Goal: Task Accomplishment & Management: Use online tool/utility

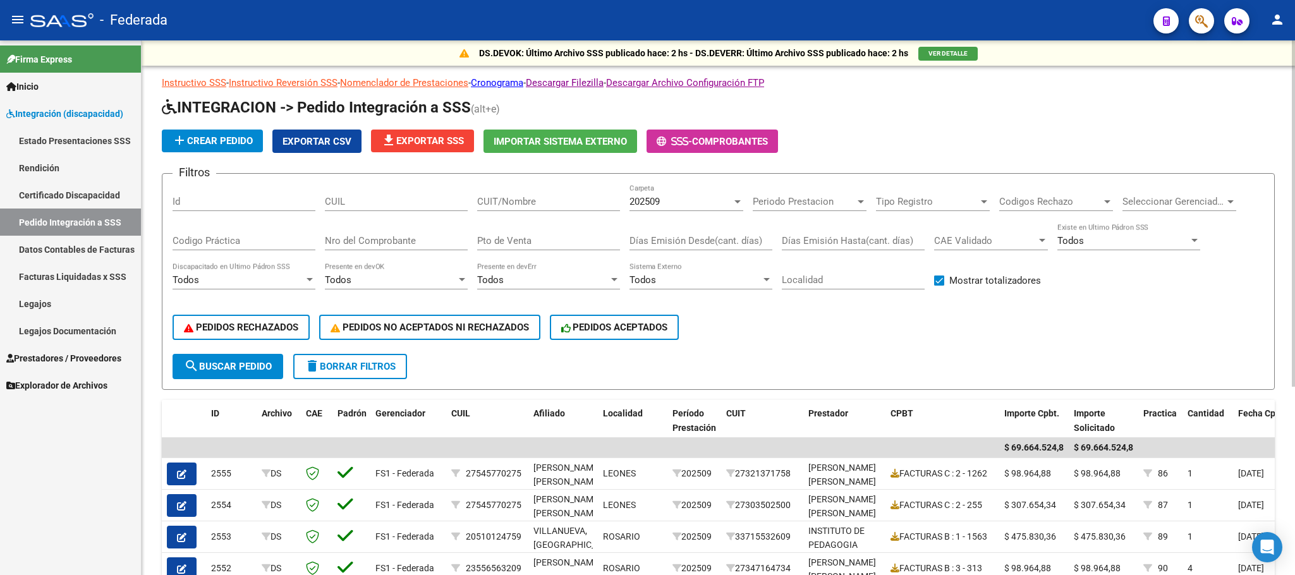
click at [680, 193] on div "202509 Carpeta" at bounding box center [686, 197] width 114 height 27
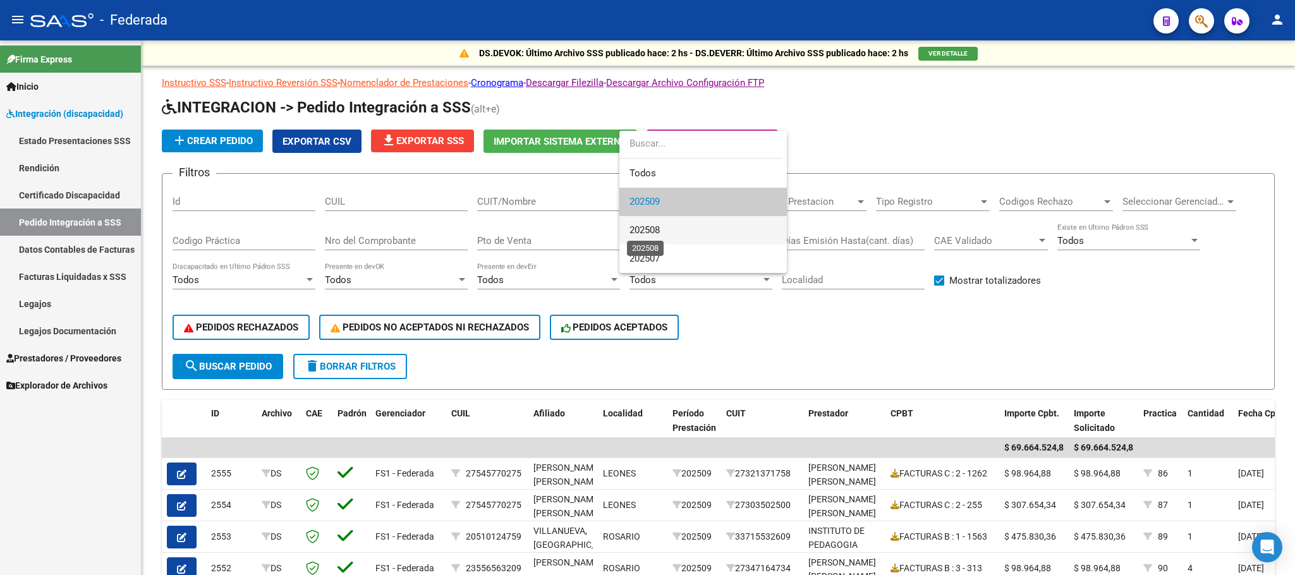
click at [653, 229] on span "202508" at bounding box center [644, 229] width 30 height 11
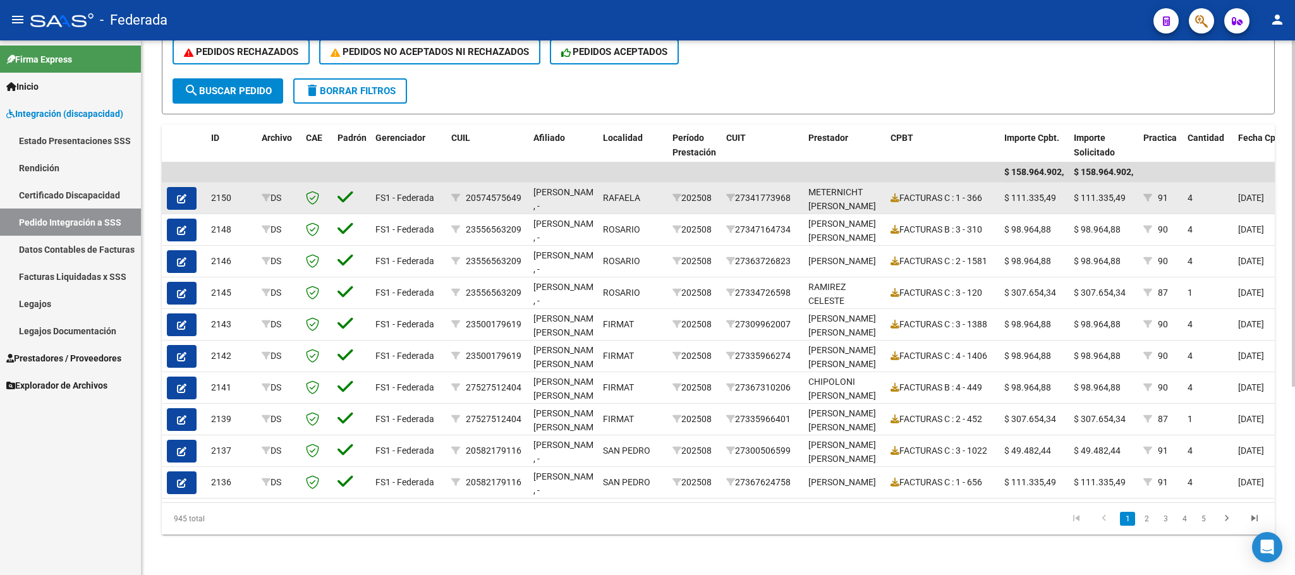
scroll to position [100, 0]
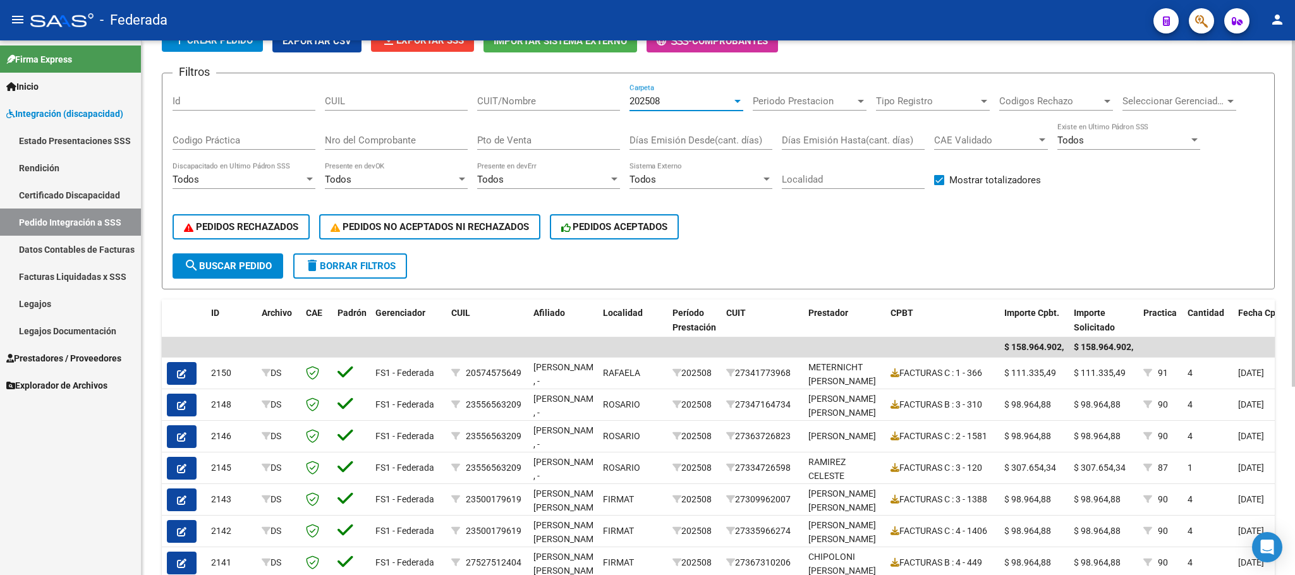
click at [408, 106] on input "CUIL" at bounding box center [396, 100] width 143 height 11
click at [661, 104] on div "202508" at bounding box center [680, 100] width 102 height 11
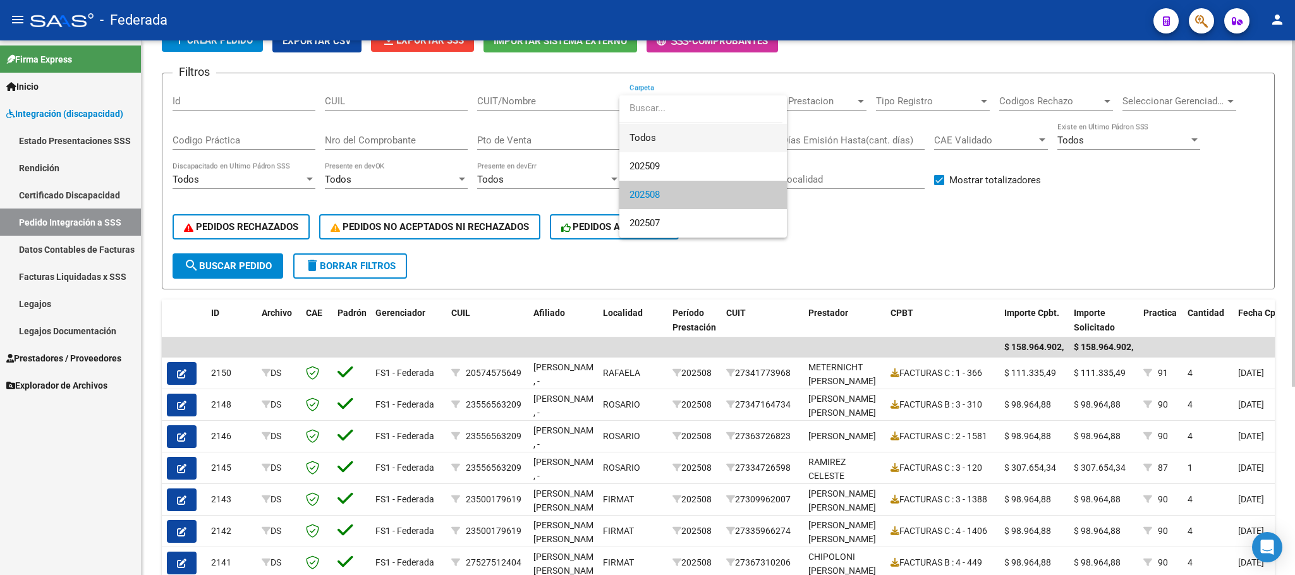
click at [647, 136] on span "Todos" at bounding box center [702, 138] width 147 height 28
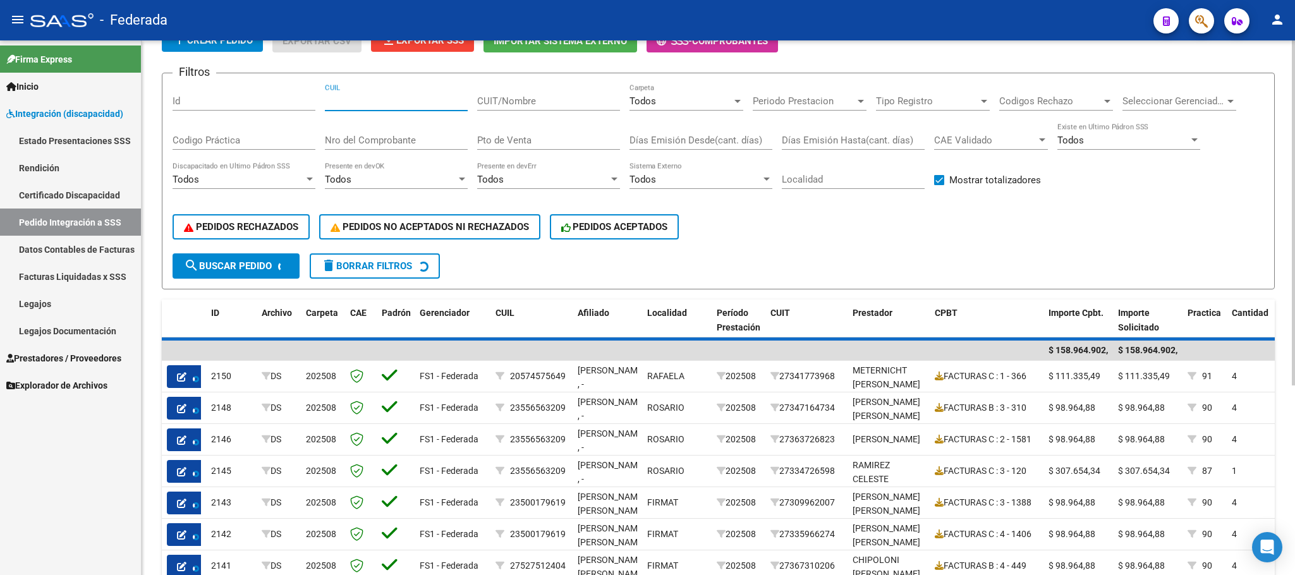
click at [356, 97] on input "CUIL" at bounding box center [396, 100] width 143 height 11
paste input "20526939833"
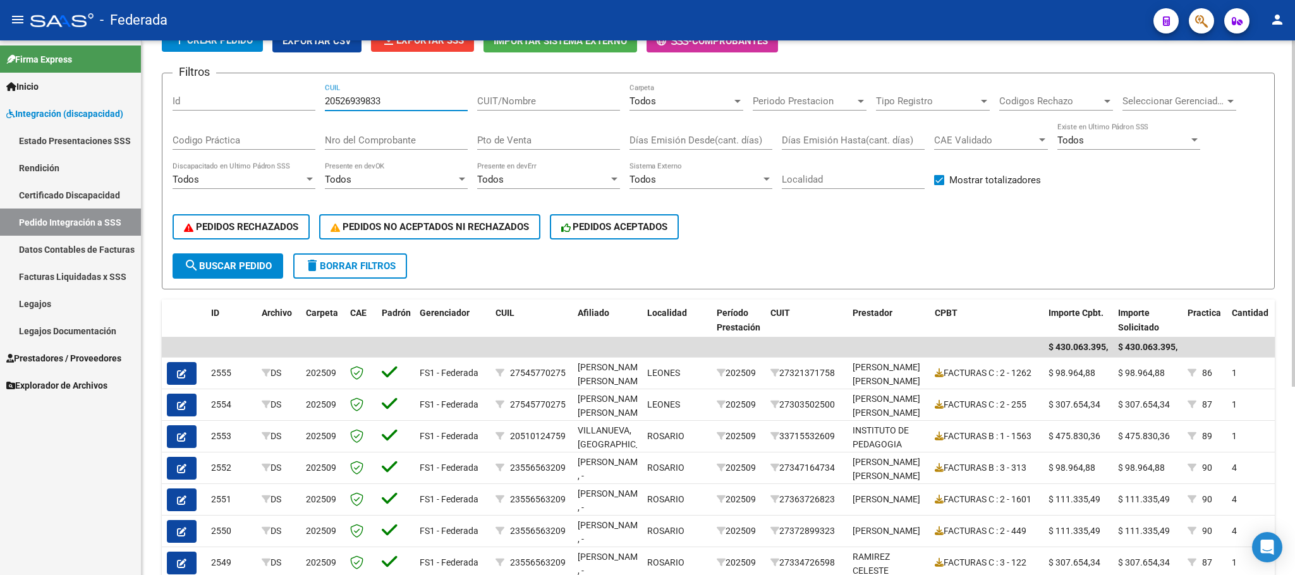
type input "20526939833"
click at [248, 266] on span "search Buscar Pedido" at bounding box center [228, 265] width 88 height 11
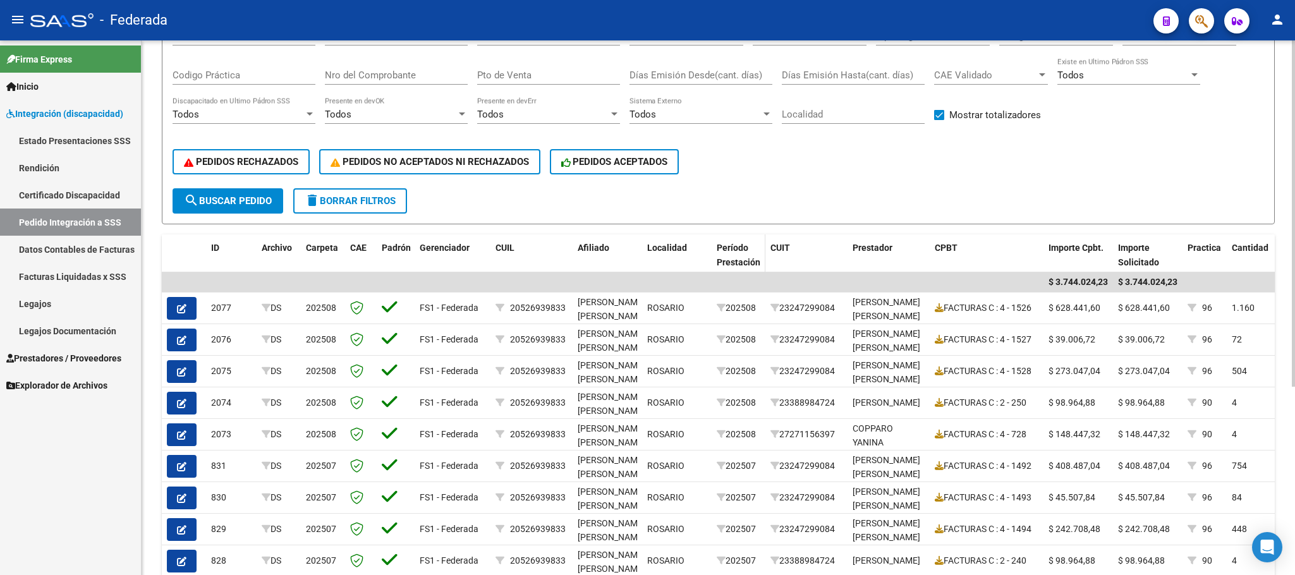
scroll to position [195, 0]
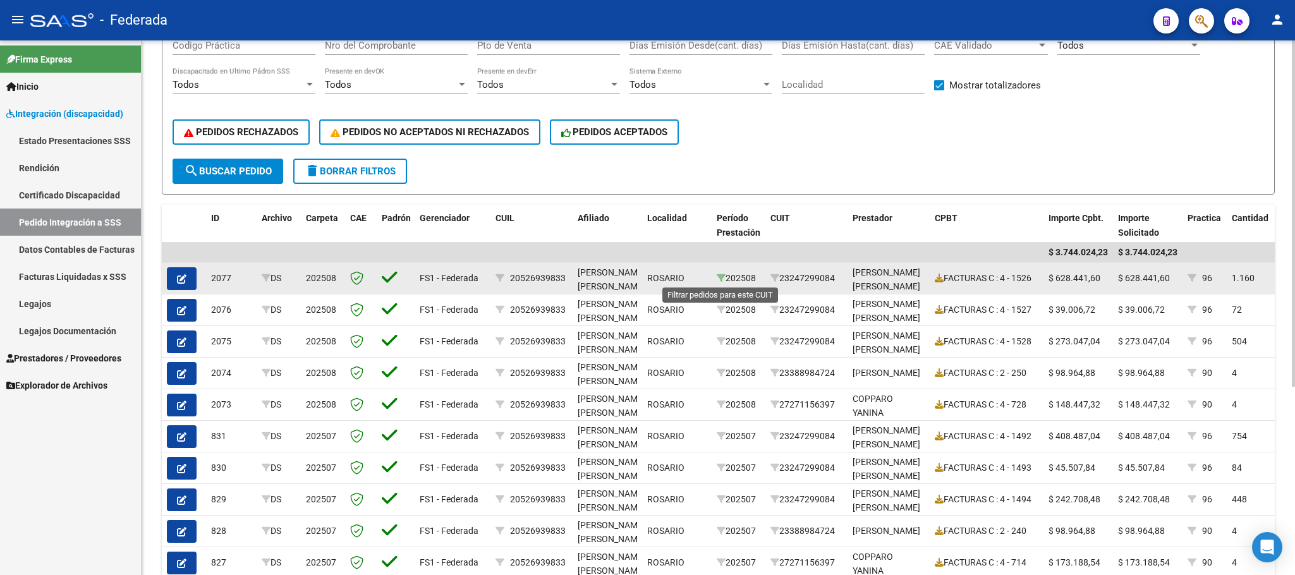
click at [720, 281] on icon at bounding box center [720, 278] width 9 height 9
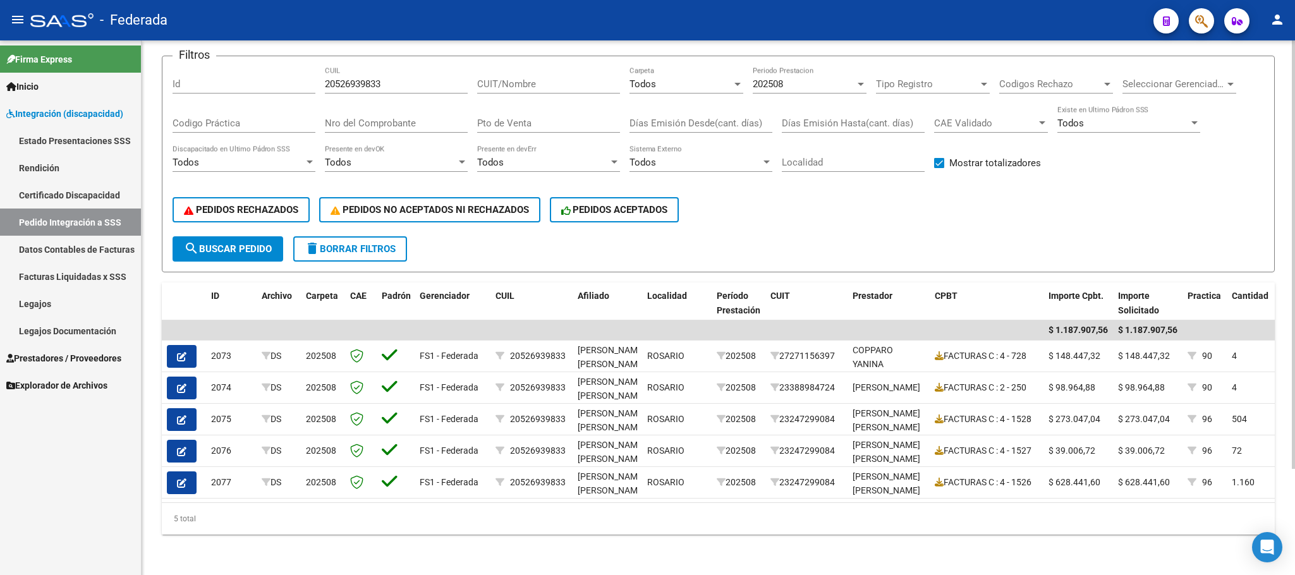
scroll to position [38, 0]
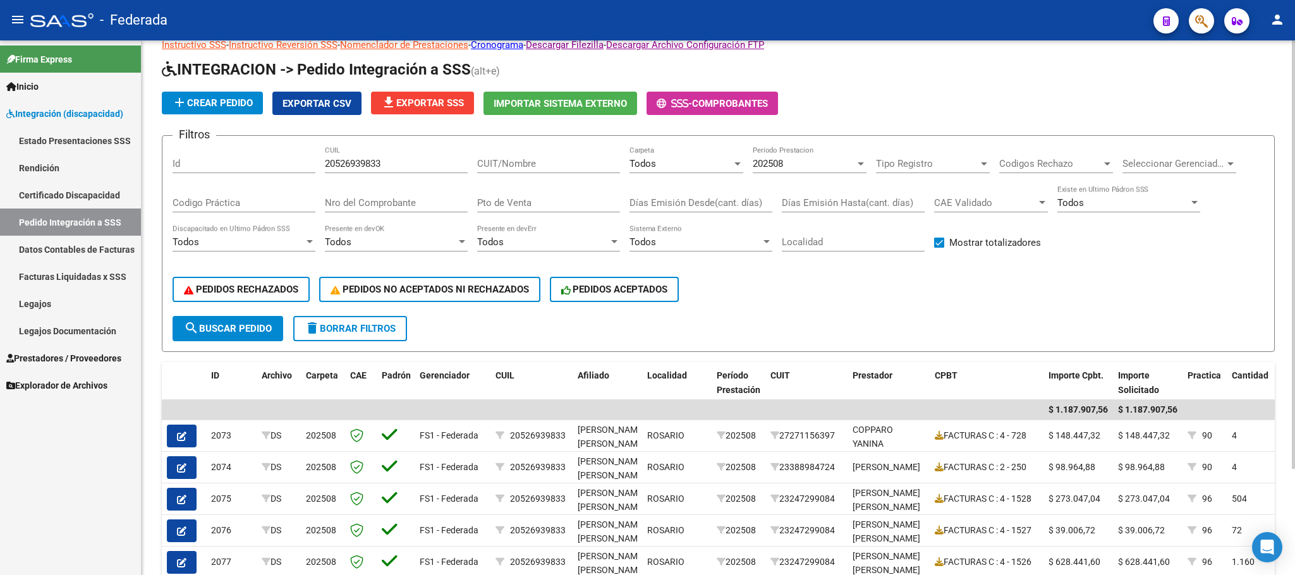
click at [789, 162] on div "202508" at bounding box center [803, 163] width 102 height 11
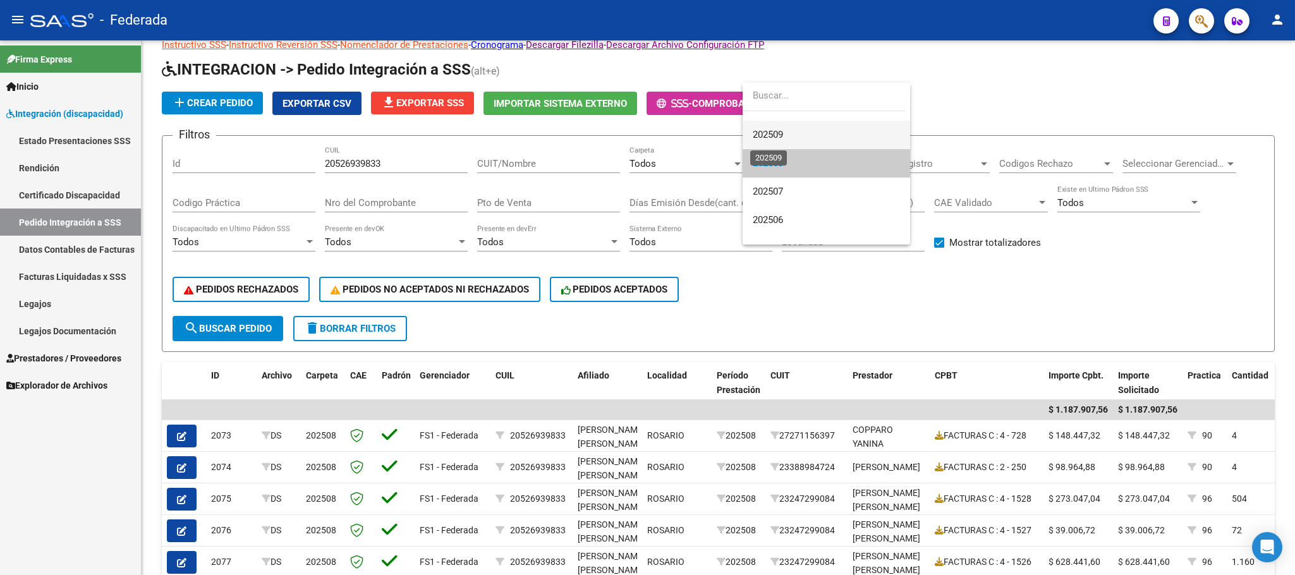
scroll to position [0, 0]
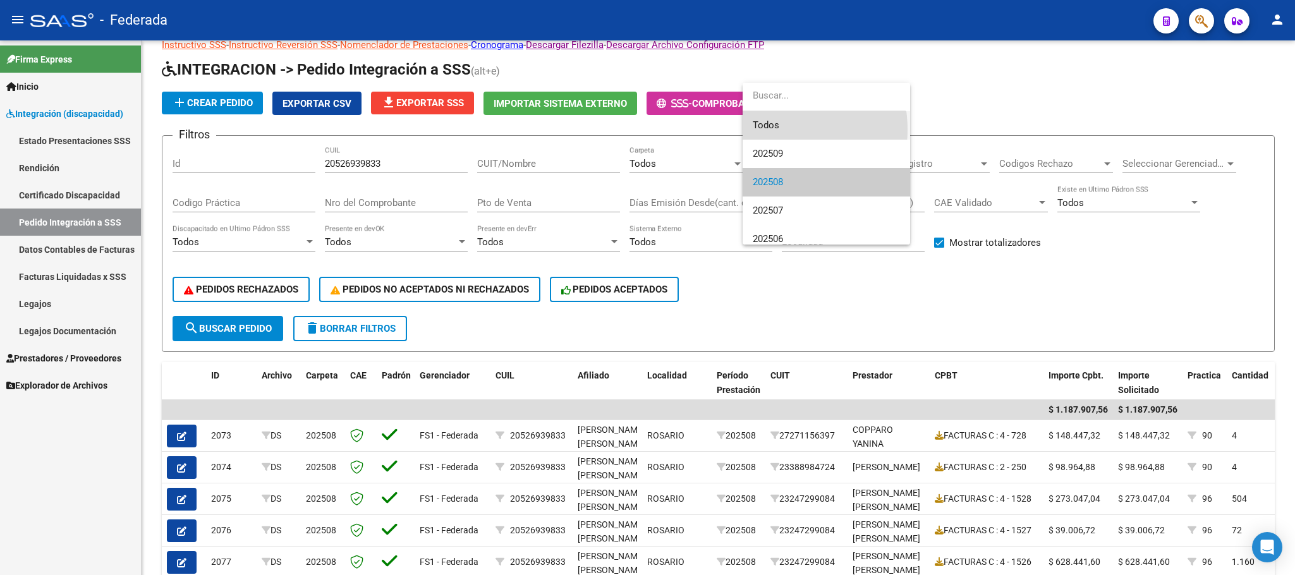
click at [768, 130] on span "Todos" at bounding box center [825, 125] width 147 height 28
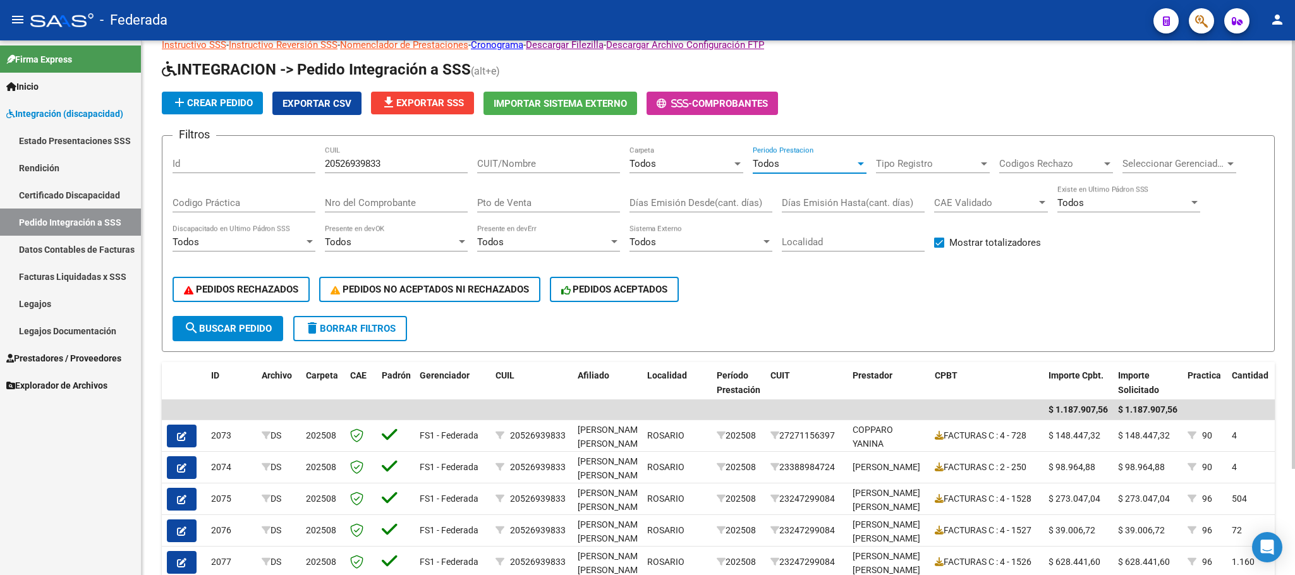
click at [245, 335] on button "search Buscar Pedido" at bounding box center [227, 328] width 111 height 25
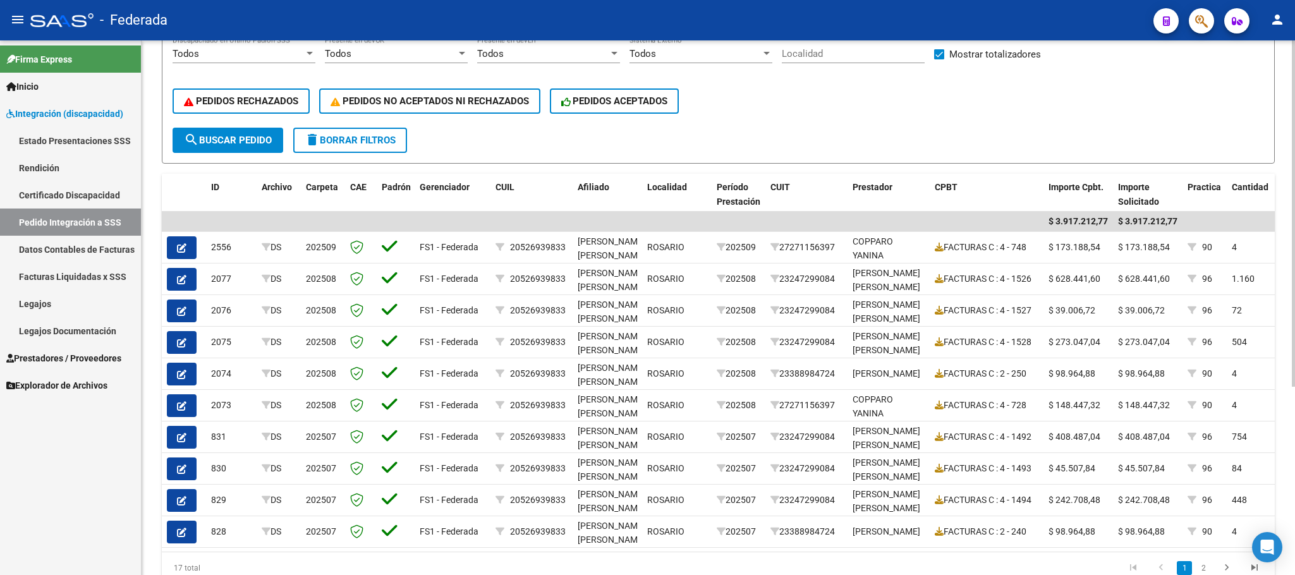
scroll to position [290, 0]
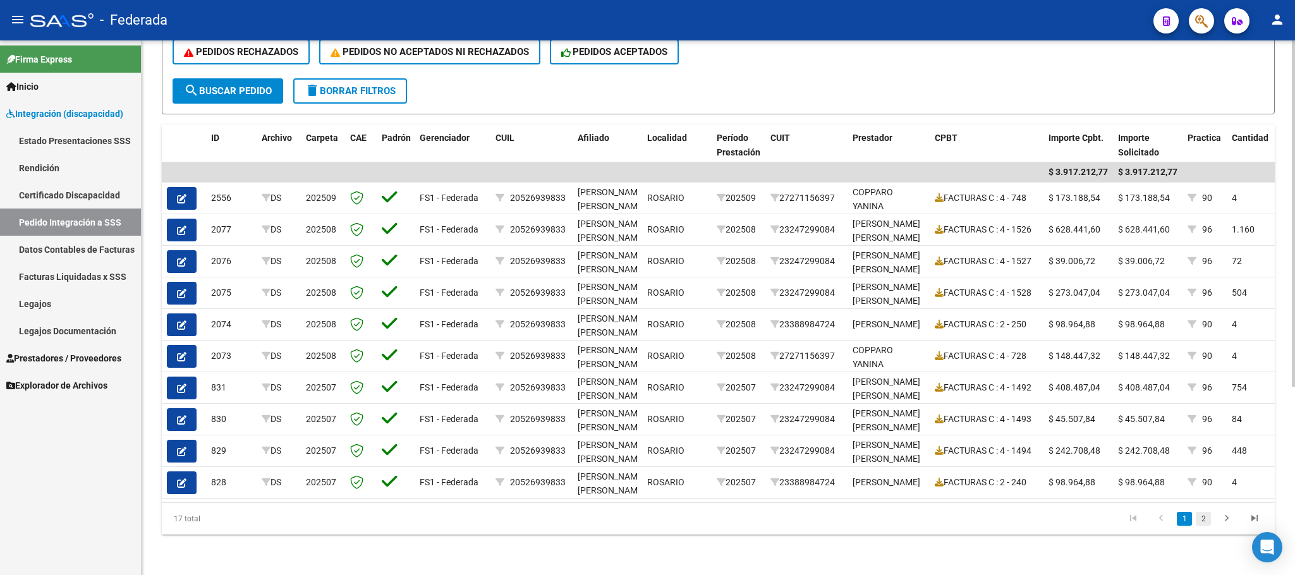
click at [1202, 521] on link "2" at bounding box center [1202, 519] width 15 height 14
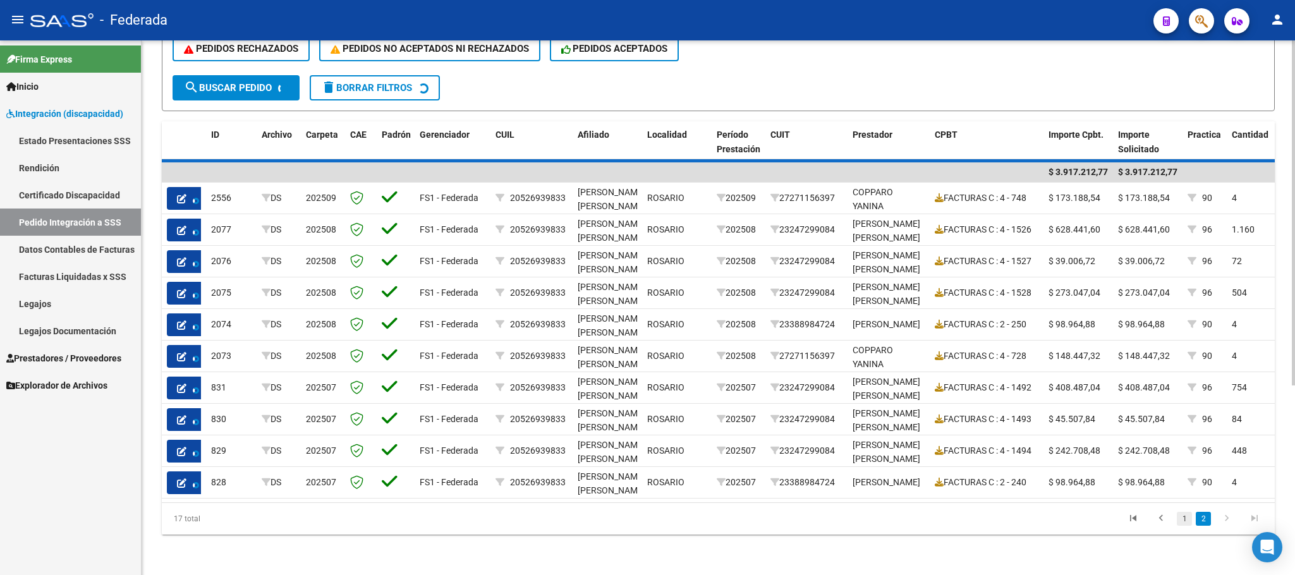
scroll to position [196, 0]
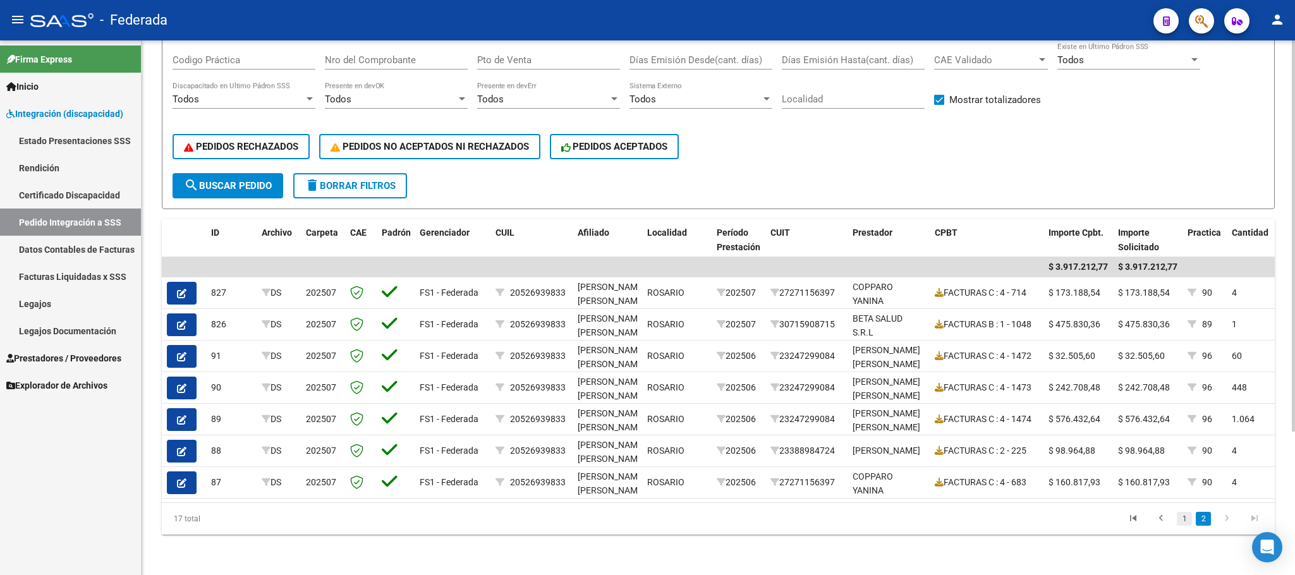
click at [1185, 524] on link "1" at bounding box center [1183, 519] width 15 height 14
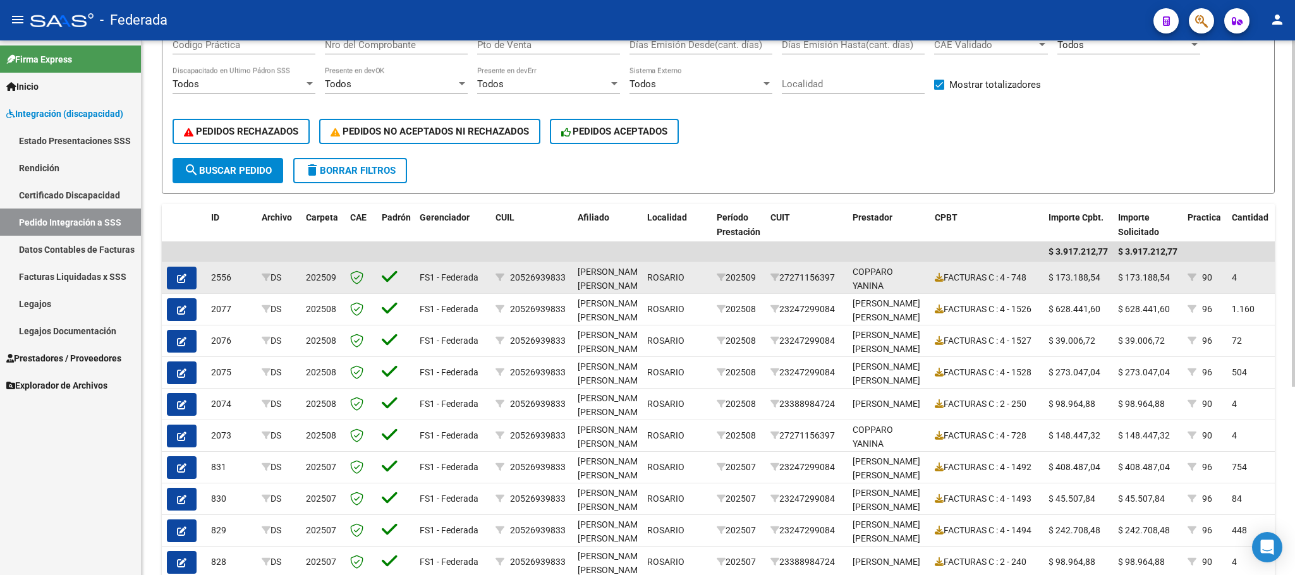
scroll to position [290, 0]
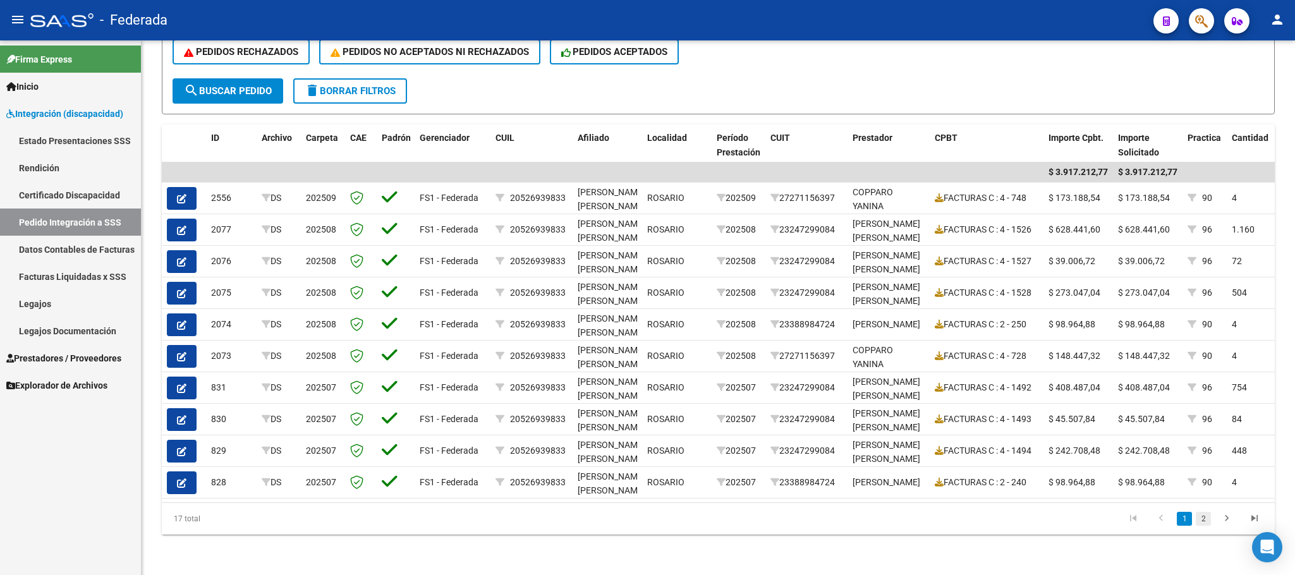
click at [1202, 519] on link "2" at bounding box center [1202, 519] width 15 height 14
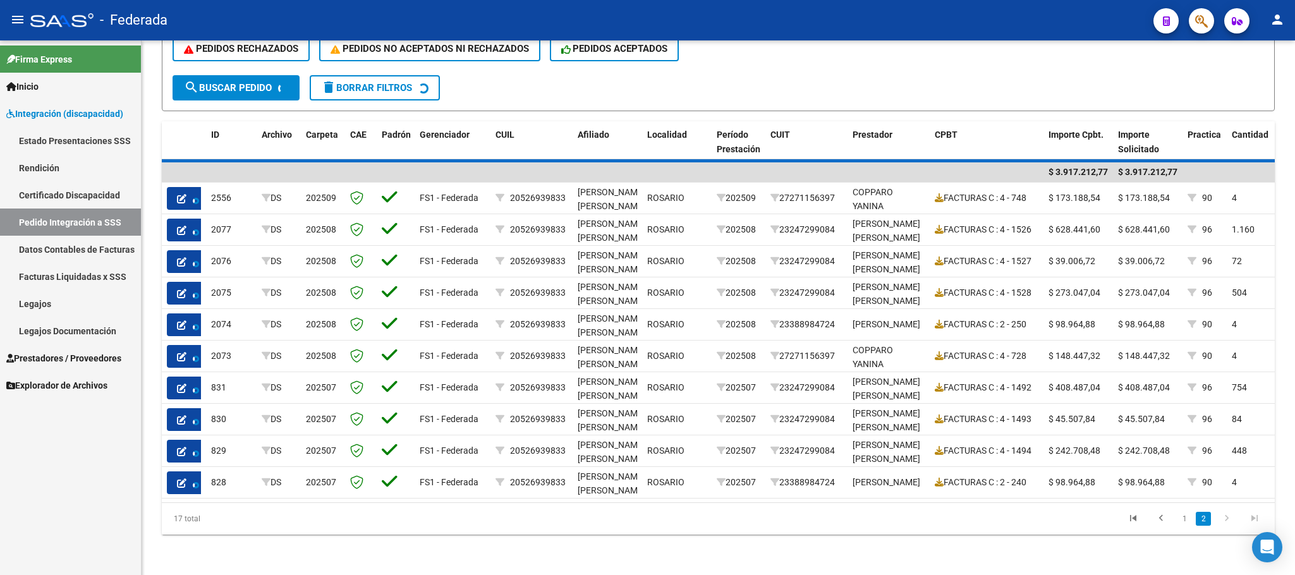
scroll to position [196, 0]
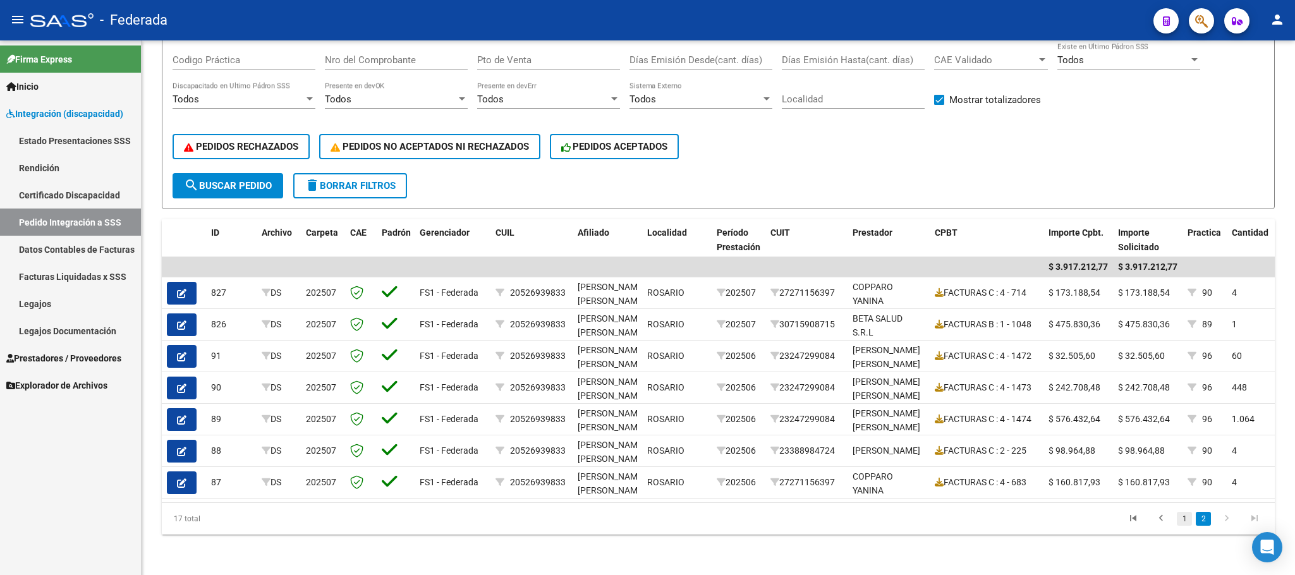
click at [1176, 518] on link "1" at bounding box center [1183, 519] width 15 height 14
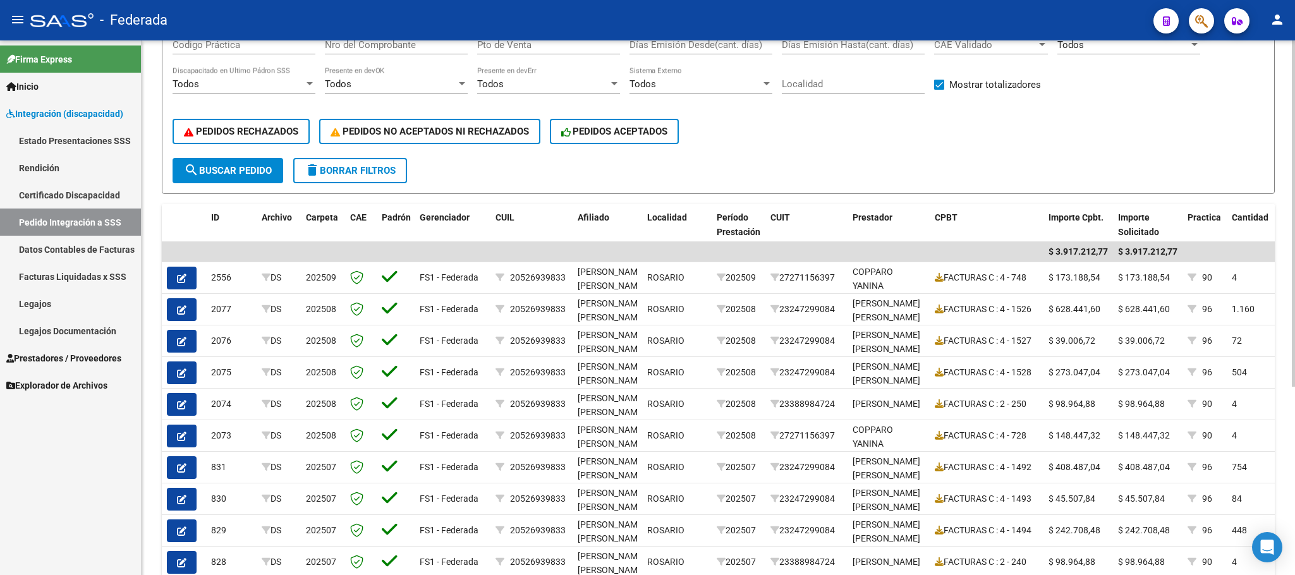
scroll to position [101, 0]
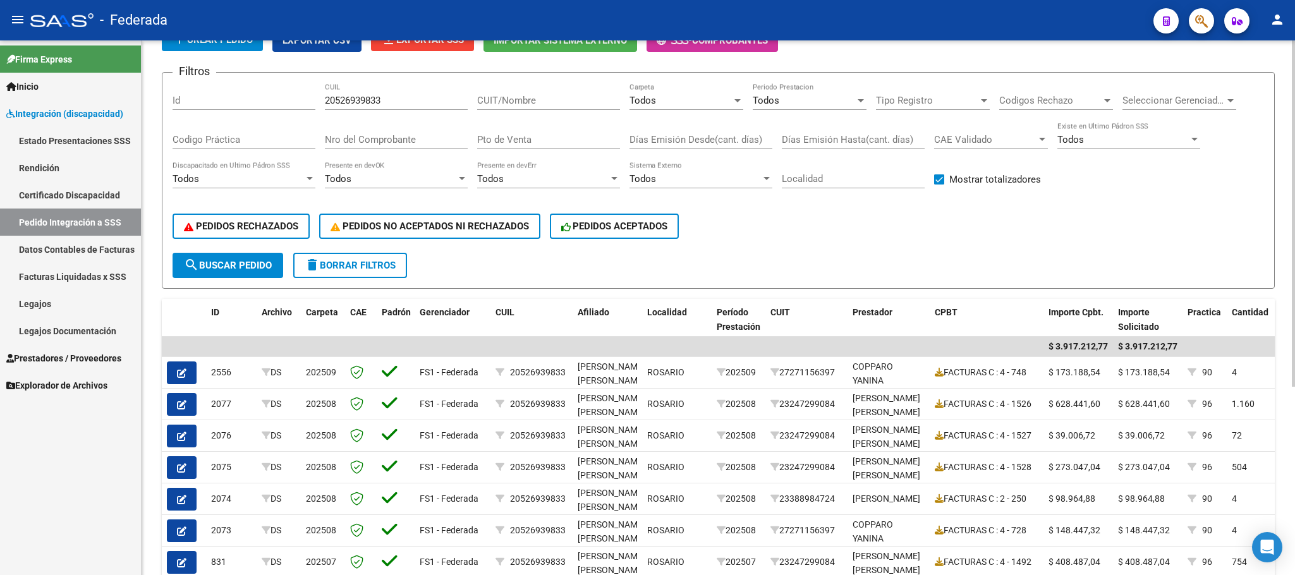
click at [387, 264] on span "delete Borrar Filtros" at bounding box center [350, 265] width 91 height 11
click at [939, 182] on span at bounding box center [939, 179] width 10 height 10
click at [939, 184] on input "Mostrar totalizadores" at bounding box center [938, 184] width 1 height 1
checkbox input "true"
click at [673, 97] on div "Todos" at bounding box center [680, 100] width 102 height 11
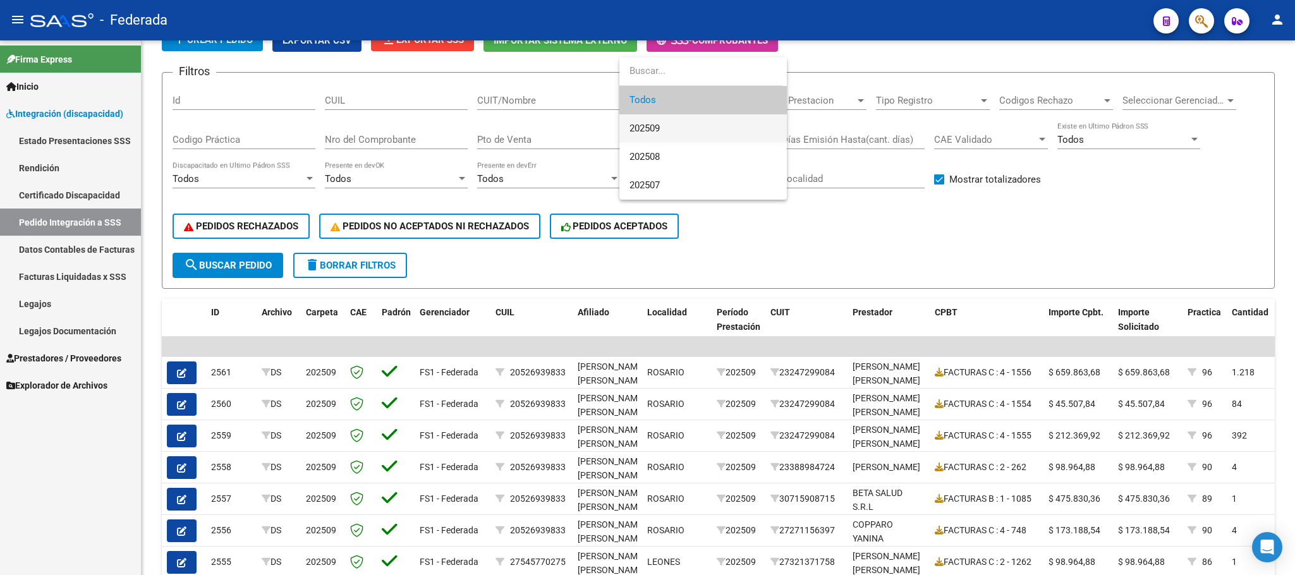
click at [666, 126] on span "202509" at bounding box center [702, 128] width 147 height 28
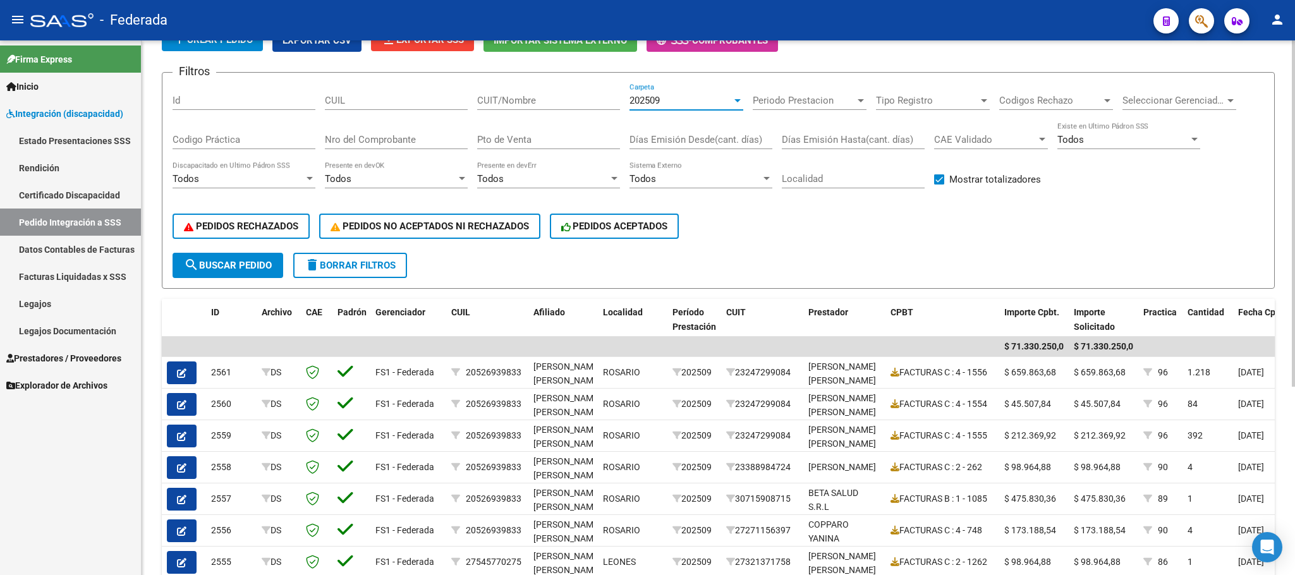
click at [256, 262] on span "search Buscar Pedido" at bounding box center [228, 265] width 88 height 11
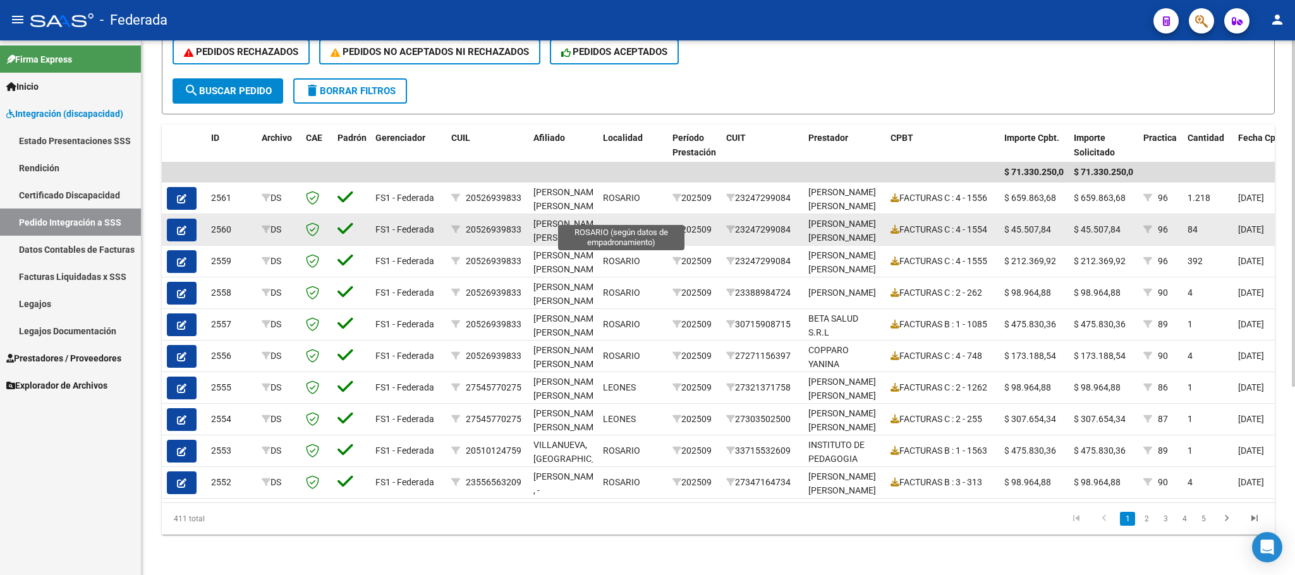
scroll to position [195, 0]
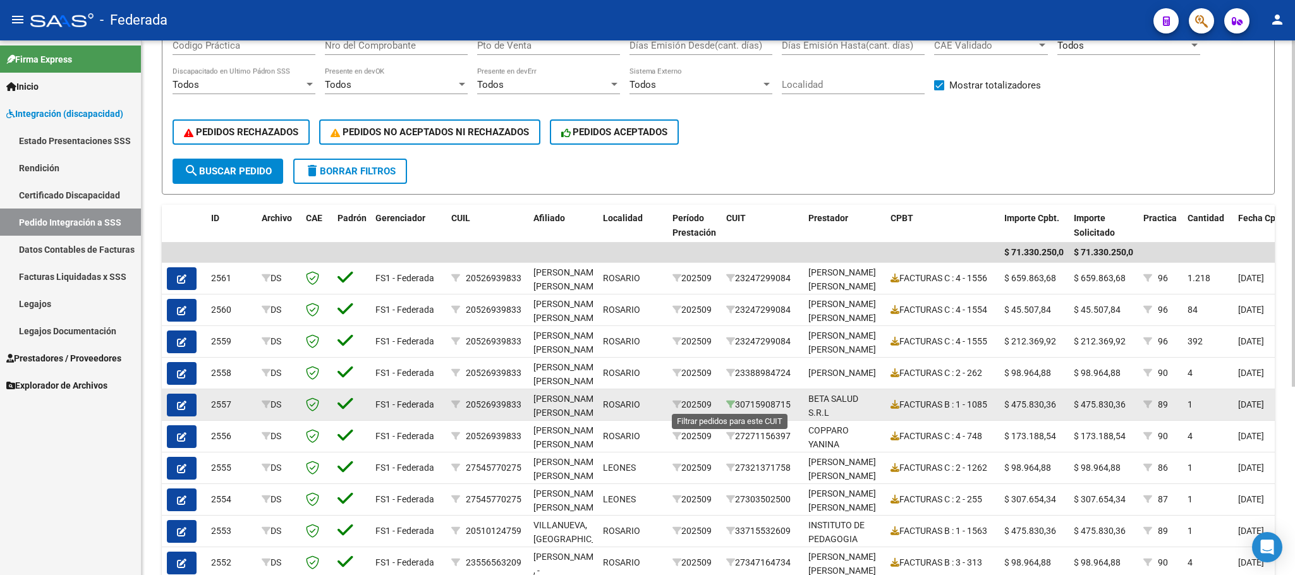
click at [726, 406] on icon at bounding box center [730, 404] width 9 height 9
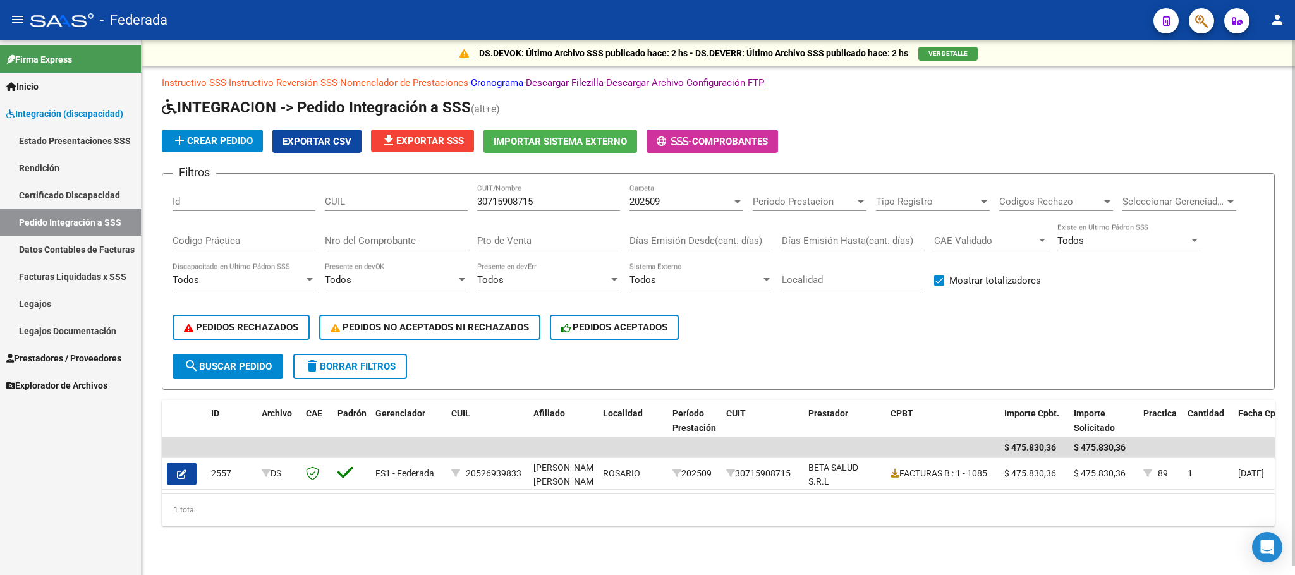
scroll to position [6, 0]
click at [679, 198] on div "202509" at bounding box center [680, 201] width 102 height 11
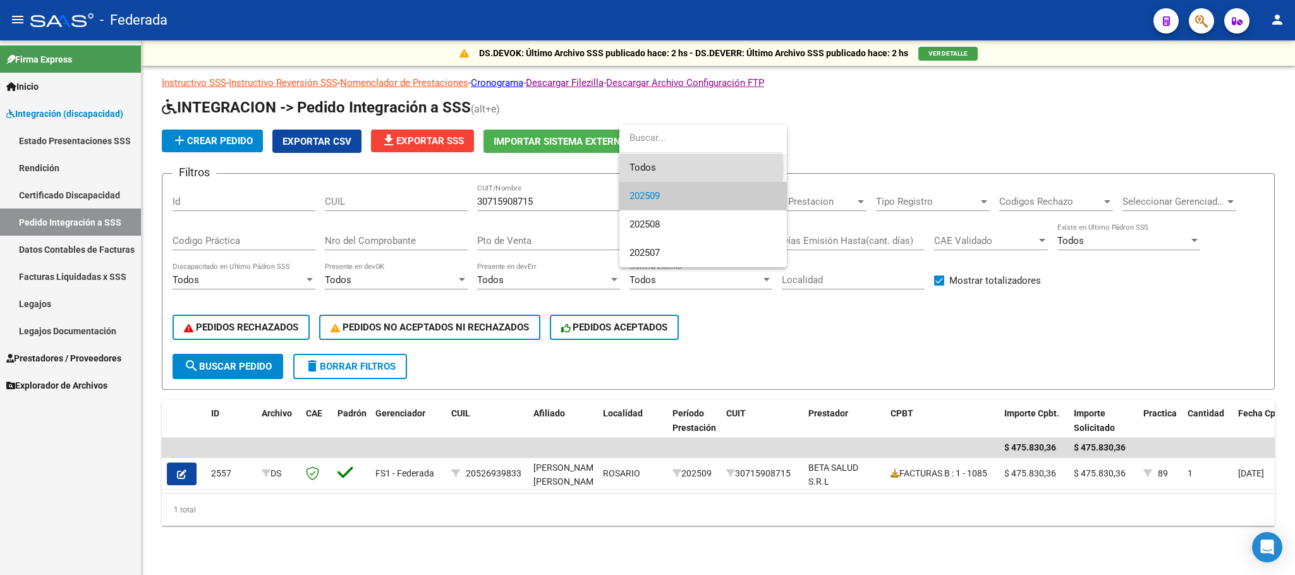
click at [668, 173] on span "Todos" at bounding box center [702, 168] width 147 height 28
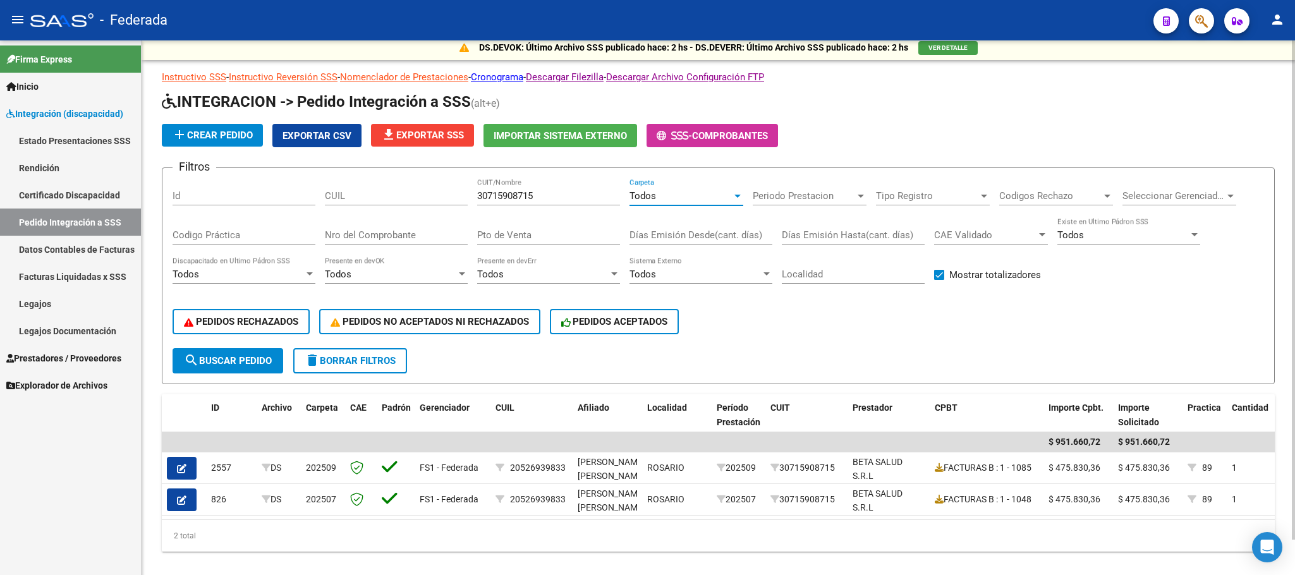
scroll to position [38, 0]
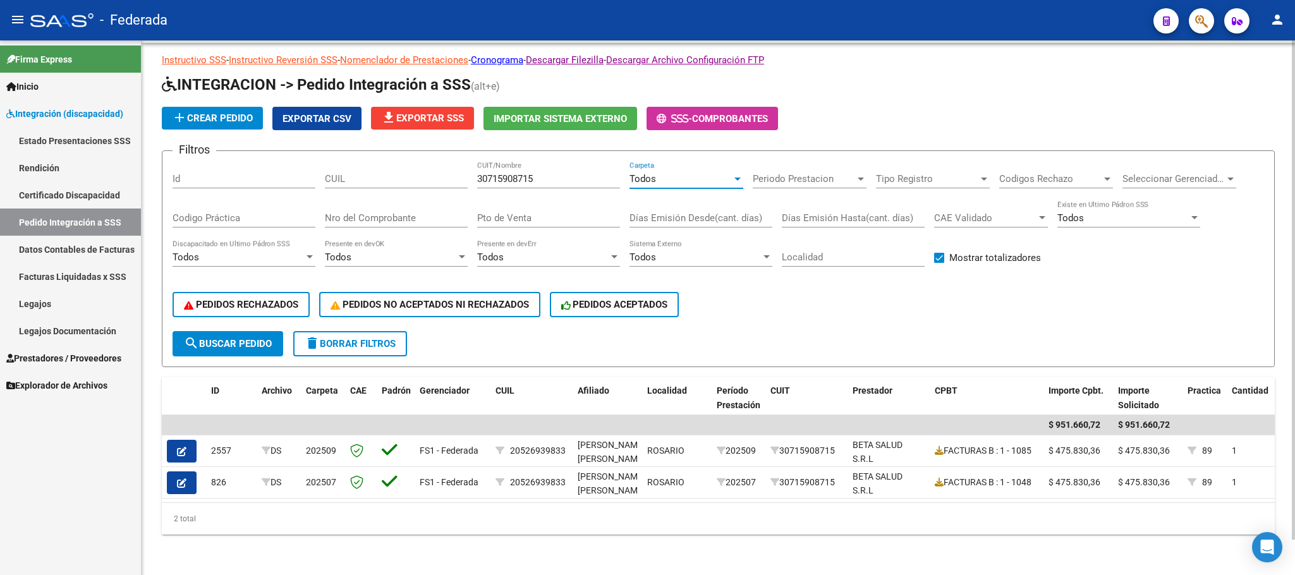
click at [505, 173] on input "30715908715" at bounding box center [548, 178] width 143 height 11
paste input "20578850954"
type input "20578850954"
click at [238, 331] on button "search Buscar Pedido" at bounding box center [227, 343] width 111 height 25
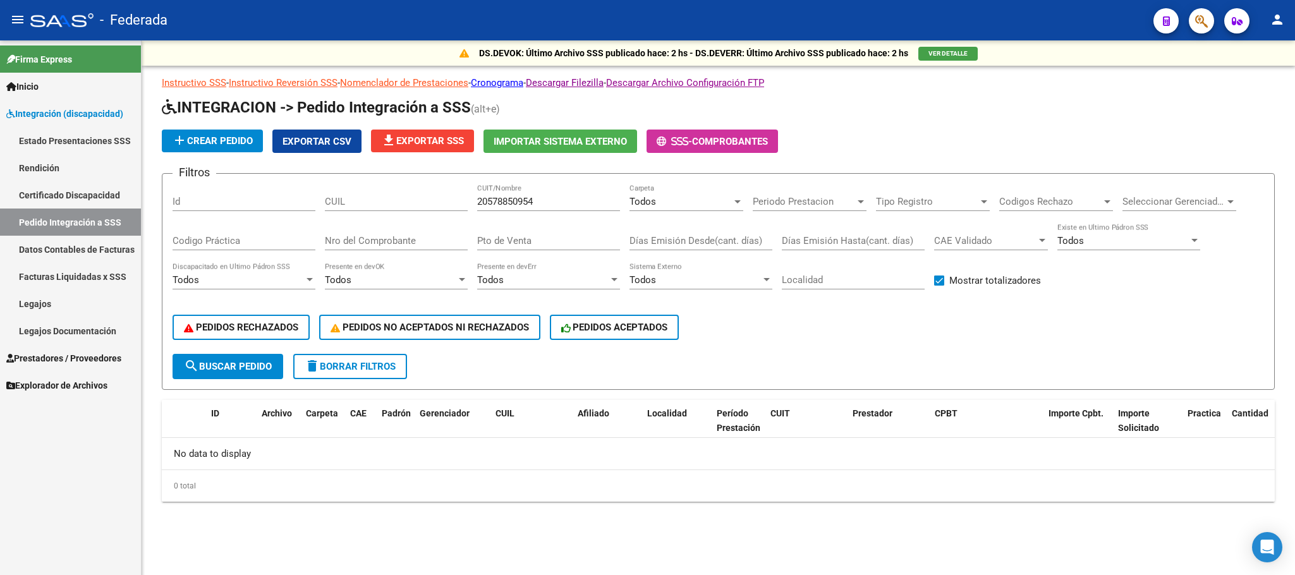
scroll to position [0, 0]
click at [508, 200] on input "20578850954" at bounding box center [548, 201] width 143 height 11
click at [389, 207] on input "CUIL" at bounding box center [396, 201] width 143 height 11
paste input "20578850954"
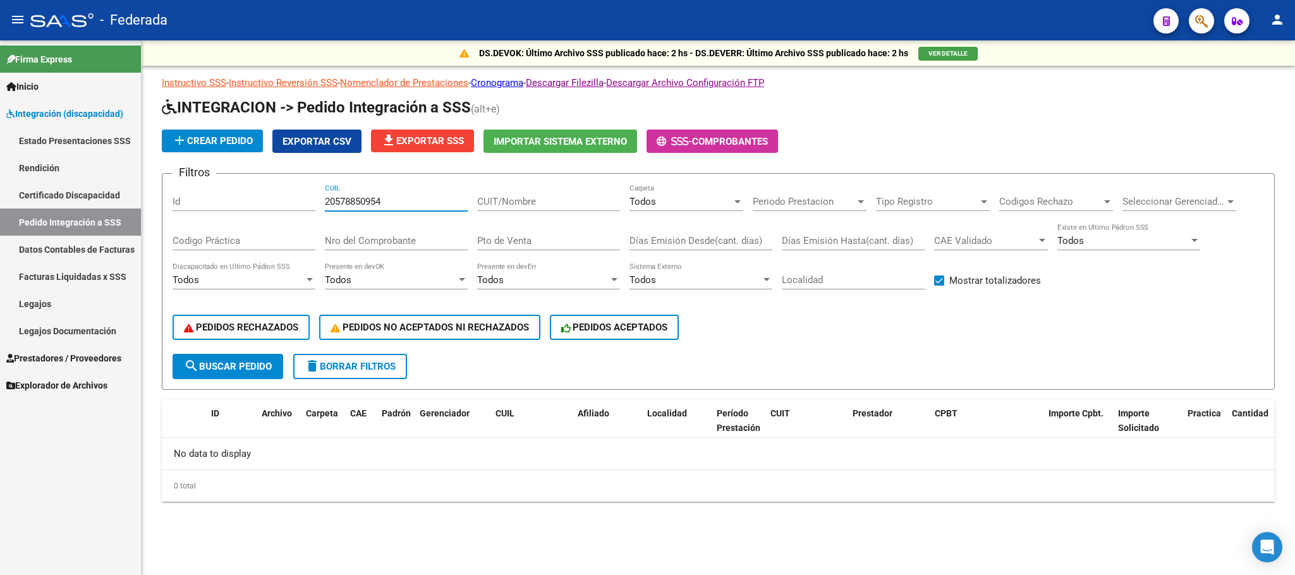
click at [262, 366] on span "search Buscar Pedido" at bounding box center [228, 366] width 88 height 11
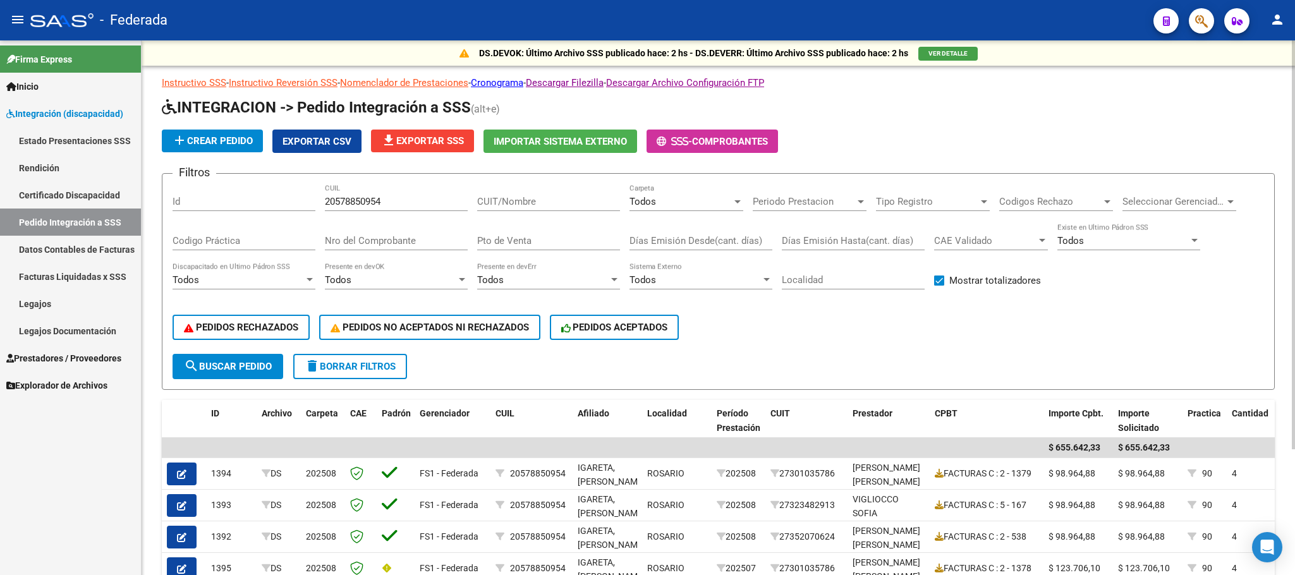
click at [349, 203] on input "20578850954" at bounding box center [396, 201] width 143 height 11
paste input "7585360800"
click at [262, 361] on span "search Buscar Pedido" at bounding box center [228, 366] width 88 height 11
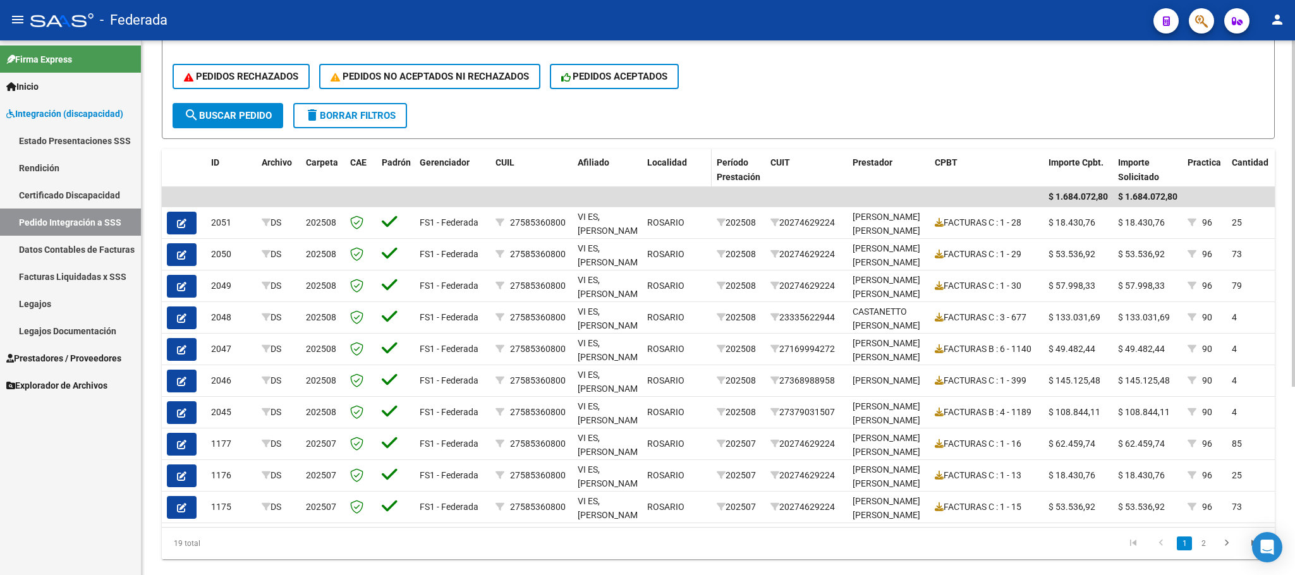
scroll to position [284, 0]
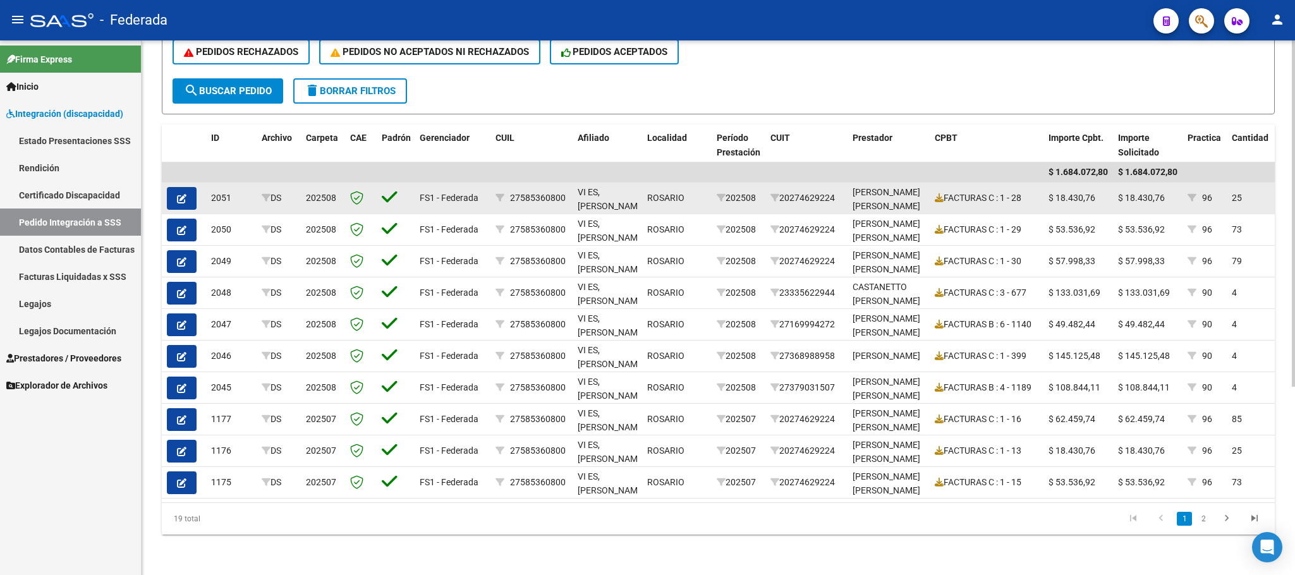
click at [721, 191] on div "202508" at bounding box center [738, 198] width 44 height 15
click at [719, 193] on icon at bounding box center [720, 197] width 9 height 9
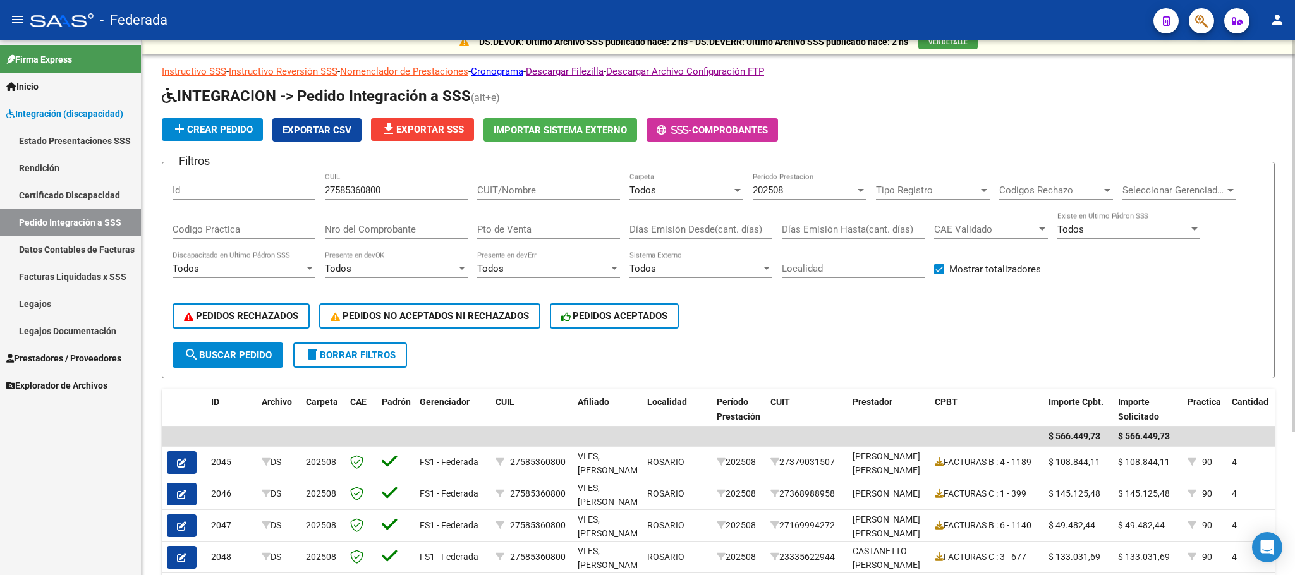
scroll to position [6, 0]
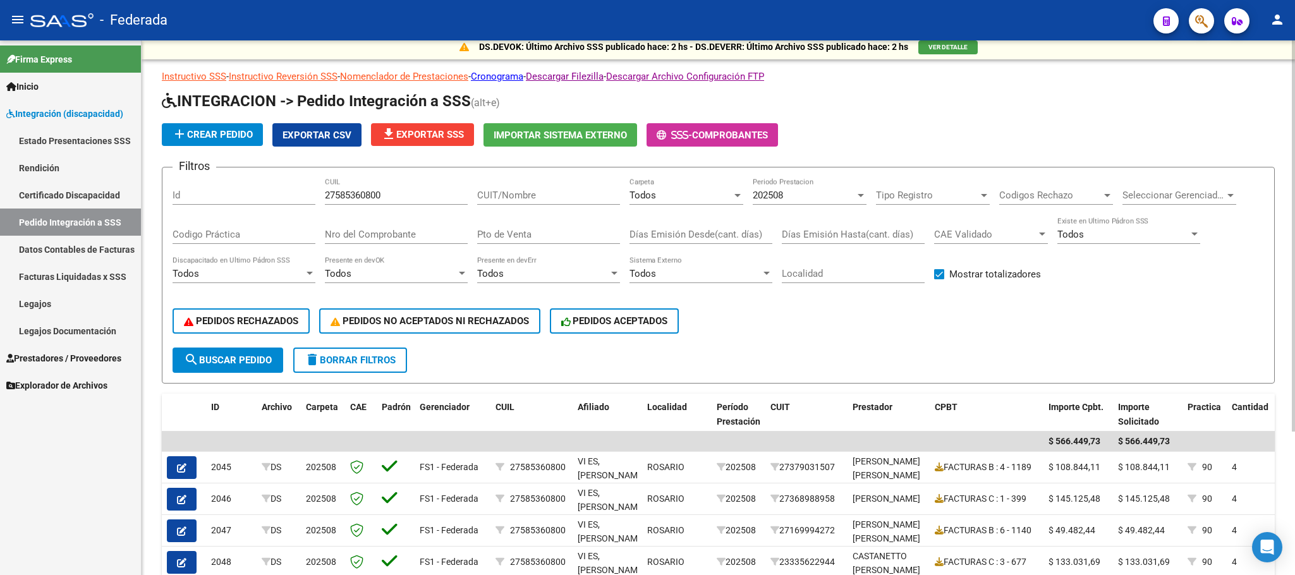
click at [366, 194] on input "27585360800" at bounding box center [396, 195] width 143 height 11
paste input "0418491036"
type input "20418491036"
click at [813, 193] on div "202508" at bounding box center [803, 195] width 102 height 11
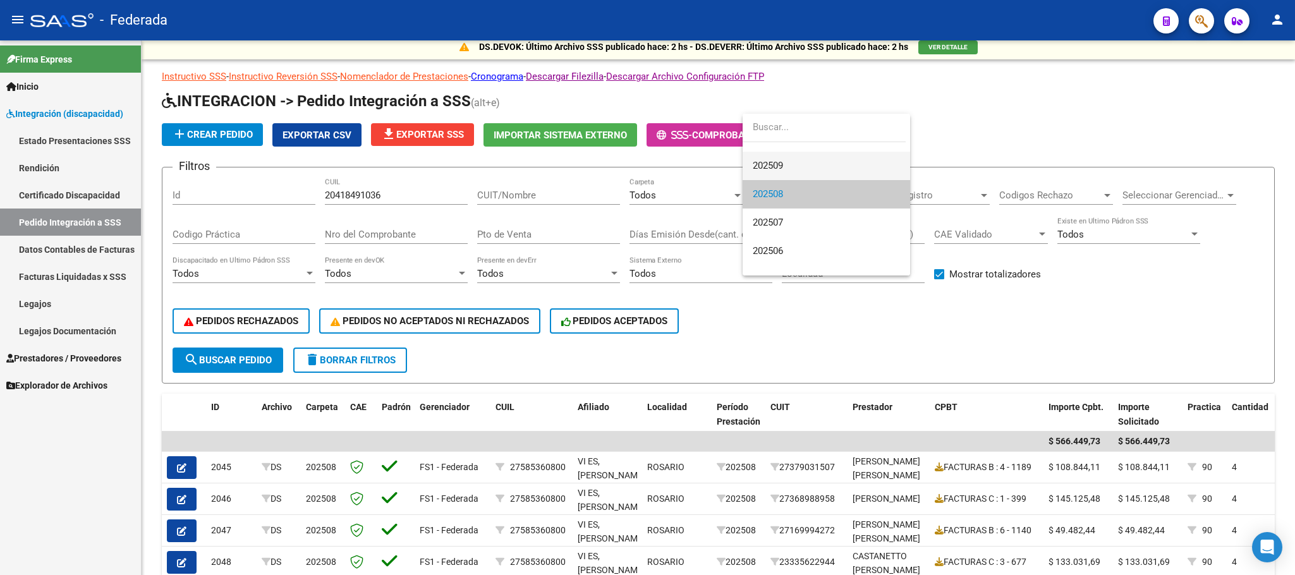
scroll to position [0, 0]
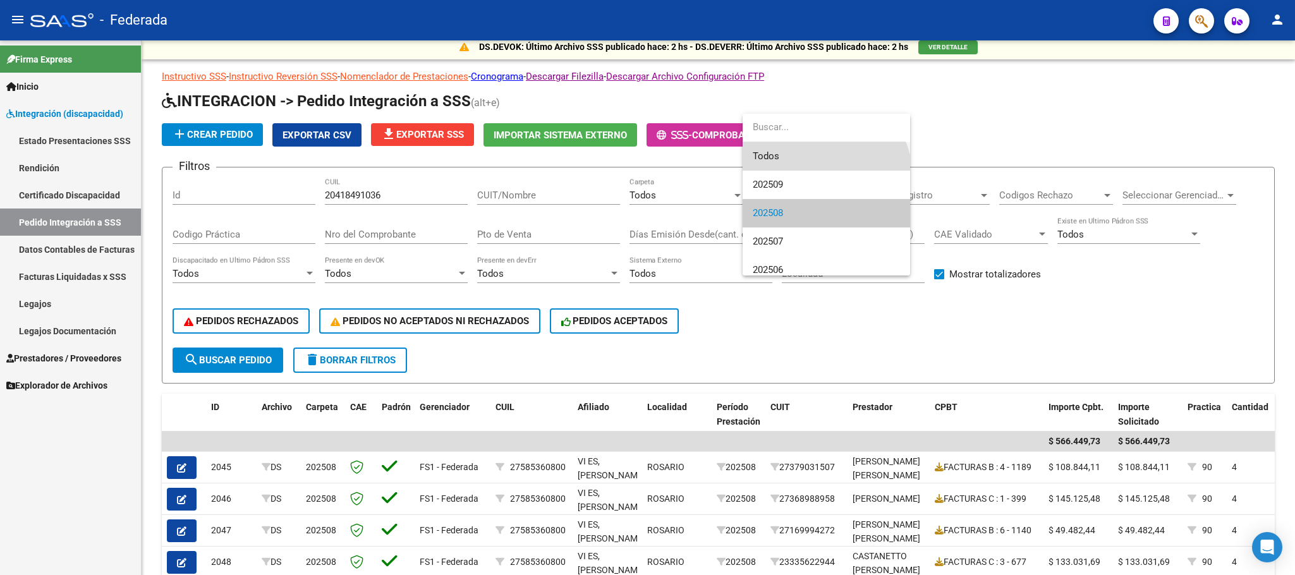
click at [781, 158] on span "Todos" at bounding box center [825, 156] width 147 height 28
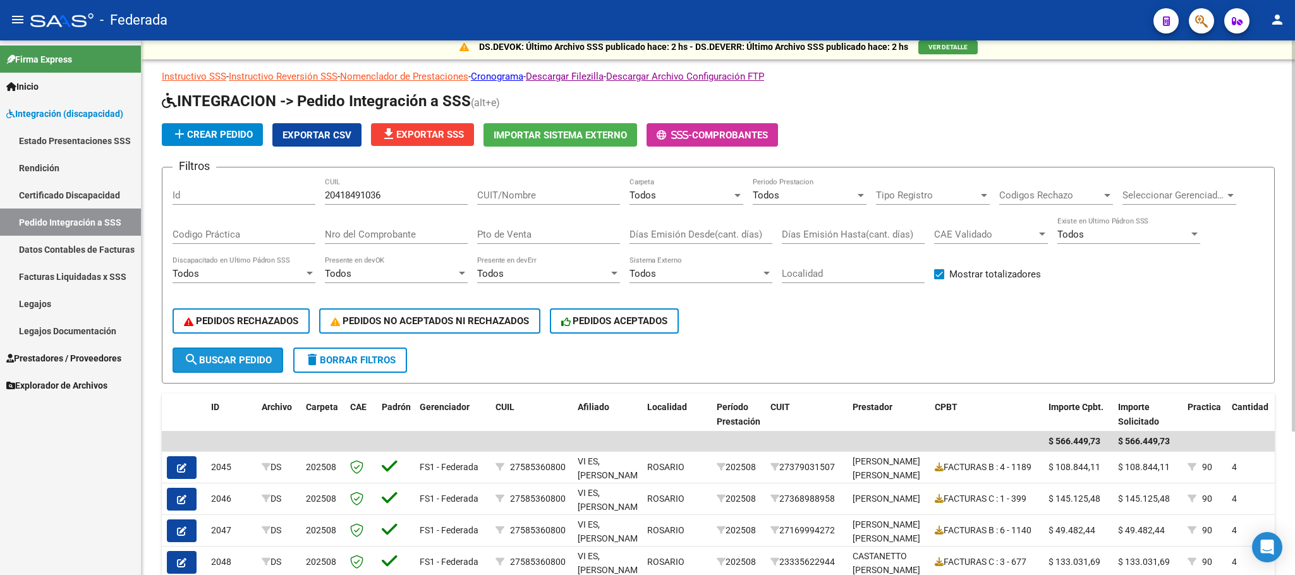
click at [258, 357] on span "search Buscar Pedido" at bounding box center [228, 359] width 88 height 11
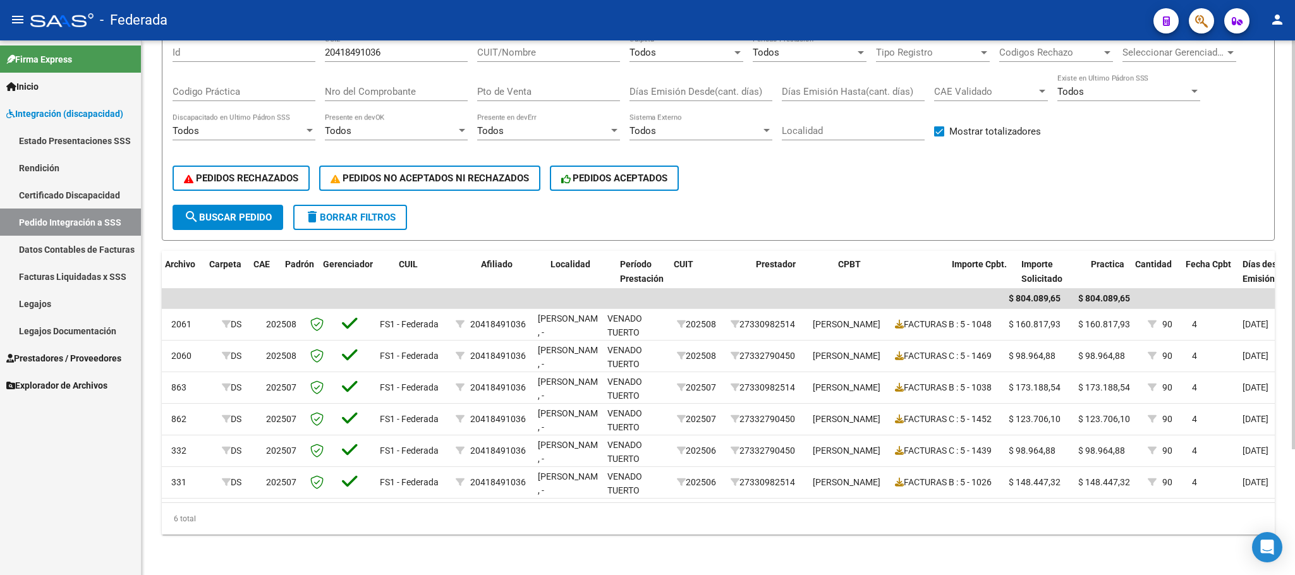
scroll to position [0, 102]
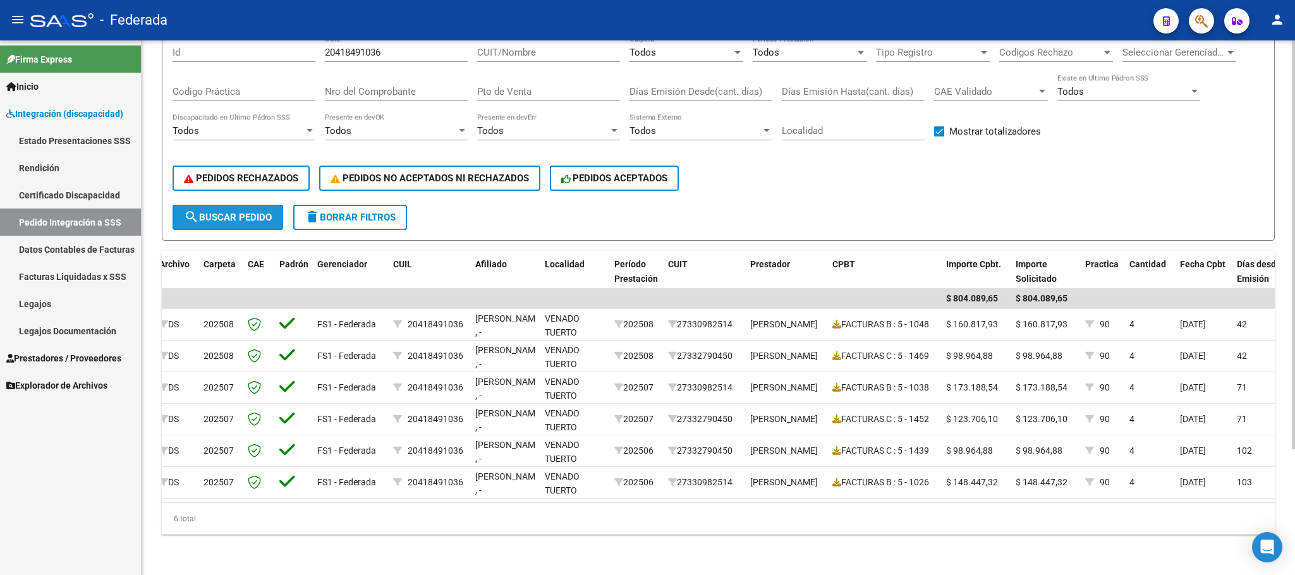
click at [265, 205] on button "search Buscar Pedido" at bounding box center [227, 217] width 111 height 25
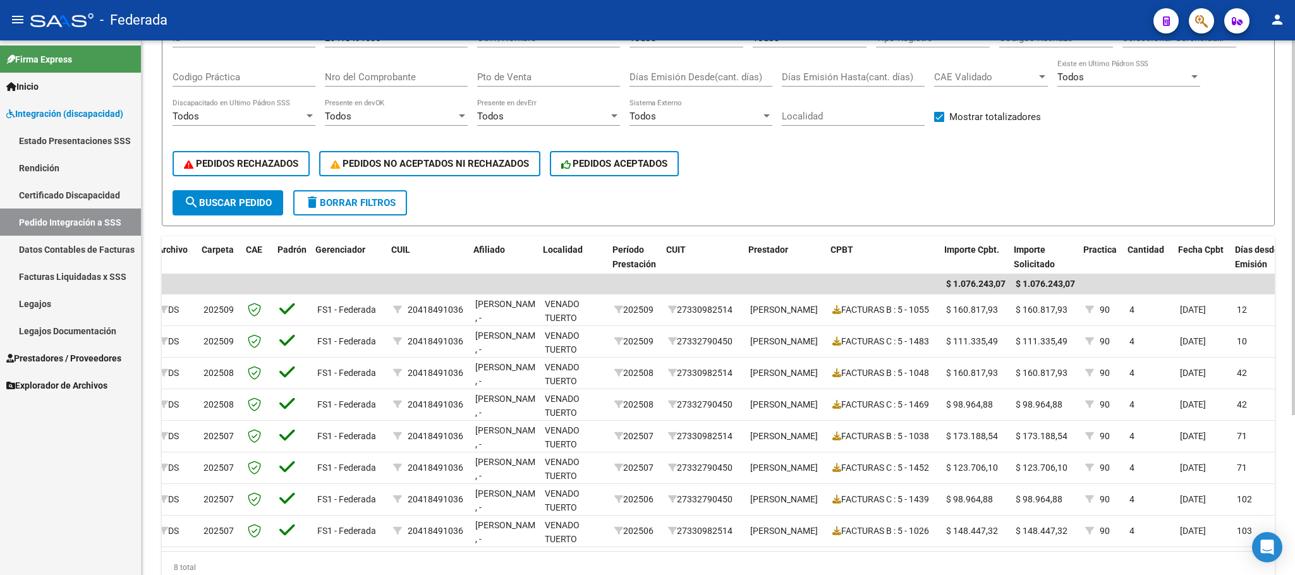
scroll to position [0, 0]
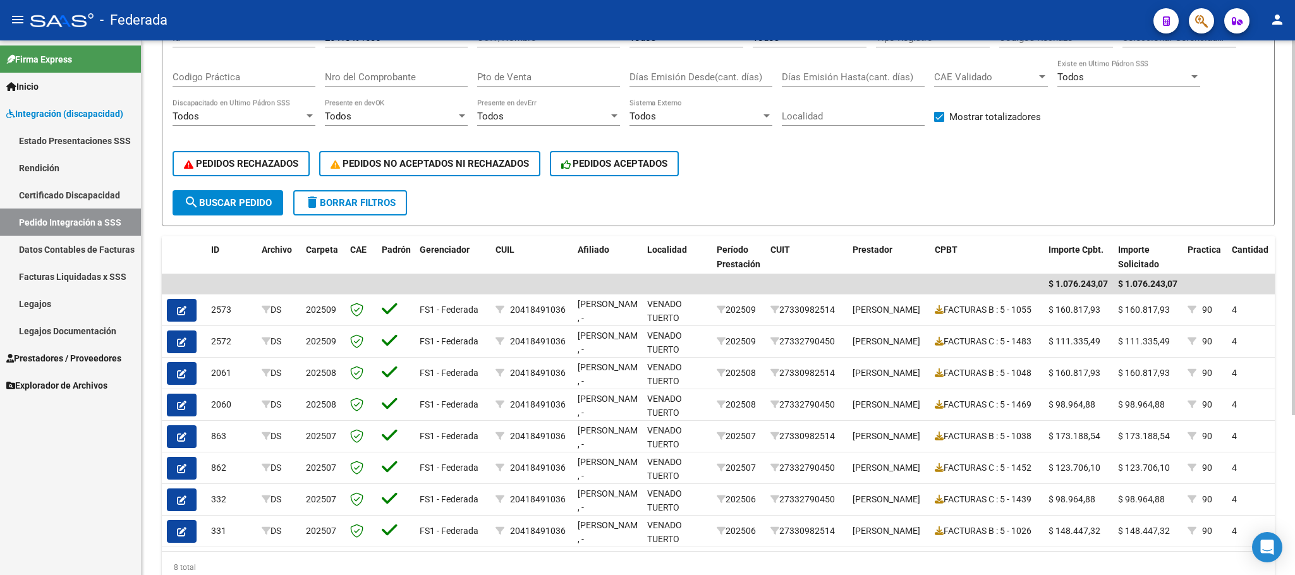
click at [380, 211] on button "delete Borrar Filtros" at bounding box center [350, 202] width 114 height 25
checkbox input "false"
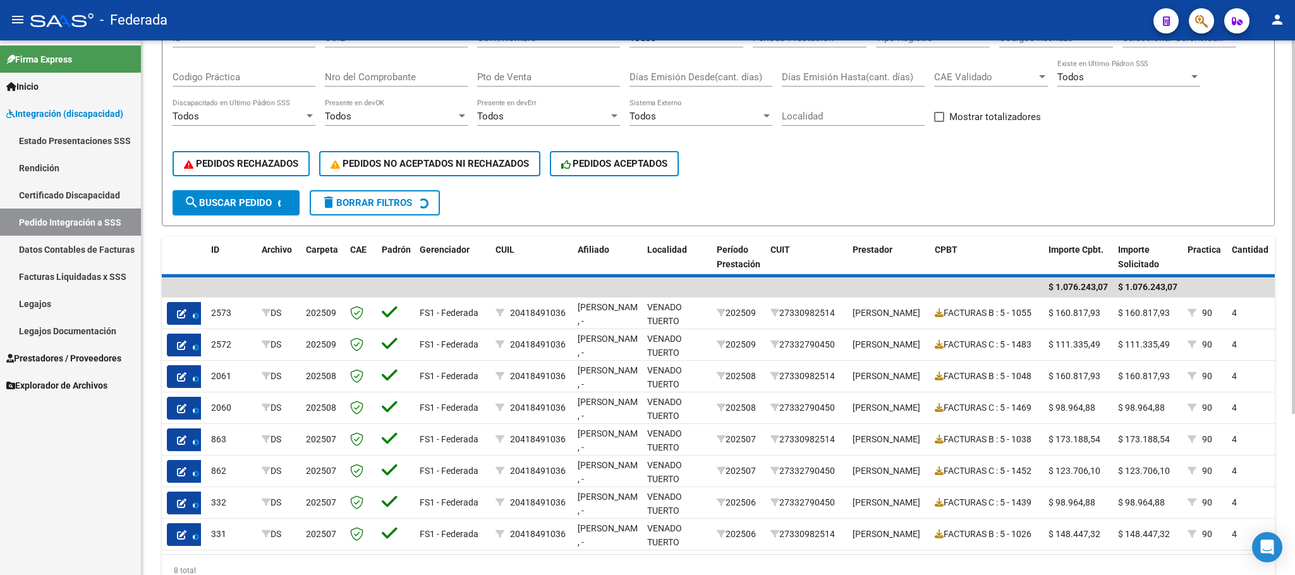
scroll to position [69, 0]
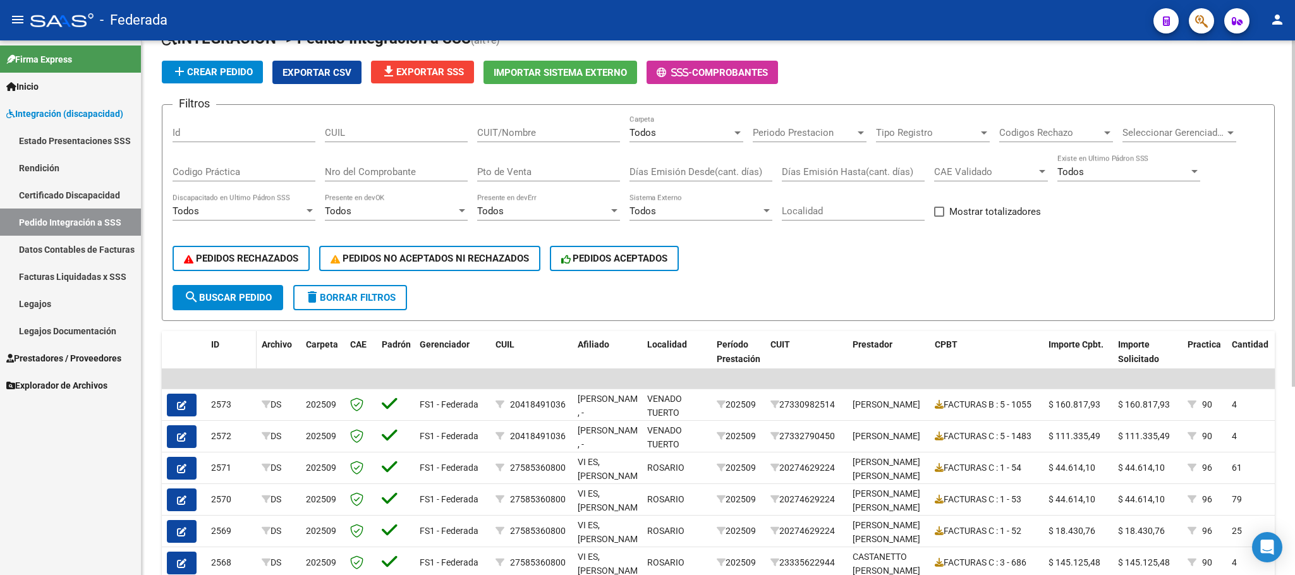
click at [216, 342] on span "ID" at bounding box center [215, 344] width 8 height 10
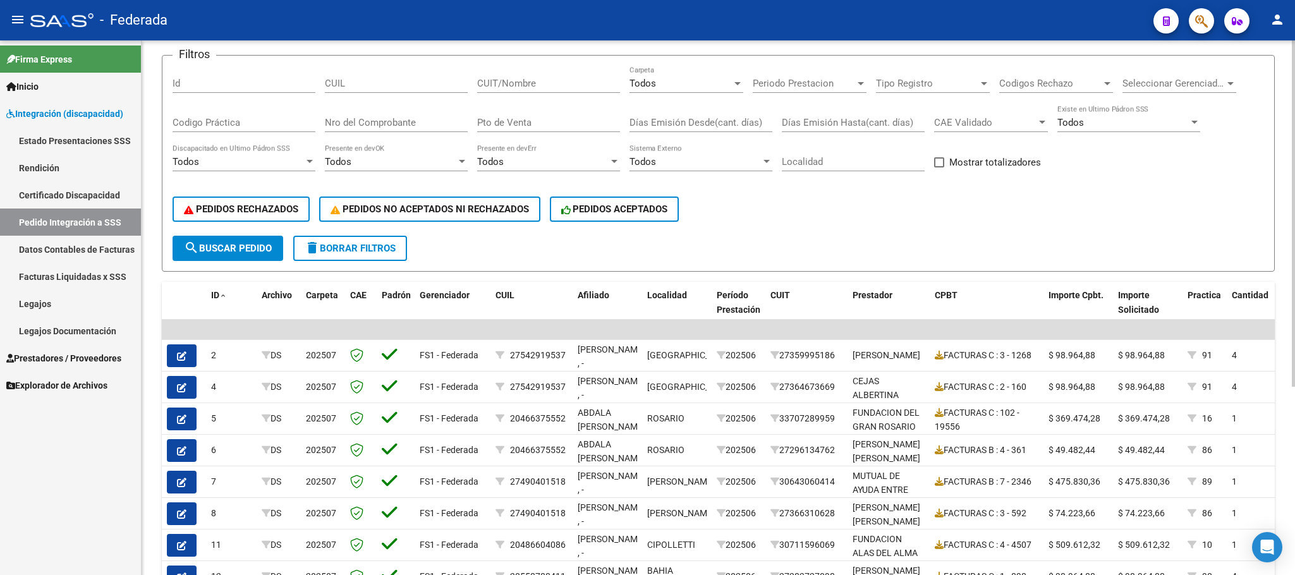
scroll to position [164, 0]
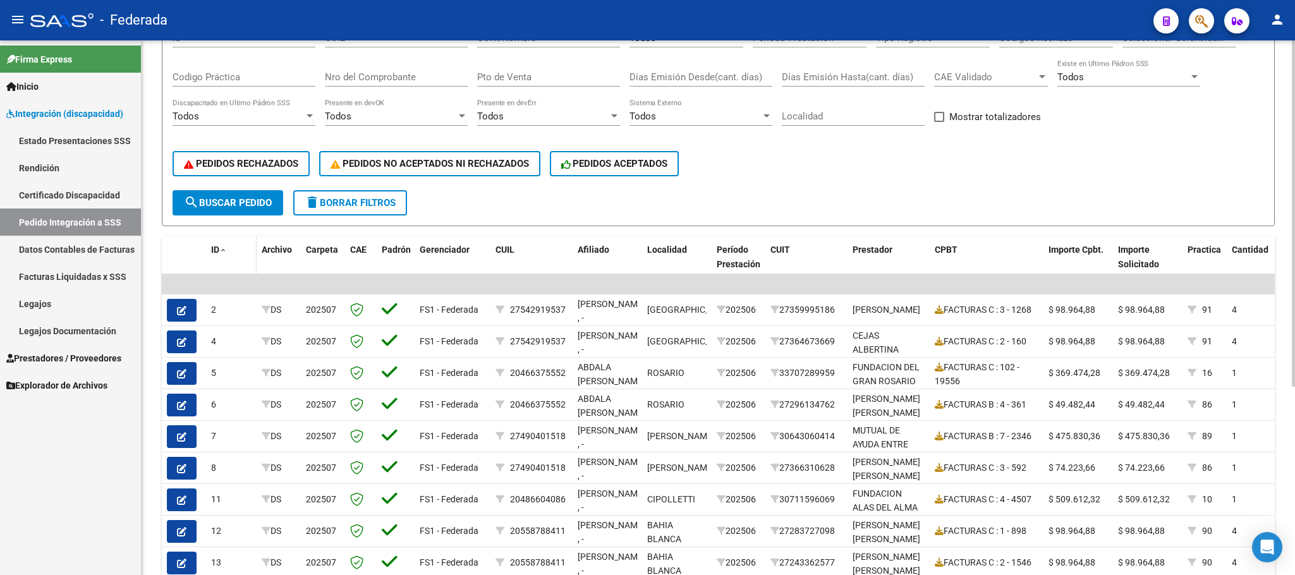
click at [214, 251] on span "ID" at bounding box center [215, 250] width 8 height 10
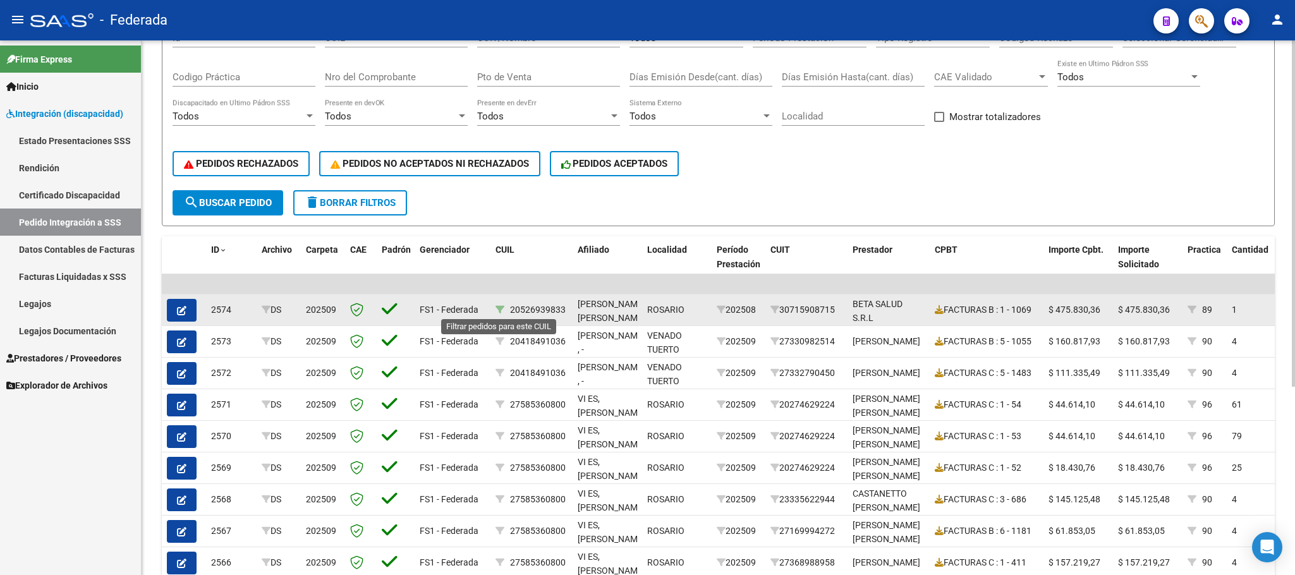
click at [497, 309] on icon at bounding box center [499, 309] width 9 height 9
type input "20526939833"
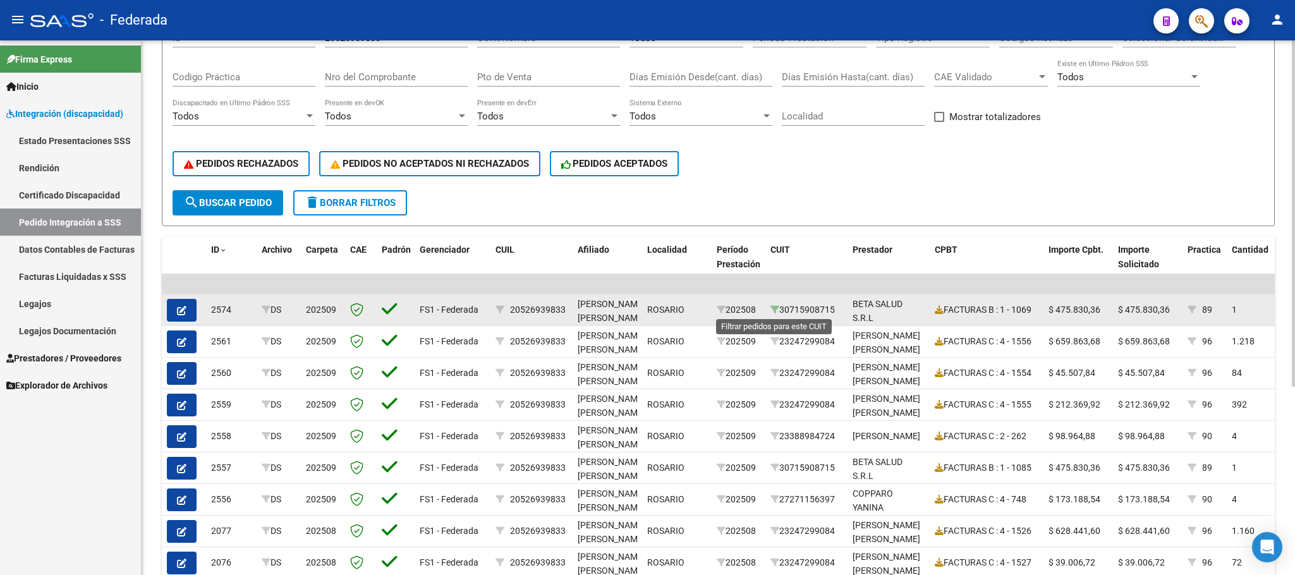
click at [770, 313] on icon at bounding box center [774, 309] width 9 height 9
type input "30715908715"
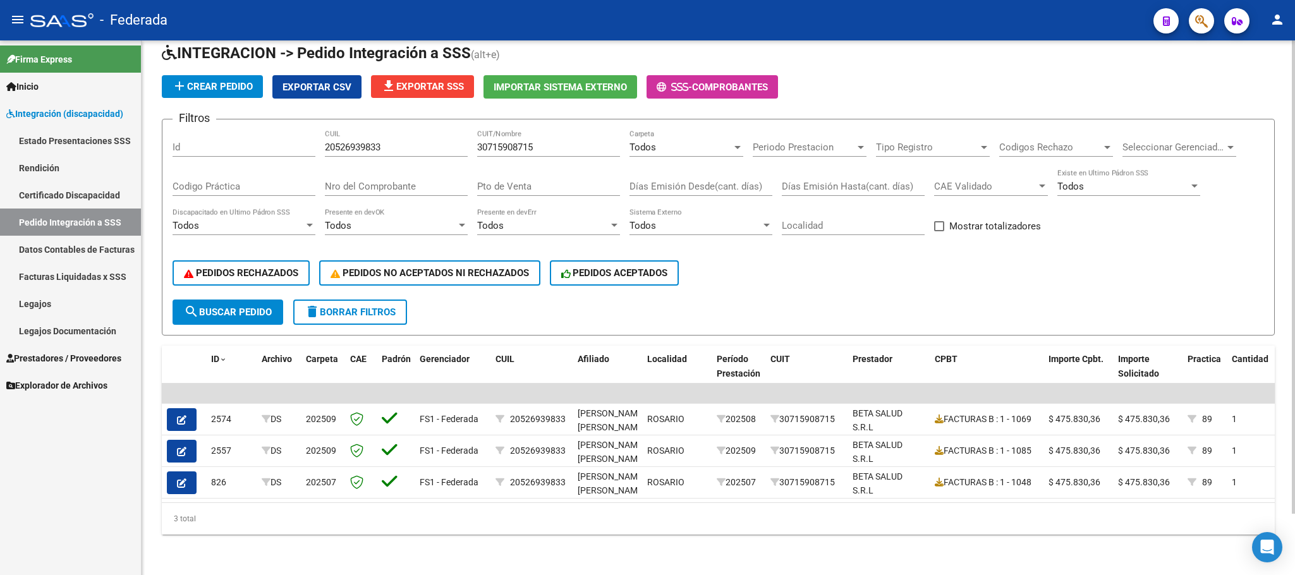
scroll to position [69, 0]
click at [377, 306] on span "delete Borrar Filtros" at bounding box center [350, 311] width 91 height 11
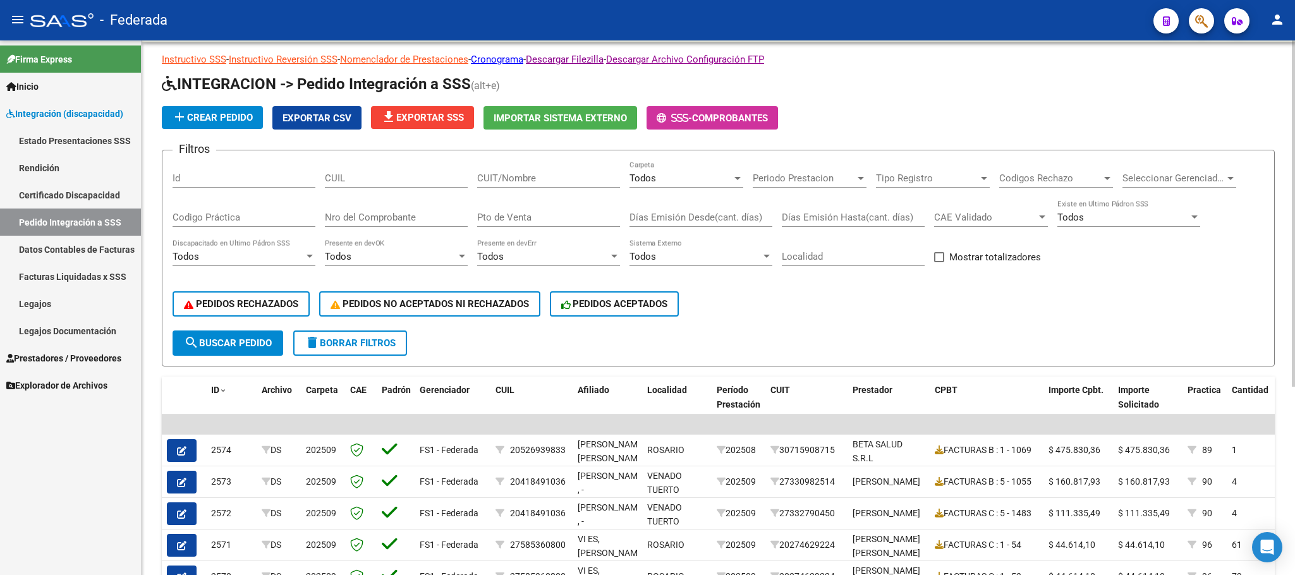
scroll to position [0, 0]
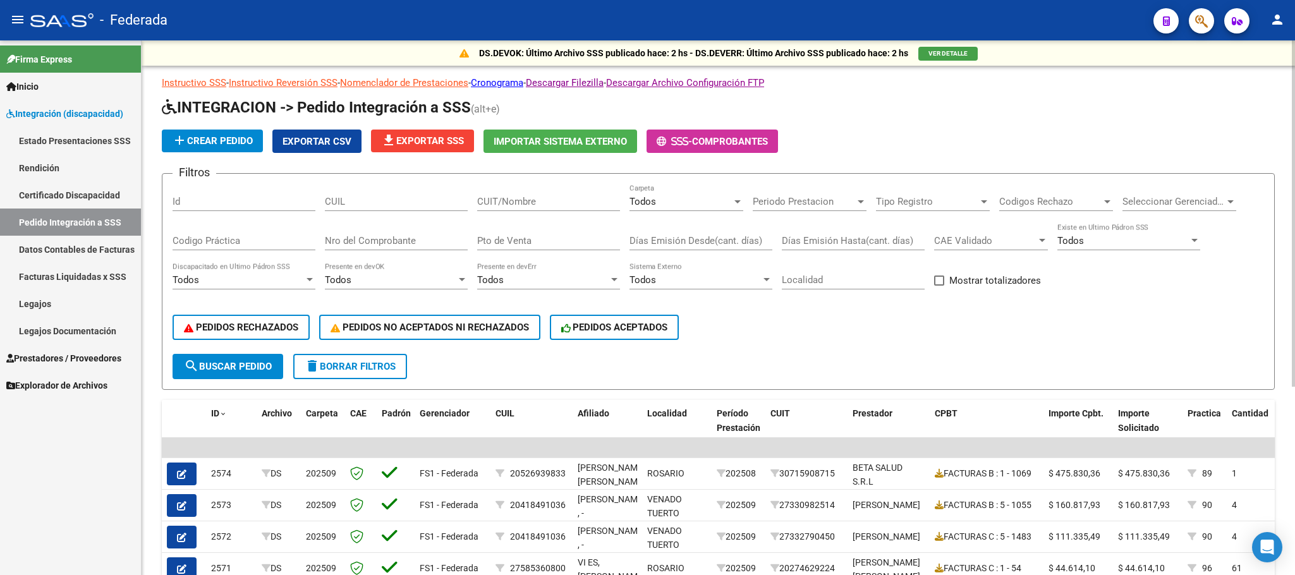
click at [389, 201] on input "CUIL" at bounding box center [396, 201] width 143 height 11
paste input "20497091714"
type input "20497091714"
click at [233, 363] on span "search Buscar Pedido" at bounding box center [228, 366] width 88 height 11
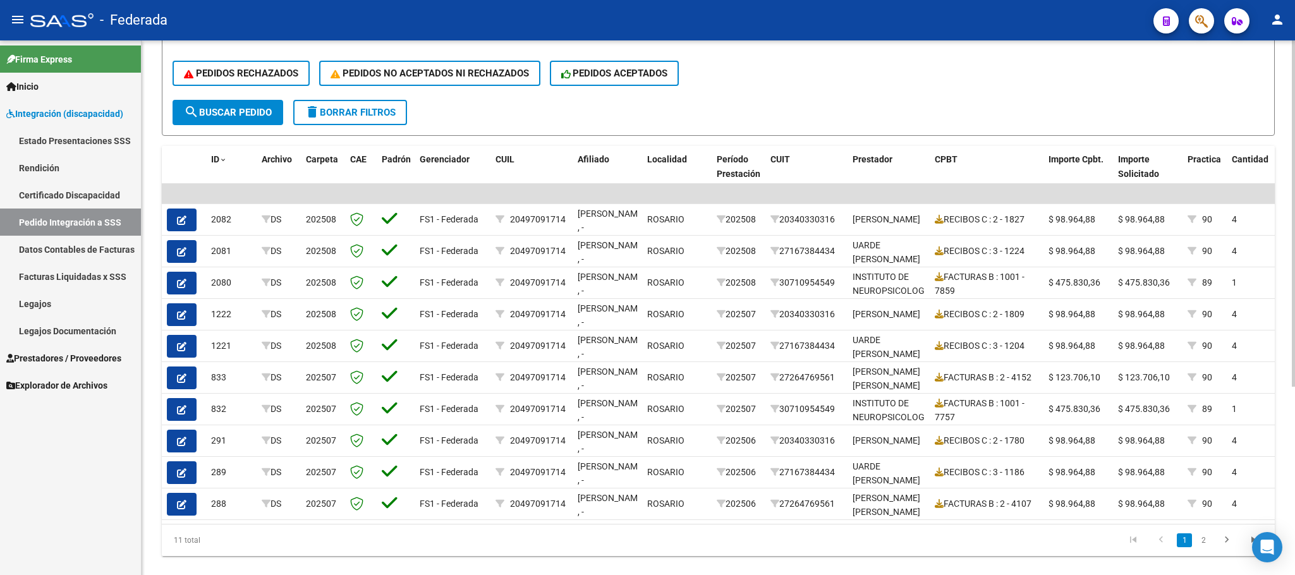
scroll to position [290, 0]
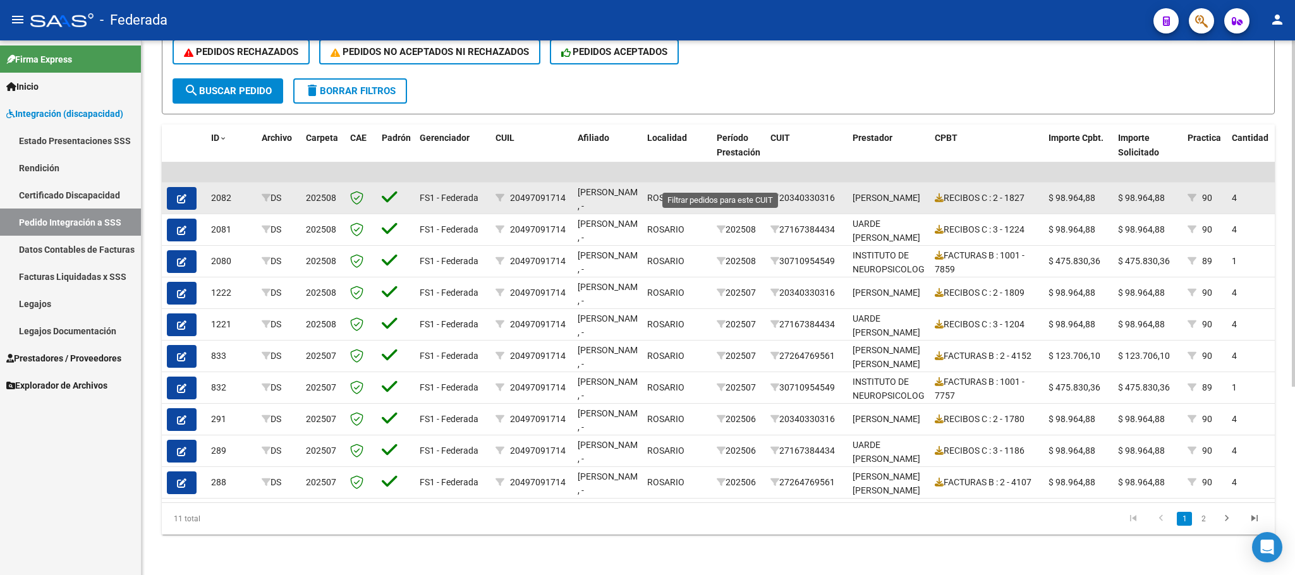
click at [718, 193] on icon at bounding box center [720, 197] width 9 height 9
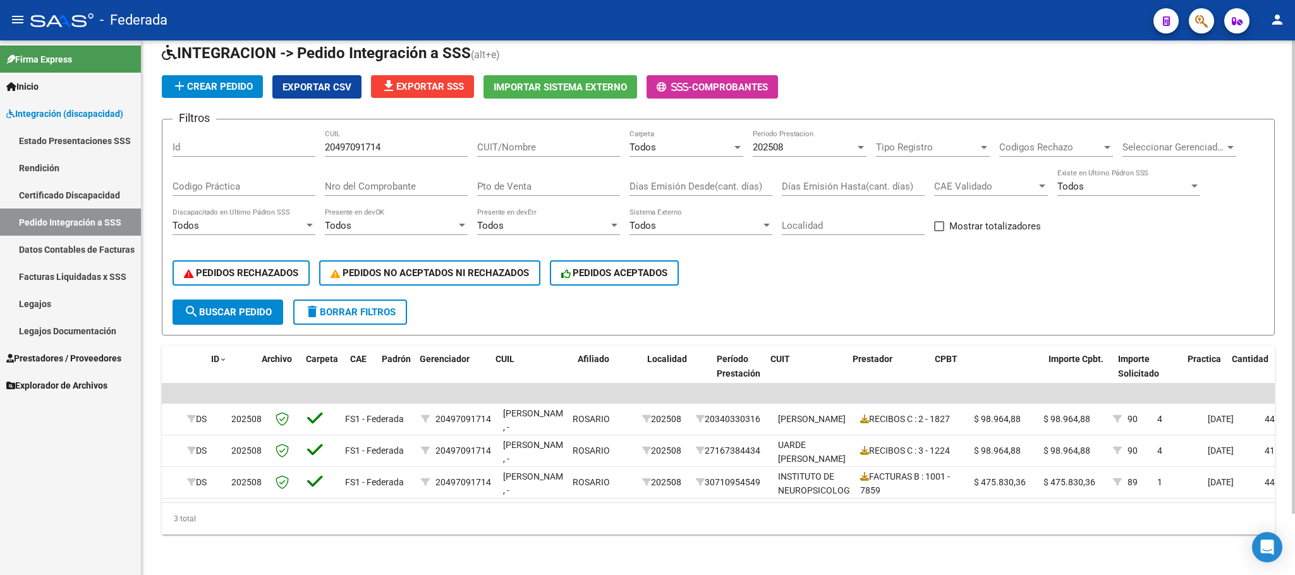
scroll to position [0, 0]
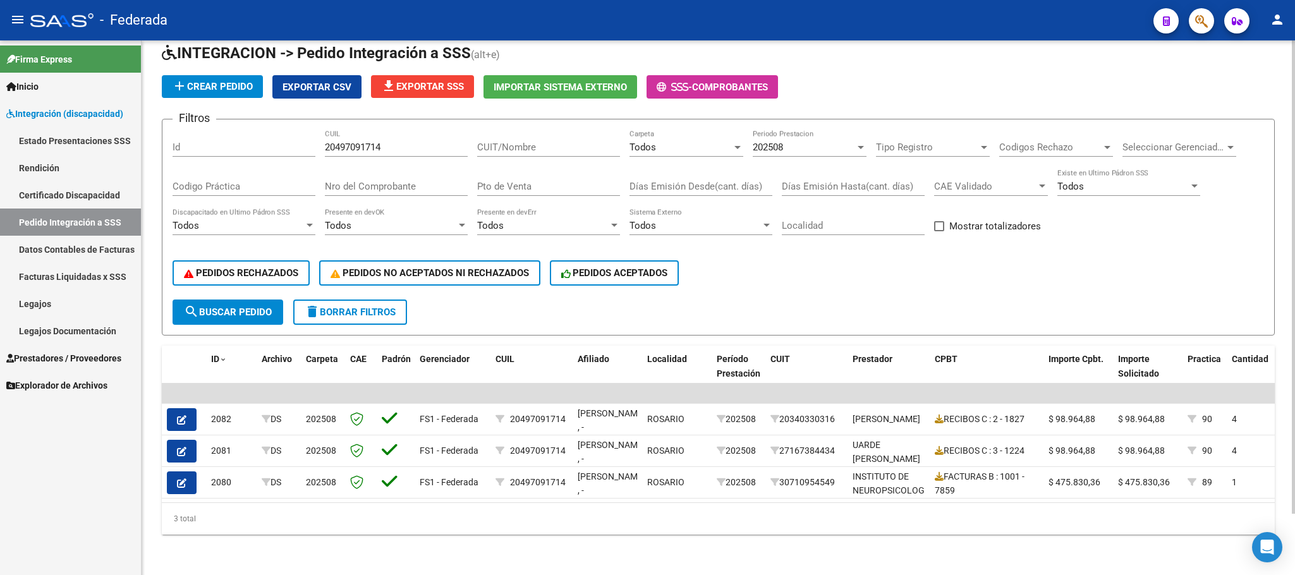
click at [941, 221] on span at bounding box center [939, 226] width 10 height 10
click at [939, 231] on input "Mostrar totalizadores" at bounding box center [938, 231] width 1 height 1
checkbox input "true"
click at [370, 306] on span "delete Borrar Filtros" at bounding box center [350, 311] width 91 height 11
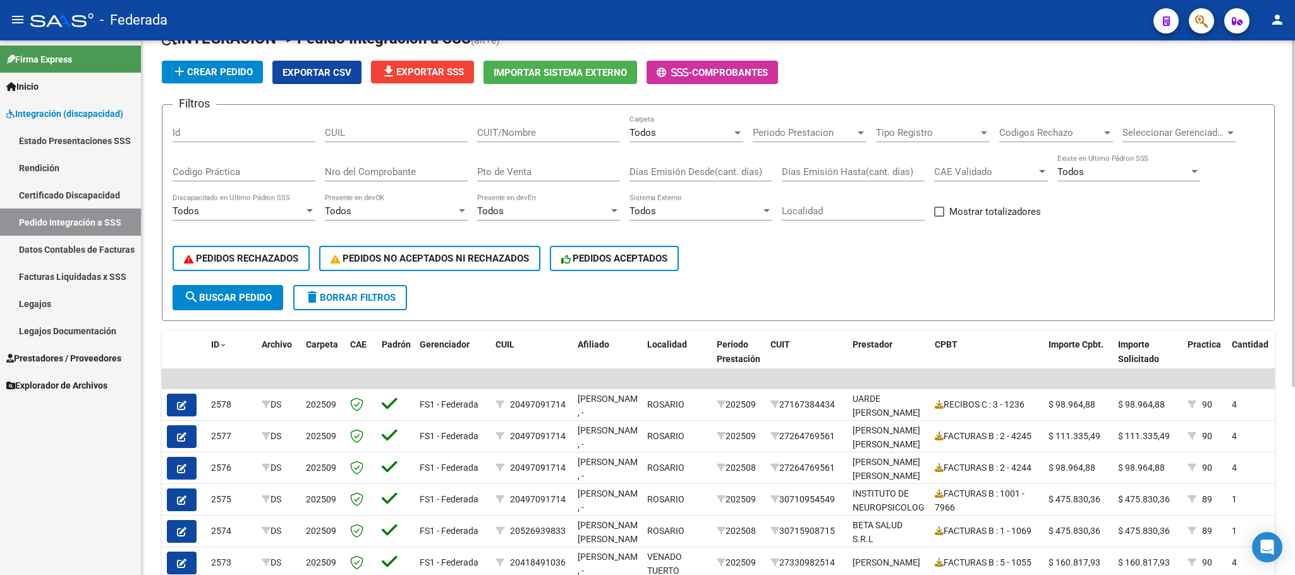
click at [942, 208] on span at bounding box center [939, 212] width 10 height 10
click at [939, 217] on input "Mostrar totalizadores" at bounding box center [938, 217] width 1 height 1
checkbox input "true"
click at [677, 133] on div "Todos" at bounding box center [680, 132] width 102 height 11
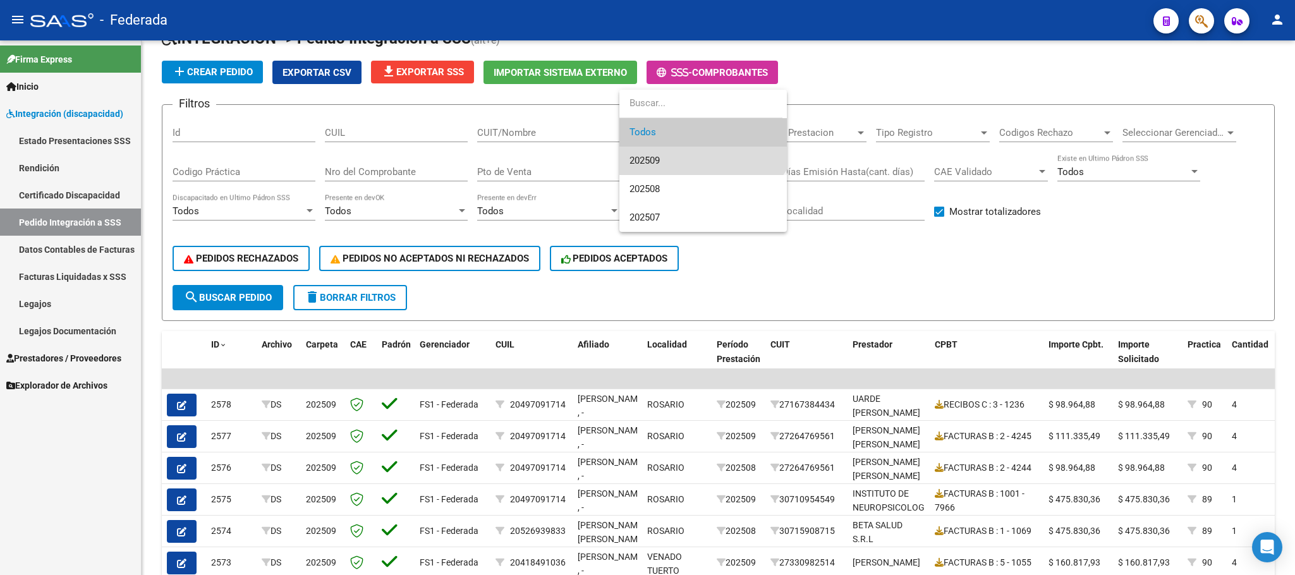
click at [656, 152] on span "202509" at bounding box center [702, 161] width 147 height 28
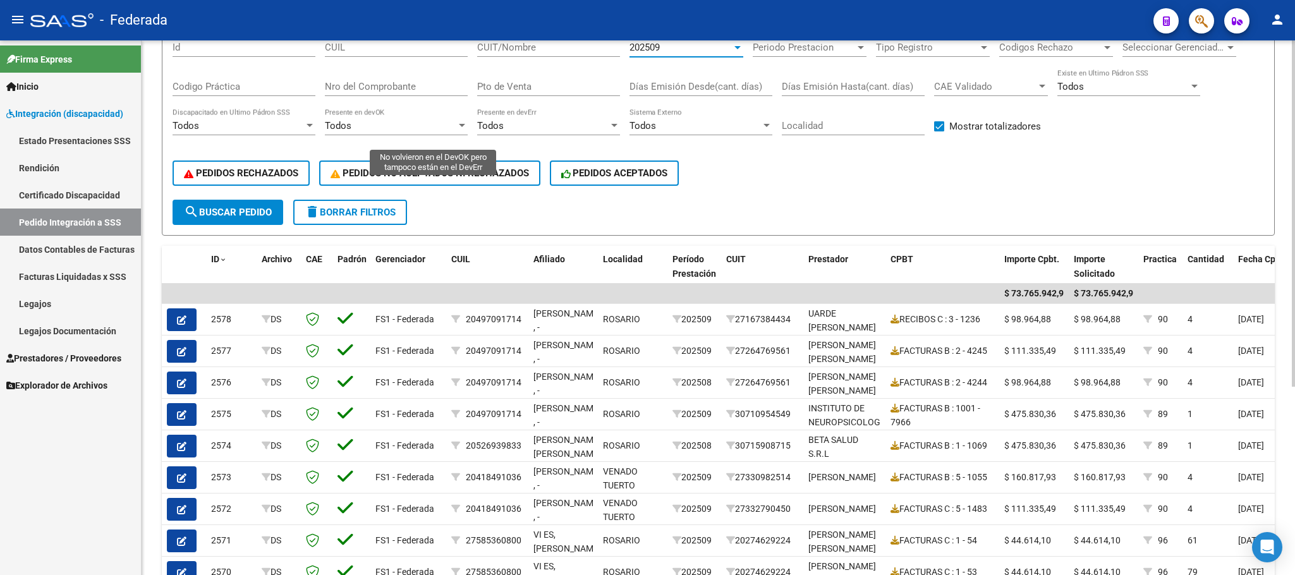
scroll to position [6, 0]
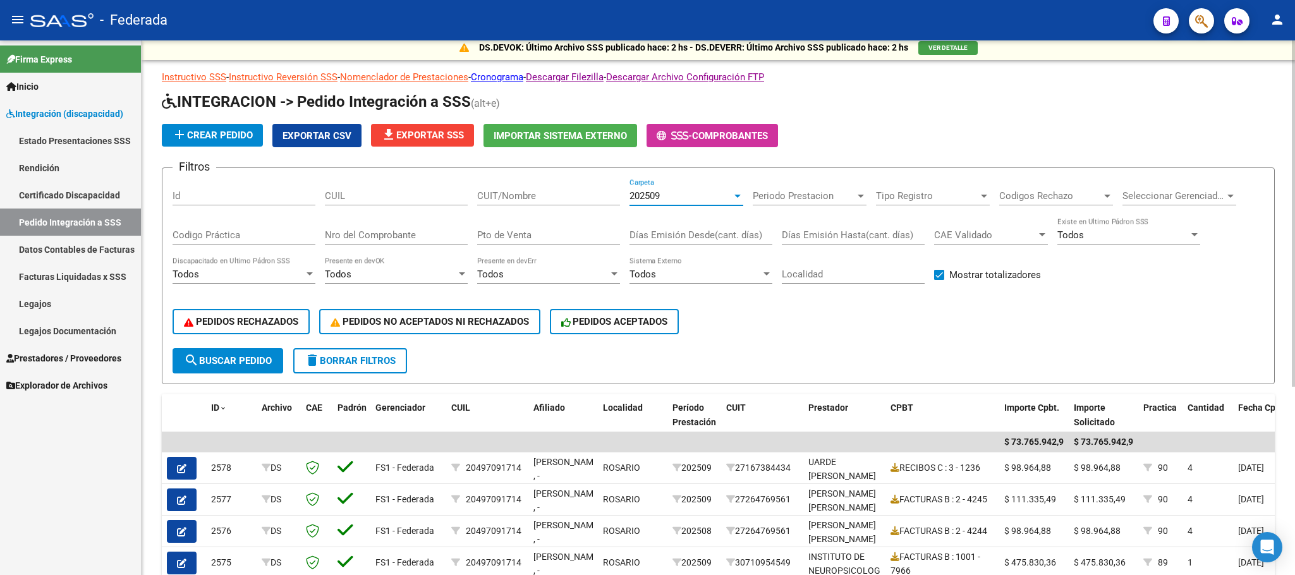
click at [421, 200] on input "CUIL" at bounding box center [396, 195] width 143 height 11
paste input "23500179619"
click at [260, 349] on button "search Buscar Pedido" at bounding box center [227, 360] width 111 height 25
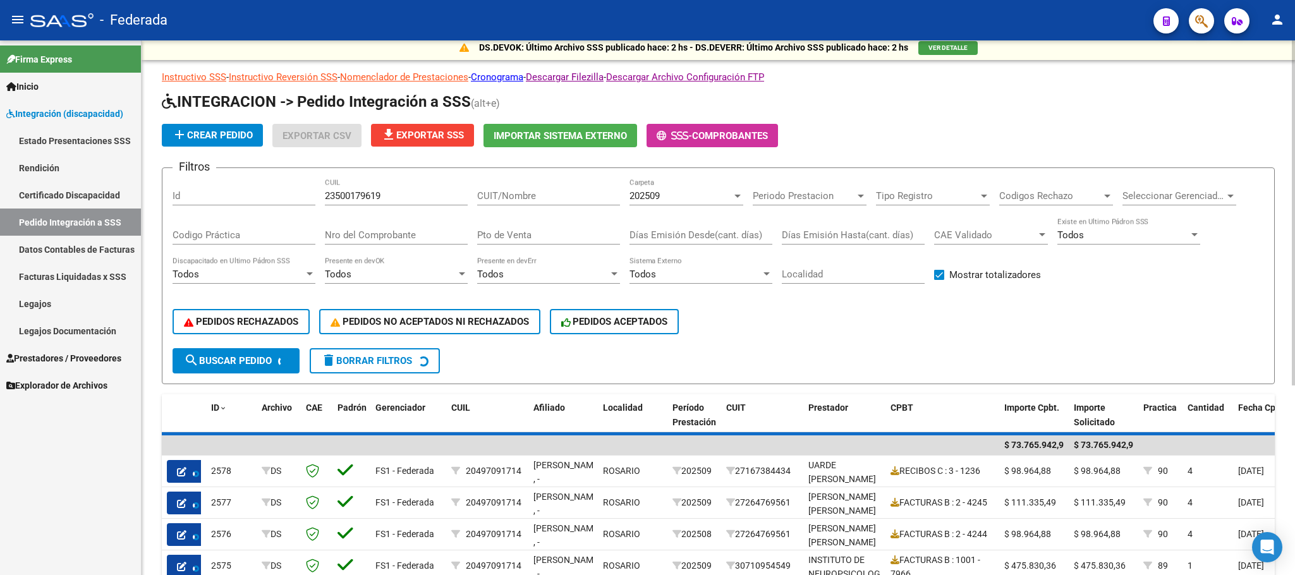
scroll to position [0, 0]
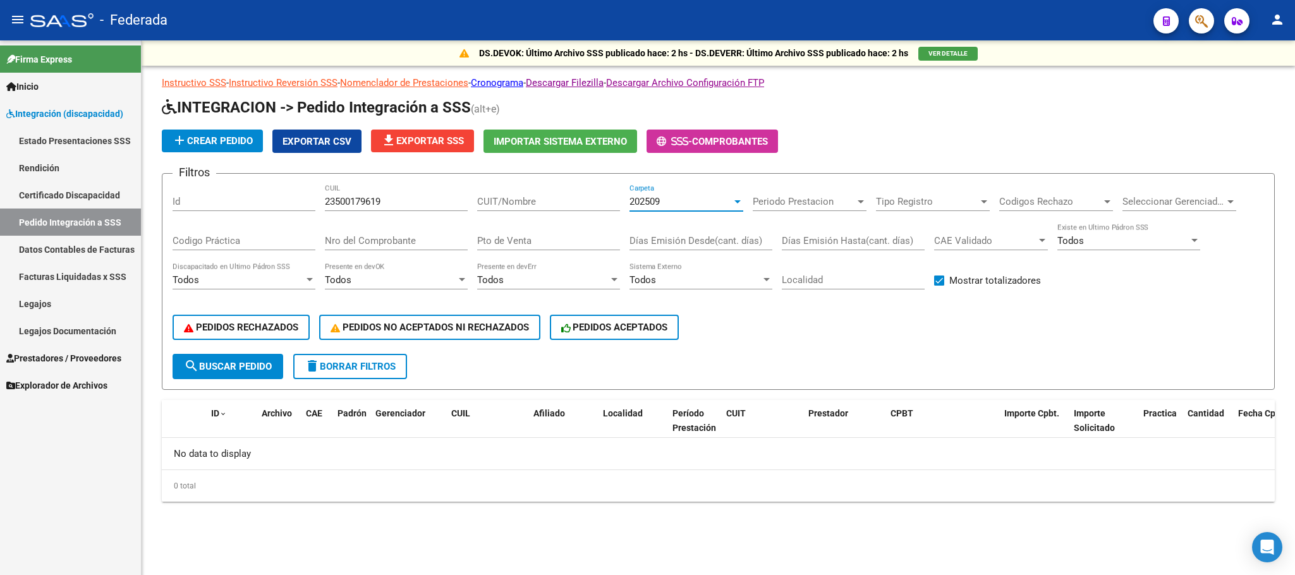
click at [701, 203] on div "202509" at bounding box center [680, 201] width 102 height 11
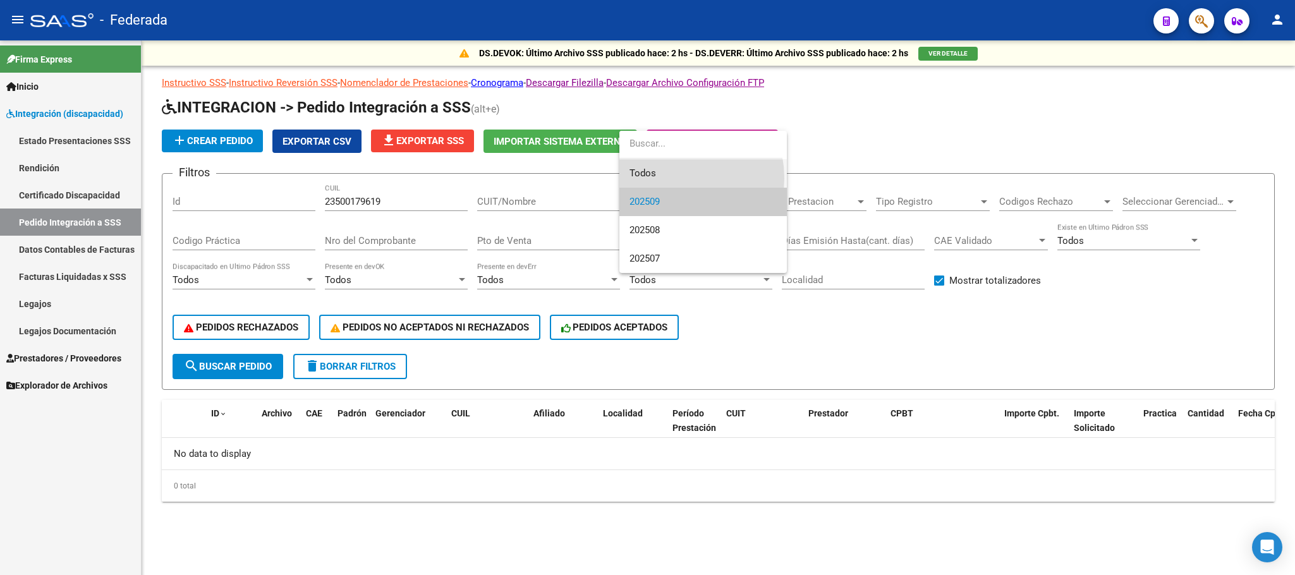
click at [668, 178] on span "Todos" at bounding box center [702, 173] width 147 height 28
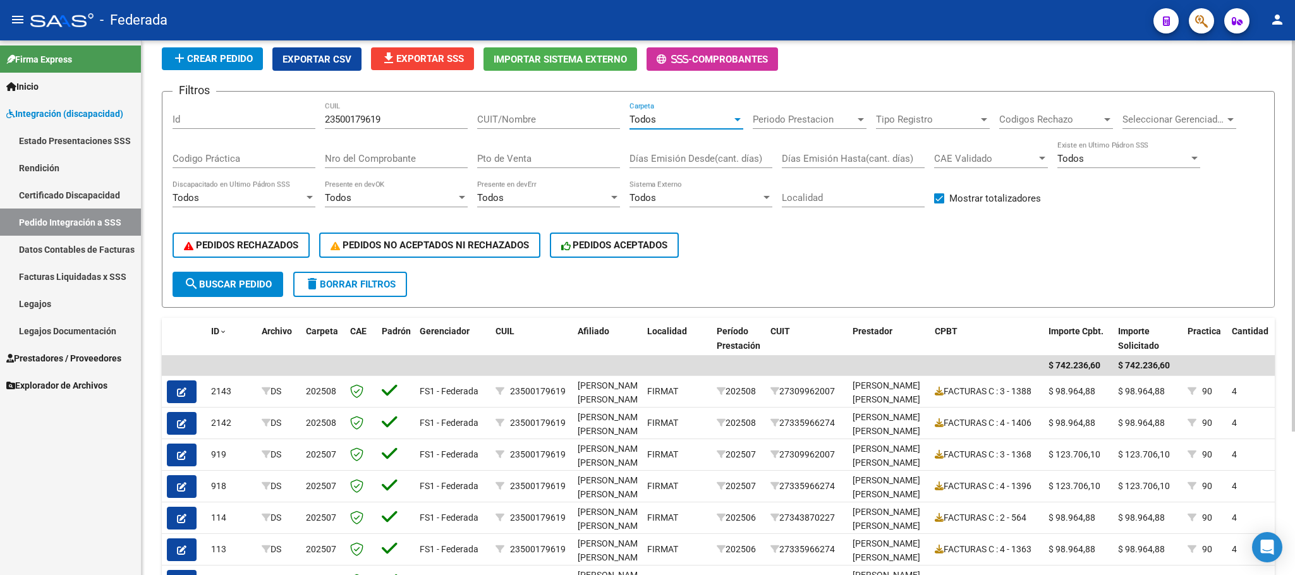
scroll to position [6, 0]
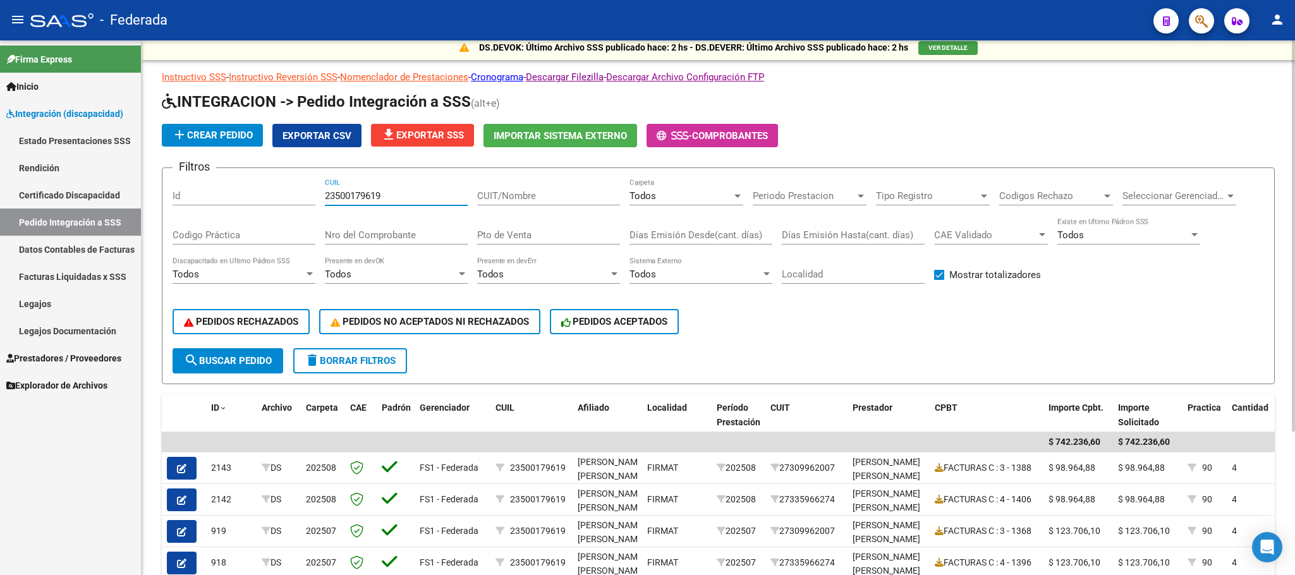
click at [380, 197] on input "23500179619" at bounding box center [396, 195] width 143 height 11
paste input "0548131538"
click at [245, 355] on span "search Buscar Pedido" at bounding box center [228, 360] width 88 height 11
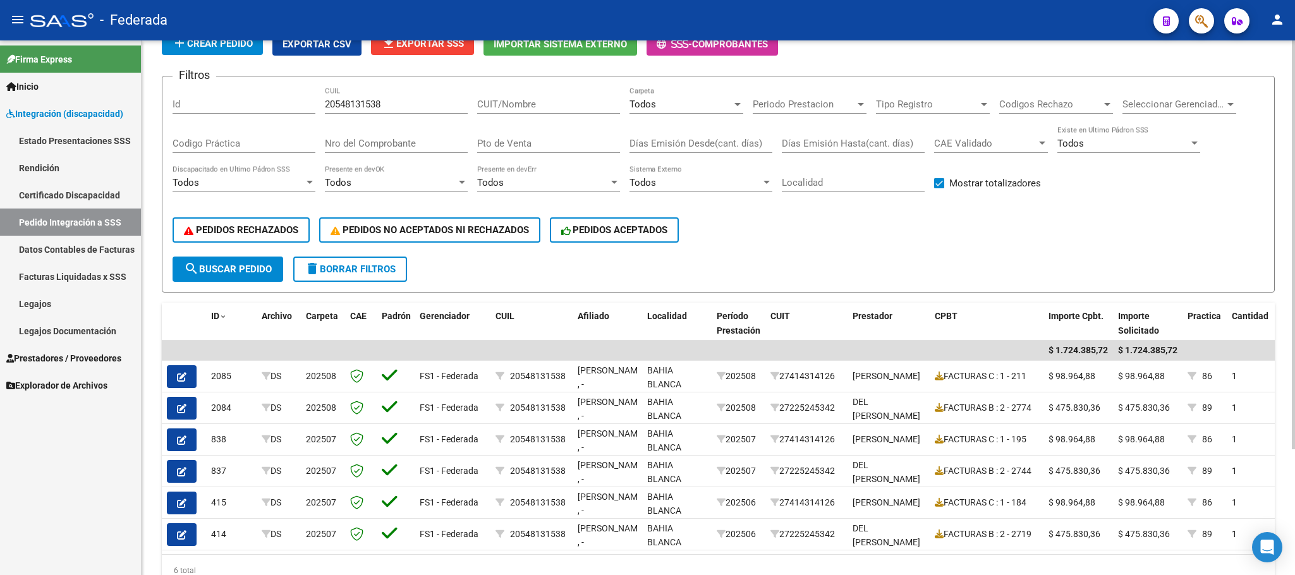
scroll to position [69, 0]
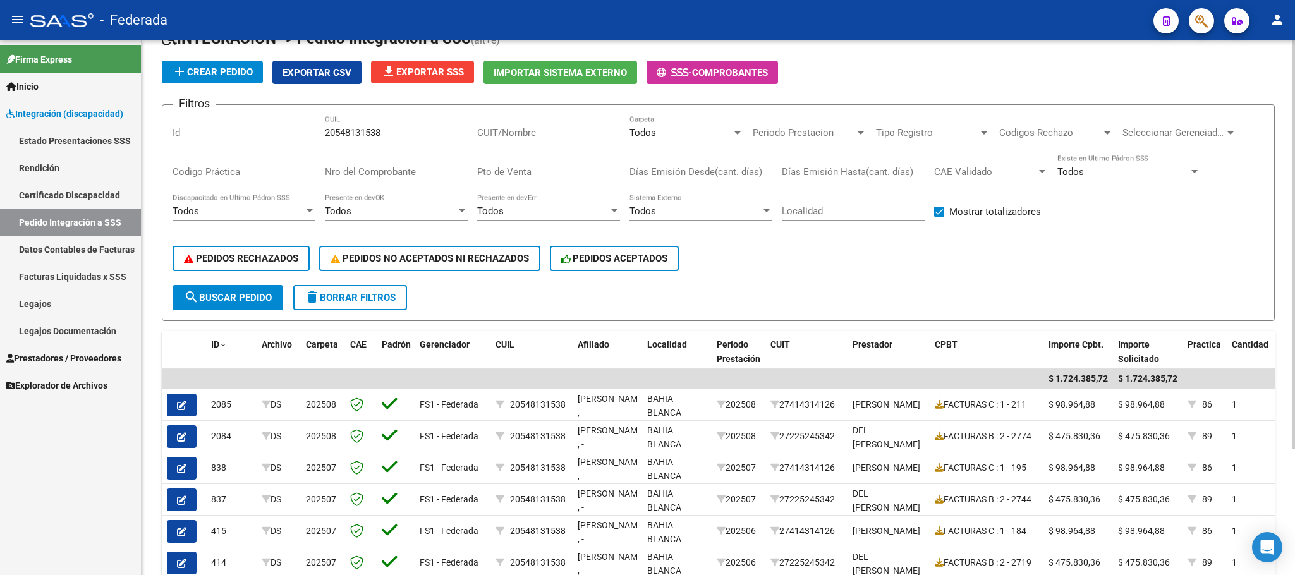
click at [356, 131] on input "20548131538" at bounding box center [396, 132] width 143 height 11
paste input "7527512404"
type input "27527512404"
click at [256, 292] on span "search Buscar Pedido" at bounding box center [228, 297] width 88 height 11
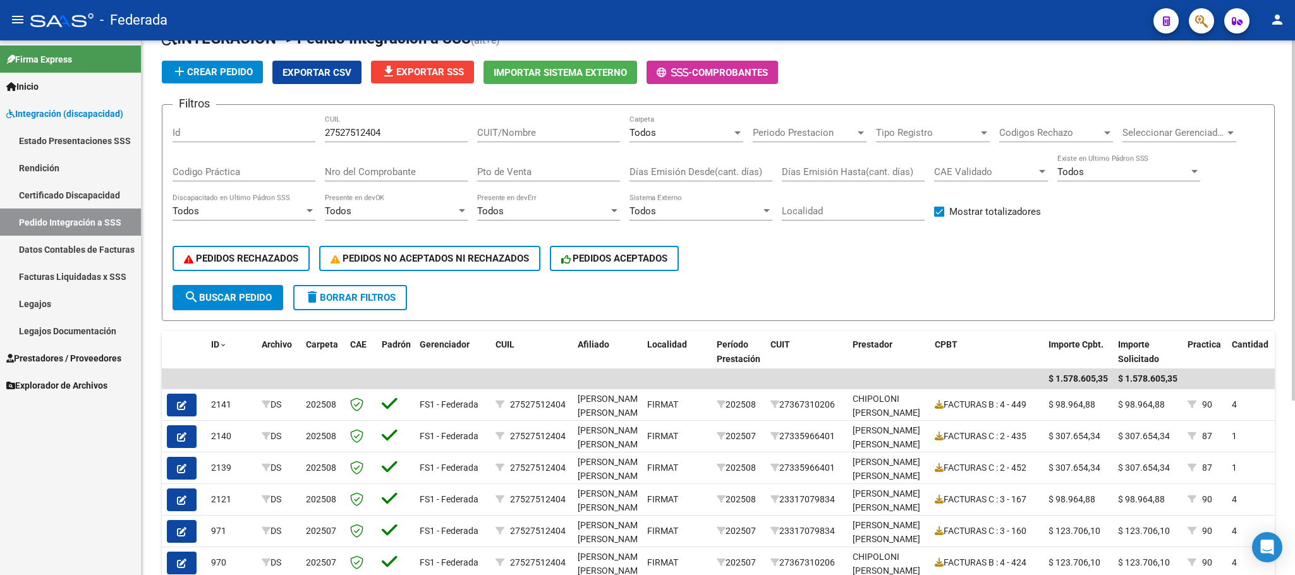
scroll to position [258, 0]
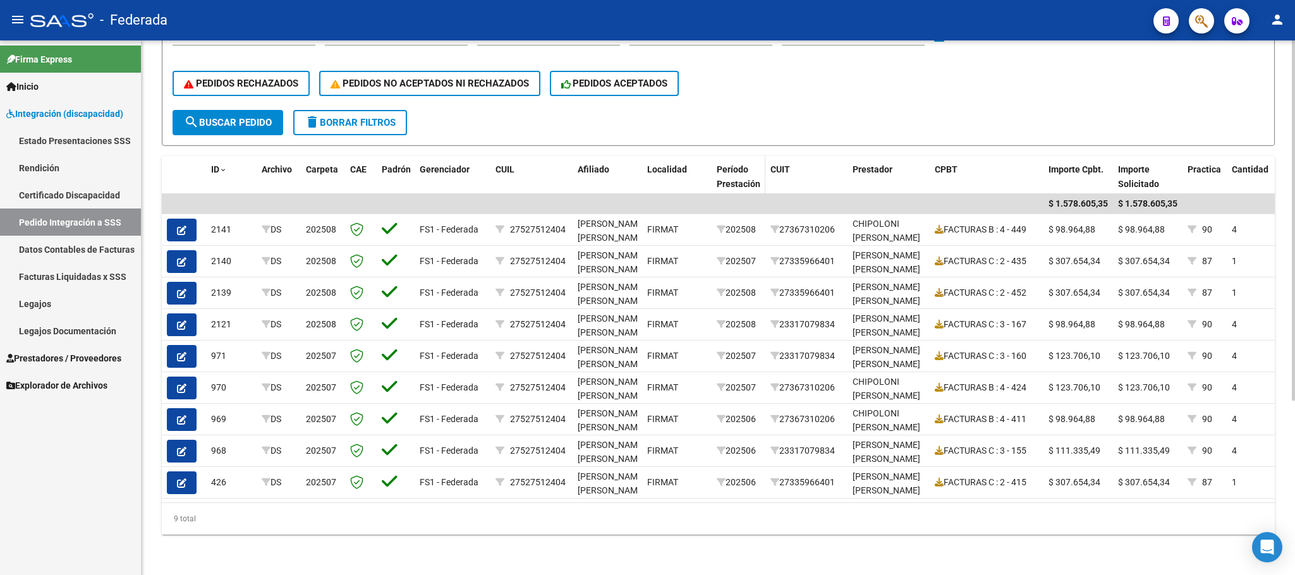
click at [728, 164] on span "Período Prestación" at bounding box center [738, 176] width 44 height 25
click at [726, 165] on span "Período Prestación" at bounding box center [738, 176] width 44 height 25
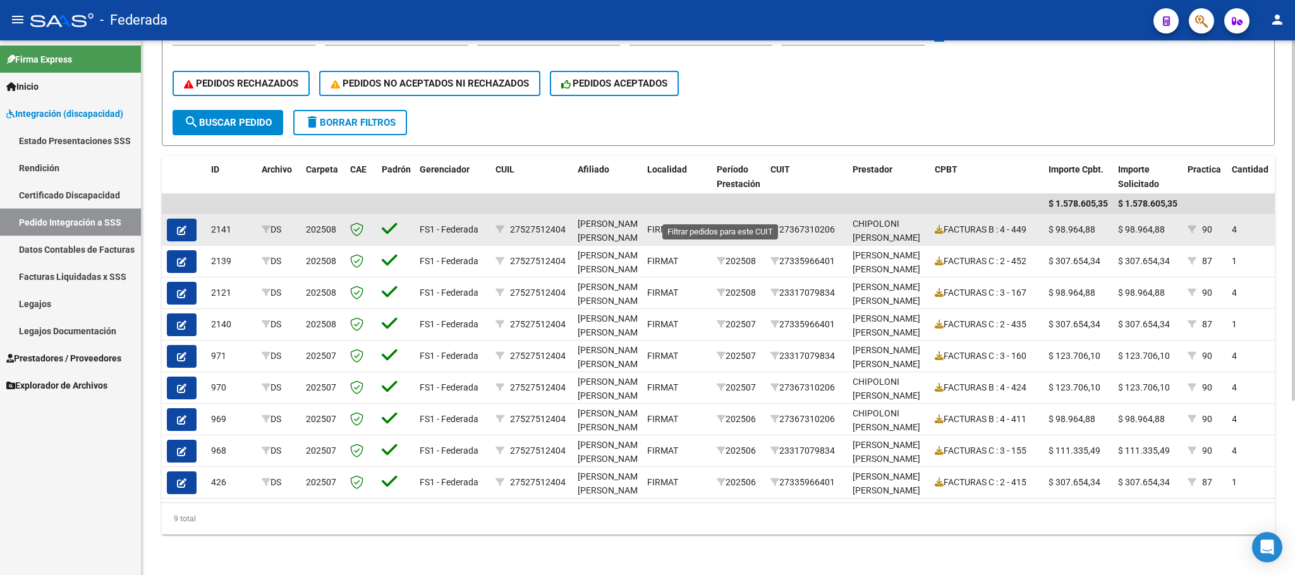
click at [718, 225] on icon at bounding box center [720, 229] width 9 height 9
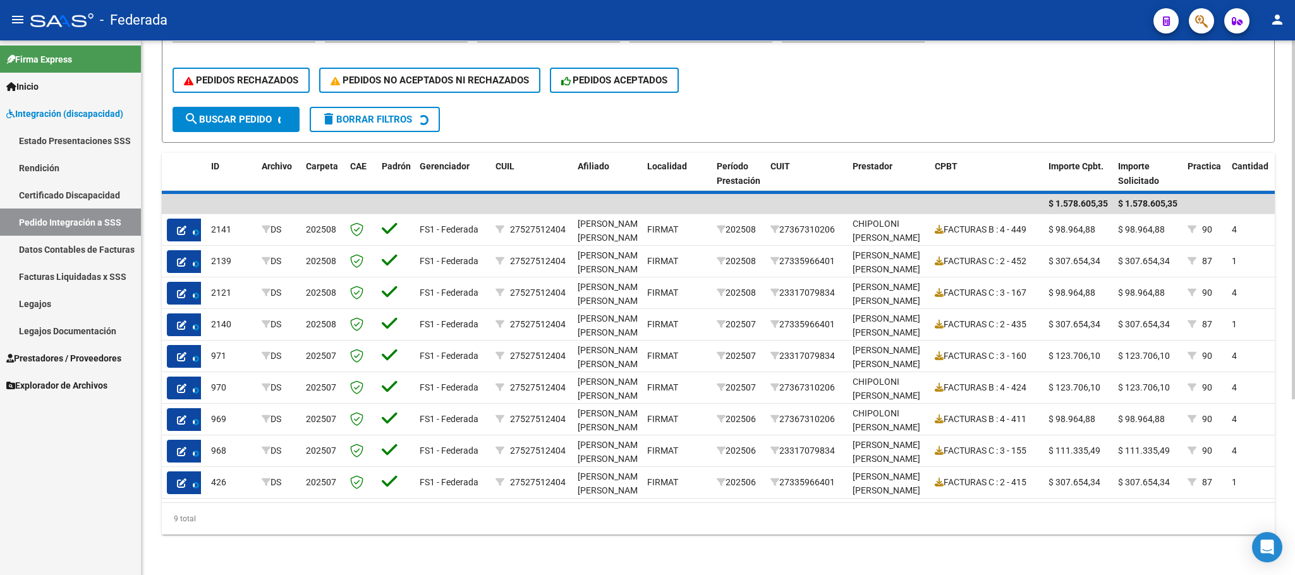
scroll to position [69, 0]
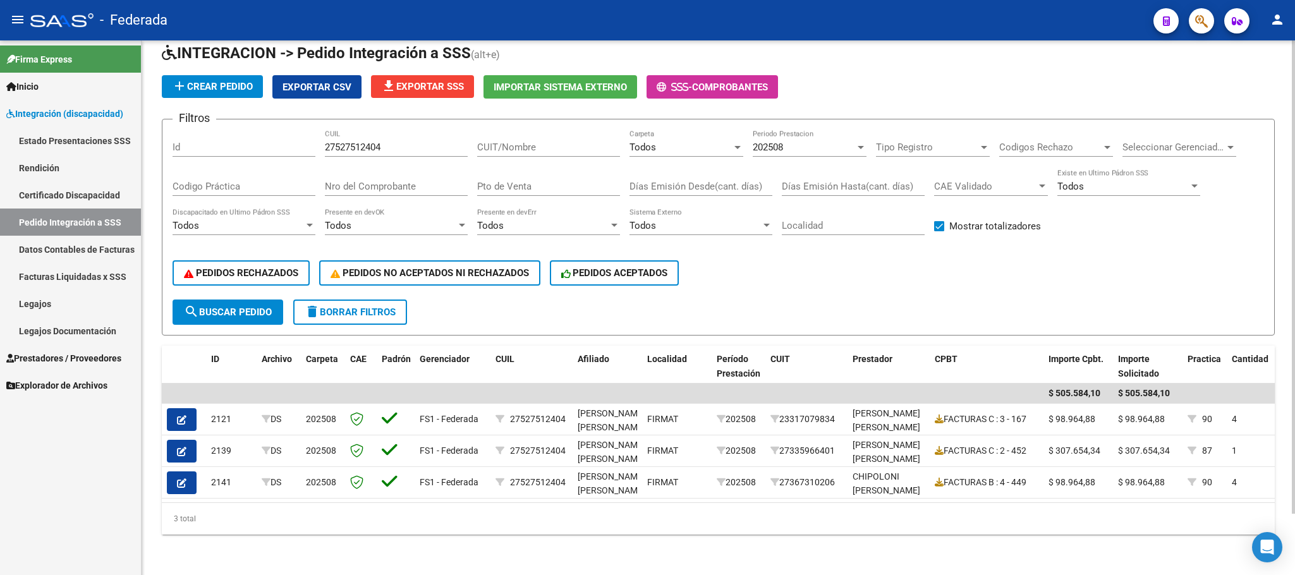
click at [401, 299] on button "delete Borrar Filtros" at bounding box center [350, 311] width 114 height 25
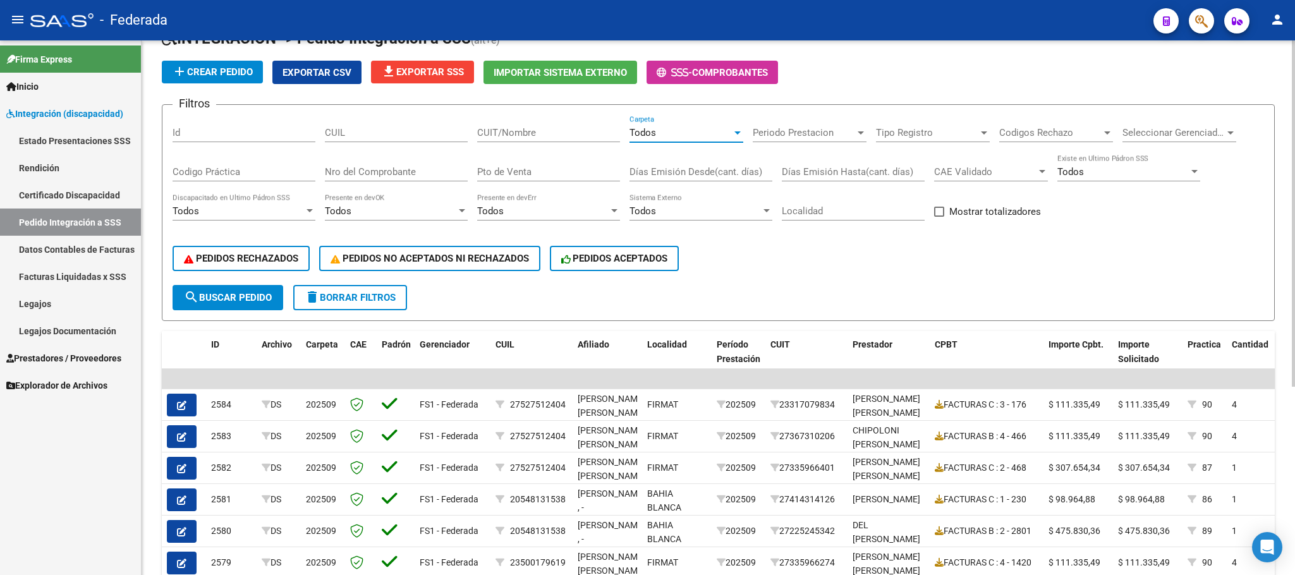
click at [652, 131] on span "Todos" at bounding box center [642, 132] width 27 height 11
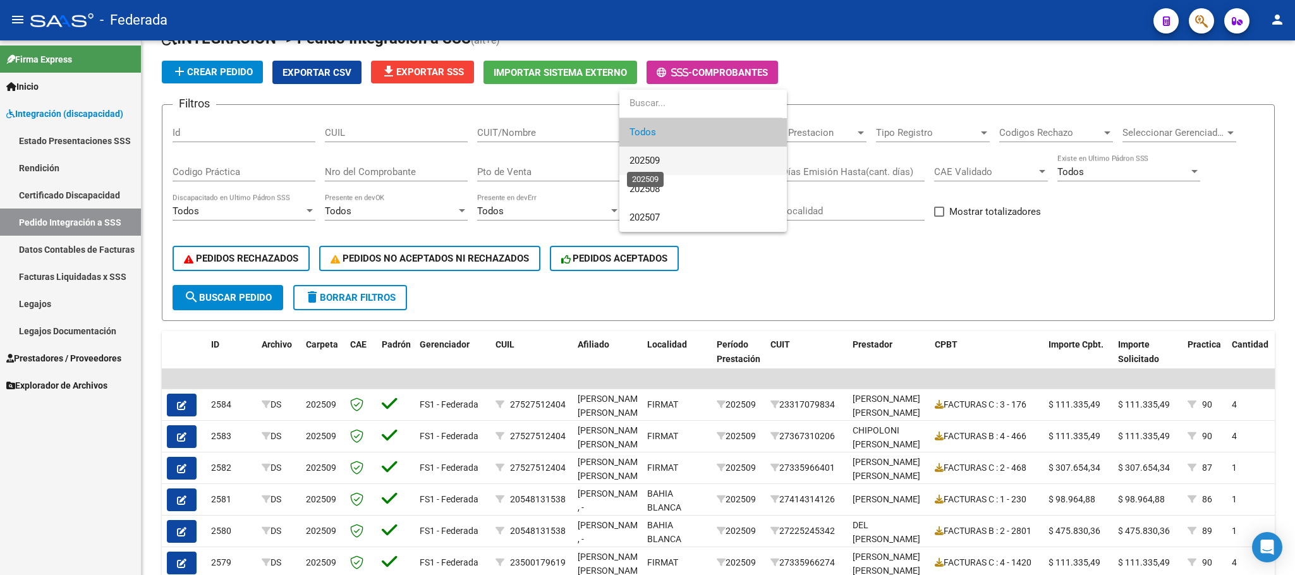
click at [643, 161] on span "202509" at bounding box center [644, 160] width 30 height 11
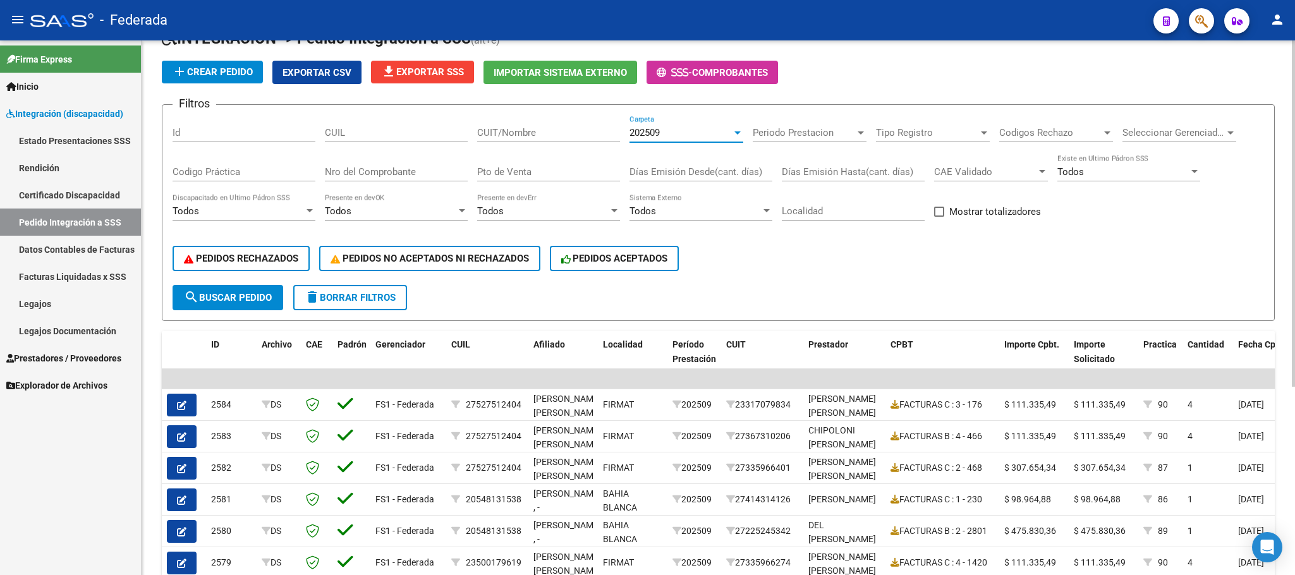
click at [938, 215] on span at bounding box center [939, 212] width 10 height 10
click at [938, 217] on input "Mostrar totalizadores" at bounding box center [938, 217] width 1 height 1
checkbox input "true"
click at [258, 293] on span "search Buscar Pedido" at bounding box center [228, 297] width 88 height 11
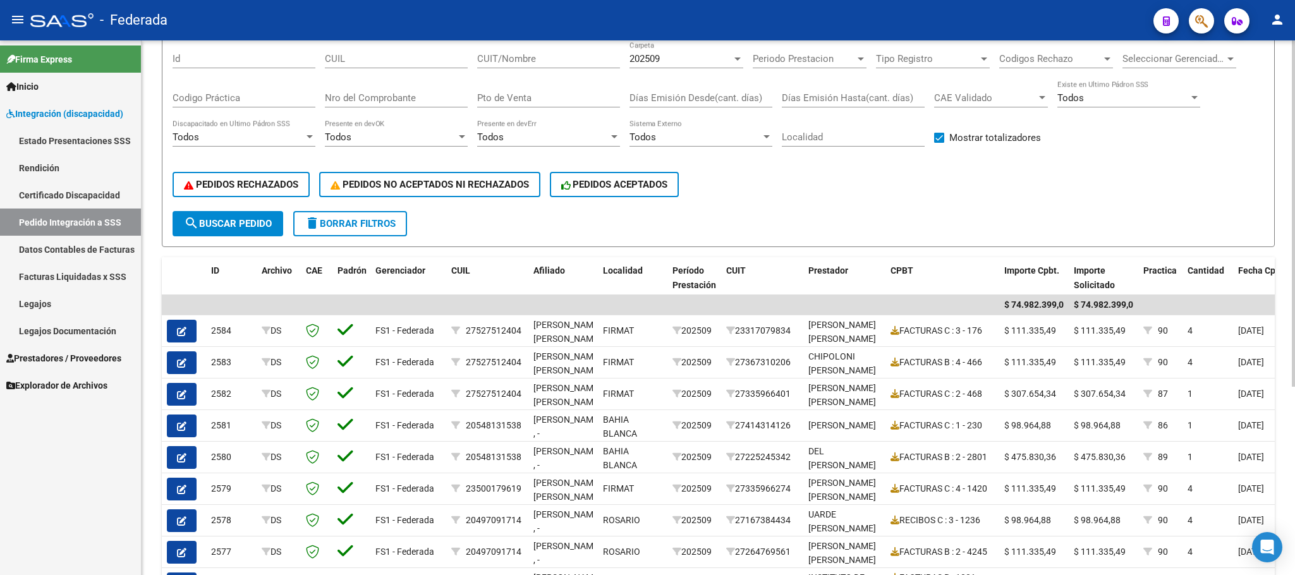
scroll to position [100, 0]
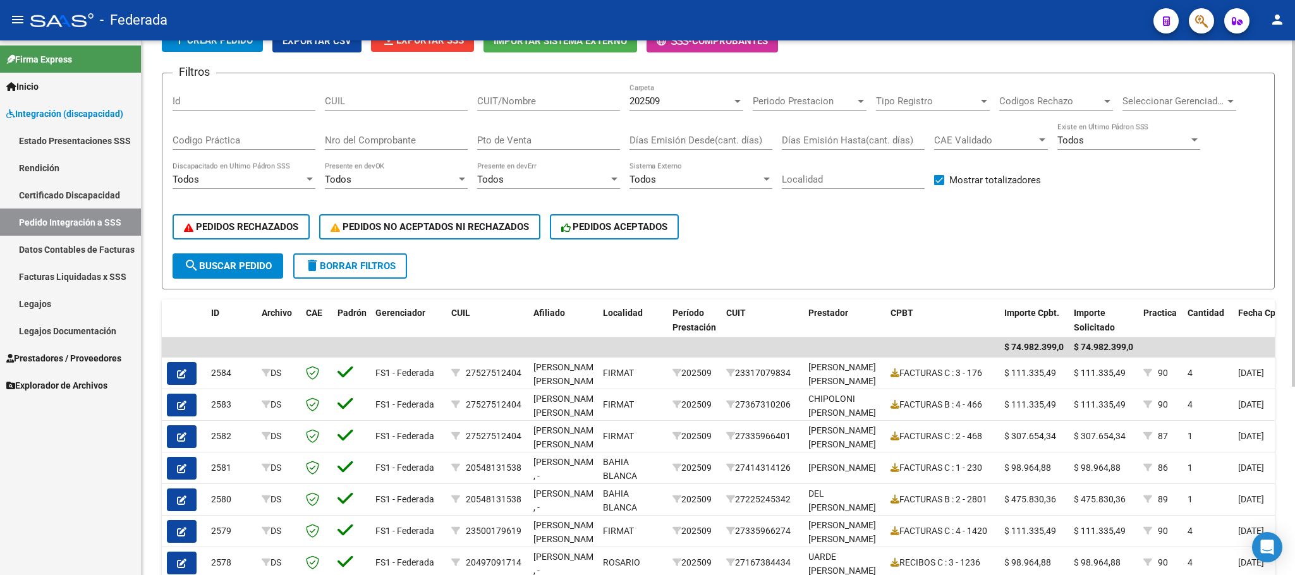
click at [401, 109] on div "CUIL" at bounding box center [396, 96] width 143 height 27
paste input "27477636999"
click at [260, 275] on button "search Buscar Pedido" at bounding box center [227, 265] width 111 height 25
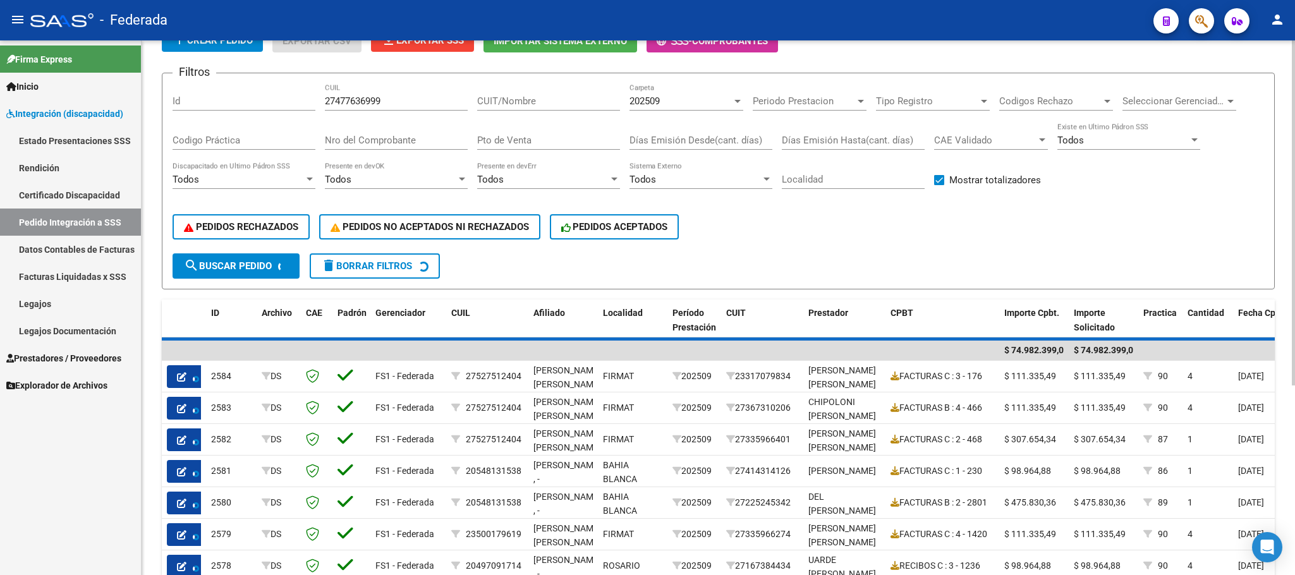
scroll to position [0, 0]
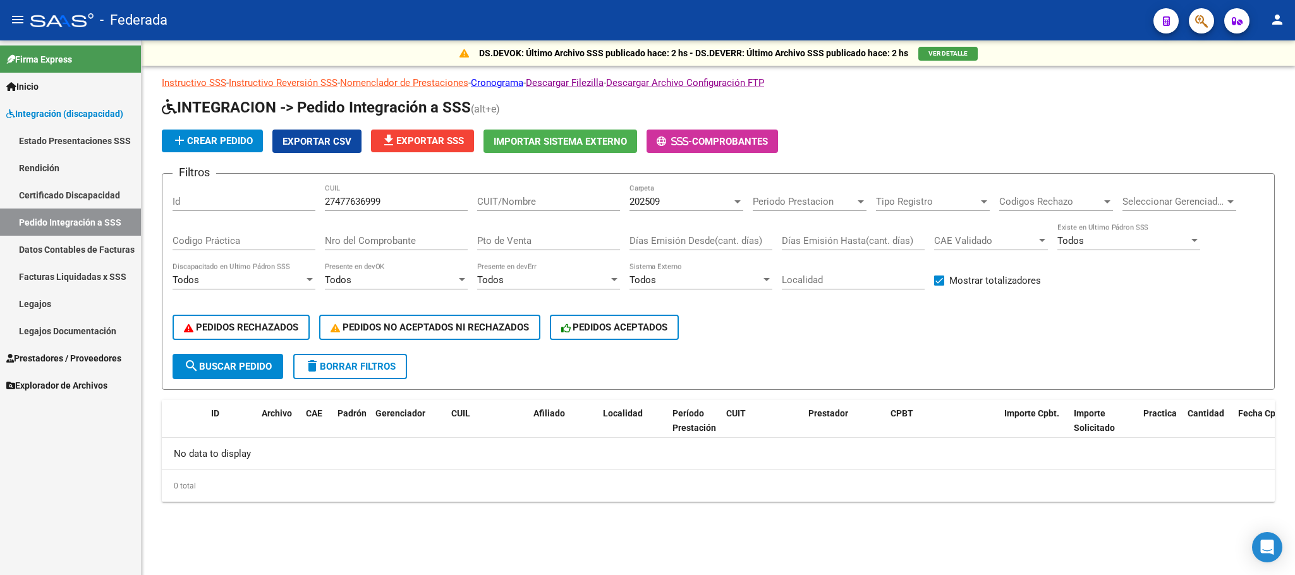
click at [648, 208] on div "202509 Carpeta" at bounding box center [686, 197] width 114 height 27
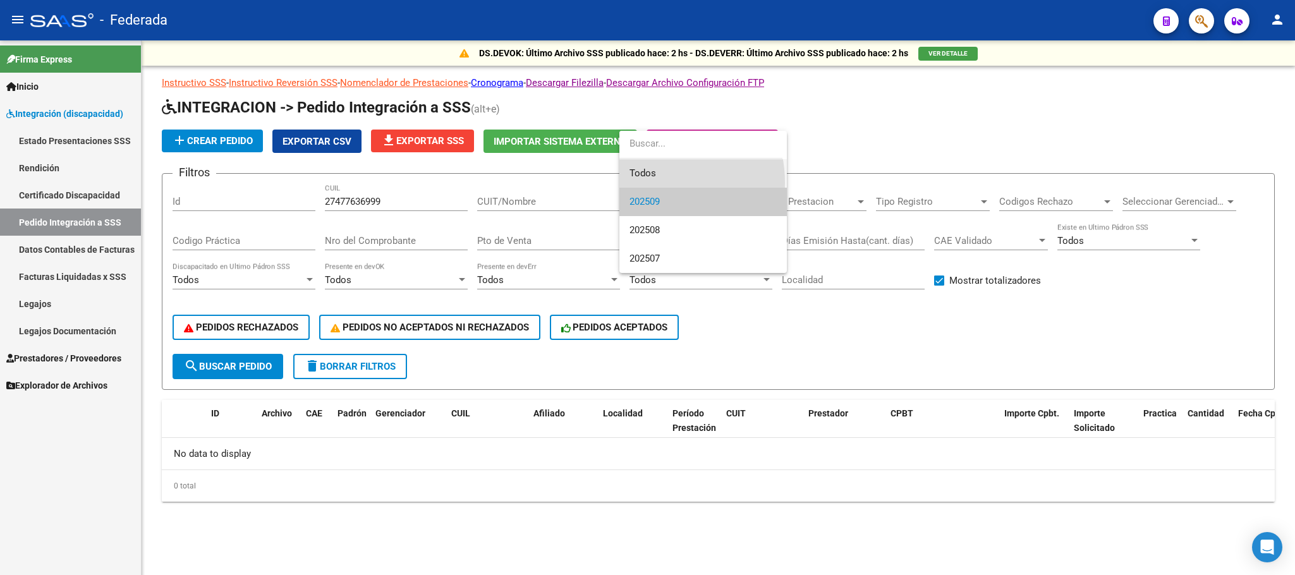
click at [646, 183] on span "Todos" at bounding box center [702, 173] width 147 height 28
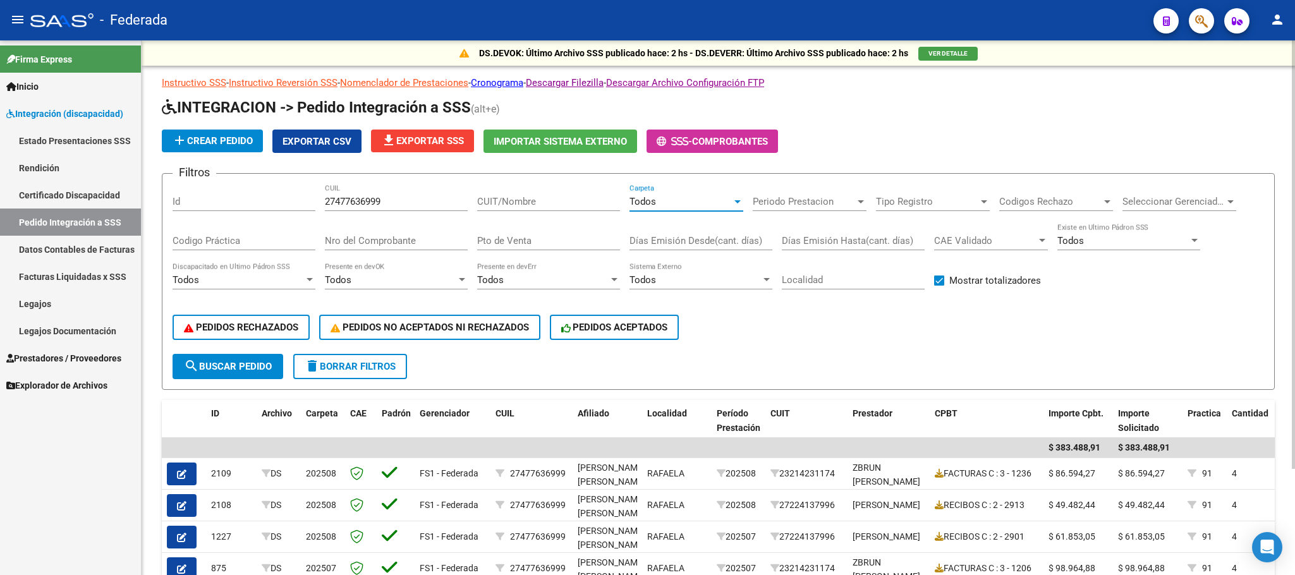
click at [376, 203] on input "27477636999" at bounding box center [396, 201] width 143 height 11
paste input "05263850"
click at [268, 366] on span "search Buscar Pedido" at bounding box center [228, 366] width 88 height 11
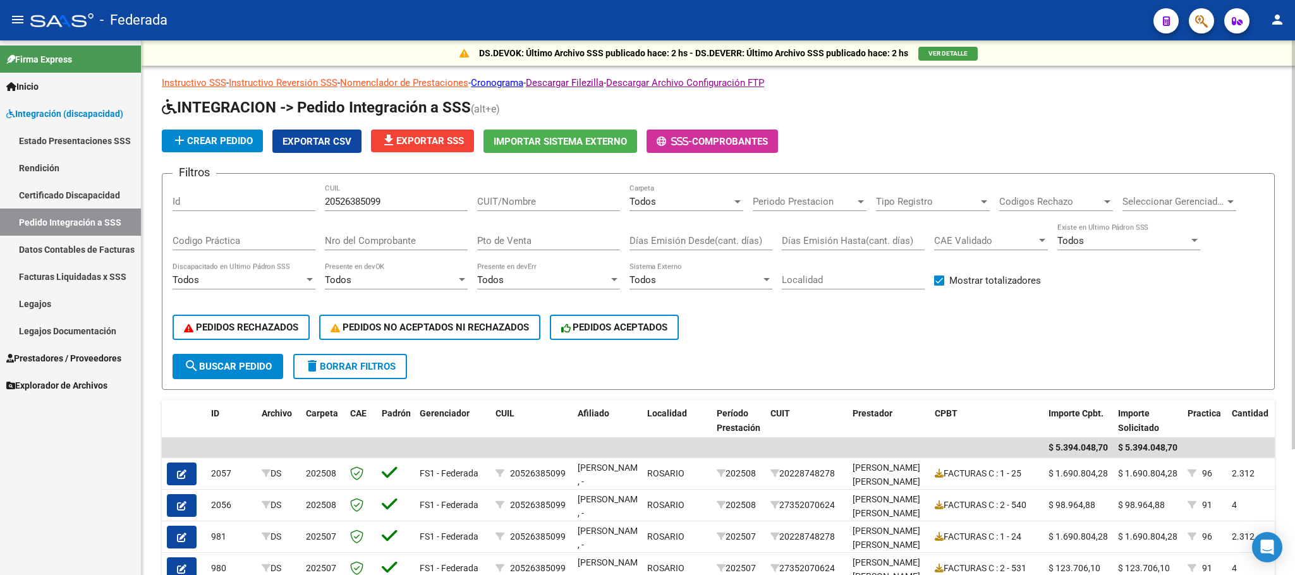
click at [339, 199] on input "20526385099" at bounding box center [396, 201] width 143 height 11
paste input "74776369"
click at [257, 361] on span "search Buscar Pedido" at bounding box center [228, 366] width 88 height 11
click at [337, 202] on input "27477636999" at bounding box center [396, 201] width 143 height 11
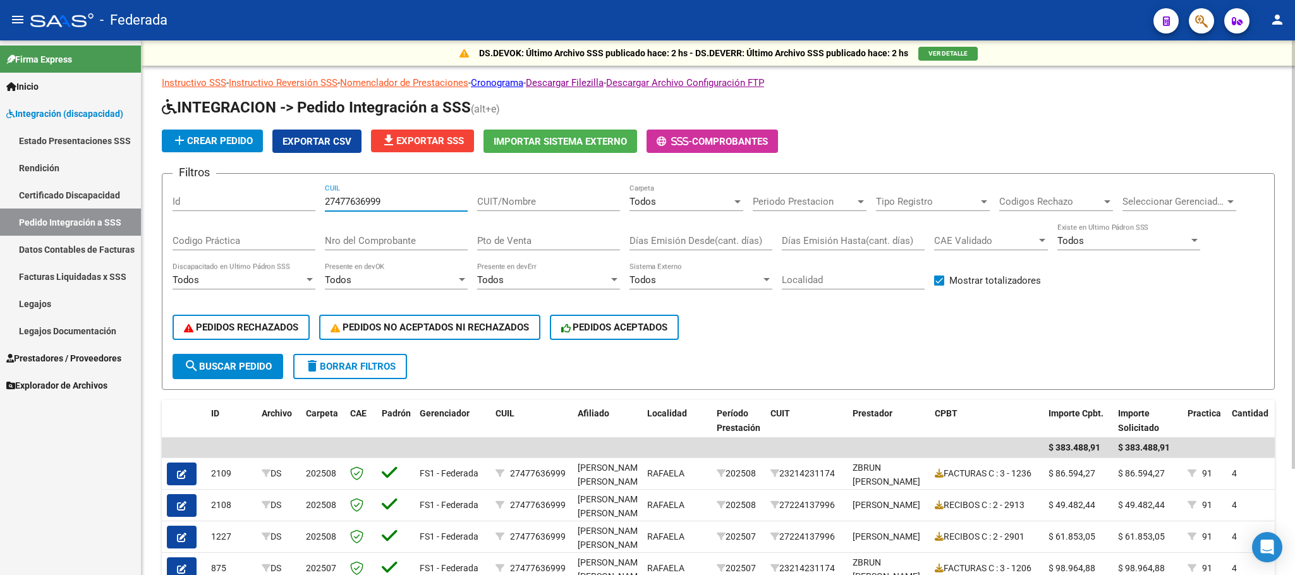
click at [337, 202] on input "27477636999" at bounding box center [396, 201] width 143 height 11
paste input "306886482"
type input "27306886482"
click at [270, 356] on button "search Buscar Pedido" at bounding box center [227, 366] width 111 height 25
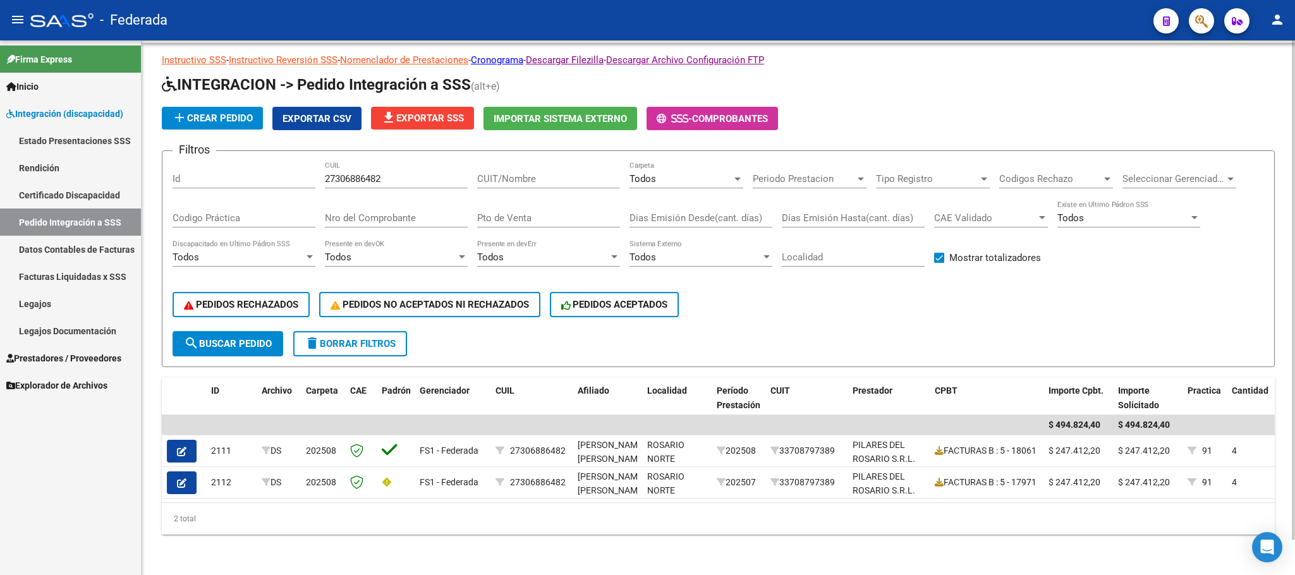
scroll to position [38, 0]
click at [372, 339] on button "delete Borrar Filtros" at bounding box center [350, 343] width 114 height 25
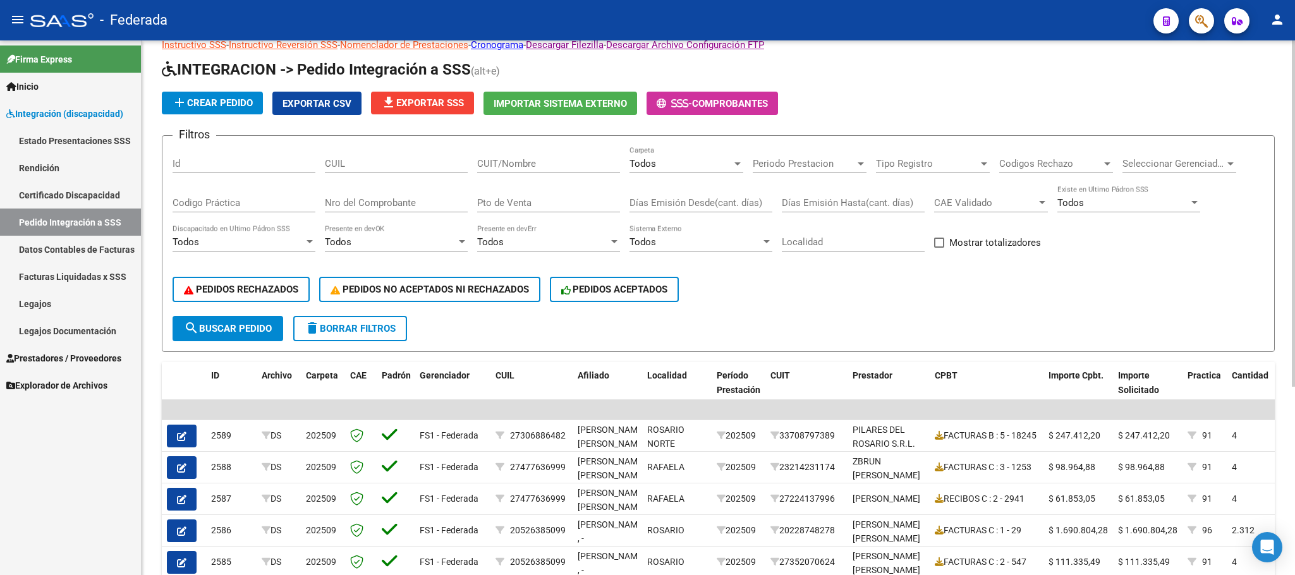
click at [667, 171] on div "Todos Carpeta" at bounding box center [686, 159] width 114 height 27
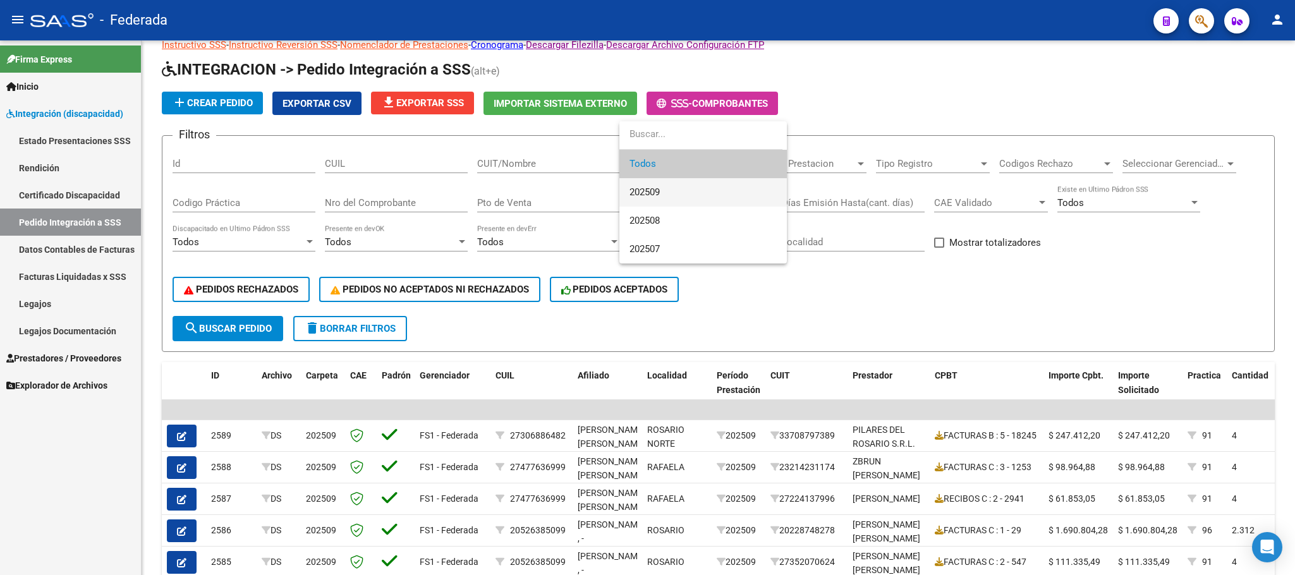
click at [660, 192] on span "202509" at bounding box center [644, 191] width 30 height 11
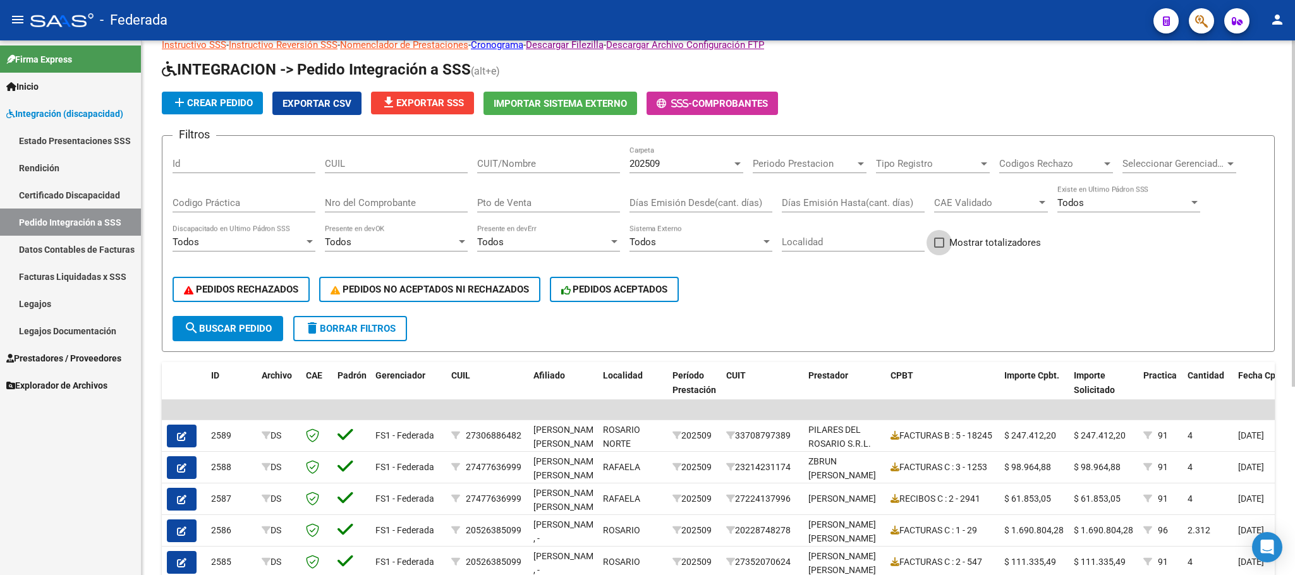
click at [934, 246] on span at bounding box center [939, 243] width 10 height 10
click at [938, 248] on input "Mostrar totalizadores" at bounding box center [938, 248] width 1 height 1
checkbox input "true"
click at [250, 334] on span "search Buscar Pedido" at bounding box center [228, 328] width 88 height 11
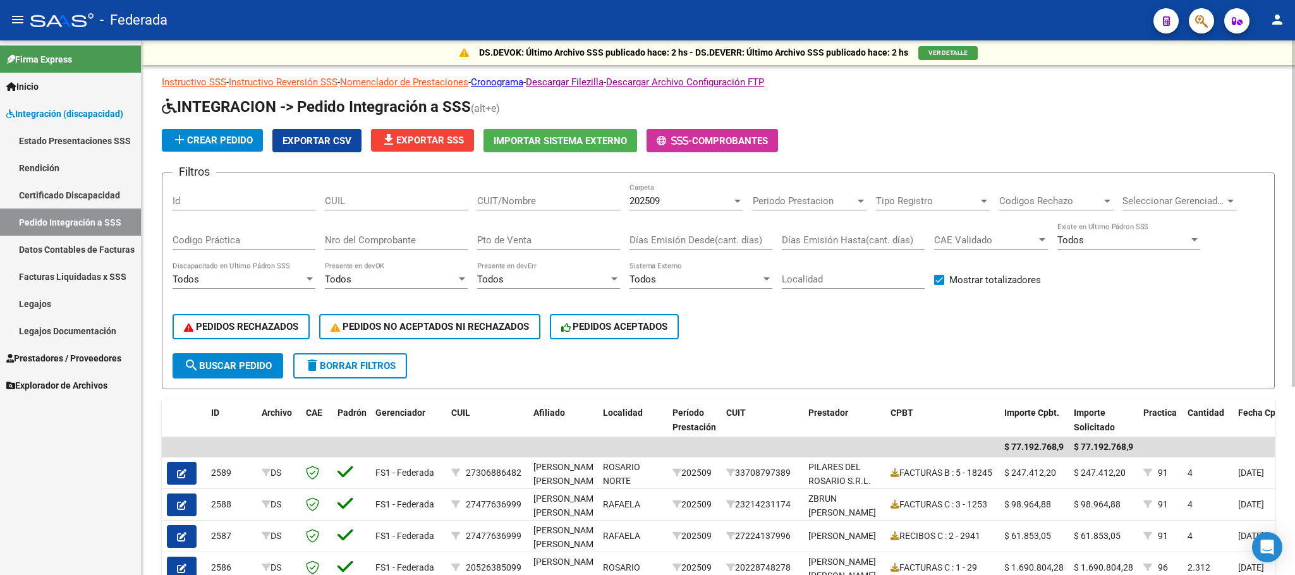
scroll to position [0, 0]
click at [245, 363] on span "search Buscar Pedido" at bounding box center [228, 366] width 88 height 11
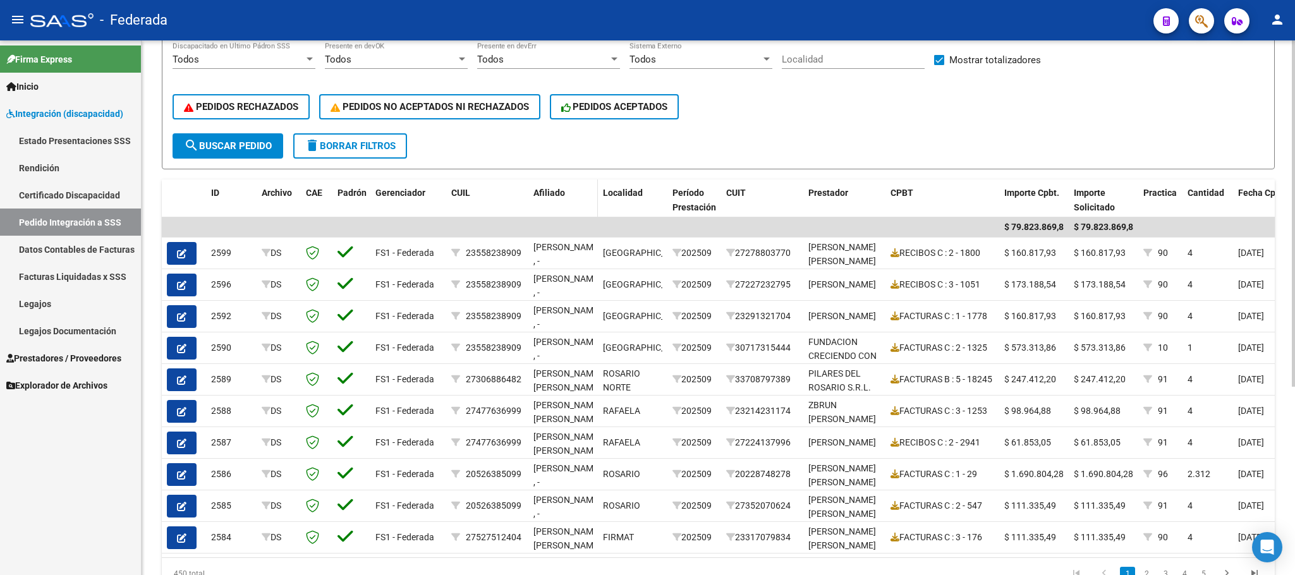
scroll to position [190, 0]
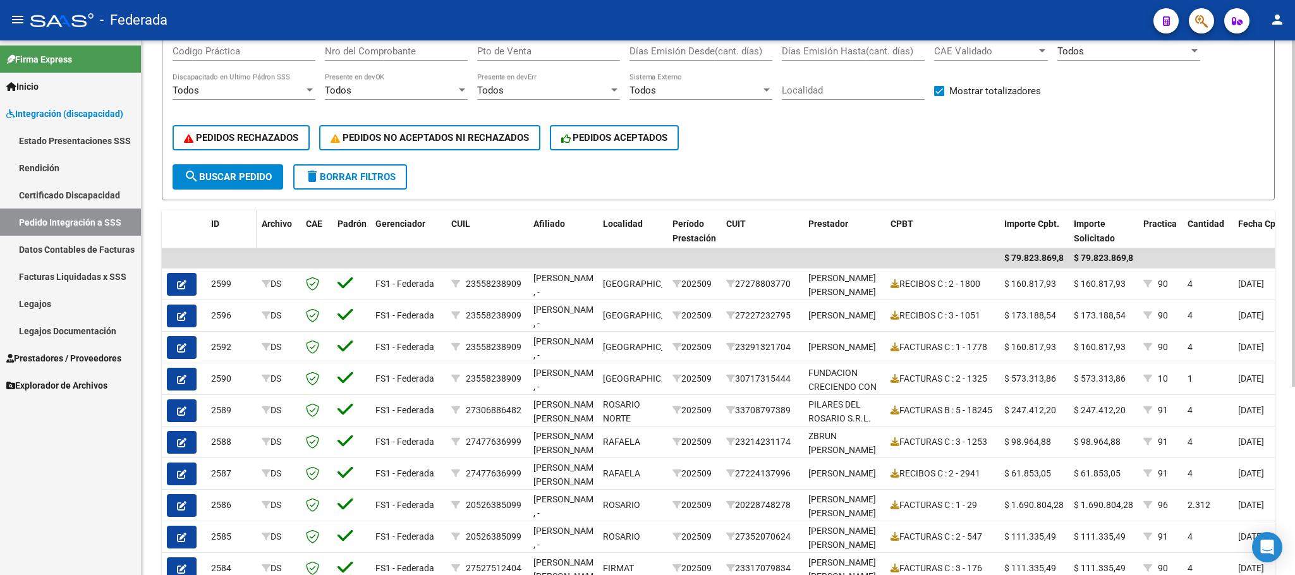
click at [215, 222] on span "ID" at bounding box center [215, 224] width 8 height 10
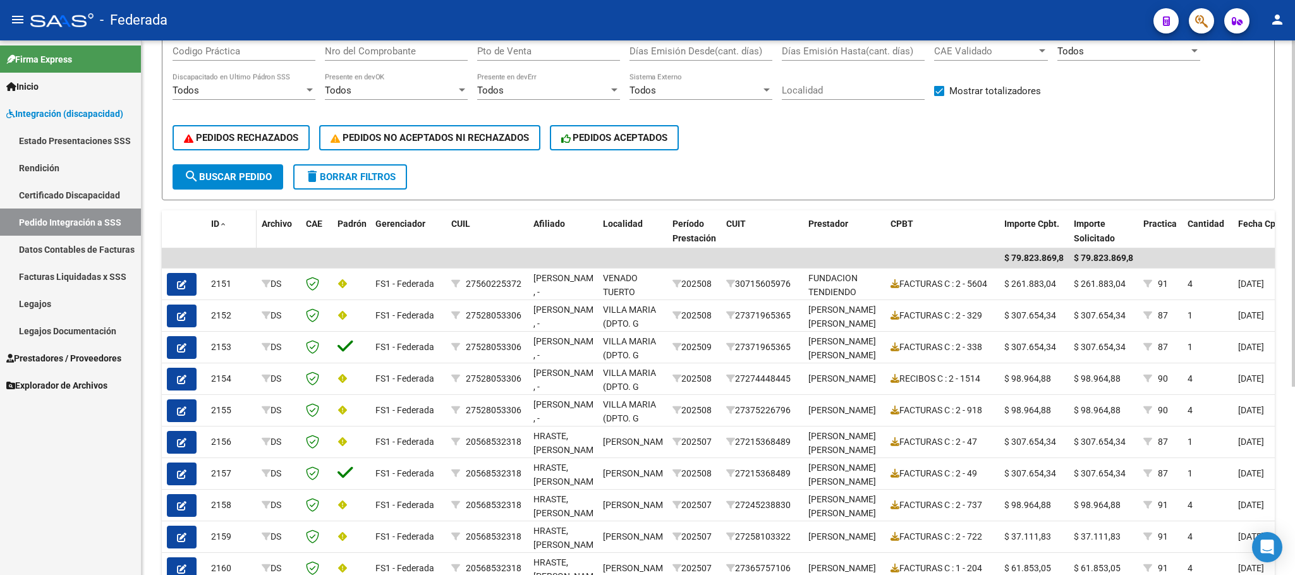
click at [215, 222] on span "ID" at bounding box center [215, 224] width 8 height 10
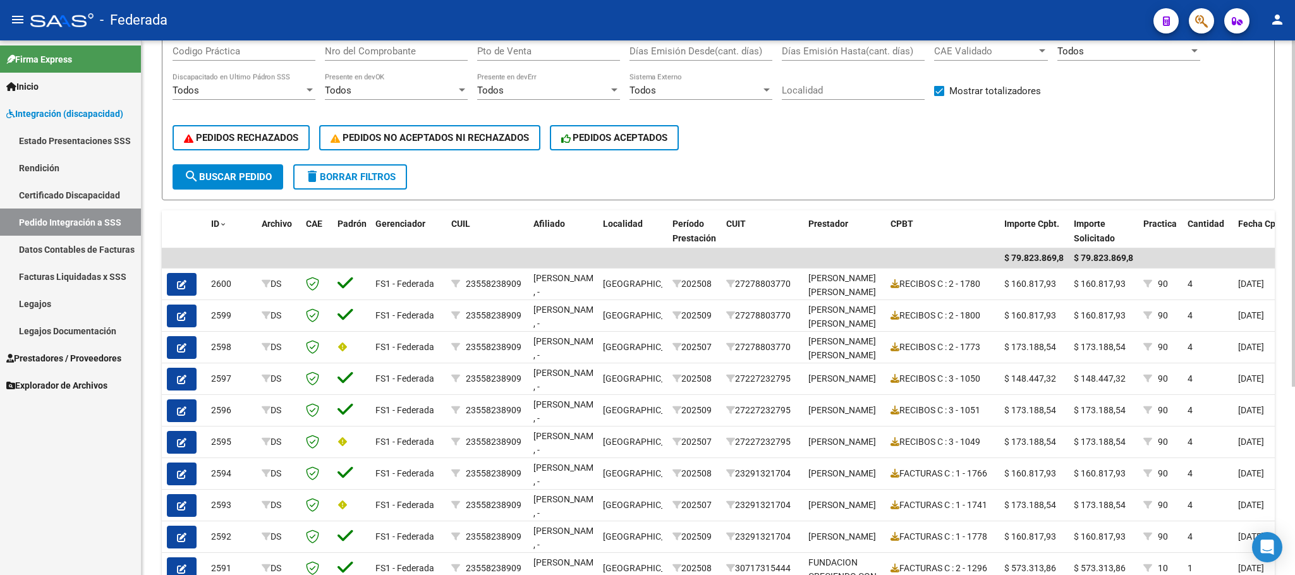
scroll to position [284, 0]
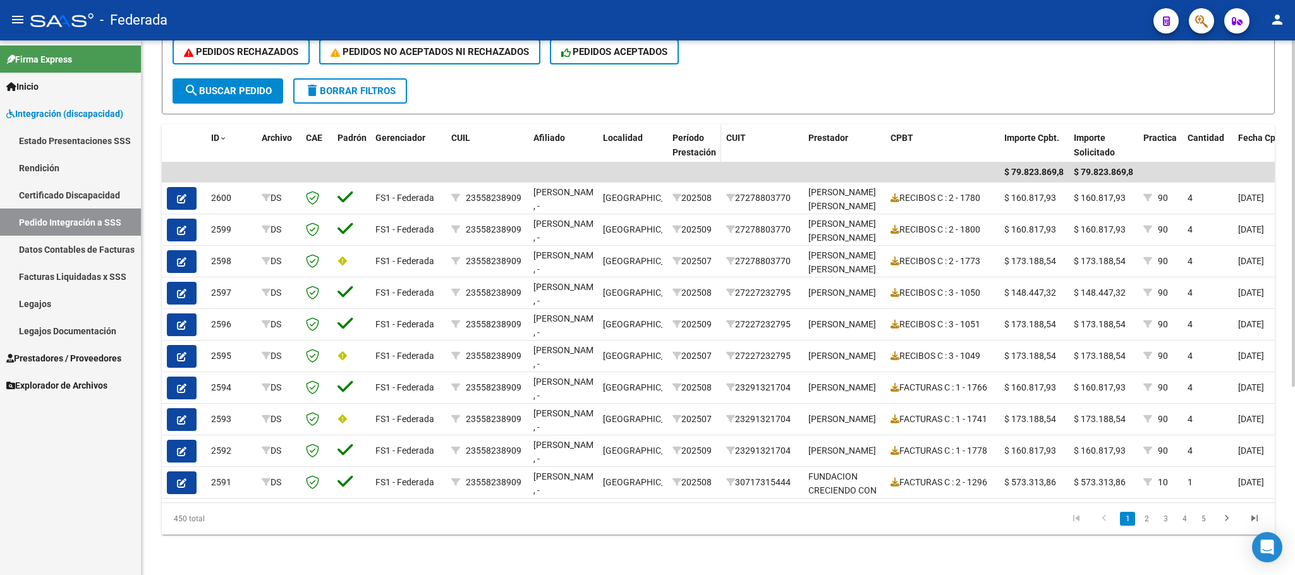
click at [694, 133] on span "Período Prestación" at bounding box center [694, 145] width 44 height 25
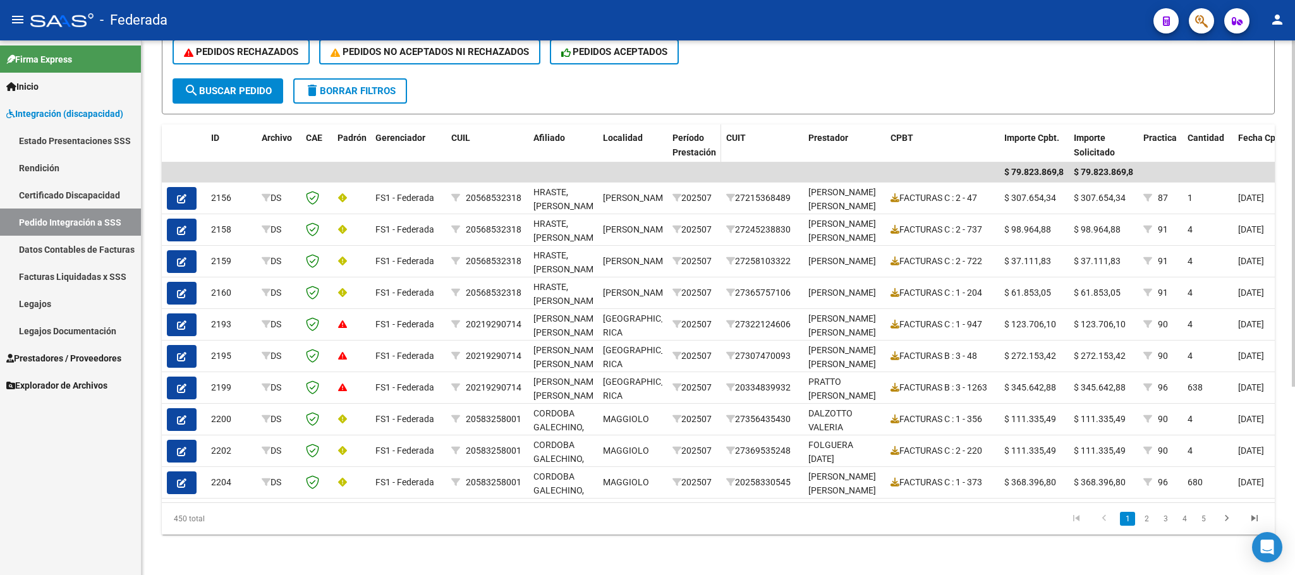
click at [694, 133] on span "Período Prestación" at bounding box center [694, 145] width 44 height 25
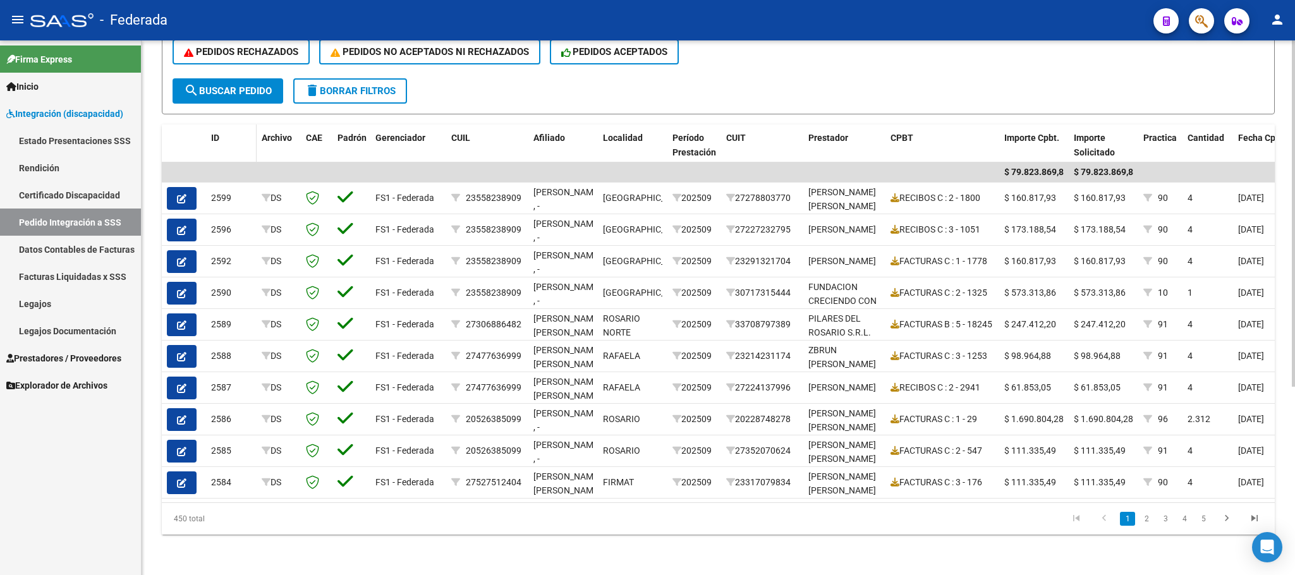
click at [215, 133] on span "ID" at bounding box center [215, 138] width 8 height 10
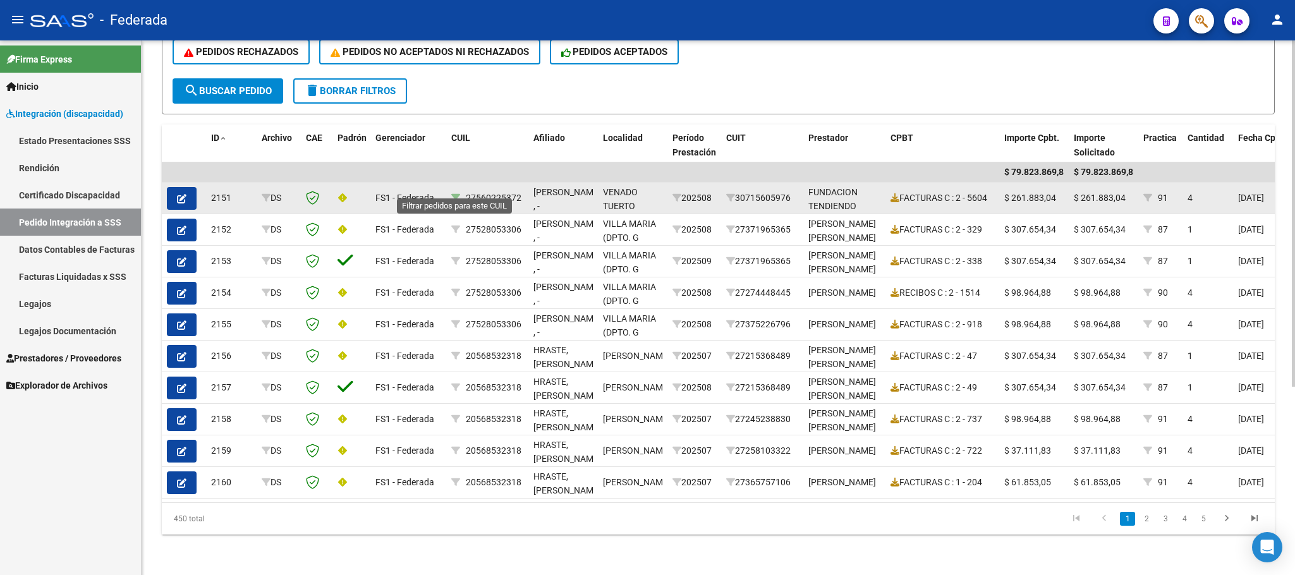
scroll to position [190, 0]
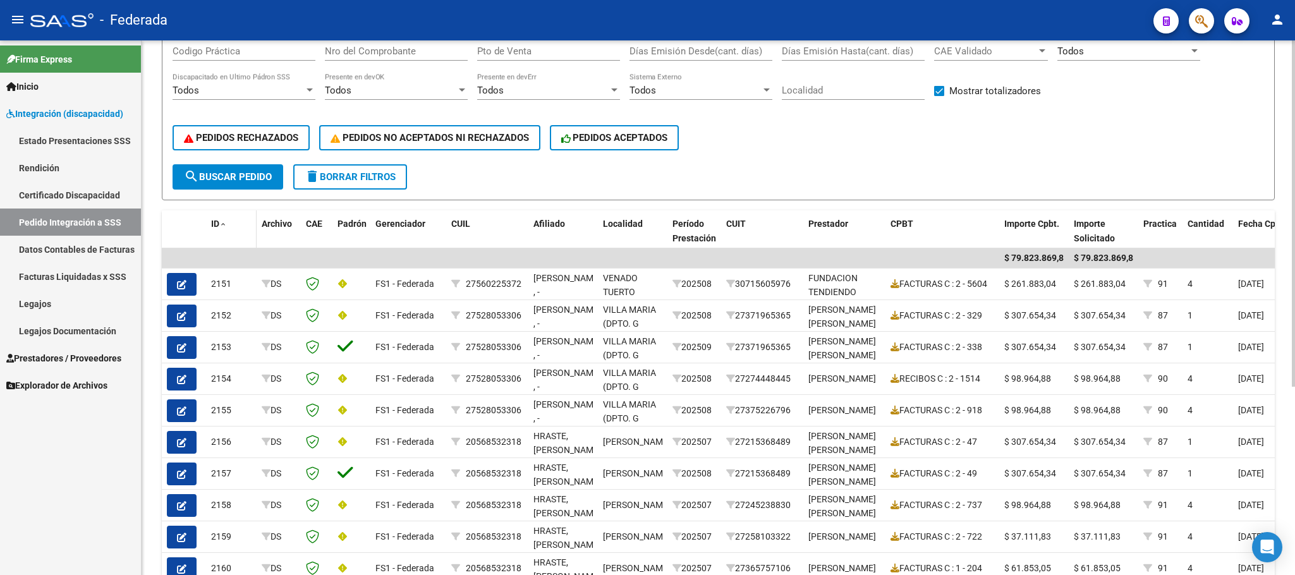
click at [213, 226] on span "ID" at bounding box center [215, 224] width 8 height 10
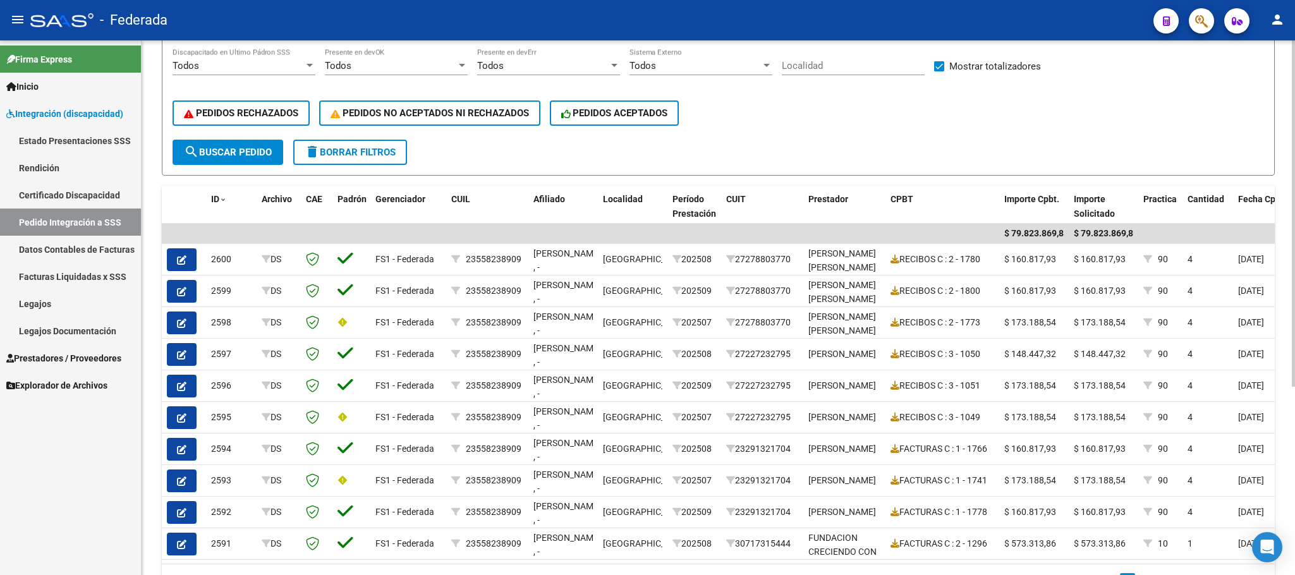
scroll to position [100, 0]
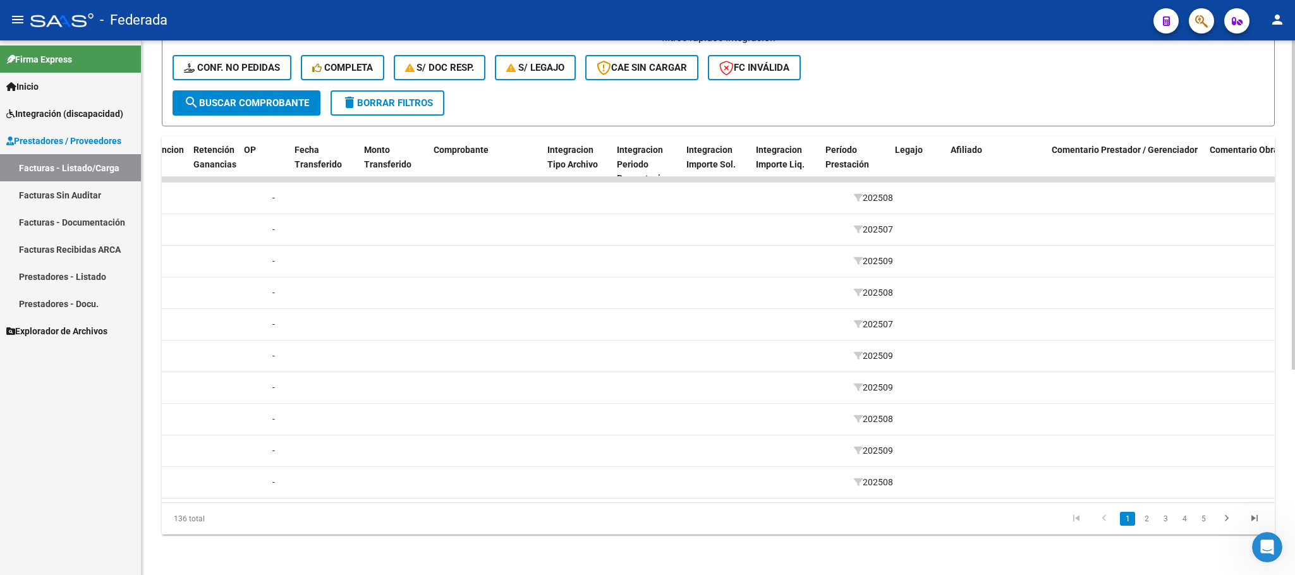
scroll to position [0, 1185]
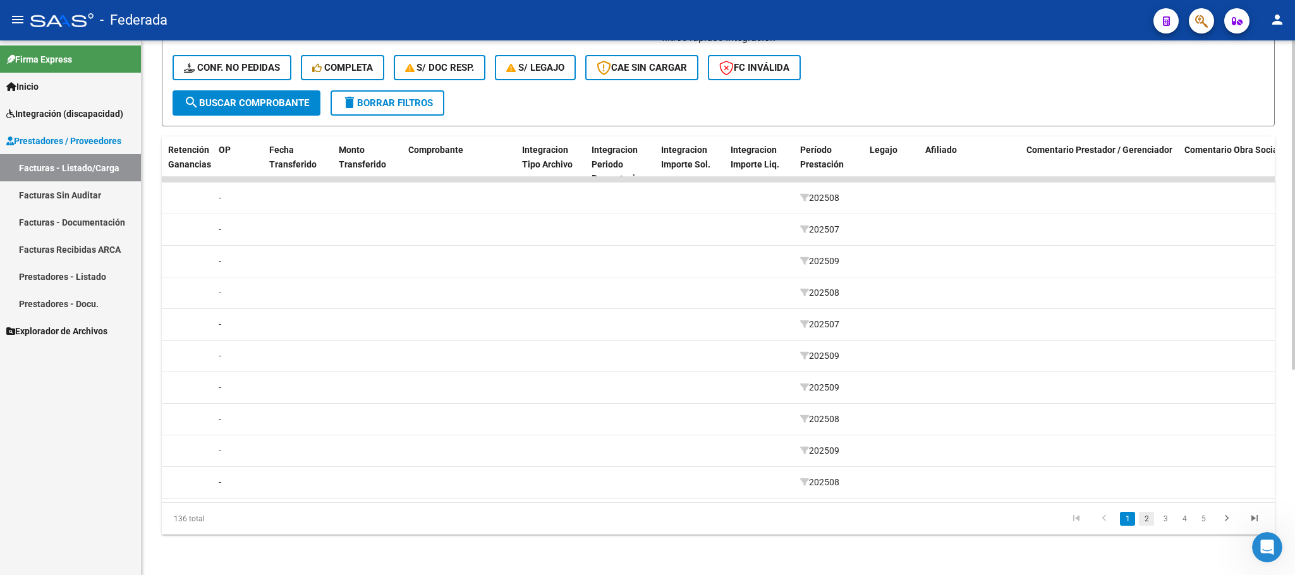
click at [1147, 522] on link "2" at bounding box center [1145, 519] width 15 height 14
click at [1164, 514] on link "3" at bounding box center [1164, 519] width 15 height 14
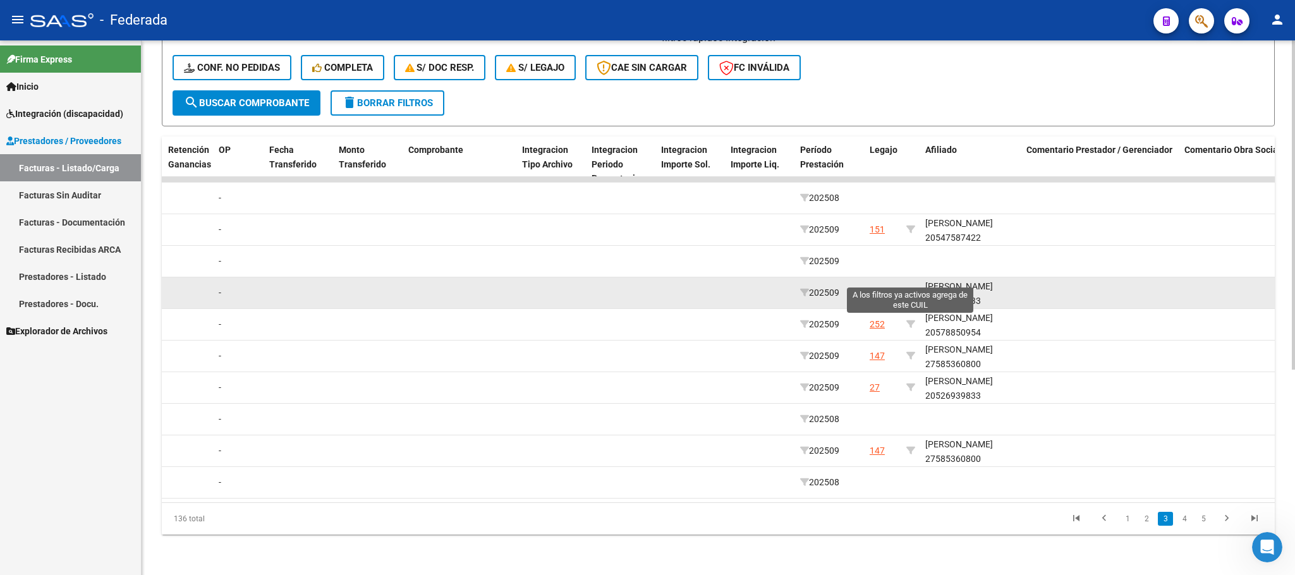
click at [910, 288] on icon at bounding box center [910, 292] width 9 height 9
type input "20526939833"
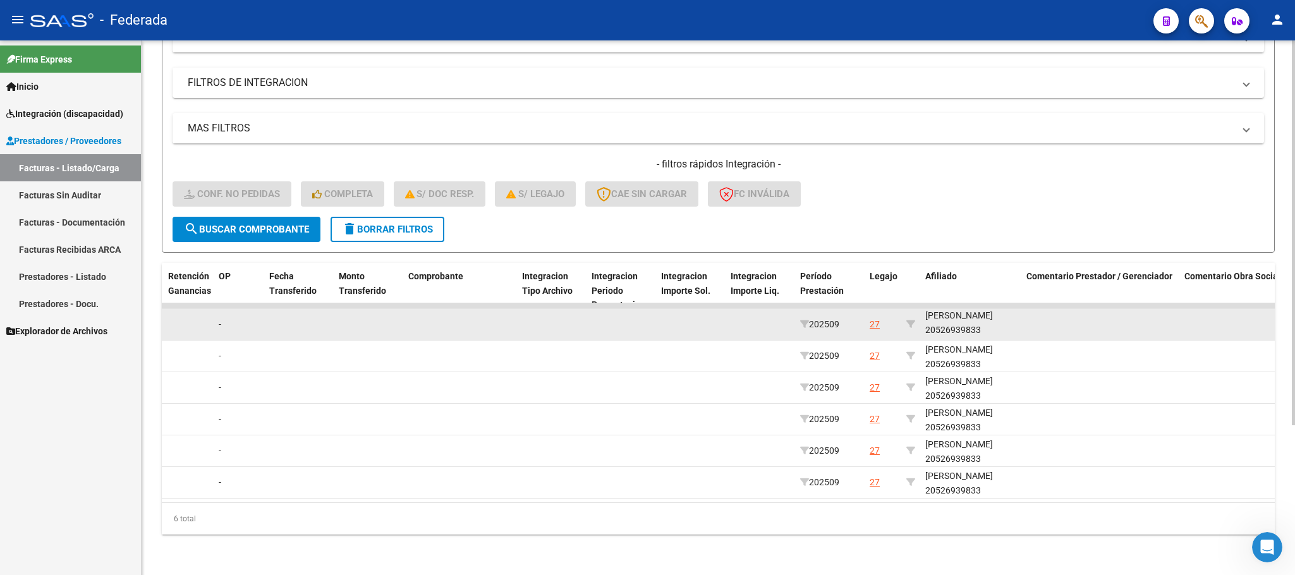
scroll to position [16, 0]
click at [960, 320] on div "CENITAGOYA MARABESE GASPAR 20526939833" at bounding box center [970, 322] width 91 height 29
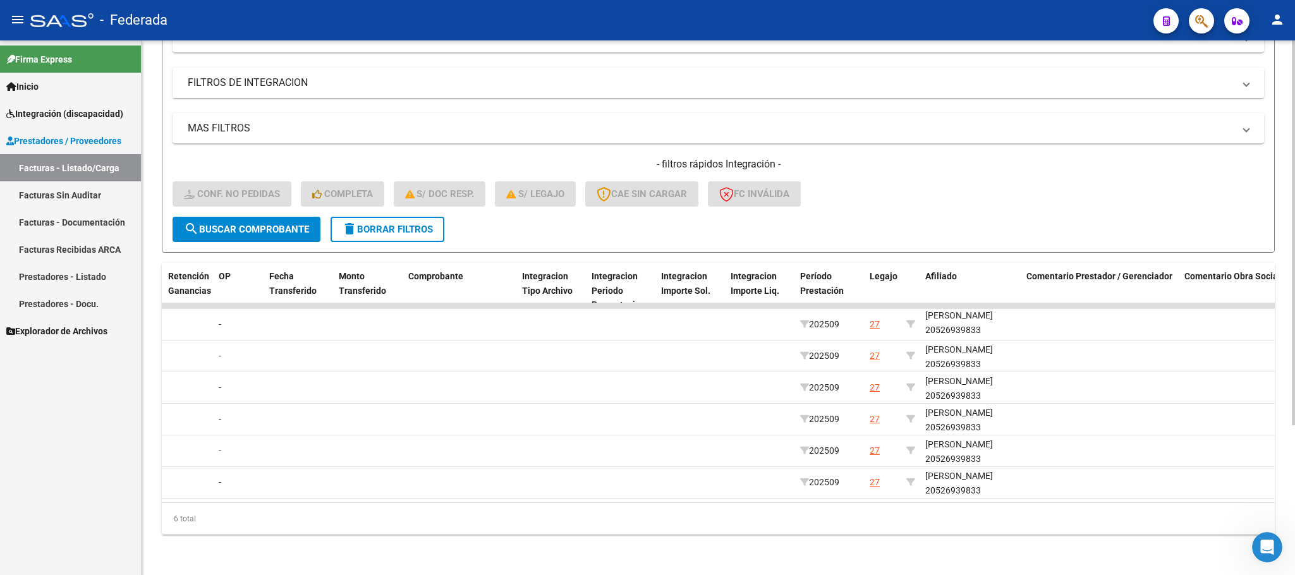
copy div "20526939833"
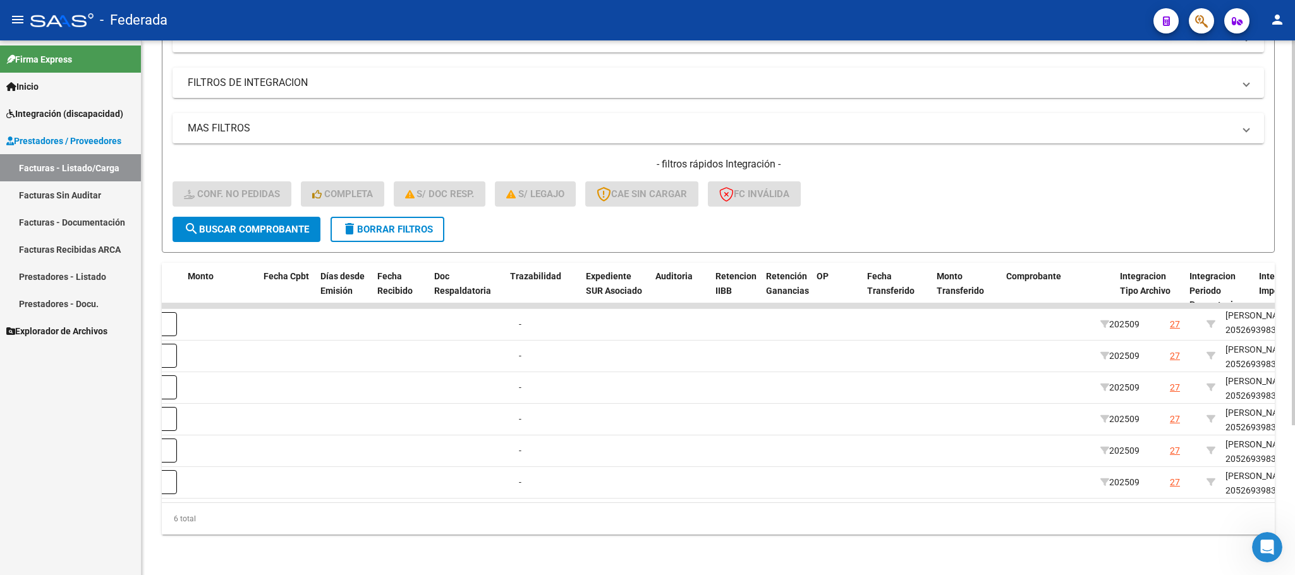
scroll to position [0, 0]
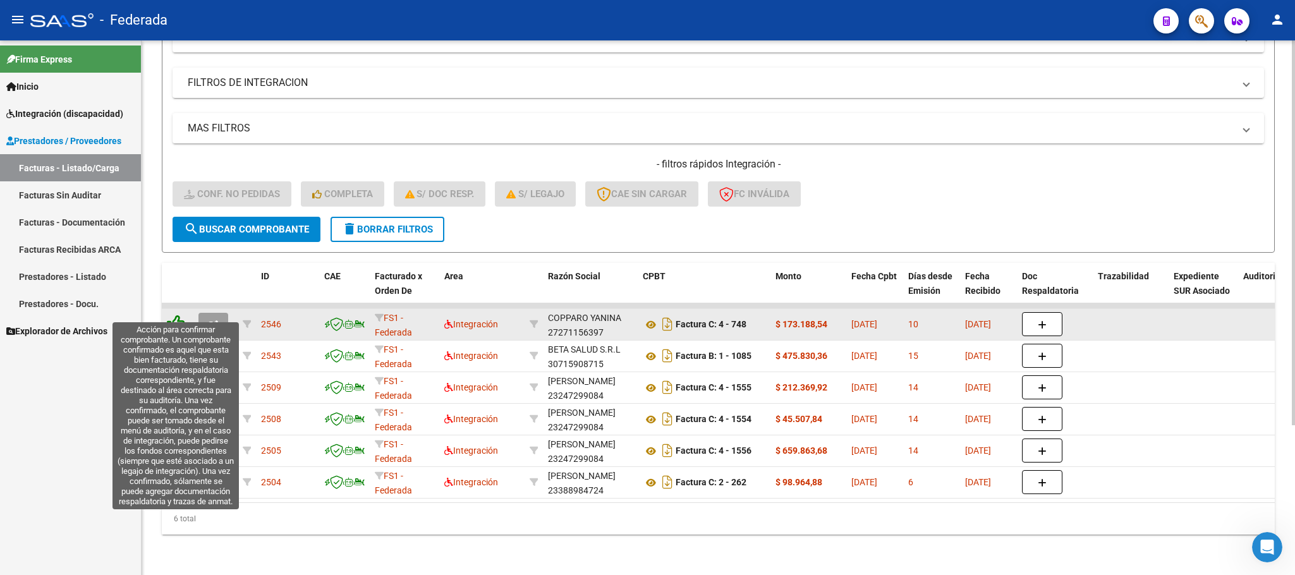
click at [176, 315] on icon at bounding box center [176, 324] width 18 height 18
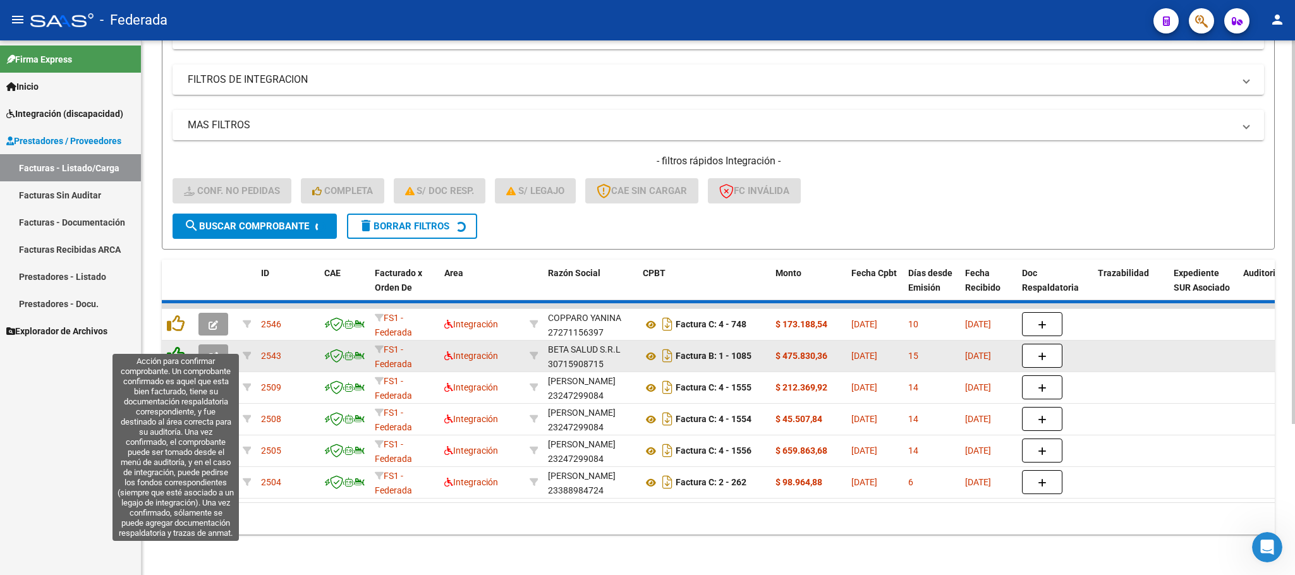
click at [174, 346] on icon at bounding box center [176, 355] width 18 height 18
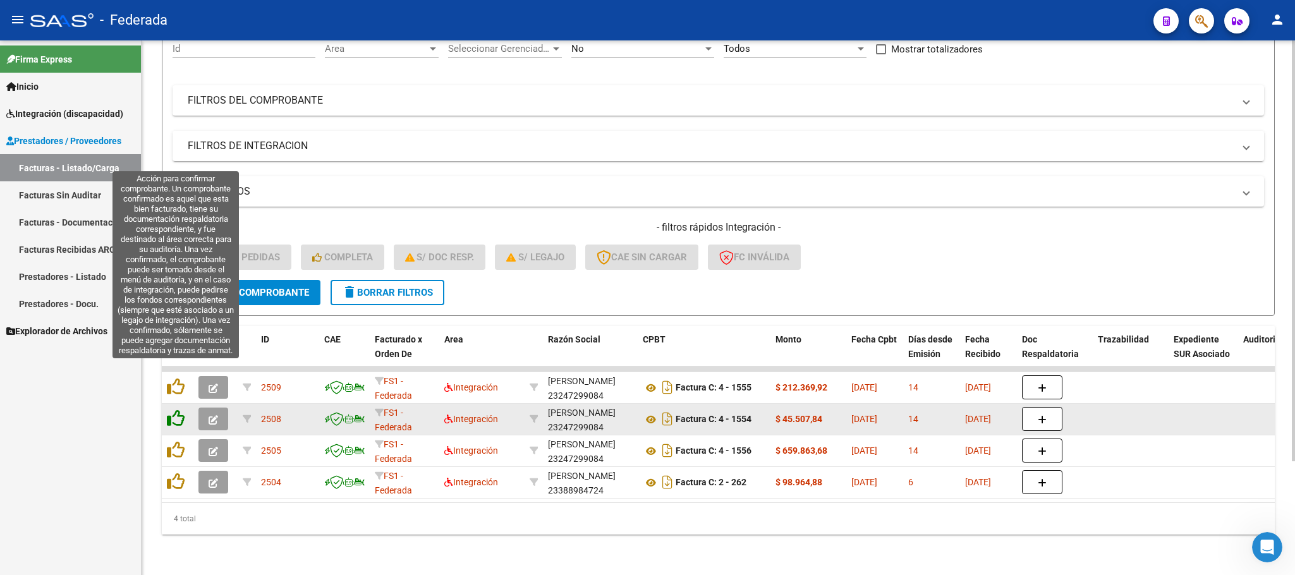
click at [174, 378] on icon at bounding box center [176, 387] width 18 height 18
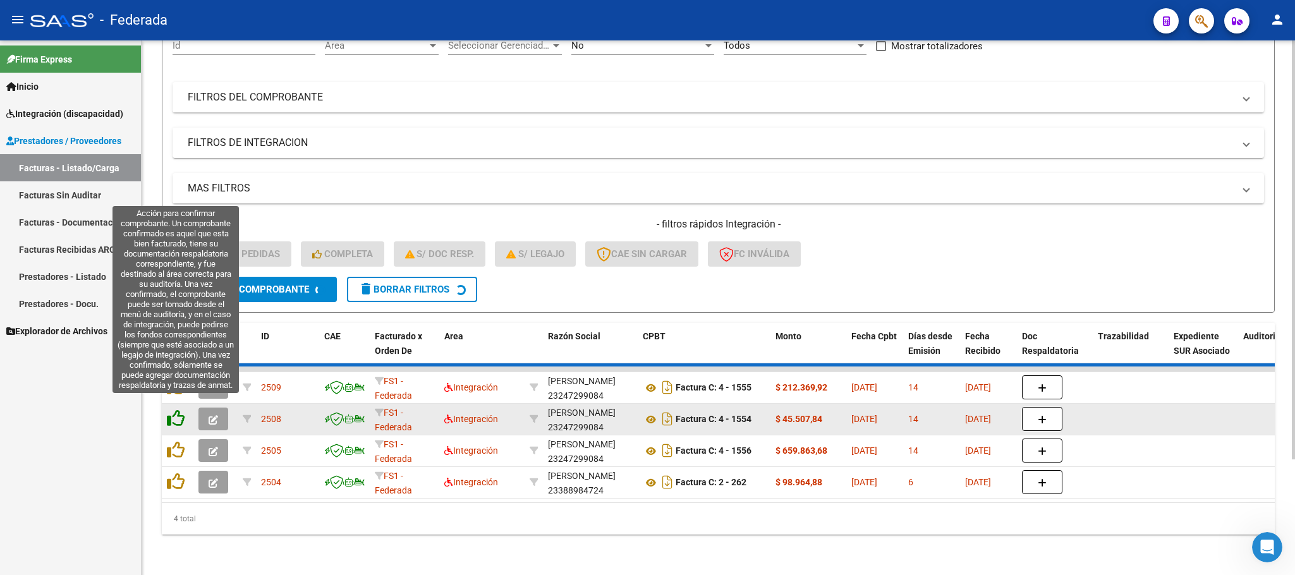
click at [176, 402] on datatable-scroller "2509 FS1 - Federada Integración BENTANCOURT MARILINA ANDREA 23247299084 Factura…" at bounding box center [718, 432] width 1113 height 132
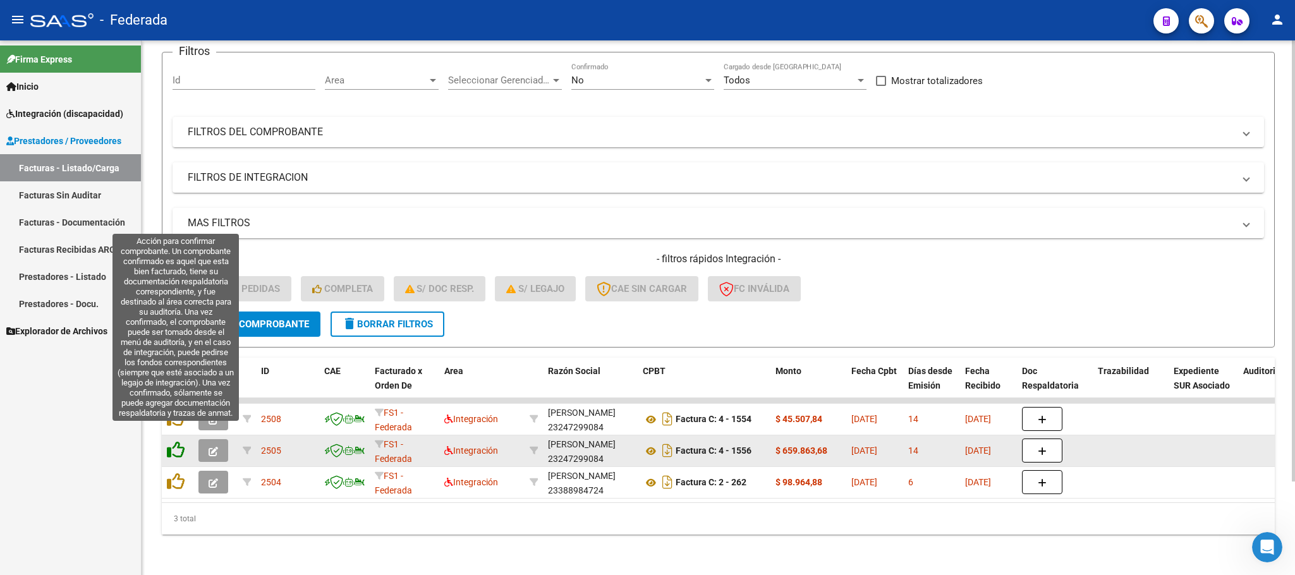
click at [177, 441] on icon at bounding box center [176, 450] width 18 height 18
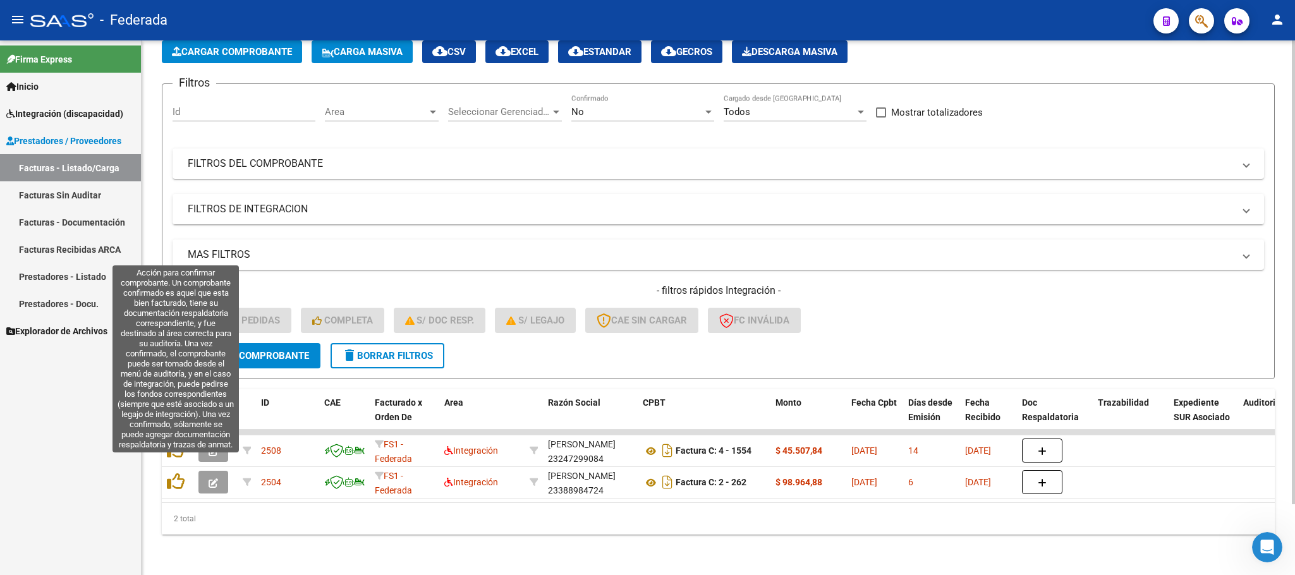
click at [176, 473] on icon at bounding box center [176, 482] width 18 height 18
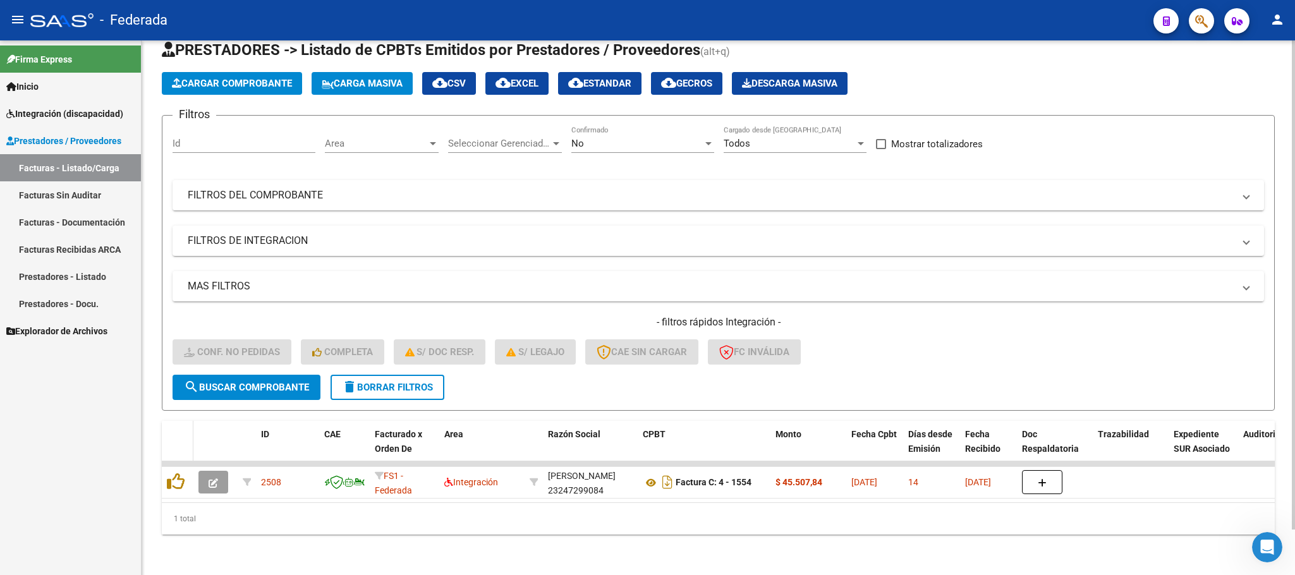
scroll to position [49, 0]
click at [177, 438] on datatable-header-cell at bounding box center [178, 449] width 32 height 56
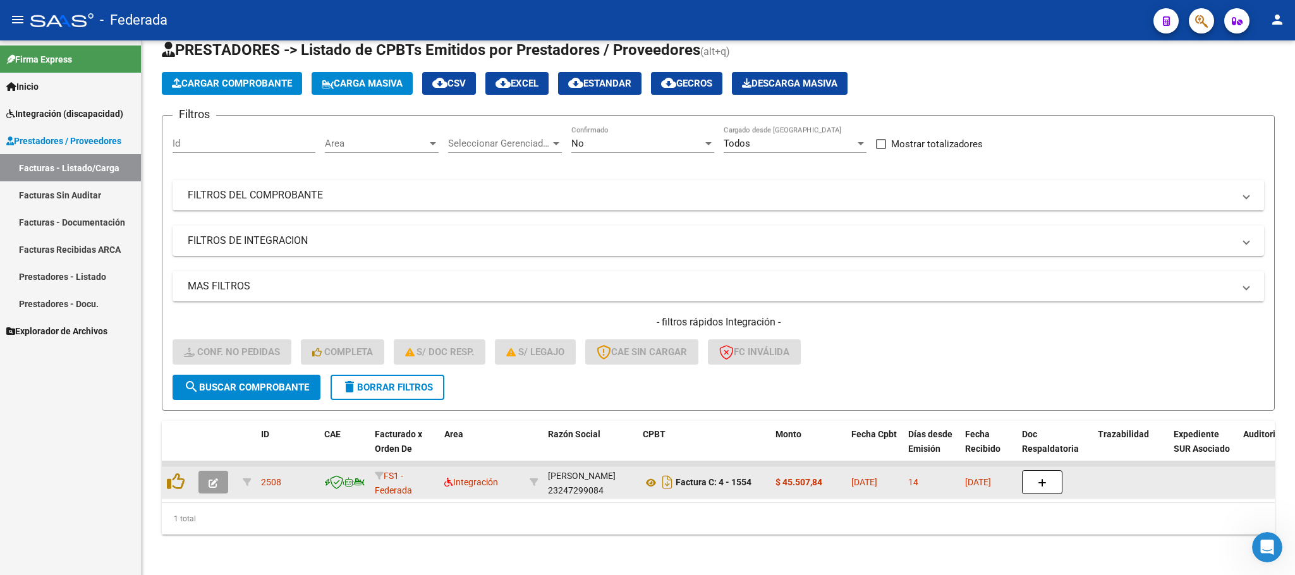
click at [176, 467] on datatable-body-cell at bounding box center [178, 482] width 32 height 31
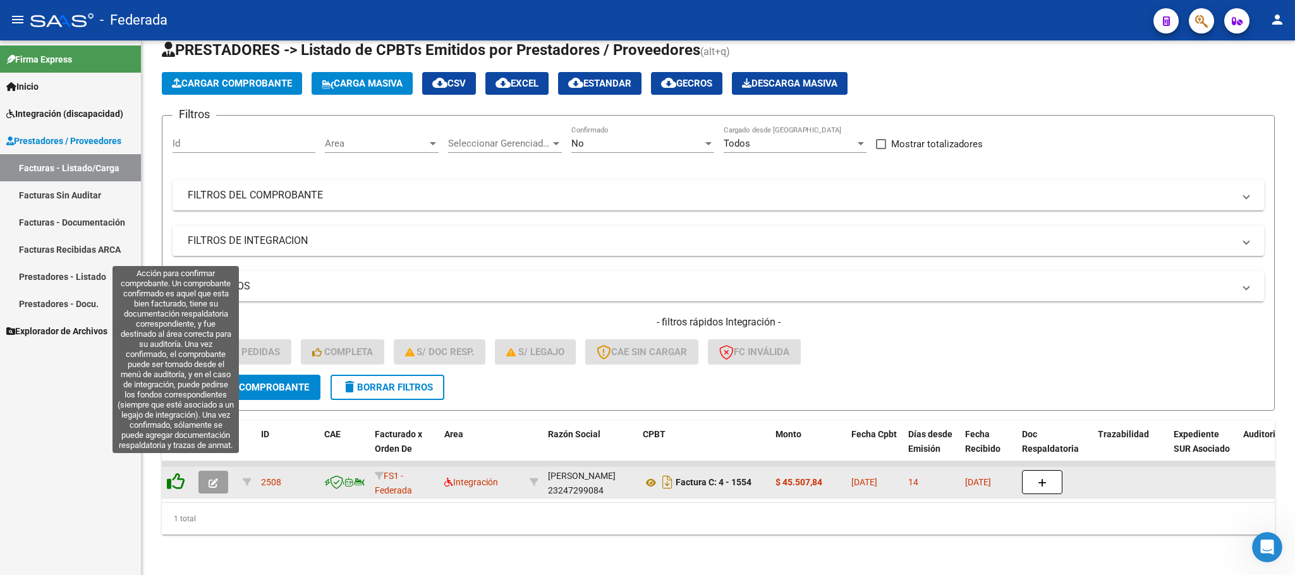
click at [180, 473] on icon at bounding box center [176, 482] width 18 height 18
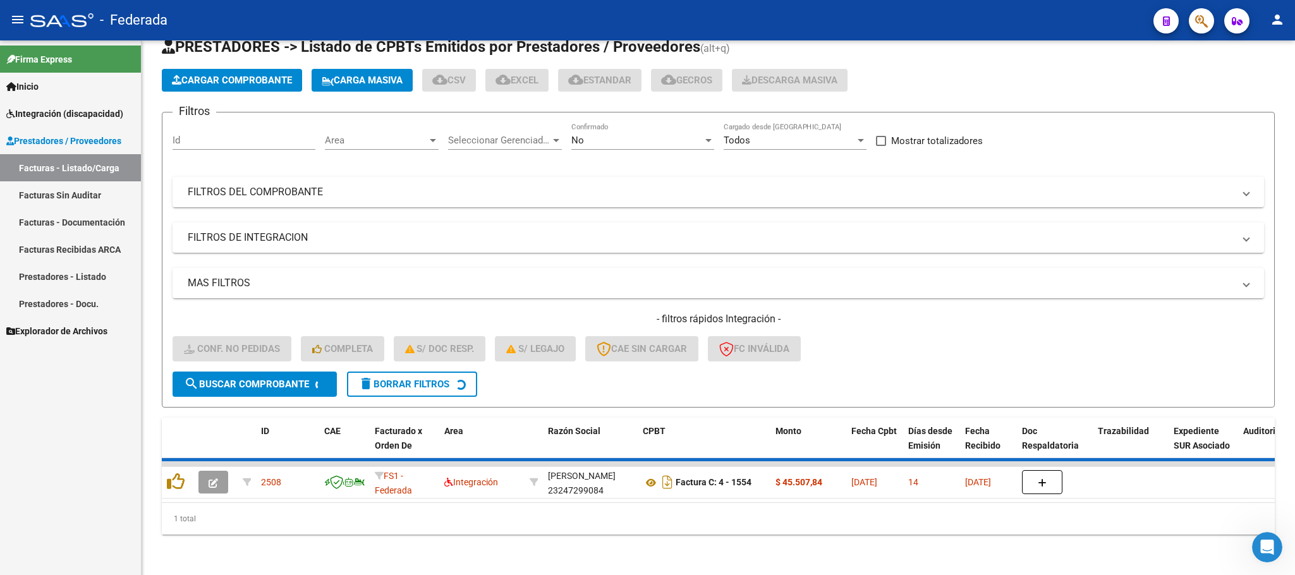
scroll to position [25, 0]
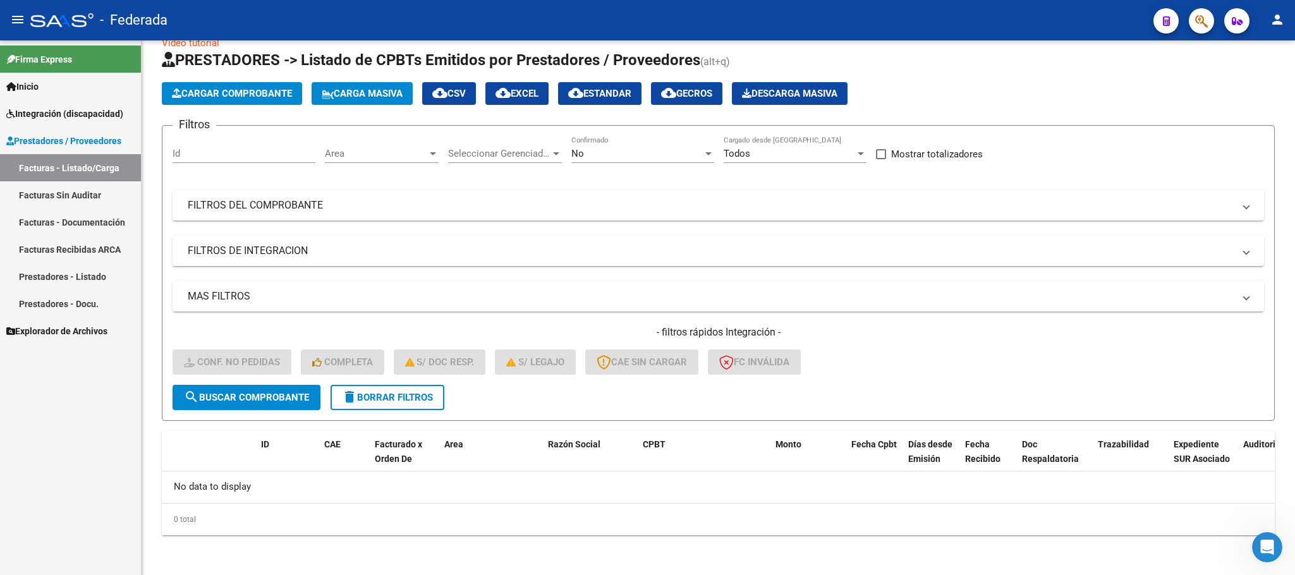
click at [382, 398] on span "delete Borrar Filtros" at bounding box center [387, 397] width 91 height 11
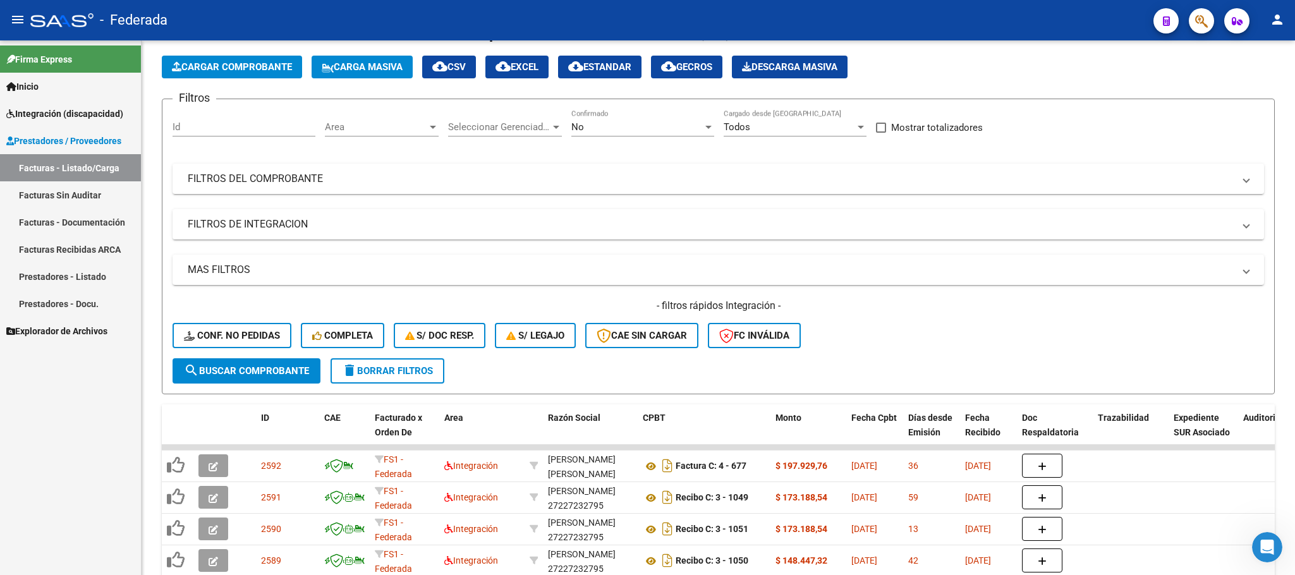
scroll to position [95, 0]
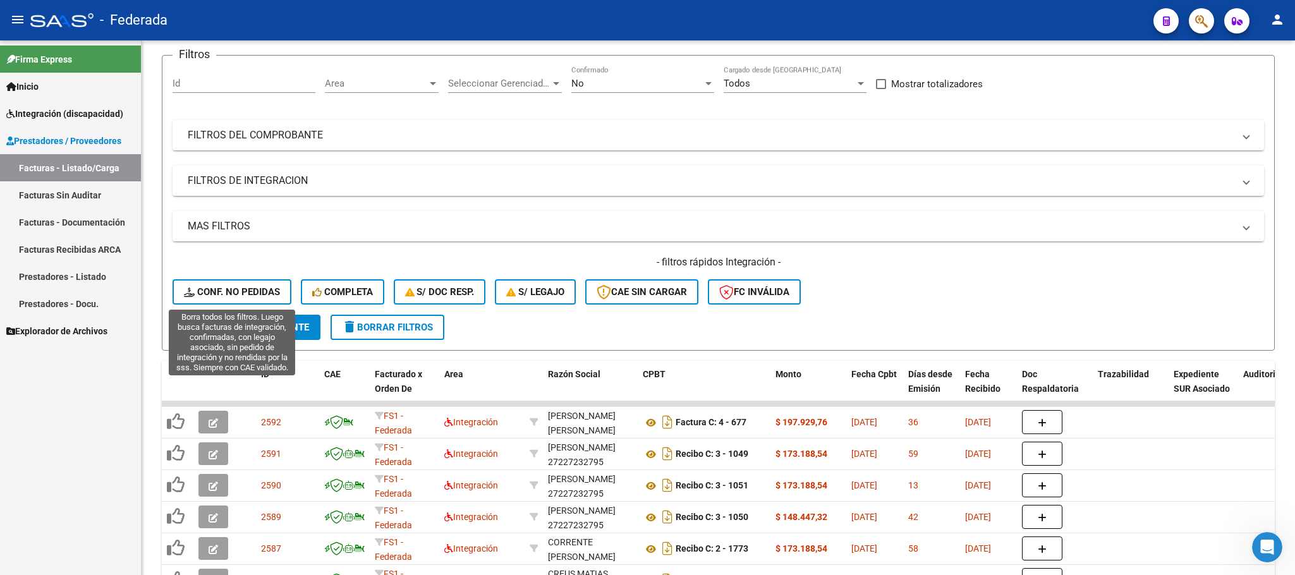
click at [222, 294] on span "Conf. no pedidas" at bounding box center [232, 291] width 96 height 11
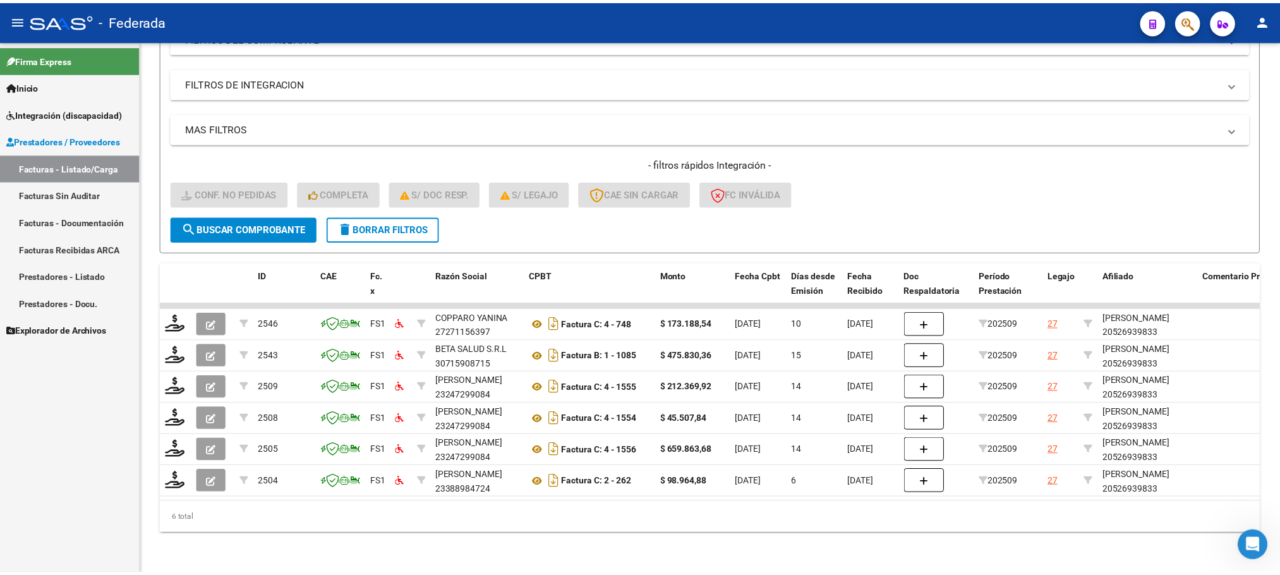
scroll to position [207, 0]
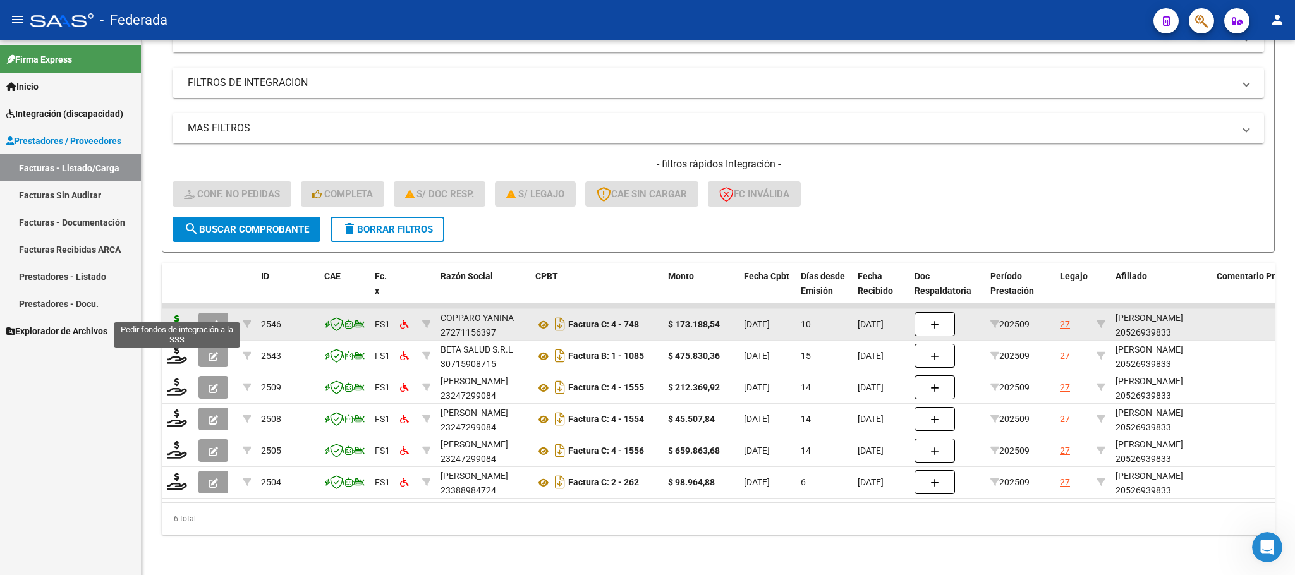
click at [175, 315] on icon at bounding box center [177, 324] width 20 height 18
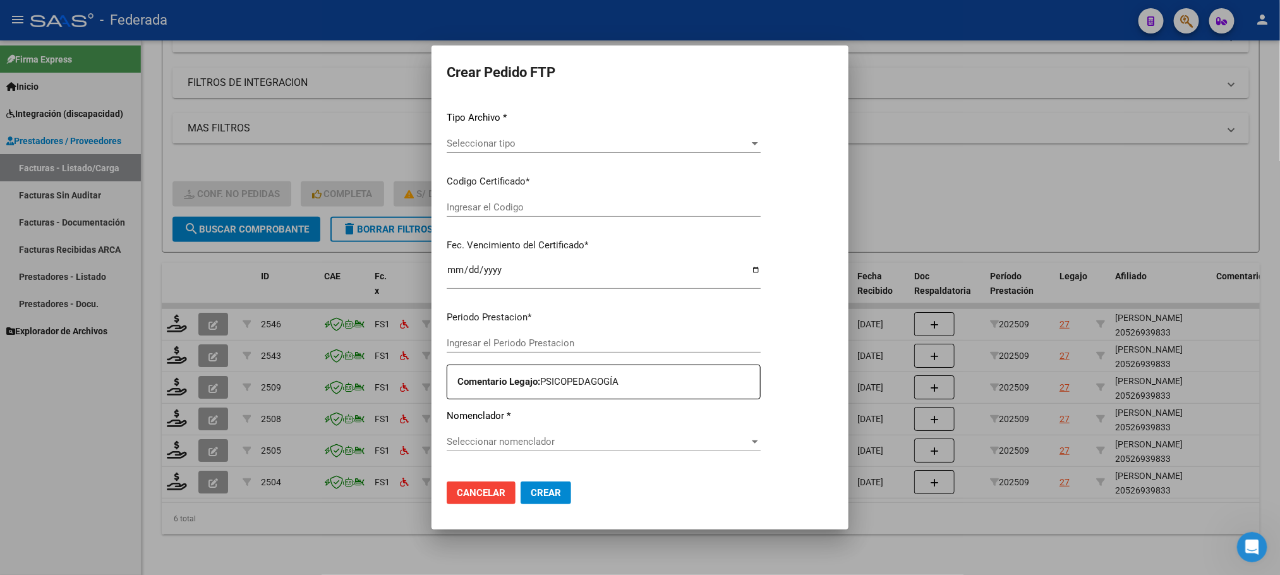
type input "202509"
type input "$ 173.188,54"
type input "ARG02000526939832022122120261221SFE10020"
type input "2026-12-21"
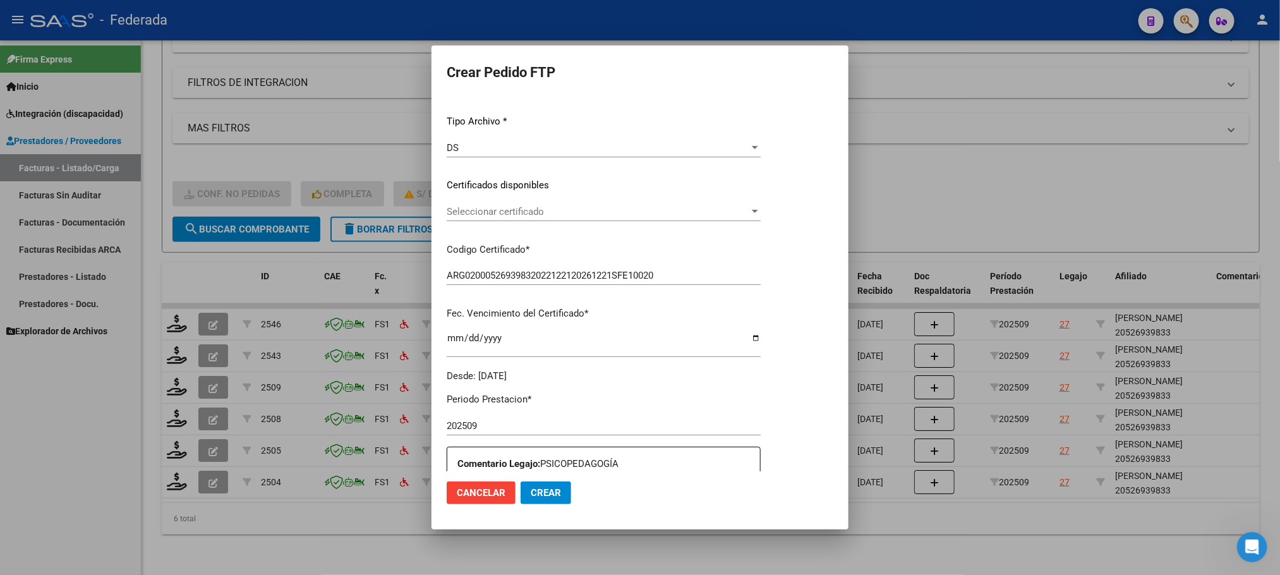
scroll to position [128, 0]
click at [483, 212] on span "Seleccionar certificado" at bounding box center [625, 211] width 357 height 11
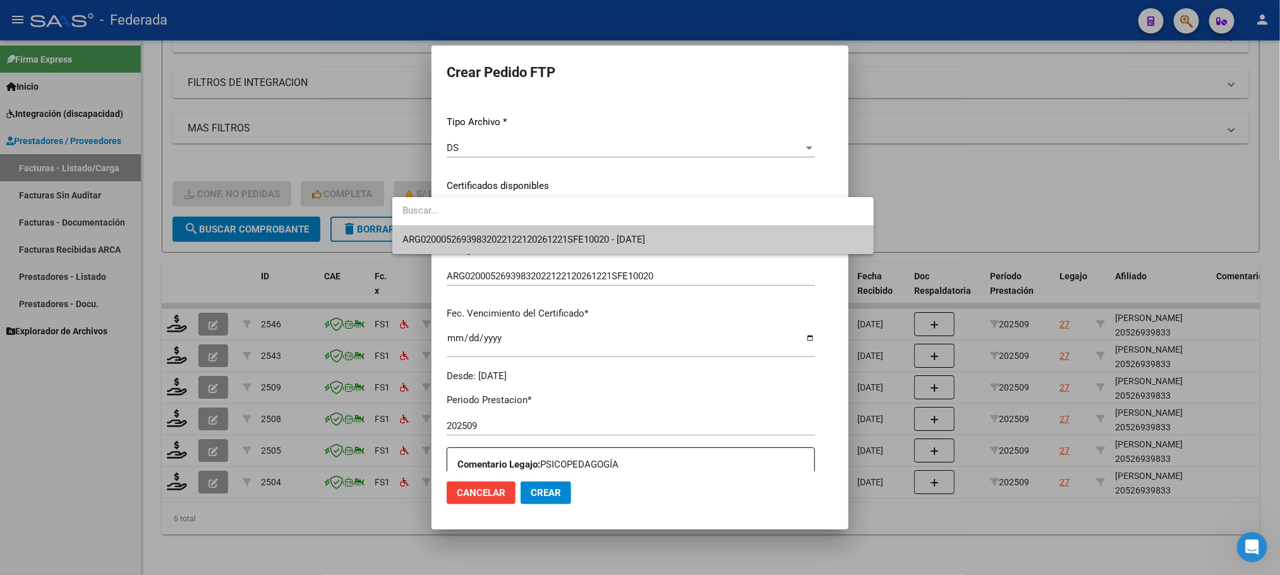
click at [481, 236] on span "ARG02000526939832022122120261221SFE10020 - 2026-12-21" at bounding box center [523, 239] width 243 height 11
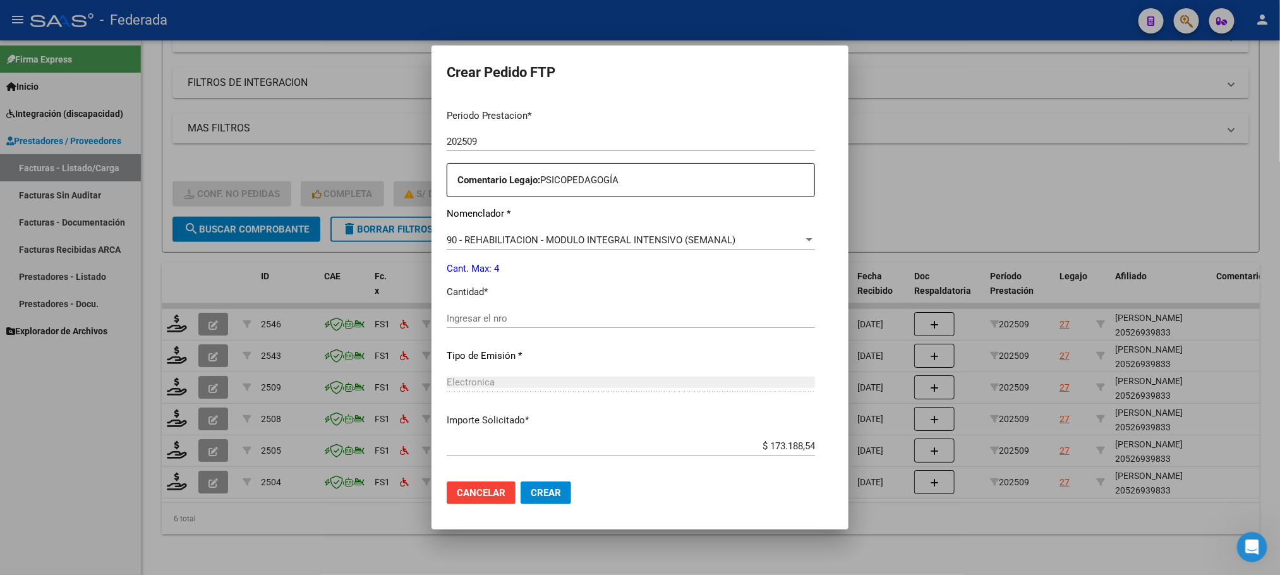
scroll to position [472, 0]
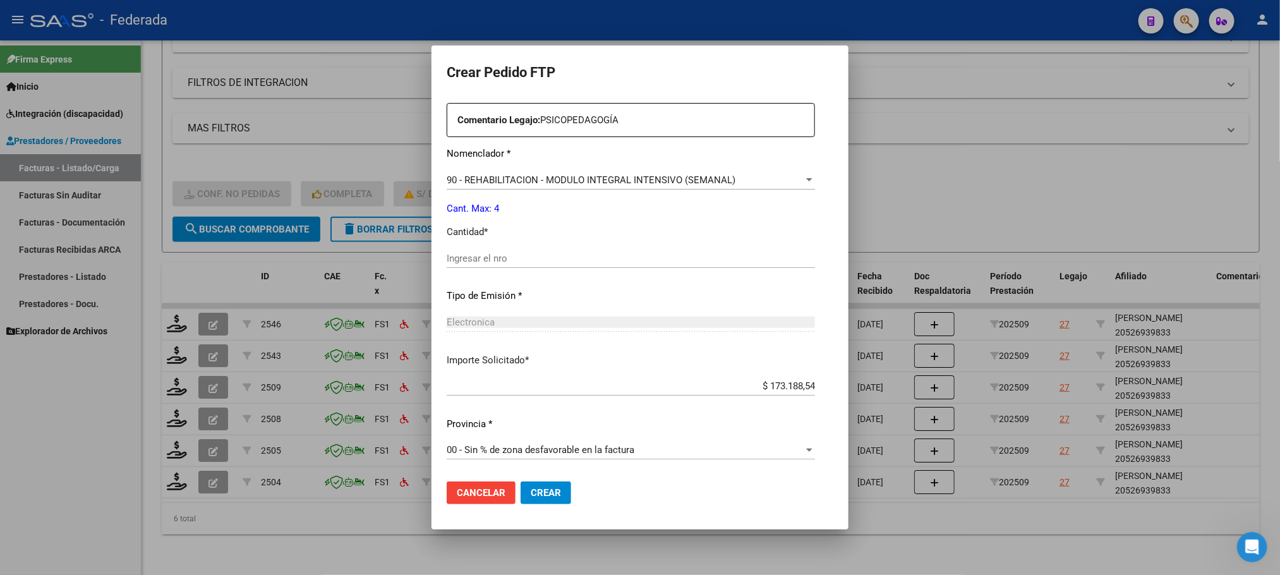
click at [459, 262] on input "Ingresar el nro" at bounding box center [631, 258] width 368 height 11
type input "4"
click at [531, 497] on span "Crear" at bounding box center [546, 492] width 30 height 11
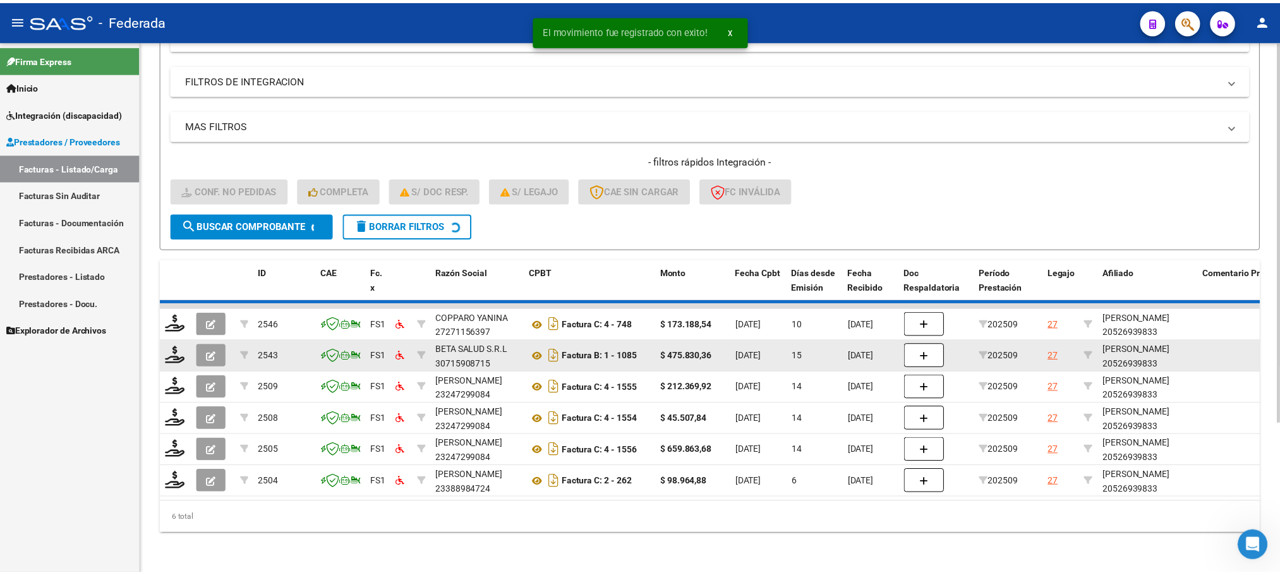
scroll to position [176, 0]
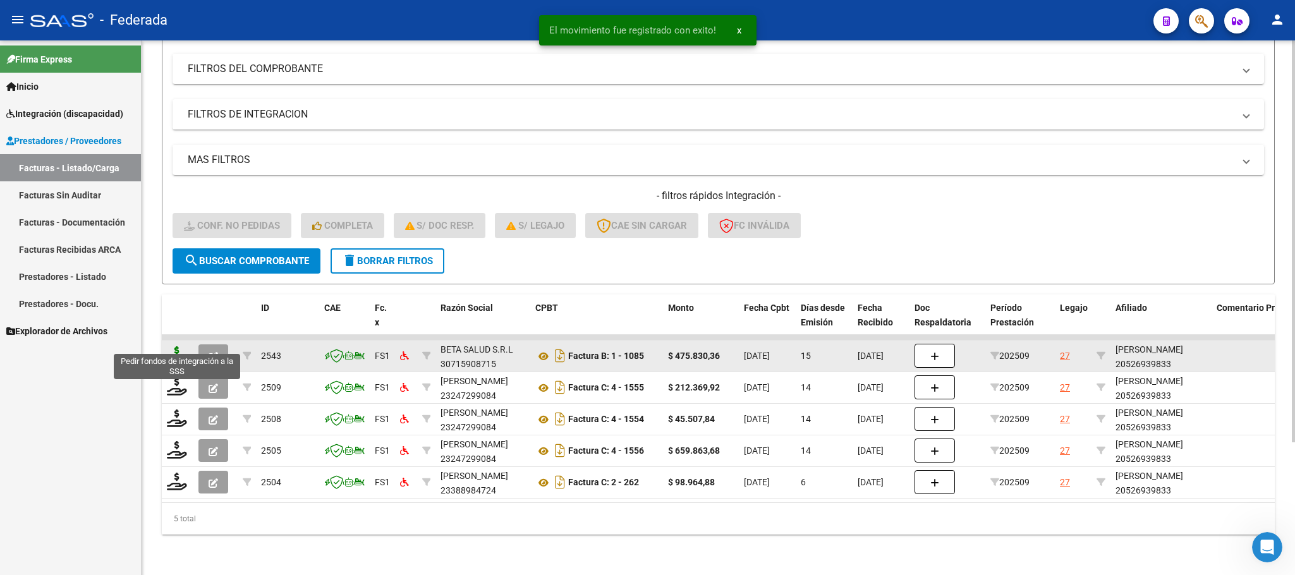
click at [175, 346] on icon at bounding box center [177, 355] width 20 height 18
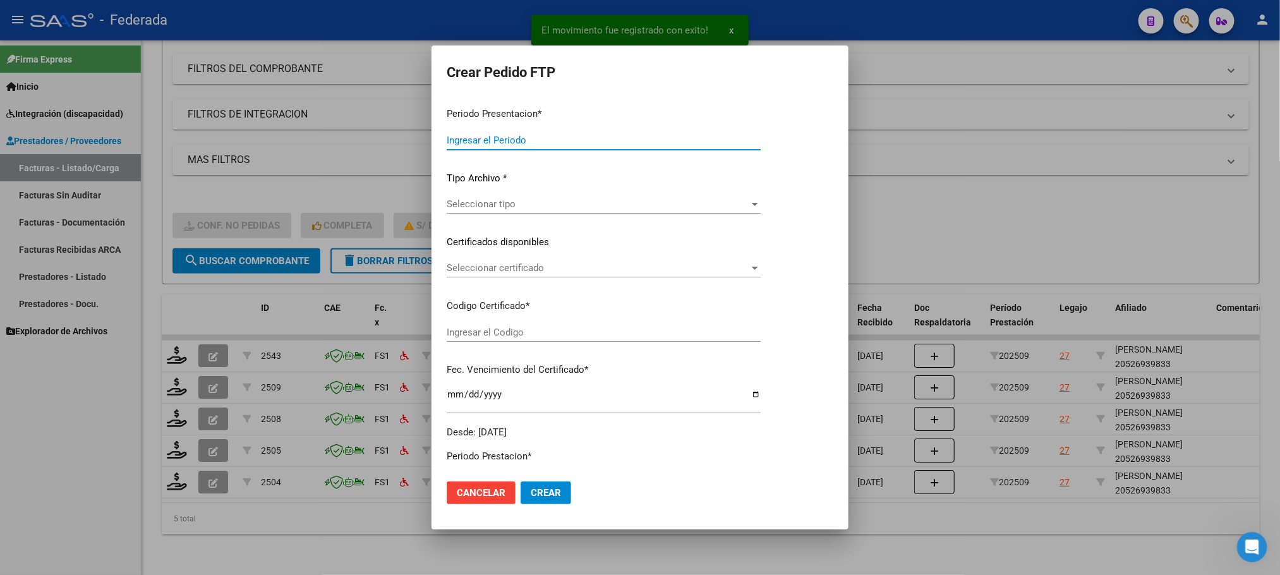
type input "202509"
type input "$ 475.830,36"
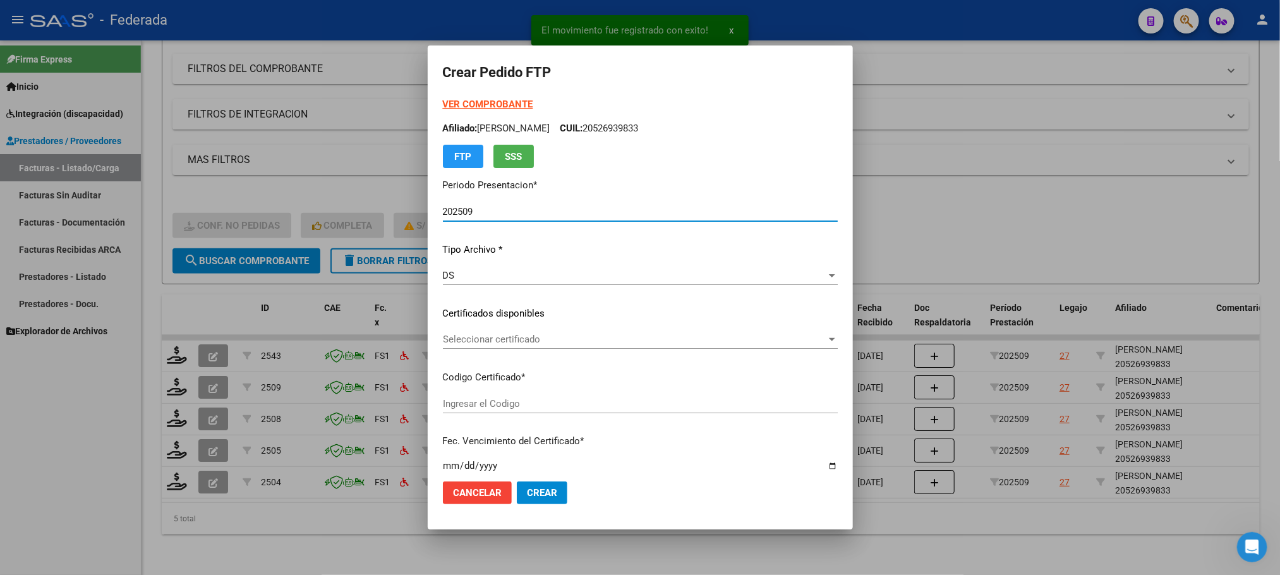
type input "ARG02000526939832022122120261221SFE10020"
type input "2026-12-21"
click at [443, 339] on span "Seleccionar certificado" at bounding box center [634, 339] width 383 height 11
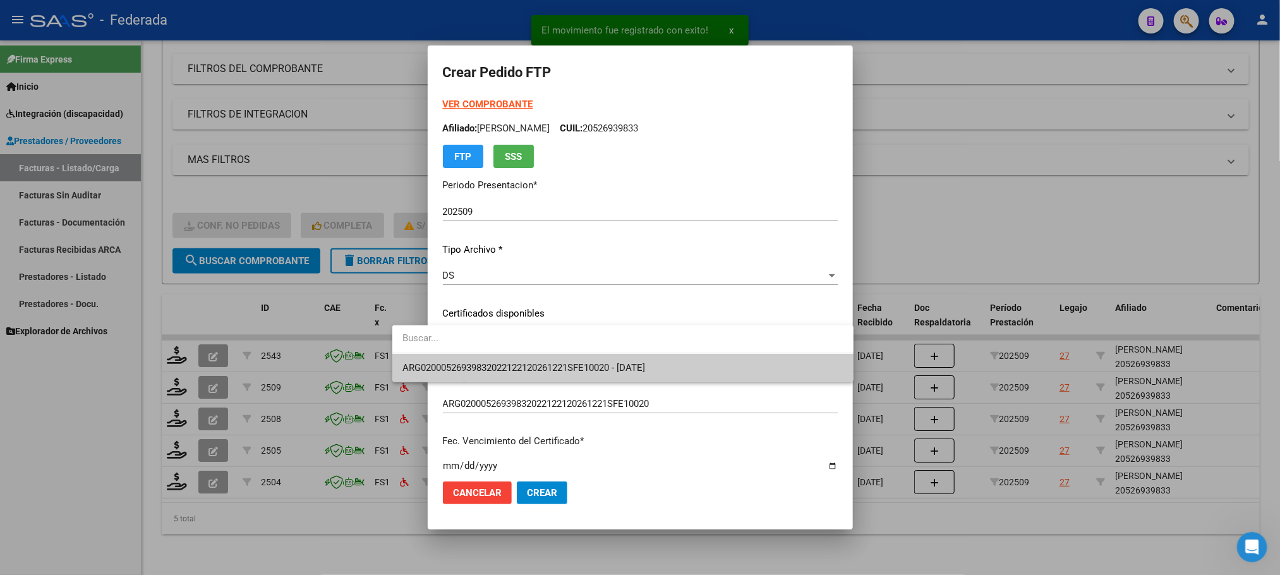
click at [447, 365] on span "ARG02000526939832022122120261221SFE10020 - 2026-12-21" at bounding box center [523, 367] width 243 height 11
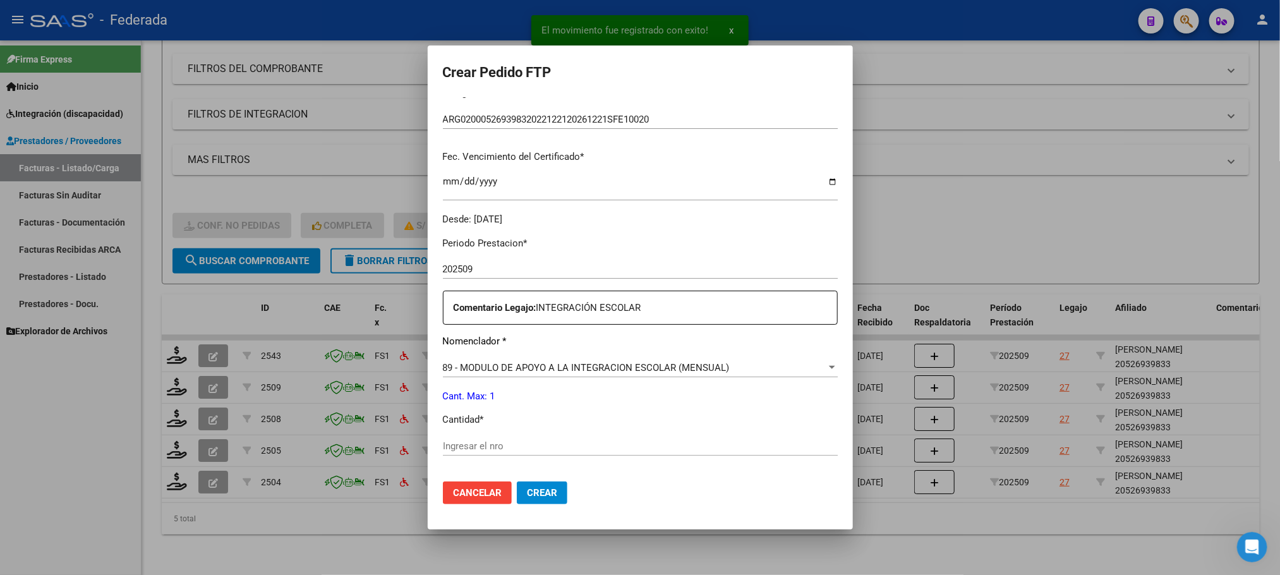
scroll to position [379, 0]
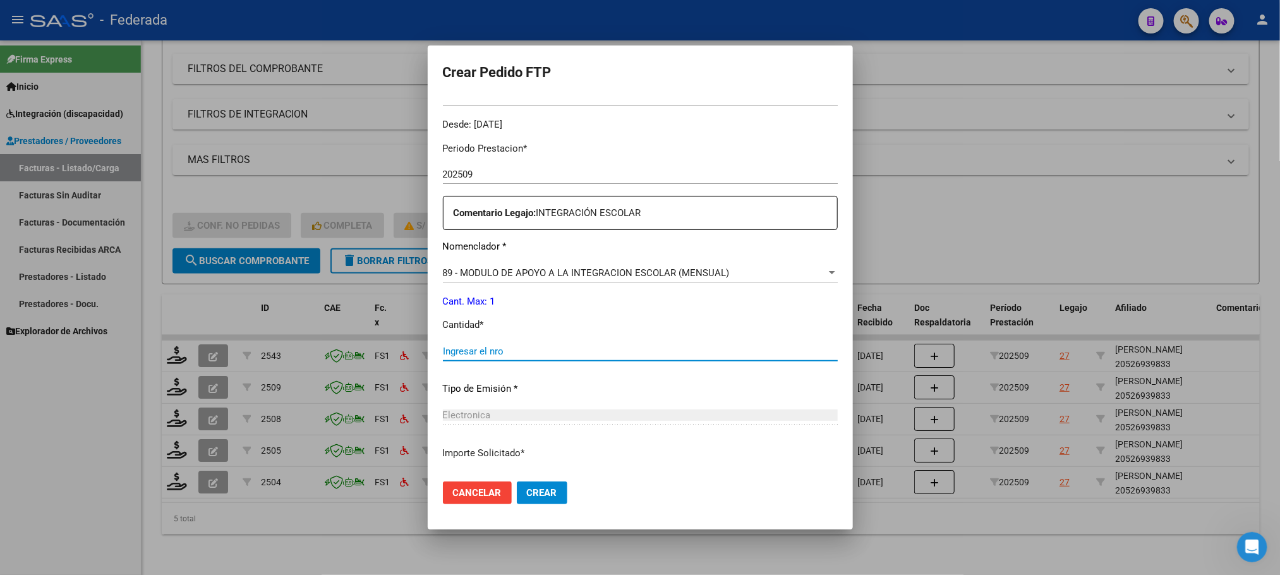
click at [468, 353] on input "Ingresar el nro" at bounding box center [640, 351] width 395 height 11
click at [453, 493] on span "Cancelar" at bounding box center [477, 492] width 49 height 11
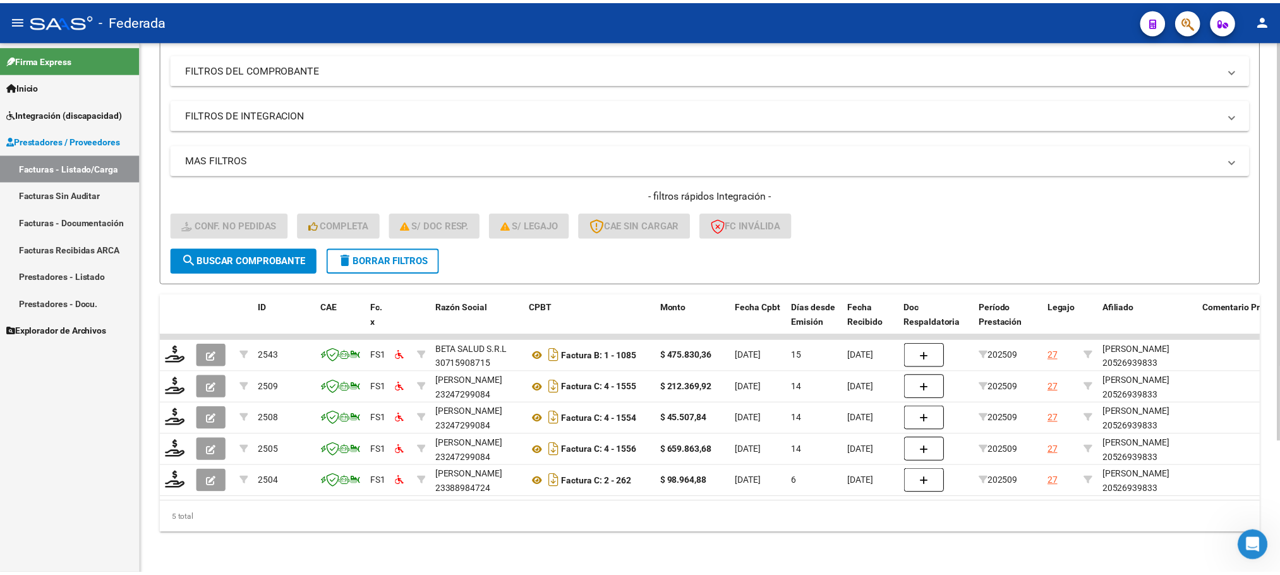
scroll to position [175, 0]
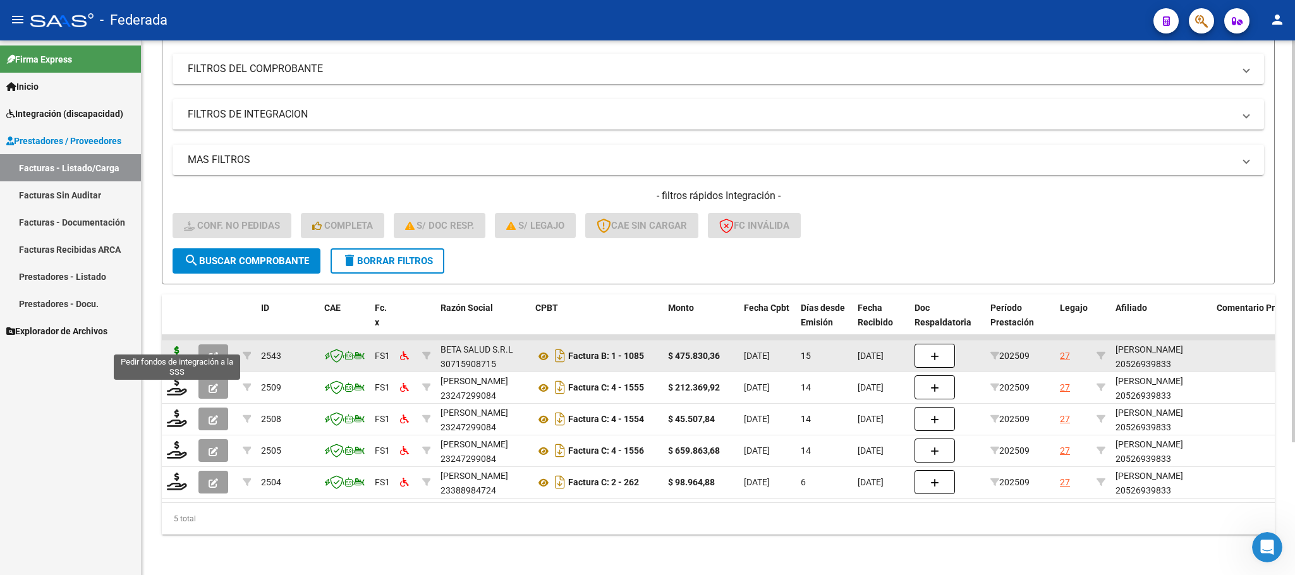
click at [180, 346] on icon at bounding box center [177, 355] width 20 height 18
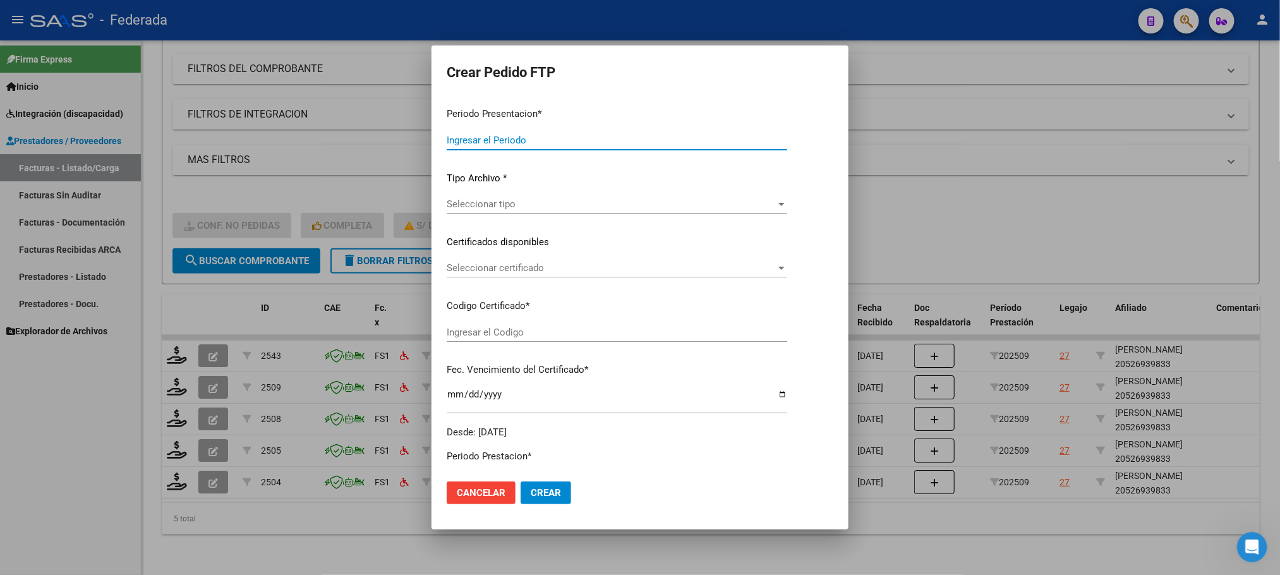
type input "202509"
type input "$ 475.830,36"
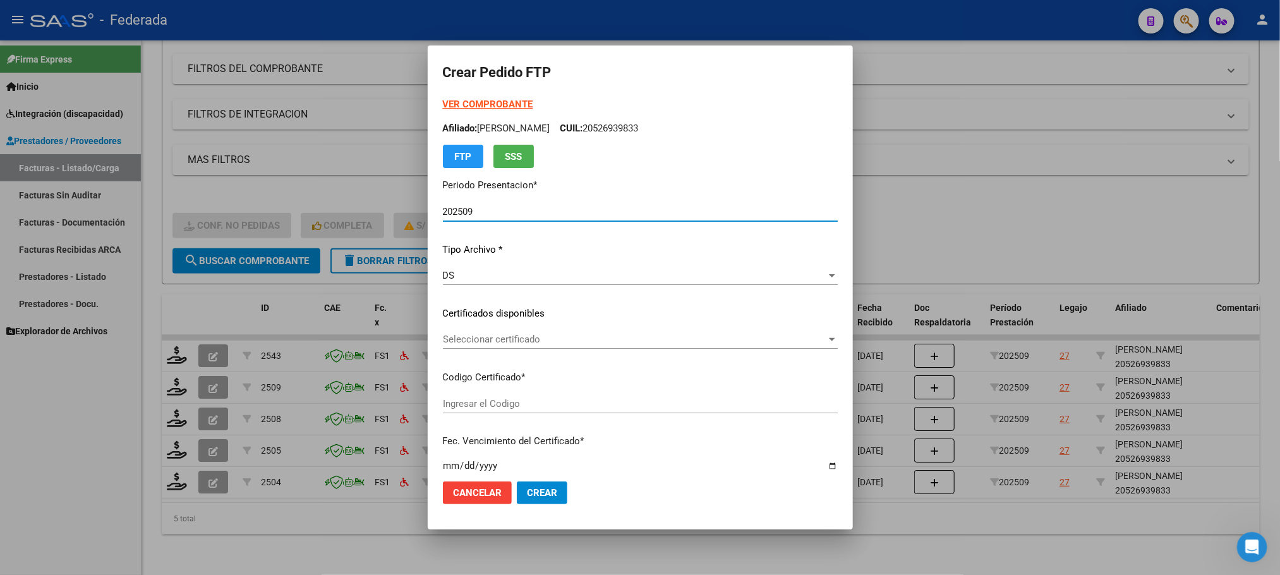
type input "ARG02000526939832022122120261221SFE10020"
type input "2026-12-21"
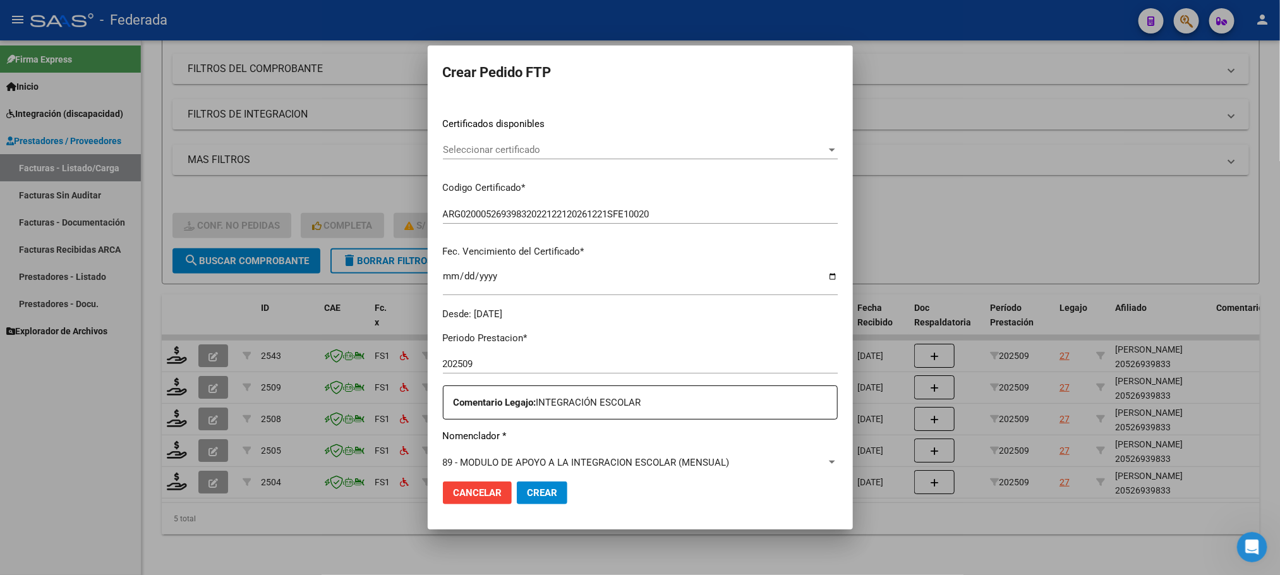
click at [472, 158] on div "Seleccionar certificado Seleccionar certificado" at bounding box center [640, 149] width 395 height 19
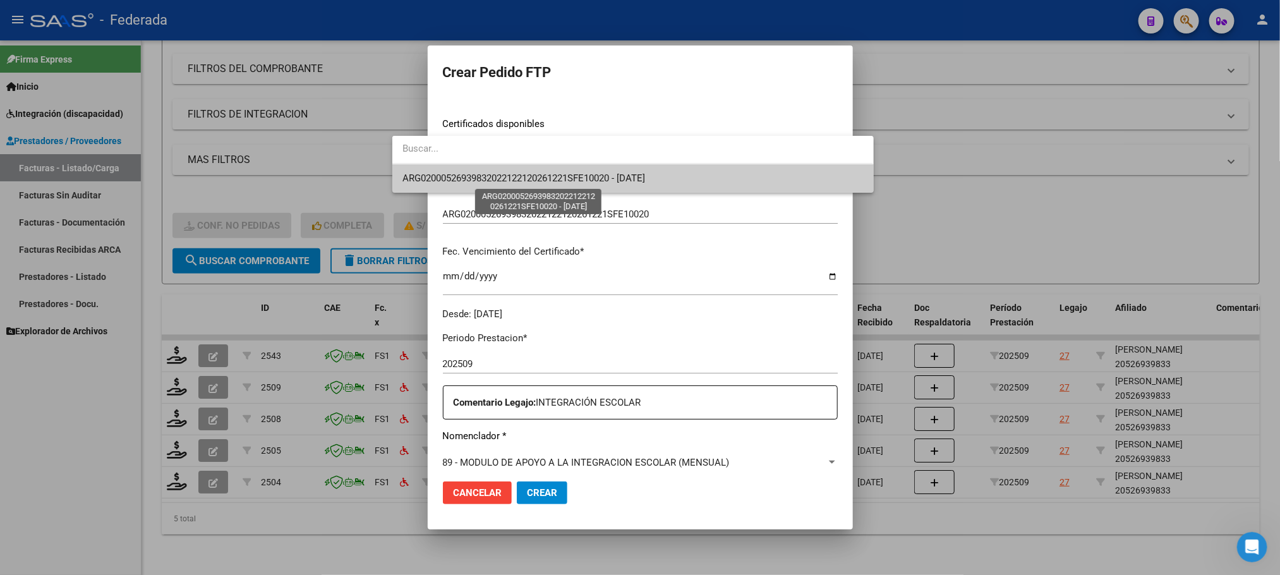
click at [474, 180] on span "ARG02000526939832022122120261221SFE10020 - 2026-12-21" at bounding box center [523, 177] width 243 height 11
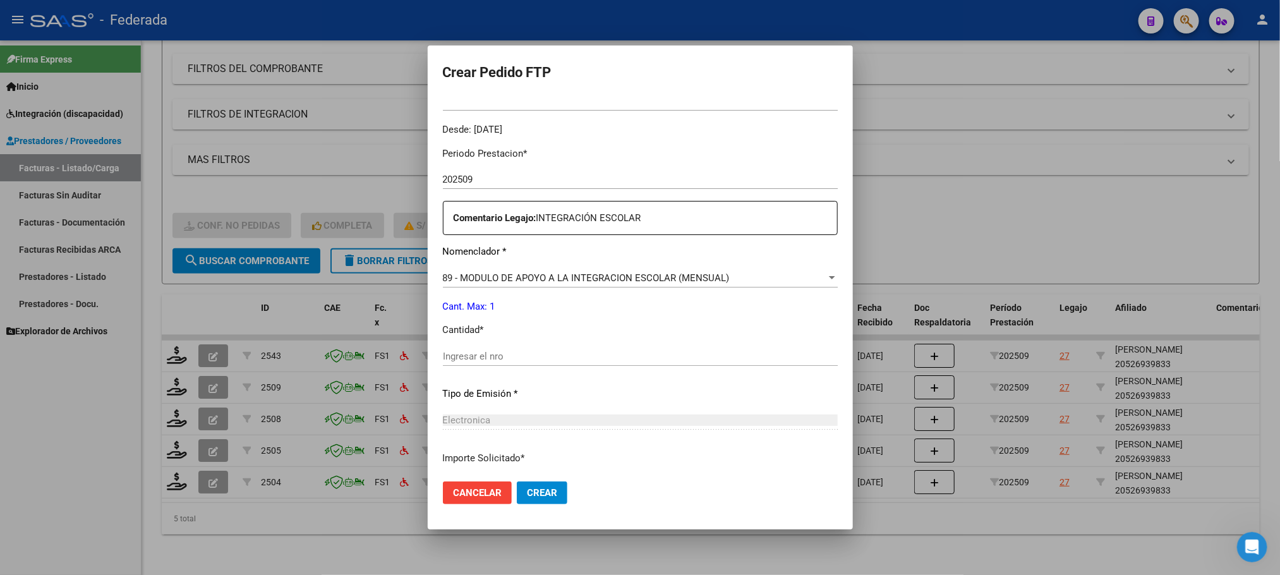
scroll to position [379, 0]
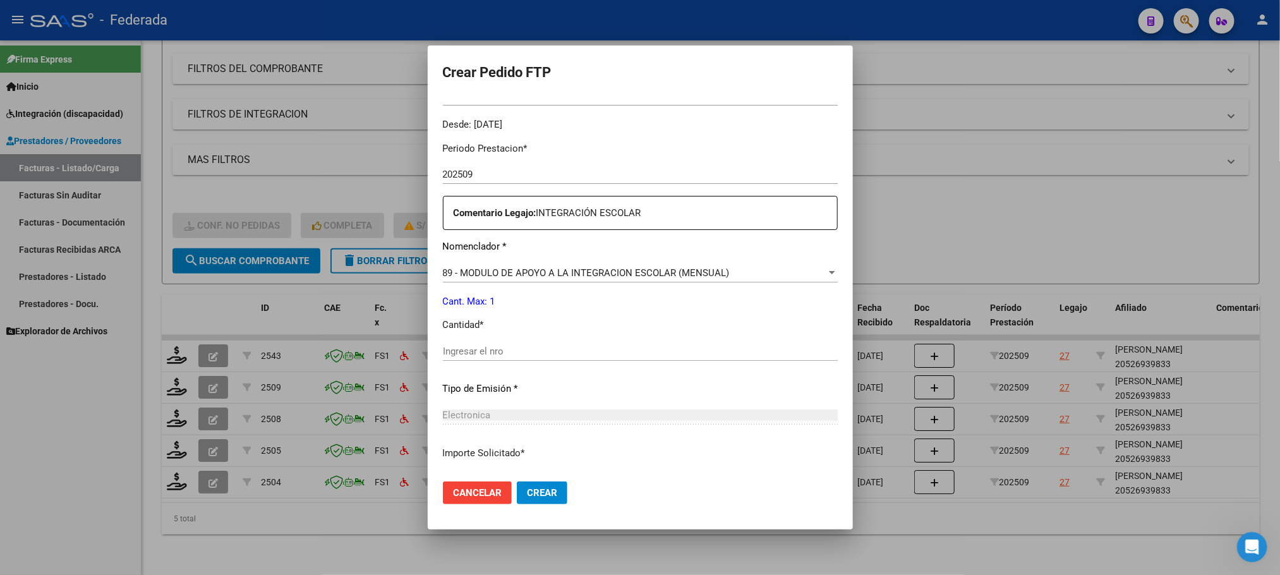
click at [470, 342] on div "Ingresar el nro" at bounding box center [640, 351] width 395 height 19
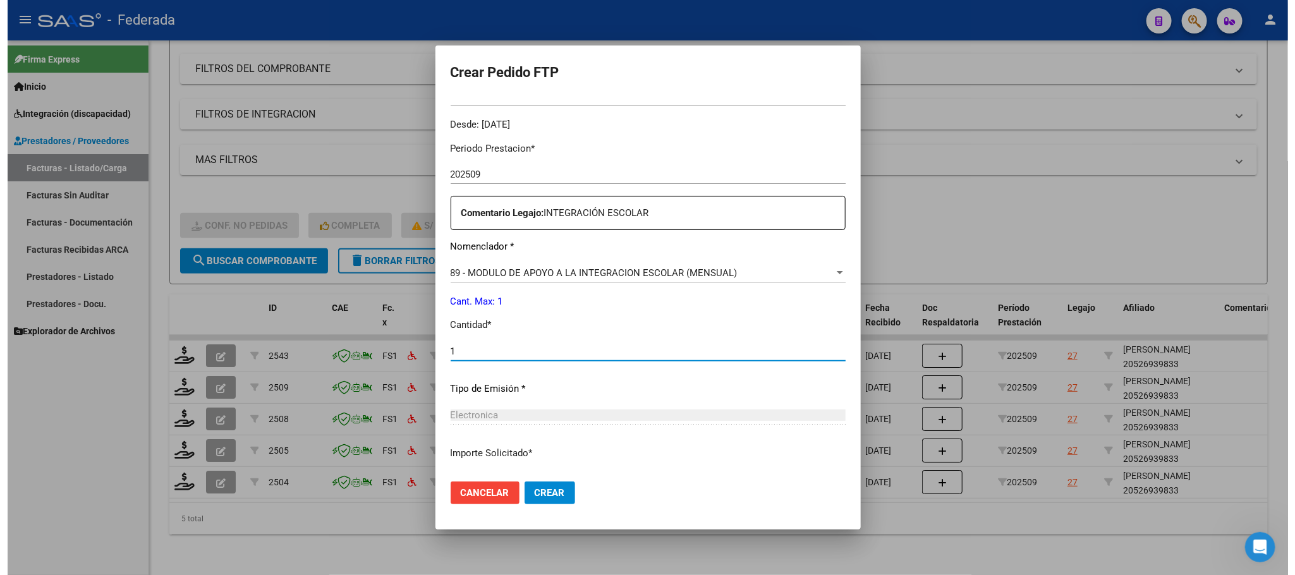
scroll to position [472, 0]
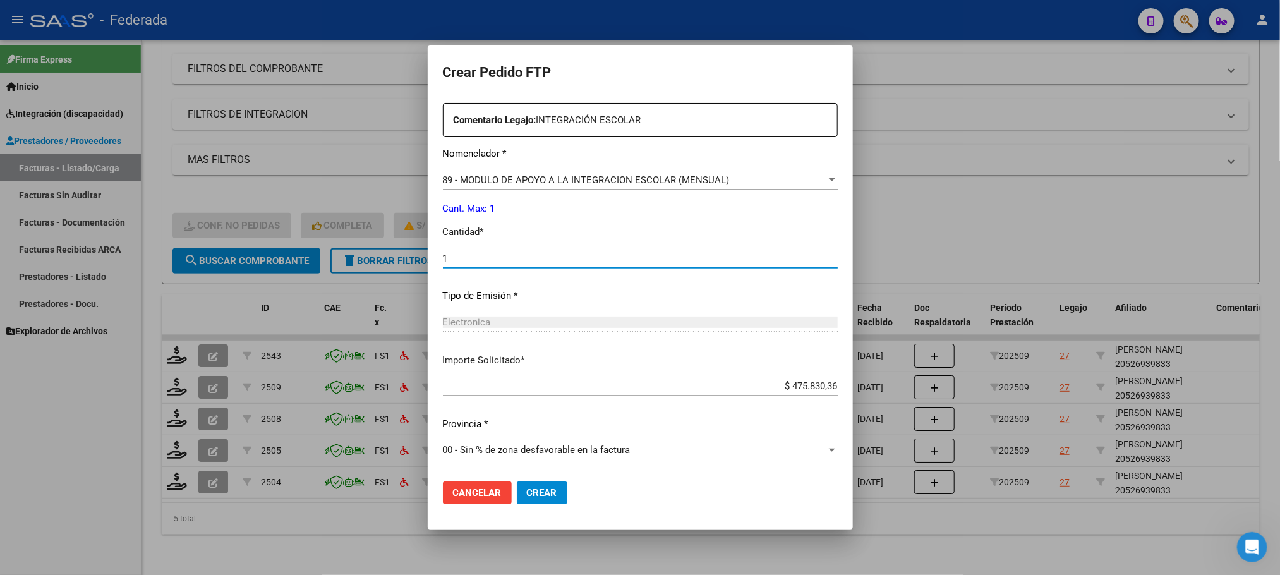
type input "1"
click at [527, 495] on span "Crear" at bounding box center [542, 492] width 30 height 11
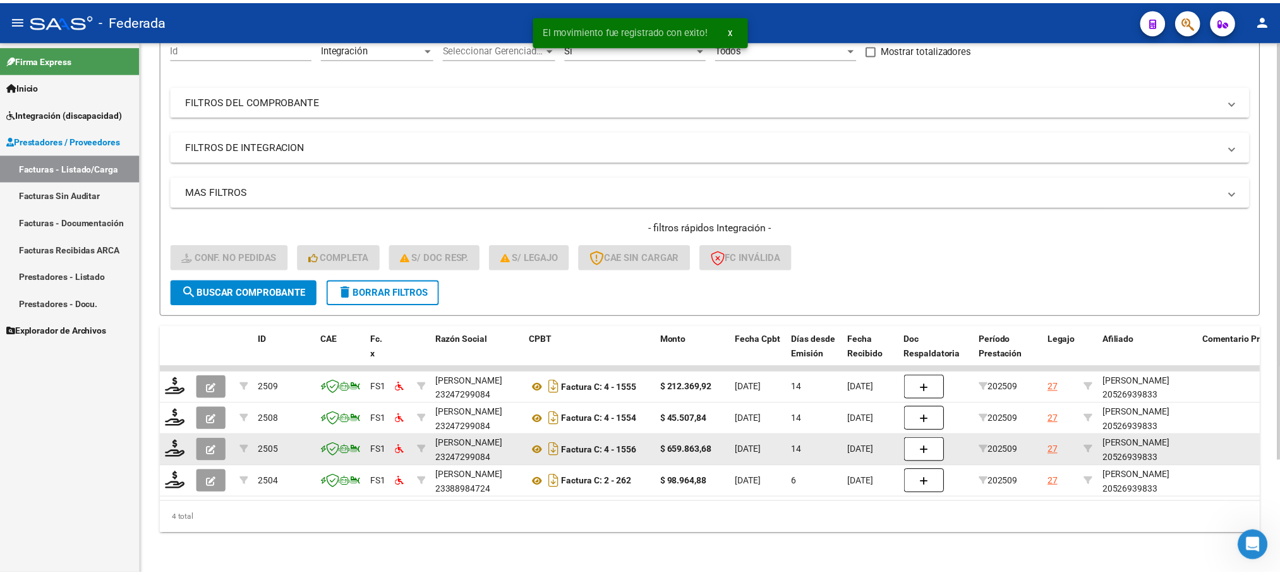
scroll to position [144, 0]
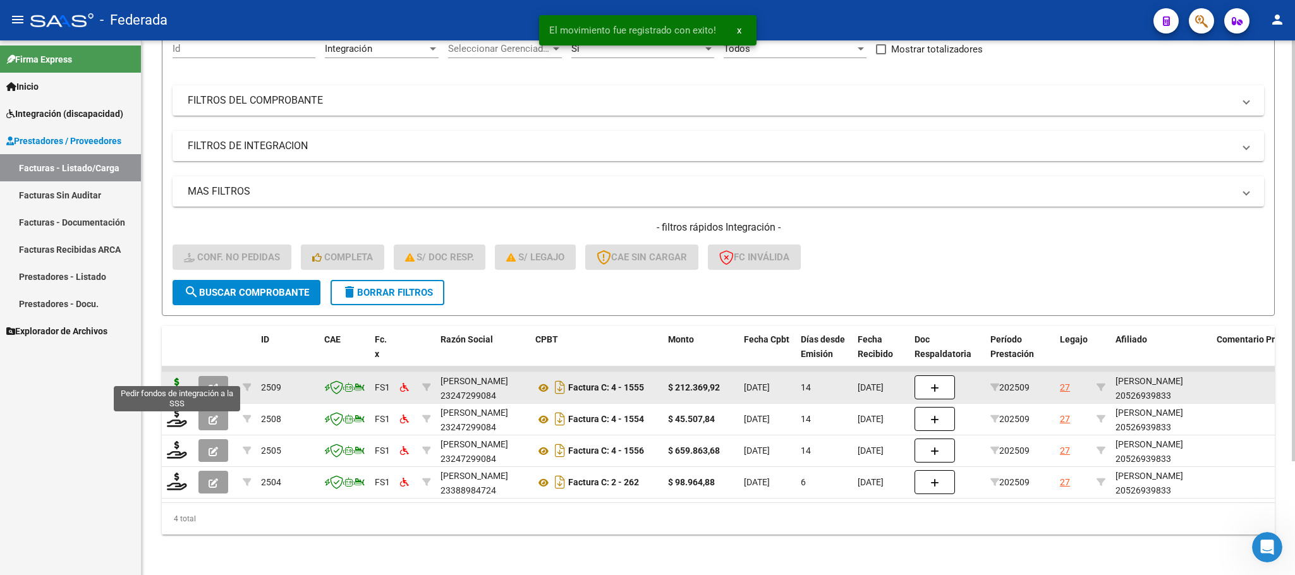
click at [178, 378] on icon at bounding box center [177, 387] width 20 height 18
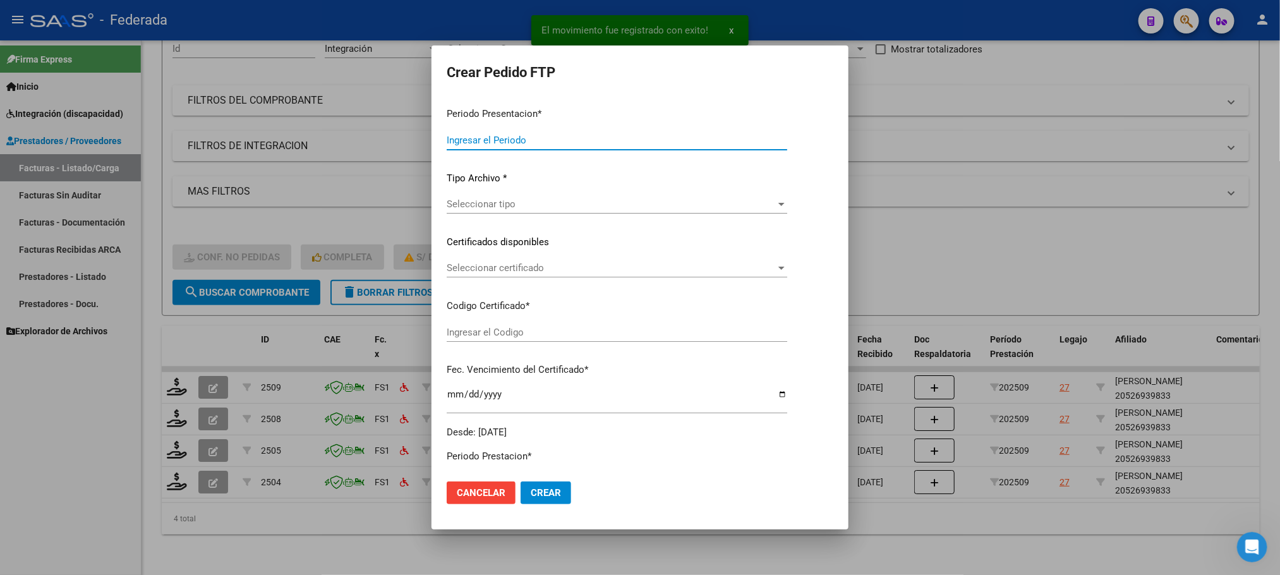
type input "202509"
type input "$ 212.369,92"
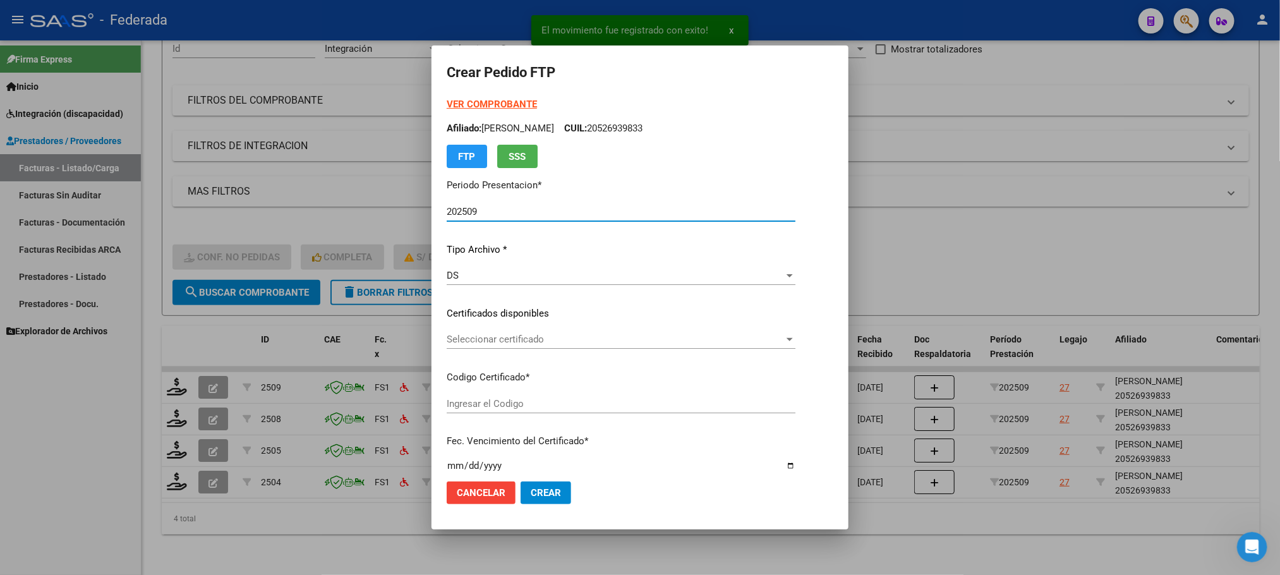
type input "ARG02000526939832022122120261221SFE10020"
type input "2026-12-21"
click at [455, 482] on button "Cancelar" at bounding box center [481, 492] width 69 height 23
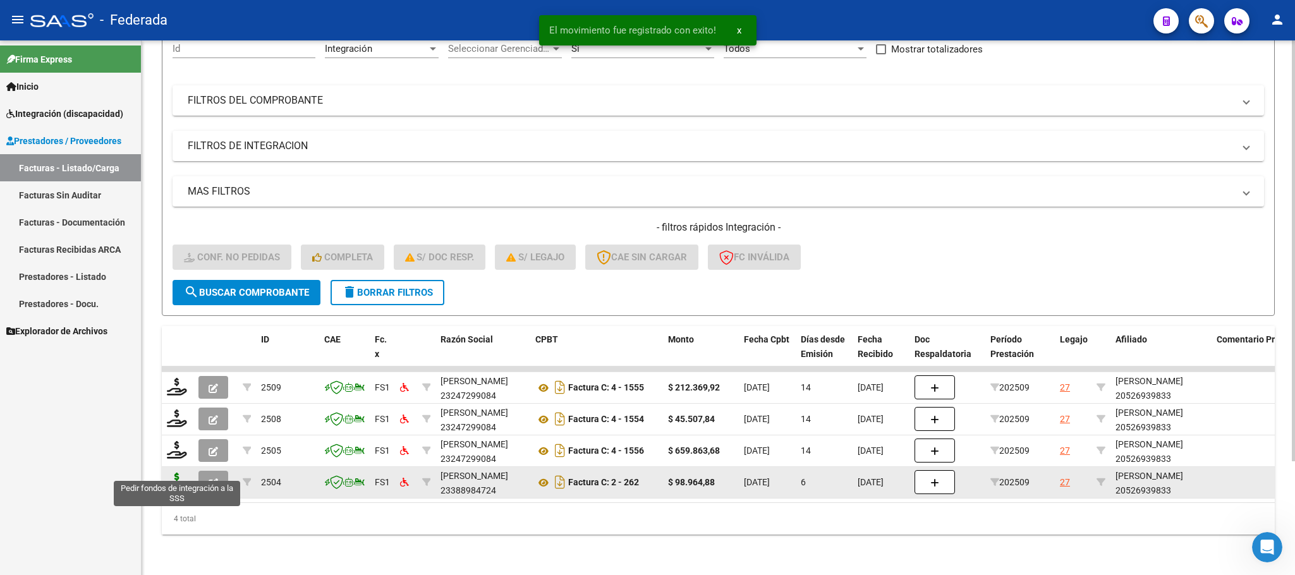
click at [169, 473] on icon at bounding box center [177, 482] width 20 height 18
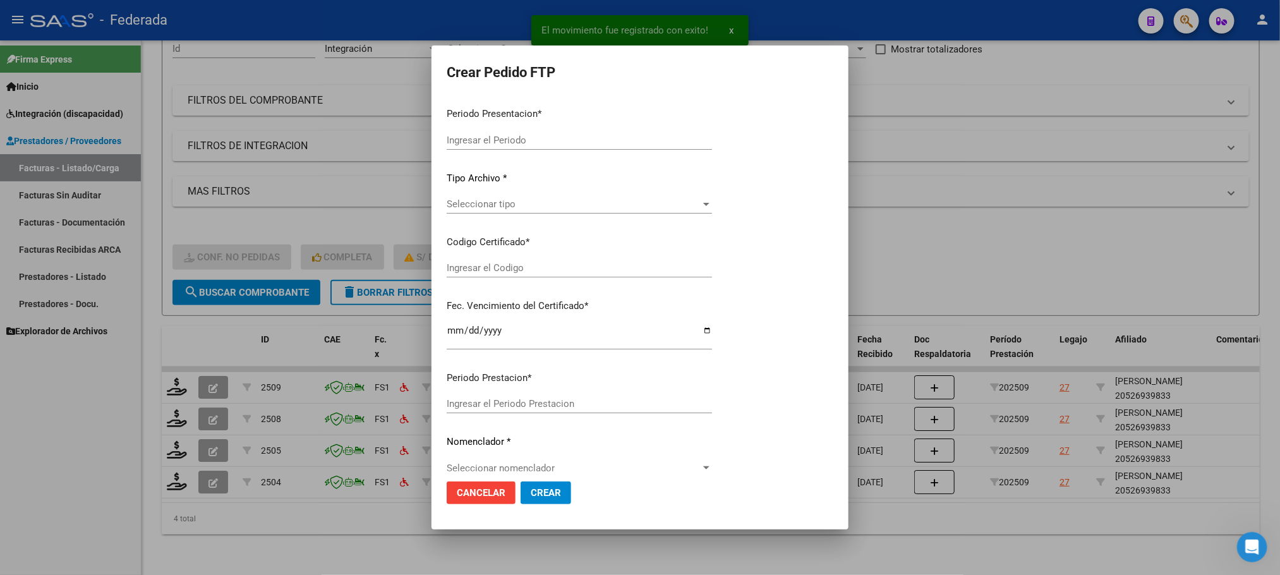
type input "202509"
type input "$ 98.964,88"
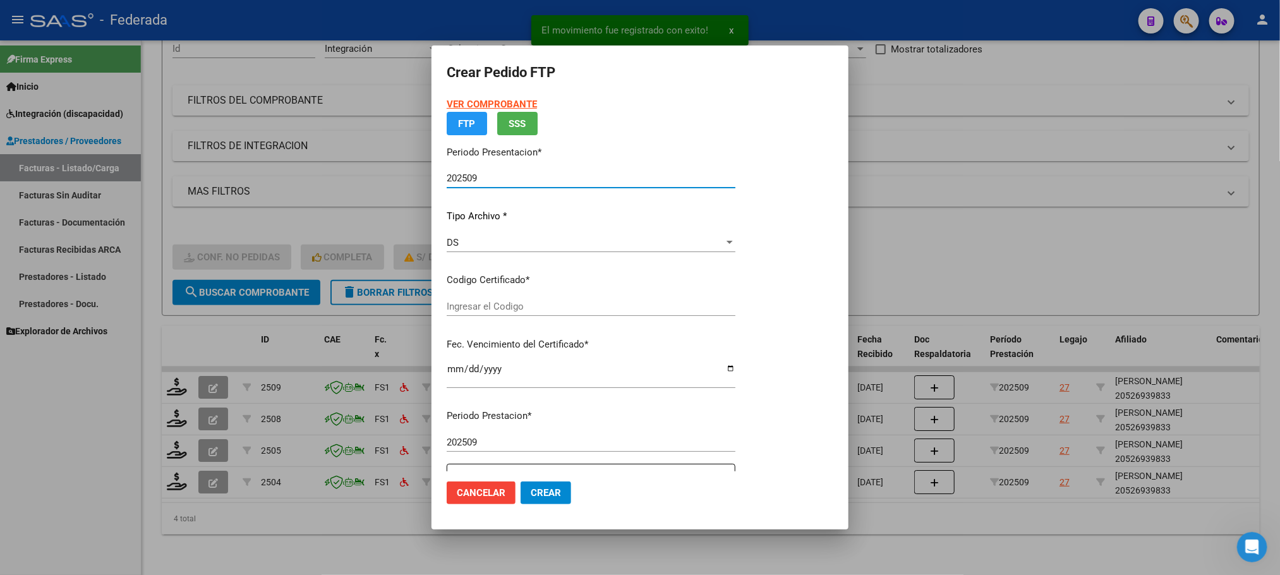
type input "ARG02000526939832022122120261221SFE10020"
type input "2026-12-21"
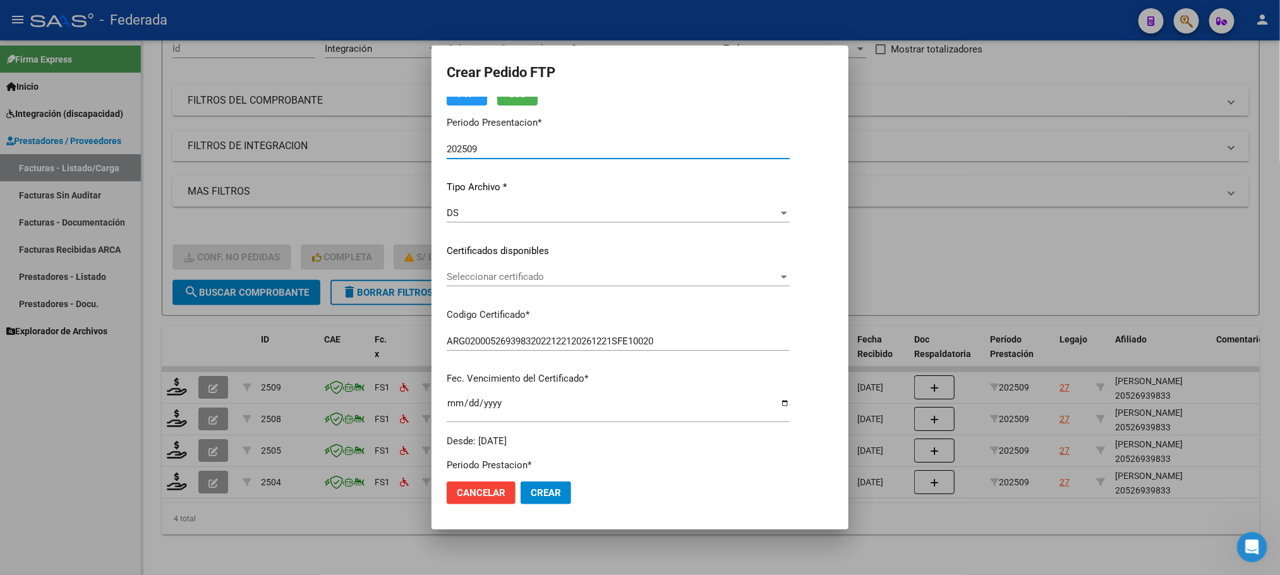
scroll to position [95, 0]
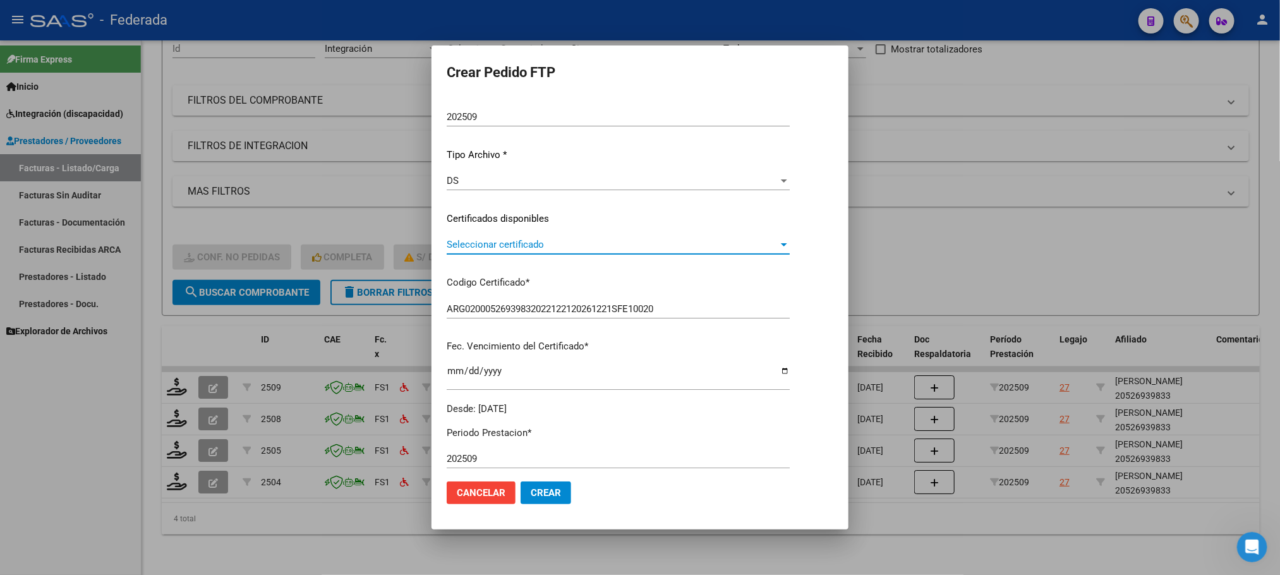
click at [474, 241] on span "Seleccionar certificado" at bounding box center [613, 244] width 332 height 11
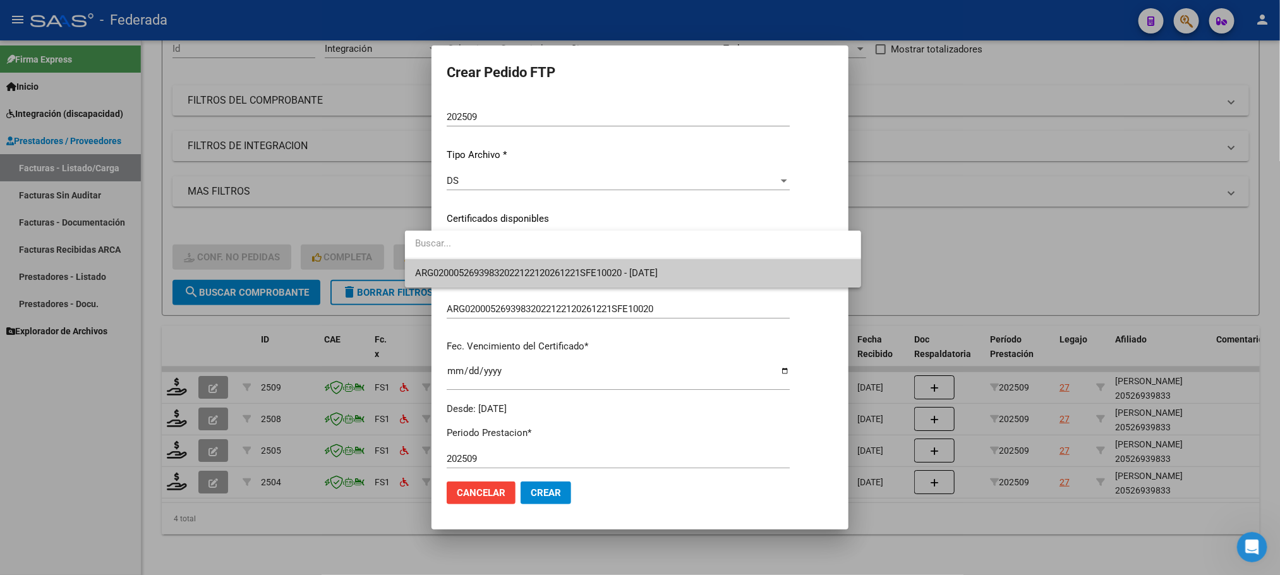
click at [472, 267] on span "ARG02000526939832022122120261221SFE10020 - 2026-12-21" at bounding box center [536, 272] width 243 height 11
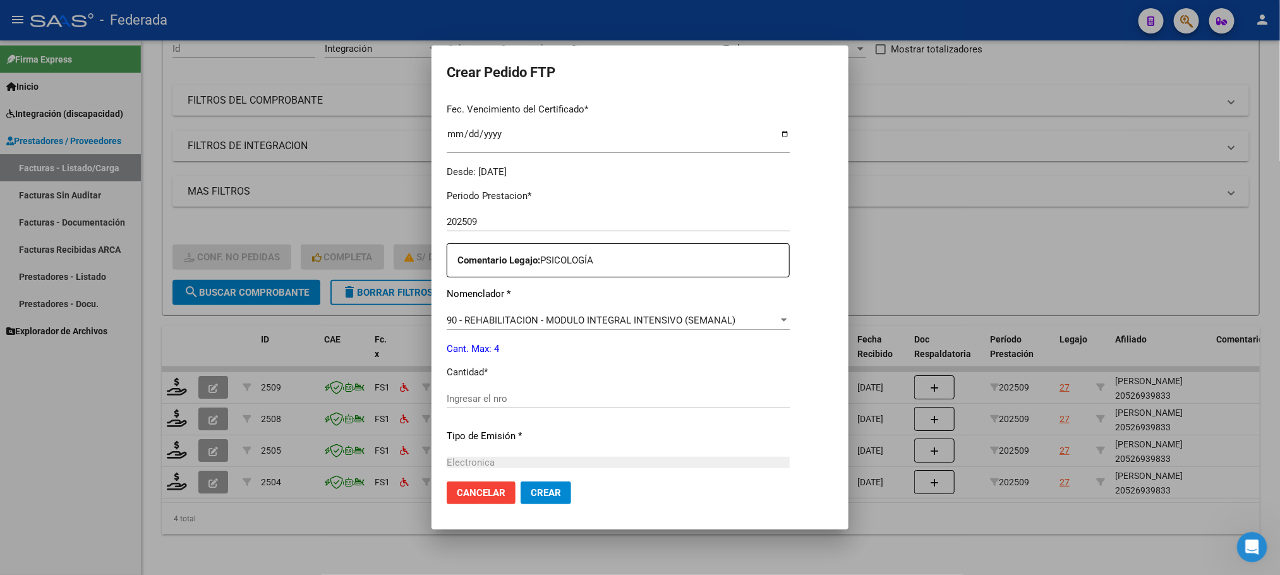
scroll to position [379, 0]
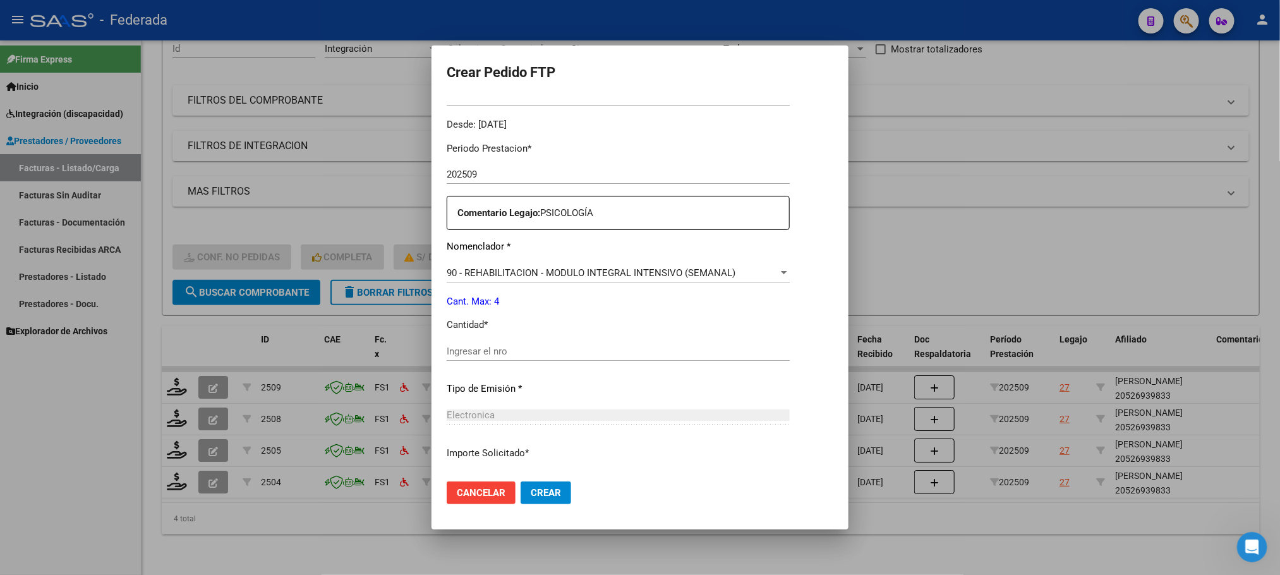
click at [468, 355] on input "Ingresar el nro" at bounding box center [618, 351] width 343 height 11
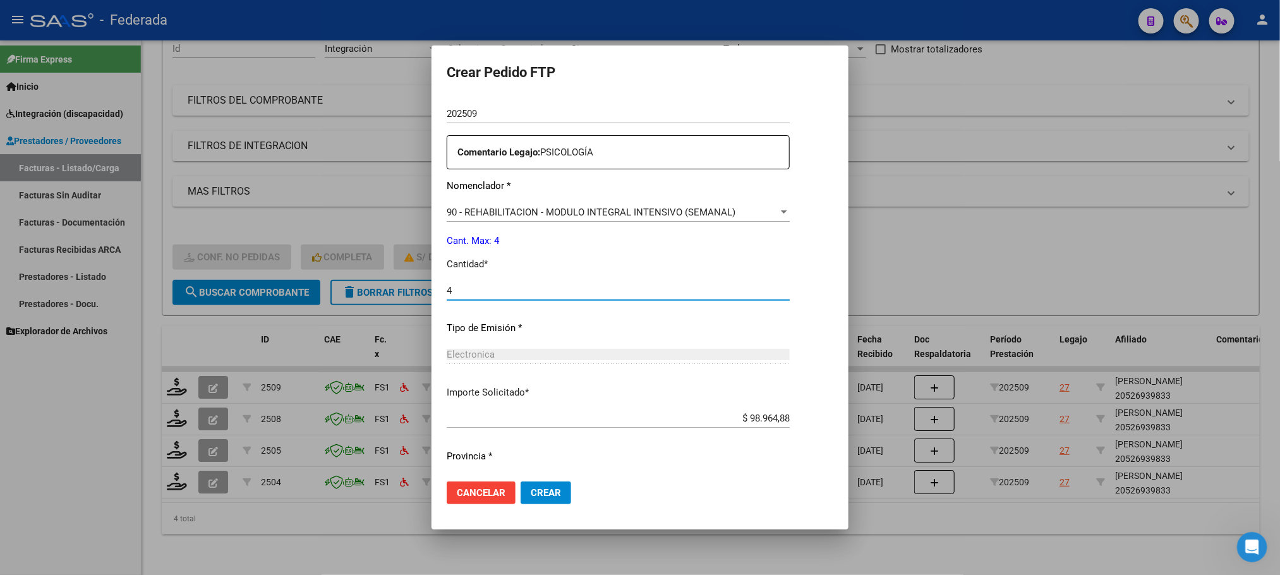
scroll to position [472, 0]
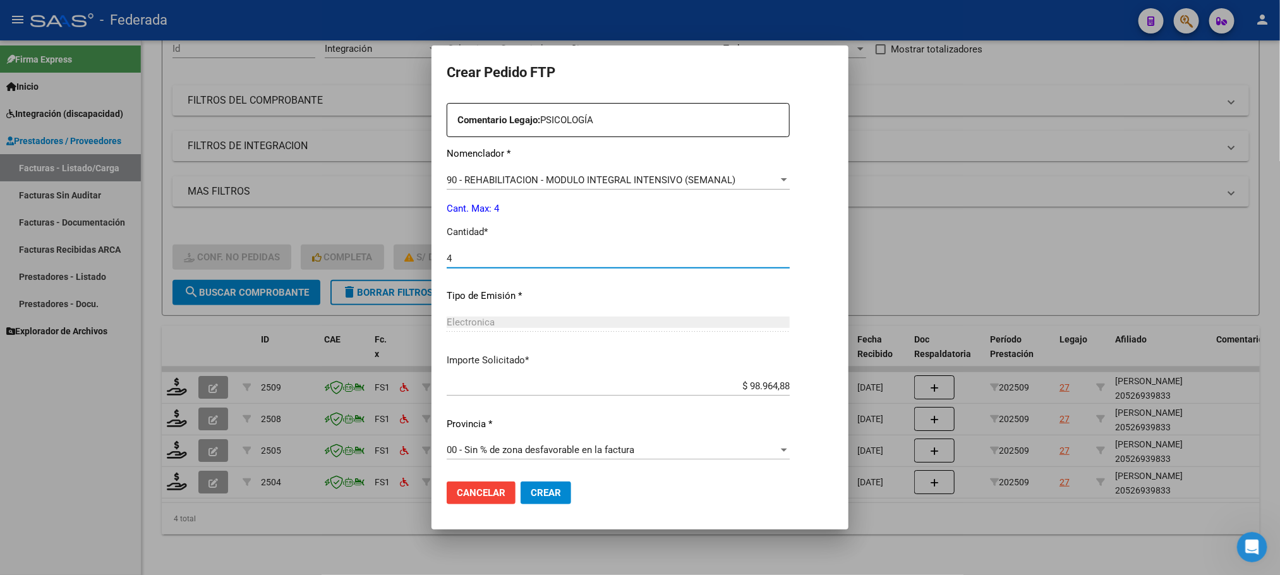
type input "4"
click at [531, 488] on span "Crear" at bounding box center [546, 492] width 30 height 11
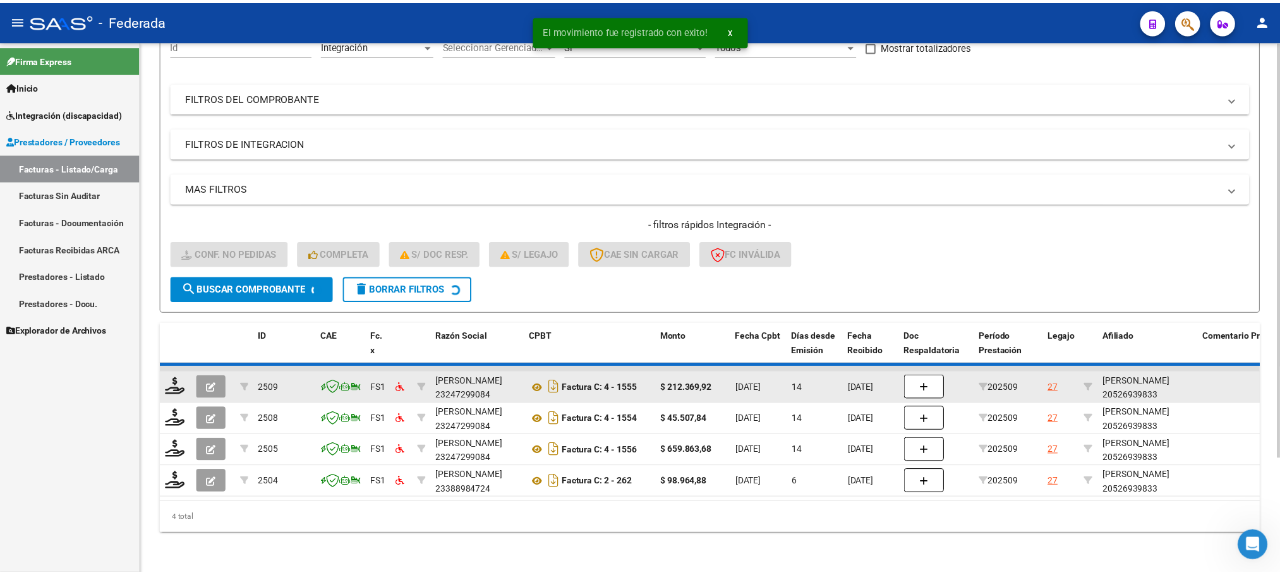
scroll to position [112, 0]
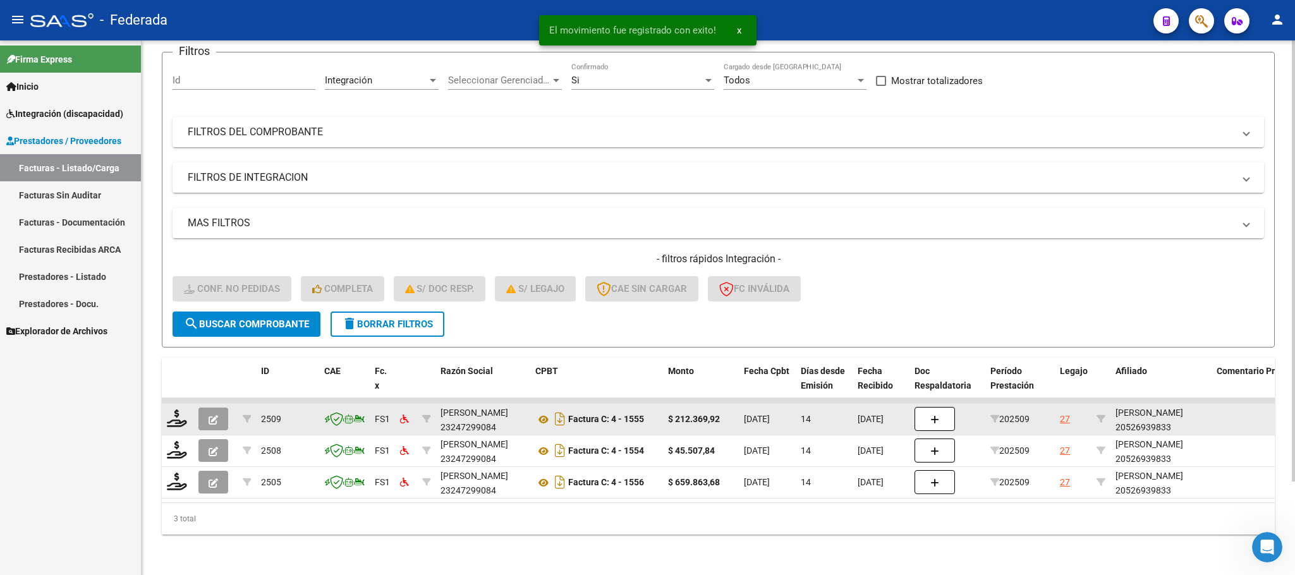
click at [1156, 406] on div "CENITAGOYA MARABESE GASPAR 20526939833" at bounding box center [1160, 420] width 91 height 29
copy div "CENITAGOYA"
click at [539, 412] on icon at bounding box center [543, 419] width 16 height 15
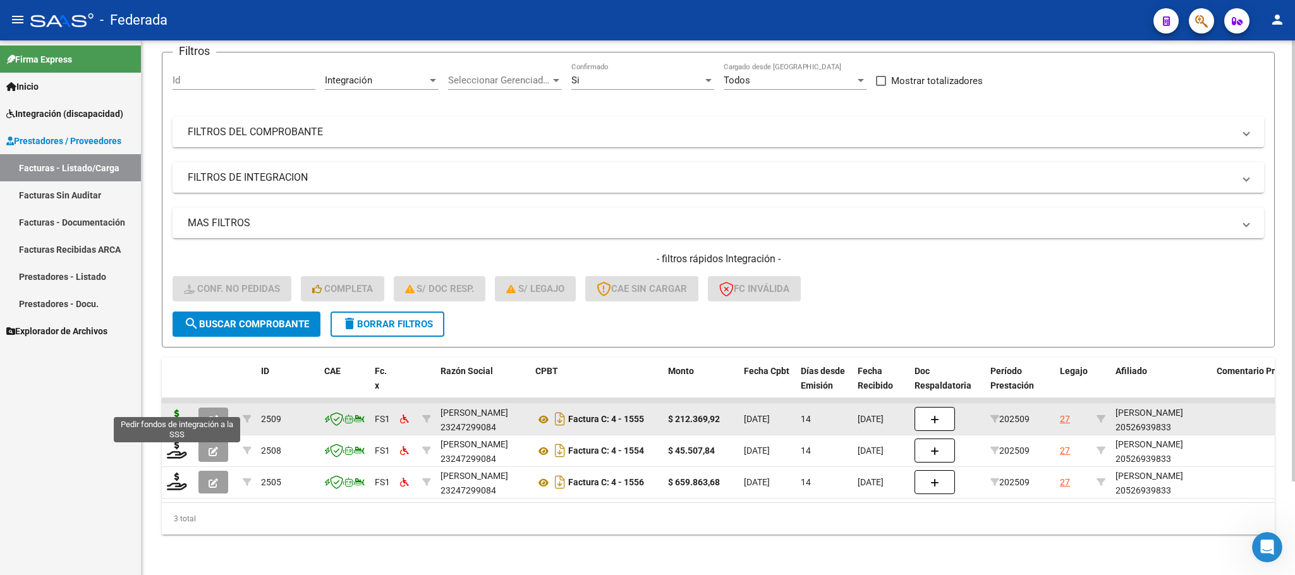
click at [176, 409] on icon at bounding box center [177, 418] width 20 height 18
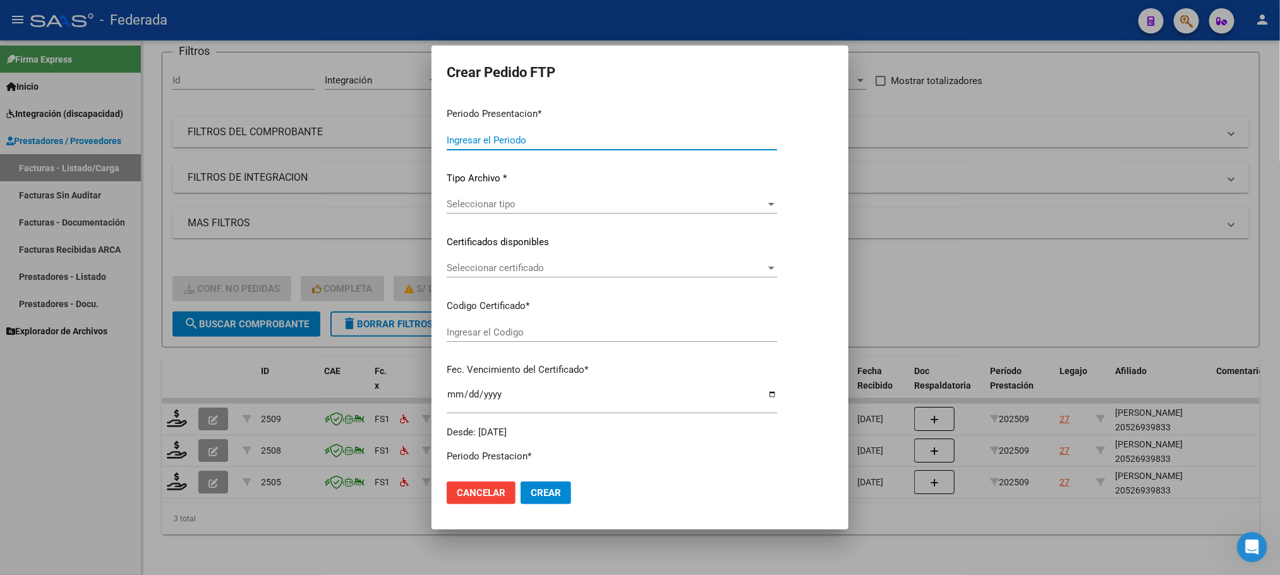
type input "202509"
type input "$ 212.369,92"
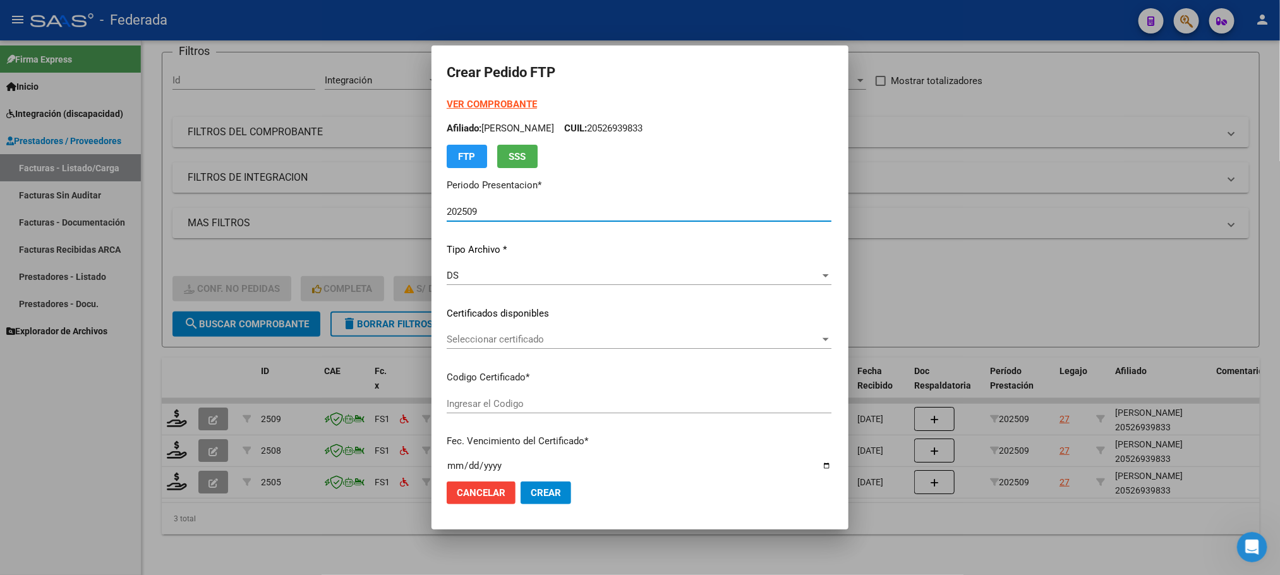
type input "ARG02000526939832022122120261221SFE10020"
type input "2026-12-21"
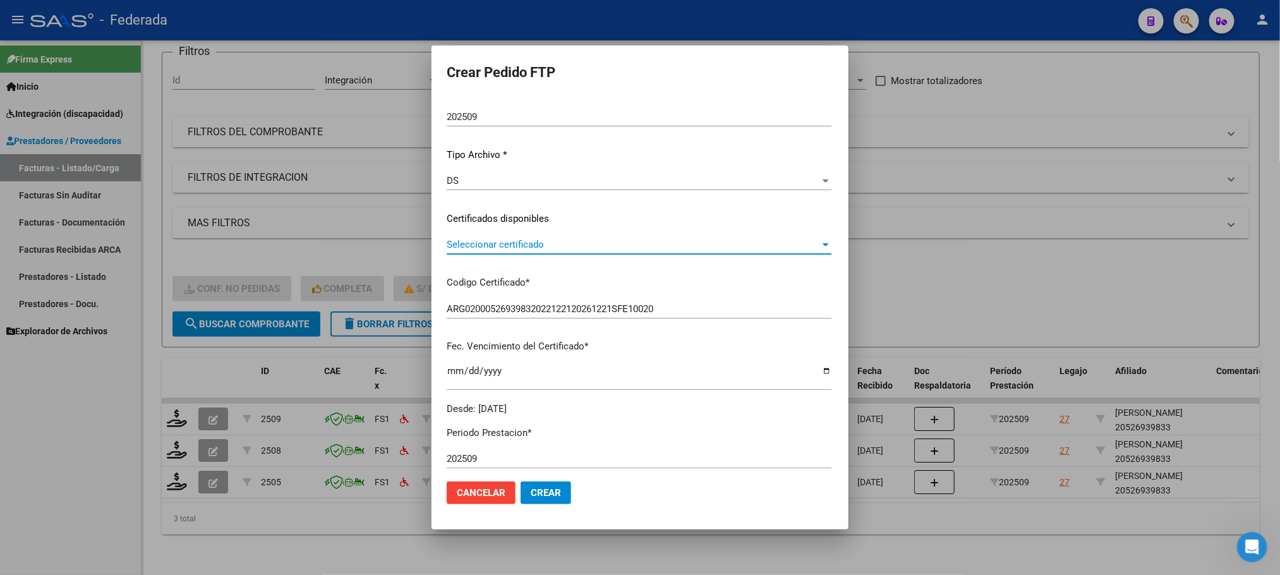
click at [447, 245] on span "Seleccionar certificado" at bounding box center [633, 244] width 373 height 11
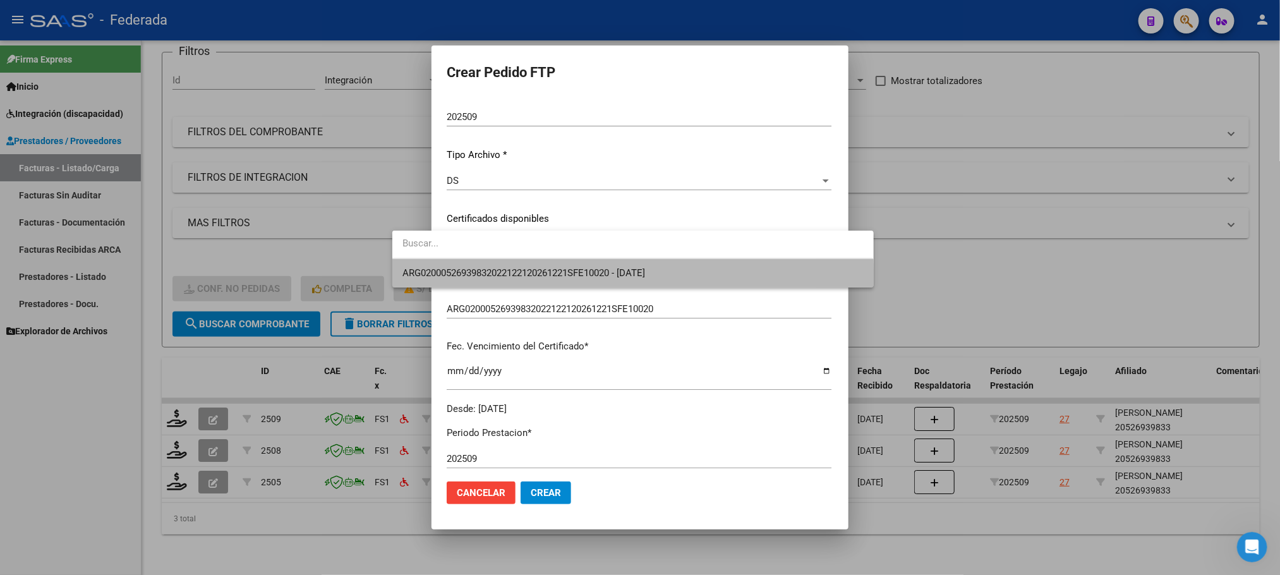
click at [444, 286] on span "ARG02000526939832022122120261221SFE10020 - 2026-12-21" at bounding box center [632, 273] width 461 height 28
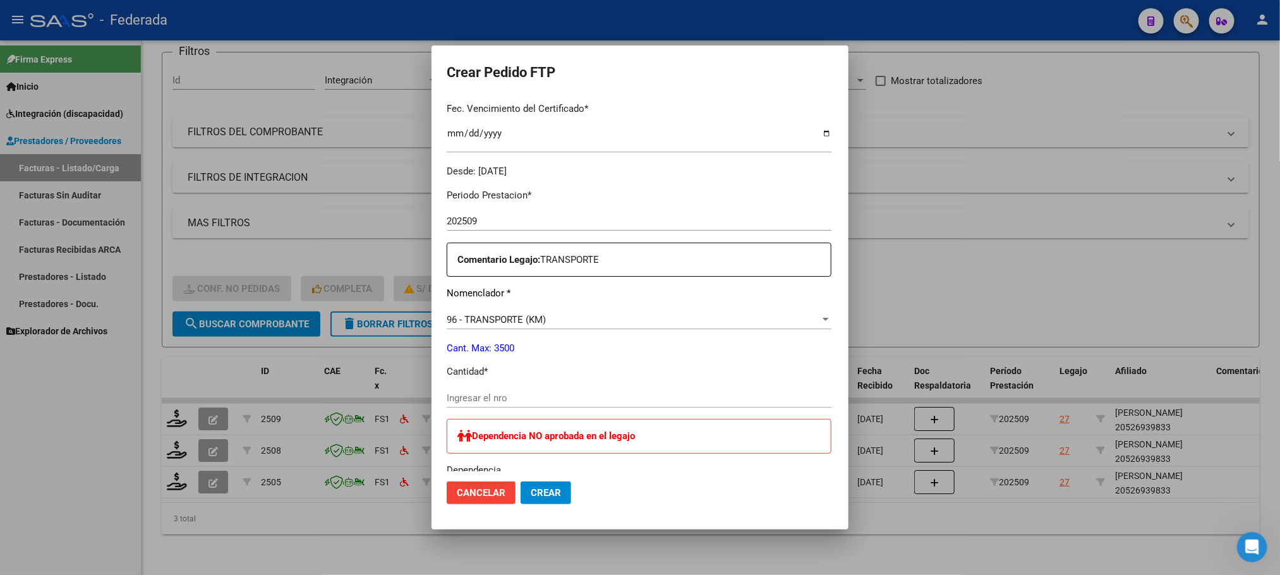
scroll to position [379, 0]
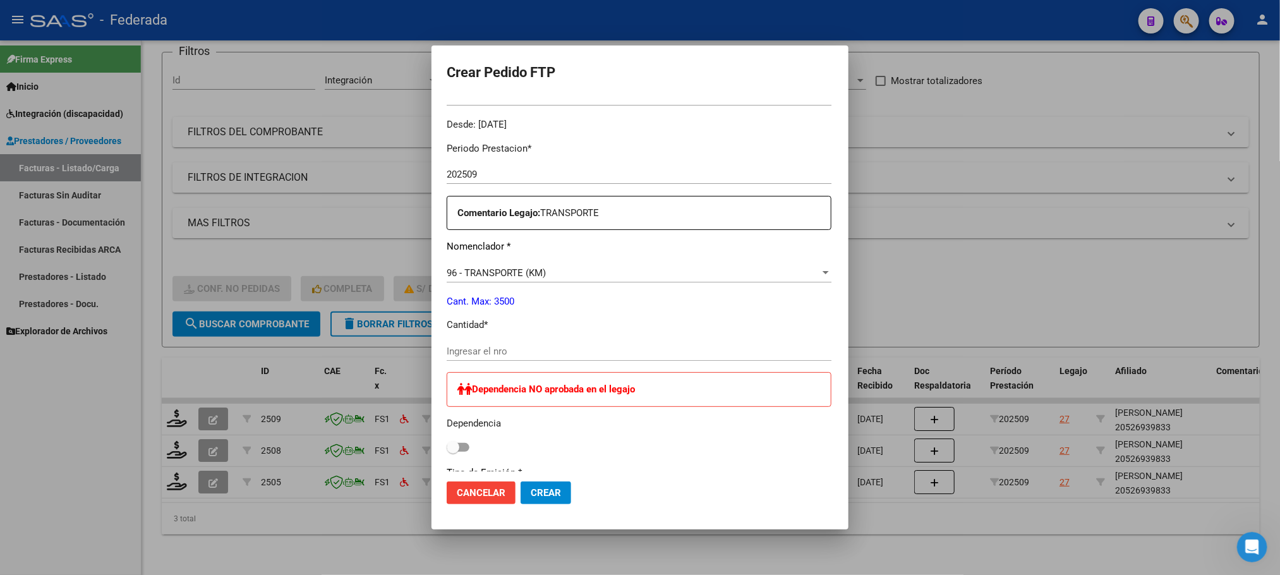
click at [447, 360] on div "Ingresar el nro" at bounding box center [639, 351] width 385 height 19
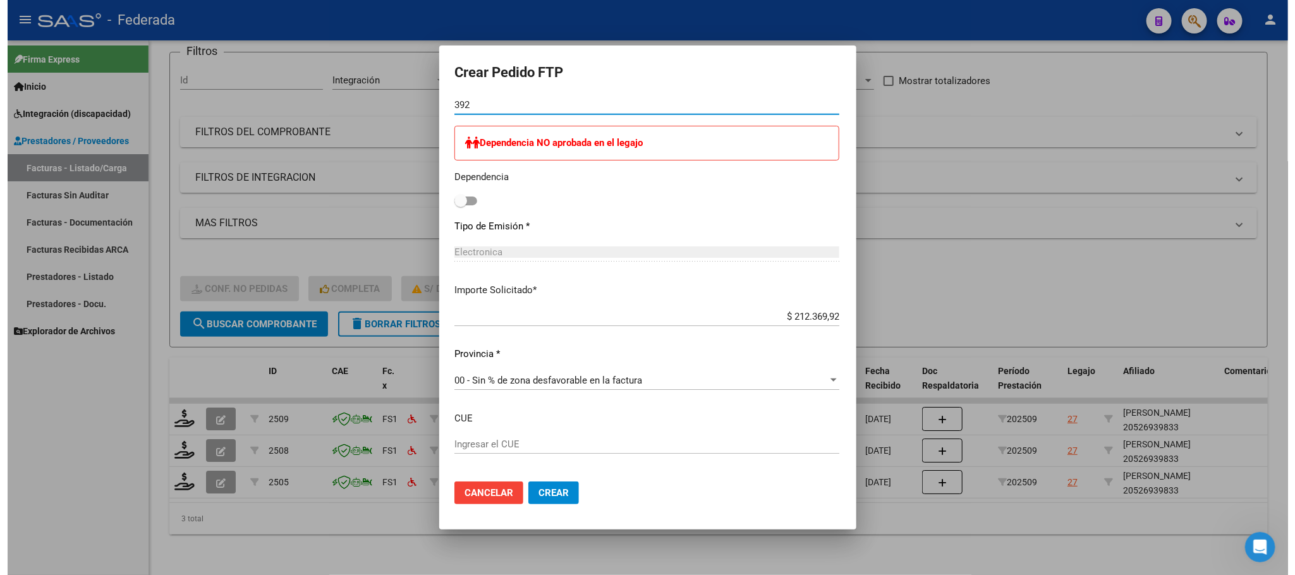
scroll to position [683, 0]
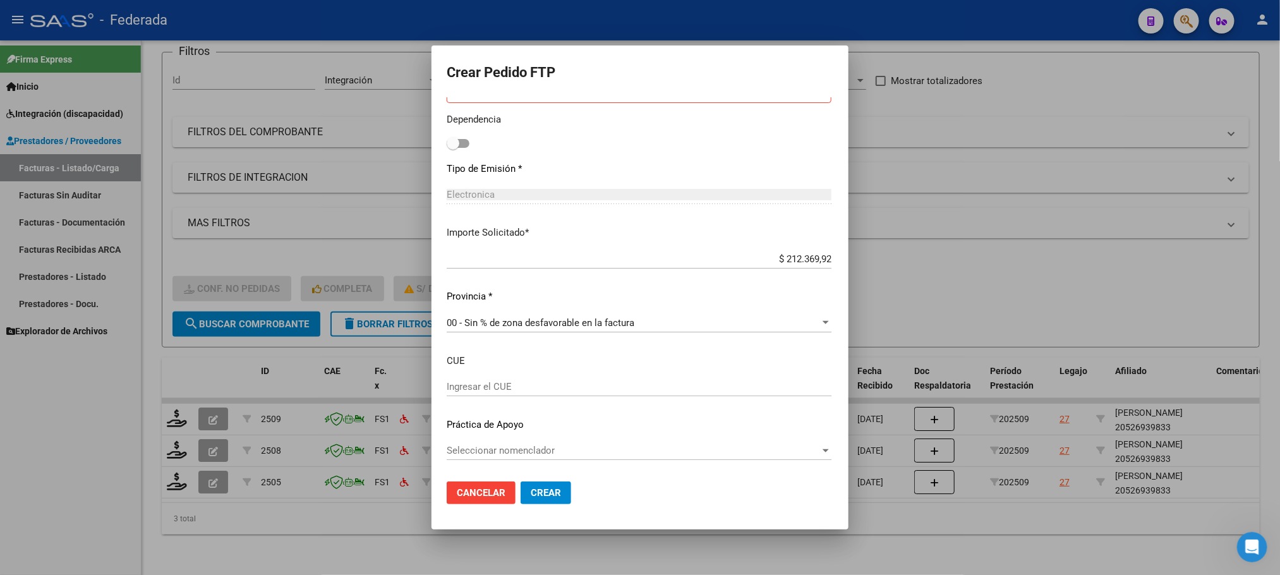
type input "392"
click at [521, 491] on button "Crear" at bounding box center [546, 492] width 51 height 23
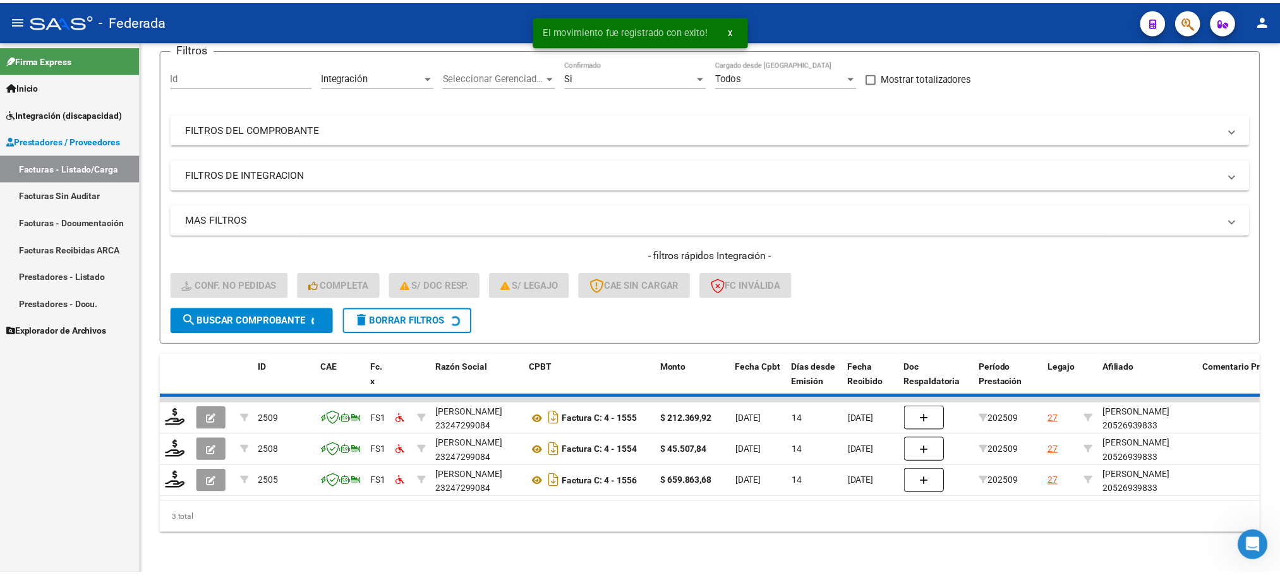
scroll to position [82, 0]
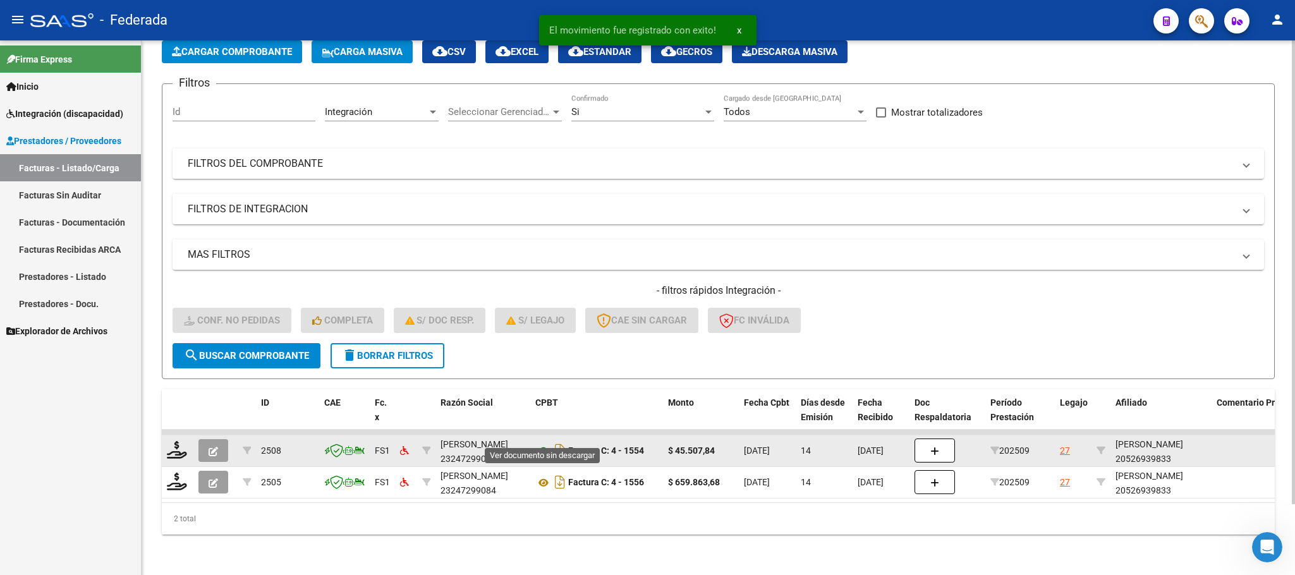
click at [538, 444] on icon at bounding box center [543, 451] width 16 height 15
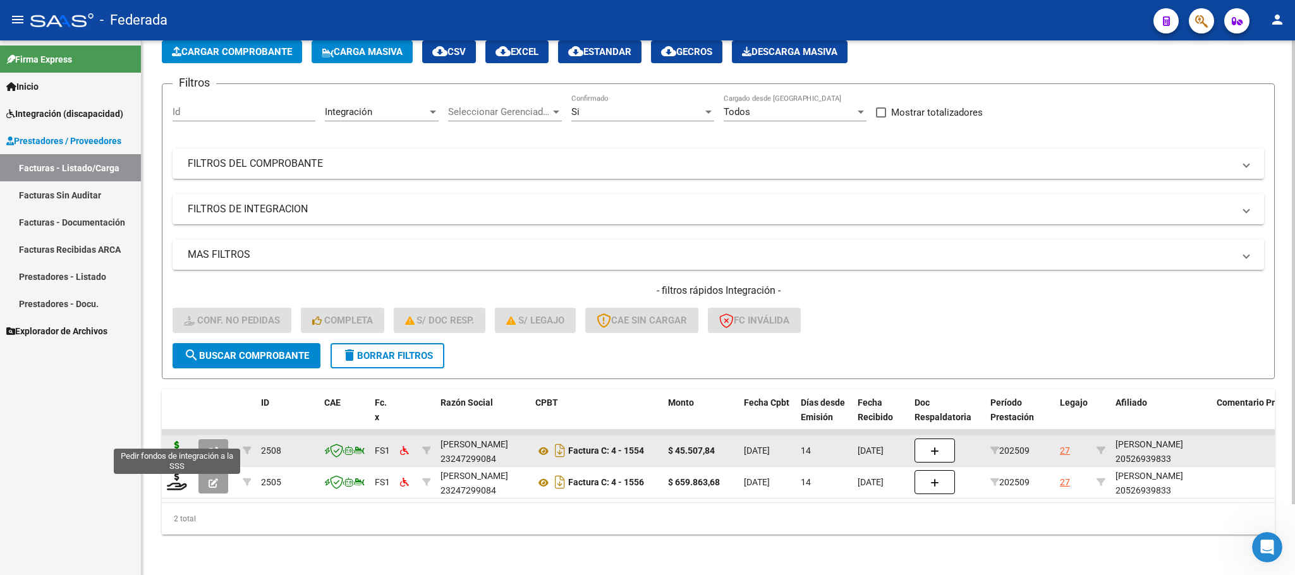
click at [174, 441] on icon at bounding box center [177, 450] width 20 height 18
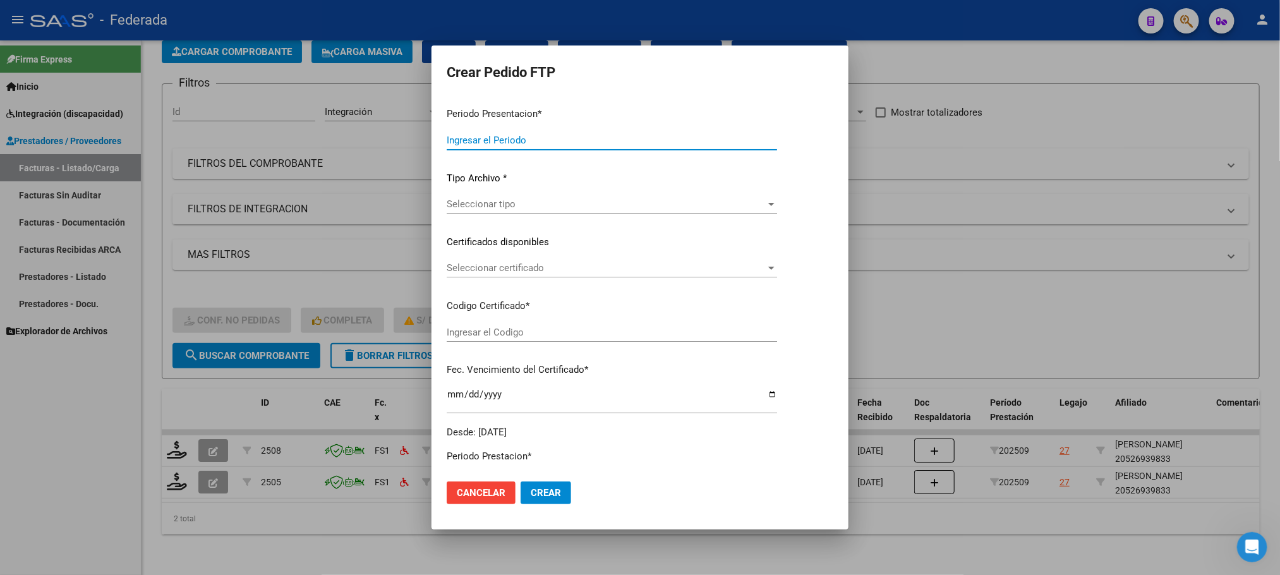
type input "202509"
type input "$ 45.507,84"
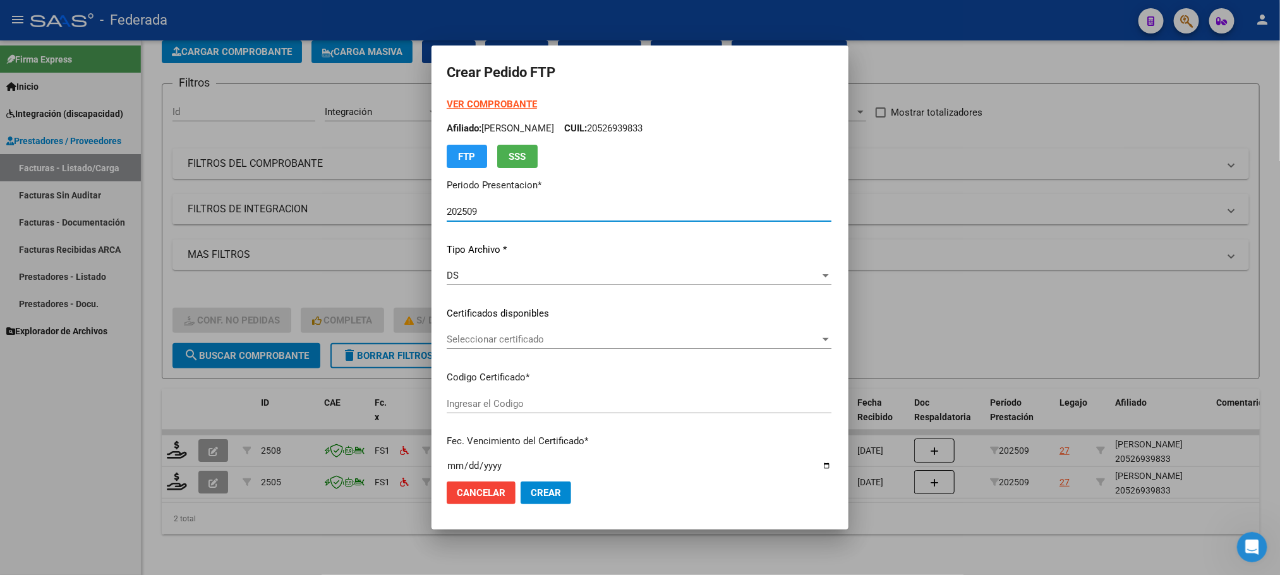
type input "ARG02000526939832022122120261221SFE10020"
type input "2026-12-21"
click at [447, 334] on span "Seleccionar certificado" at bounding box center [633, 339] width 373 height 11
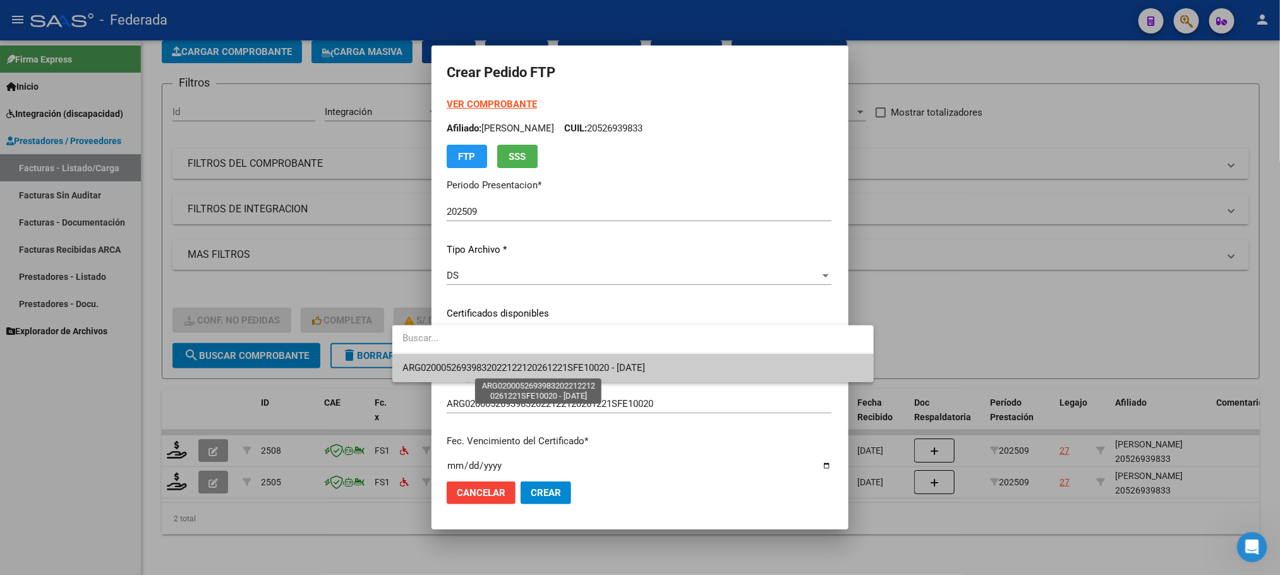
click at [450, 362] on span "ARG02000526939832022122120261221SFE10020 - 2026-12-21" at bounding box center [523, 367] width 243 height 11
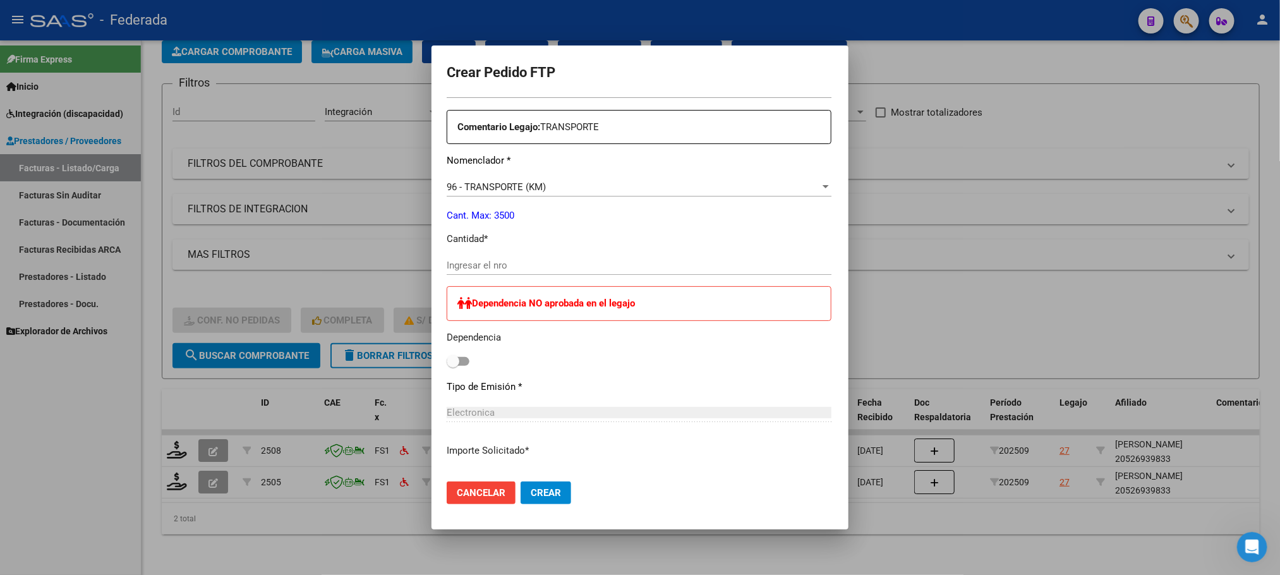
scroll to position [474, 0]
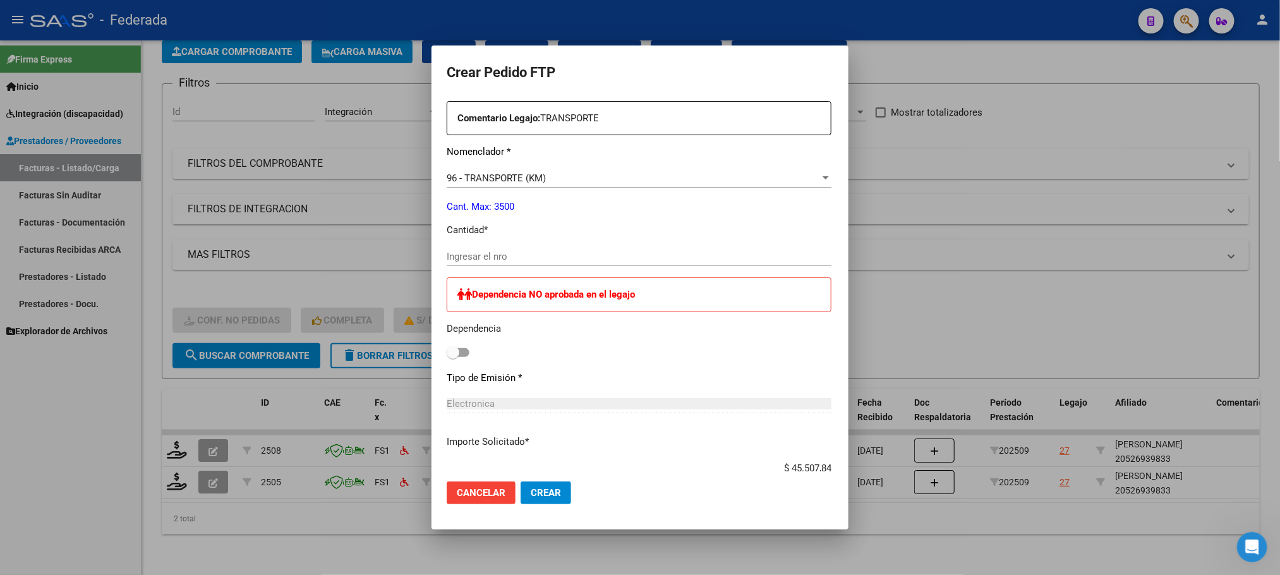
click at [455, 258] on input "Ingresar el nro" at bounding box center [639, 256] width 385 height 11
type input "6"
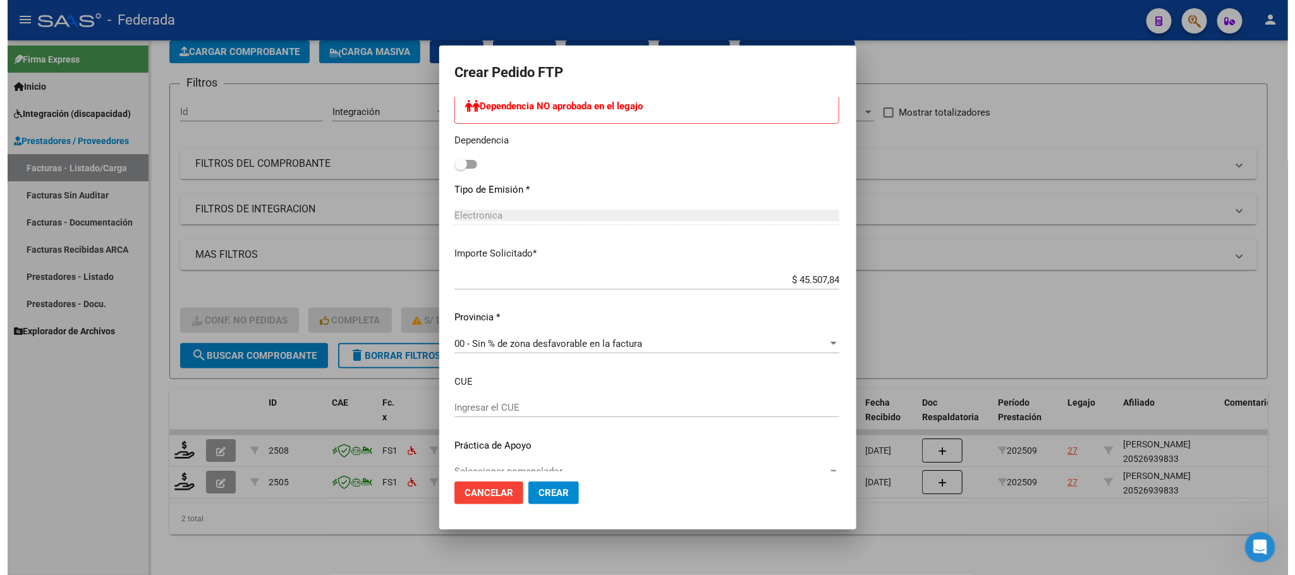
scroll to position [663, 0]
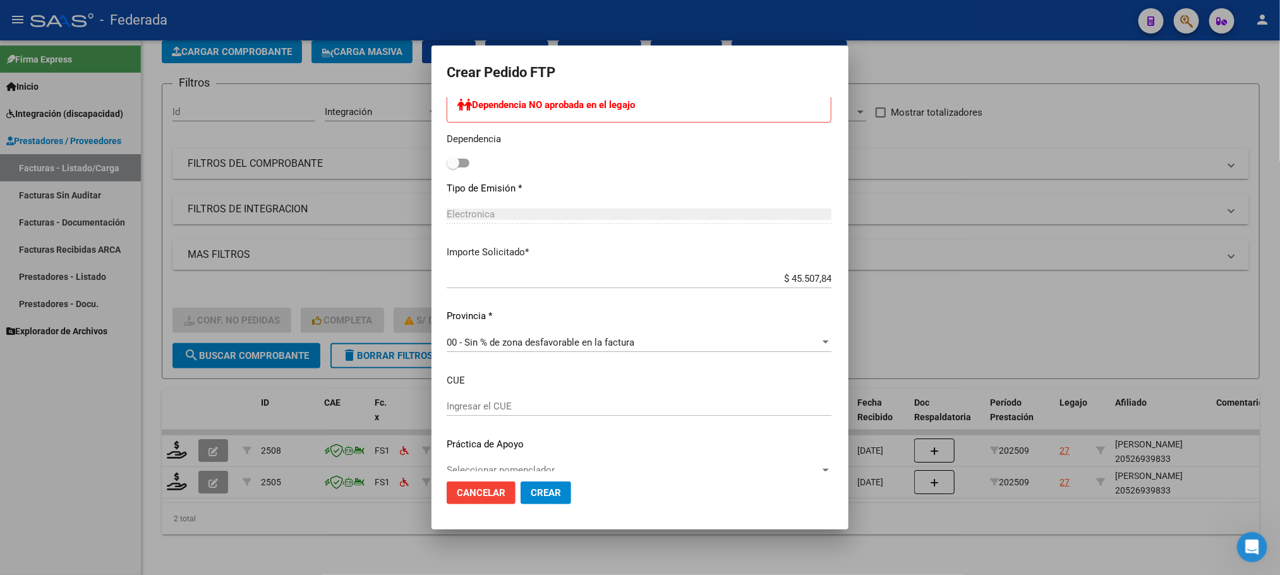
type input "84"
click at [531, 492] on span "Crear" at bounding box center [546, 492] width 30 height 11
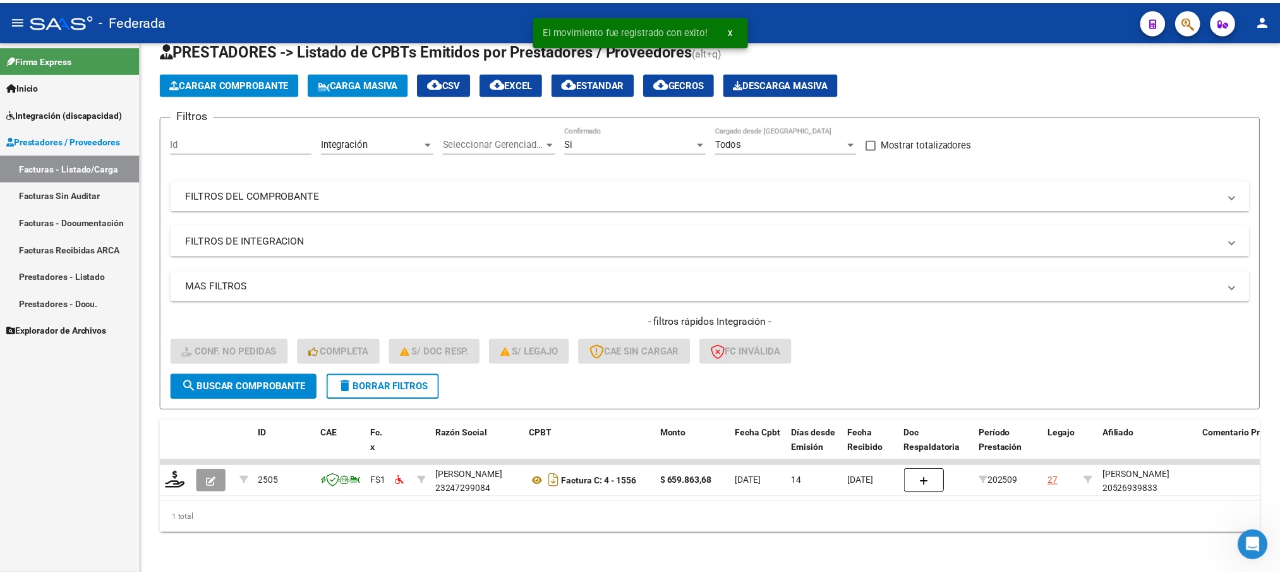
scroll to position [49, 0]
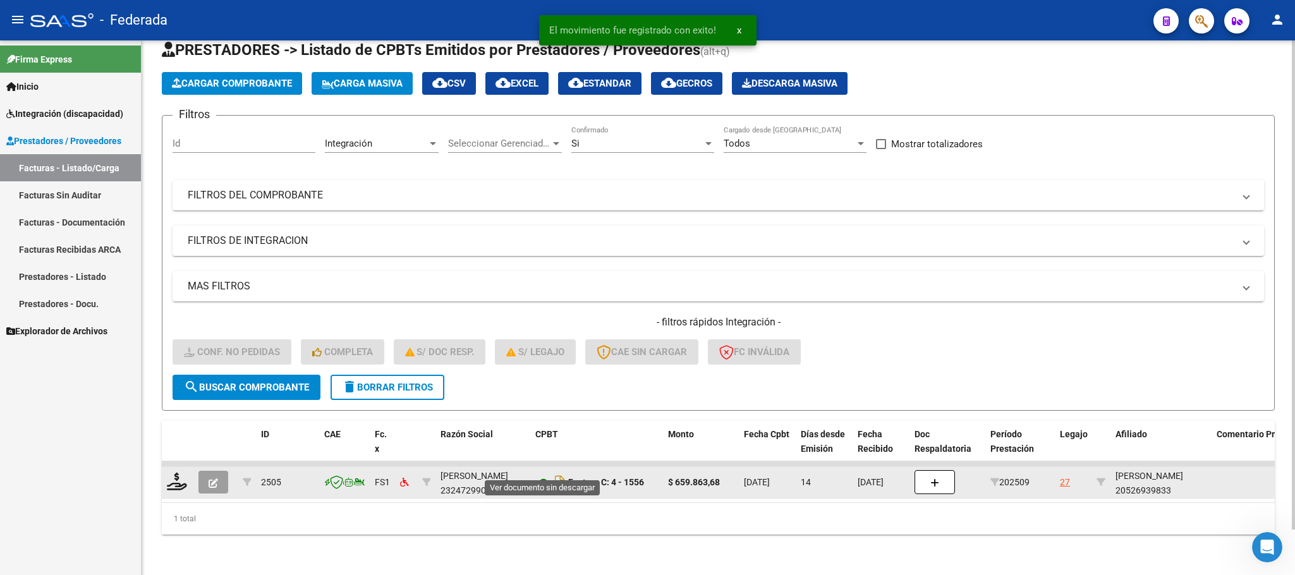
click at [540, 475] on icon at bounding box center [543, 482] width 16 height 15
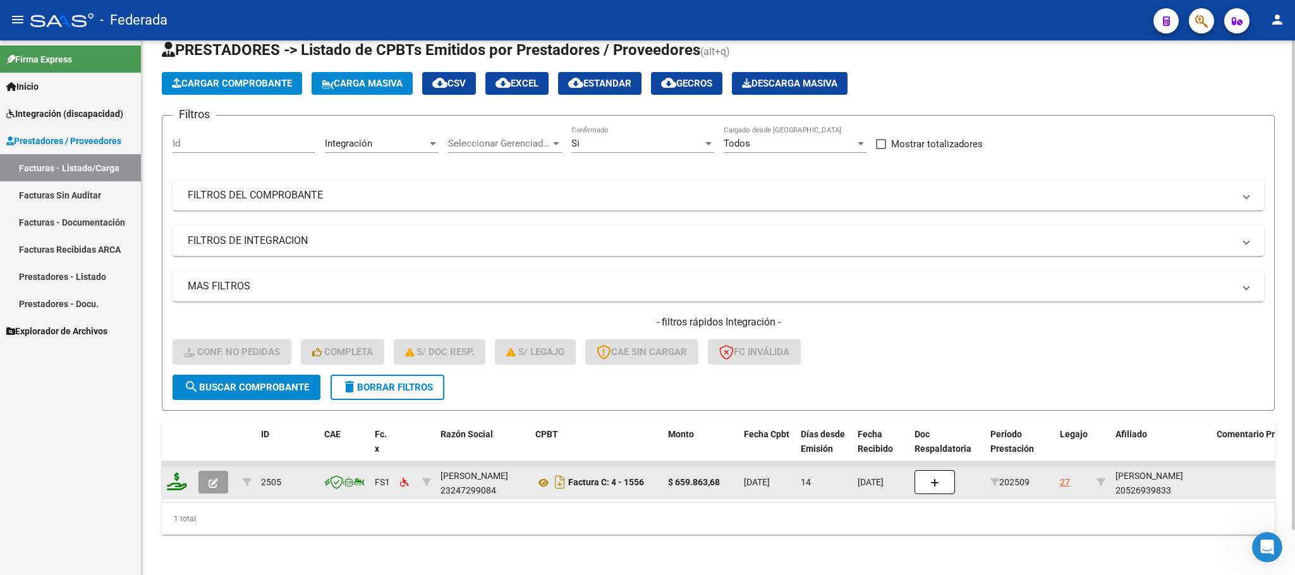
click at [183, 473] on icon at bounding box center [177, 482] width 20 height 18
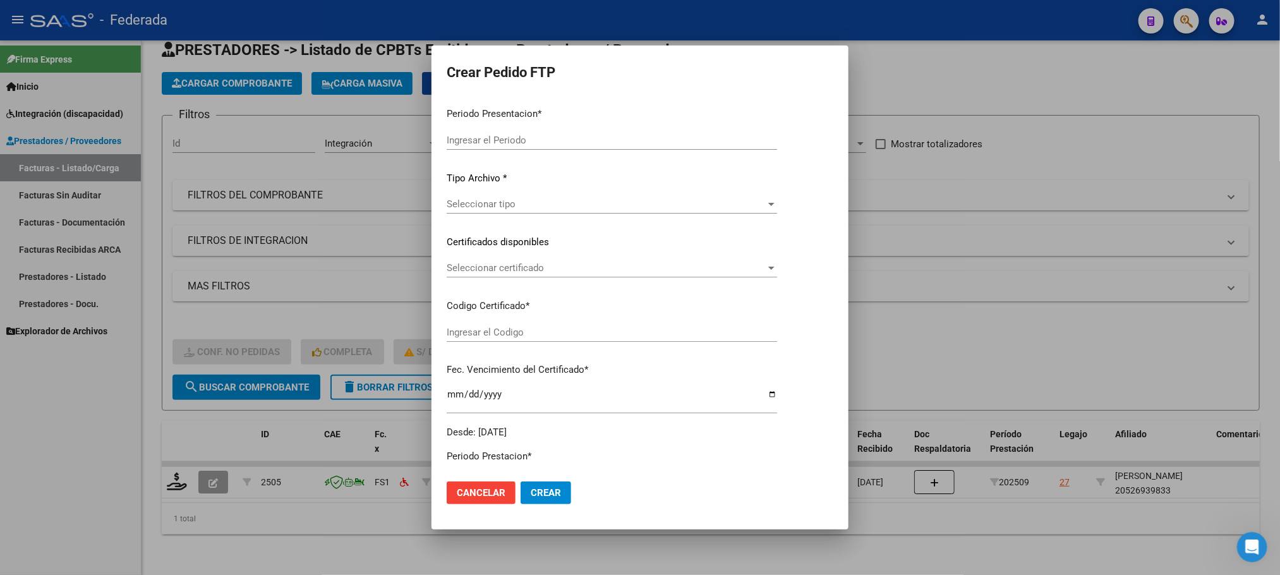
type input "202509"
type input "$ 659.863,68"
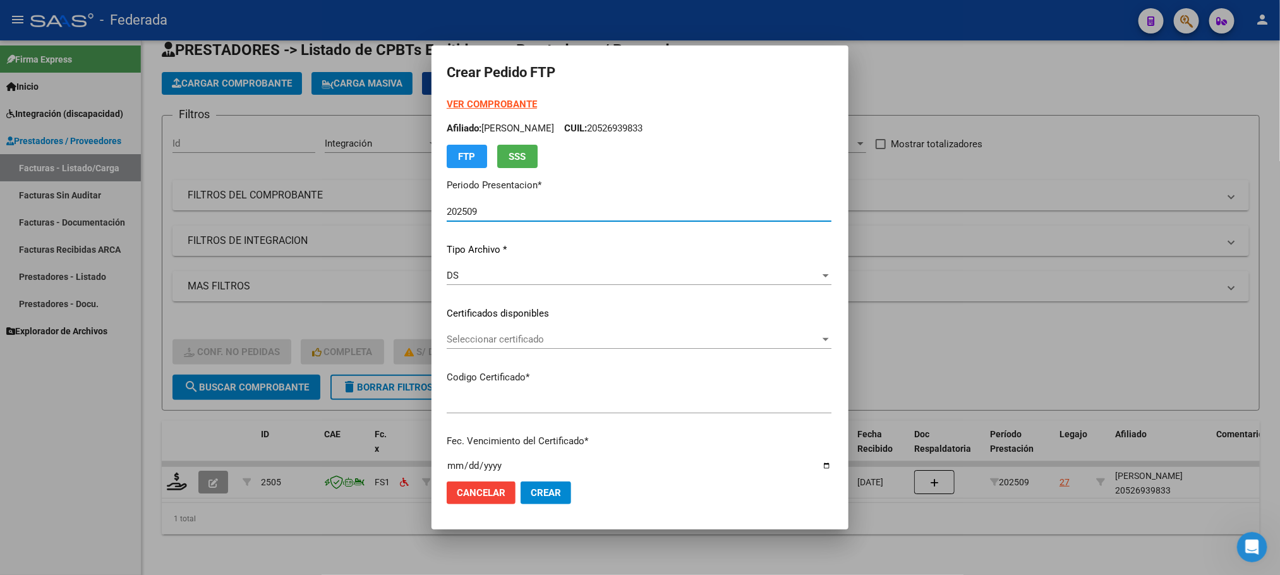
type input "ARG02000526939832022122120261221SFE10020"
type input "2026-12-21"
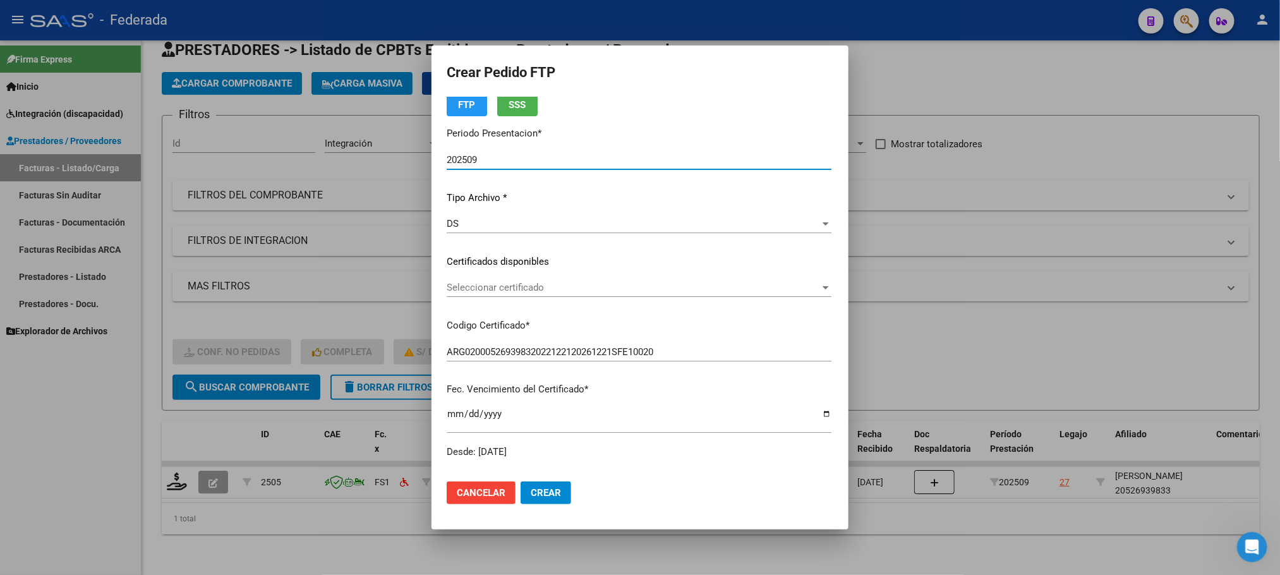
scroll to position [95, 0]
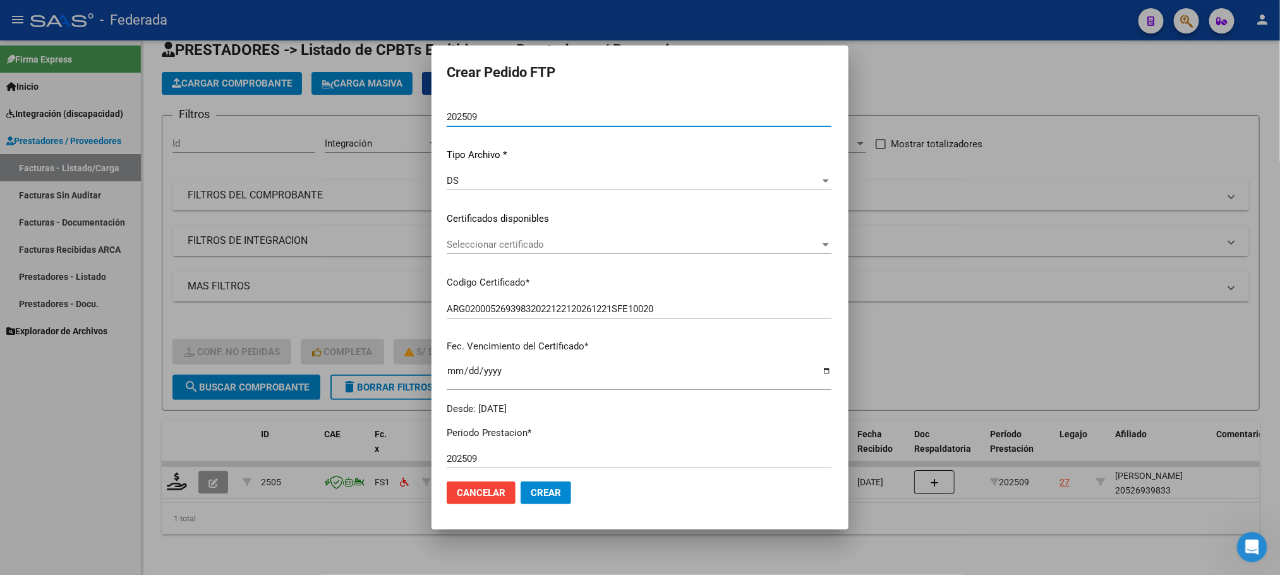
click at [447, 245] on span "Seleccionar certificado" at bounding box center [633, 244] width 373 height 11
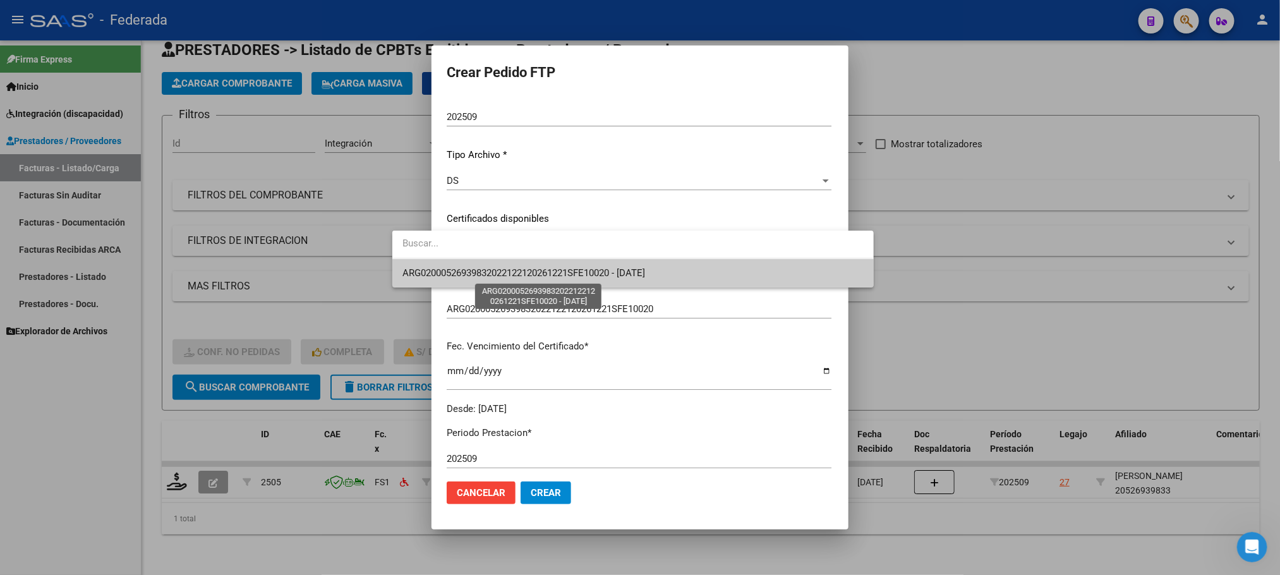
click at [426, 269] on span "ARG02000526939832022122120261221SFE10020 - 2026-12-21" at bounding box center [523, 272] width 243 height 11
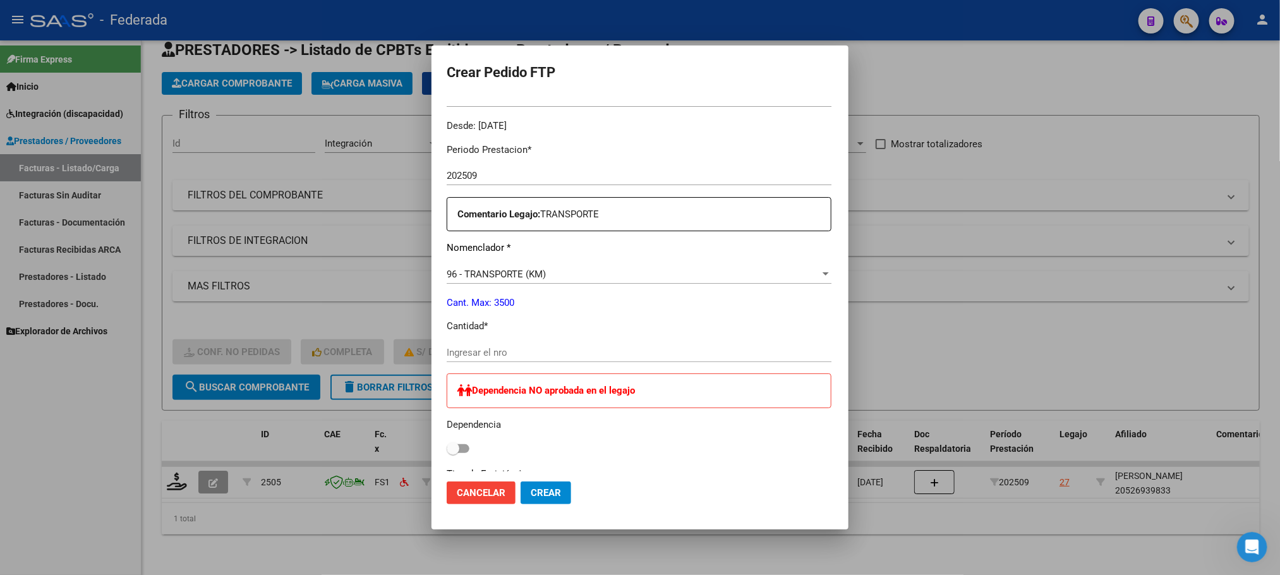
scroll to position [379, 0]
click at [447, 349] on input "Ingresar el nro" at bounding box center [639, 351] width 385 height 11
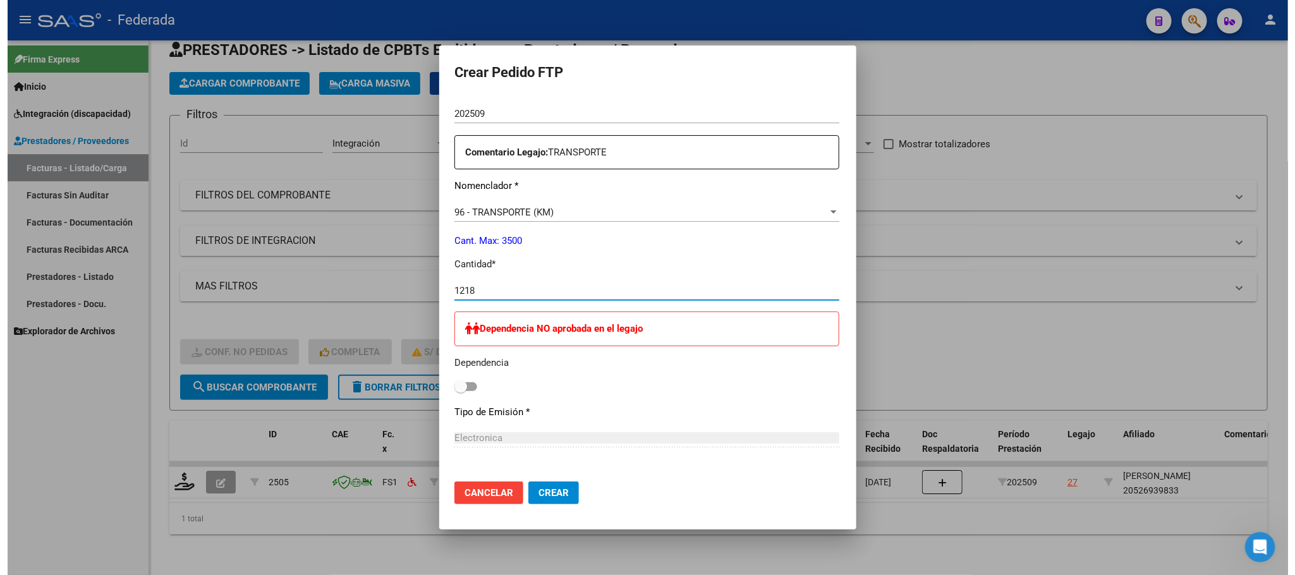
scroll to position [569, 0]
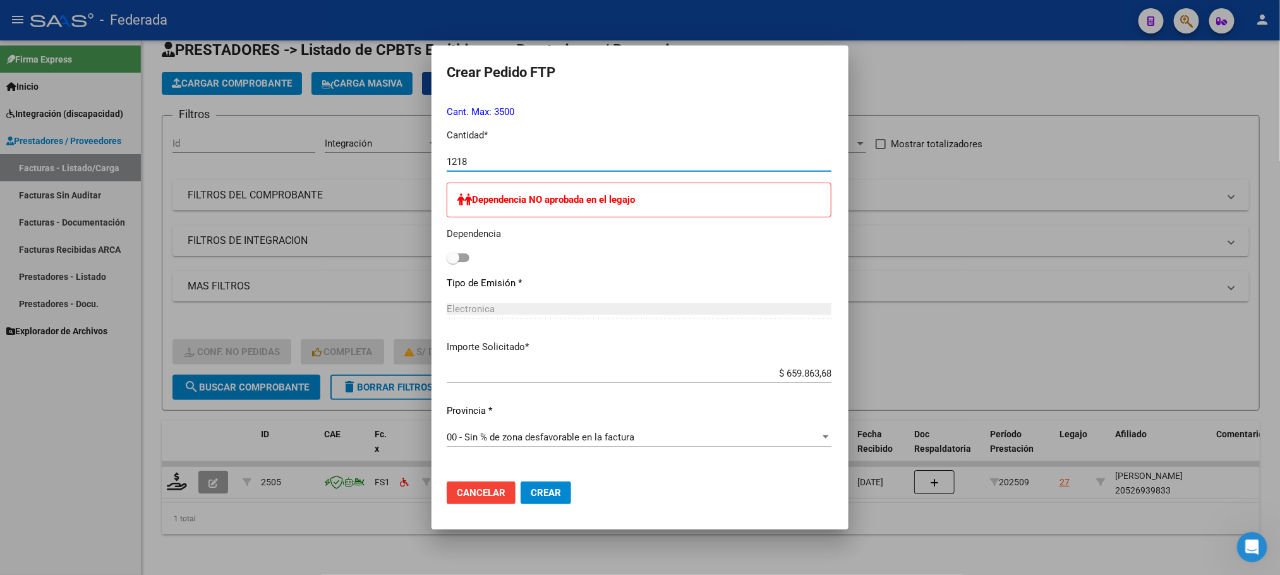
type input "1218"
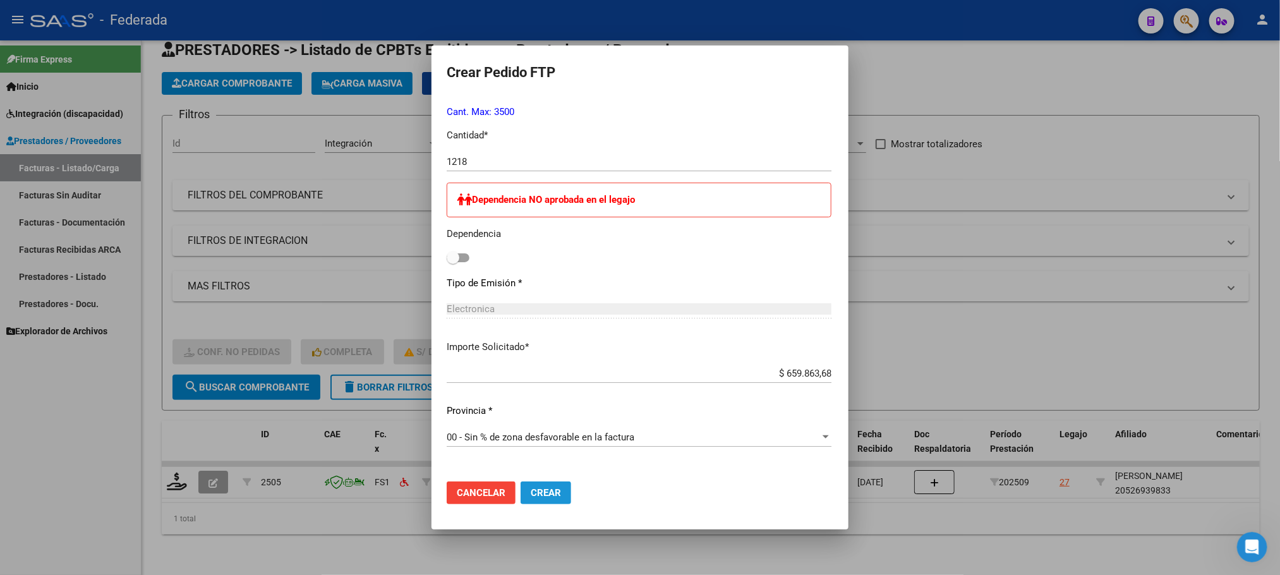
click at [531, 488] on span "Crear" at bounding box center [546, 492] width 30 height 11
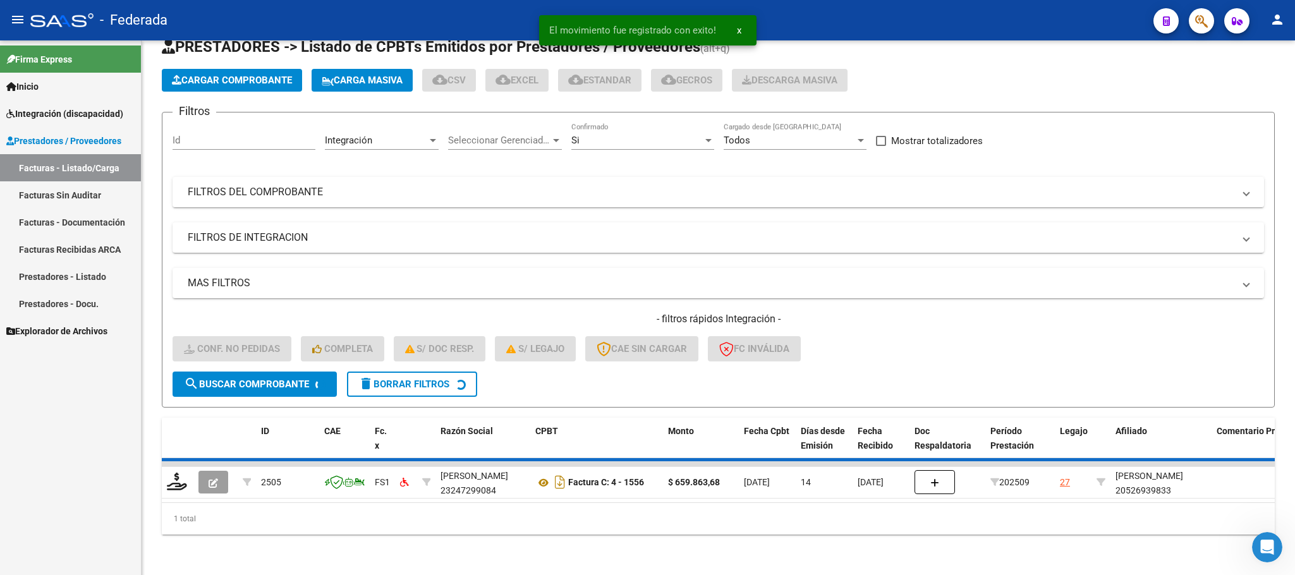
scroll to position [25, 0]
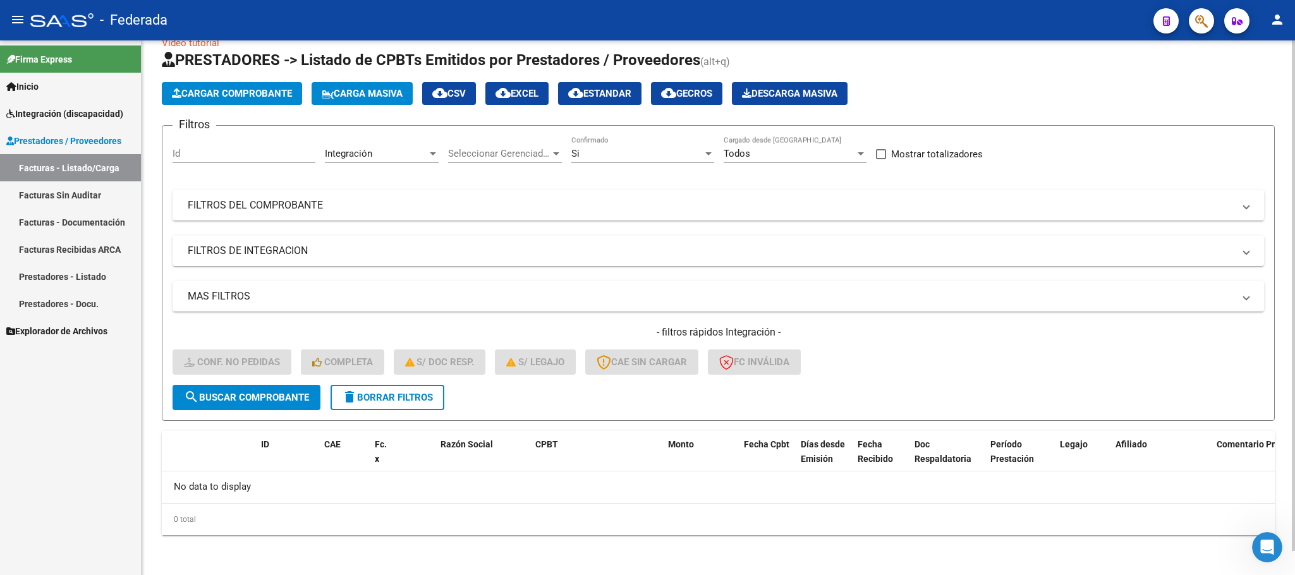
click at [431, 393] on span "delete Borrar Filtros" at bounding box center [387, 397] width 91 height 11
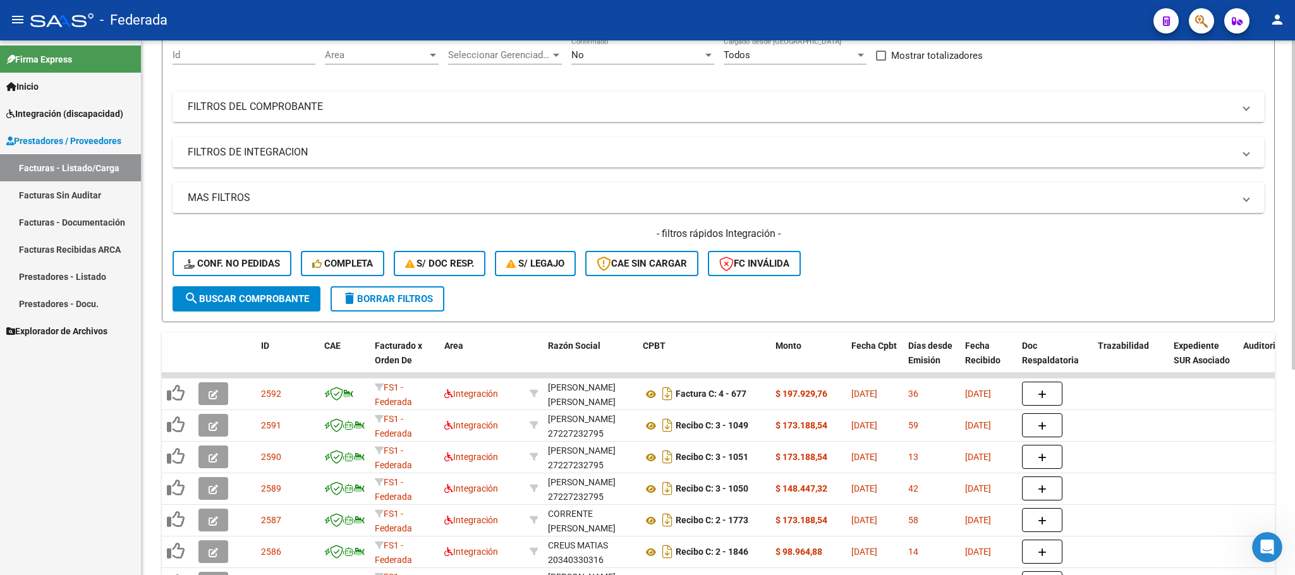
scroll to position [49, 0]
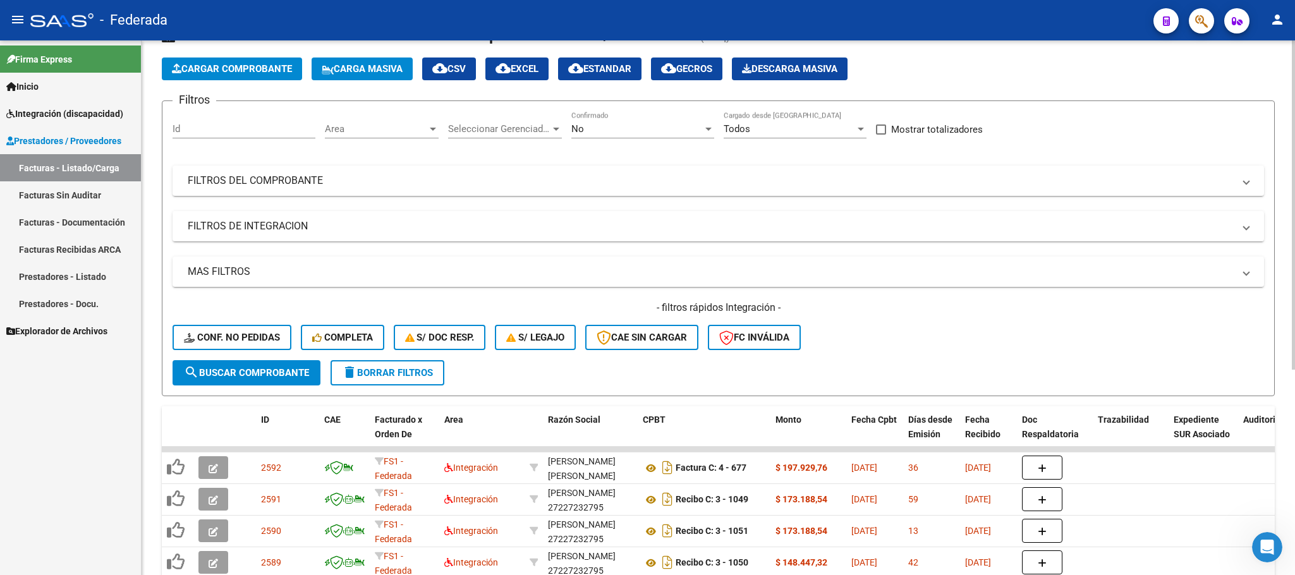
click at [360, 71] on span "Carga Masiva" at bounding box center [362, 68] width 81 height 11
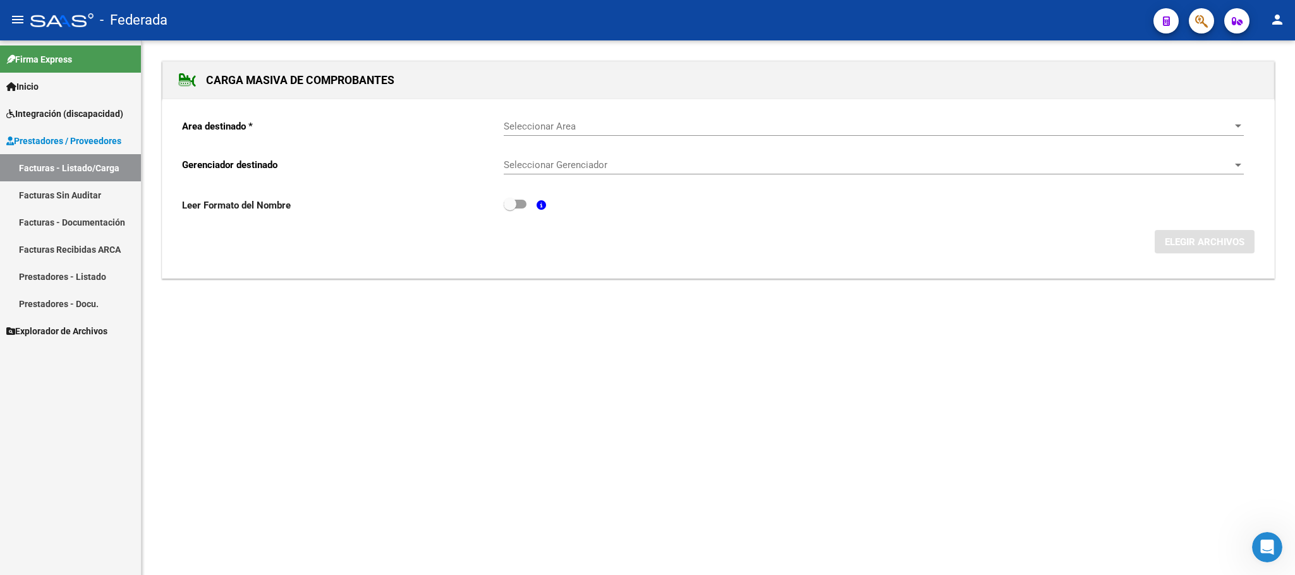
click at [548, 130] on span "Seleccionar Area" at bounding box center [868, 126] width 728 height 11
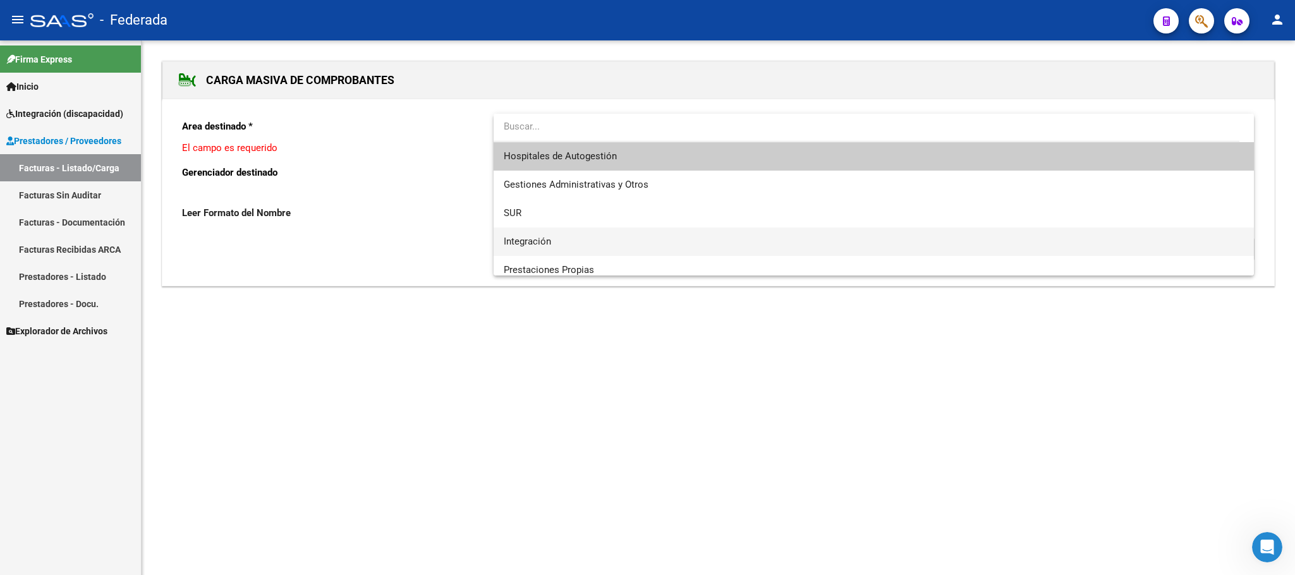
click at [543, 238] on span "Integración" at bounding box center [527, 241] width 47 height 11
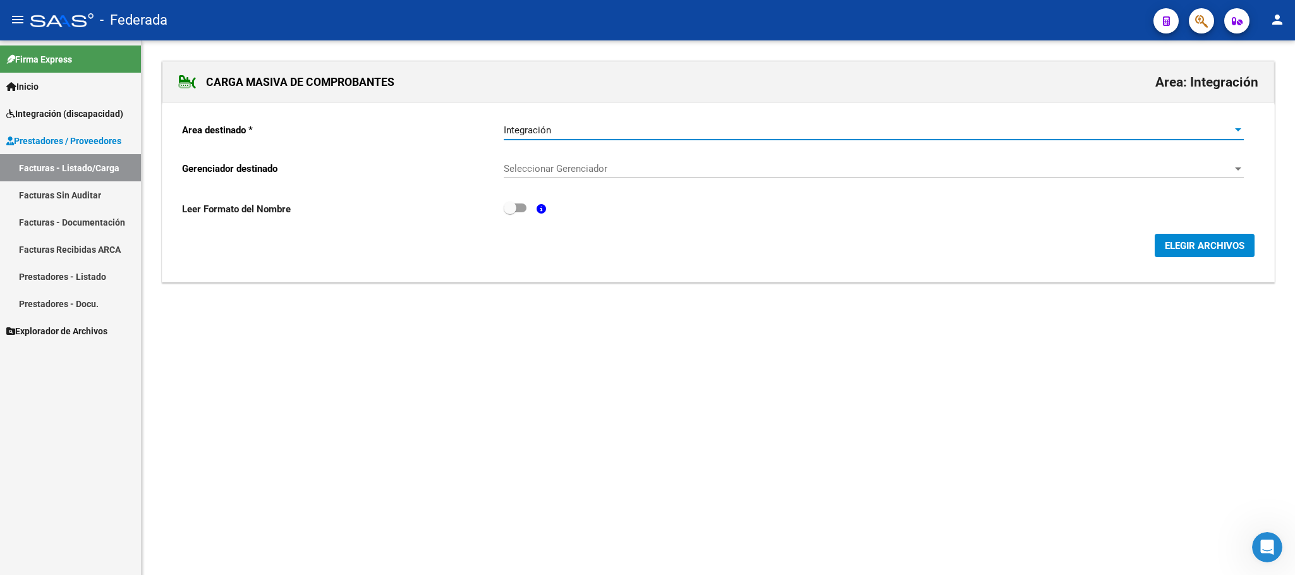
click at [550, 171] on span "Seleccionar Gerenciador" at bounding box center [868, 168] width 728 height 11
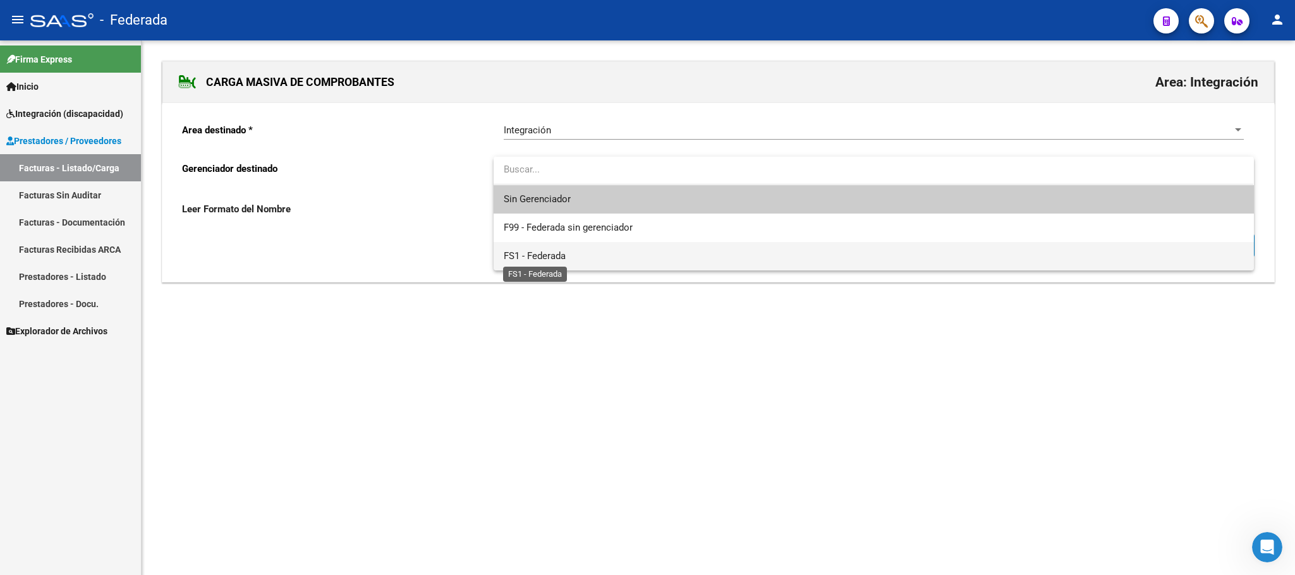
click at [525, 254] on span "FS1 - Federada" at bounding box center [535, 255] width 62 height 11
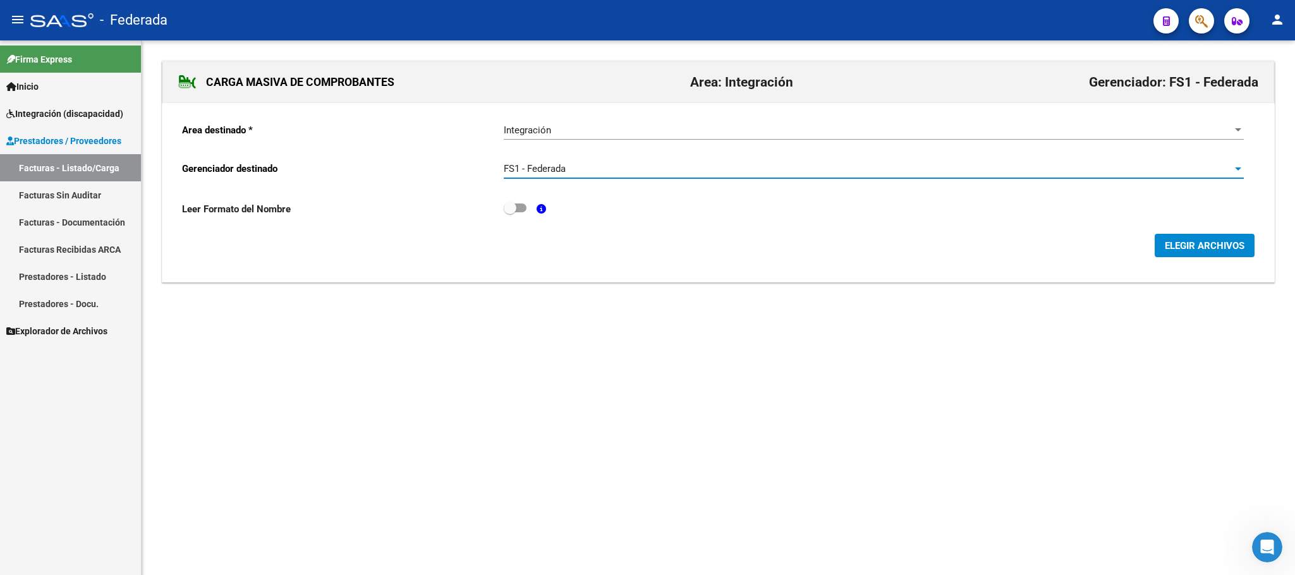
click at [1209, 250] on span "ELEGIR ARCHIVOS" at bounding box center [1204, 245] width 80 height 11
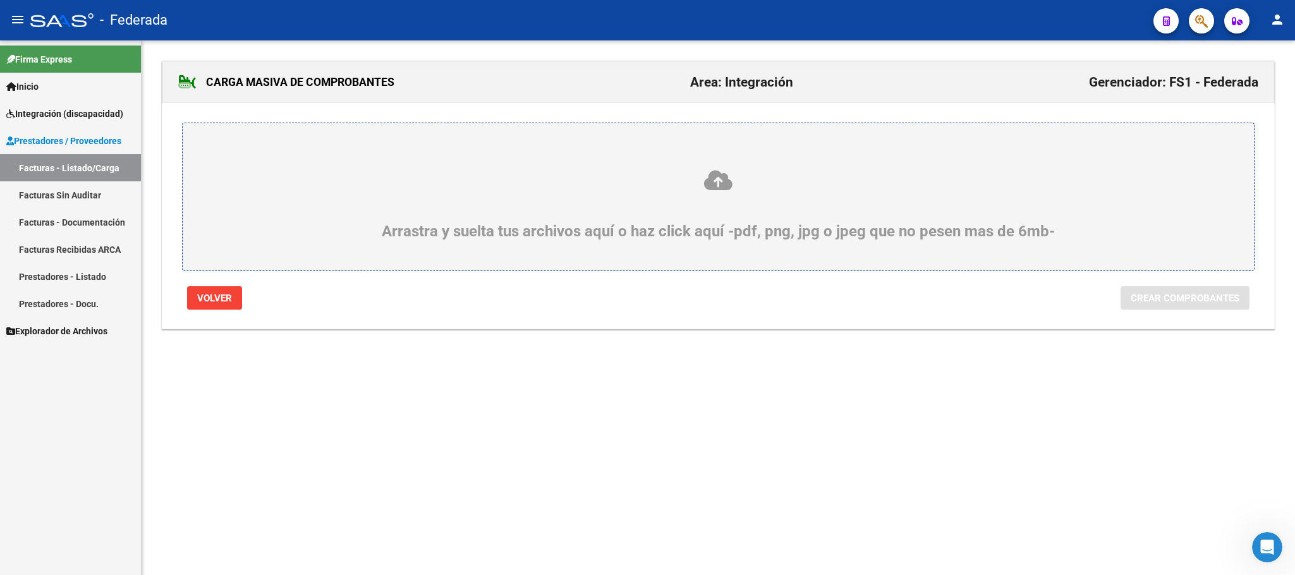
click at [709, 181] on icon at bounding box center [718, 180] width 1010 height 23
click at [0, 0] on input "Arrastra y suelta tus archivos aquí o haz click aquí -pdf, png, jpg o jpeg que …" at bounding box center [0, 0] width 0 height 0
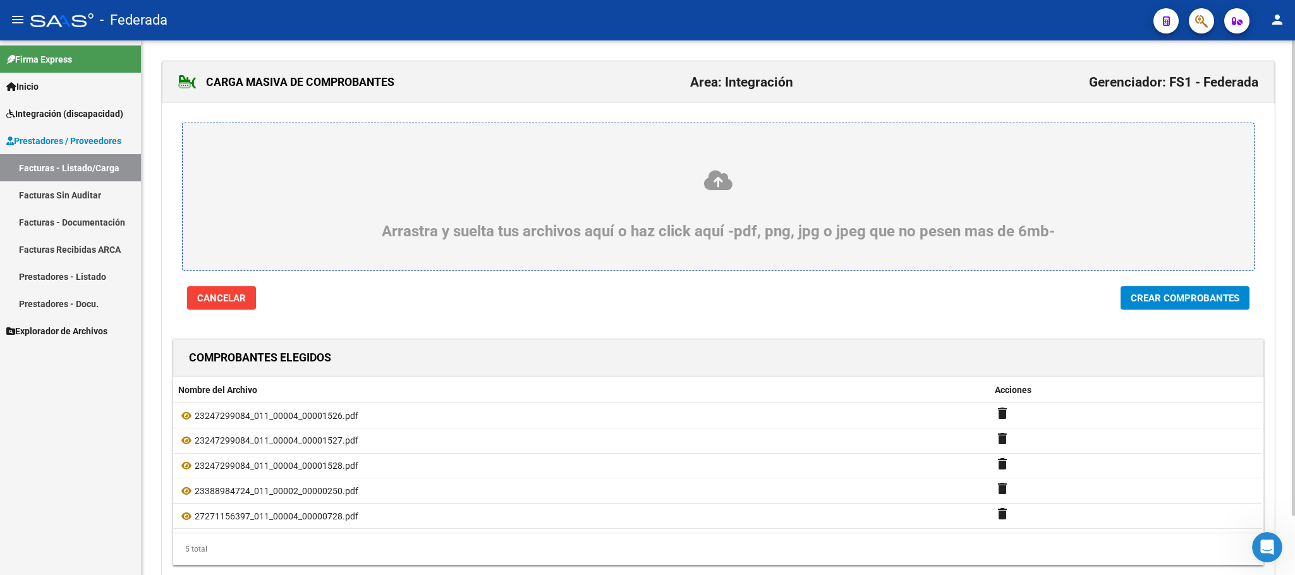
click at [717, 188] on icon at bounding box center [718, 180] width 1010 height 23
click at [0, 0] on input "Arrastra y suelta tus archivos aquí o haz click aquí -pdf, png, jpg o jpeg que …" at bounding box center [0, 0] width 0 height 0
click at [719, 183] on icon at bounding box center [718, 180] width 1010 height 23
click at [0, 0] on input "Arrastra y suelta tus archivos aquí o haz click aquí -pdf, png, jpg o jpeg que …" at bounding box center [0, 0] width 0 height 0
click at [1139, 303] on span "Crear Comprobantes" at bounding box center [1184, 298] width 109 height 11
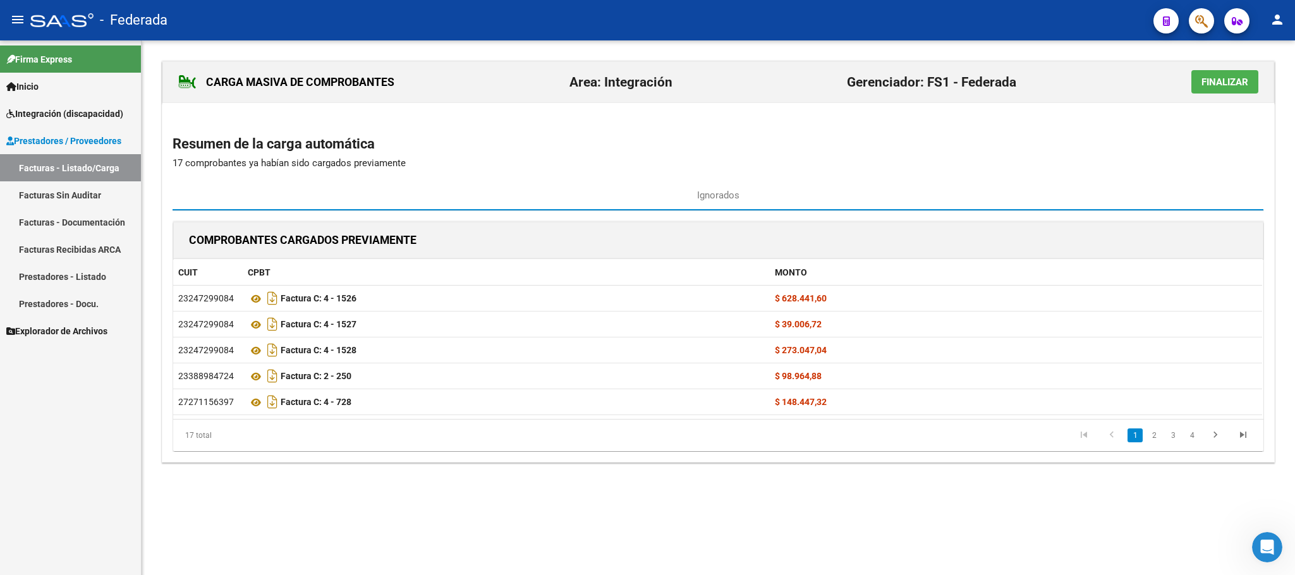
click at [1194, 87] on button "Finalizar" at bounding box center [1224, 81] width 67 height 23
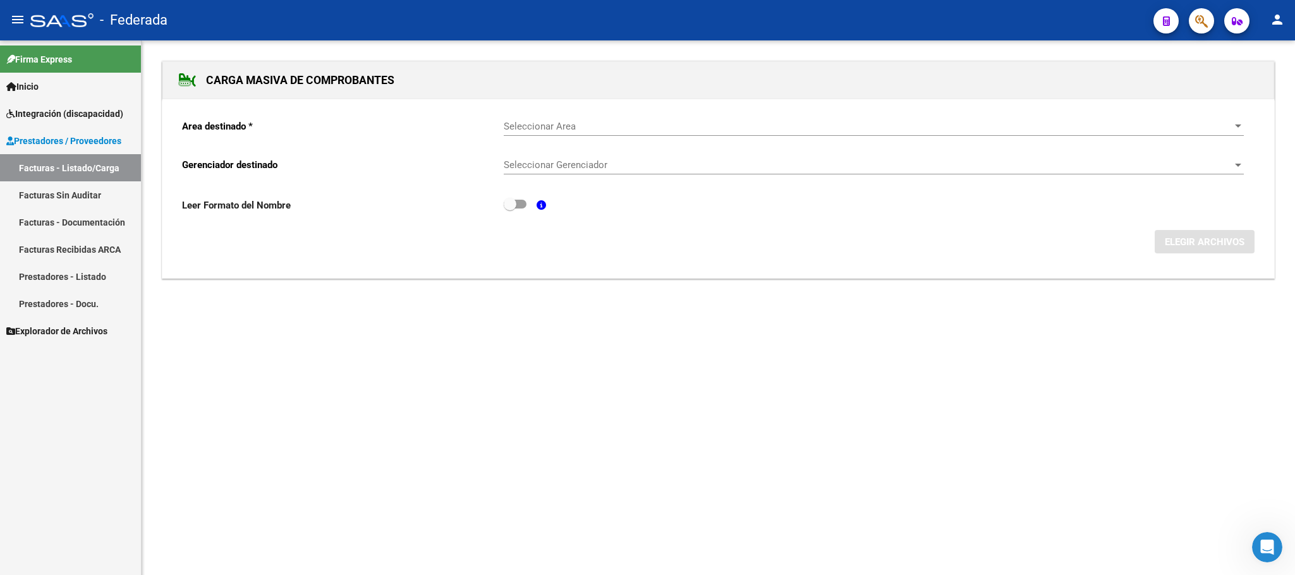
click at [61, 173] on link "Facturas - Listado/Carga" at bounding box center [70, 167] width 141 height 27
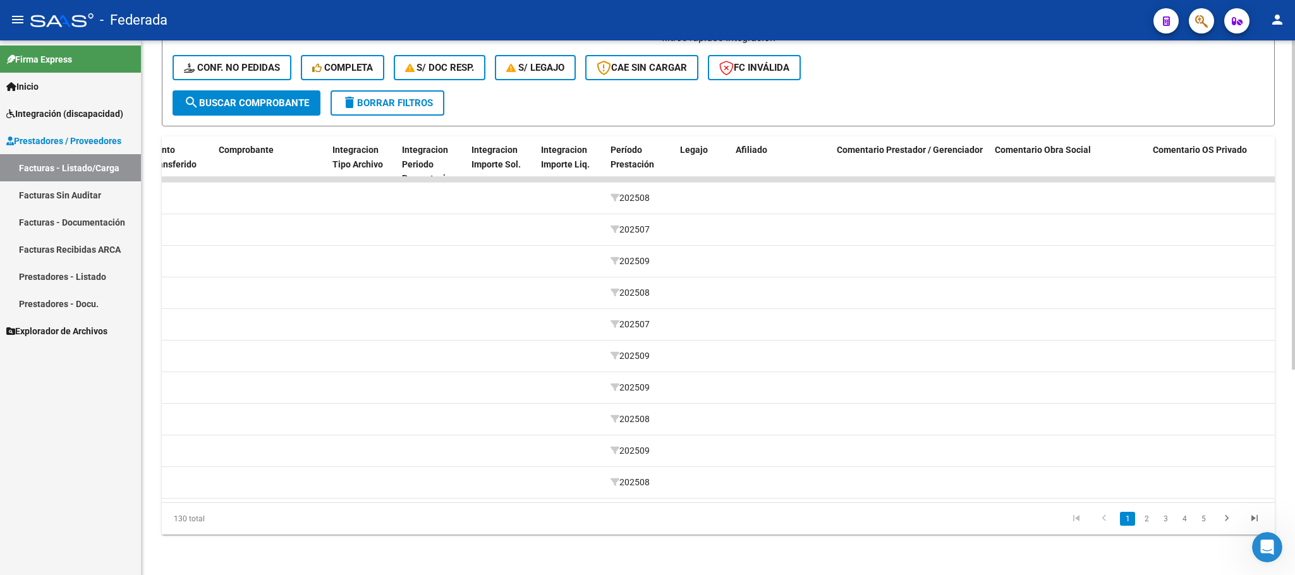
scroll to position [0, 1888]
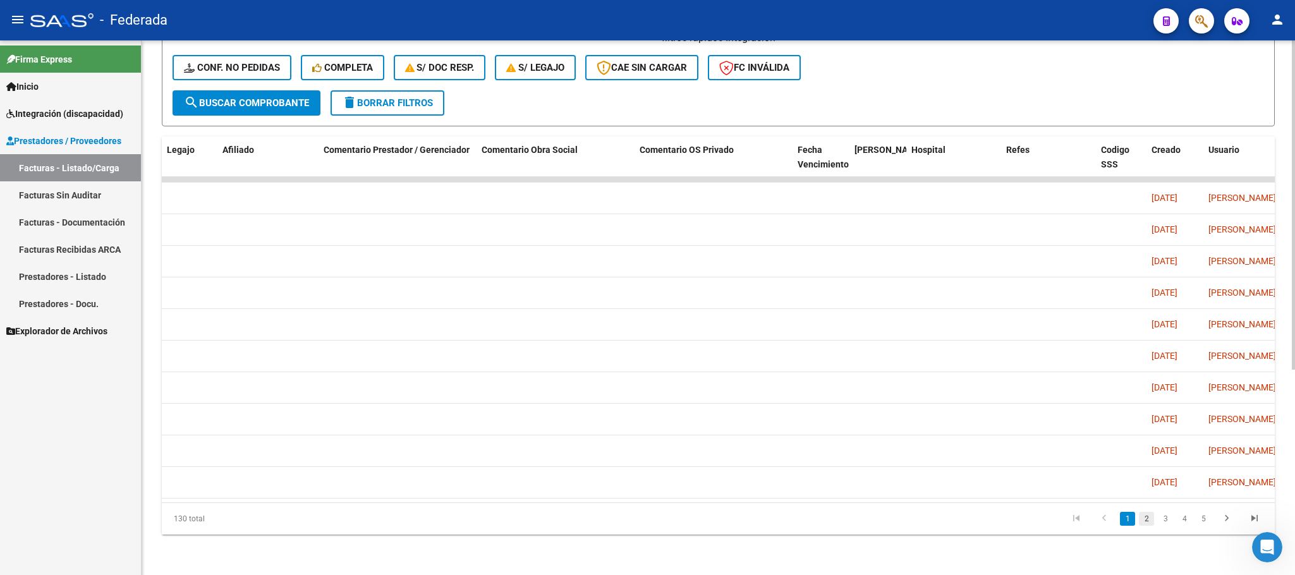
click at [1145, 519] on link "2" at bounding box center [1145, 519] width 15 height 14
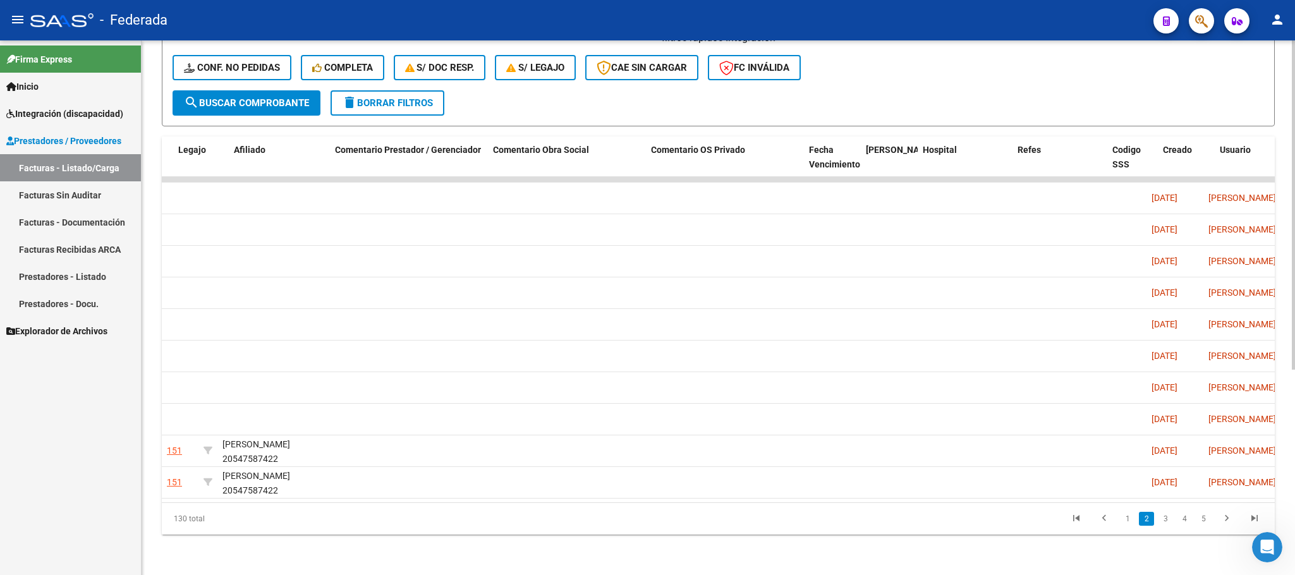
scroll to position [0, 1369]
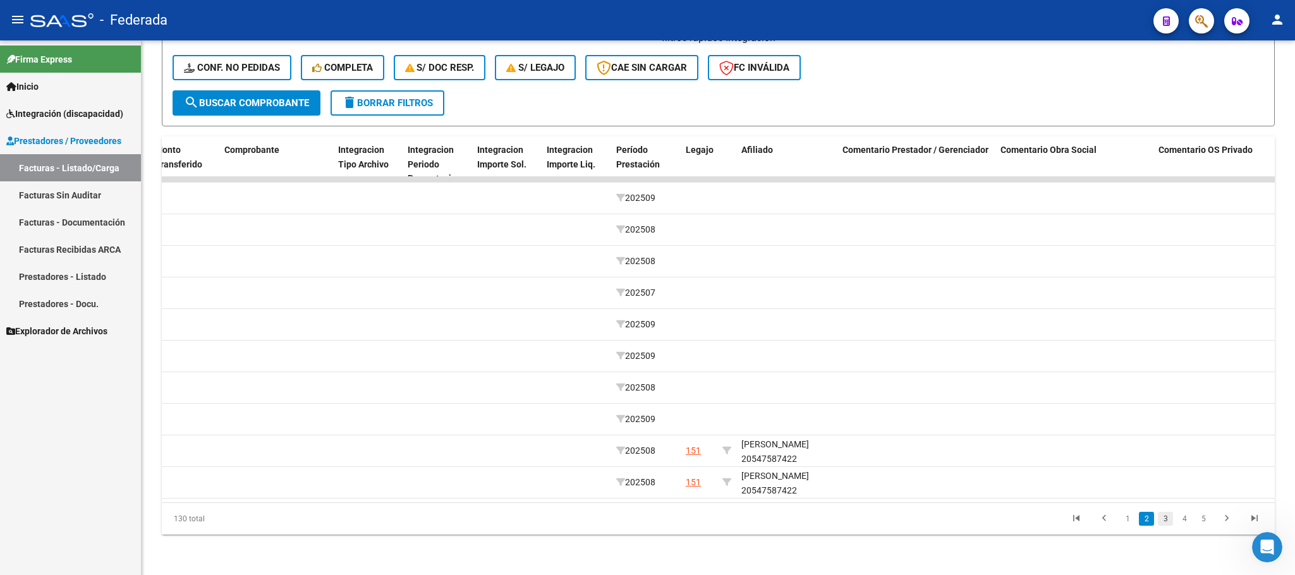
click at [1169, 519] on link "3" at bounding box center [1164, 519] width 15 height 14
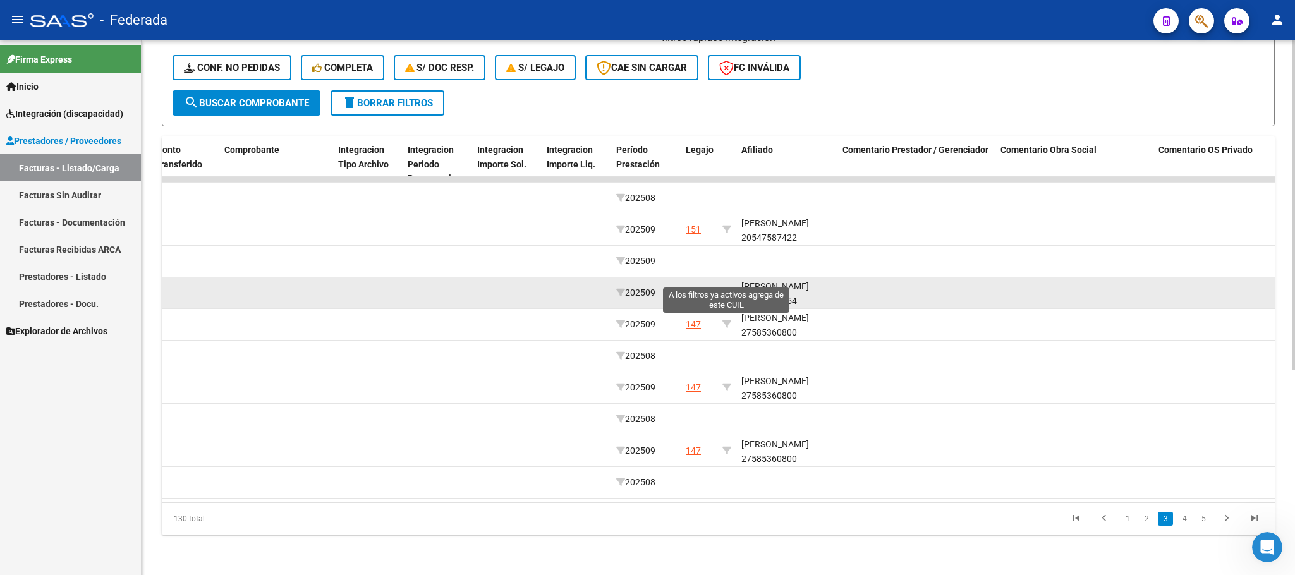
click at [727, 288] on icon at bounding box center [726, 292] width 9 height 9
type input "20578850954"
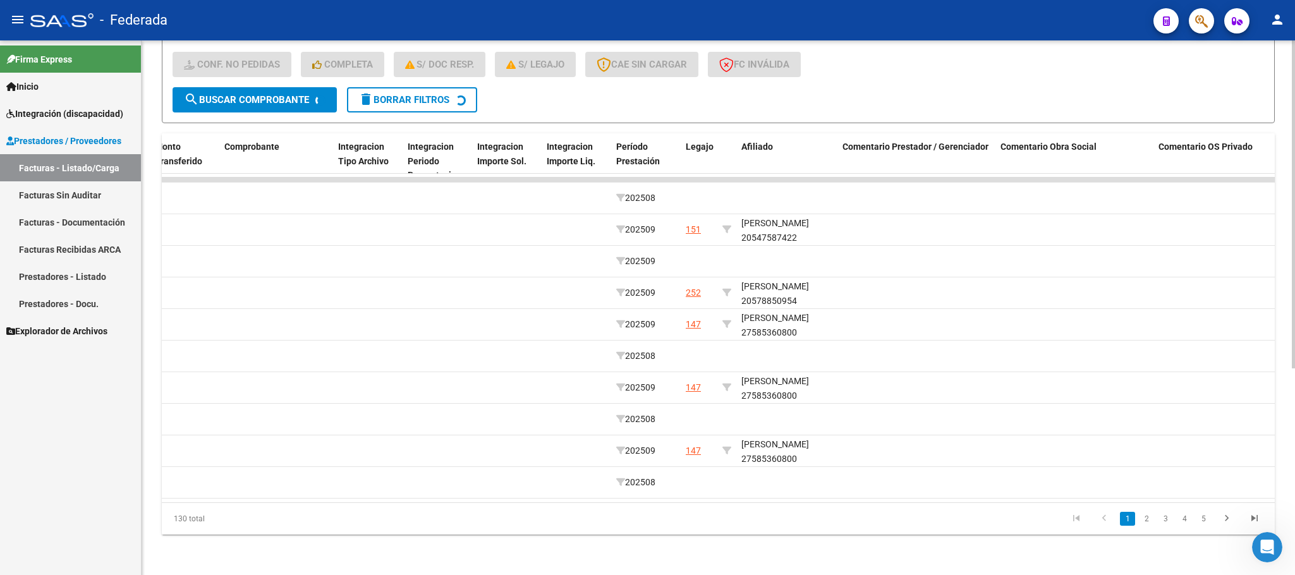
scroll to position [112, 0]
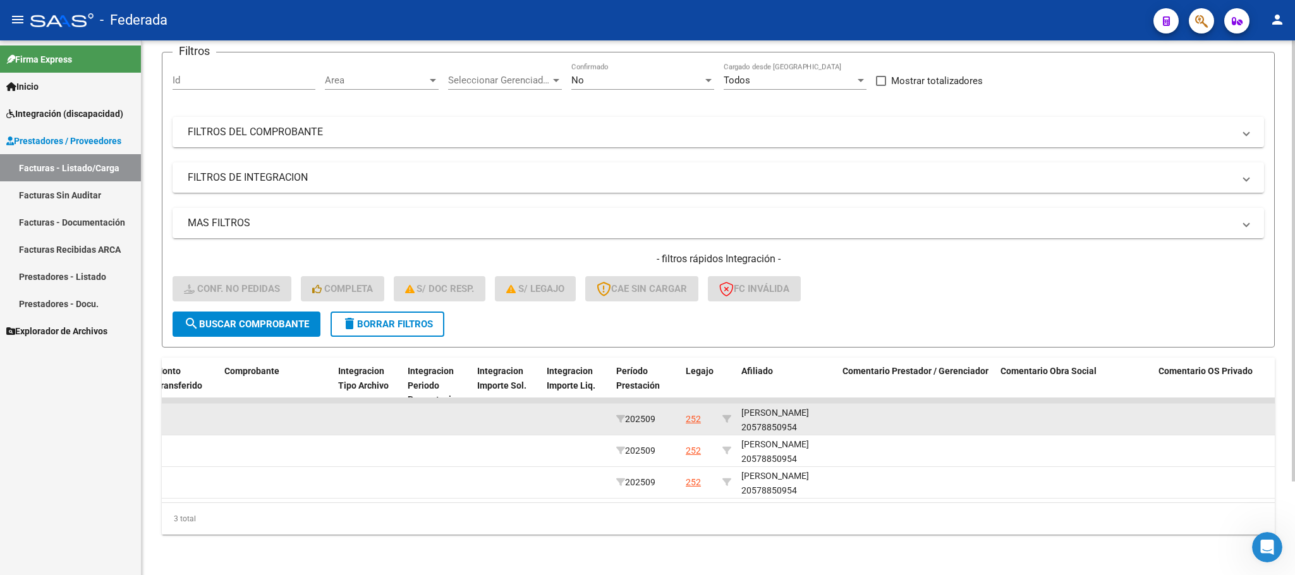
click at [762, 413] on div "IGARETA PEDRO 20578850954" at bounding box center [786, 420] width 91 height 29
copy div "20578850954"
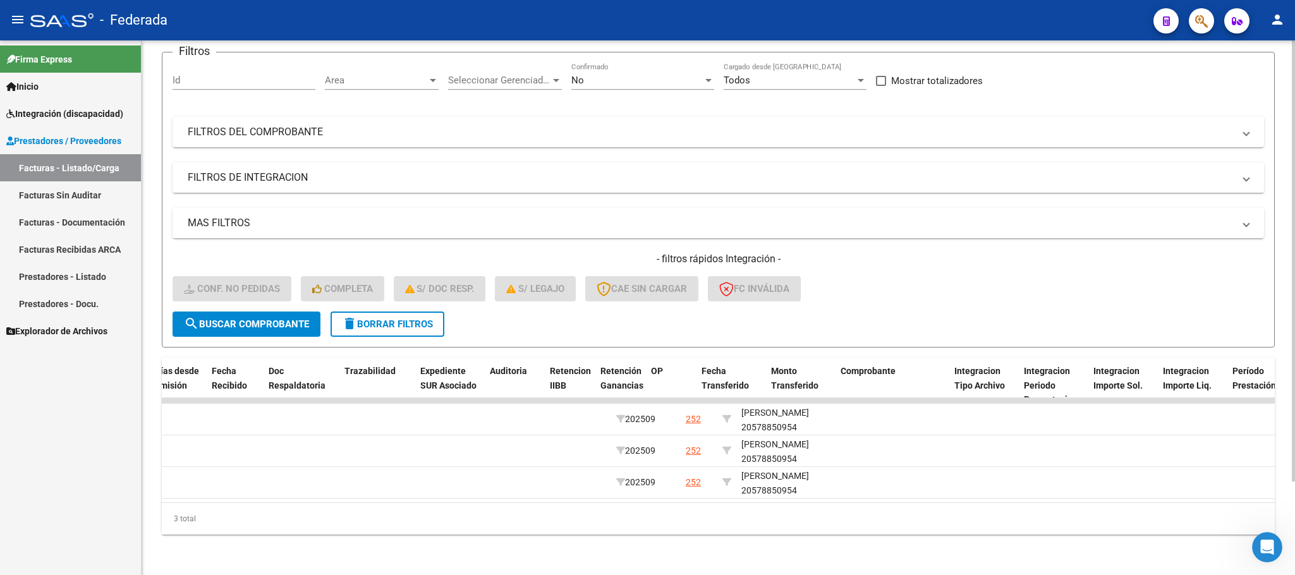
scroll to position [0, 0]
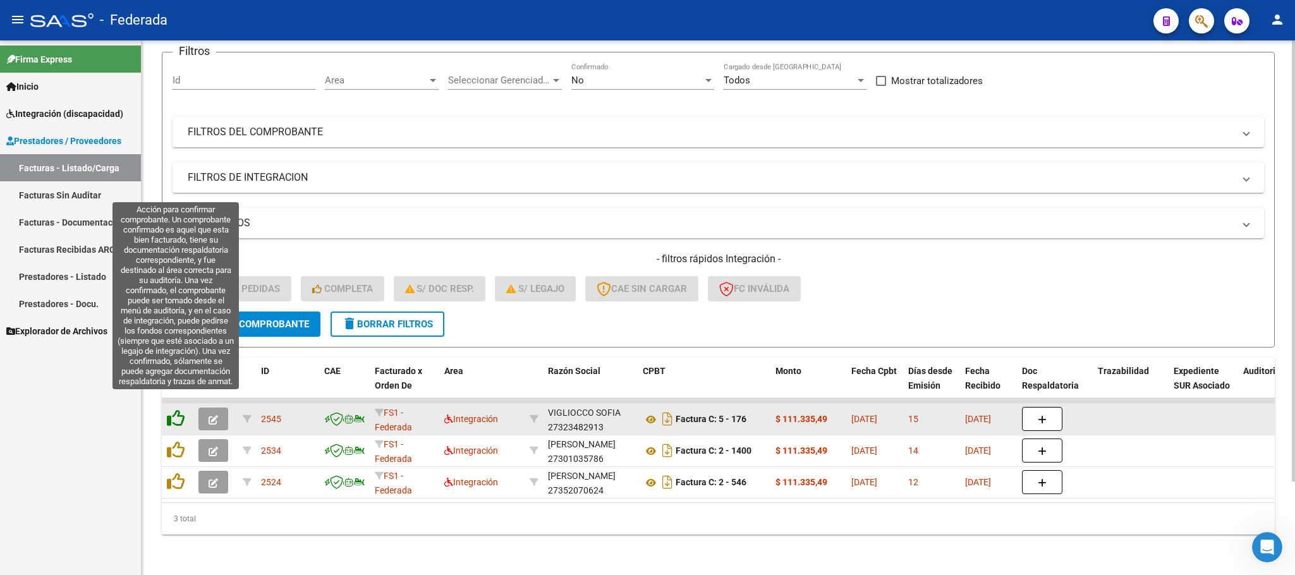
click at [176, 409] on icon at bounding box center [176, 418] width 18 height 18
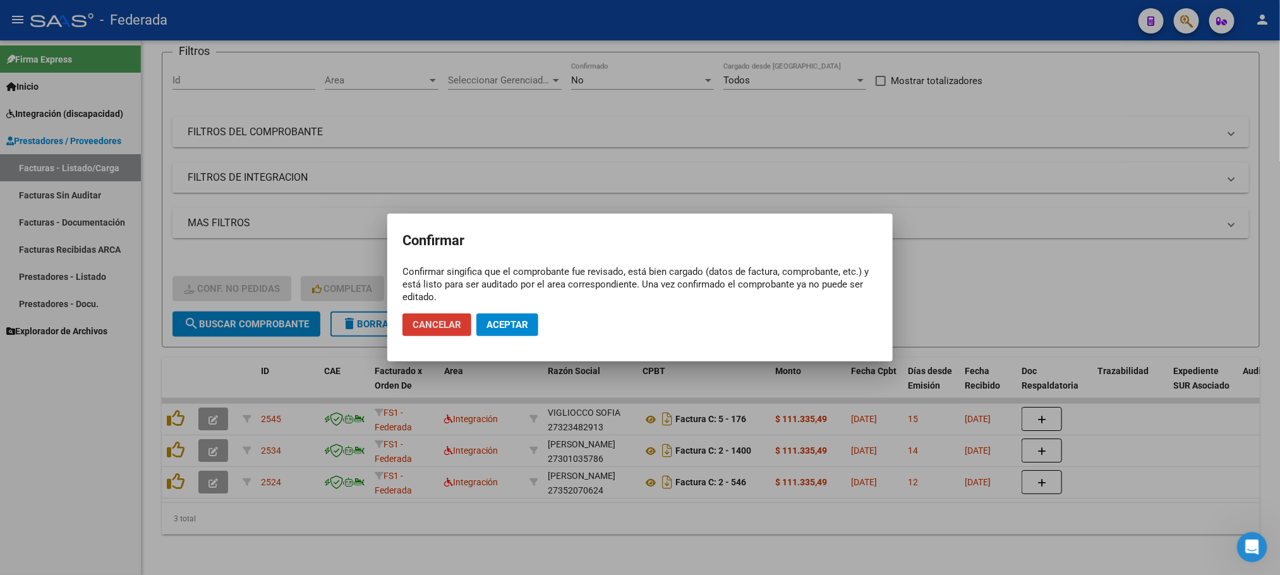
click at [176, 432] on div at bounding box center [640, 287] width 1280 height 575
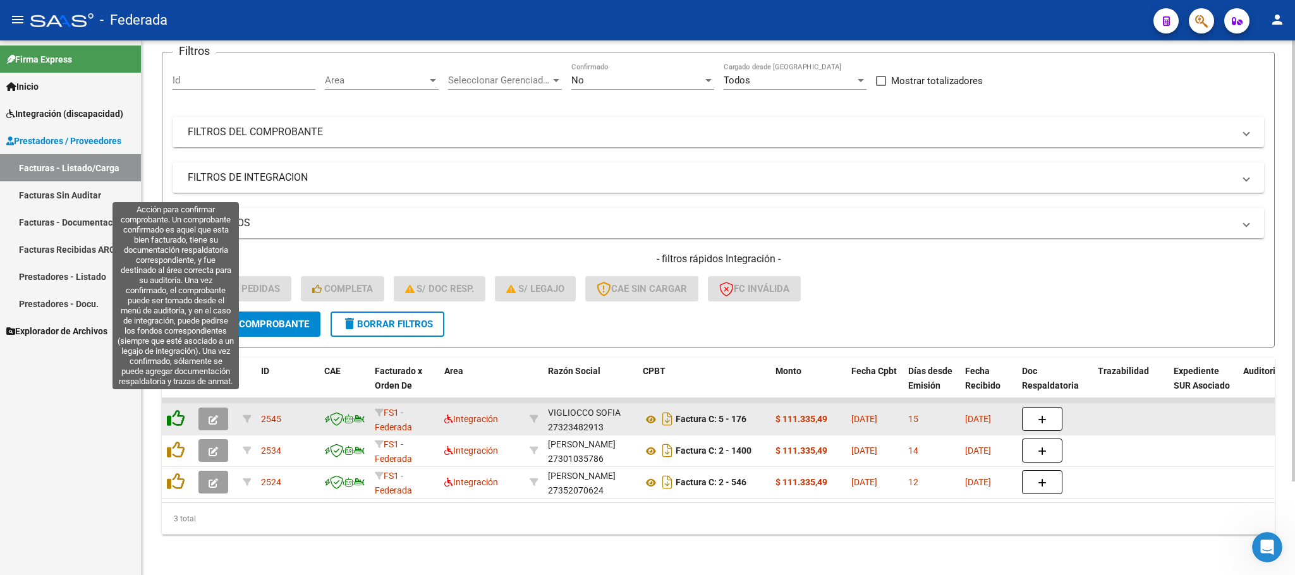
click at [180, 409] on icon at bounding box center [176, 418] width 18 height 18
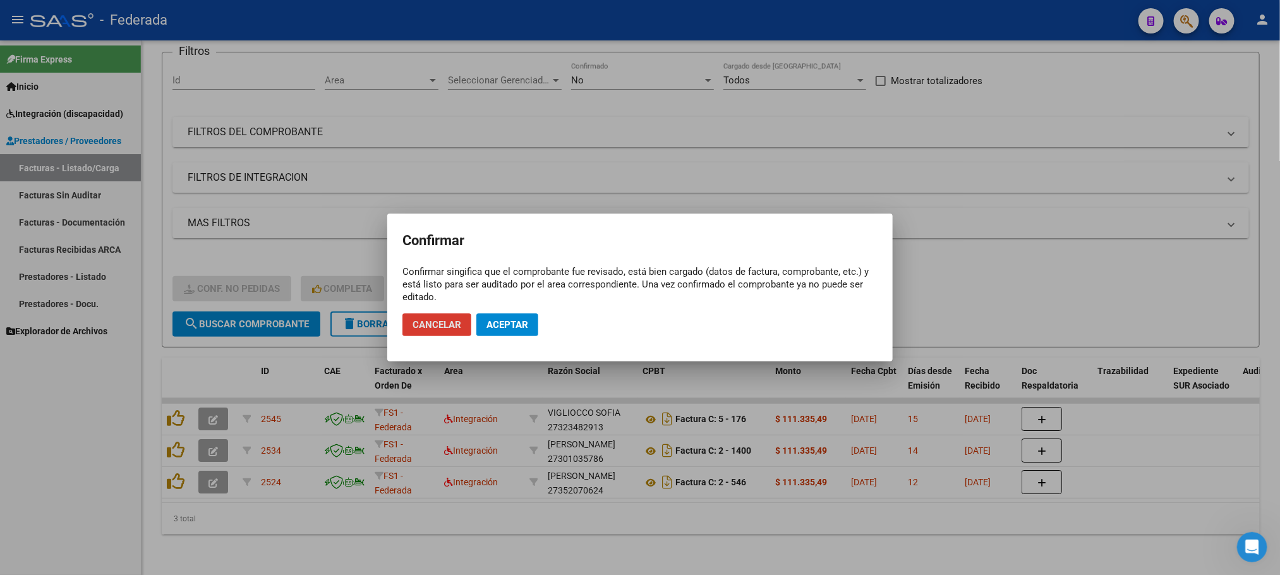
click at [502, 329] on span "Aceptar" at bounding box center [507, 324] width 42 height 11
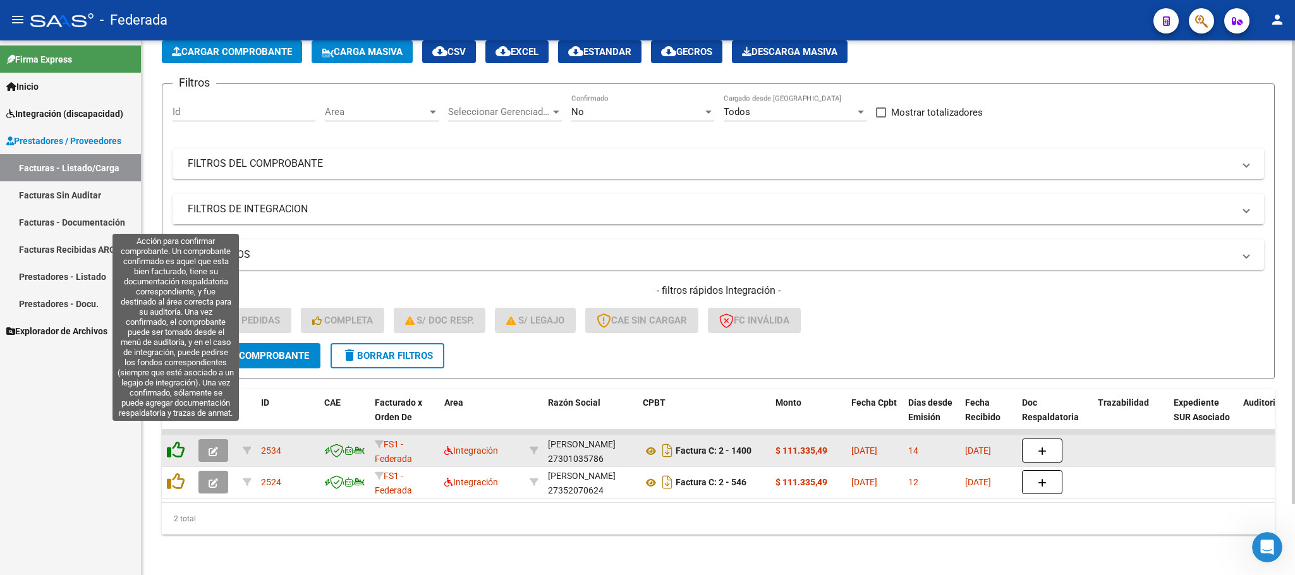
scroll to position [82, 0]
click at [172, 441] on icon at bounding box center [176, 450] width 18 height 18
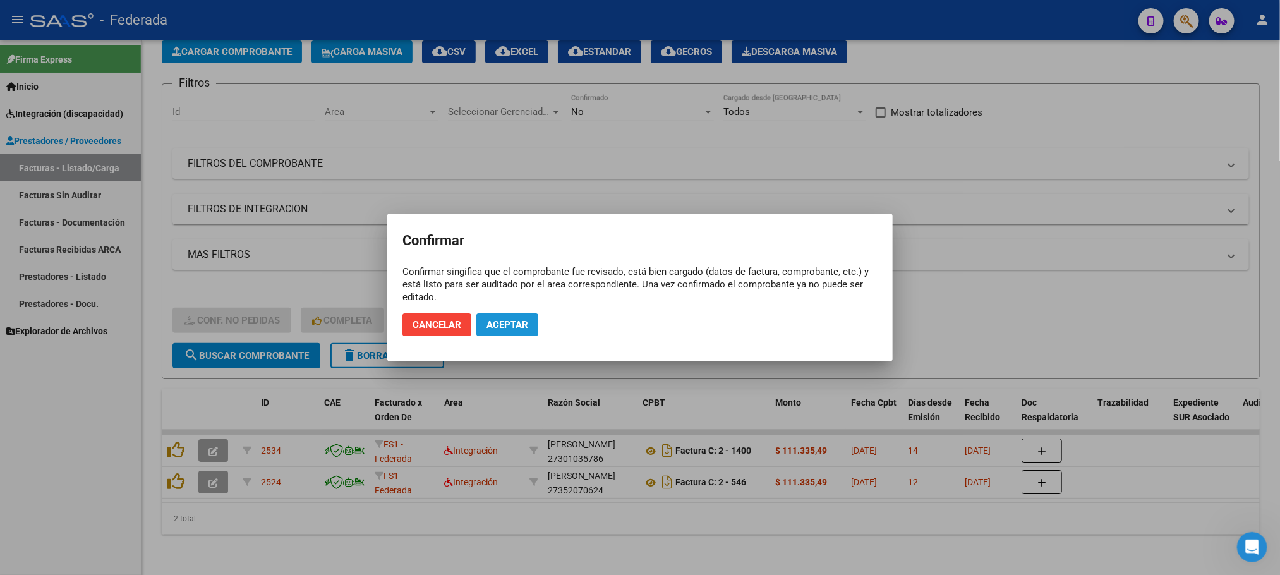
click at [495, 329] on span "Aceptar" at bounding box center [507, 324] width 42 height 11
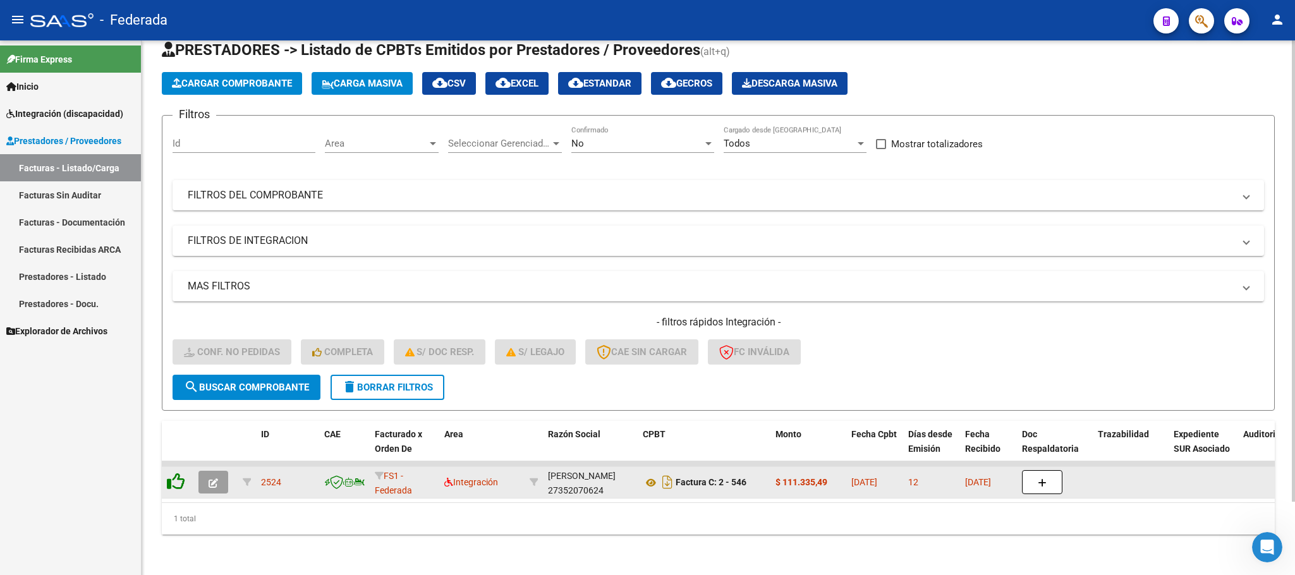
scroll to position [49, 0]
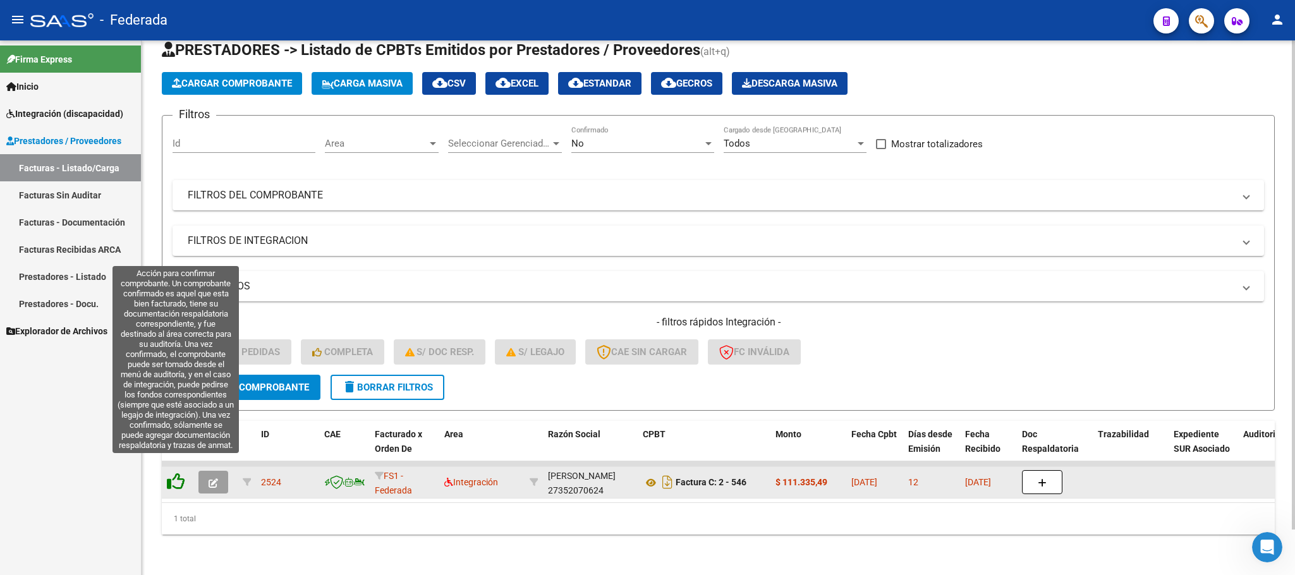
click at [177, 473] on icon at bounding box center [176, 482] width 18 height 18
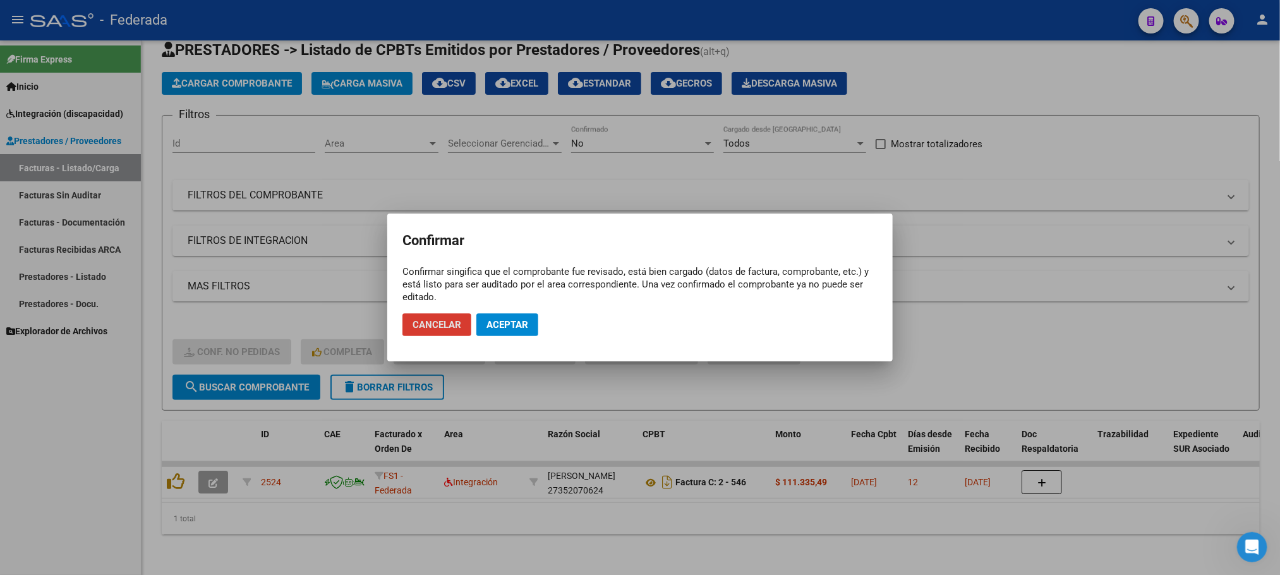
click at [505, 330] on button "Aceptar" at bounding box center [507, 324] width 62 height 23
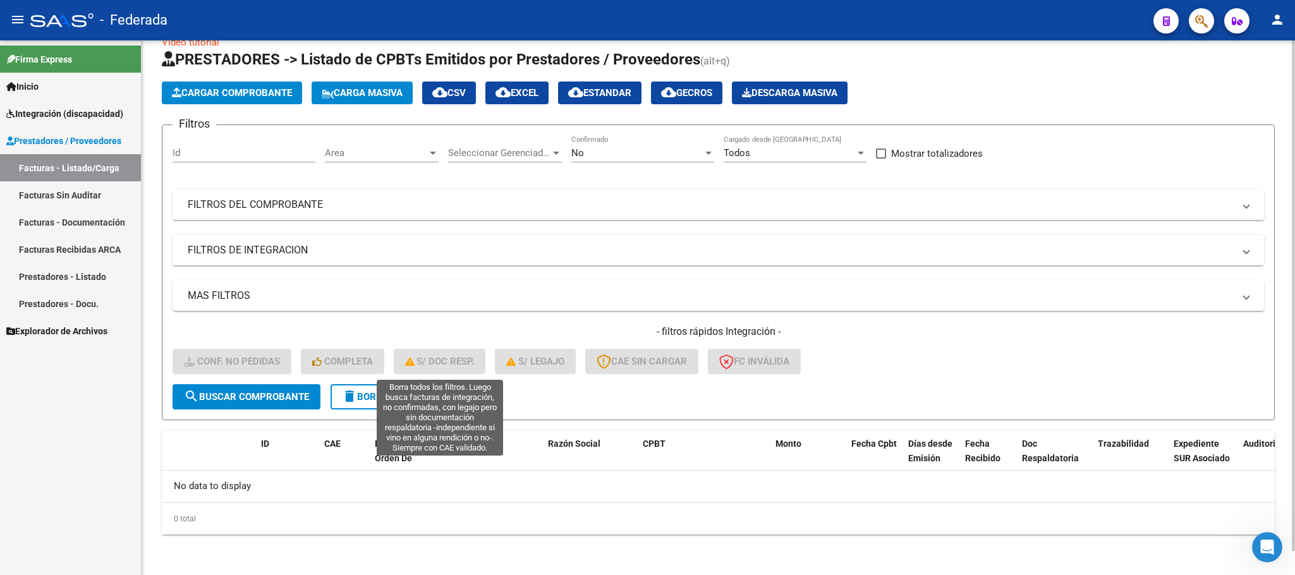
scroll to position [25, 0]
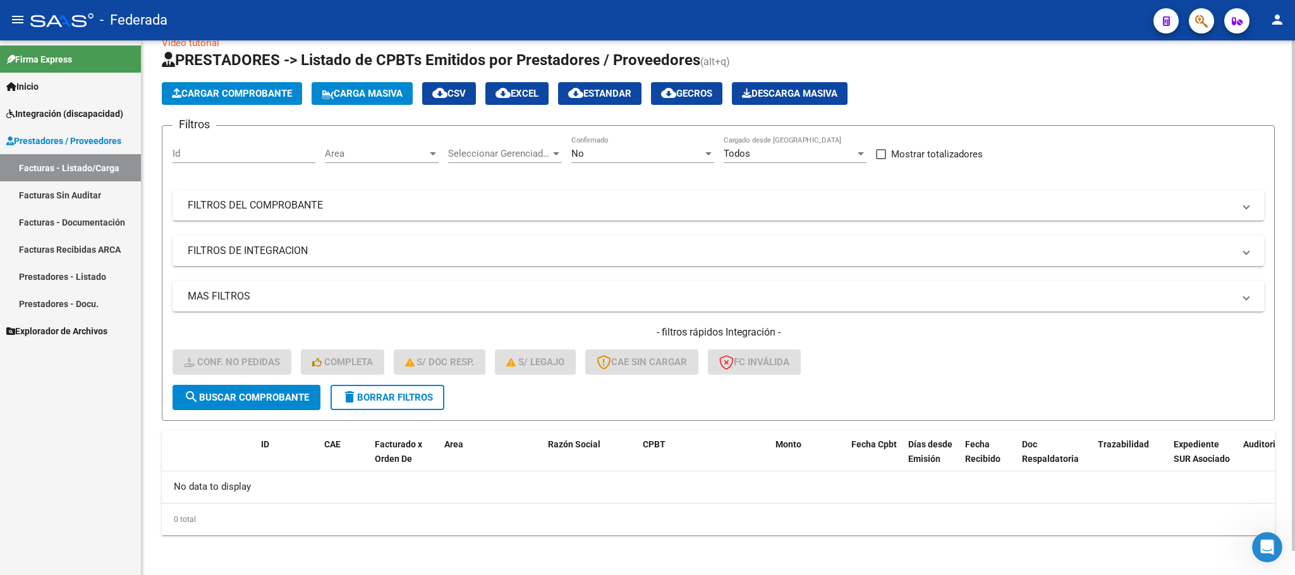
click at [366, 392] on span "delete Borrar Filtros" at bounding box center [387, 397] width 91 height 11
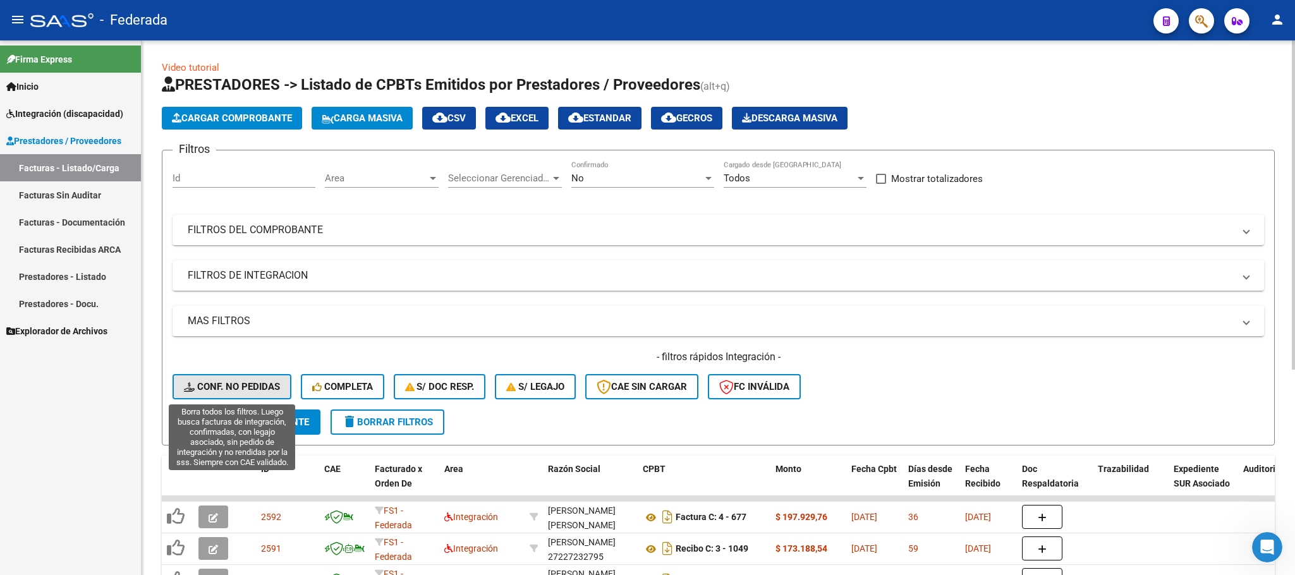
click at [258, 381] on span "Conf. no pedidas" at bounding box center [232, 386] width 96 height 11
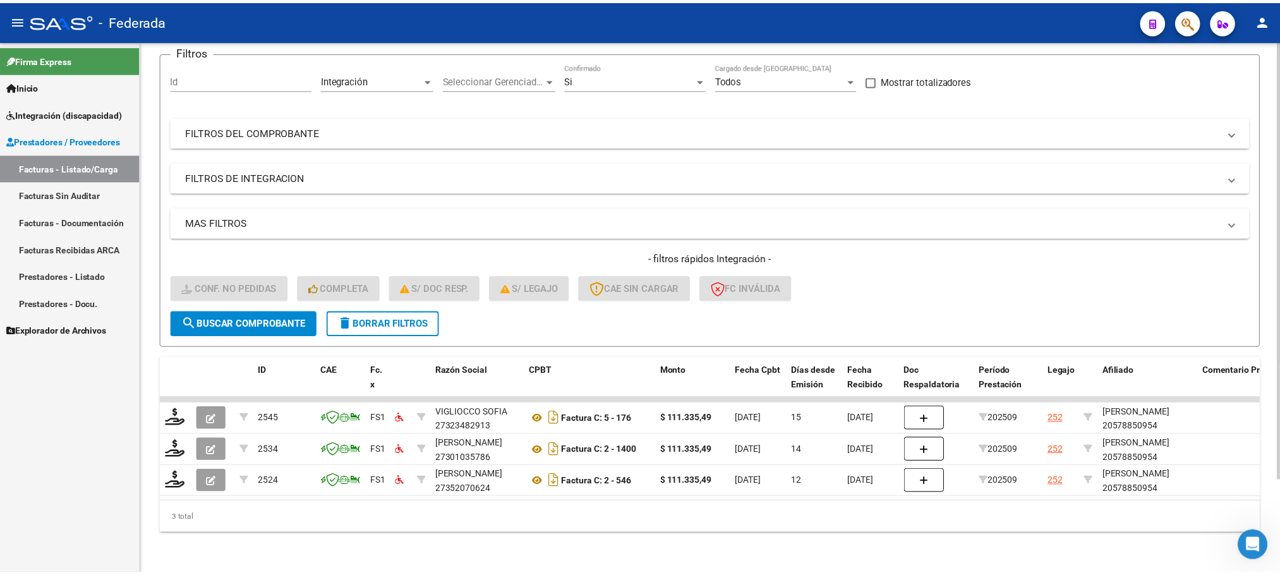
scroll to position [112, 0]
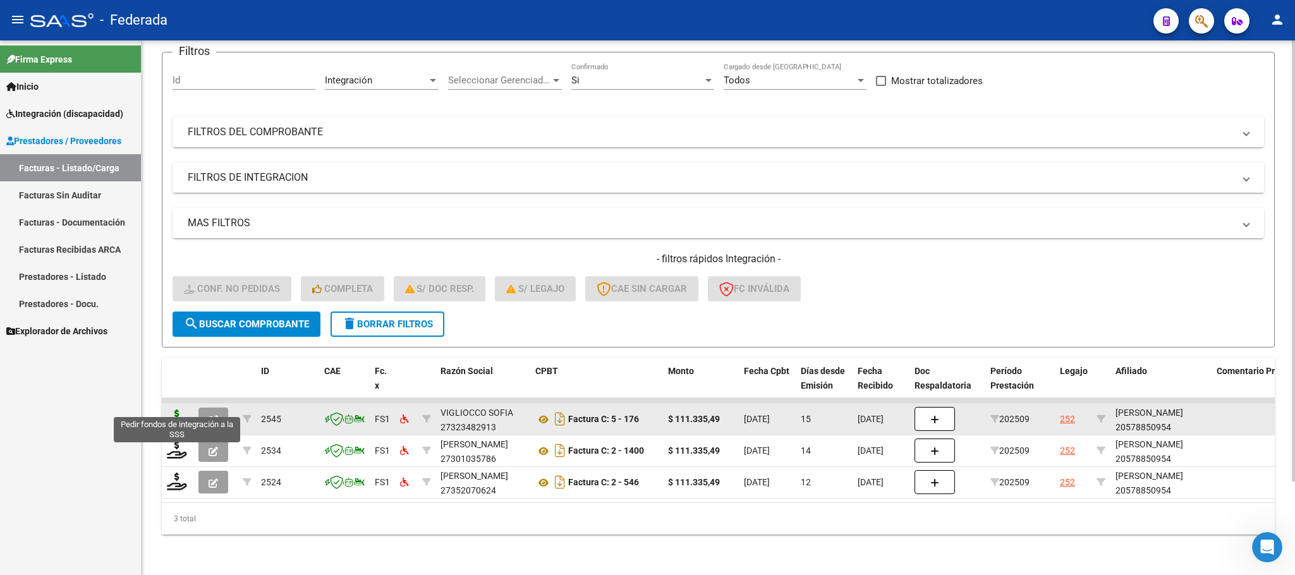
click at [174, 409] on icon at bounding box center [177, 418] width 20 height 18
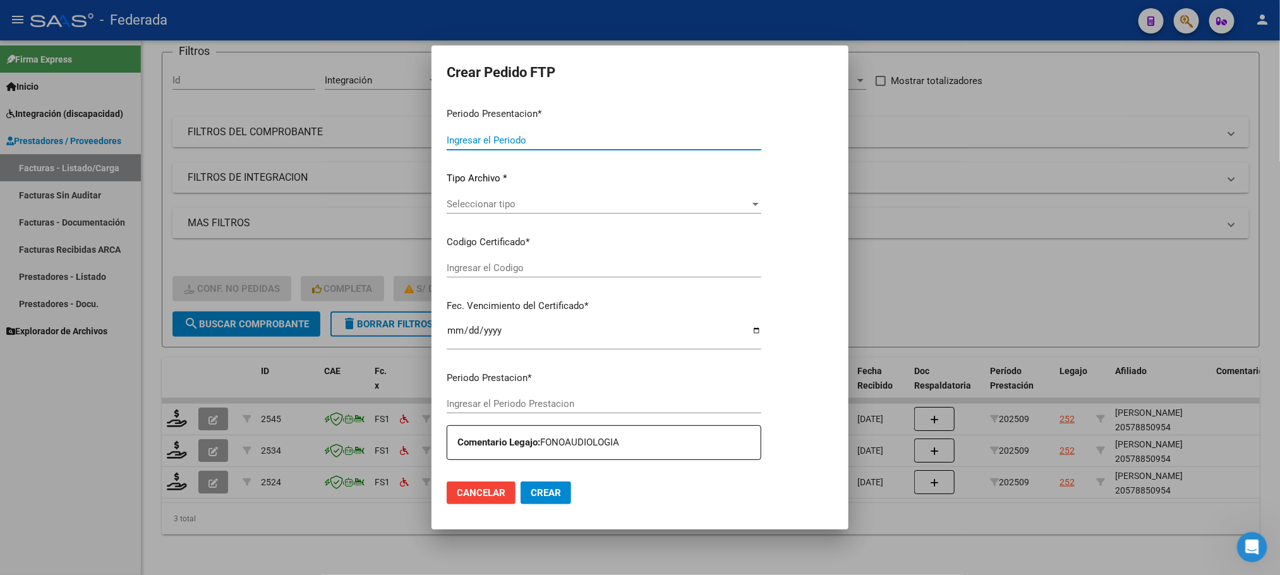
type input "202509"
type input "$ 111.335,49"
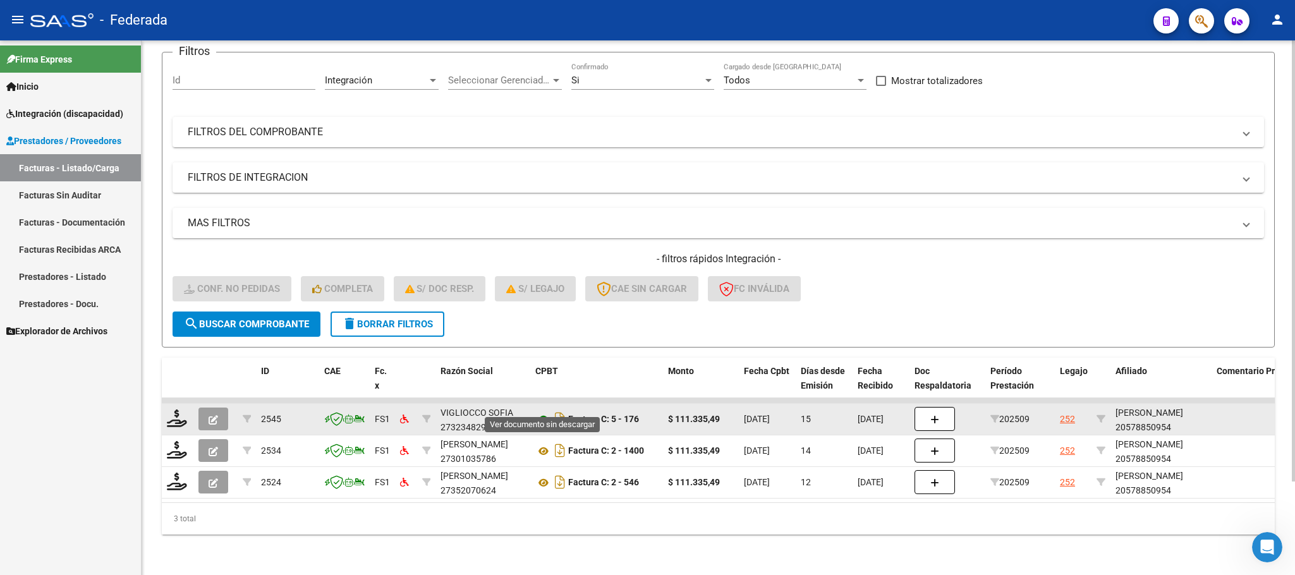
click at [540, 412] on icon at bounding box center [543, 419] width 16 height 15
click at [172, 409] on icon at bounding box center [177, 418] width 20 height 18
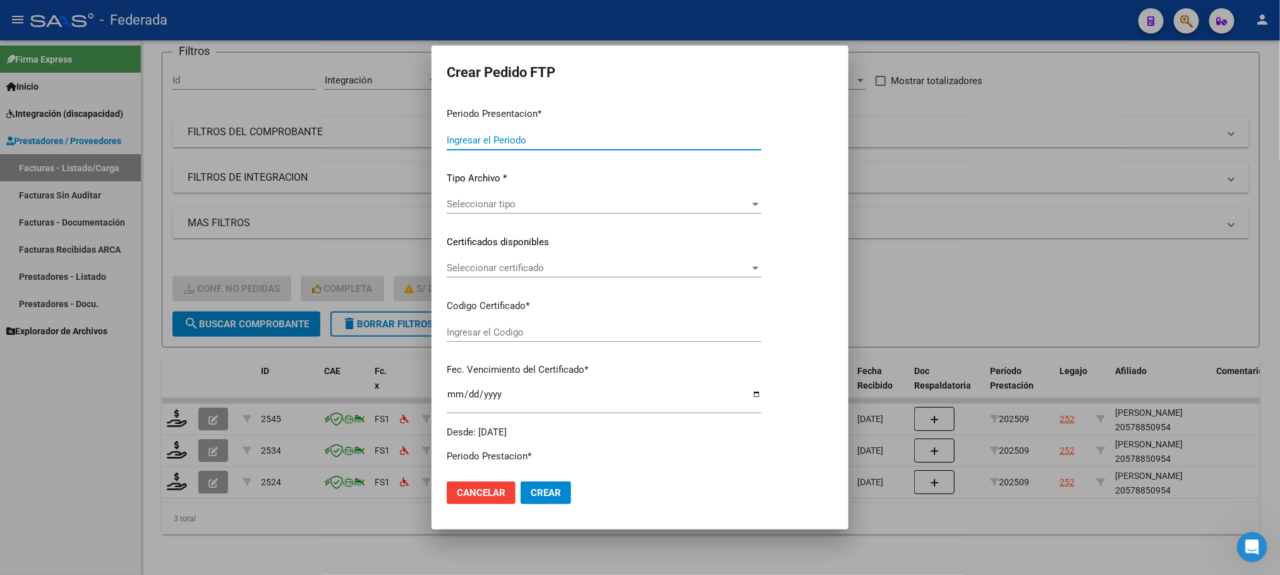
type input "202509"
type input "$ 111.335,49"
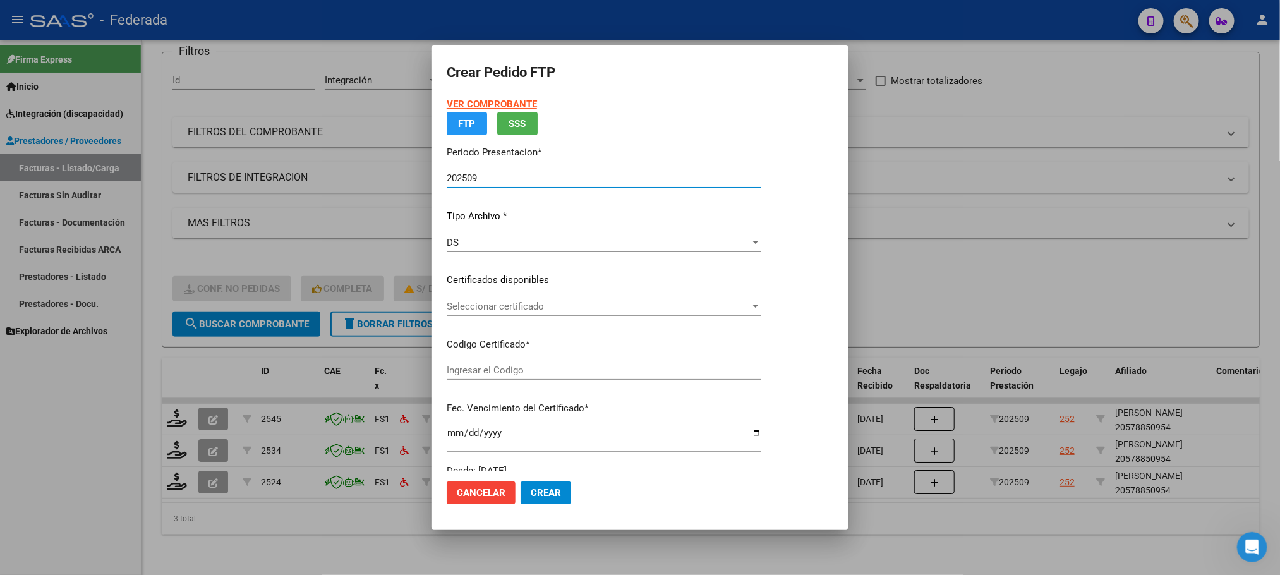
type input "ARG02000578850952023120520261205SFE168"
type input "2026-12-05"
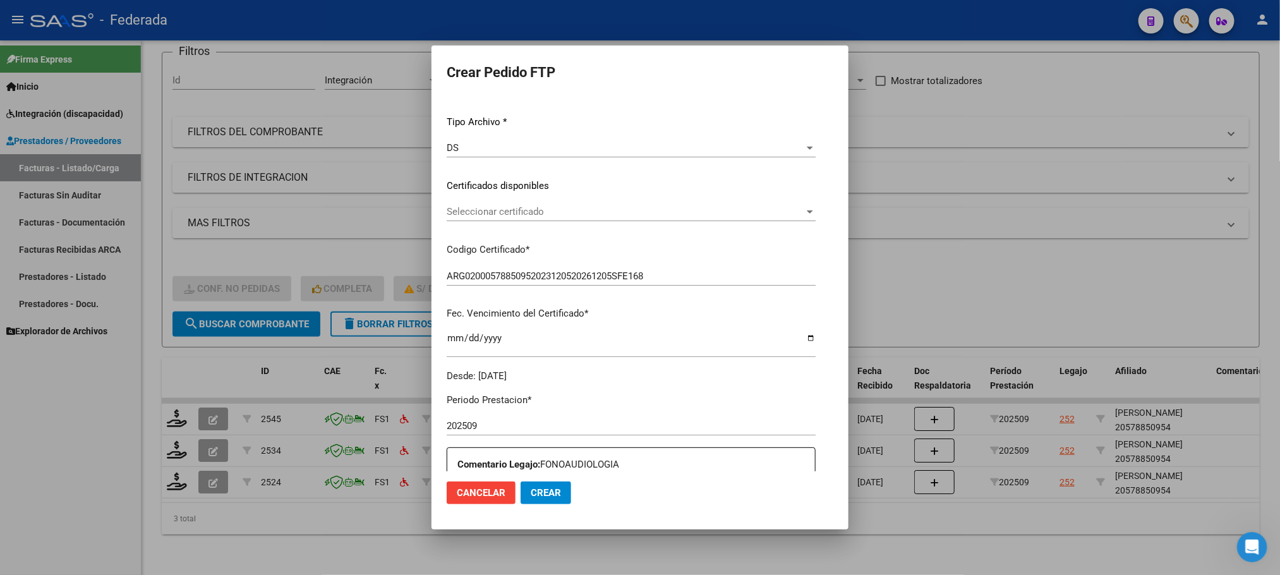
click at [472, 214] on span "Seleccionar certificado" at bounding box center [626, 211] width 358 height 11
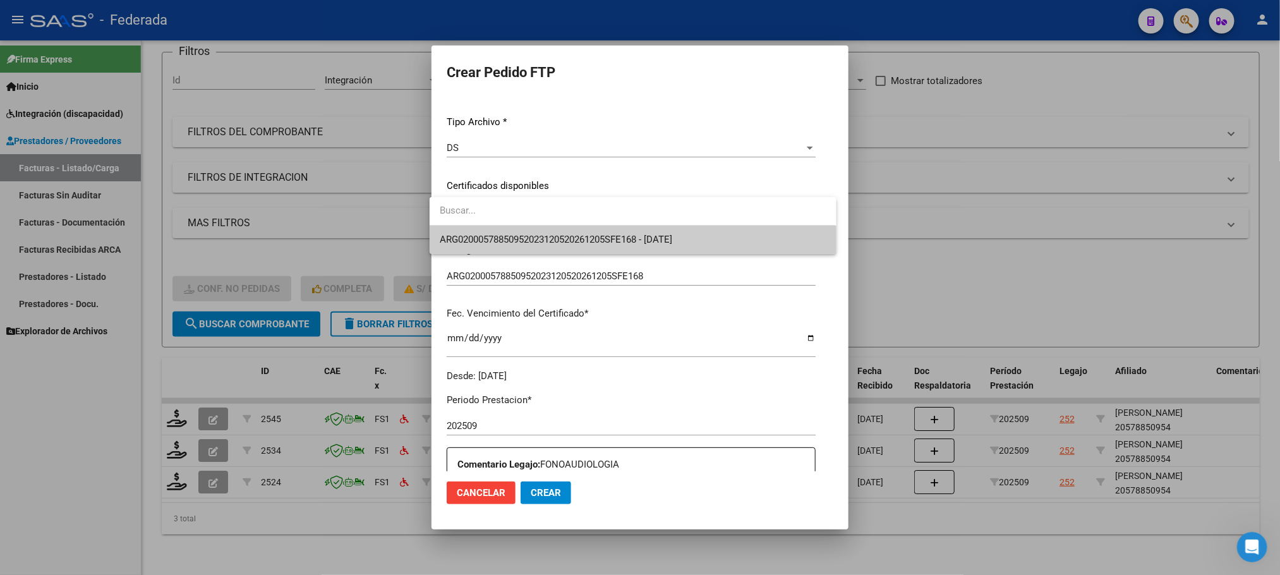
click at [471, 243] on span "ARG02000578850952023120520261205SFE168 - 2026-12-05" at bounding box center [556, 239] width 232 height 11
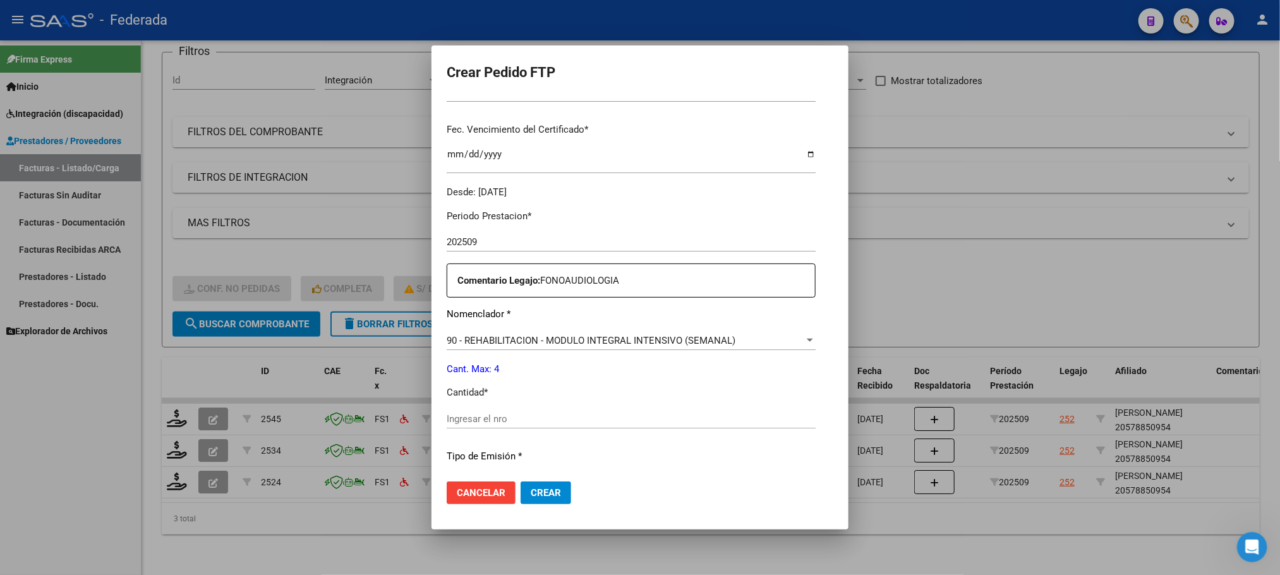
scroll to position [317, 0]
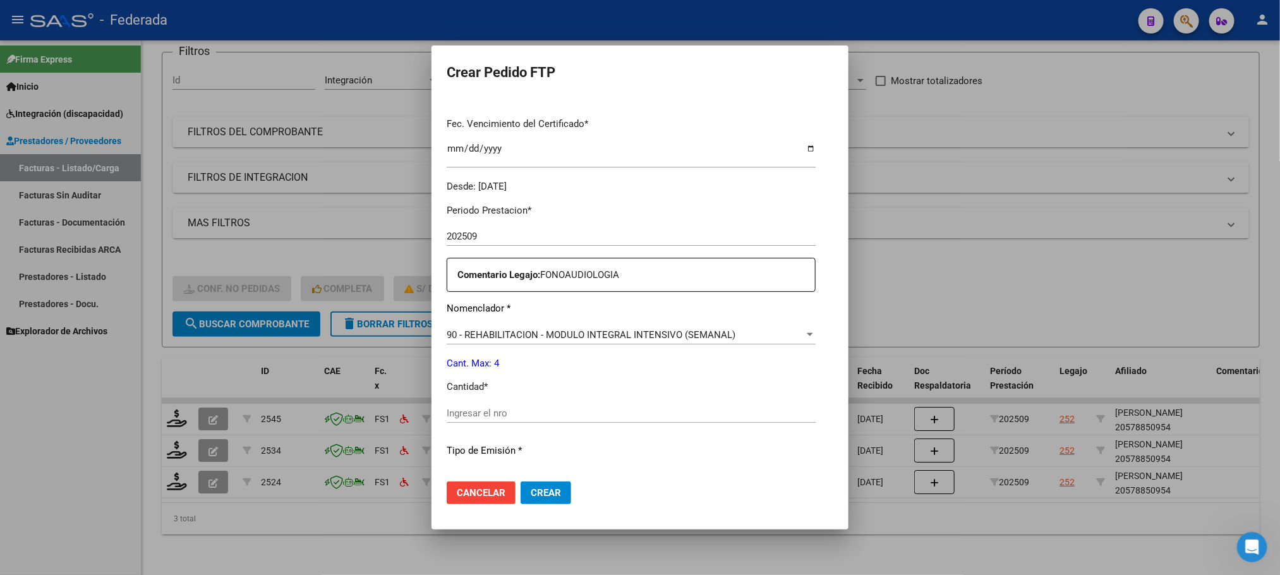
click at [486, 401] on div "Periodo Prestacion * 202509 Ingresar el Periodo Prestacion Comentario Legajo: F…" at bounding box center [631, 410] width 369 height 433
click at [488, 413] on input "Ingresar el nro" at bounding box center [631, 413] width 369 height 11
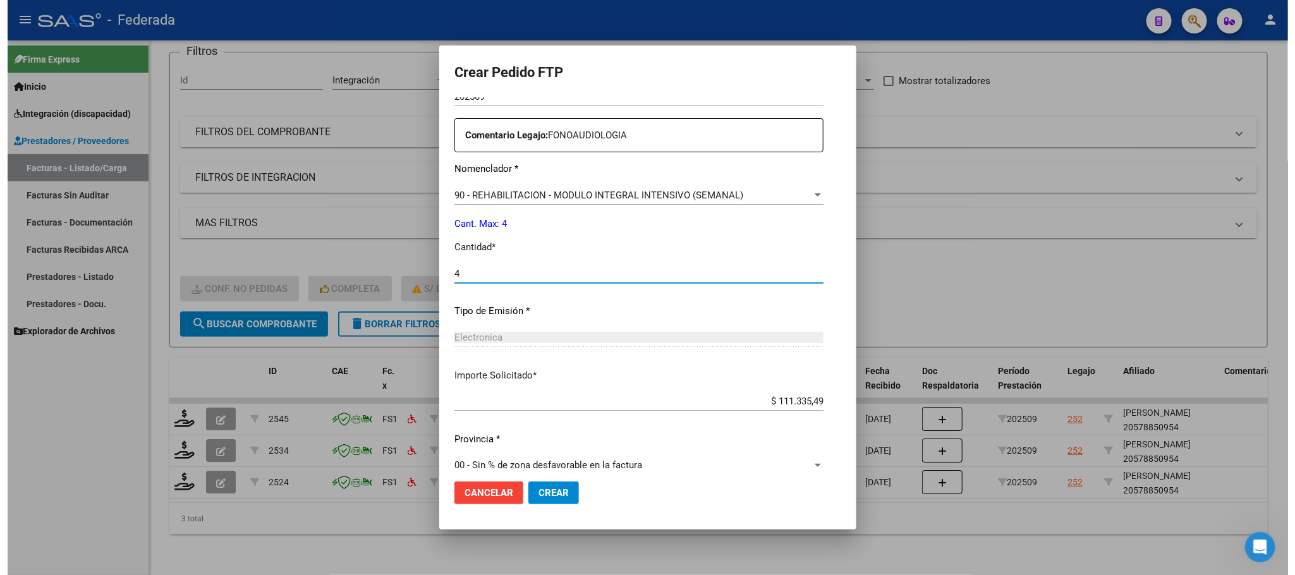
scroll to position [472, 0]
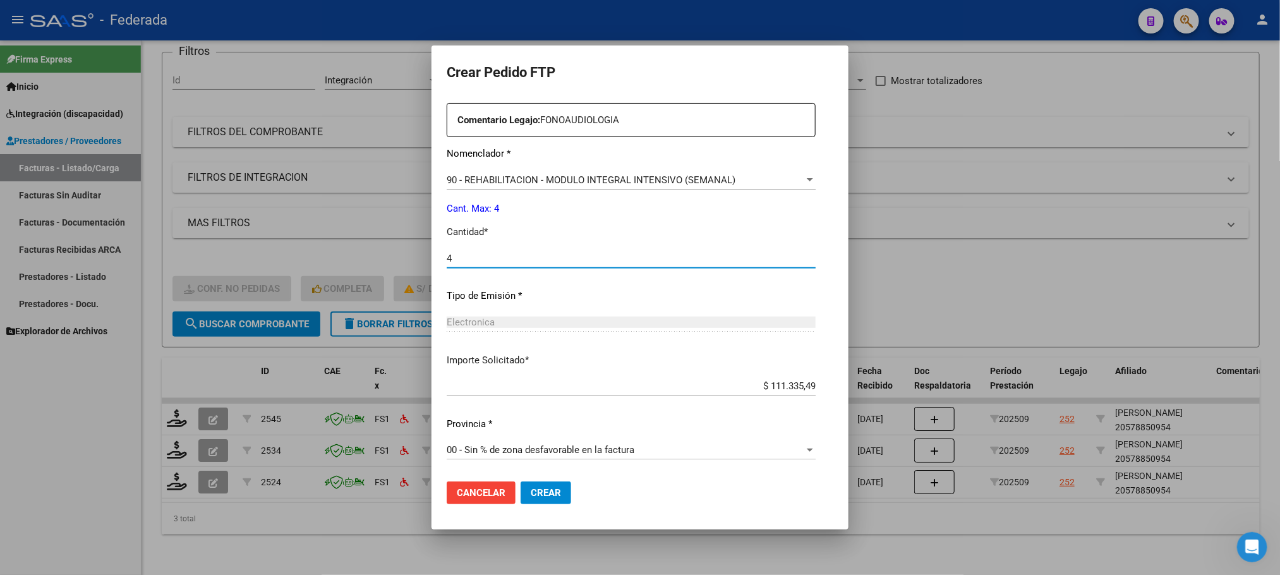
type input "4"
click at [543, 497] on span "Crear" at bounding box center [546, 492] width 30 height 11
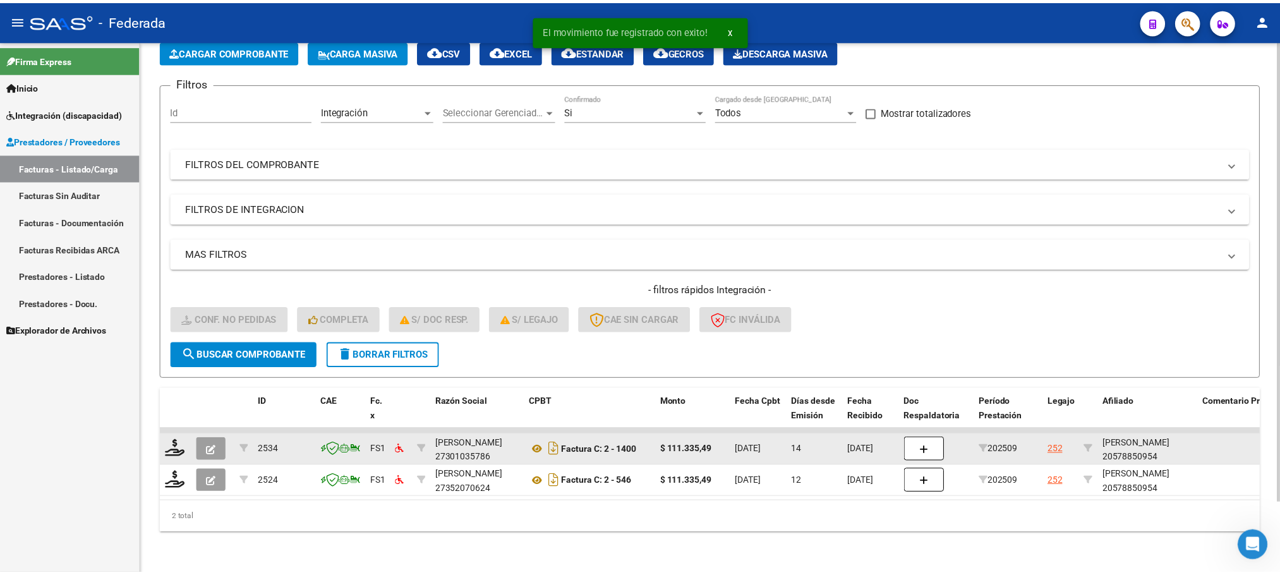
scroll to position [82, 0]
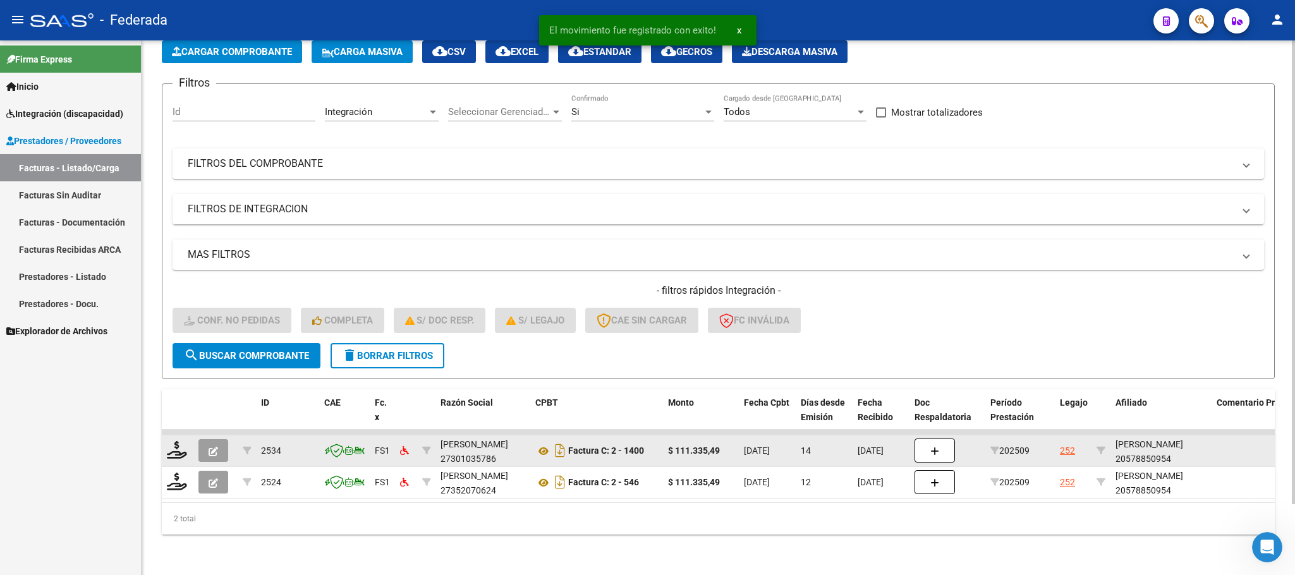
click at [173, 444] on div at bounding box center [177, 451] width 21 height 20
click at [175, 441] on icon at bounding box center [177, 450] width 20 height 18
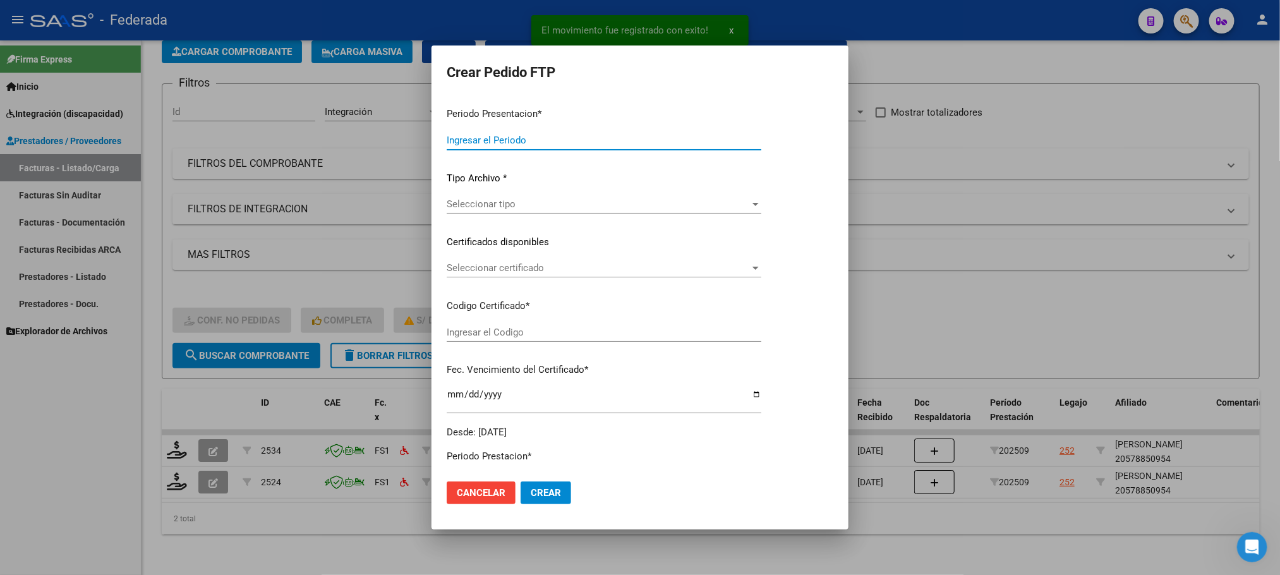
type input "202509"
type input "$ 111.335,49"
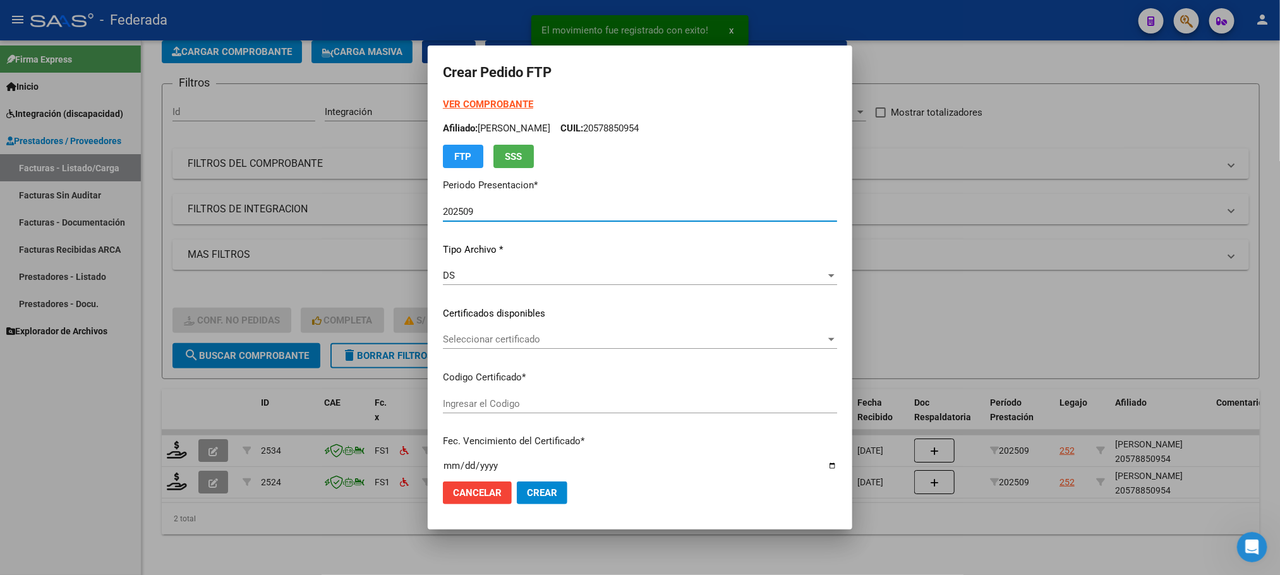
scroll to position [95, 0]
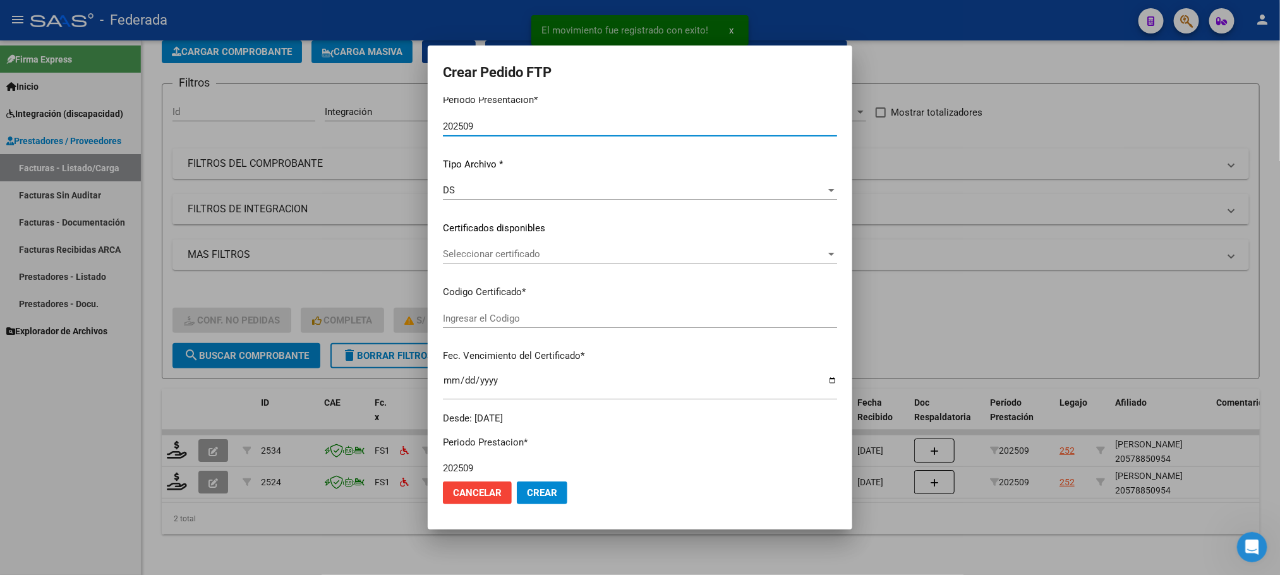
type input "ARG02000578850952023120520261205SFE168"
type input "2026-12-05"
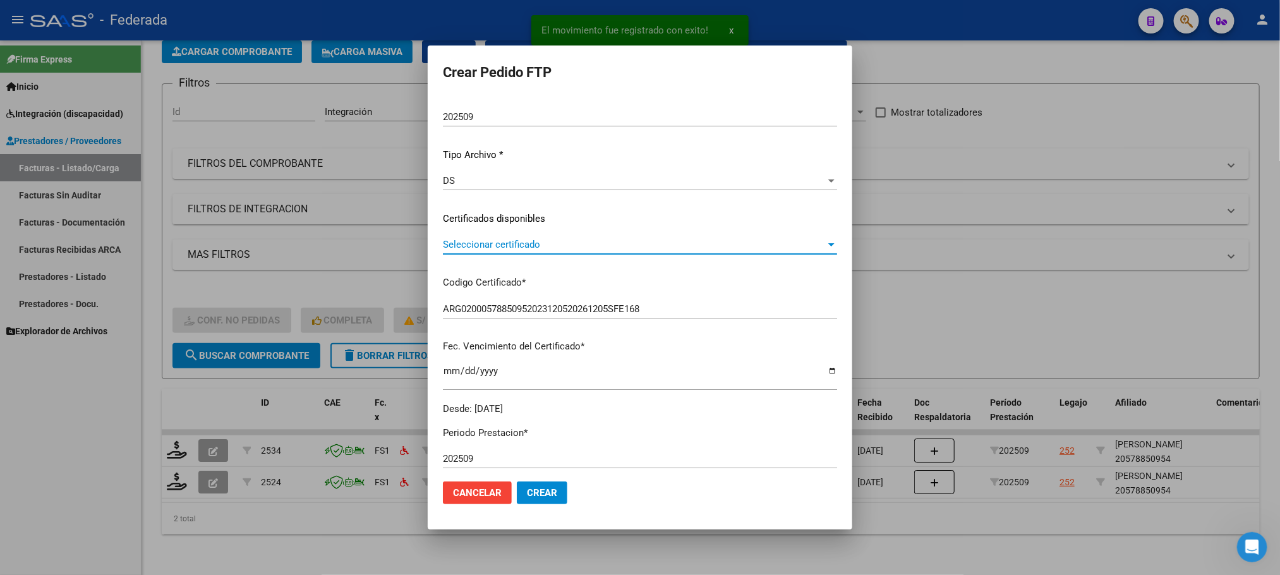
click at [474, 241] on span "Seleccionar certificado" at bounding box center [634, 244] width 383 height 11
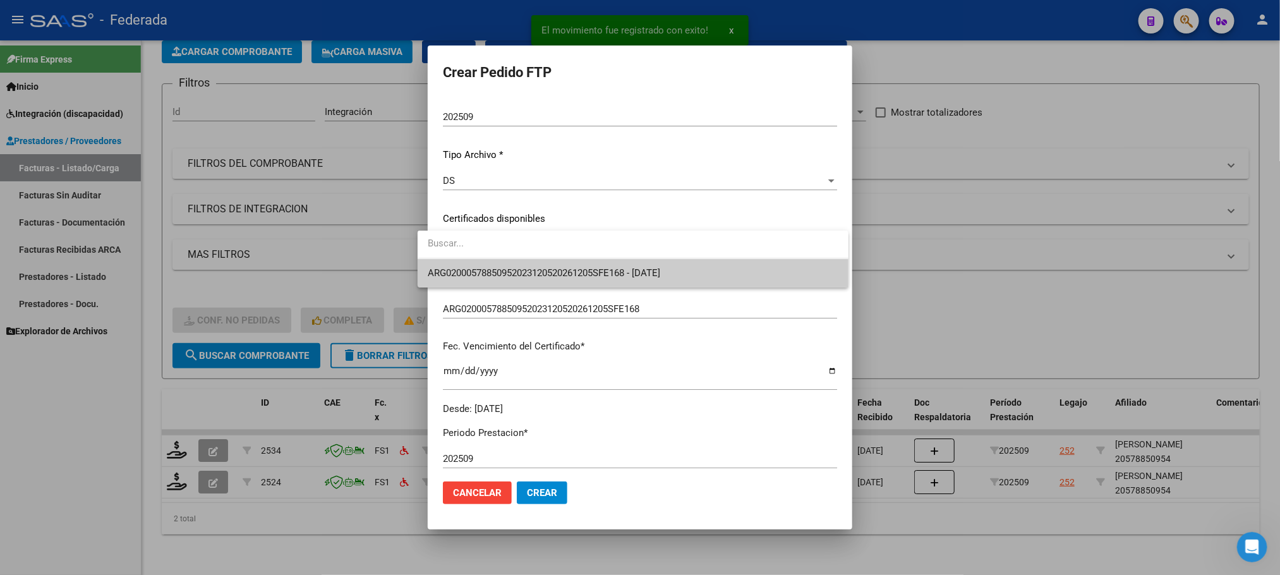
click at [461, 282] on span "ARG02000578850952023120520261205SFE168 - 2026-12-05" at bounding box center [633, 273] width 411 height 28
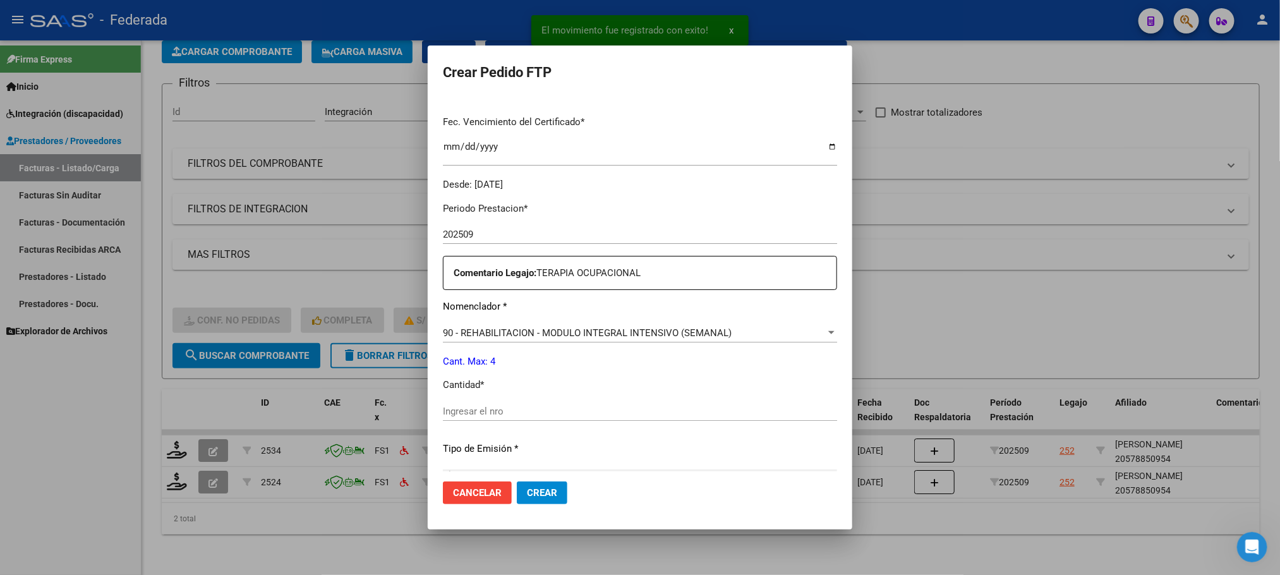
scroll to position [379, 0]
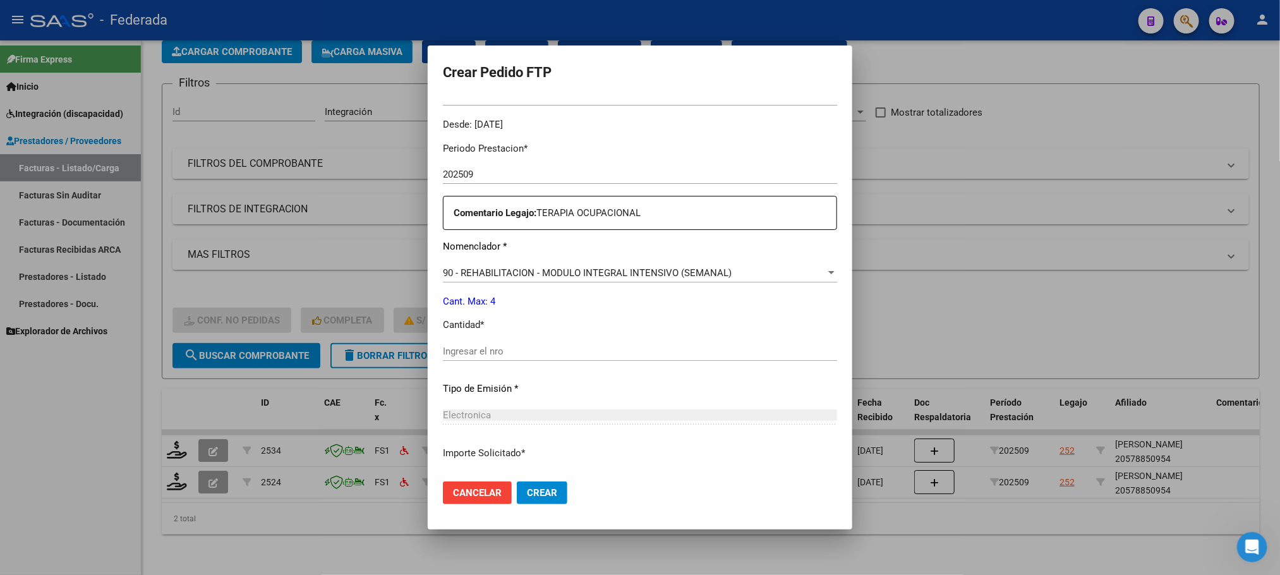
click at [461, 354] on input "Ingresar el nro" at bounding box center [640, 351] width 394 height 11
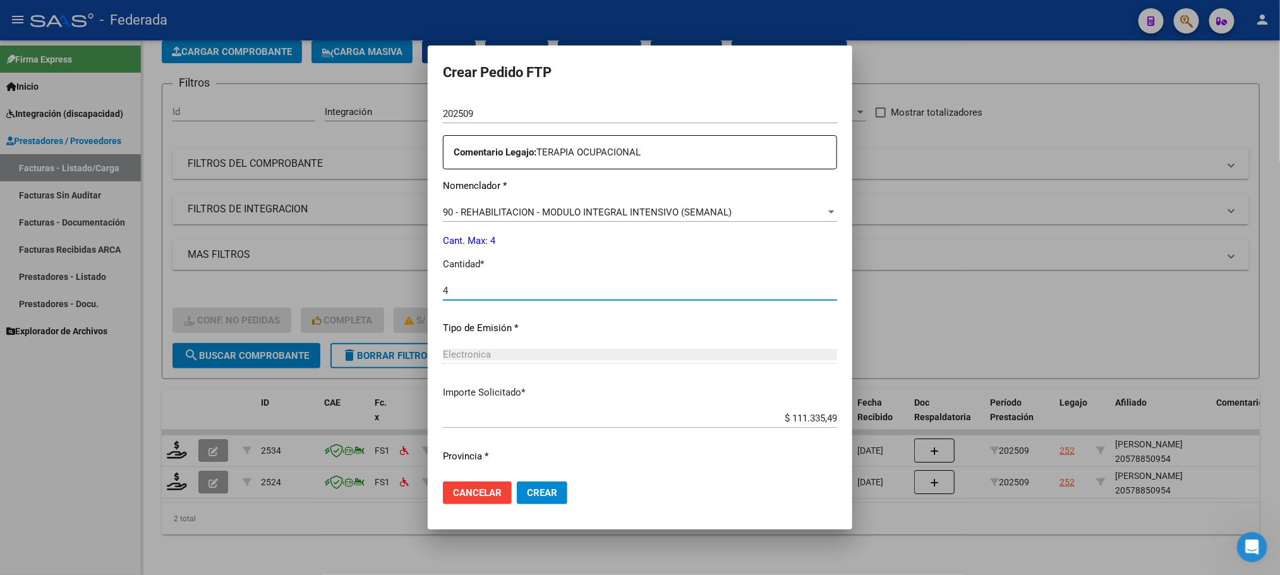
scroll to position [472, 0]
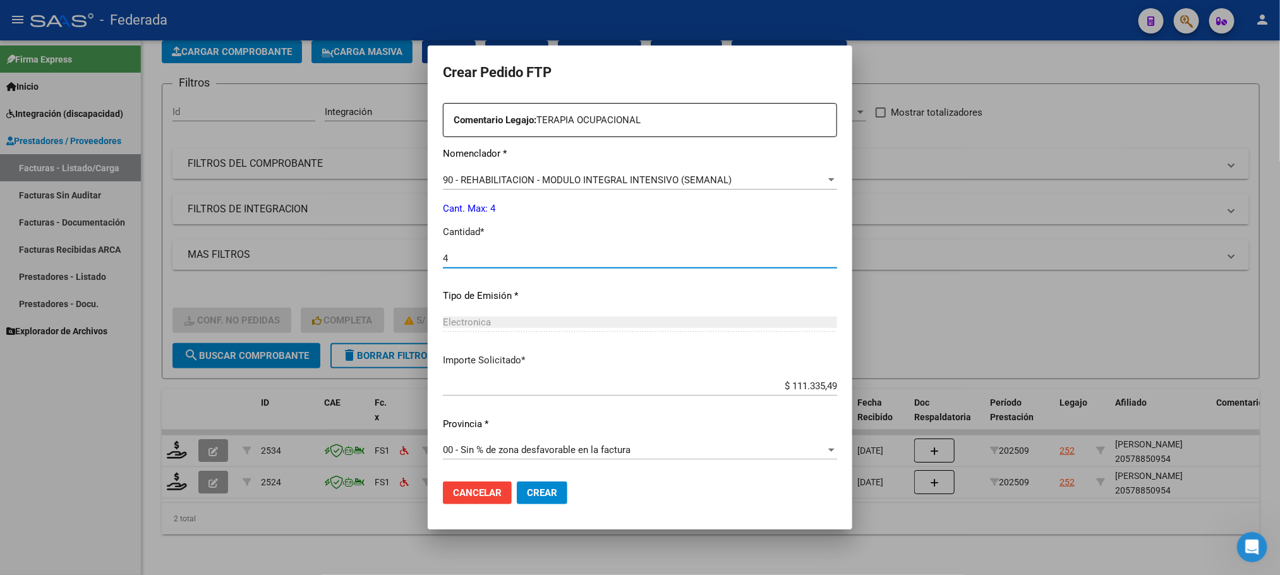
type input "4"
click at [528, 487] on span "Crear" at bounding box center [542, 492] width 30 height 11
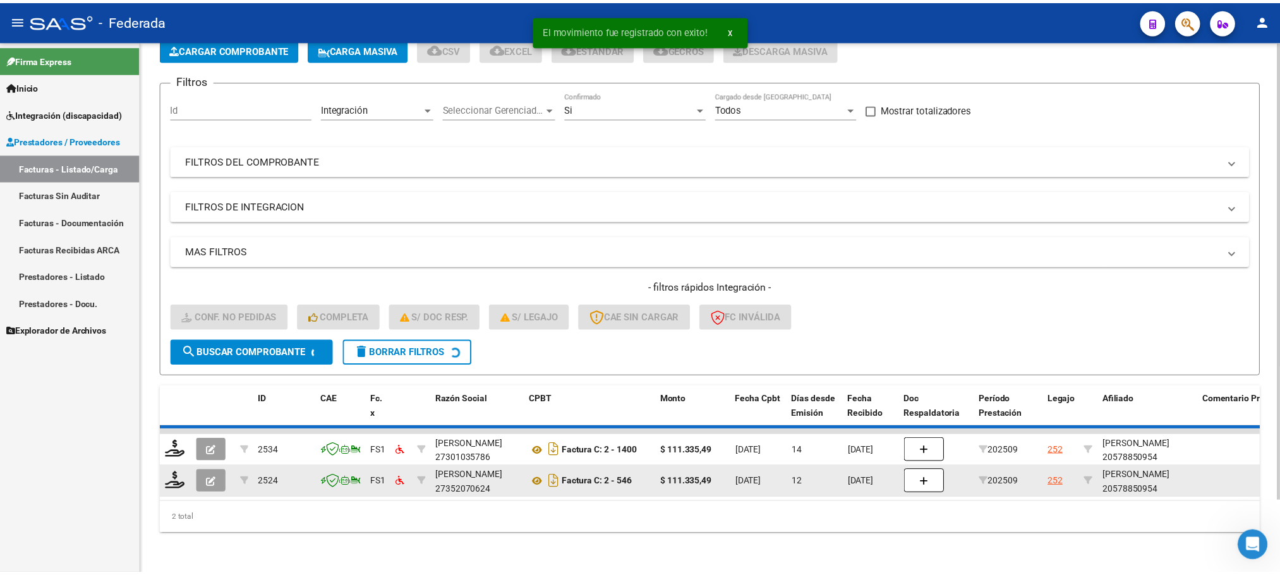
scroll to position [49, 0]
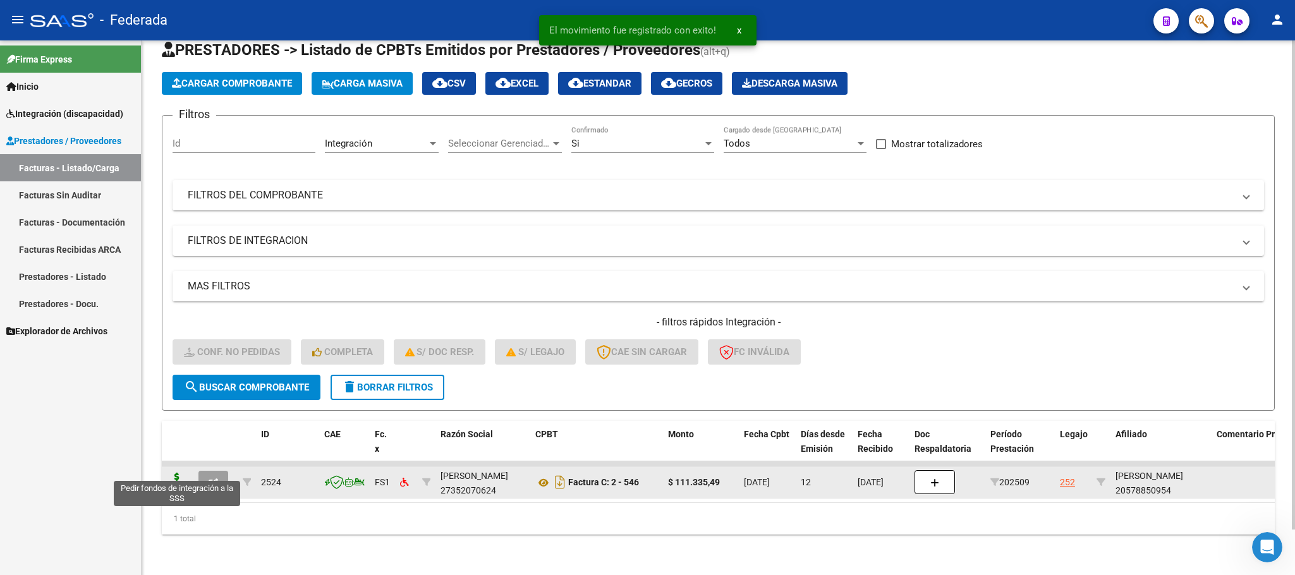
click at [172, 473] on icon at bounding box center [177, 482] width 20 height 18
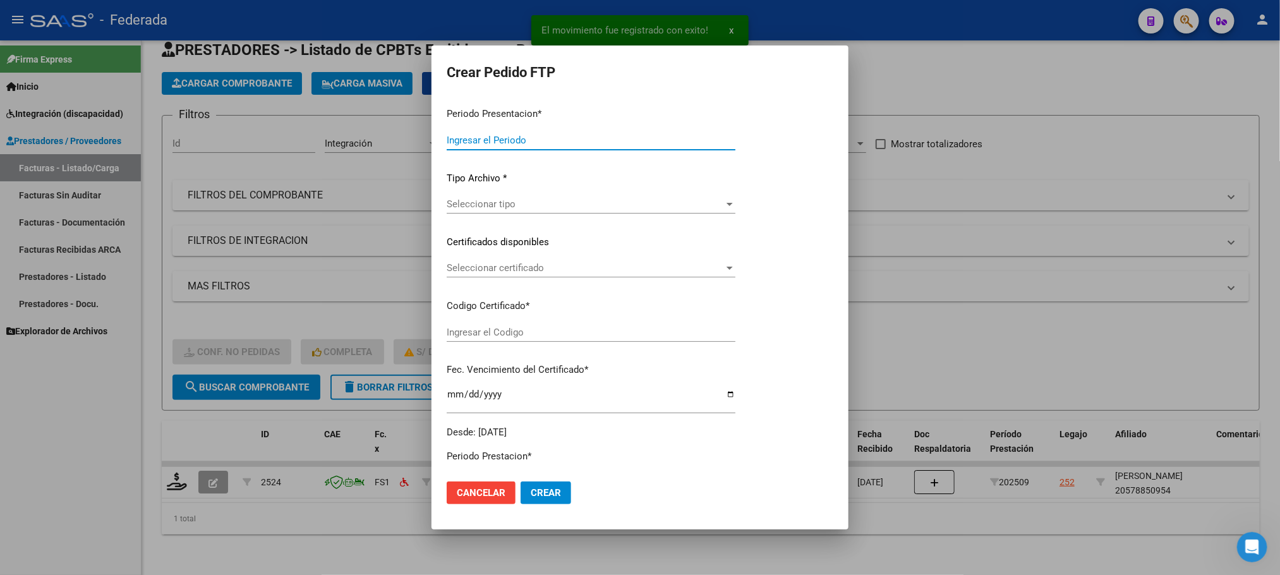
type input "202509"
type input "$ 111.335,49"
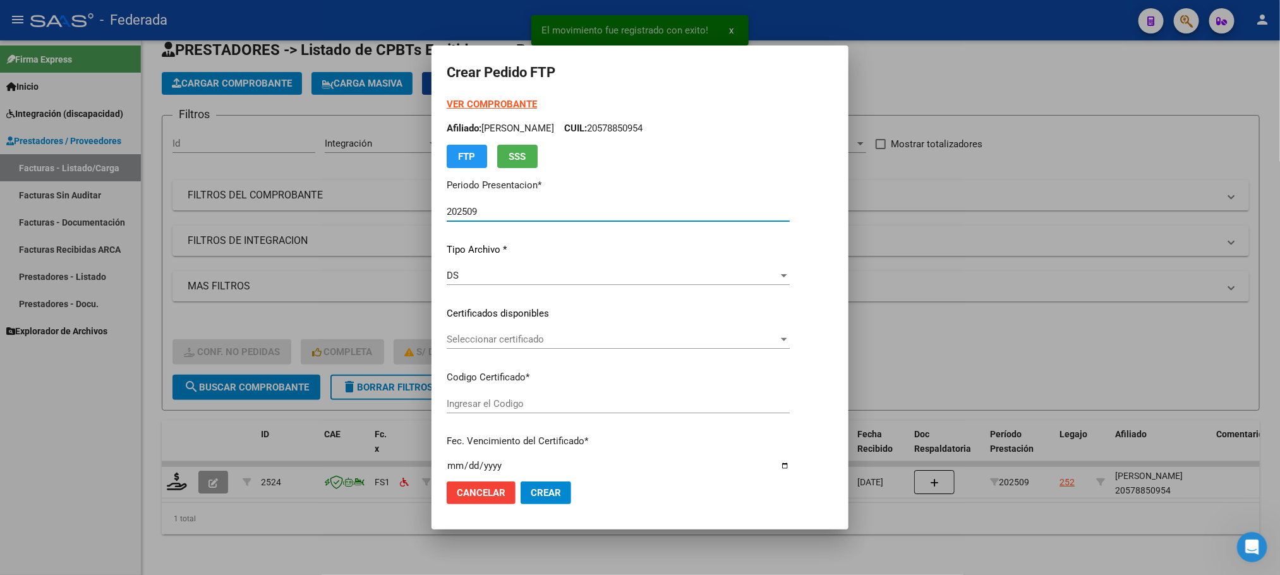
type input "ARG02000578850952023120520261205SFE168"
type input "2026-12-05"
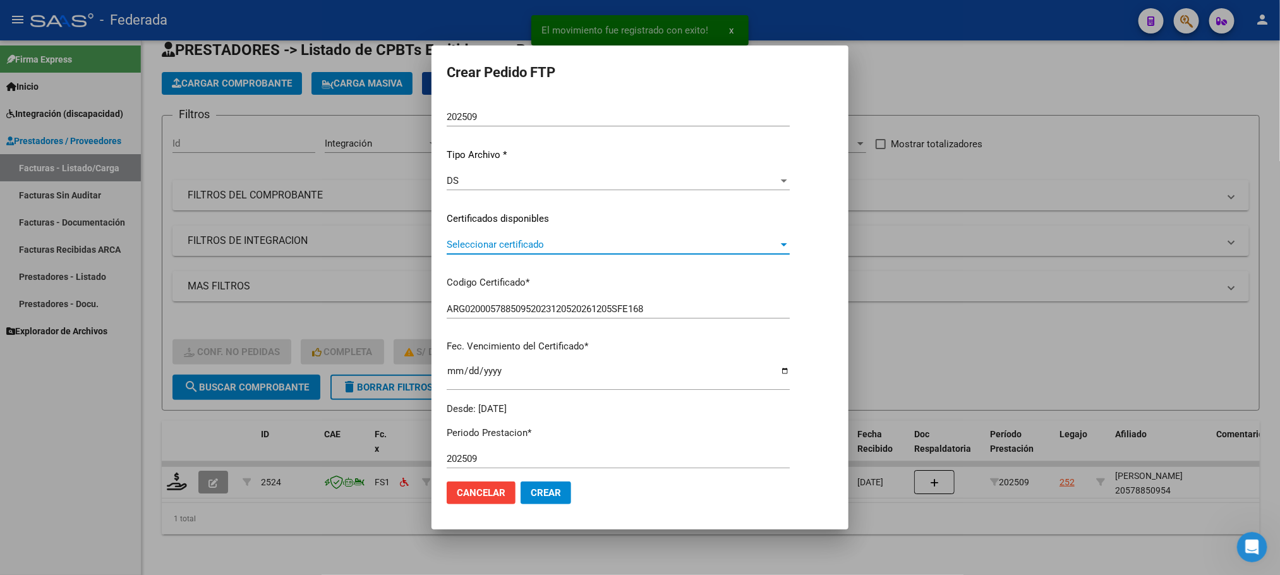
click at [471, 245] on span "Seleccionar certificado" at bounding box center [613, 244] width 332 height 11
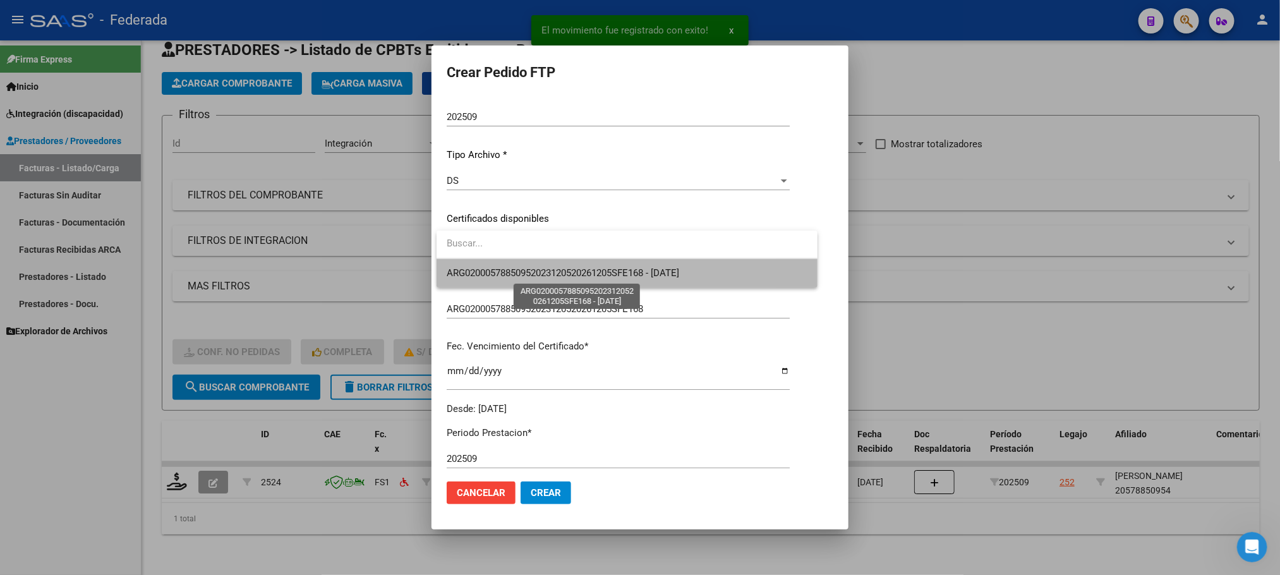
click at [476, 271] on span "ARG02000578850952023120520261205SFE168 - 2026-12-05" at bounding box center [563, 272] width 232 height 11
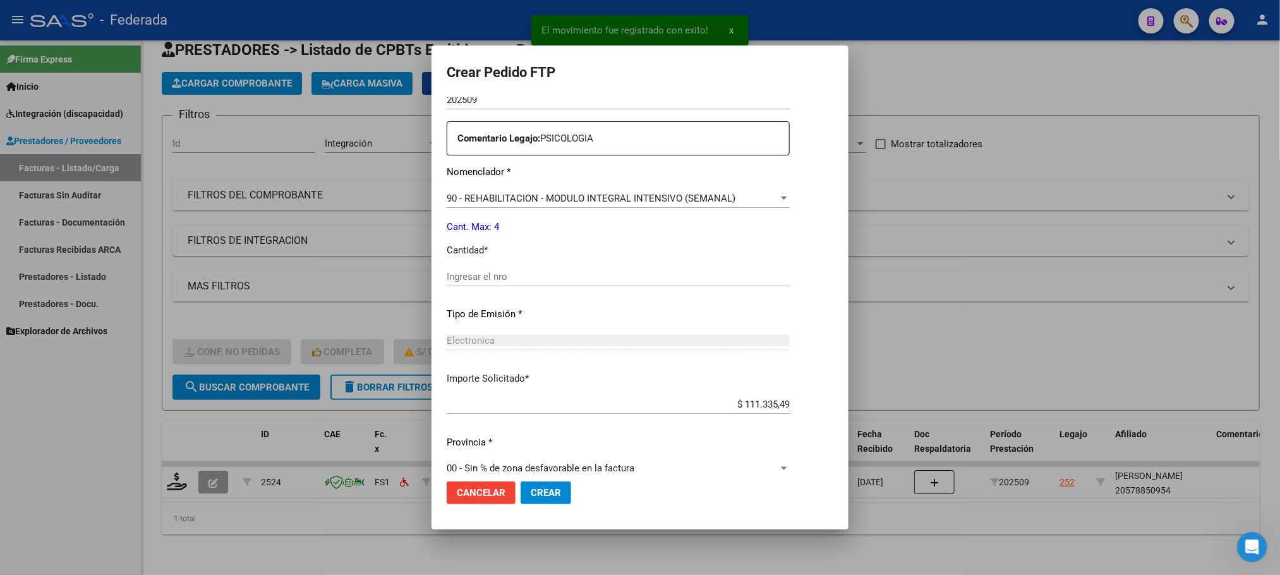
scroll to position [472, 0]
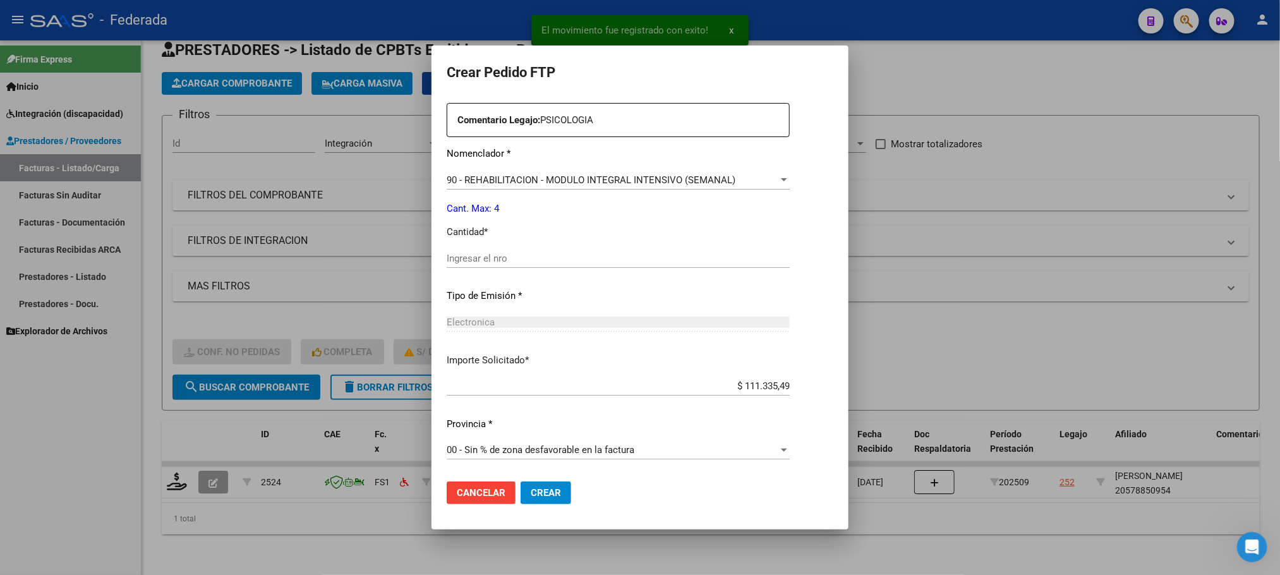
click at [482, 255] on input "Ingresar el nro" at bounding box center [618, 258] width 343 height 11
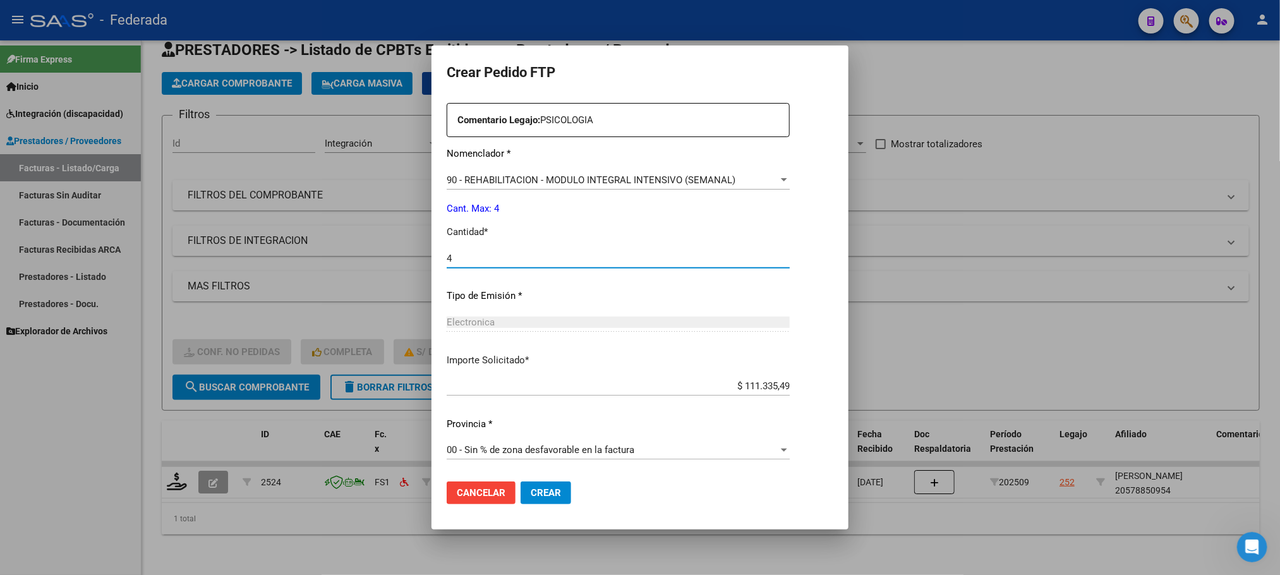
type input "4"
click at [552, 497] on span "Crear" at bounding box center [546, 492] width 30 height 11
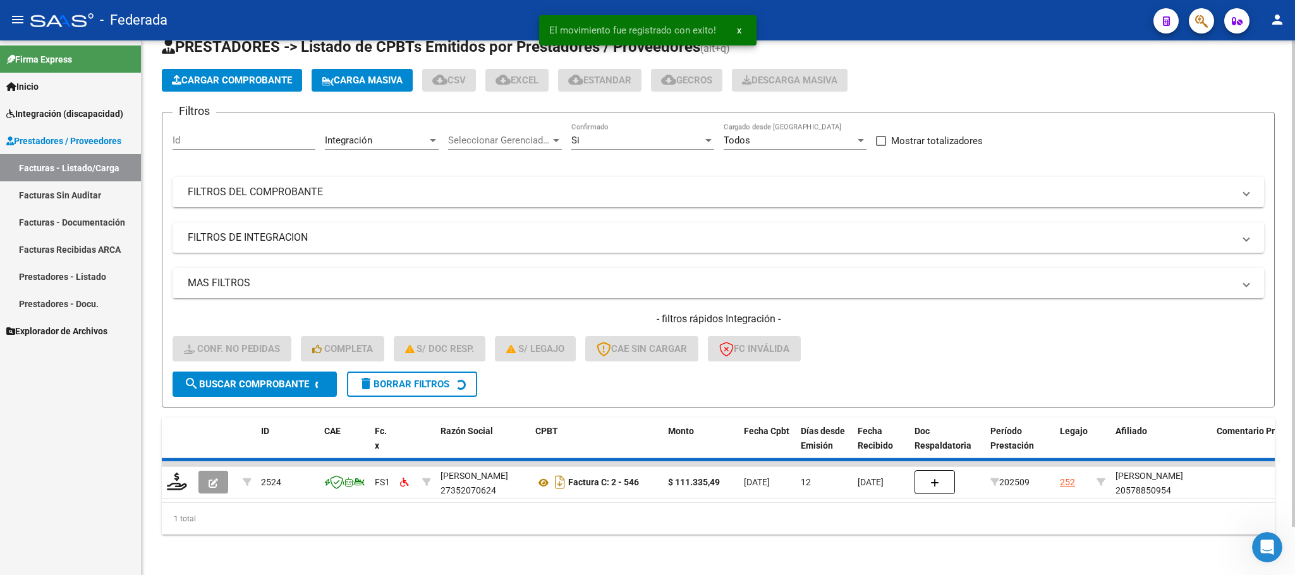
scroll to position [25, 0]
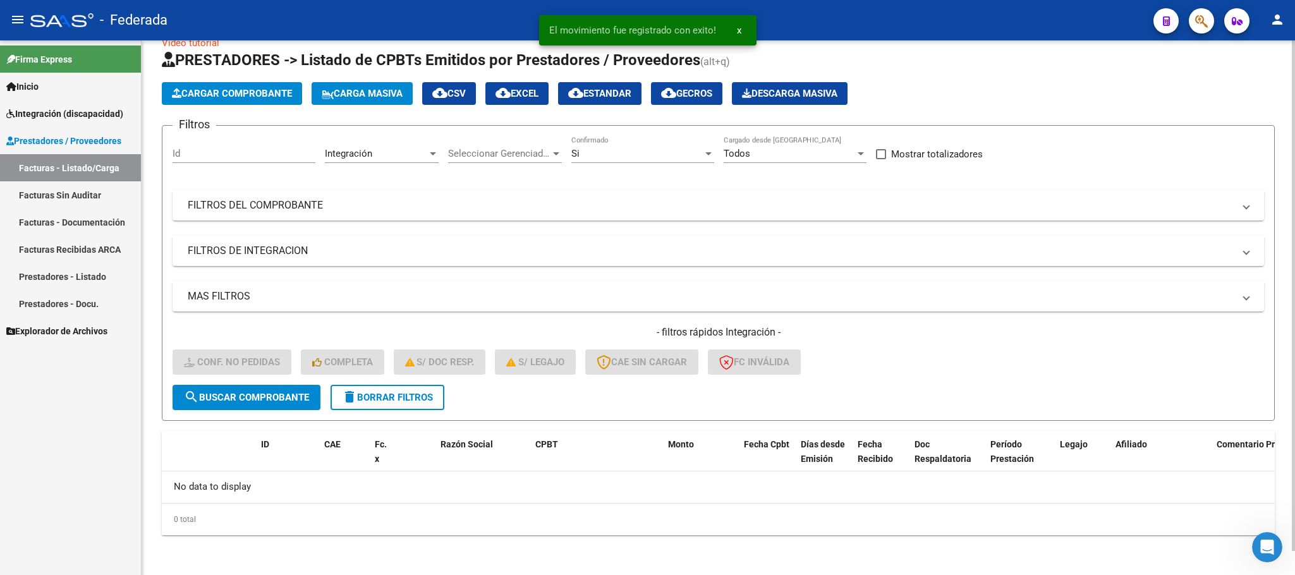
click at [429, 400] on span "delete Borrar Filtros" at bounding box center [387, 397] width 91 height 11
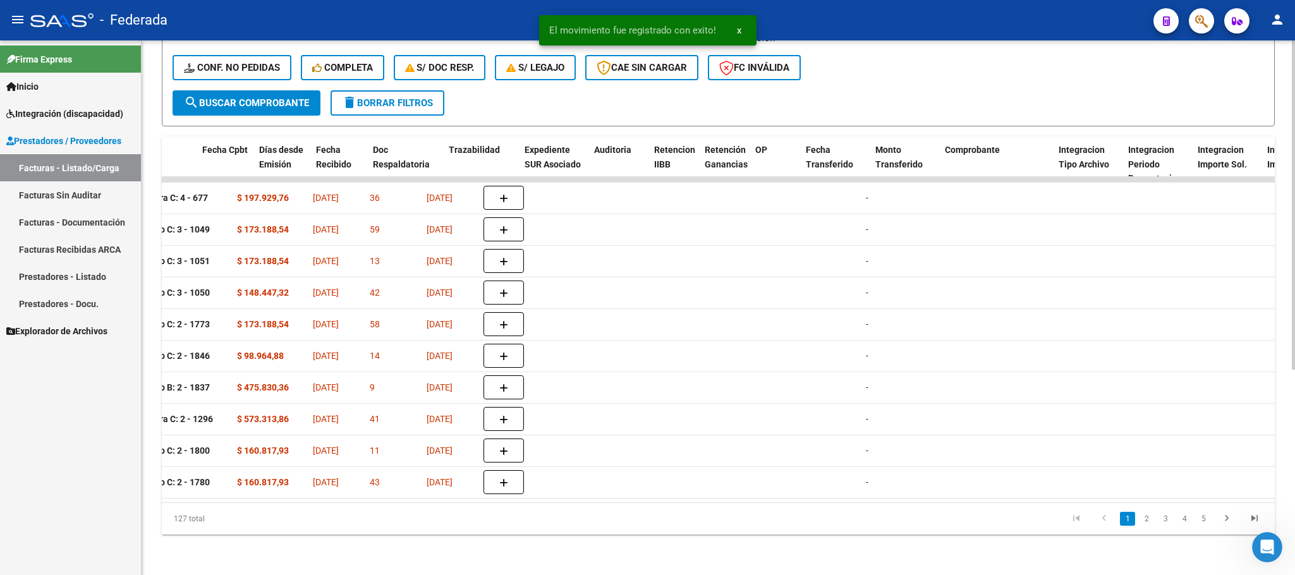
scroll to position [0, 747]
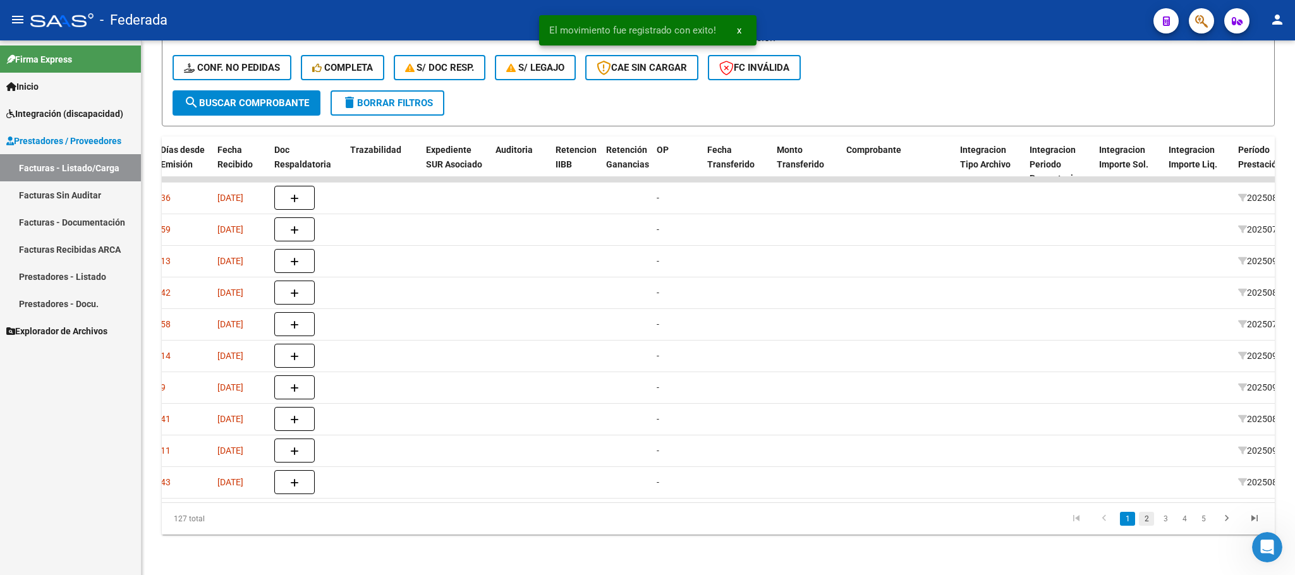
click at [1145, 526] on link "2" at bounding box center [1145, 519] width 15 height 14
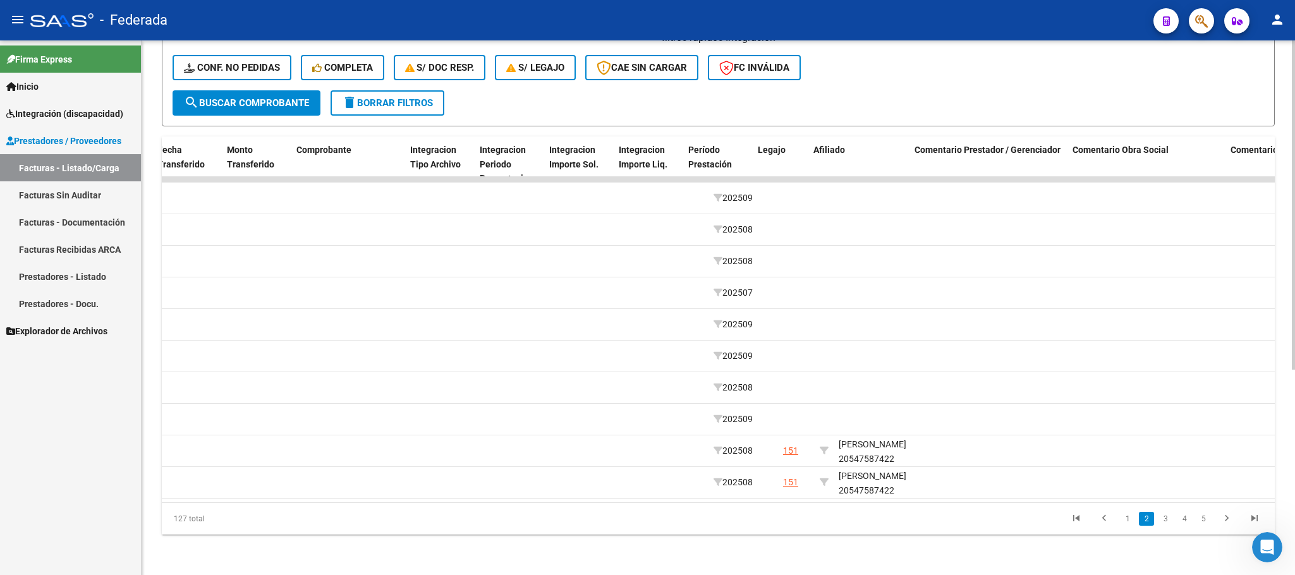
scroll to position [0, 1306]
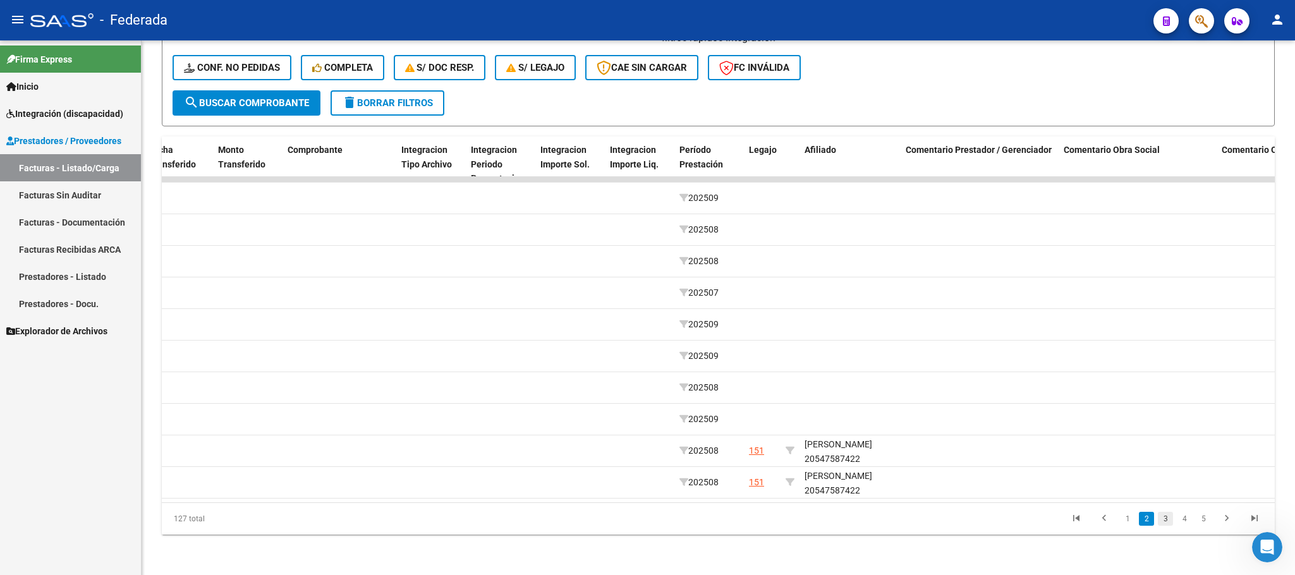
click at [1159, 520] on link "3" at bounding box center [1164, 519] width 15 height 14
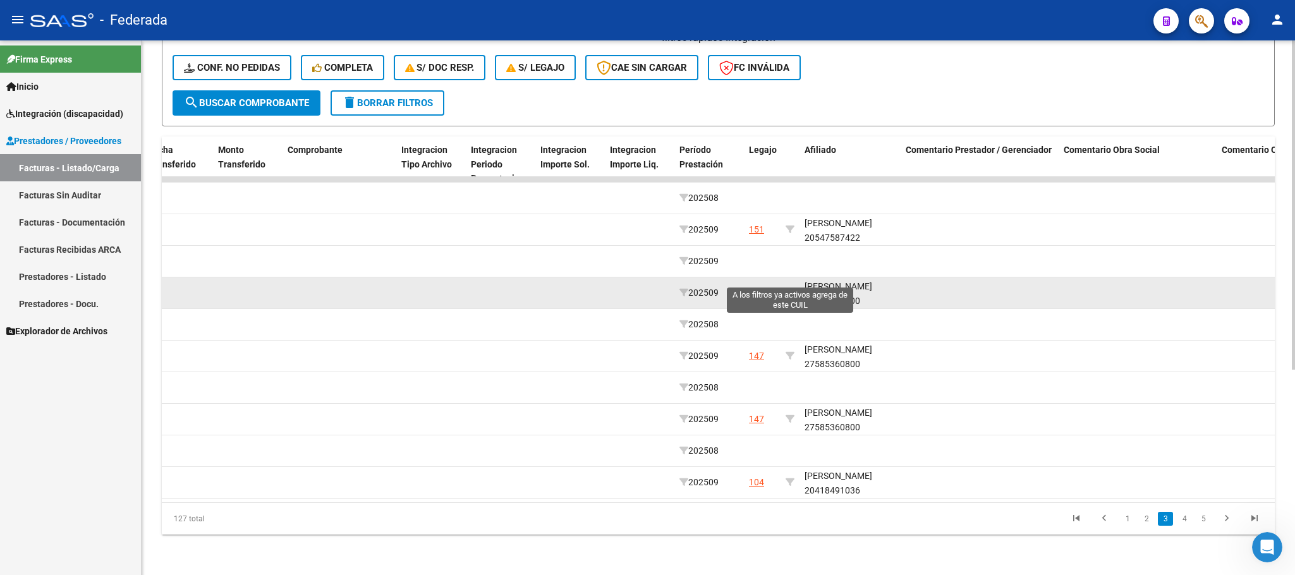
click at [787, 288] on icon at bounding box center [789, 292] width 9 height 9
type input "27585360800"
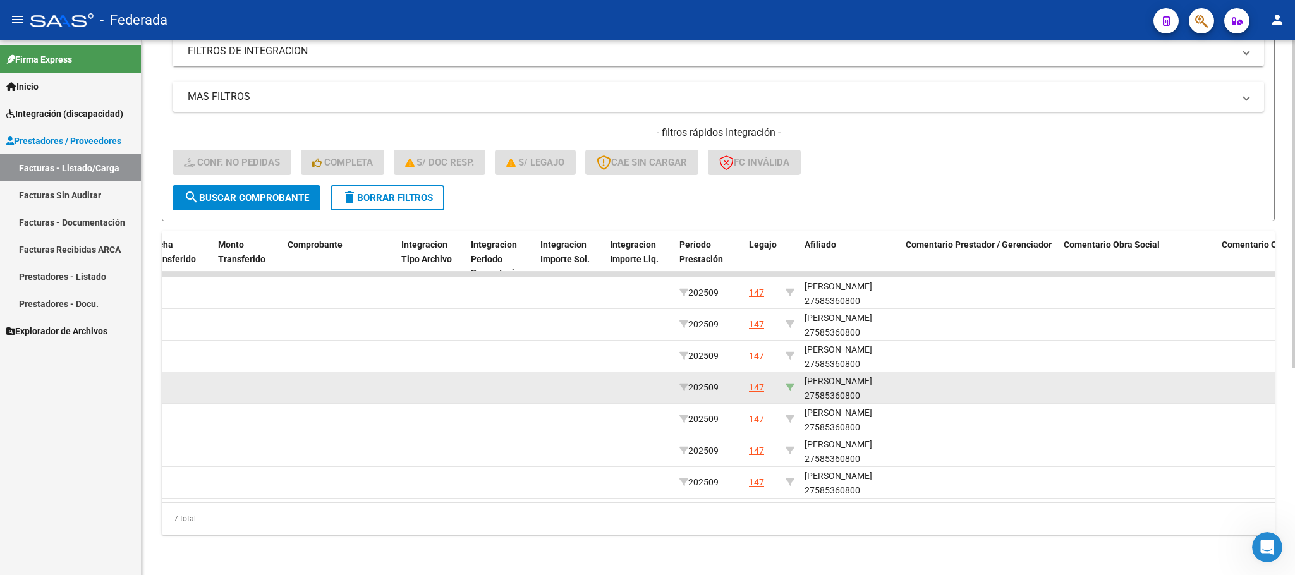
scroll to position [239, 0]
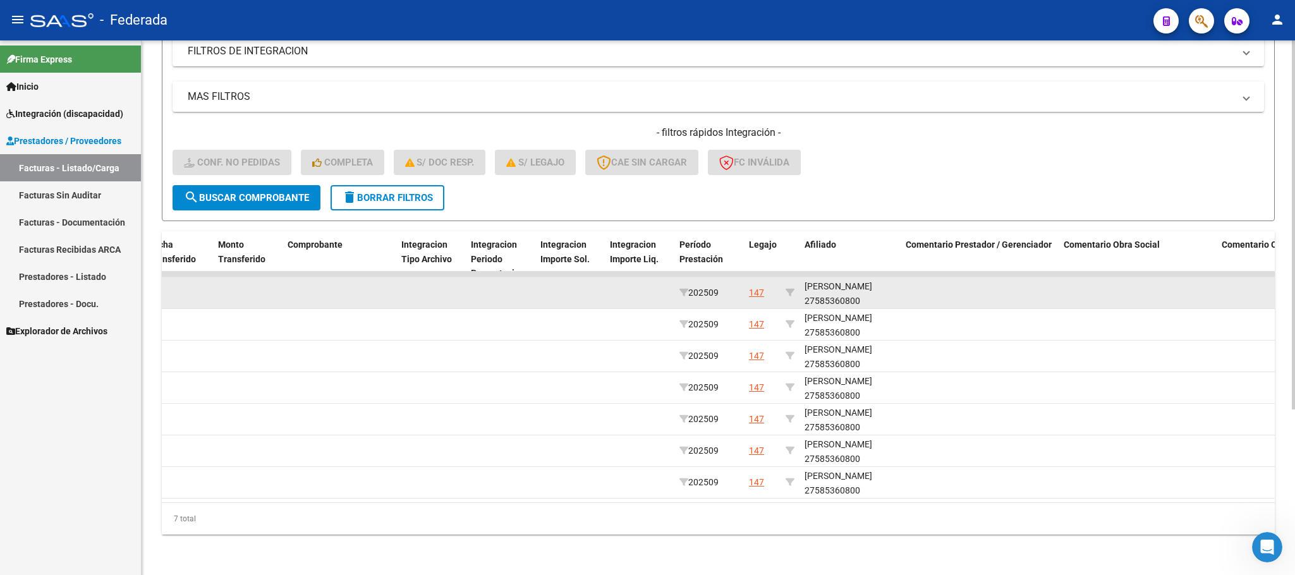
click at [845, 281] on div "VIÑES ELENA 27585360800" at bounding box center [849, 293] width 91 height 29
copy div "27585360800"
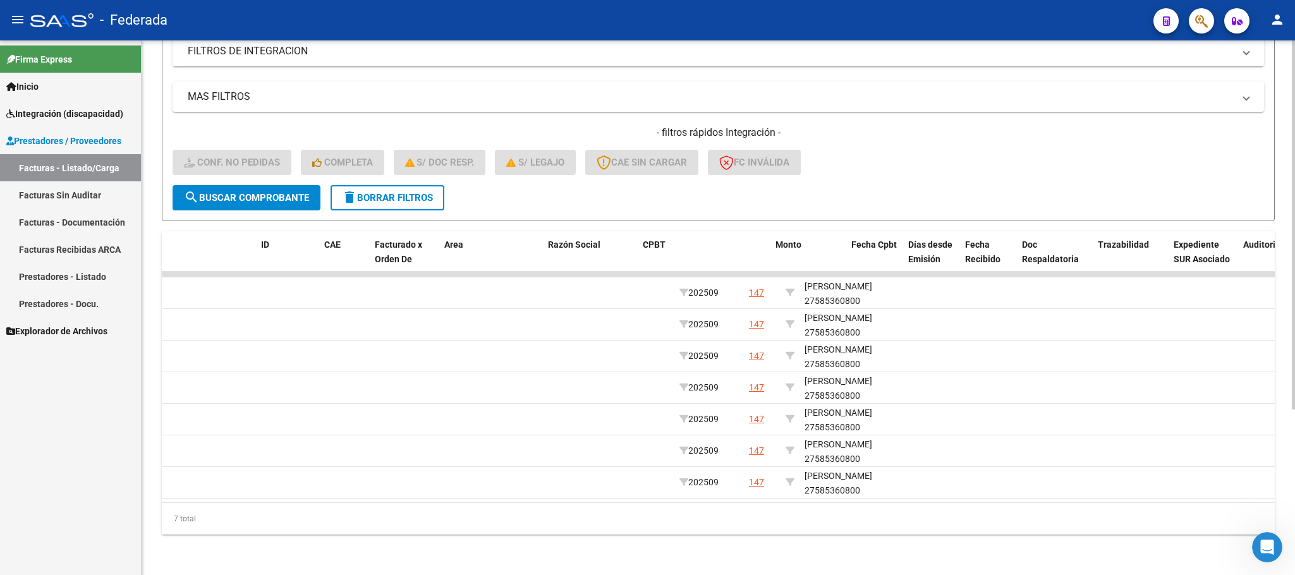
scroll to position [0, 0]
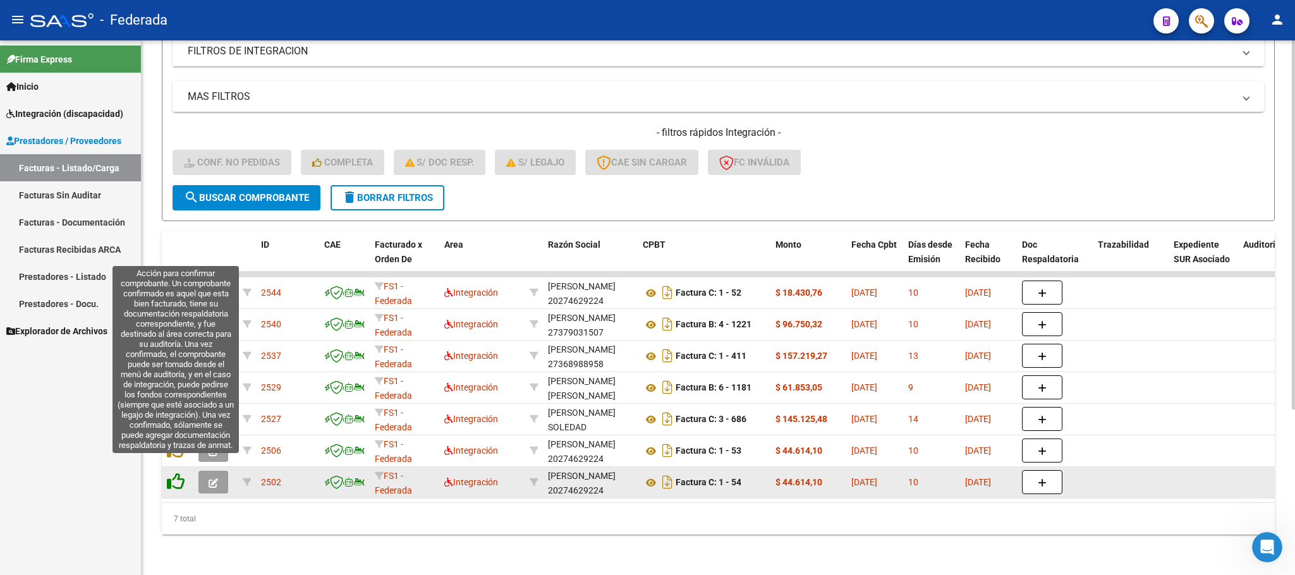
click at [171, 473] on icon at bounding box center [176, 482] width 18 height 18
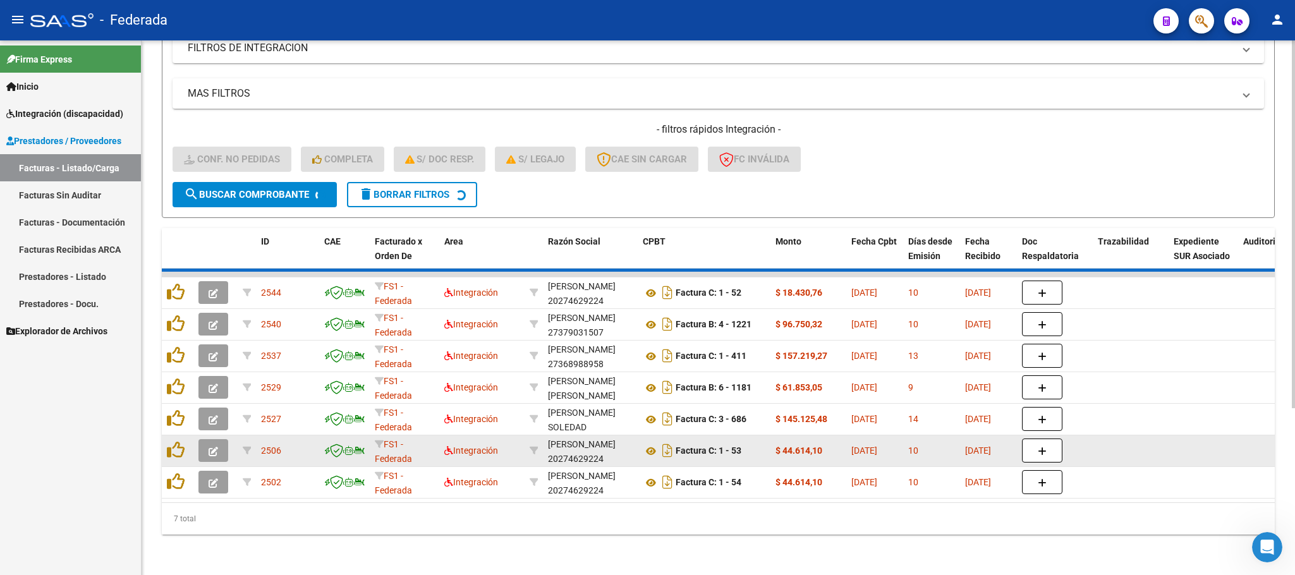
scroll to position [207, 0]
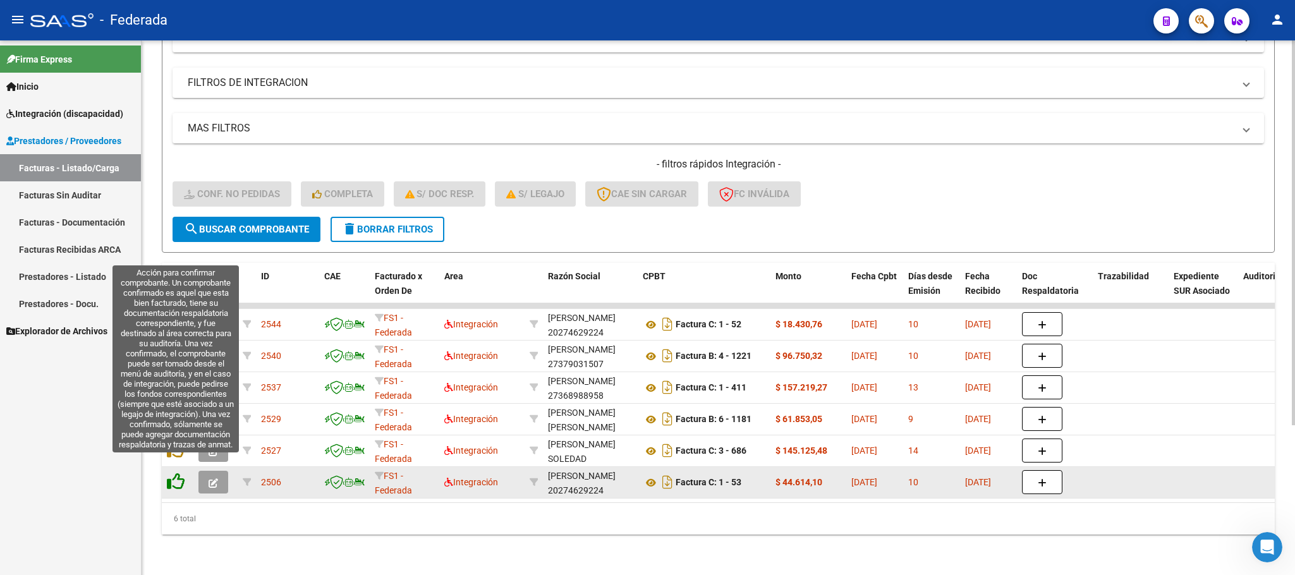
click at [178, 473] on icon at bounding box center [176, 482] width 18 height 18
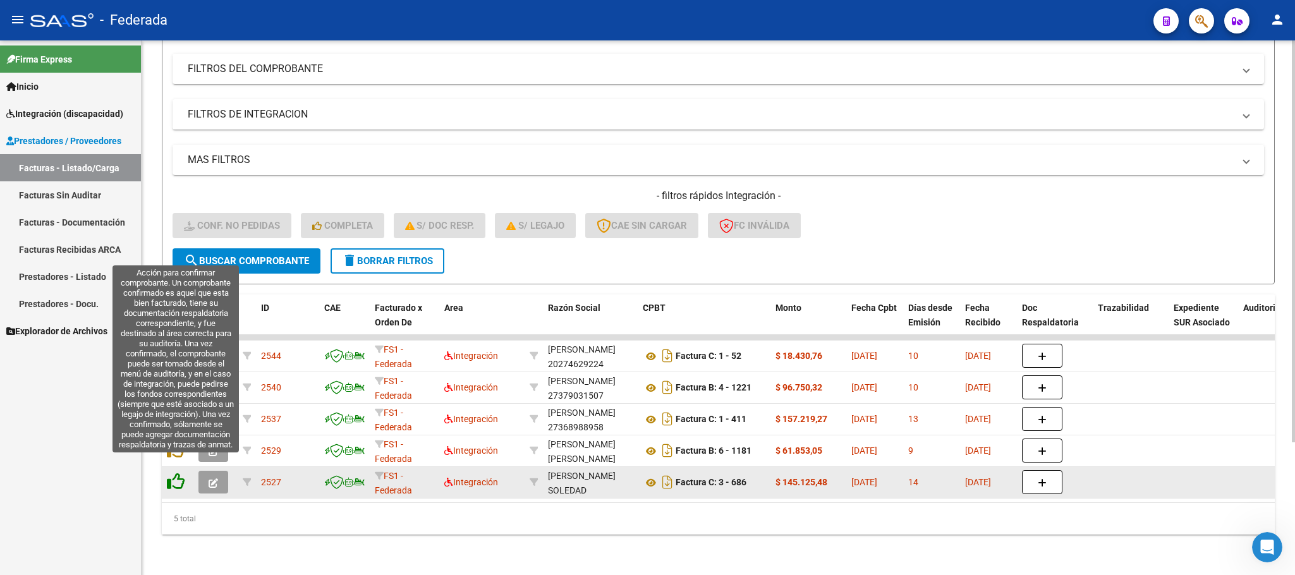
scroll to position [176, 0]
click at [176, 473] on icon at bounding box center [176, 482] width 18 height 18
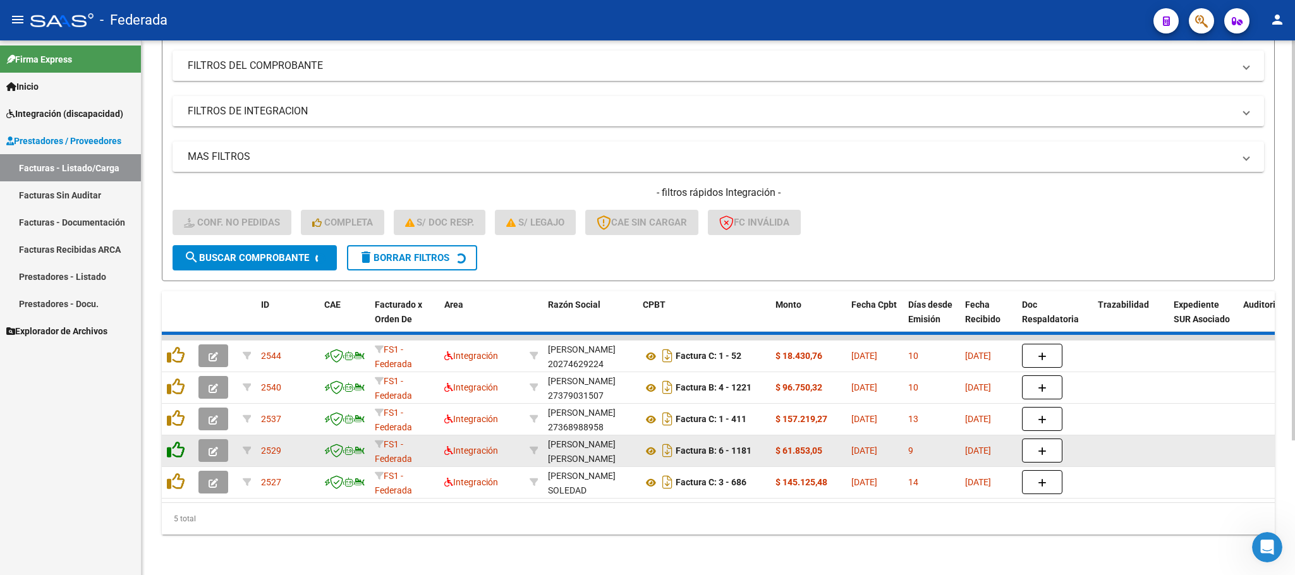
scroll to position [144, 0]
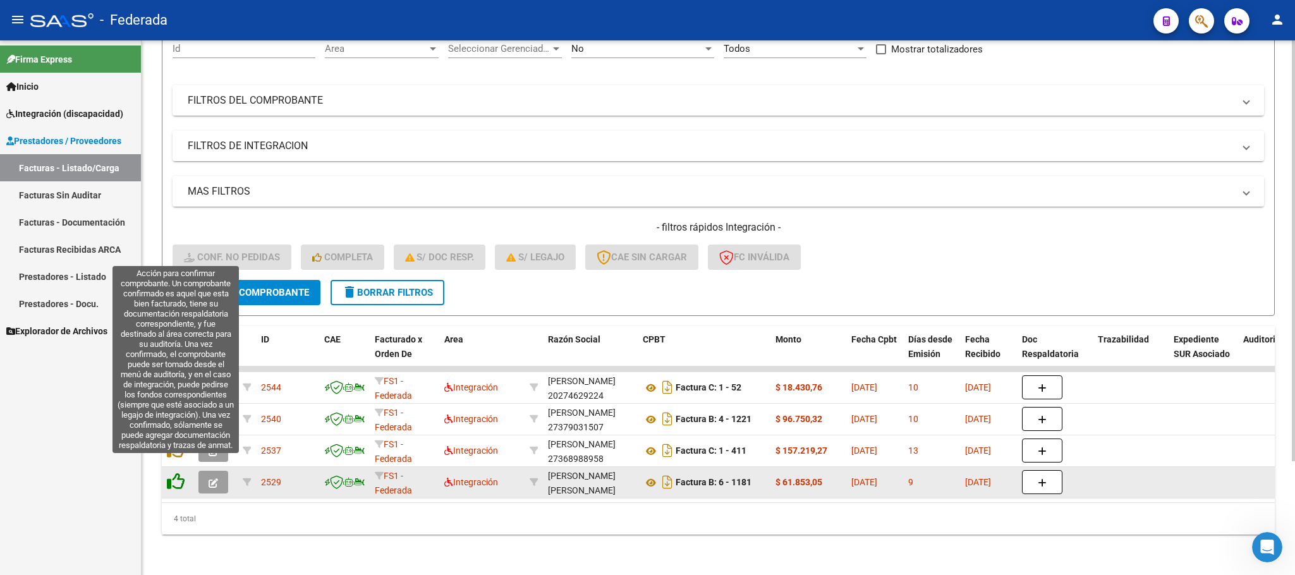
click at [176, 473] on icon at bounding box center [176, 482] width 18 height 18
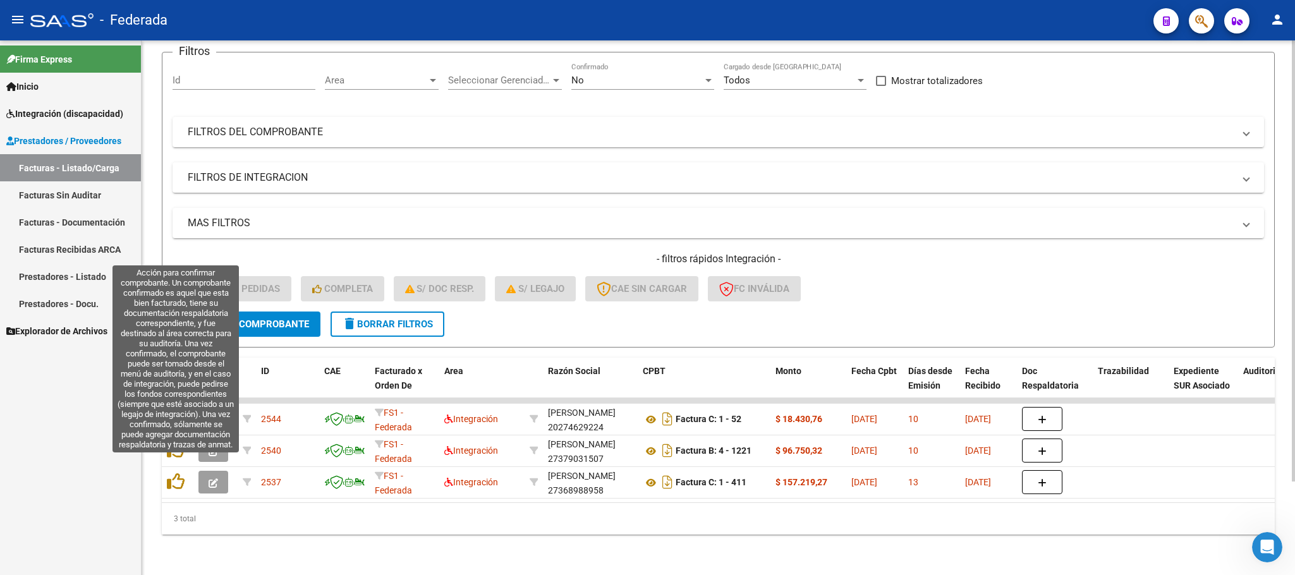
scroll to position [112, 0]
click at [176, 473] on icon at bounding box center [176, 482] width 18 height 18
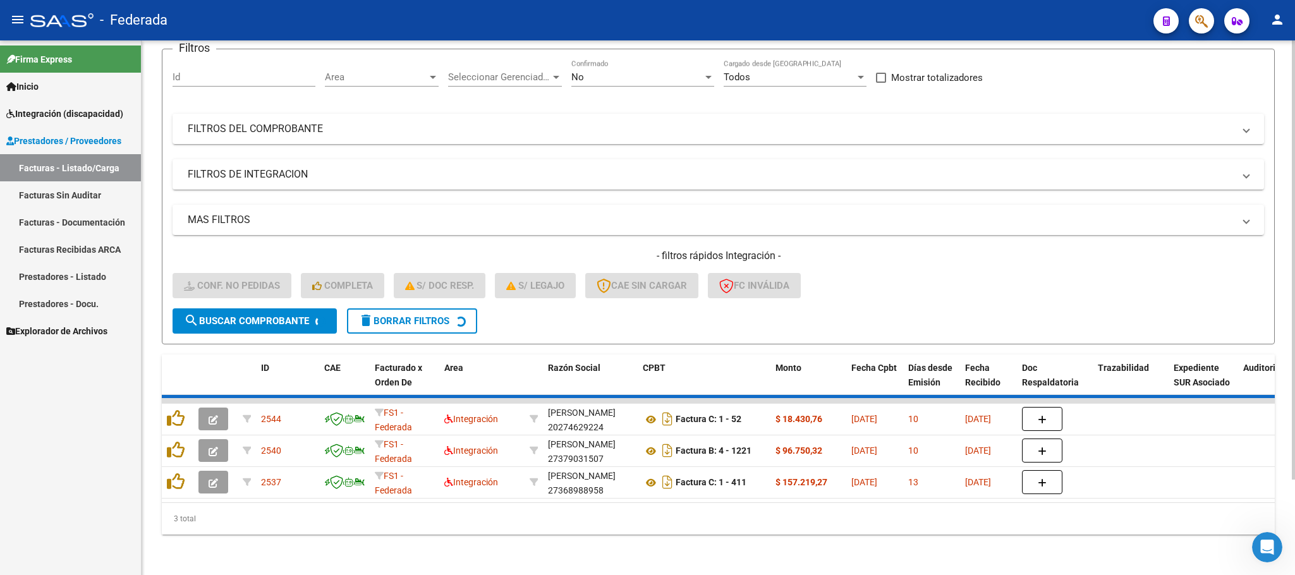
scroll to position [82, 0]
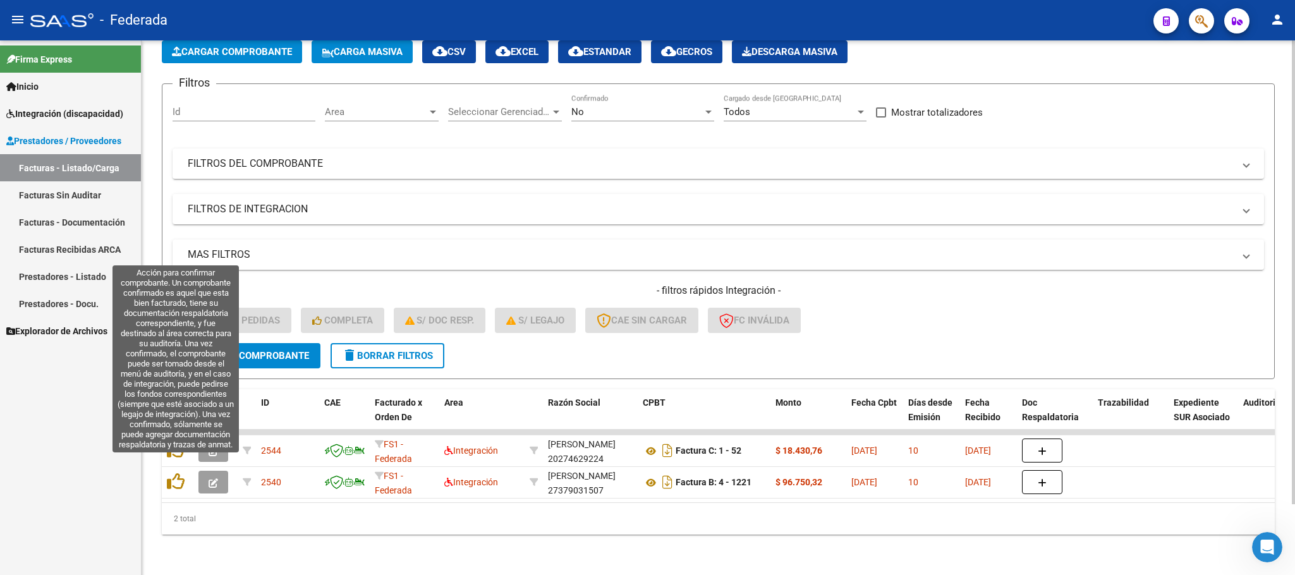
click at [176, 473] on icon at bounding box center [176, 482] width 18 height 18
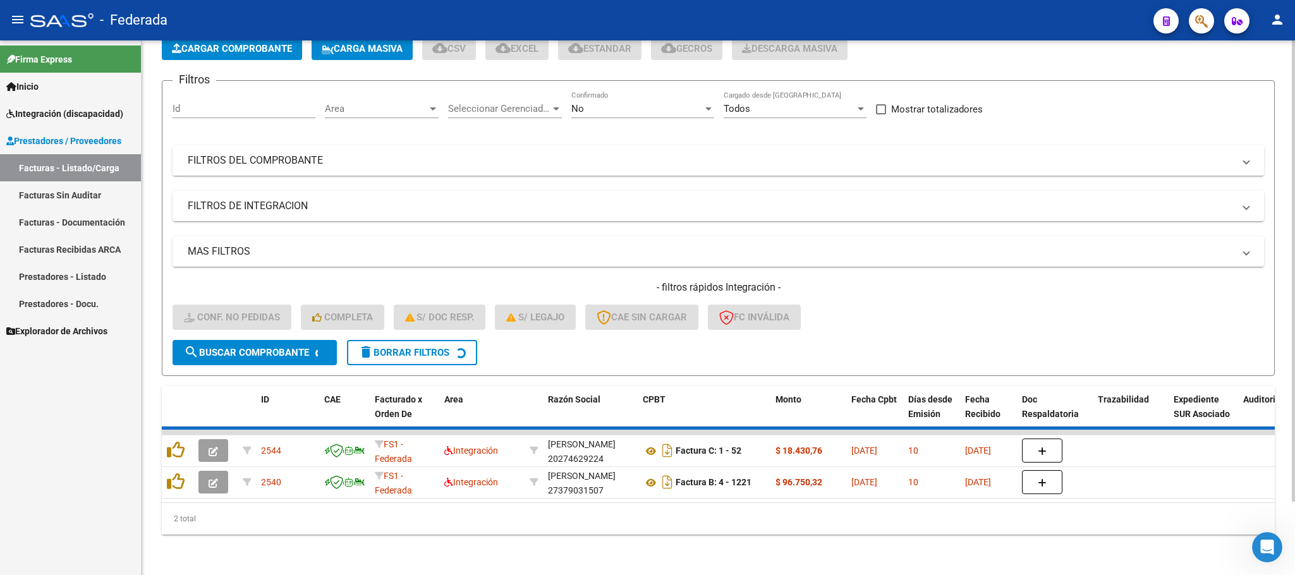
scroll to position [49, 0]
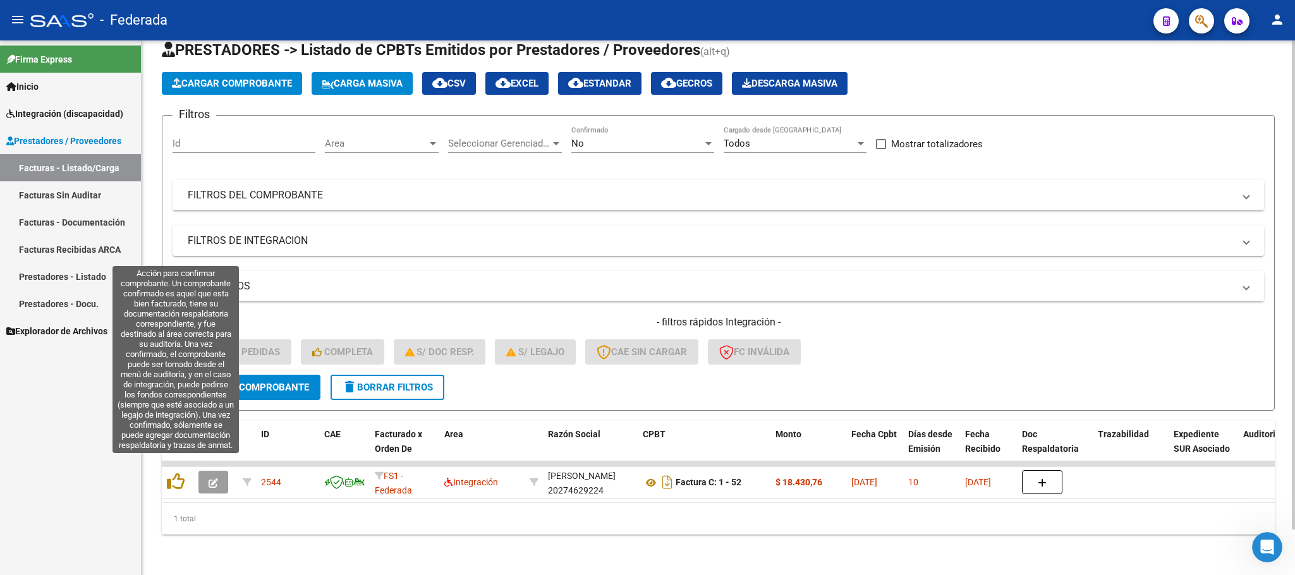
click at [176, 473] on icon at bounding box center [176, 482] width 18 height 18
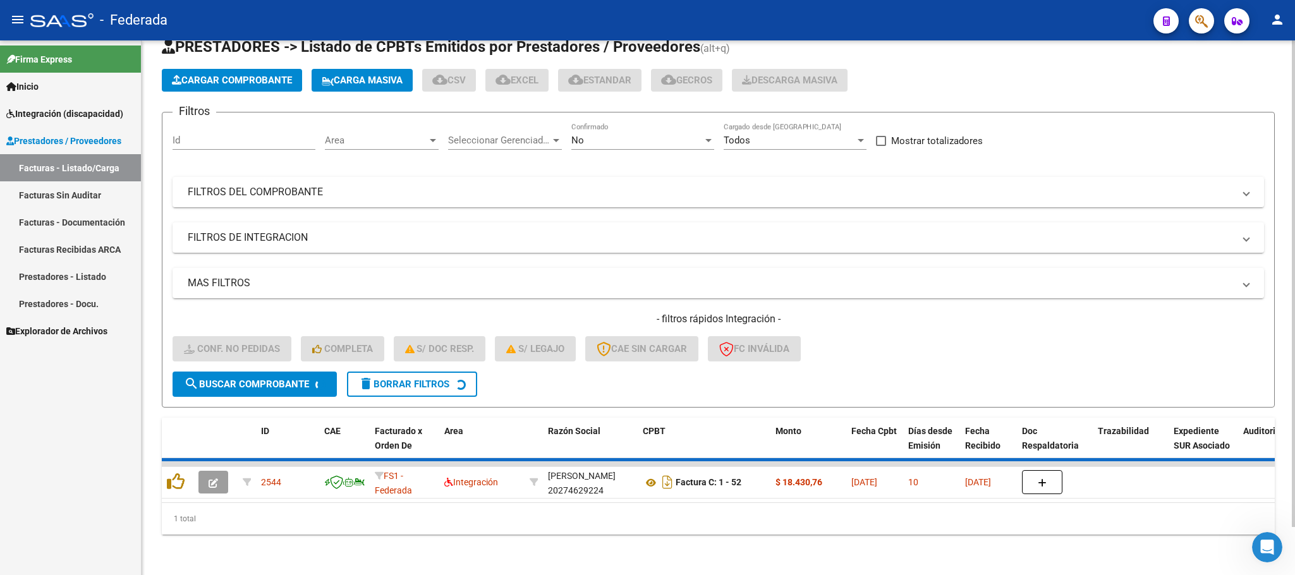
scroll to position [25, 0]
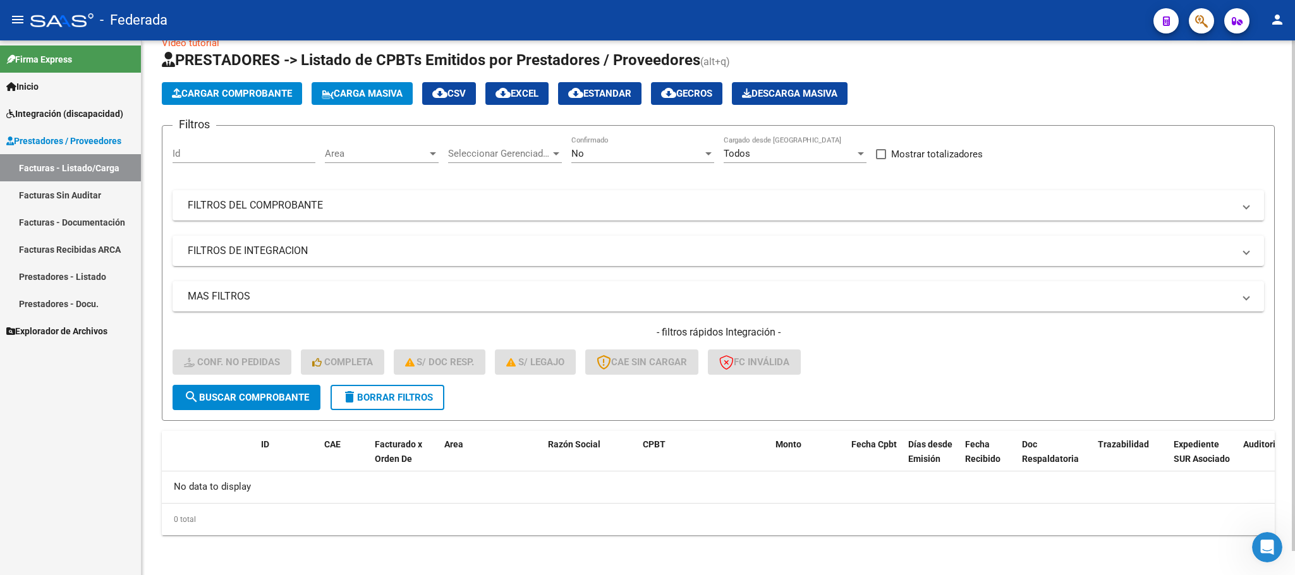
click at [393, 397] on span "delete Borrar Filtros" at bounding box center [387, 397] width 91 height 11
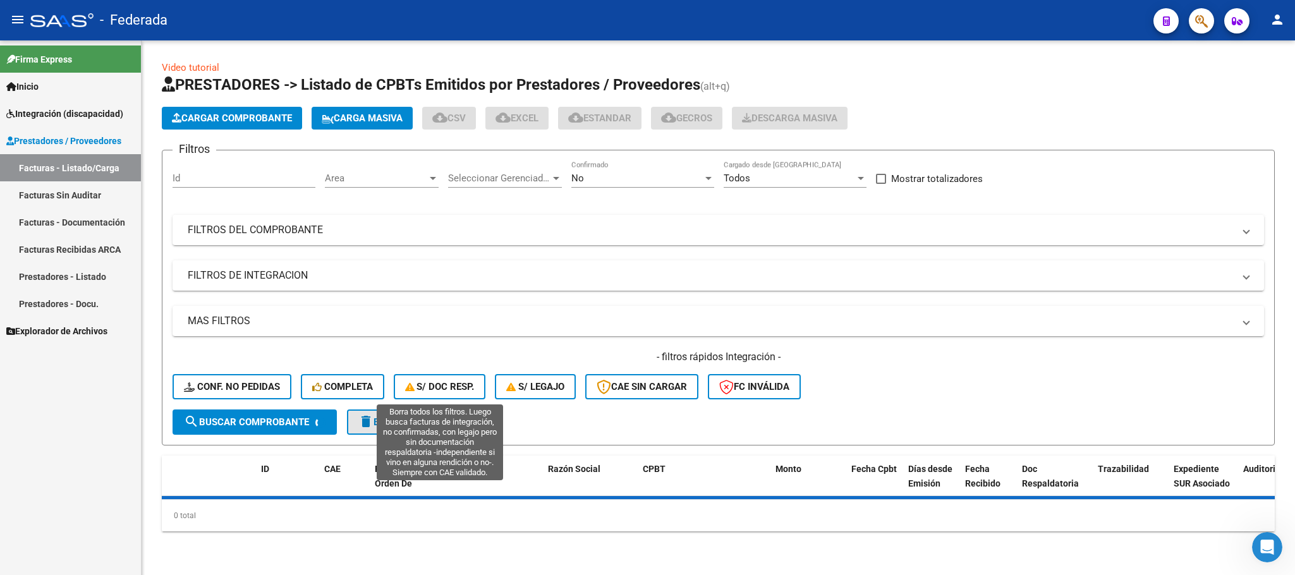
scroll to position [0, 0]
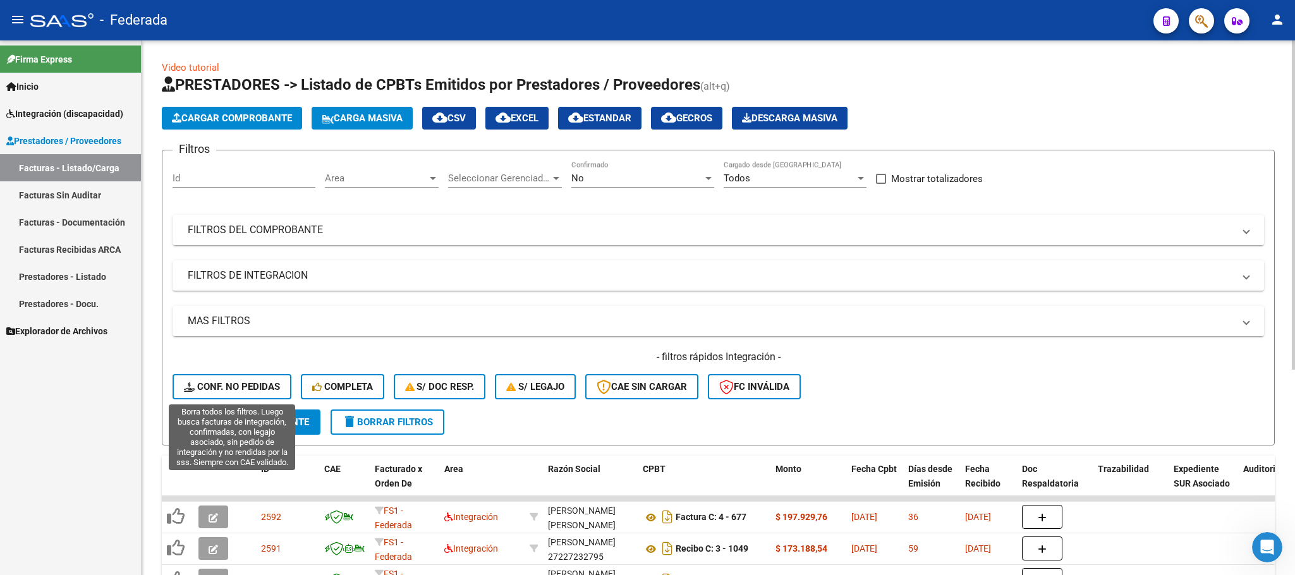
click at [251, 379] on button "Conf. no pedidas" at bounding box center [231, 386] width 119 height 25
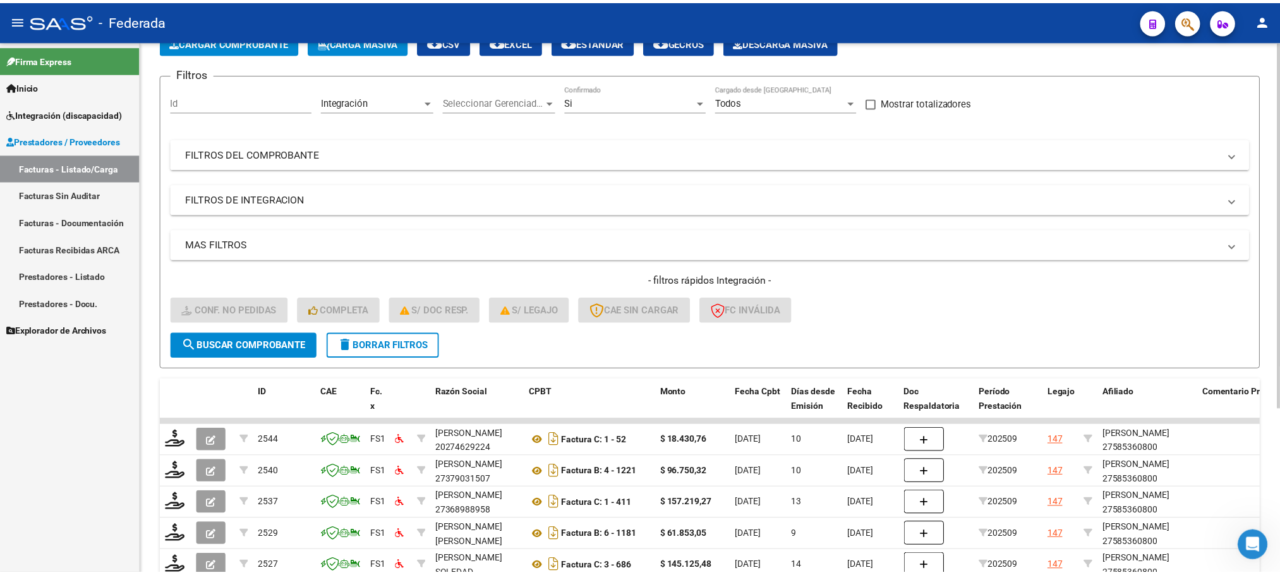
scroll to position [239, 0]
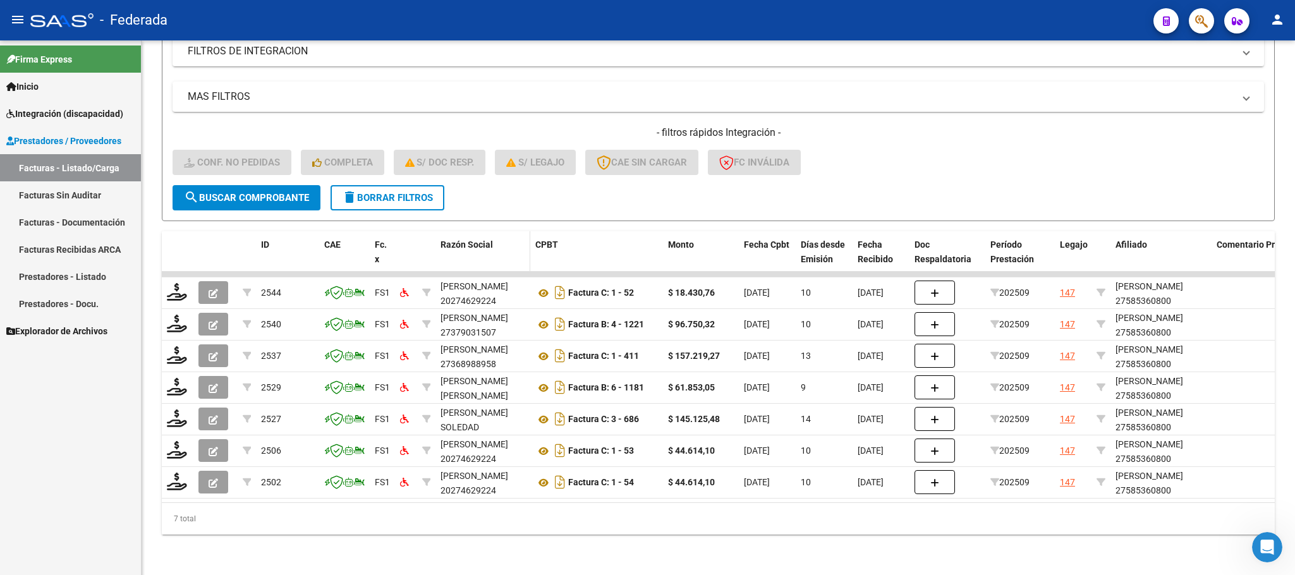
click at [468, 239] on span "Razón Social" at bounding box center [466, 244] width 52 height 10
click at [466, 239] on span "Razón Social" at bounding box center [466, 244] width 52 height 10
click at [453, 239] on span "Razón Social" at bounding box center [466, 244] width 52 height 10
click at [447, 239] on span "Razón Social" at bounding box center [466, 244] width 52 height 10
click at [466, 238] on div "Razón Social" at bounding box center [482, 245] width 85 height 15
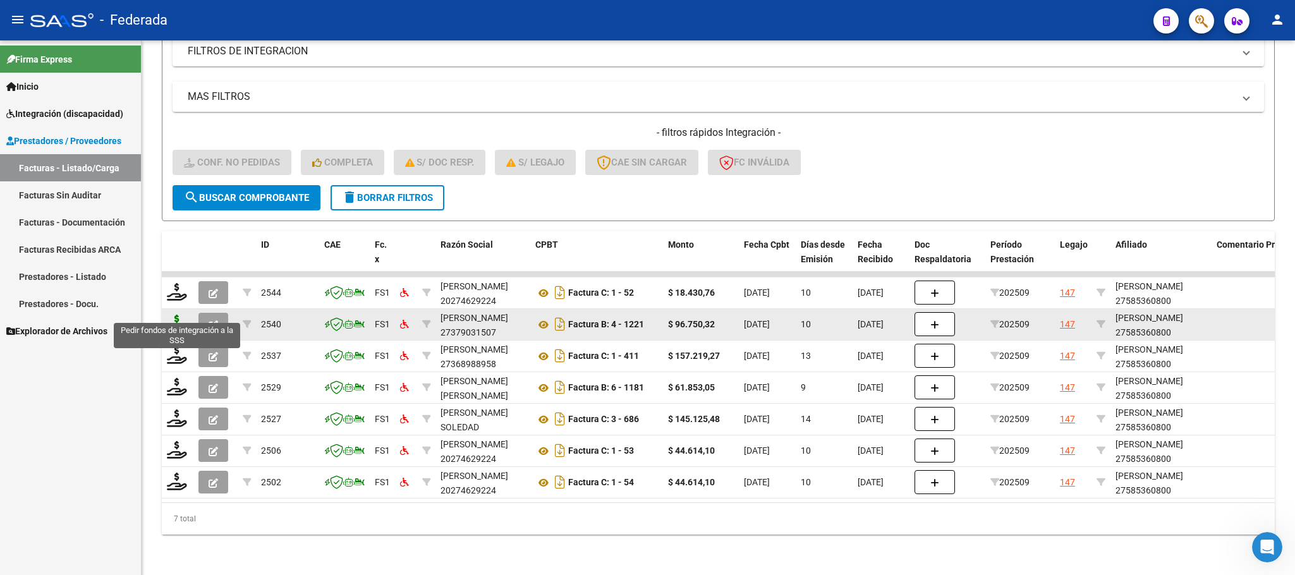
click at [182, 315] on icon at bounding box center [177, 324] width 20 height 18
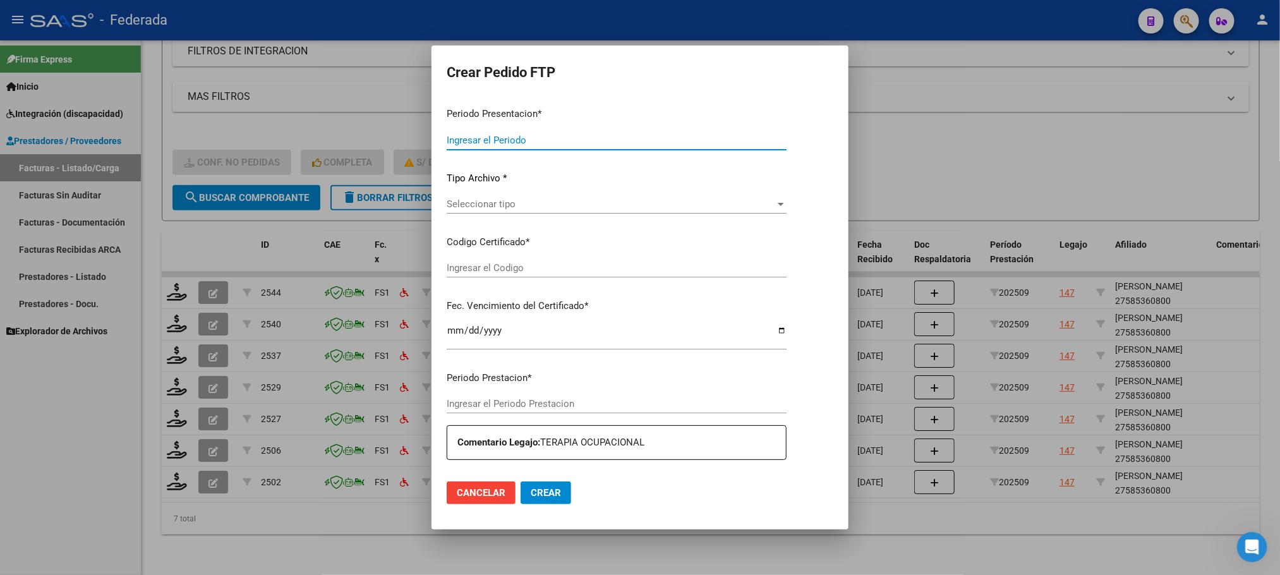
type input "202509"
type input "$ 96.750,32"
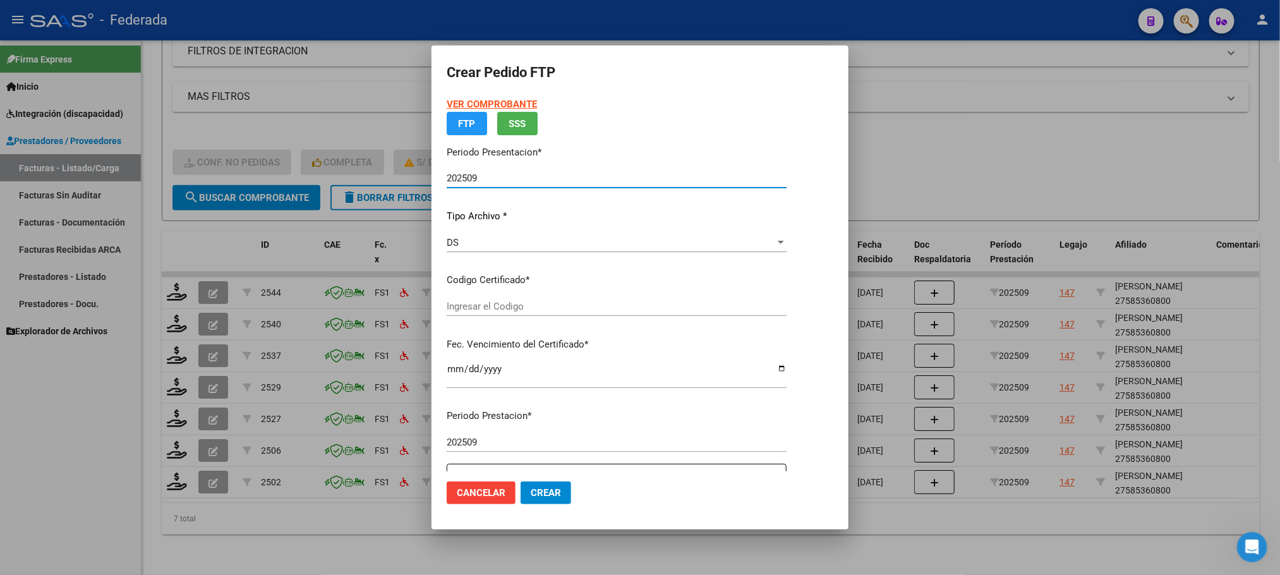
type input "ARG01000585360802021071420251214SFE168"
type input "2025-12-14"
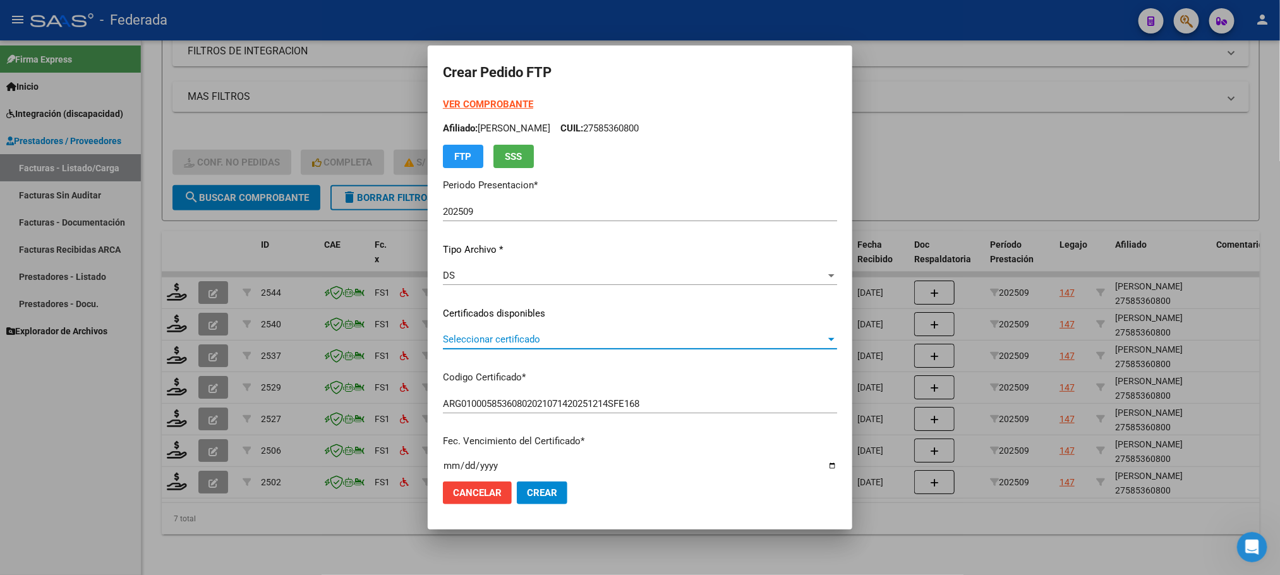
click at [474, 339] on span "Seleccionar certificado" at bounding box center [634, 339] width 383 height 11
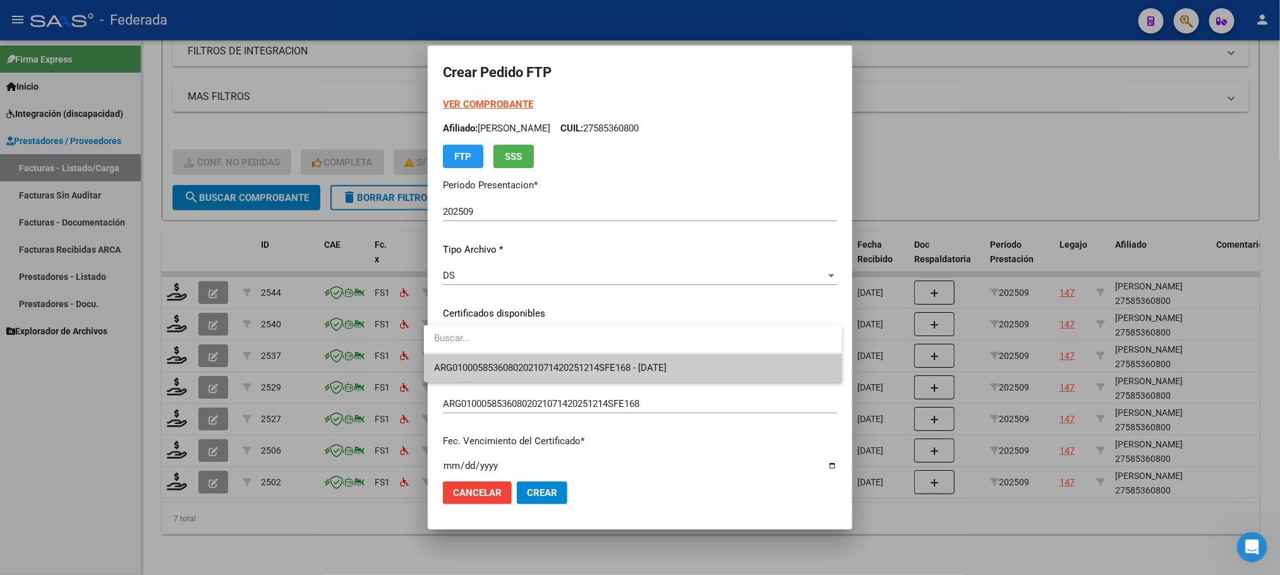
click at [478, 366] on span "ARG01000585360802021071420251214SFE168 - 2025-12-14" at bounding box center [550, 367] width 232 height 11
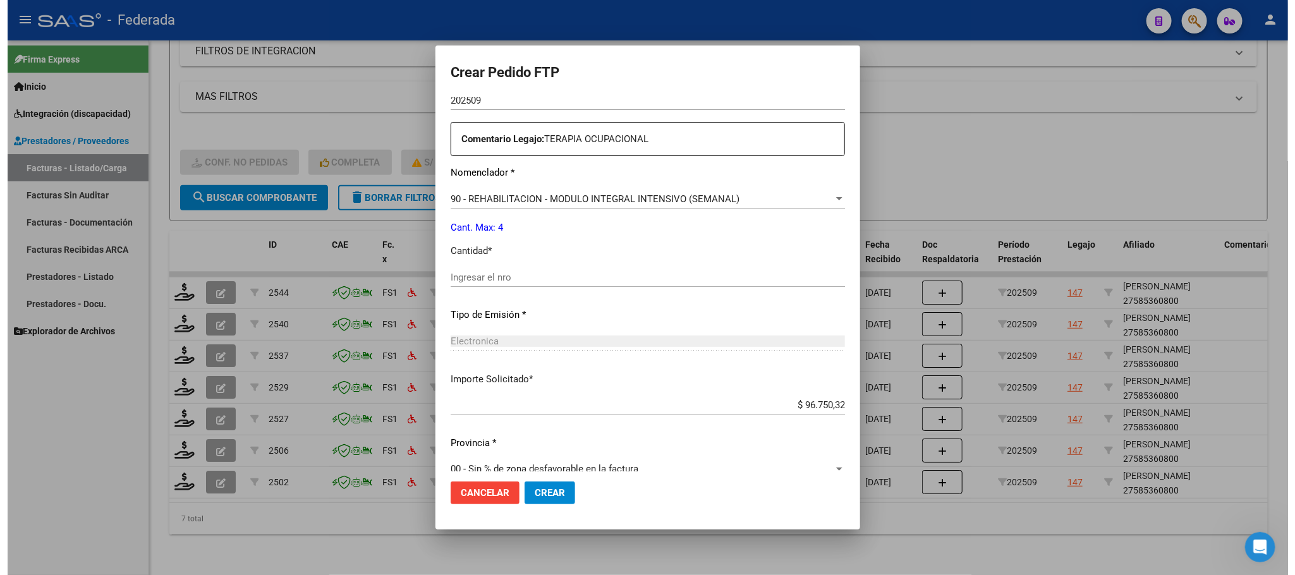
scroll to position [472, 0]
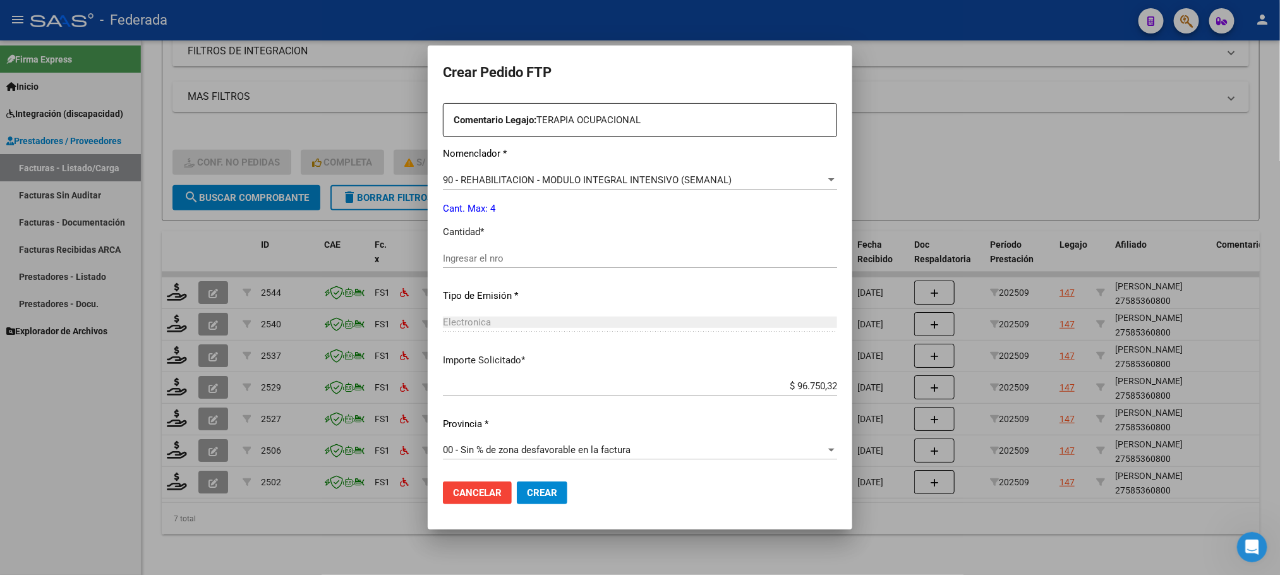
click at [476, 265] on div "Ingresar el nro" at bounding box center [640, 258] width 394 height 19
type input "4"
click at [545, 491] on span "Crear" at bounding box center [542, 492] width 30 height 11
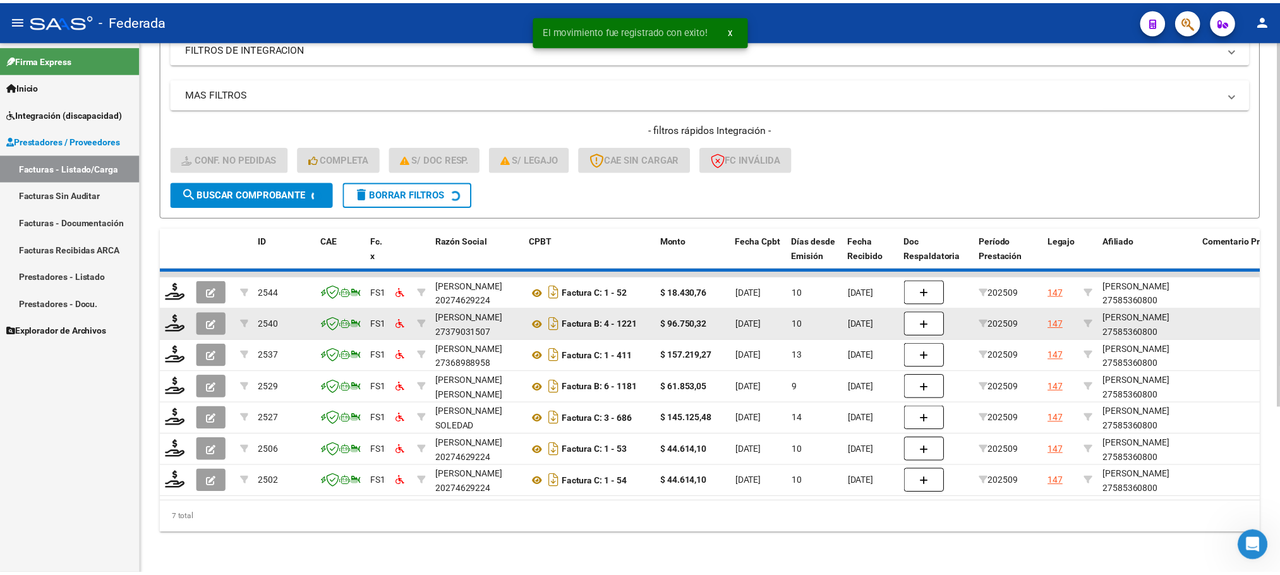
scroll to position [207, 0]
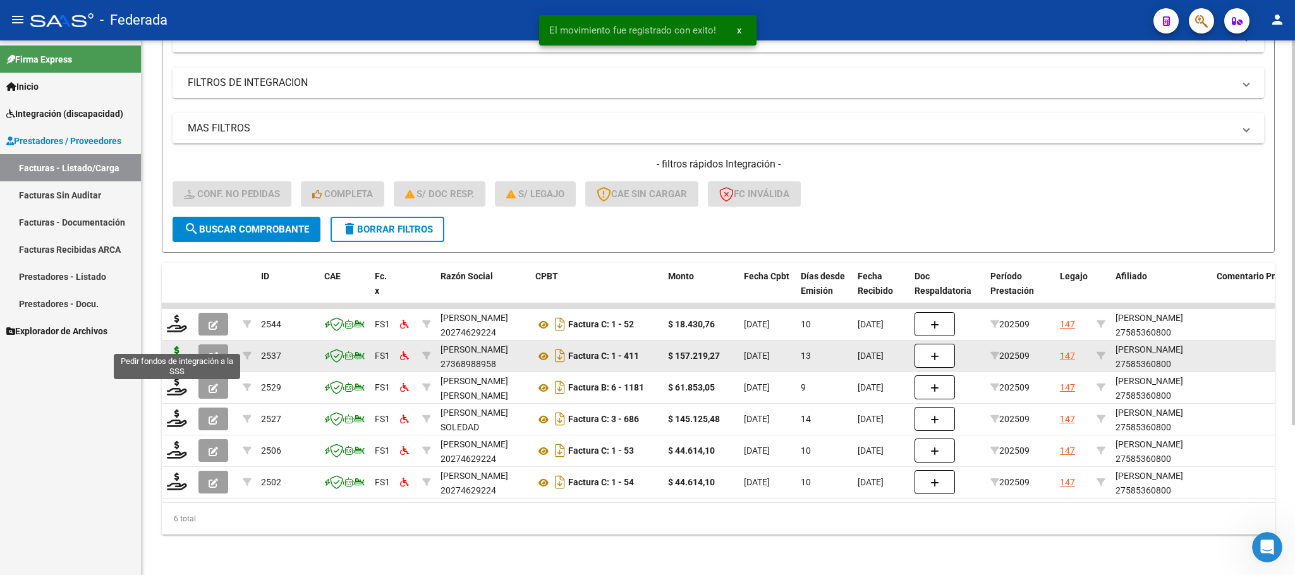
click at [177, 347] on icon at bounding box center [177, 355] width 20 height 18
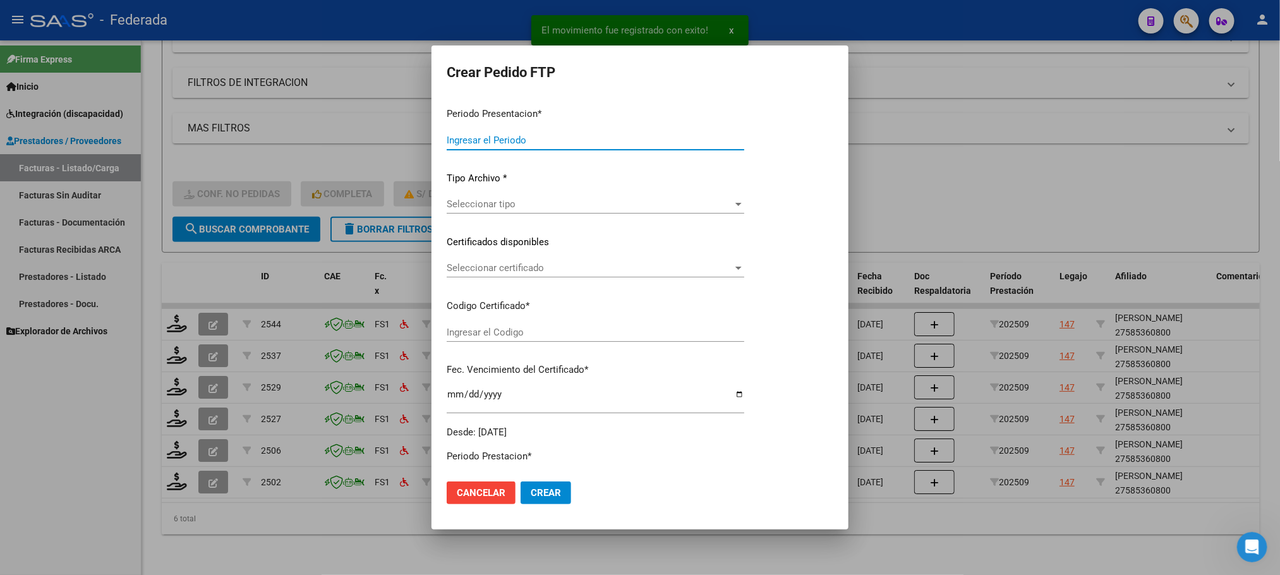
type input "202509"
type input "$ 157.219,27"
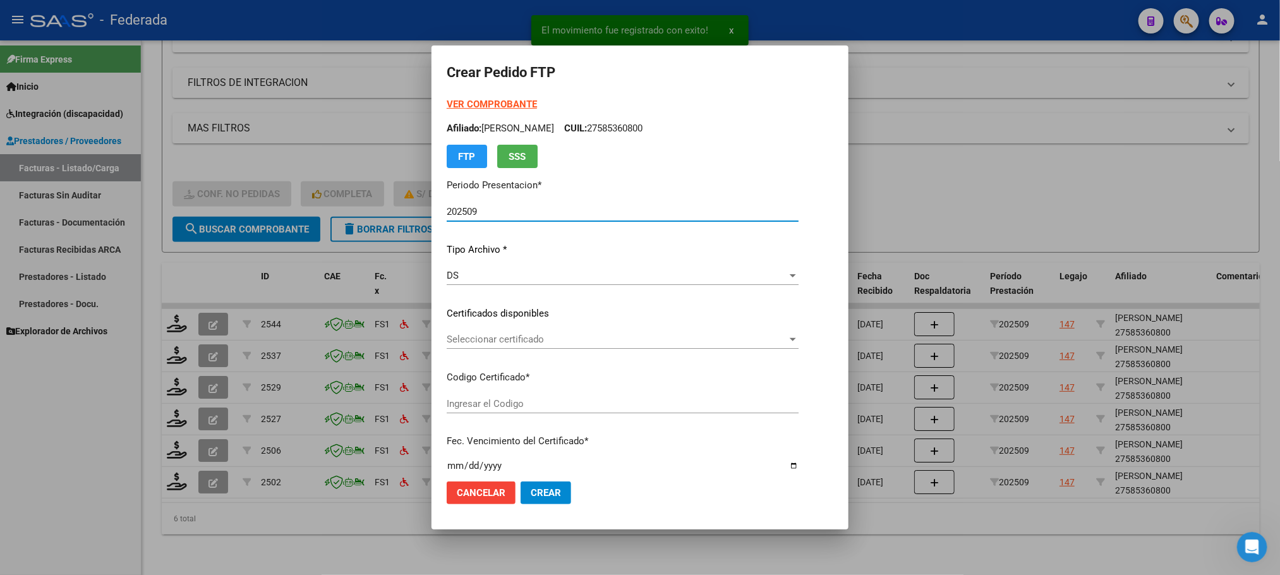
type input "ARG01000585360802021071420251214SFE168"
type input "2025-12-14"
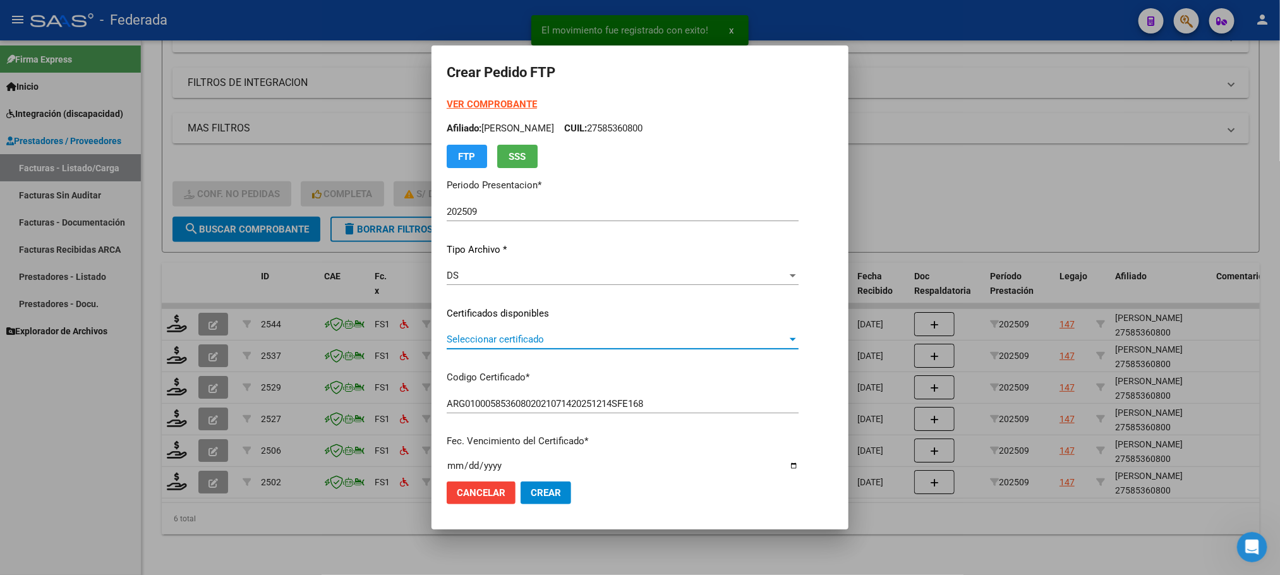
click at [461, 338] on span "Seleccionar certificado" at bounding box center [617, 339] width 341 height 11
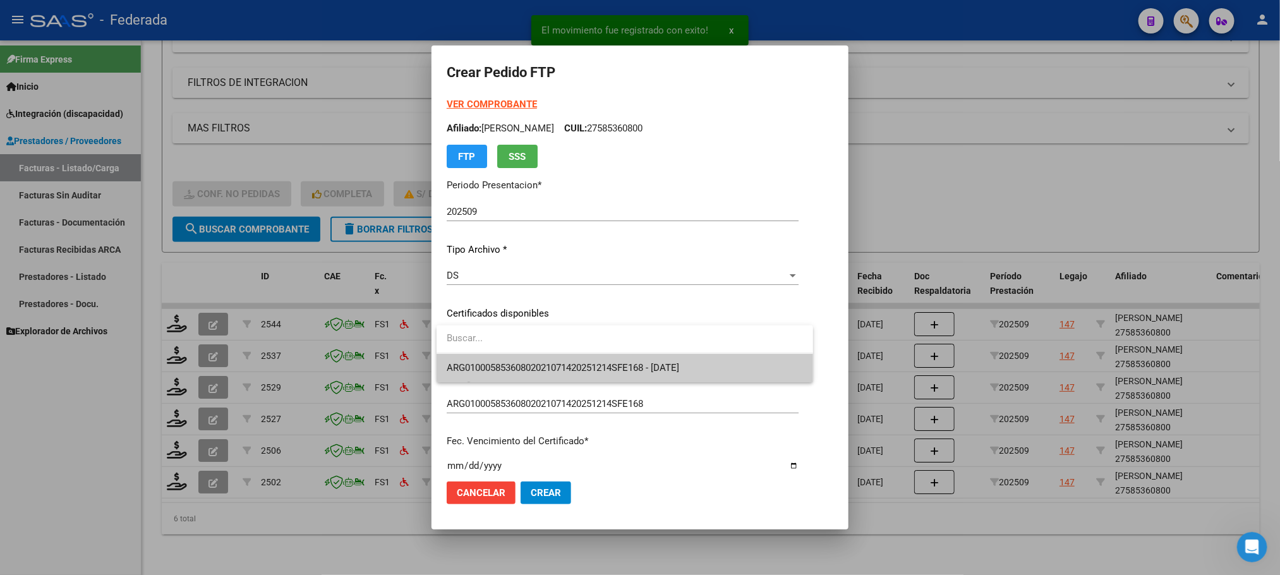
click at [461, 355] on span "ARG01000585360802021071420251214SFE168 - 2025-12-14" at bounding box center [625, 368] width 356 height 28
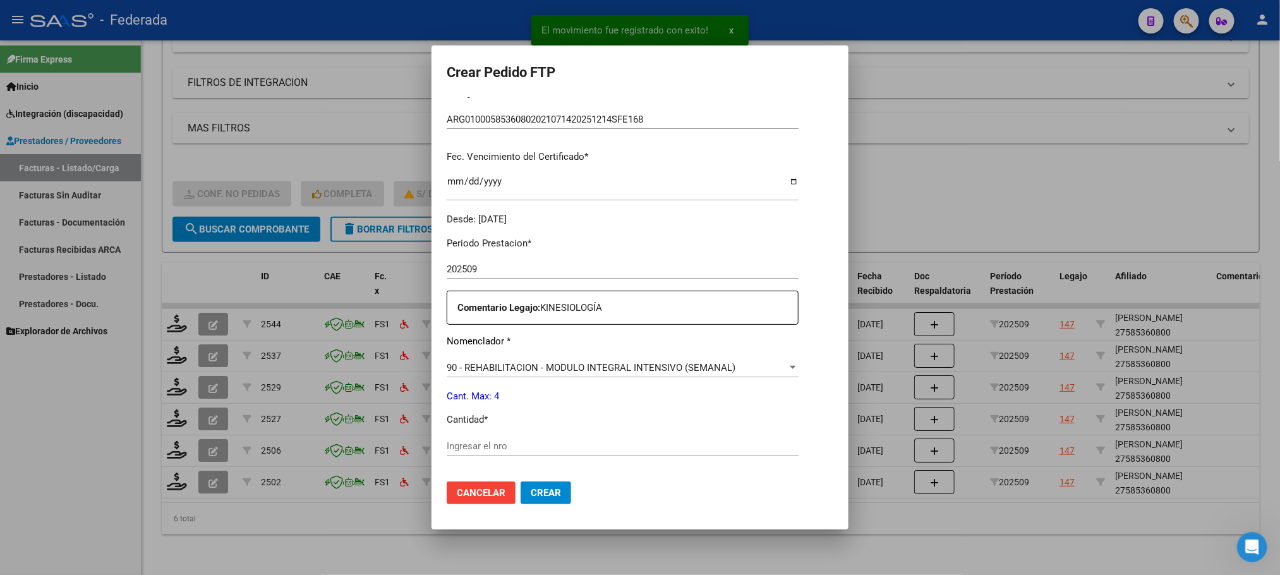
scroll to position [379, 0]
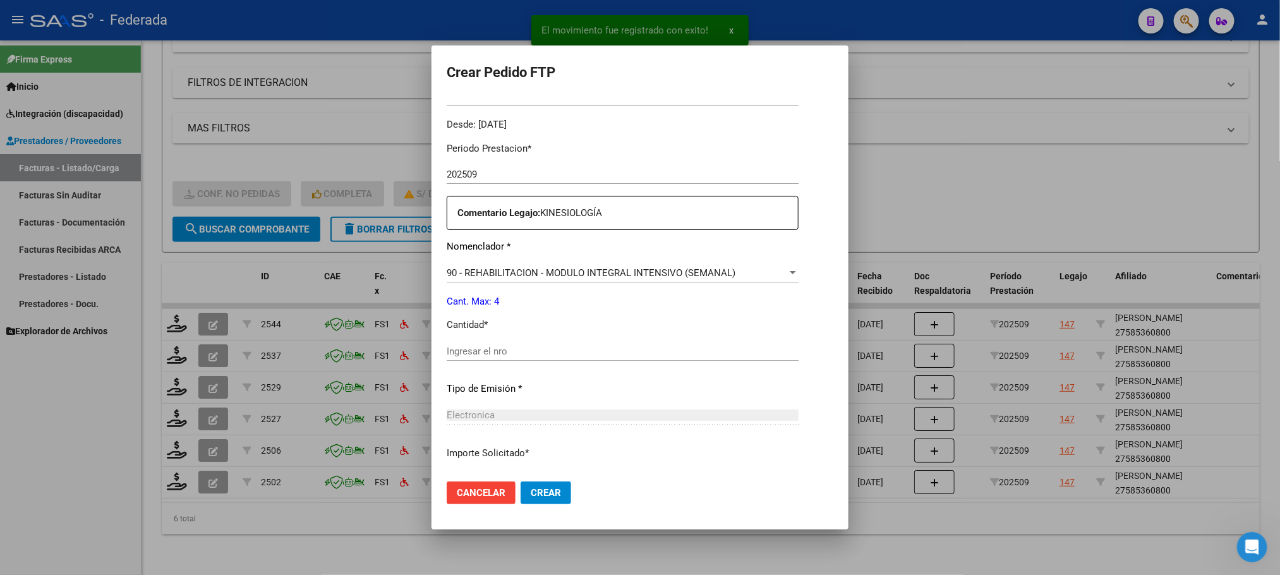
click at [469, 353] on input "Ingresar el nro" at bounding box center [623, 351] width 352 height 11
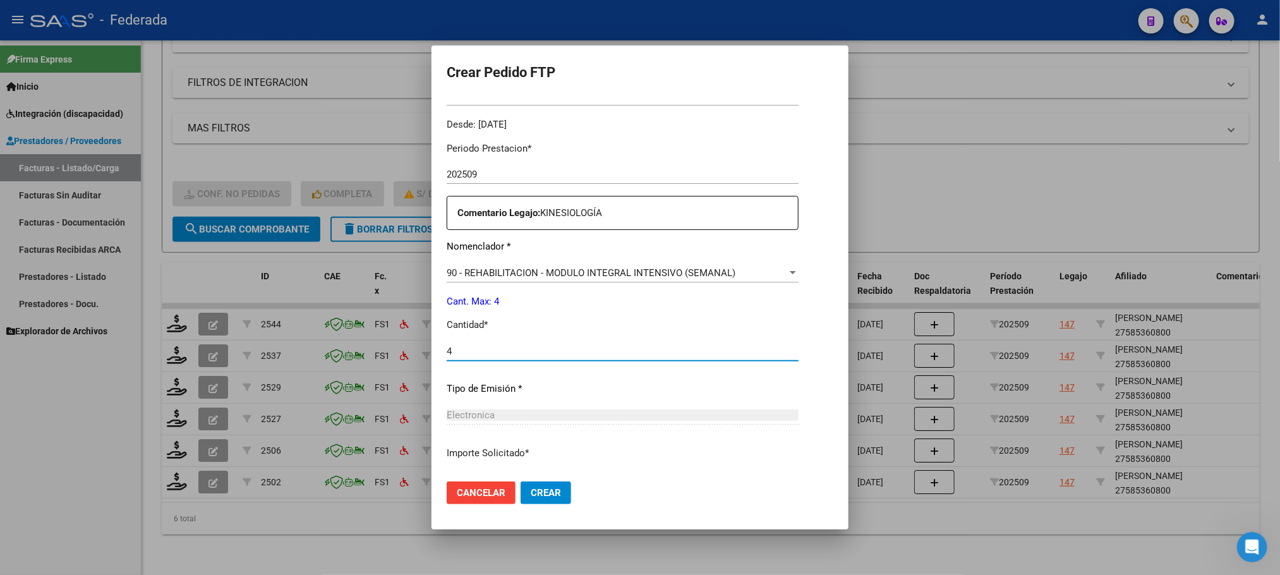
scroll to position [472, 0]
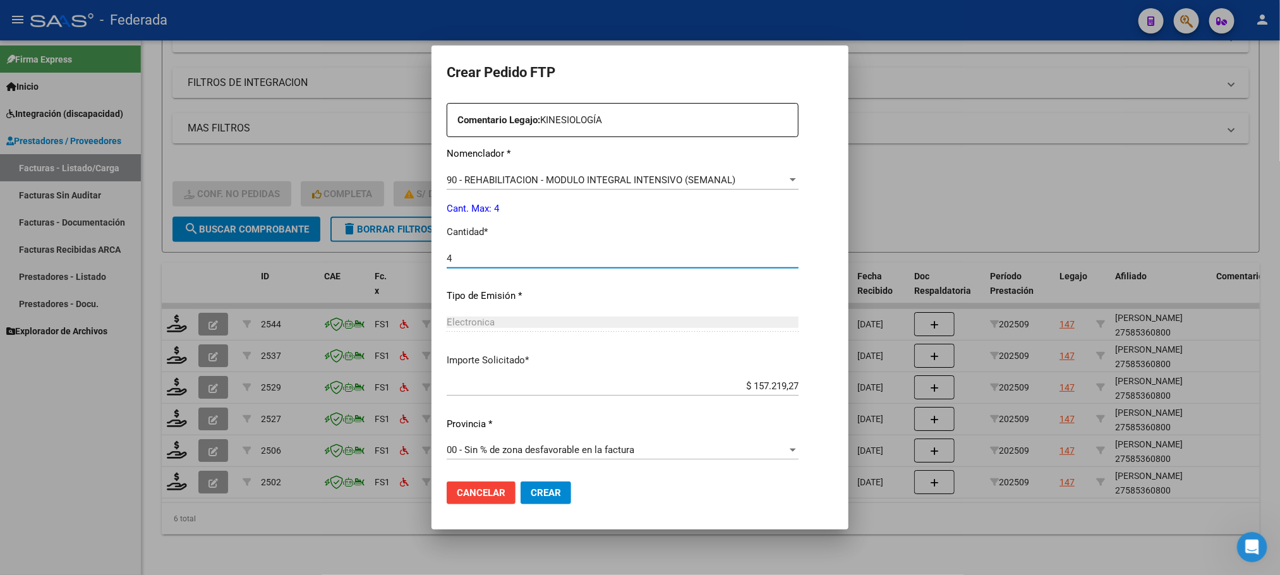
type input "4"
click at [538, 488] on span "Crear" at bounding box center [546, 492] width 30 height 11
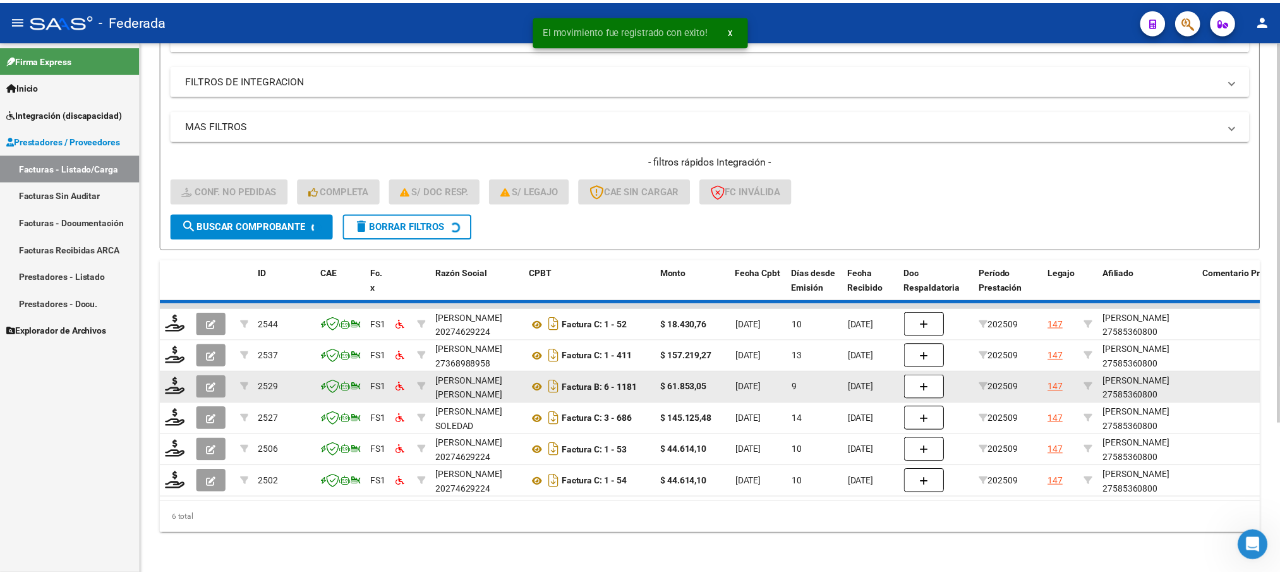
scroll to position [176, 0]
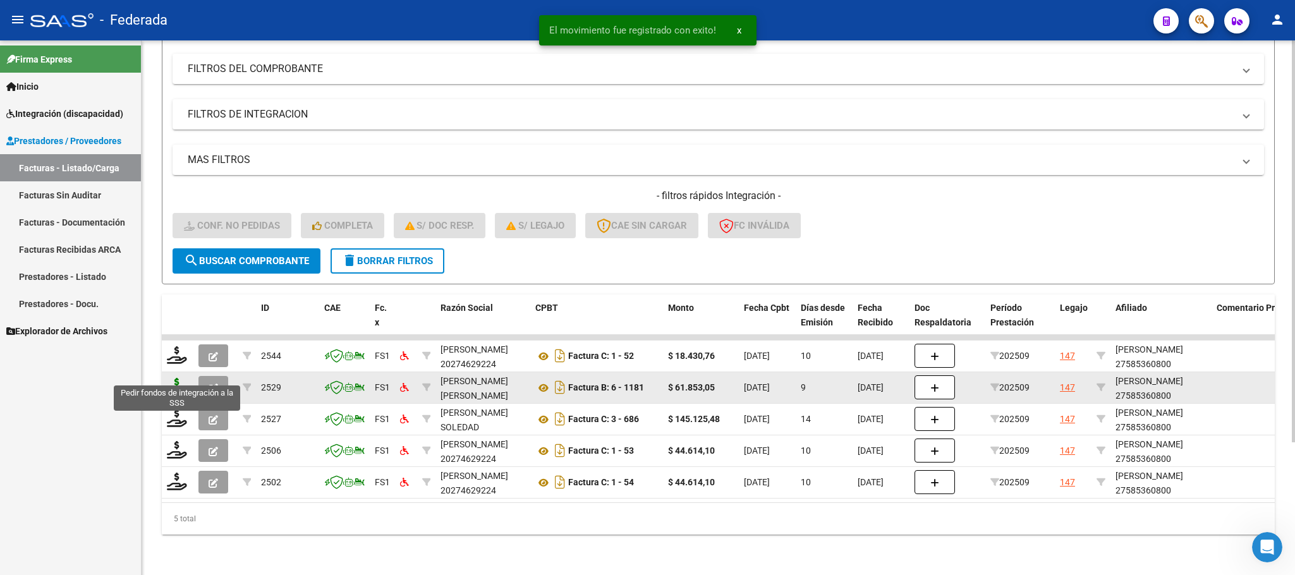
click at [178, 378] on icon at bounding box center [177, 387] width 20 height 18
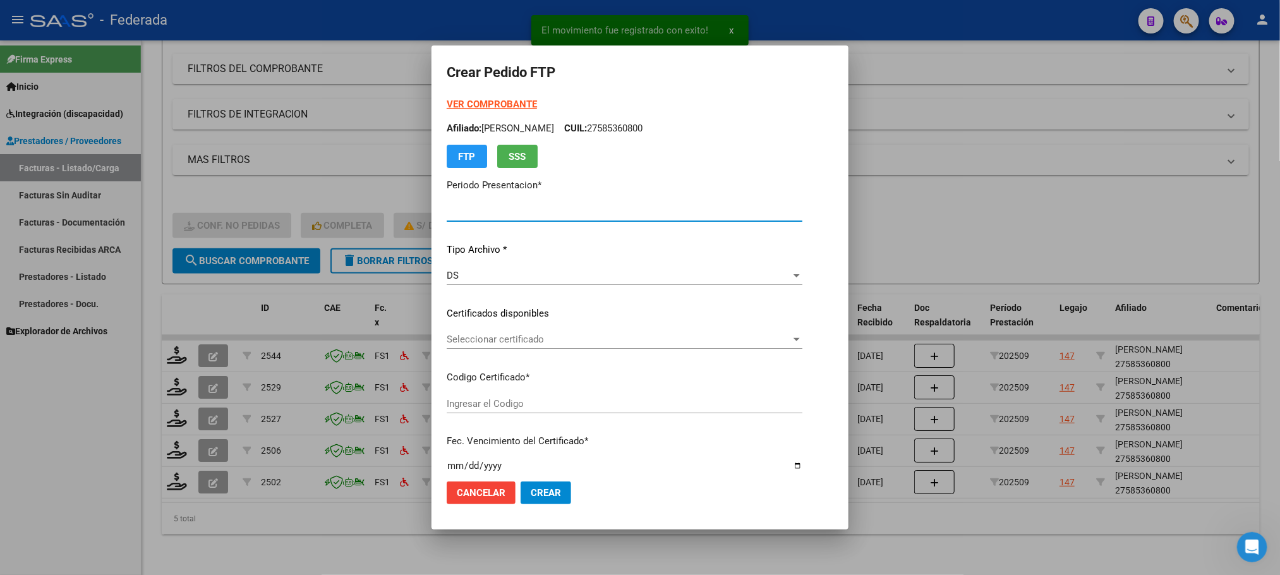
type input "202509"
type input "$ 61.853,05"
type input "ARG01000585360802021071420251214SFE168"
type input "2025-12-14"
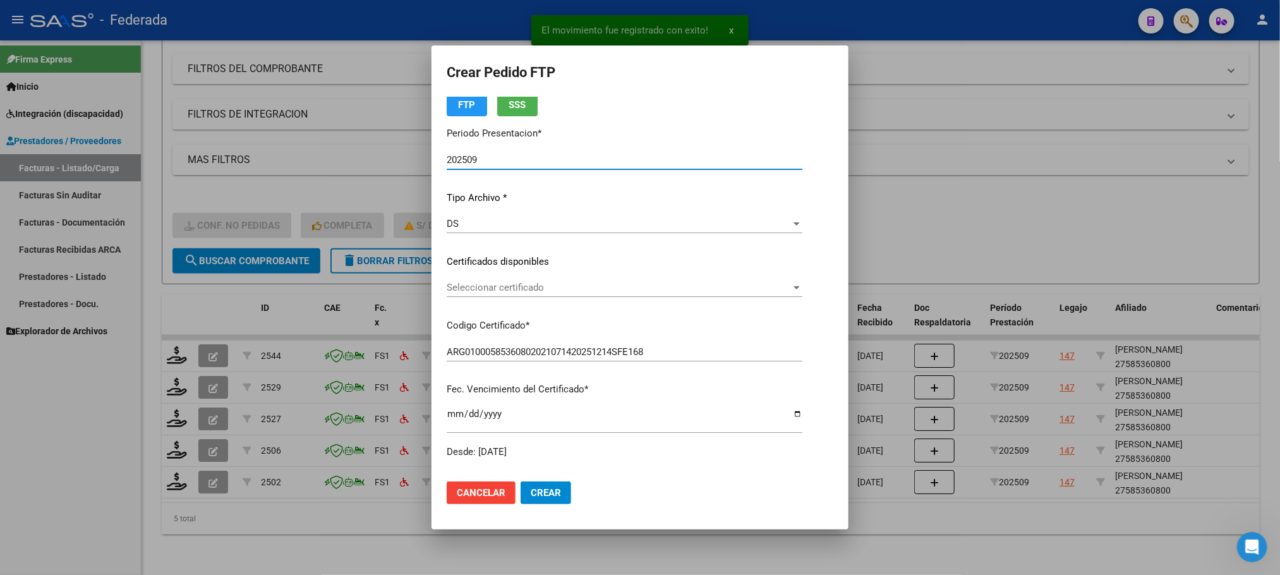
scroll to position [95, 0]
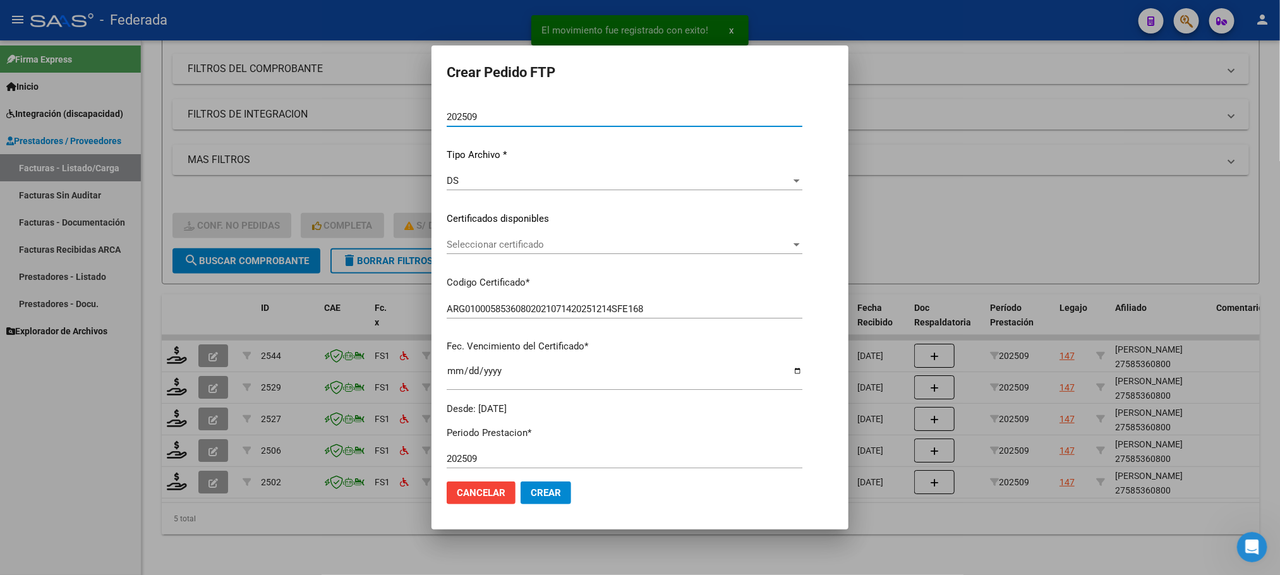
click at [498, 241] on span "Seleccionar certificado" at bounding box center [619, 244] width 344 height 11
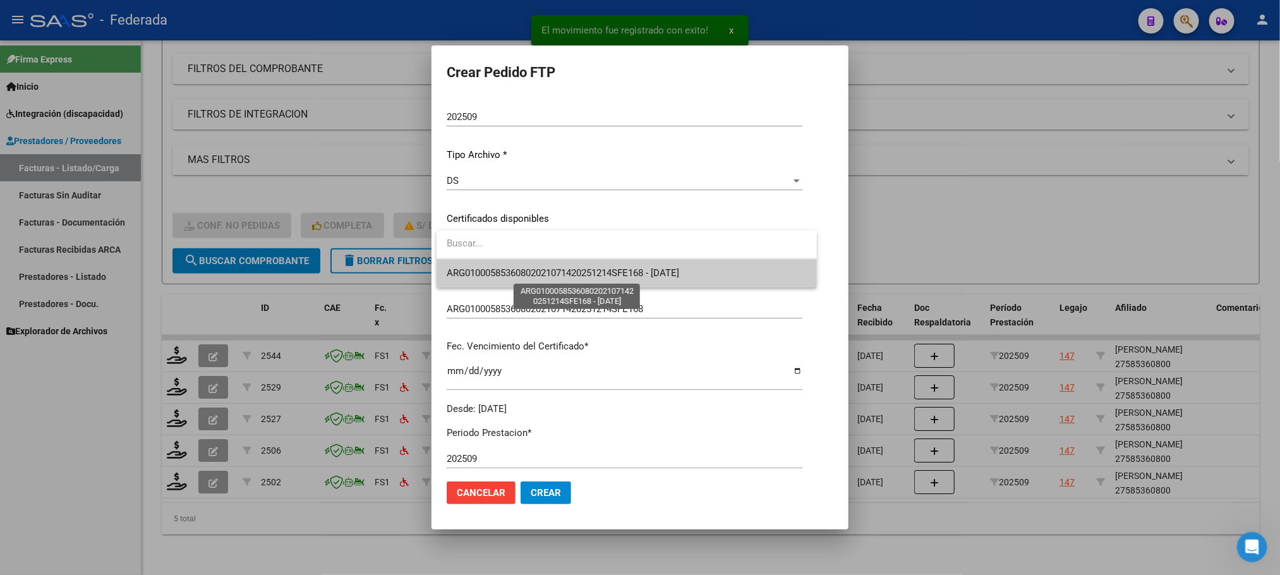
click at [497, 277] on span "ARG01000585360802021071420251214SFE168 - 2025-12-14" at bounding box center [563, 272] width 232 height 11
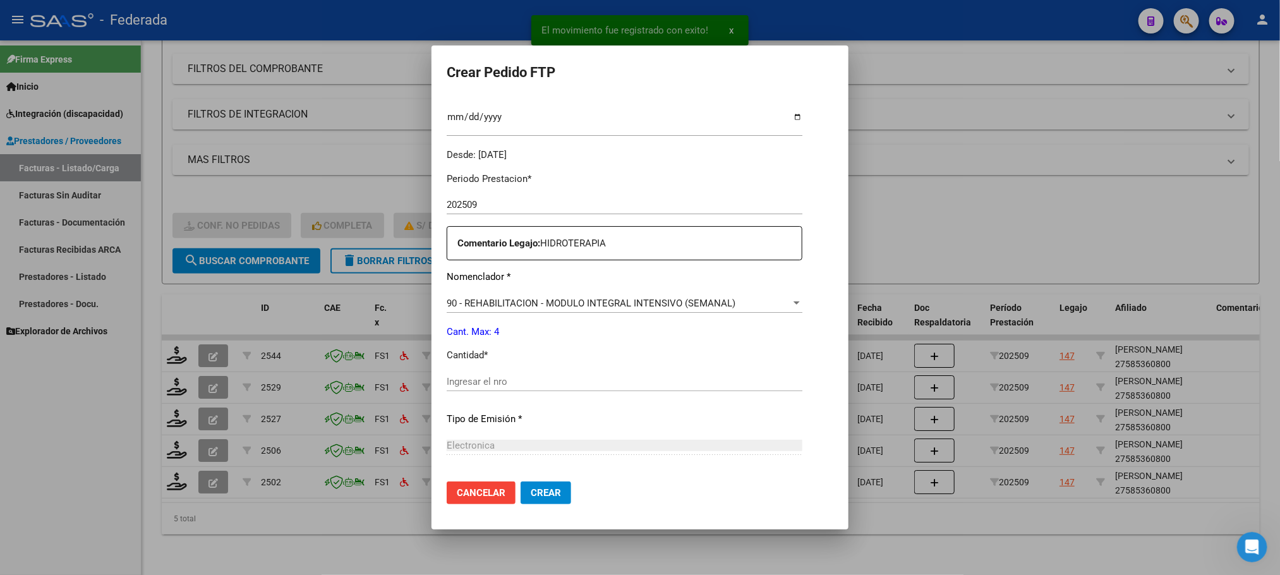
scroll to position [379, 0]
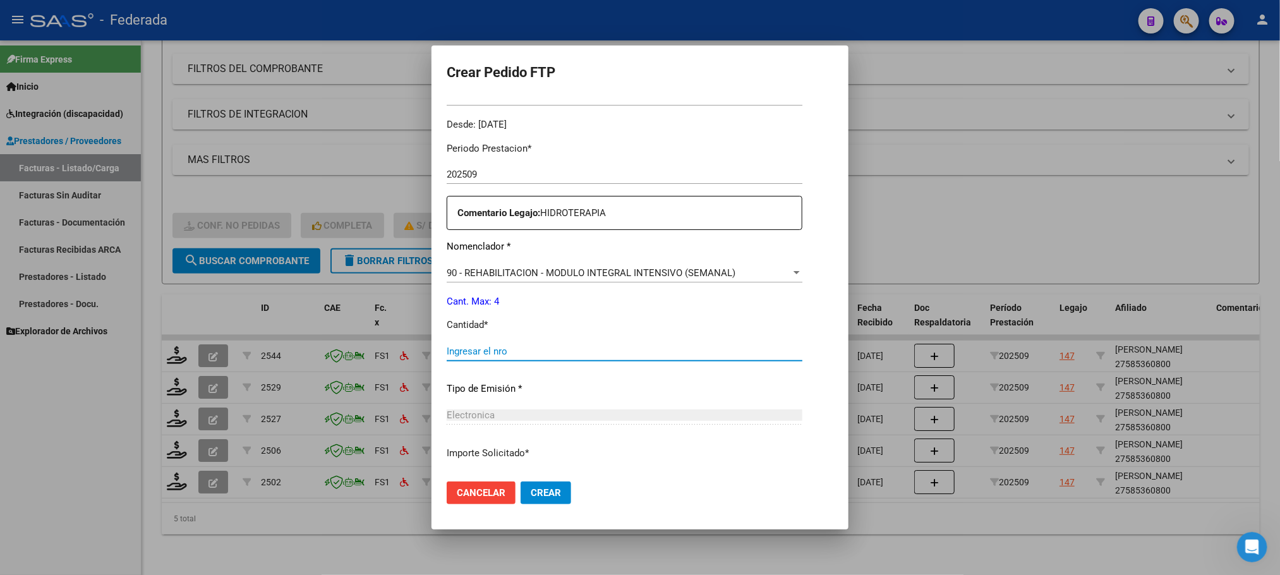
click at [504, 346] on input "Ingresar el nro" at bounding box center [625, 351] width 356 height 11
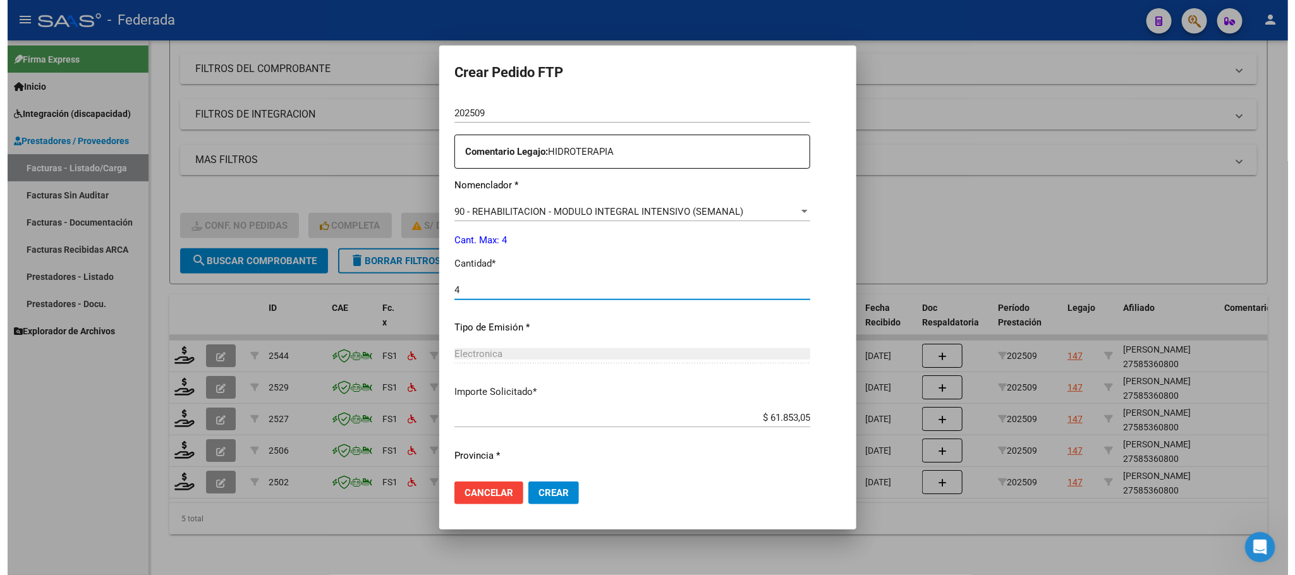
scroll to position [472, 0]
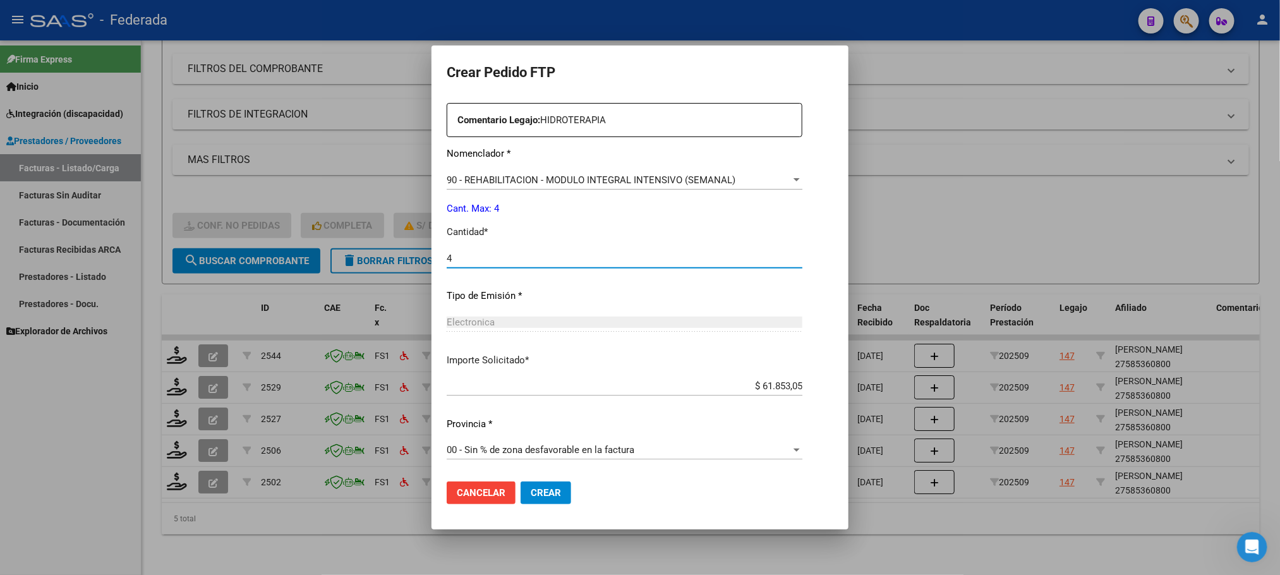
type input "4"
click at [543, 495] on span "Crear" at bounding box center [546, 492] width 30 height 11
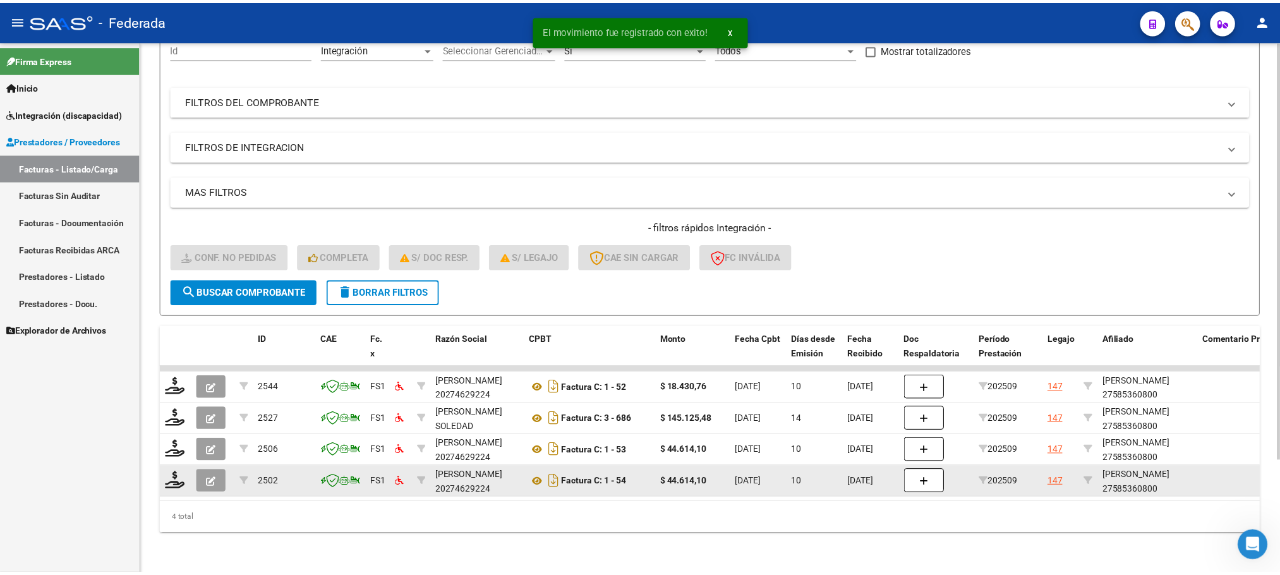
scroll to position [144, 0]
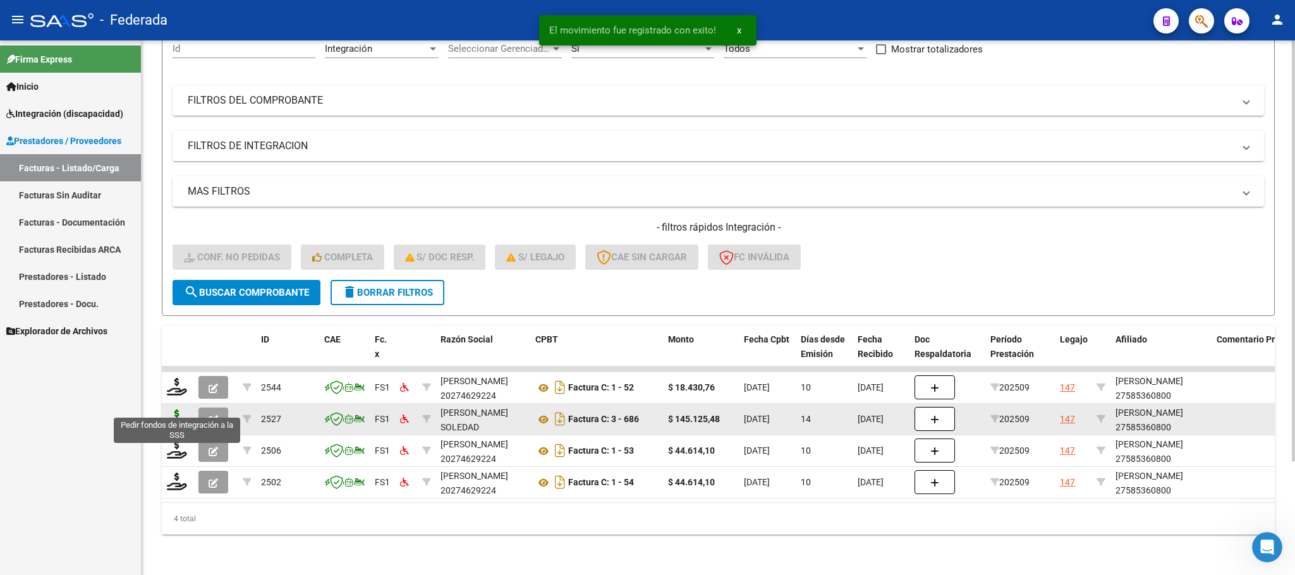
click at [171, 409] on icon at bounding box center [177, 418] width 20 height 18
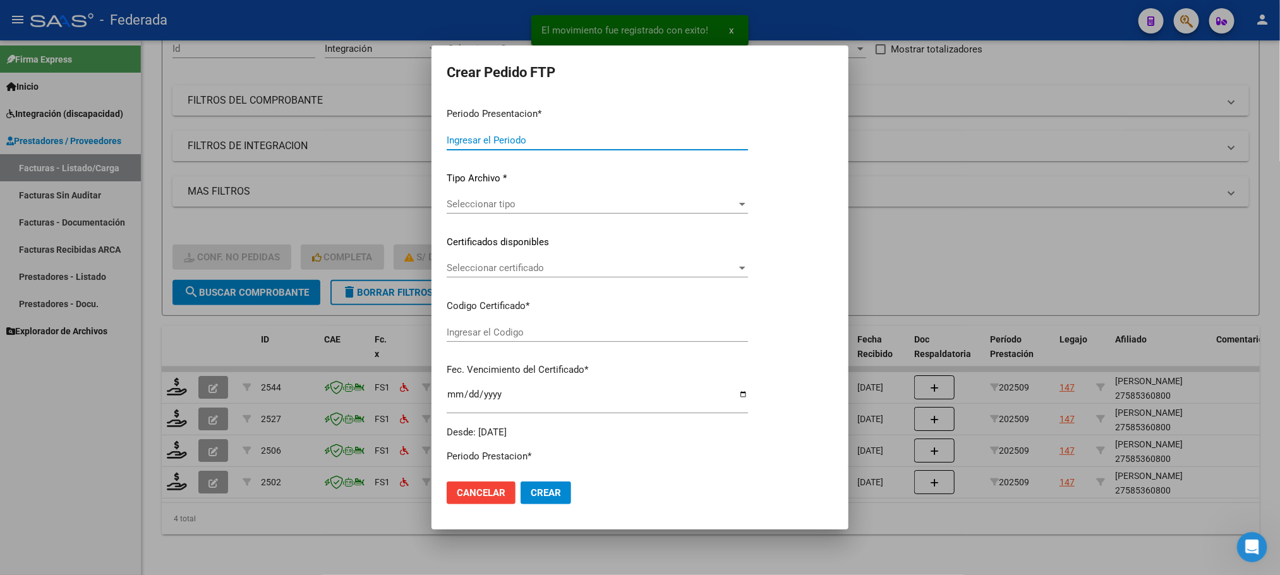
type input "202509"
type input "$ 145.125,48"
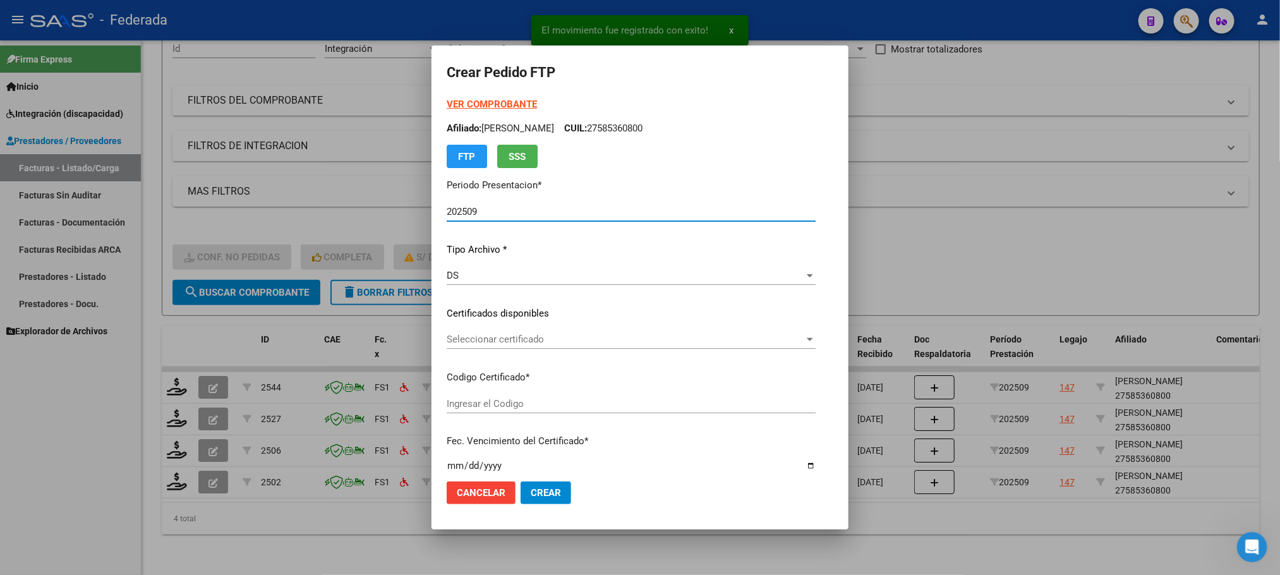
type input "ARG01000585360802021071420251214SFE168"
type input "2025-12-14"
click at [493, 342] on span "Seleccionar certificado" at bounding box center [626, 339] width 358 height 11
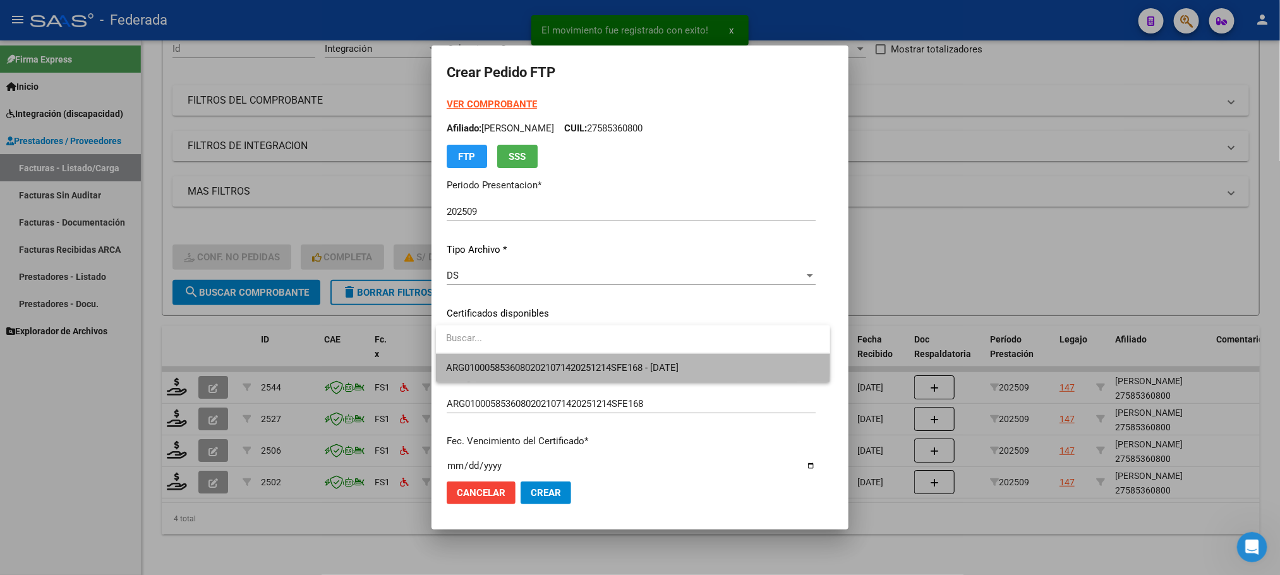
click at [493, 356] on span "ARG01000585360802021071420251214SFE168 - 2025-12-14" at bounding box center [632, 368] width 373 height 28
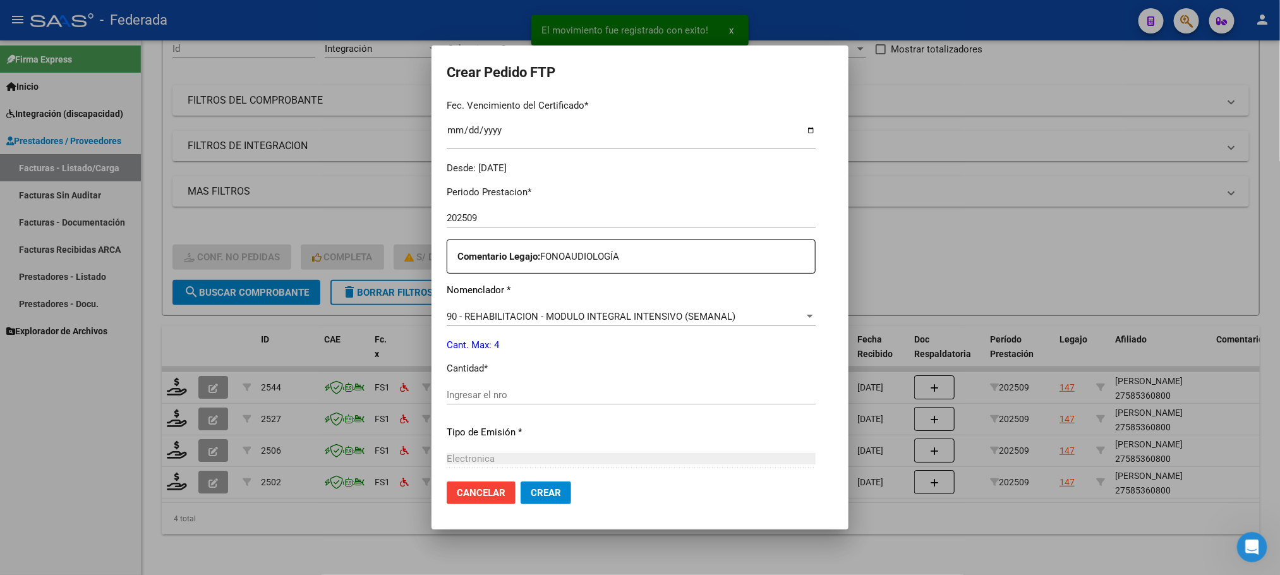
scroll to position [379, 0]
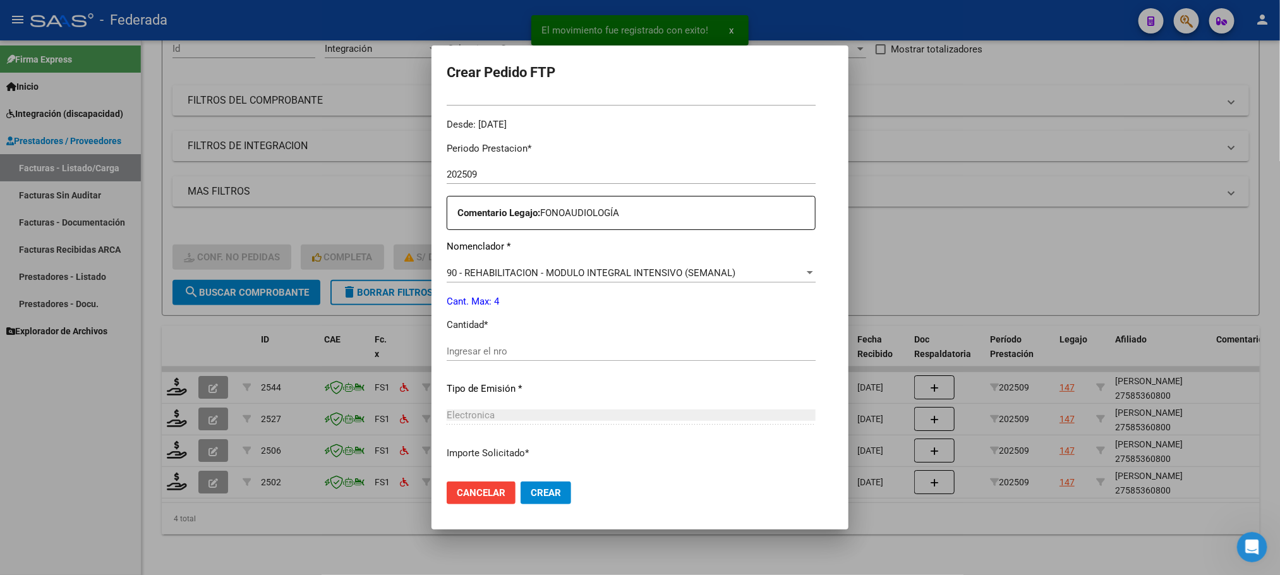
click at [497, 344] on div "Ingresar el nro" at bounding box center [631, 351] width 369 height 19
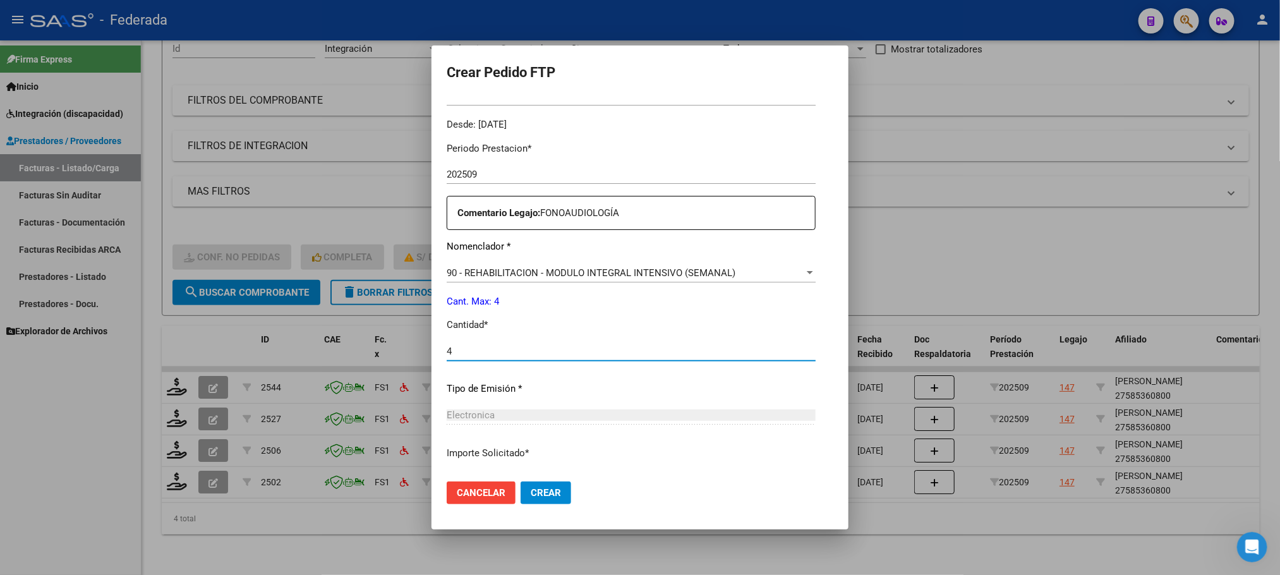
type input "4"
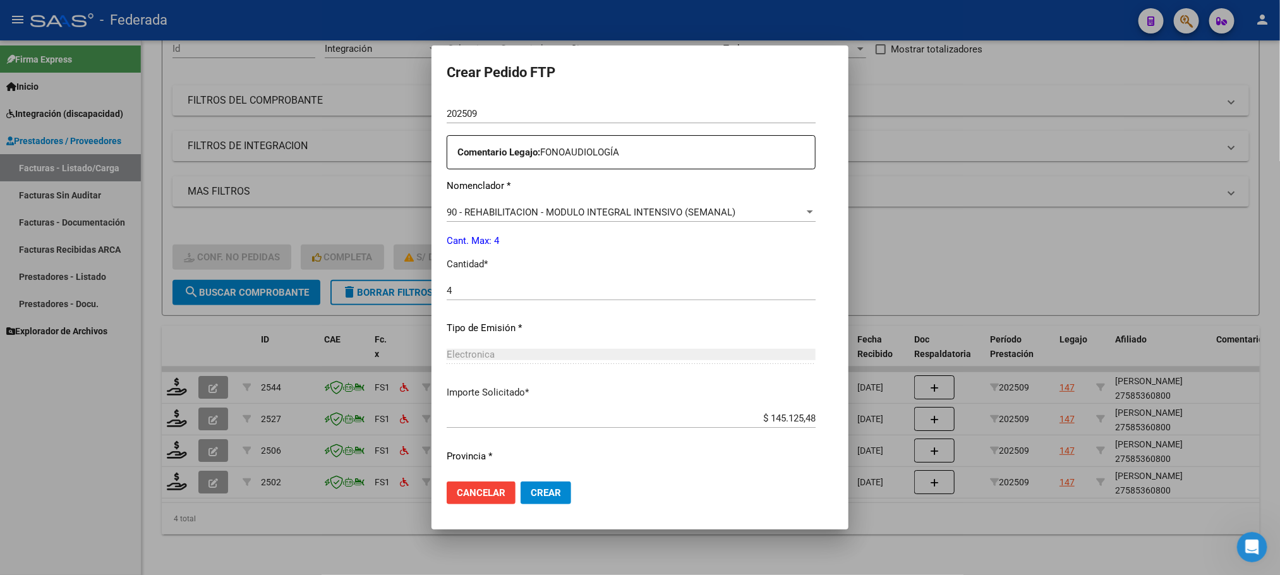
scroll to position [472, 0]
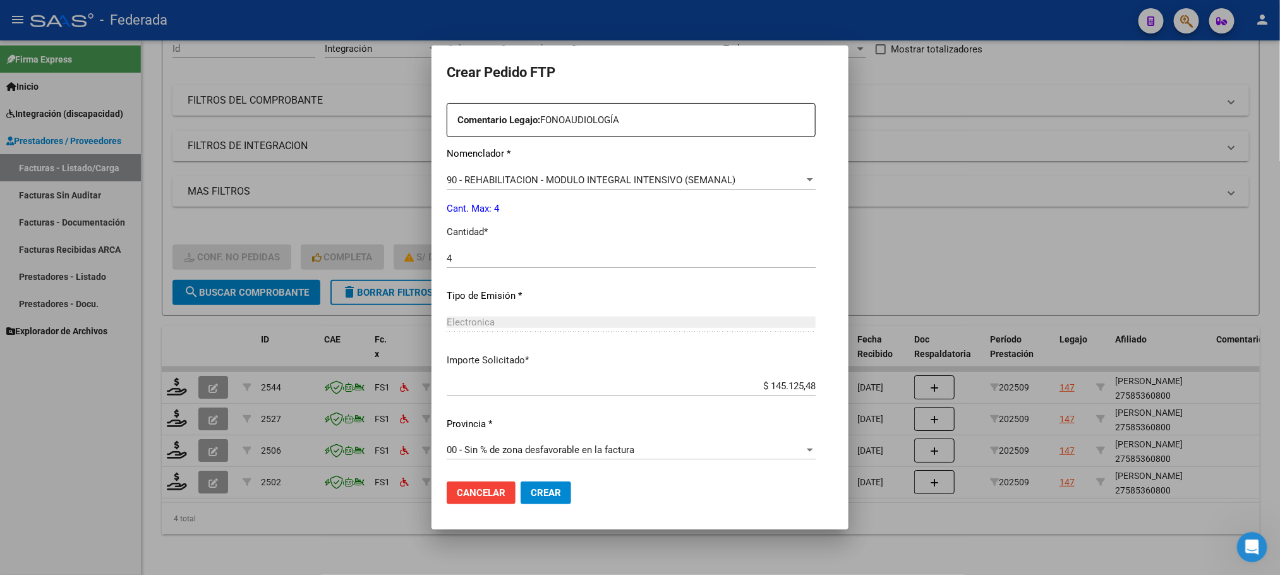
click at [546, 491] on span "Crear" at bounding box center [546, 492] width 30 height 11
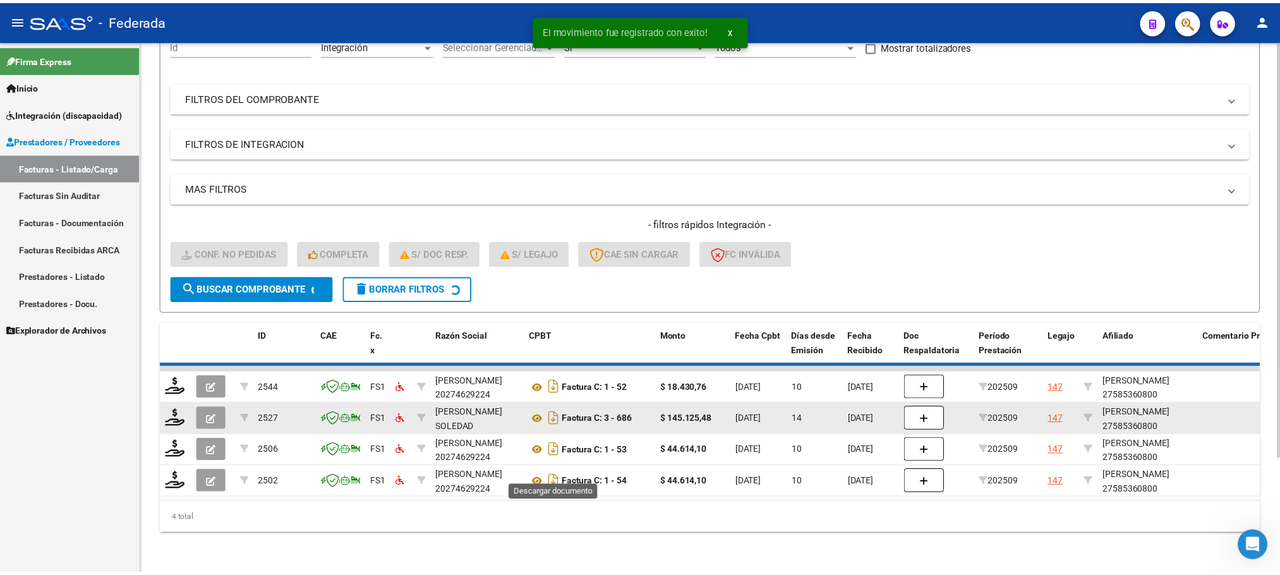
scroll to position [112, 0]
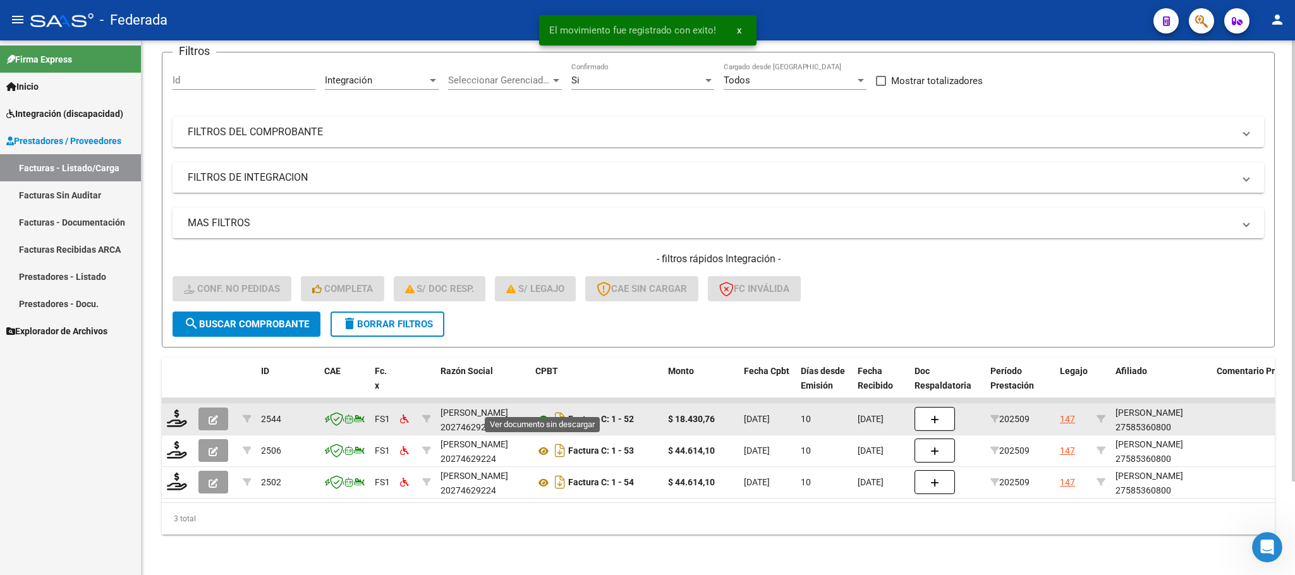
click at [541, 412] on icon at bounding box center [543, 419] width 16 height 15
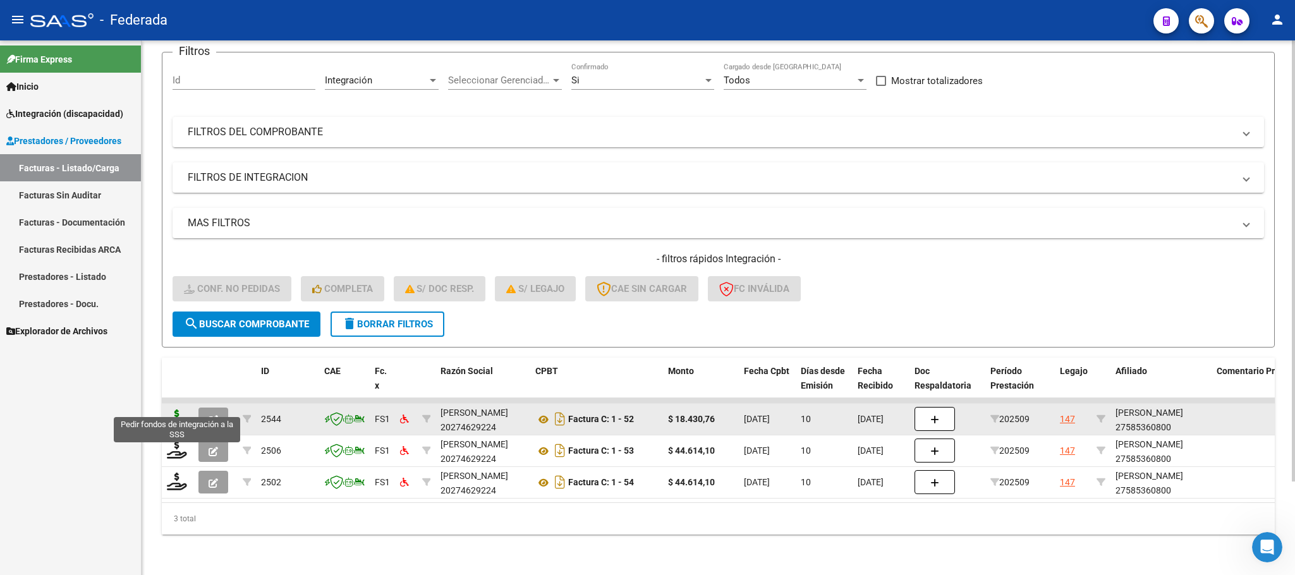
click at [167, 409] on icon at bounding box center [177, 418] width 20 height 18
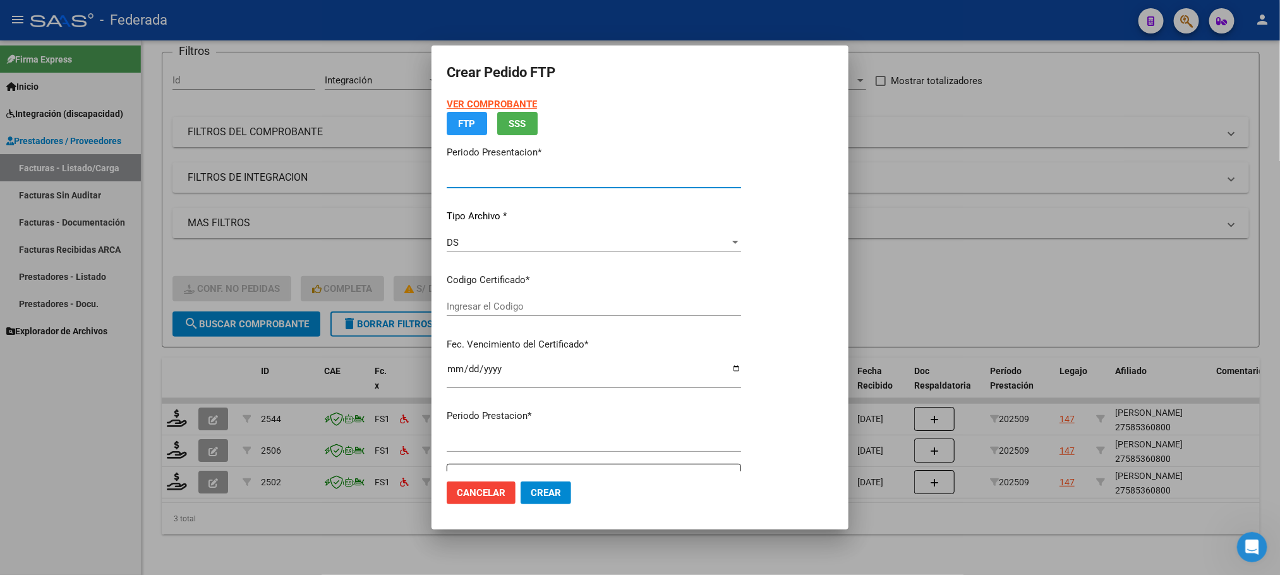
type input "202509"
type input "$ 18.430,76"
type input "ARG01000585360802021071420251214SFE168"
type input "2025-12-14"
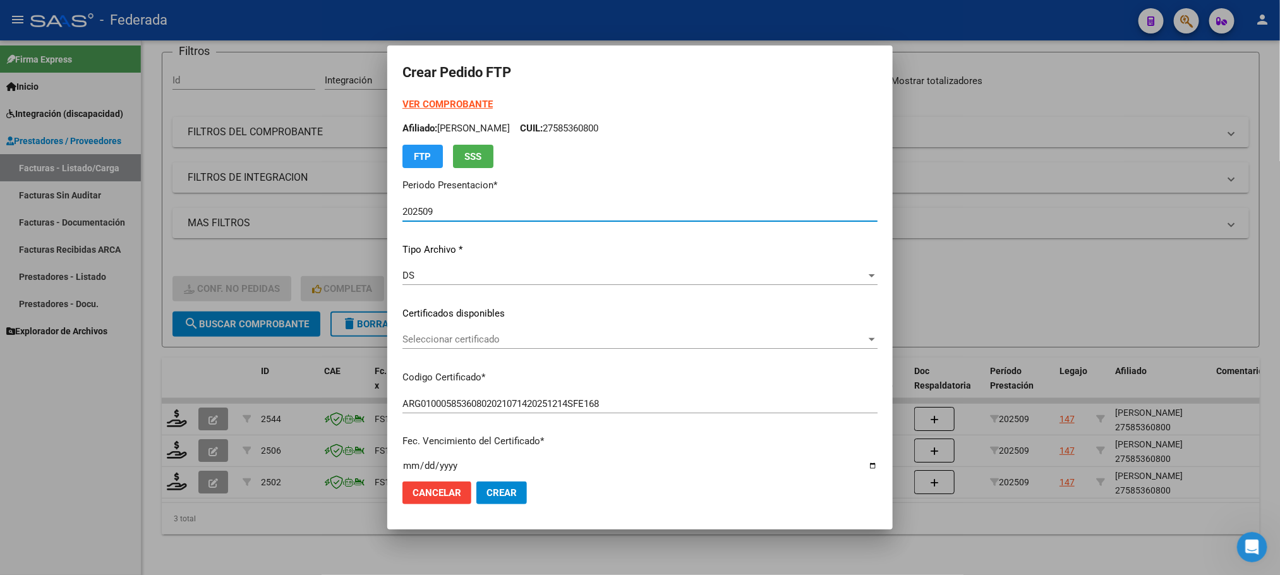
click at [484, 344] on span "Seleccionar certificado" at bounding box center [634, 339] width 464 height 11
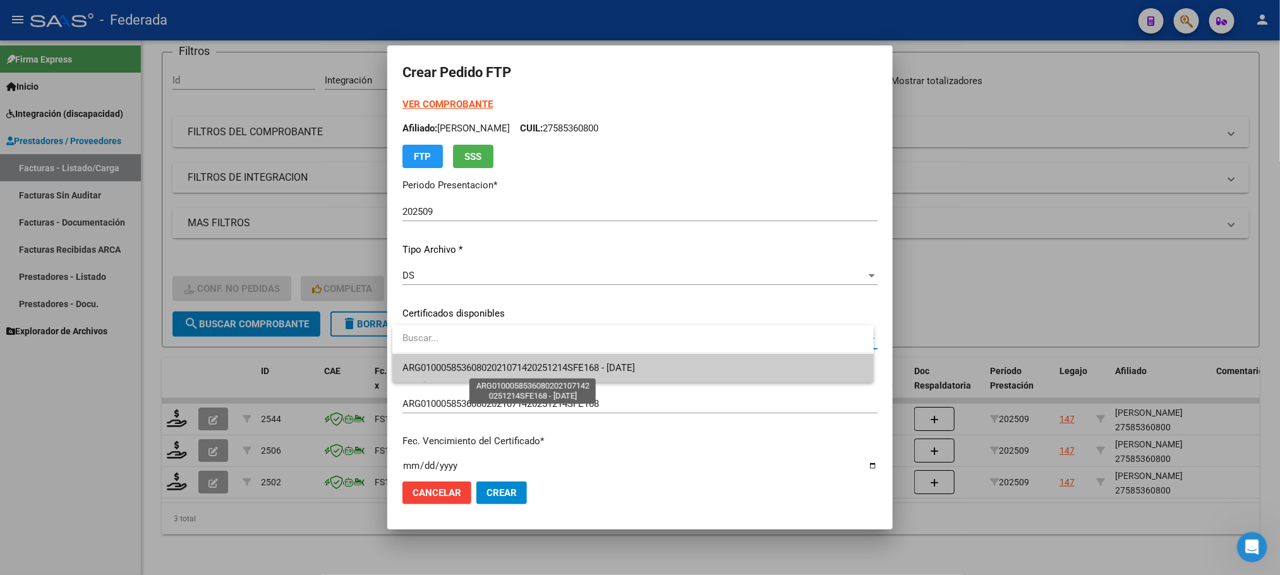
click at [474, 378] on span "ARG01000585360802021071420251214SFE168 - 2025-12-14" at bounding box center [632, 368] width 461 height 28
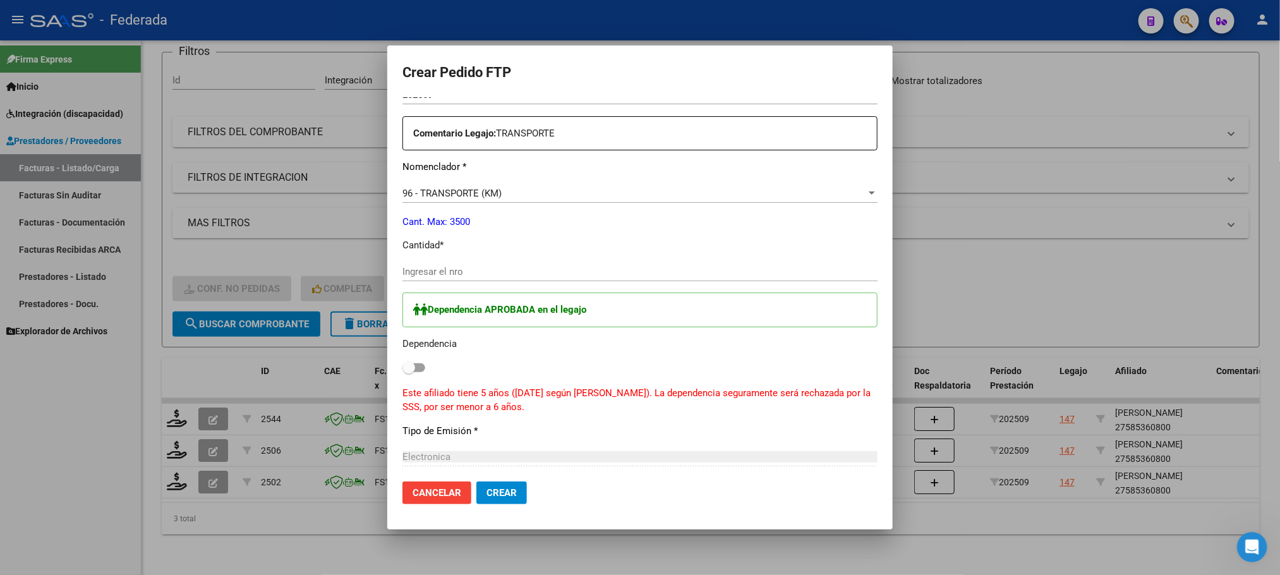
scroll to position [474, 0]
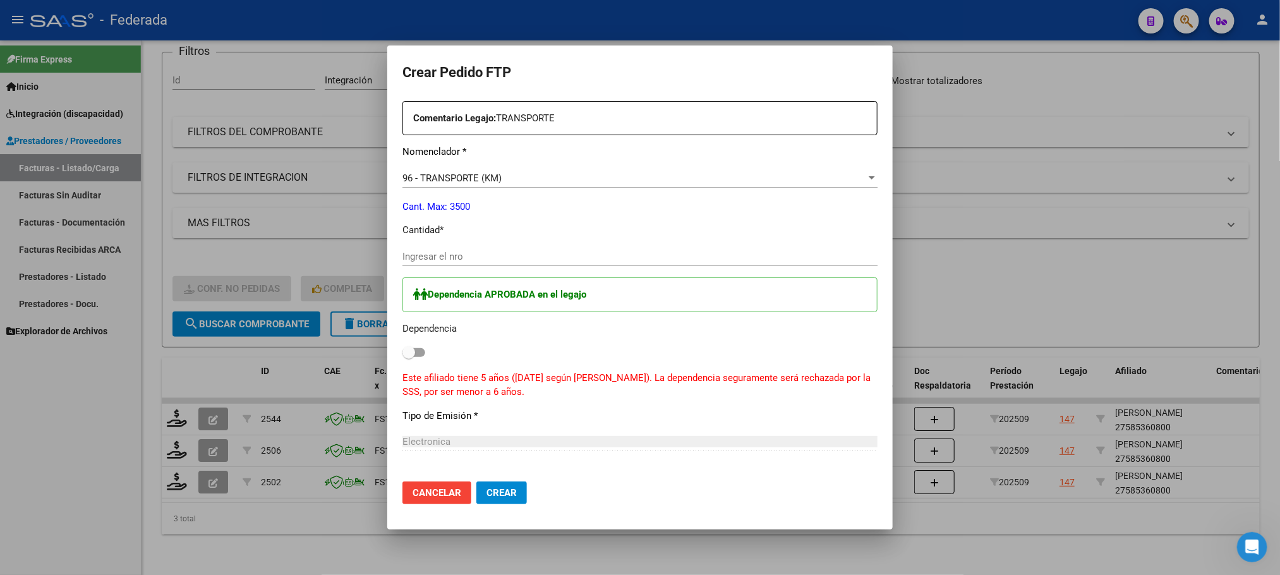
click at [464, 260] on input "Ingresar el nro" at bounding box center [639, 256] width 475 height 11
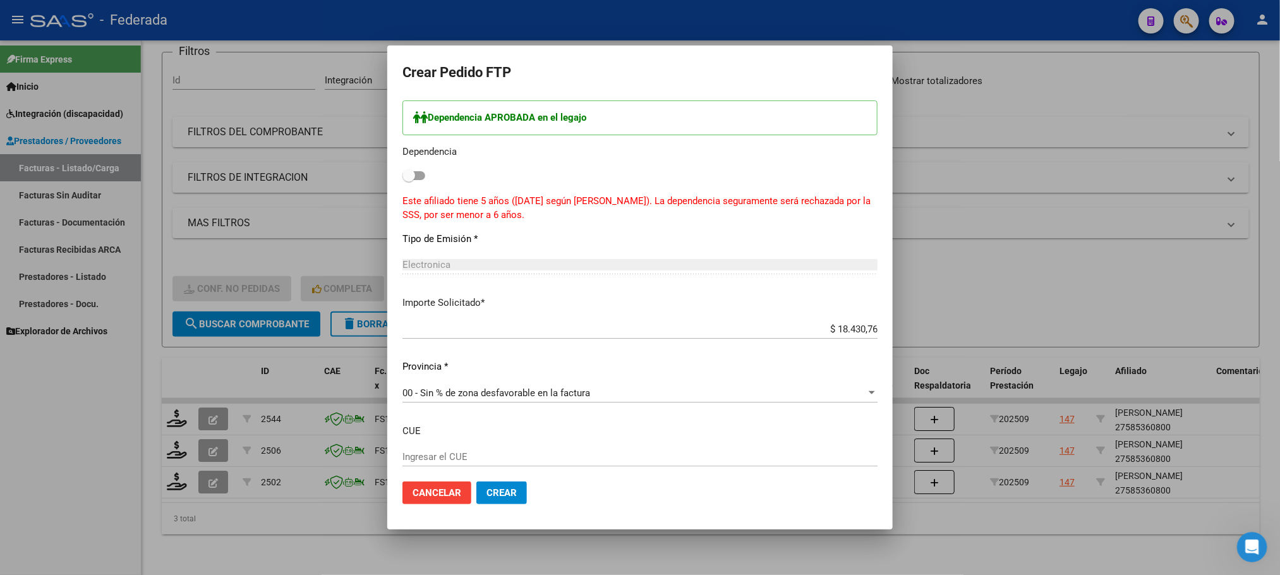
scroll to position [663, 0]
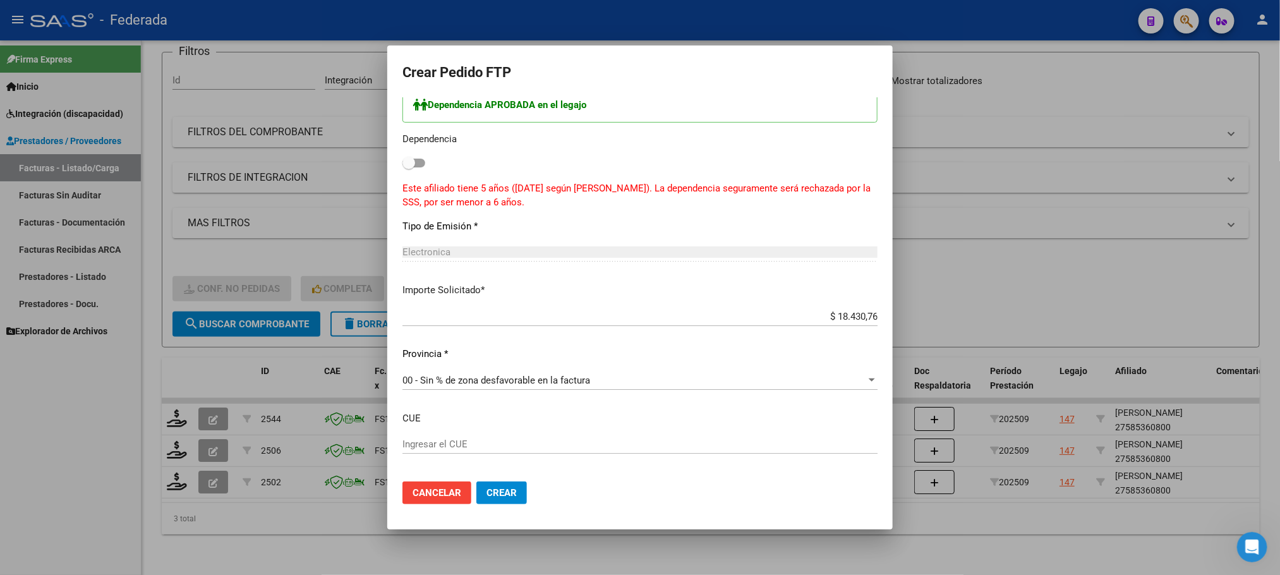
type input "25"
click at [491, 485] on button "Crear" at bounding box center [501, 492] width 51 height 23
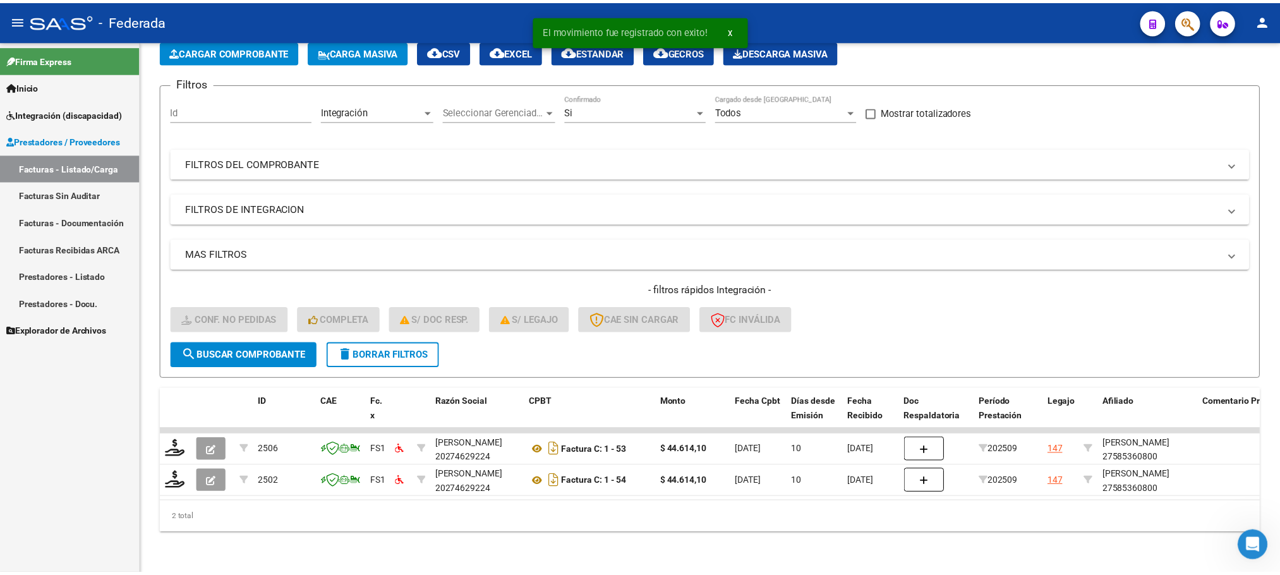
scroll to position [82, 0]
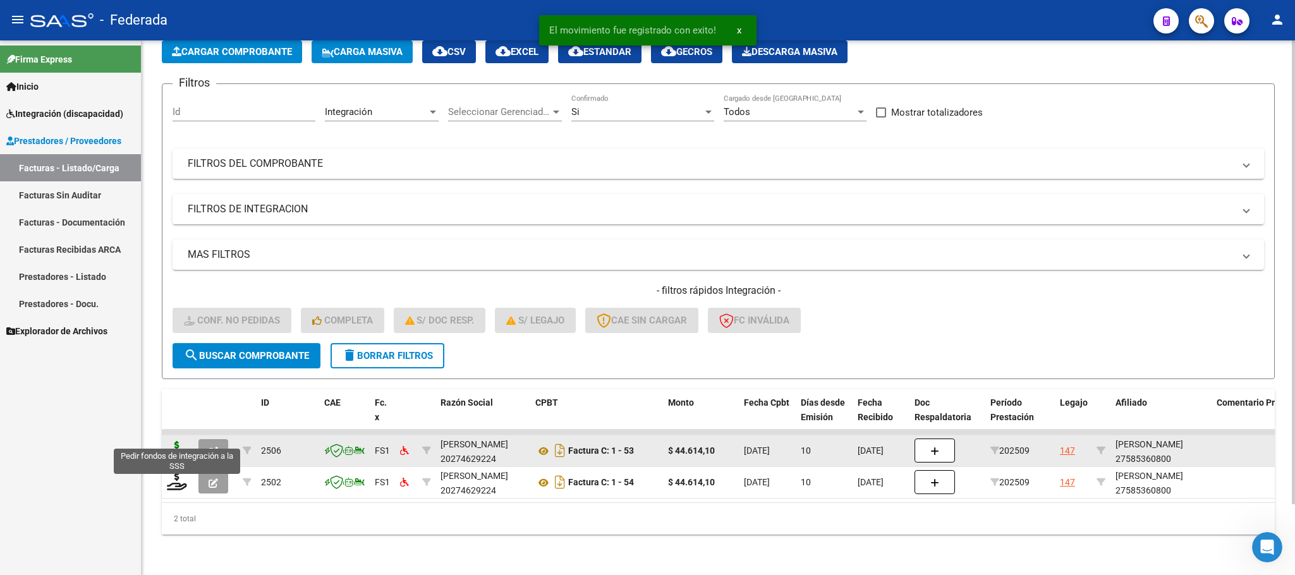
click at [182, 441] on icon at bounding box center [177, 450] width 20 height 18
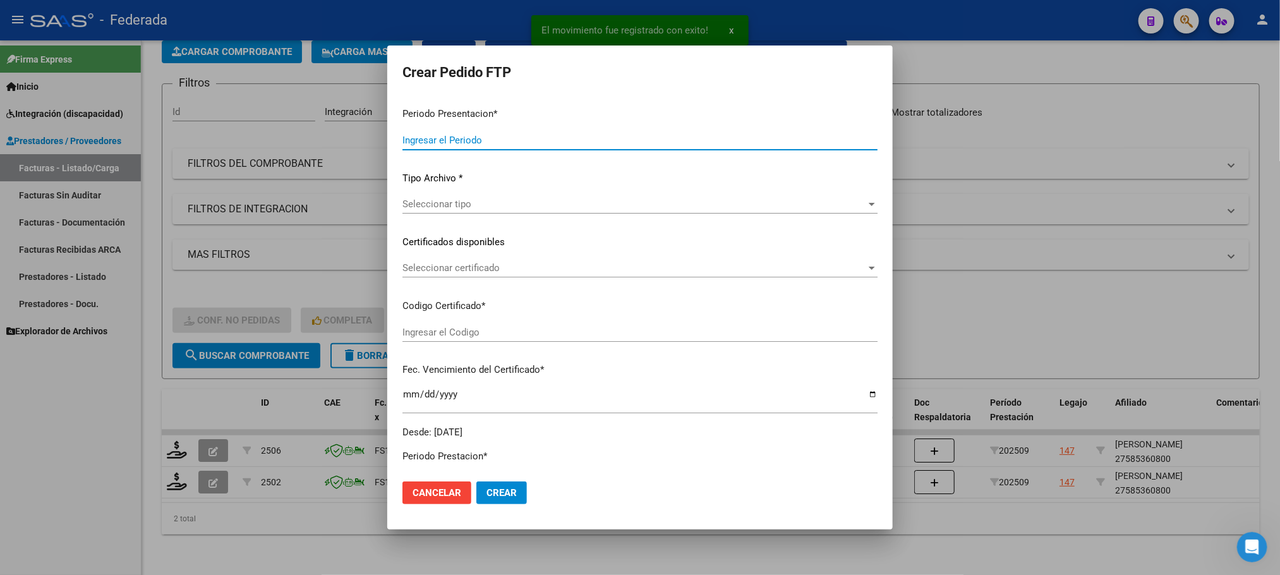
type input "202509"
type input "$ 44.614,10"
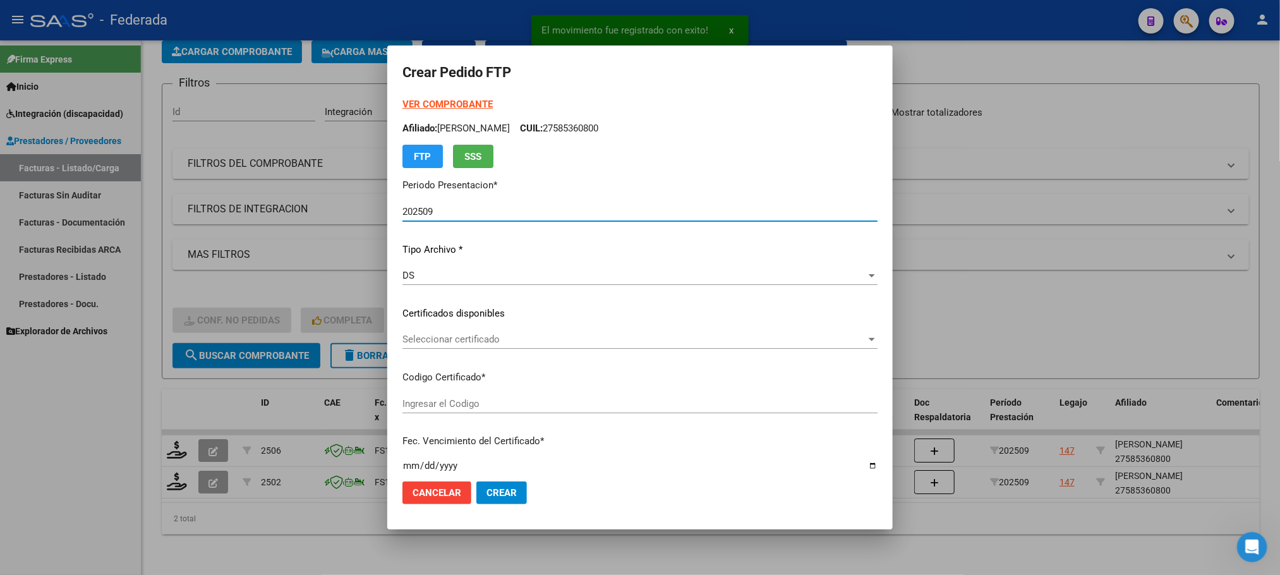
type input "ARG01000585360802021071420251214SFE168"
type input "2025-12-14"
click at [438, 495] on span "Cancelar" at bounding box center [437, 492] width 49 height 11
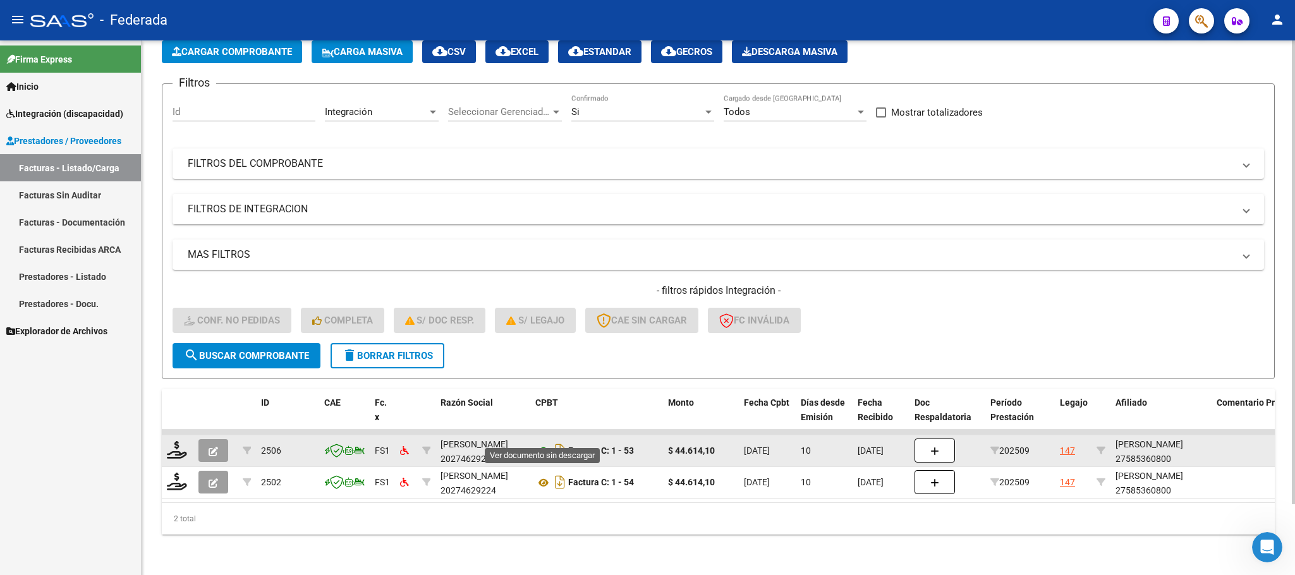
click at [541, 444] on icon at bounding box center [543, 451] width 16 height 15
click at [182, 441] on icon at bounding box center [177, 450] width 20 height 18
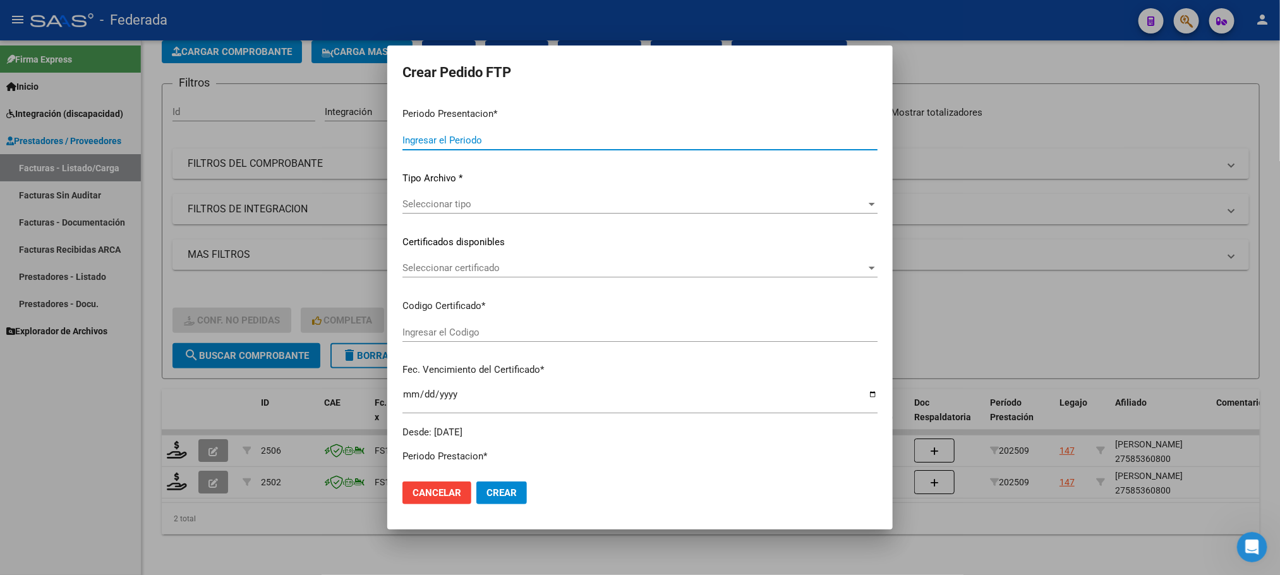
type input "202509"
type input "$ 44.614,10"
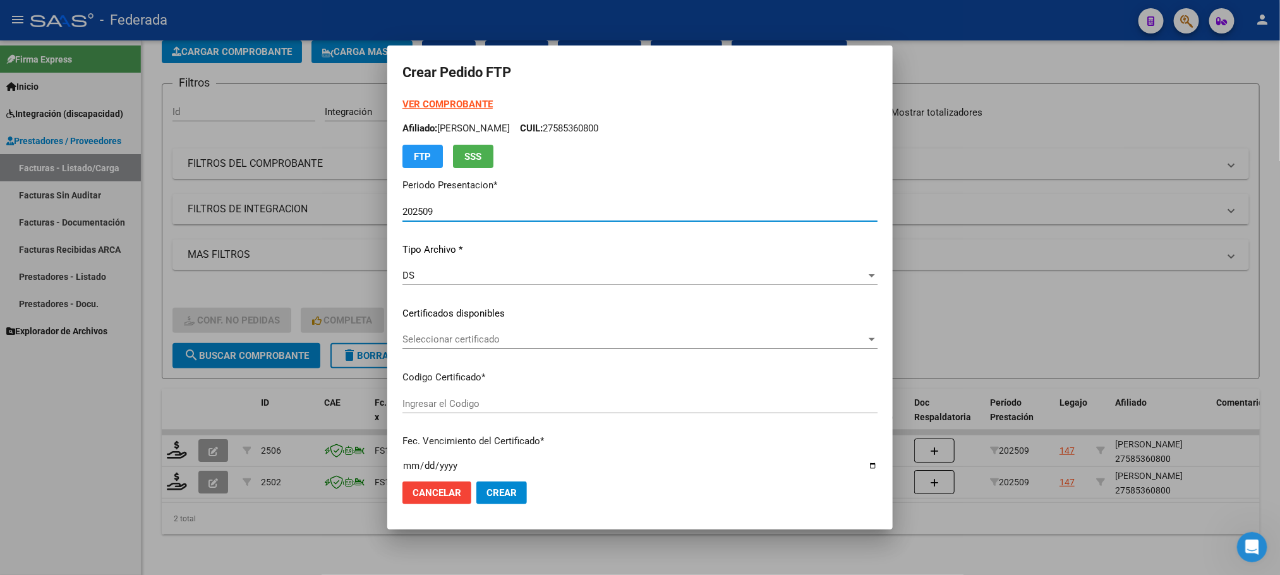
type input "ARG01000585360802021071420251214SFE168"
type input "2025-12-14"
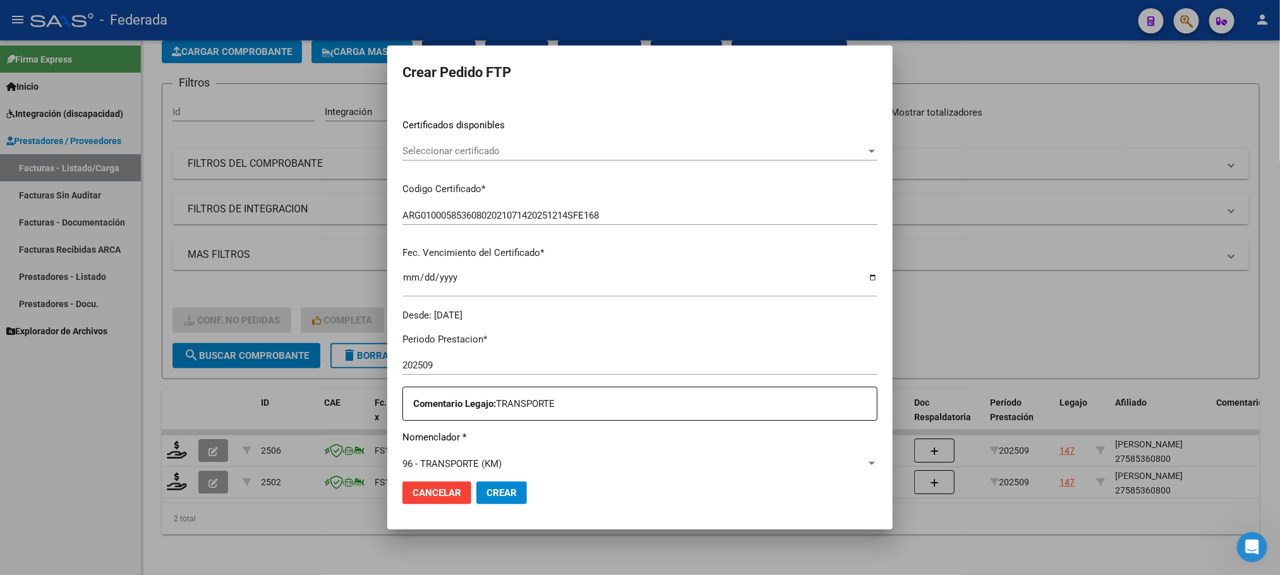
scroll to position [190, 0]
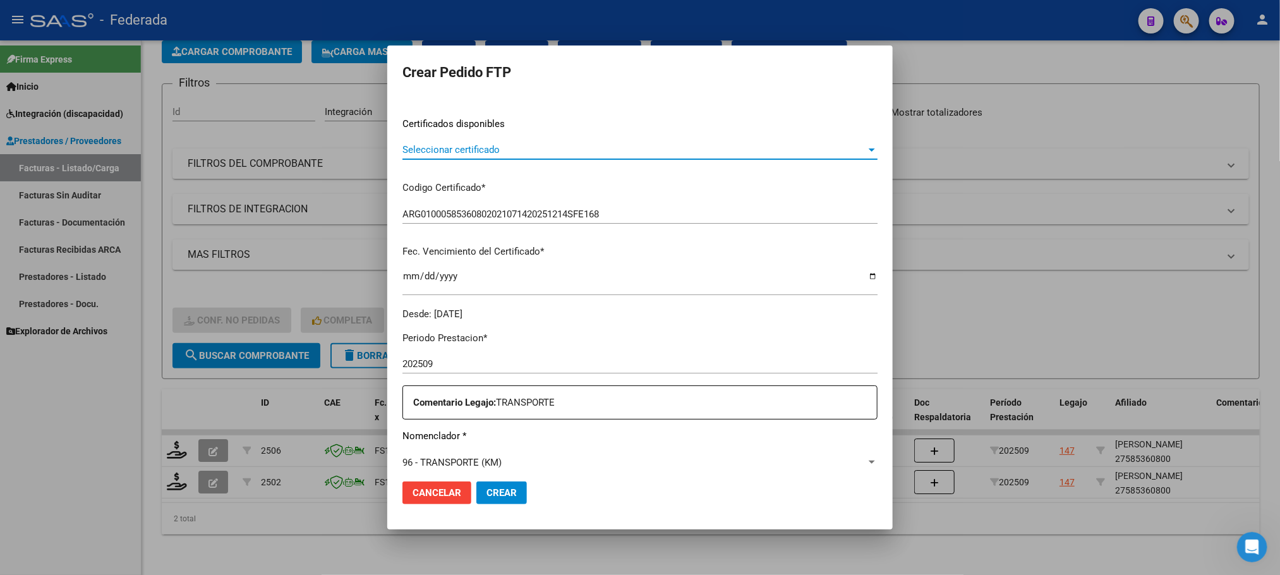
click at [453, 154] on span "Seleccionar certificado" at bounding box center [634, 149] width 464 height 11
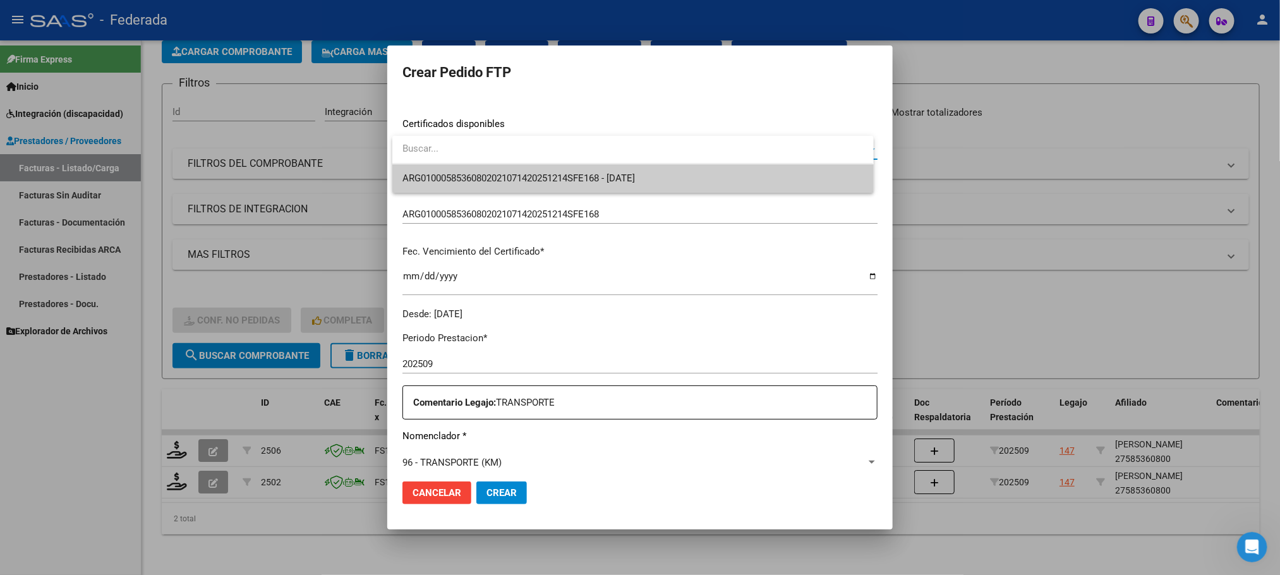
click at [454, 186] on span "ARG01000585360802021071420251214SFE168 - 2025-12-14" at bounding box center [632, 178] width 461 height 28
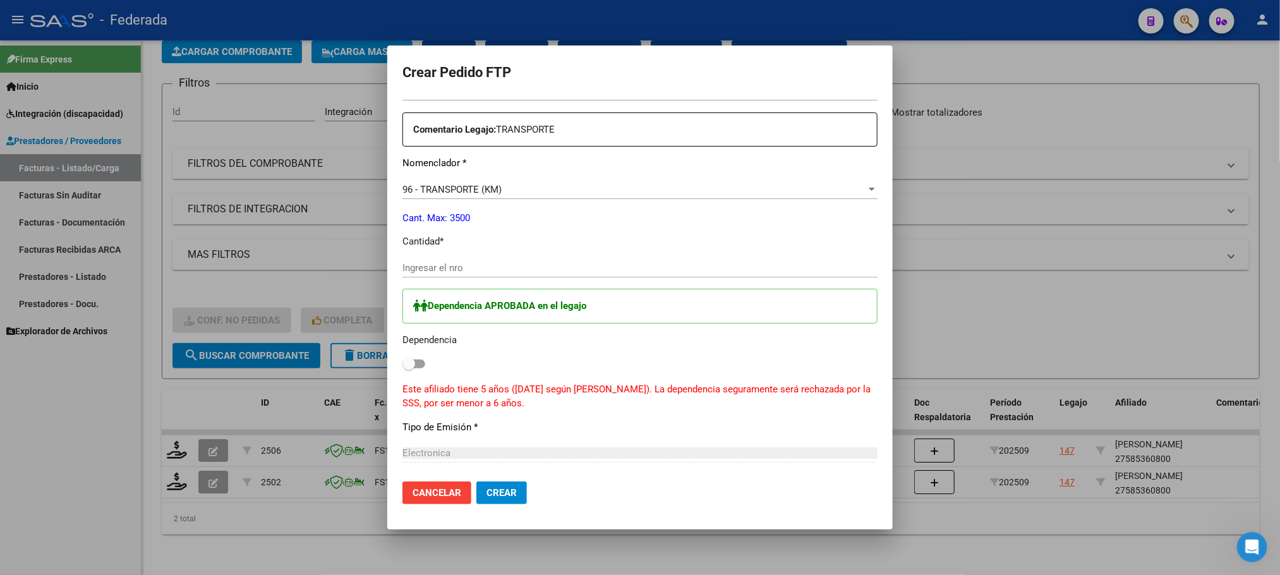
scroll to position [474, 0]
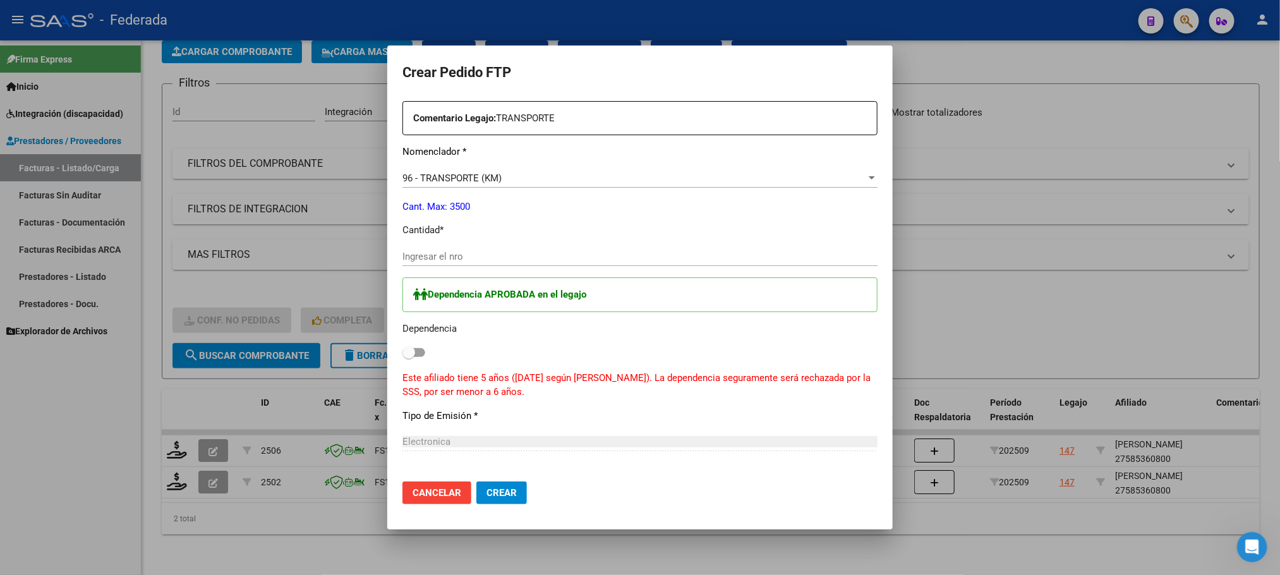
click at [464, 247] on div "Ingresar el nro" at bounding box center [639, 256] width 475 height 19
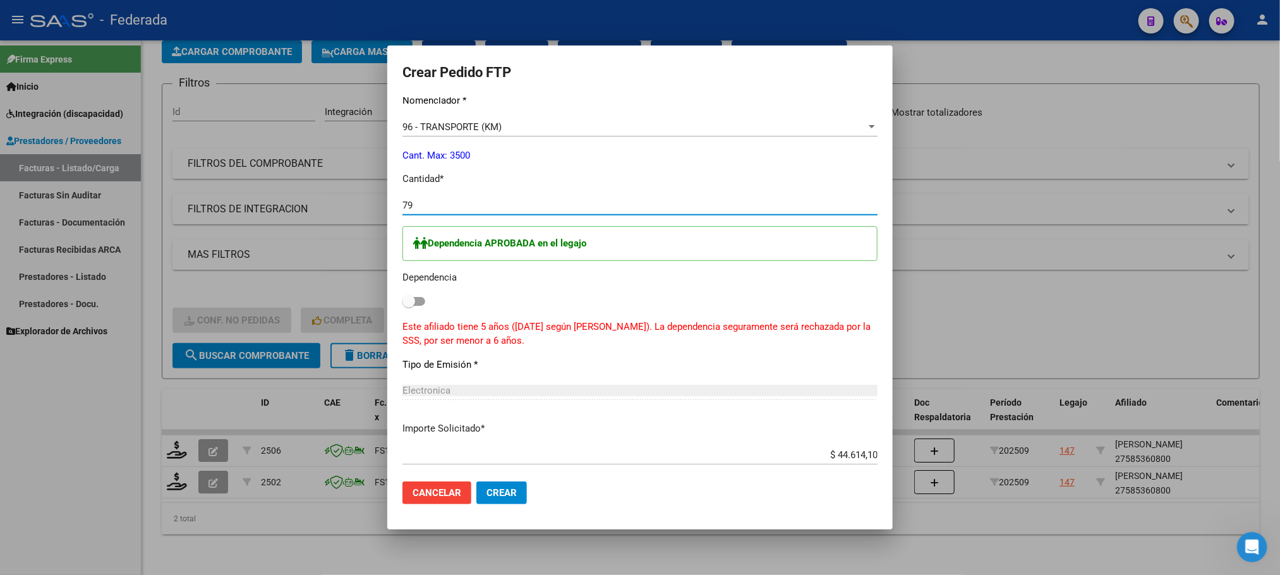
scroll to position [569, 0]
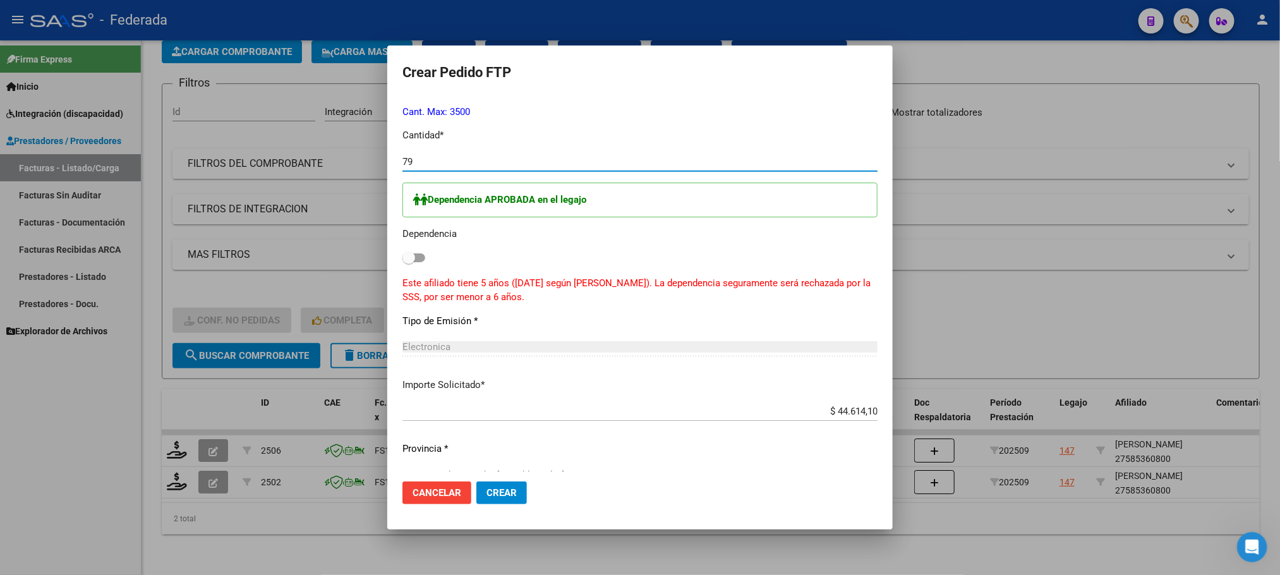
type input "79"
click at [516, 493] on span "Crear" at bounding box center [501, 492] width 30 height 11
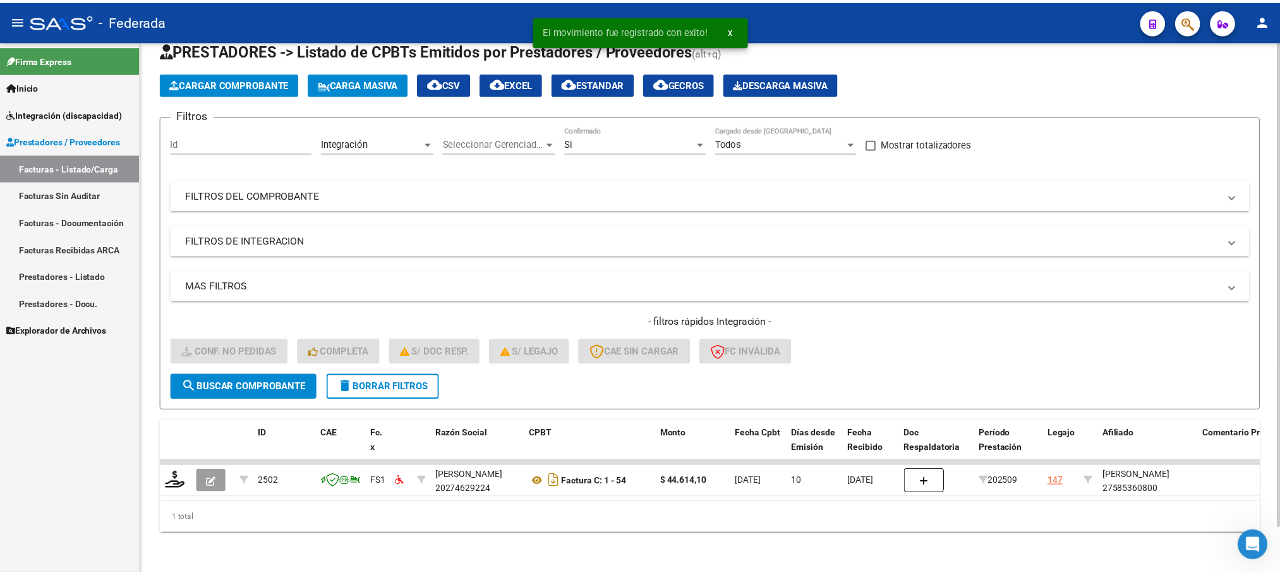
scroll to position [49, 0]
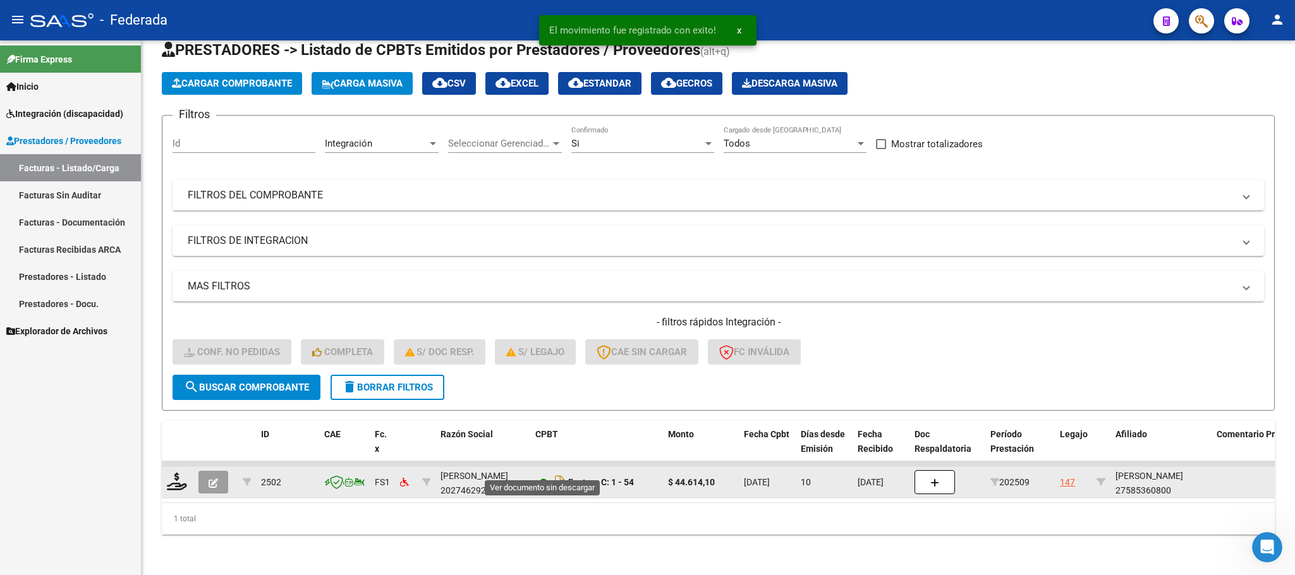
click at [541, 475] on icon at bounding box center [543, 482] width 16 height 15
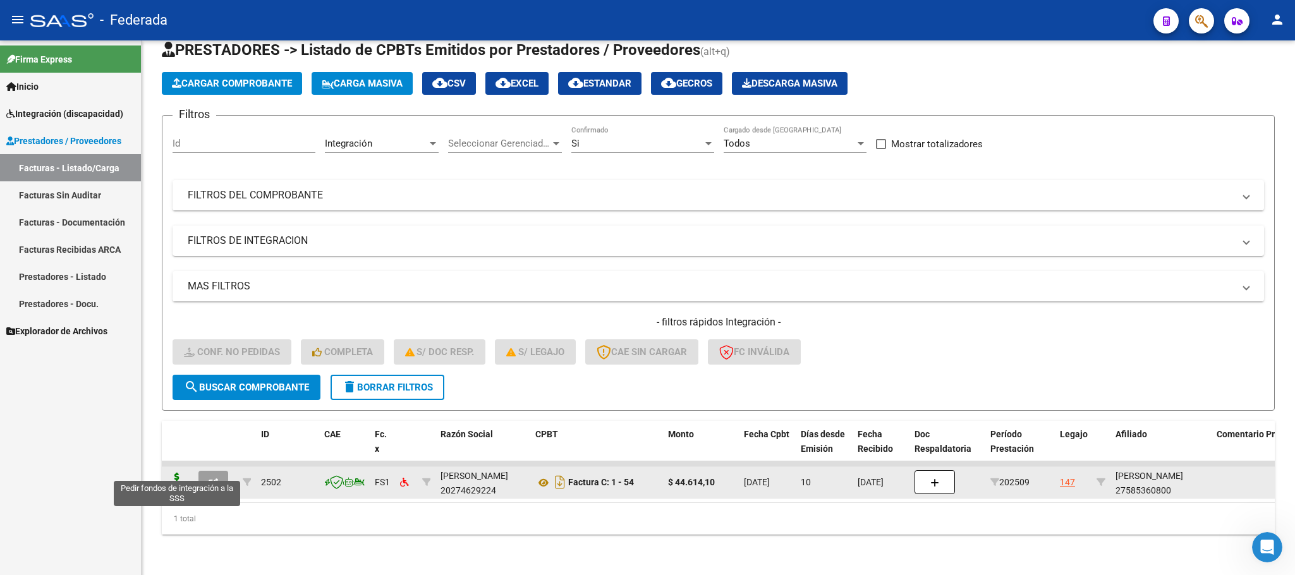
click at [180, 473] on icon at bounding box center [177, 482] width 20 height 18
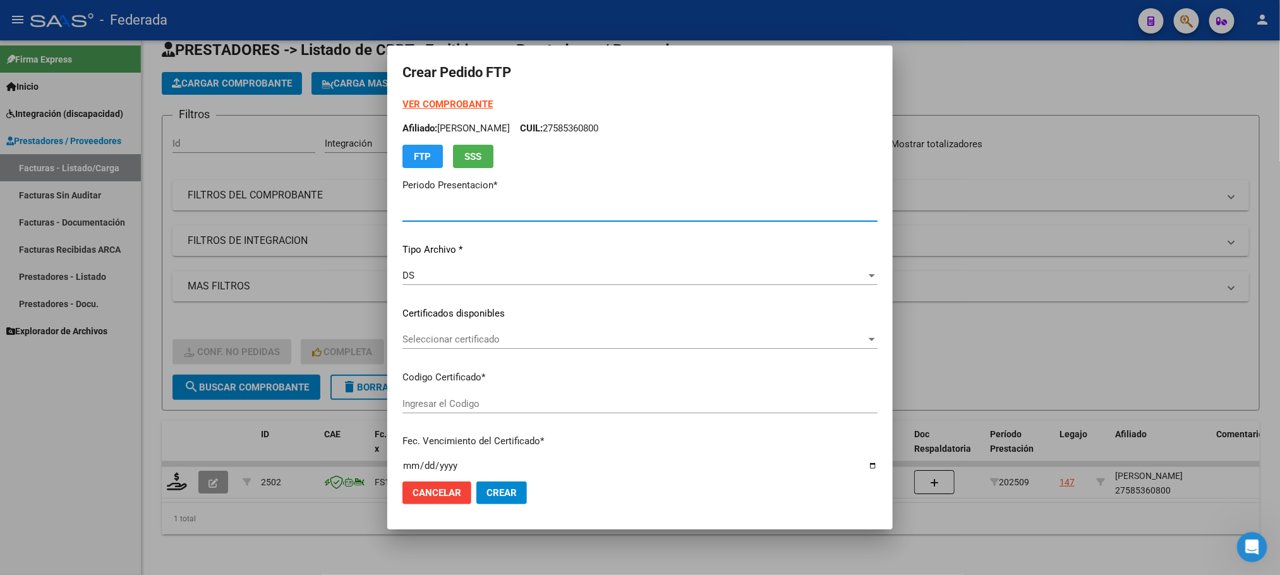
type input "202509"
type input "$ 44.614,10"
type input "ARG01000585360802021071420251214SFE168"
type input "2025-12-14"
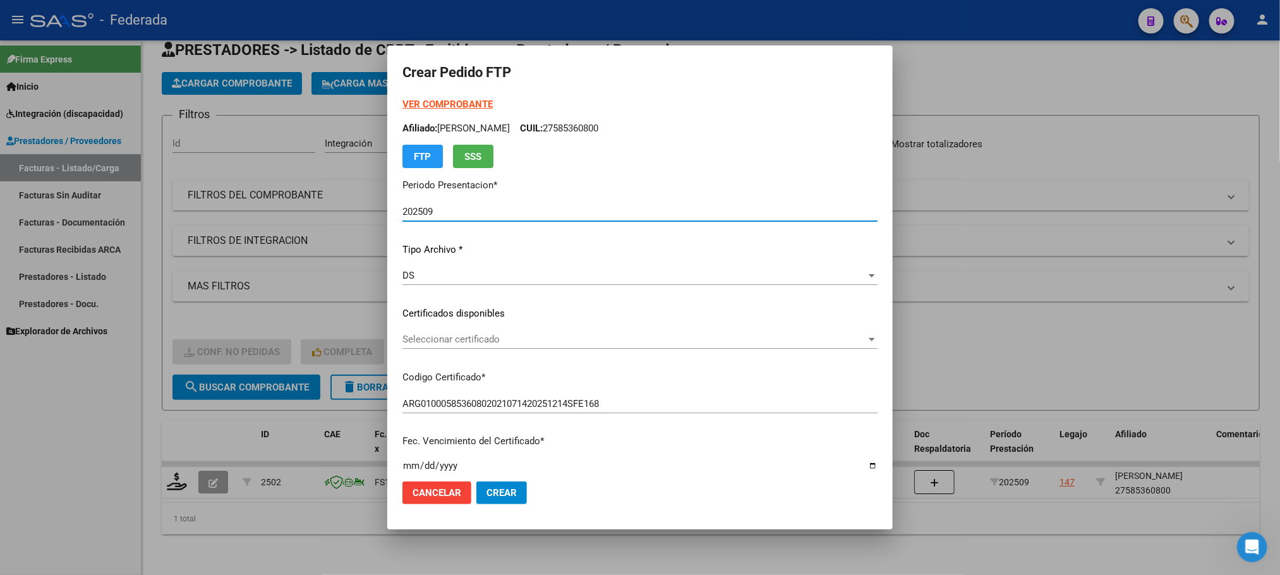
scroll to position [95, 0]
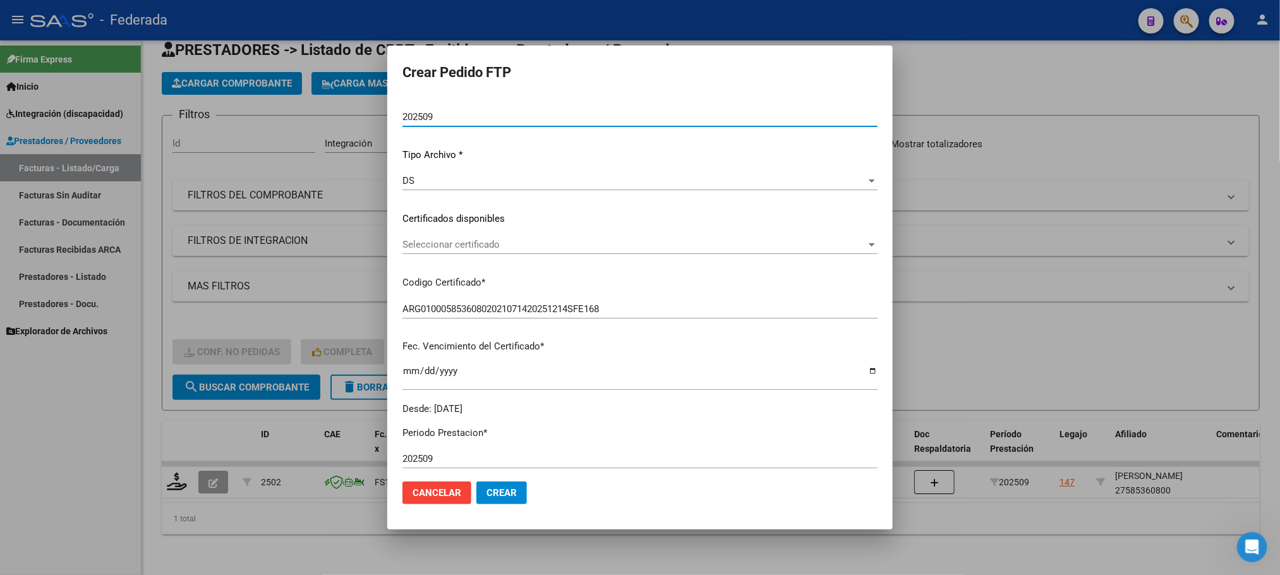
click at [442, 241] on span "Seleccionar certificado" at bounding box center [634, 244] width 464 height 11
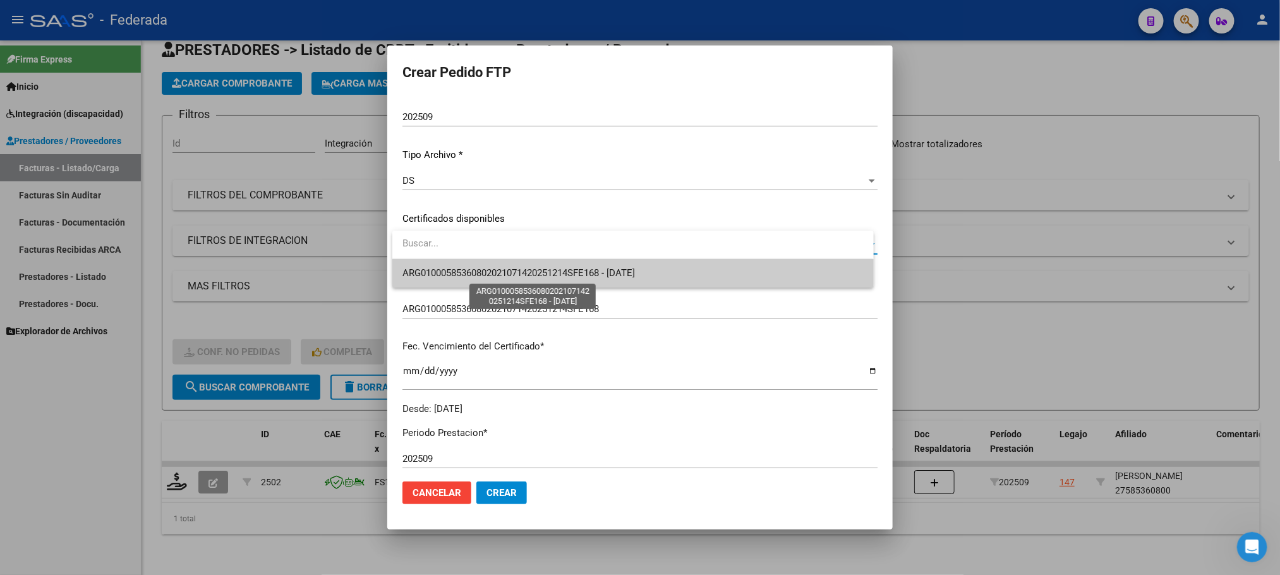
click at [448, 274] on span "ARG01000585360802021071420251214SFE168 - 2025-12-14" at bounding box center [518, 272] width 232 height 11
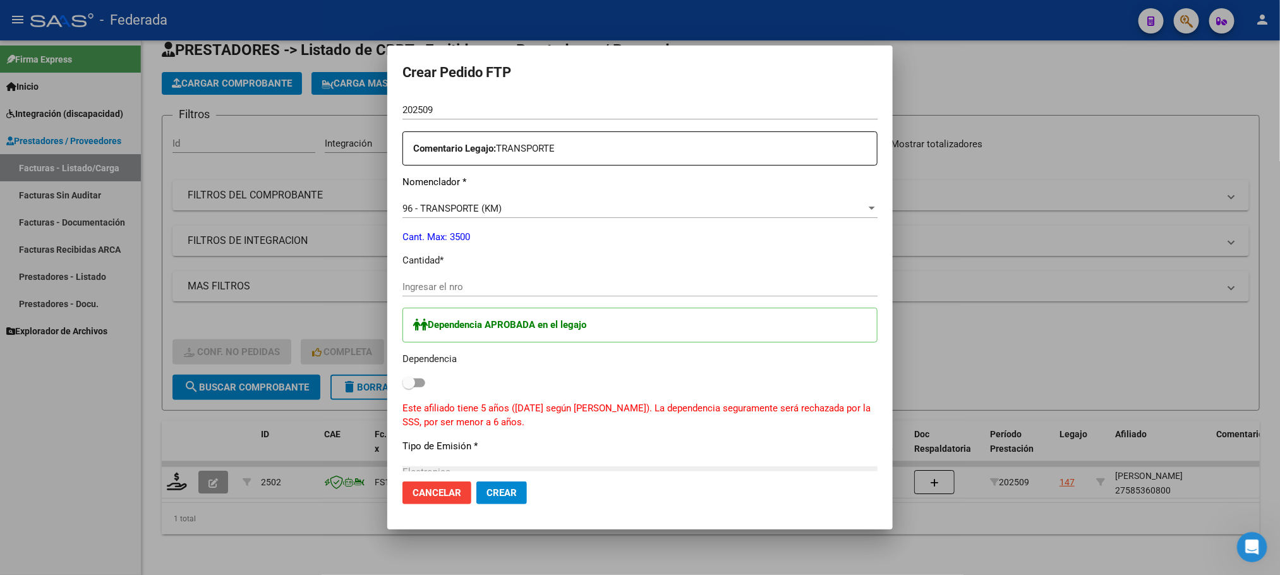
scroll to position [474, 0]
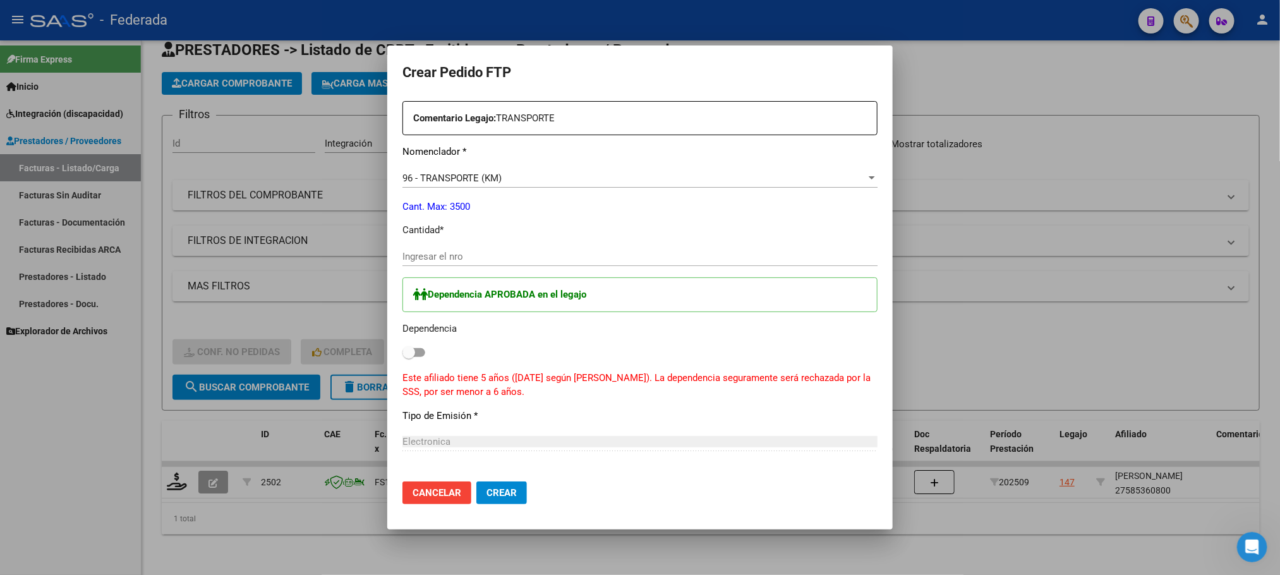
click at [444, 258] on input "Ingresar el nro" at bounding box center [639, 256] width 475 height 11
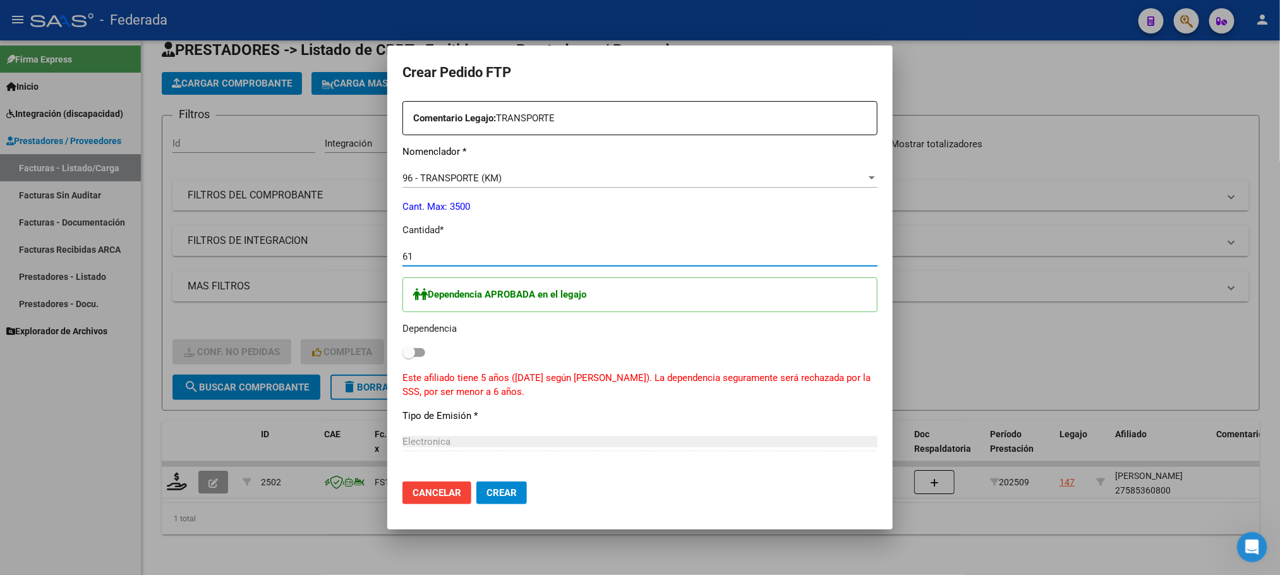
type input "61"
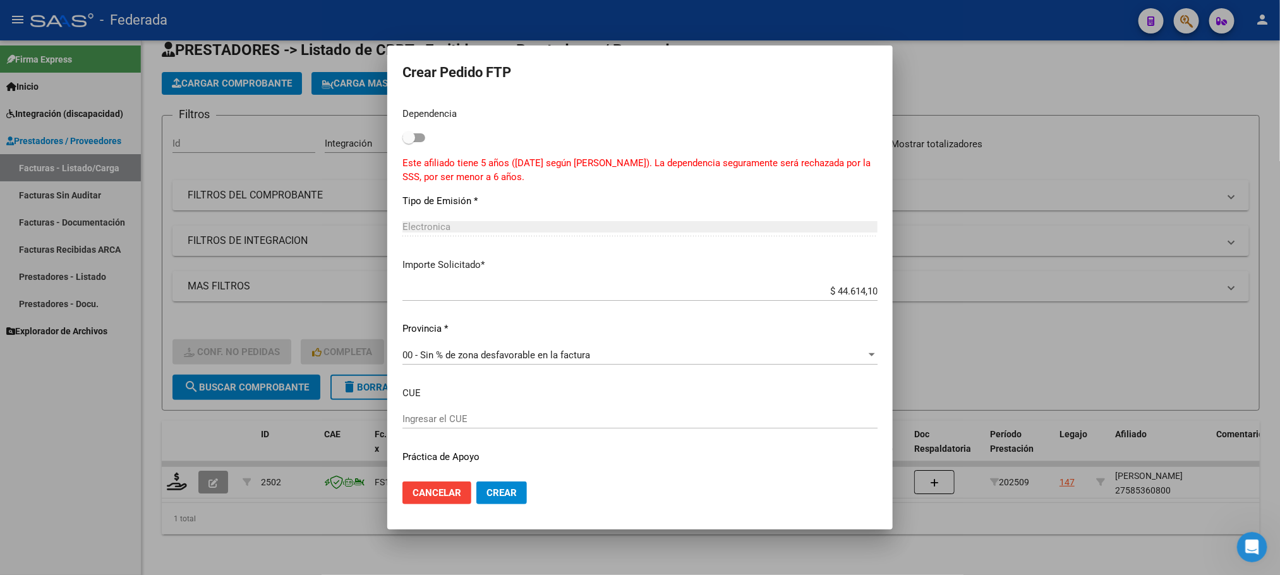
scroll to position [721, 0]
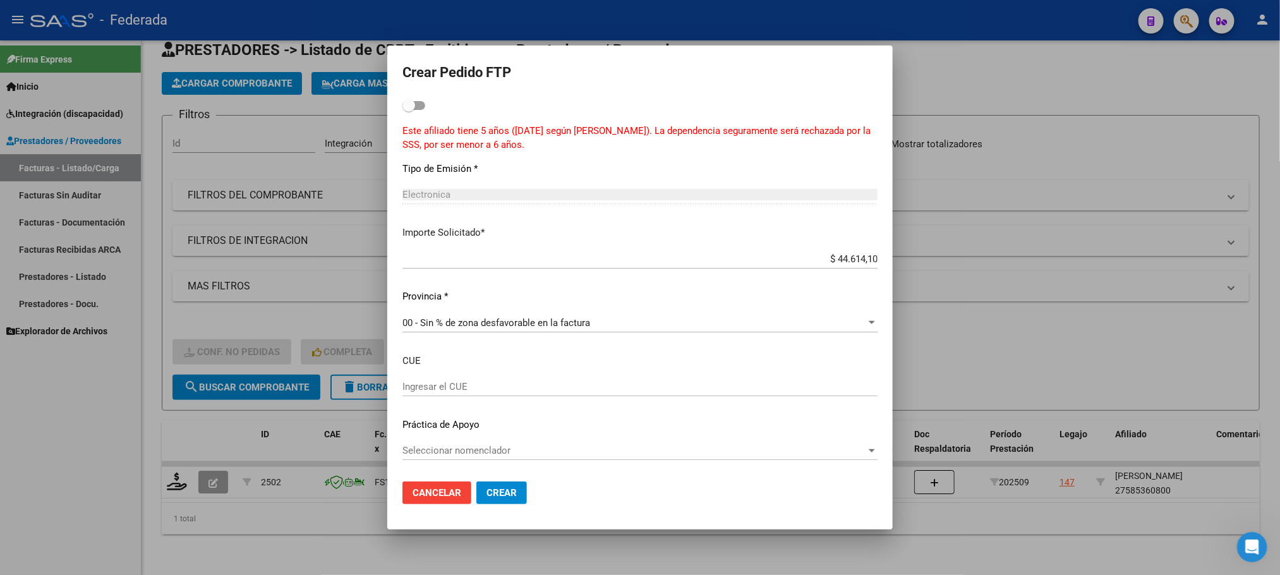
click at [509, 495] on span "Crear" at bounding box center [501, 492] width 30 height 11
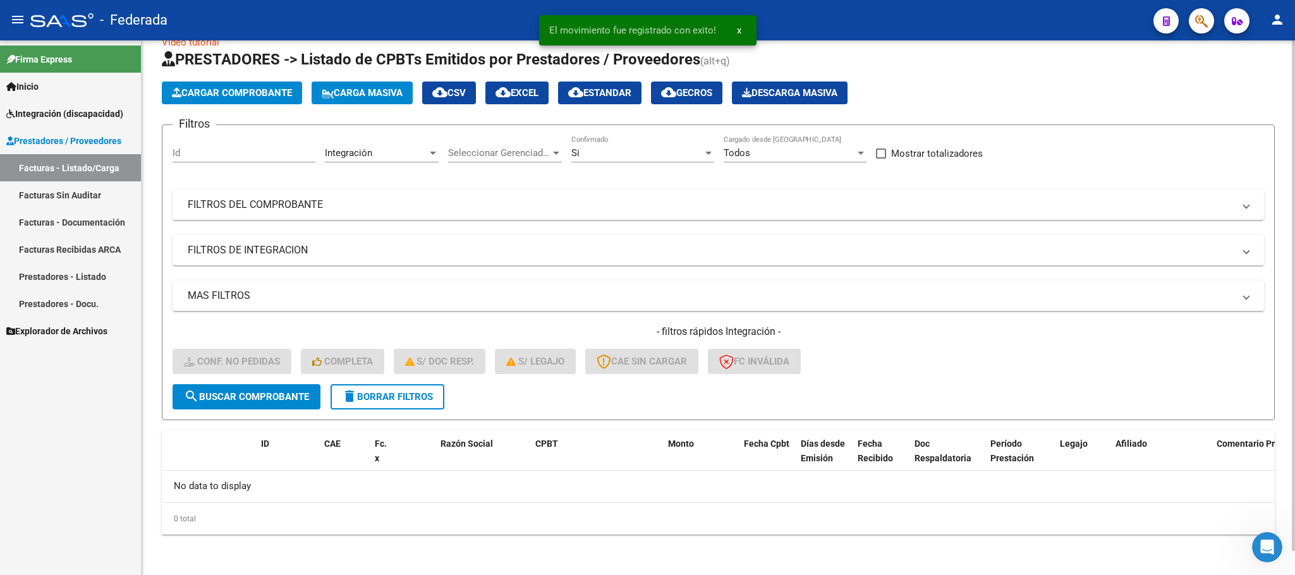
scroll to position [25, 0]
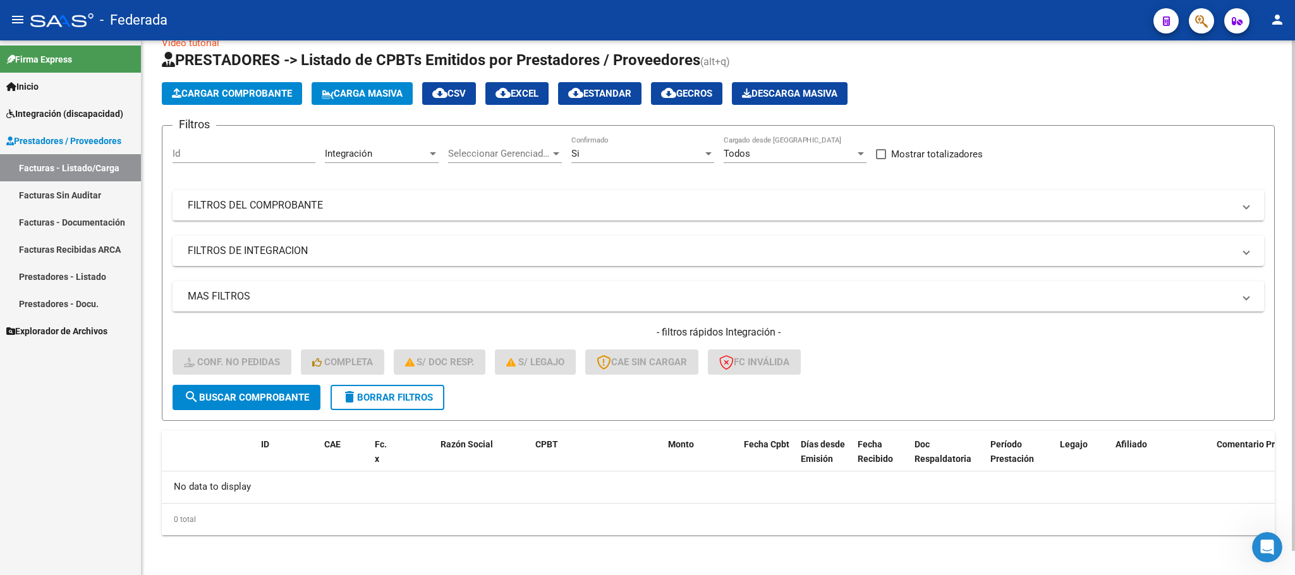
click at [400, 406] on button "delete Borrar Filtros" at bounding box center [387, 397] width 114 height 25
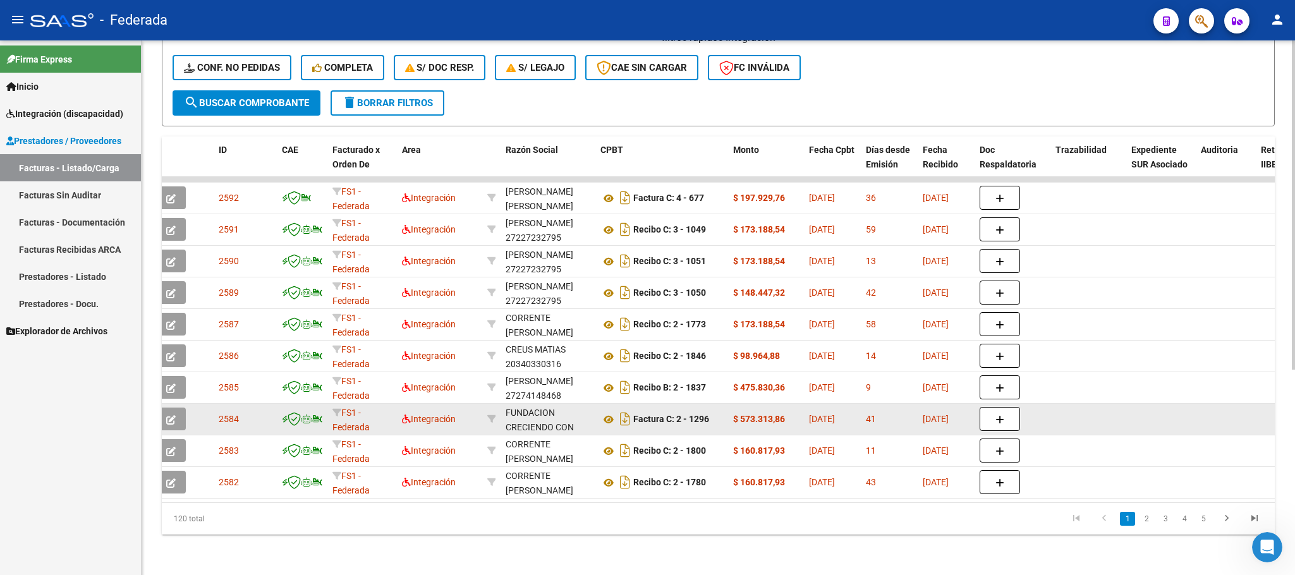
scroll to position [334, 0]
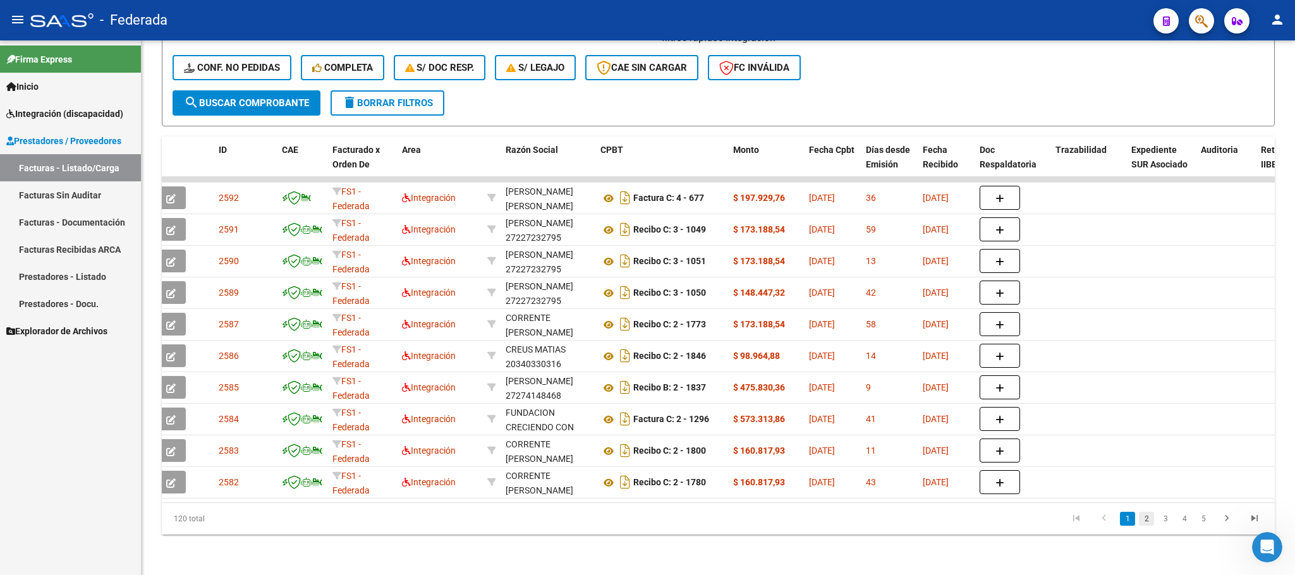
click at [1147, 521] on link "2" at bounding box center [1145, 519] width 15 height 14
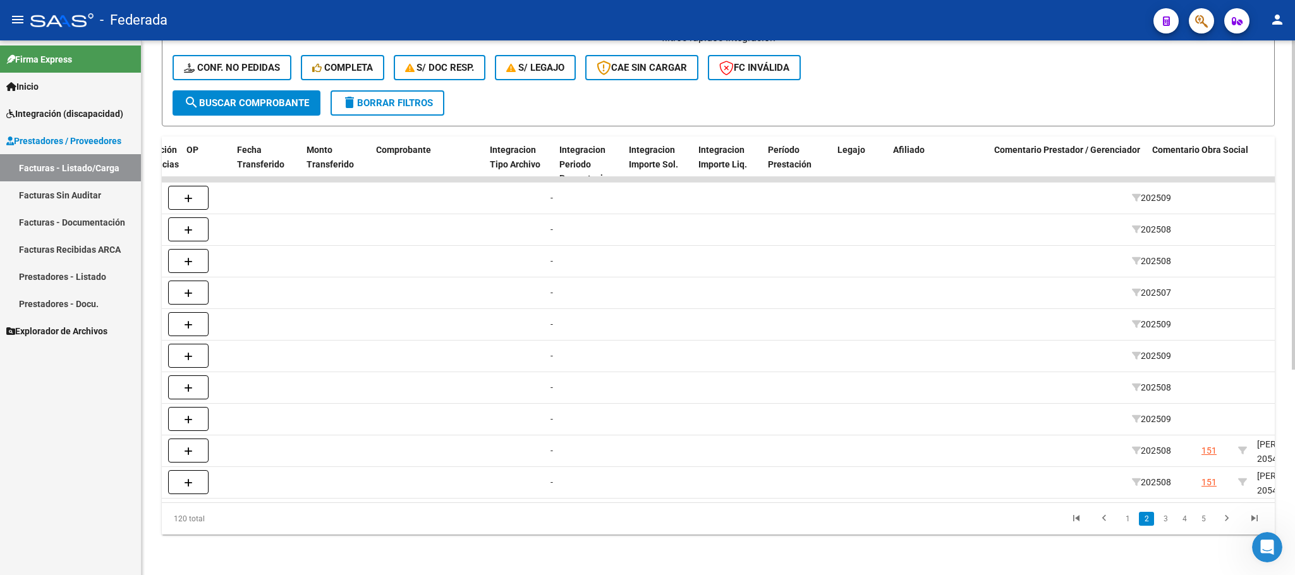
scroll to position [0, 1344]
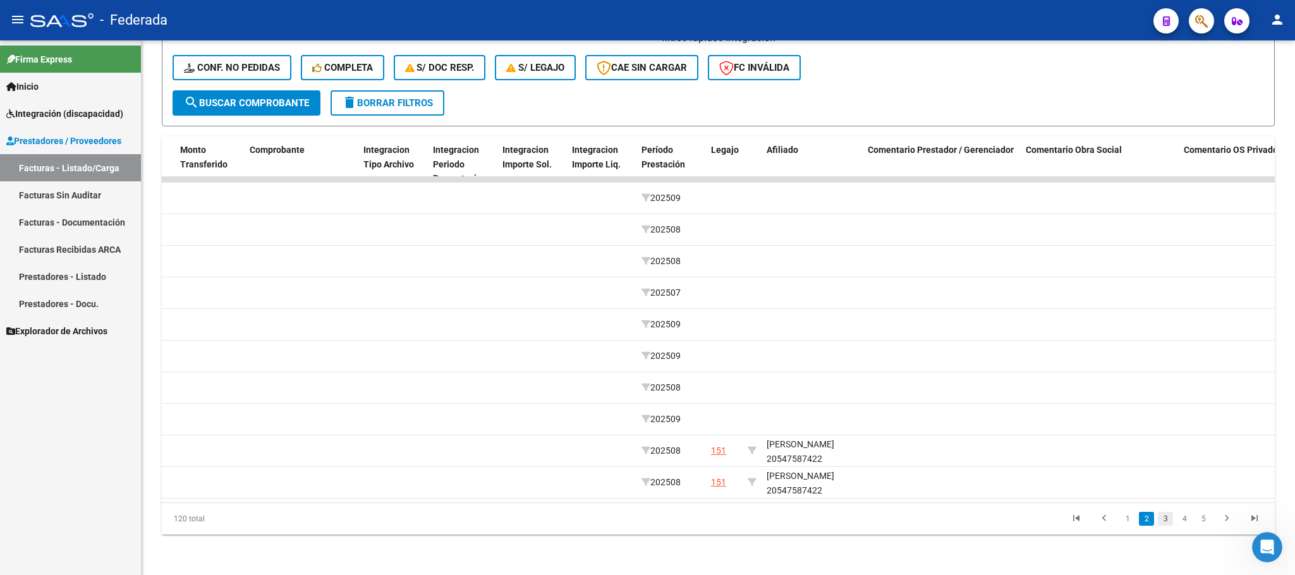
click at [1161, 526] on link "3" at bounding box center [1164, 519] width 15 height 14
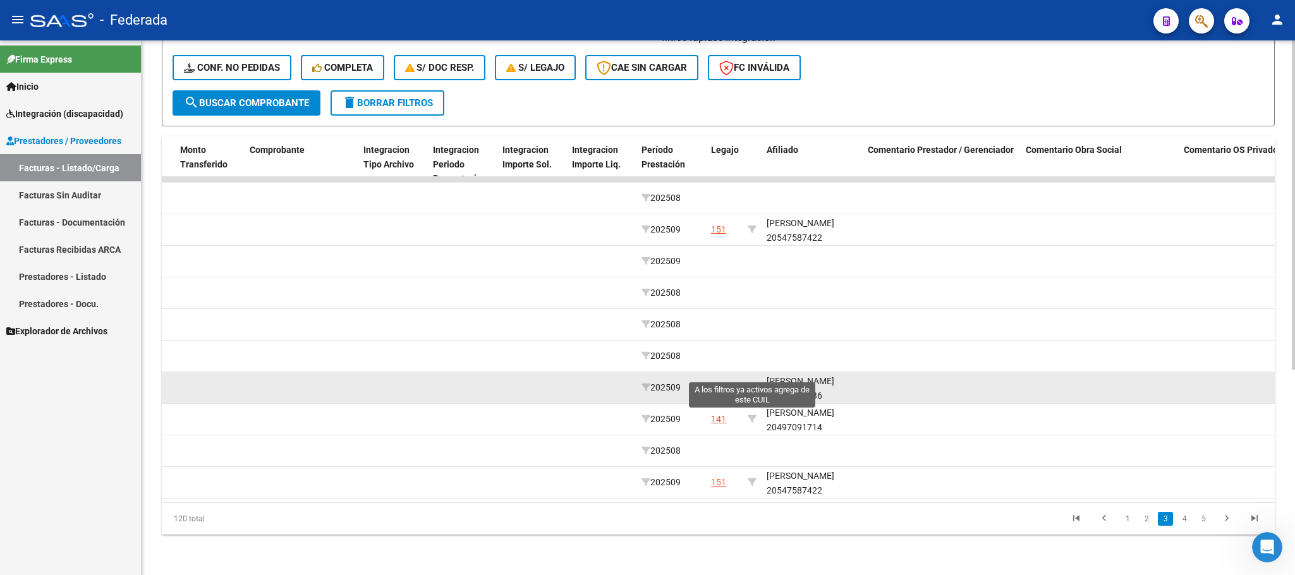
click at [749, 383] on icon at bounding box center [751, 387] width 9 height 9
type input "20418491036"
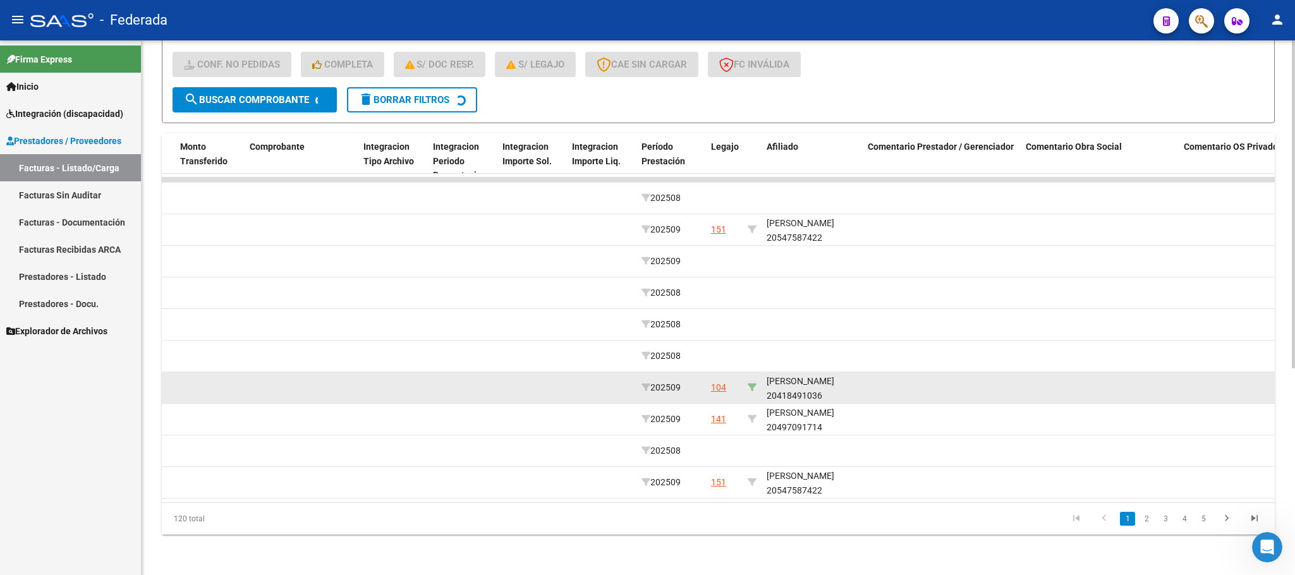
scroll to position [82, 0]
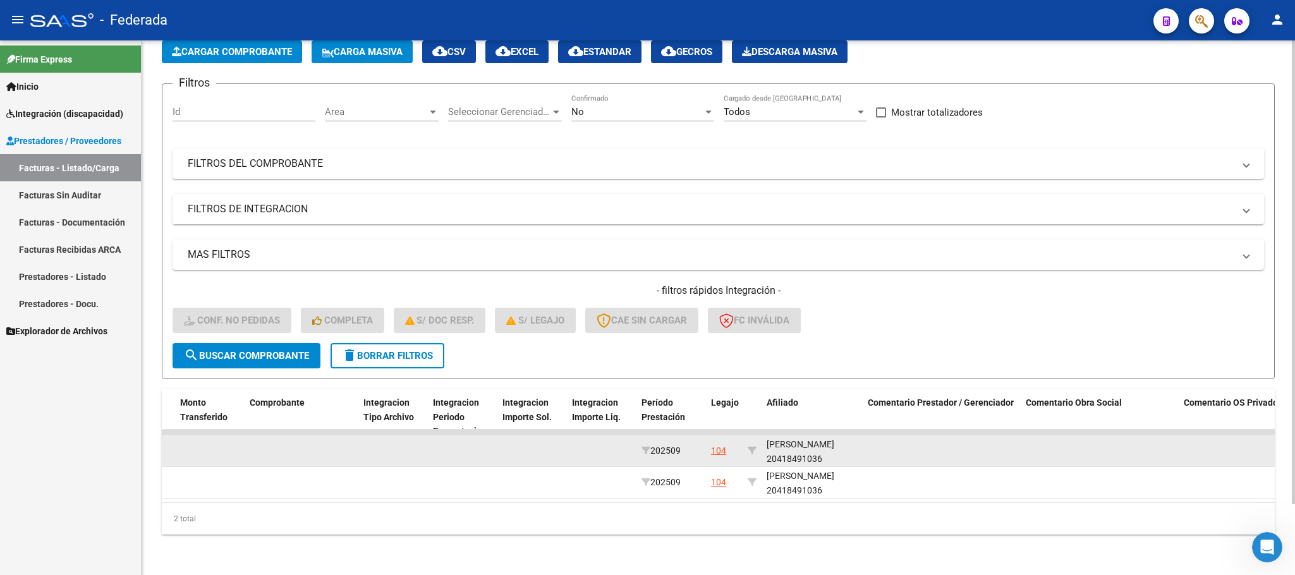
click at [787, 442] on div "PUCCINI LAUTARO 20418491036" at bounding box center [811, 451] width 91 height 29
copy div "20418491036"
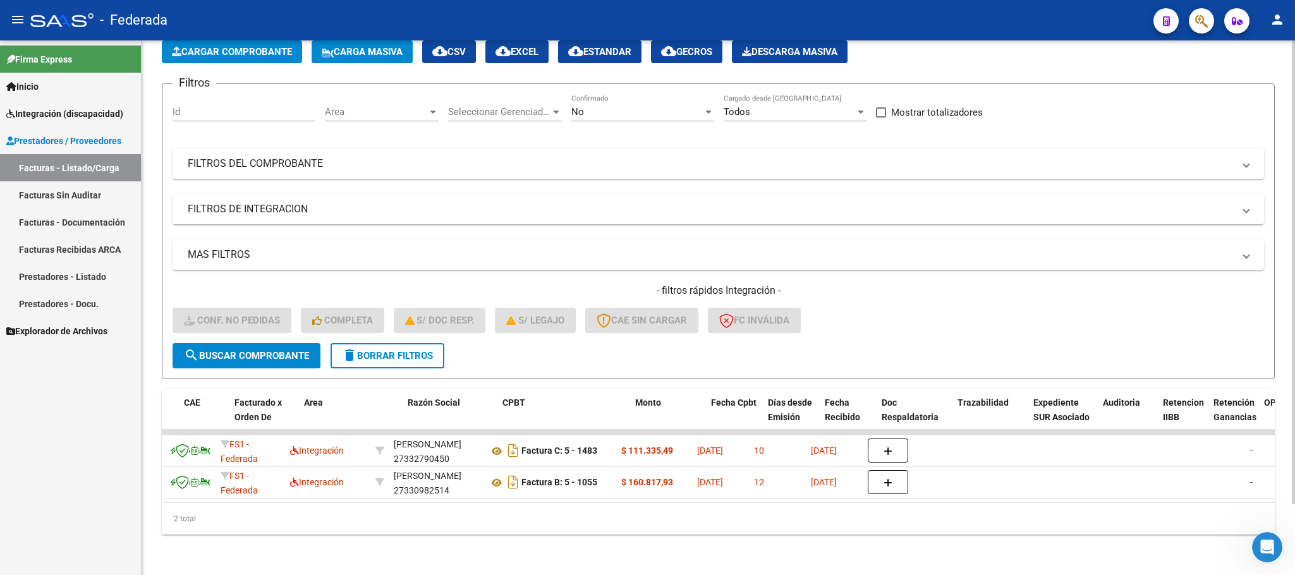
scroll to position [0, 0]
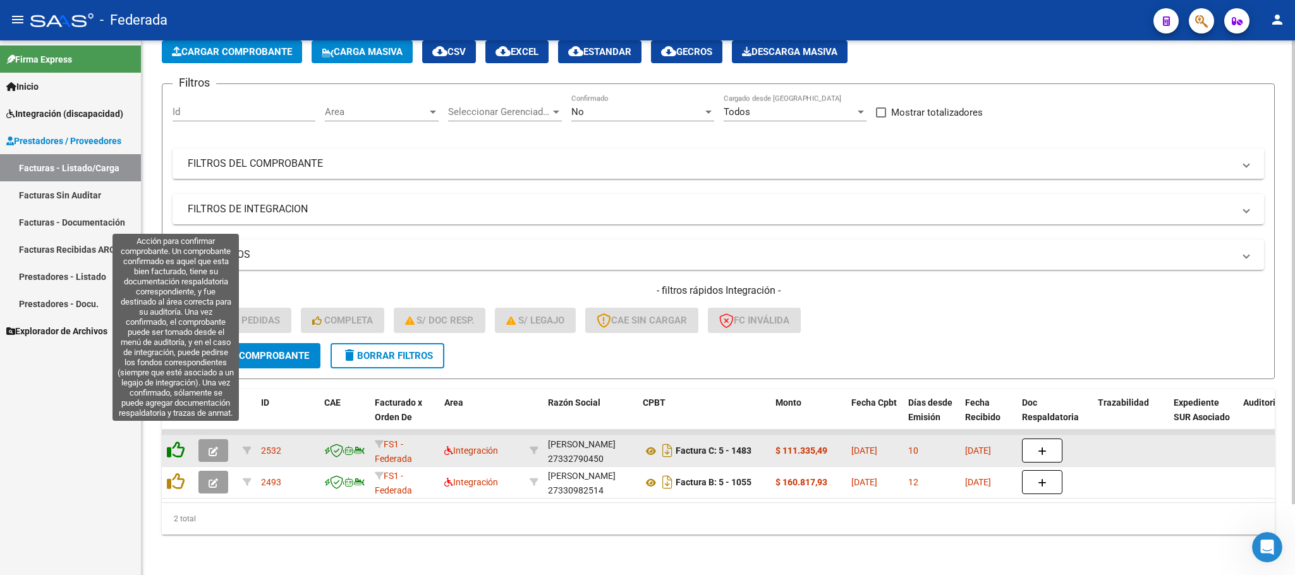
click at [174, 441] on icon at bounding box center [176, 450] width 18 height 18
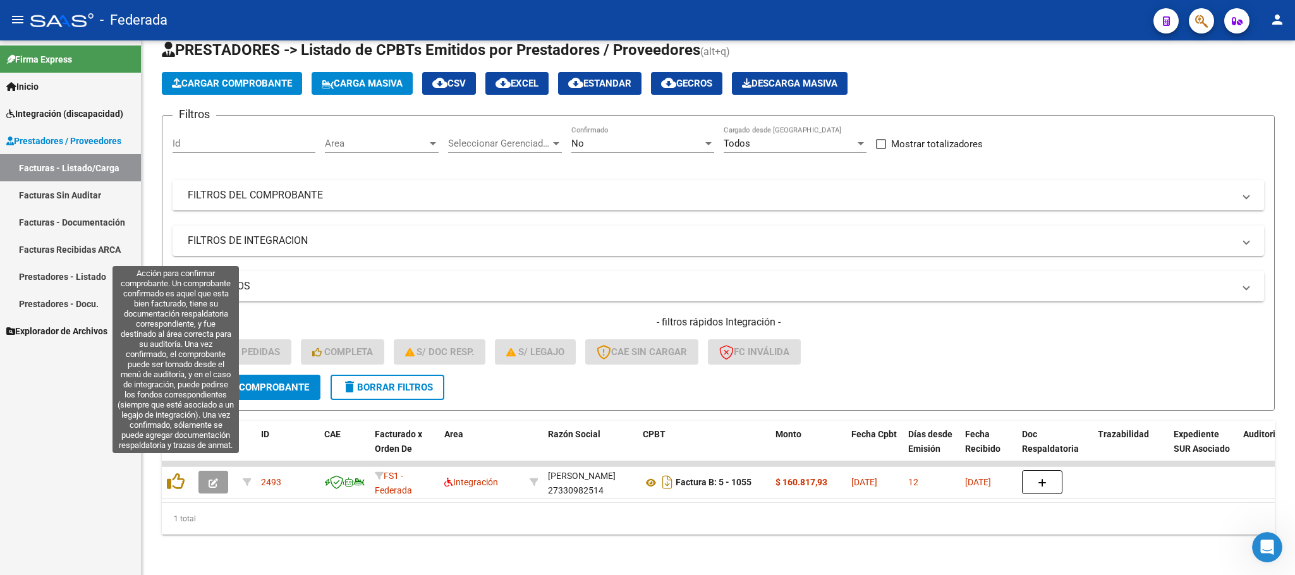
click at [177, 473] on icon at bounding box center [176, 482] width 18 height 18
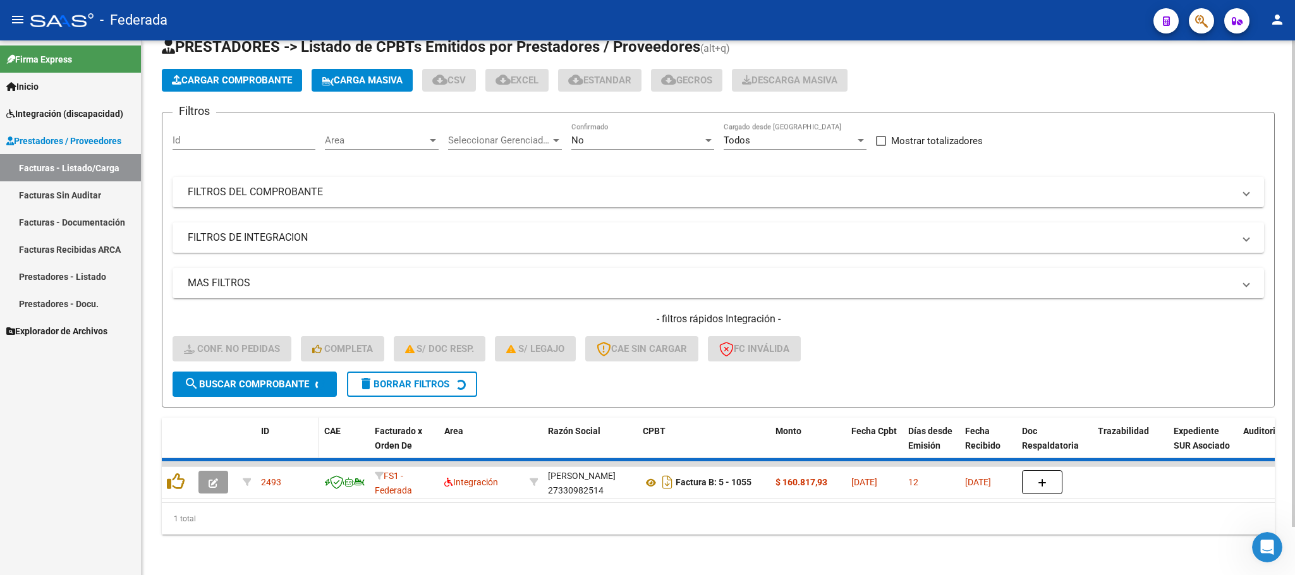
scroll to position [25, 0]
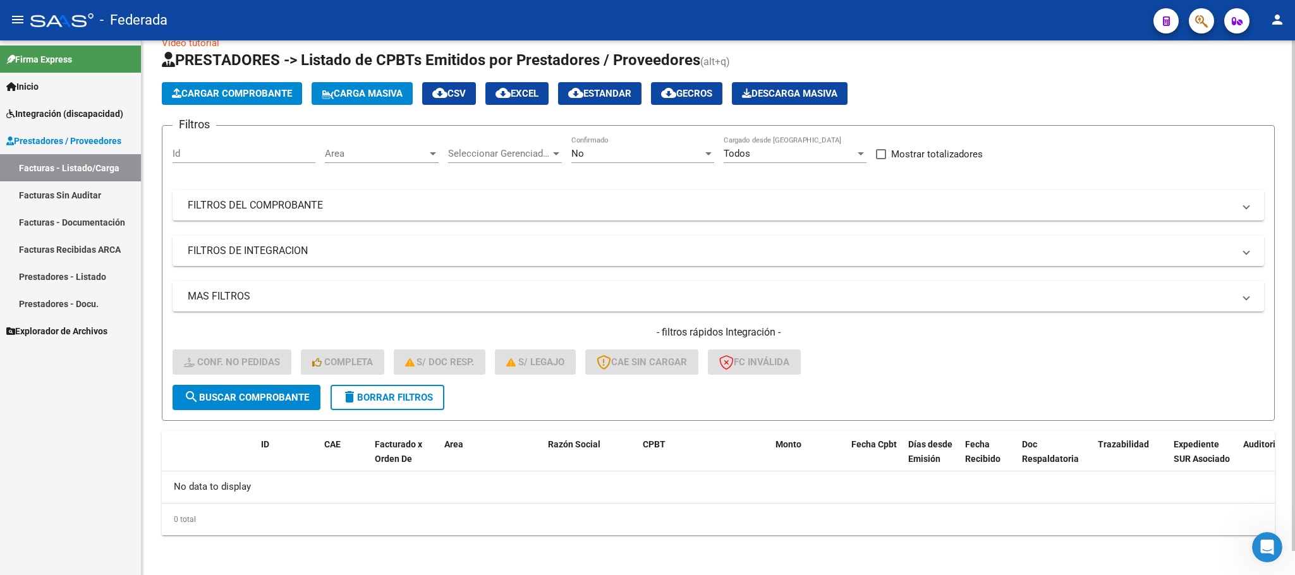
click at [381, 402] on span "delete Borrar Filtros" at bounding box center [387, 397] width 91 height 11
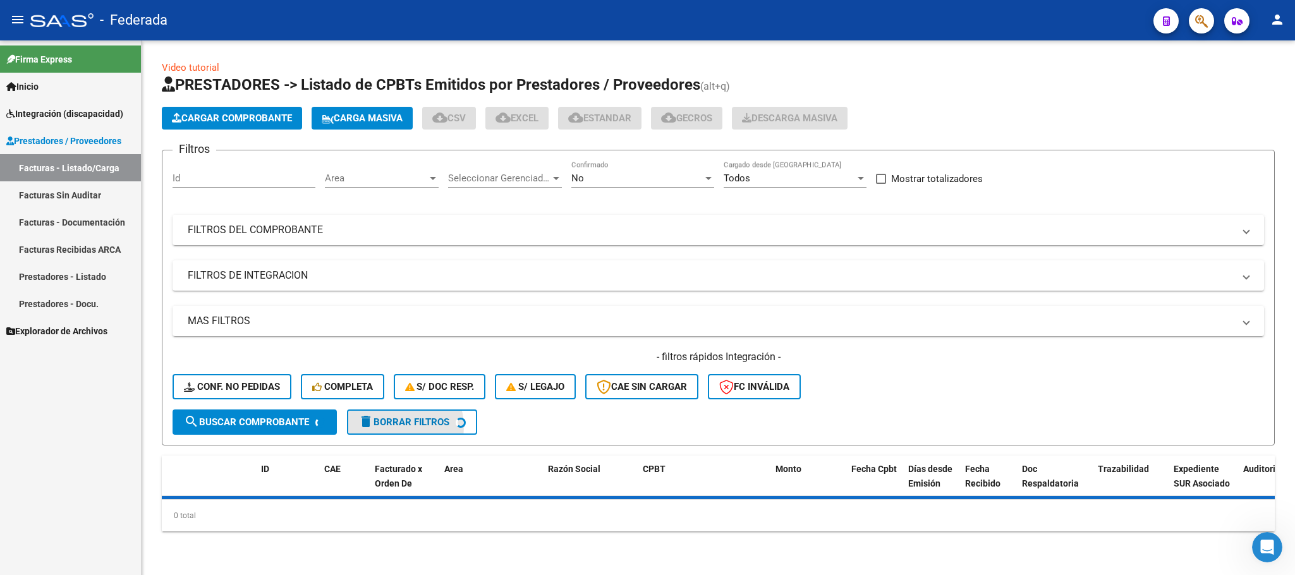
scroll to position [0, 0]
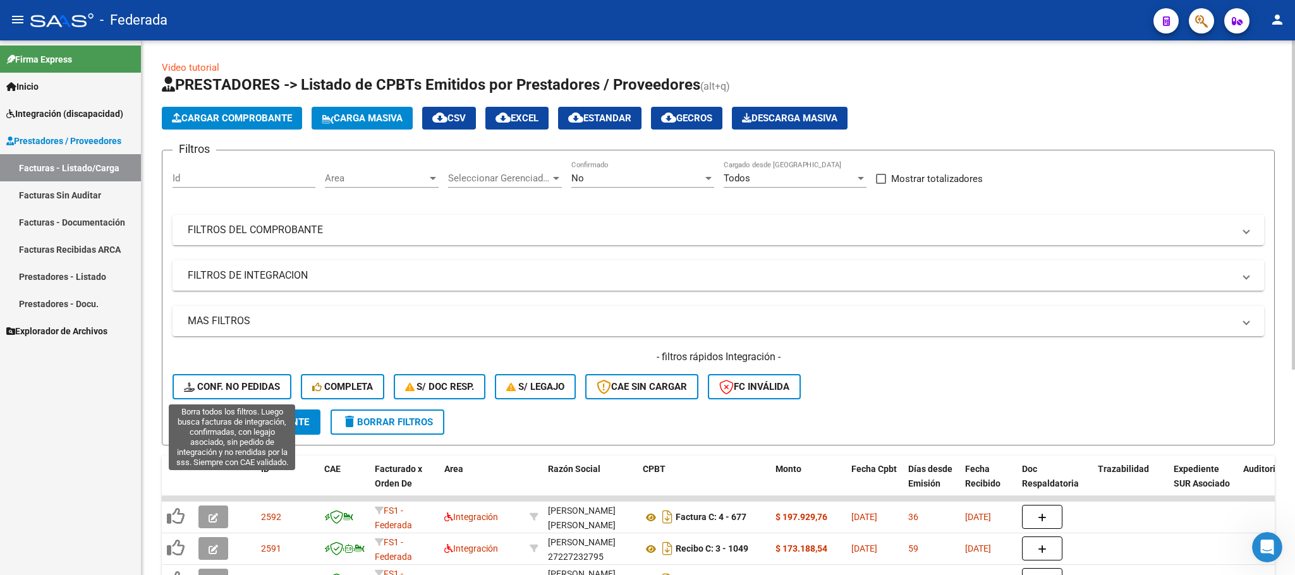
click at [243, 383] on span "Conf. no pedidas" at bounding box center [232, 386] width 96 height 11
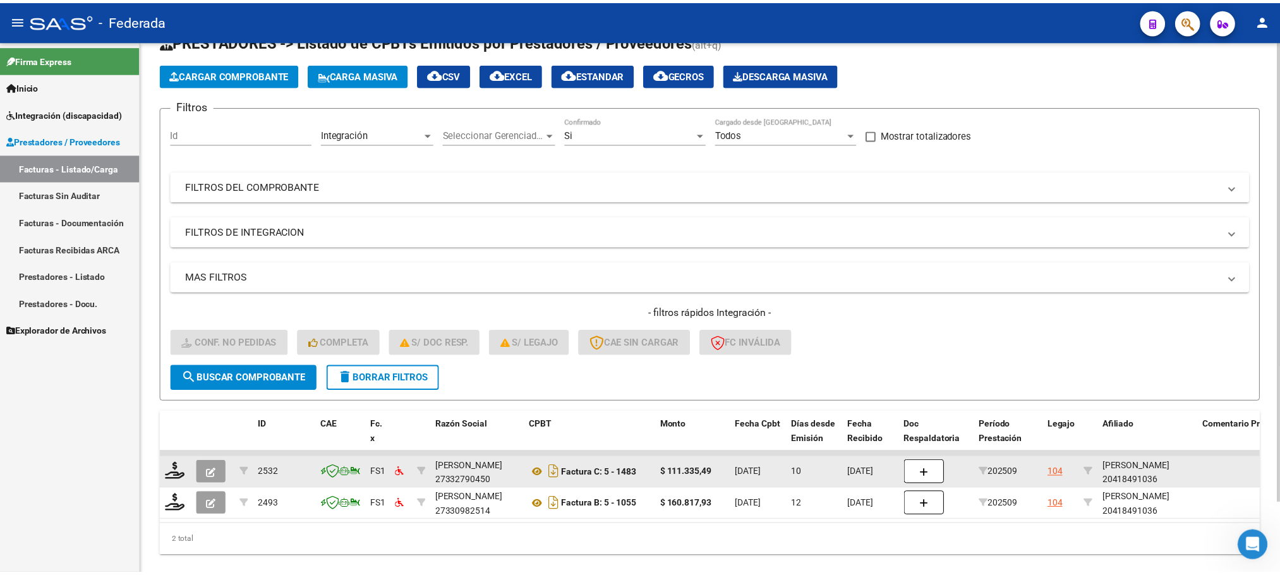
scroll to position [80, 0]
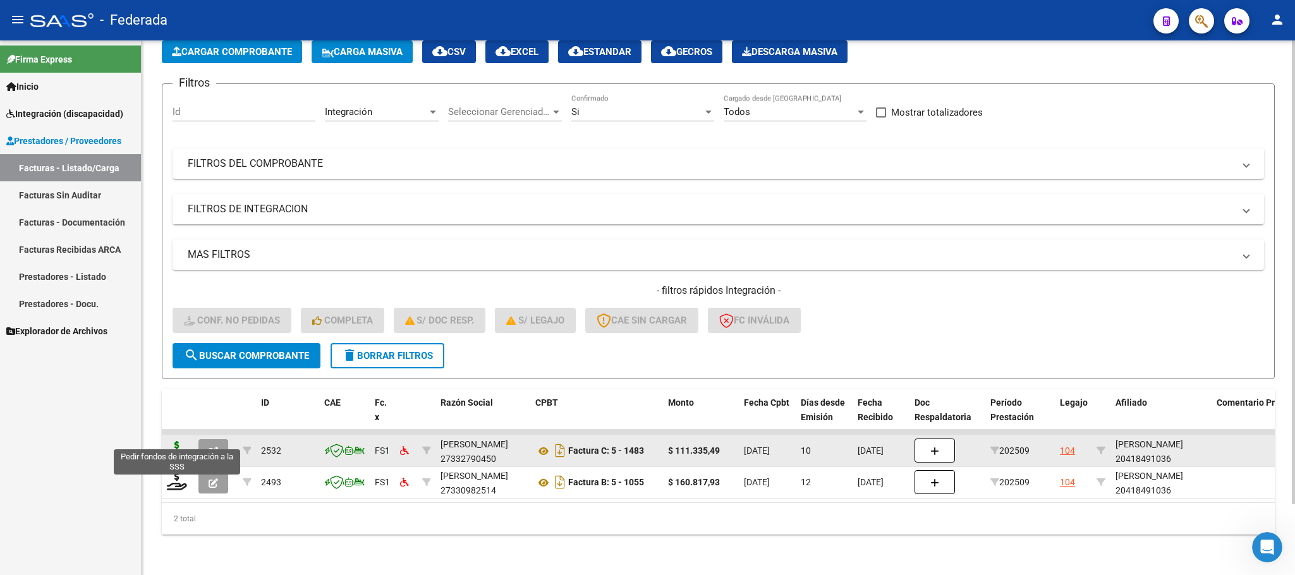
click at [179, 441] on icon at bounding box center [177, 450] width 20 height 18
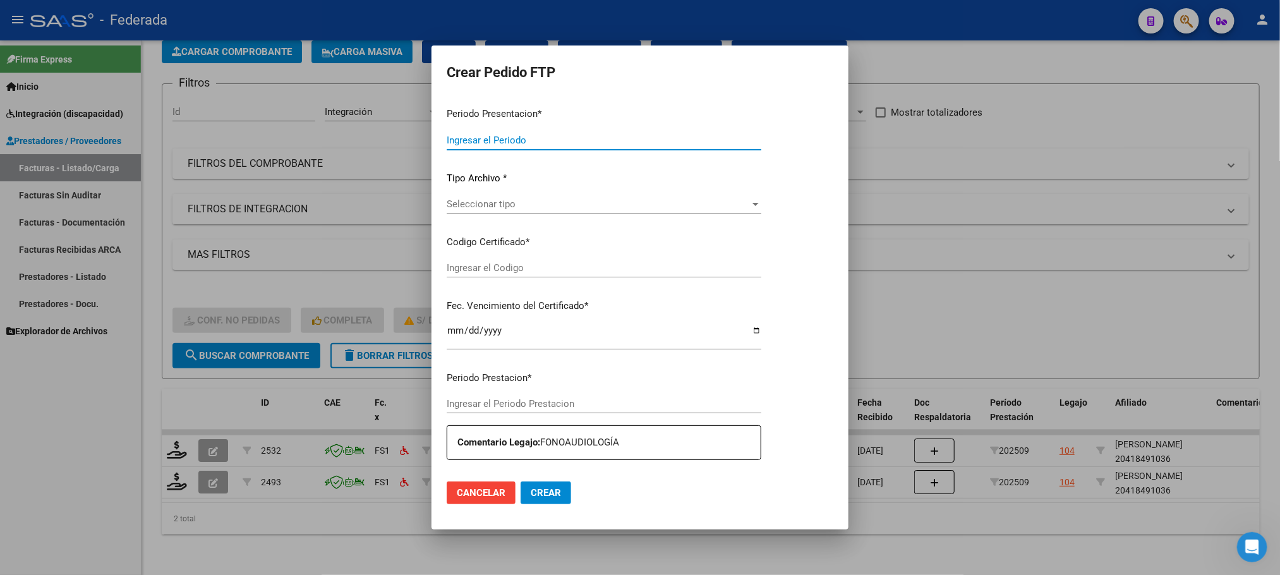
type input "202509"
type input "$ 111.335,49"
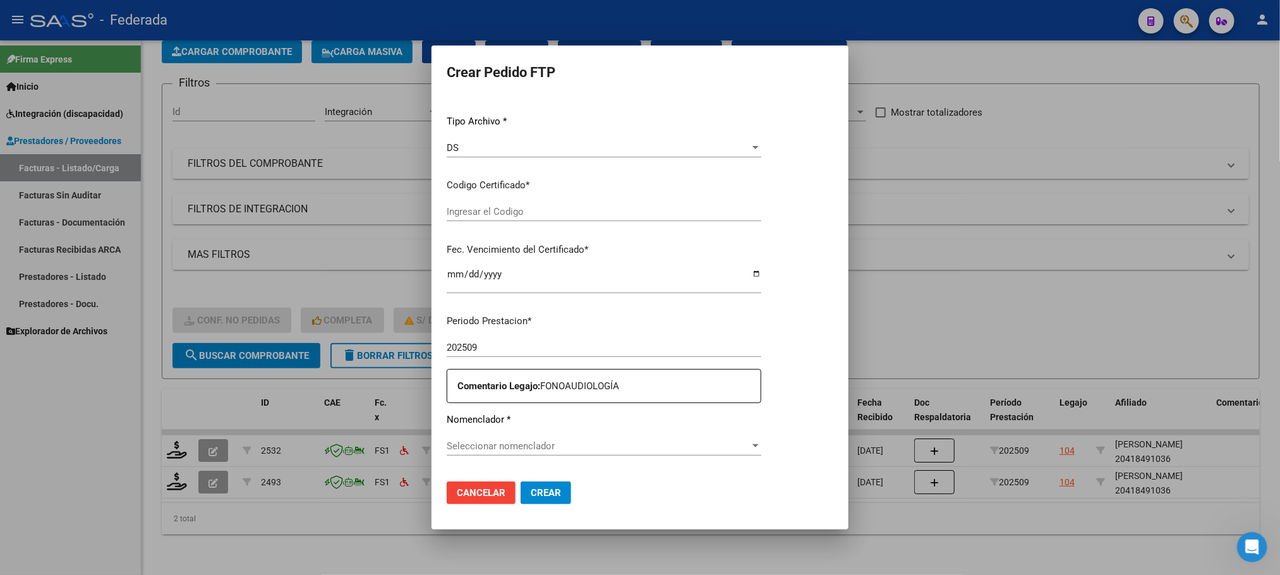
type input "ARG02000418491032022062420270624SFE166"
type input "2027-06-24"
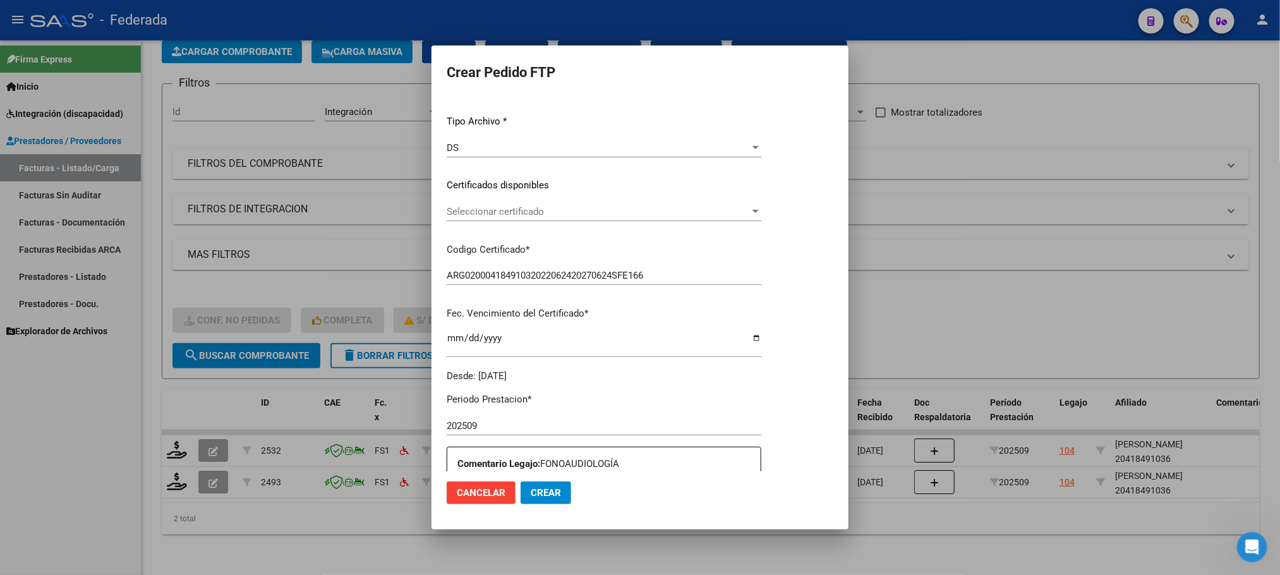
scroll to position [128, 0]
click at [478, 213] on span "Seleccionar certificado" at bounding box center [626, 211] width 358 height 11
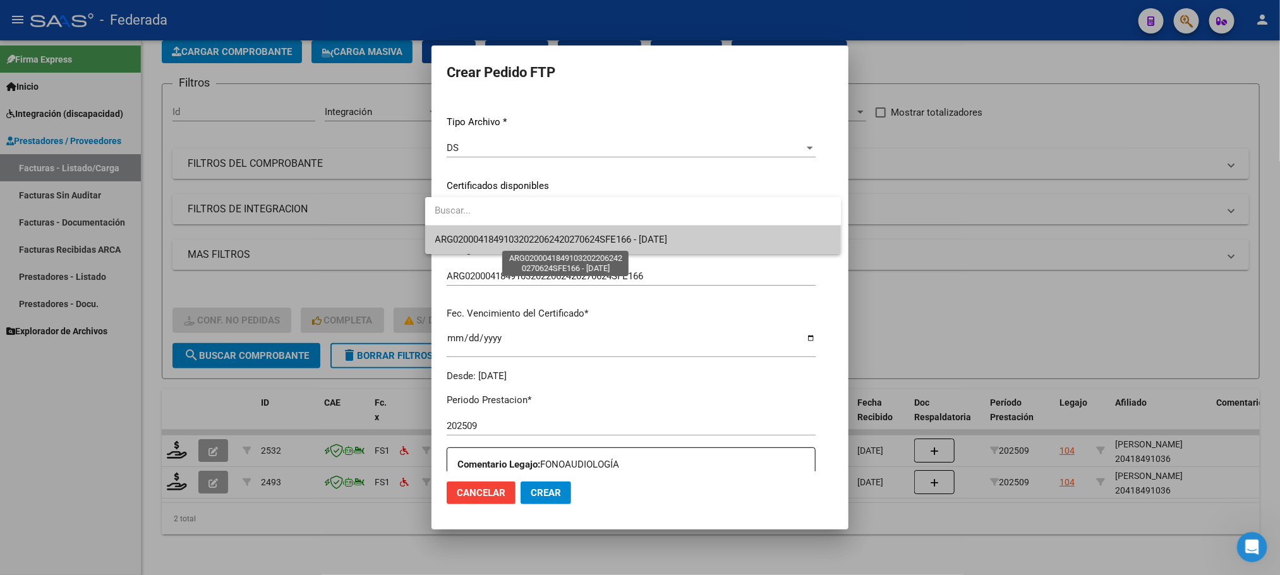
click at [478, 239] on span "ARG02000418491032022062420270624SFE166 - 2027-06-24" at bounding box center [551, 239] width 232 height 11
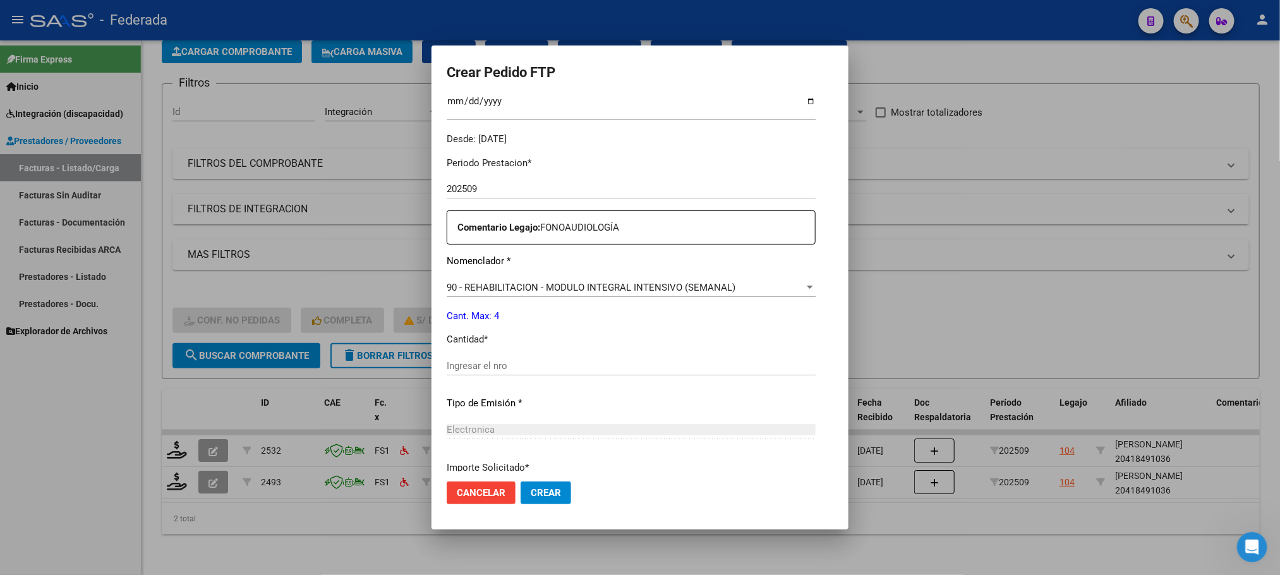
scroll to position [412, 0]
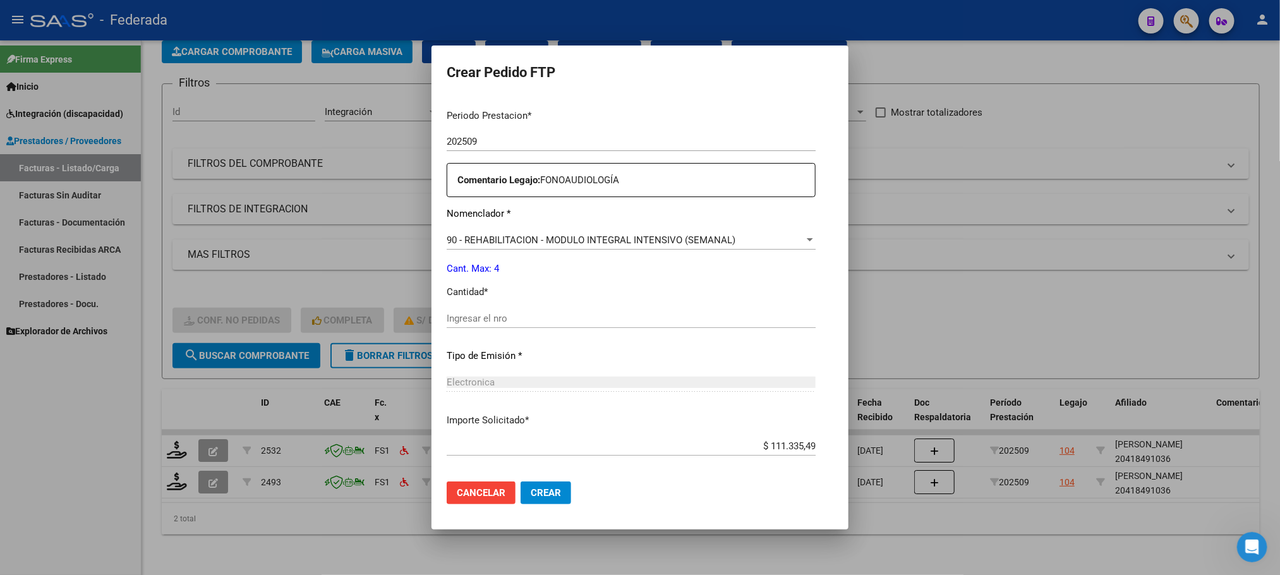
click at [476, 328] on div "Ingresar el nro" at bounding box center [631, 324] width 369 height 31
click at [474, 315] on input "Ingresar el nro" at bounding box center [631, 318] width 369 height 11
type input "4"
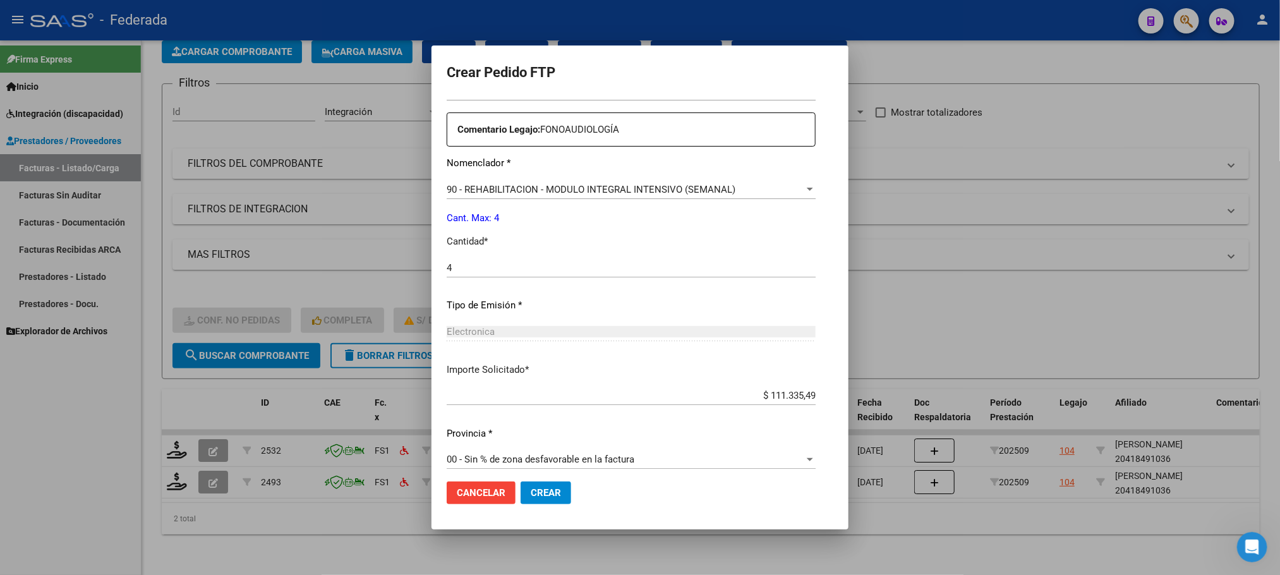
scroll to position [472, 0]
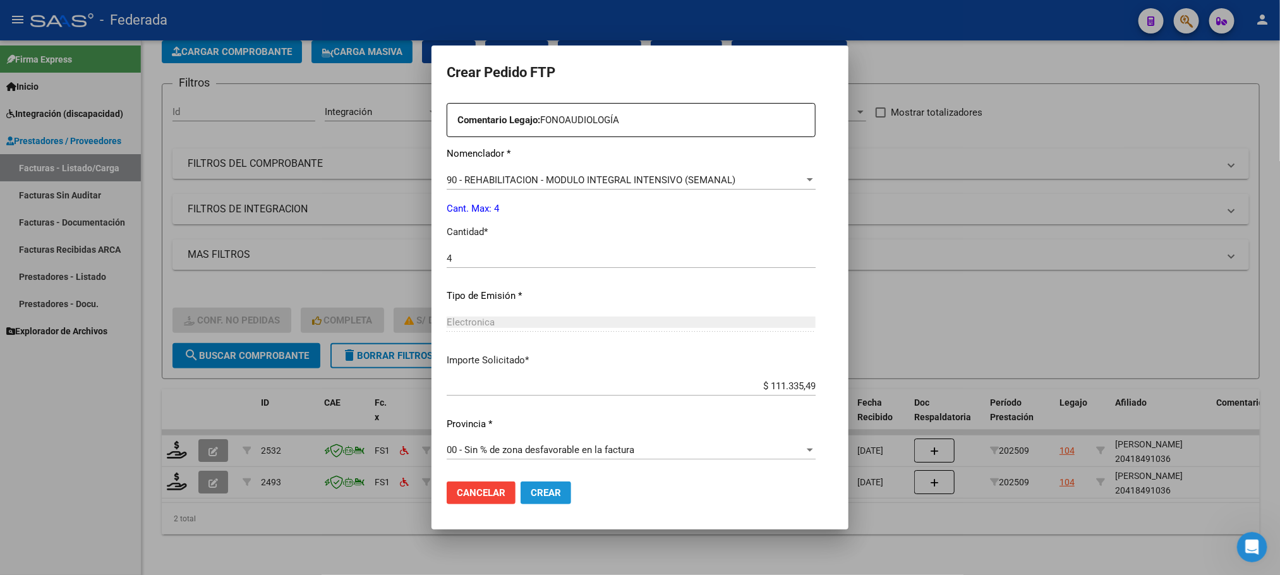
click at [531, 492] on span "Crear" at bounding box center [546, 492] width 30 height 11
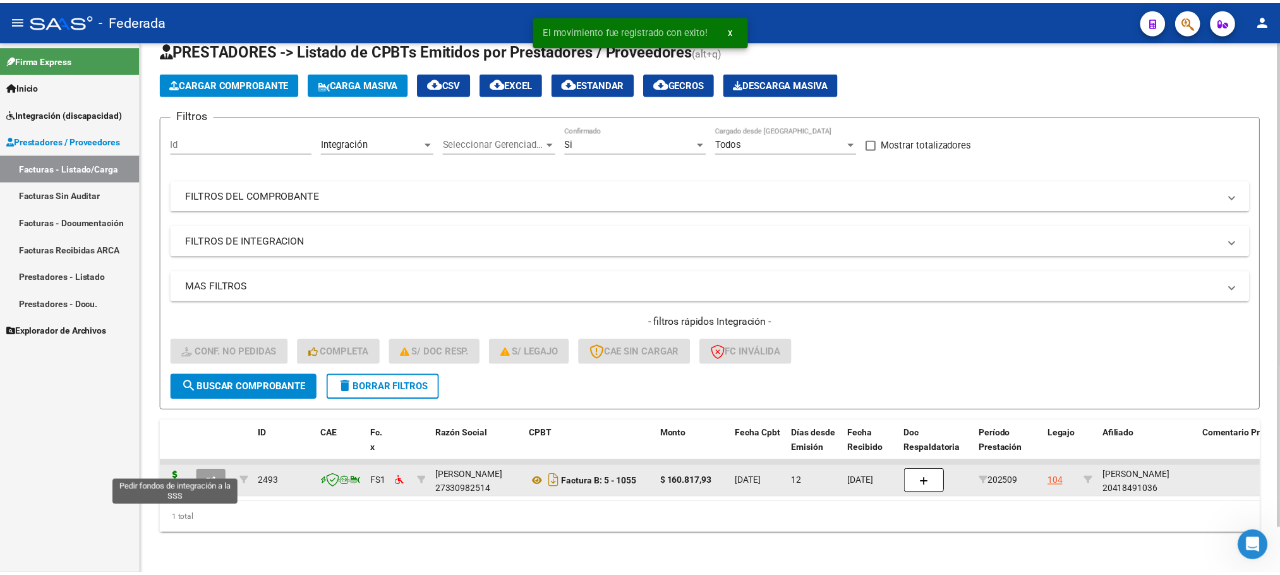
scroll to position [49, 0]
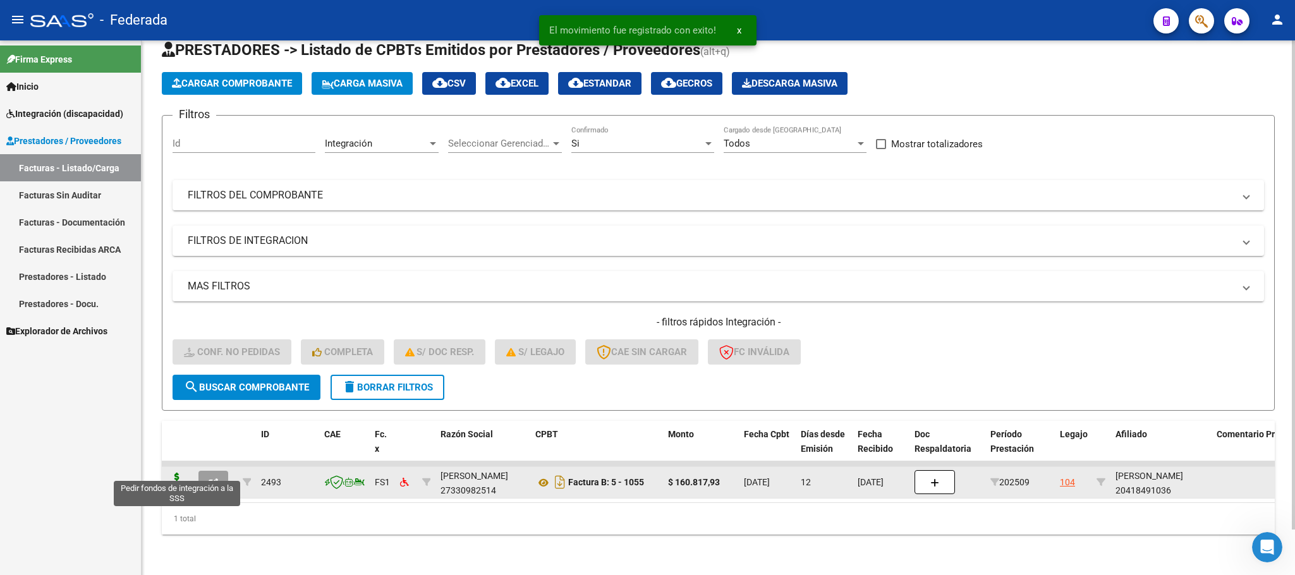
click at [178, 474] on icon at bounding box center [177, 482] width 20 height 18
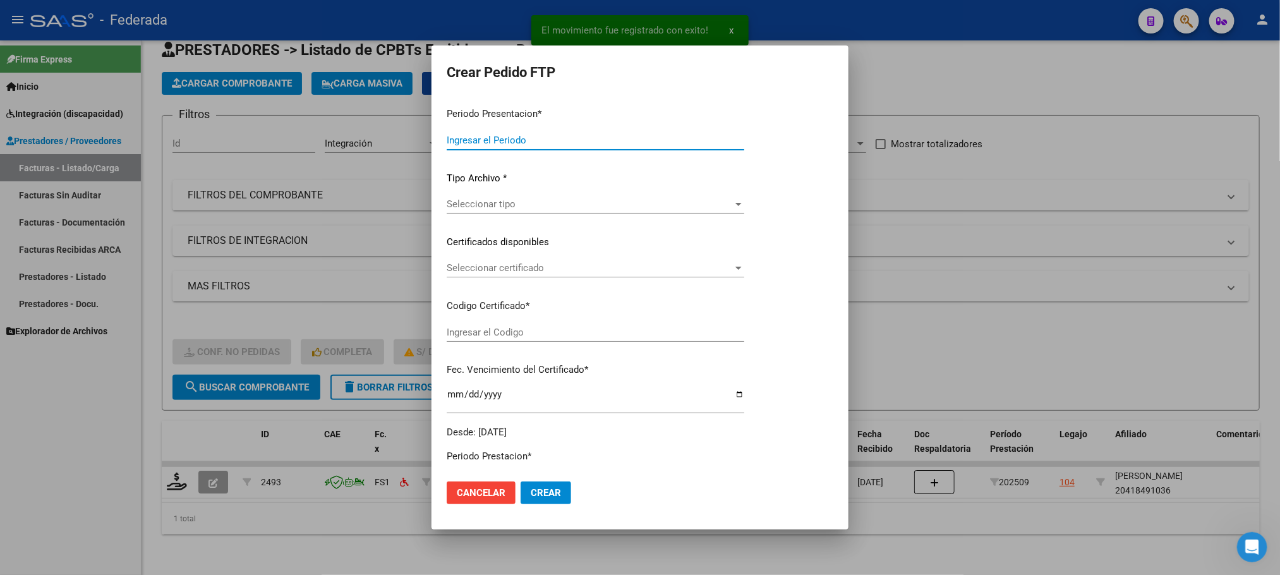
type input "202509"
type input "$ 160.817,93"
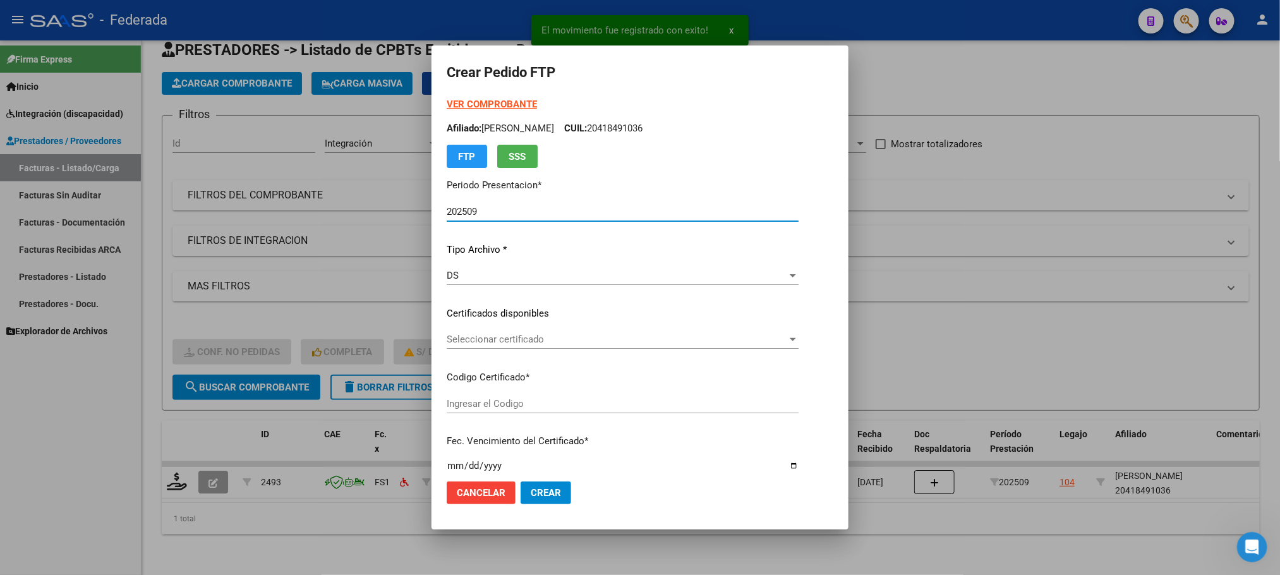
type input "ARG02000418491032022062420270624SFE166"
type input "2027-06-24"
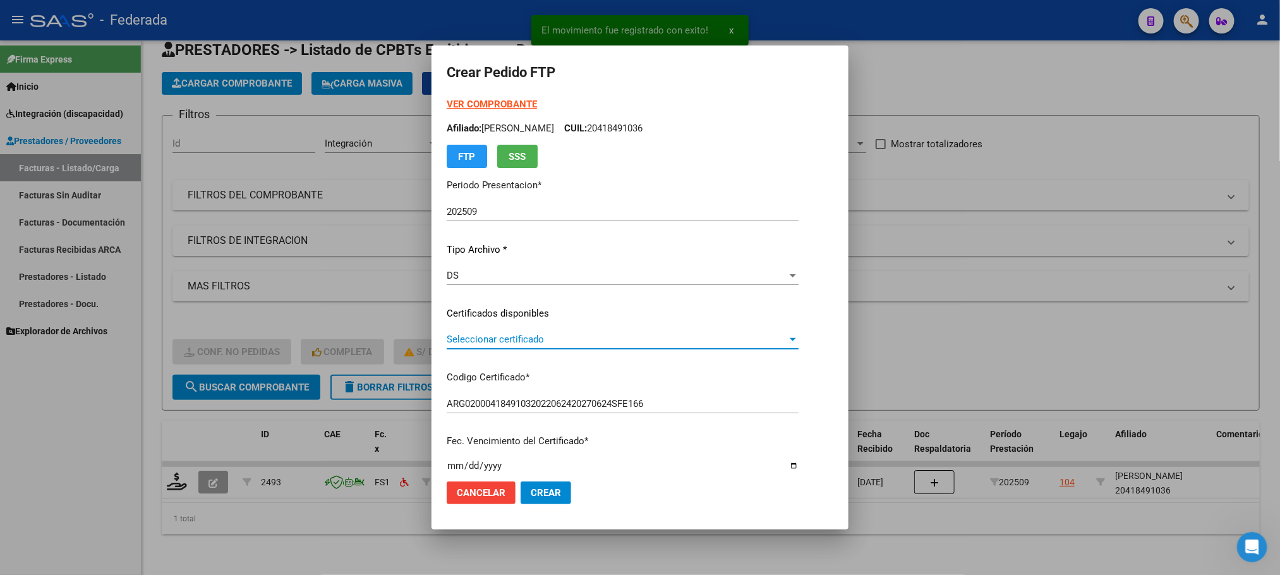
click at [462, 338] on span "Seleccionar certificado" at bounding box center [617, 339] width 341 height 11
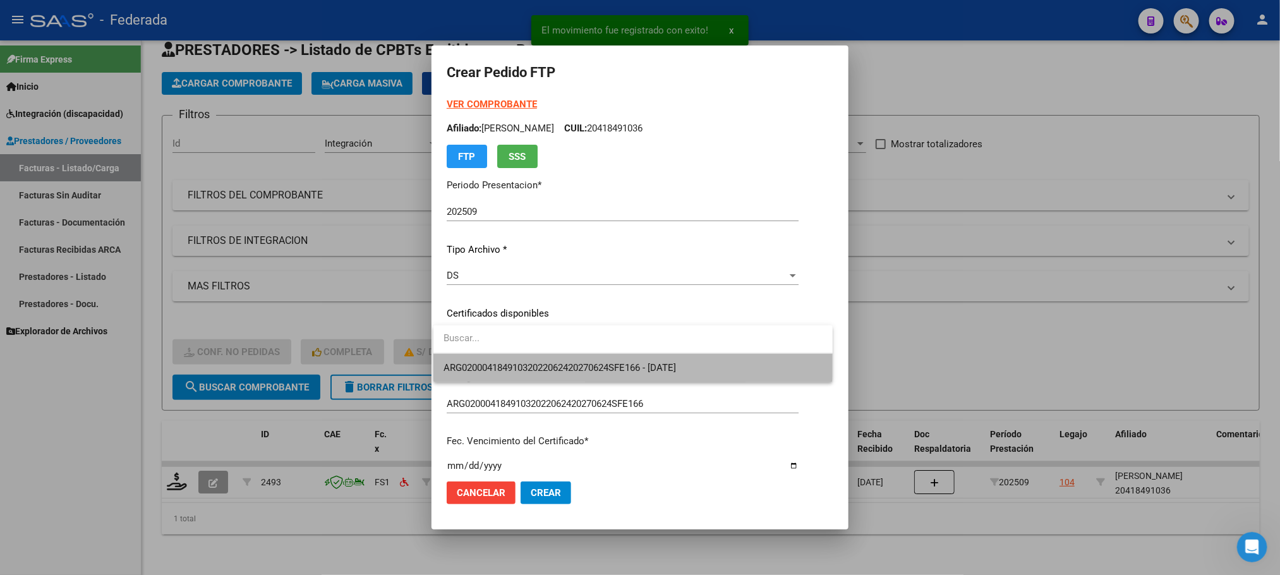
click at [468, 359] on span "ARG02000418491032022062420270624SFE166 - 2027-06-24" at bounding box center [633, 368] width 379 height 28
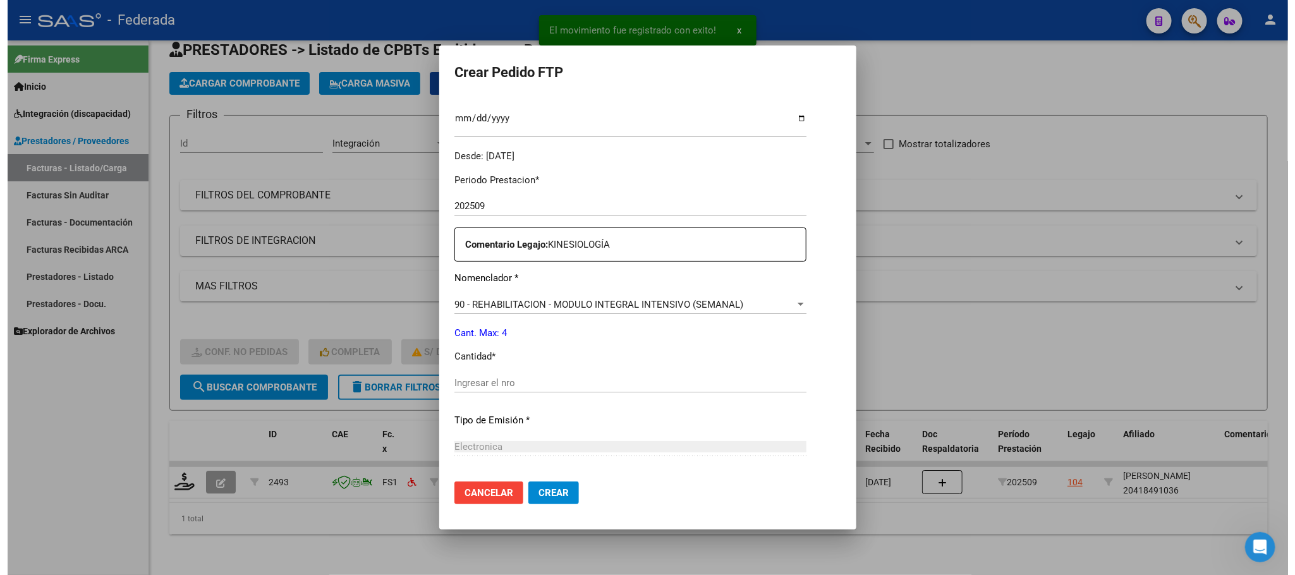
scroll to position [379, 0]
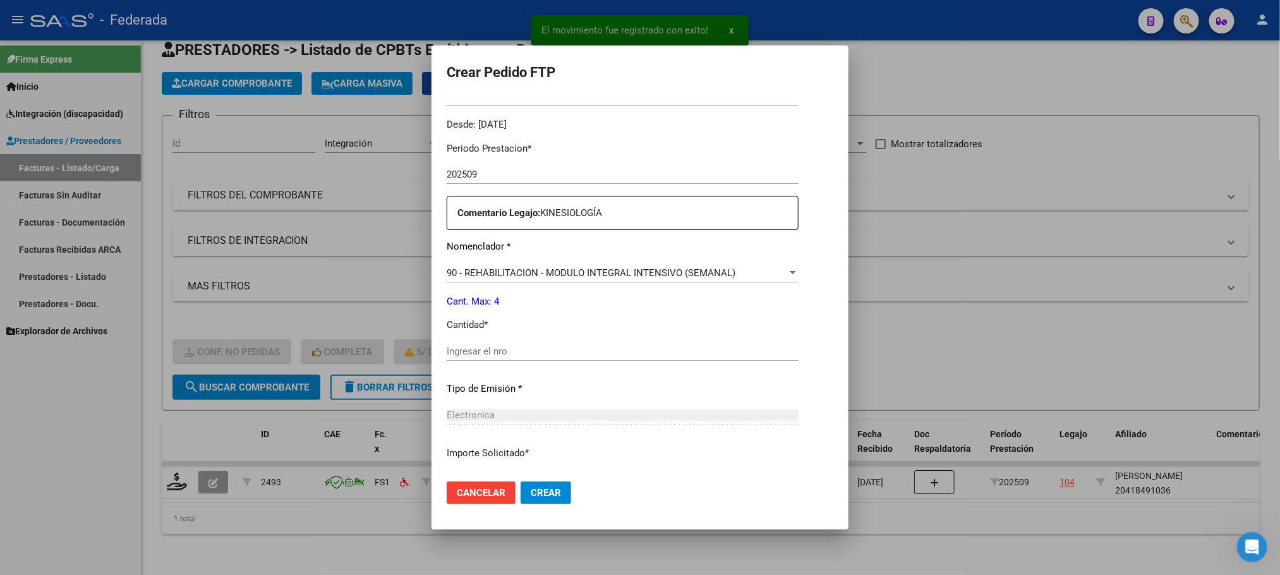
click at [471, 351] on input "Ingresar el nro" at bounding box center [623, 351] width 352 height 11
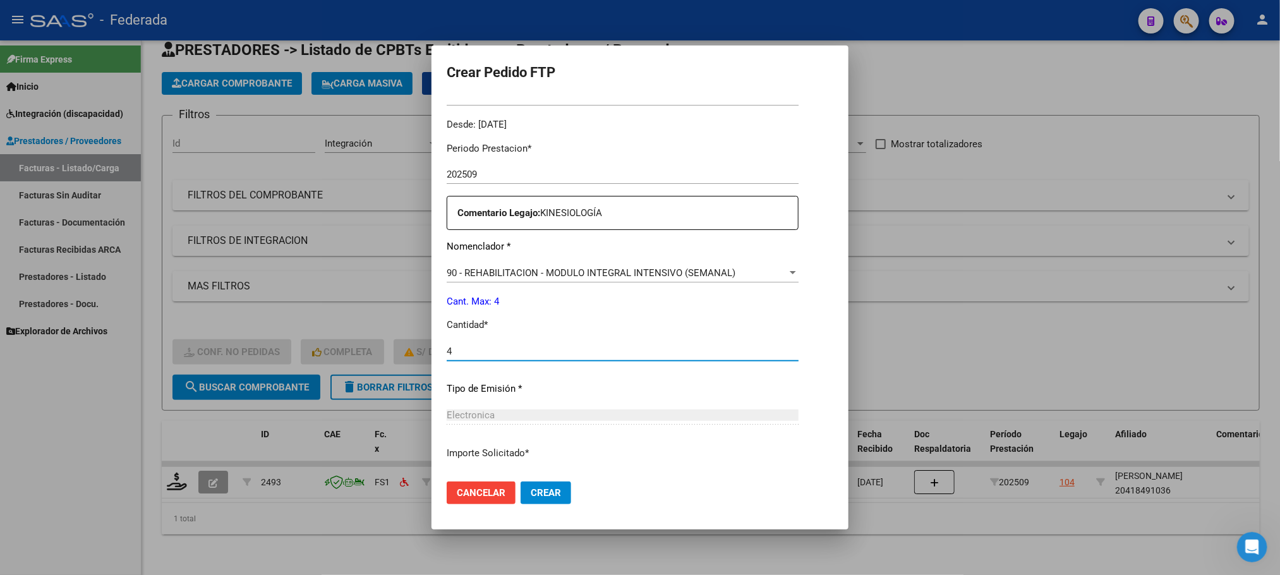
type input "4"
click at [541, 487] on span "Crear" at bounding box center [546, 492] width 30 height 11
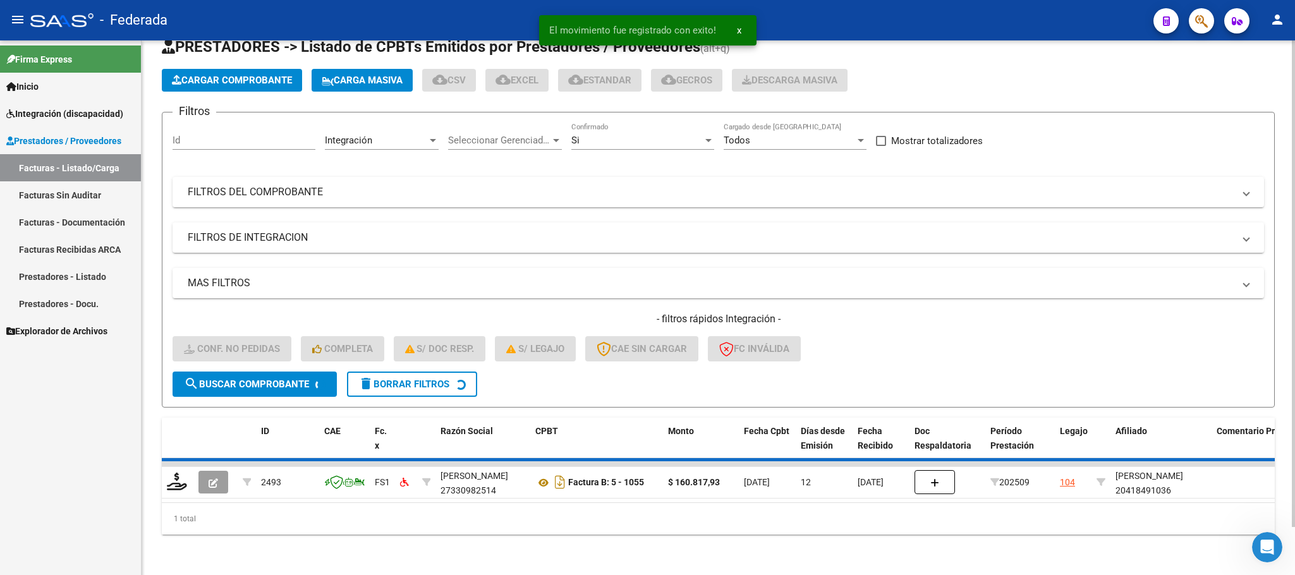
scroll to position [25, 0]
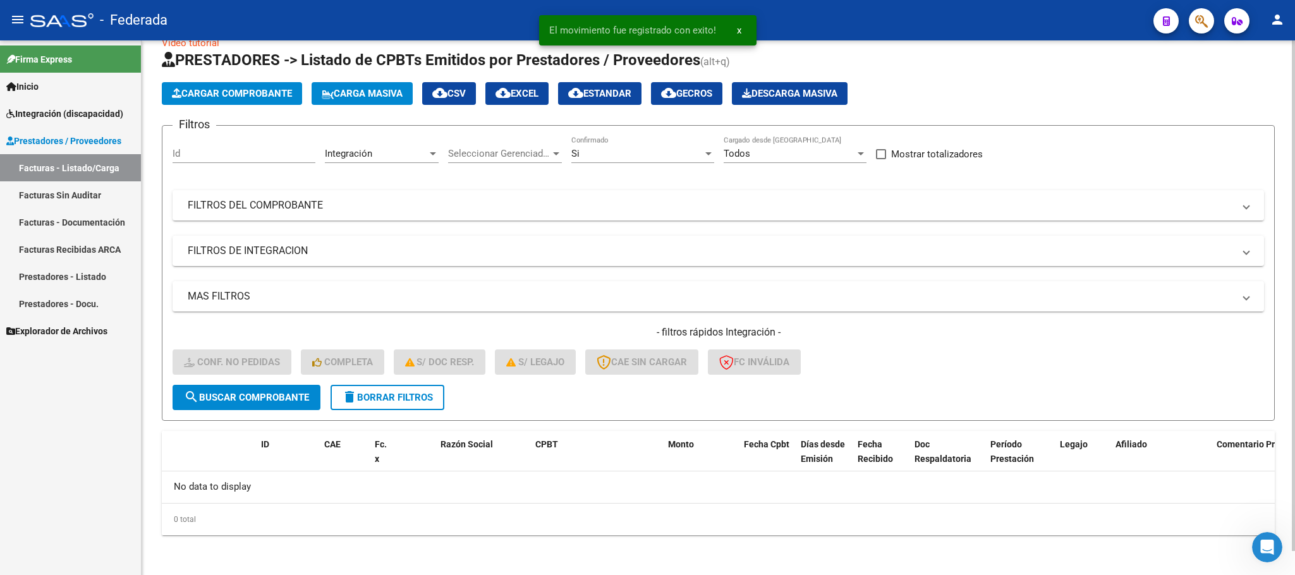
click at [426, 398] on span "delete Borrar Filtros" at bounding box center [387, 397] width 91 height 11
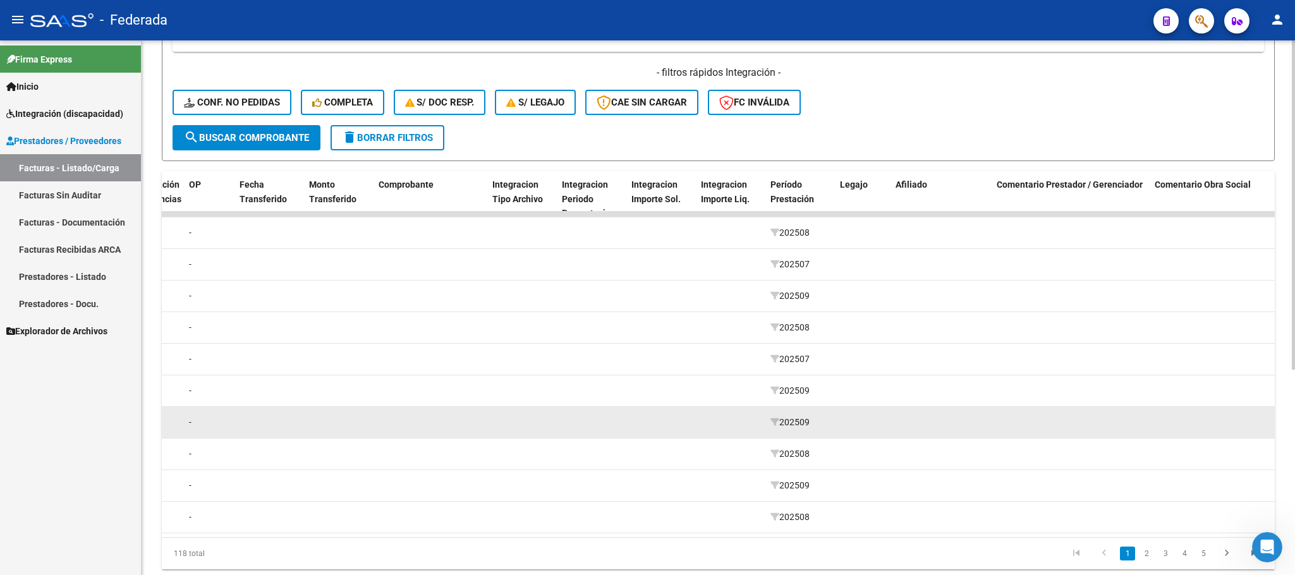
scroll to position [334, 0]
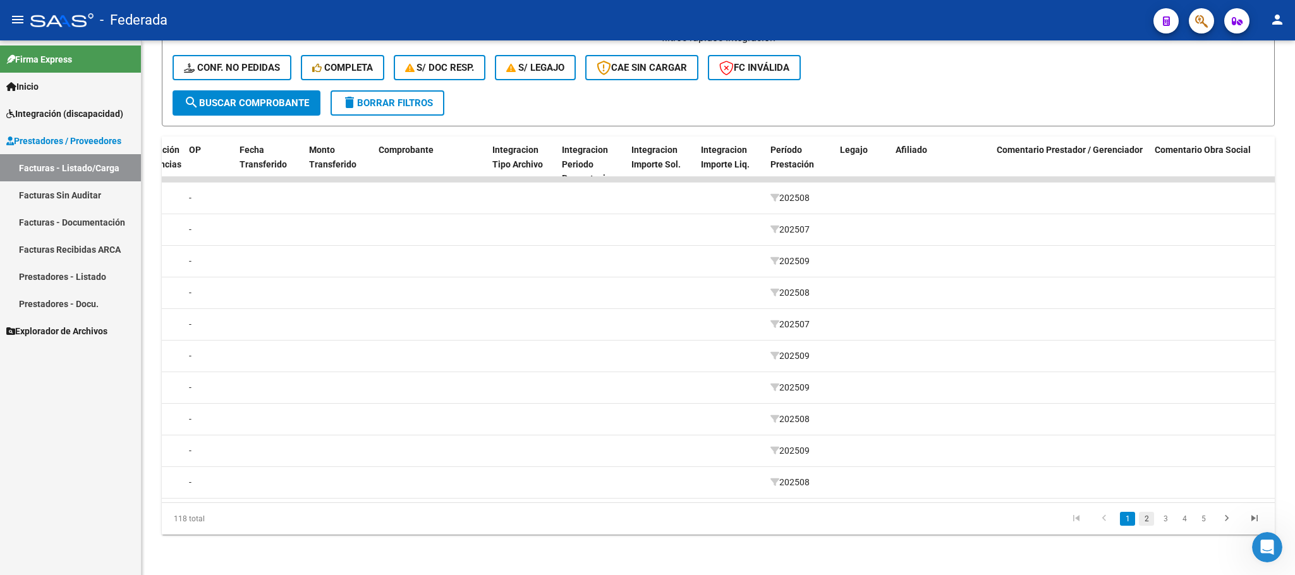
click at [1149, 517] on link "2" at bounding box center [1145, 519] width 15 height 14
click at [1164, 516] on link "3" at bounding box center [1164, 519] width 15 height 14
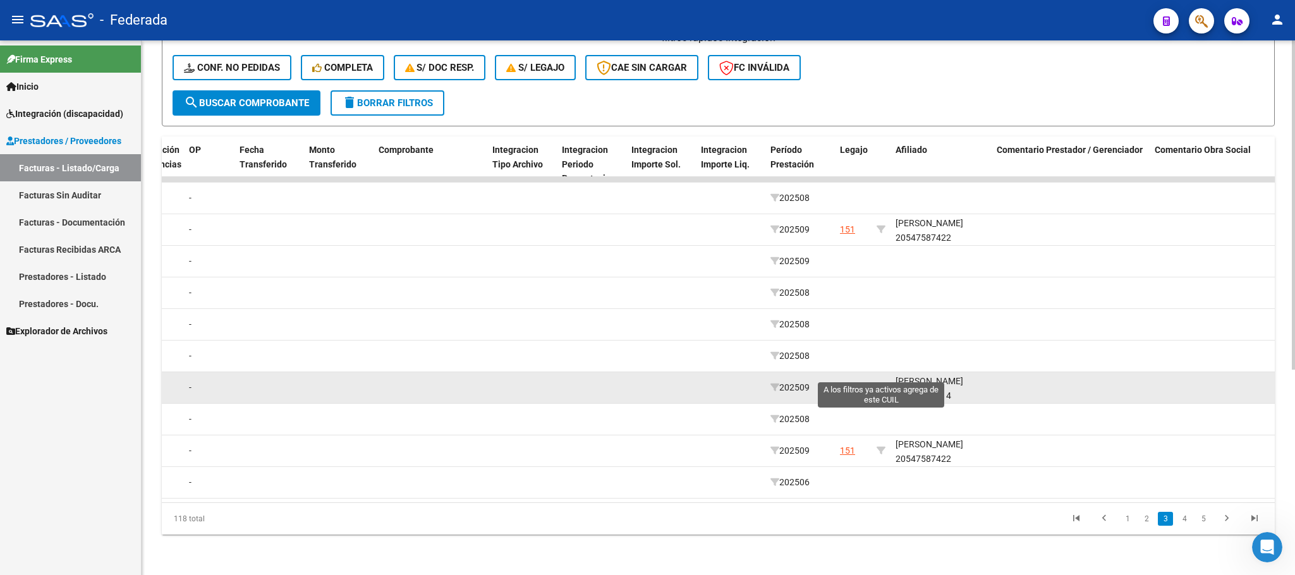
click at [878, 383] on icon at bounding box center [880, 387] width 9 height 9
type input "20497091714"
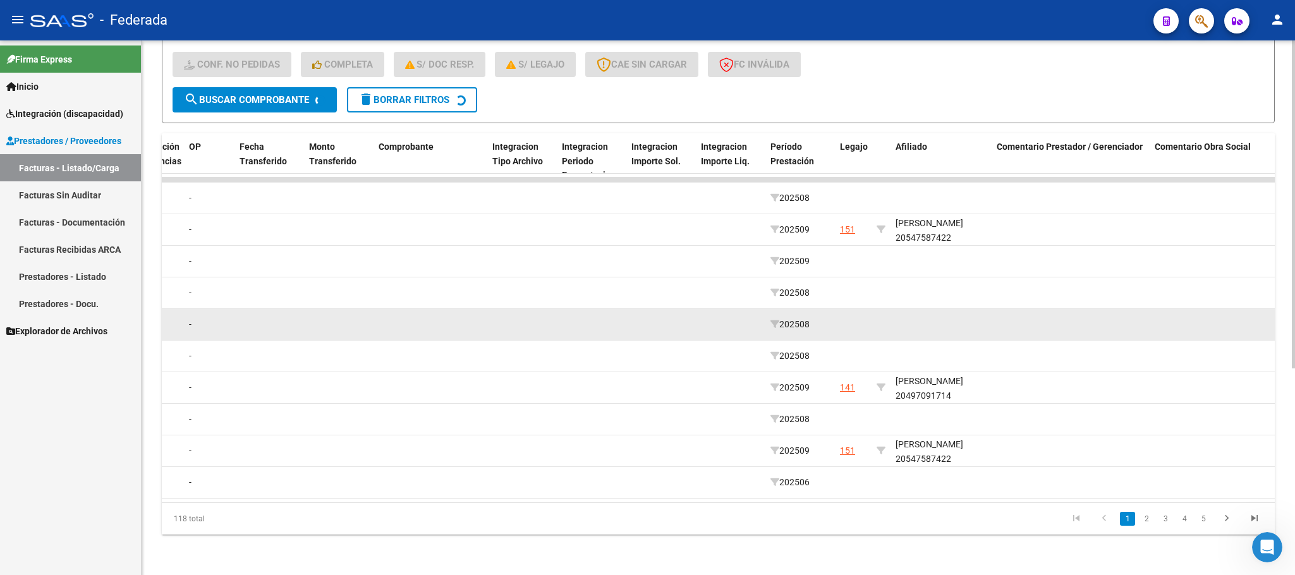
scroll to position [144, 0]
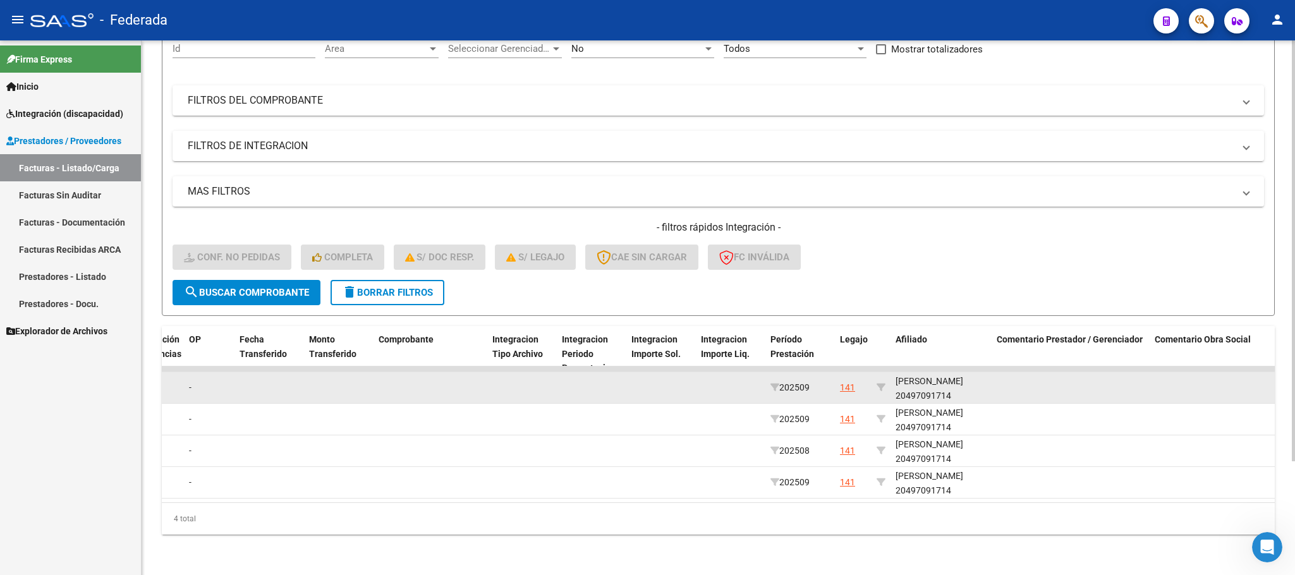
click at [954, 387] on datatable-body-cell "VALSECHI GONZALO JESUS 20497091714" at bounding box center [940, 387] width 101 height 31
click at [951, 383] on div "VALSECHI GONZALO JESUS 20497091714" at bounding box center [940, 388] width 91 height 29
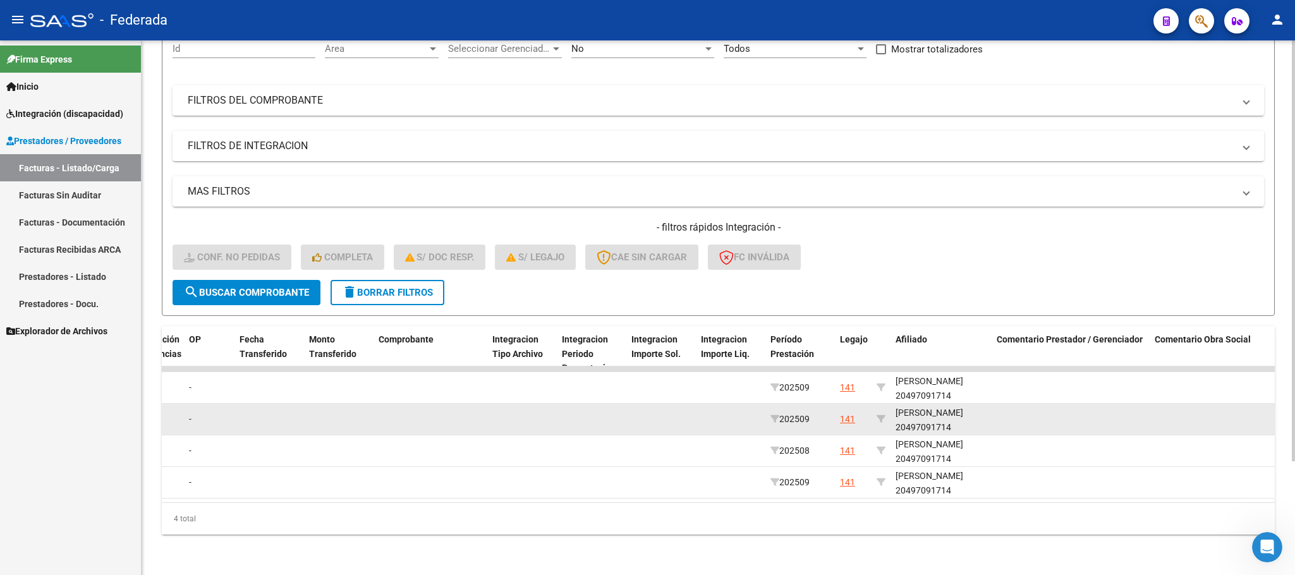
copy div "20497091714"
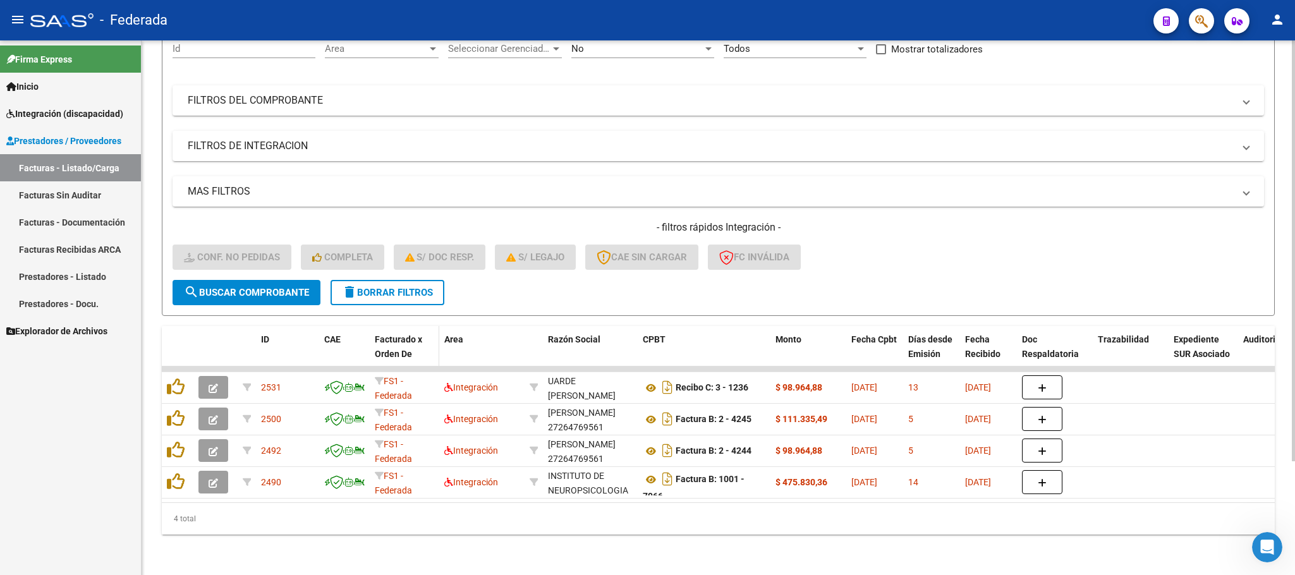
scroll to position [0, 0]
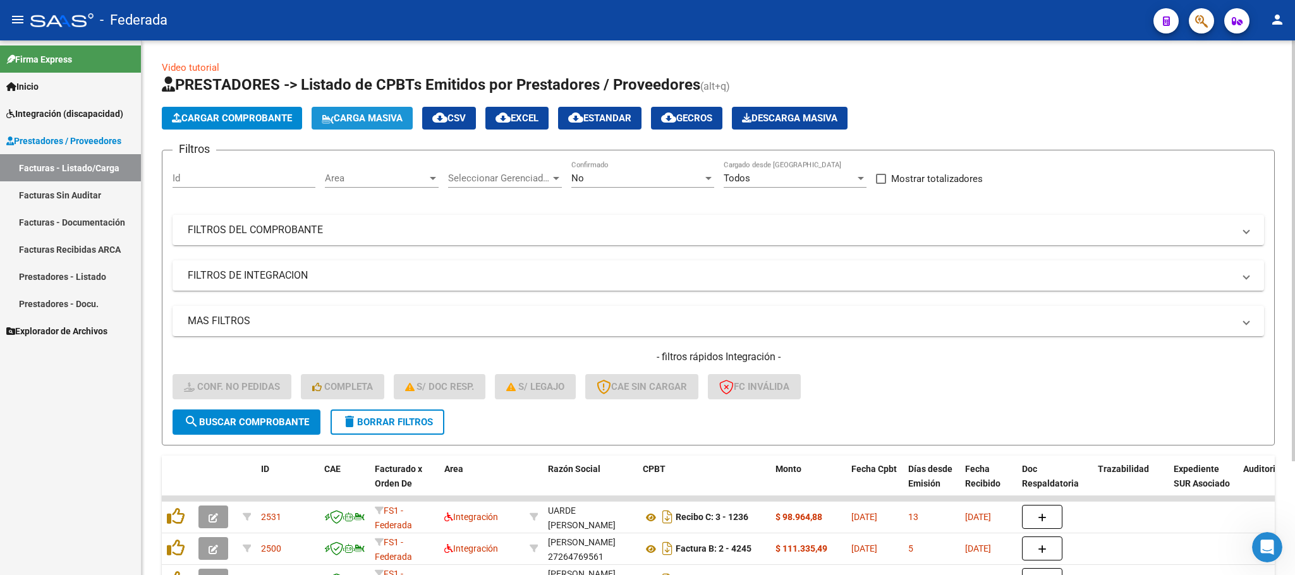
click at [334, 114] on icon at bounding box center [328, 118] width 12 height 9
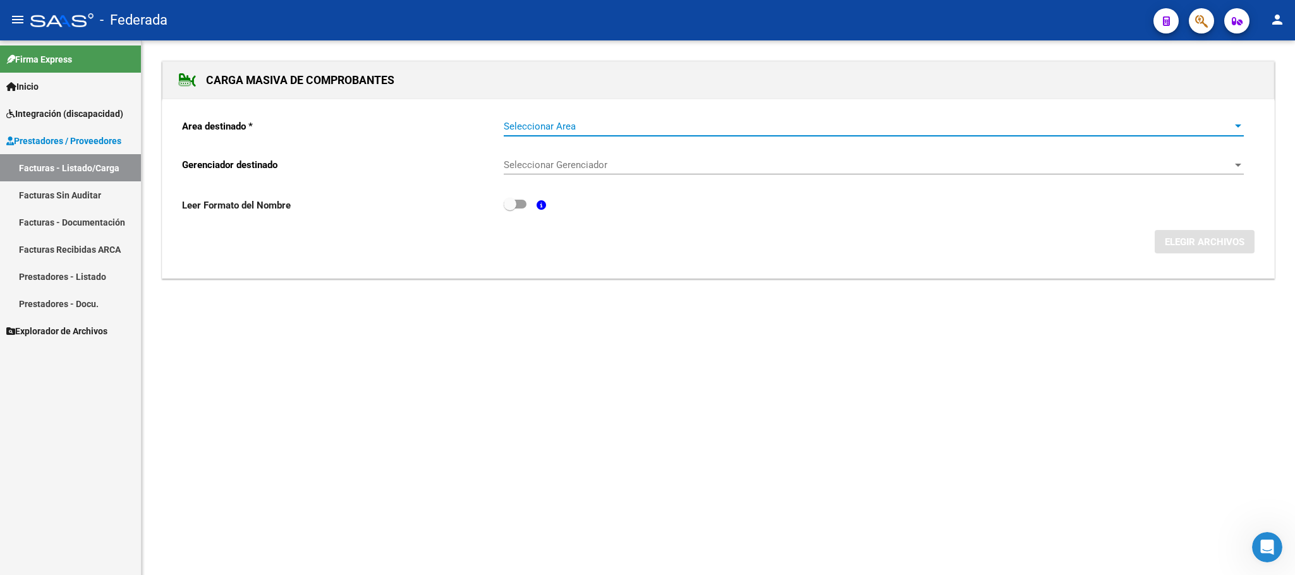
click at [539, 123] on span "Seleccionar Area" at bounding box center [868, 126] width 728 height 11
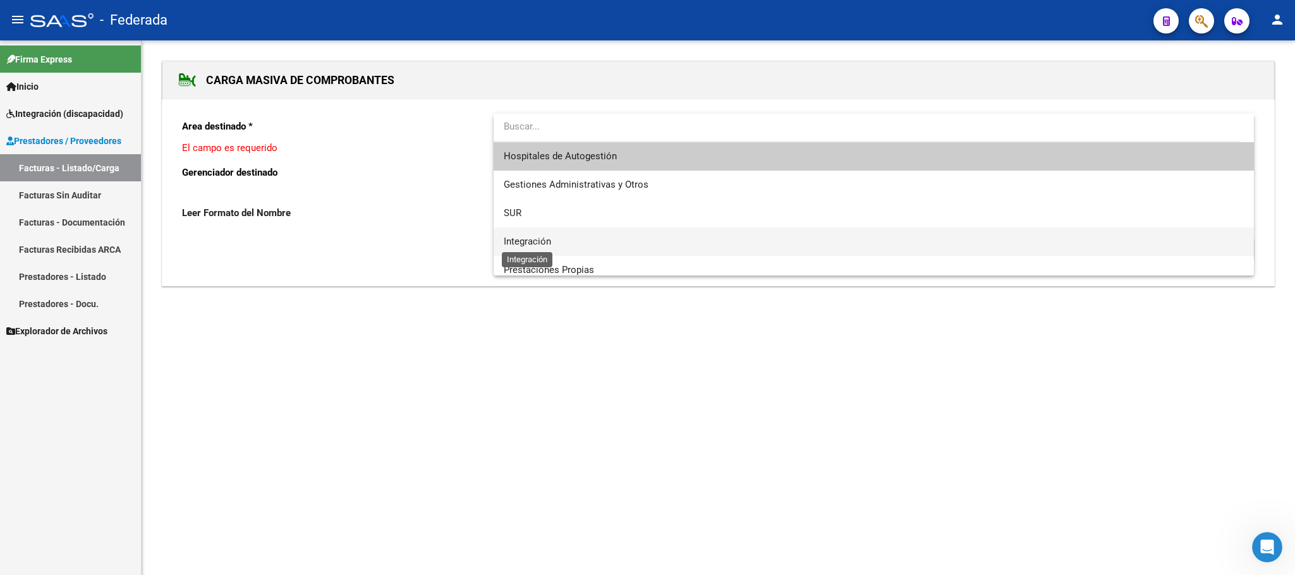
click at [531, 237] on span "Integración" at bounding box center [527, 241] width 47 height 11
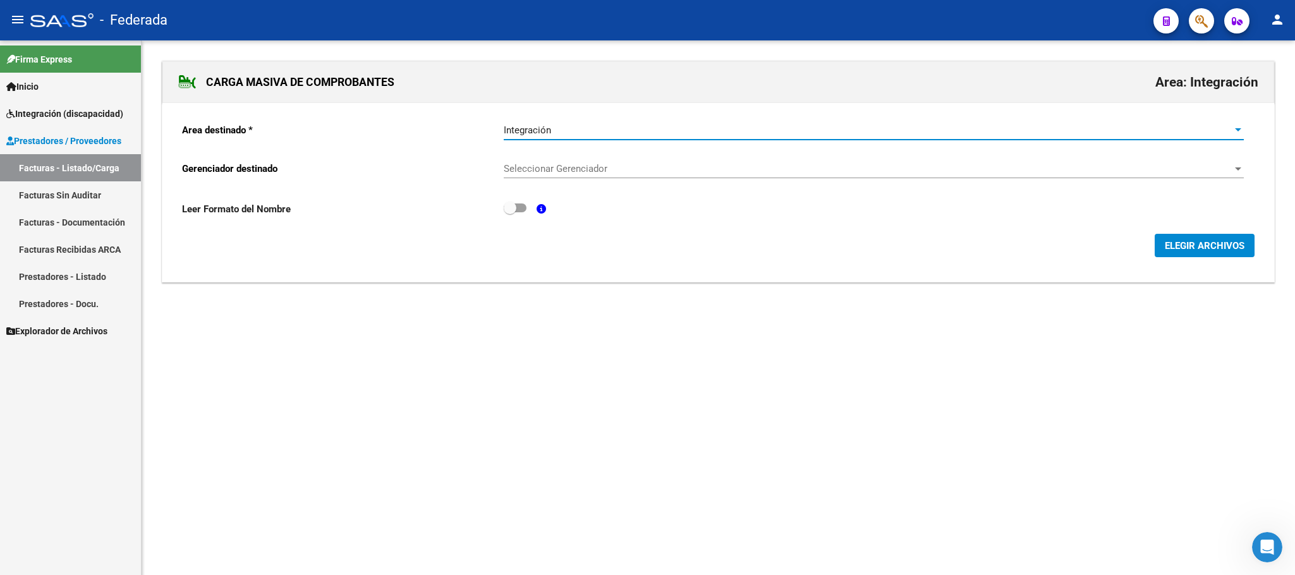
click at [544, 171] on span "Seleccionar Gerenciador" at bounding box center [868, 168] width 728 height 11
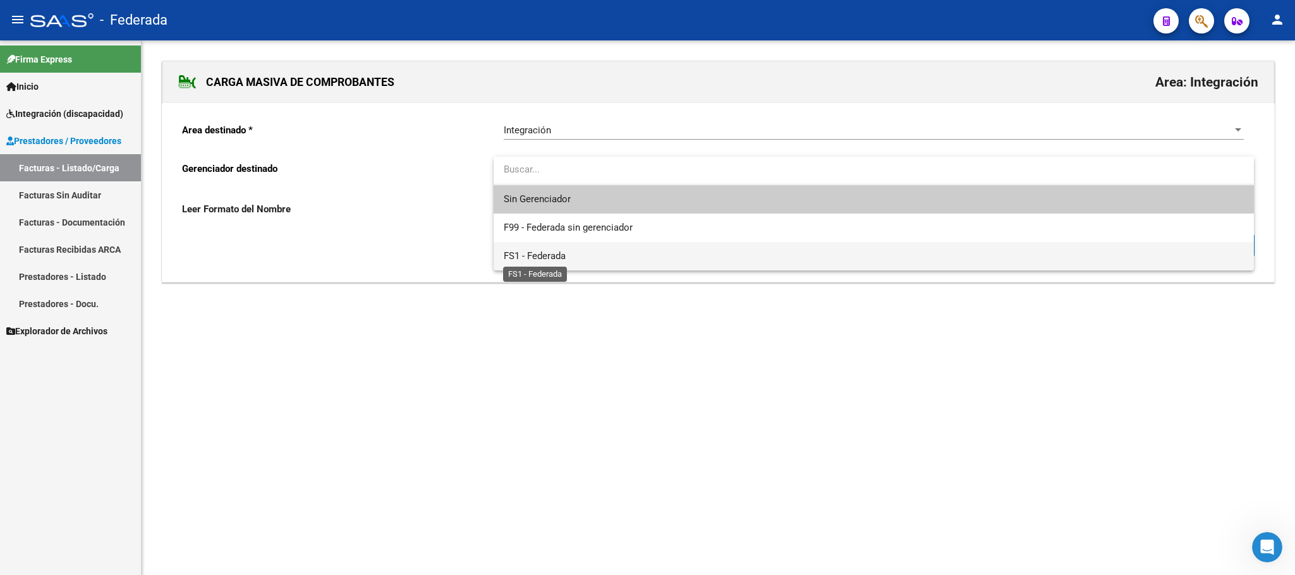
click at [550, 250] on span "FS1 - Federada" at bounding box center [535, 255] width 62 height 11
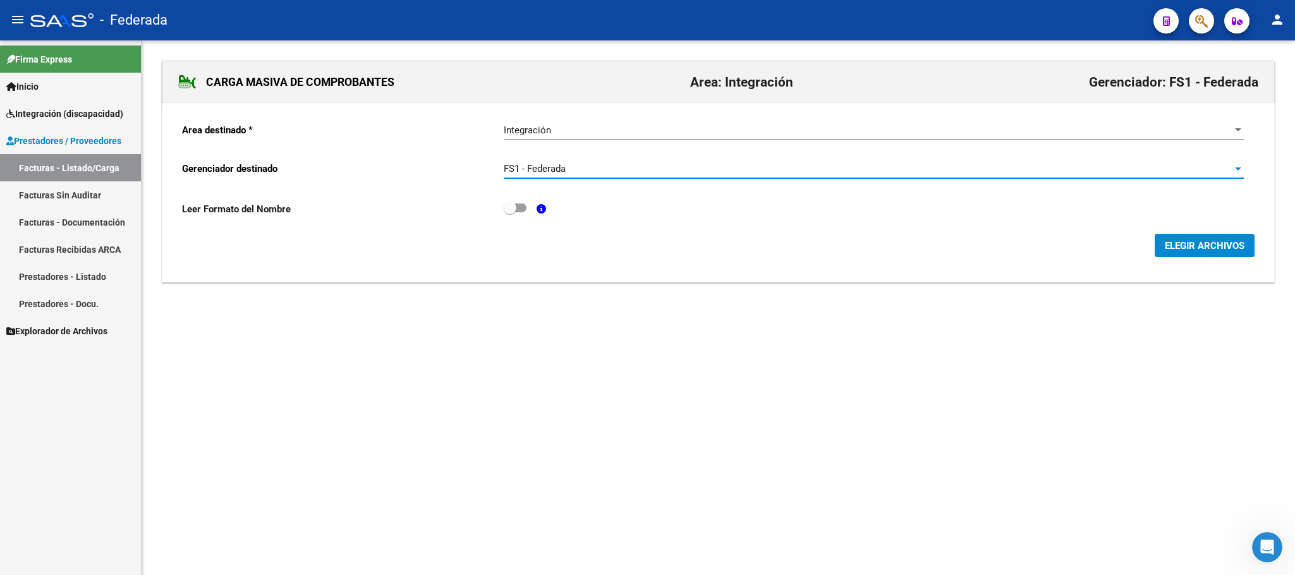
click at [1183, 245] on span "ELEGIR ARCHIVOS" at bounding box center [1204, 245] width 80 height 11
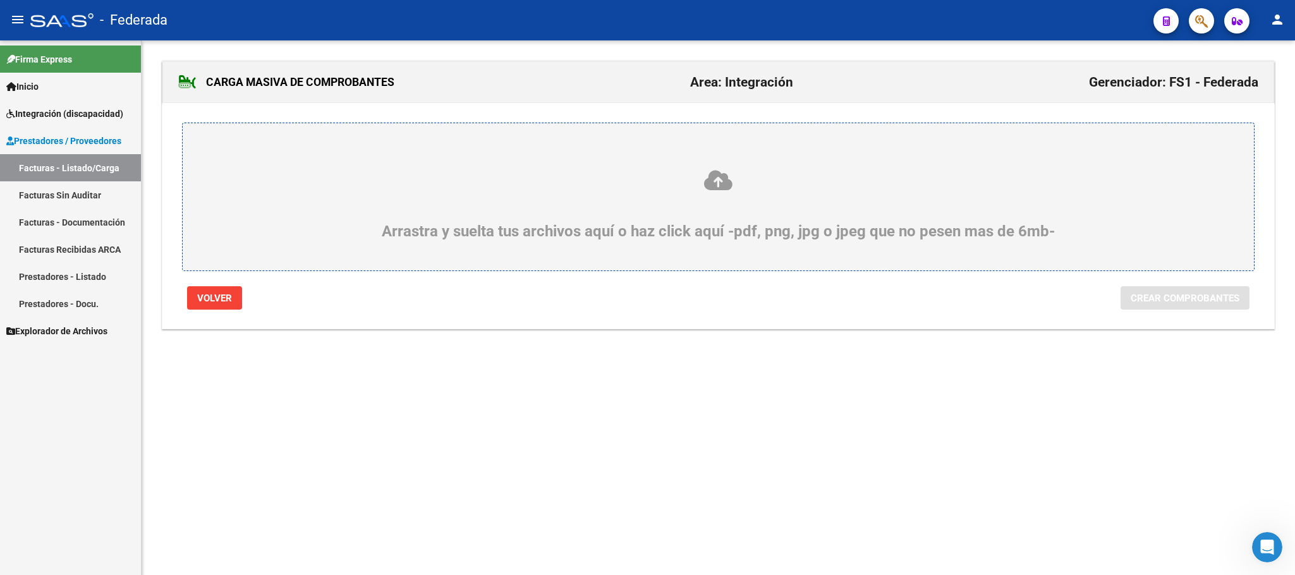
click at [716, 186] on icon at bounding box center [718, 180] width 1010 height 23
click at [0, 0] on input "Arrastra y suelta tus archivos aquí o haz click aquí -pdf, png, jpg o jpeg que …" at bounding box center [0, 0] width 0 height 0
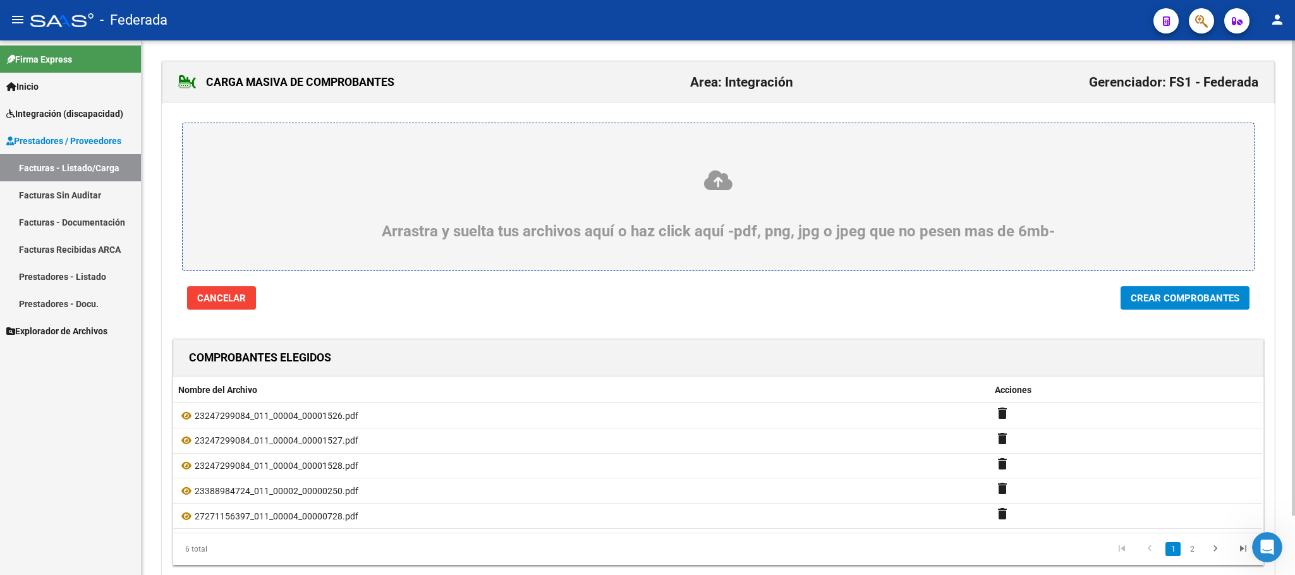
click at [724, 186] on icon at bounding box center [718, 180] width 1010 height 23
click at [0, 0] on input "Arrastra y suelta tus archivos aquí o haz click aquí -pdf, png, jpg o jpeg que …" at bounding box center [0, 0] width 0 height 0
click at [726, 184] on icon at bounding box center [718, 180] width 1010 height 23
click at [0, 0] on input "Arrastra y suelta tus archivos aquí o haz click aquí -pdf, png, jpg o jpeg que …" at bounding box center [0, 0] width 0 height 0
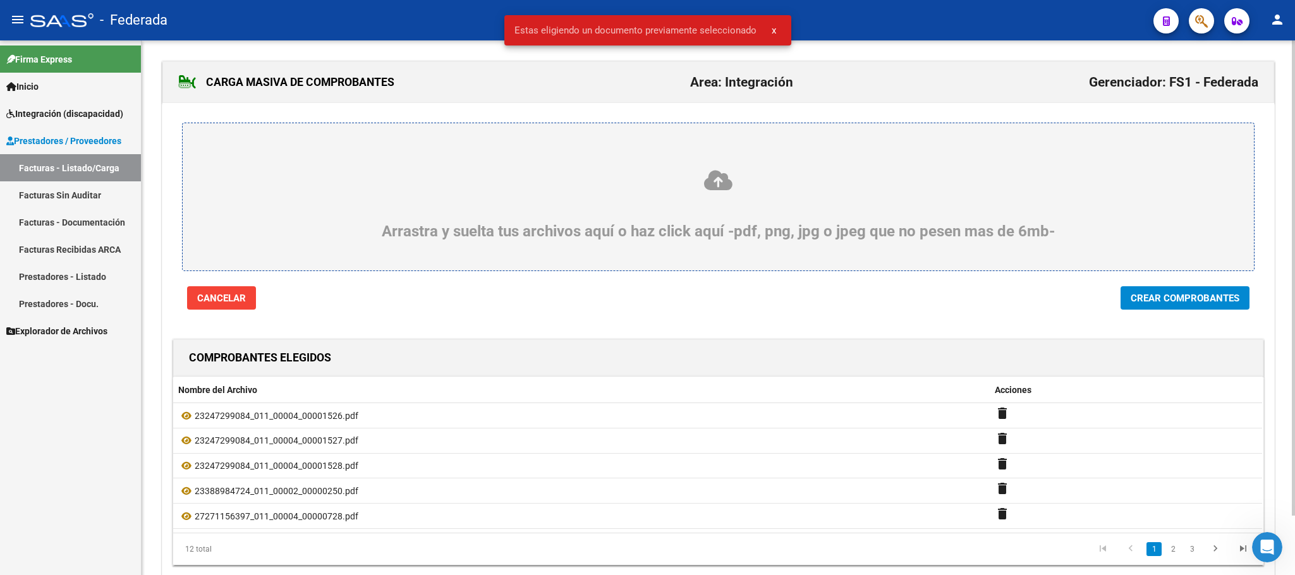
click at [709, 181] on icon at bounding box center [718, 180] width 1010 height 23
click at [0, 0] on input "Arrastra y suelta tus archivos aquí o haz click aquí -pdf, png, jpg o jpeg que …" at bounding box center [0, 0] width 0 height 0
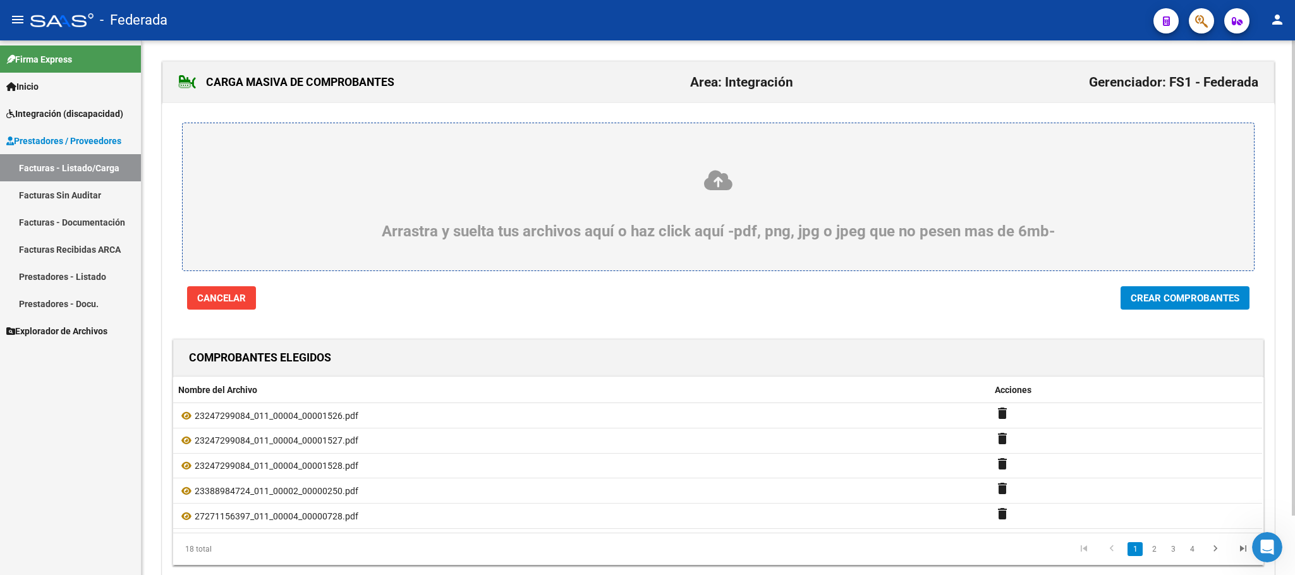
click at [1161, 304] on span "Crear Comprobantes" at bounding box center [1184, 298] width 109 height 11
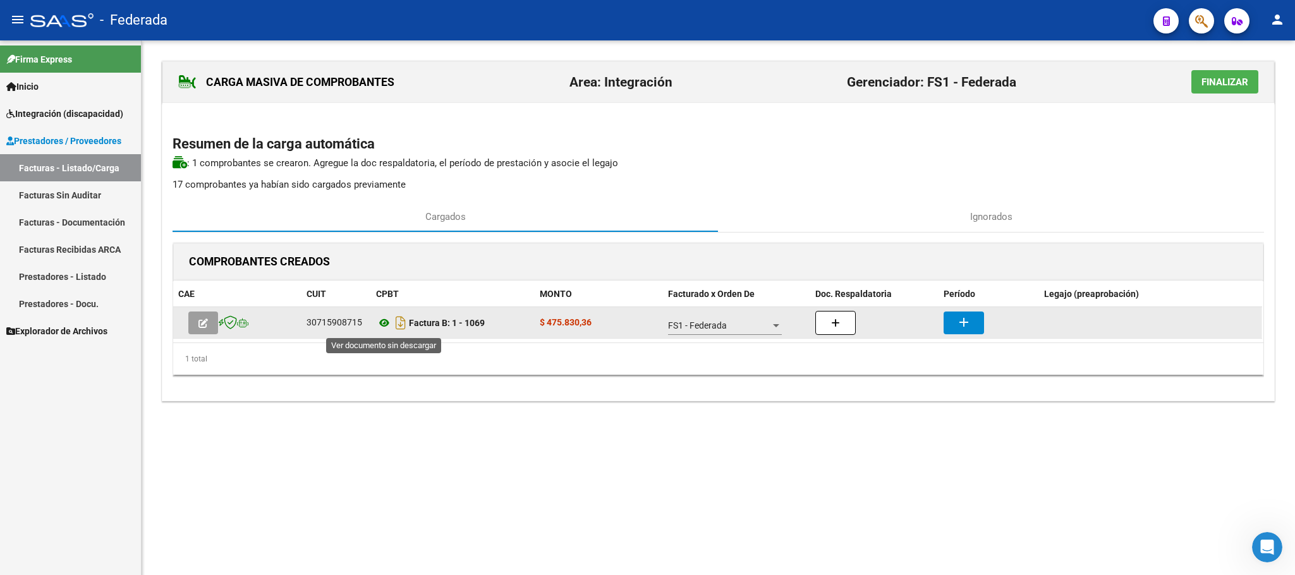
click at [378, 326] on icon at bounding box center [384, 322] width 16 height 15
click at [953, 329] on button "add" at bounding box center [963, 322] width 40 height 23
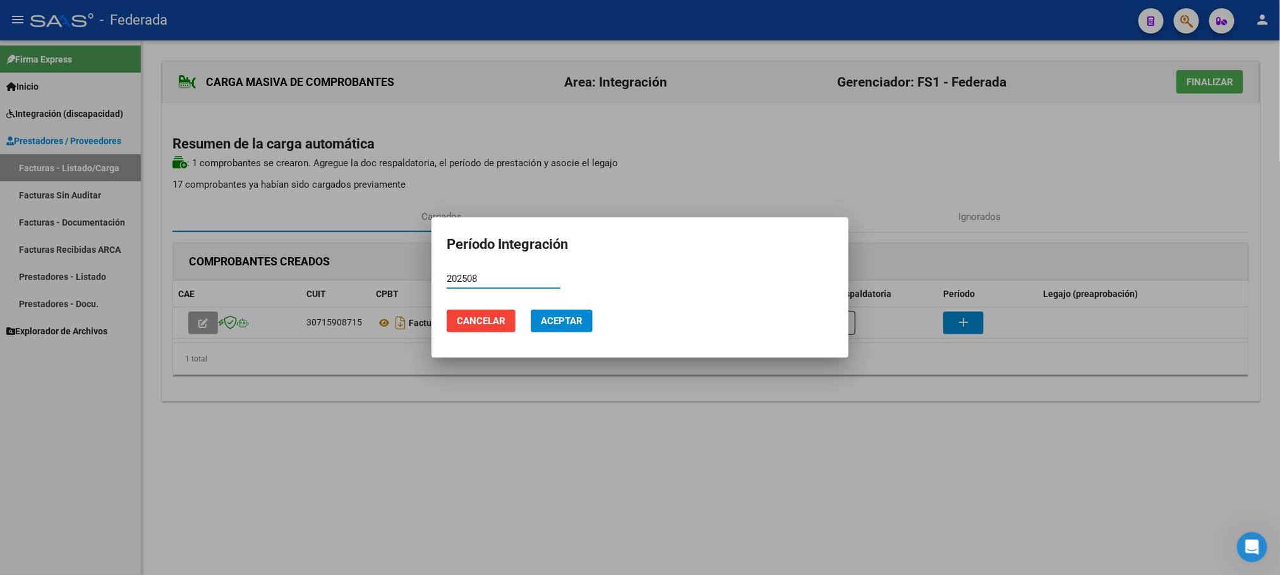
type input "202508"
click at [555, 326] on span "Aceptar" at bounding box center [562, 320] width 42 height 11
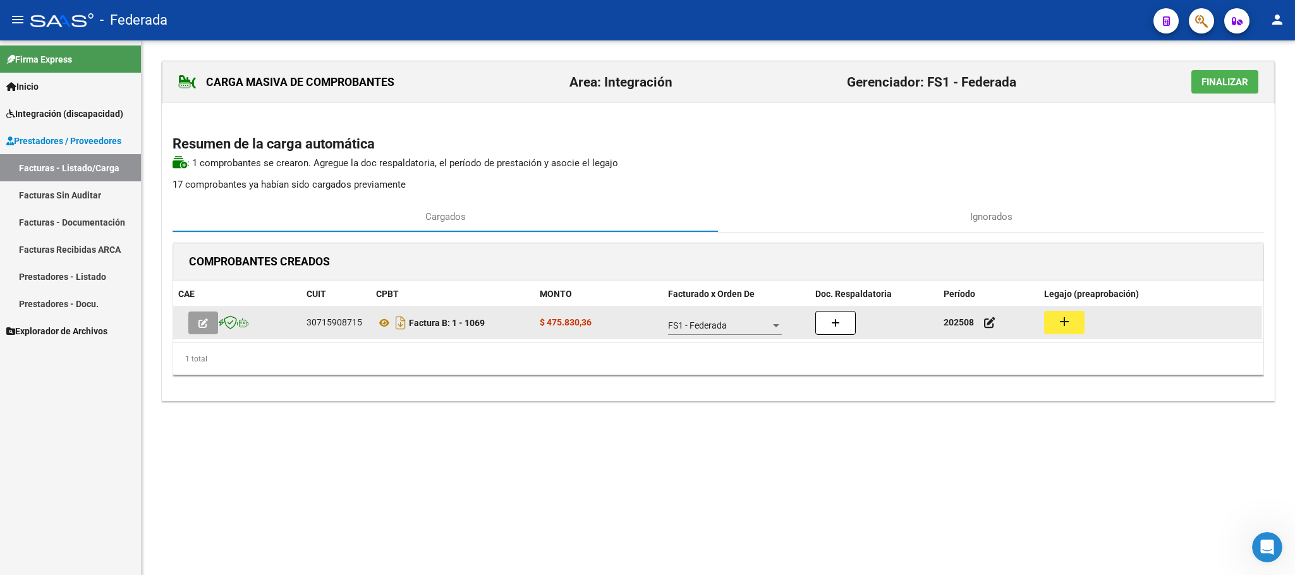
click at [1051, 322] on button "add" at bounding box center [1064, 322] width 40 height 23
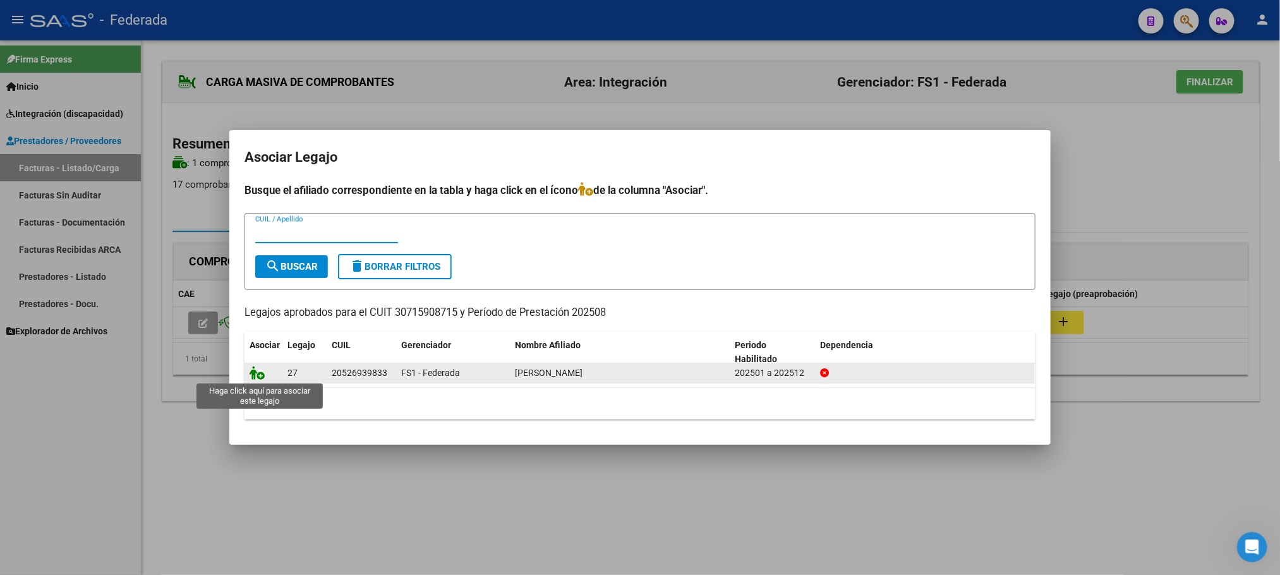
click at [253, 372] on icon at bounding box center [257, 373] width 15 height 14
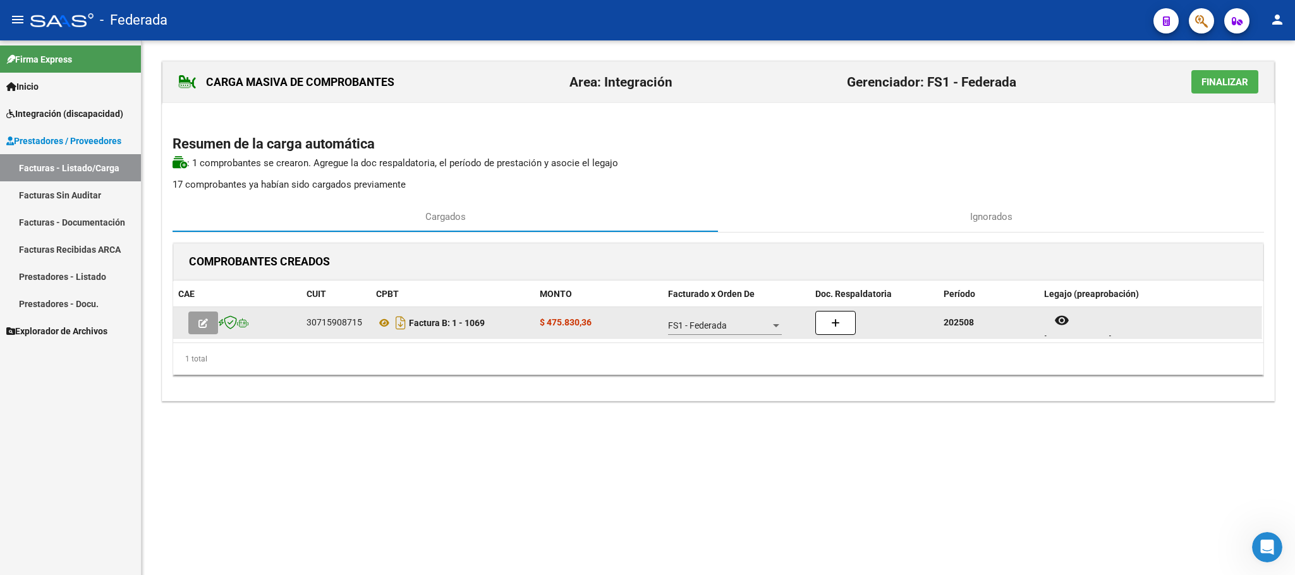
click at [203, 325] on icon "button" at bounding box center [202, 322] width 9 height 9
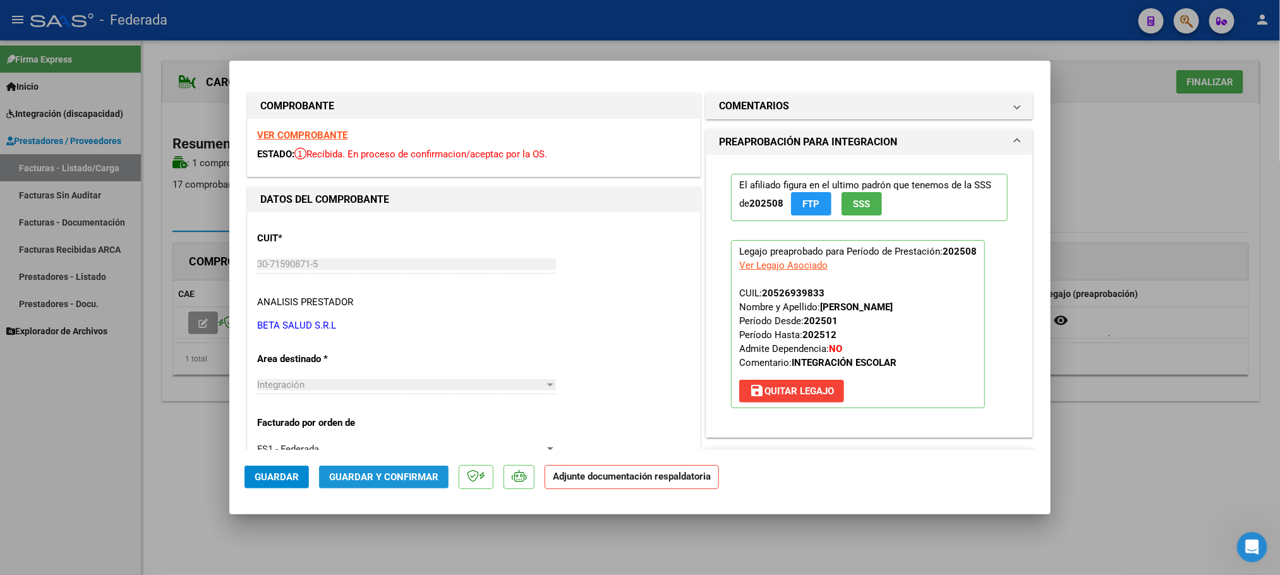
click at [391, 476] on span "Guardar y Confirmar" at bounding box center [383, 476] width 109 height 11
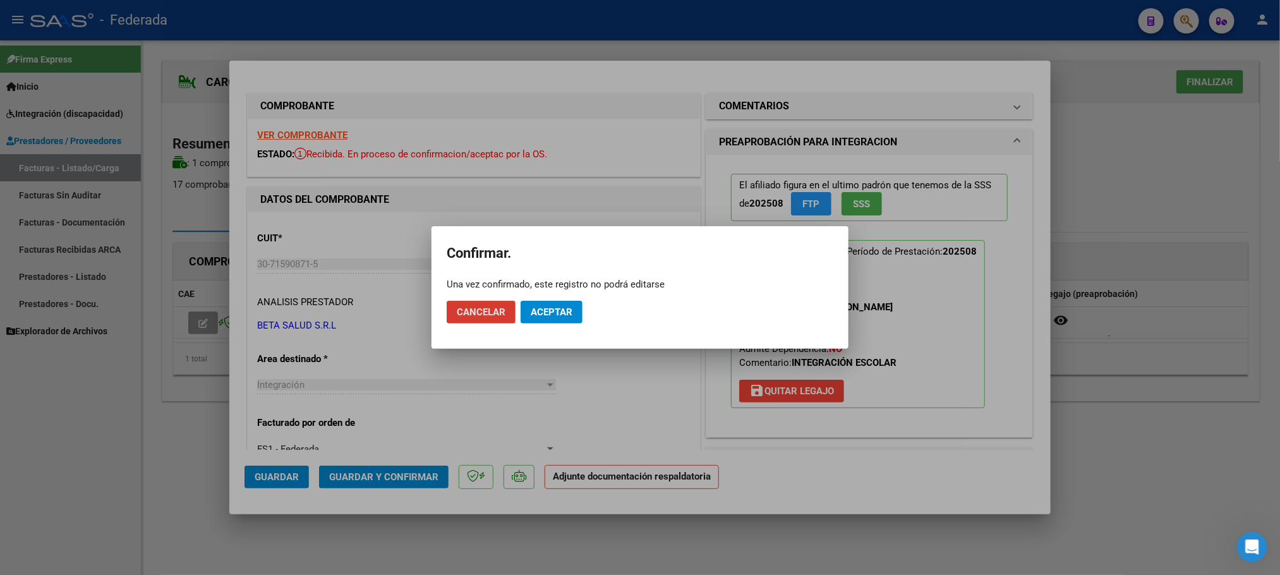
click at [548, 306] on span "Aceptar" at bounding box center [552, 311] width 42 height 11
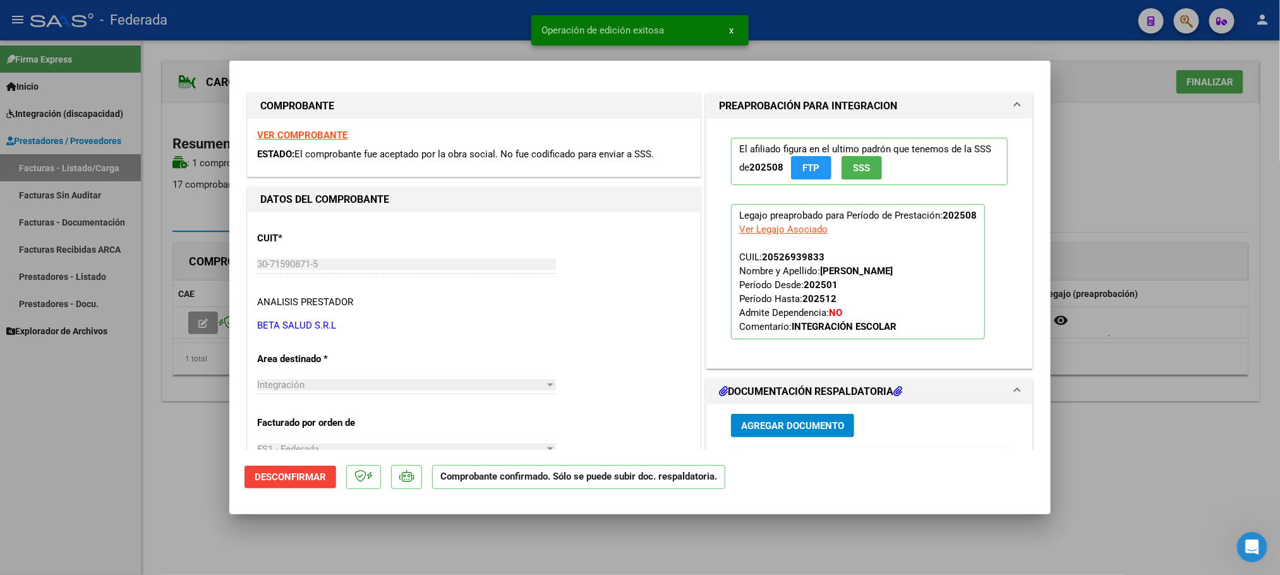
click at [842, 523] on div at bounding box center [640, 287] width 1280 height 575
type input "$ 0,00"
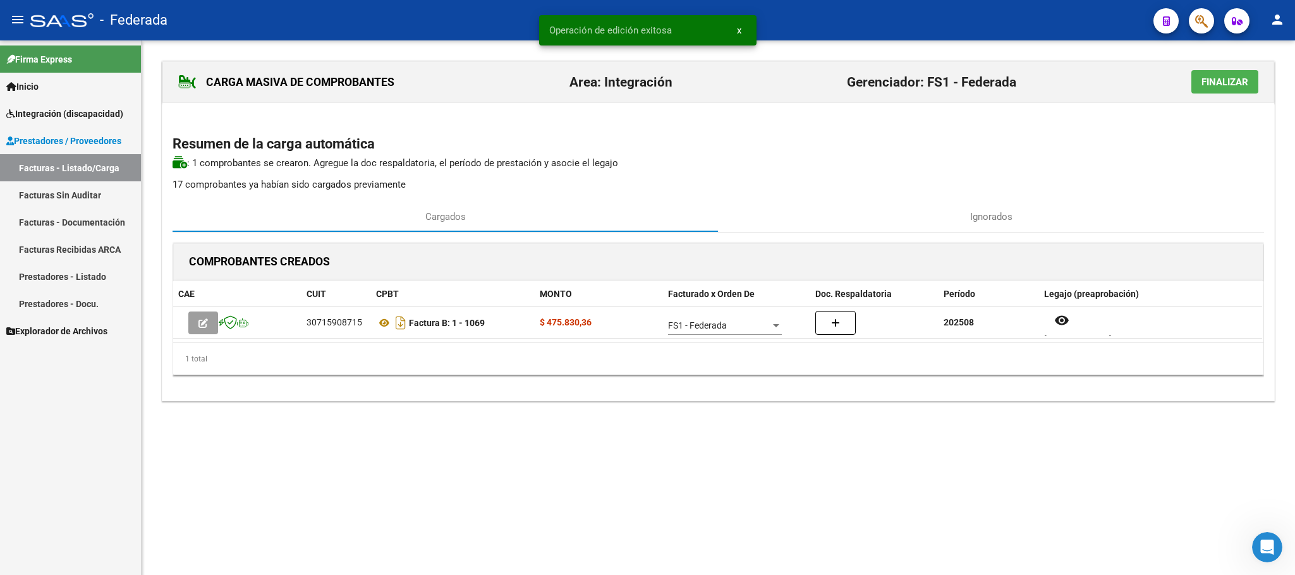
click at [95, 167] on link "Facturas - Listado/Carga" at bounding box center [70, 167] width 141 height 27
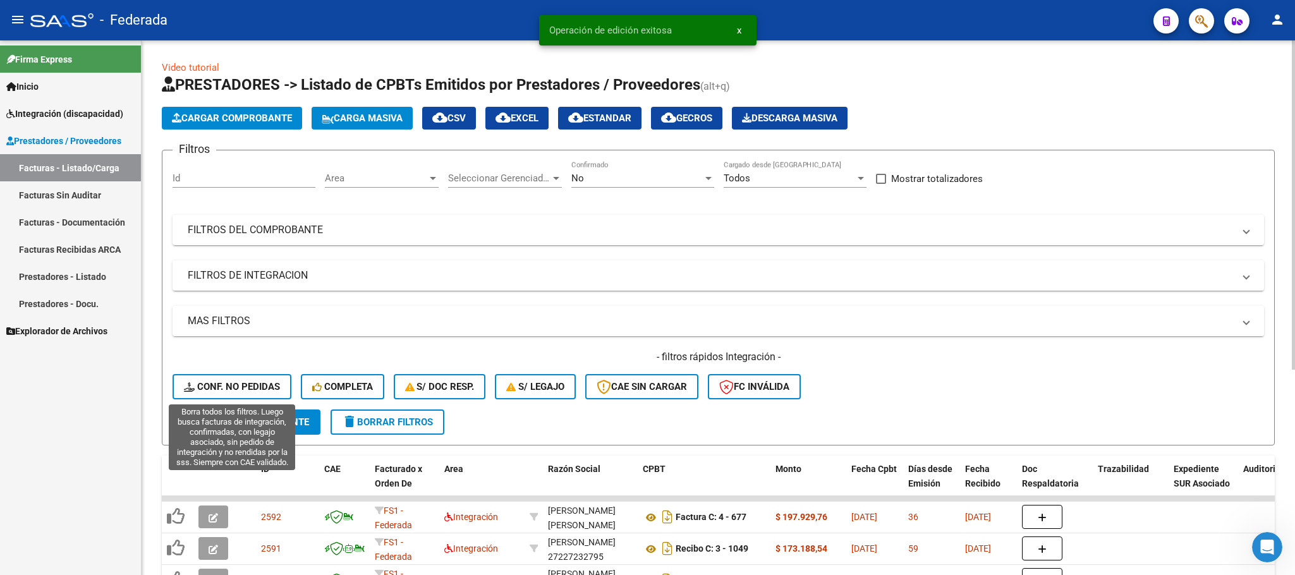
drag, startPoint x: 264, startPoint y: 389, endPoint x: 346, endPoint y: 322, distance: 105.5
click at [265, 389] on span "Conf. no pedidas" at bounding box center [232, 386] width 96 height 11
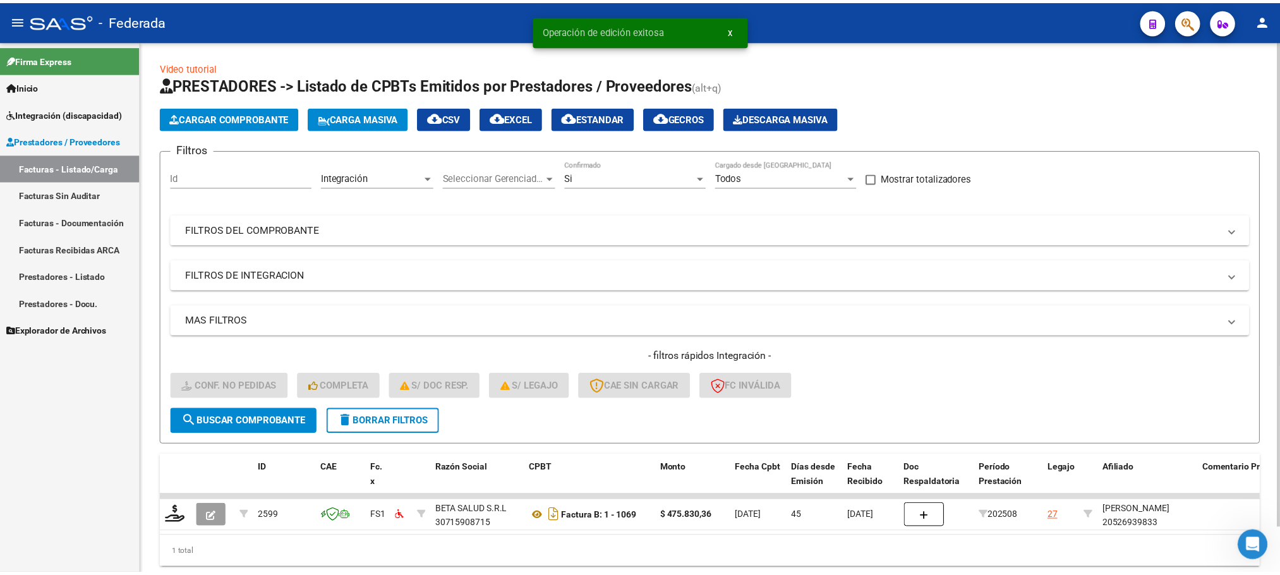
scroll to position [49, 0]
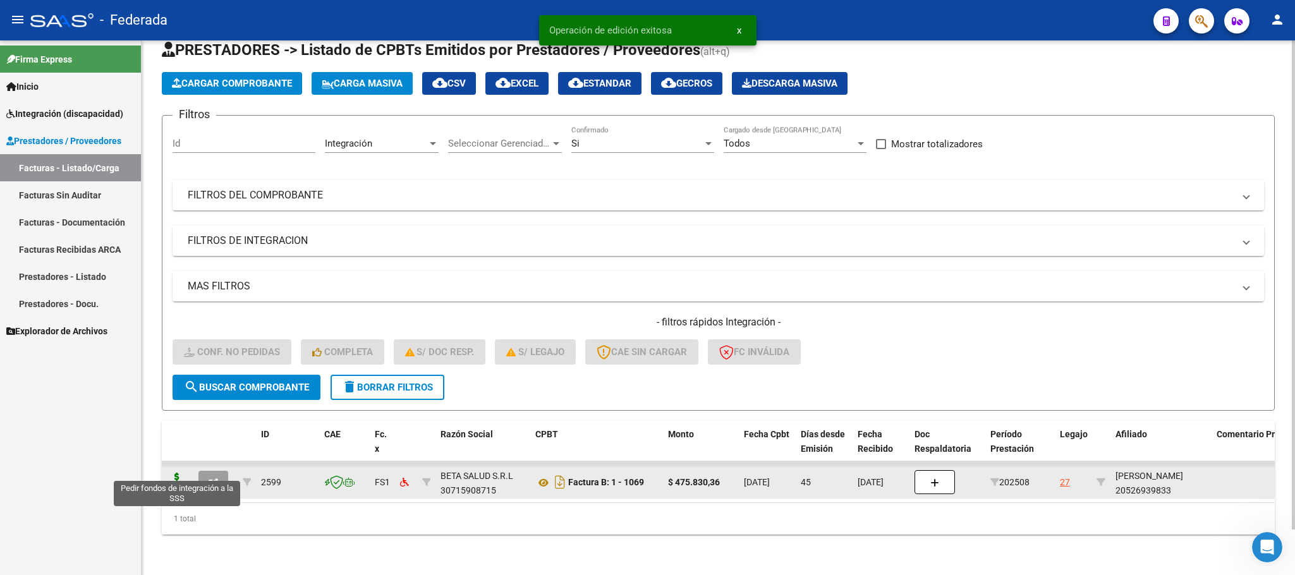
click at [176, 473] on icon at bounding box center [177, 482] width 20 height 18
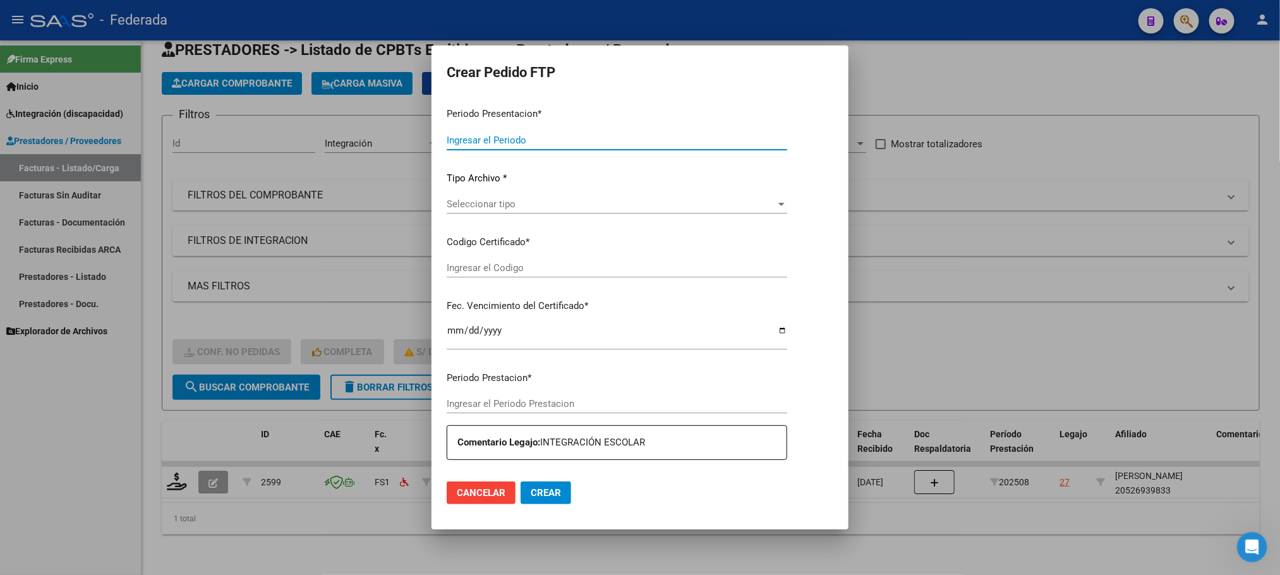
type input "202509"
type input "202508"
type input "$ 475.830,36"
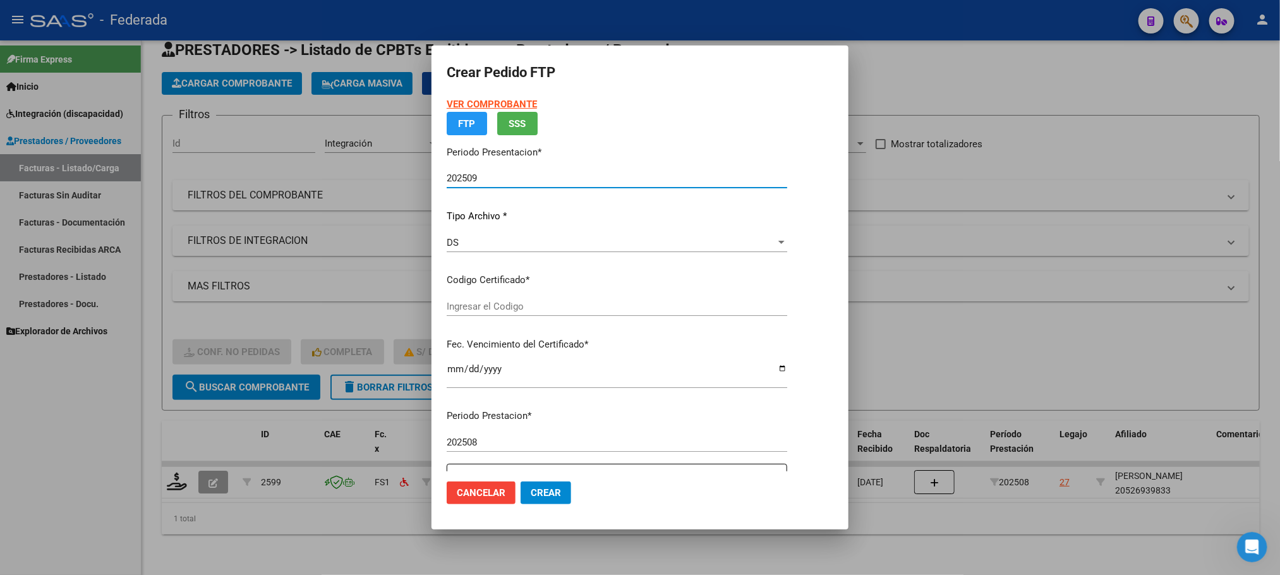
type input "ARG02000526939832022122120261221SFE10020"
type input "2026-12-21"
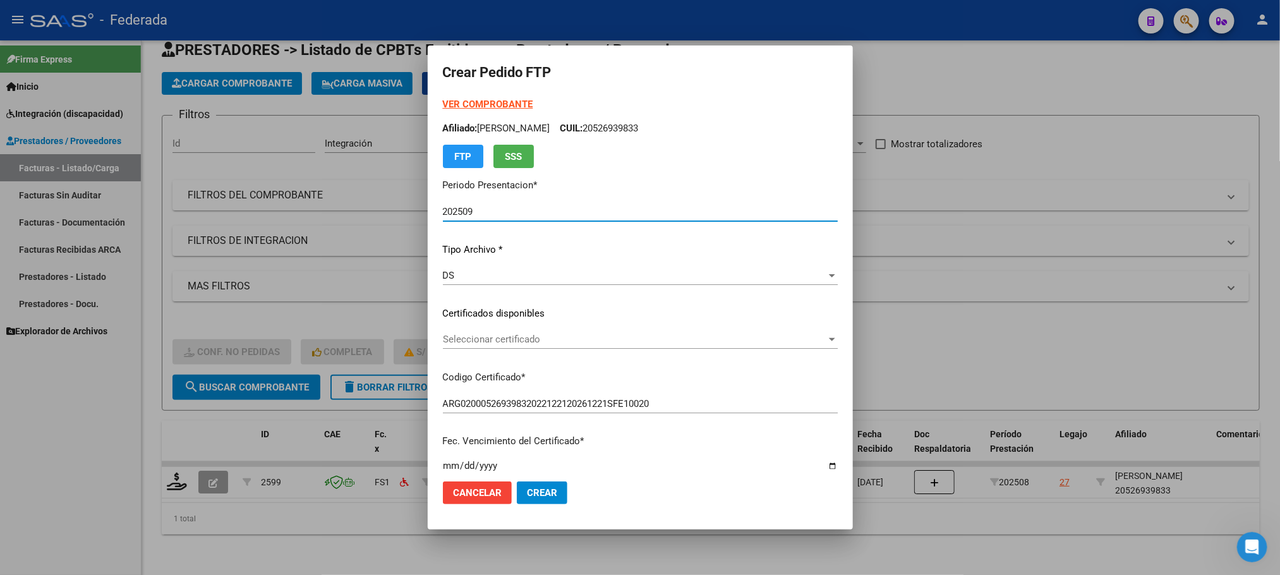
scroll to position [95, 0]
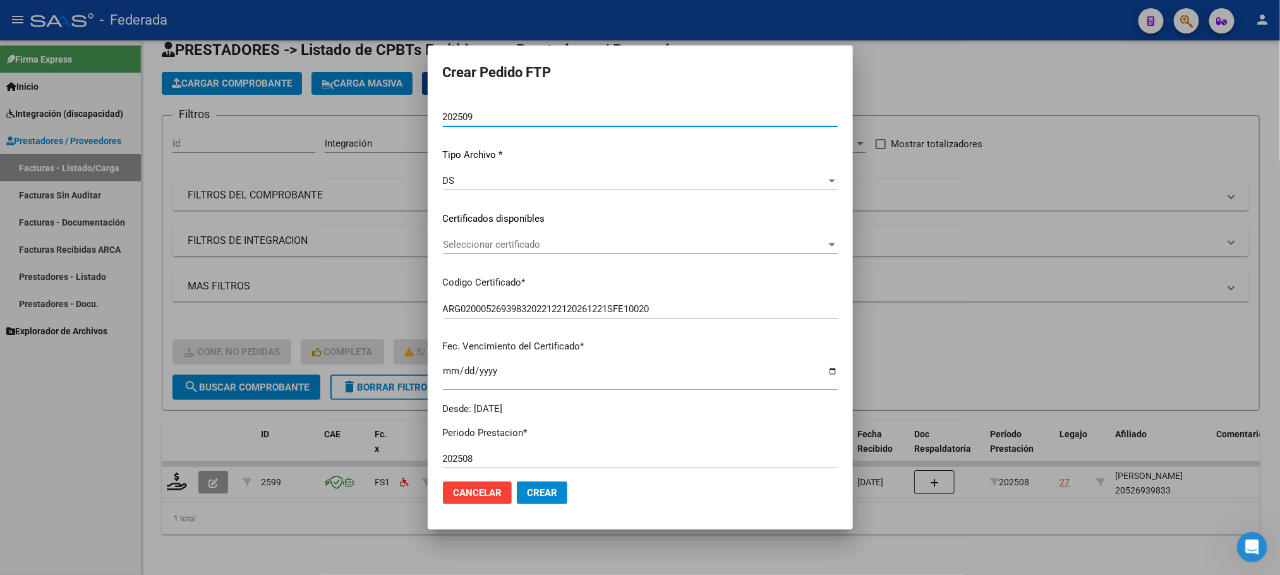
click at [473, 250] on div "Seleccionar certificado Seleccionar certificado" at bounding box center [640, 244] width 395 height 19
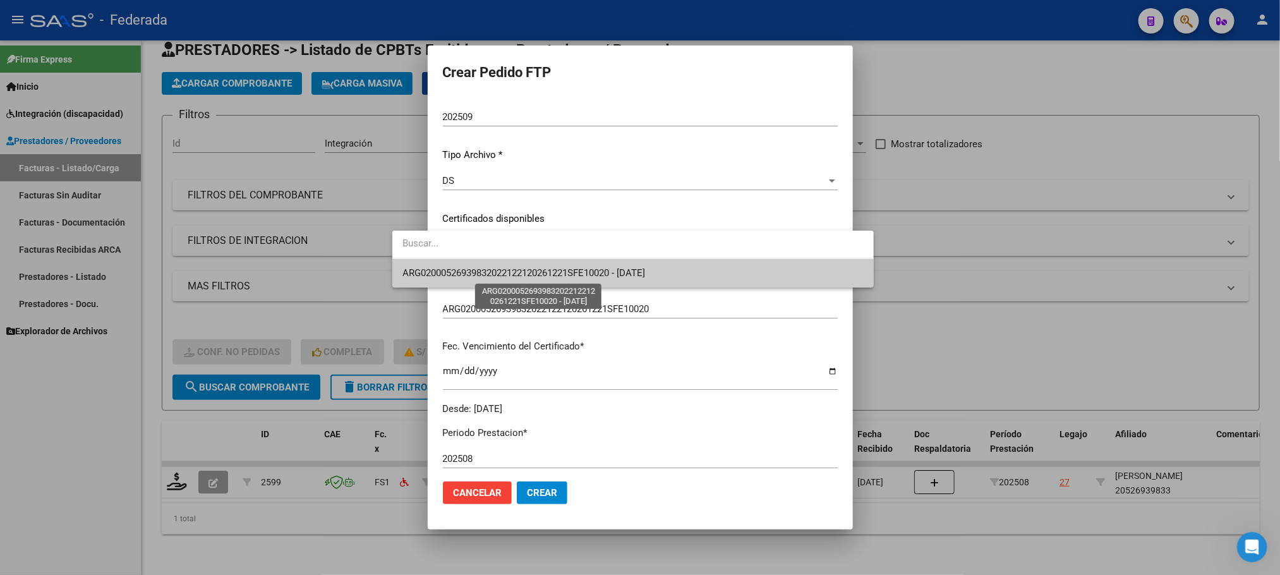
click at [474, 273] on span "ARG02000526939832022122120261221SFE10020 - 2026-12-21" at bounding box center [523, 272] width 243 height 11
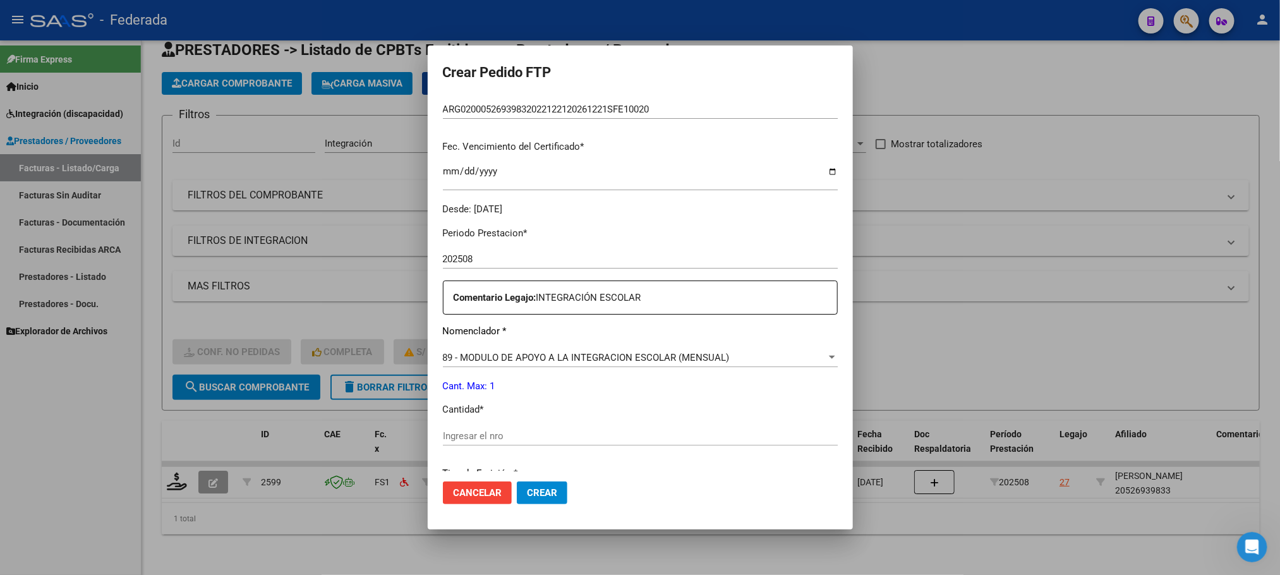
scroll to position [379, 0]
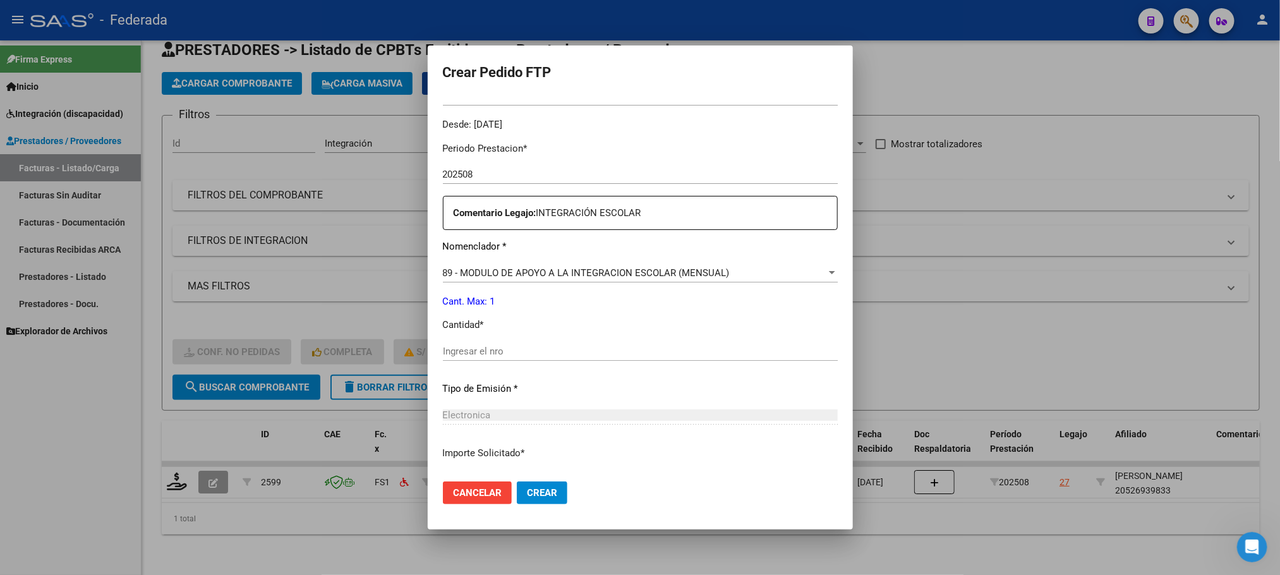
click at [450, 360] on div "Ingresar el nro" at bounding box center [640, 351] width 395 height 19
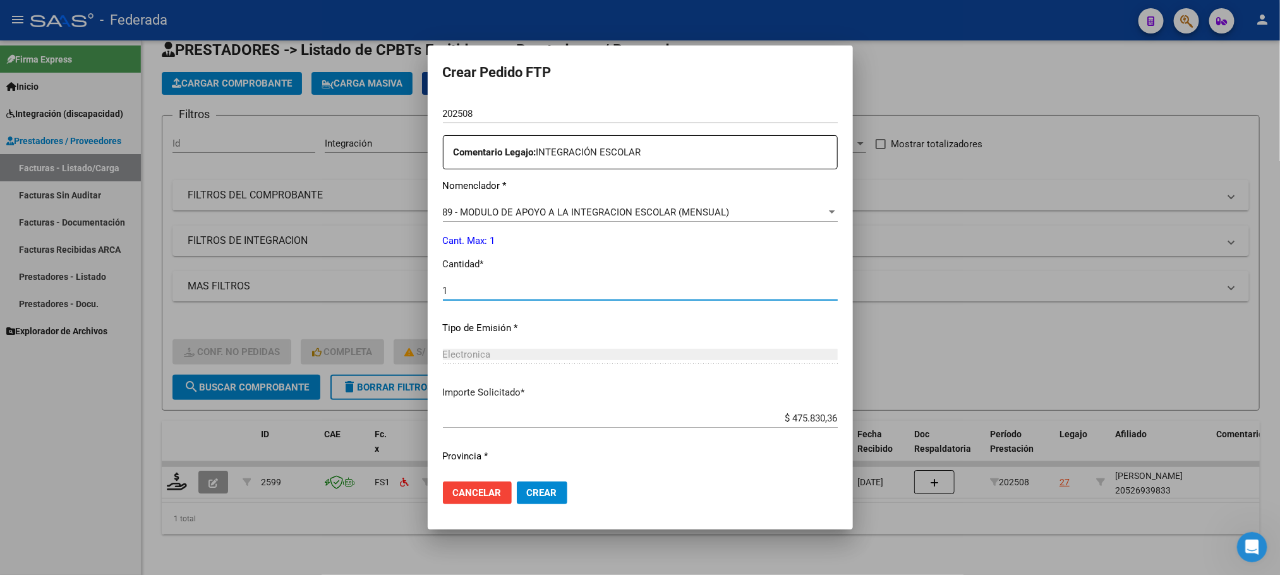
scroll to position [472, 0]
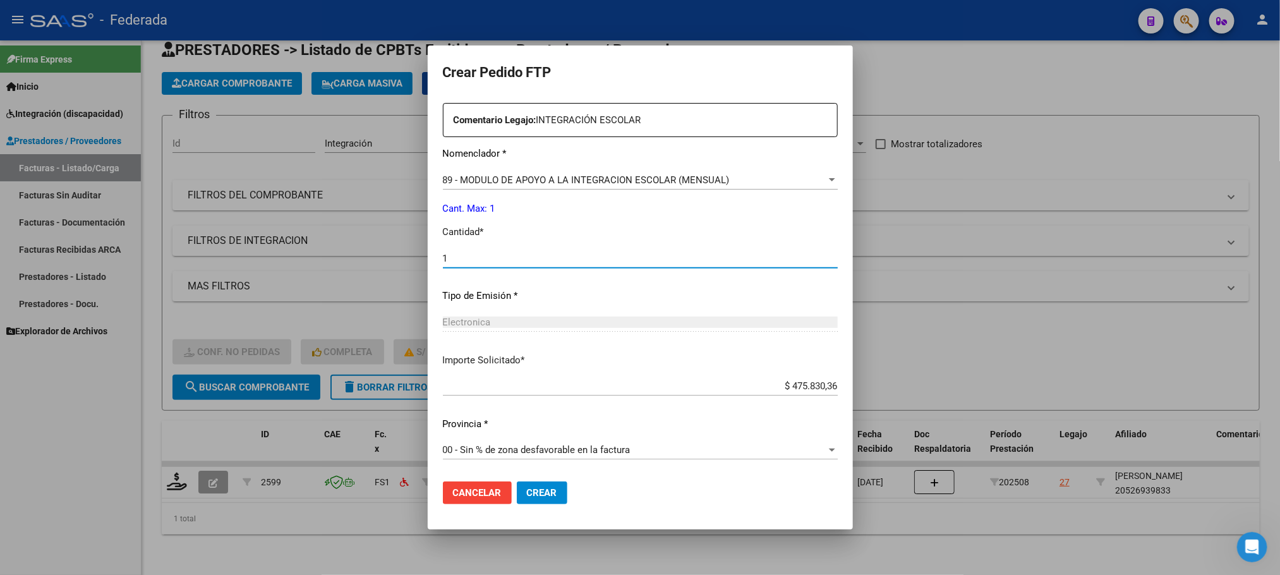
type input "1"
click at [527, 495] on span "Crear" at bounding box center [542, 492] width 30 height 11
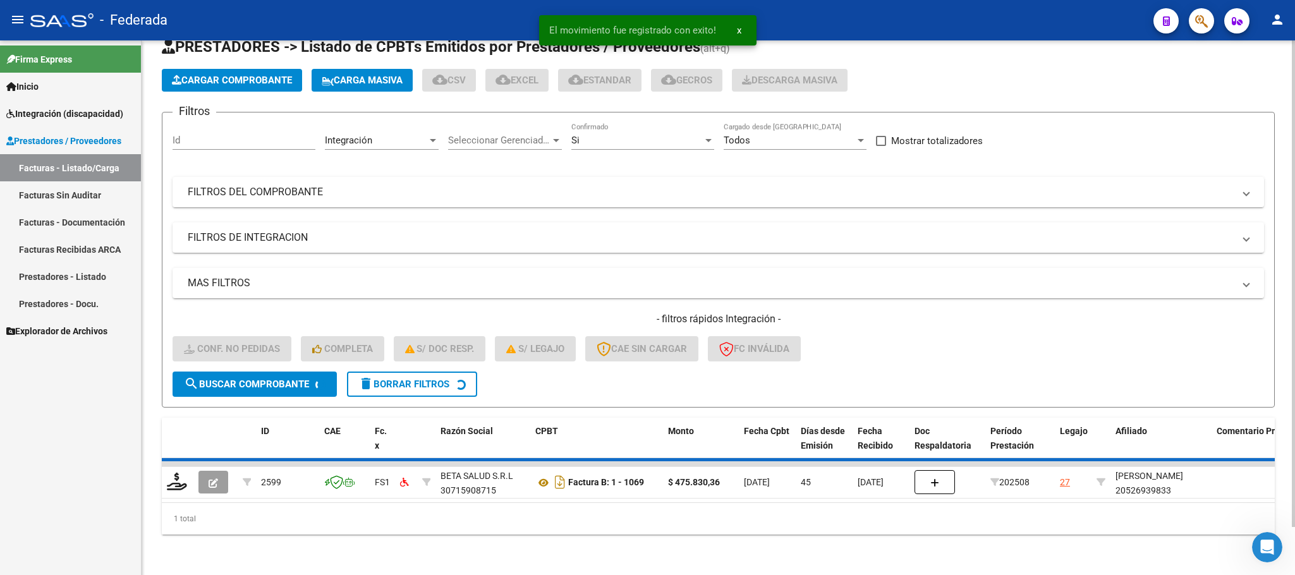
scroll to position [25, 0]
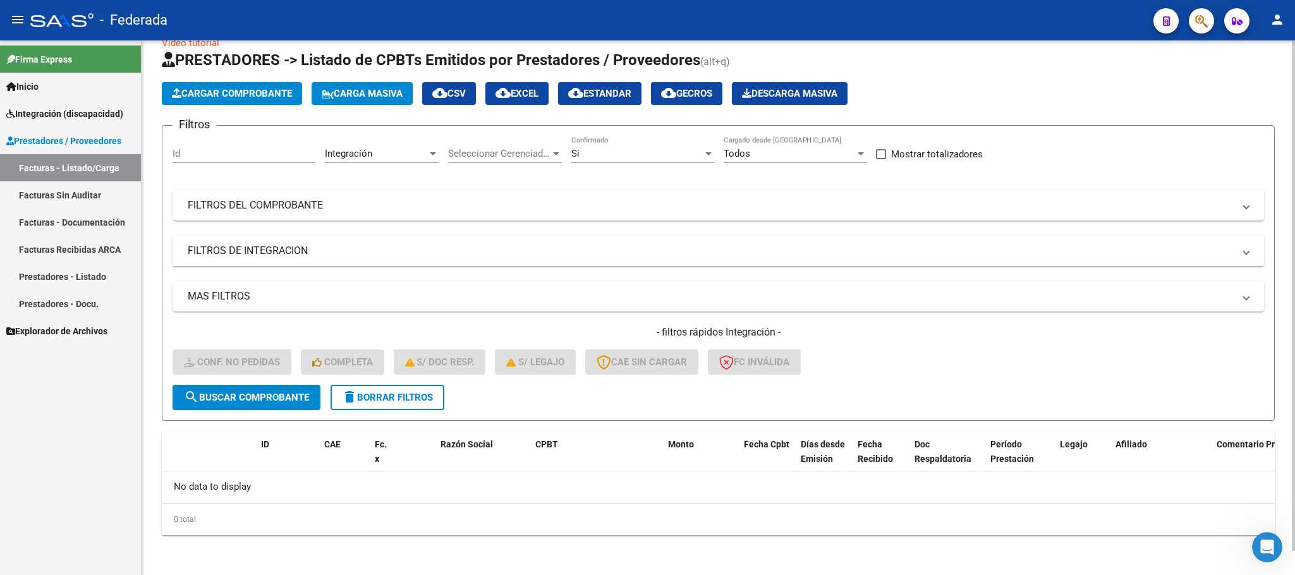
click at [399, 383] on div "- filtros rápidos Integración - Conf. no pedidas Completa S/ Doc Resp. S/ legaj…" at bounding box center [717, 354] width 1091 height 59
click at [404, 393] on span "delete Borrar Filtros" at bounding box center [387, 397] width 91 height 11
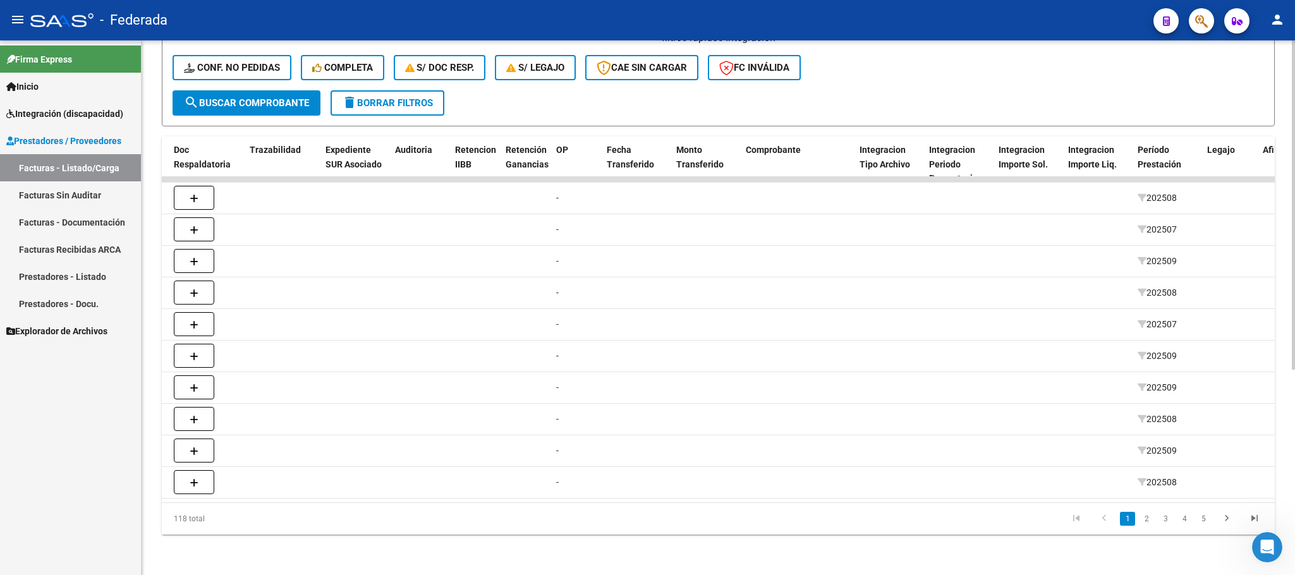
scroll to position [0, 1171]
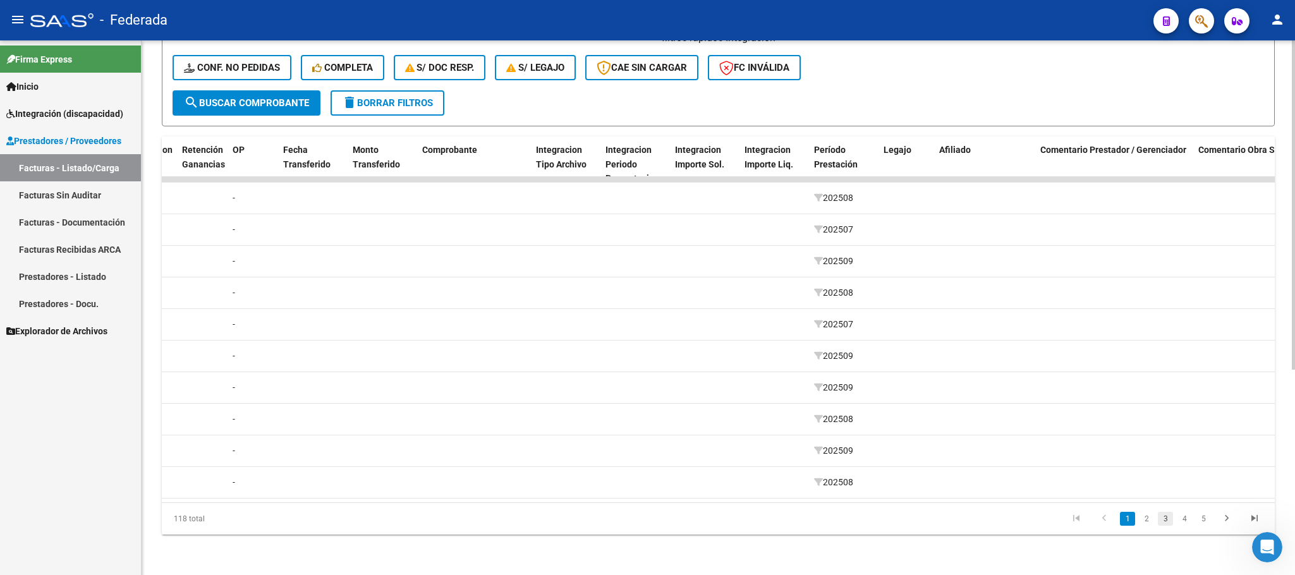
click at [1162, 522] on link "3" at bounding box center [1164, 519] width 15 height 14
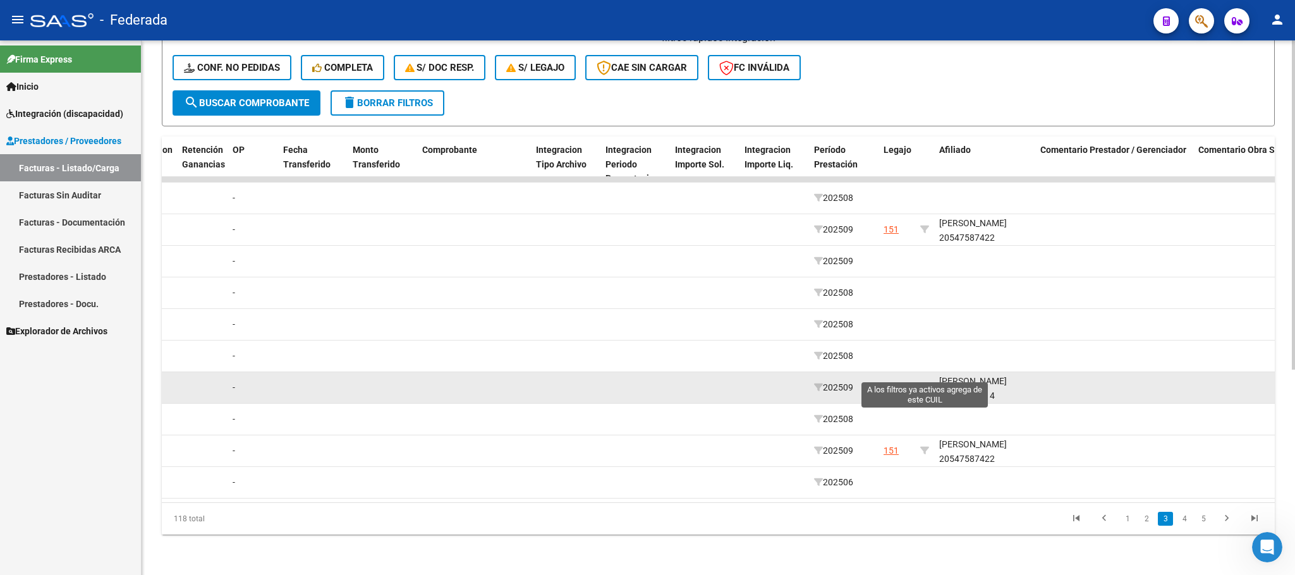
click at [920, 383] on icon at bounding box center [924, 387] width 9 height 9
type input "20497091714"
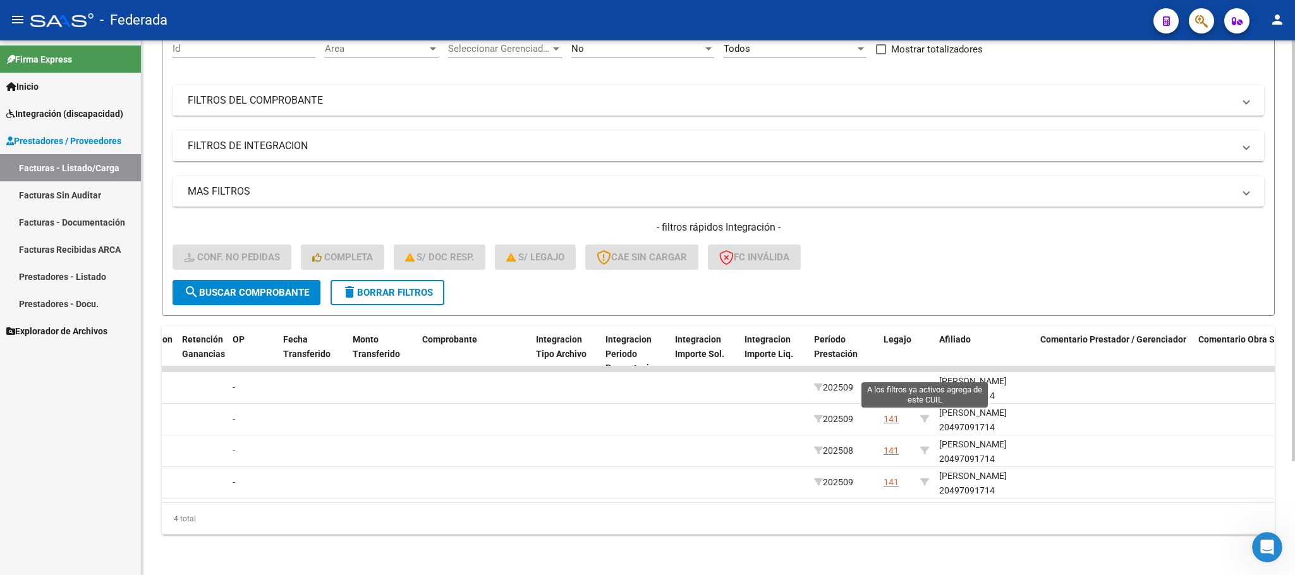
scroll to position [144, 0]
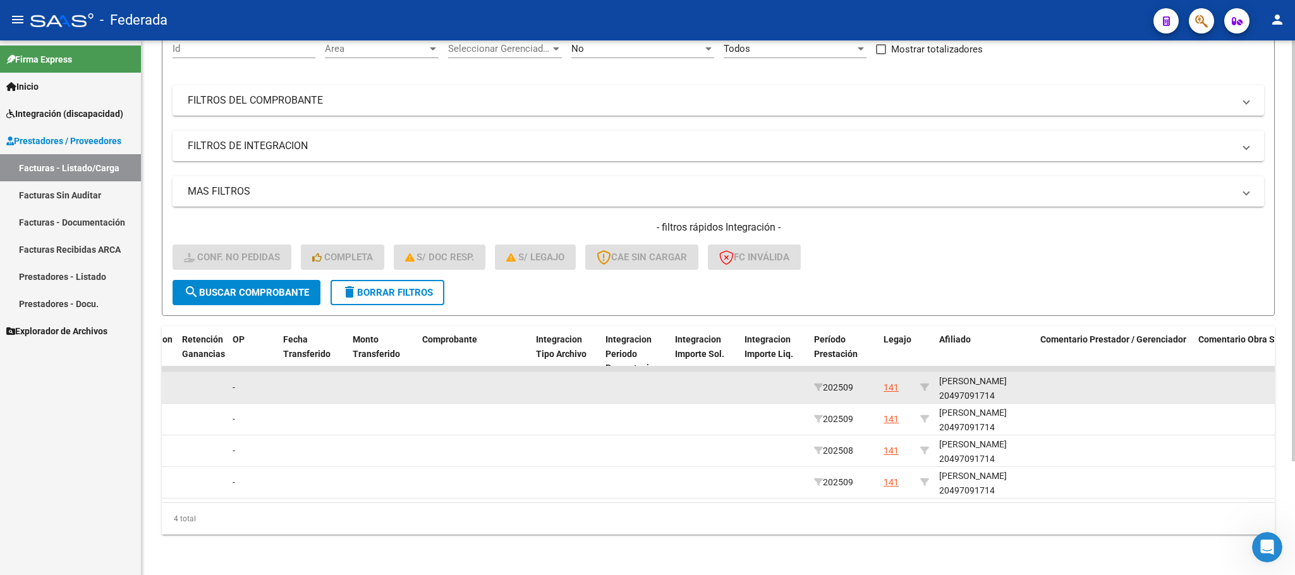
click at [984, 379] on div "VALSECHI GONZALO JESUS 20497091714" at bounding box center [984, 388] width 91 height 29
copy div "20497091714"
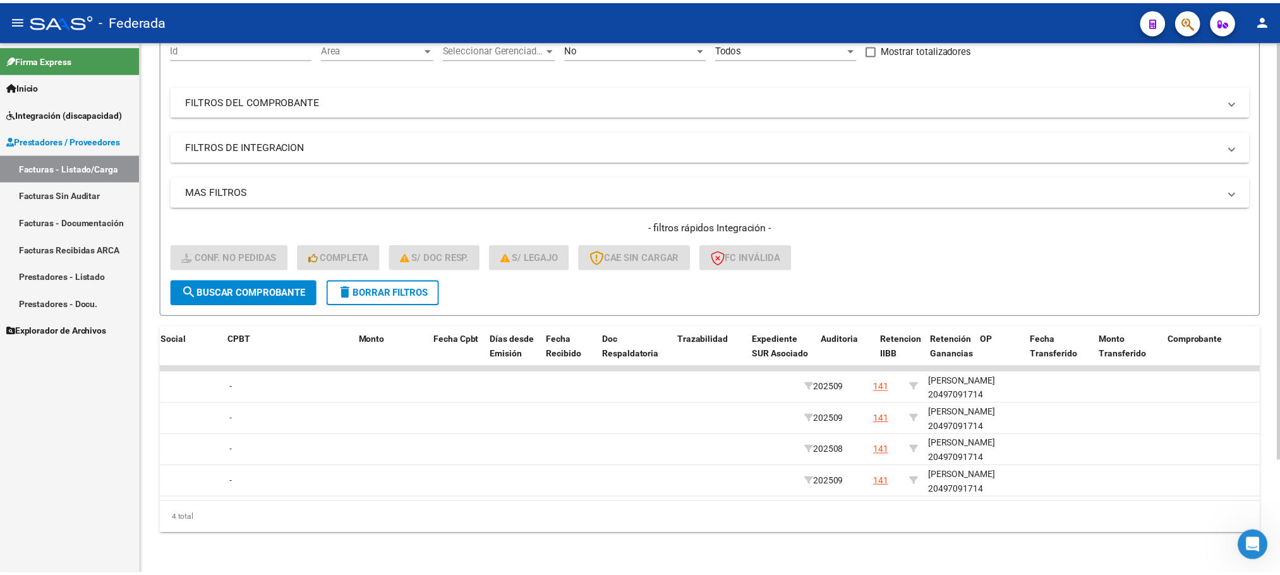
scroll to position [0, 0]
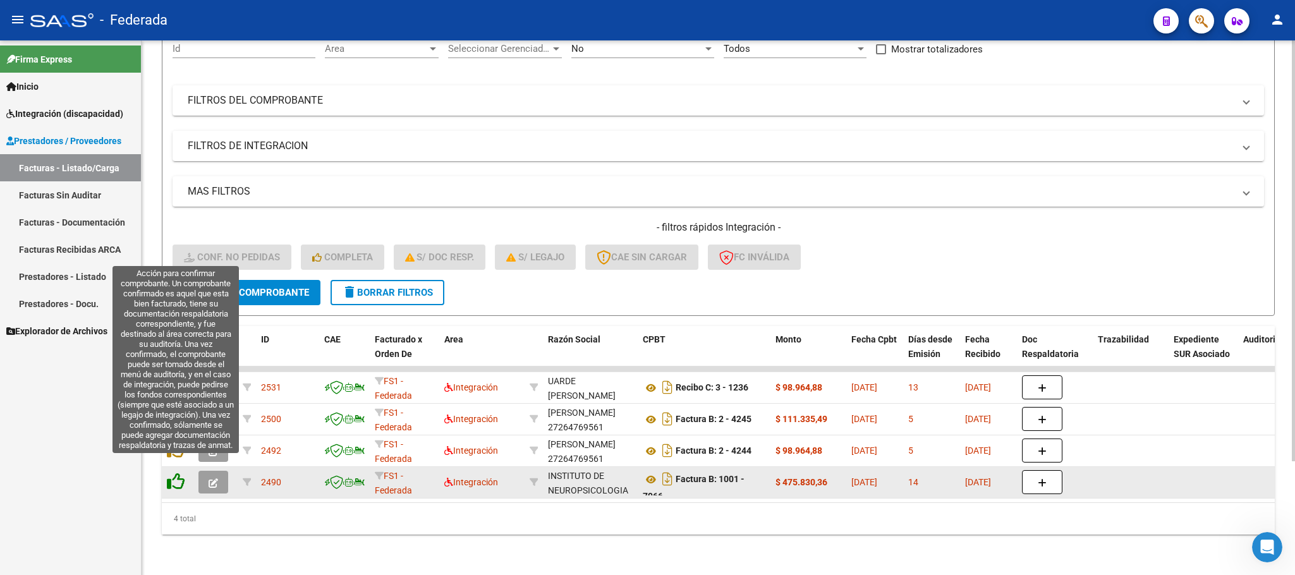
click at [177, 473] on icon at bounding box center [176, 482] width 18 height 18
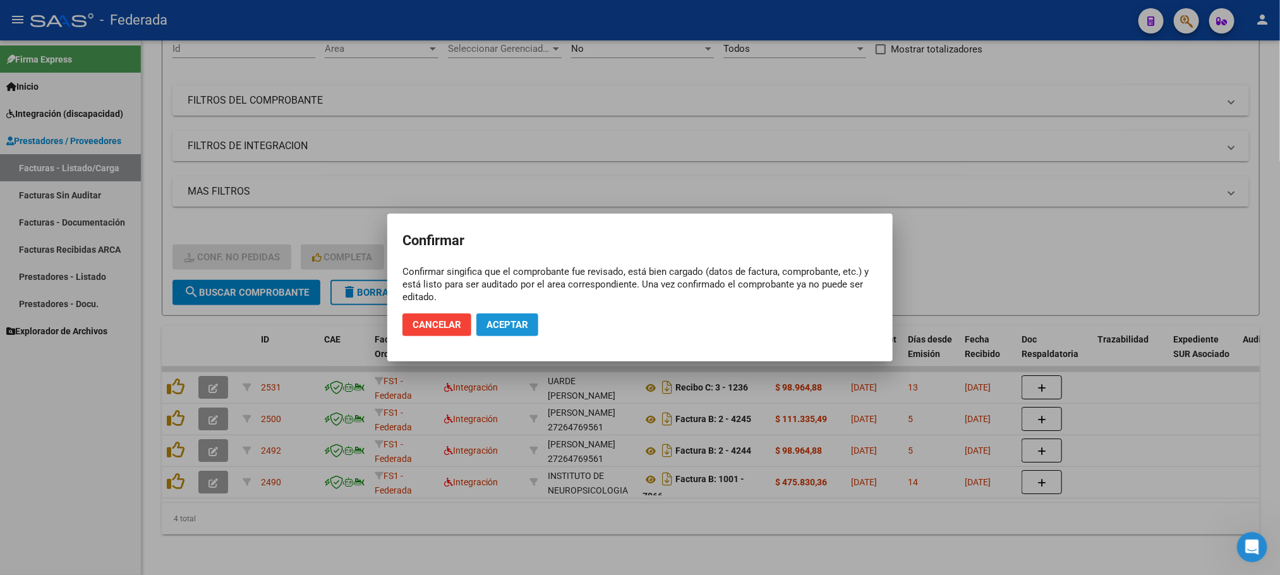
click at [508, 334] on button "Aceptar" at bounding box center [507, 324] width 62 height 23
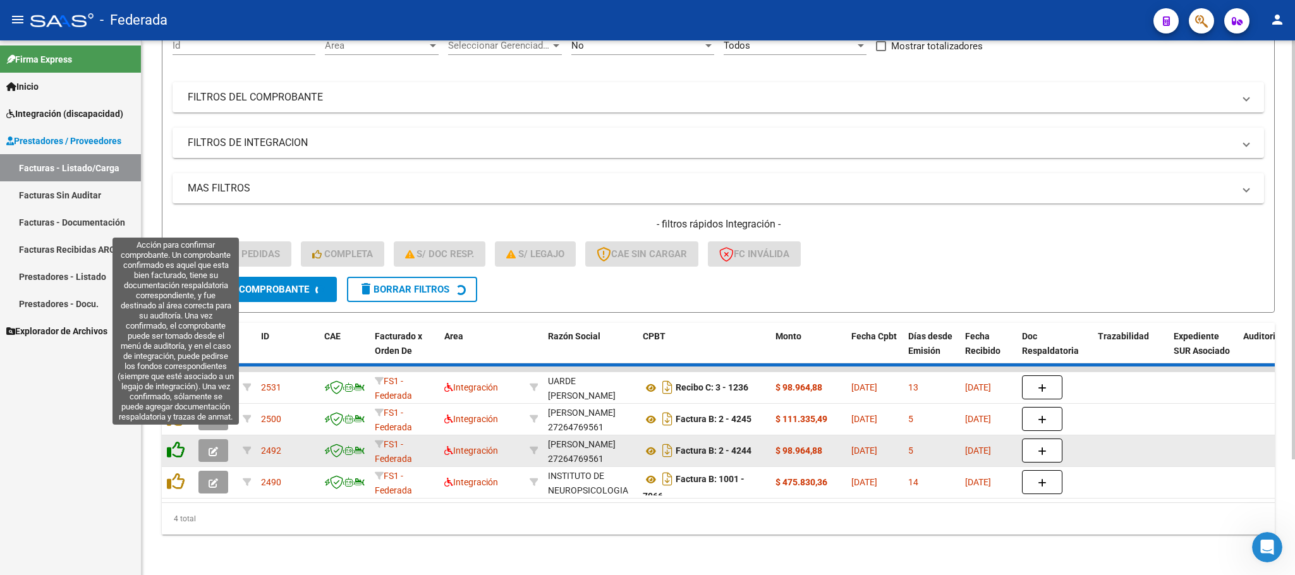
click at [174, 444] on icon at bounding box center [176, 450] width 18 height 18
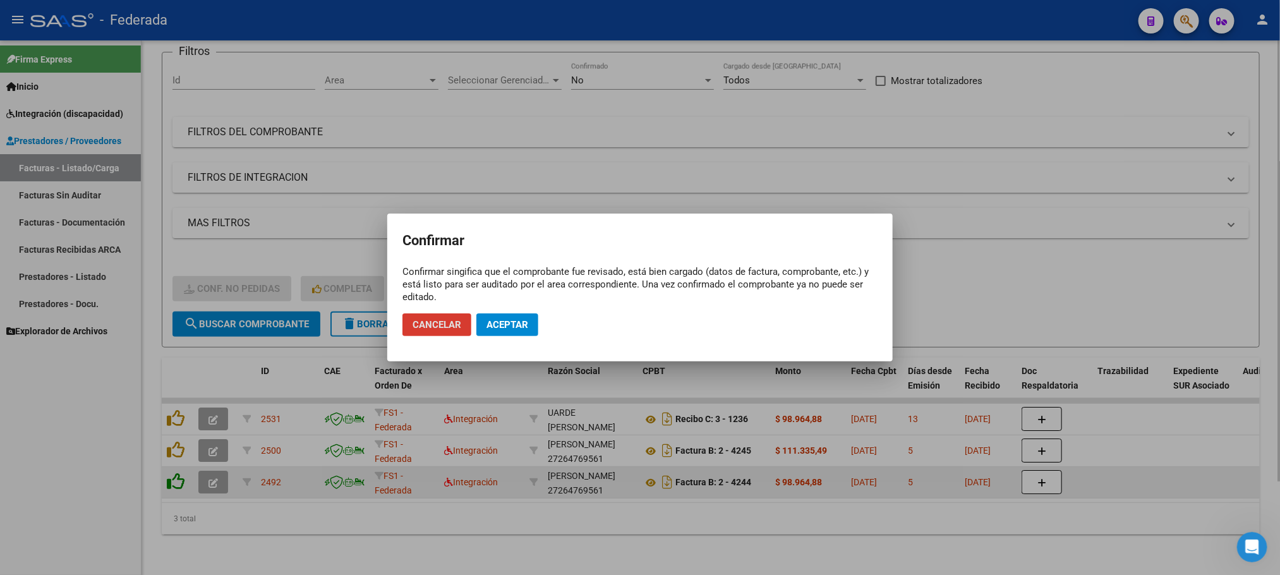
scroll to position [112, 0]
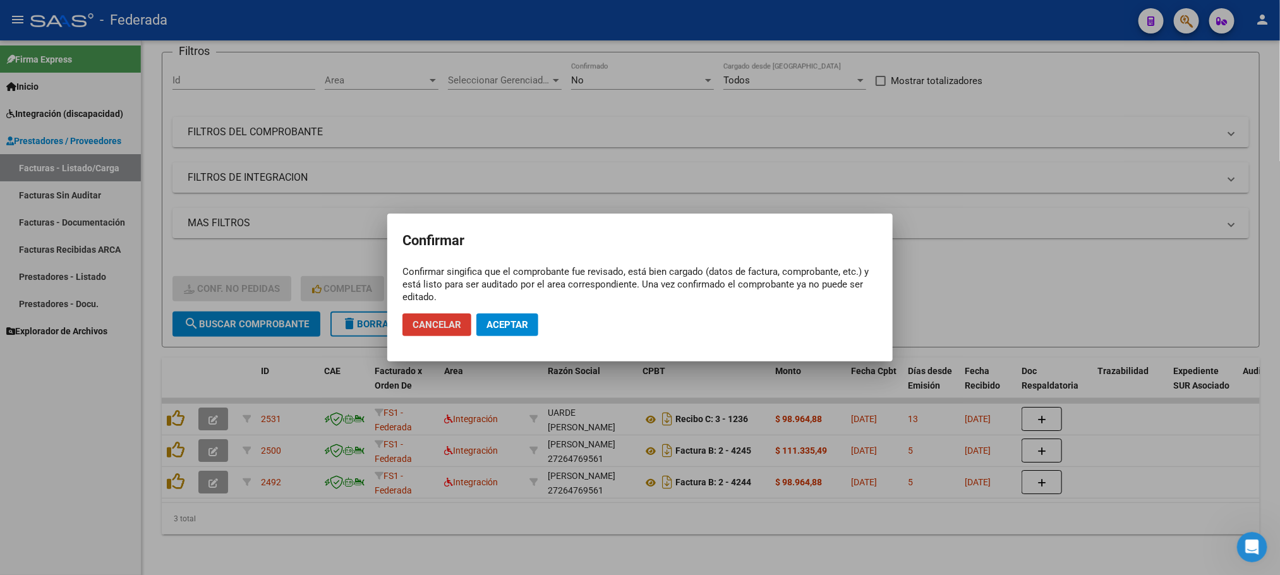
click at [508, 324] on span "Aceptar" at bounding box center [507, 324] width 42 height 11
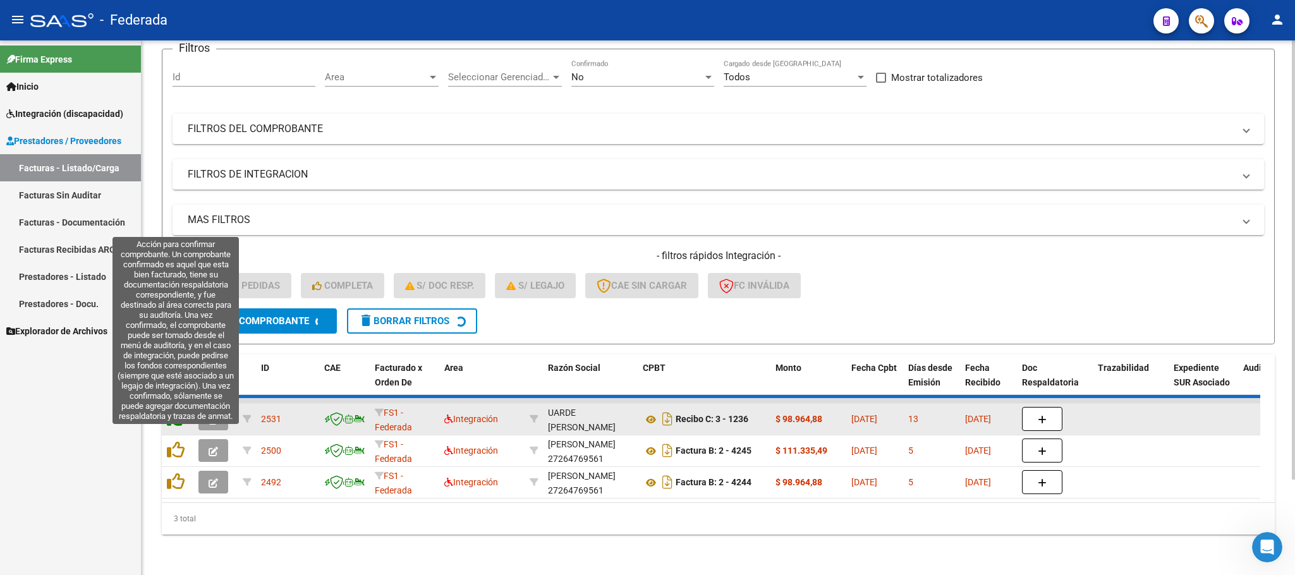
click at [174, 427] on icon at bounding box center [176, 418] width 18 height 18
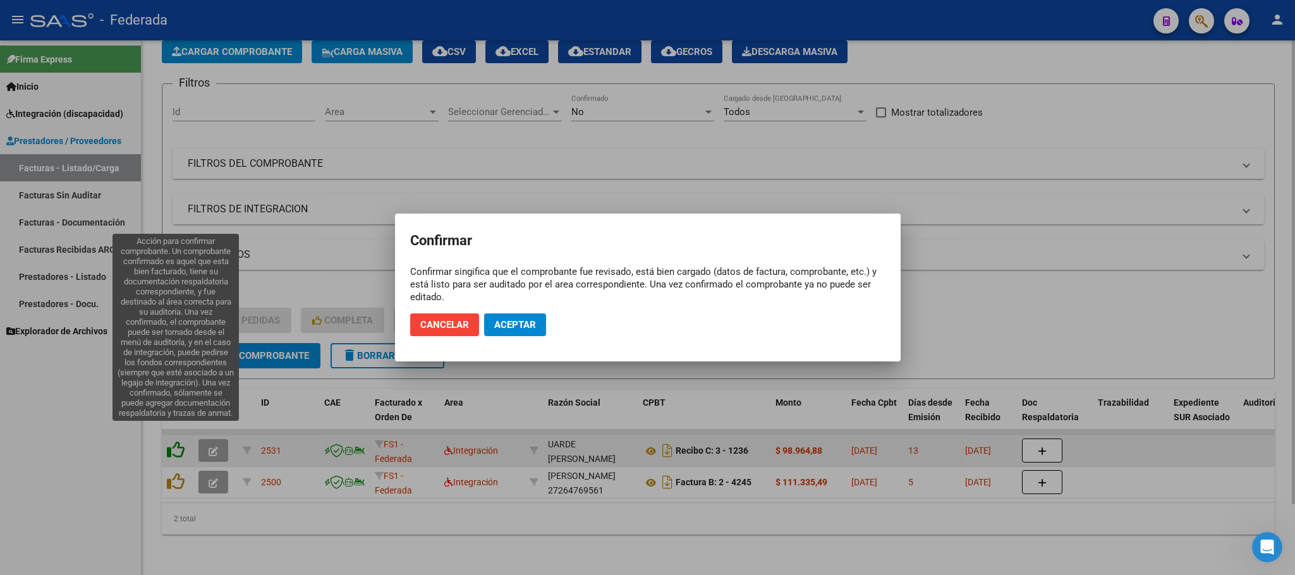
scroll to position [82, 0]
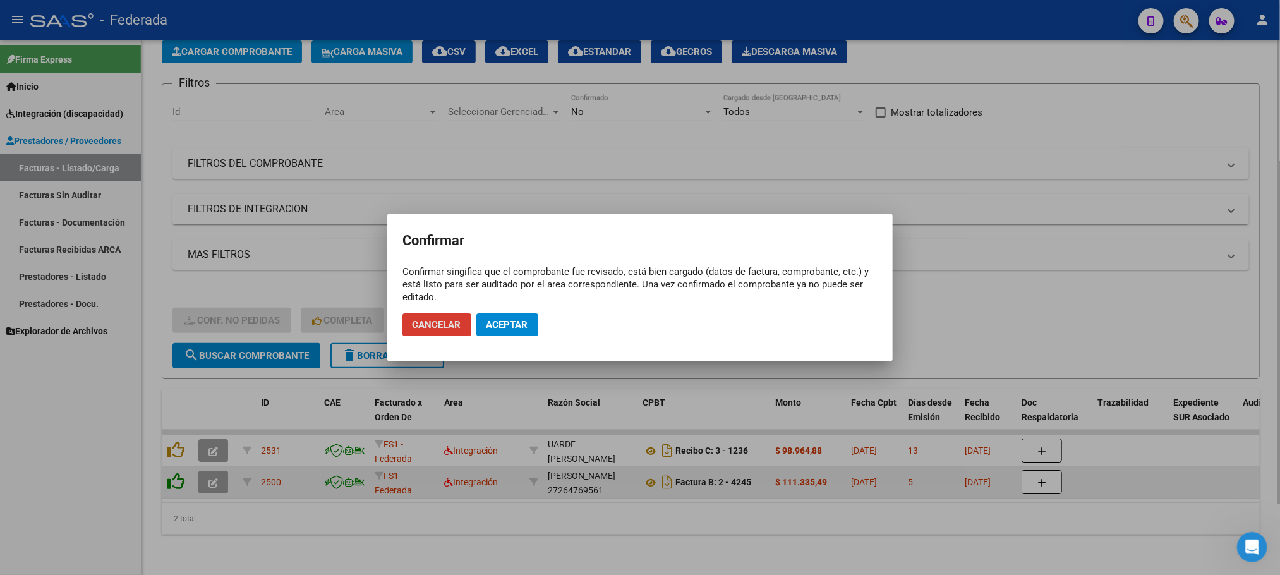
click at [177, 464] on div at bounding box center [640, 287] width 1280 height 575
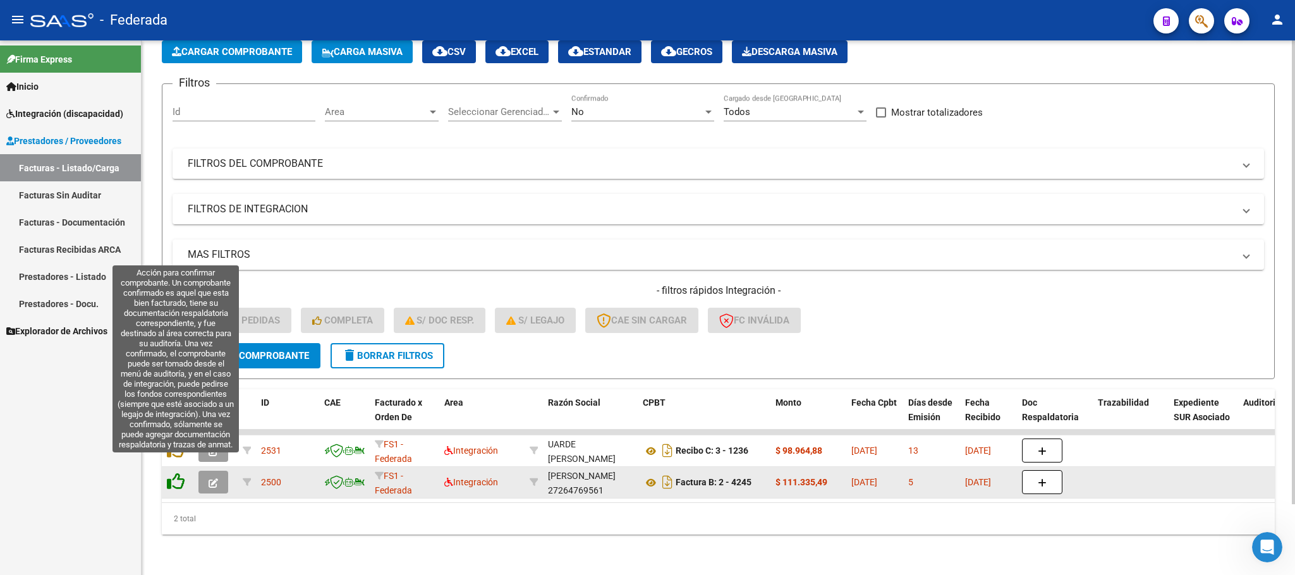
click at [179, 473] on icon at bounding box center [176, 482] width 18 height 18
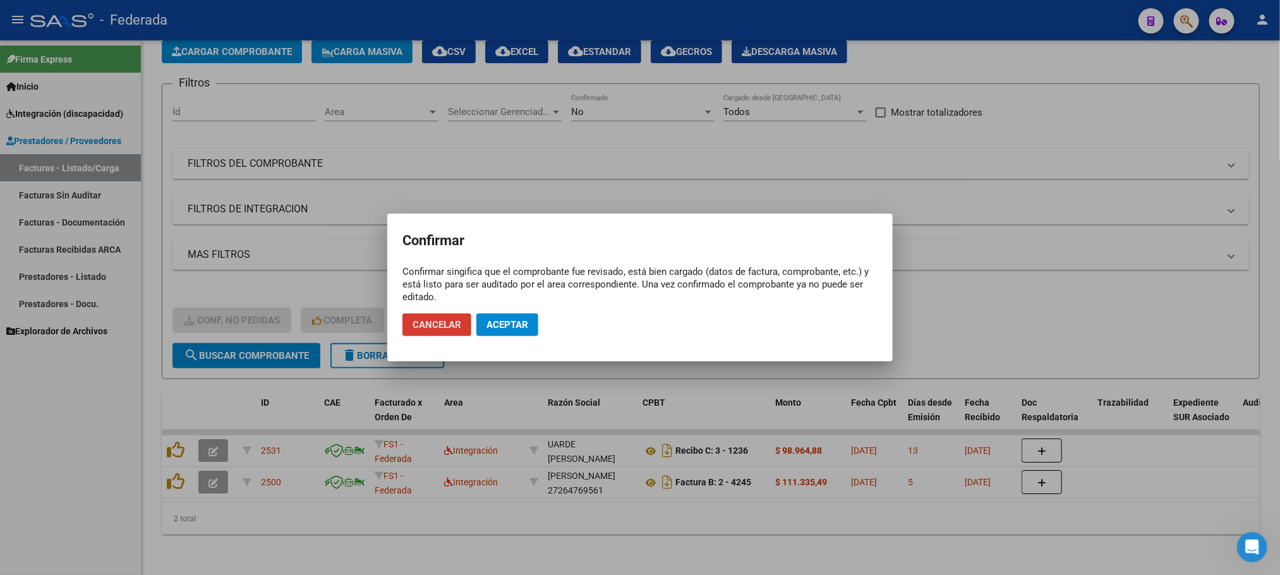
click at [177, 442] on div at bounding box center [640, 287] width 1280 height 575
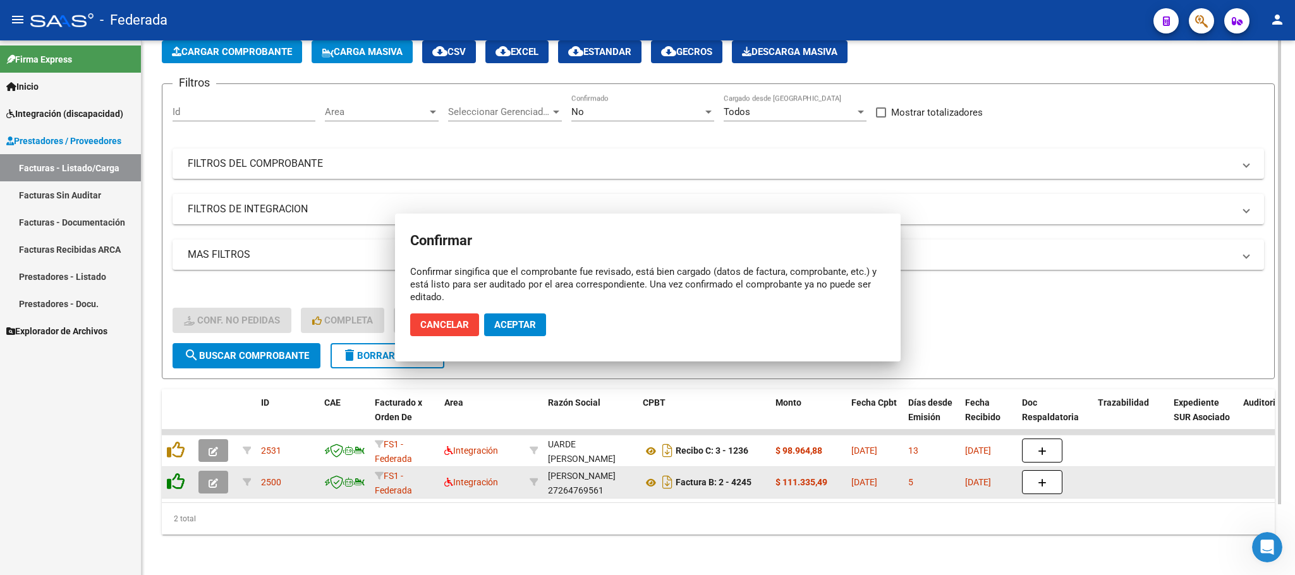
click at [177, 473] on icon at bounding box center [176, 482] width 18 height 18
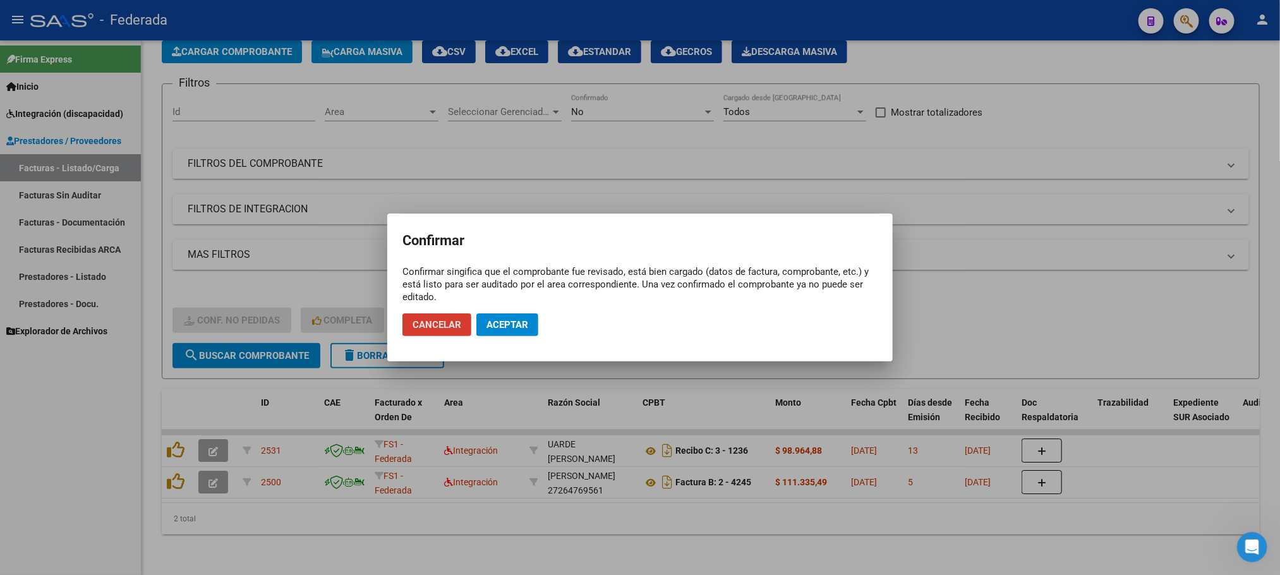
click at [497, 320] on span "Aceptar" at bounding box center [507, 324] width 42 height 11
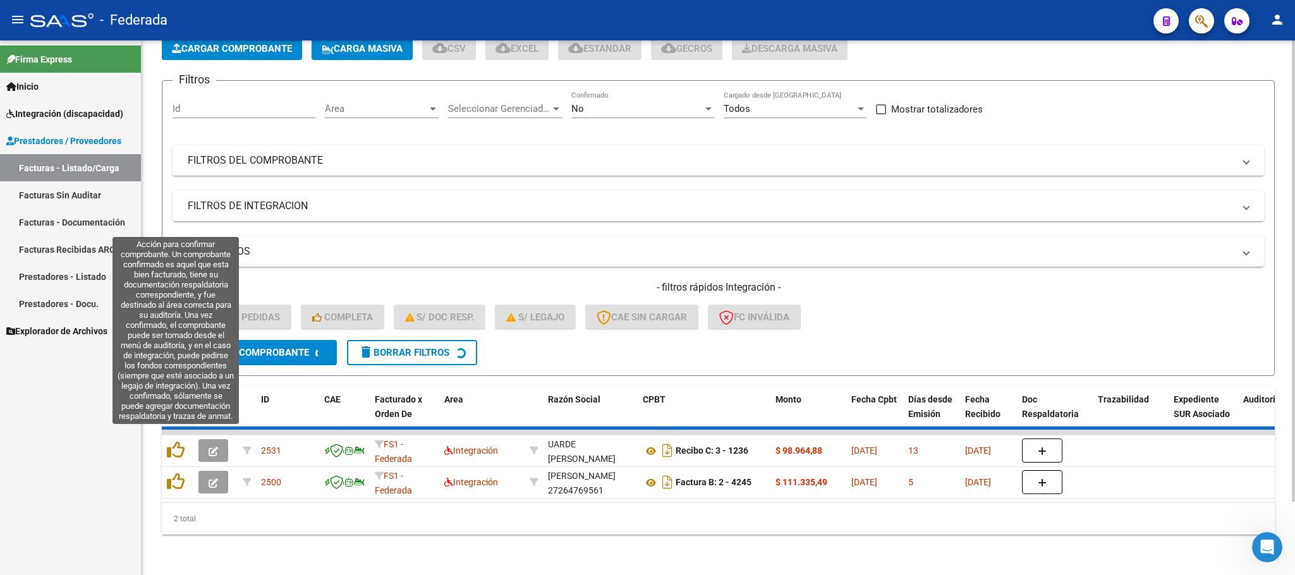
scroll to position [49, 0]
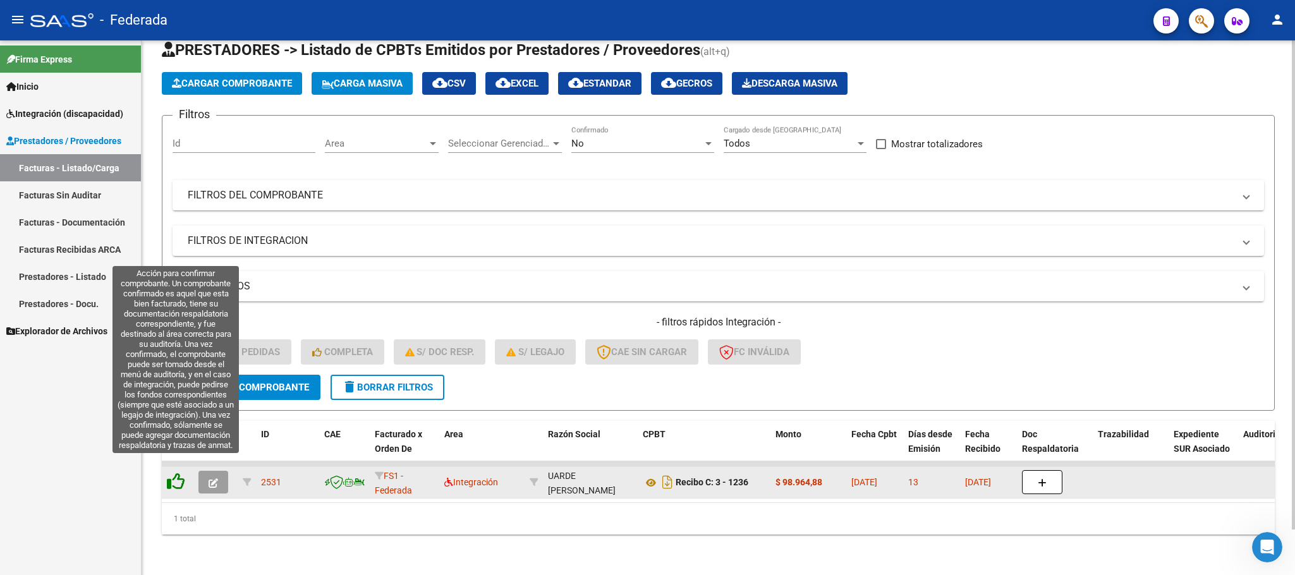
click at [172, 473] on icon at bounding box center [176, 482] width 18 height 18
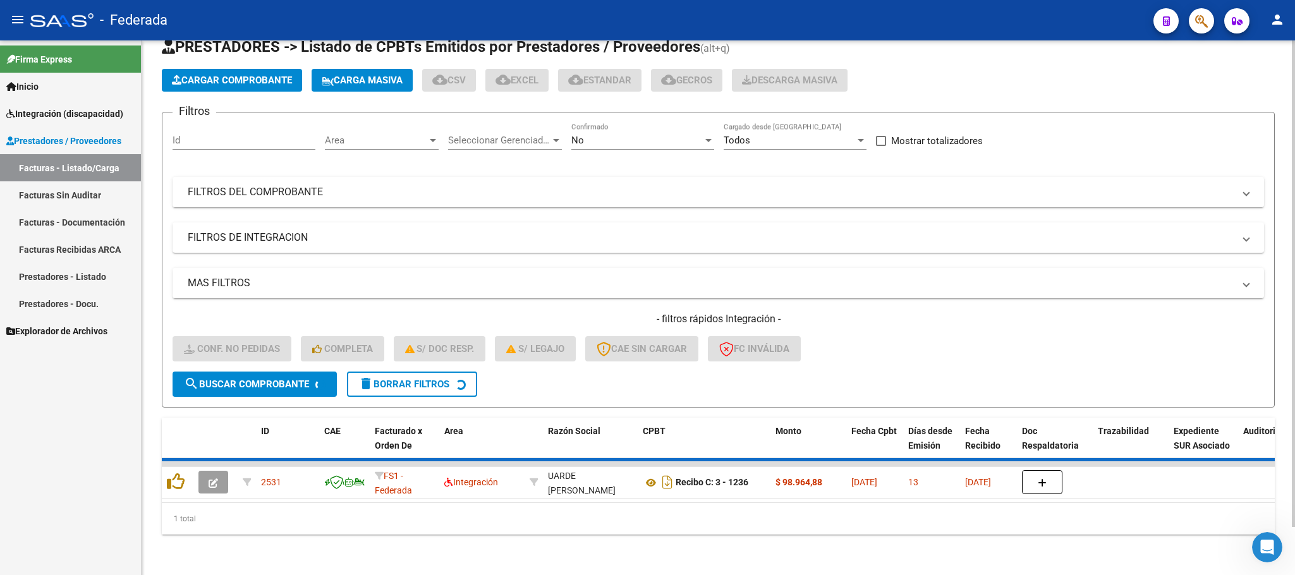
scroll to position [25, 0]
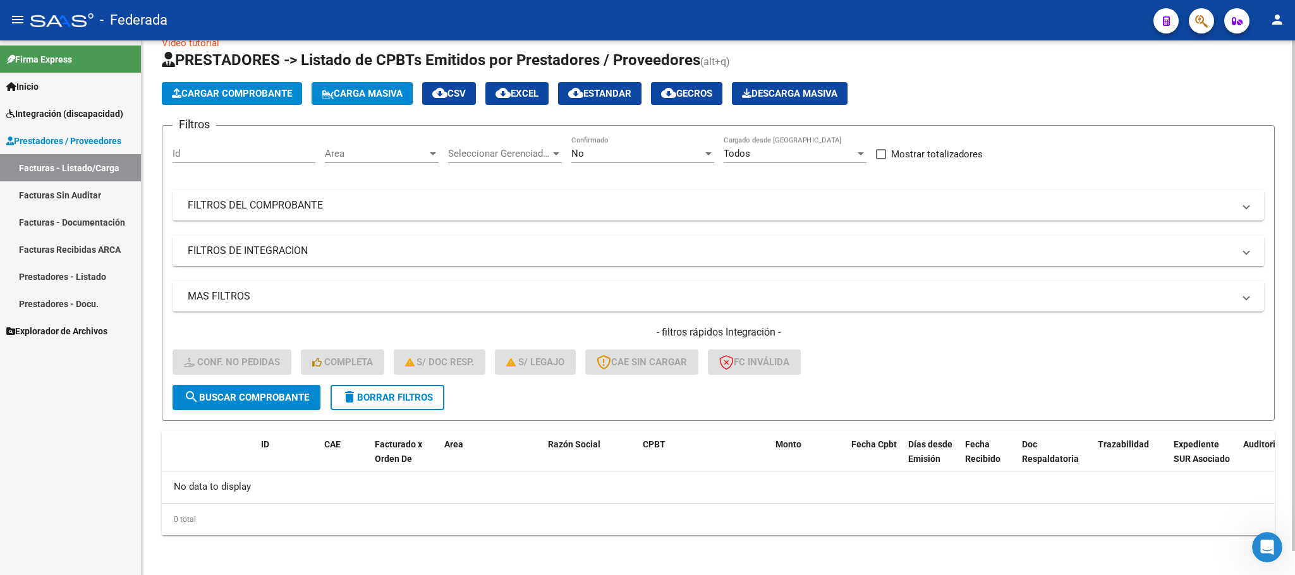
click at [419, 392] on span "delete Borrar Filtros" at bounding box center [387, 397] width 91 height 11
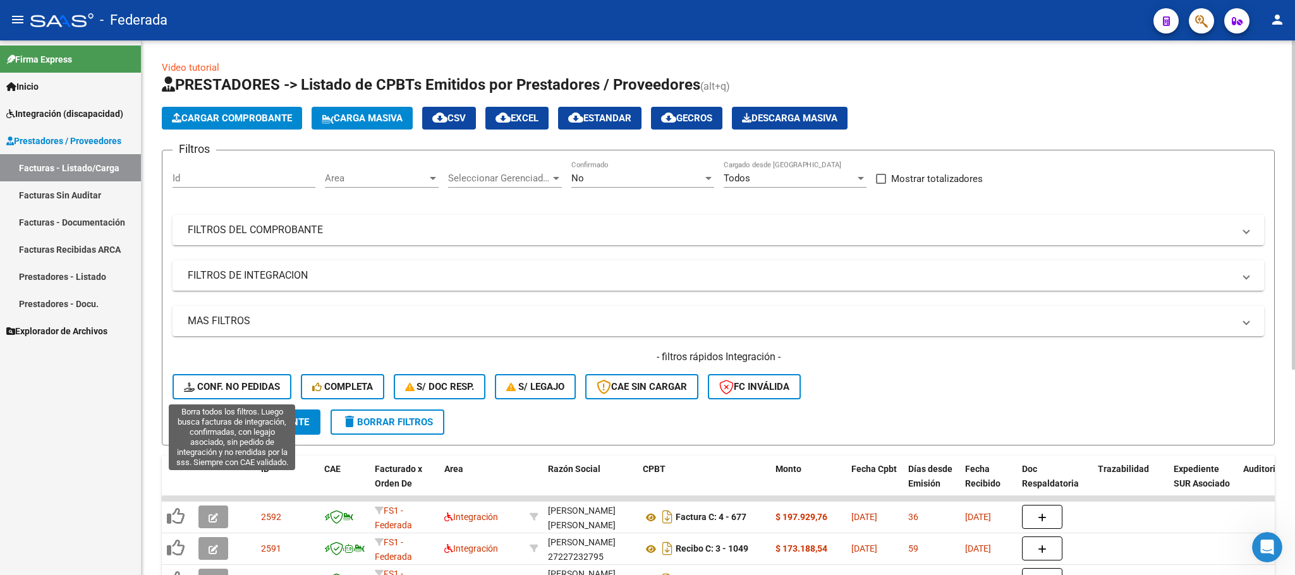
click at [266, 375] on button "Conf. no pedidas" at bounding box center [231, 386] width 119 height 25
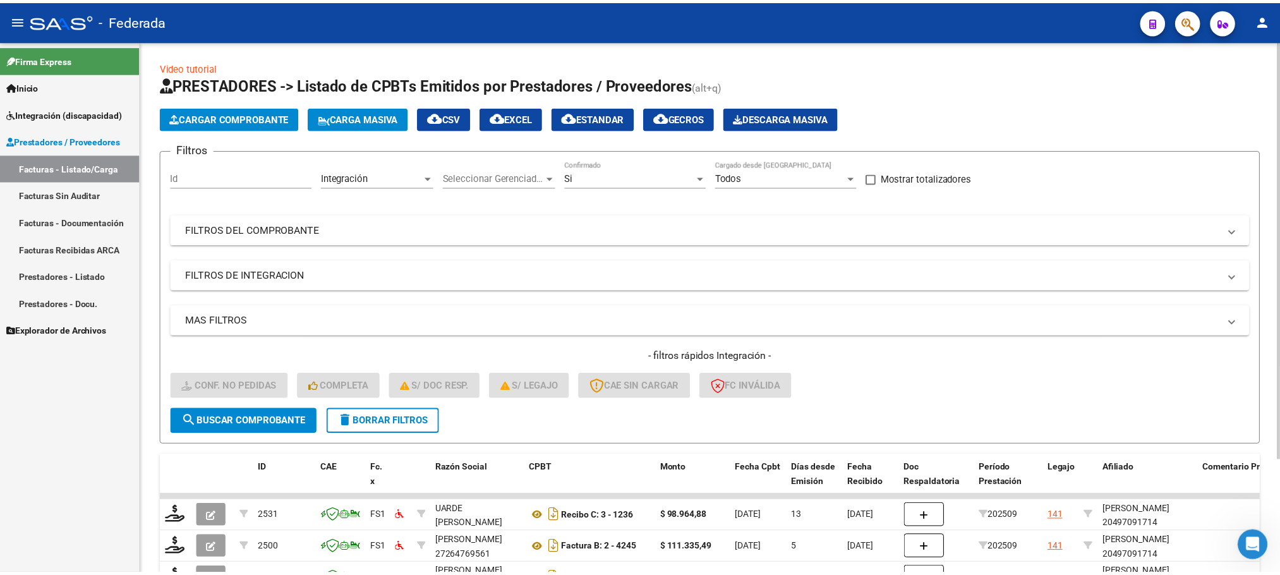
scroll to position [144, 0]
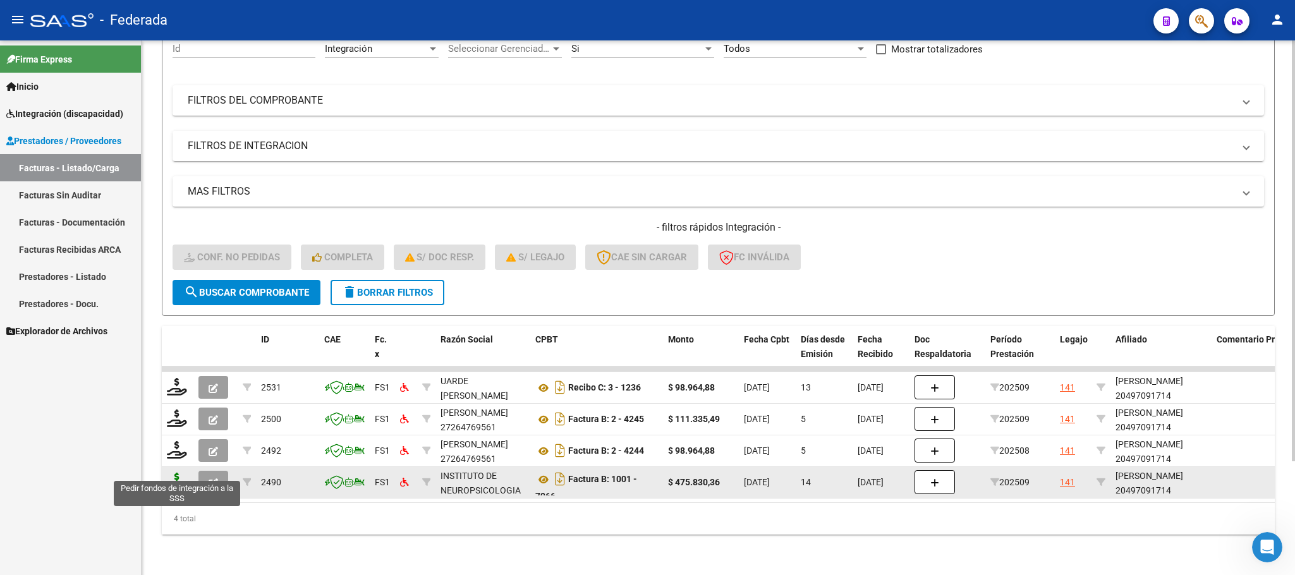
click at [169, 474] on icon at bounding box center [177, 482] width 20 height 18
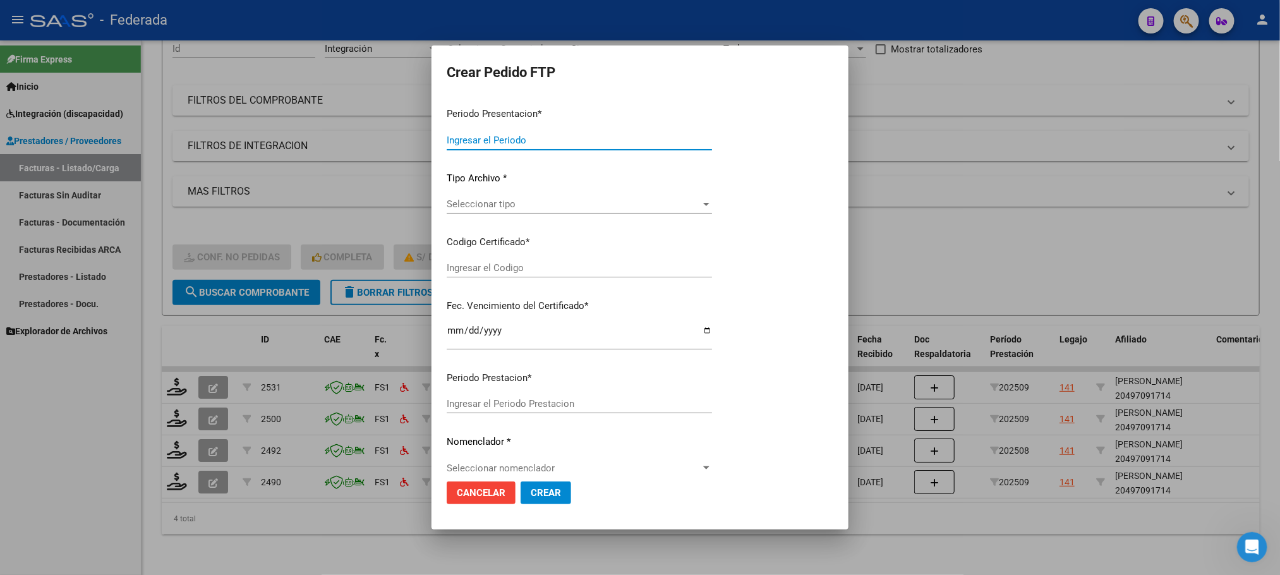
type input "202509"
type input "$ 475.830,36"
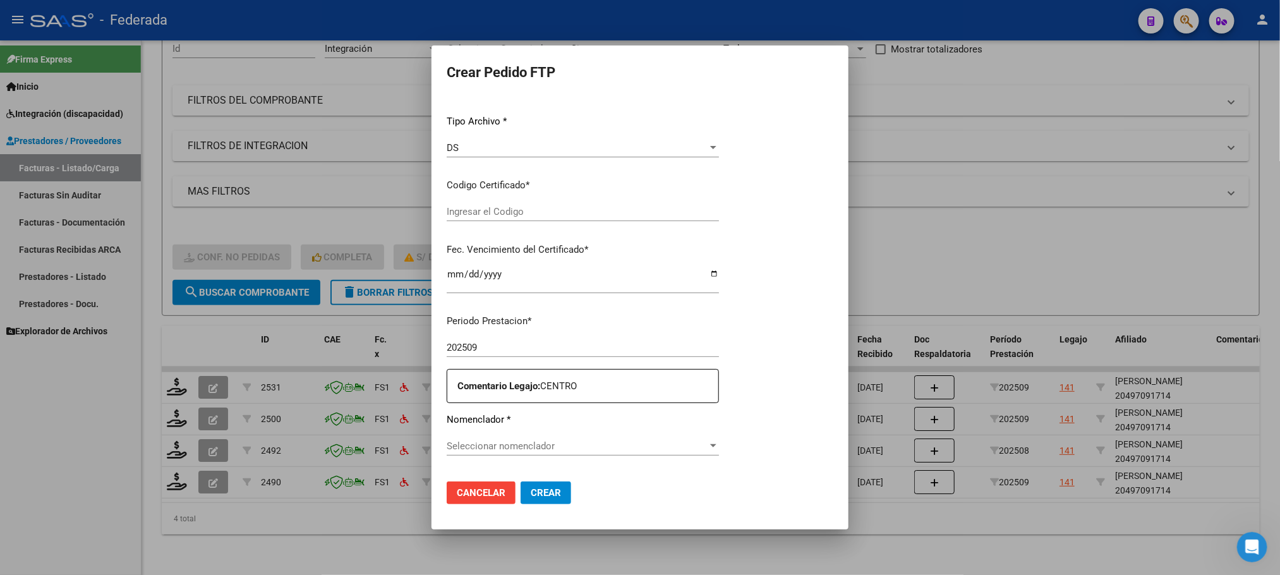
type input "ARG02000497091712022072920270729SFE168"
type input "2027-01-29"
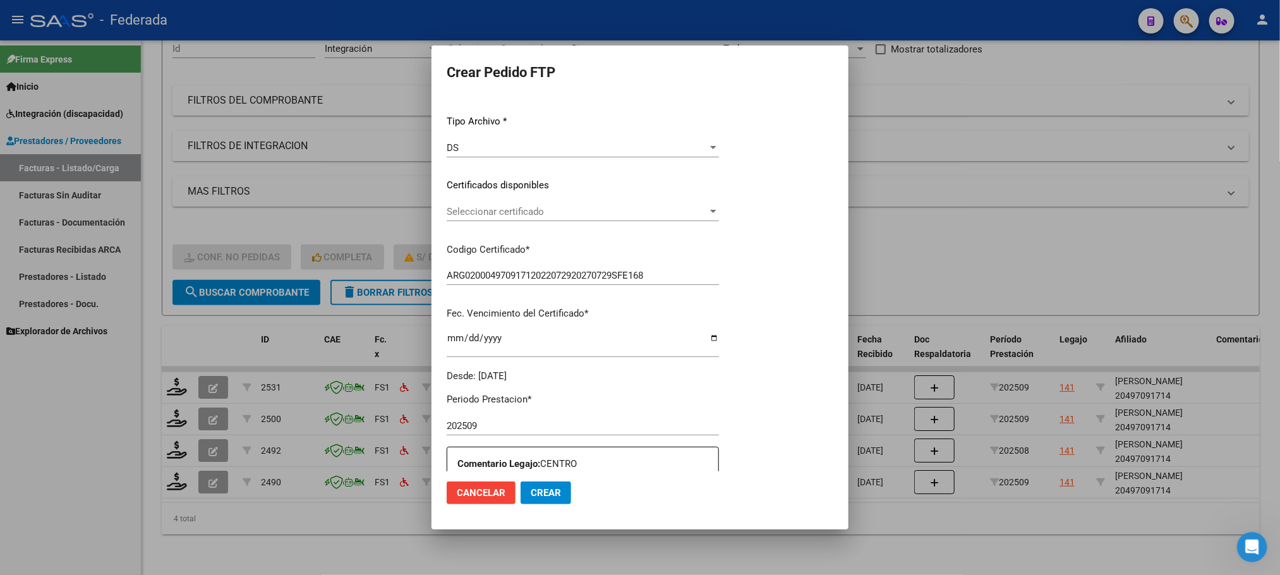
scroll to position [128, 0]
click at [488, 211] on span "Seleccionar certificado" at bounding box center [604, 211] width 315 height 11
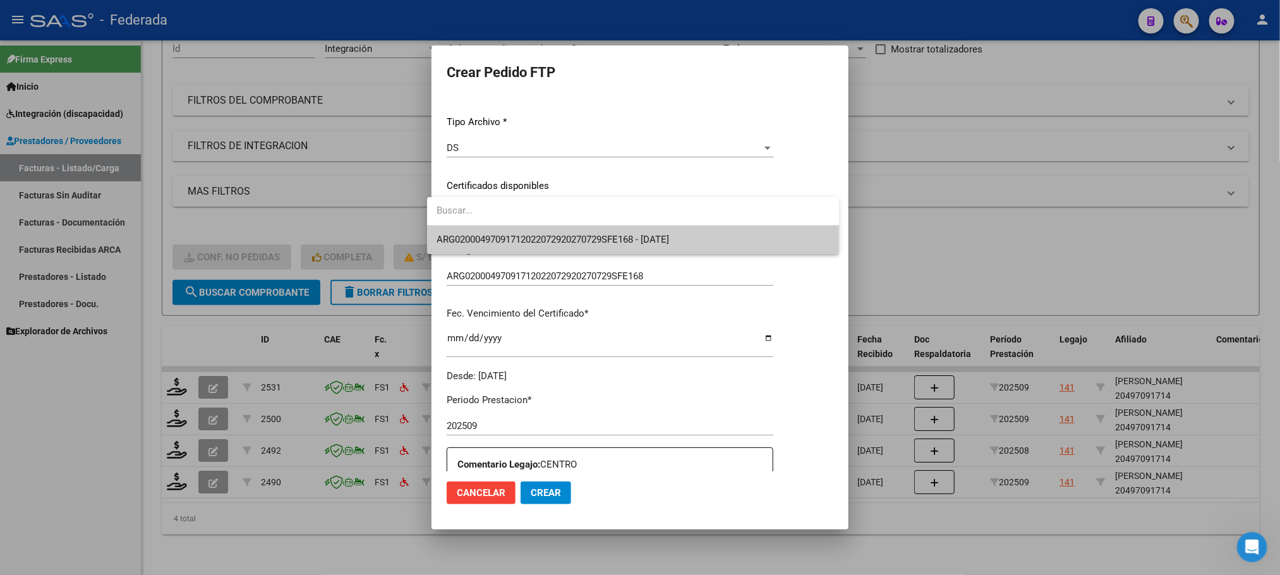
click at [485, 229] on span "ARG02000497091712022072920270729SFE168 - 2027-01-29" at bounding box center [633, 240] width 392 height 28
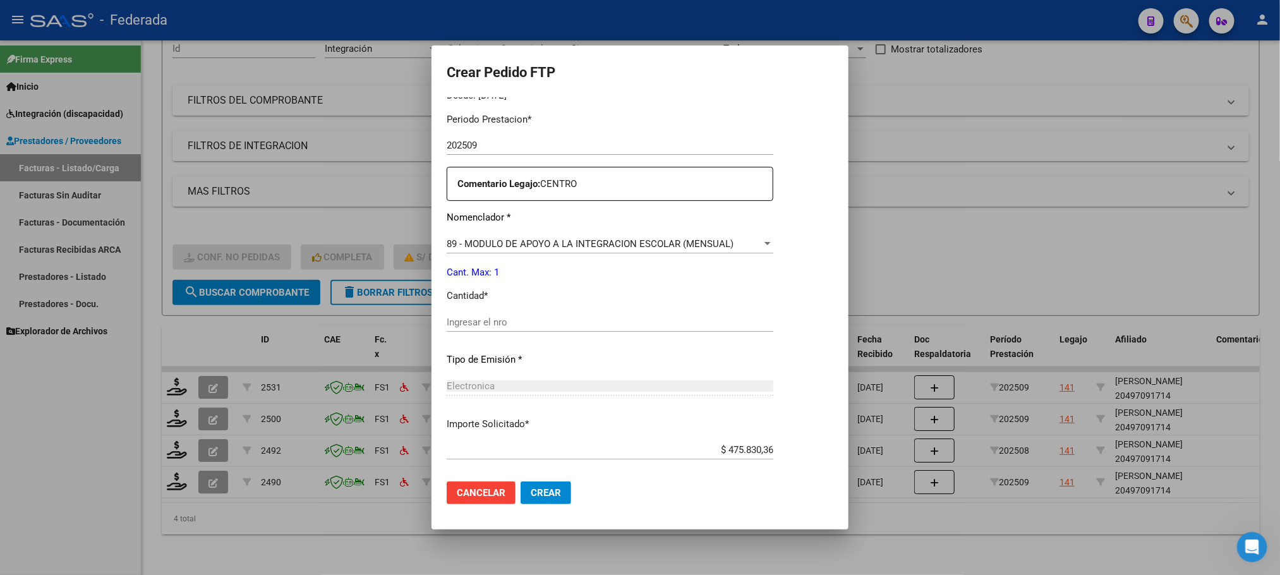
scroll to position [412, 0]
click at [470, 311] on div "Ingresar el nro" at bounding box center [610, 318] width 327 height 19
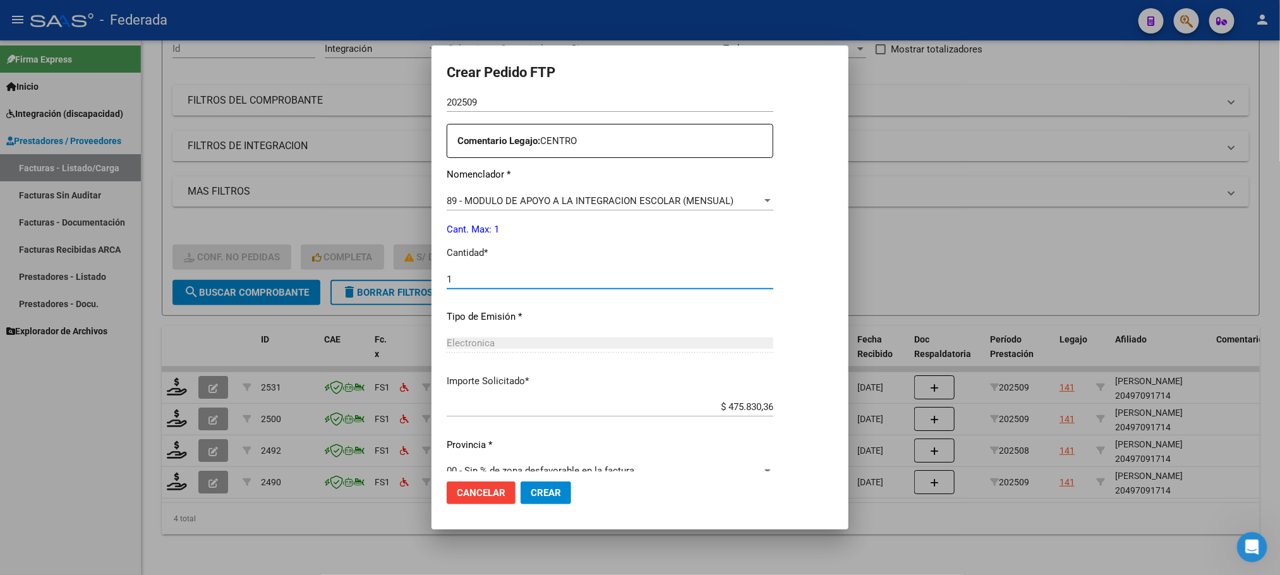
scroll to position [472, 0]
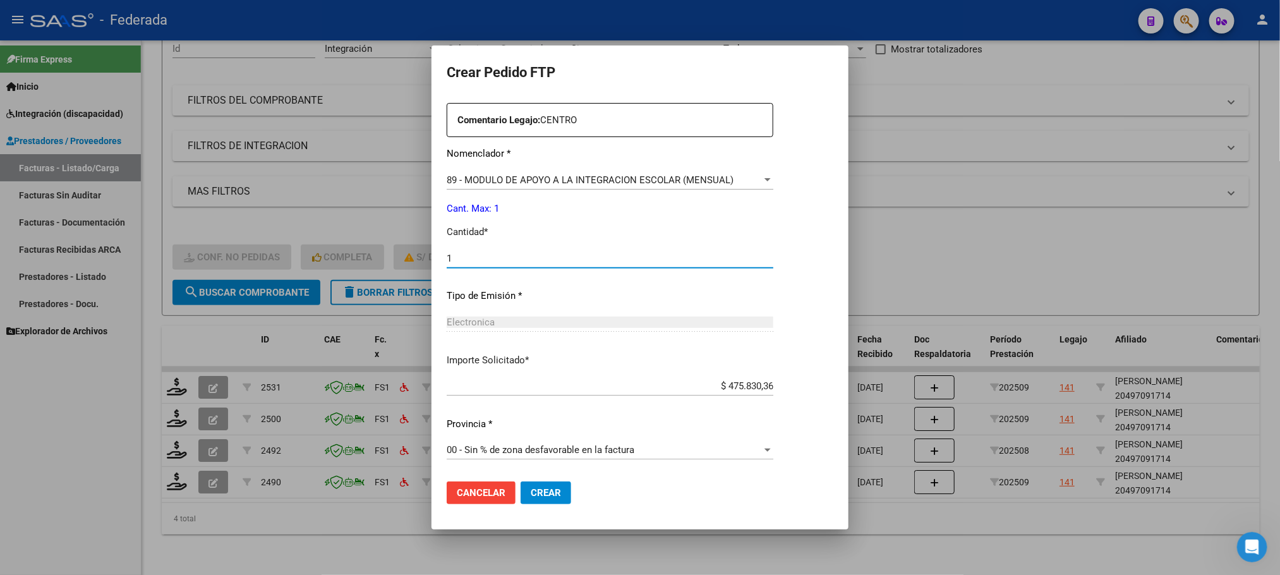
type input "1"
click at [543, 492] on span "Crear" at bounding box center [546, 492] width 30 height 11
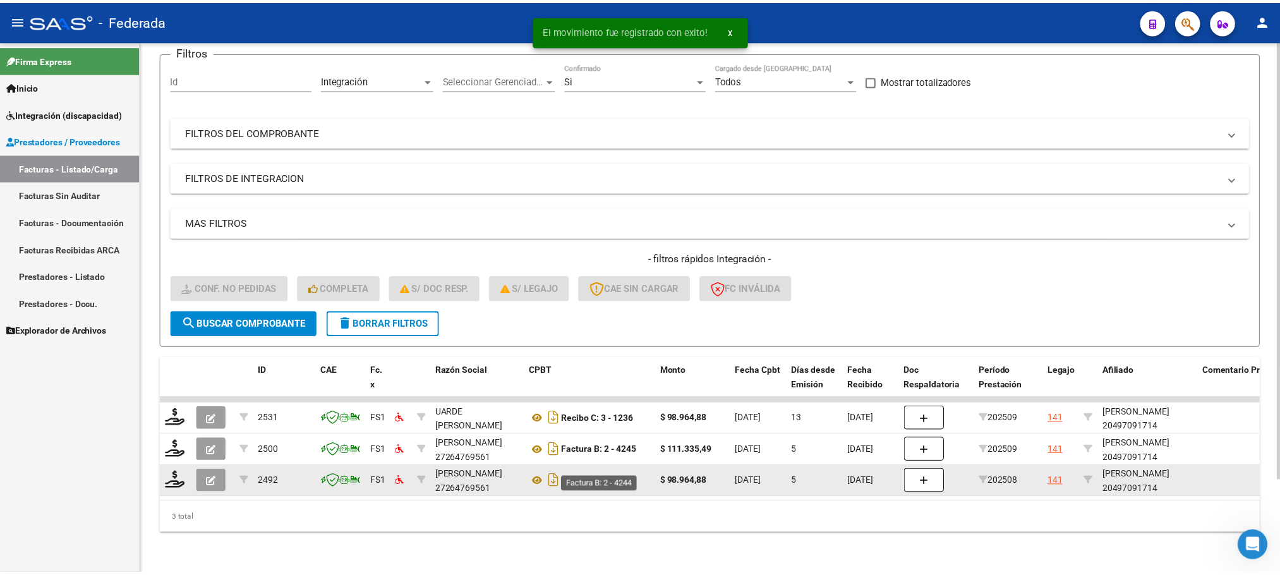
scroll to position [112, 0]
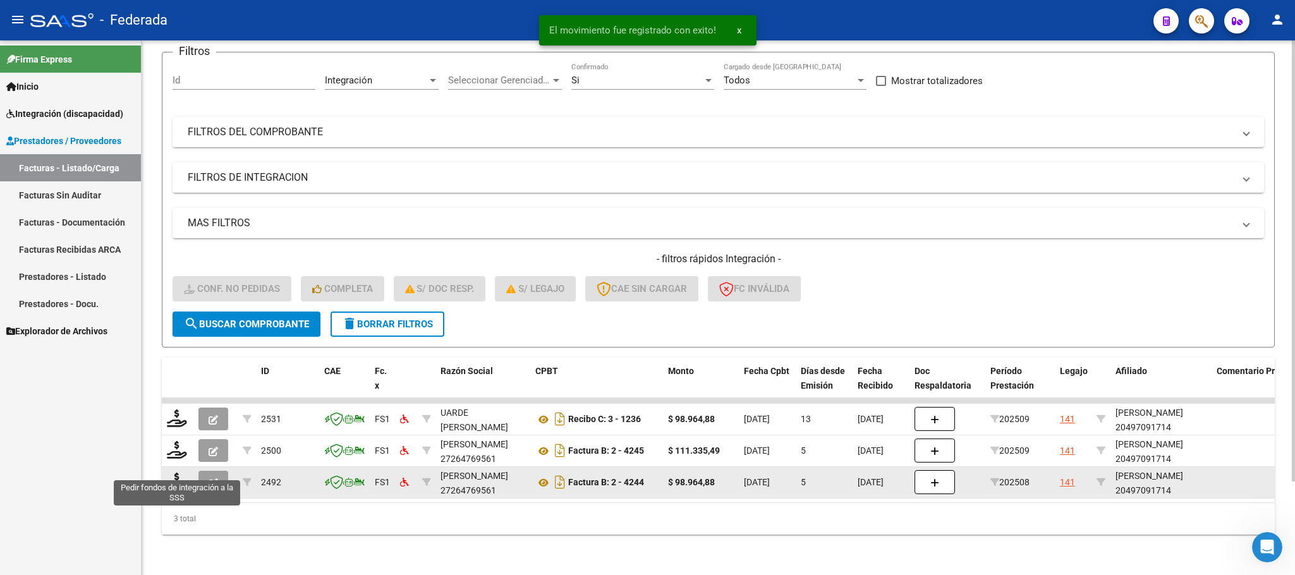
click at [165, 472] on datatable-body-cell at bounding box center [178, 482] width 32 height 31
click at [173, 473] on icon at bounding box center [177, 482] width 20 height 18
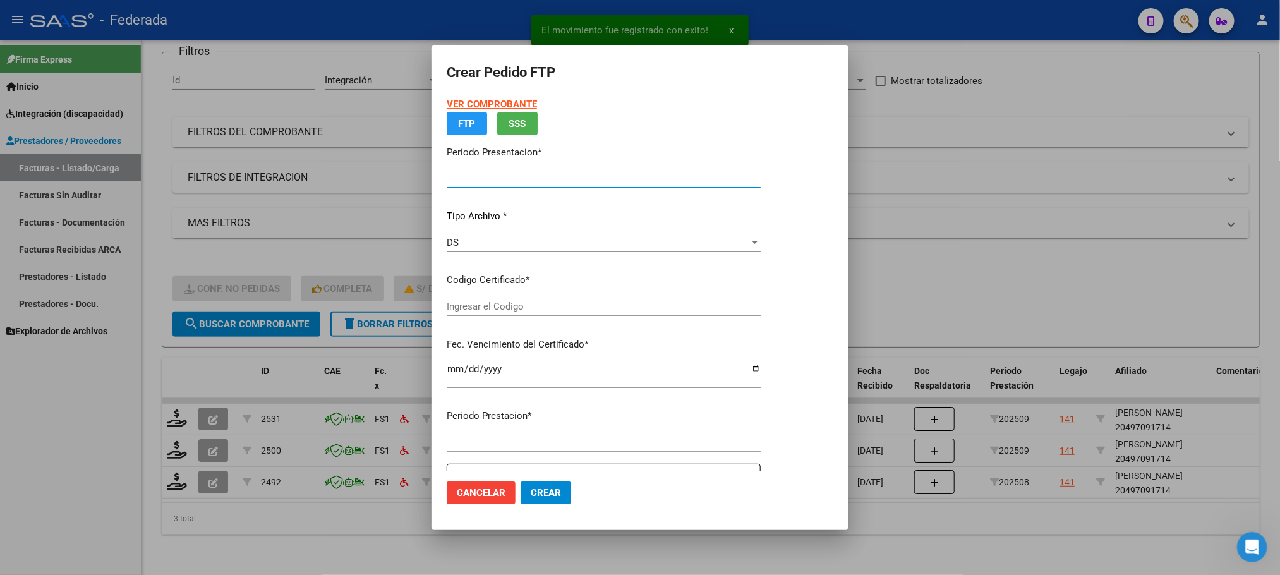
type input "202509"
type input "202508"
type input "$ 98.964,88"
type input "ARG02000497091712022072920270729SFE168"
type input "2027-01-29"
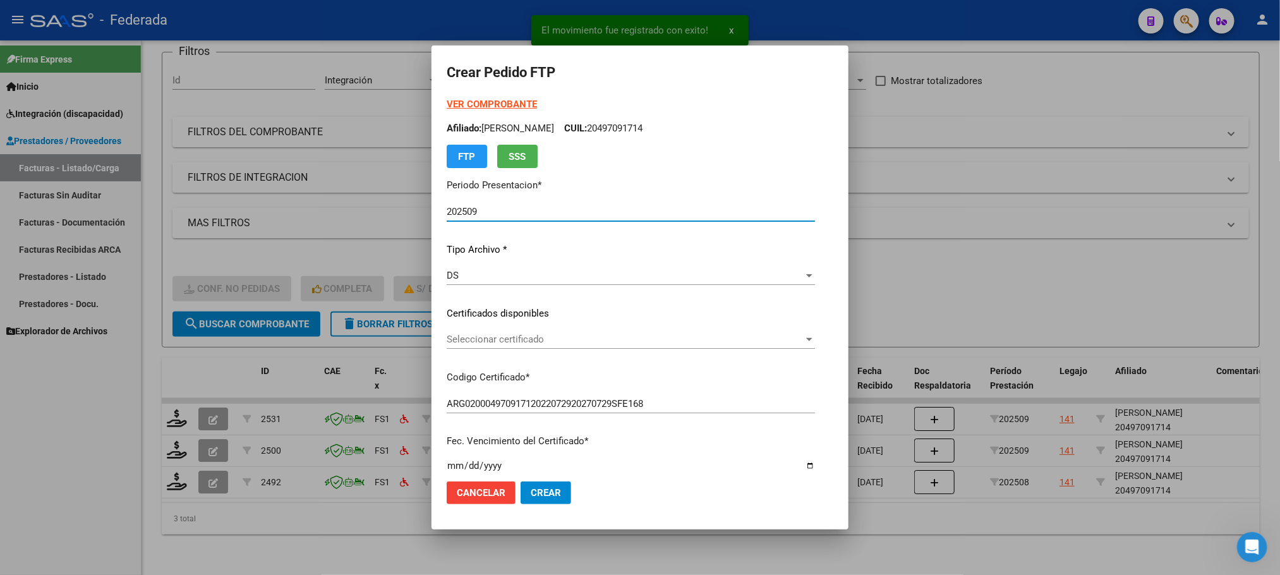
click at [453, 343] on span "Seleccionar certificado" at bounding box center [625, 339] width 357 height 11
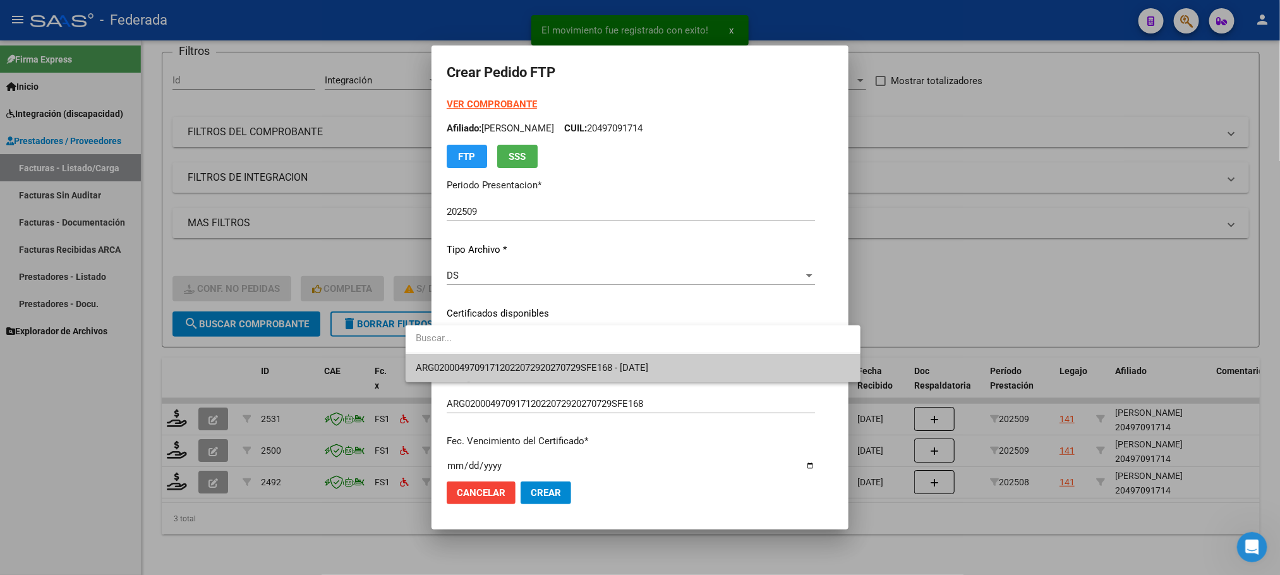
drag, startPoint x: 450, startPoint y: 359, endPoint x: 455, endPoint y: 351, distance: 9.1
click at [451, 359] on span "ARG02000497091712022072920270729SFE168 - 2027-01-29" at bounding box center [633, 368] width 435 height 28
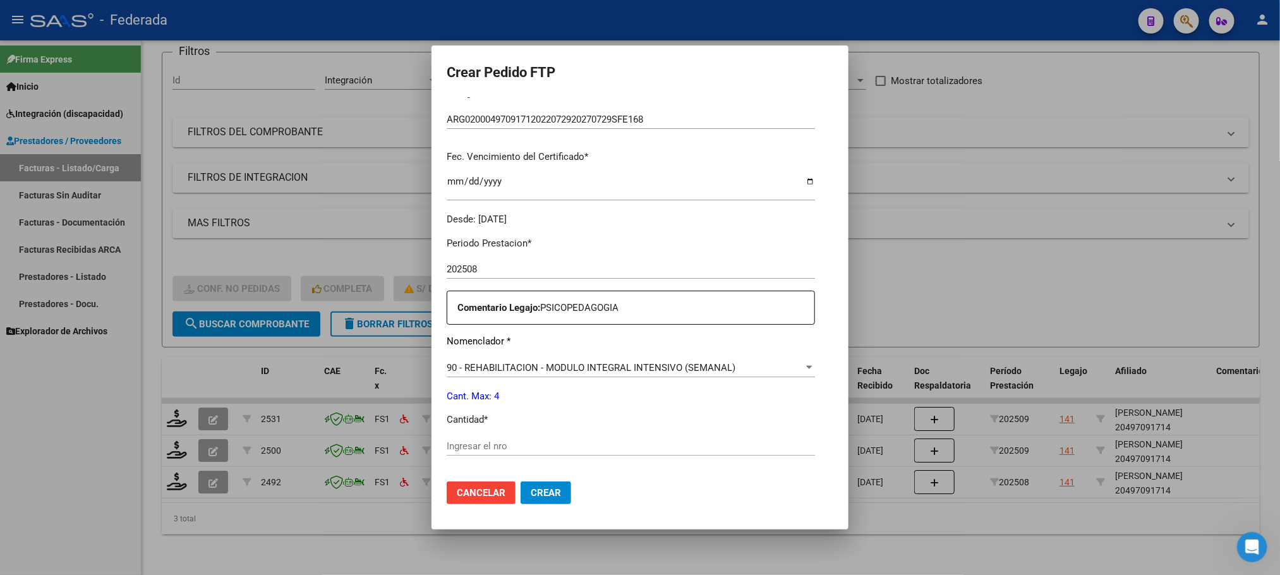
scroll to position [379, 0]
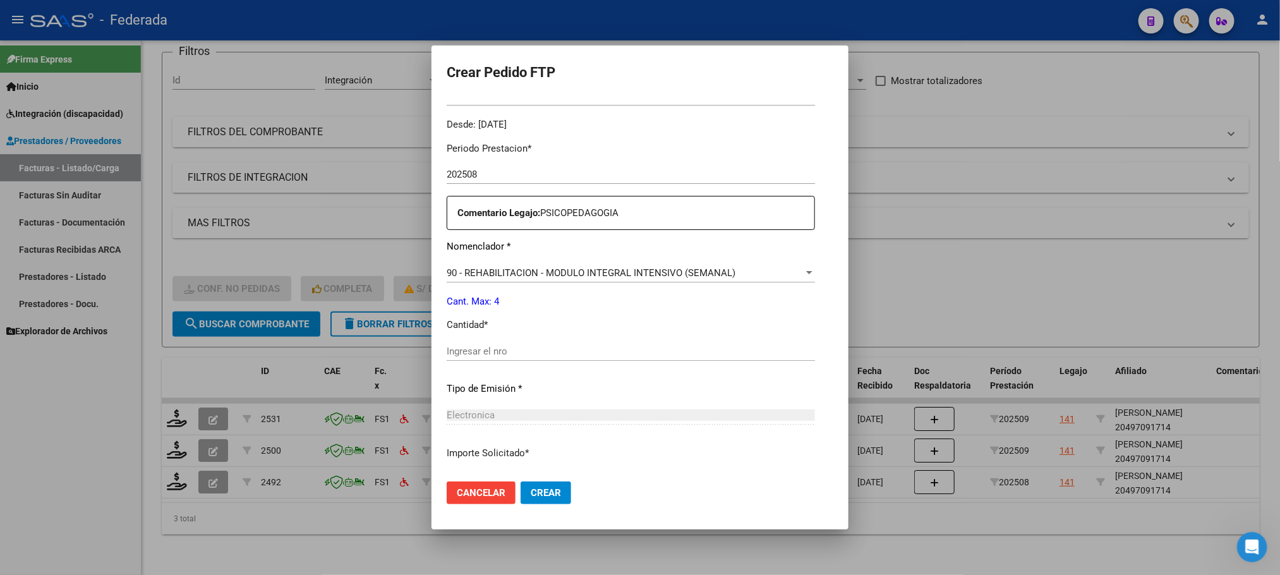
click at [459, 359] on div "Ingresar el nro" at bounding box center [631, 351] width 368 height 19
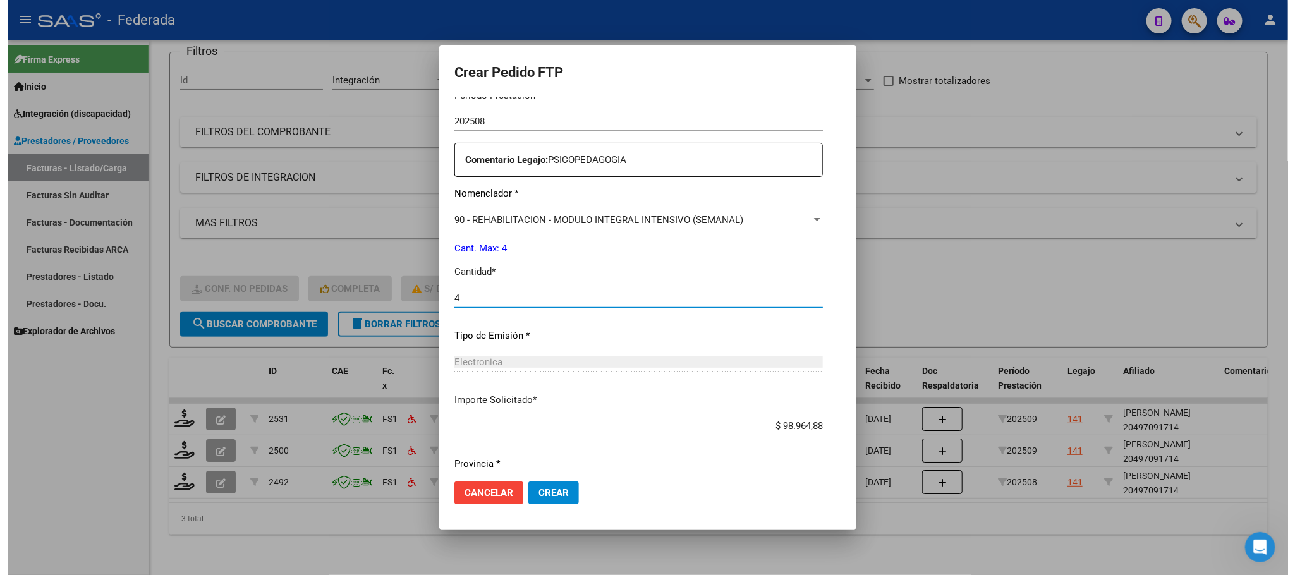
scroll to position [472, 0]
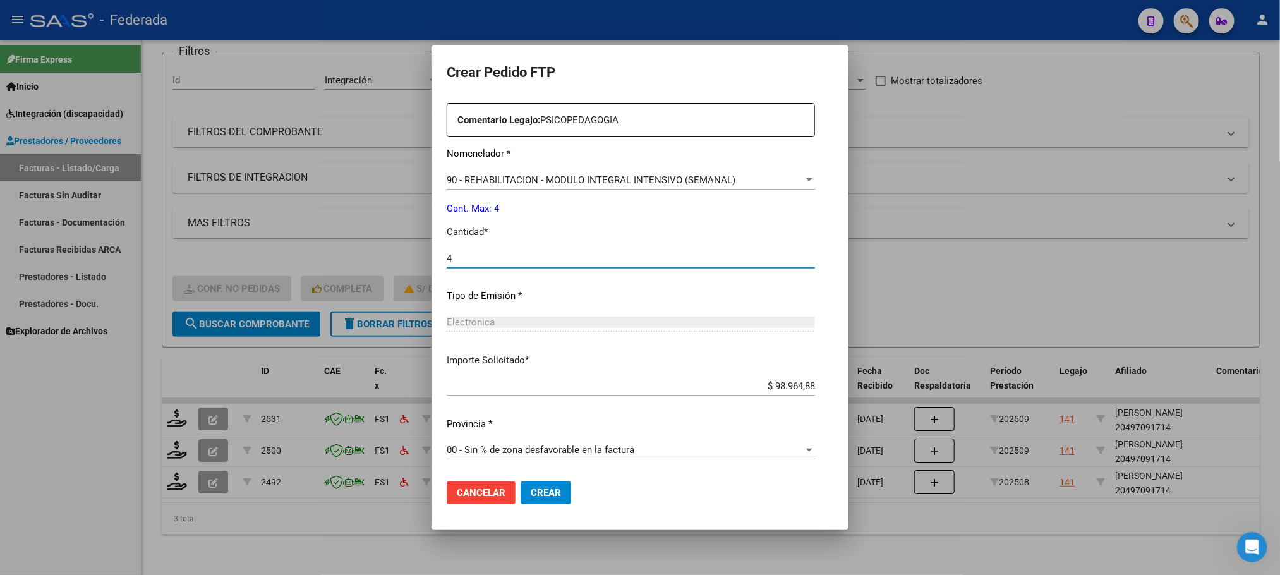
type input "4"
click at [531, 497] on span "Crear" at bounding box center [546, 492] width 30 height 11
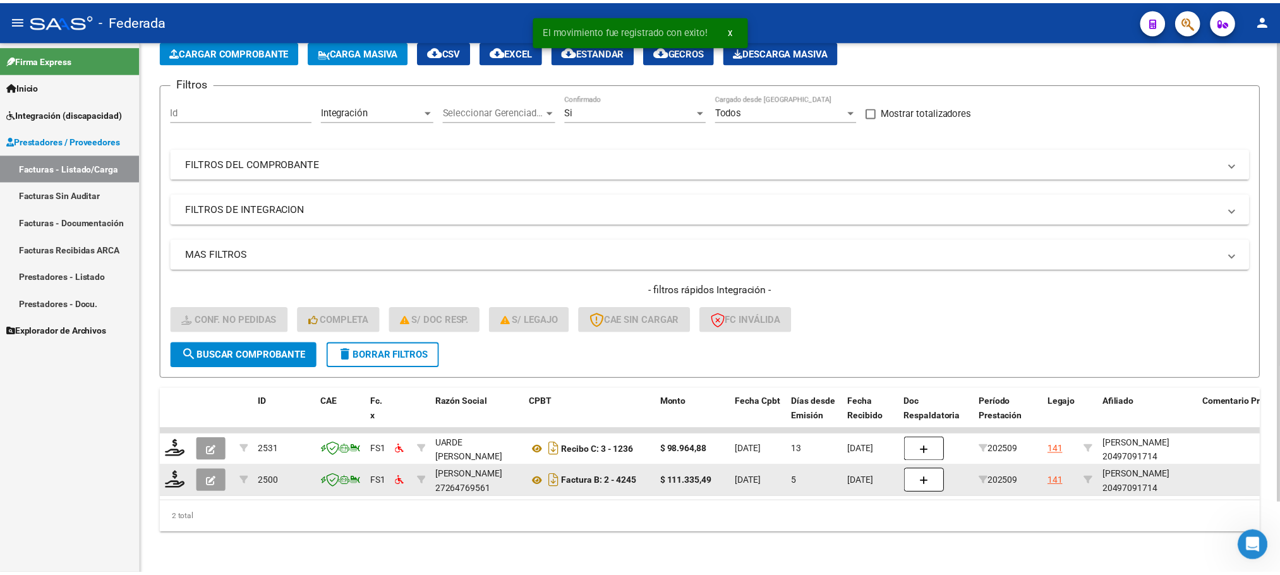
scroll to position [82, 0]
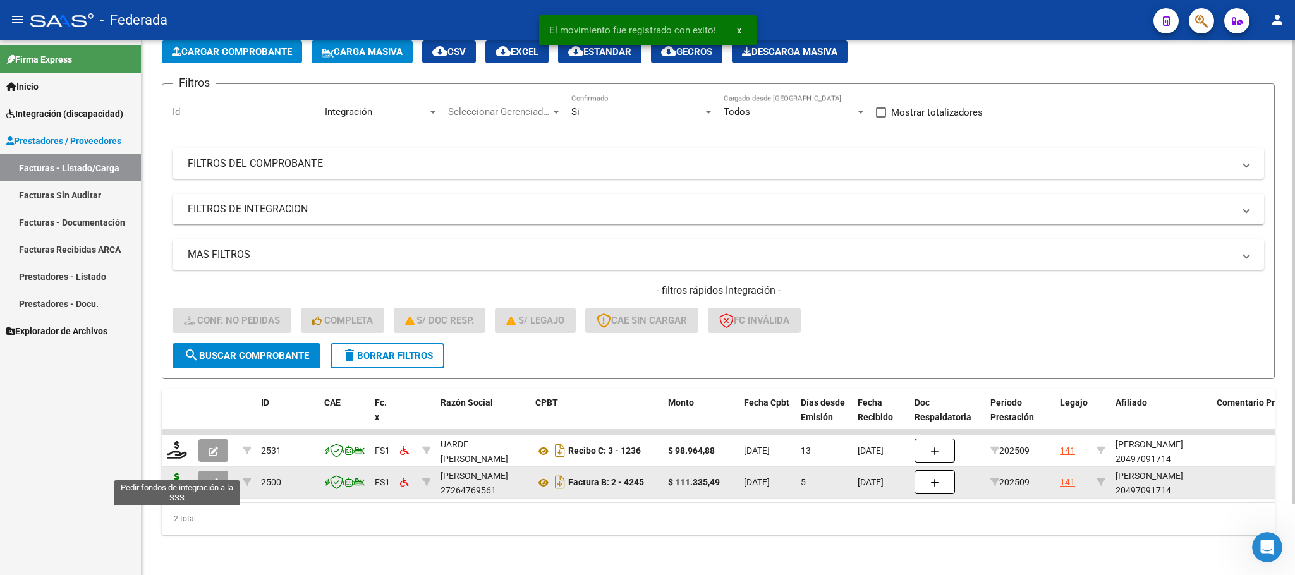
click at [177, 473] on icon at bounding box center [177, 482] width 20 height 18
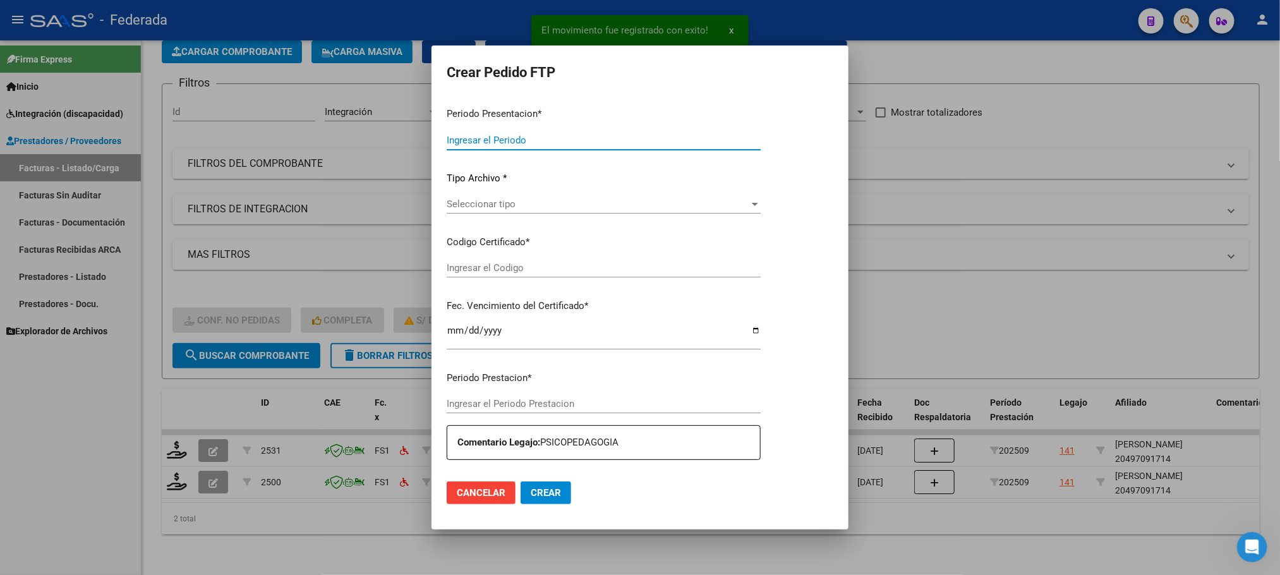
type input "202509"
type input "$ 111.335,49"
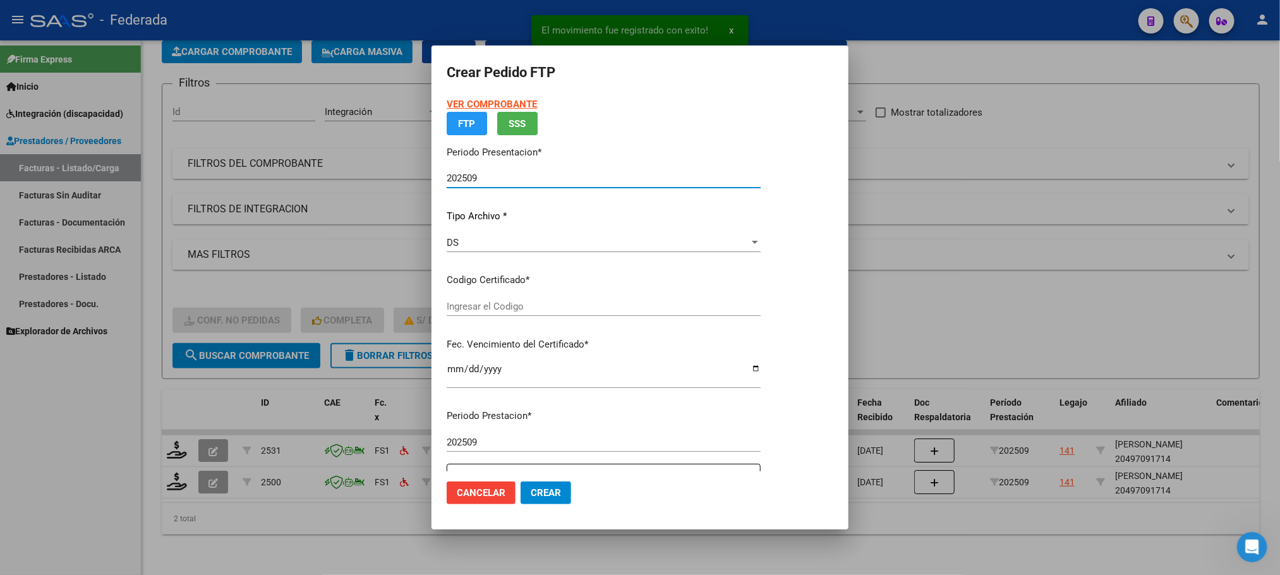
type input "ARG02000497091712022072920270729SFE168"
type input "2027-01-29"
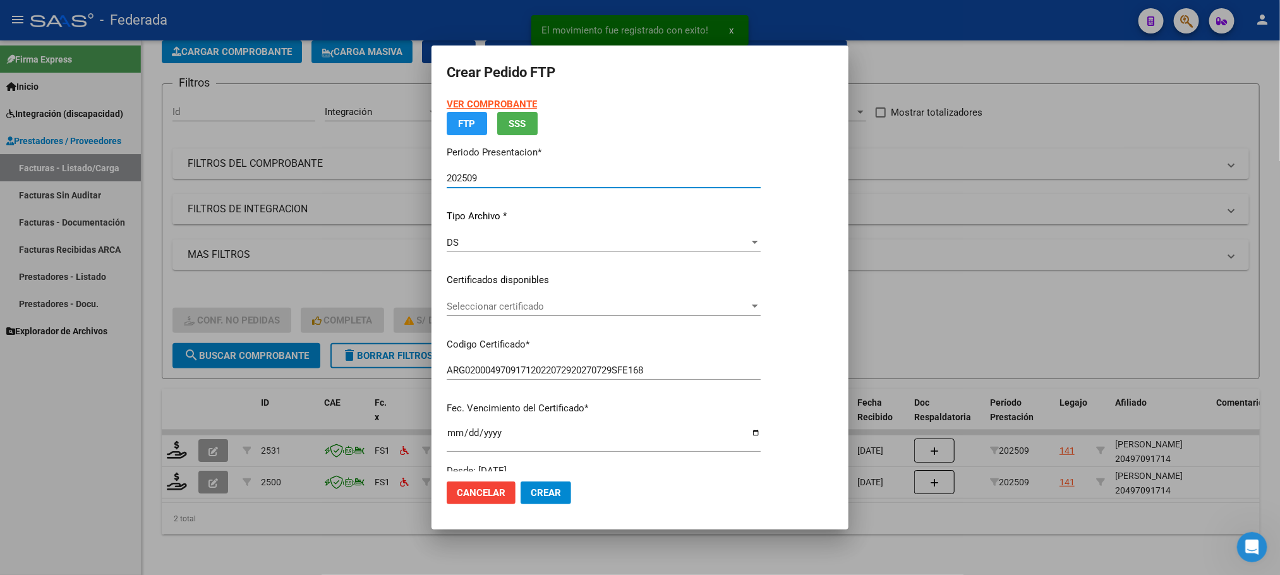
scroll to position [128, 0]
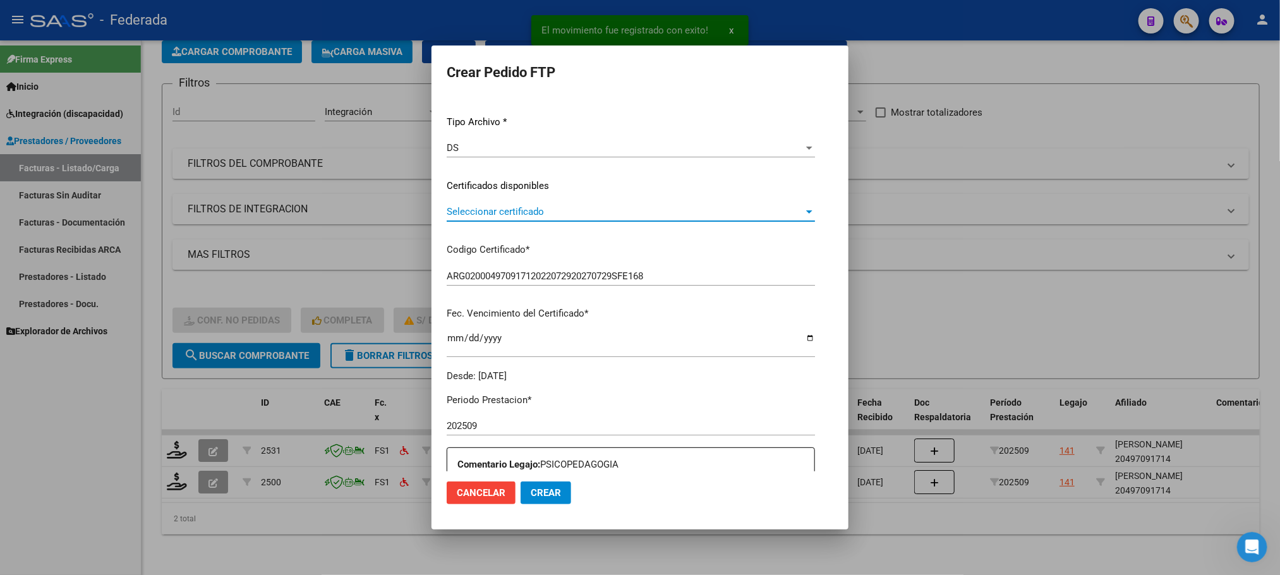
click at [457, 216] on span "Seleccionar certificado" at bounding box center [625, 211] width 357 height 11
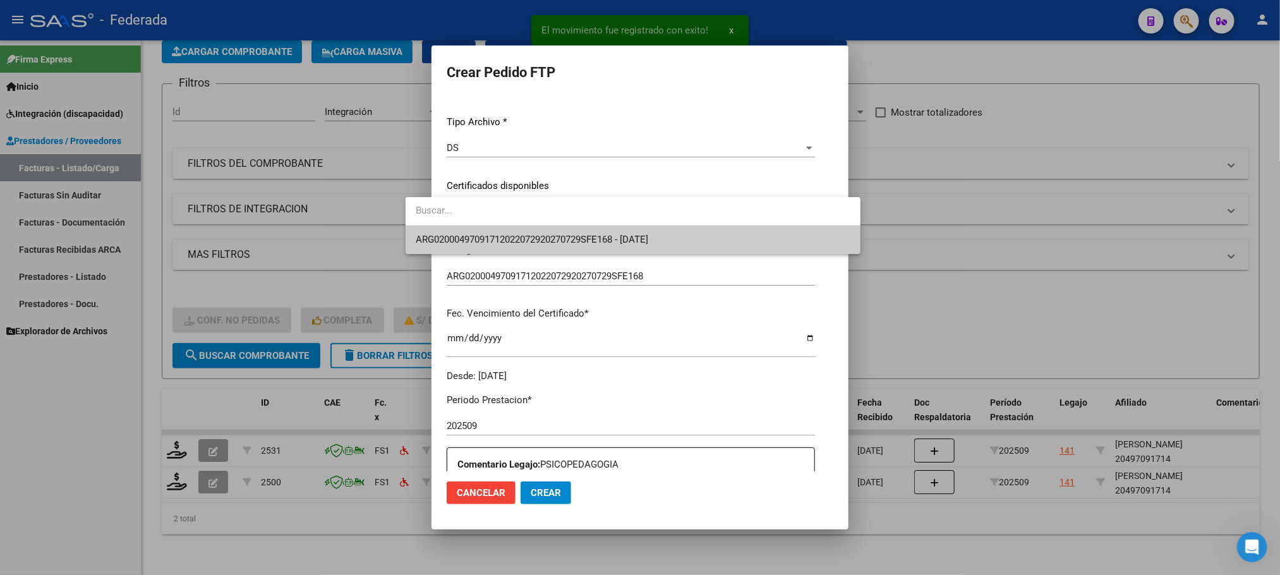
click at [459, 246] on span "ARG02000497091712022072920270729SFE168 - 2027-01-29" at bounding box center [633, 240] width 435 height 28
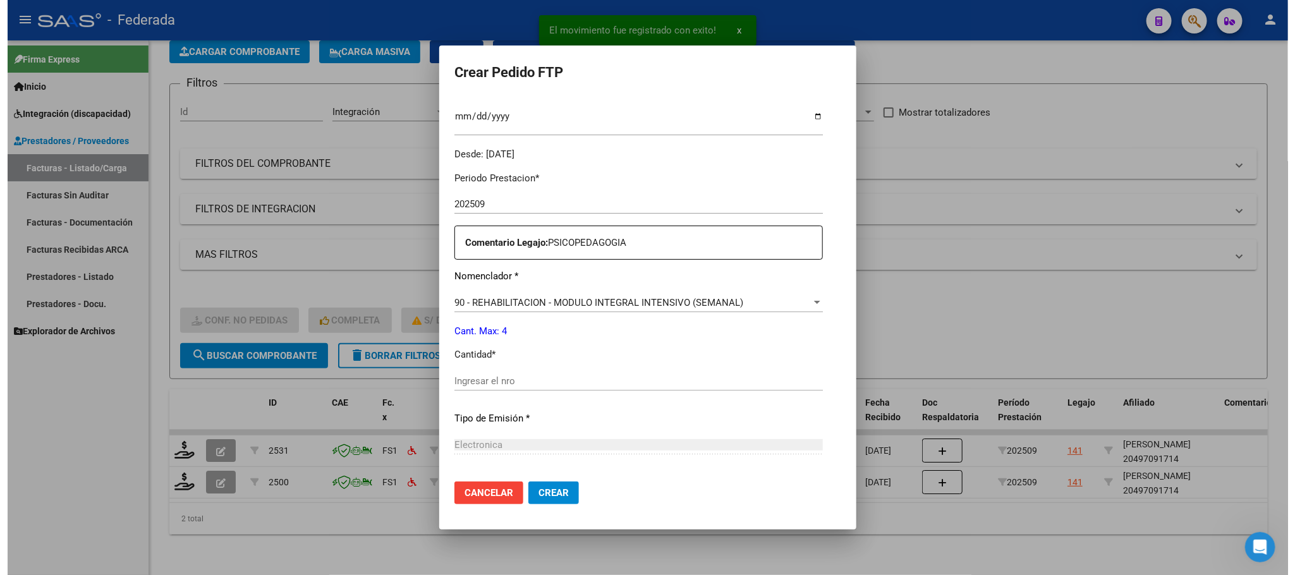
scroll to position [472, 0]
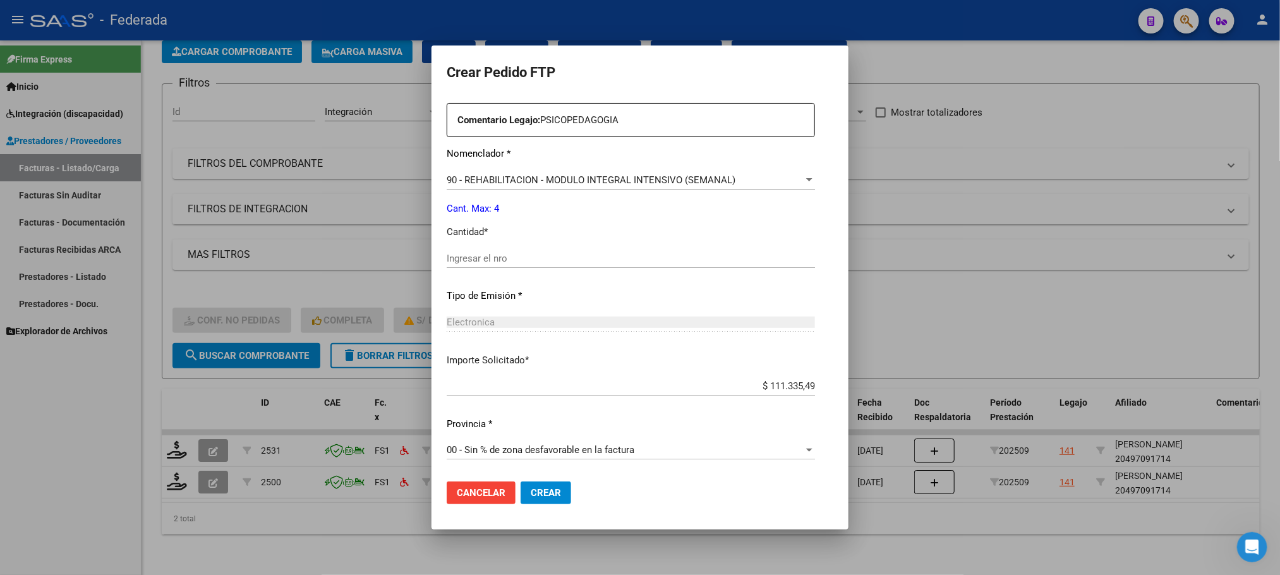
click at [470, 258] on input "Ingresar el nro" at bounding box center [631, 258] width 368 height 11
type input "4"
click at [531, 492] on span "Crear" at bounding box center [546, 492] width 30 height 11
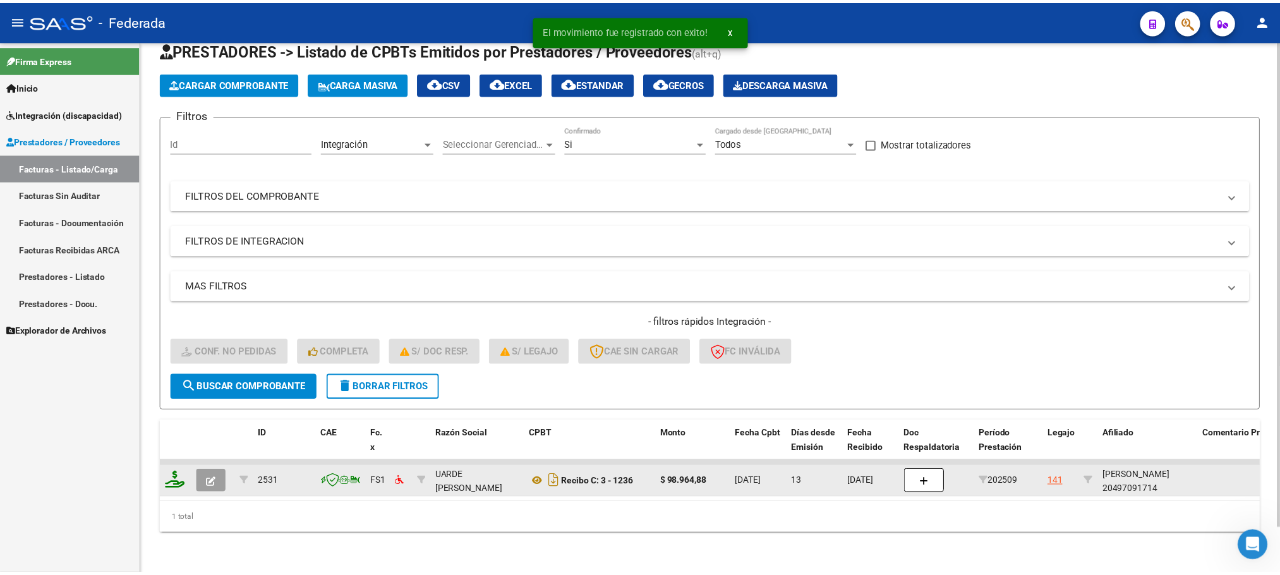
scroll to position [49, 0]
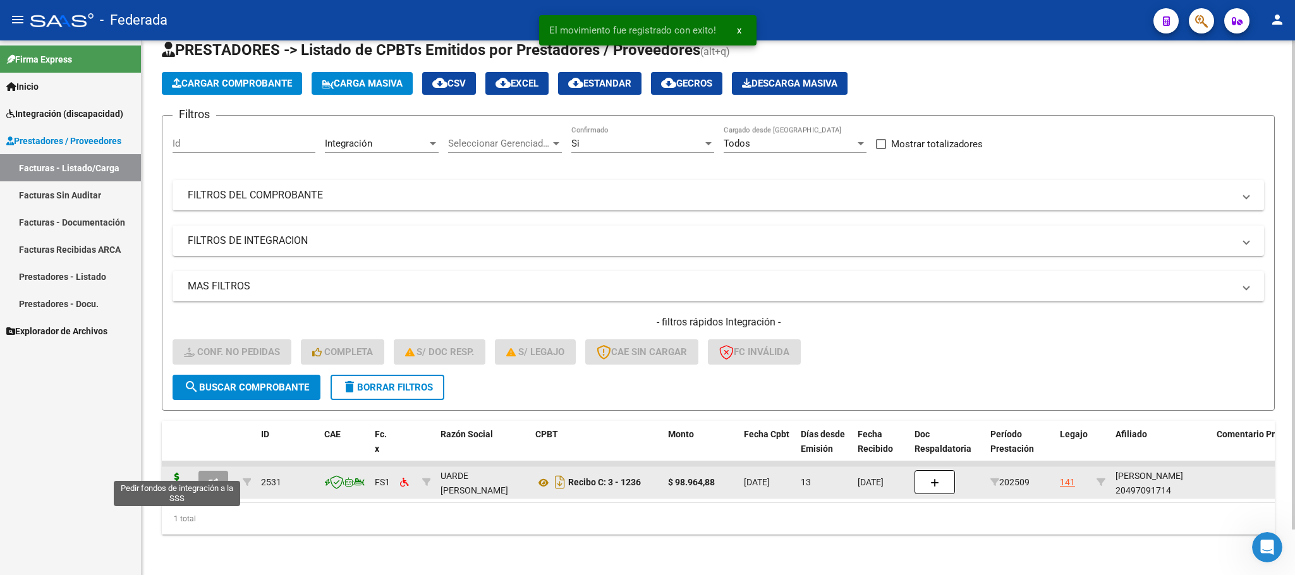
click at [173, 473] on icon at bounding box center [177, 482] width 20 height 18
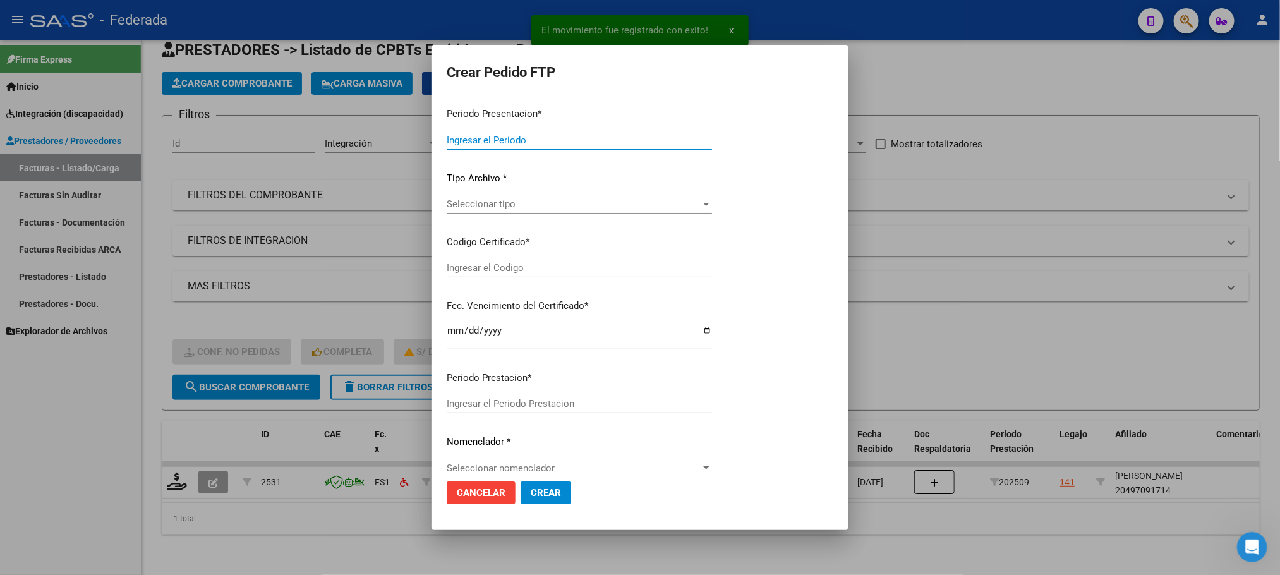
type input "202509"
type input "$ 98.964,88"
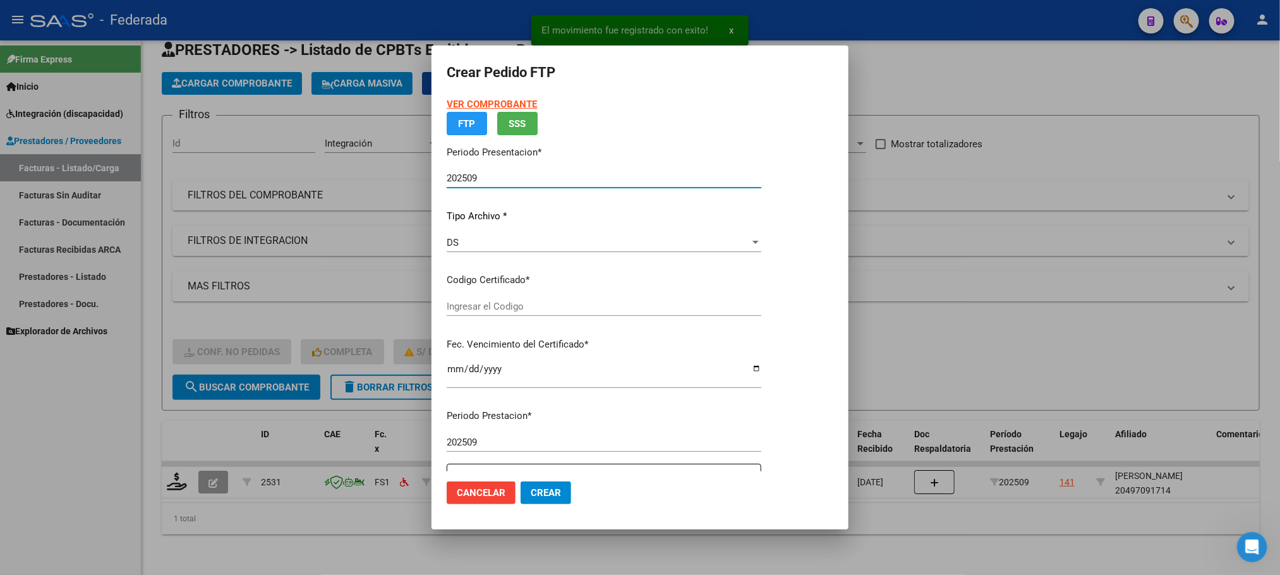
type input "ARG02000497091712022072920270729SFE168"
type input "2027-01-29"
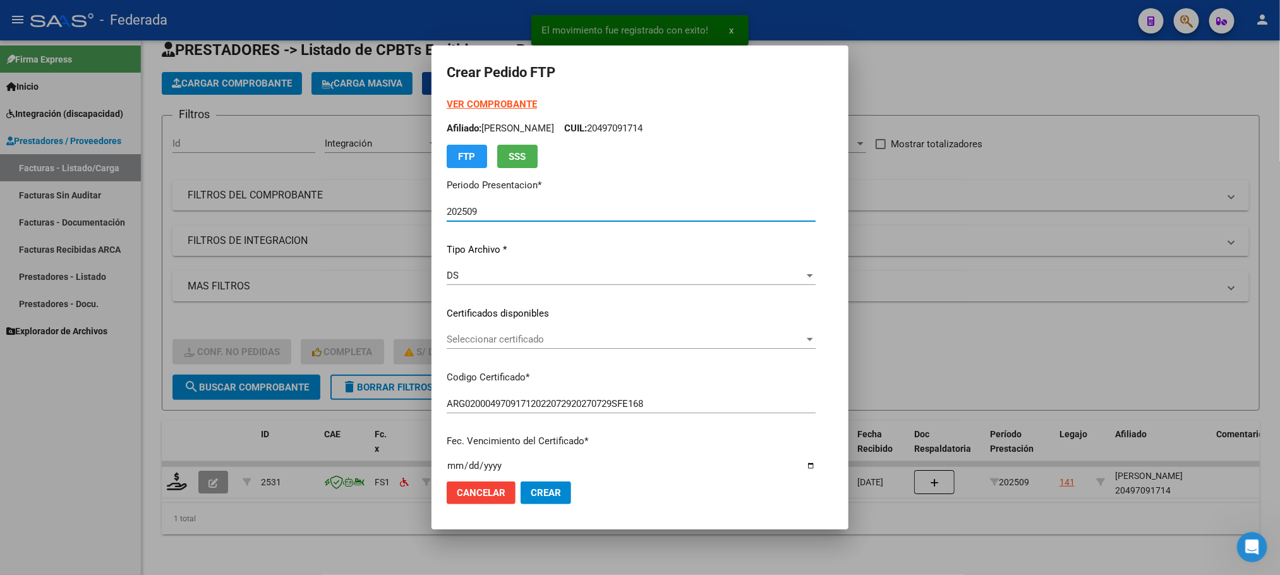
click at [450, 353] on div "Seleccionar certificado Seleccionar certificado" at bounding box center [631, 345] width 369 height 31
click at [450, 339] on span "Seleccionar certificado" at bounding box center [626, 339] width 358 height 11
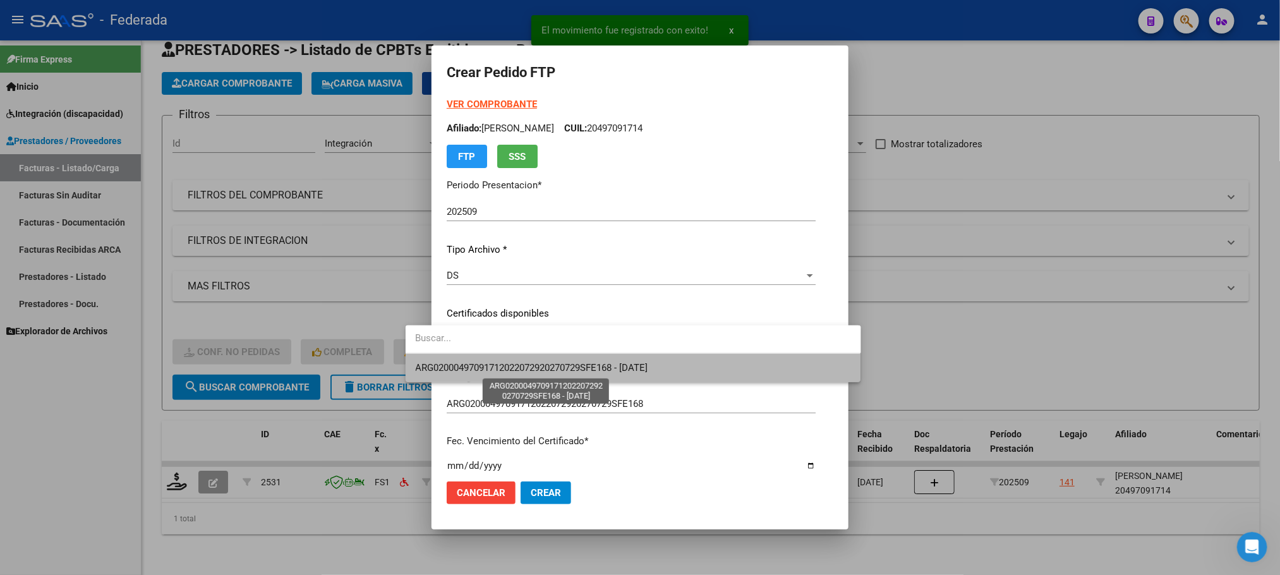
drag, startPoint x: 453, startPoint y: 361, endPoint x: 461, endPoint y: 349, distance: 14.5
click at [454, 363] on span "ARG02000497091712022072920270729SFE168 - 2027-01-29" at bounding box center [532, 367] width 232 height 11
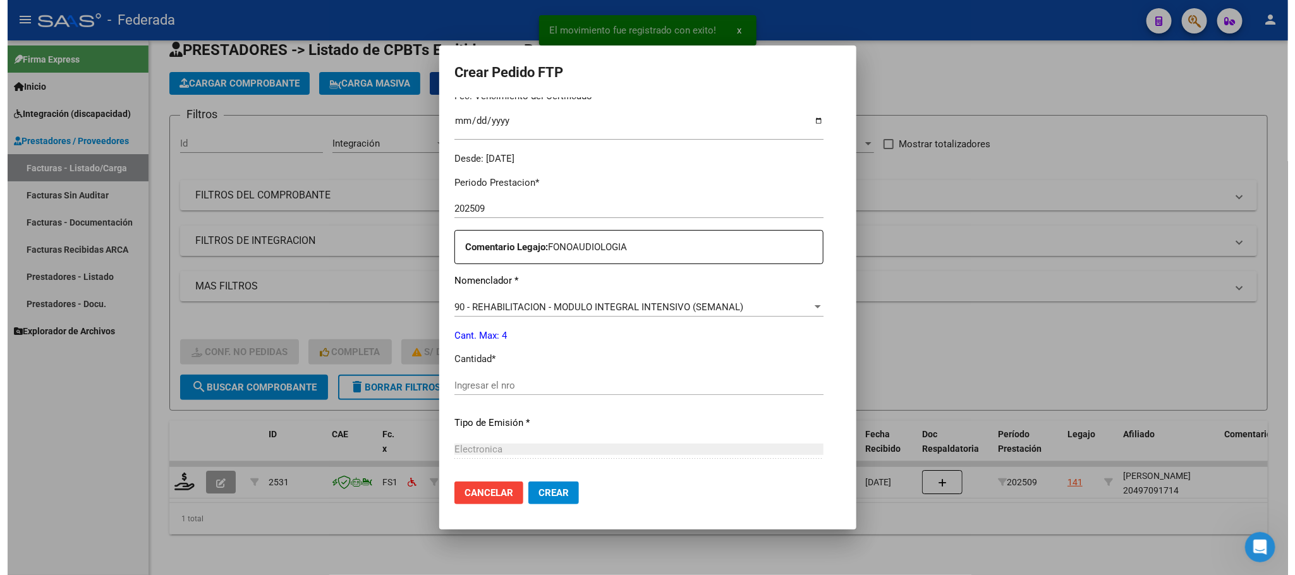
scroll to position [379, 0]
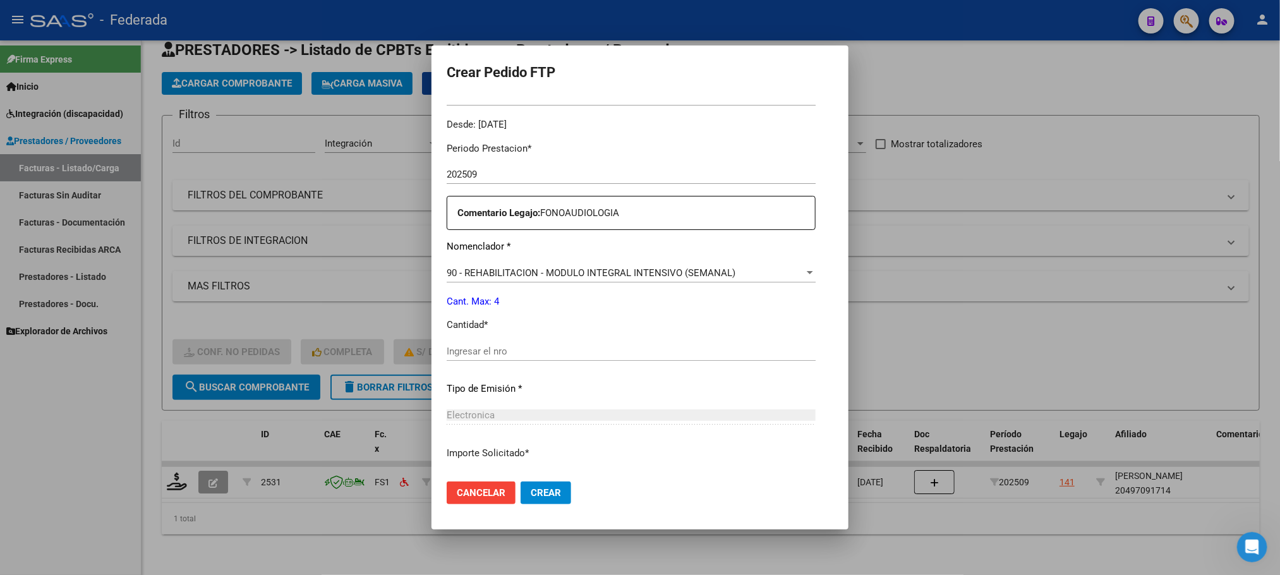
click at [482, 344] on div "Ingresar el nro" at bounding box center [631, 351] width 369 height 19
type input "4"
click at [531, 491] on span "Crear" at bounding box center [546, 492] width 30 height 11
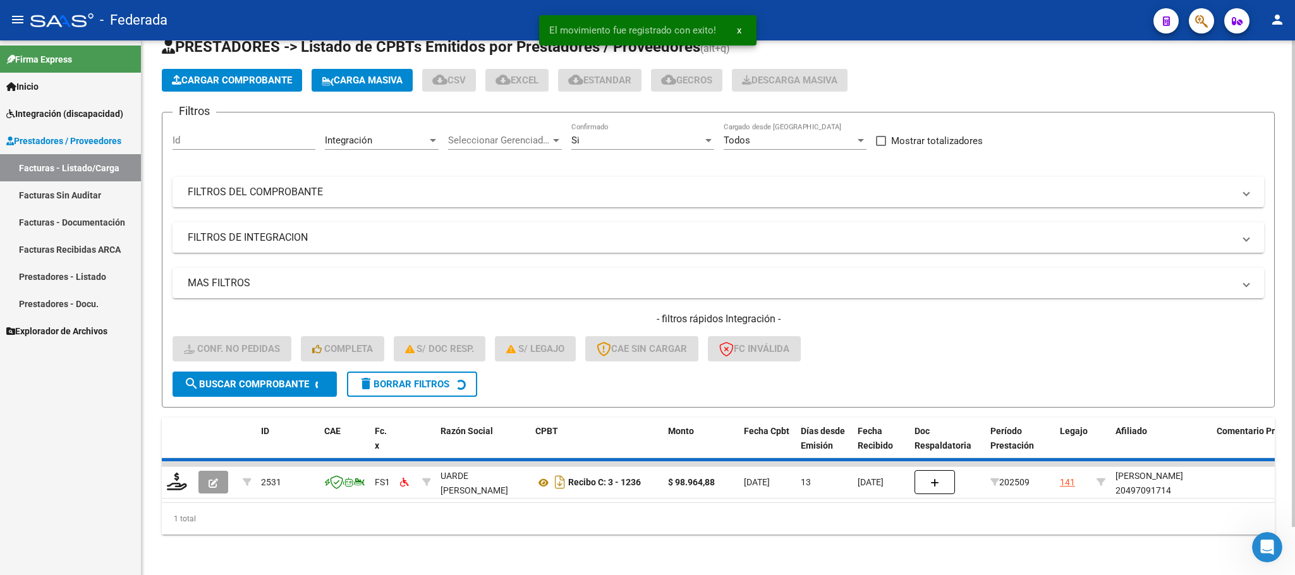
scroll to position [25, 0]
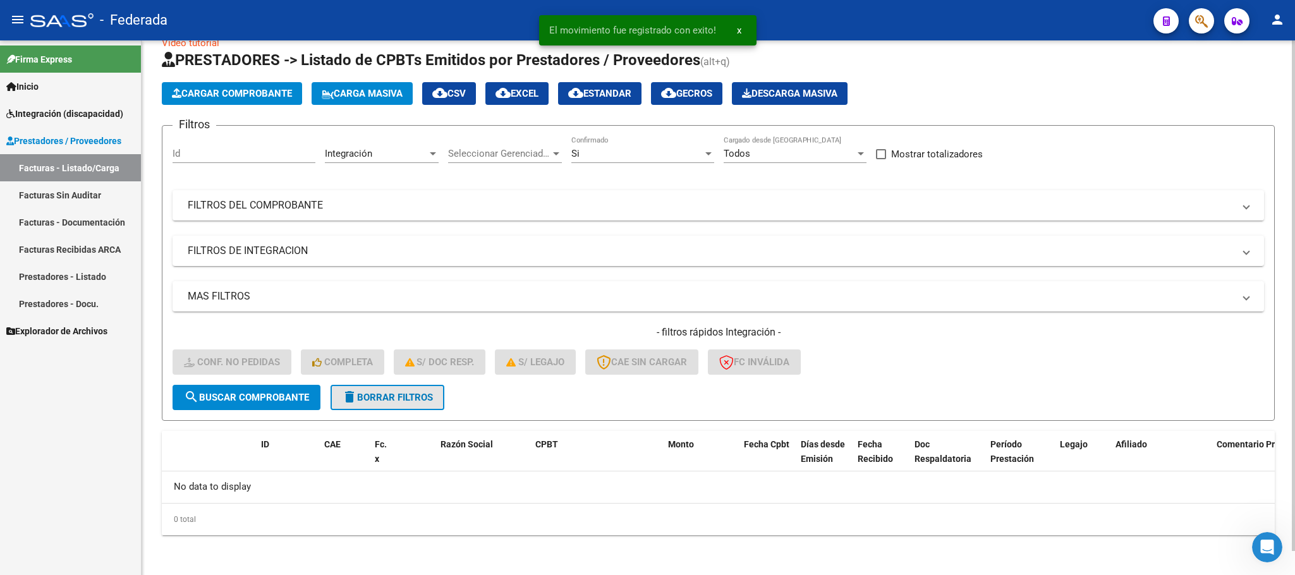
click at [402, 396] on span "delete Borrar Filtros" at bounding box center [387, 397] width 91 height 11
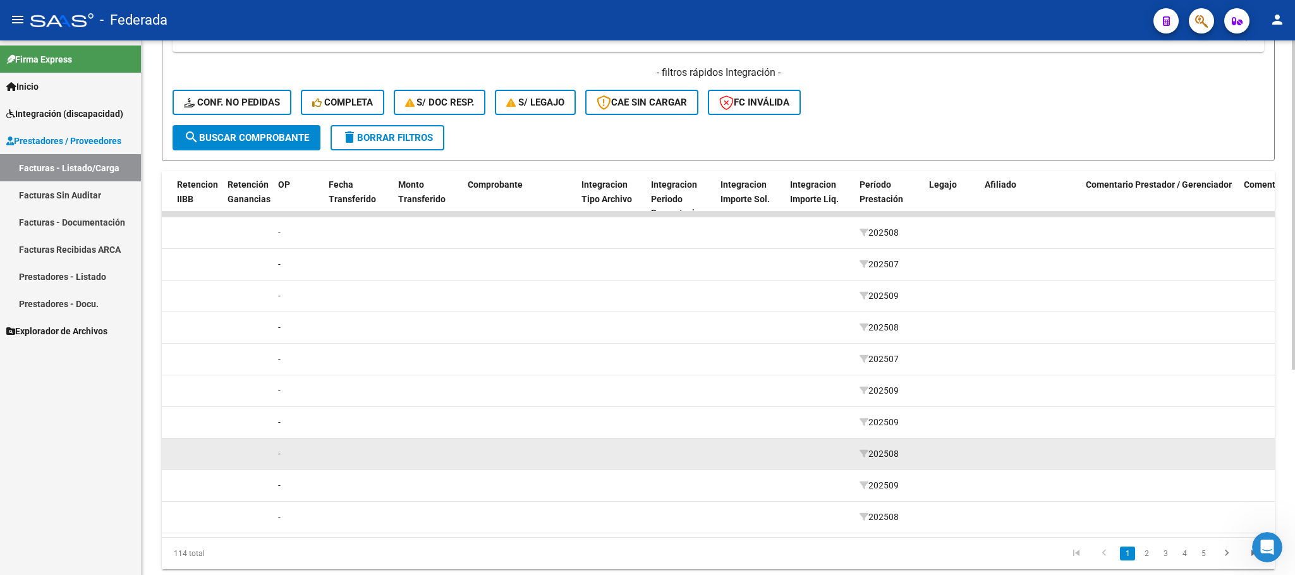
scroll to position [334, 0]
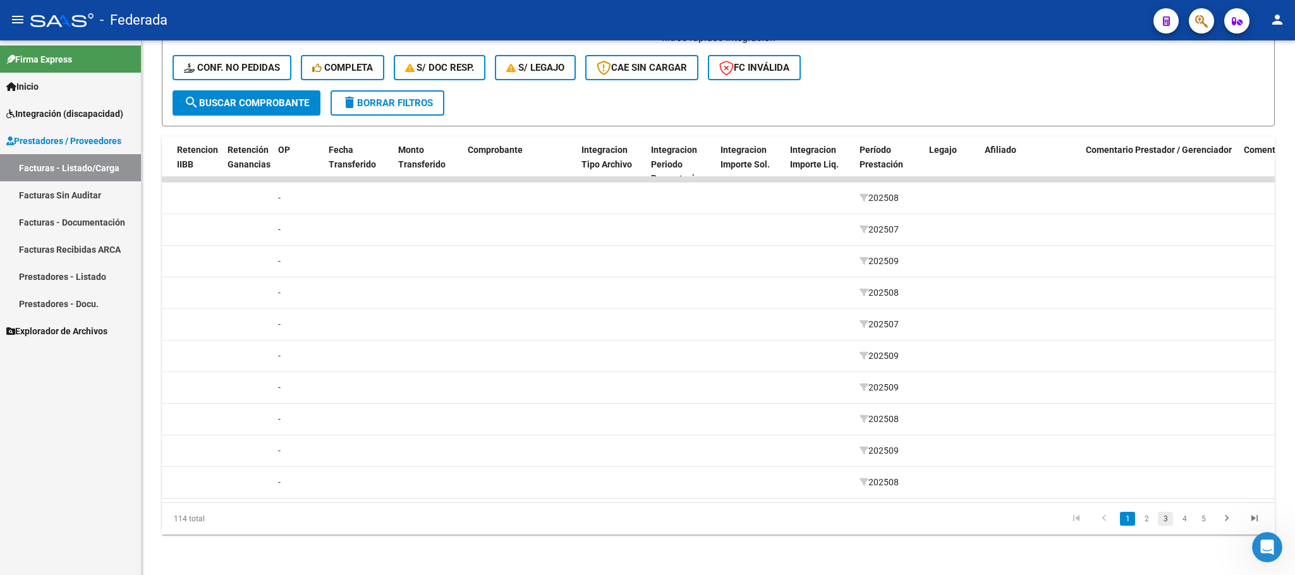
click at [1164, 520] on link "3" at bounding box center [1164, 519] width 15 height 14
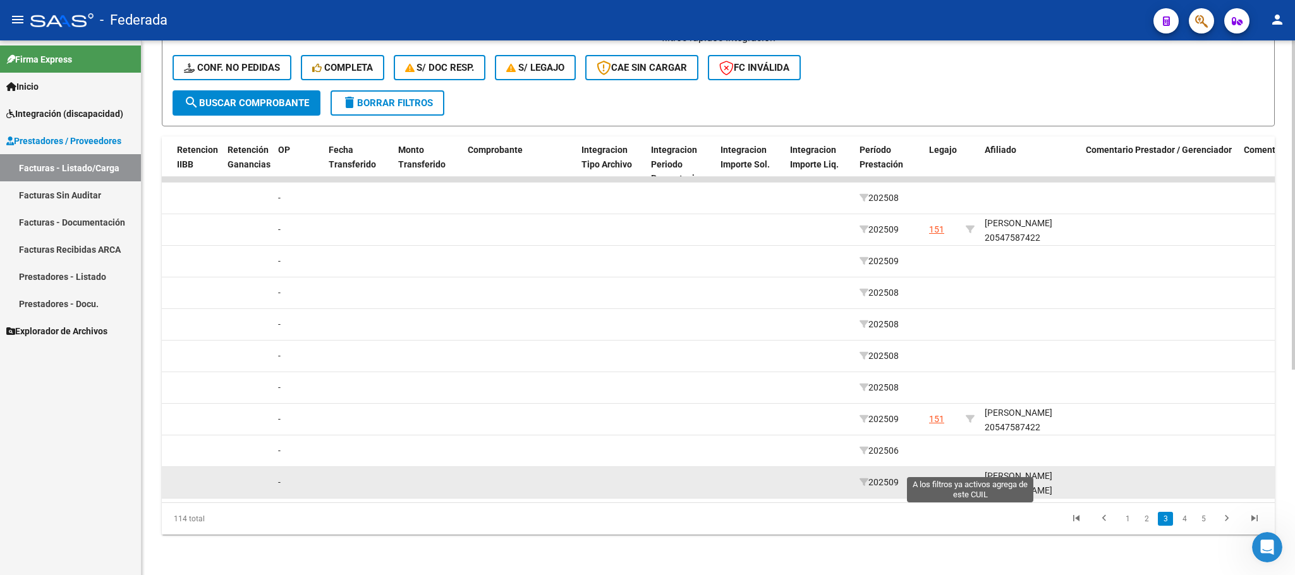
click at [971, 478] on icon at bounding box center [969, 482] width 9 height 9
type input "23500179619"
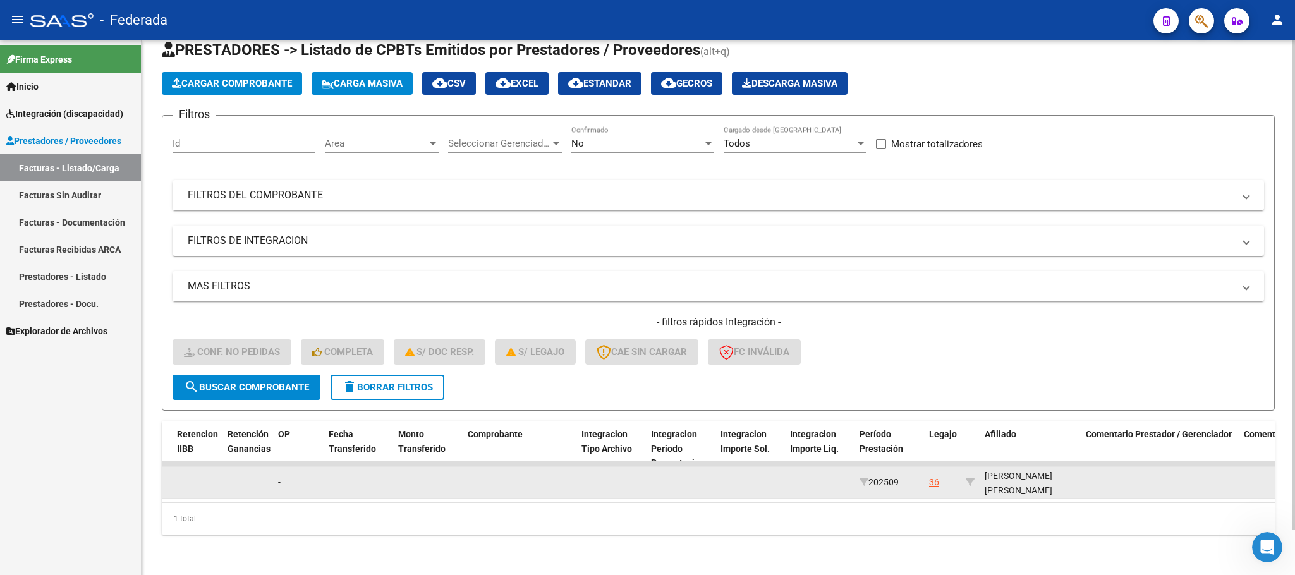
scroll to position [16, 0]
click at [1018, 473] on div "DIAZ CASERES LAUTARO ELIAN 23500179619" at bounding box center [1029, 474] width 91 height 43
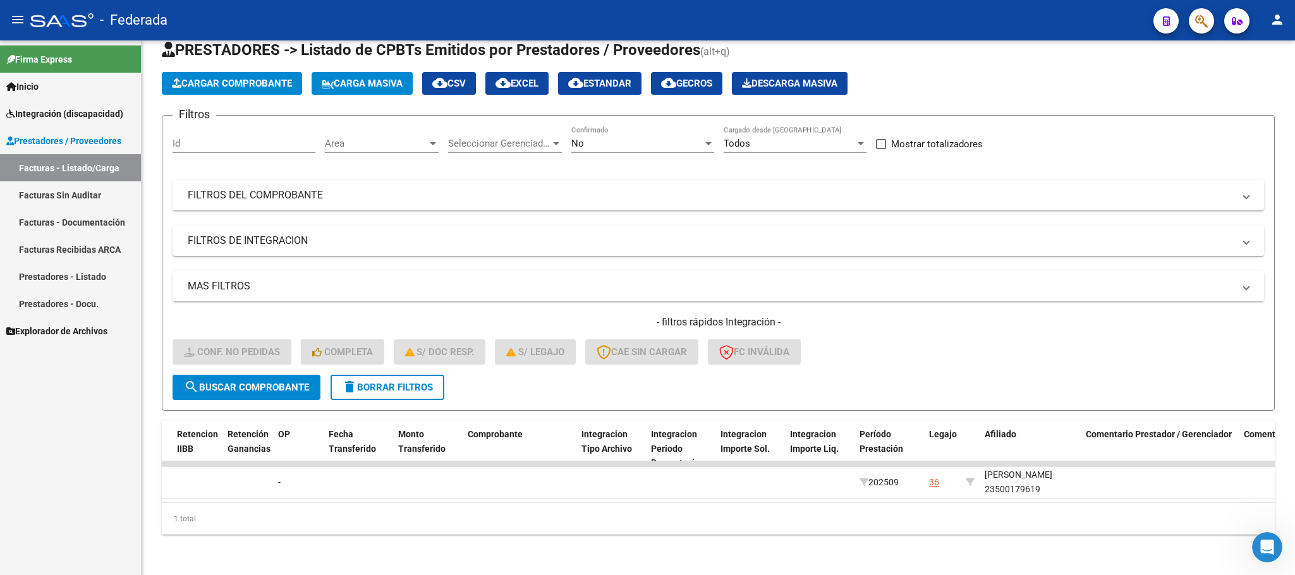
copy div "23500179619"
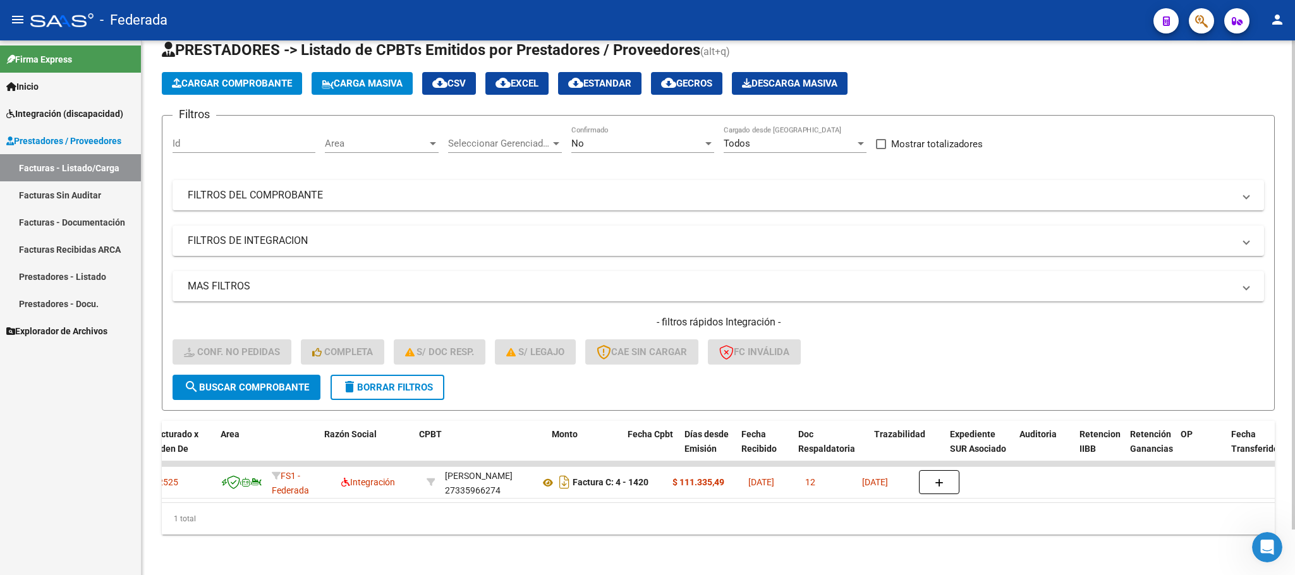
scroll to position [0, 0]
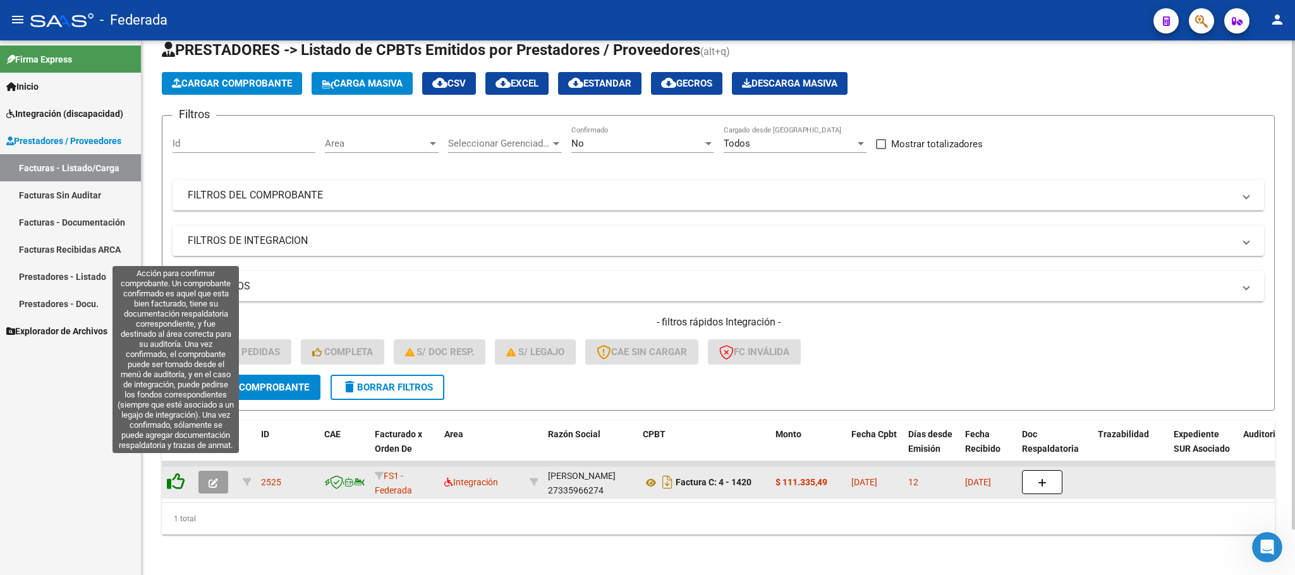
click at [175, 473] on icon at bounding box center [176, 482] width 18 height 18
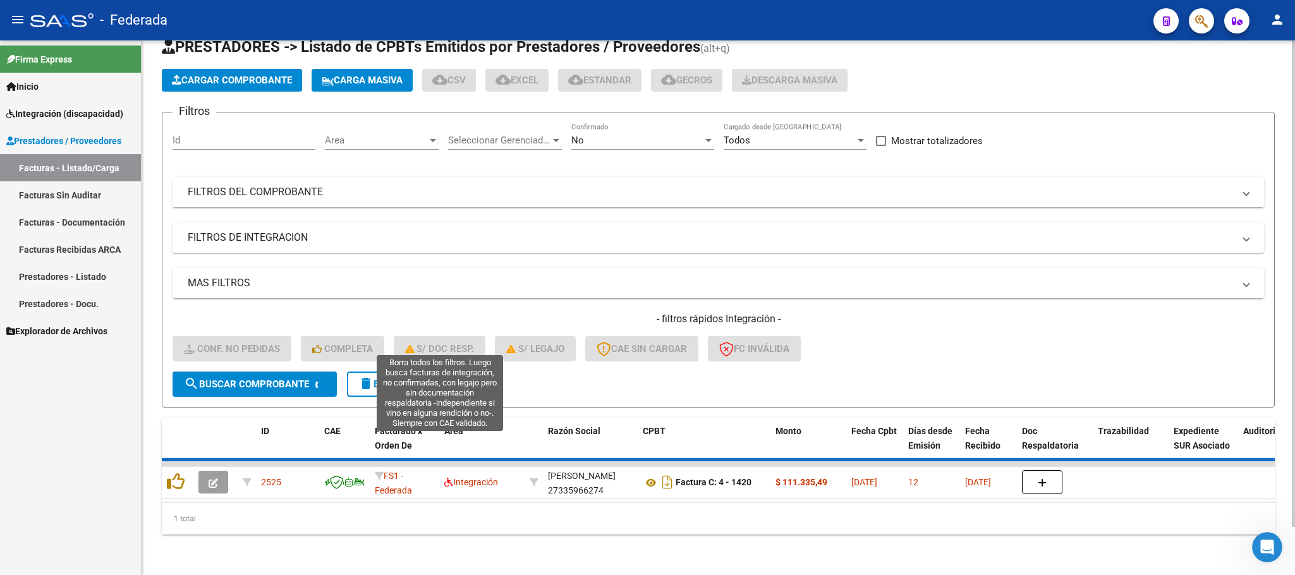
scroll to position [25, 0]
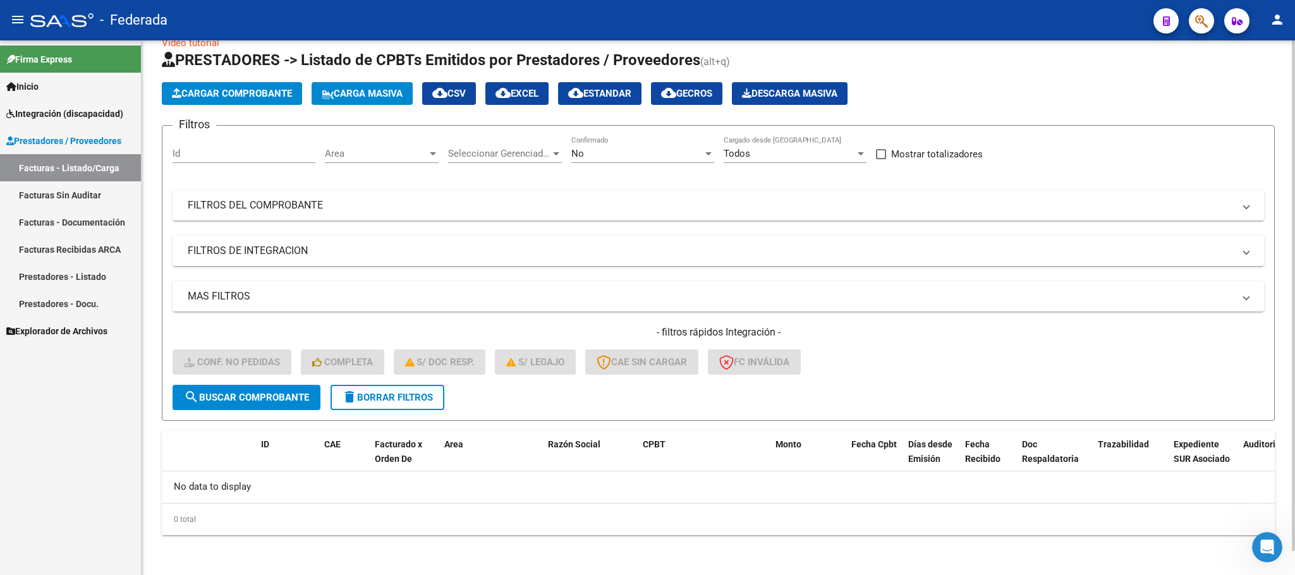
click at [380, 393] on span "delete Borrar Filtros" at bounding box center [387, 397] width 91 height 11
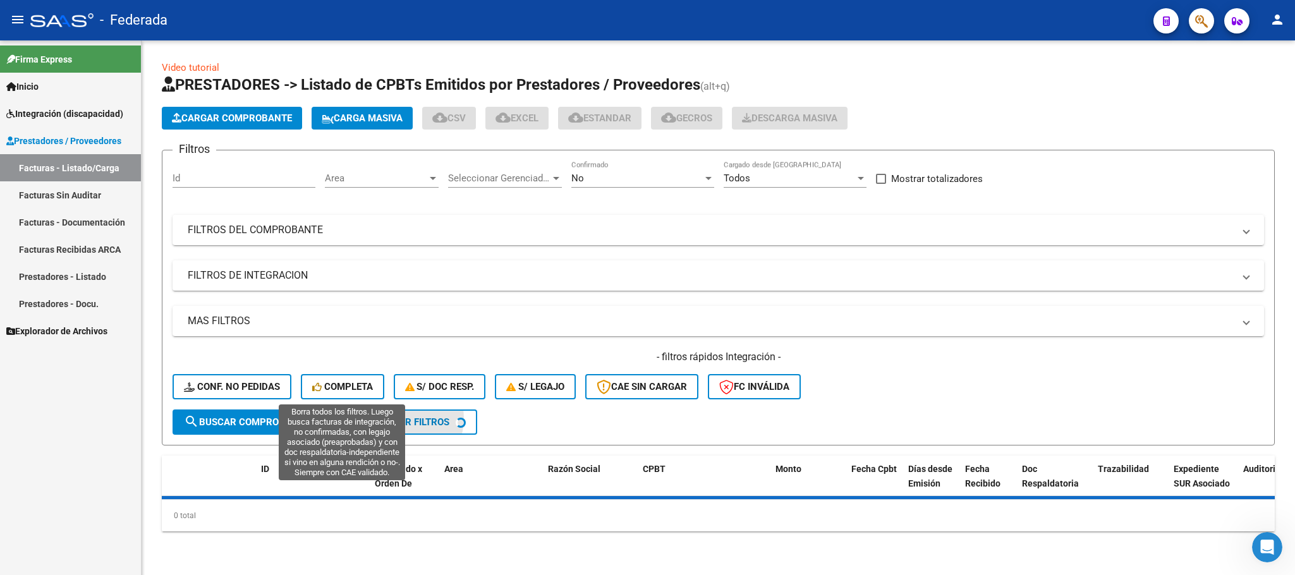
scroll to position [0, 0]
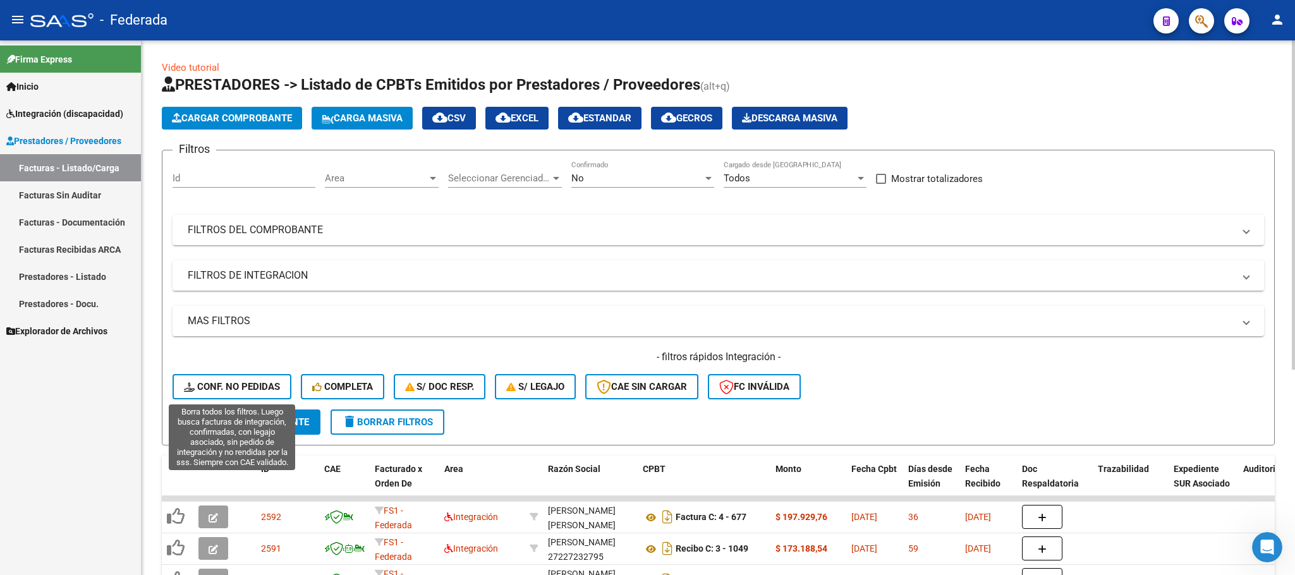
click at [271, 389] on span "Conf. no pedidas" at bounding box center [232, 386] width 96 height 11
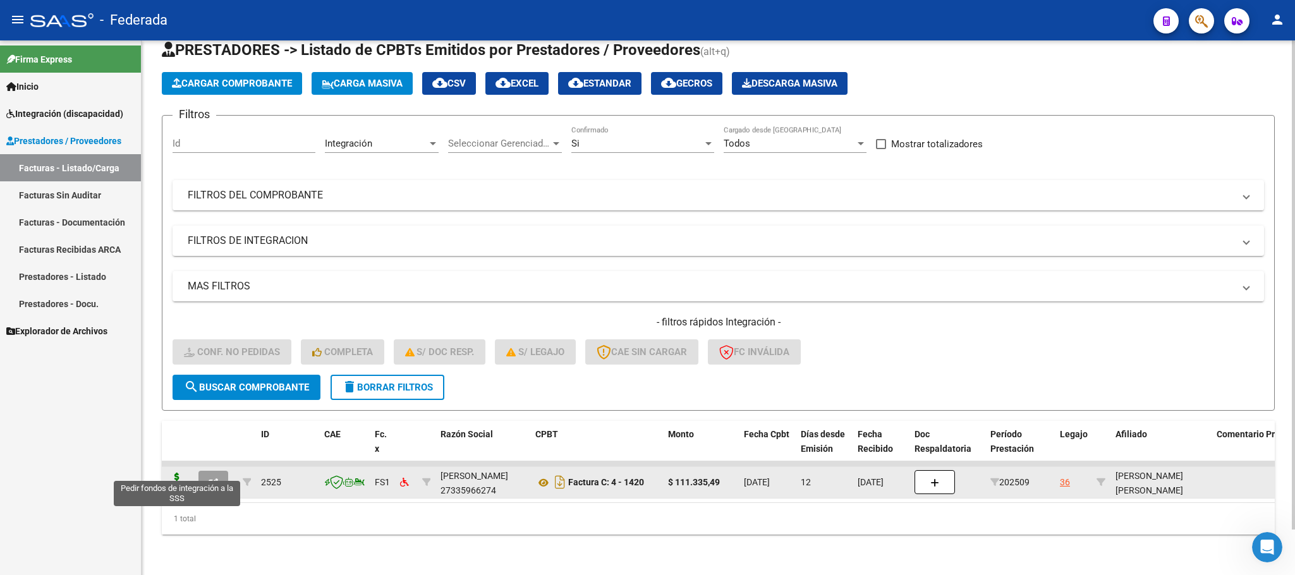
click at [178, 474] on icon at bounding box center [177, 482] width 20 height 18
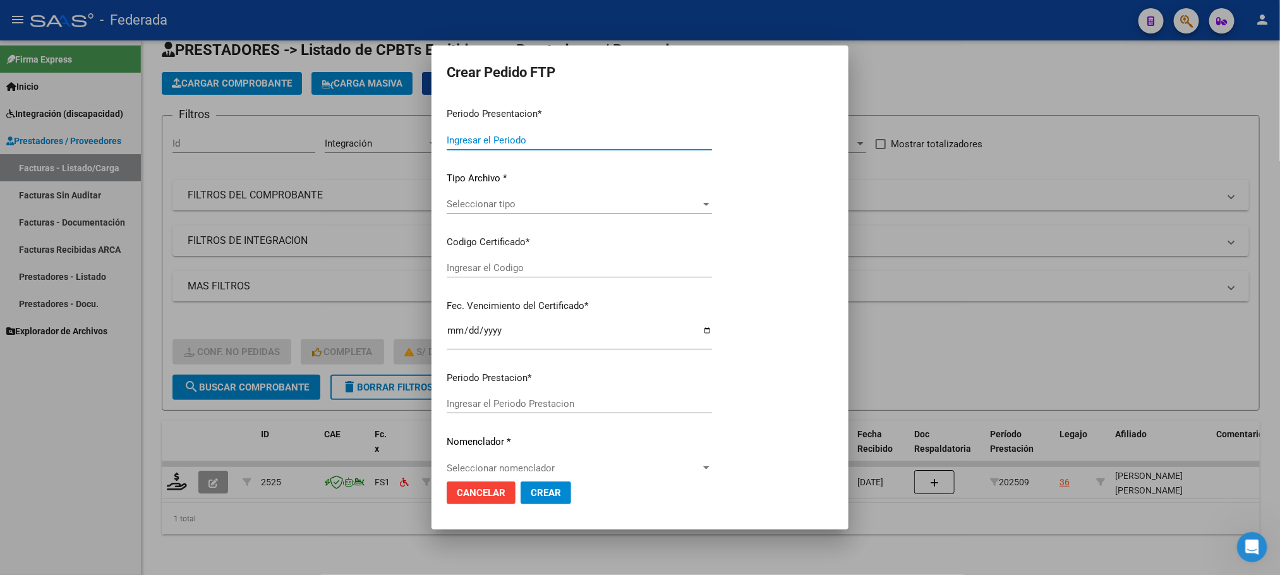
type input "202509"
type input "$ 111.335,49"
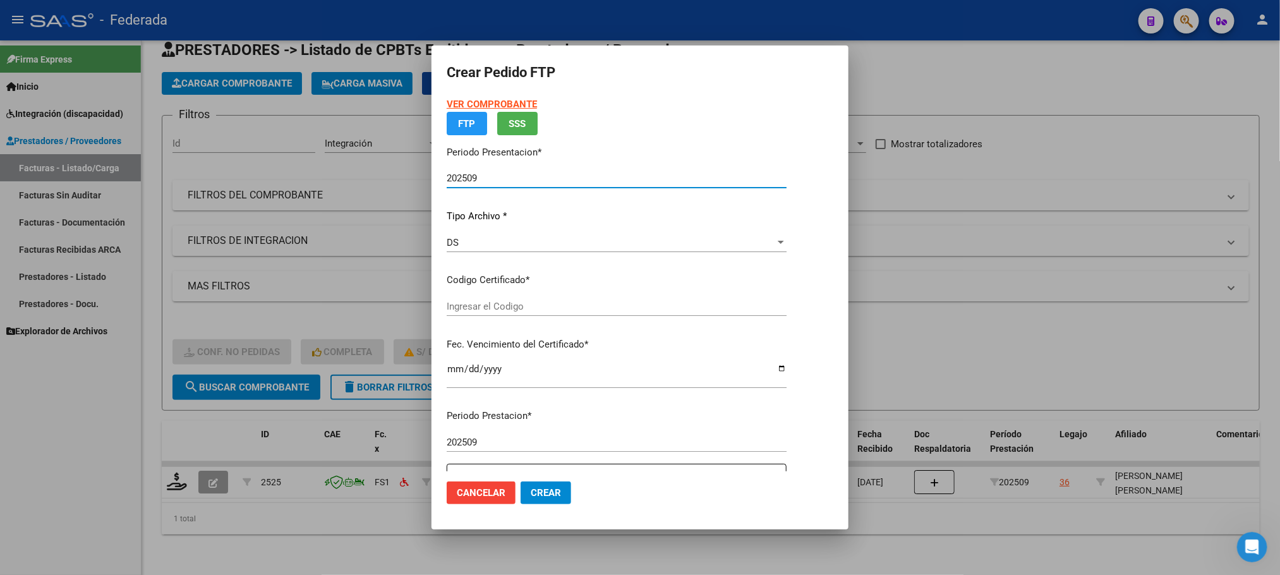
type input "ARG02000500179612024031120340311SAN166"
type input "2034-03-11"
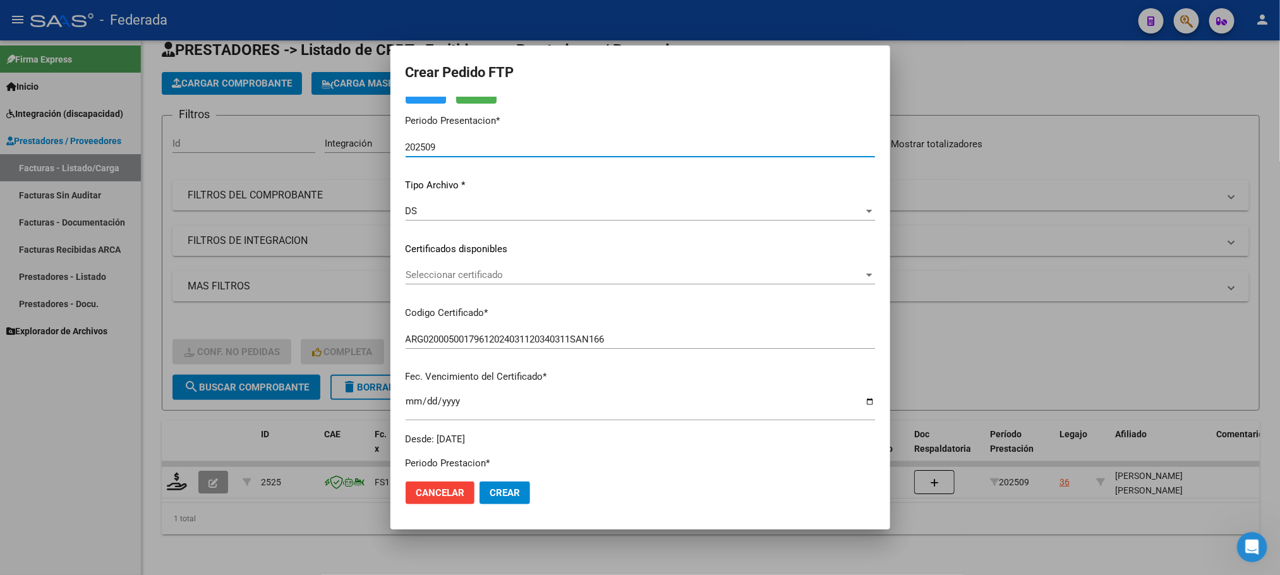
scroll to position [95, 0]
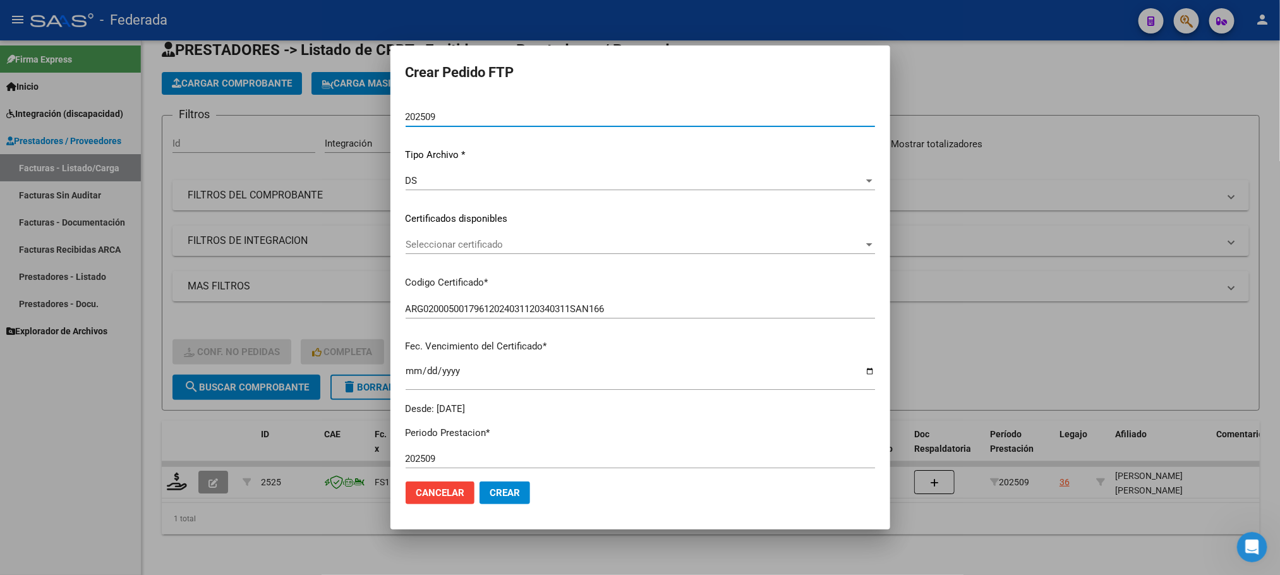
click at [474, 246] on span "Seleccionar certificado" at bounding box center [635, 244] width 458 height 11
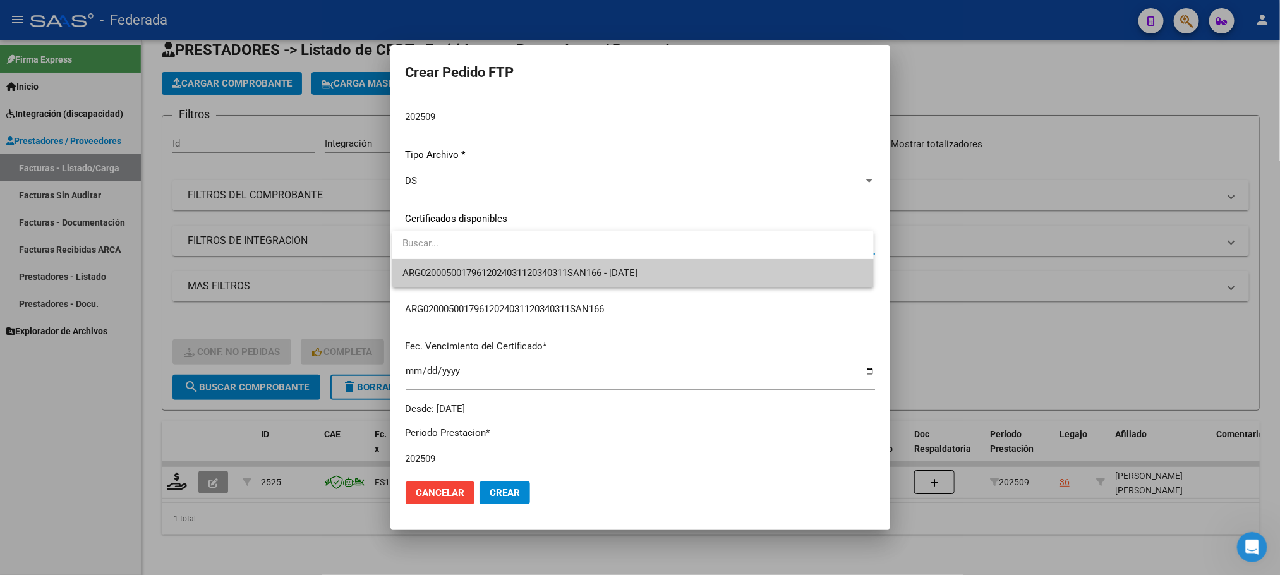
click at [472, 283] on span "ARG02000500179612024031120340311SAN166 - 2034-03-11" at bounding box center [632, 273] width 461 height 28
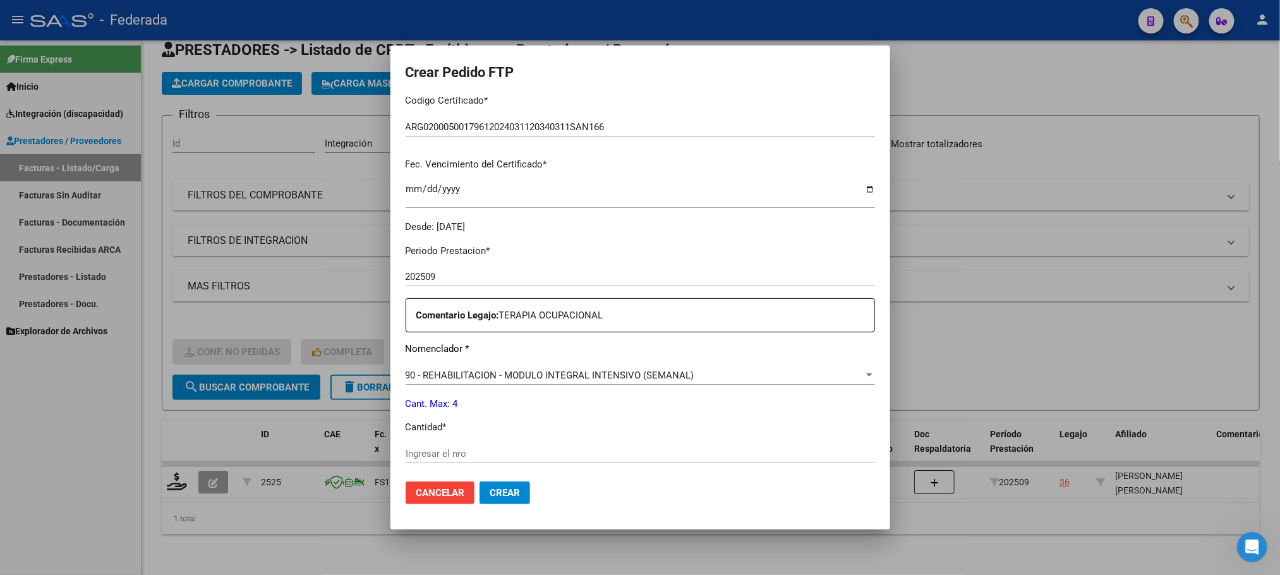
scroll to position [379, 0]
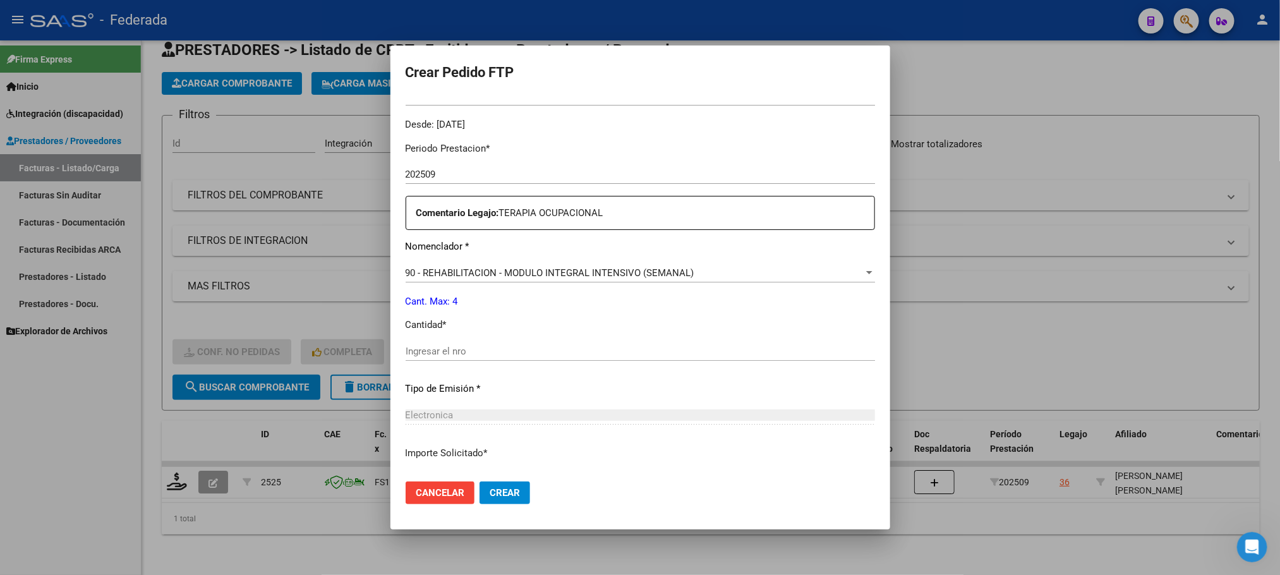
click at [462, 355] on input "Ingresar el nro" at bounding box center [640, 351] width 469 height 11
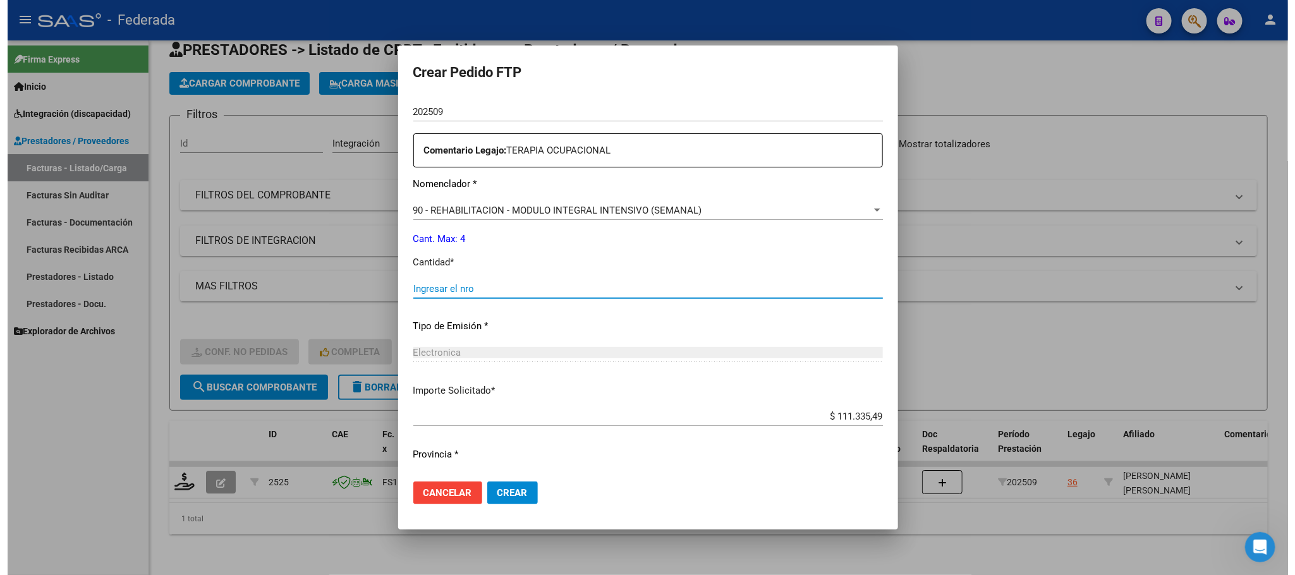
scroll to position [472, 0]
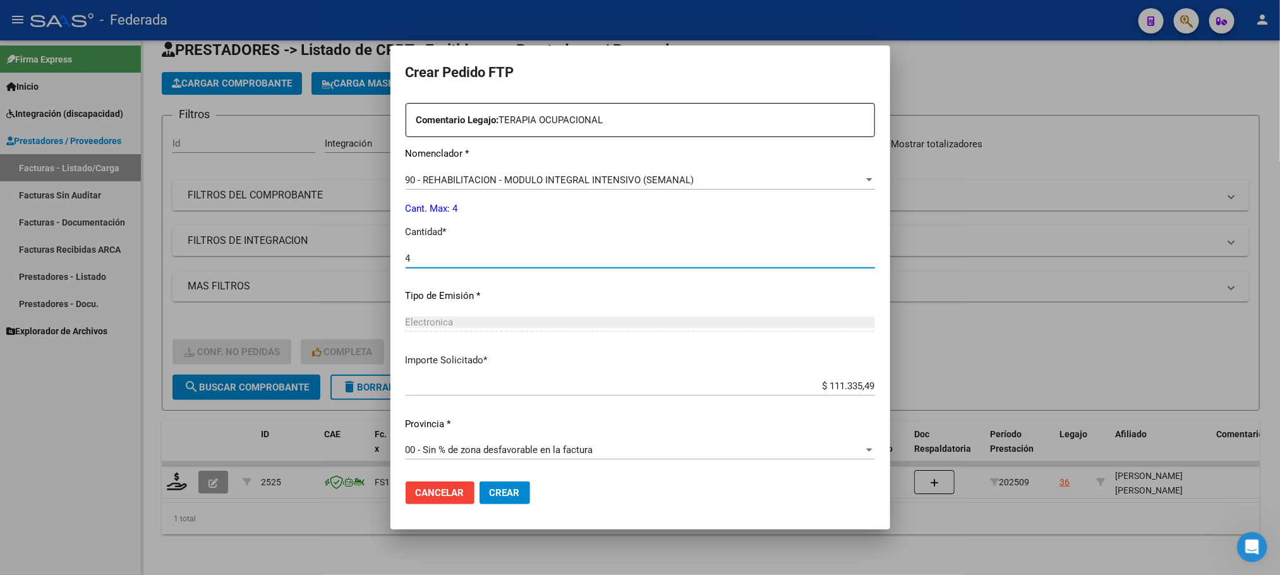
type input "4"
click at [501, 493] on span "Crear" at bounding box center [505, 492] width 30 height 11
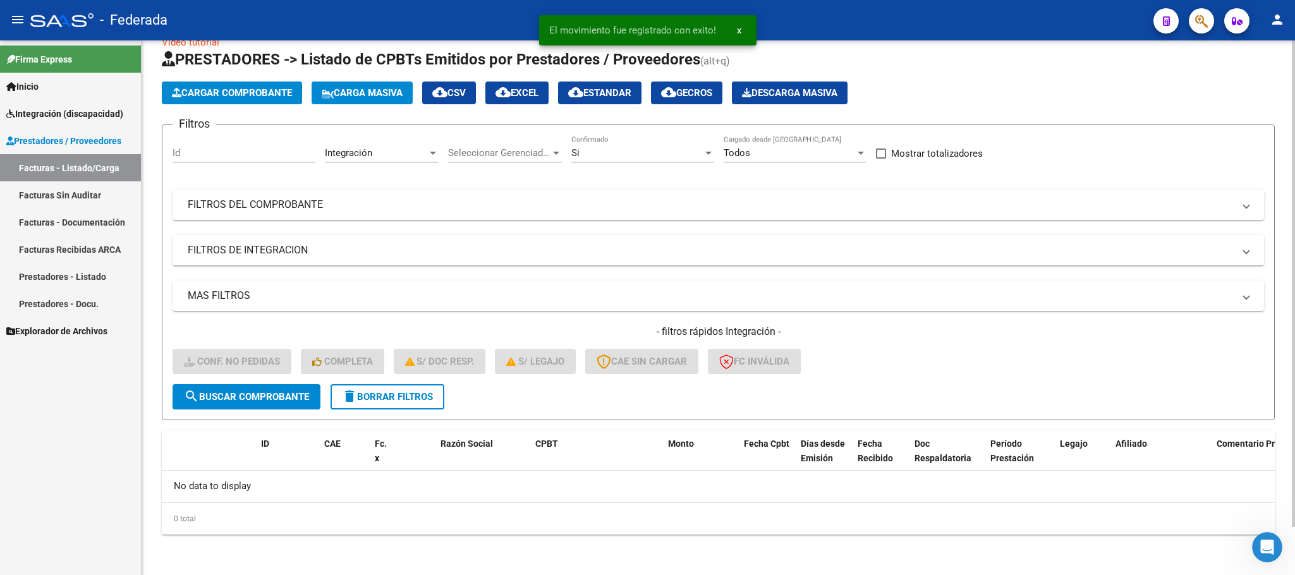
scroll to position [25, 0]
click at [434, 404] on button "delete Borrar Filtros" at bounding box center [387, 397] width 114 height 25
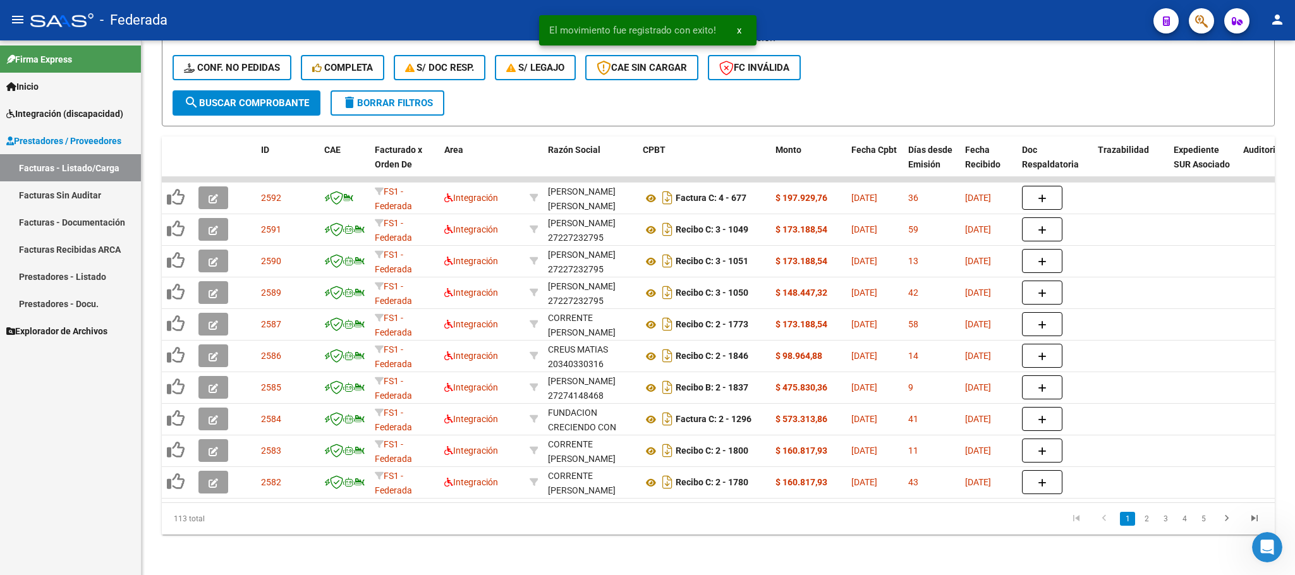
scroll to position [334, 0]
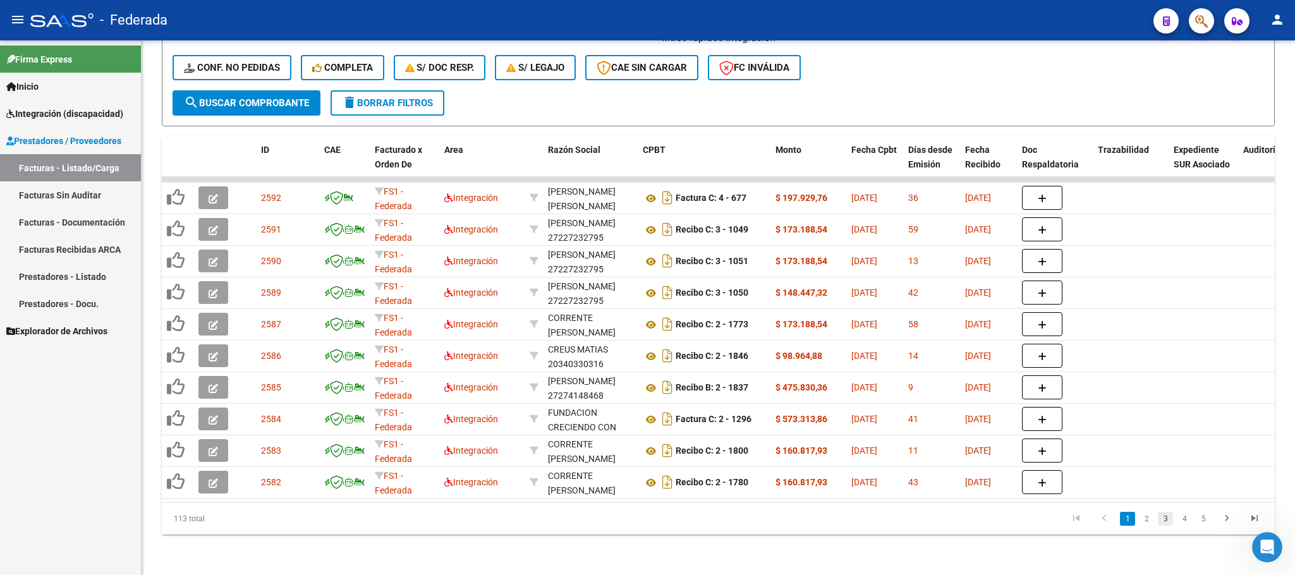
click at [1169, 523] on link "3" at bounding box center [1164, 519] width 15 height 14
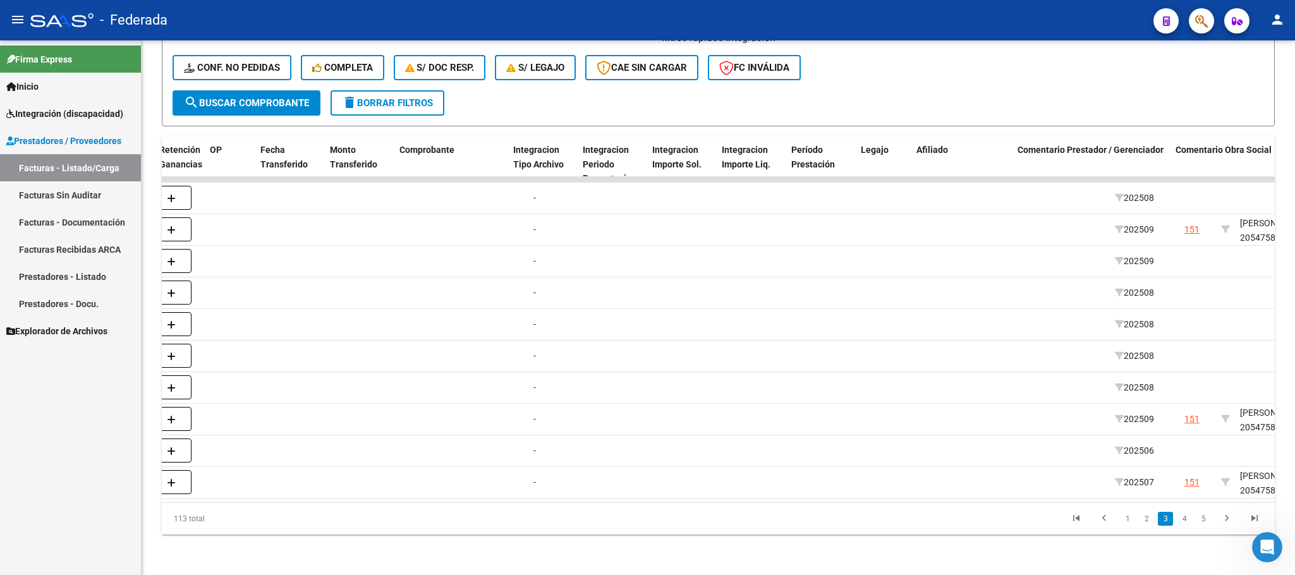
scroll to position [0, 1197]
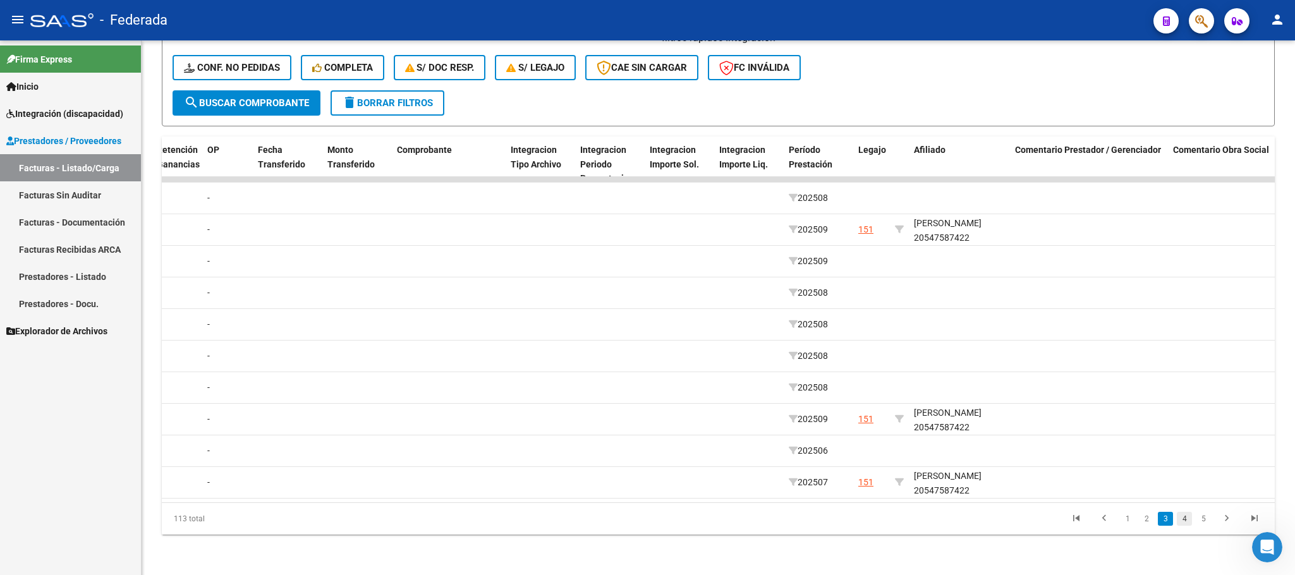
click at [1185, 518] on link "4" at bounding box center [1183, 519] width 15 height 14
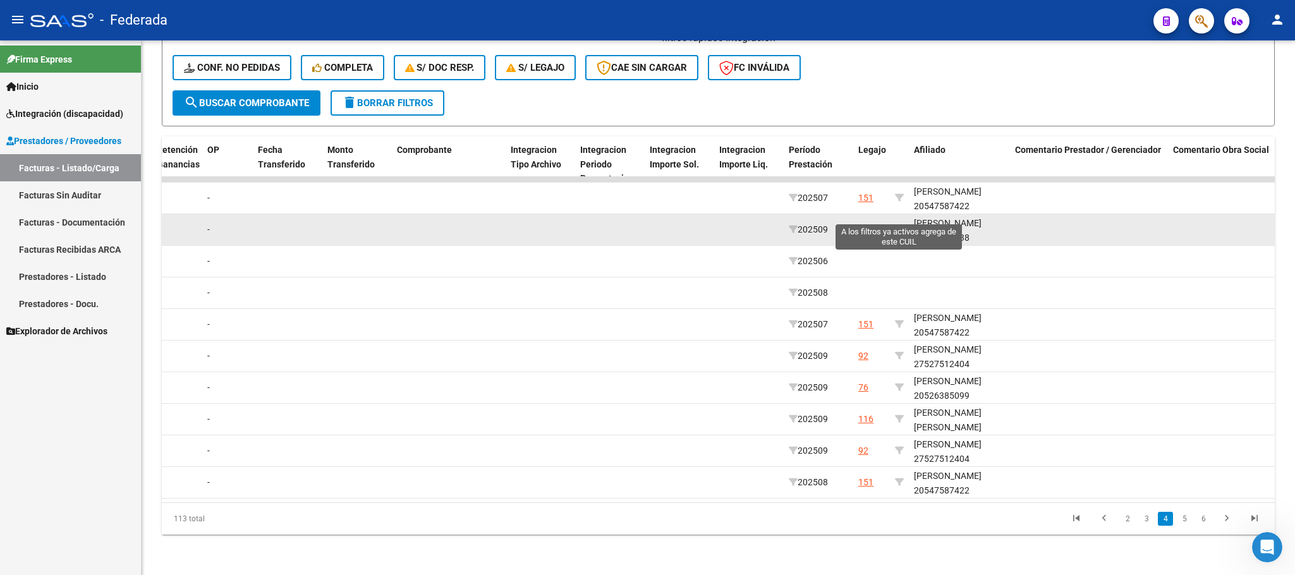
click at [899, 225] on icon at bounding box center [899, 229] width 9 height 9
type input "20548131538"
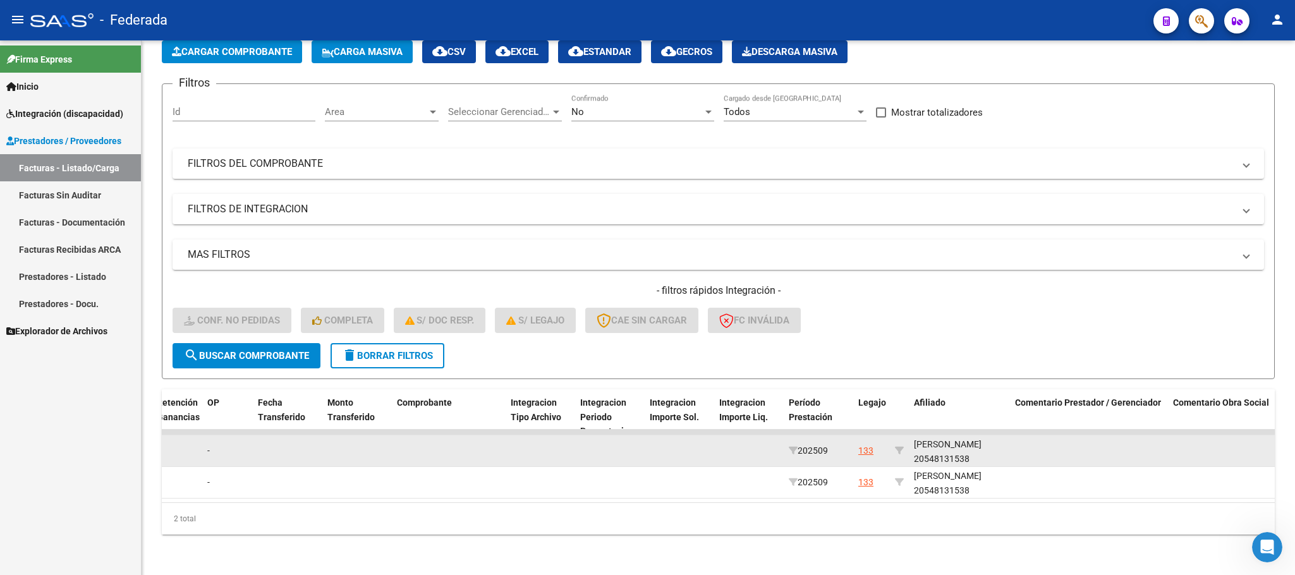
scroll to position [80, 0]
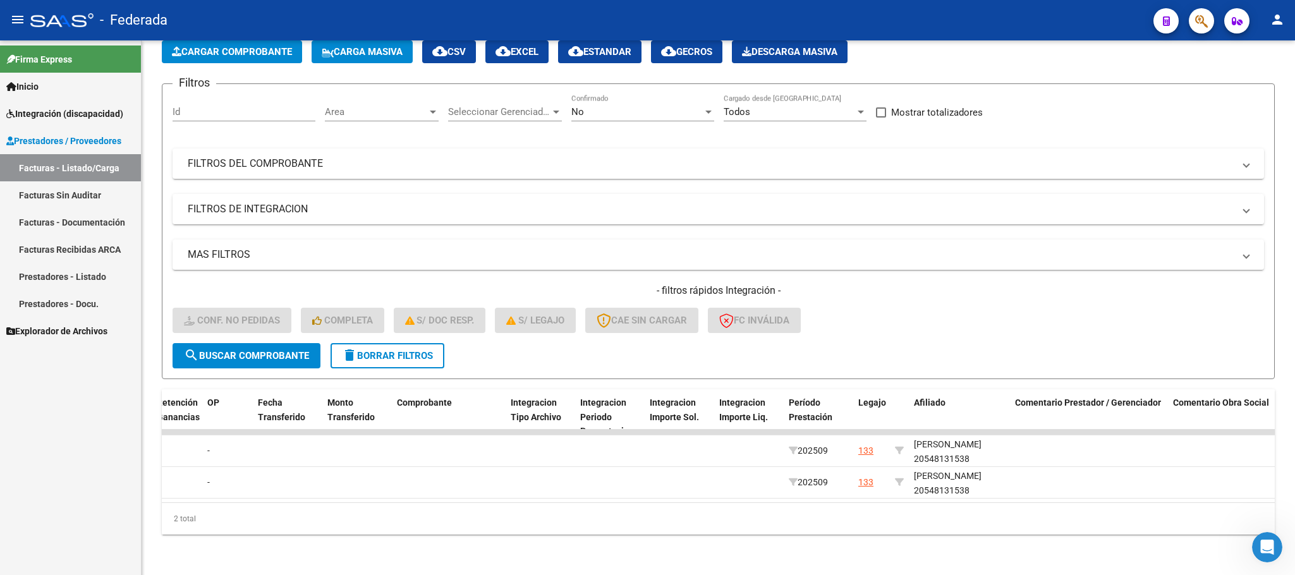
click at [900, 546] on div "Video tutorial PRESTADORES -> Listado de CPBTs Emitidos por Prestadores / Prove…" at bounding box center [718, 274] width 1153 height 601
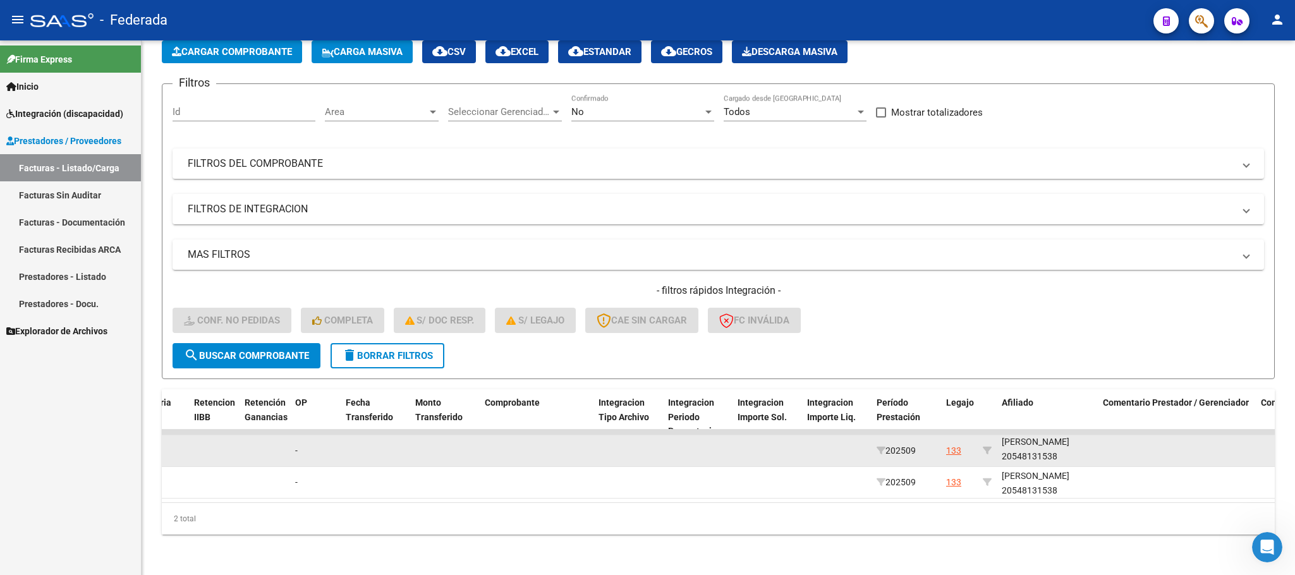
scroll to position [16, 0]
click at [1017, 438] on div "TIMPANARO VALENTINO 20548131538" at bounding box center [1046, 449] width 91 height 29
copy div "20548131538"
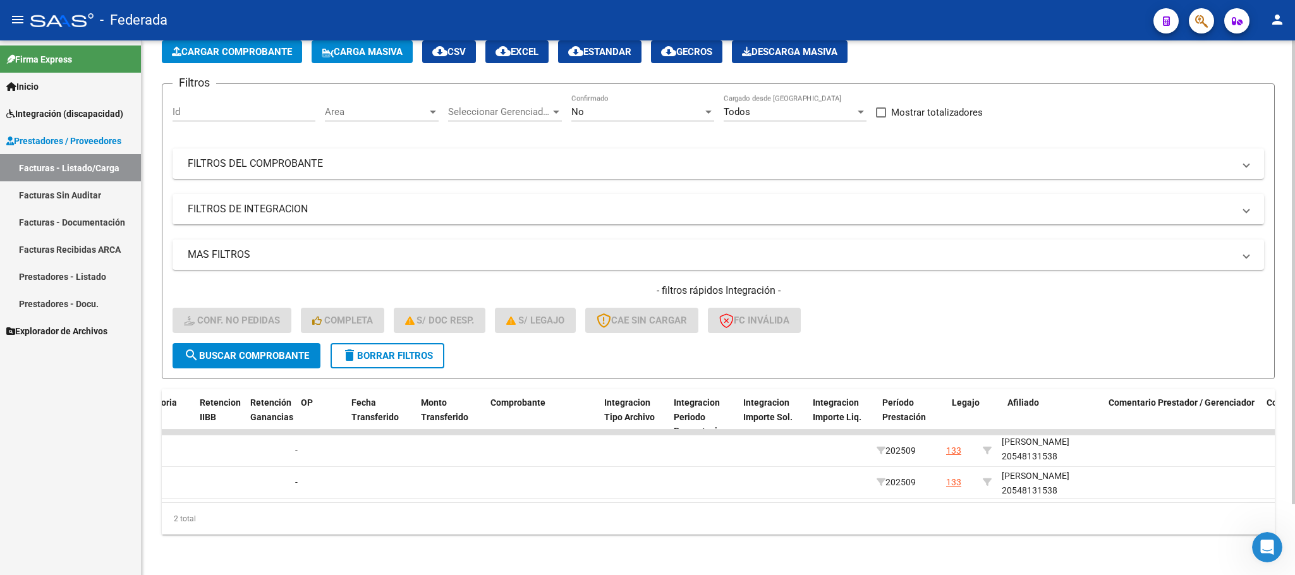
scroll to position [0, 0]
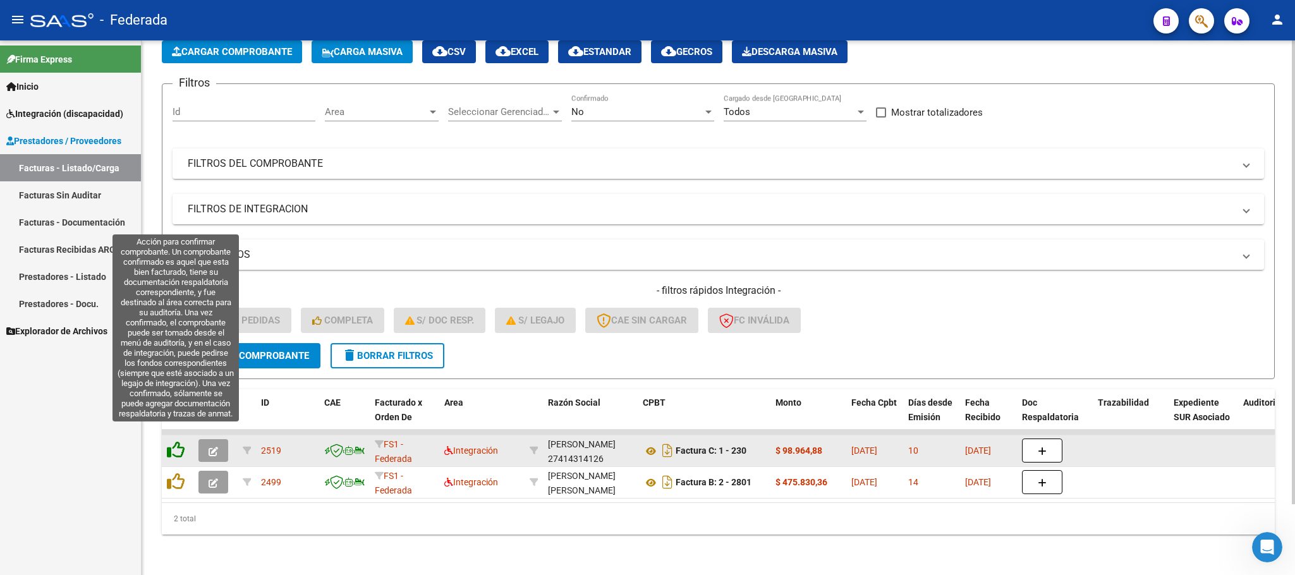
click at [169, 444] on icon at bounding box center [176, 450] width 18 height 18
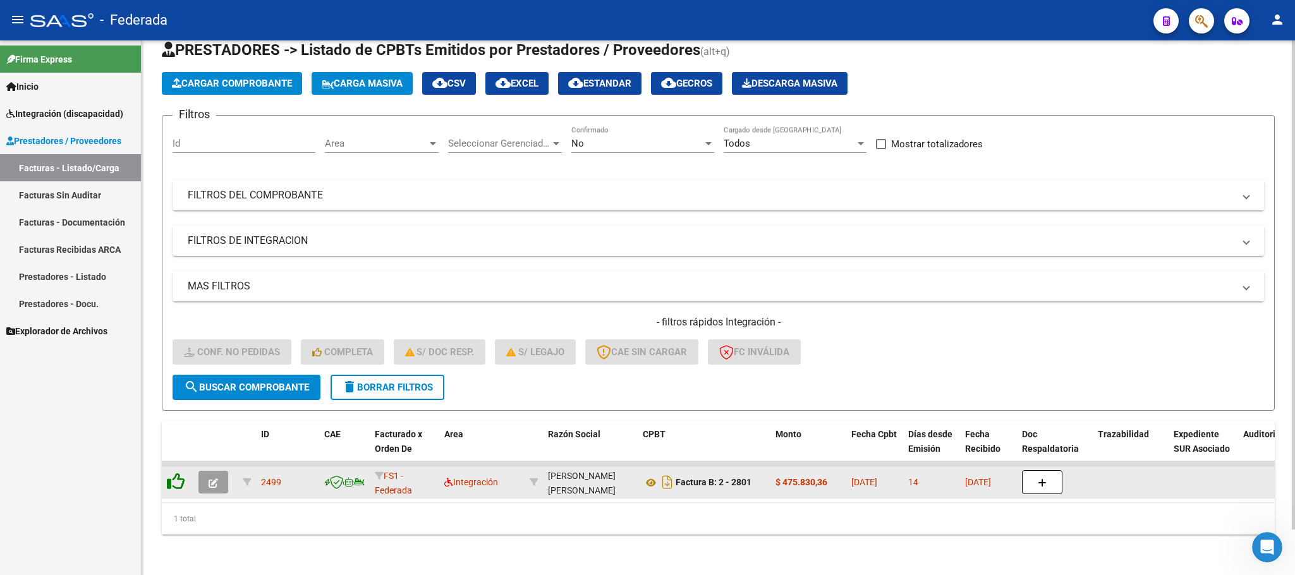
scroll to position [49, 0]
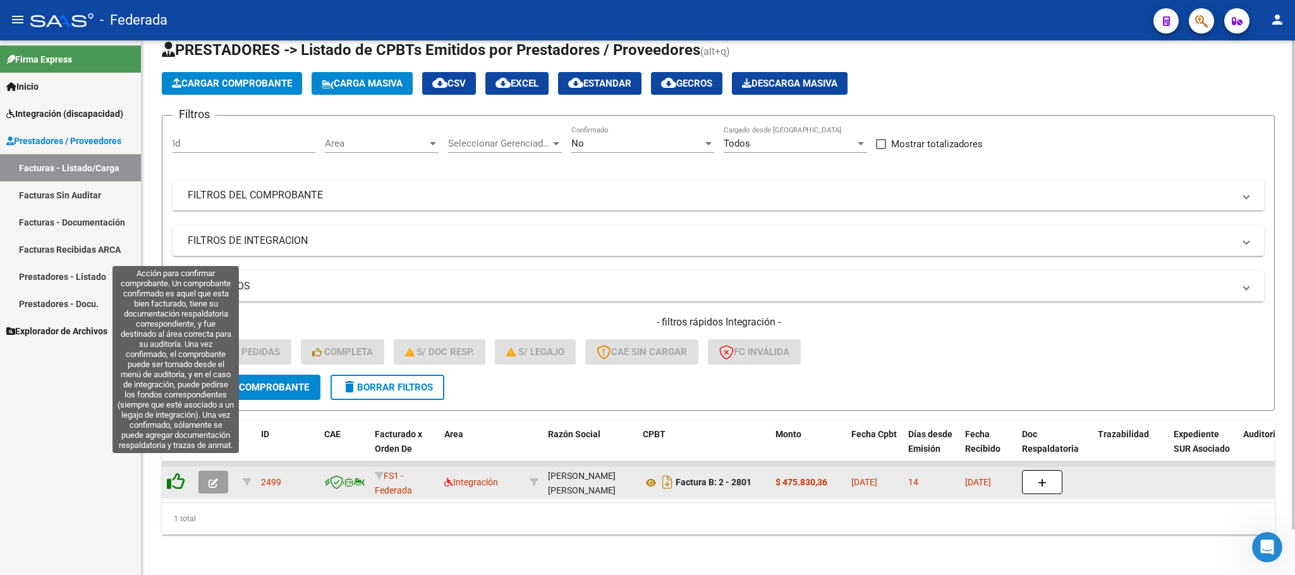
click at [176, 473] on icon at bounding box center [176, 482] width 18 height 18
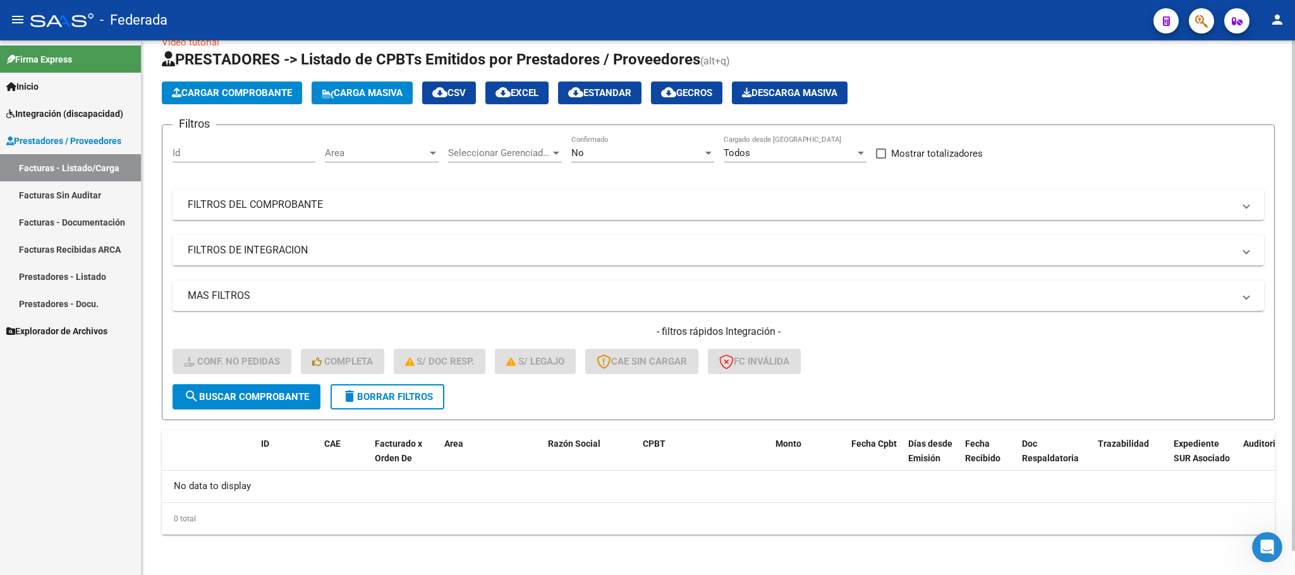
scroll to position [25, 0]
click at [406, 392] on span "delete Borrar Filtros" at bounding box center [387, 397] width 91 height 11
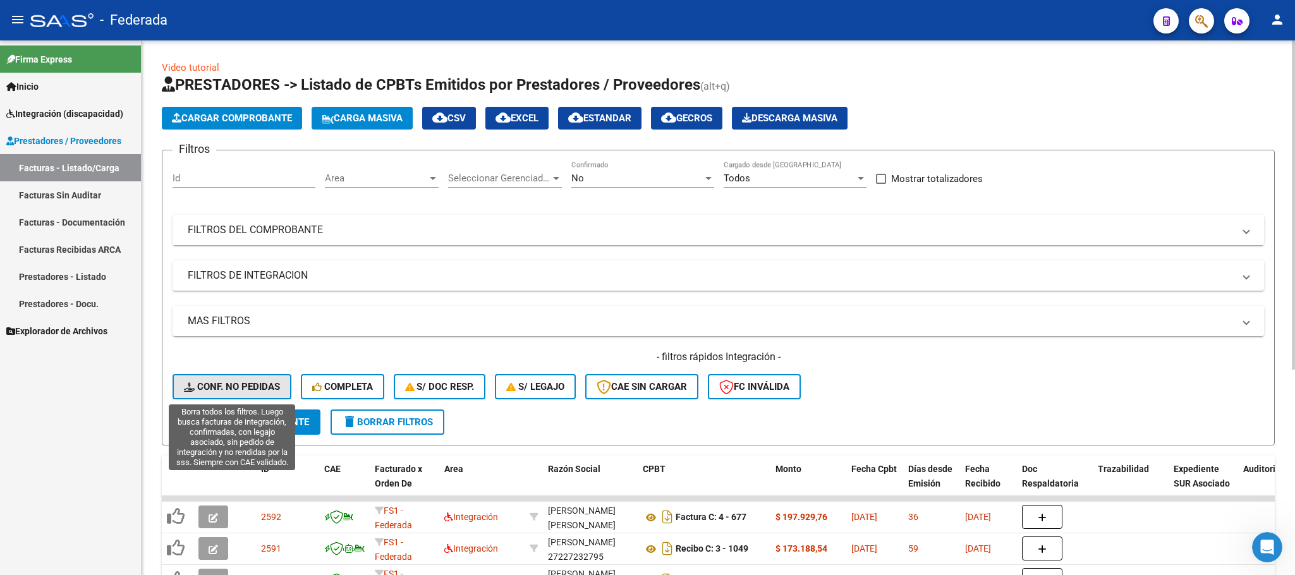
click at [264, 389] on span "Conf. no pedidas" at bounding box center [232, 386] width 96 height 11
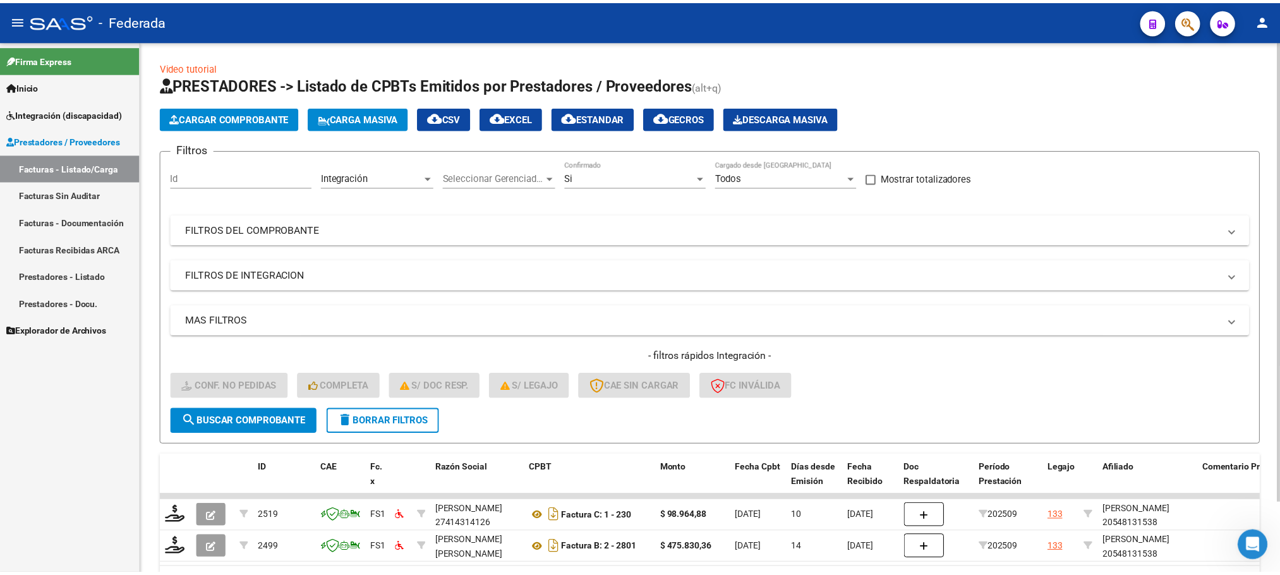
scroll to position [80, 0]
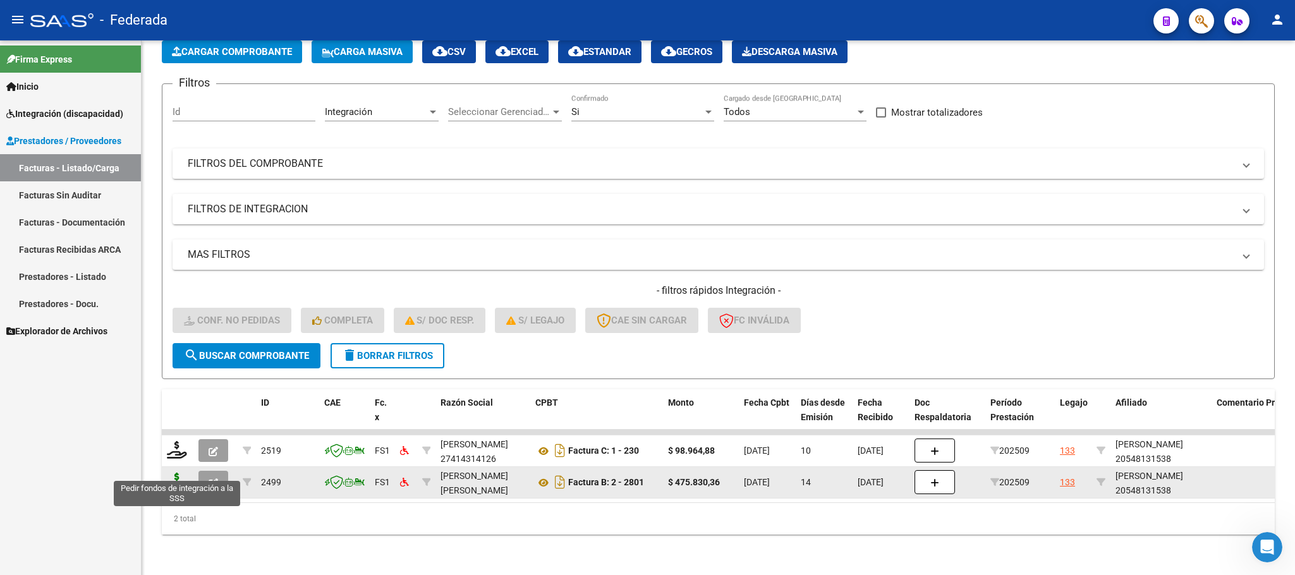
click at [176, 473] on icon at bounding box center [177, 482] width 20 height 18
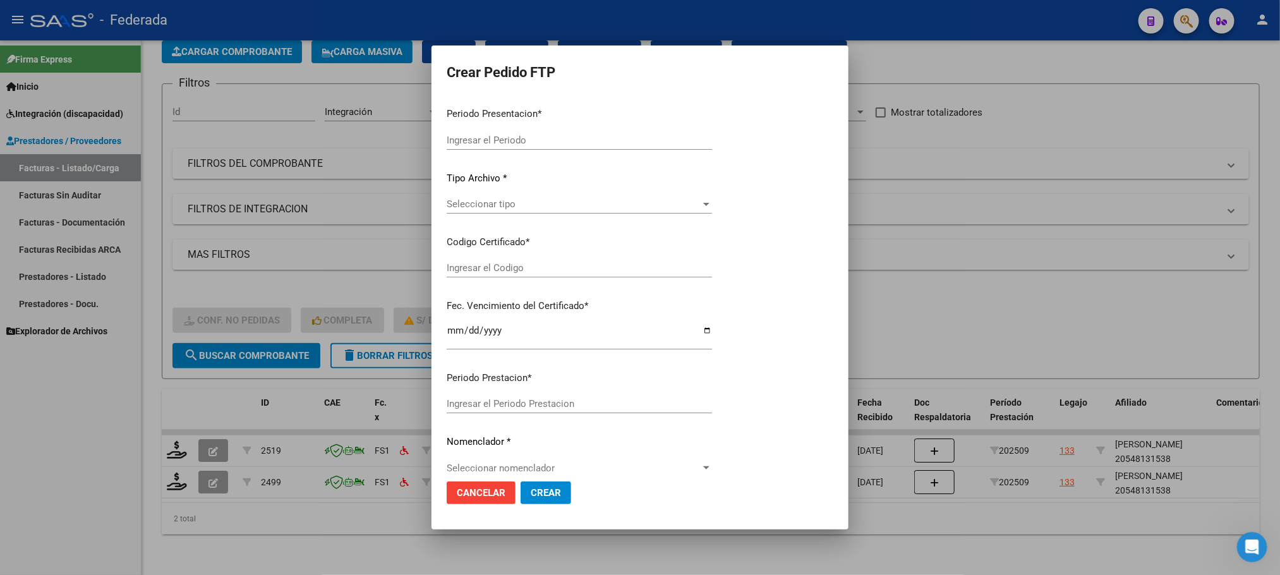
type input "202509"
type input "$ 475.830,36"
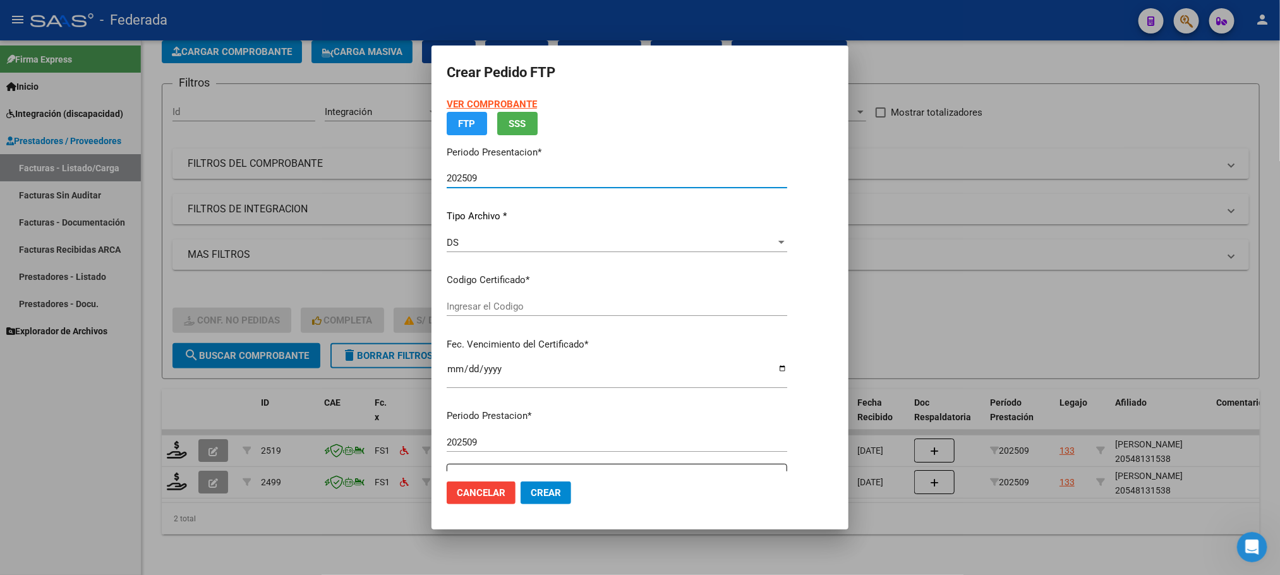
type input "ARG02000548131532023052920330529BS387"
type input "2033-05-30"
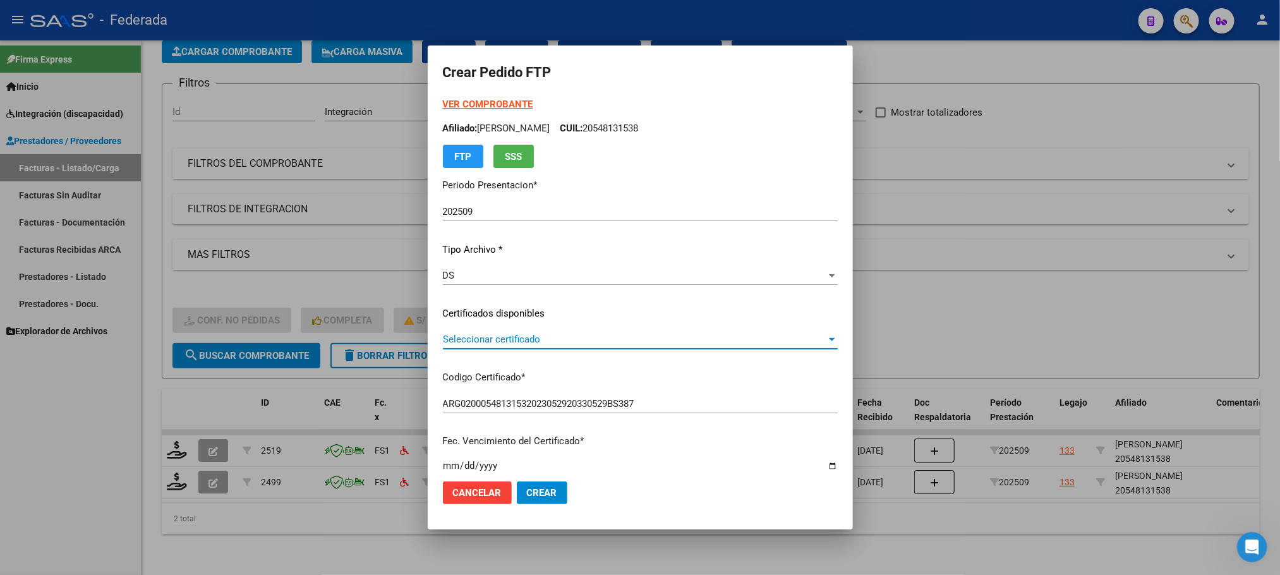
click at [466, 342] on span "Seleccionar certificado" at bounding box center [634, 339] width 383 height 11
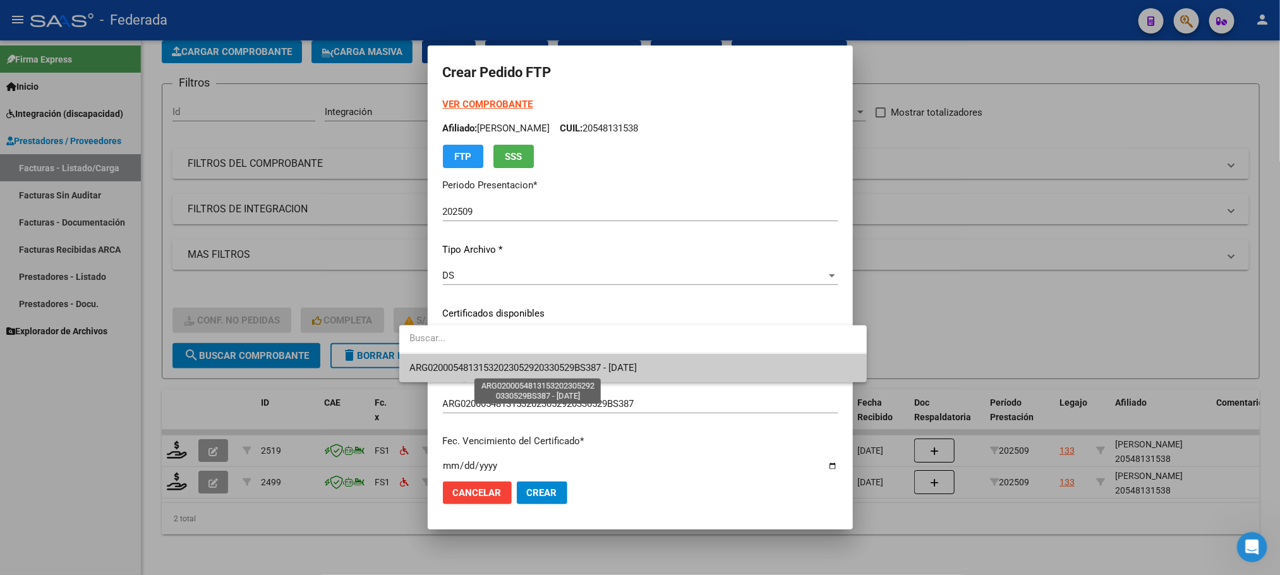
click at [457, 370] on span "ARG02000548131532023052920330529BS387 - 2033-05-30" at bounding box center [522, 367] width 227 height 11
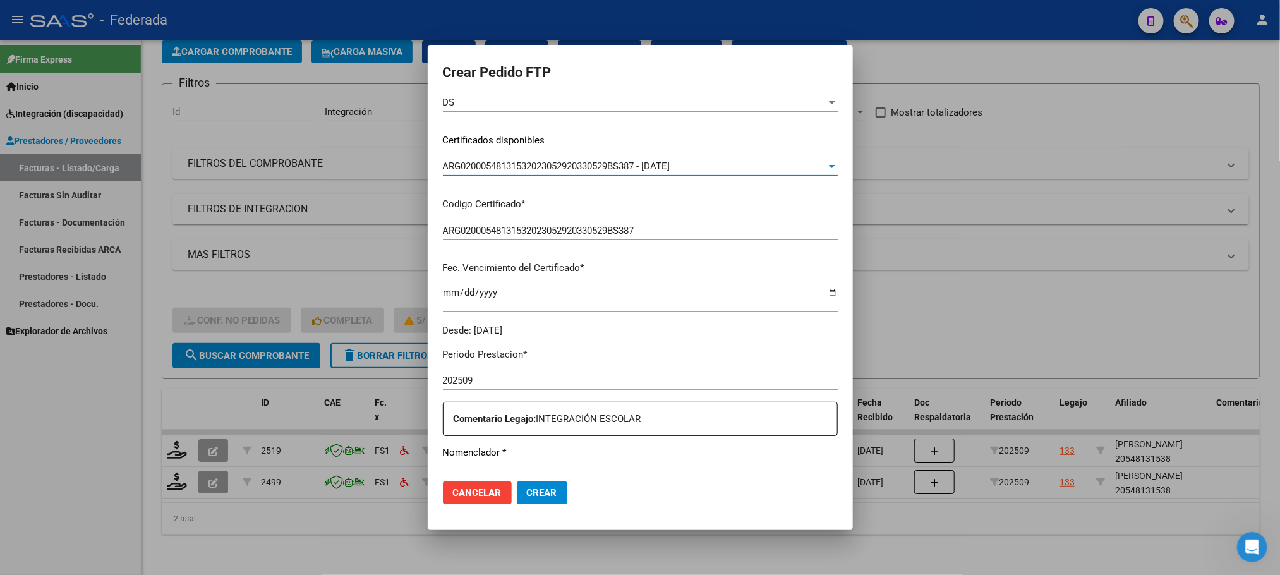
scroll to position [284, 0]
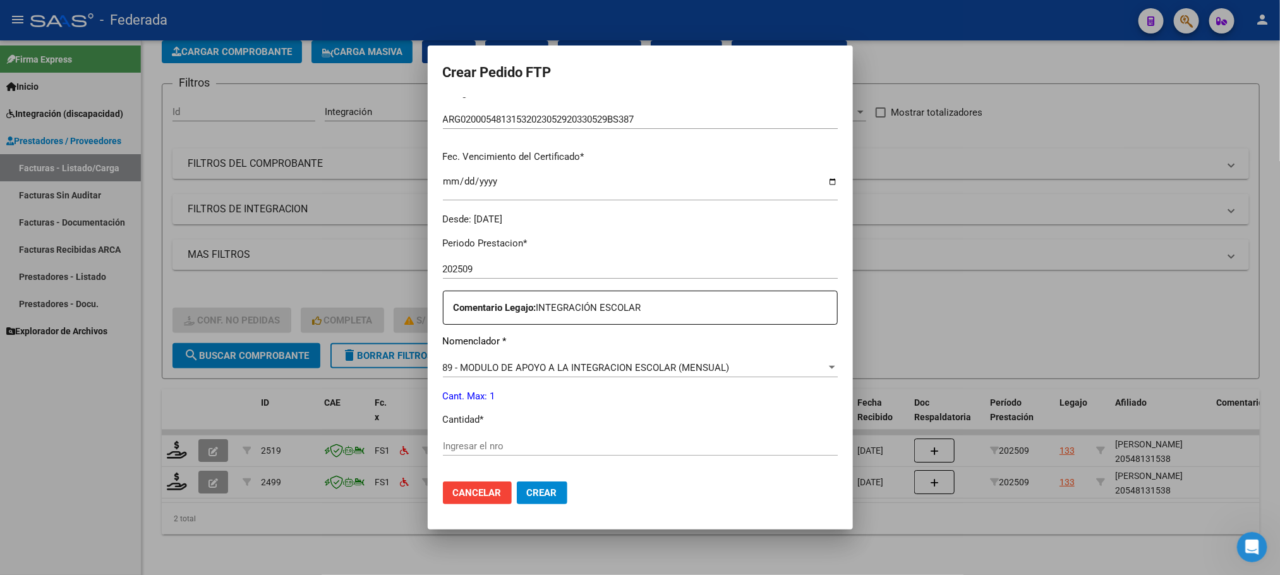
click at [452, 435] on div "Periodo Prestacion * 202509 Ingresar el Periodo Prestacion Comentario Legajo: I…" at bounding box center [640, 443] width 395 height 433
click at [452, 448] on input "Ingresar el nro" at bounding box center [640, 445] width 395 height 11
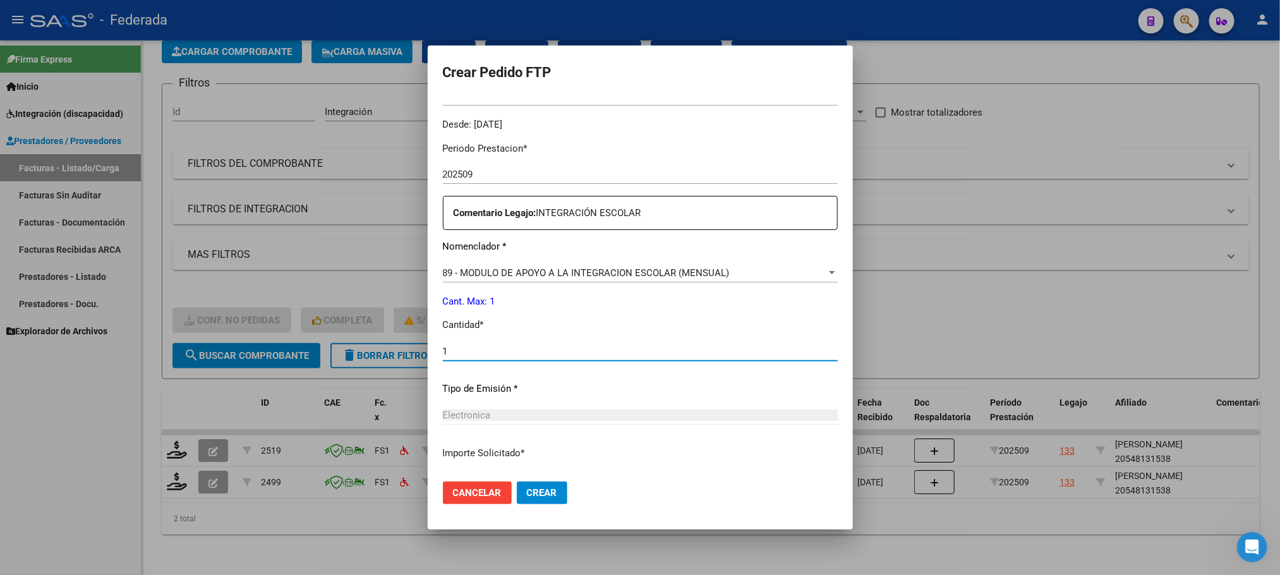
scroll to position [472, 0]
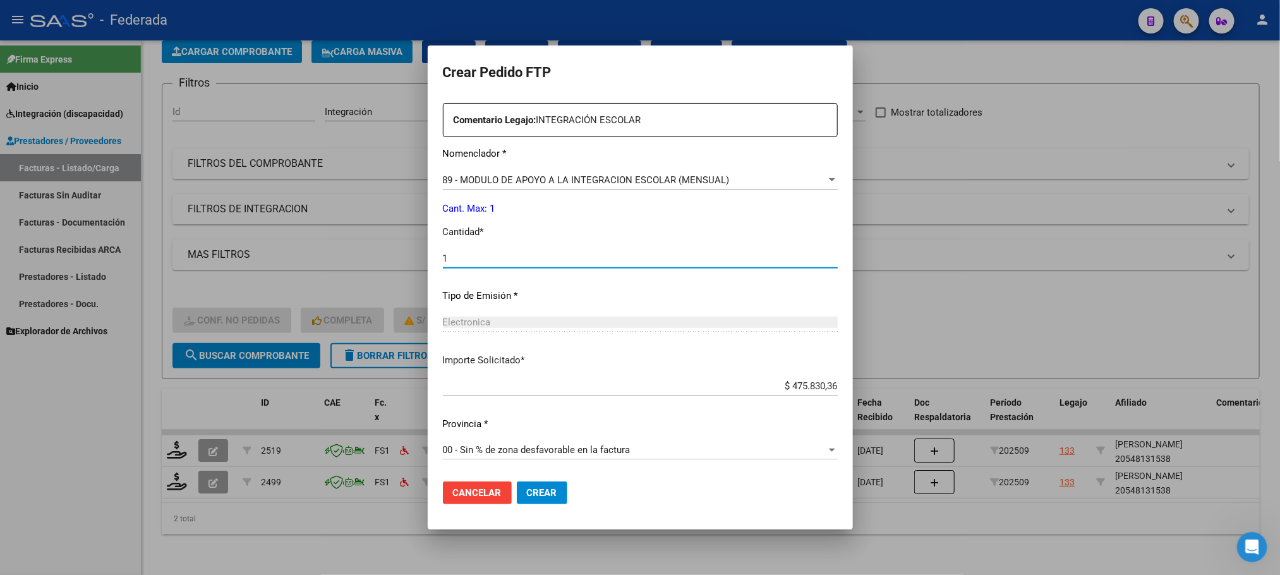
type input "1"
click at [517, 483] on button "Crear" at bounding box center [542, 492] width 51 height 23
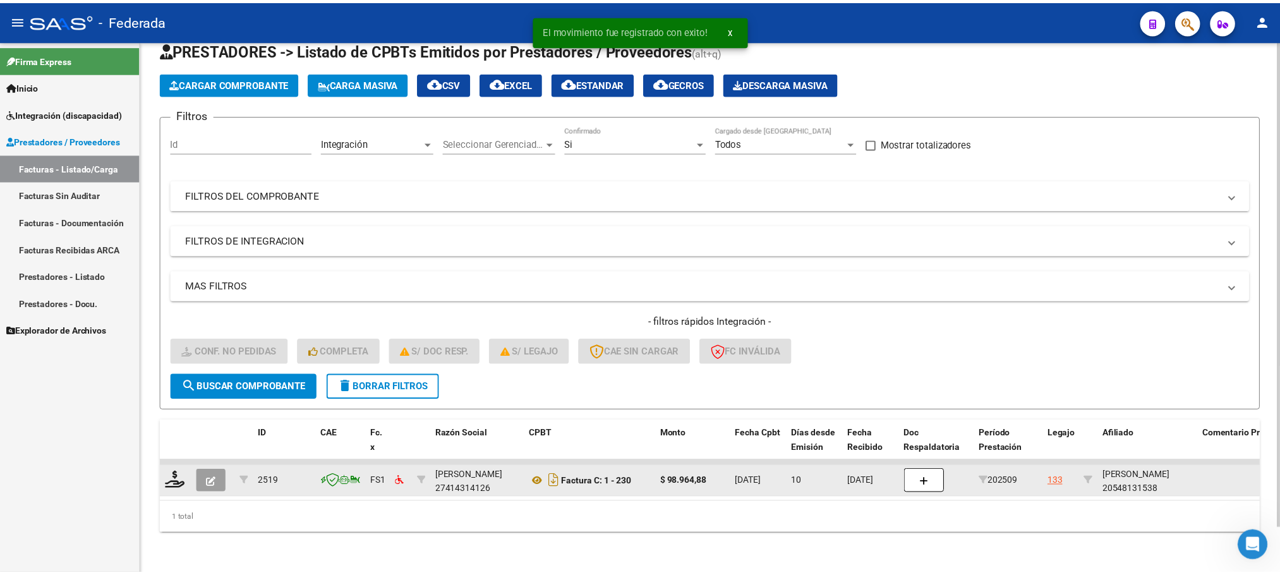
scroll to position [49, 0]
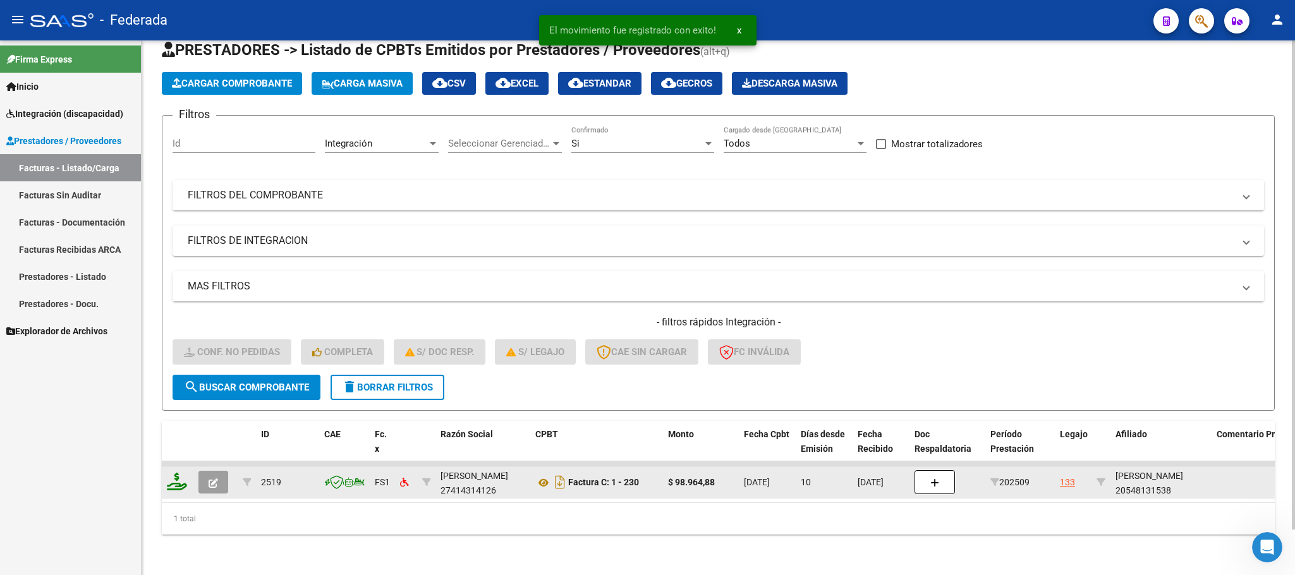
click at [186, 473] on icon at bounding box center [177, 482] width 20 height 18
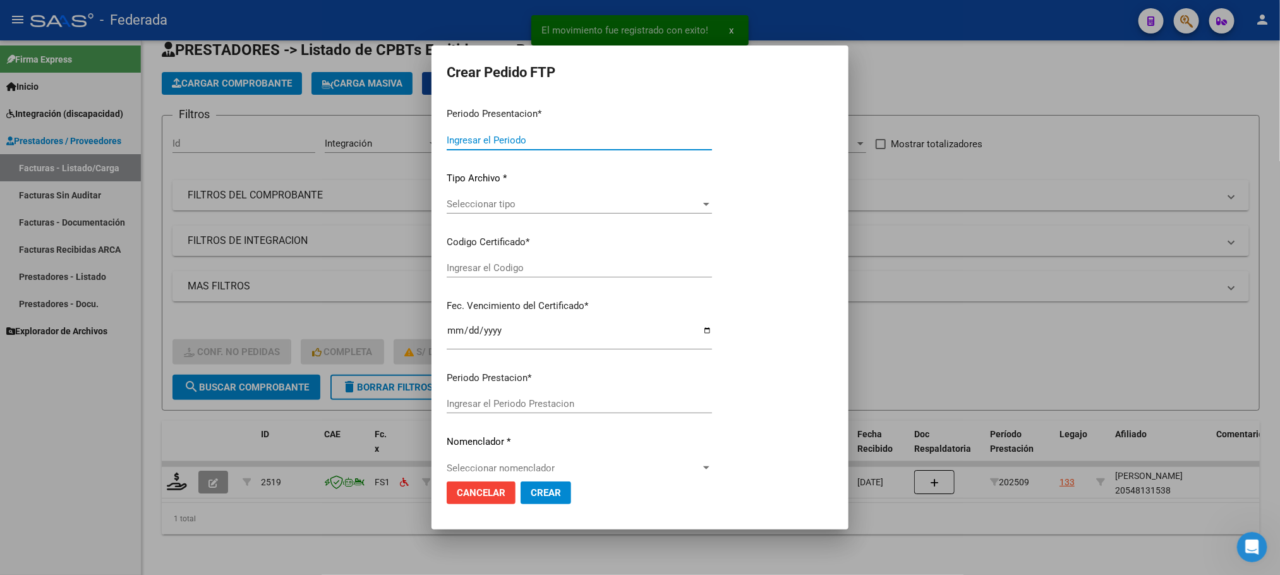
type input "202509"
type input "$ 98.964,88"
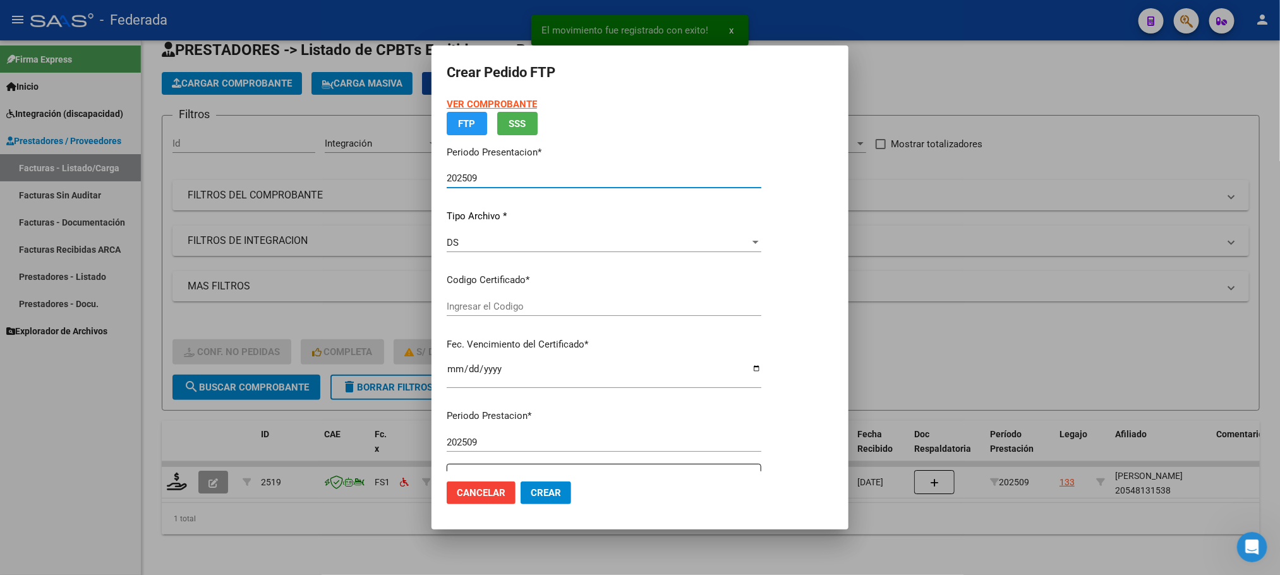
type input "ARG02000548131532023052920330529BS387"
type input "2033-05-30"
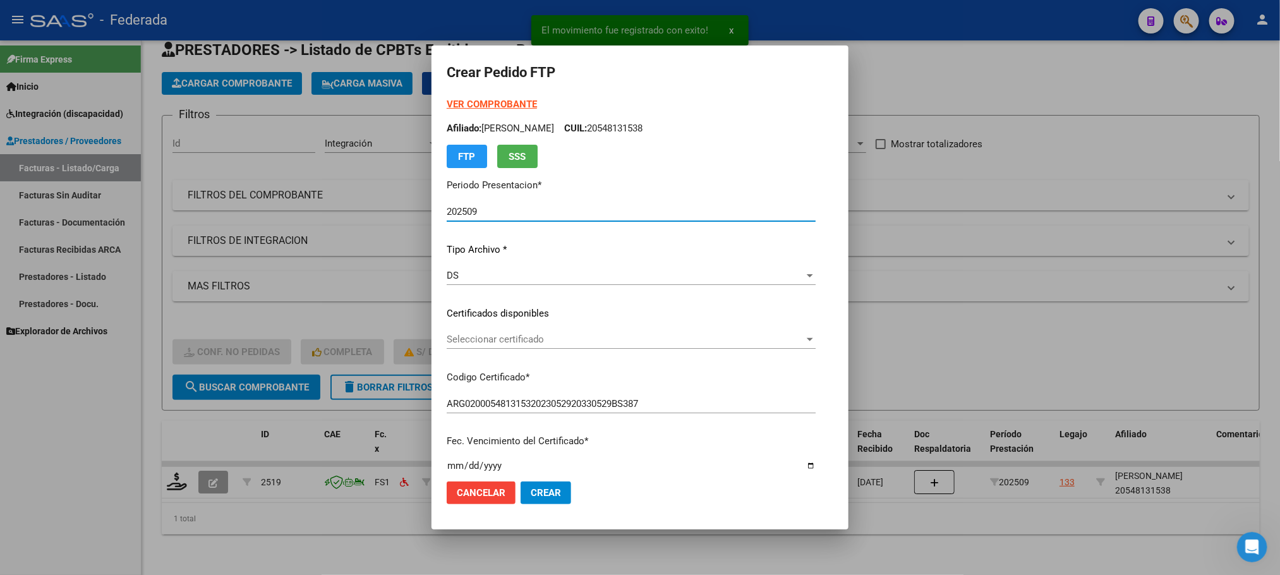
click at [447, 336] on span "Seleccionar certificado" at bounding box center [626, 339] width 358 height 11
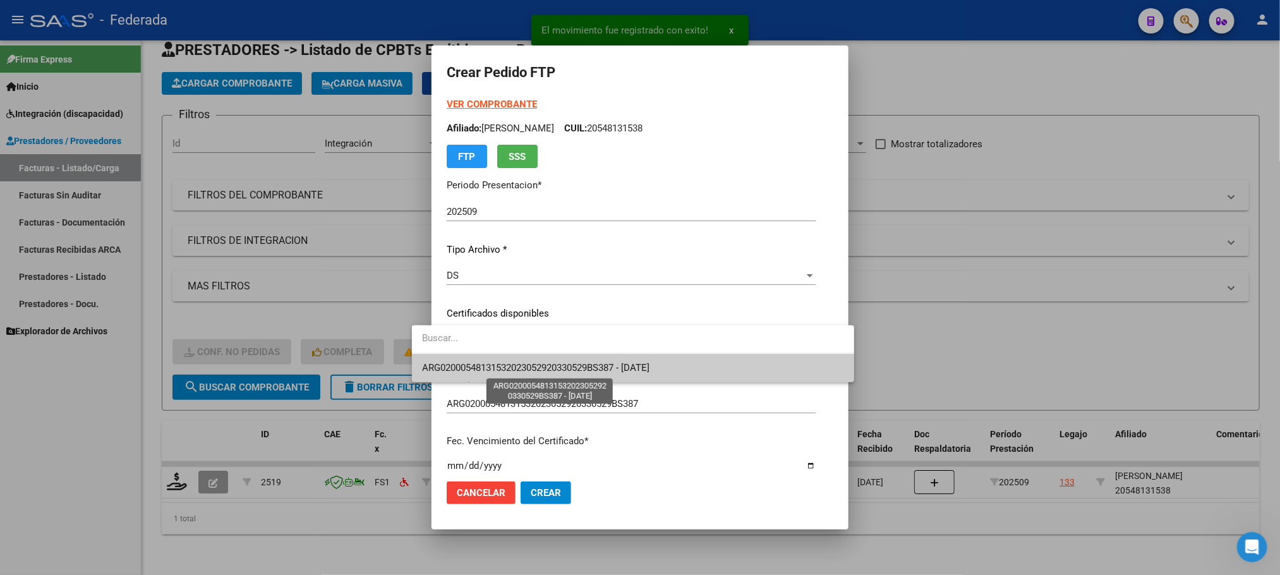
click at [438, 368] on span "ARG02000548131532023052920330529BS387 - 2033-05-30" at bounding box center [535, 367] width 227 height 11
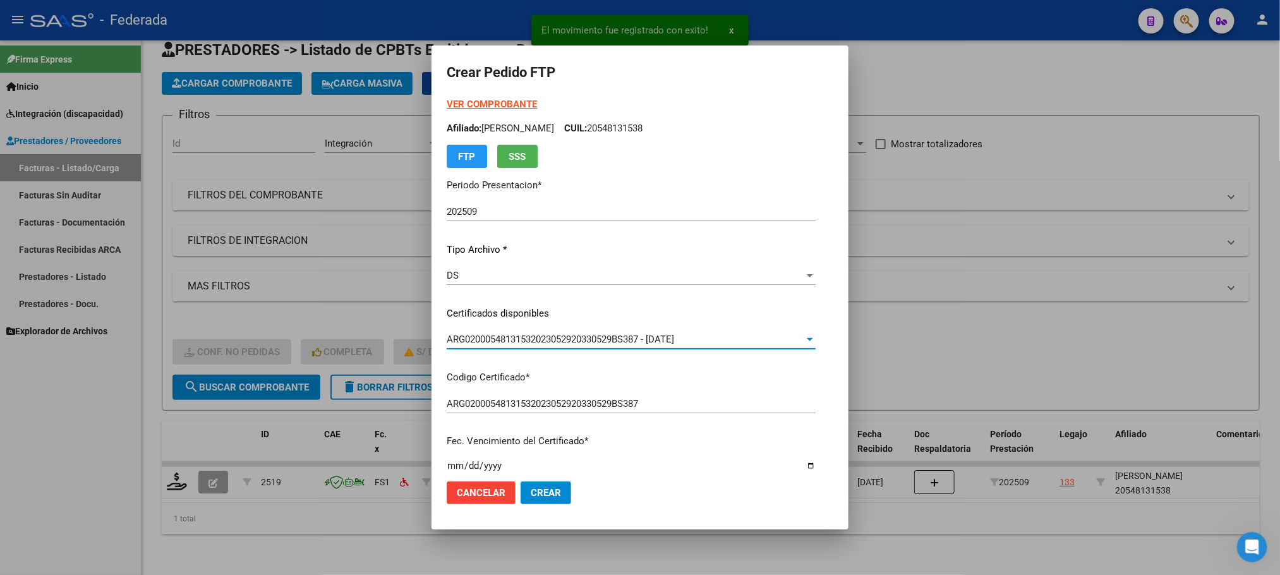
scroll to position [284, 0]
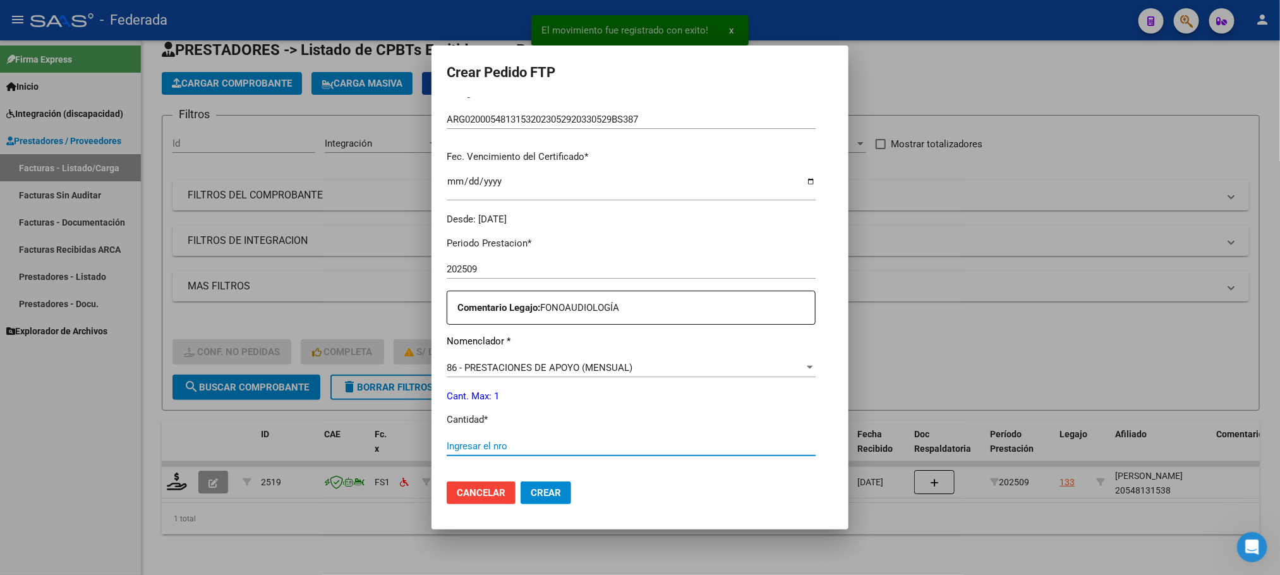
click at [452, 444] on input "Ingresar el nro" at bounding box center [631, 445] width 369 height 11
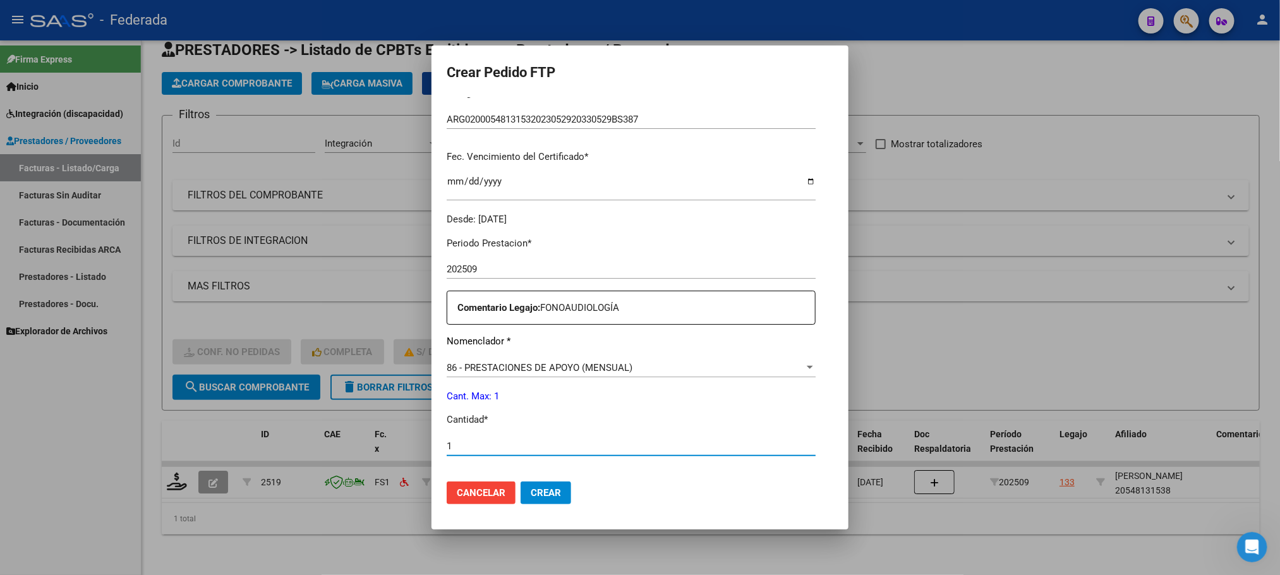
type input "1"
click at [521, 490] on button "Crear" at bounding box center [546, 492] width 51 height 23
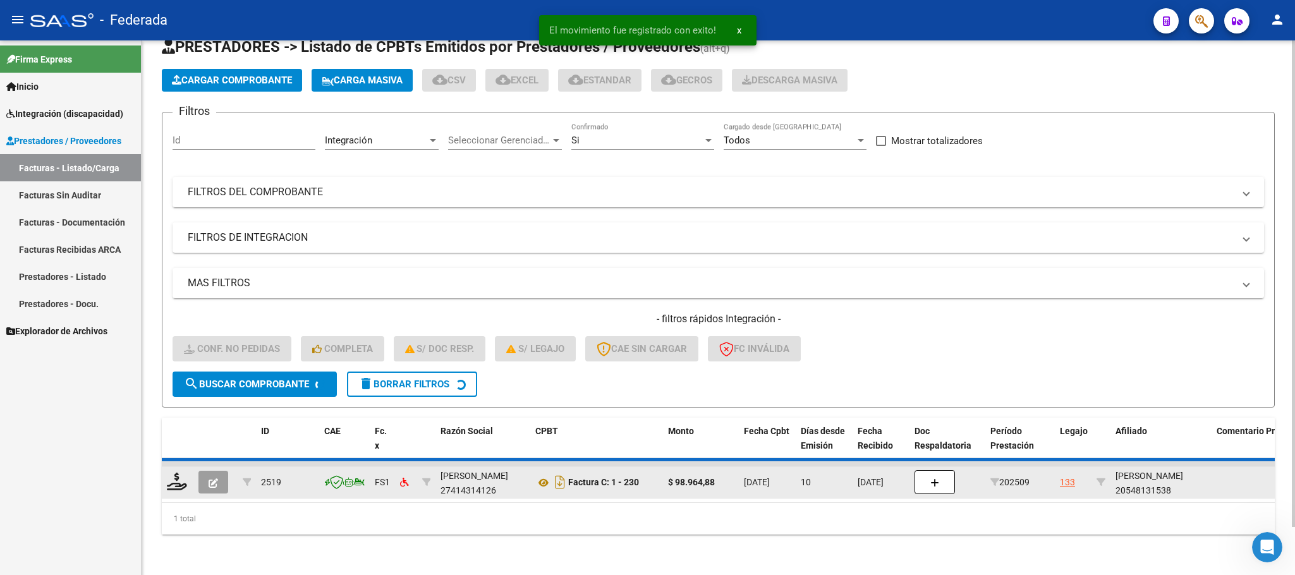
scroll to position [25, 0]
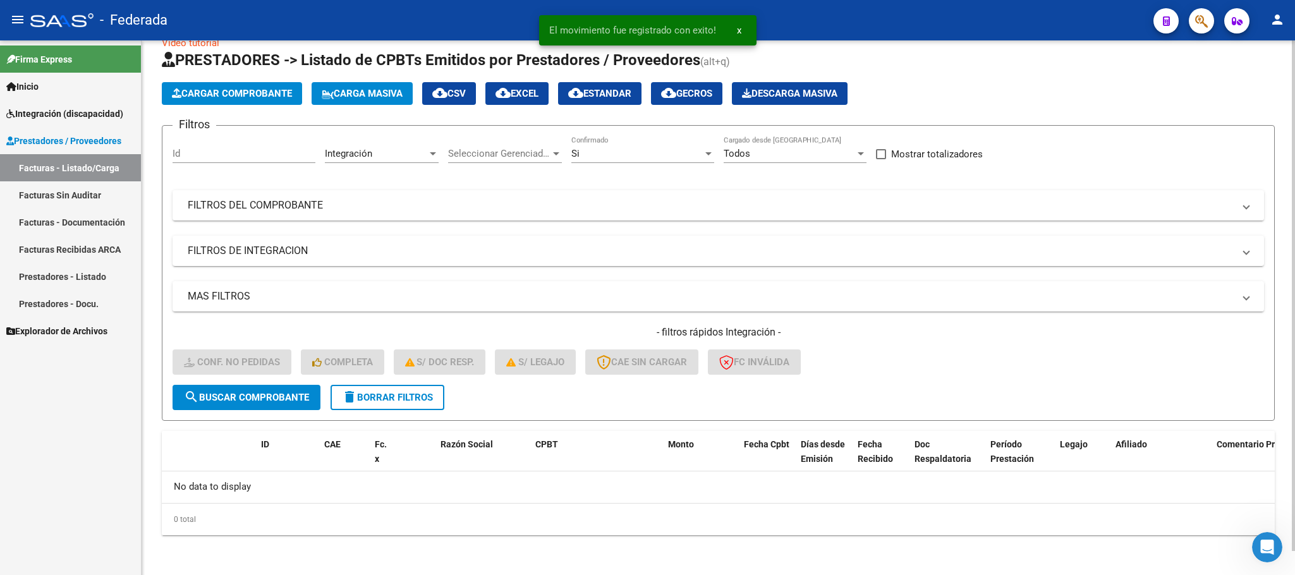
click at [414, 411] on form "Filtros Id Integración Area Seleccionar Gerenciador Seleccionar Gerenciador Si …" at bounding box center [718, 273] width 1113 height 296
click at [404, 402] on span "delete Borrar Filtros" at bounding box center [387, 397] width 91 height 11
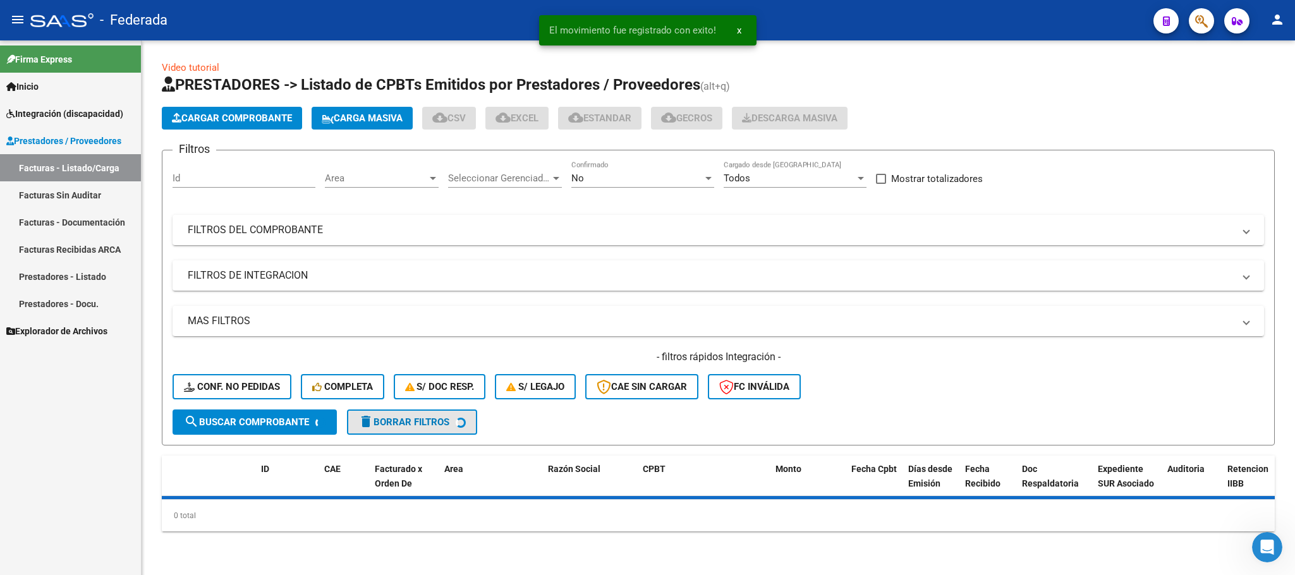
scroll to position [0, 0]
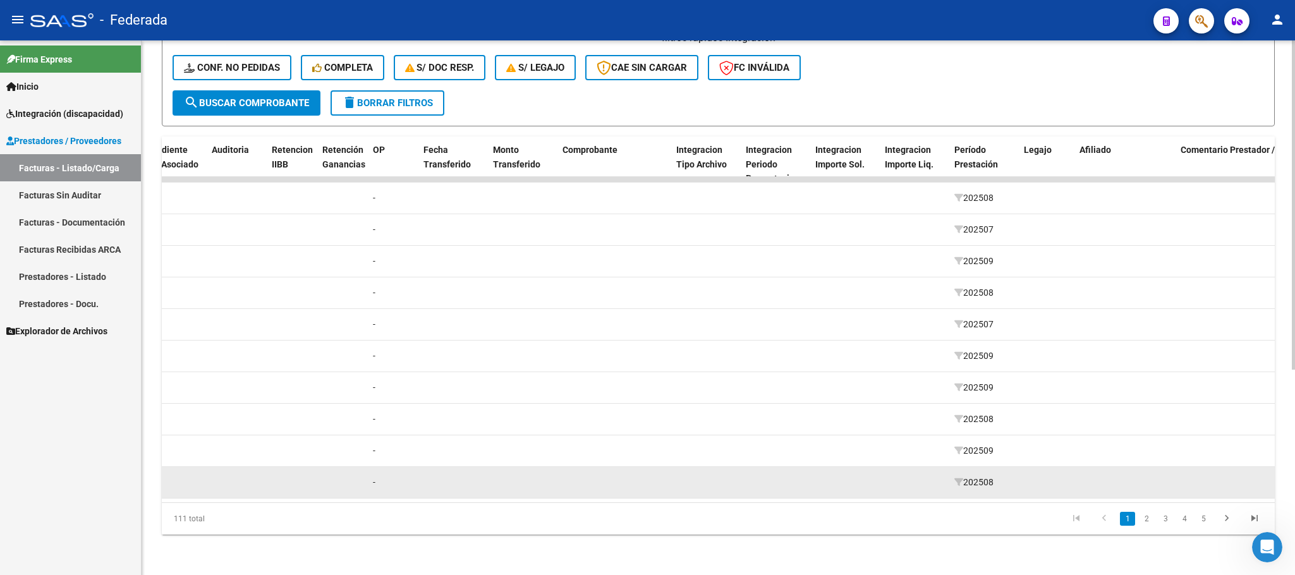
scroll to position [334, 0]
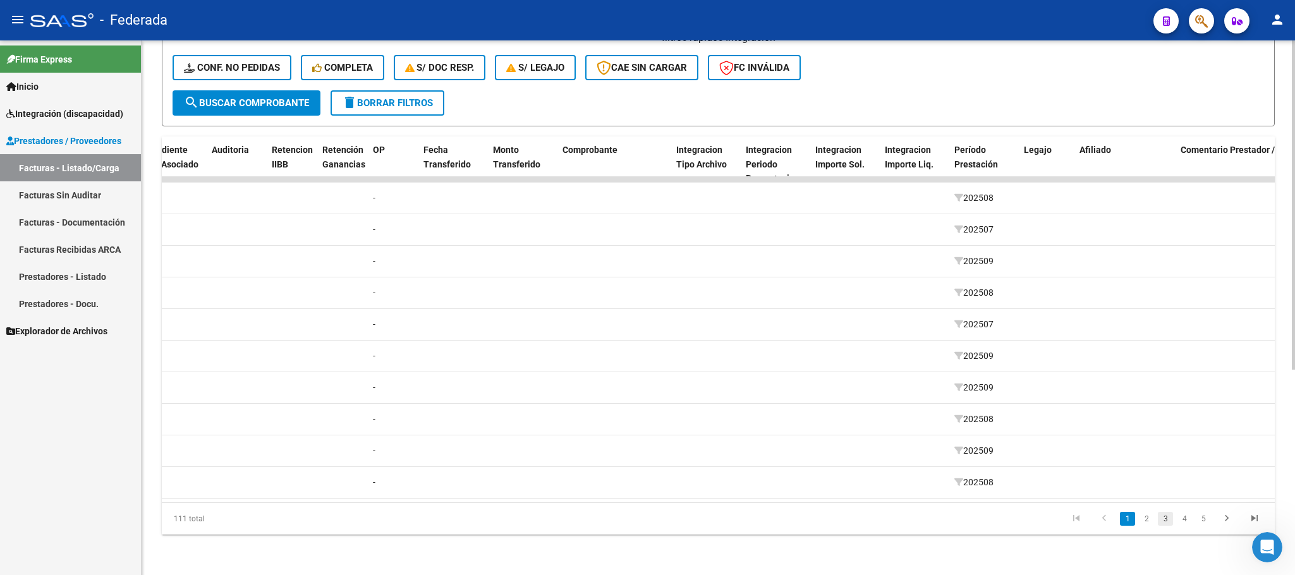
click at [1162, 522] on link "3" at bounding box center [1164, 519] width 15 height 14
click at [1188, 521] on link "4" at bounding box center [1183, 519] width 15 height 14
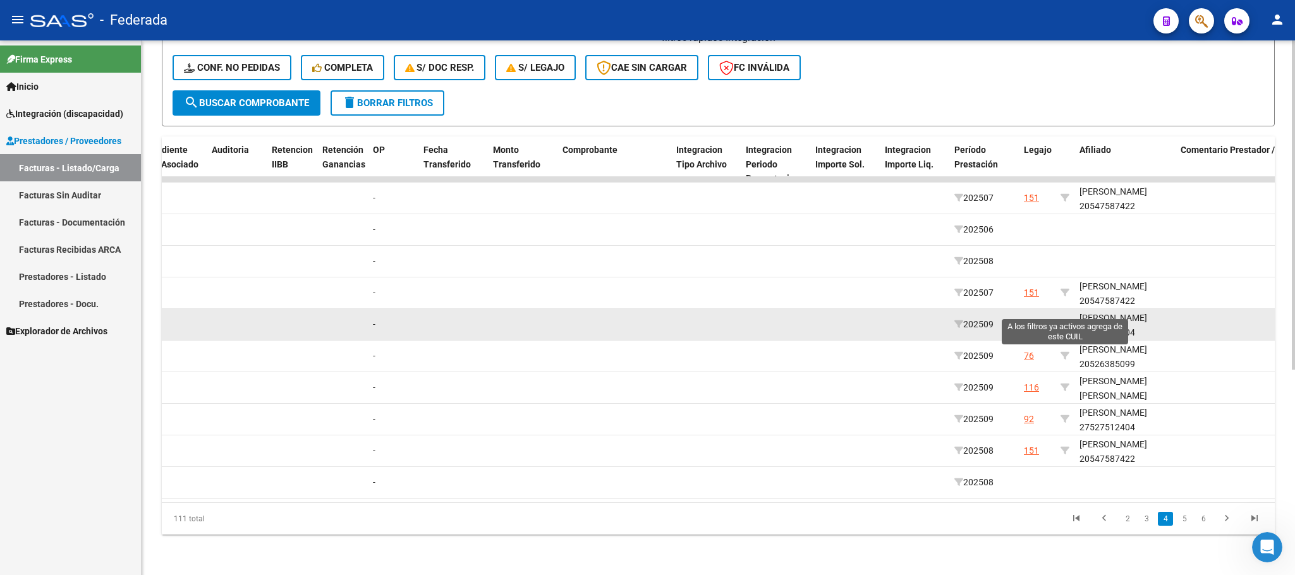
click at [1063, 320] on icon at bounding box center [1064, 324] width 9 height 9
type input "27527512404"
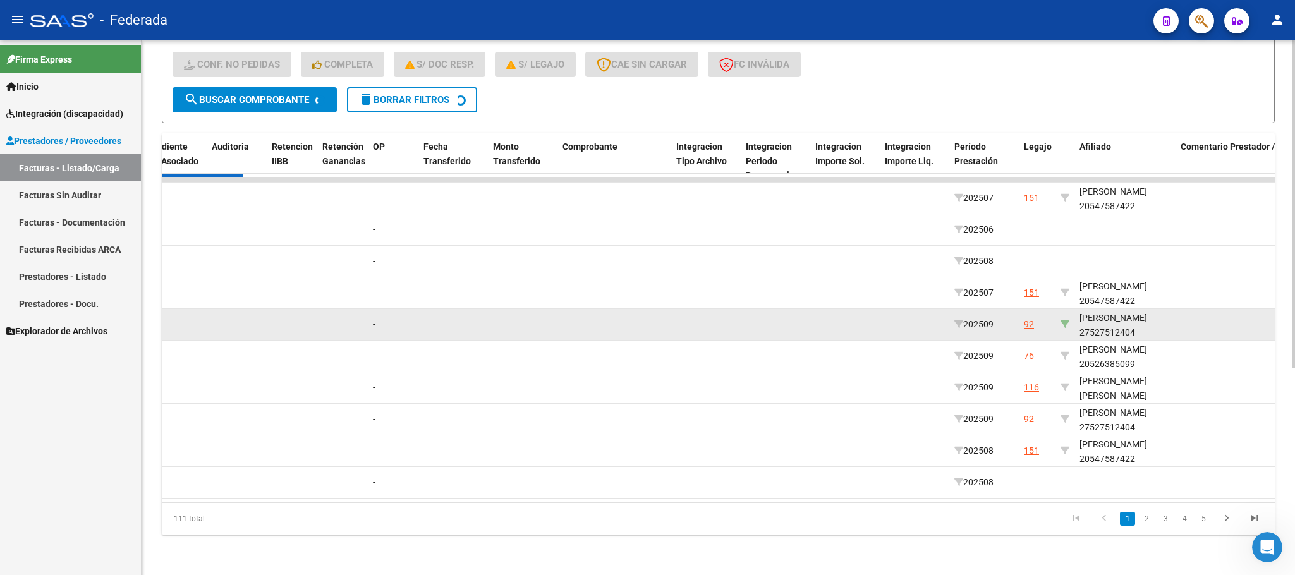
scroll to position [112, 0]
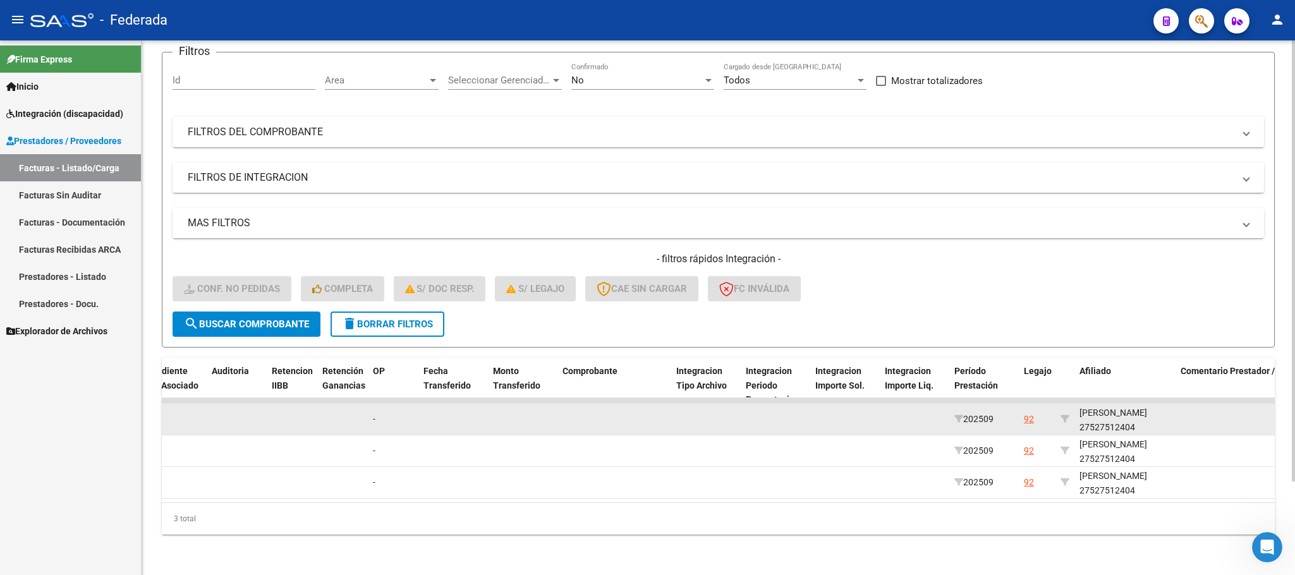
click at [1128, 417] on div "[PERSON_NAME] 27527512404" at bounding box center [1124, 420] width 91 height 29
click at [1128, 417] on datatable-body-cell "[PERSON_NAME] 27527512404" at bounding box center [1124, 419] width 101 height 31
copy div "27527512404"
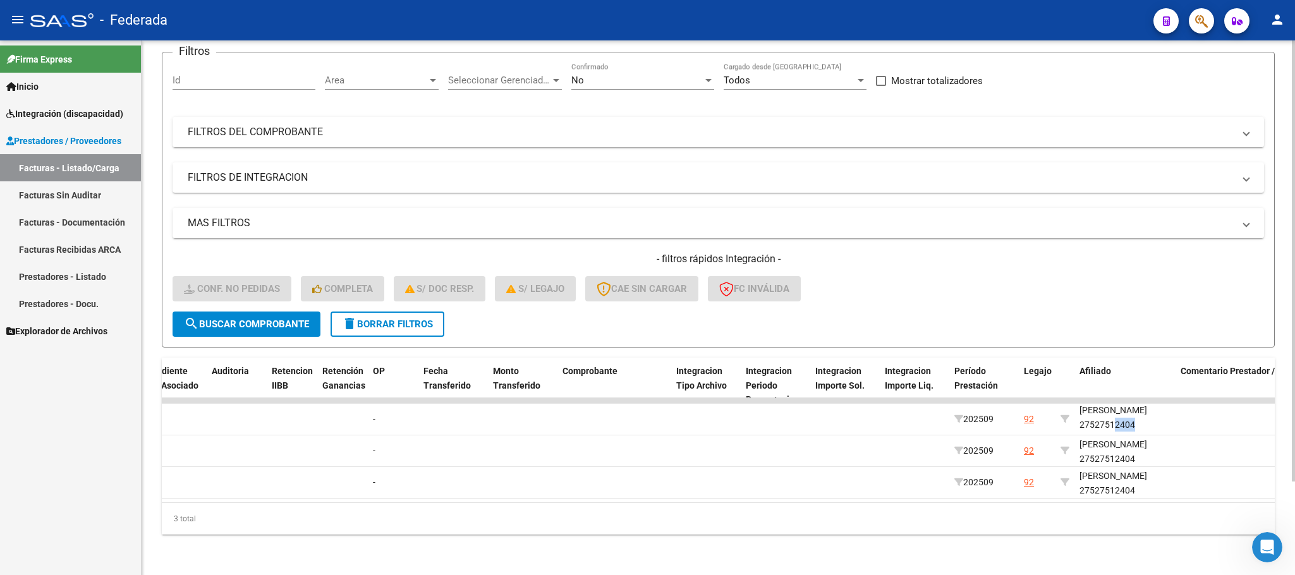
scroll to position [0, 0]
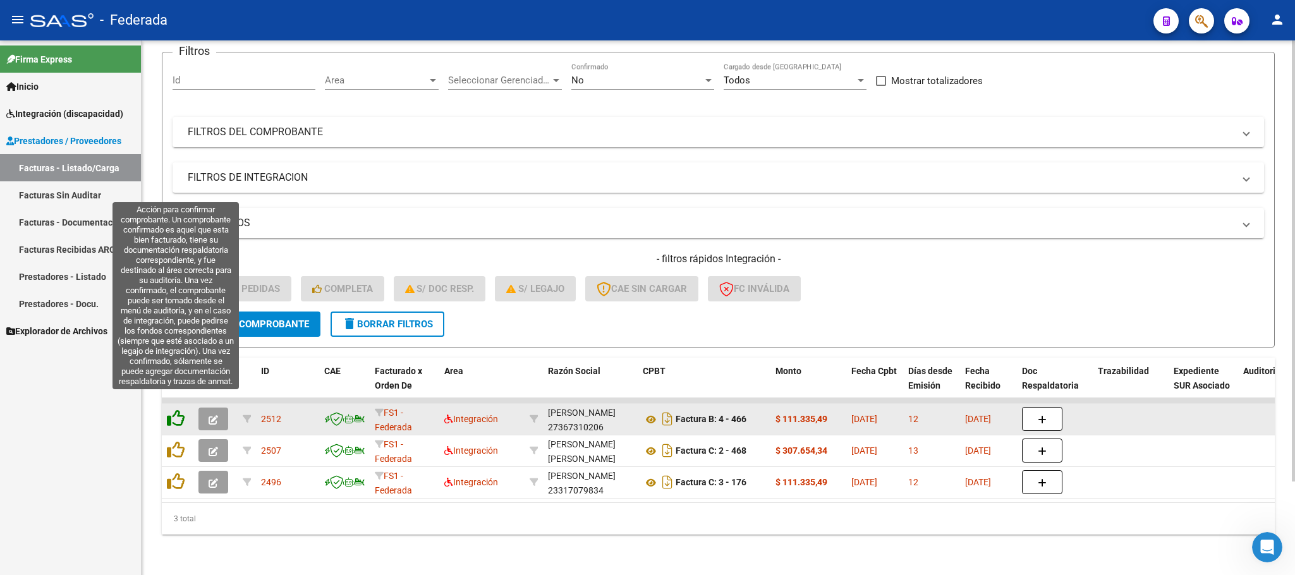
click at [180, 409] on icon at bounding box center [176, 418] width 18 height 18
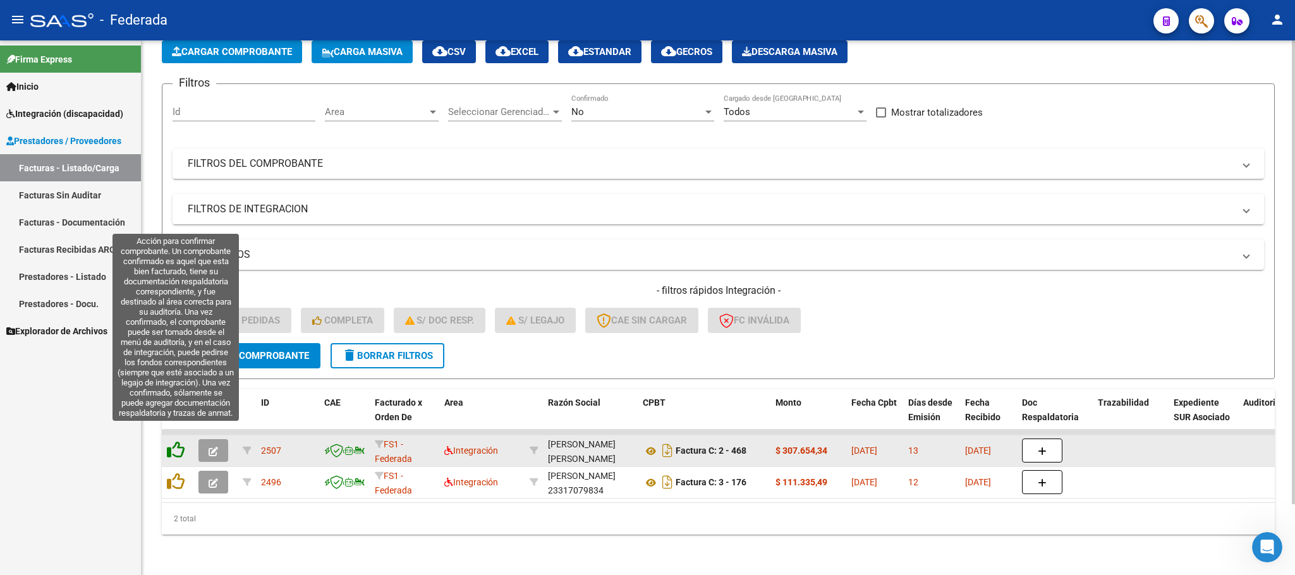
click at [179, 441] on icon at bounding box center [176, 450] width 18 height 18
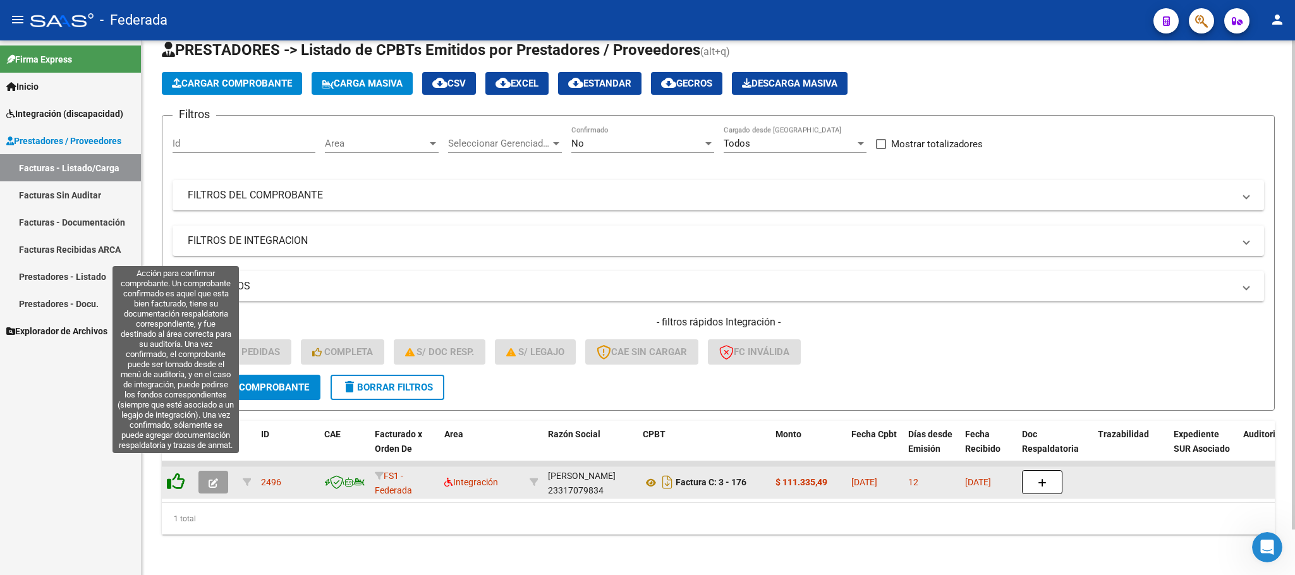
click at [181, 473] on icon at bounding box center [176, 482] width 18 height 18
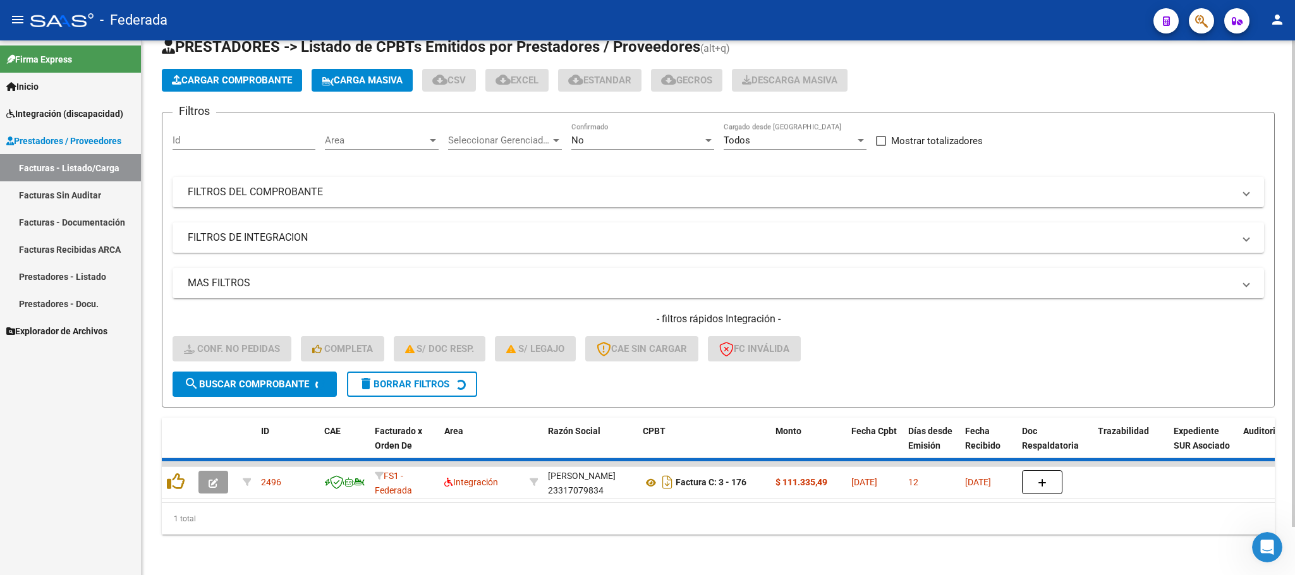
scroll to position [25, 0]
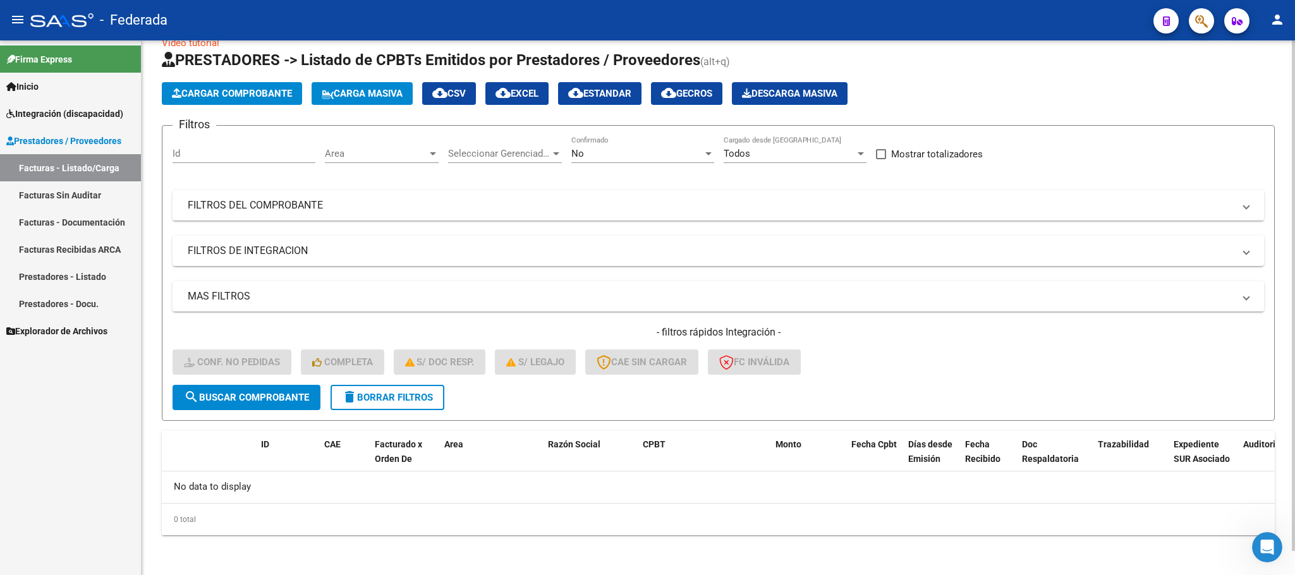
click at [383, 402] on span "delete Borrar Filtros" at bounding box center [387, 397] width 91 height 11
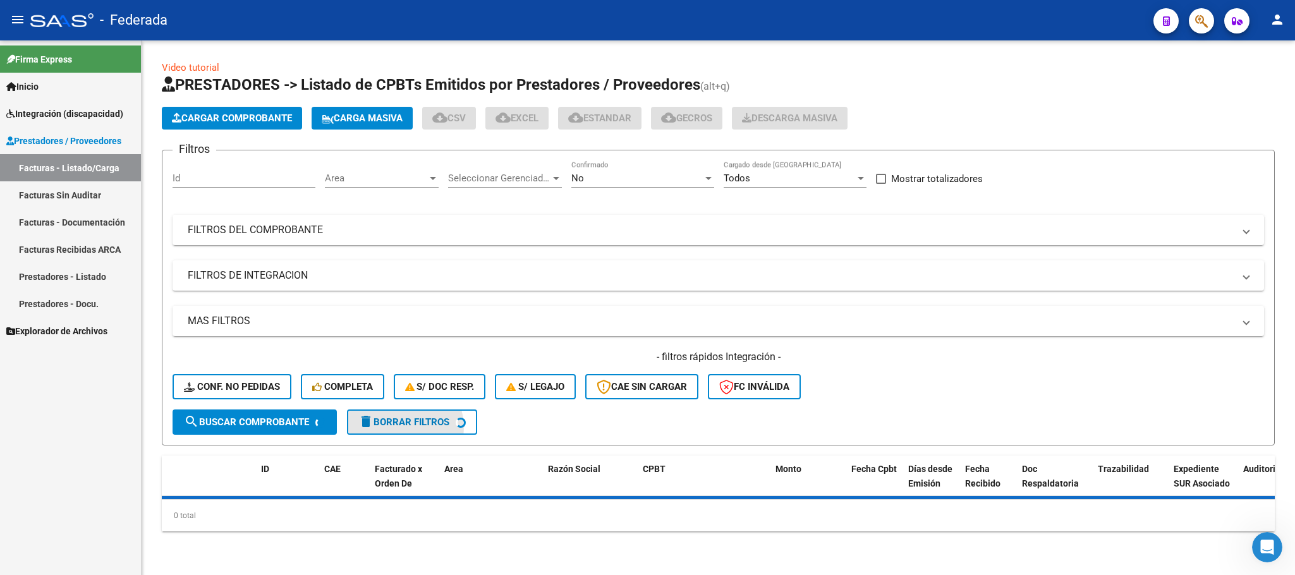
scroll to position [0, 0]
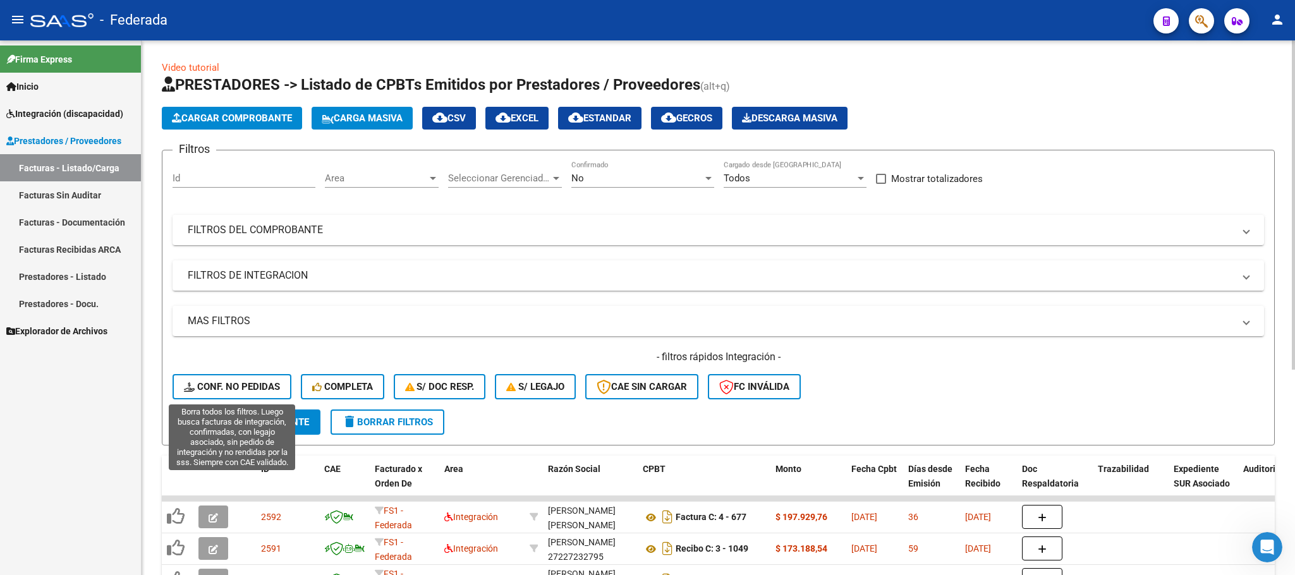
click at [262, 381] on span "Conf. no pedidas" at bounding box center [232, 386] width 96 height 11
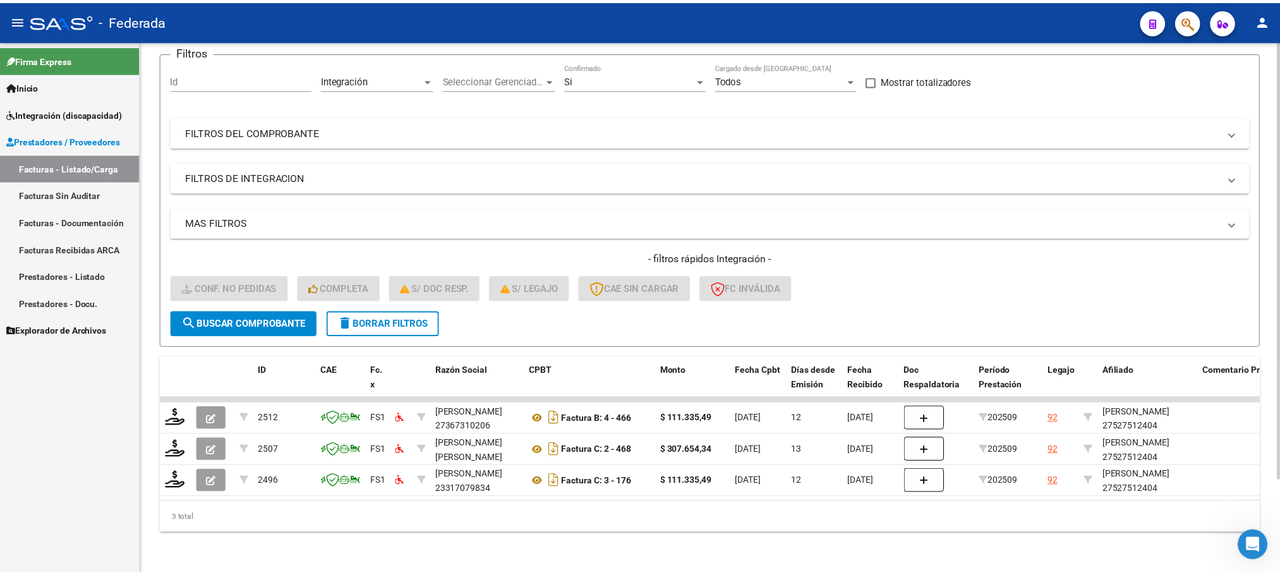
scroll to position [112, 0]
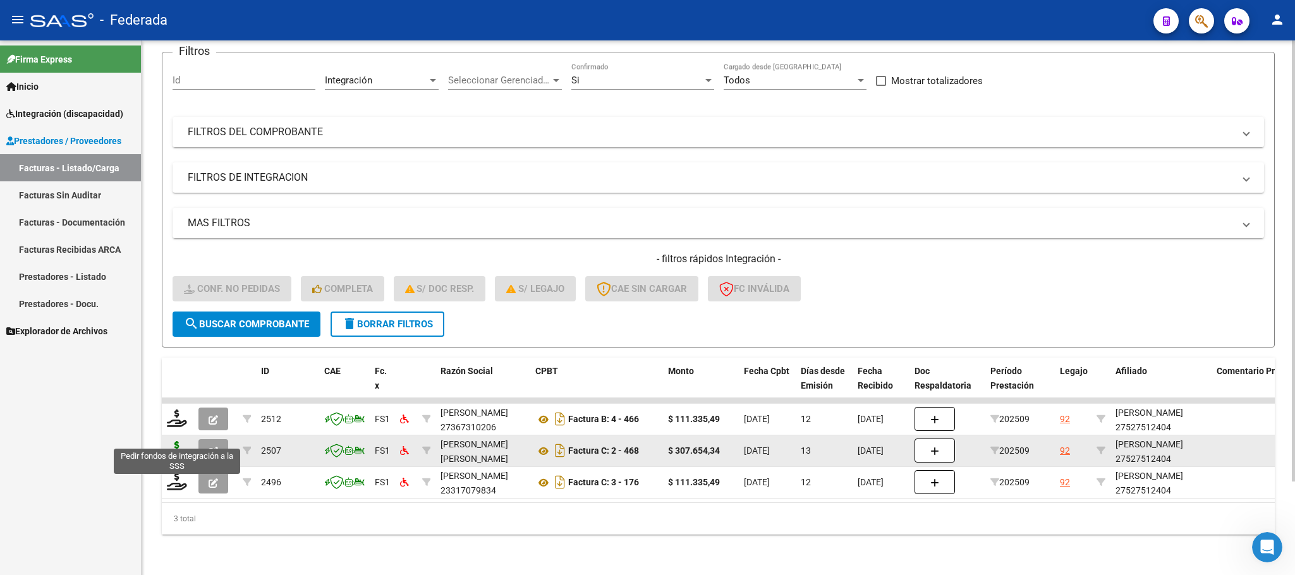
click at [171, 441] on icon at bounding box center [177, 450] width 20 height 18
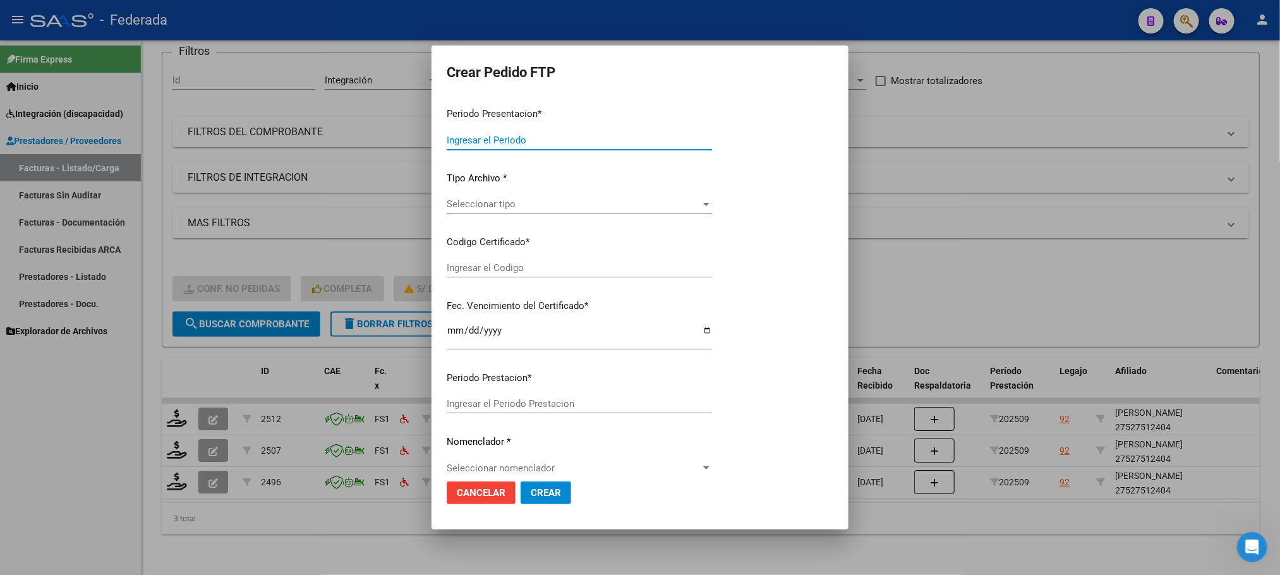
type input "202509"
type input "$ 307.654,34"
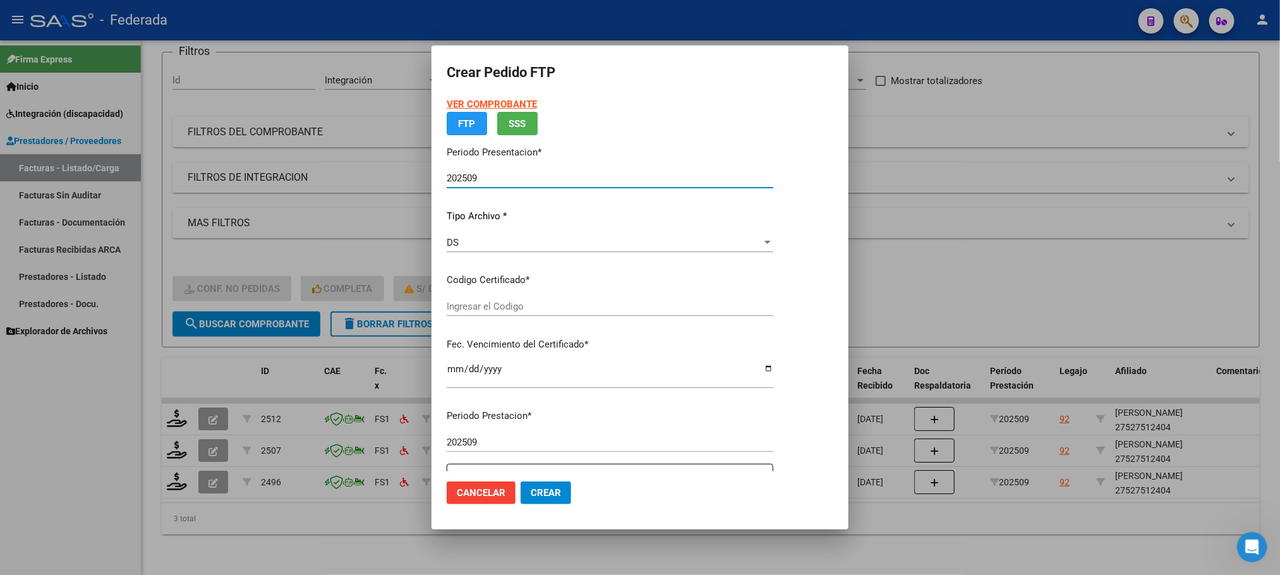
type input "ARG01000527512402022050920250509SFE166"
type input "[DATE]"
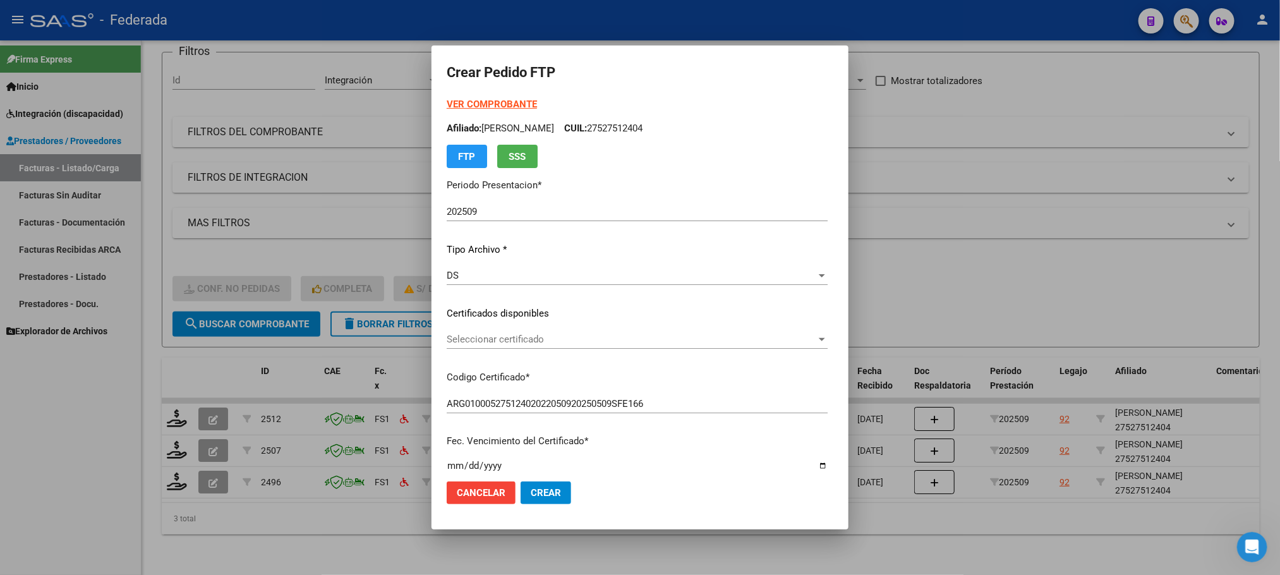
scroll to position [190, 0]
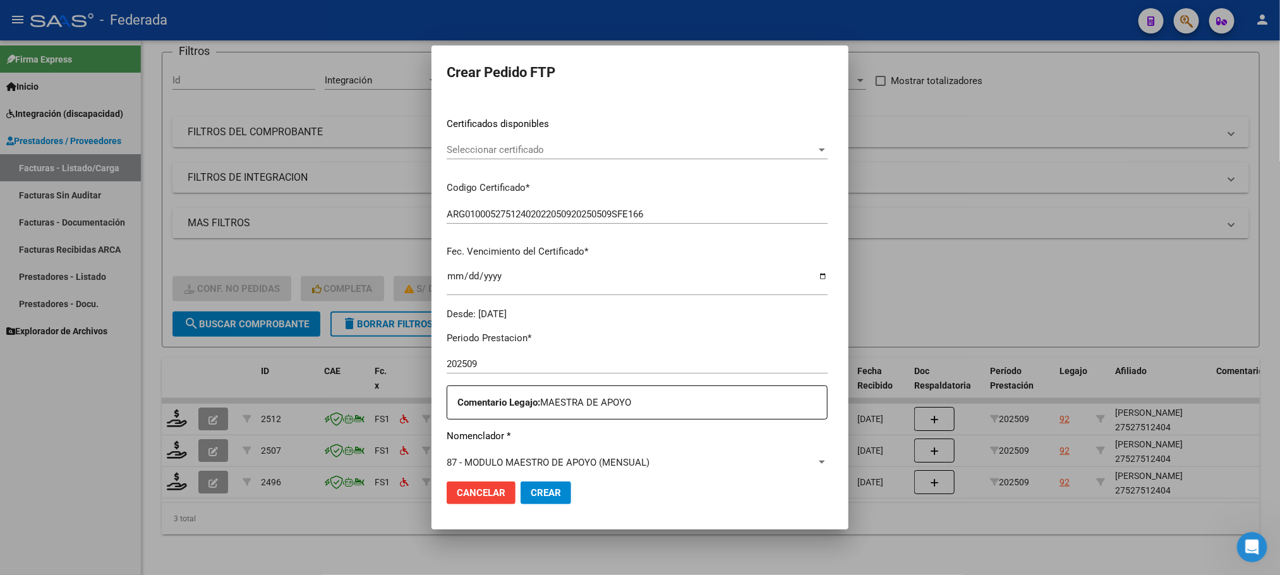
click at [463, 147] on span "Seleccionar certificado" at bounding box center [632, 149] width 370 height 11
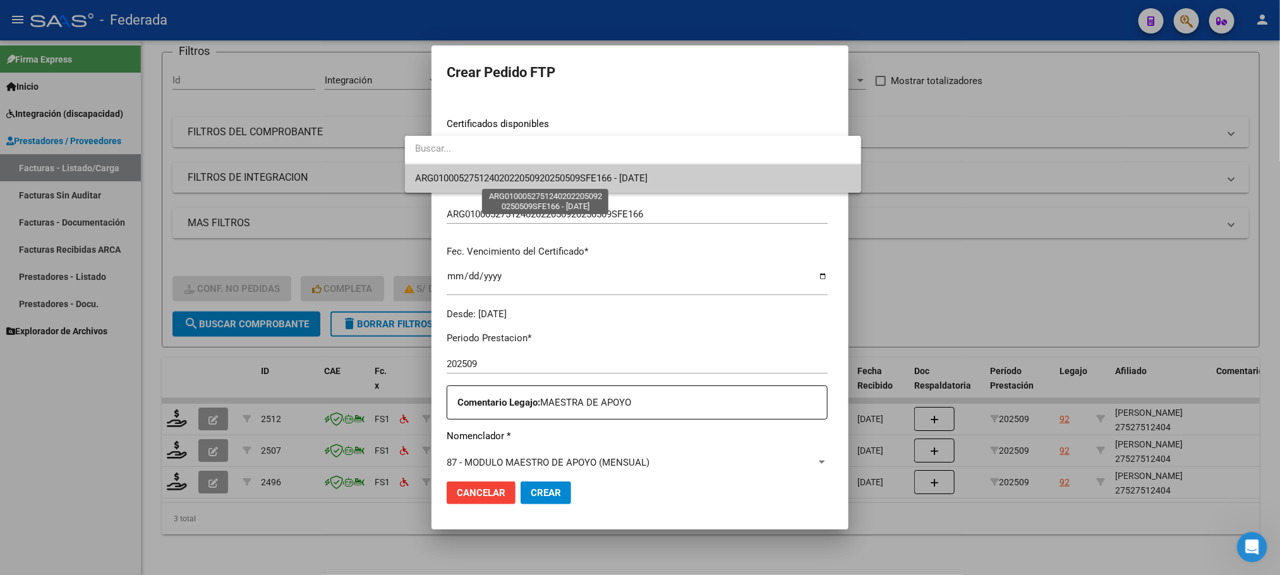
click at [462, 179] on span "ARG01000527512402022050920250509SFE166 - [DATE]" at bounding box center [531, 177] width 232 height 11
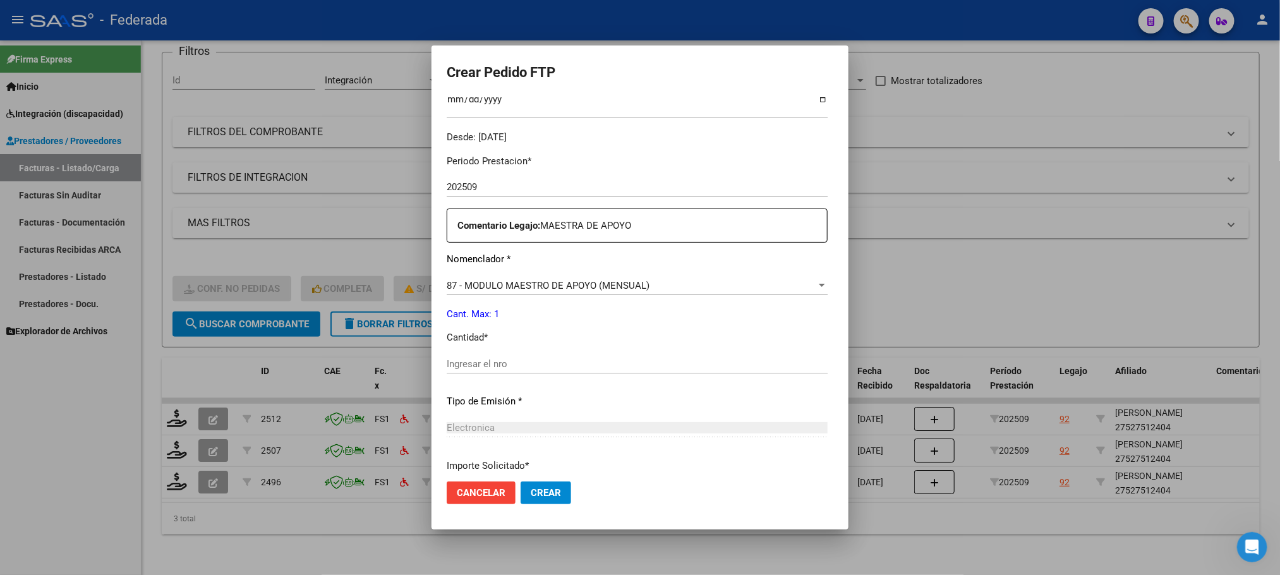
scroll to position [379, 0]
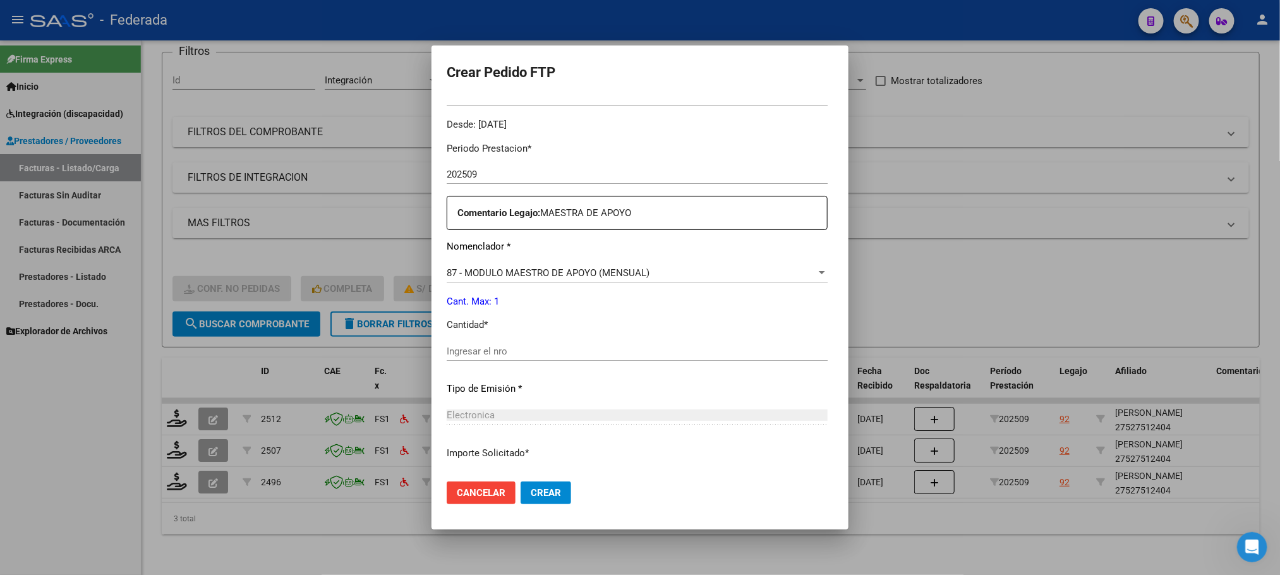
click at [447, 356] on input "Ingresar el nro" at bounding box center [637, 351] width 381 height 11
type input "1"
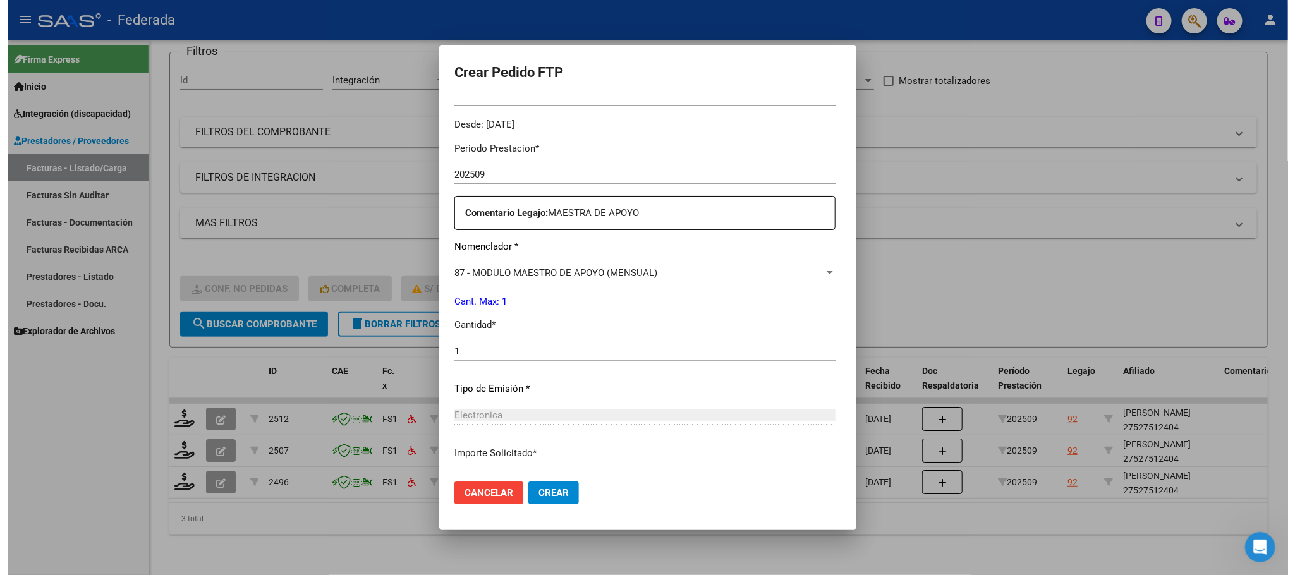
scroll to position [472, 0]
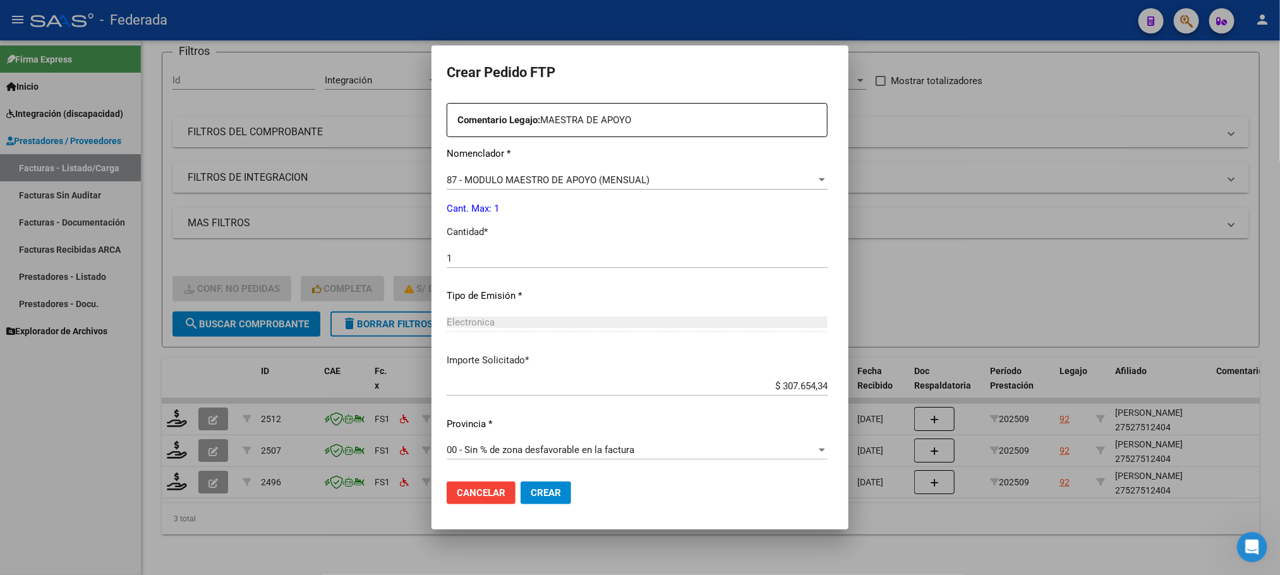
click at [531, 487] on span "Crear" at bounding box center [546, 492] width 30 height 11
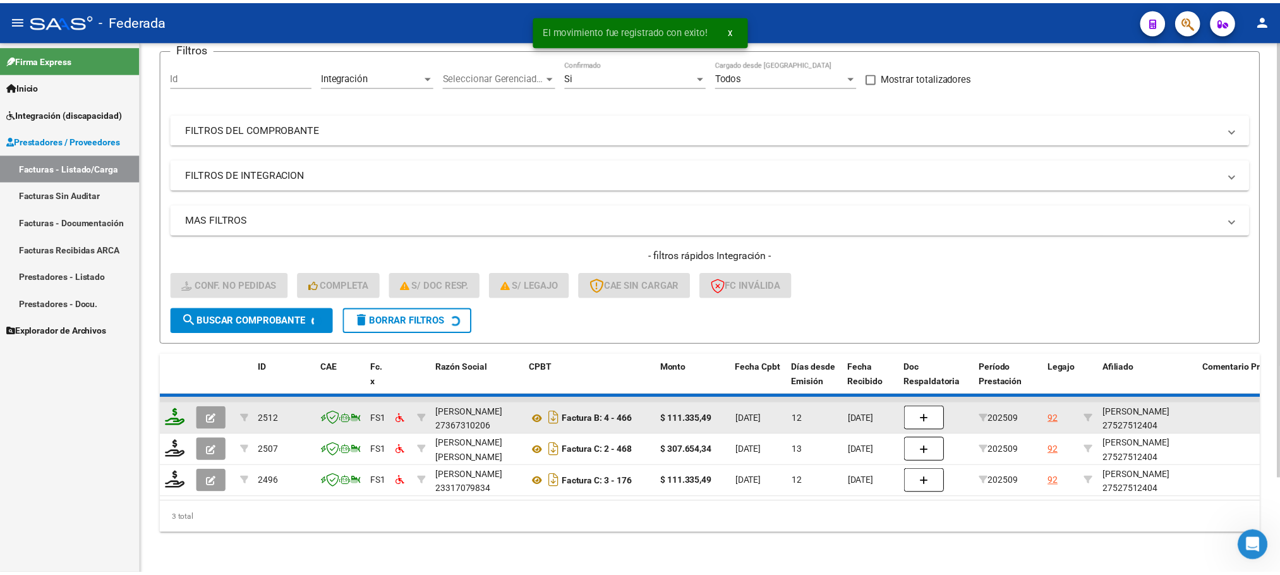
scroll to position [82, 0]
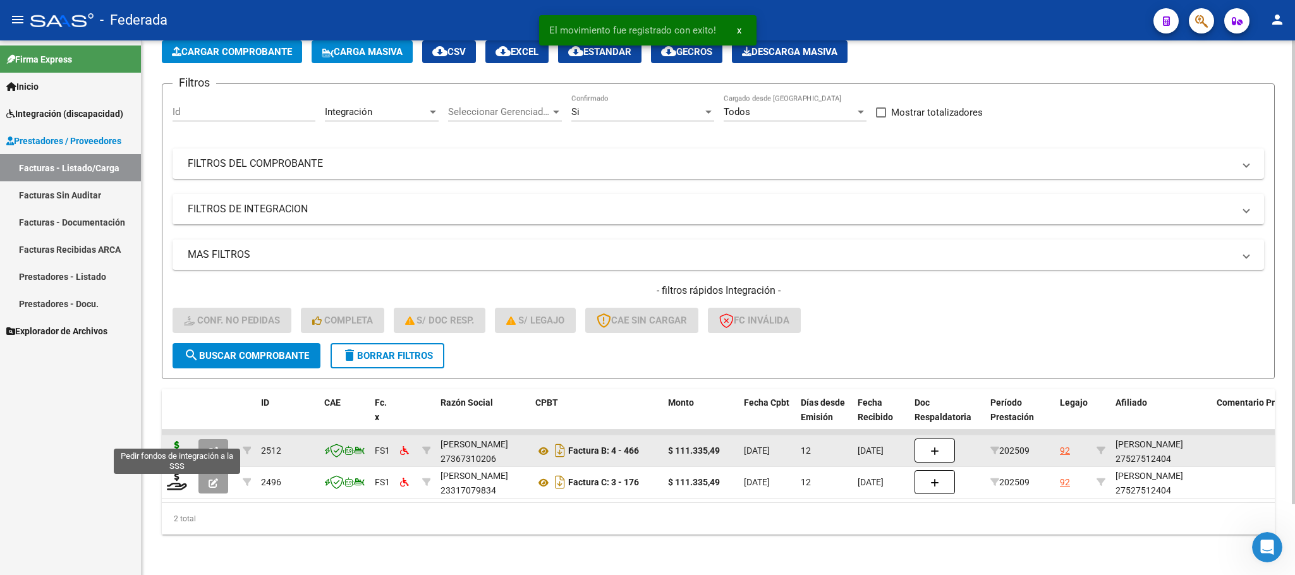
click at [179, 441] on icon at bounding box center [177, 450] width 20 height 18
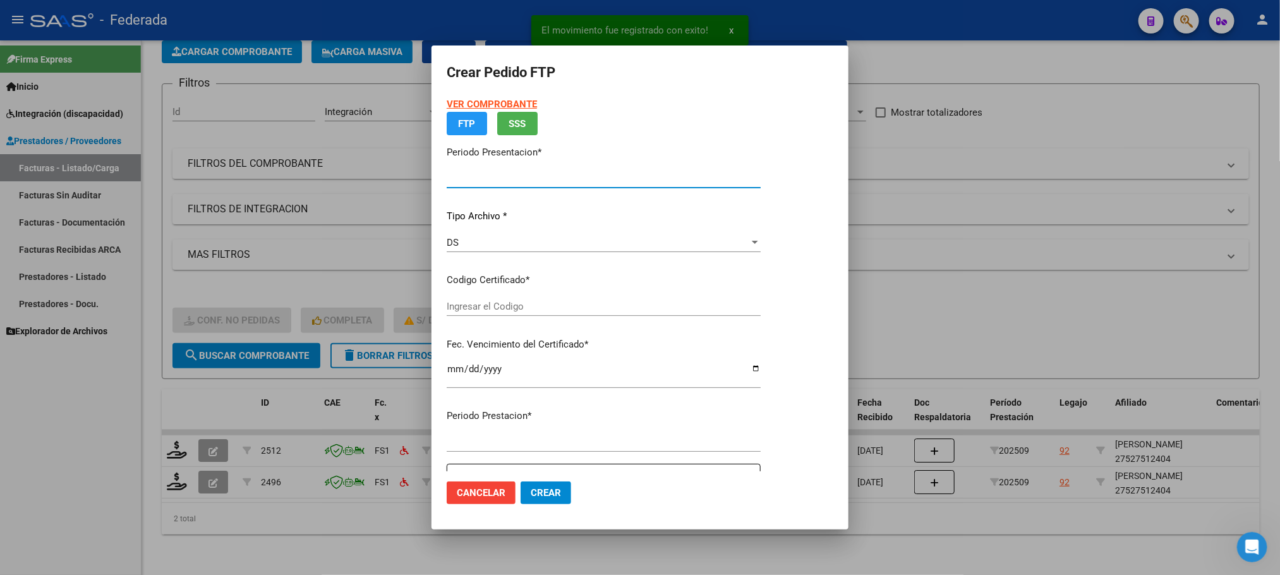
type input "202509"
type input "$ 111.335,49"
type input "ARG01000527512402022050920250509SFE166"
type input "[DATE]"
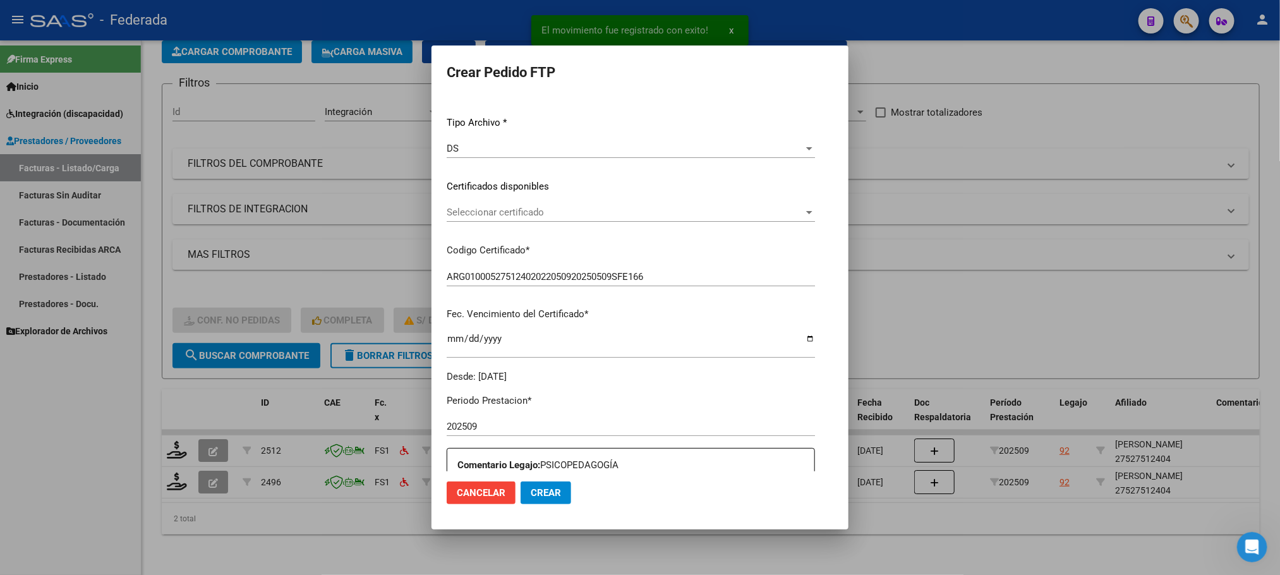
scroll to position [190, 0]
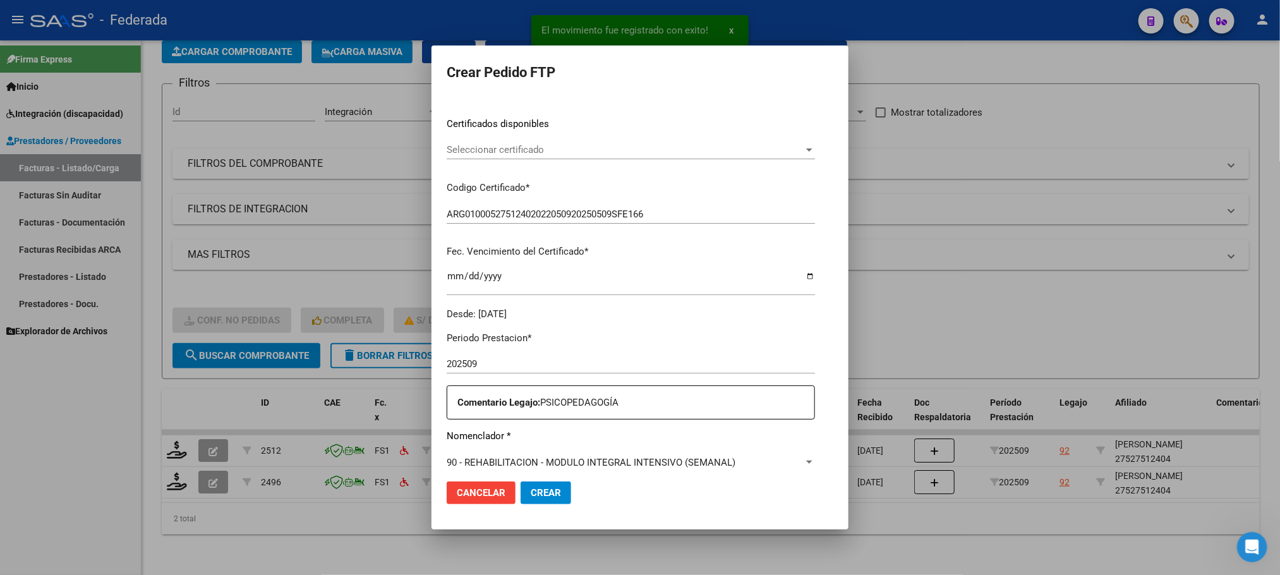
click at [490, 147] on span "Seleccionar certificado" at bounding box center [625, 149] width 357 height 11
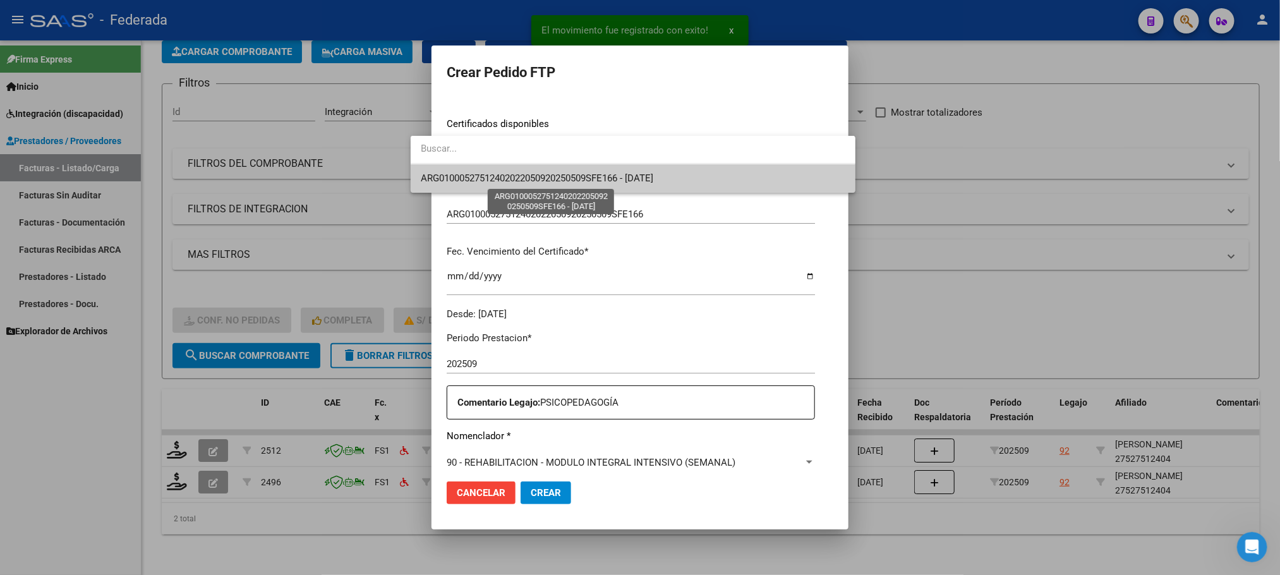
click at [487, 174] on span "ARG01000527512402022050920250509SFE166 - [DATE]" at bounding box center [537, 177] width 232 height 11
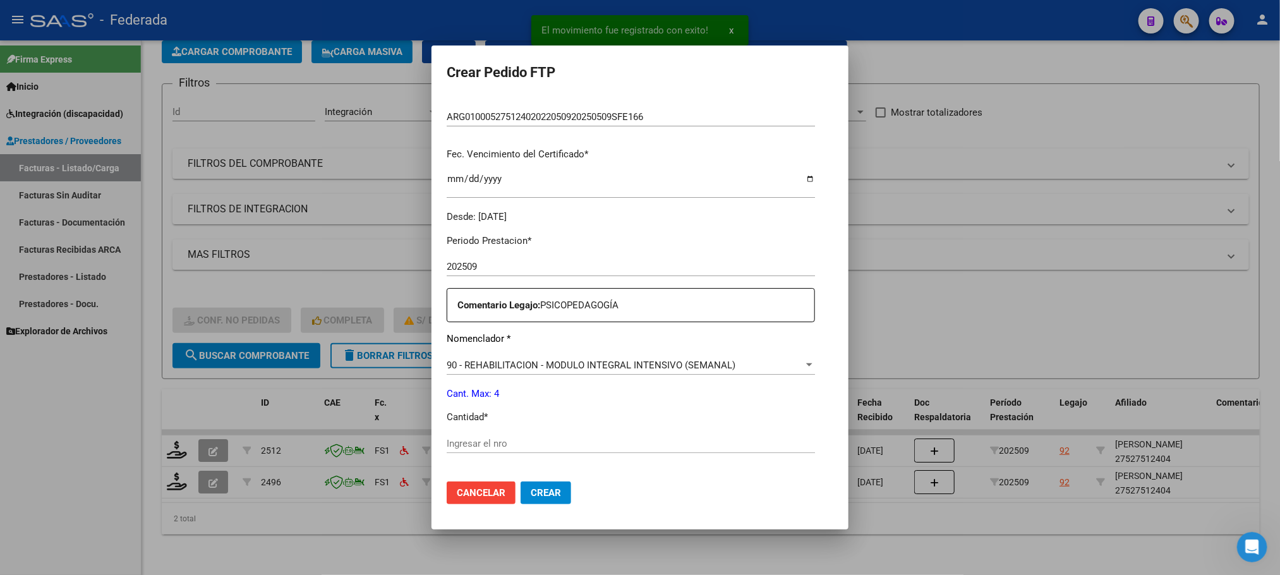
scroll to position [379, 0]
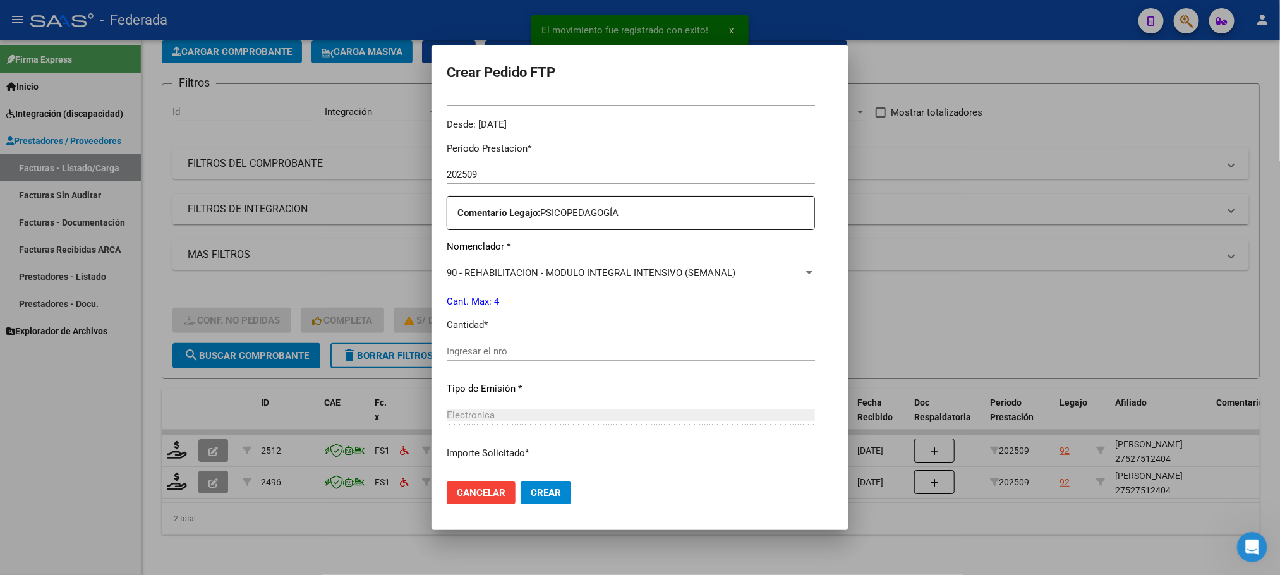
click at [452, 353] on input "Ingresar el nro" at bounding box center [631, 351] width 368 height 11
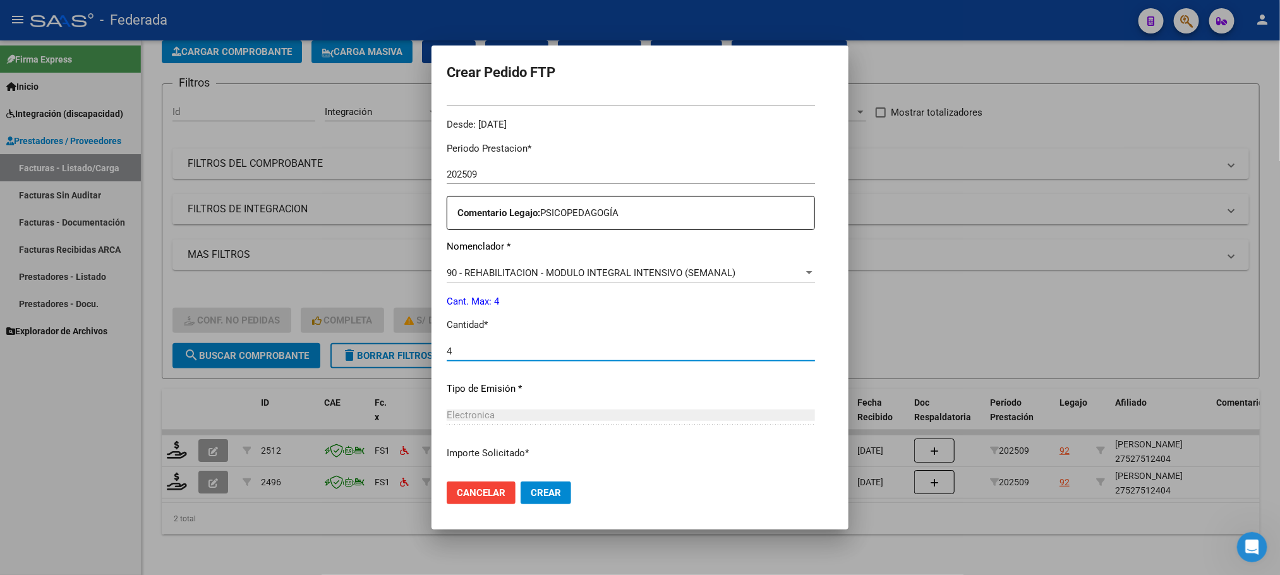
type input "4"
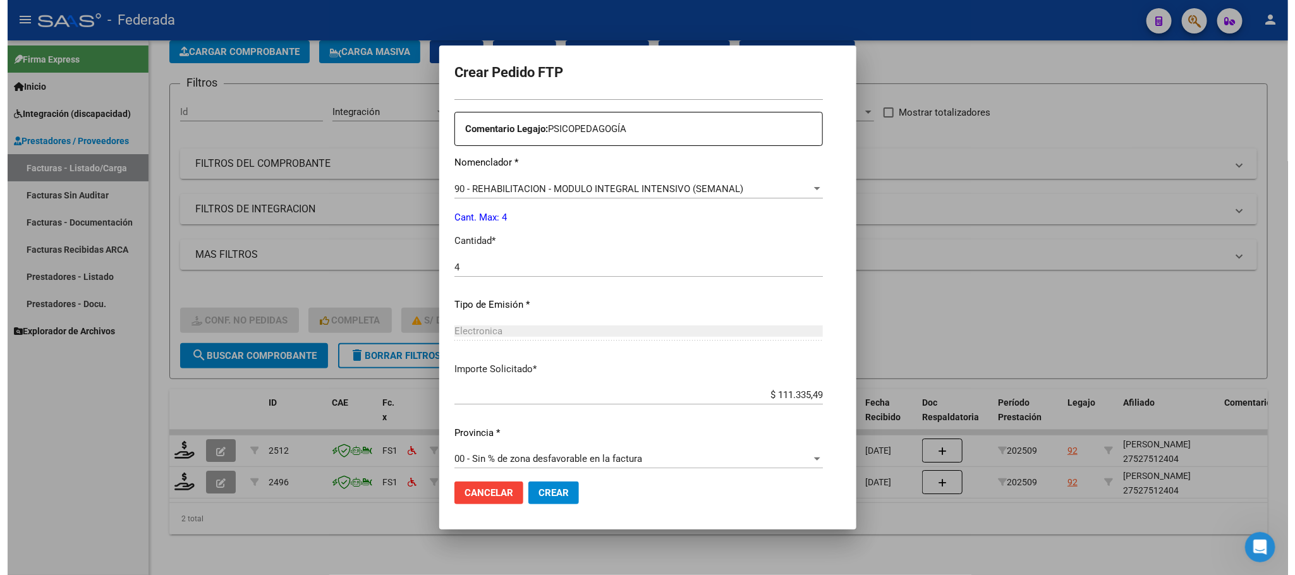
scroll to position [472, 0]
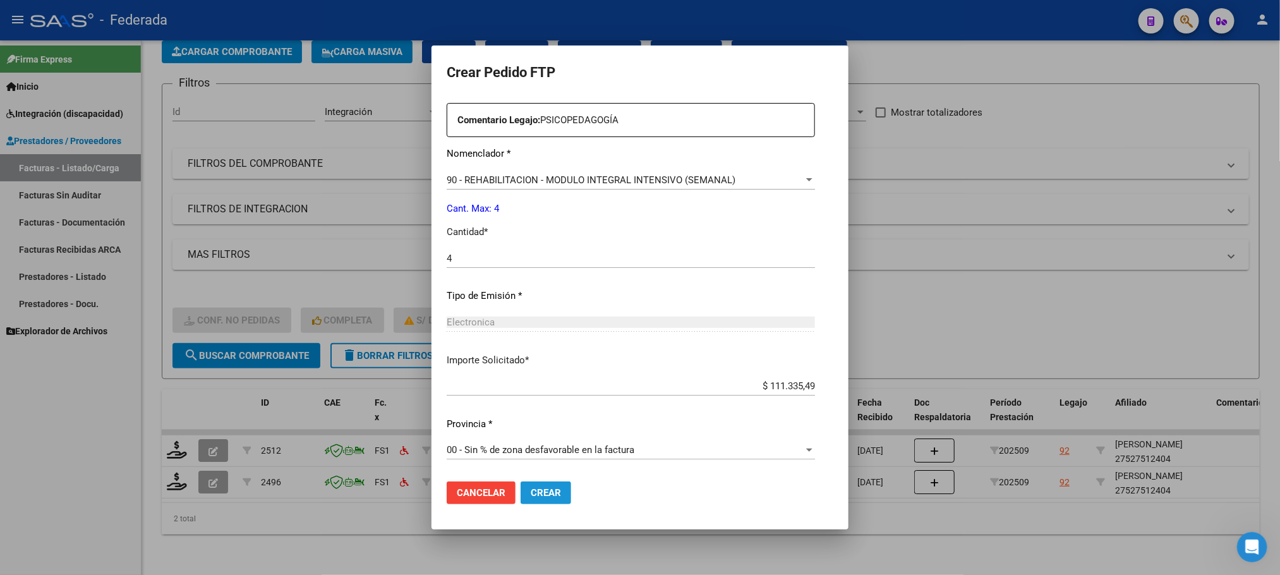
click at [531, 493] on span "Crear" at bounding box center [546, 492] width 30 height 11
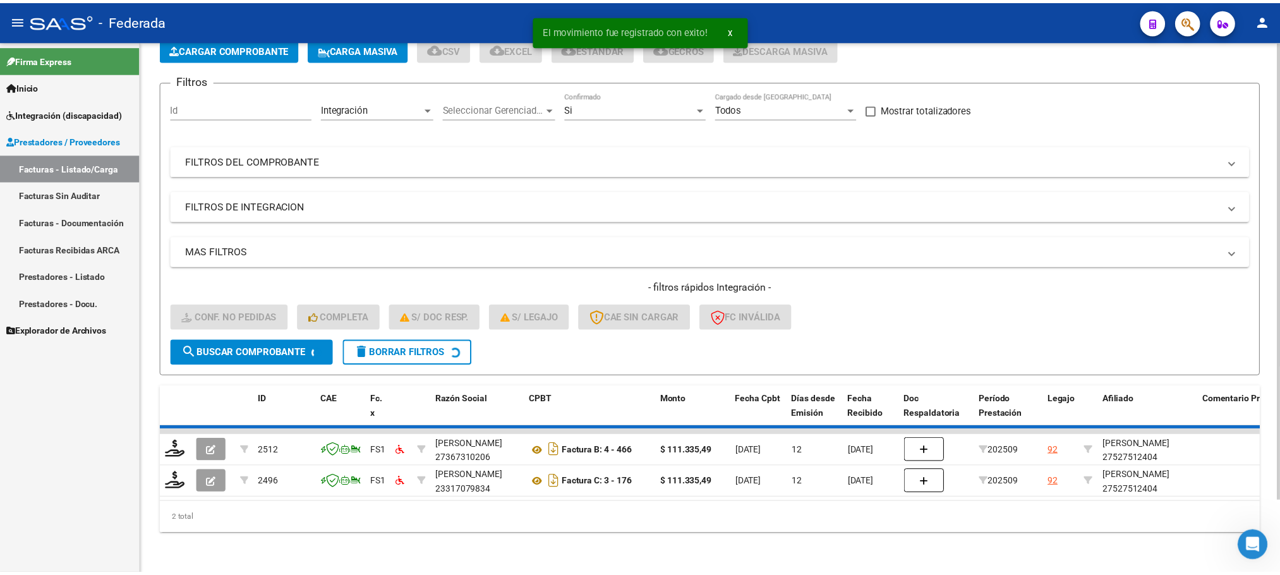
scroll to position [49, 0]
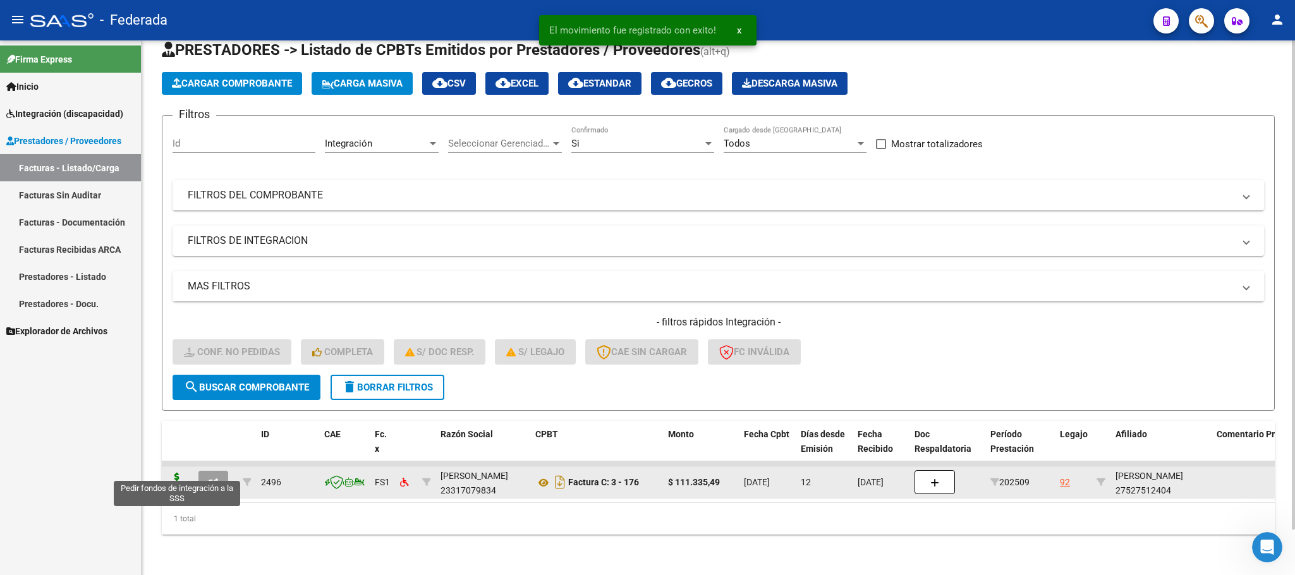
click at [173, 473] on icon at bounding box center [177, 482] width 20 height 18
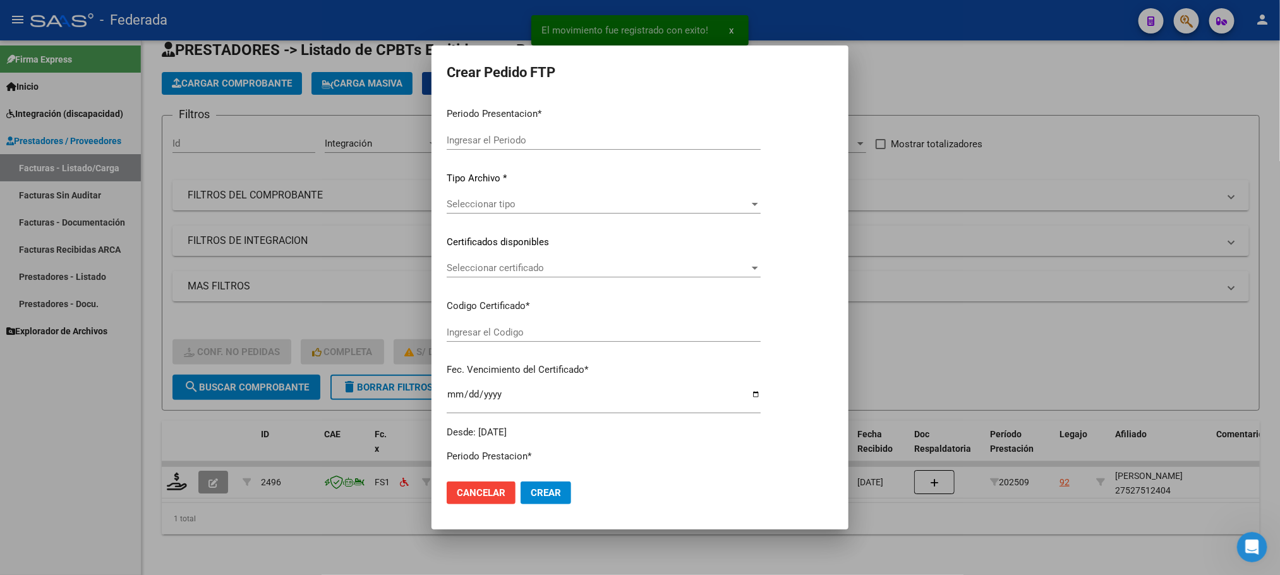
type input "202509"
type input "$ 111.335,49"
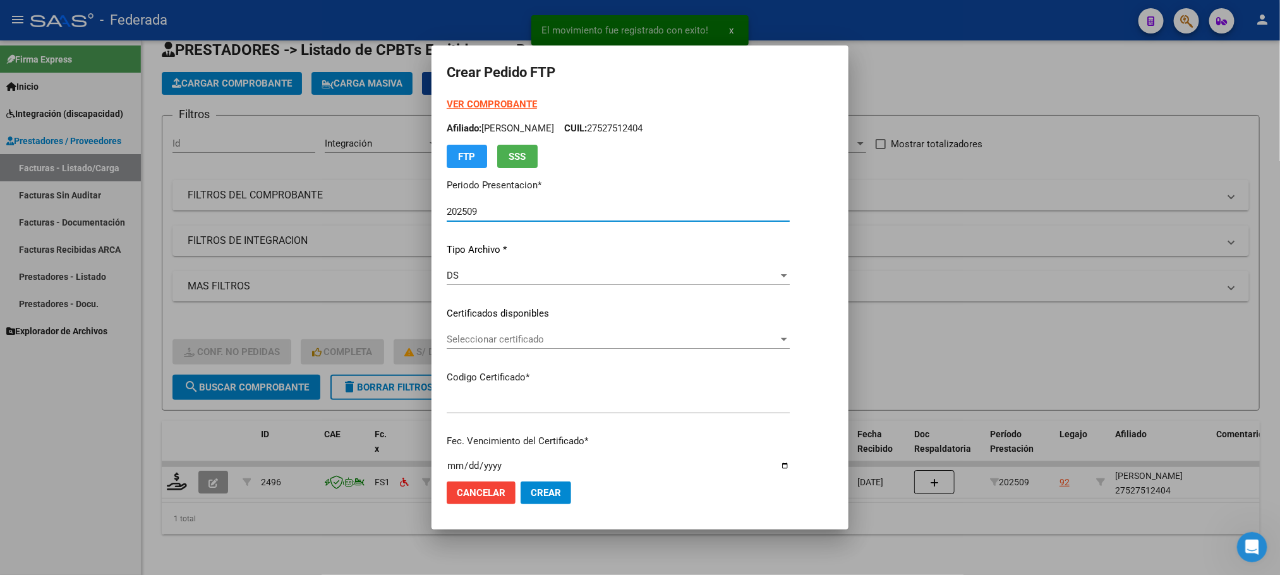
type input "ARG01000527512402022050920250509SFE166"
type input "[DATE]"
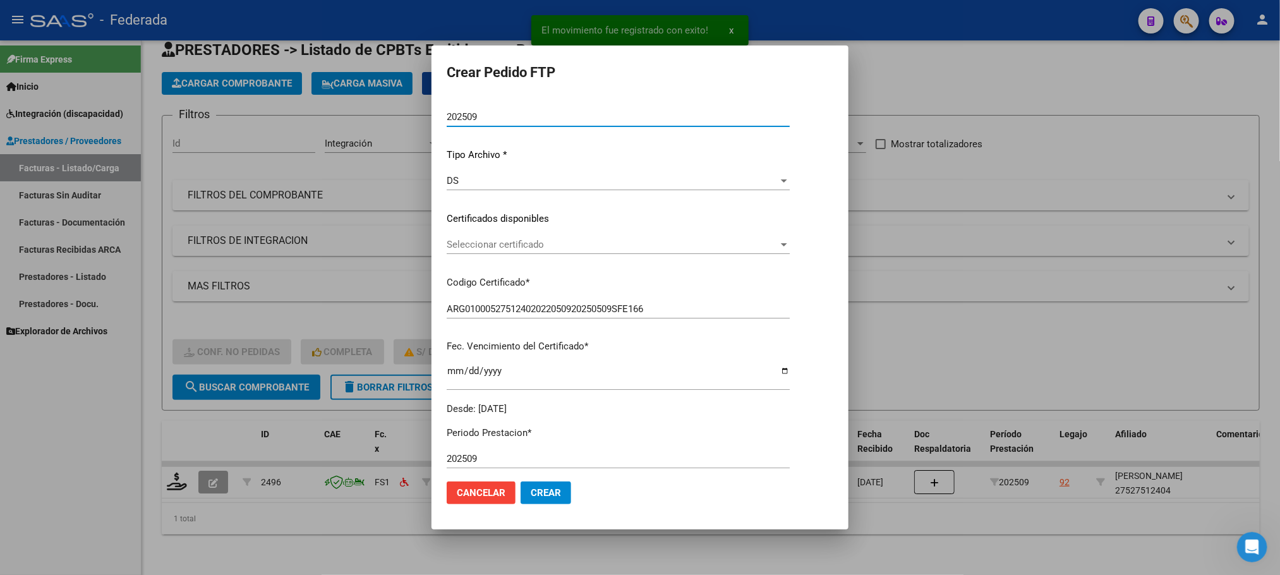
click at [497, 250] on div "Seleccionar certificado Seleccionar certificado" at bounding box center [618, 244] width 343 height 19
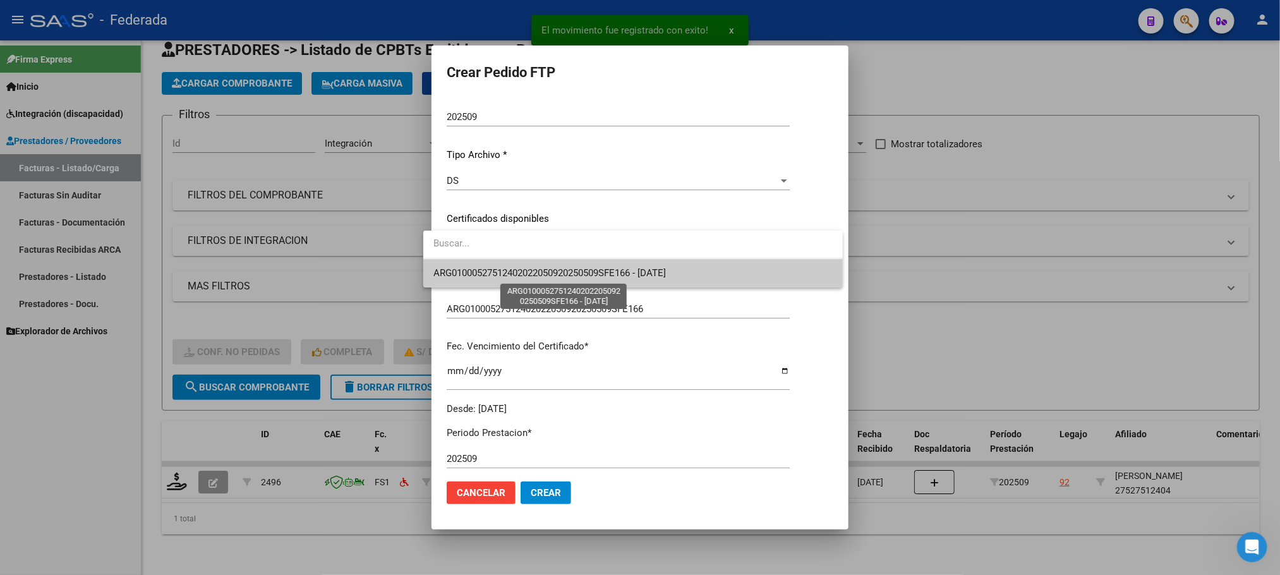
click at [497, 271] on span "ARG01000527512402022050920250509SFE166 - [DATE]" at bounding box center [549, 272] width 232 height 11
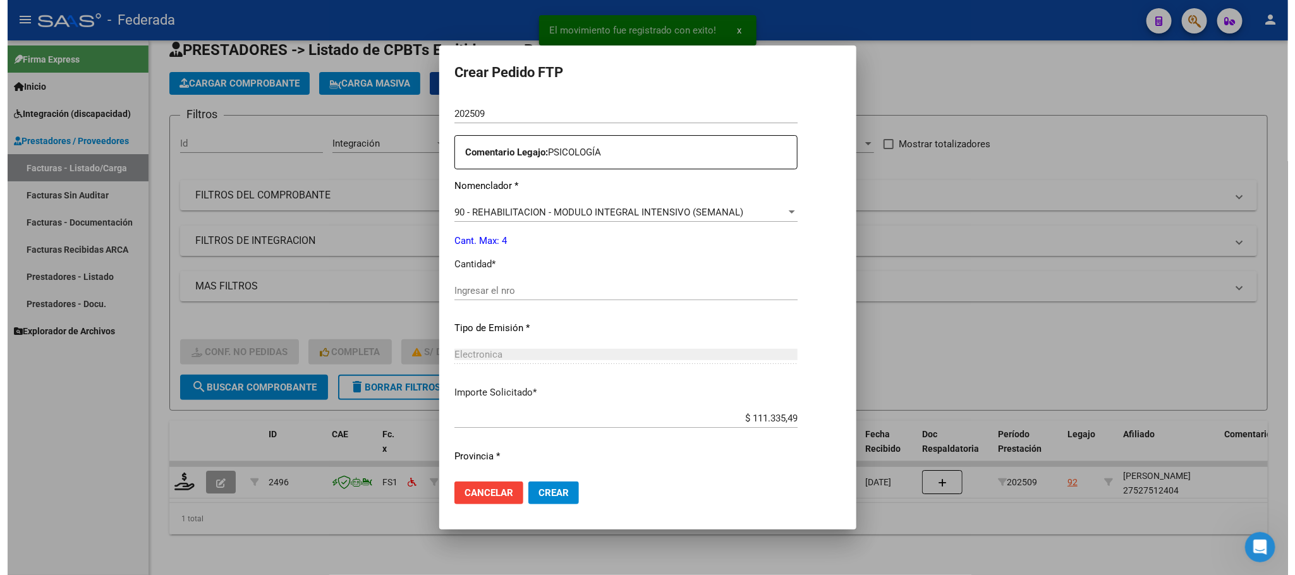
scroll to position [472, 0]
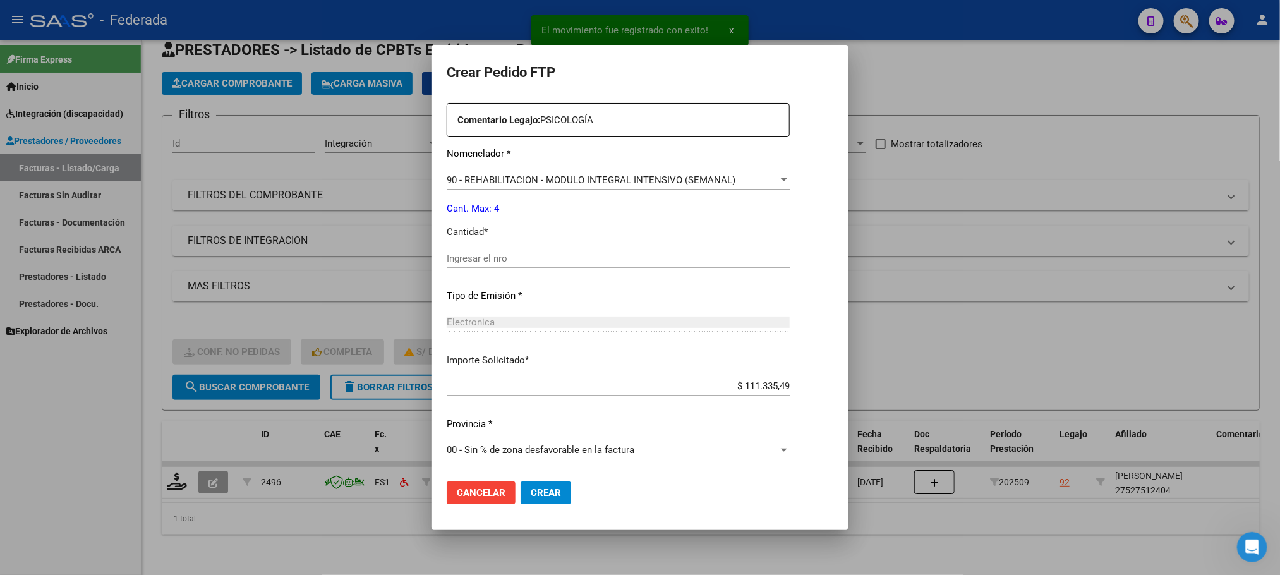
click at [493, 256] on input "Ingresar el nro" at bounding box center [618, 258] width 343 height 11
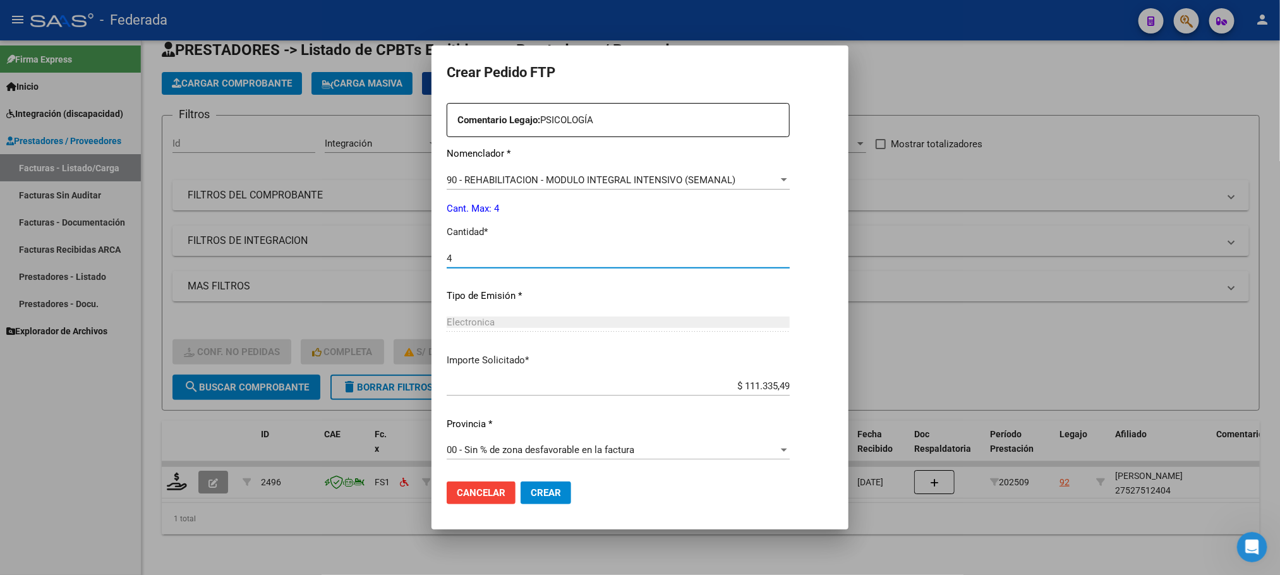
type input "4"
click at [531, 487] on span "Crear" at bounding box center [546, 492] width 30 height 11
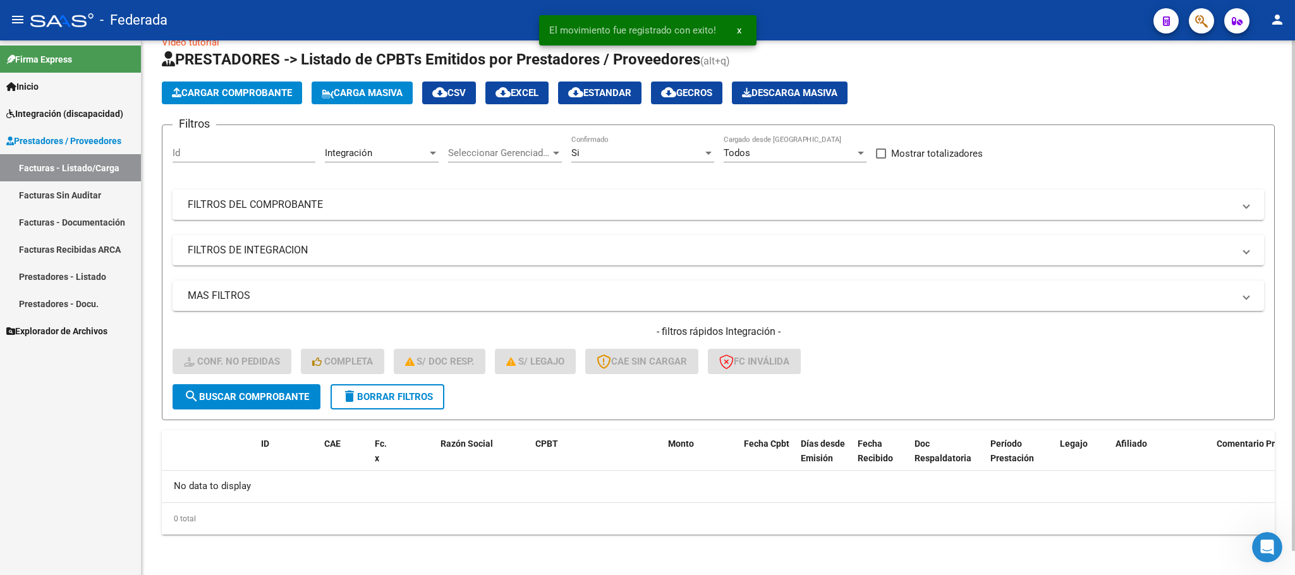
scroll to position [25, 0]
click at [420, 402] on span "delete Borrar Filtros" at bounding box center [387, 397] width 91 height 11
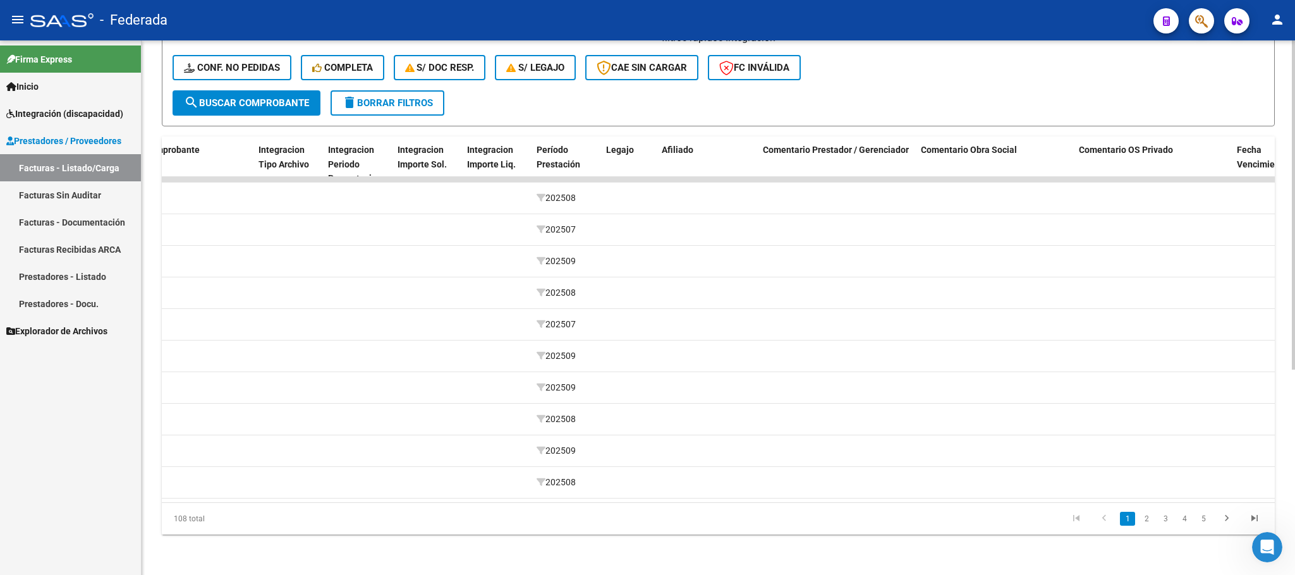
scroll to position [0, 1882]
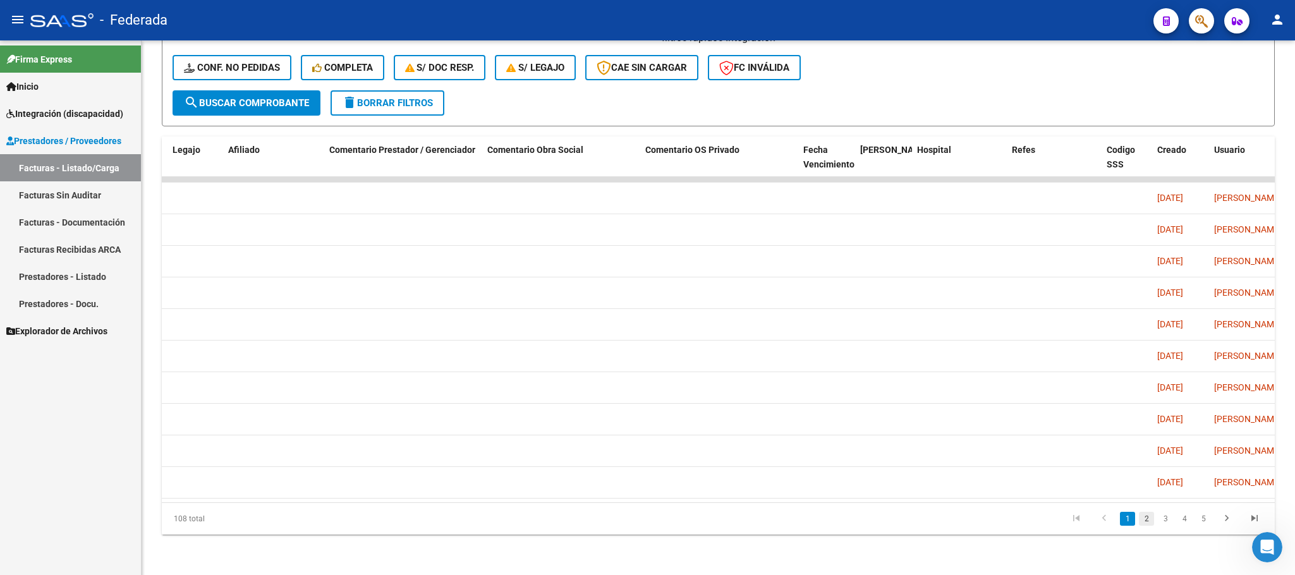
click at [1152, 521] on link "2" at bounding box center [1145, 519] width 15 height 14
click at [1161, 523] on link "3" at bounding box center [1164, 519] width 15 height 14
click at [1181, 522] on link "4" at bounding box center [1183, 519] width 15 height 14
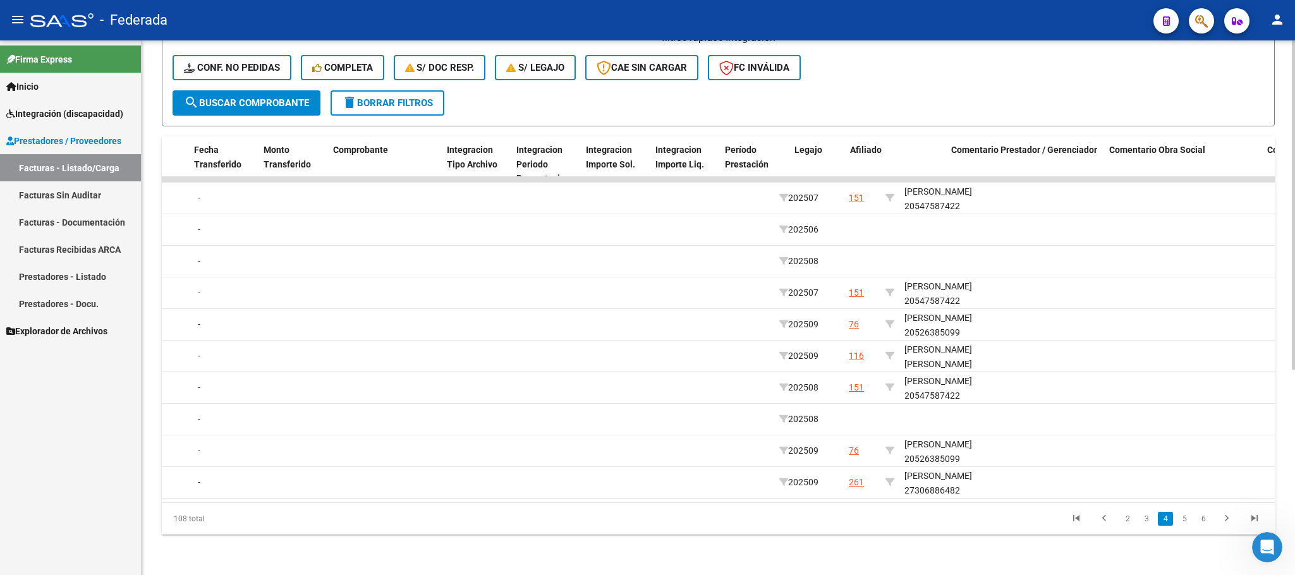
scroll to position [0, 1263]
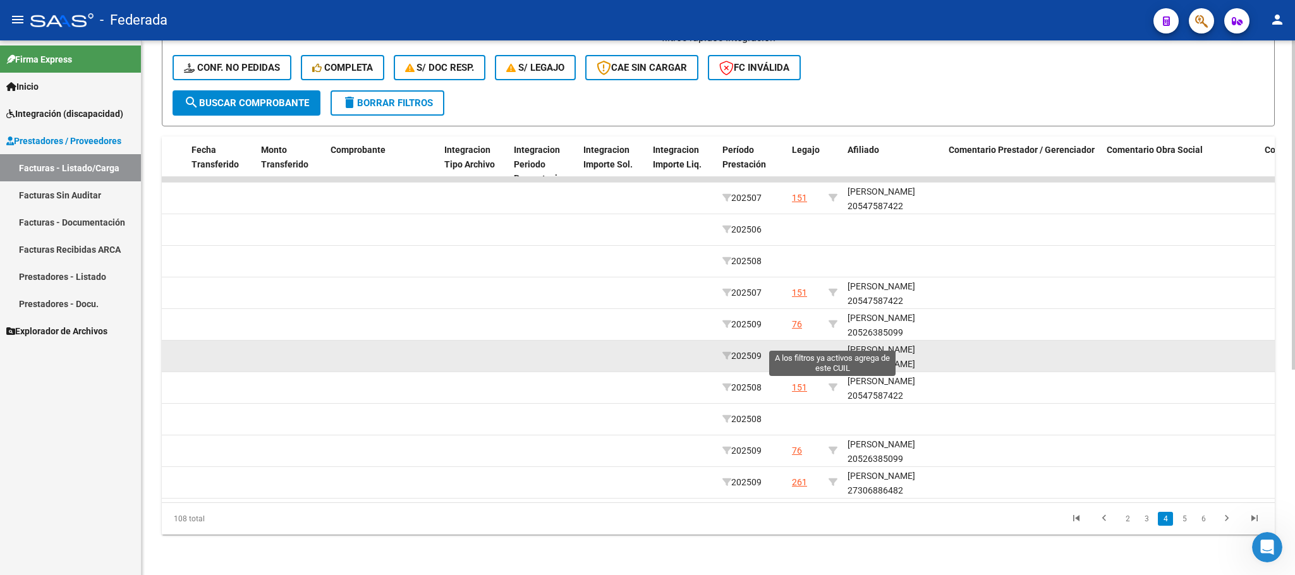
click at [830, 351] on icon at bounding box center [832, 355] width 9 height 9
type input "27477636999"
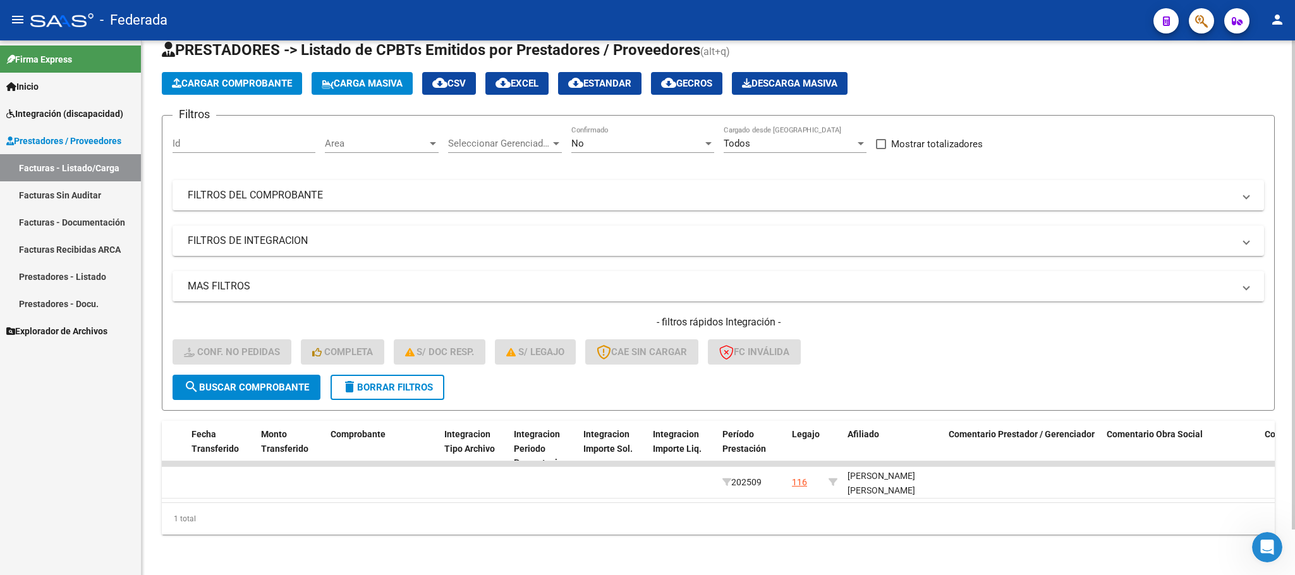
scroll to position [49, 0]
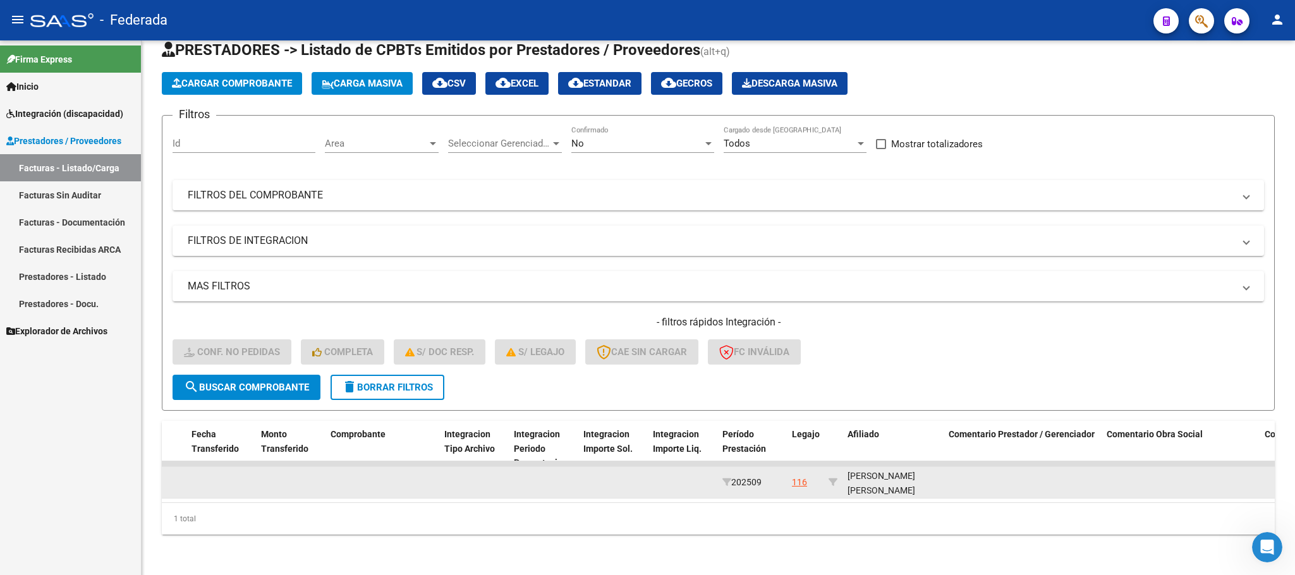
click at [893, 474] on div "[PERSON_NAME] [PERSON_NAME] 27477636999" at bounding box center [892, 490] width 91 height 43
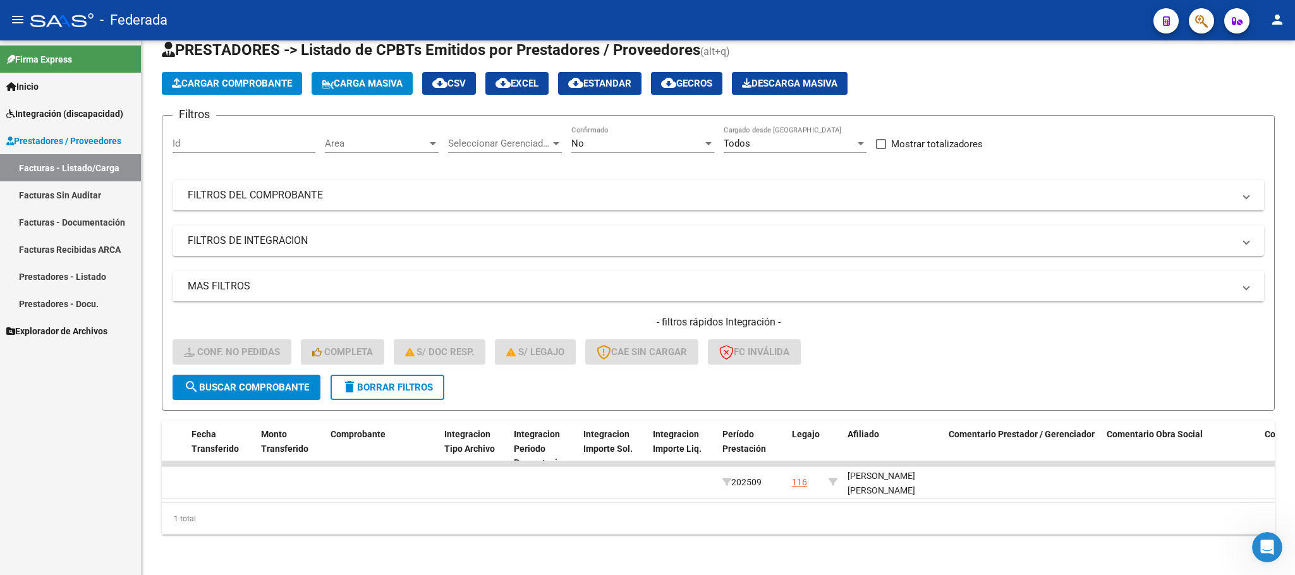
copy div "27477636999"
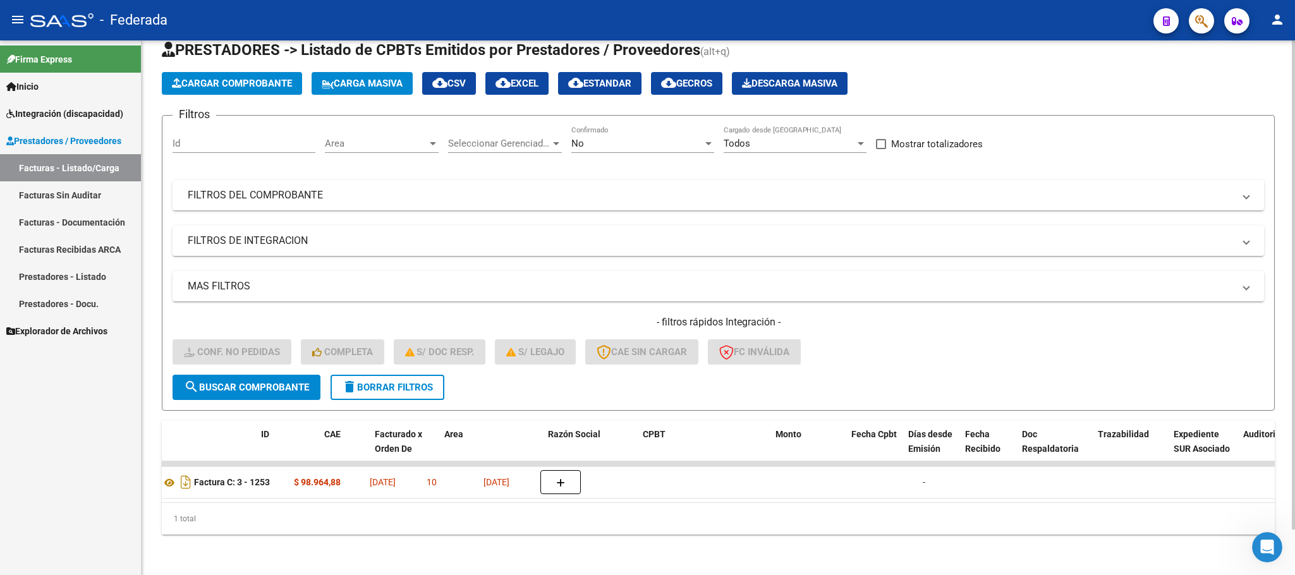
scroll to position [0, 0]
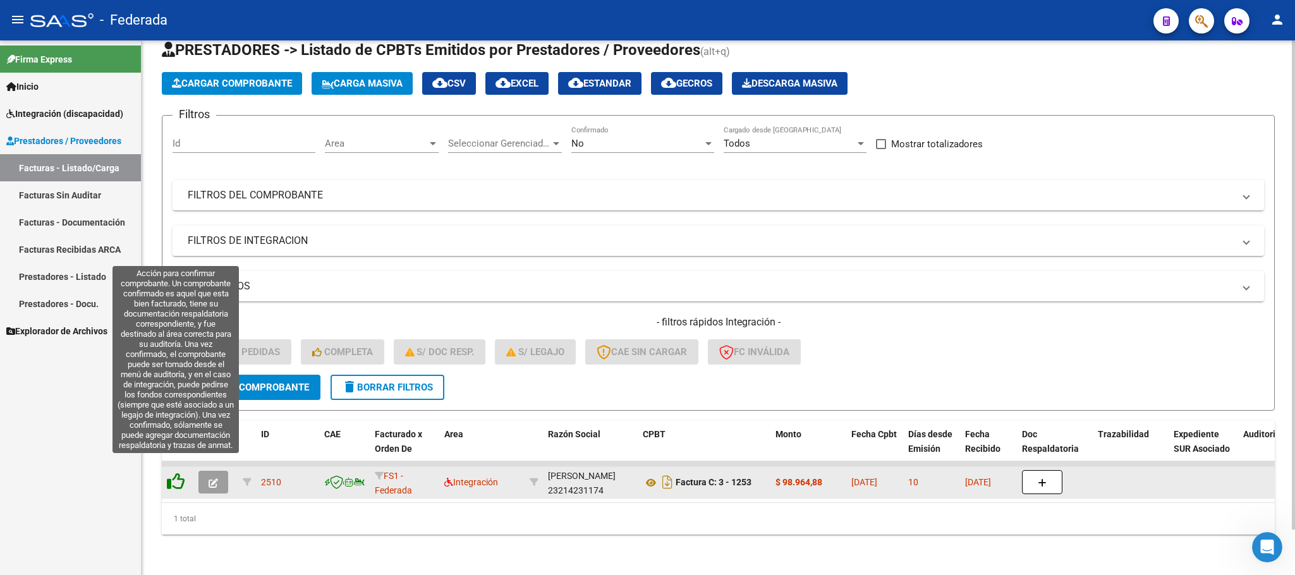
click at [167, 473] on icon at bounding box center [176, 482] width 18 height 18
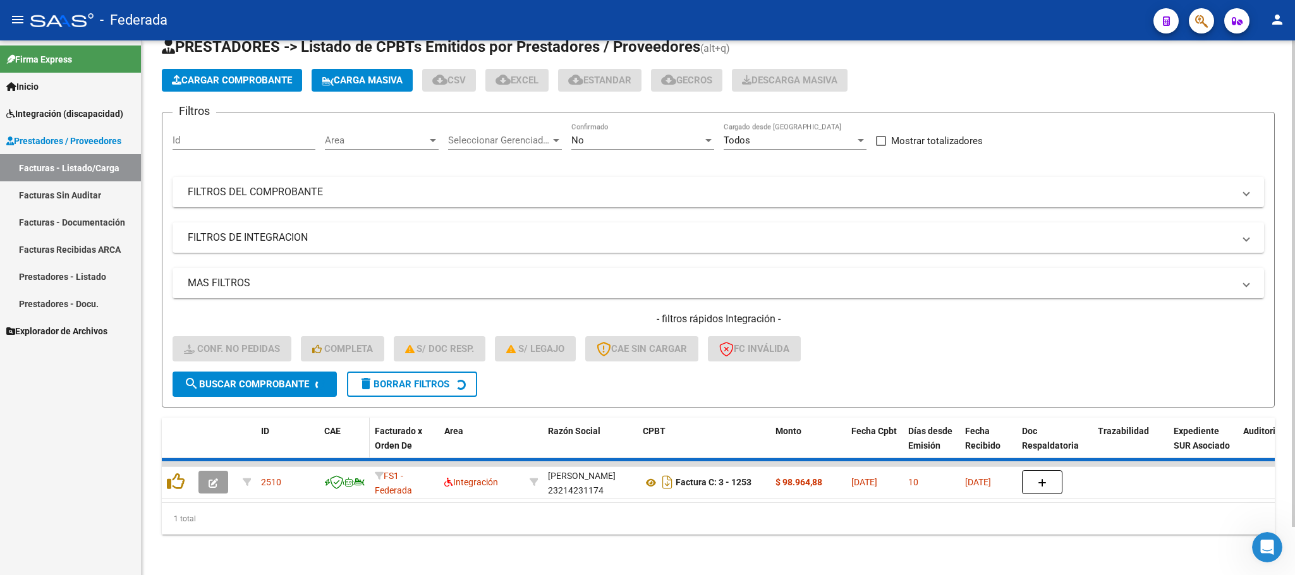
scroll to position [25, 0]
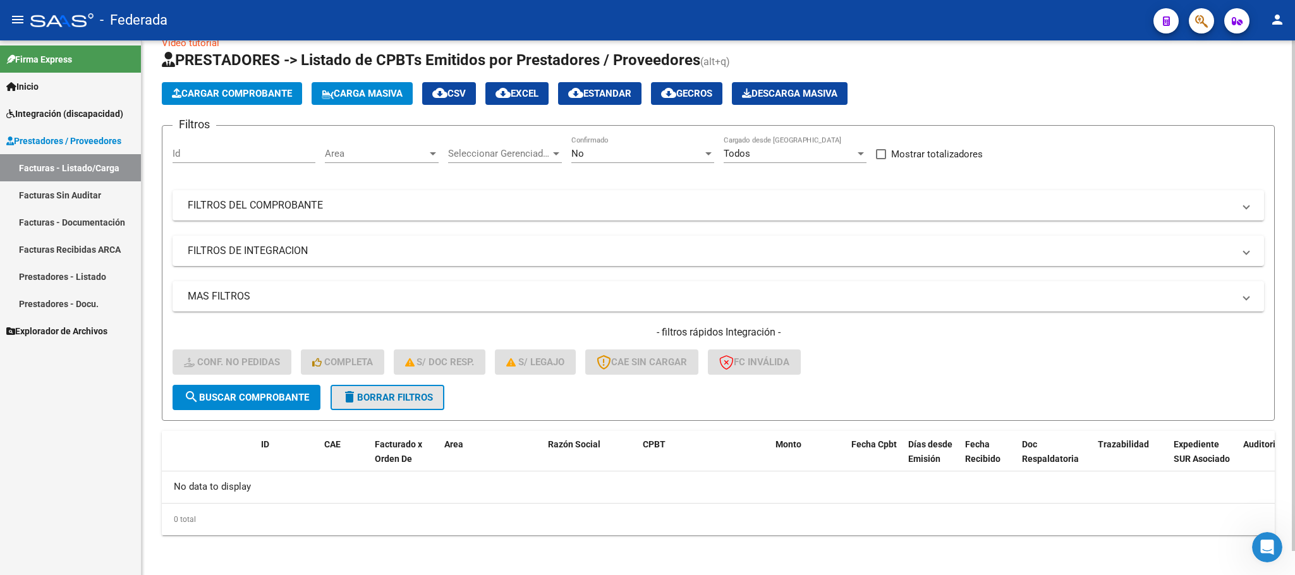
click at [426, 392] on span "delete Borrar Filtros" at bounding box center [387, 397] width 91 height 11
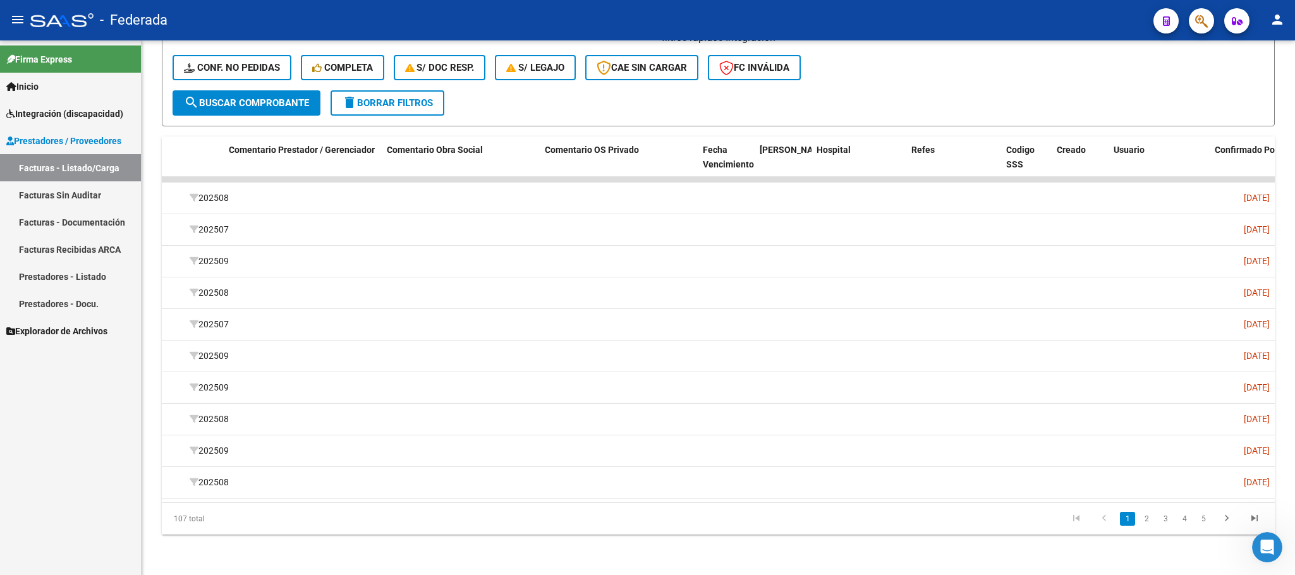
scroll to position [0, 1983]
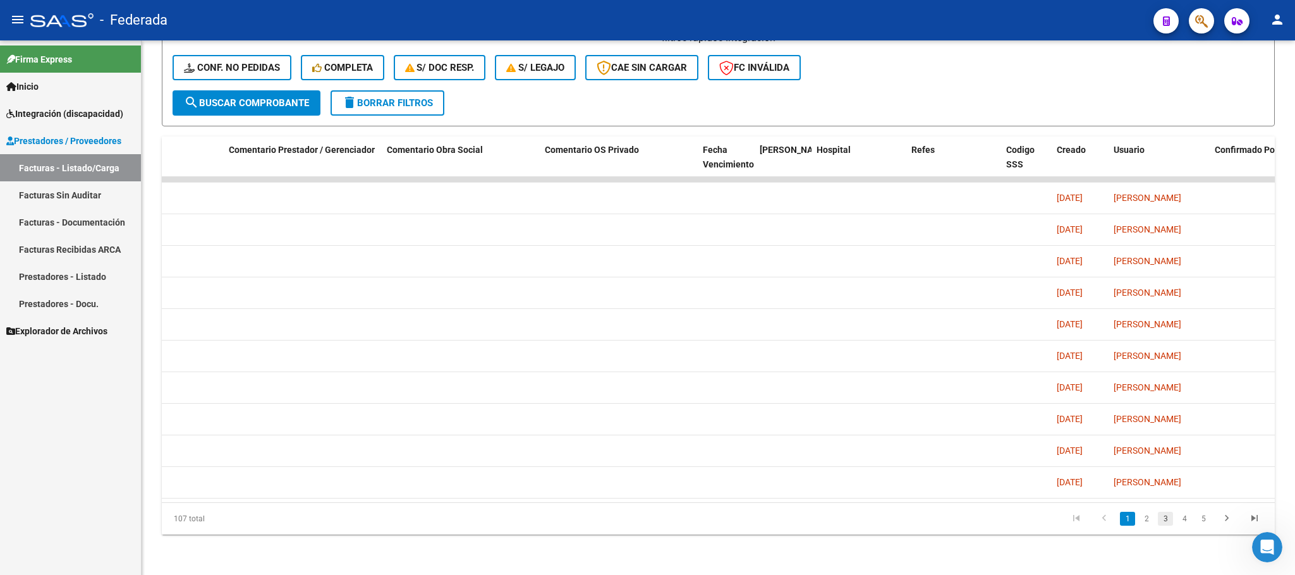
click at [1169, 522] on link "3" at bounding box center [1164, 519] width 15 height 14
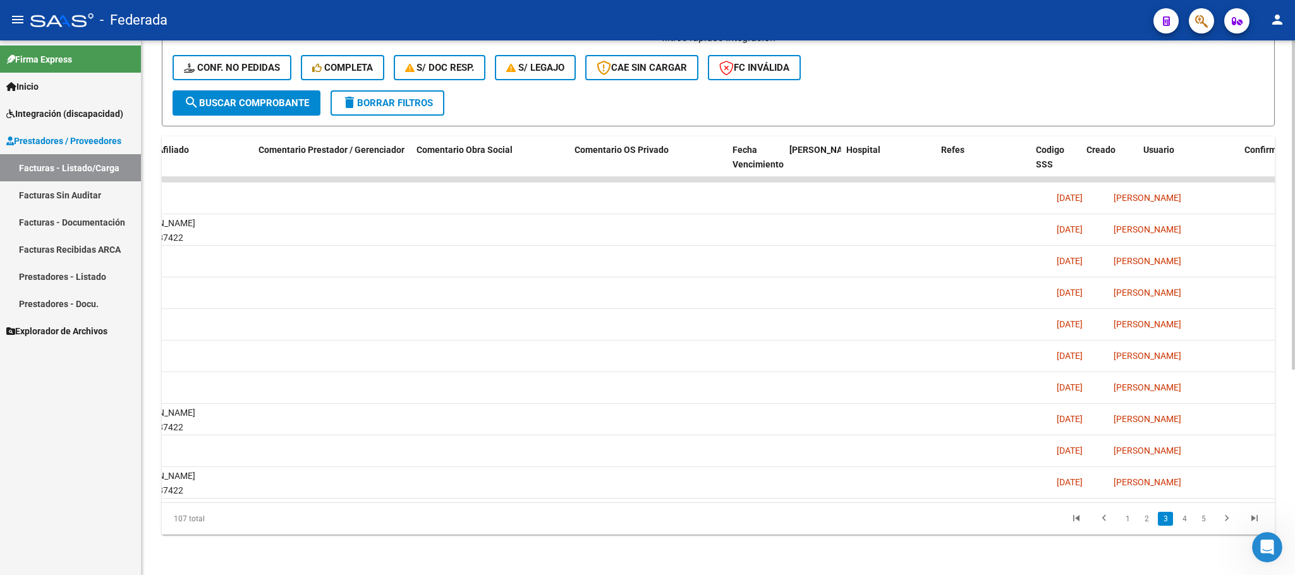
scroll to position [0, 1426]
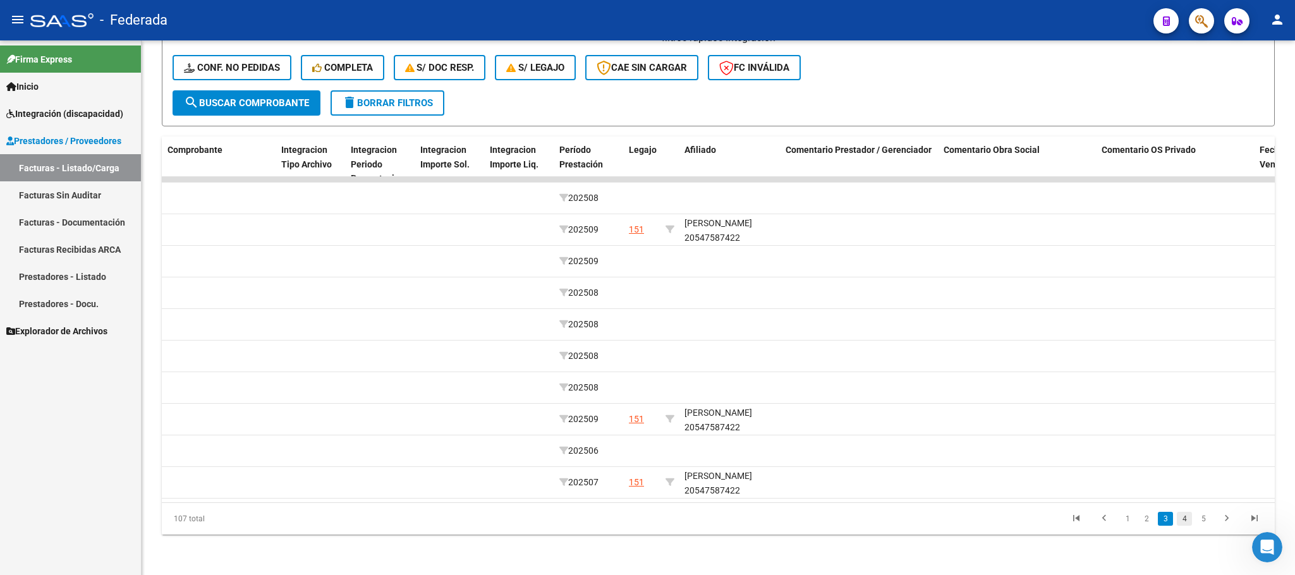
click at [1179, 525] on link "4" at bounding box center [1183, 519] width 15 height 14
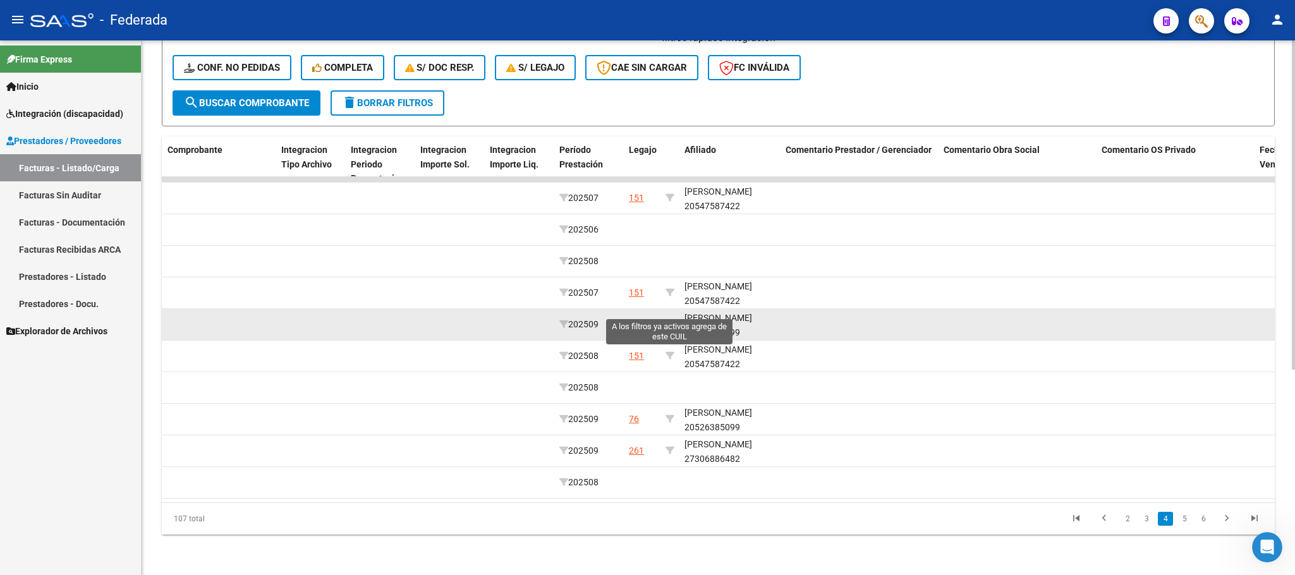
click at [669, 320] on icon at bounding box center [669, 324] width 9 height 9
type input "20526385099"
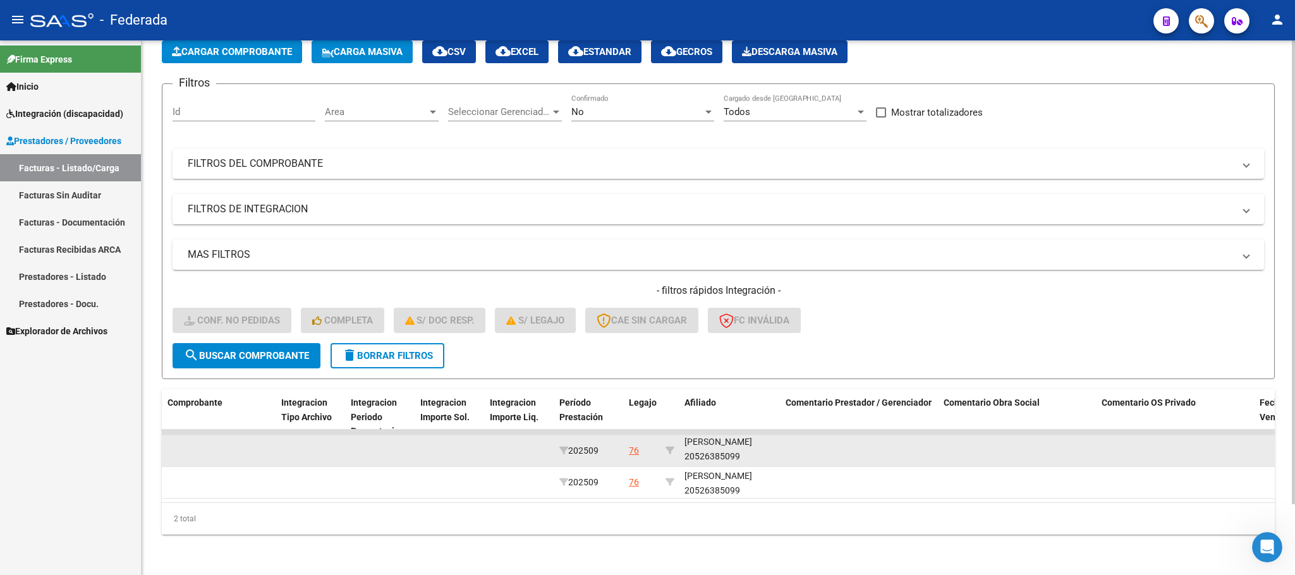
scroll to position [16, 0]
click at [716, 442] on div "[PERSON_NAME] 20526385099" at bounding box center [729, 449] width 91 height 29
copy div "20526385099"
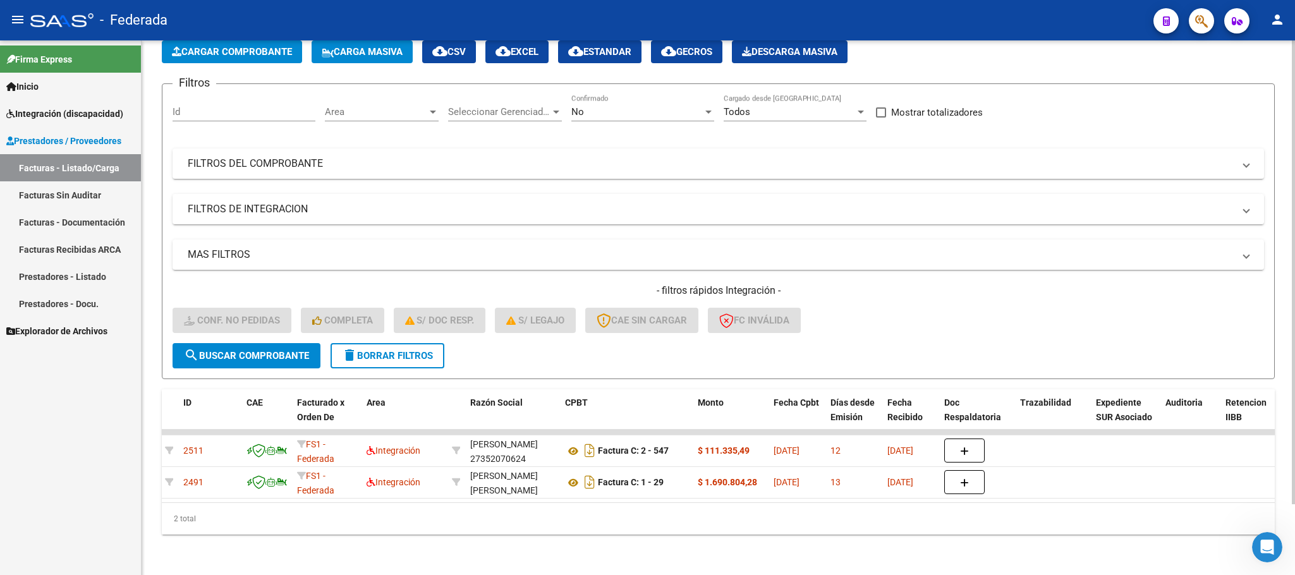
scroll to position [0, 0]
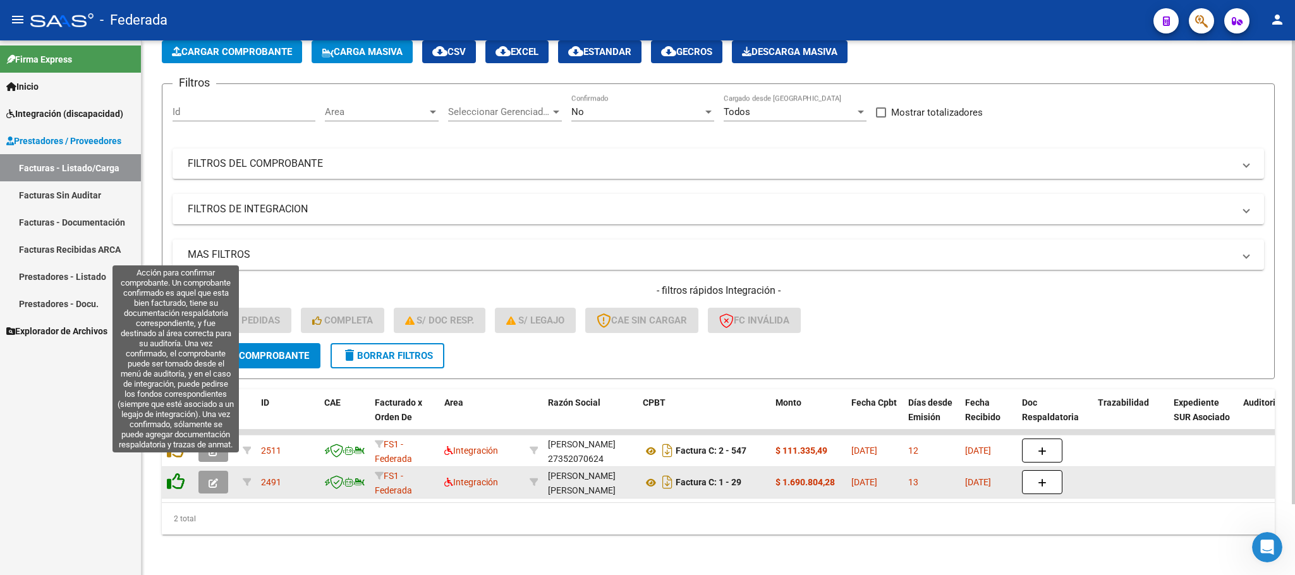
click at [178, 473] on icon at bounding box center [176, 482] width 18 height 18
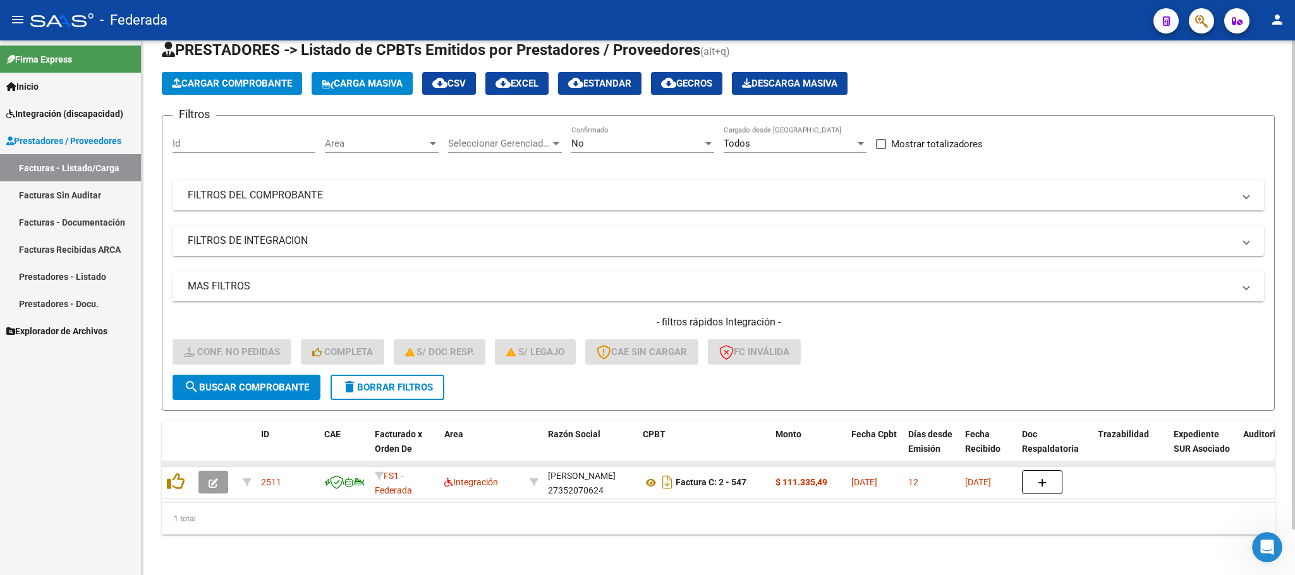
scroll to position [49, 0]
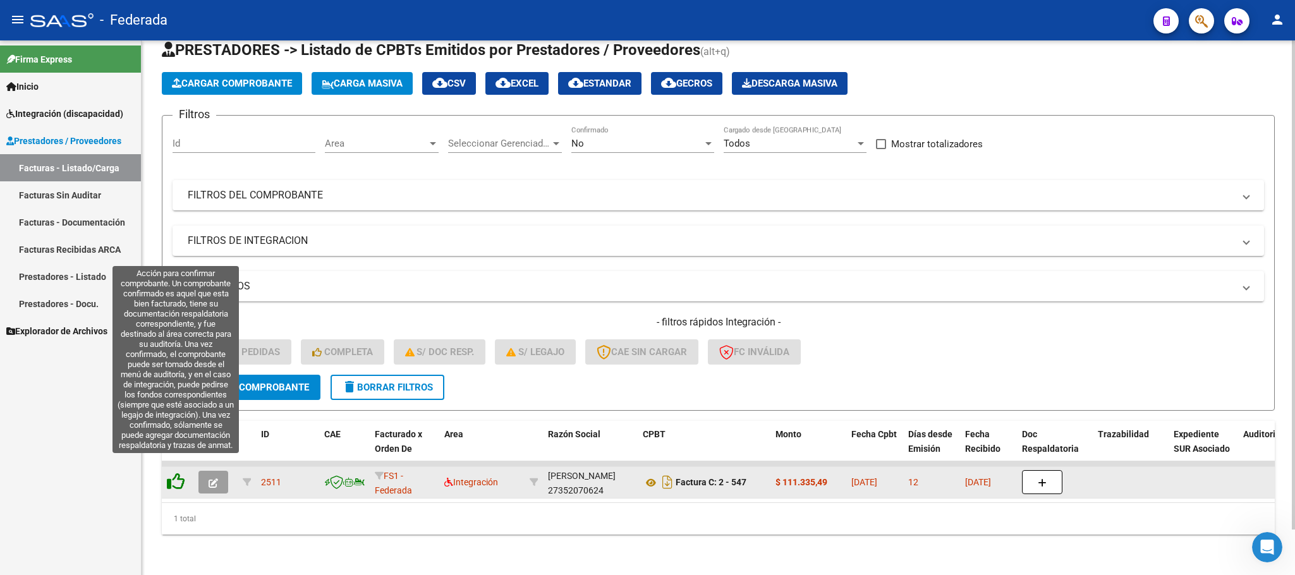
click at [179, 473] on icon at bounding box center [176, 482] width 18 height 18
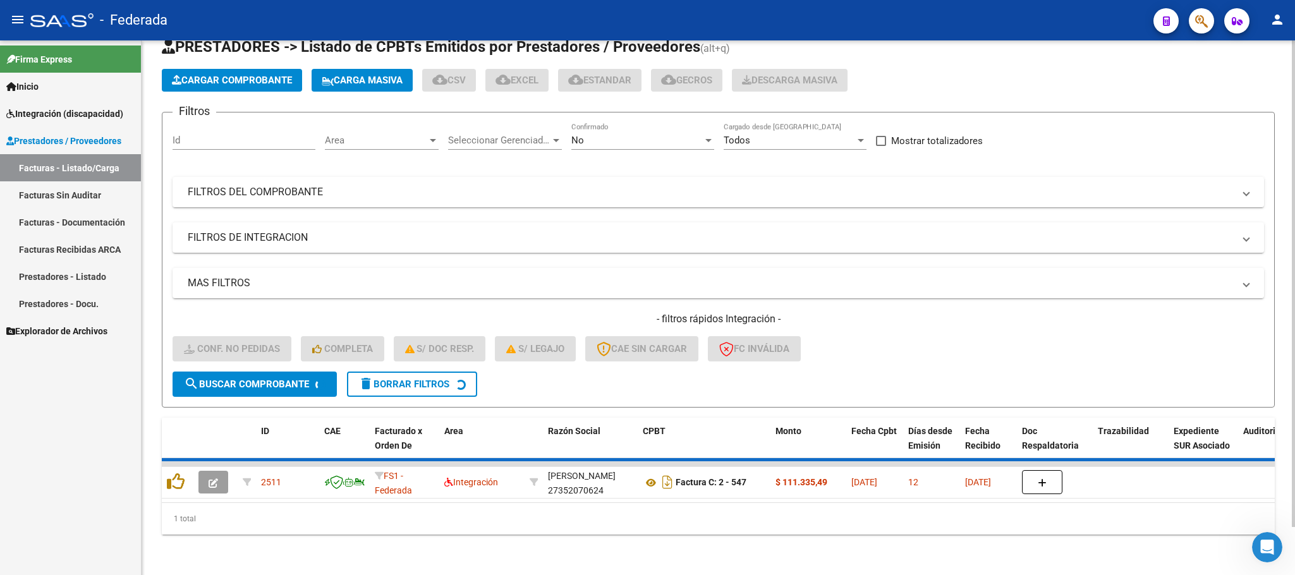
scroll to position [25, 0]
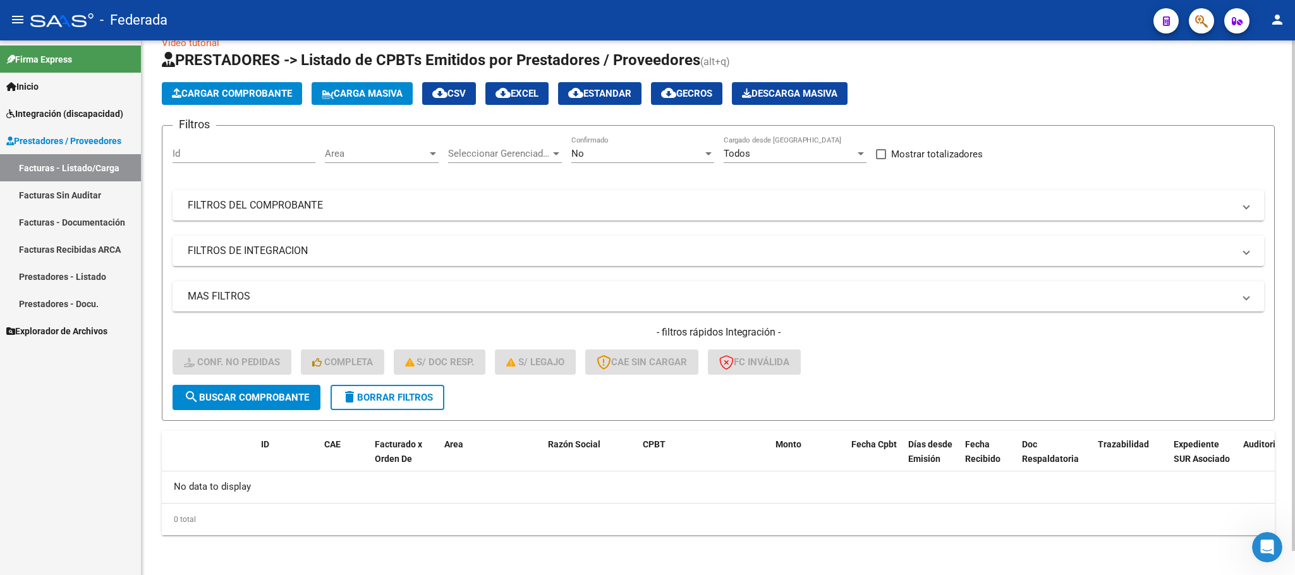
click at [359, 393] on span "delete Borrar Filtros" at bounding box center [387, 397] width 91 height 11
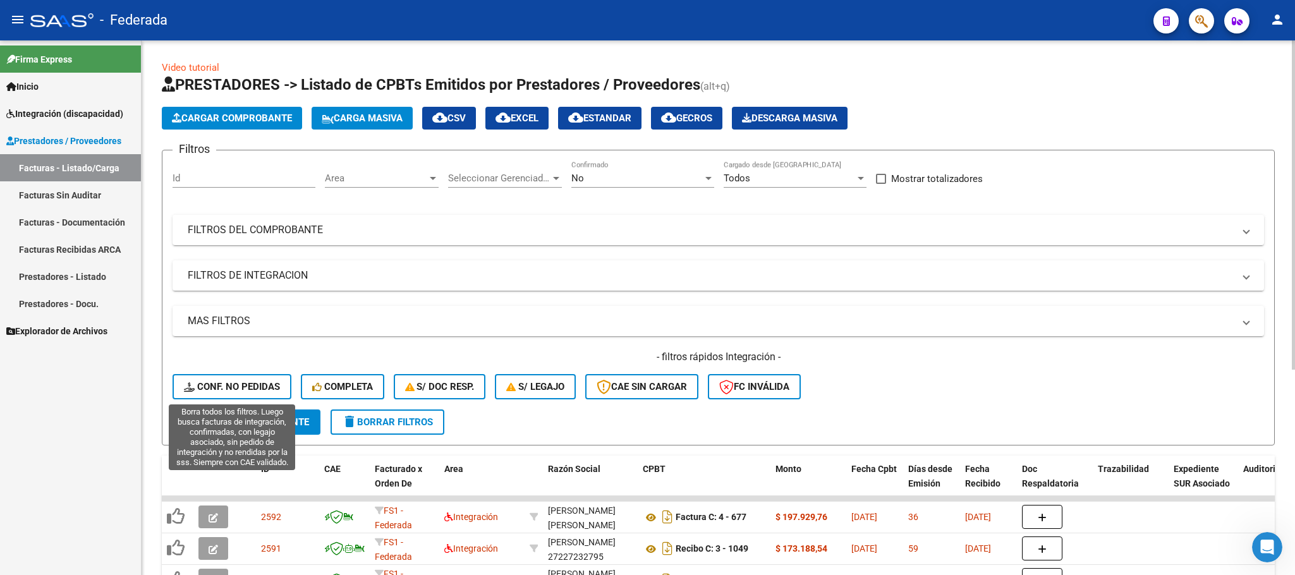
click at [262, 381] on span "Conf. no pedidas" at bounding box center [232, 386] width 96 height 11
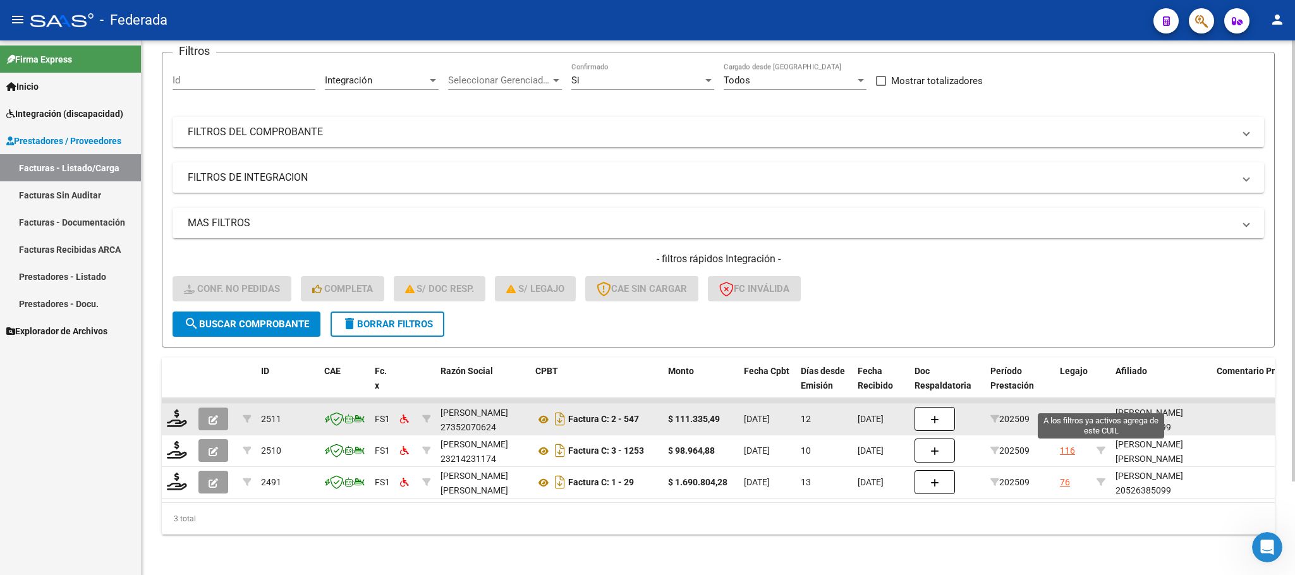
click at [1098, 414] on icon at bounding box center [1100, 418] width 9 height 9
type input "20526385099"
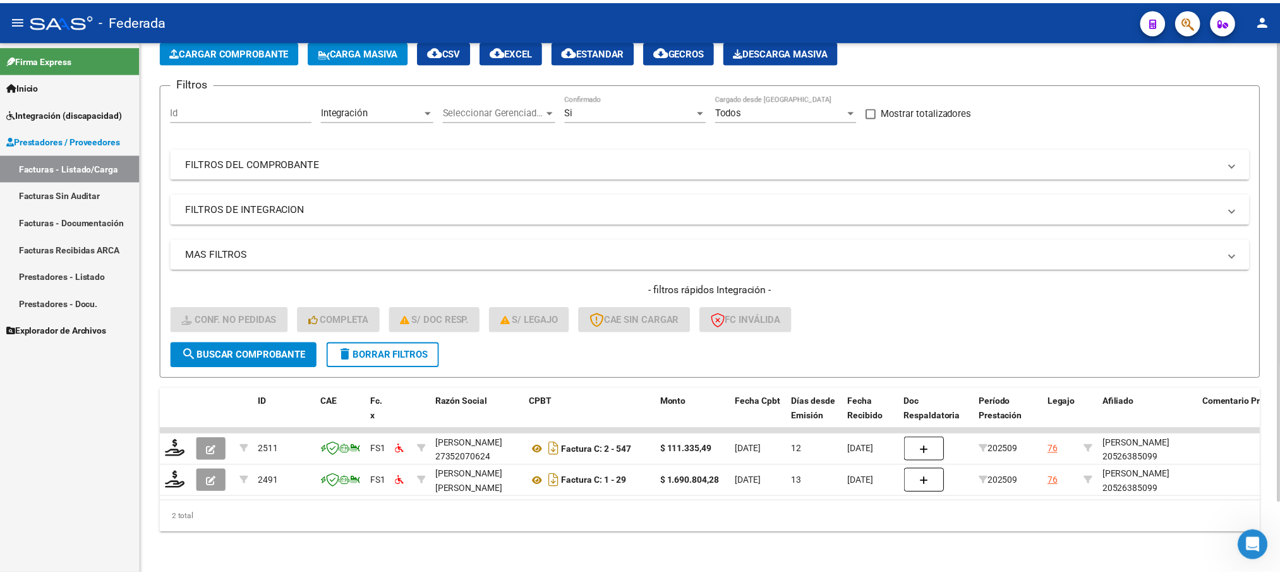
scroll to position [82, 0]
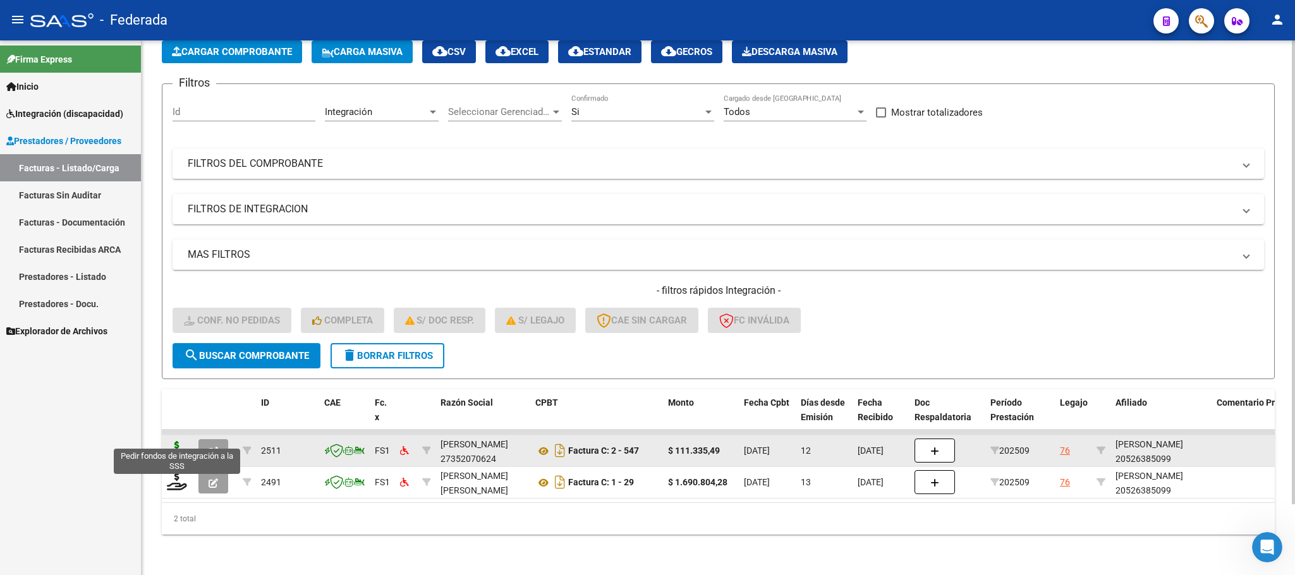
click at [179, 441] on icon at bounding box center [177, 450] width 20 height 18
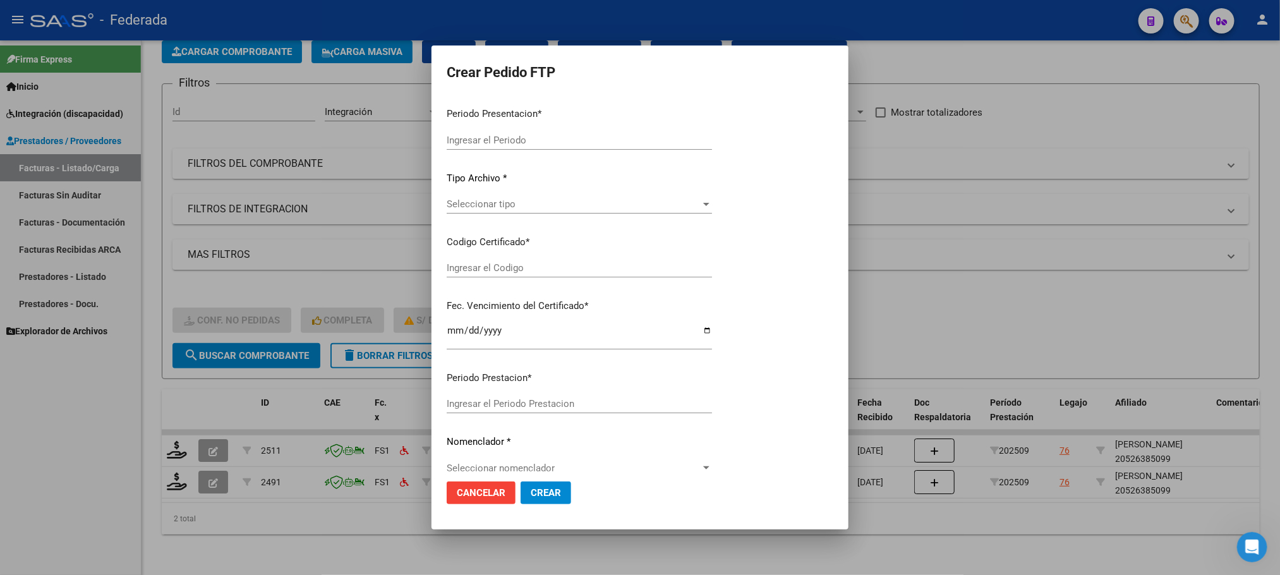
type input "202509"
type input "$ 111.335,49"
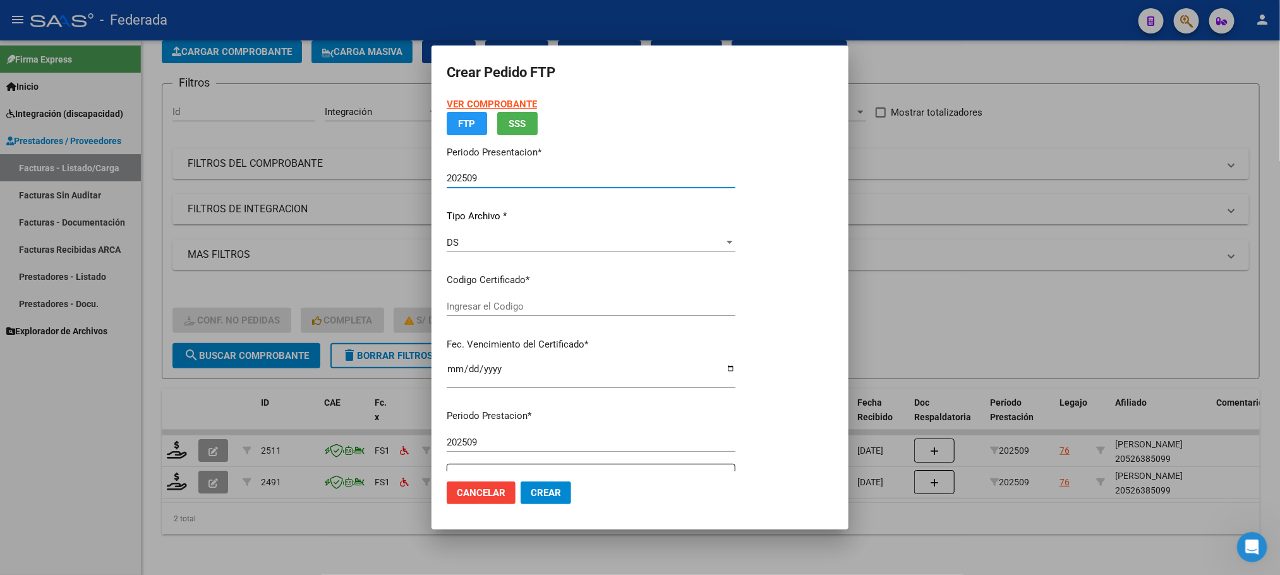
type input "ARG02000526385092024081620340816SAN164"
type input "2034-08-16"
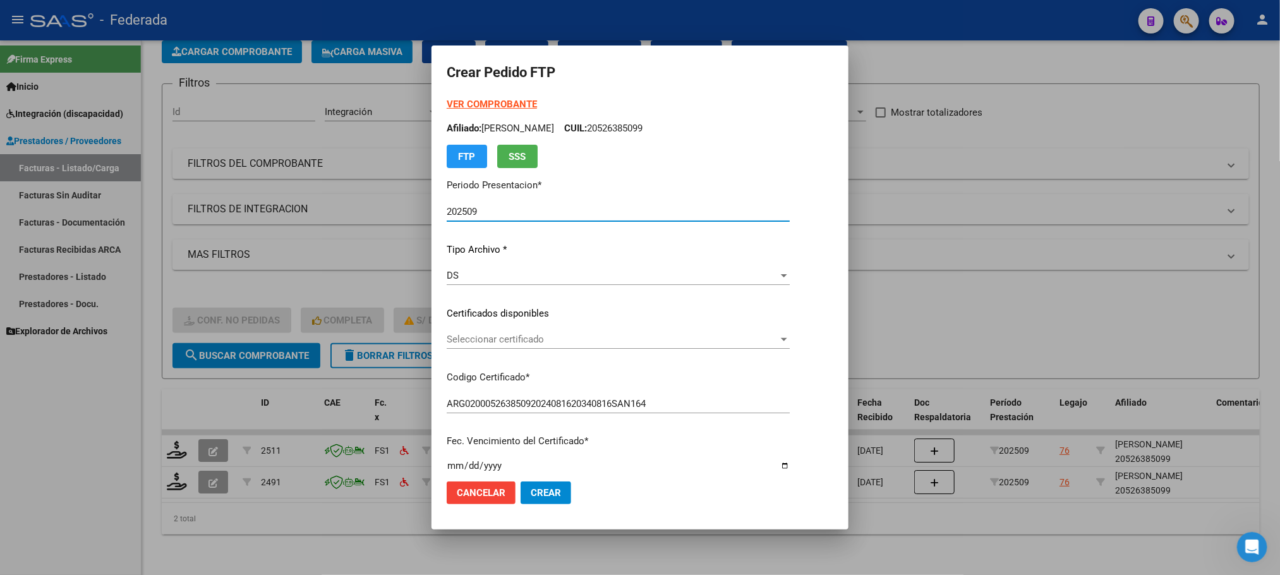
click at [476, 330] on div "Seleccionar certificado Seleccionar certificado" at bounding box center [618, 339] width 343 height 19
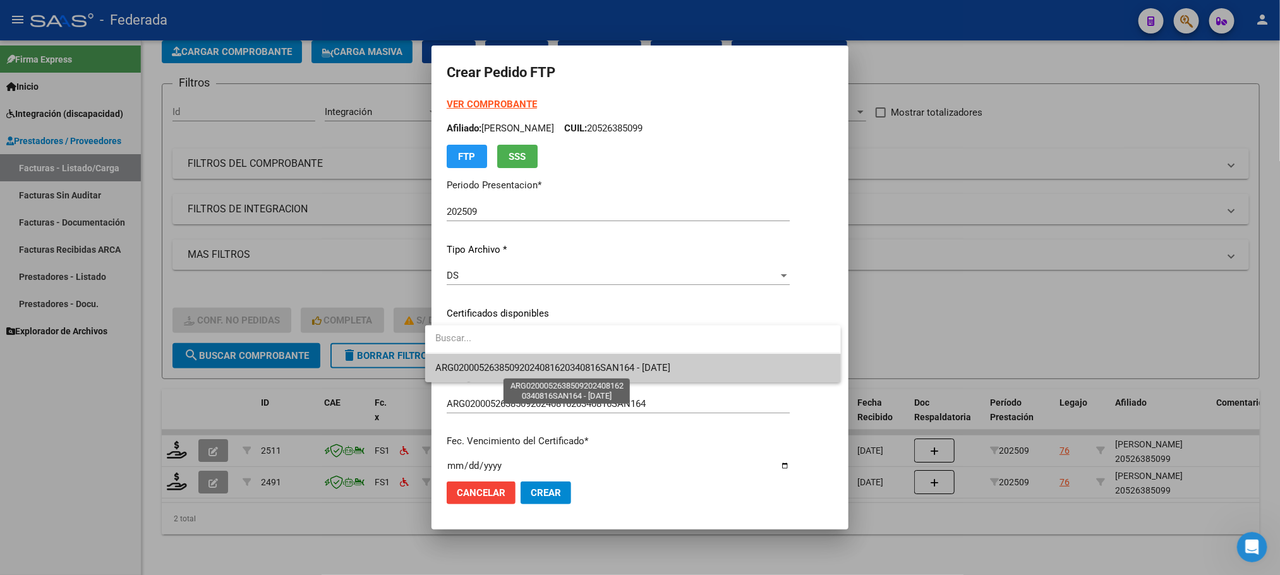
click at [474, 366] on span "ARG02000526385092024081620340816SAN164 - 2034-08-16" at bounding box center [552, 367] width 235 height 11
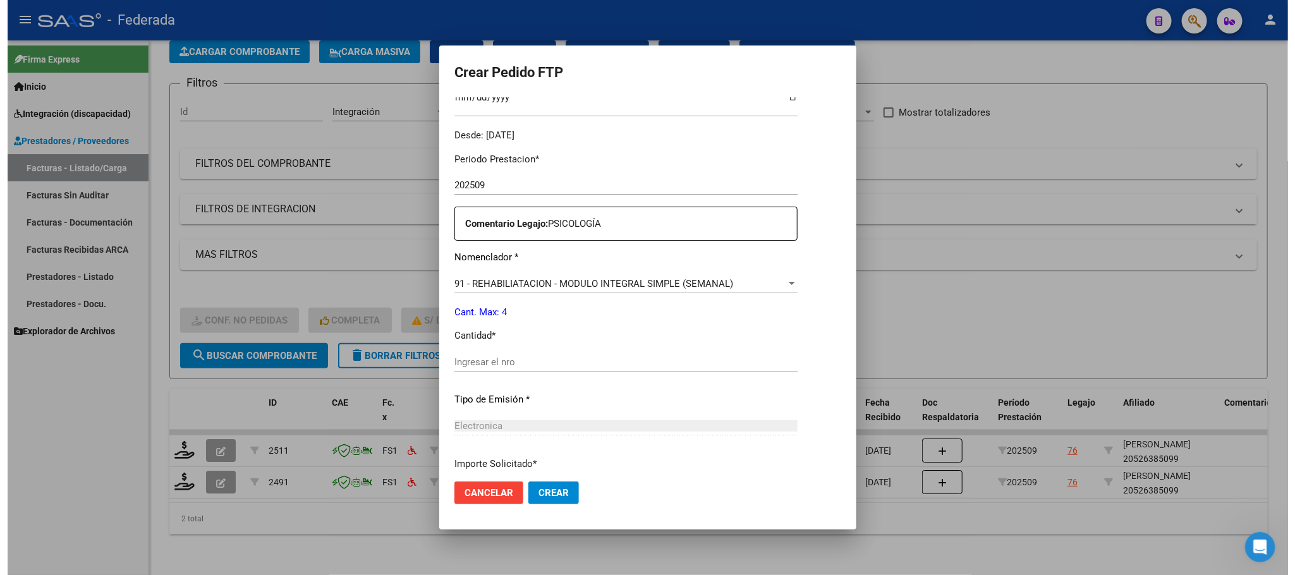
scroll to position [472, 0]
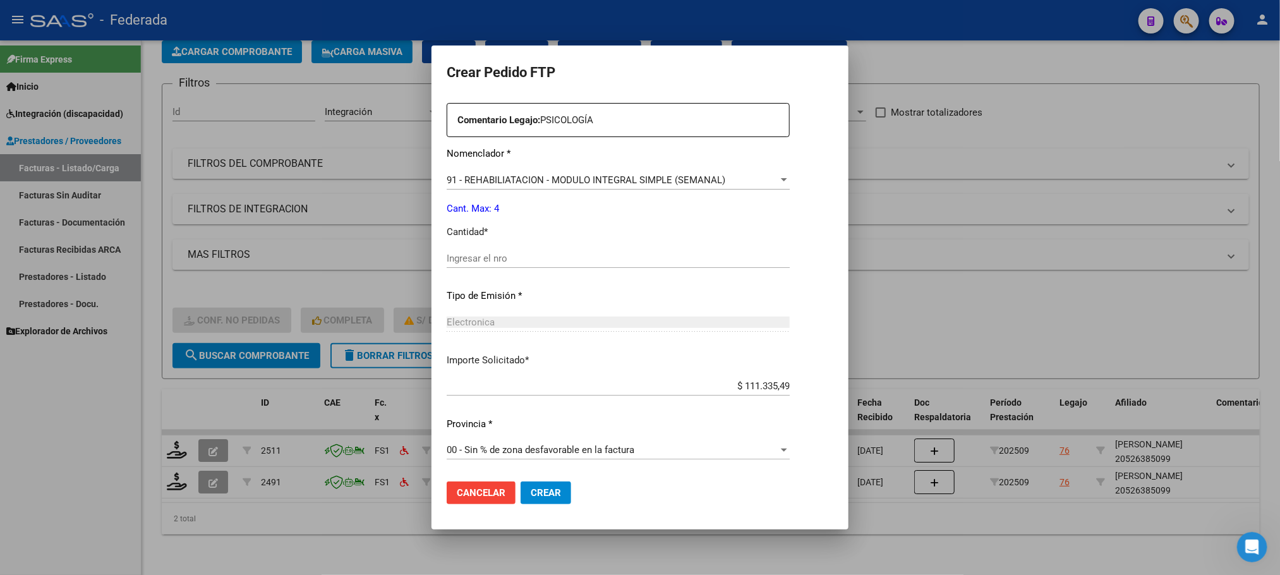
click at [466, 249] on div "Ingresar el nro" at bounding box center [618, 258] width 343 height 19
type input "4"
click at [526, 483] on button "Crear" at bounding box center [546, 492] width 51 height 23
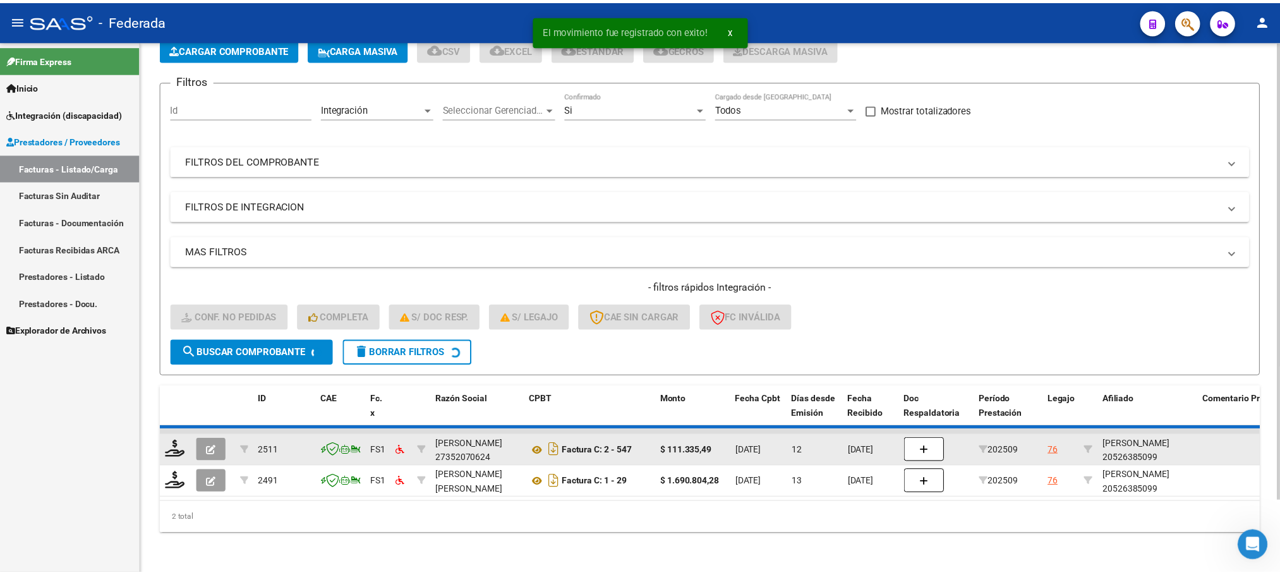
scroll to position [49, 0]
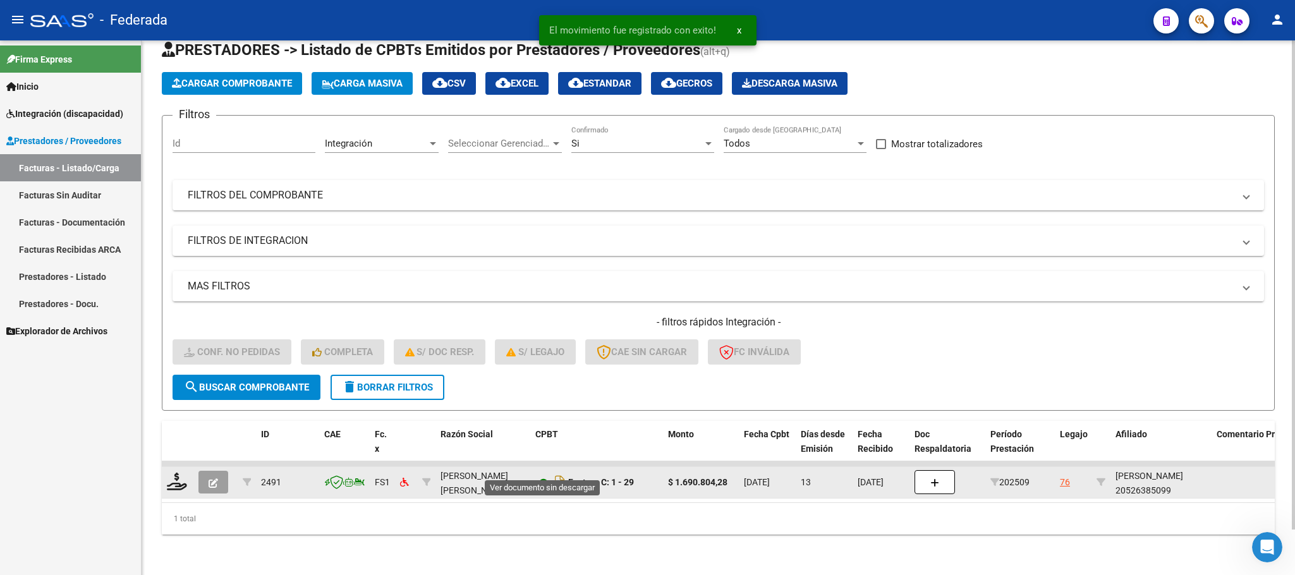
click at [545, 475] on icon at bounding box center [543, 482] width 16 height 15
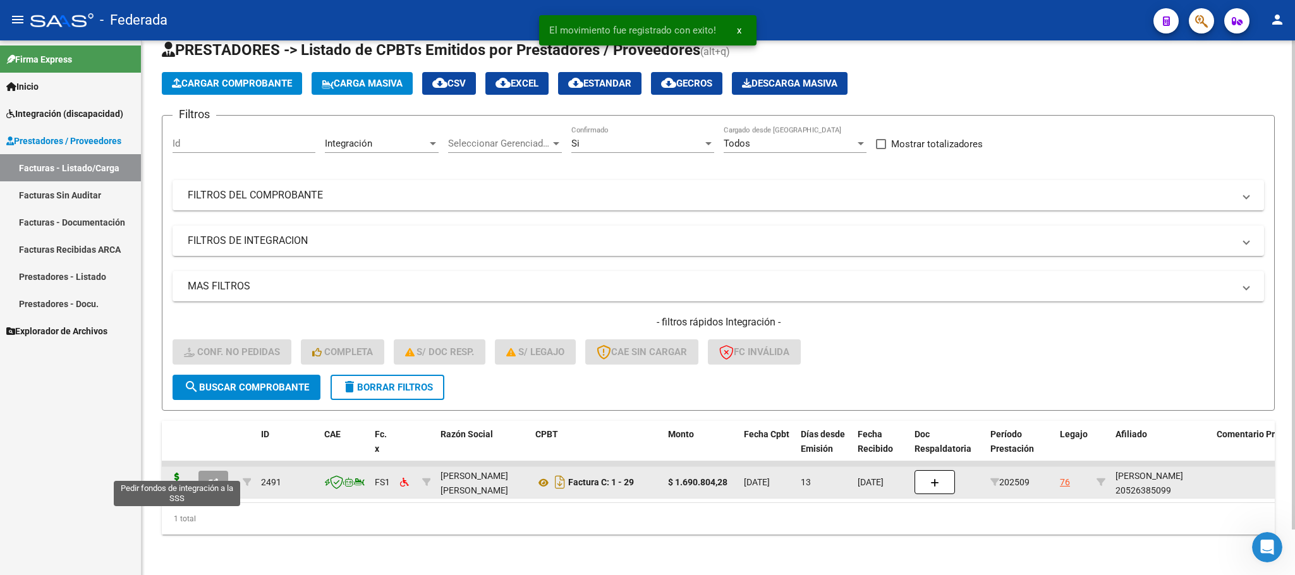
click at [177, 473] on icon at bounding box center [177, 482] width 20 height 18
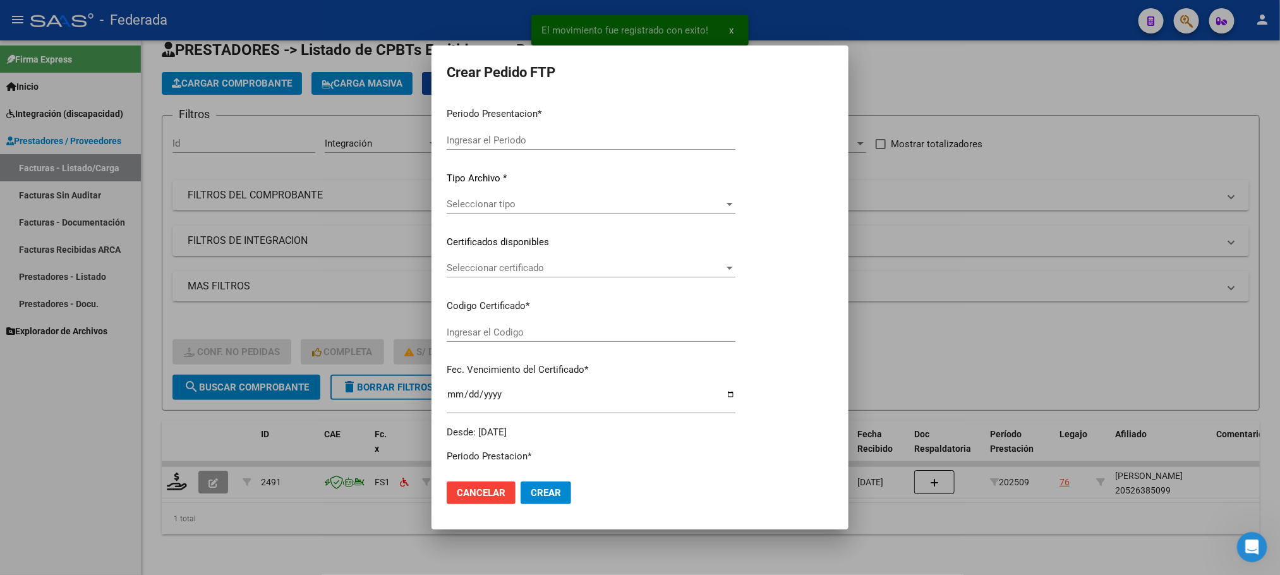
type input "202509"
type input "$ 1.690.804,28"
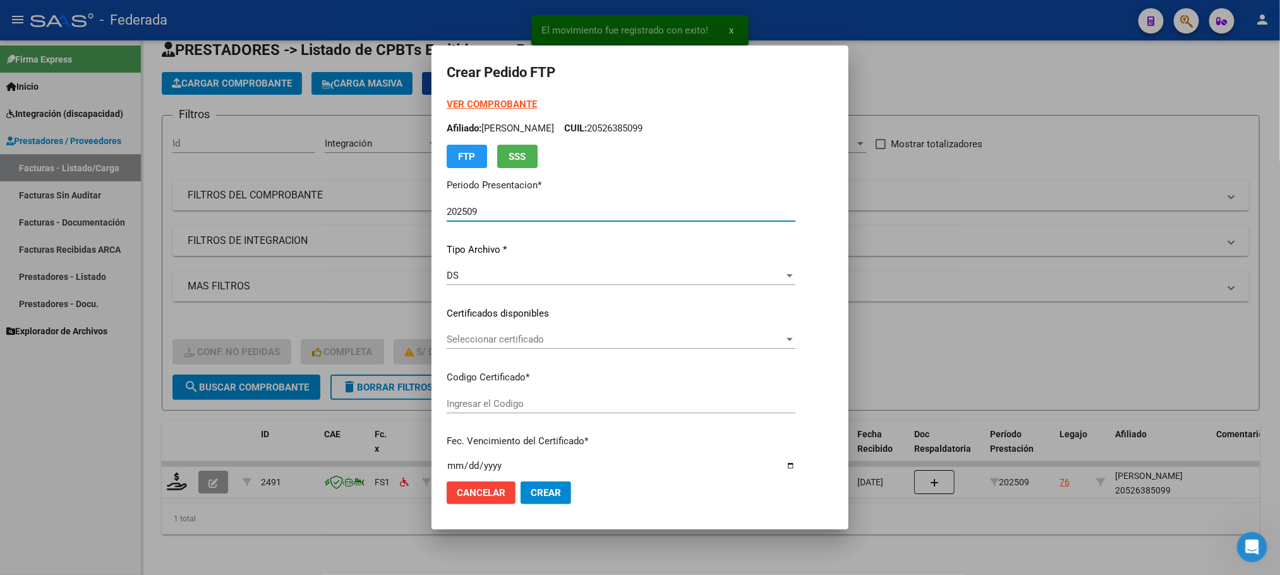
type input "ARG02000526385092024081620340816SAN164"
type input "2034-08-16"
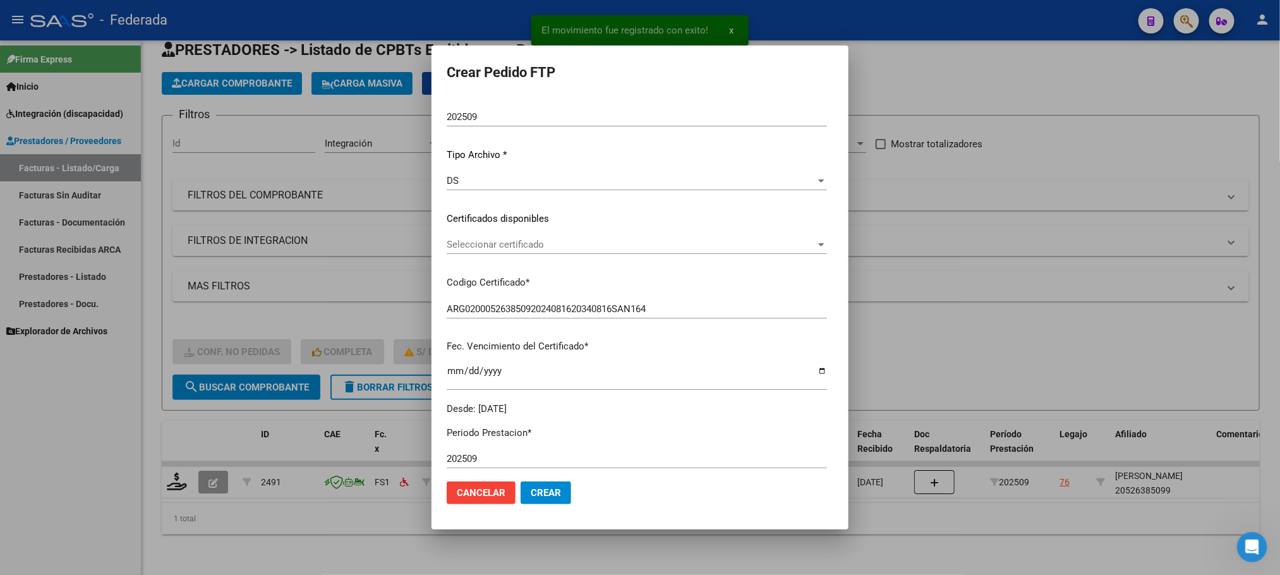
click at [497, 250] on div "Seleccionar certificado Seleccionar certificado" at bounding box center [637, 244] width 380 height 19
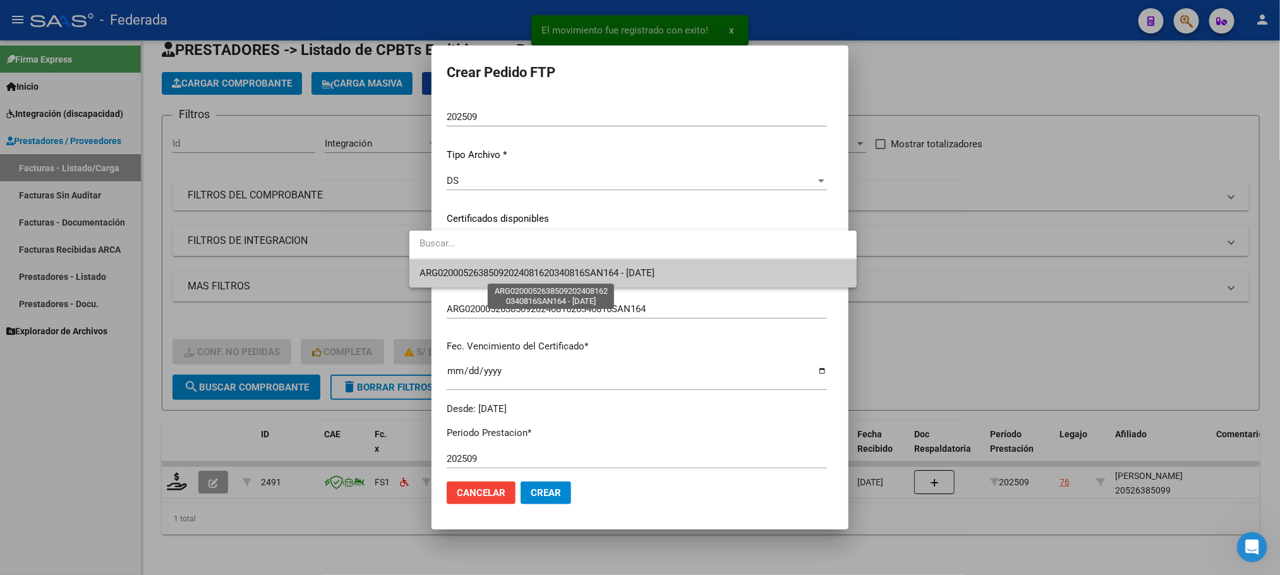
click at [490, 279] on span "ARG02000526385092024081620340816SAN164 - 2034-08-16" at bounding box center [537, 272] width 235 height 11
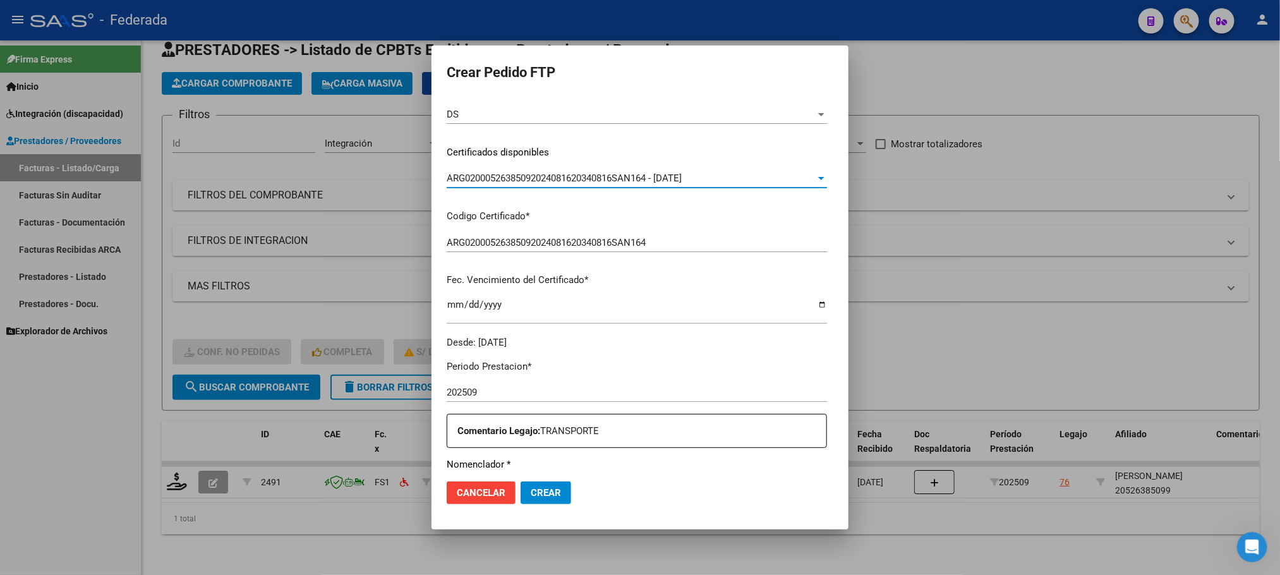
scroll to position [284, 0]
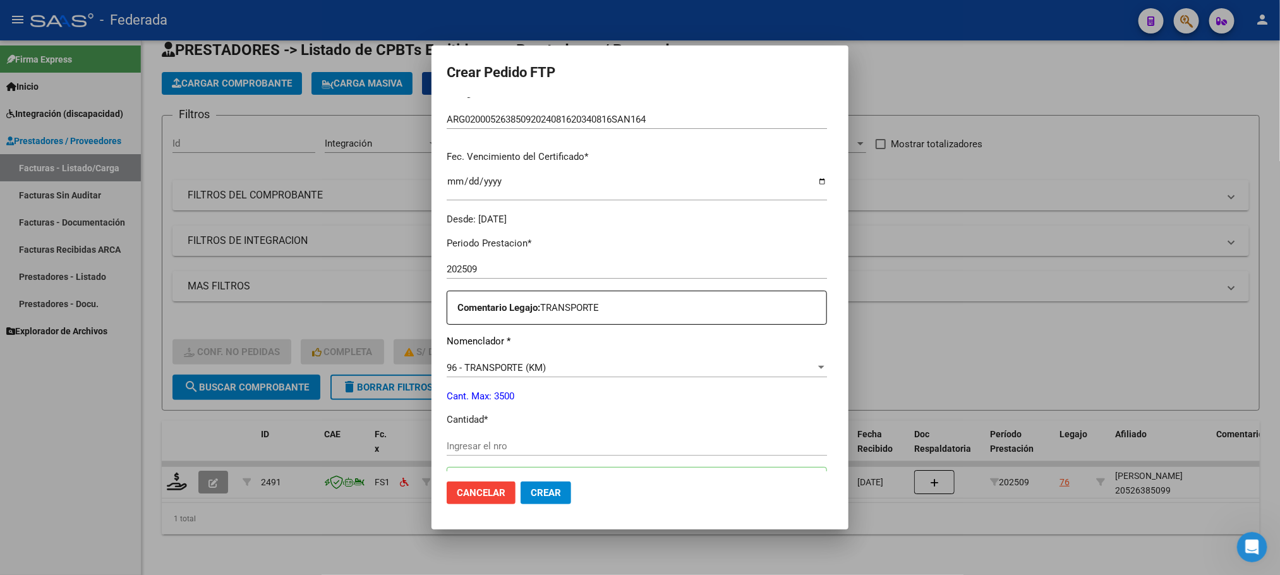
click at [466, 438] on div "Ingresar el nro" at bounding box center [637, 446] width 380 height 19
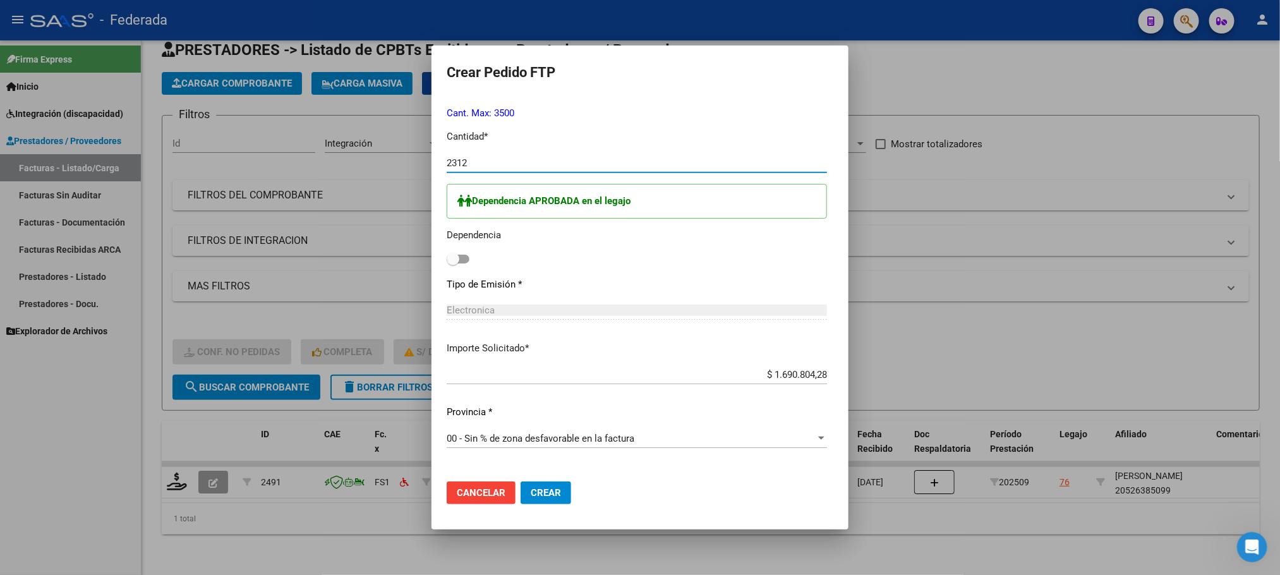
scroll to position [569, 0]
type input "2312"
click at [447, 265] on label at bounding box center [458, 257] width 23 height 15
click at [452, 263] on input "checkbox" at bounding box center [452, 262] width 1 height 1
checkbox input "true"
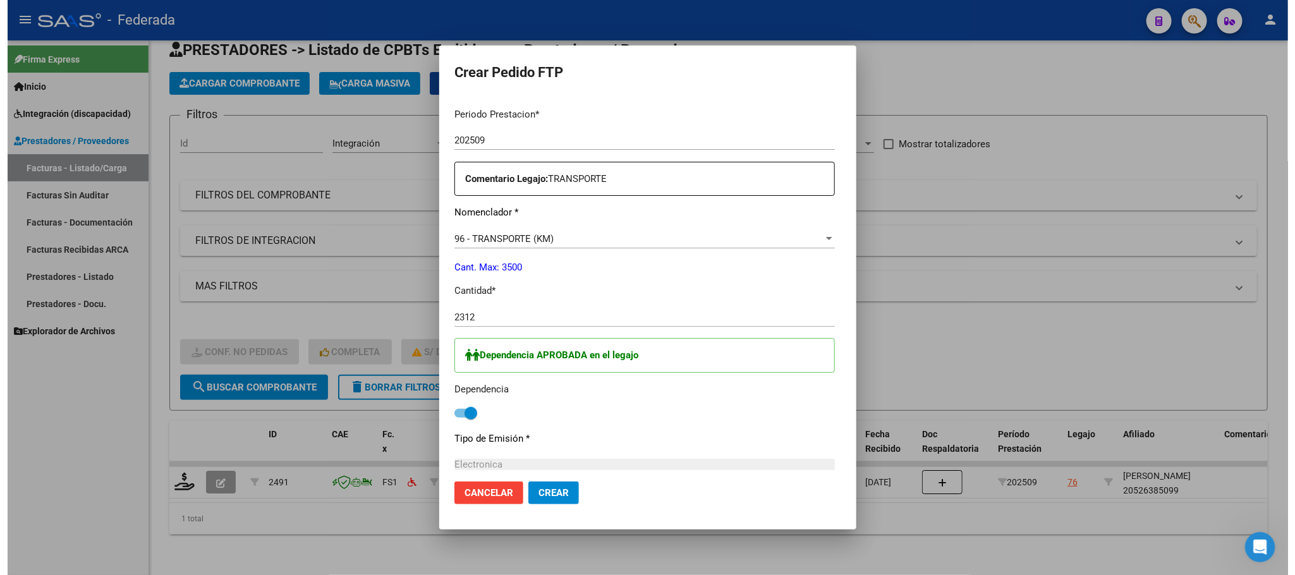
scroll to position [379, 0]
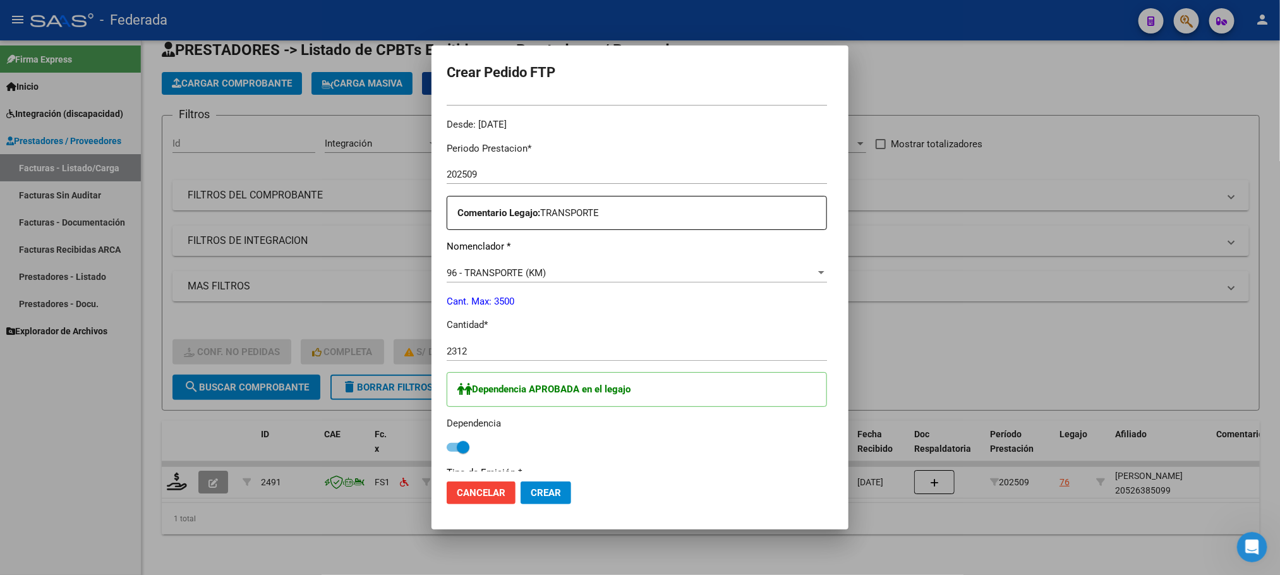
click at [531, 488] on span "Crear" at bounding box center [546, 492] width 30 height 11
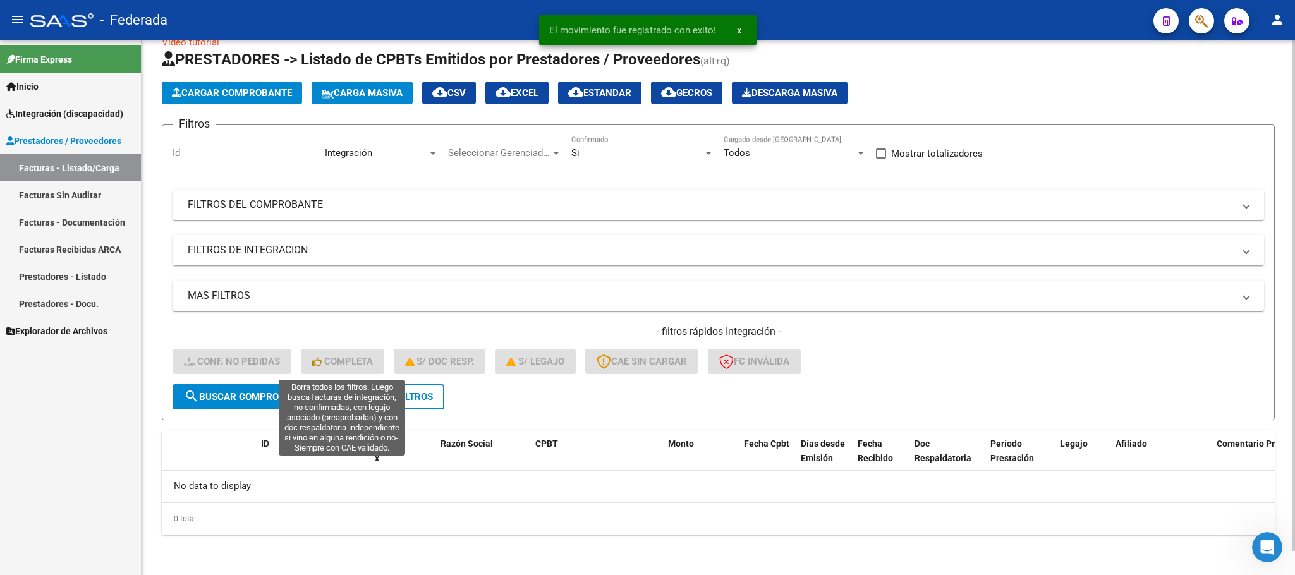
scroll to position [25, 0]
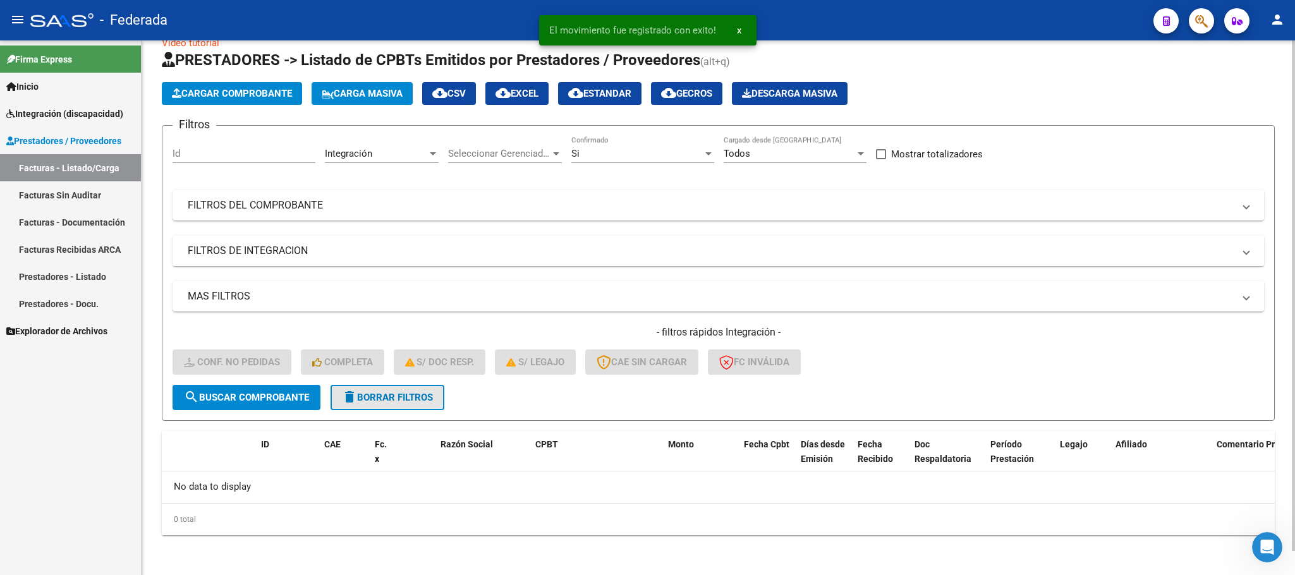
click at [368, 394] on span "delete Borrar Filtros" at bounding box center [387, 397] width 91 height 11
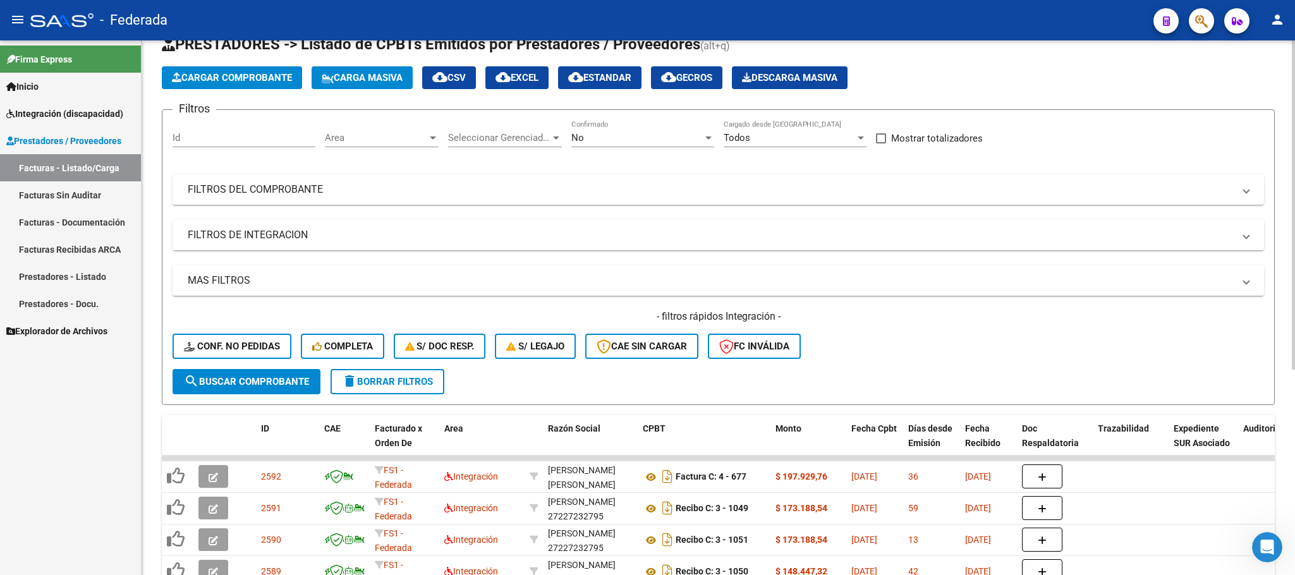
scroll to position [0, 0]
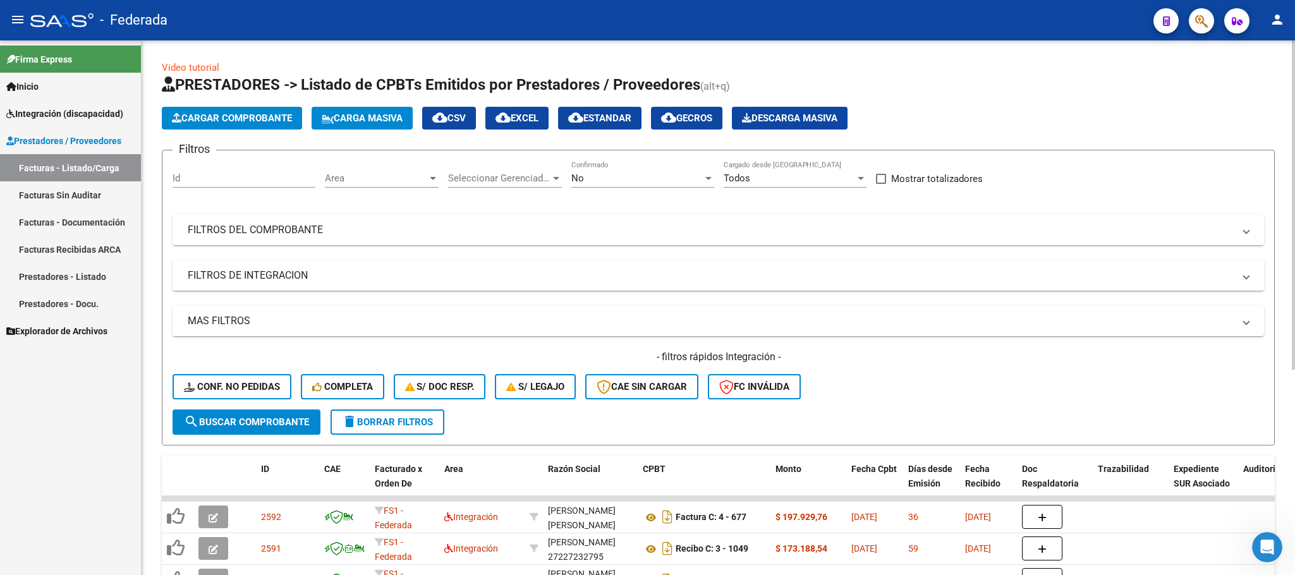
click at [317, 120] on button "Carga Masiva" at bounding box center [361, 118] width 101 height 23
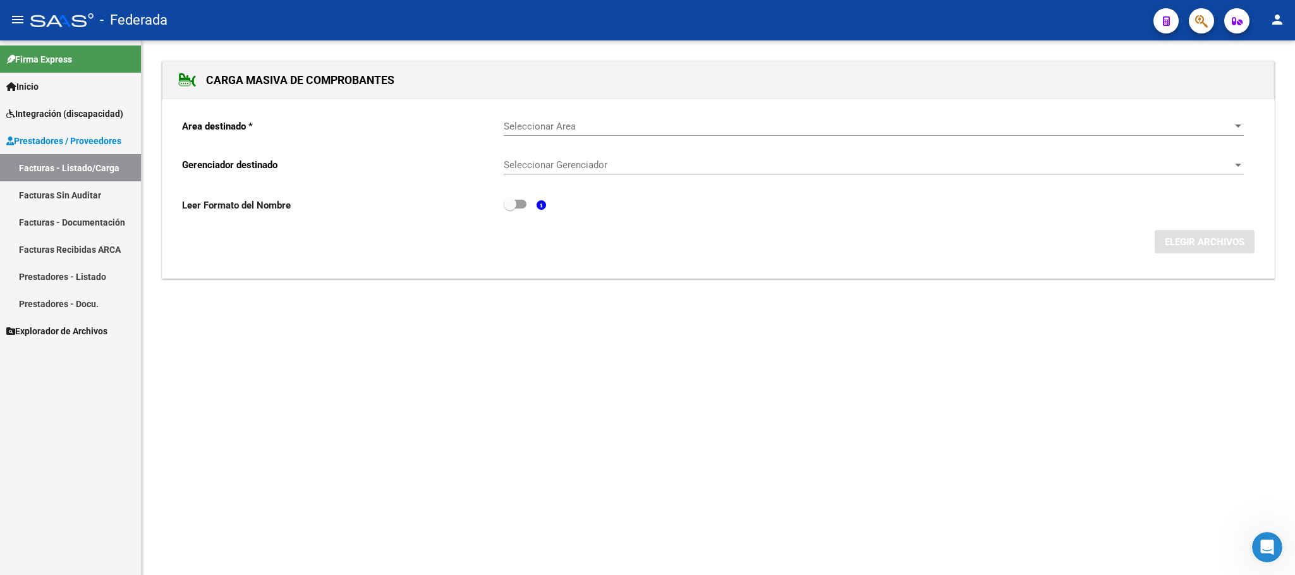
click at [535, 121] on span "Seleccionar Area" at bounding box center [868, 126] width 728 height 11
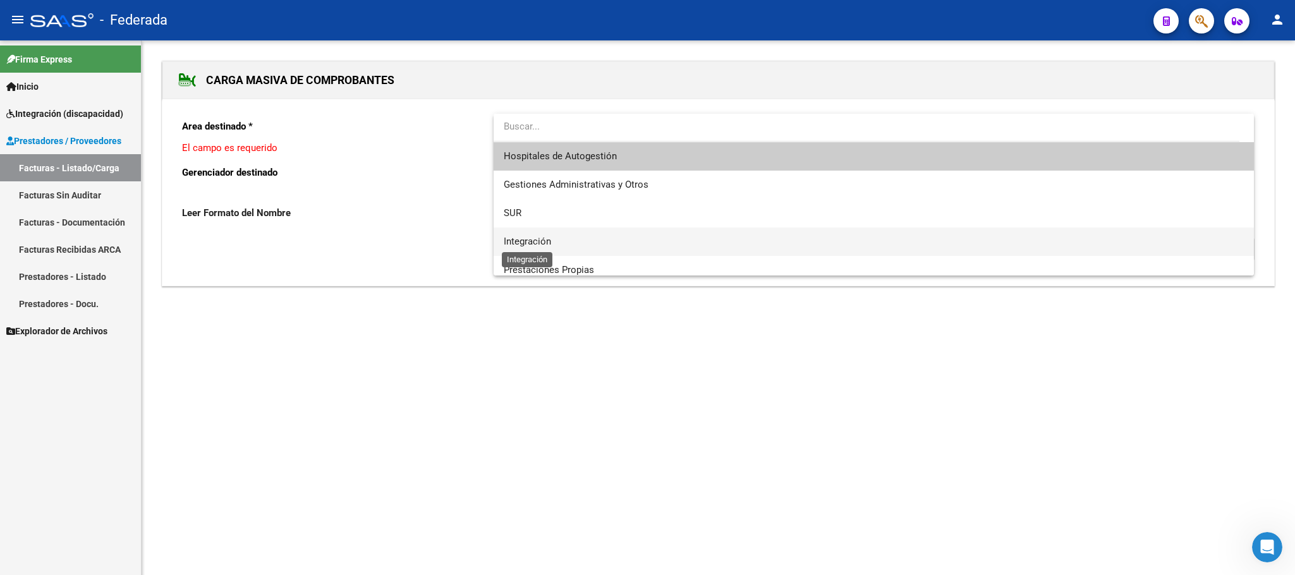
click at [538, 236] on span "Integración" at bounding box center [527, 241] width 47 height 11
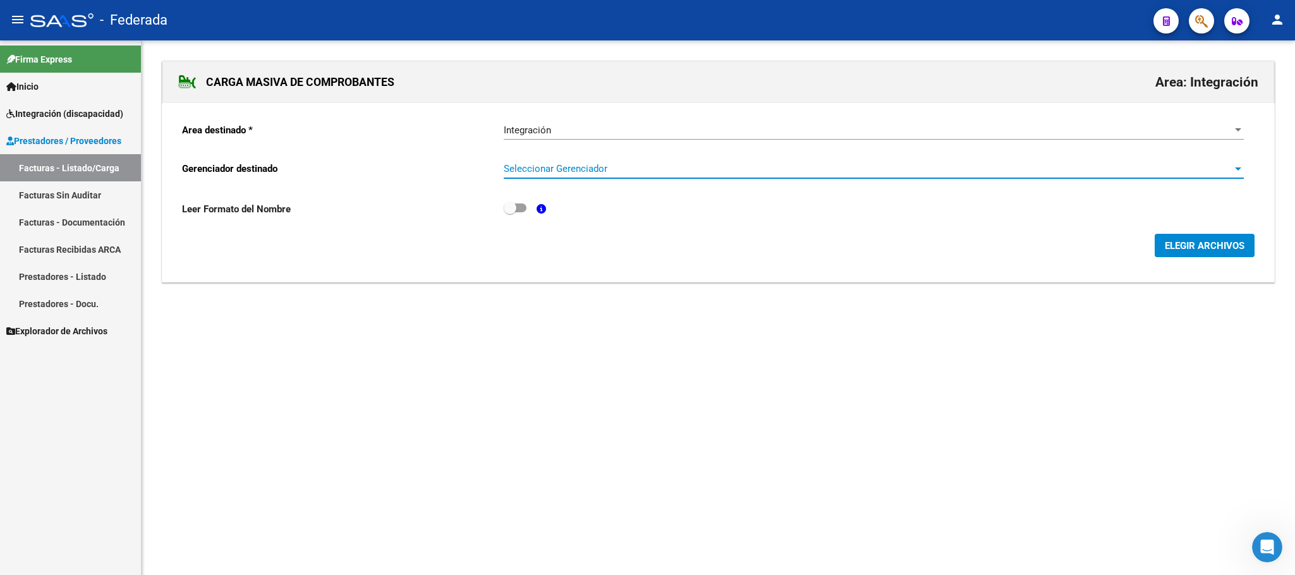
click at [543, 174] on span "Seleccionar Gerenciador" at bounding box center [868, 168] width 728 height 11
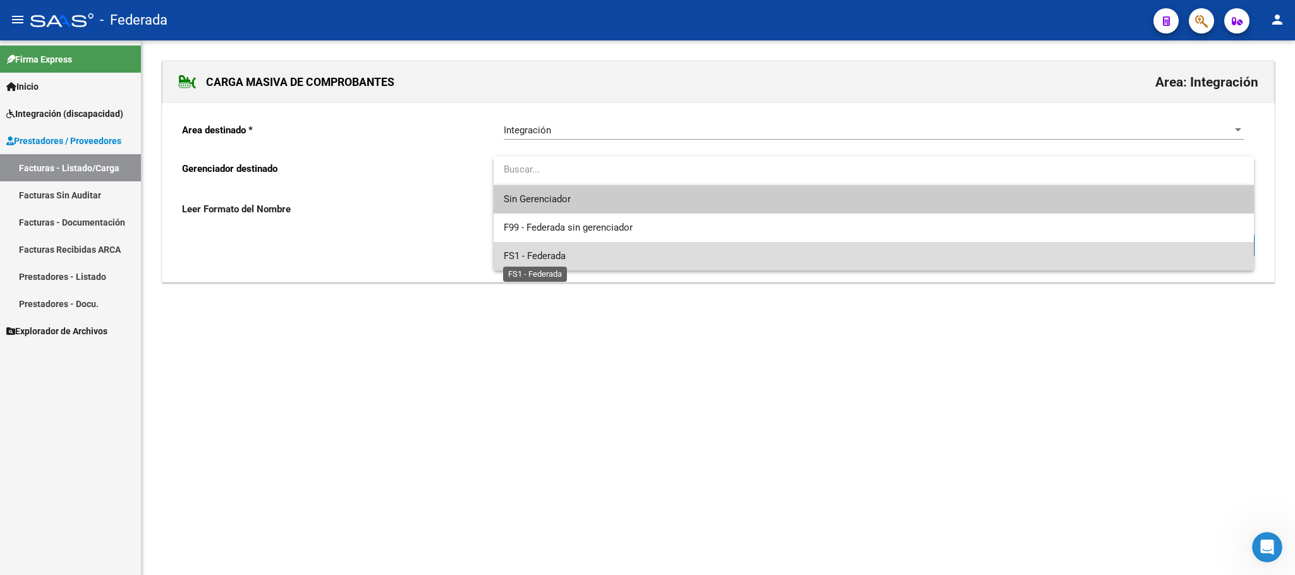
drag, startPoint x: 539, startPoint y: 253, endPoint x: 435, endPoint y: 161, distance: 138.8
click at [540, 253] on span "FS1 - Federada" at bounding box center [535, 255] width 62 height 11
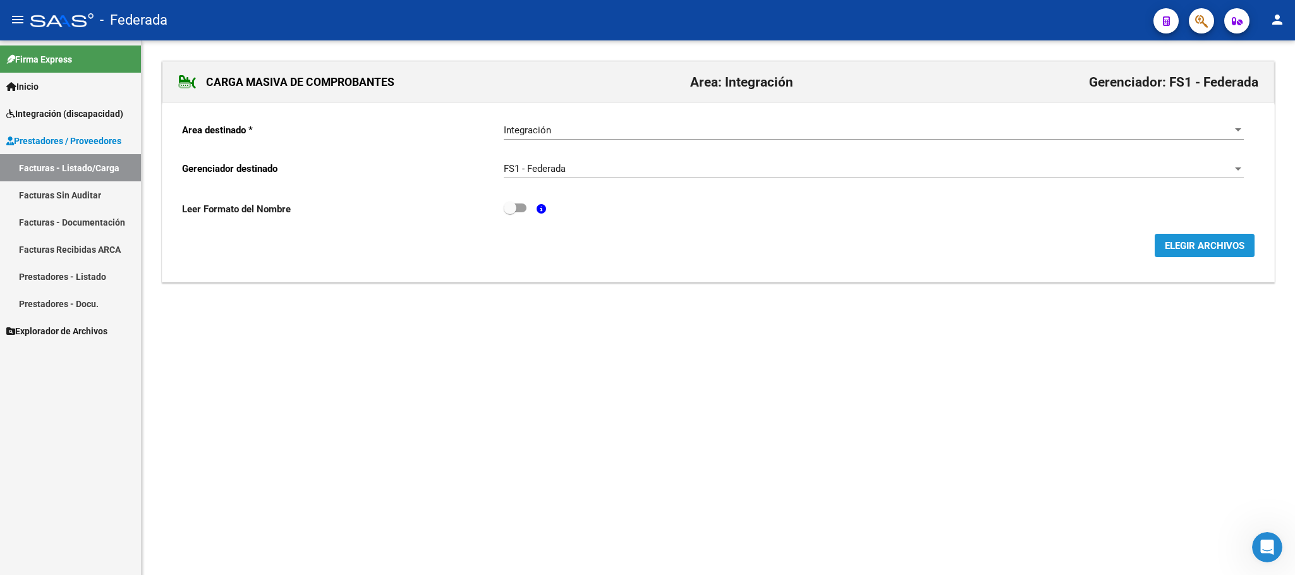
click at [1185, 249] on span "ELEGIR ARCHIVOS" at bounding box center [1204, 245] width 80 height 11
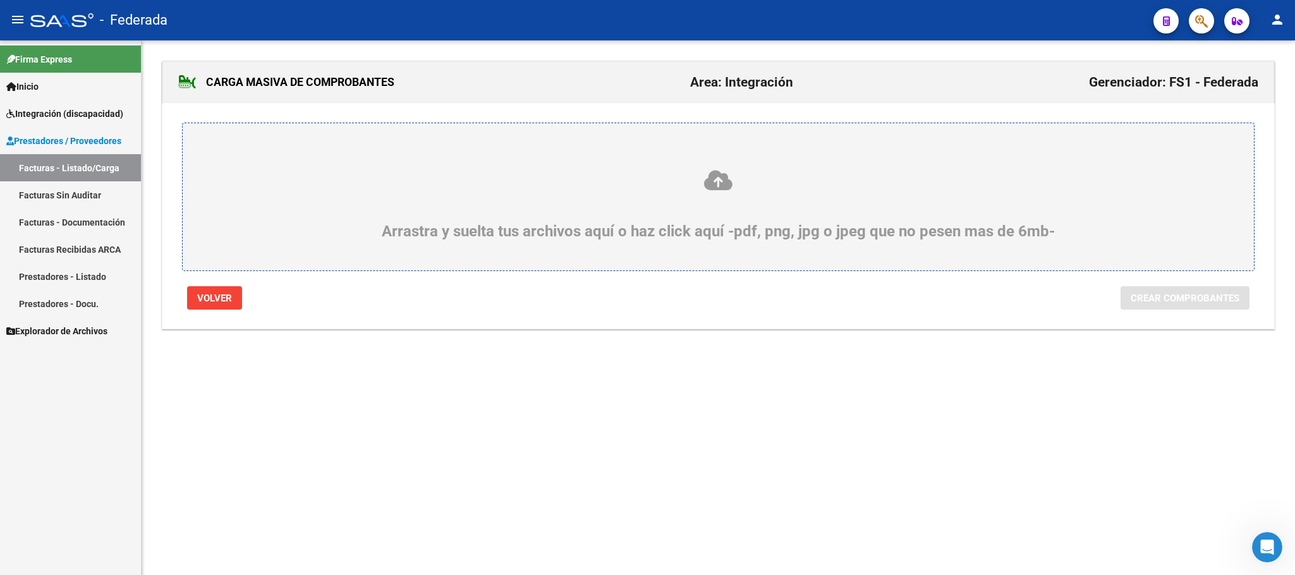
click at [715, 188] on icon at bounding box center [718, 180] width 1010 height 23
click at [0, 0] on input "Arrastra y suelta tus archivos aquí o haz click aquí -pdf, png, jpg o jpeg que …" at bounding box center [0, 0] width 0 height 0
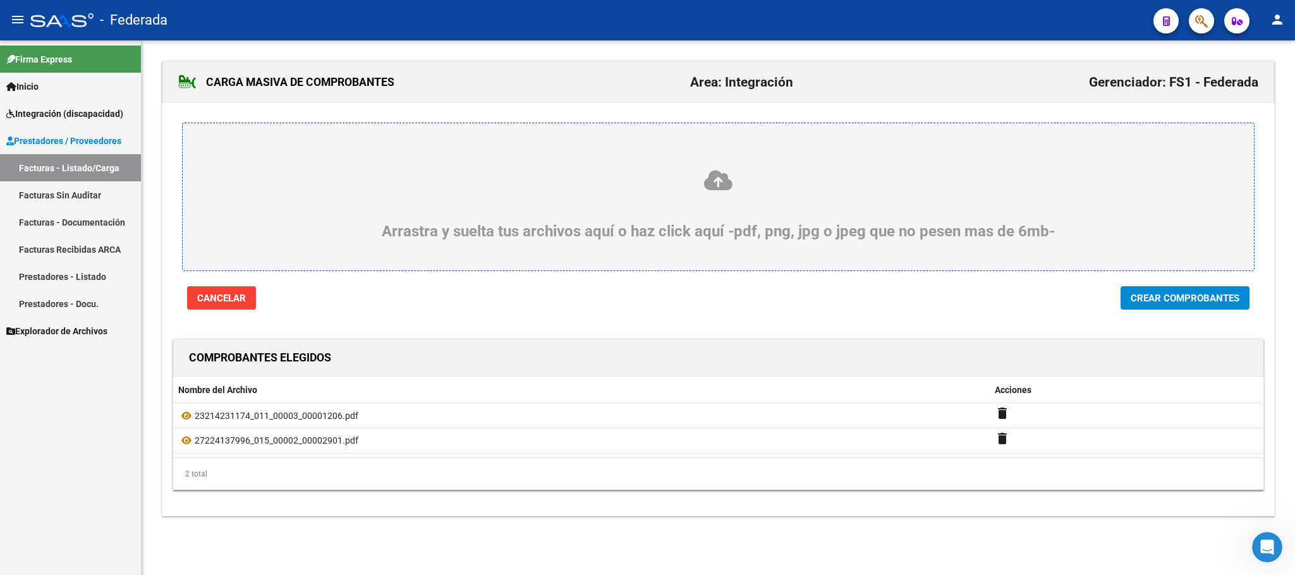
click at [711, 176] on icon at bounding box center [718, 180] width 1010 height 23
click at [0, 0] on input "Arrastra y suelta tus archivos aquí o haz click aquí -pdf, png, jpg o jpeg que …" at bounding box center [0, 0] width 0 height 0
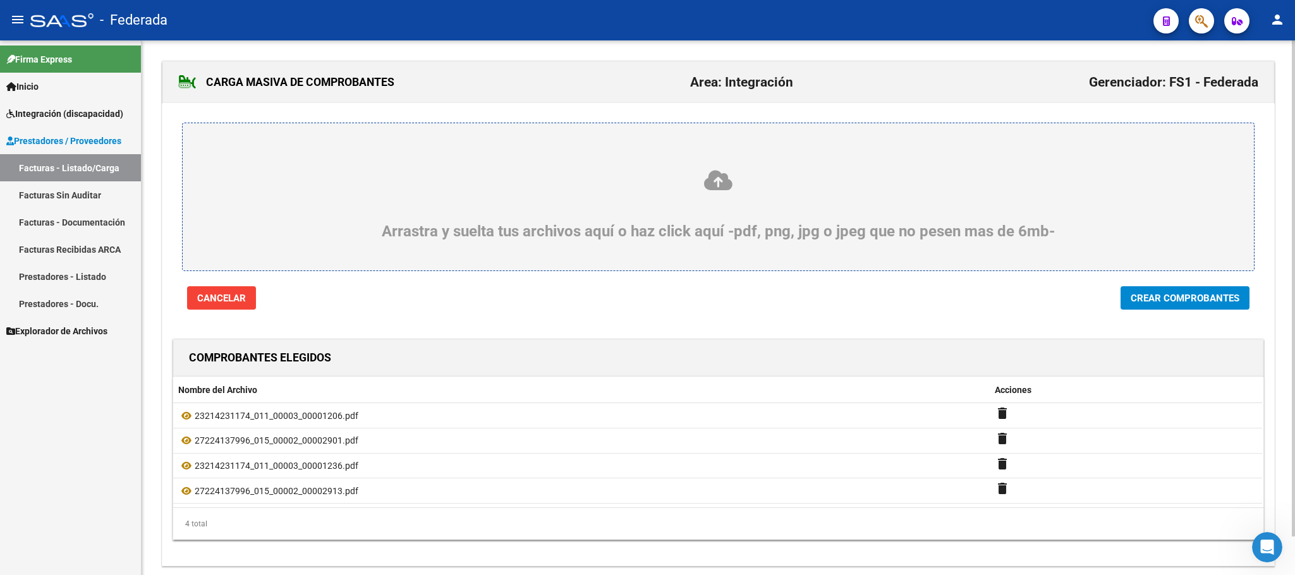
click at [715, 184] on icon at bounding box center [718, 180] width 1010 height 23
click at [0, 0] on input "Arrastra y suelta tus archivos aquí o haz click aquí -pdf, png, jpg o jpeg que …" at bounding box center [0, 0] width 0 height 0
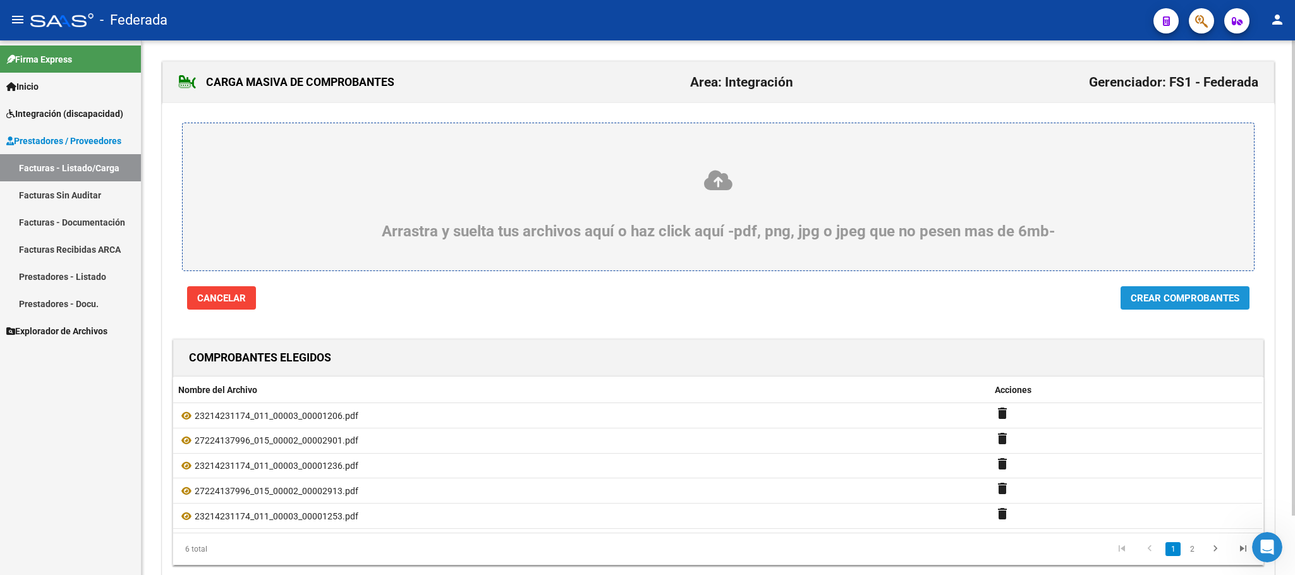
click at [1144, 290] on button "Crear Comprobantes" at bounding box center [1184, 297] width 129 height 23
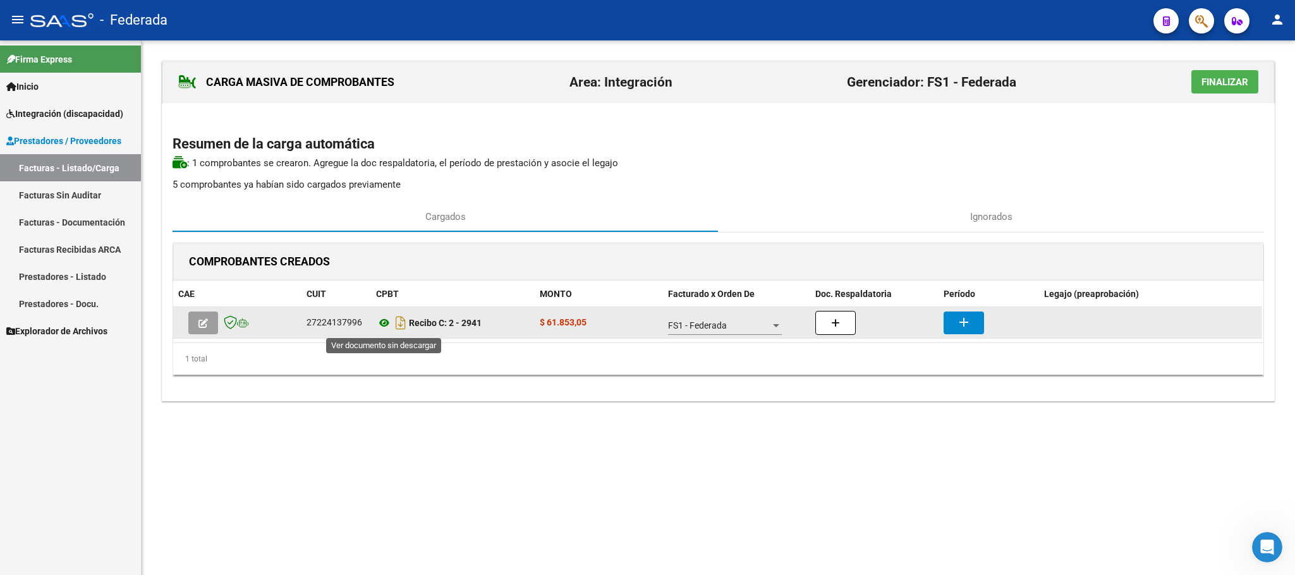
click at [383, 330] on icon at bounding box center [384, 322] width 16 height 15
click at [970, 323] on mat-icon "add" at bounding box center [963, 322] width 15 height 15
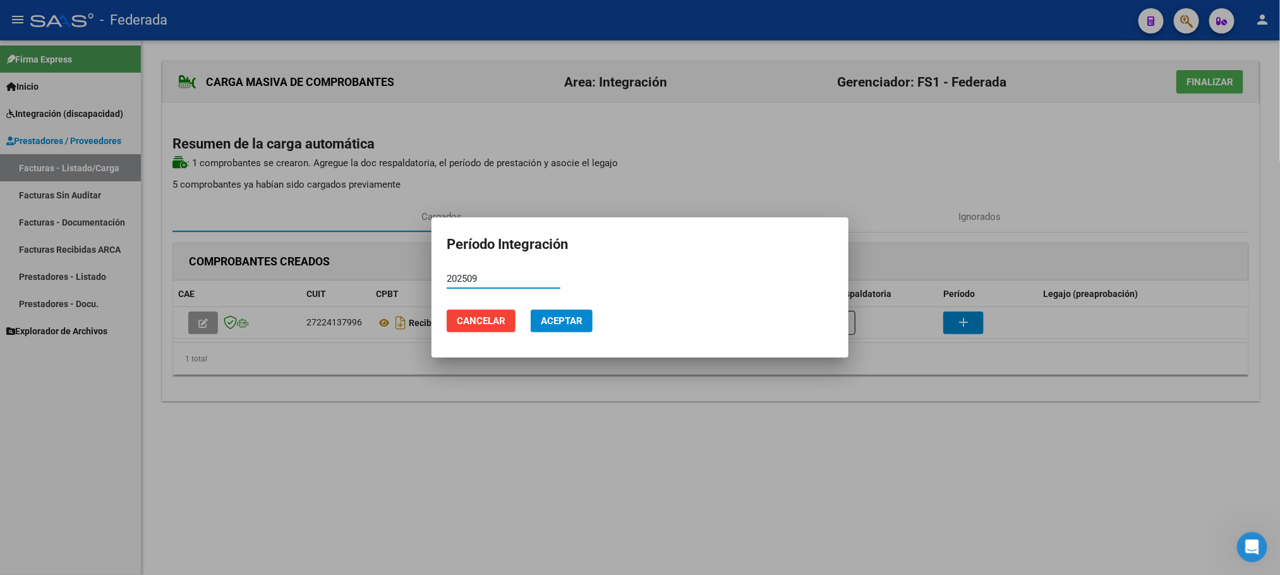
type input "202509"
click at [589, 317] on button "Aceptar" at bounding box center [562, 321] width 62 height 23
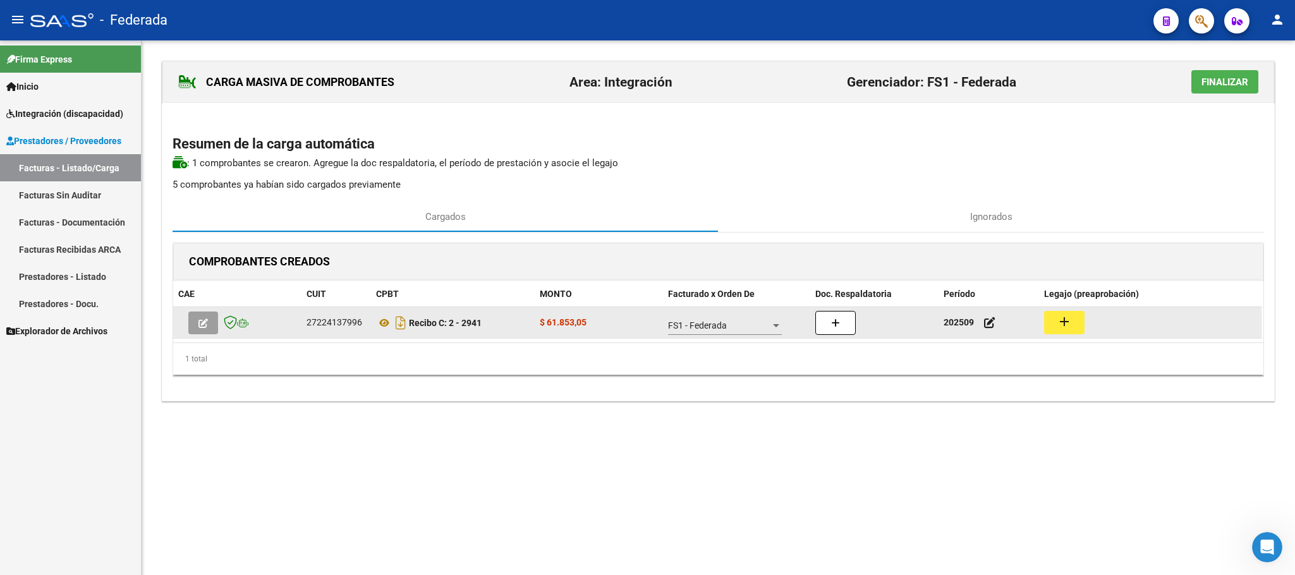
click at [1056, 319] on mat-icon "add" at bounding box center [1063, 321] width 15 height 15
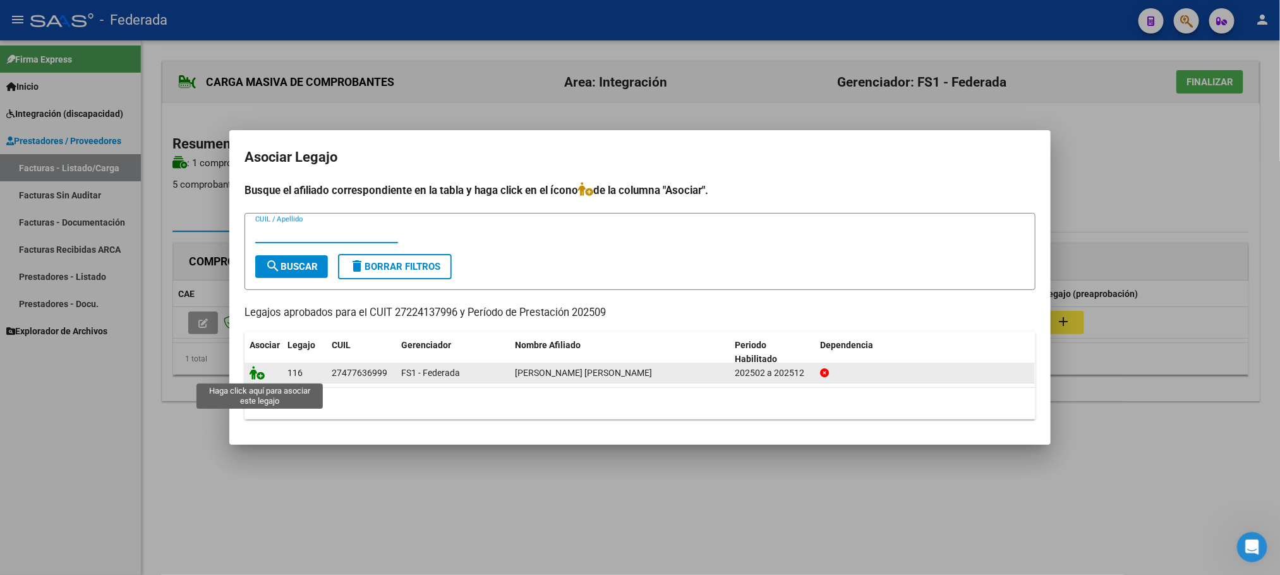
click at [258, 373] on icon at bounding box center [257, 373] width 15 height 14
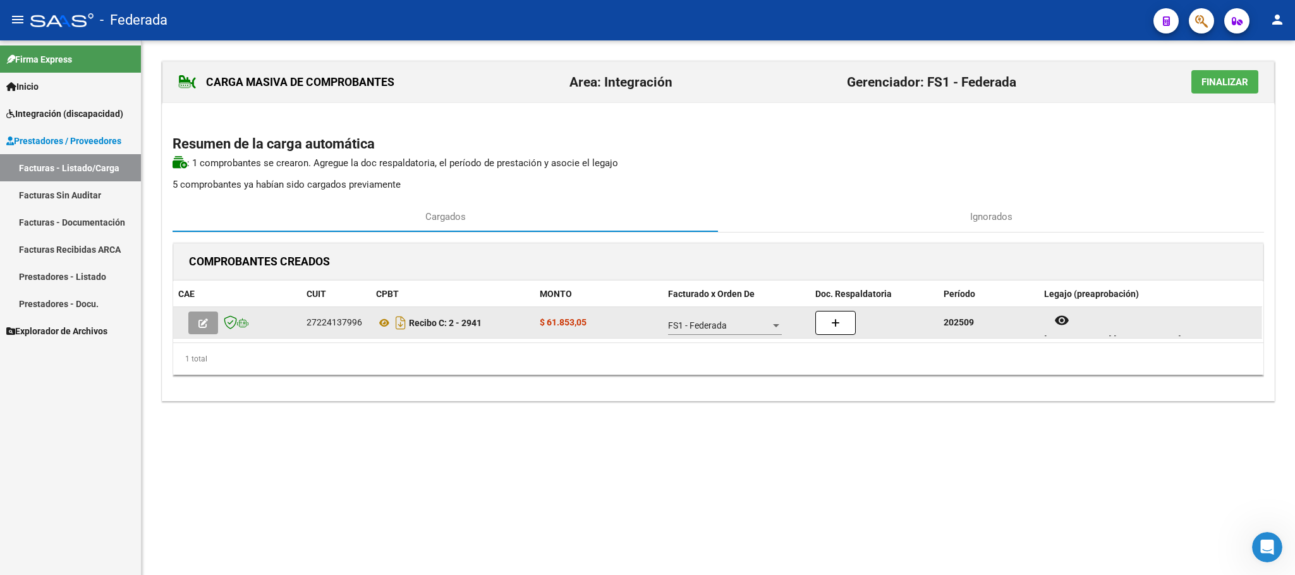
click at [207, 328] on icon "button" at bounding box center [202, 322] width 9 height 9
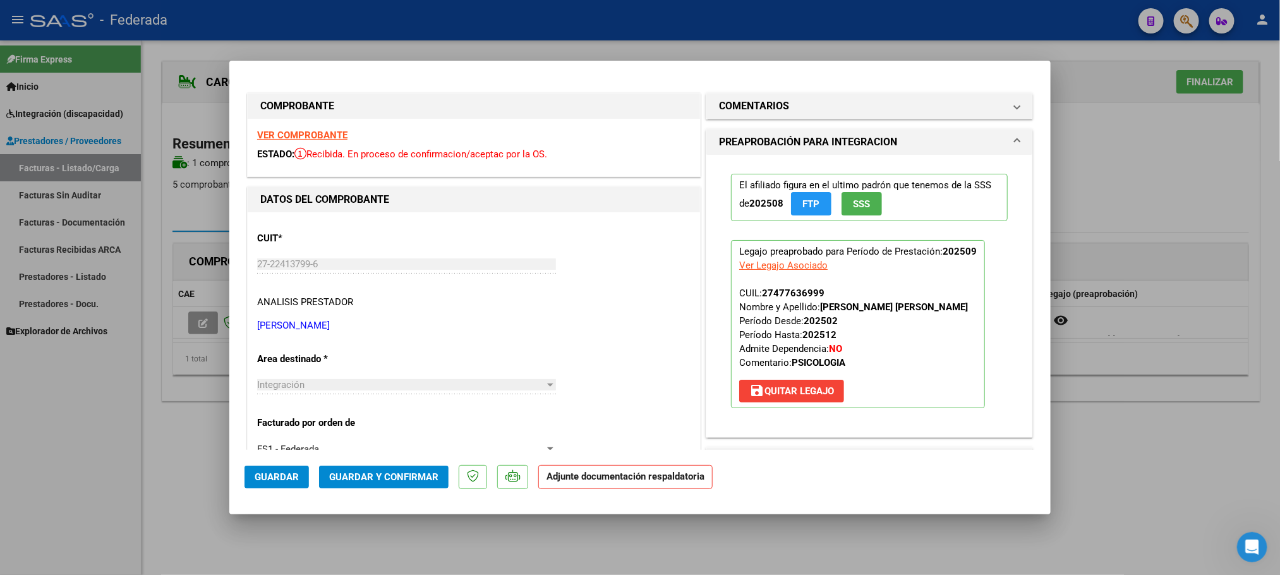
click at [398, 480] on span "Guardar y Confirmar" at bounding box center [383, 476] width 109 height 11
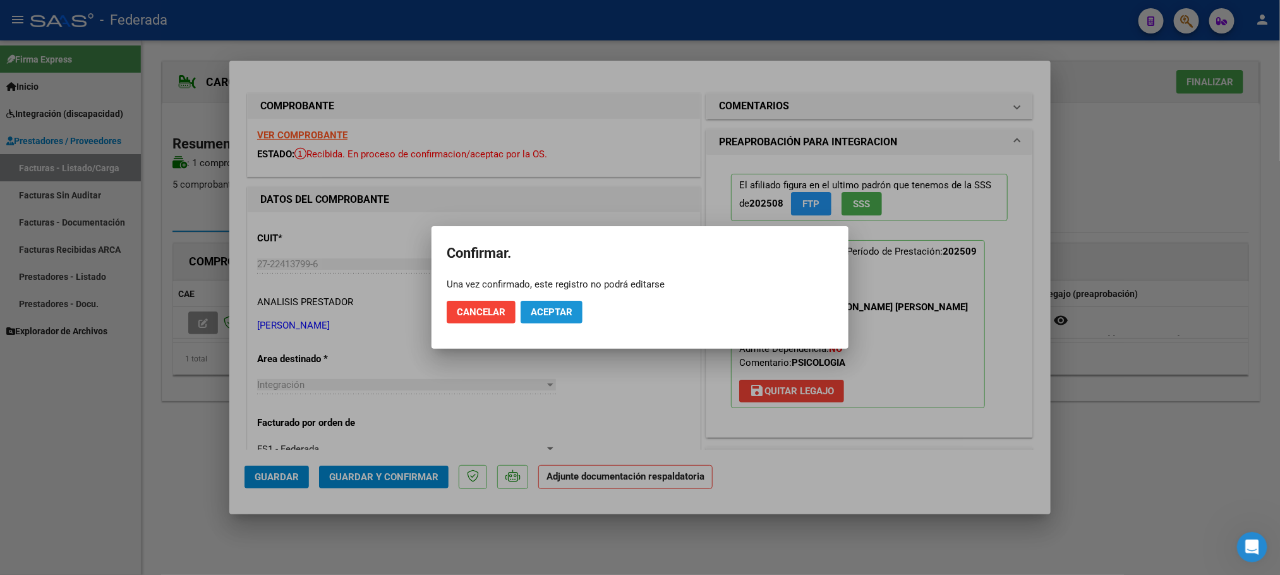
click at [569, 310] on span "Aceptar" at bounding box center [552, 311] width 42 height 11
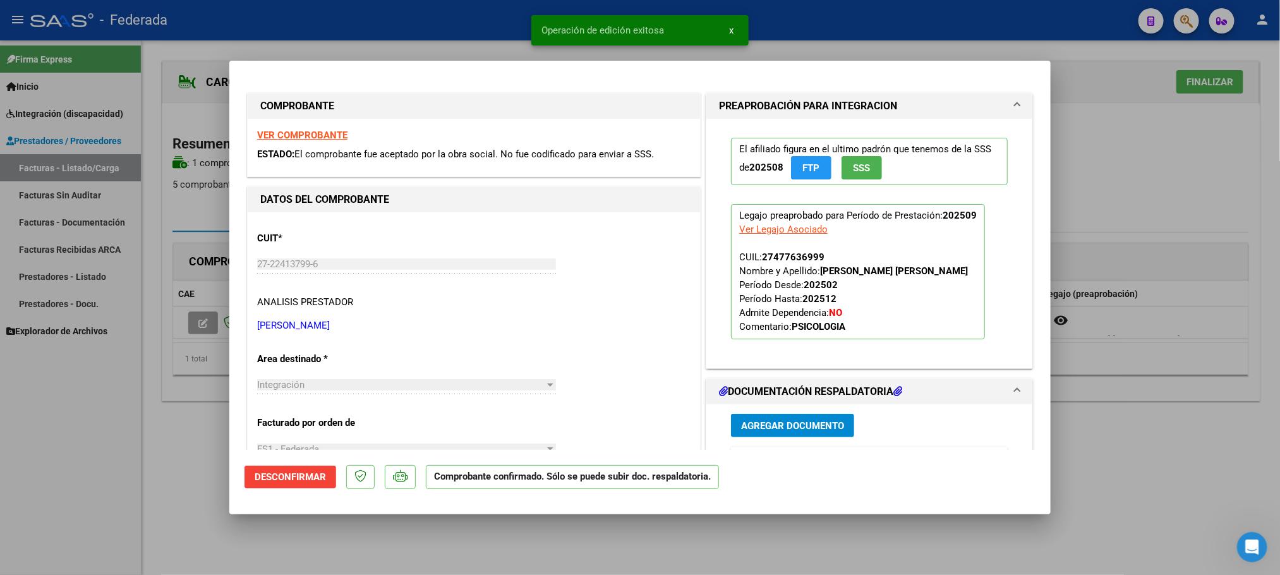
click at [467, 545] on div at bounding box center [640, 287] width 1280 height 575
type input "$ 0,00"
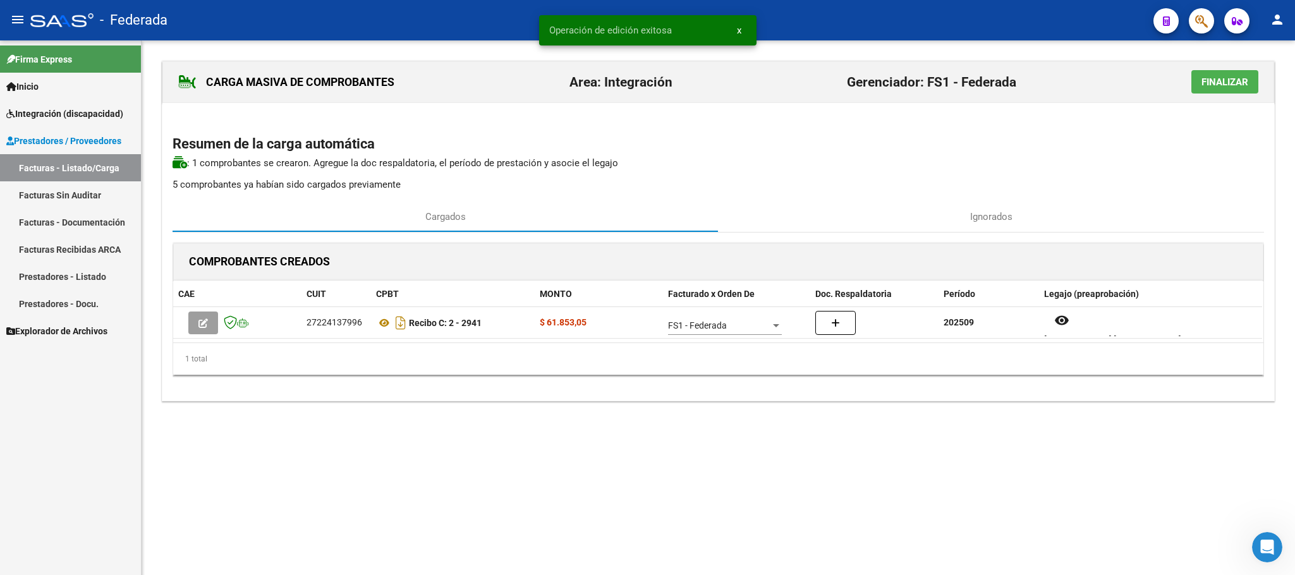
click at [114, 166] on link "Facturas - Listado/Carga" at bounding box center [70, 167] width 141 height 27
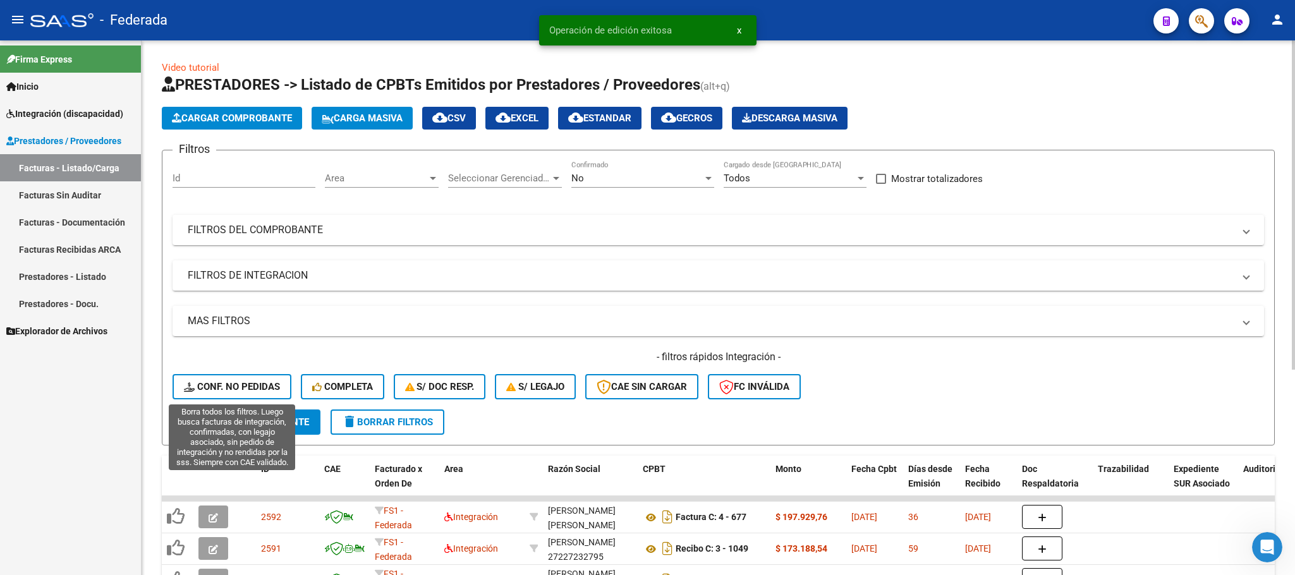
click at [253, 381] on span "Conf. no pedidas" at bounding box center [232, 386] width 96 height 11
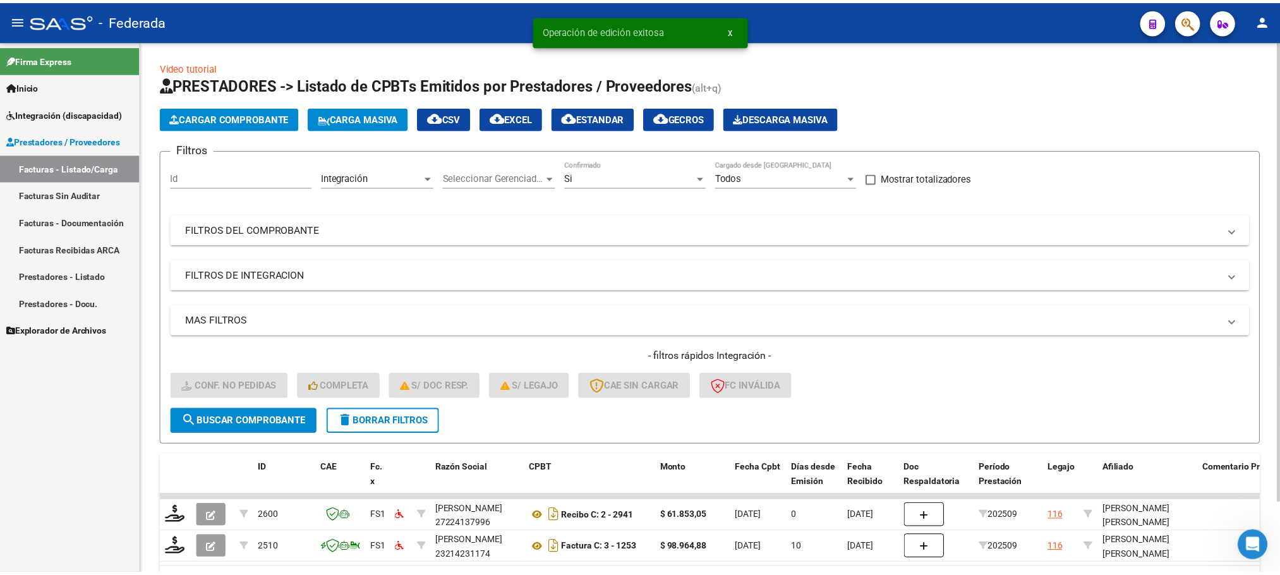
scroll to position [80, 0]
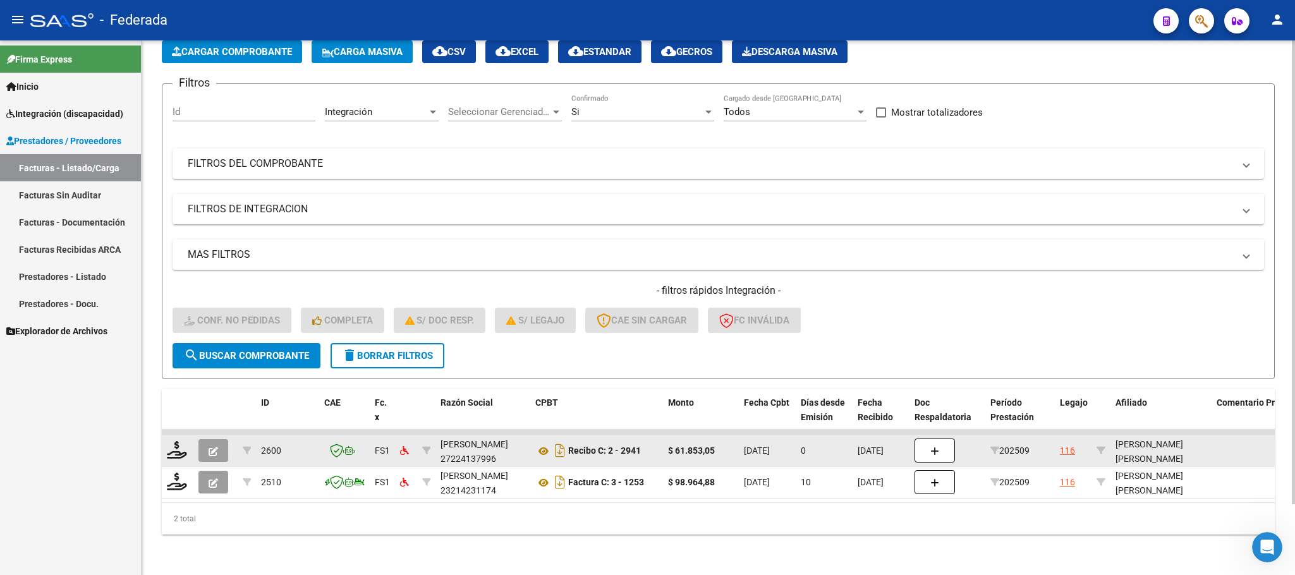
click at [1168, 442] on div "ROSSI VALENTINA LUJAN 27477636999" at bounding box center [1160, 458] width 91 height 43
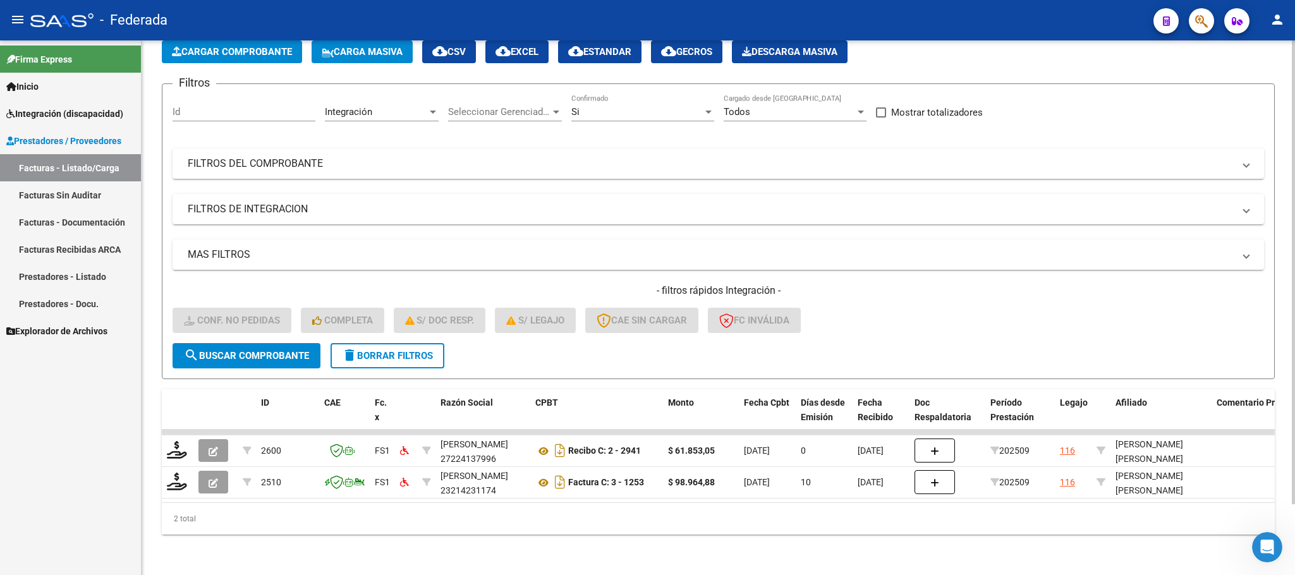
copy div "27477636999"
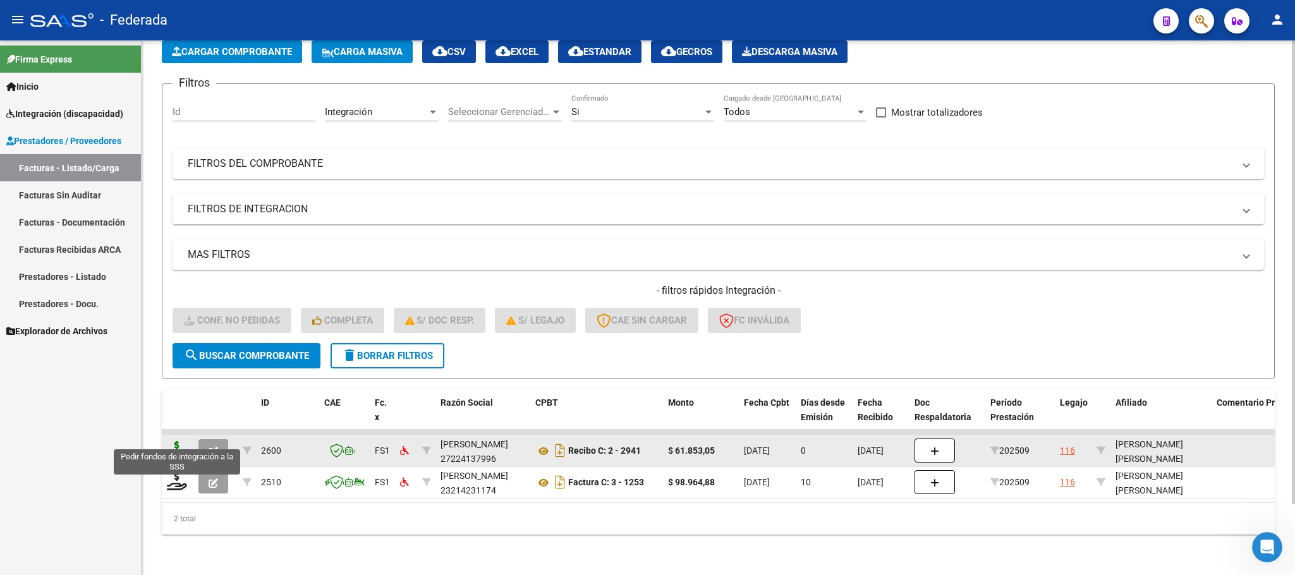
click at [173, 441] on icon at bounding box center [177, 450] width 20 height 18
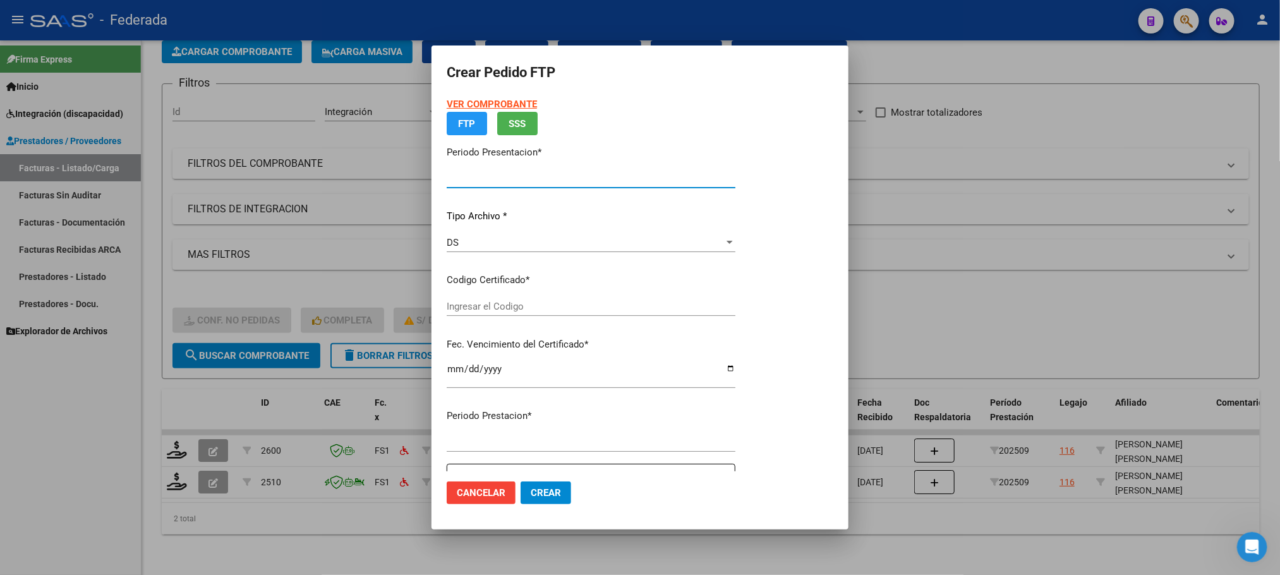
type input "202509"
type input "$ 61.853,05"
type input "ARG01000477636992022122620321226SFE228"
type input "2032-12-26"
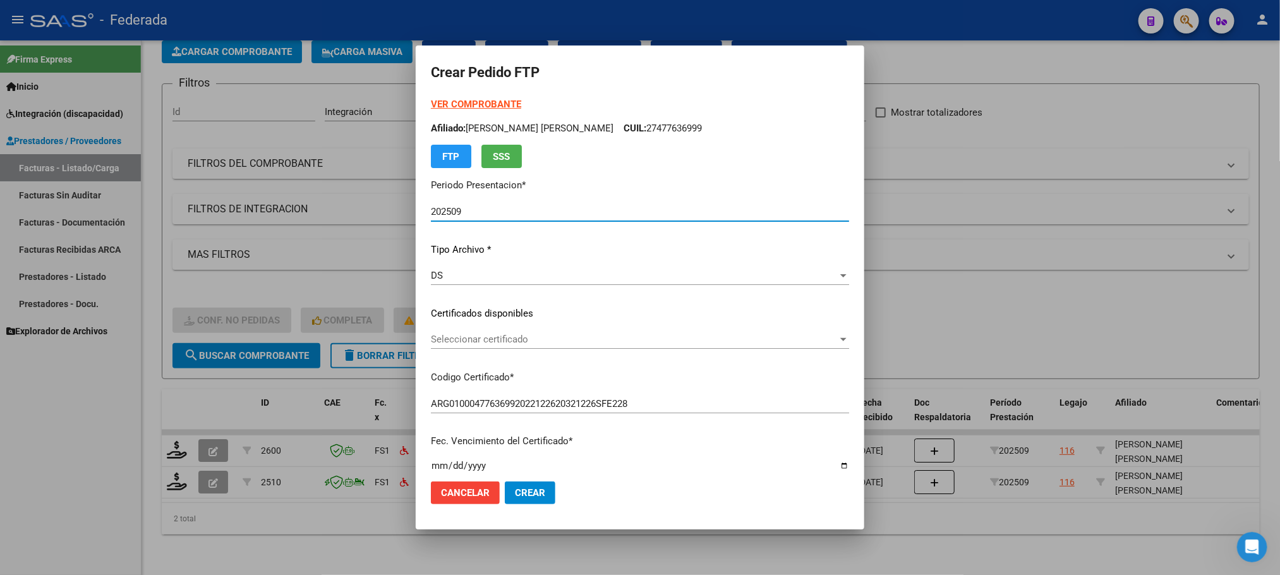
scroll to position [128, 0]
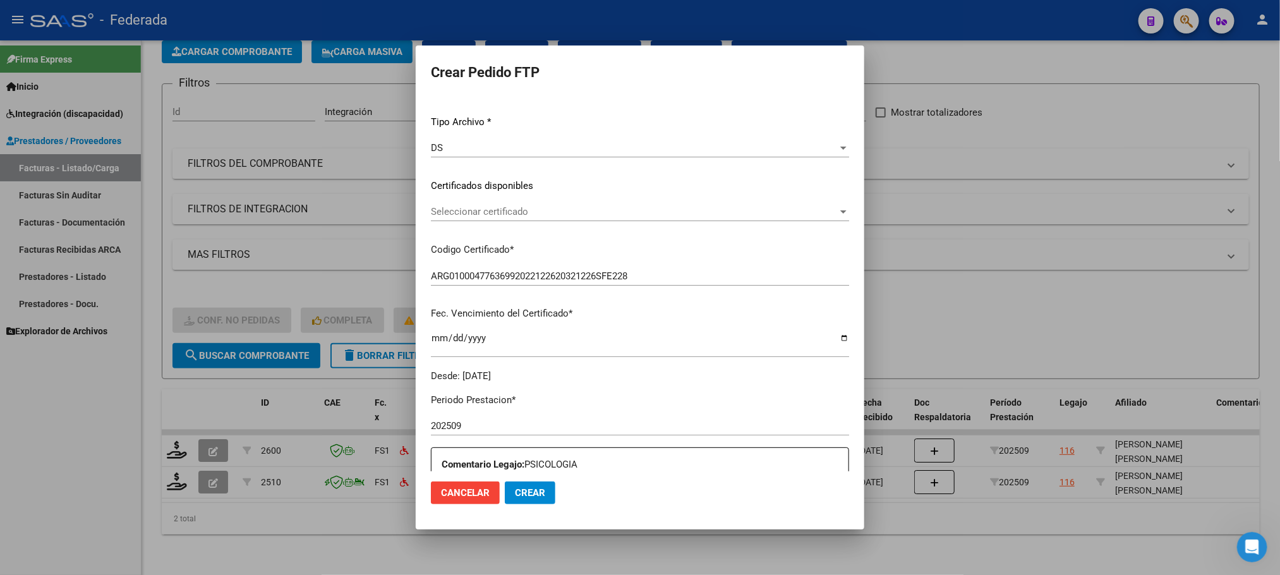
click at [457, 212] on span "Seleccionar certificado" at bounding box center [634, 211] width 407 height 11
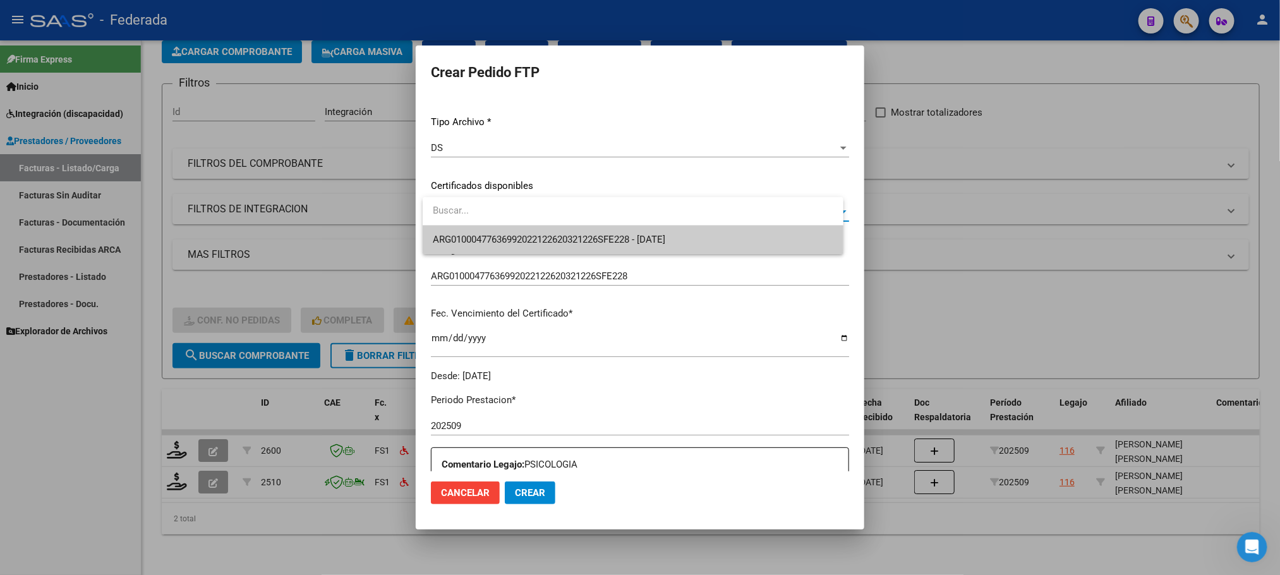
click at [459, 249] on span "ARG01000477636992022122620321226SFE228 - 2032-12-26" at bounding box center [633, 240] width 401 height 28
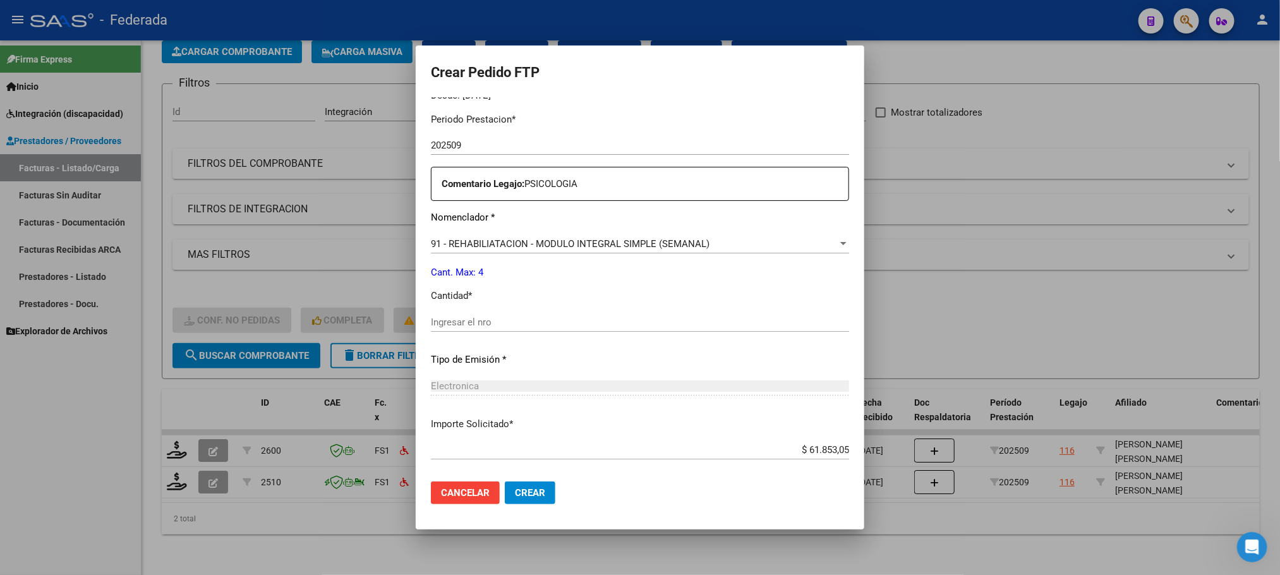
scroll to position [412, 0]
click at [461, 321] on input "Ingresar el nro" at bounding box center [640, 318] width 418 height 11
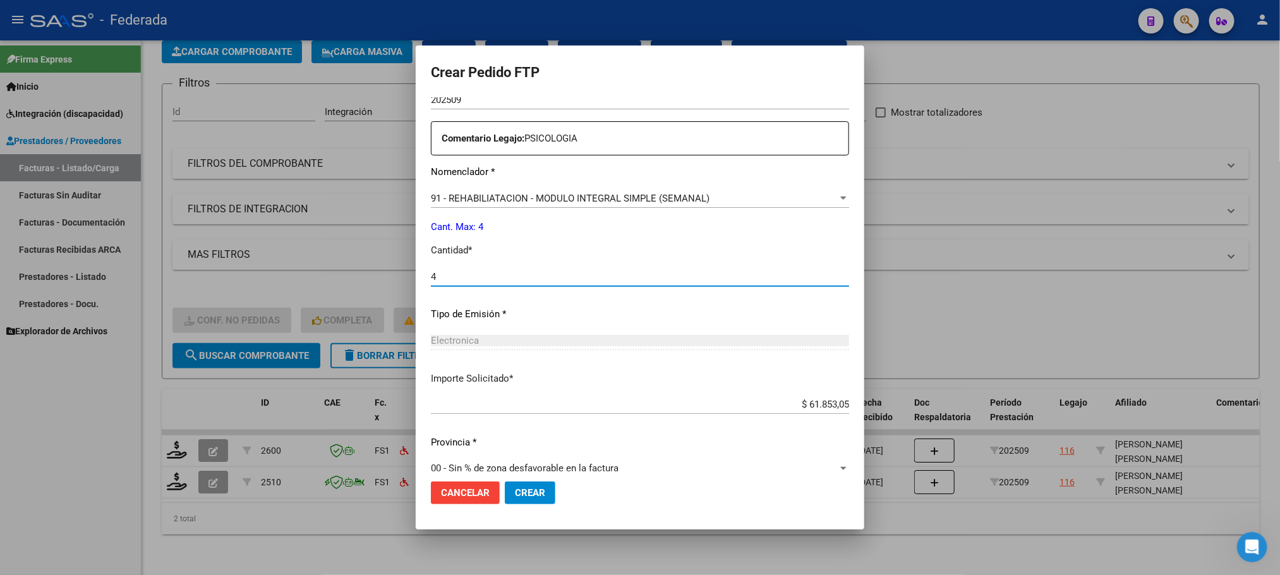
scroll to position [472, 0]
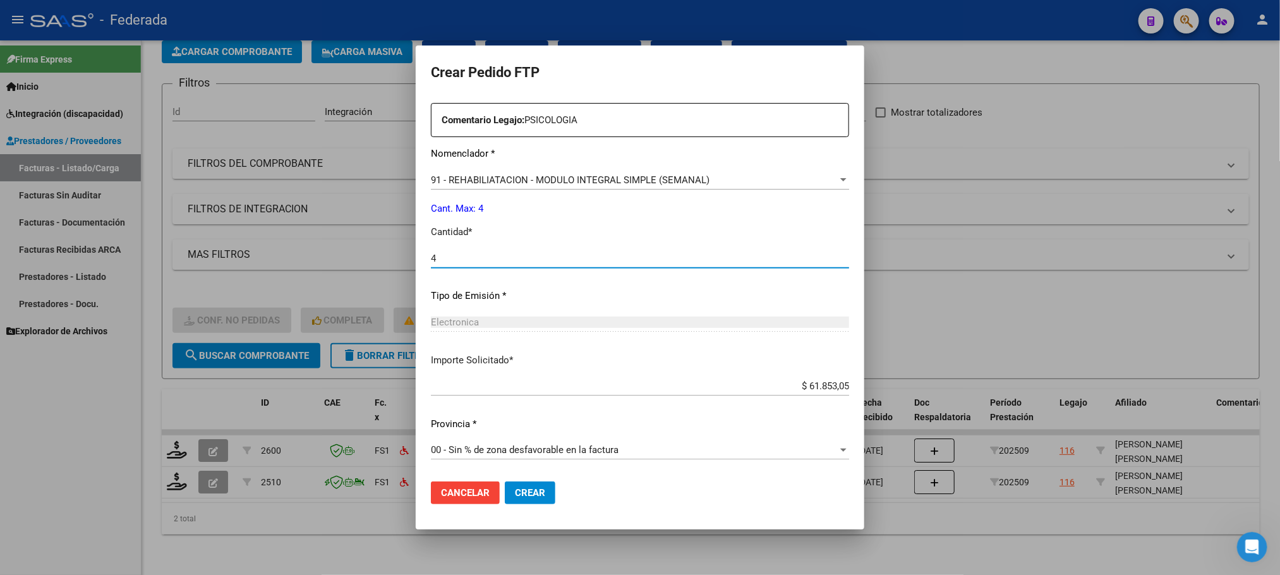
type input "4"
click at [520, 487] on span "Crear" at bounding box center [530, 492] width 30 height 11
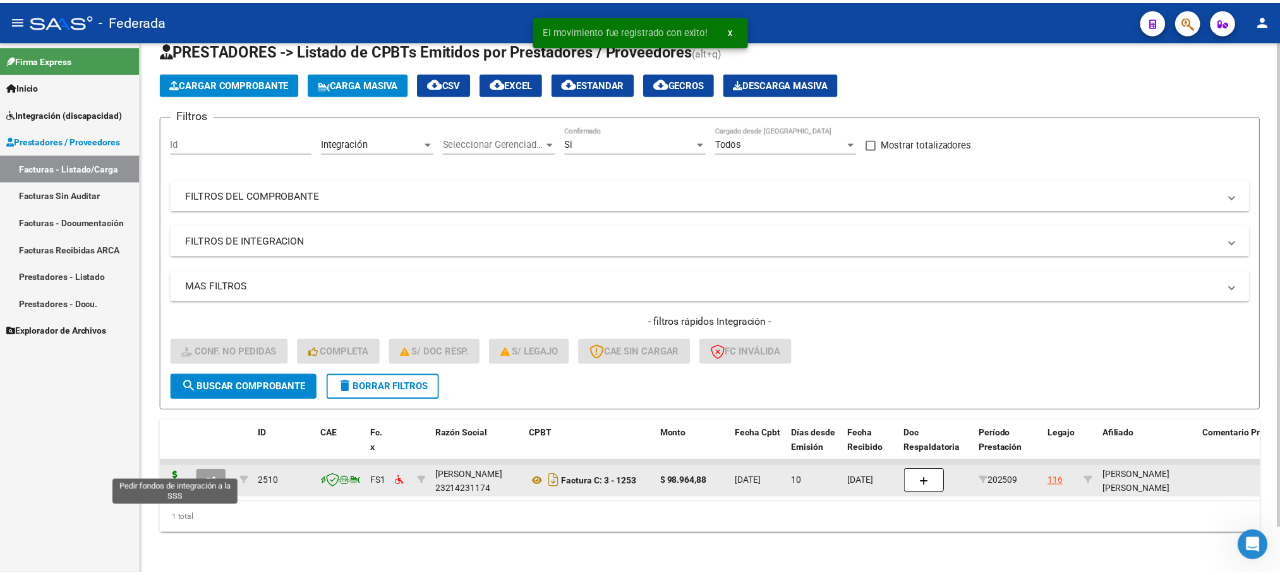
scroll to position [49, 0]
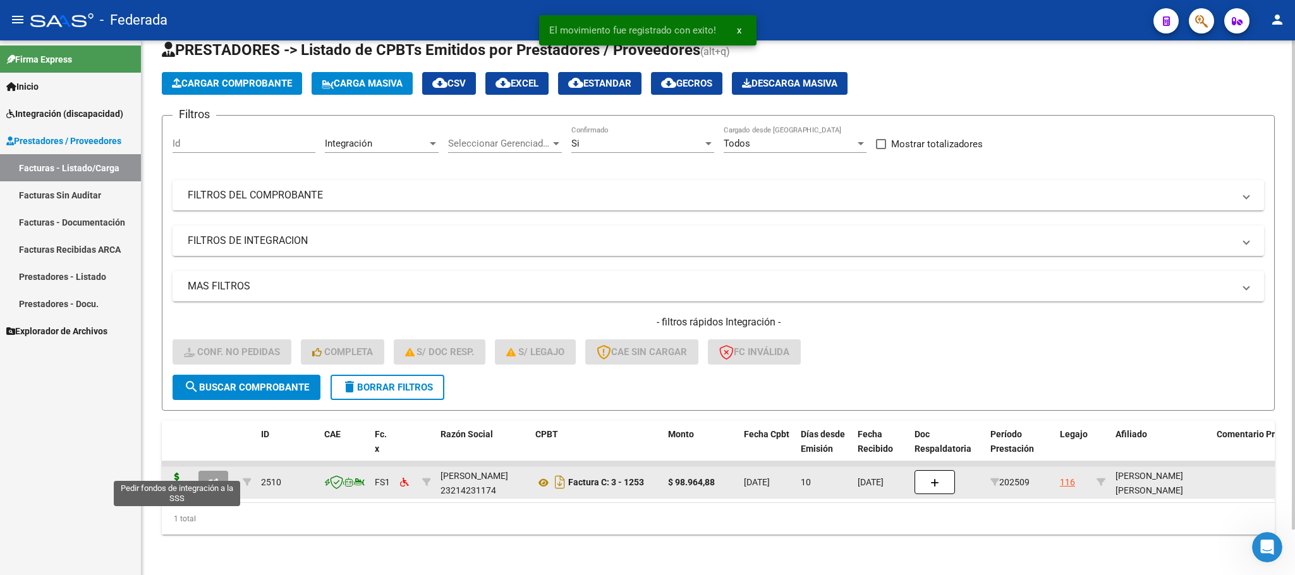
click at [178, 473] on icon at bounding box center [177, 482] width 20 height 18
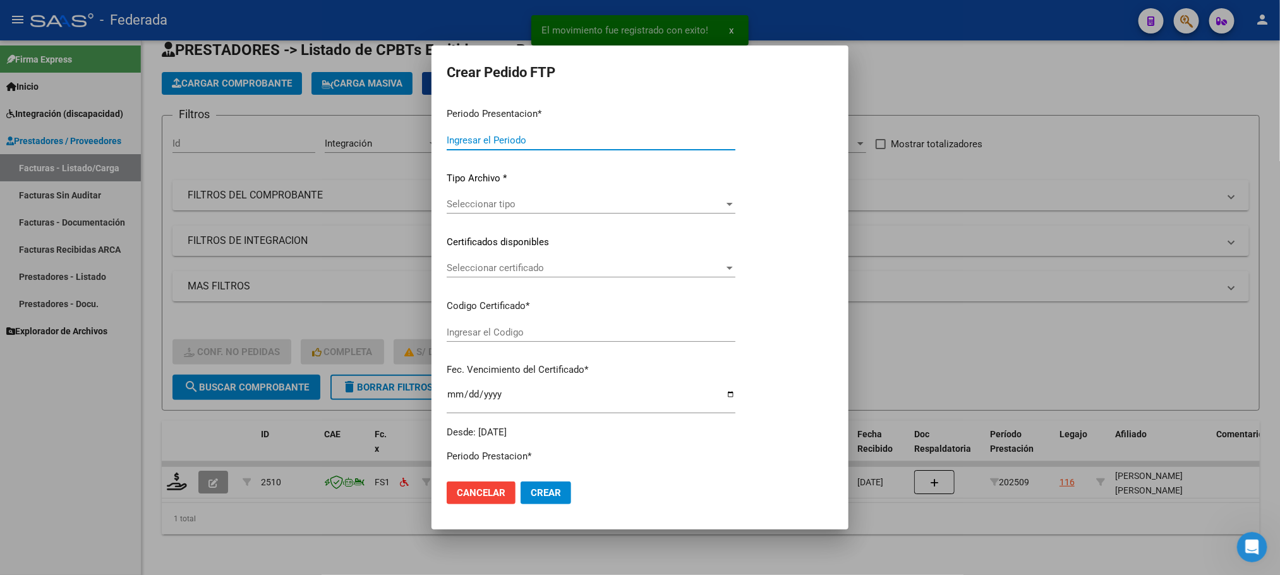
type input "202509"
type input "$ 98.964,88"
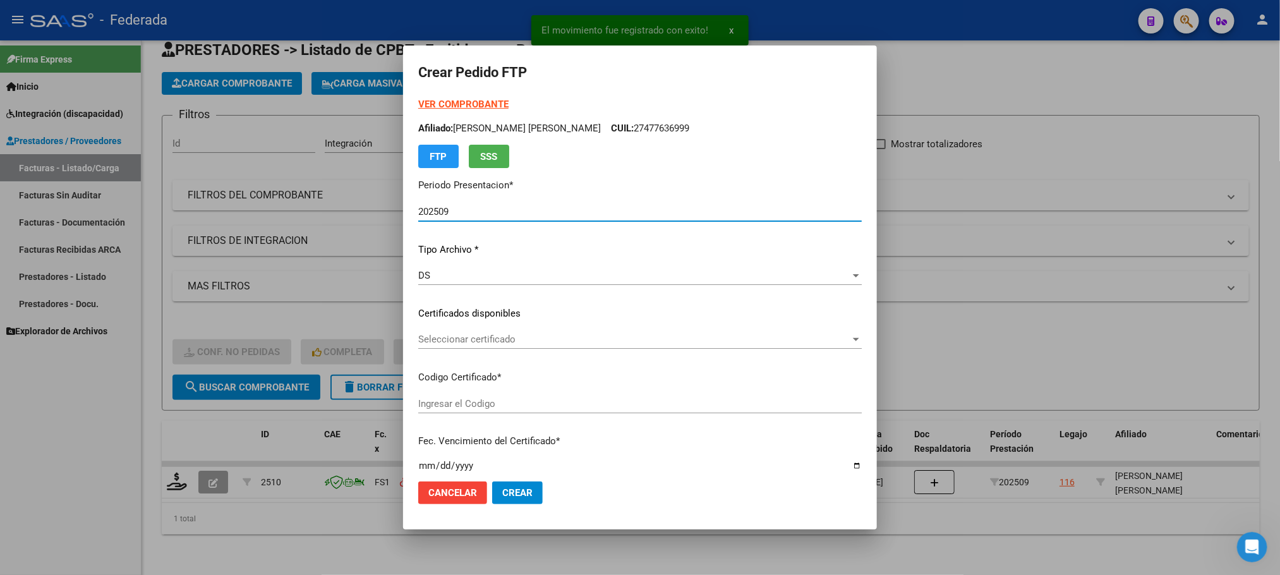
type input "ARG01000477636992022122620321226SFE228"
type input "2032-12-26"
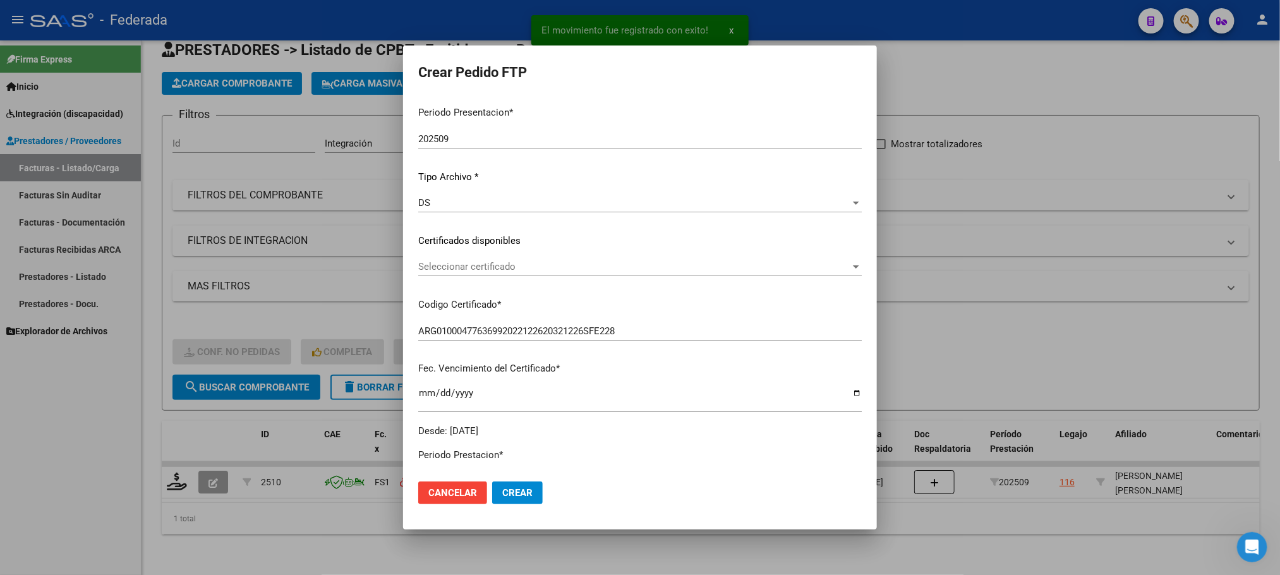
scroll to position [95, 0]
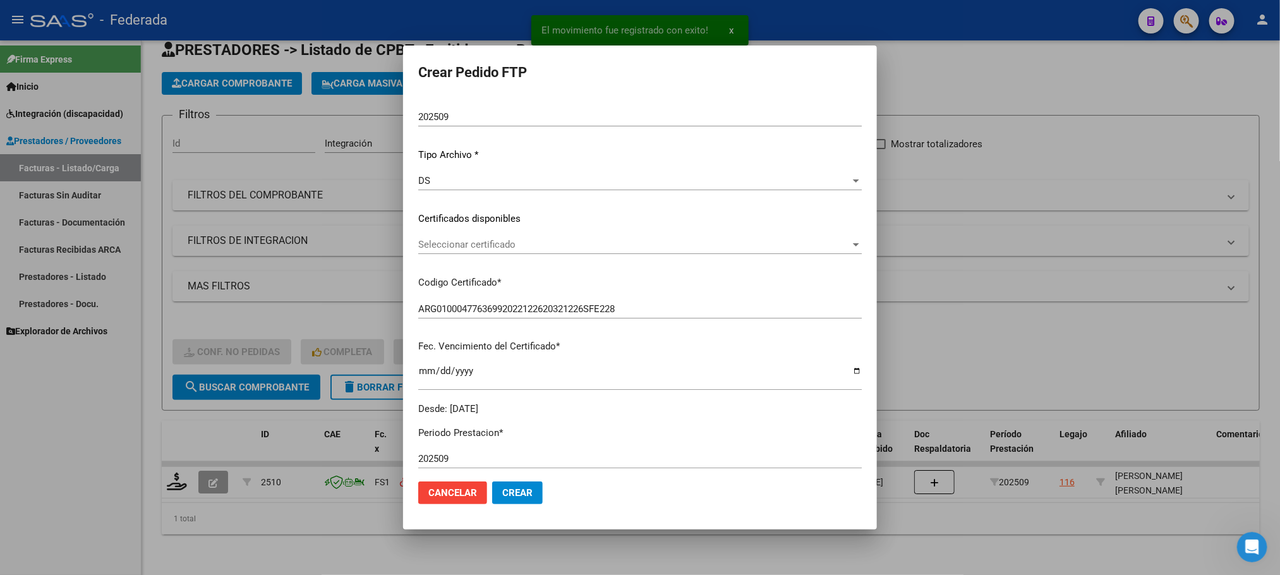
click at [464, 239] on span "Seleccionar certificado" at bounding box center [634, 244] width 432 height 11
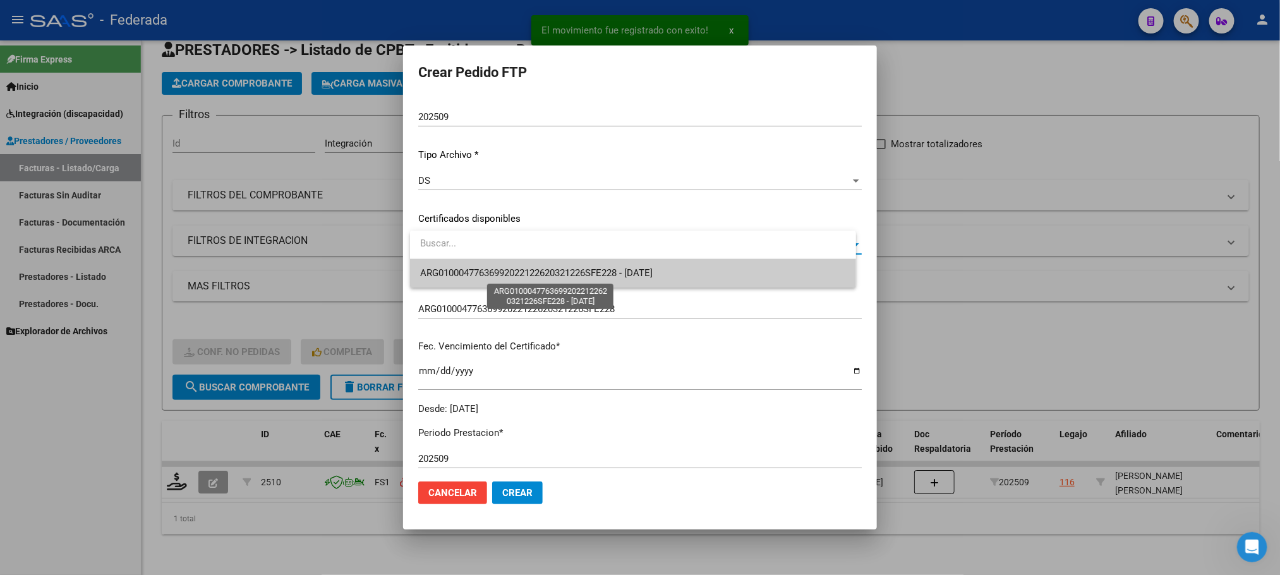
click at [463, 273] on span "ARG01000477636992022122620321226SFE228 - 2032-12-26" at bounding box center [536, 272] width 232 height 11
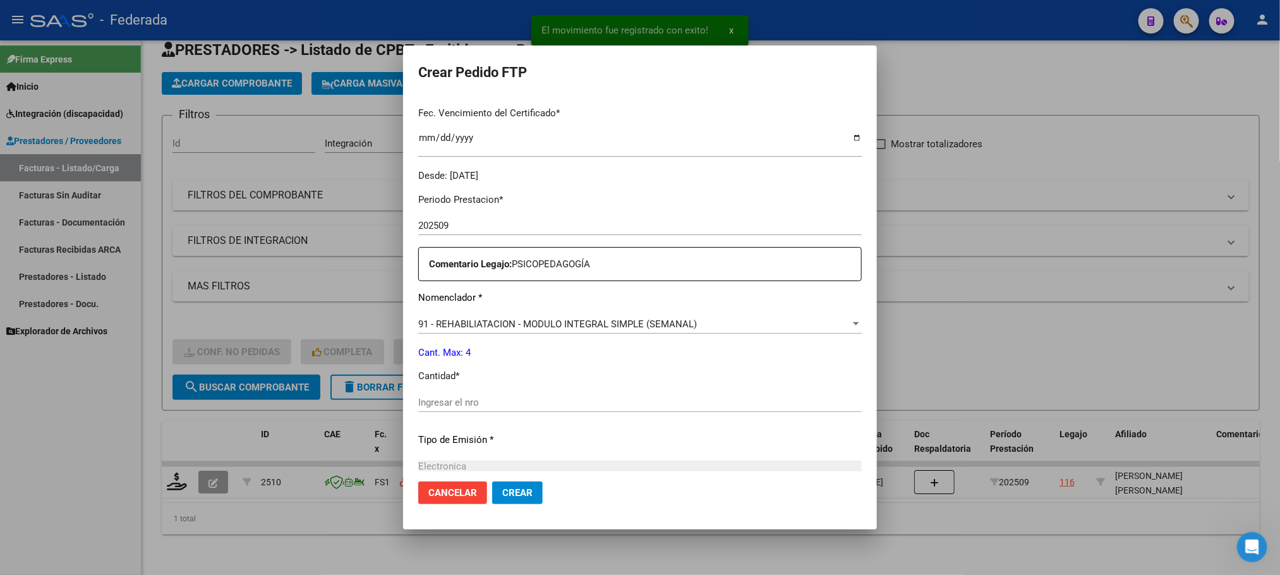
scroll to position [379, 0]
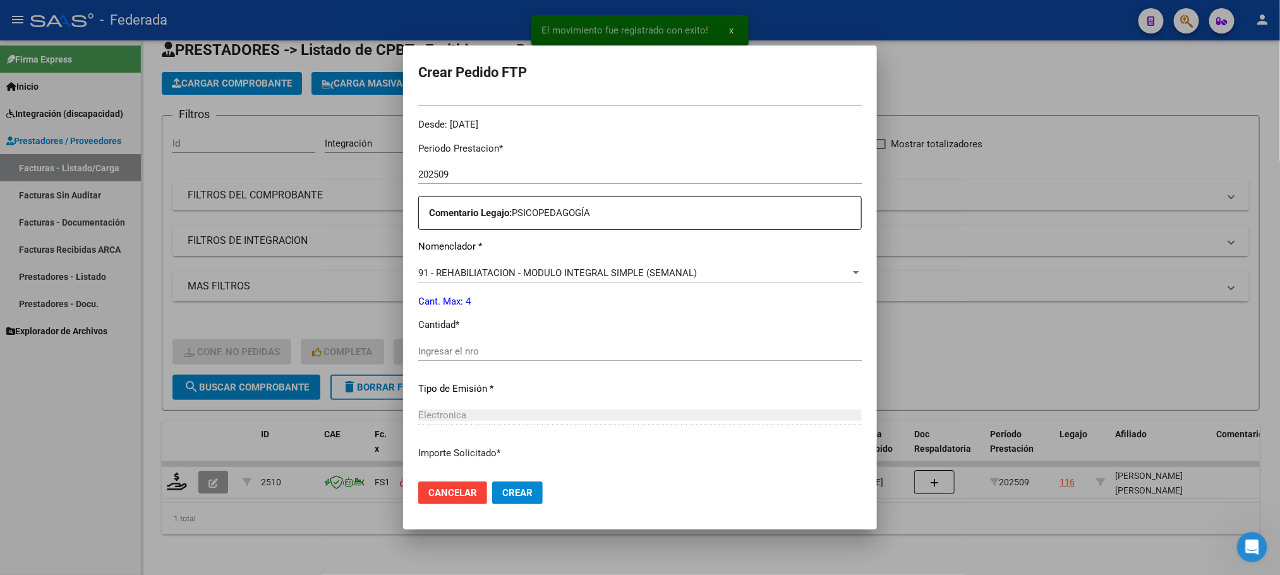
click at [492, 351] on input "Ingresar el nro" at bounding box center [640, 351] width 444 height 11
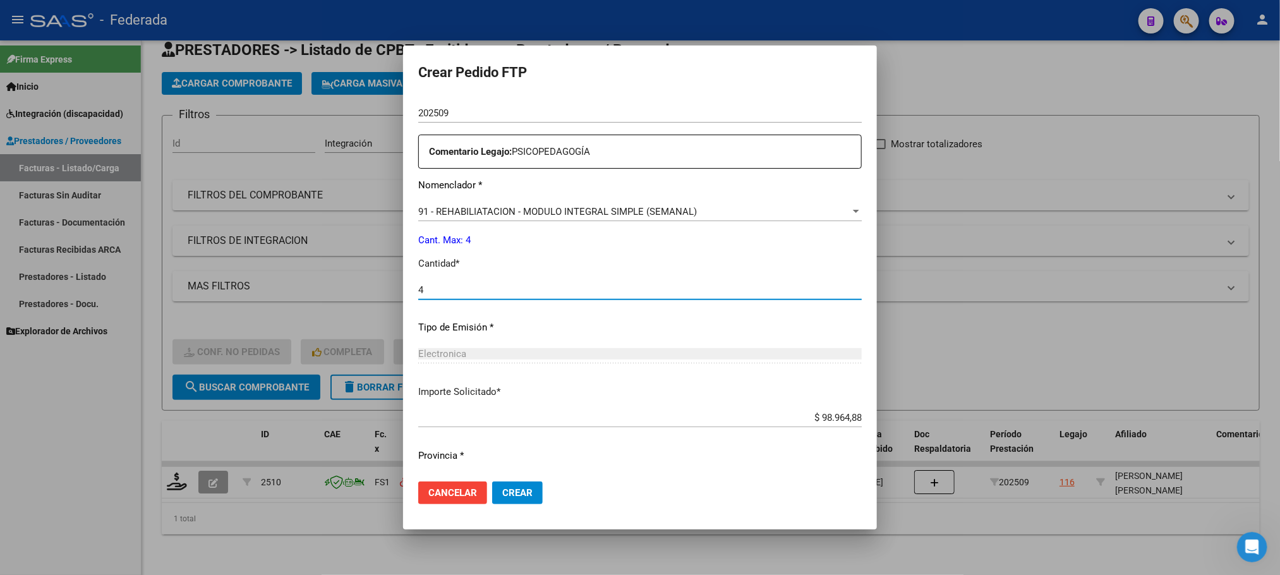
scroll to position [472, 0]
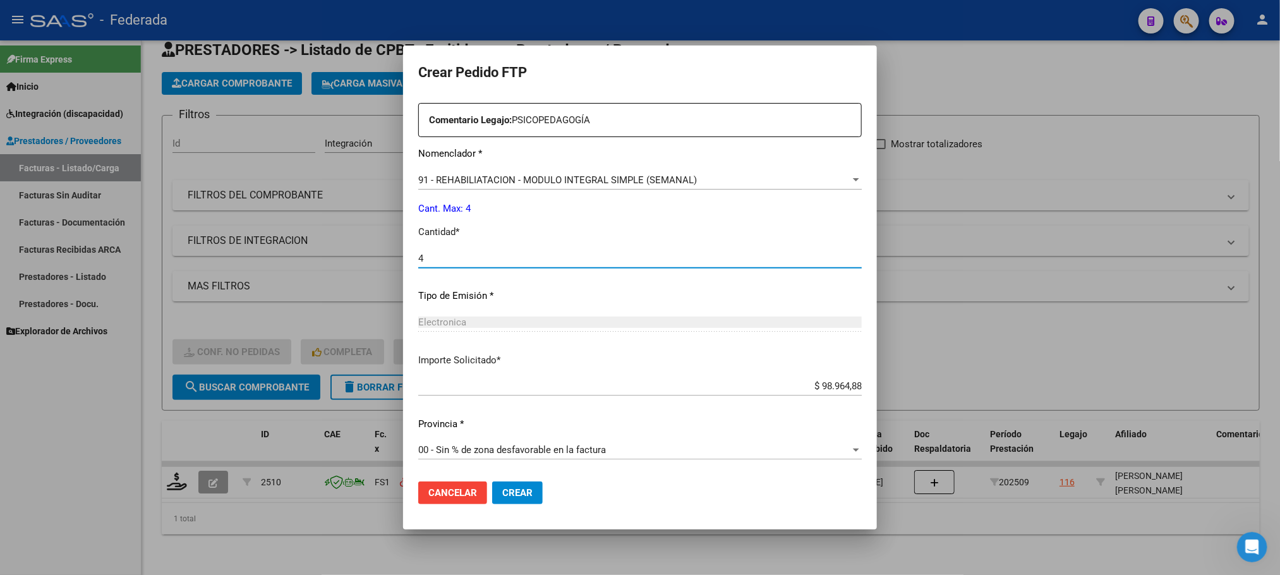
type input "4"
click at [510, 488] on span "Crear" at bounding box center [517, 492] width 30 height 11
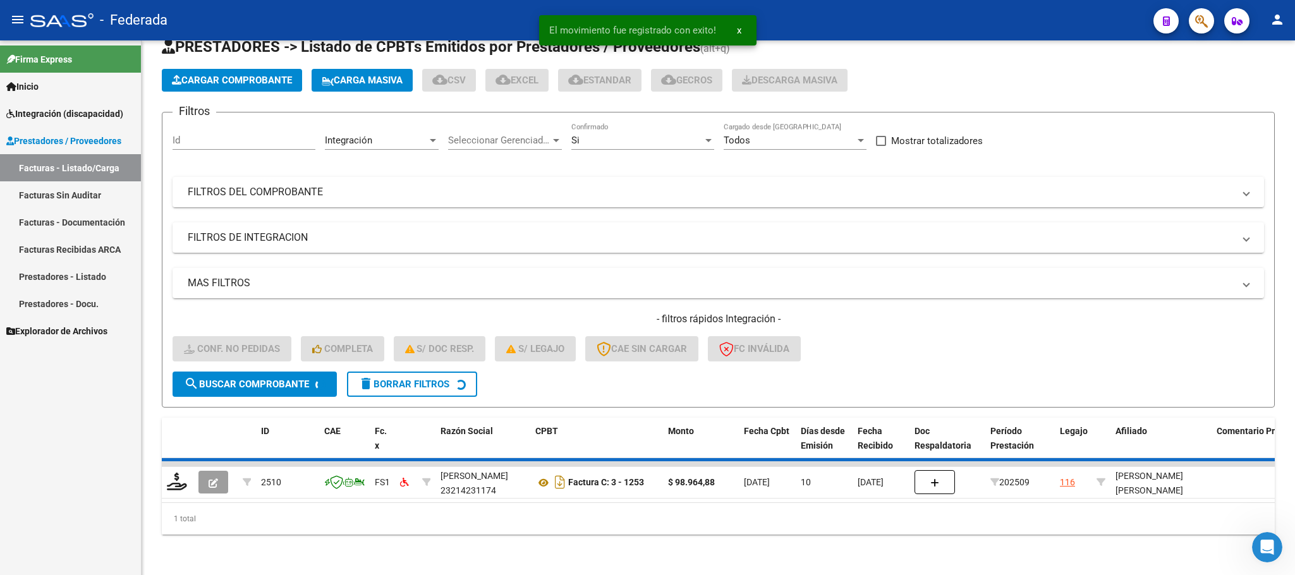
scroll to position [25, 0]
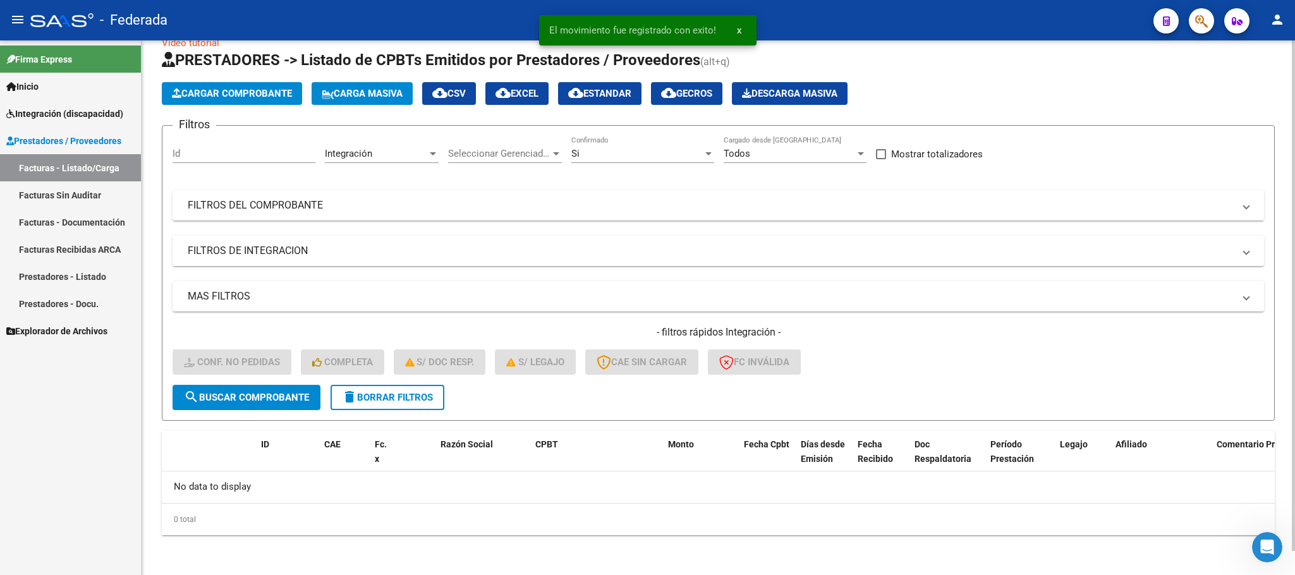
click at [426, 395] on span "delete Borrar Filtros" at bounding box center [387, 397] width 91 height 11
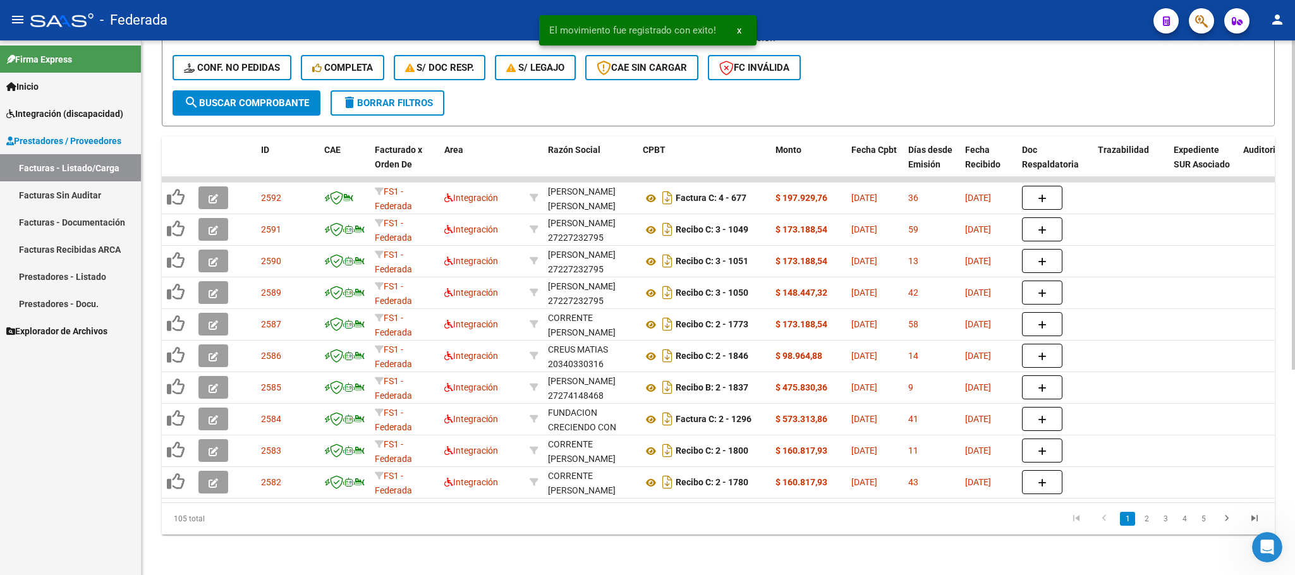
scroll to position [334, 0]
click at [1164, 524] on link "3" at bounding box center [1164, 519] width 15 height 14
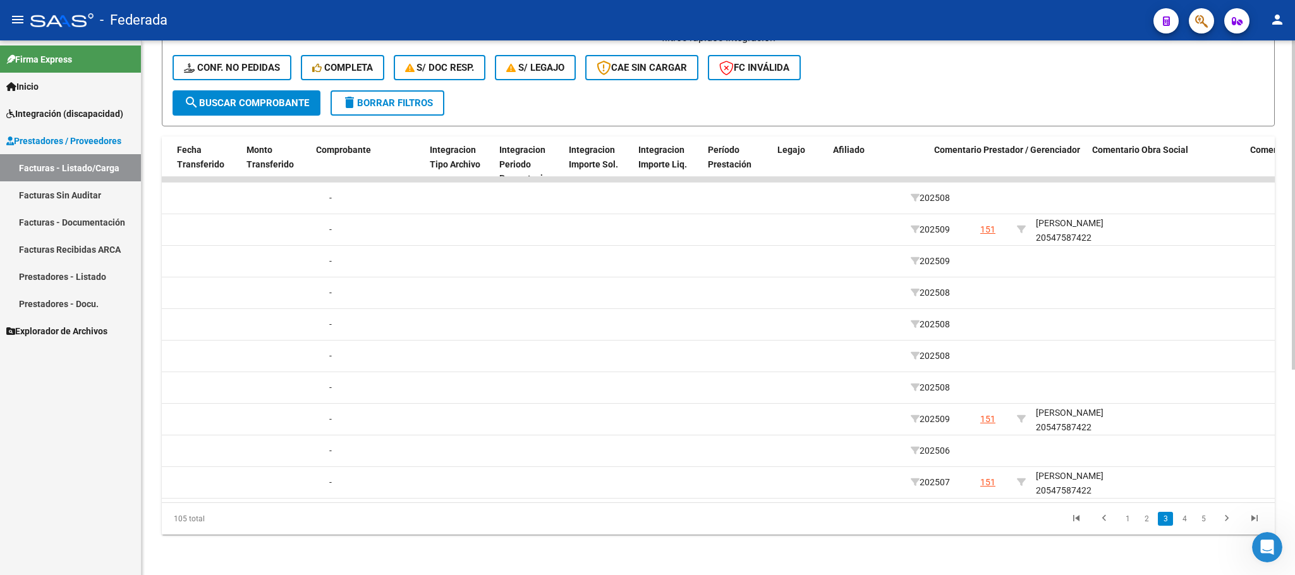
scroll to position [0, 1277]
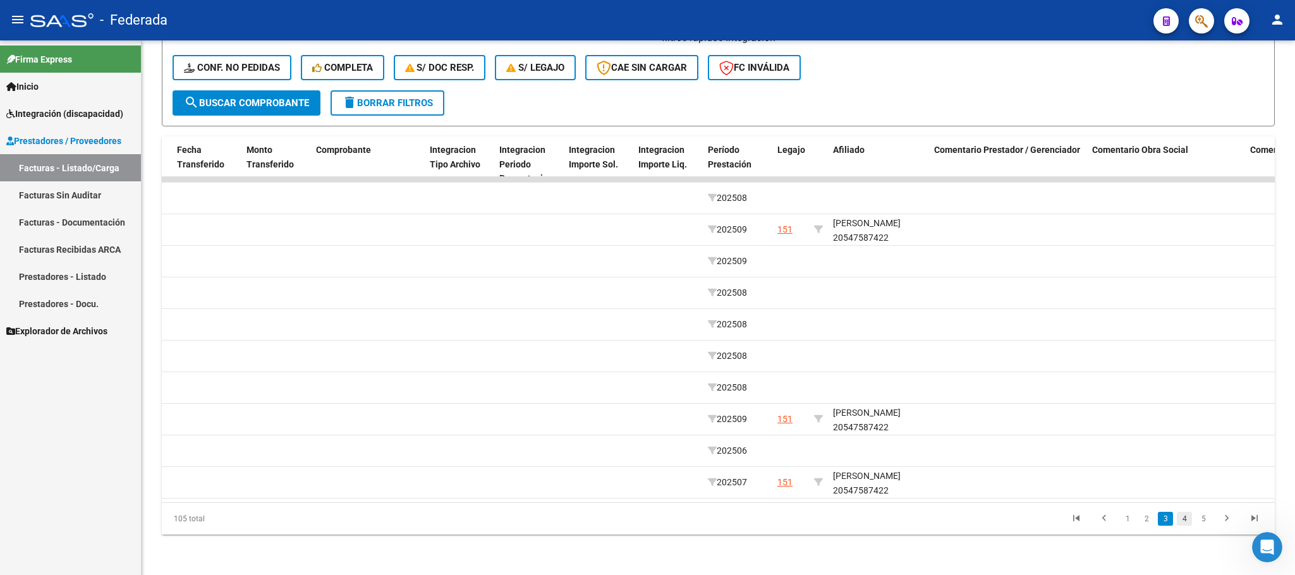
click at [1185, 526] on link "4" at bounding box center [1183, 519] width 15 height 14
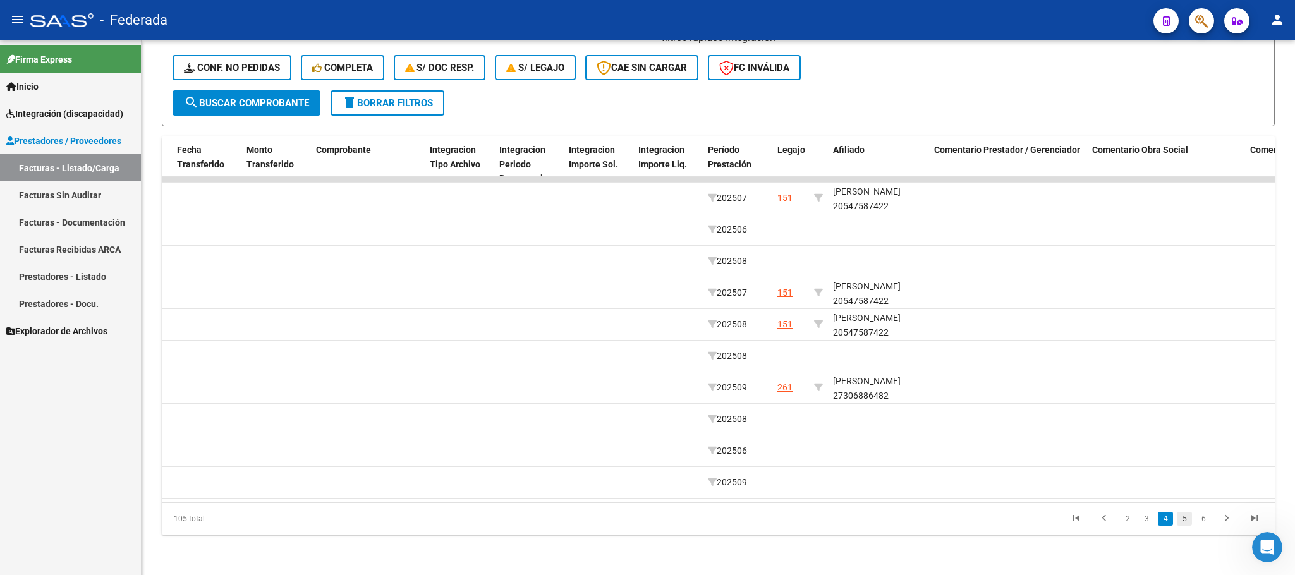
click at [1186, 525] on link "5" at bounding box center [1183, 519] width 15 height 14
click at [1149, 519] on link "4" at bounding box center [1145, 519] width 15 height 14
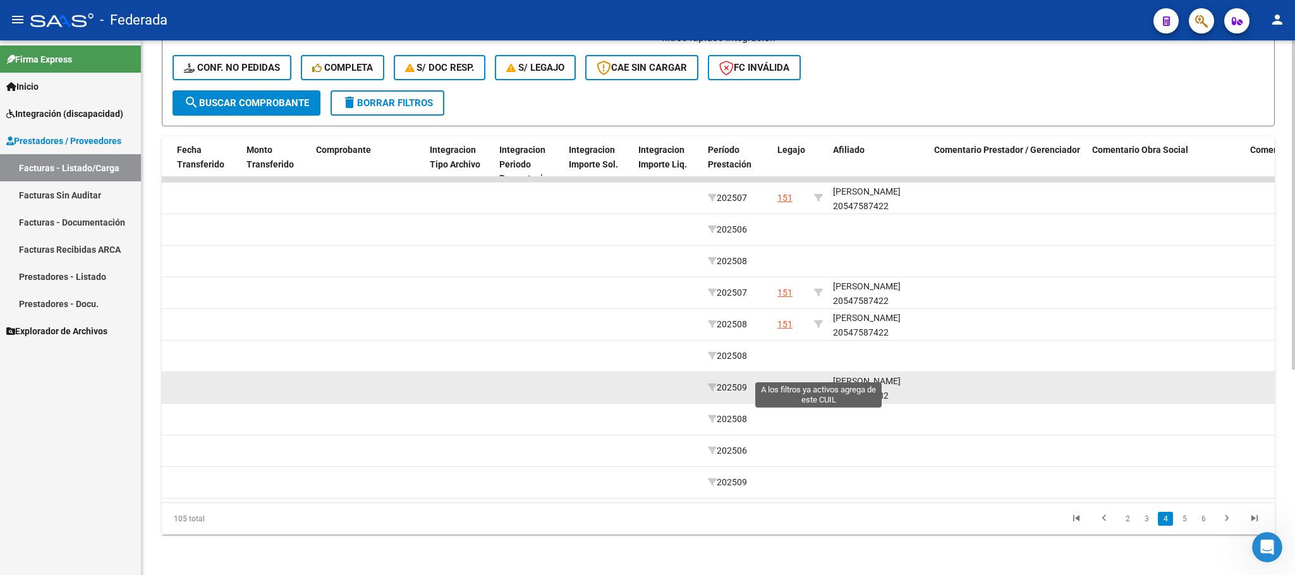
click at [815, 383] on icon at bounding box center [818, 387] width 9 height 9
type input "27306886482"
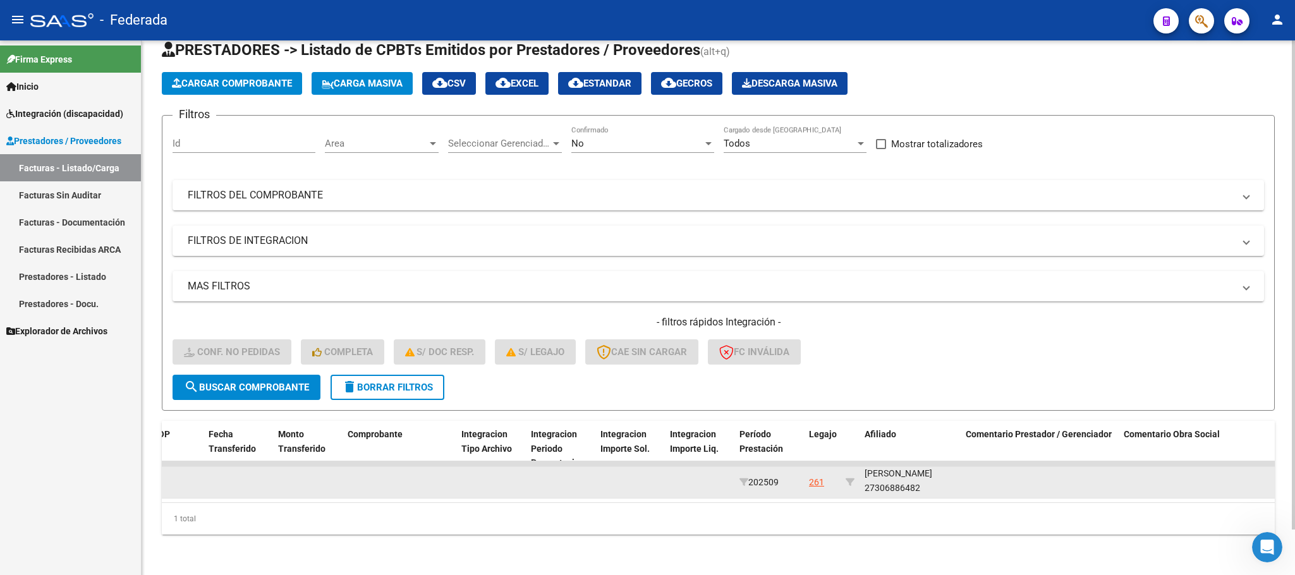
scroll to position [16, 0]
click at [912, 478] on div "MAGDALENA CAROLINA SILVIA 27306886482" at bounding box center [909, 480] width 91 height 29
copy div "27306886482"
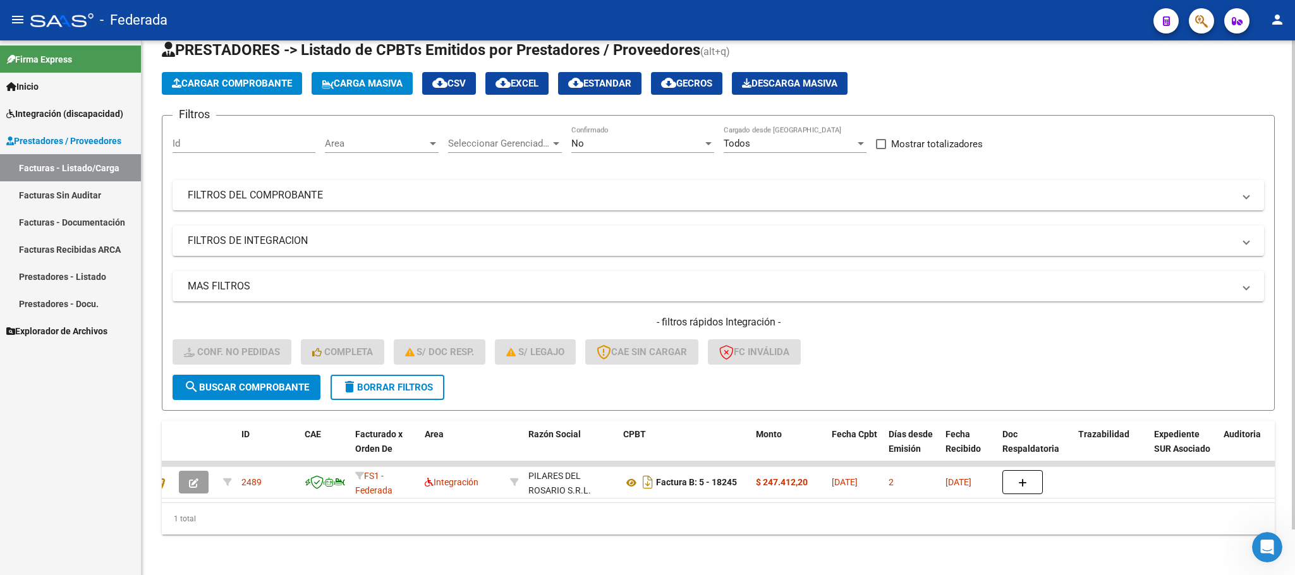
scroll to position [0, 0]
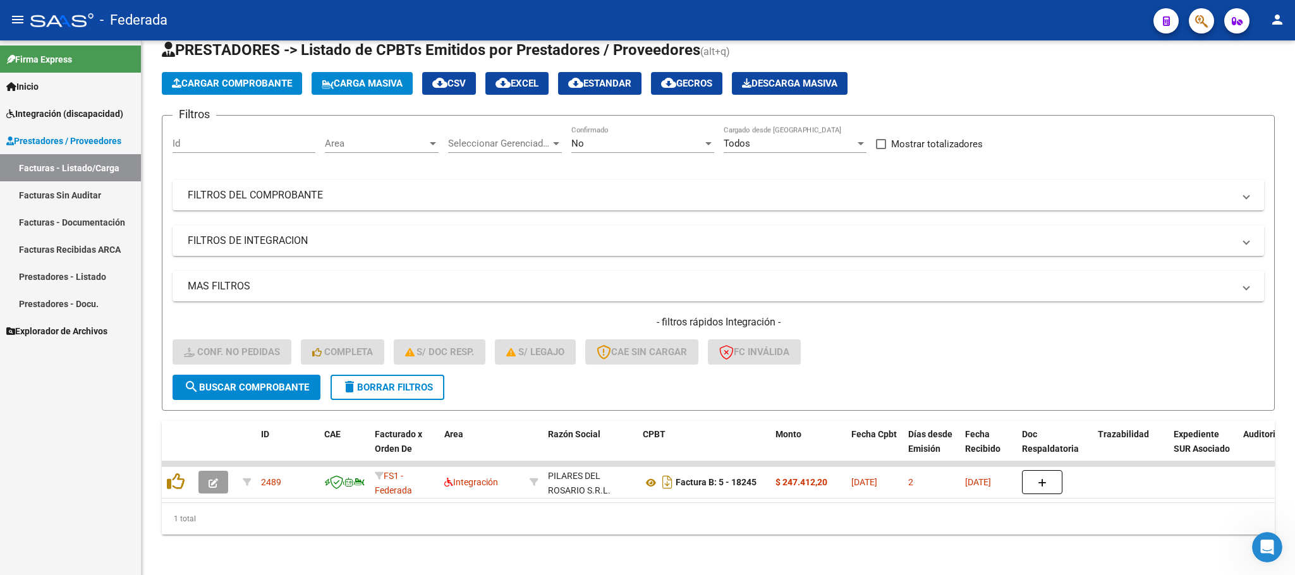
click at [191, 504] on div "1 total" at bounding box center [718, 519] width 1113 height 32
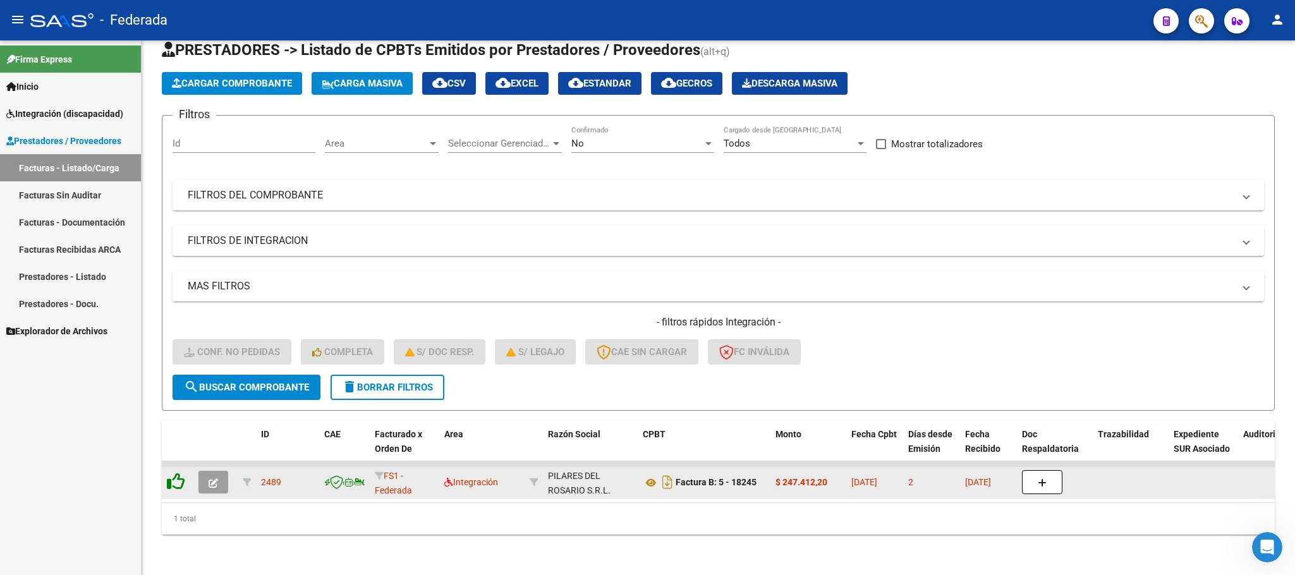
click at [178, 473] on icon at bounding box center [176, 482] width 18 height 18
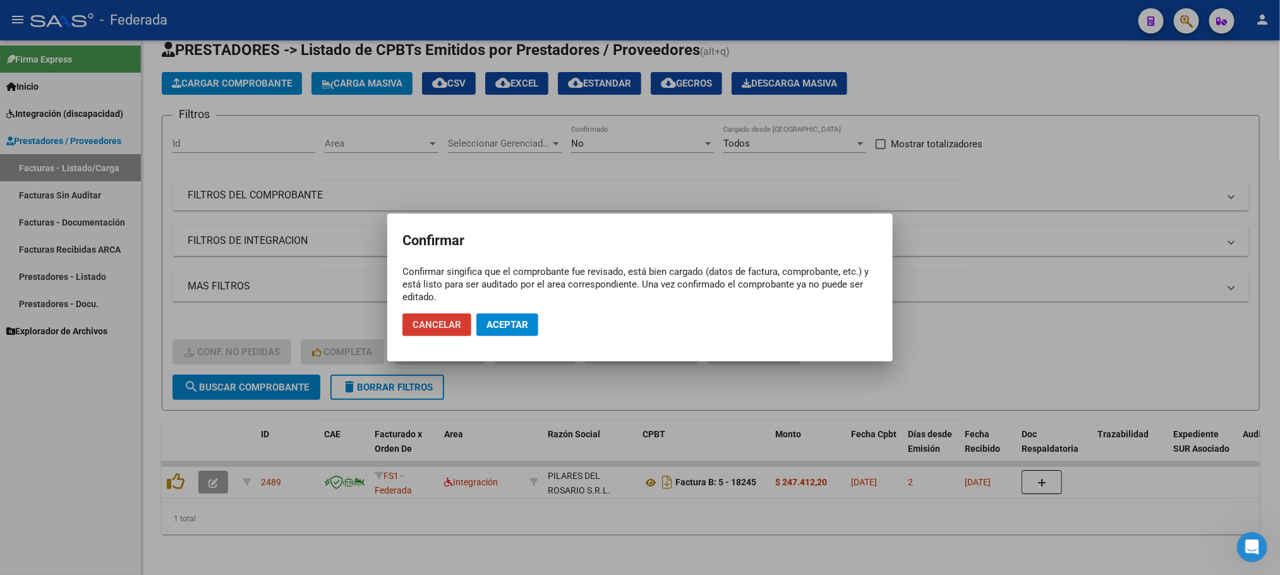
click at [516, 328] on span "Aceptar" at bounding box center [507, 324] width 42 height 11
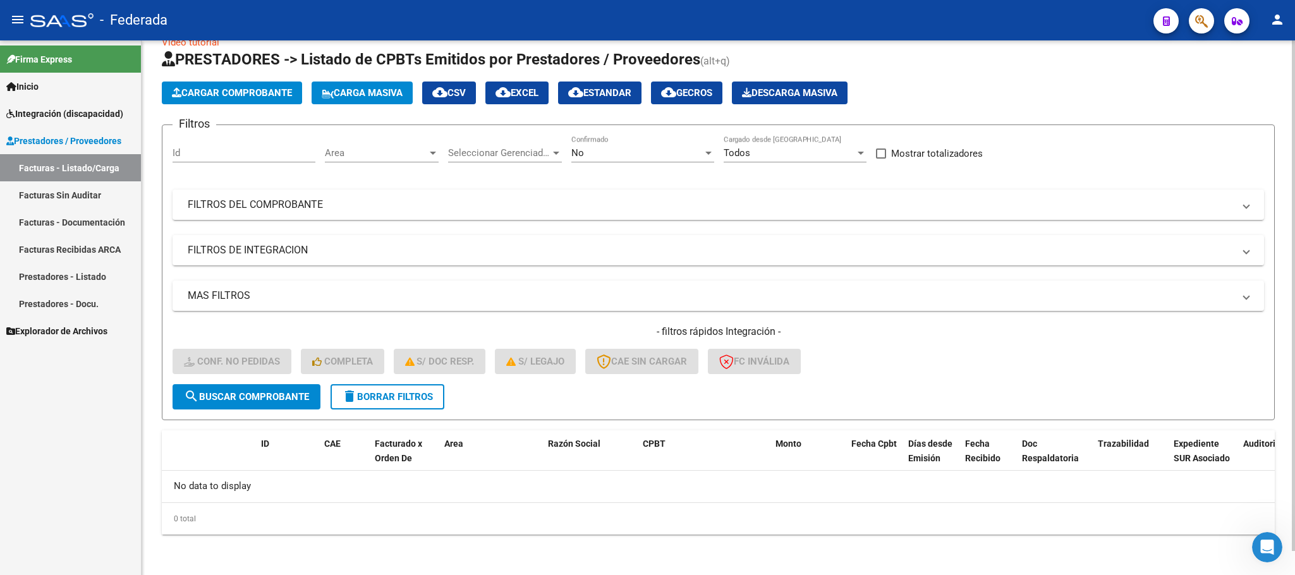
scroll to position [25, 0]
click at [343, 398] on mat-icon "delete" at bounding box center [349, 396] width 15 height 15
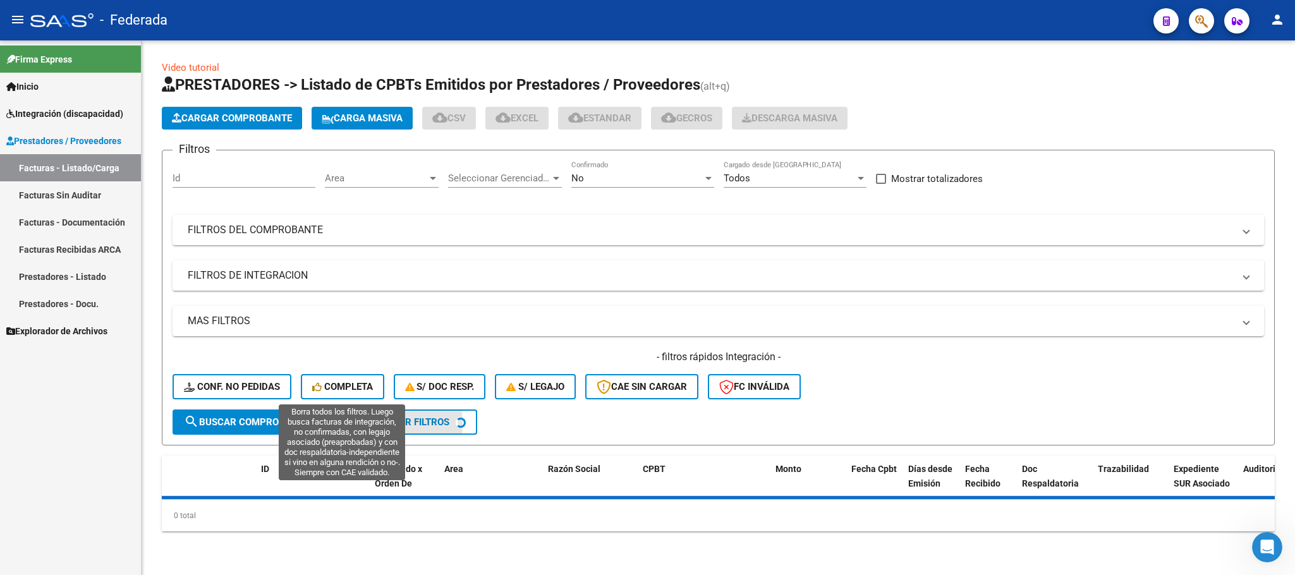
scroll to position [0, 0]
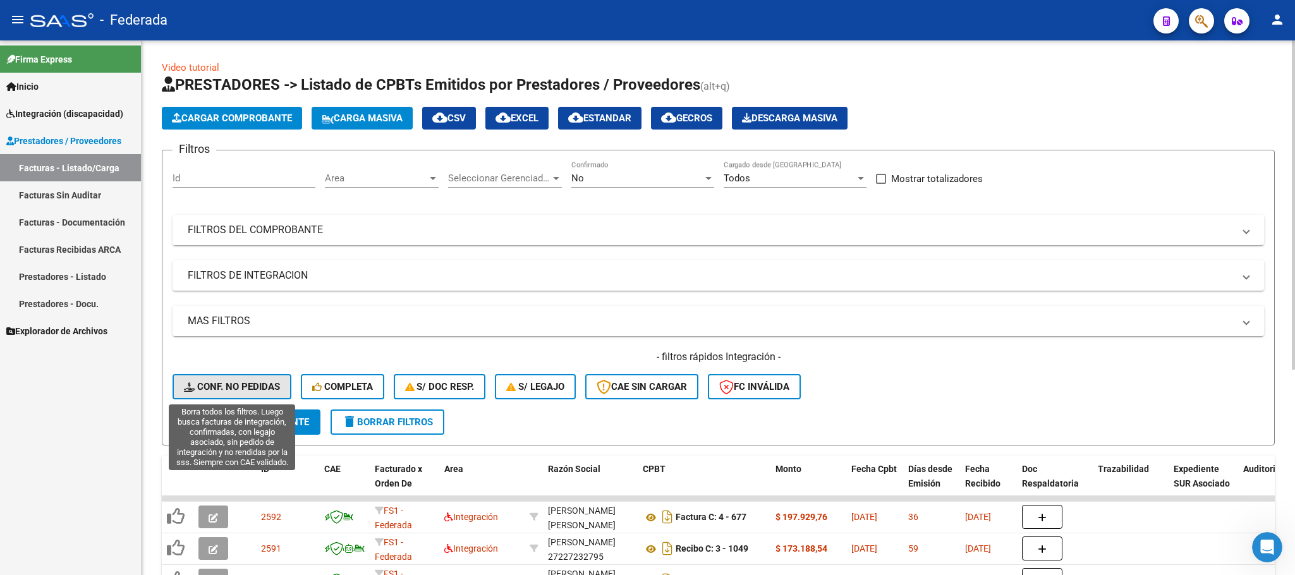
click at [272, 382] on span "Conf. no pedidas" at bounding box center [232, 386] width 96 height 11
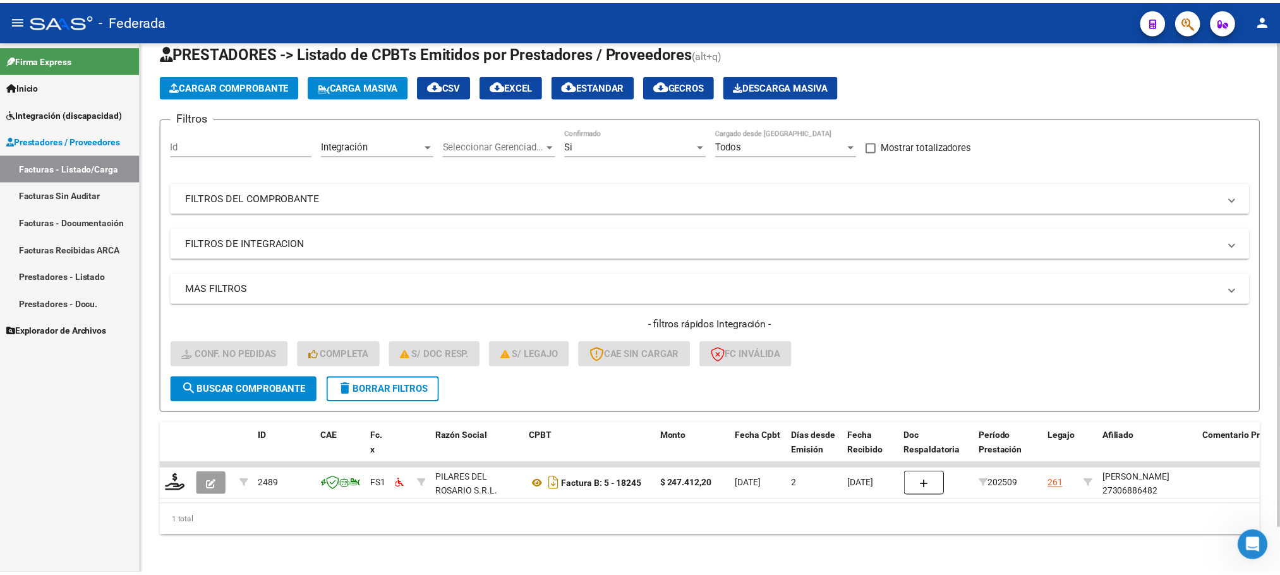
scroll to position [49, 0]
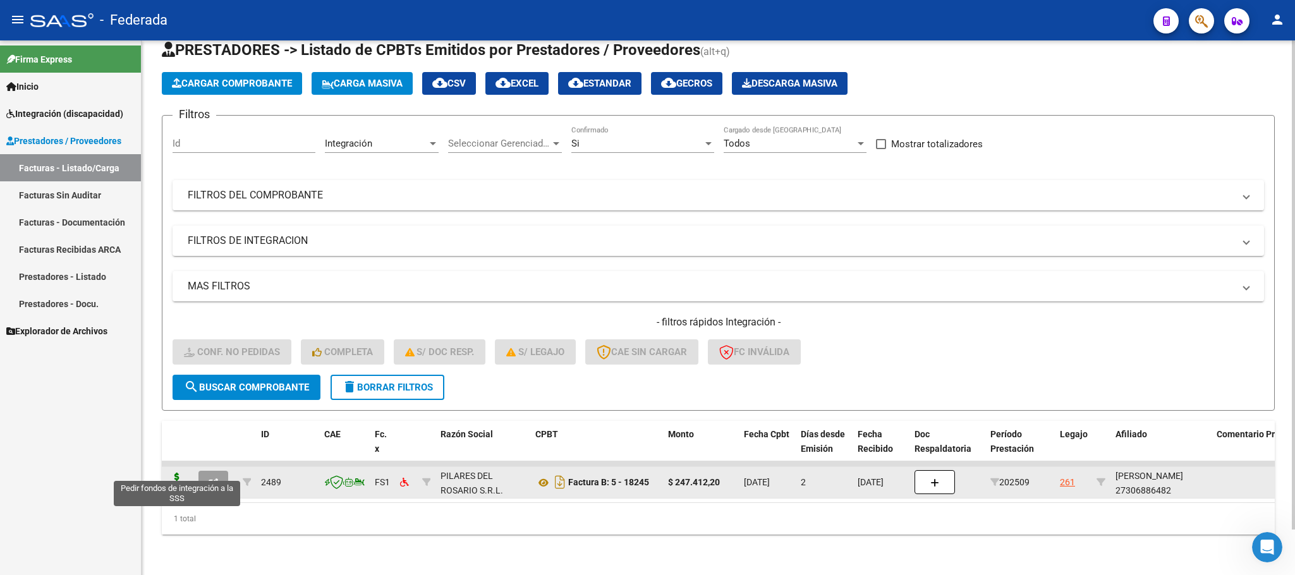
click at [169, 473] on icon at bounding box center [177, 482] width 20 height 18
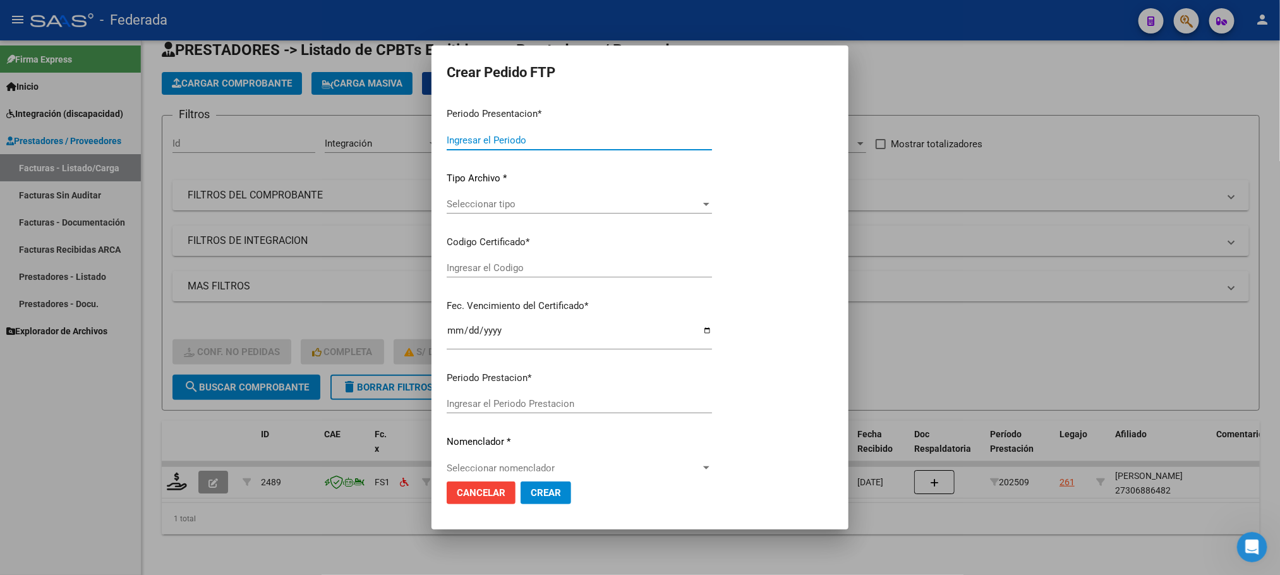
type input "202509"
type input "$ 247.412,20"
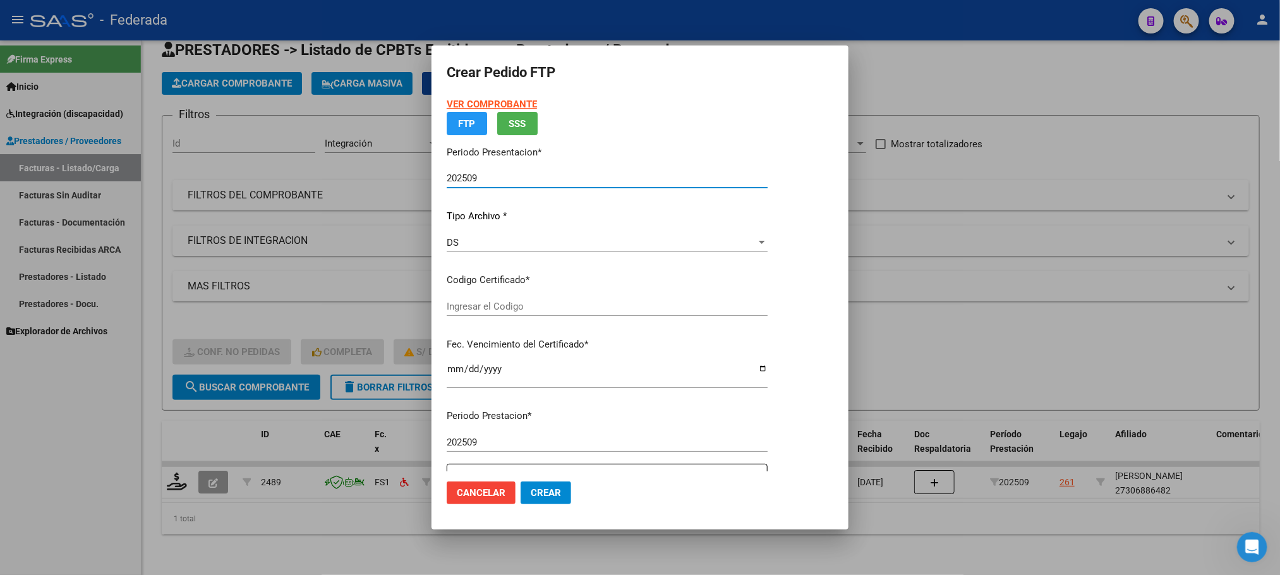
type input "ARG01000306886482025012820300128SAN169"
type input "2030-01-28"
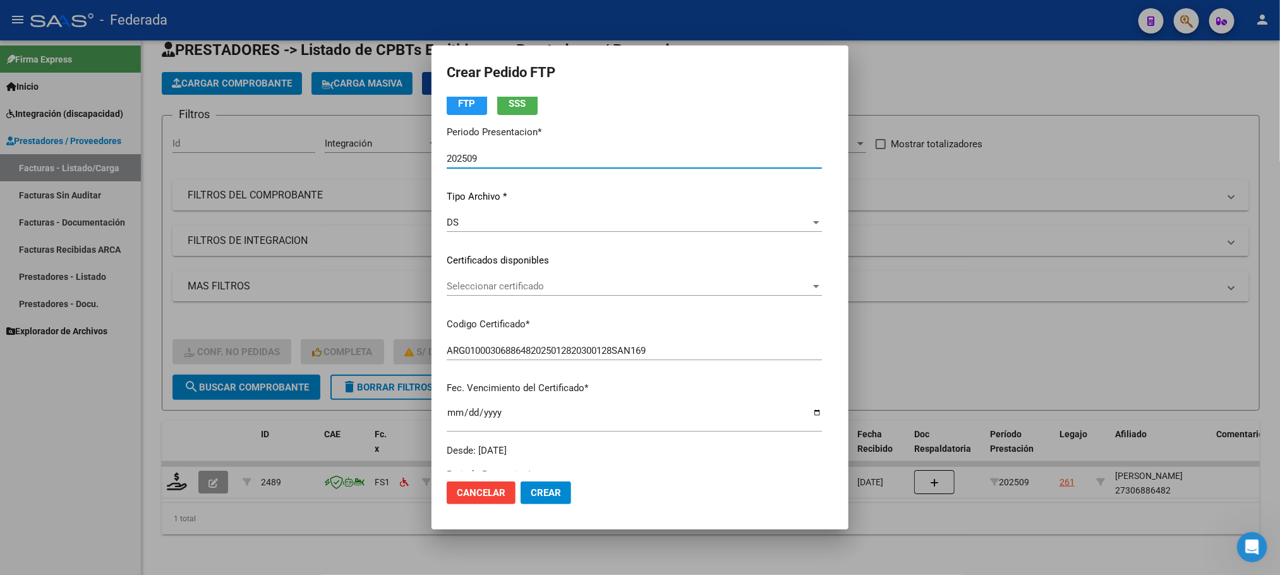
scroll to position [95, 0]
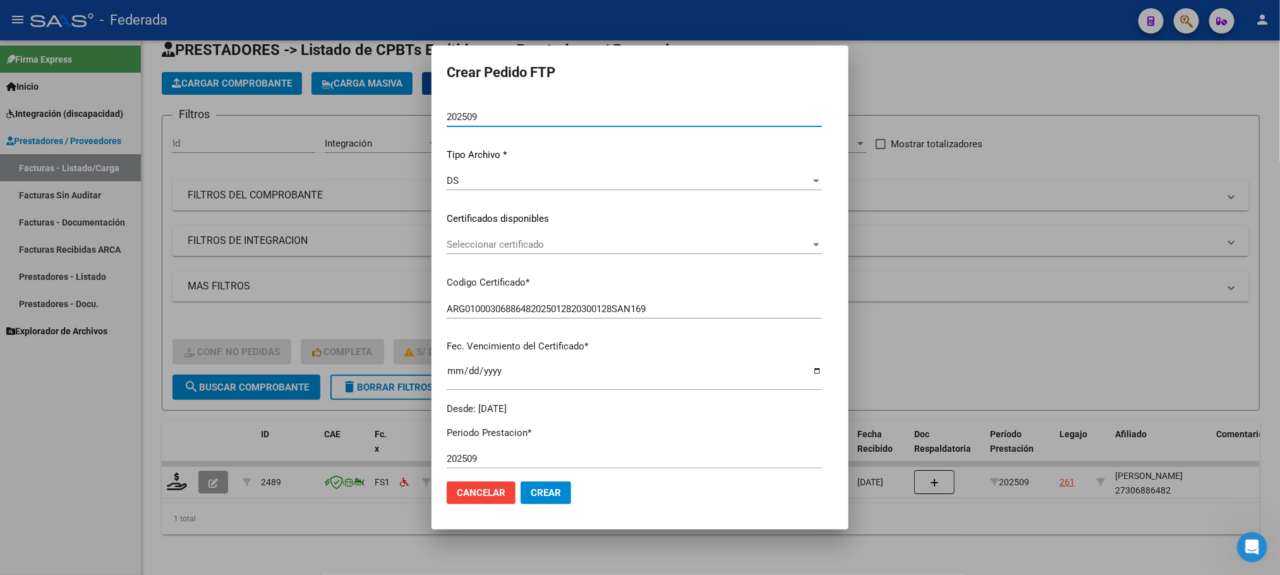
click at [447, 246] on span "Seleccionar certificado" at bounding box center [629, 244] width 364 height 11
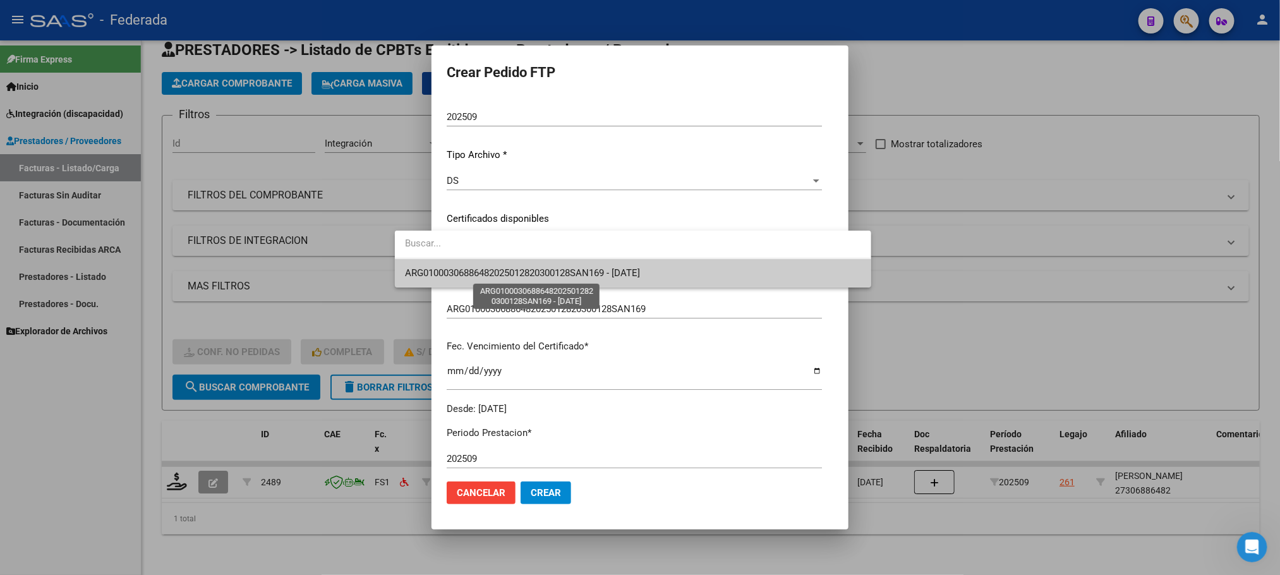
click at [447, 275] on span "ARG01000306886482025012820300128SAN169 - 2030-01-28" at bounding box center [522, 272] width 235 height 11
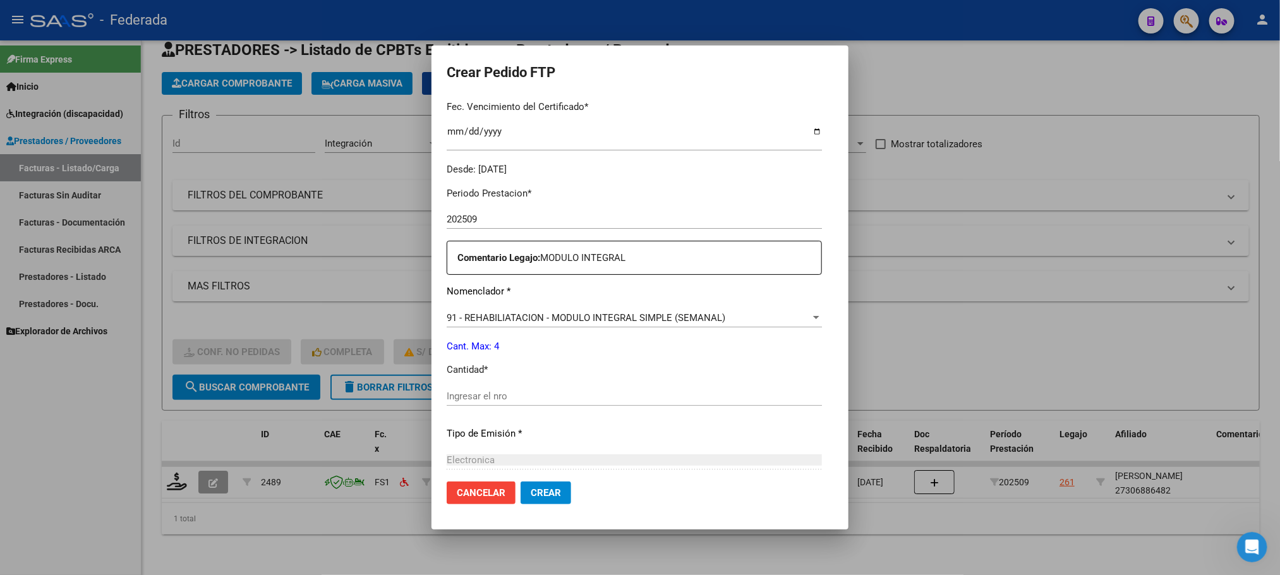
scroll to position [379, 0]
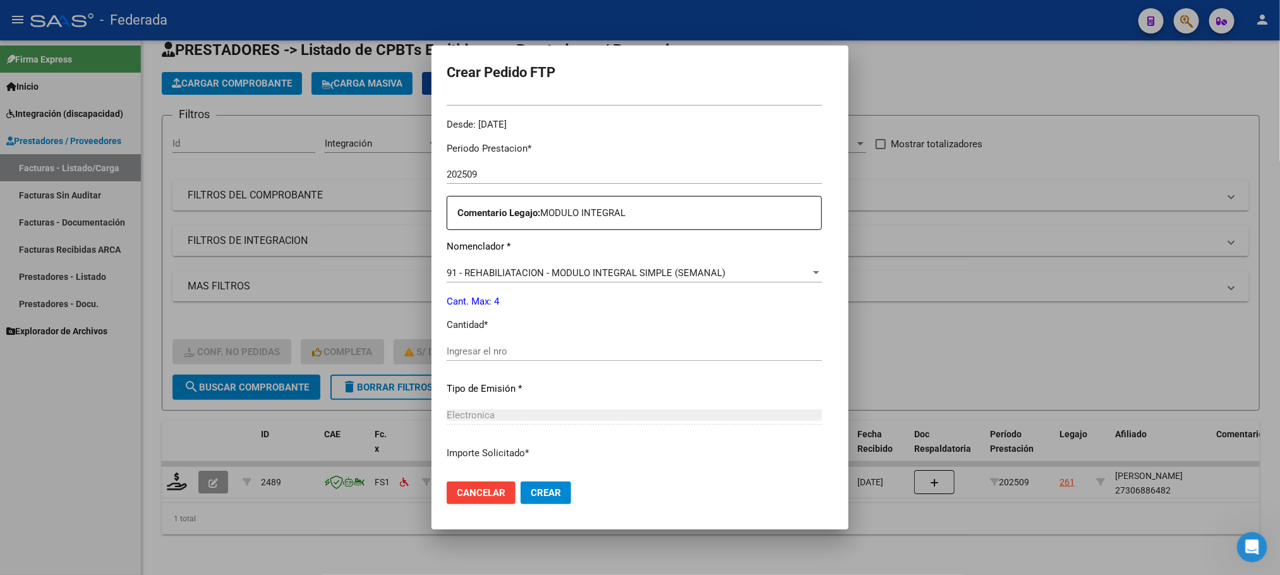
click at [478, 344] on div "Ingresar el nro" at bounding box center [634, 351] width 375 height 19
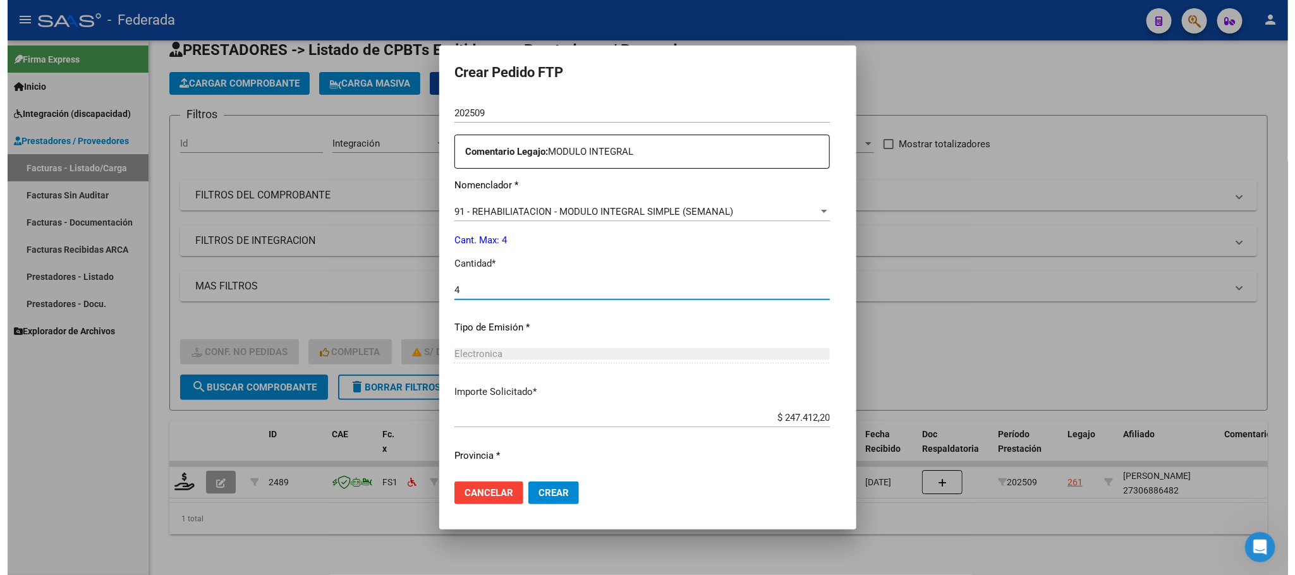
scroll to position [472, 0]
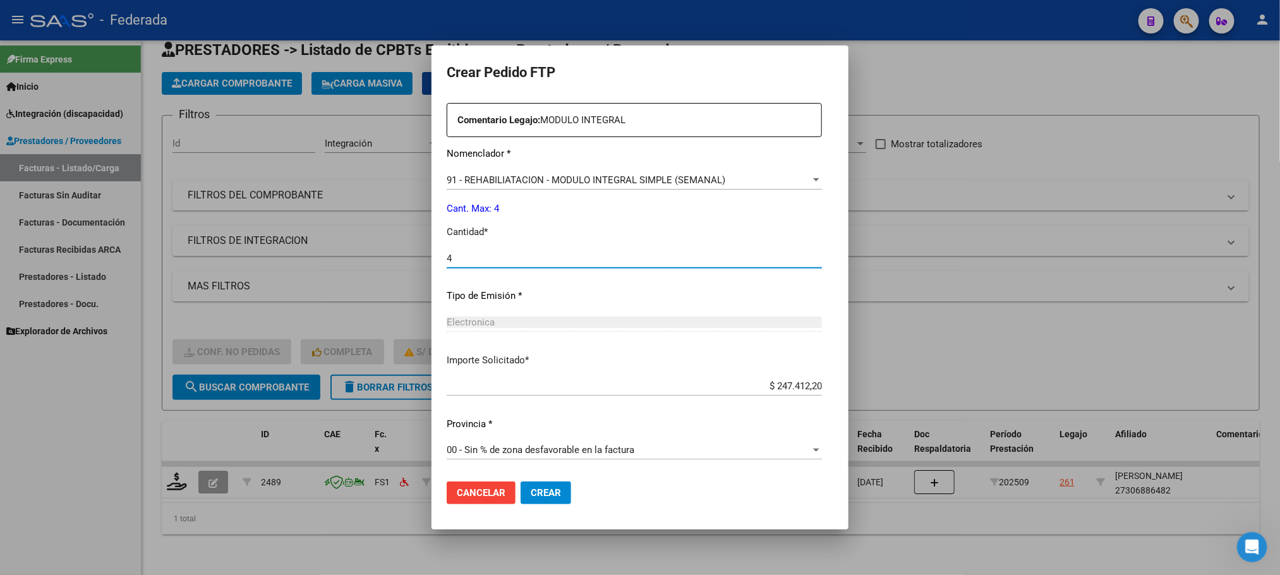
type input "4"
click at [531, 495] on span "Crear" at bounding box center [546, 492] width 30 height 11
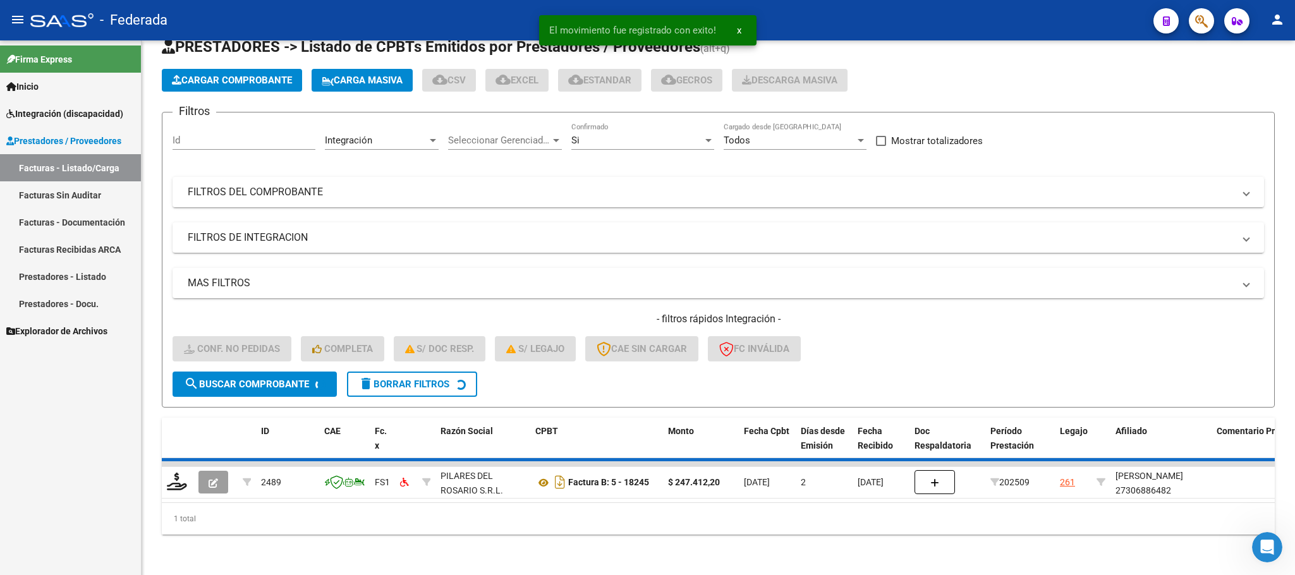
scroll to position [25, 0]
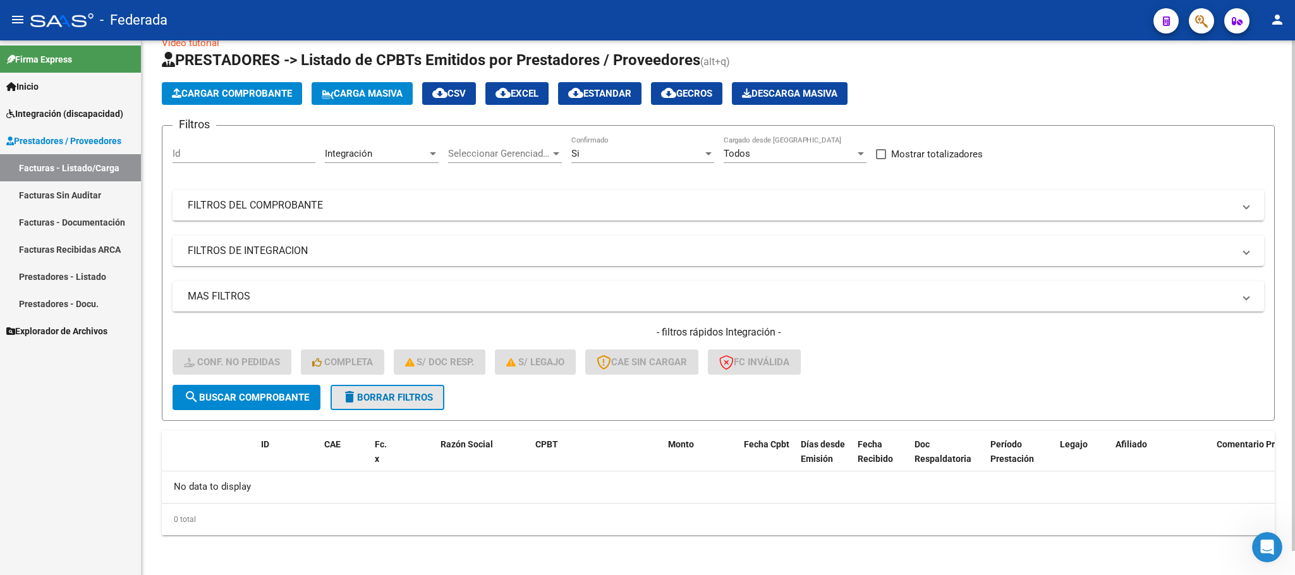
click at [360, 401] on span "delete Borrar Filtros" at bounding box center [387, 397] width 91 height 11
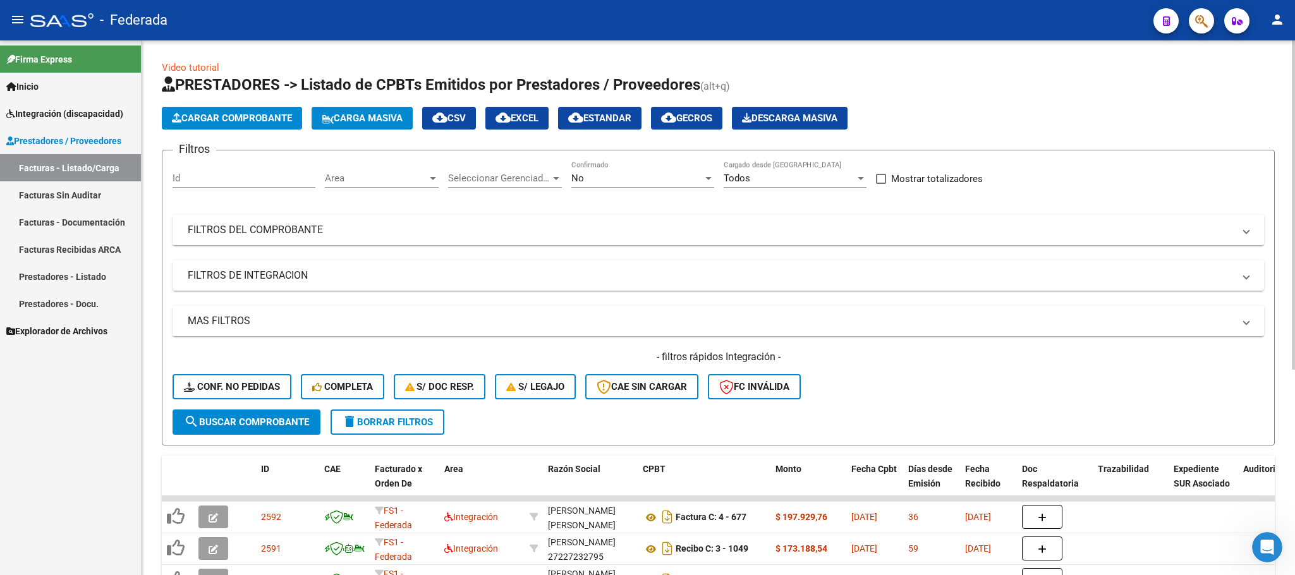
scroll to position [95, 0]
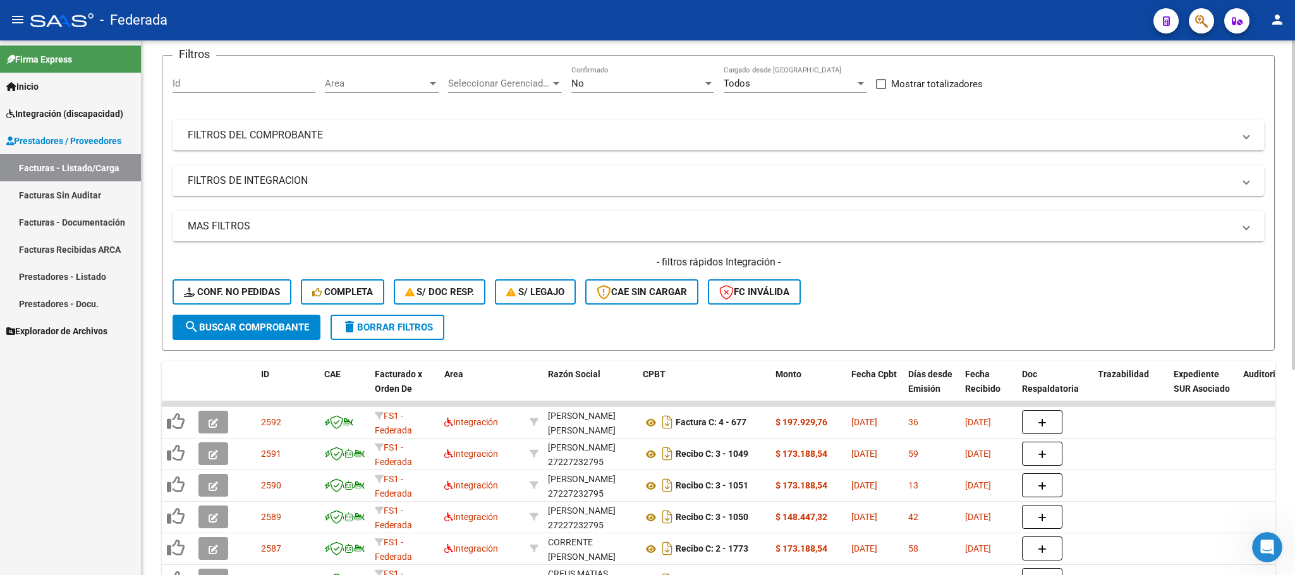
click at [595, 142] on mat-panel-title "FILTROS DEL COMPROBANTE" at bounding box center [711, 135] width 1046 height 14
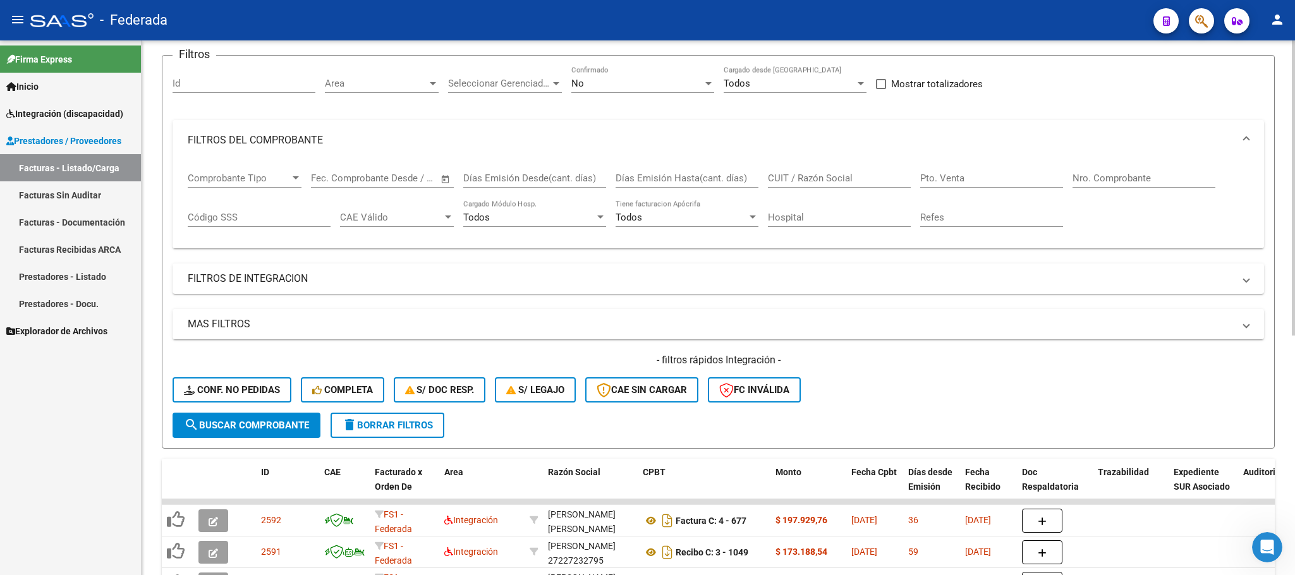
click at [819, 176] on input "CUIT / Razón Social" at bounding box center [839, 177] width 143 height 11
paste input "BARBERO"
type input "BARBERO"
click at [241, 430] on span "search Buscar Comprobante" at bounding box center [246, 425] width 125 height 11
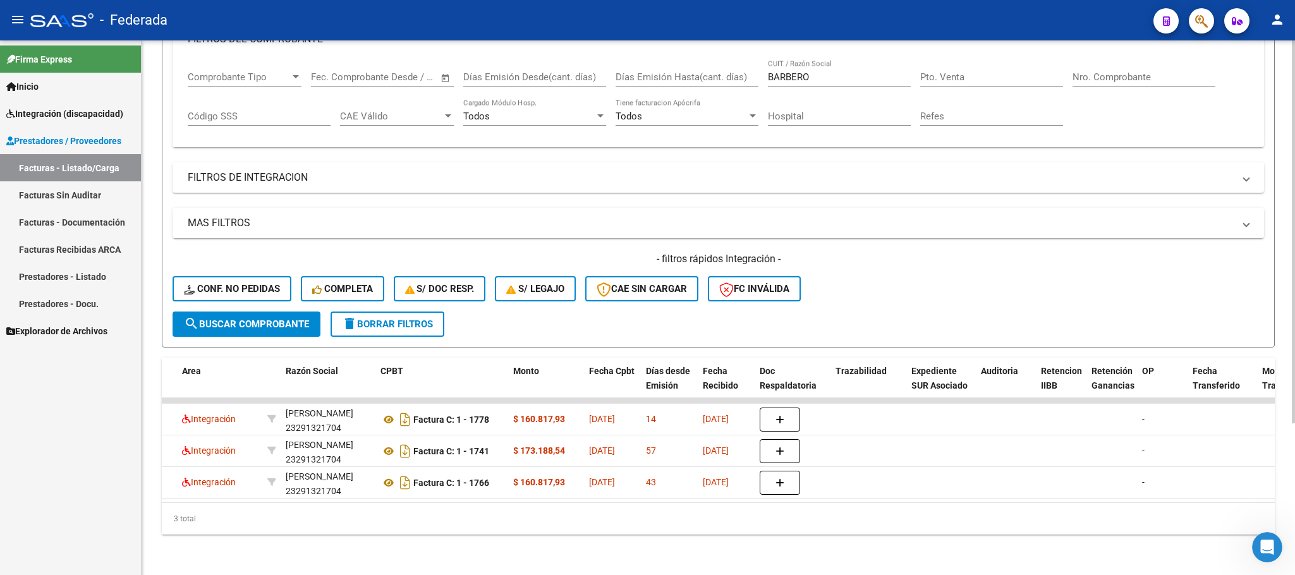
scroll to position [0, 177]
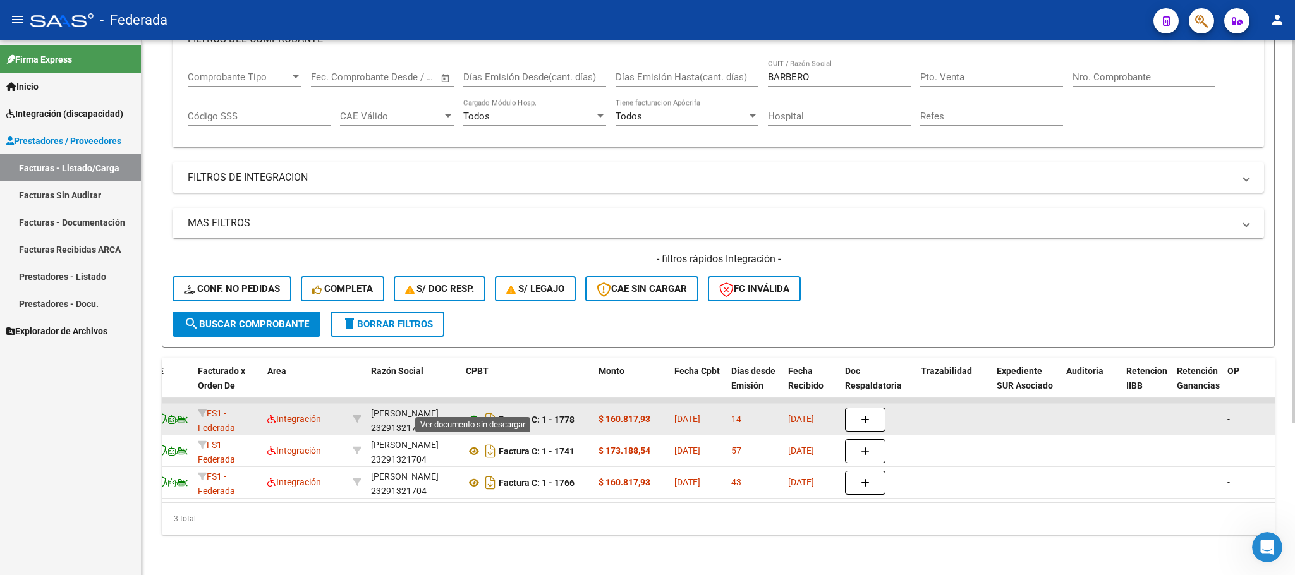
click at [472, 412] on icon at bounding box center [474, 419] width 16 height 15
click at [389, 411] on div "BARBERO GABRIELA 23291321704" at bounding box center [413, 419] width 85 height 27
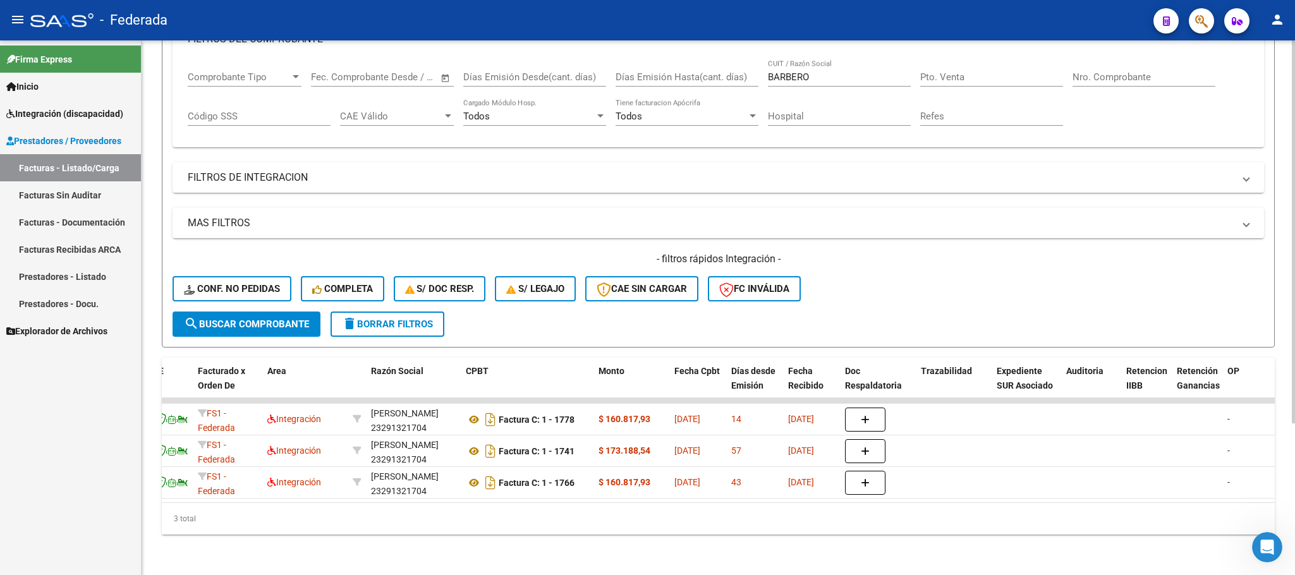
copy div "23291321704"
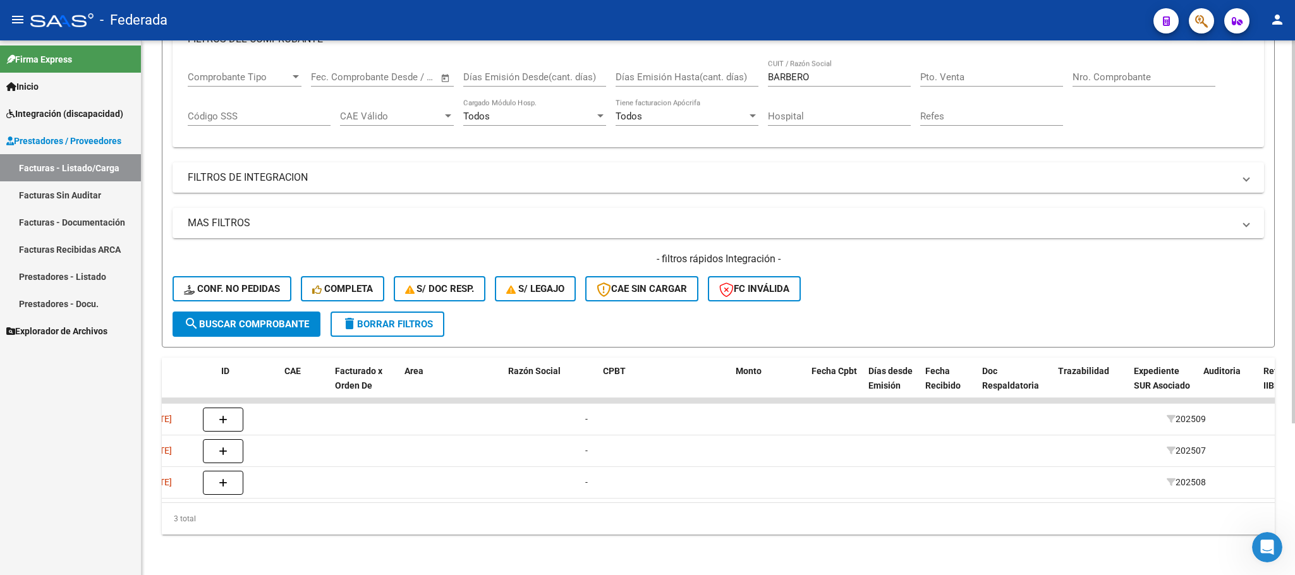
scroll to position [0, 0]
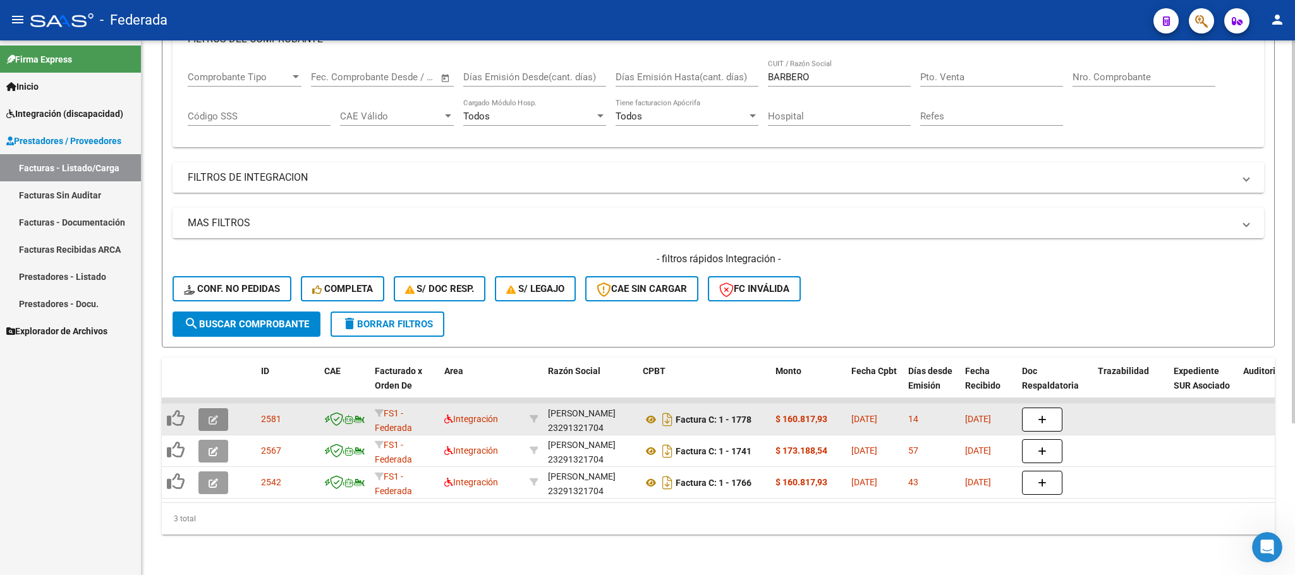
click at [219, 408] on button "button" at bounding box center [213, 419] width 30 height 23
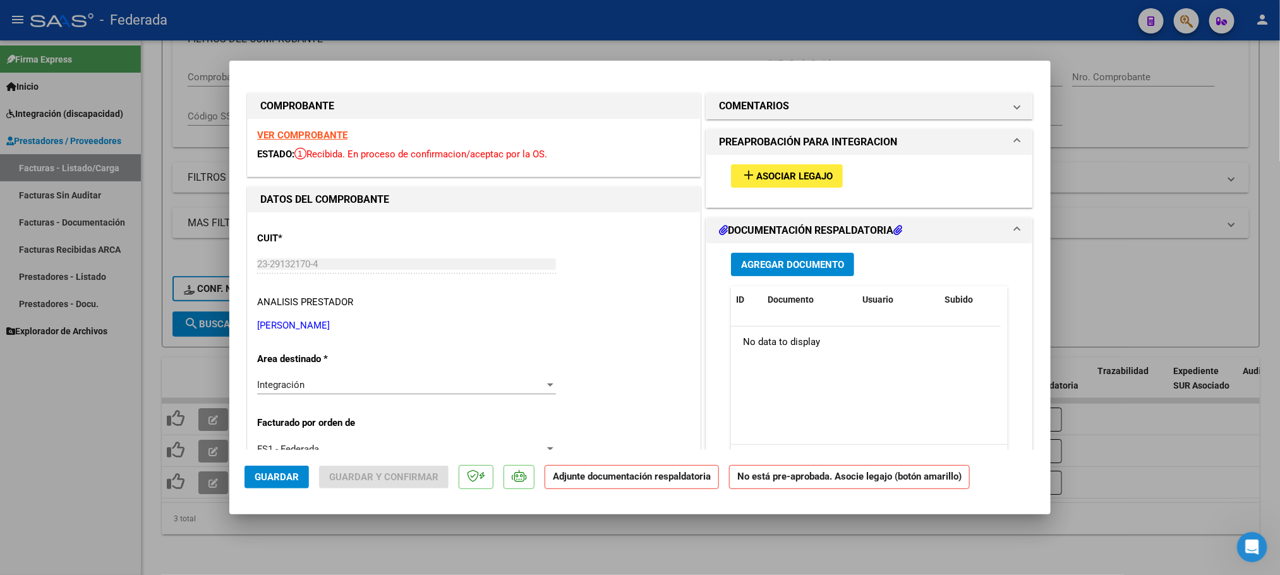
click at [741, 177] on mat-icon "add" at bounding box center [748, 174] width 15 height 15
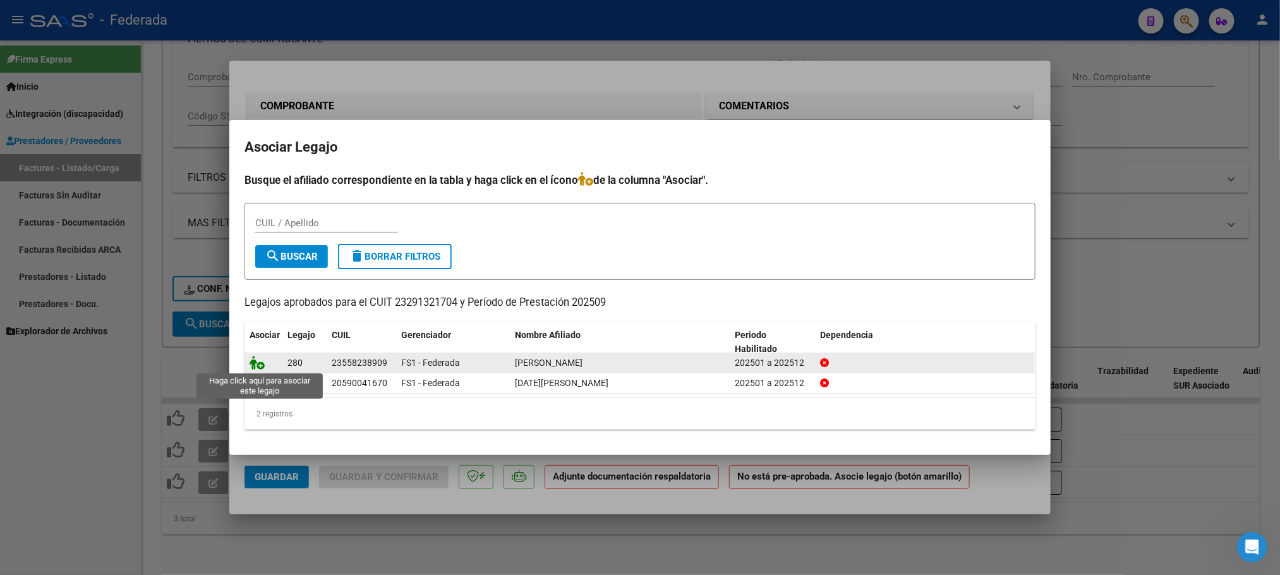
click at [251, 365] on icon at bounding box center [257, 363] width 15 height 14
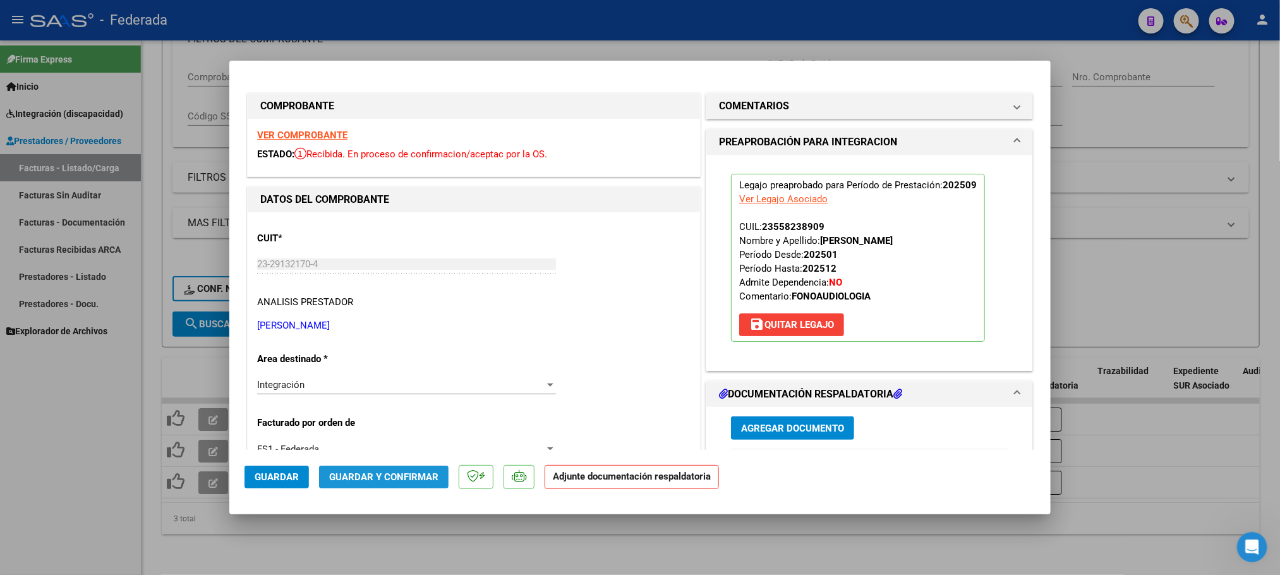
click at [387, 476] on span "Guardar y Confirmar" at bounding box center [383, 476] width 109 height 11
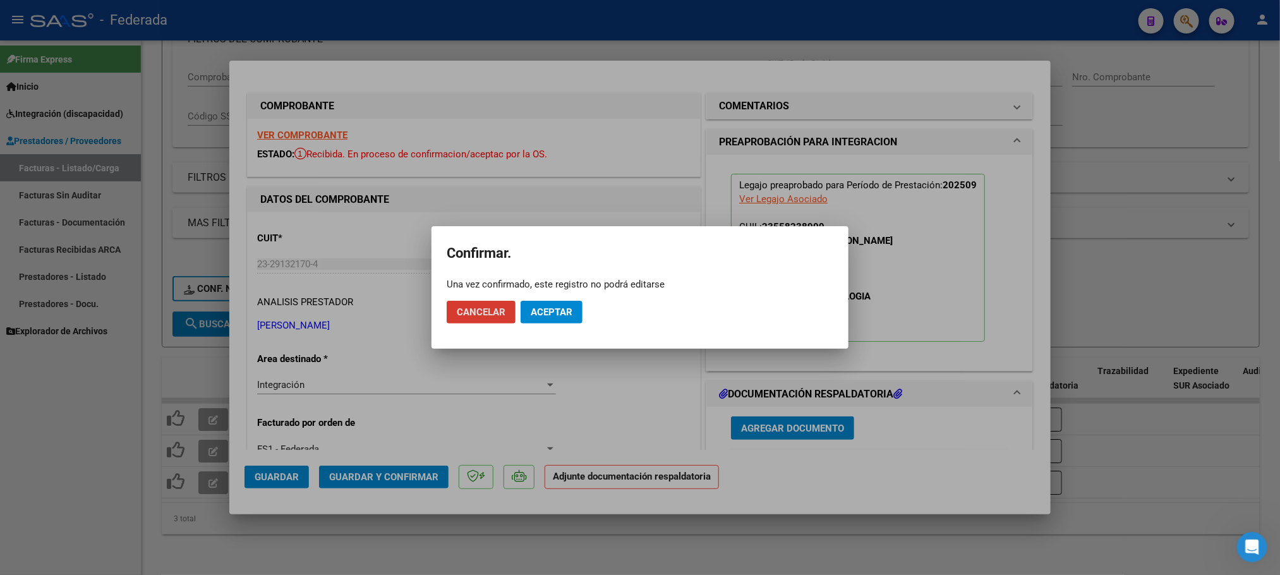
click at [556, 320] on button "Aceptar" at bounding box center [552, 312] width 62 height 23
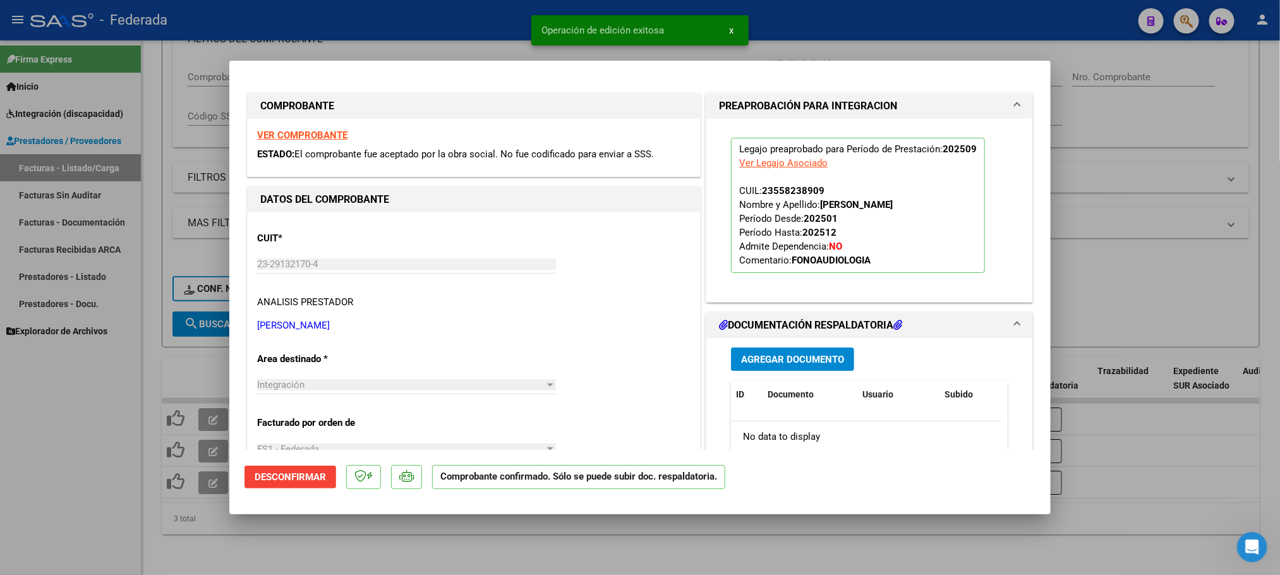
click at [247, 519] on div at bounding box center [640, 287] width 1280 height 575
type input "$ 0,00"
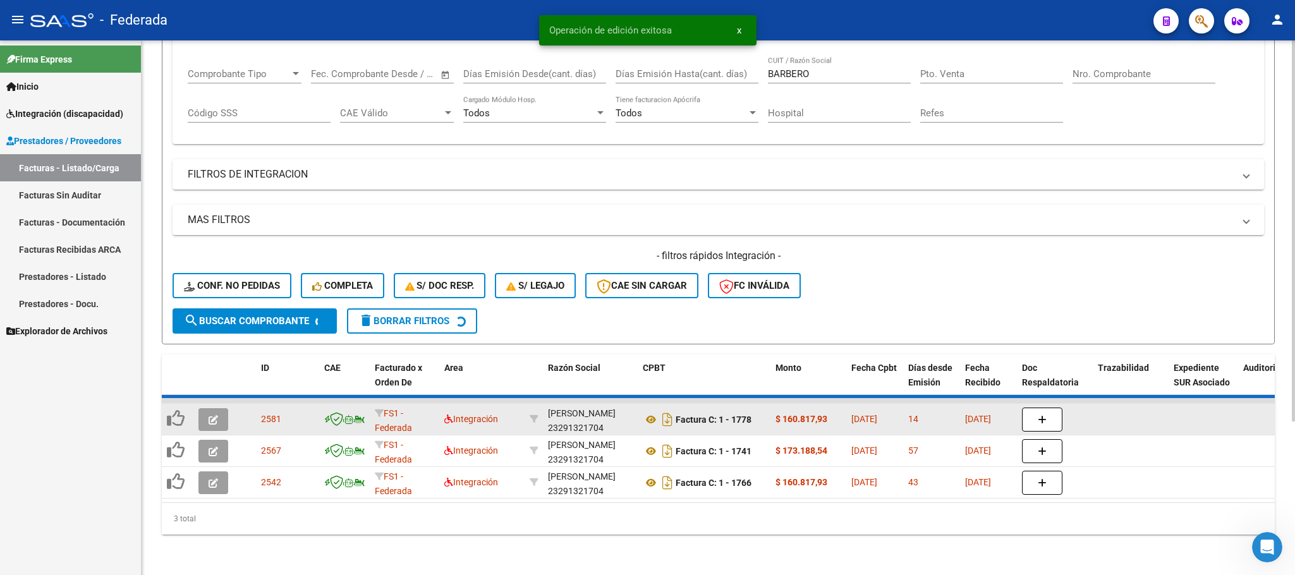
scroll to position [180, 0]
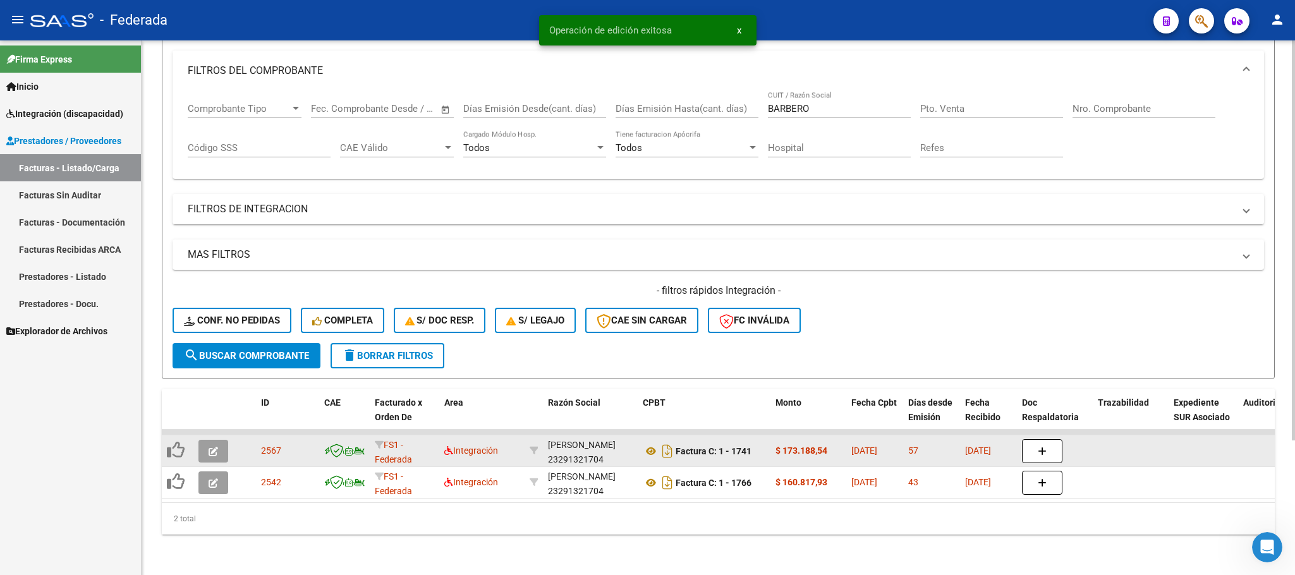
click at [216, 447] on icon "button" at bounding box center [212, 451] width 9 height 9
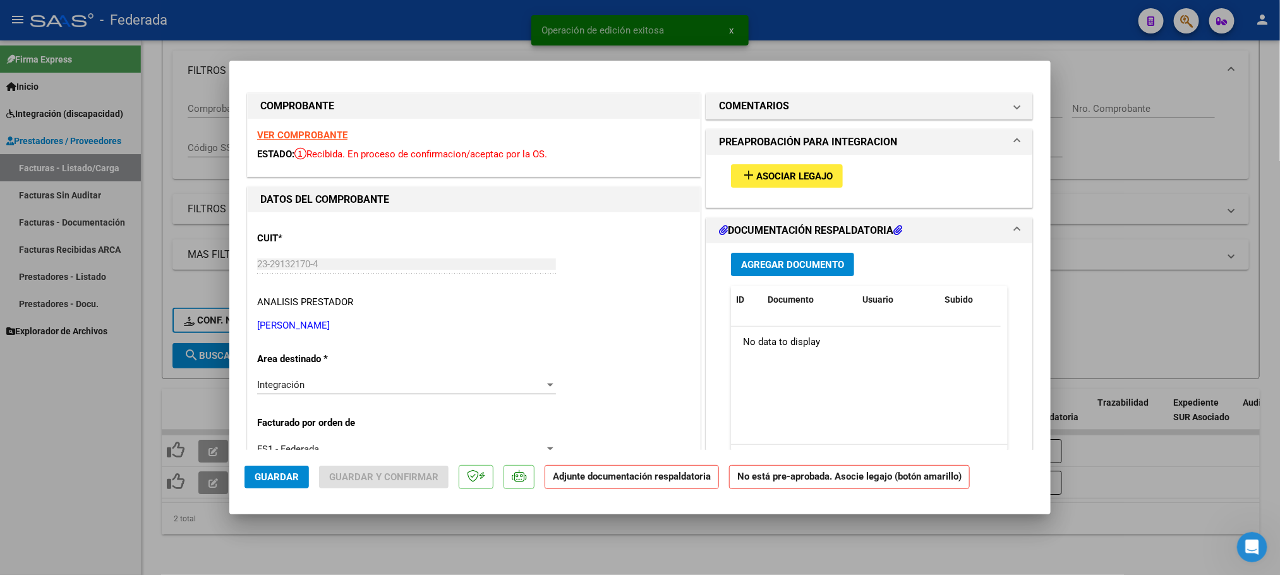
click at [732, 177] on button "add Asociar Legajo" at bounding box center [787, 175] width 112 height 23
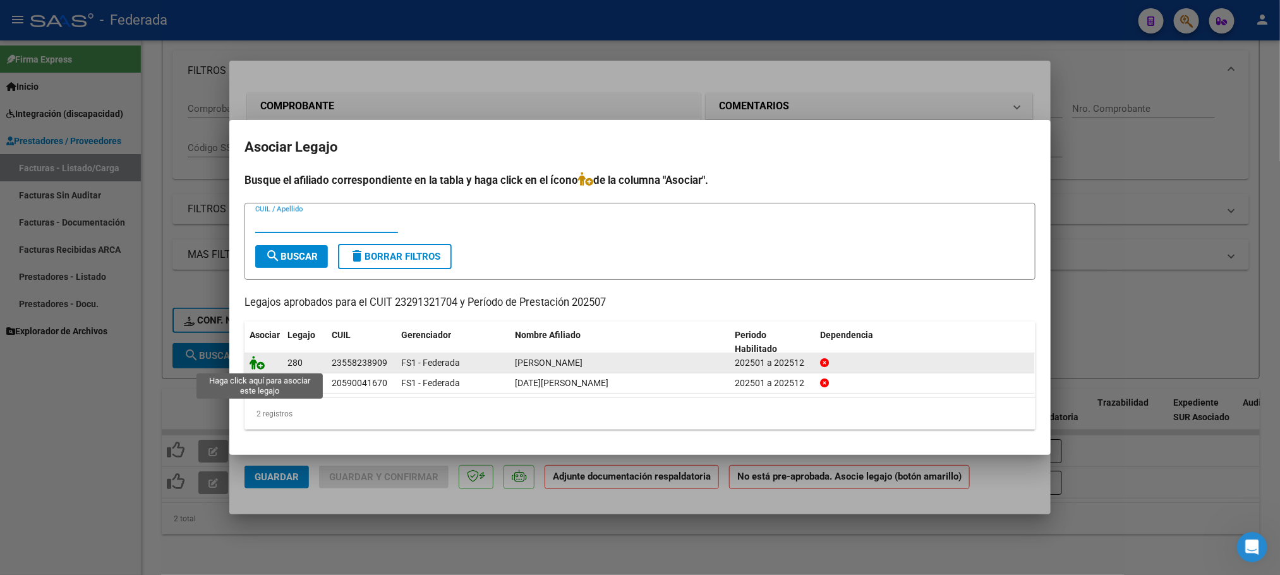
click at [262, 361] on icon at bounding box center [257, 363] width 15 height 14
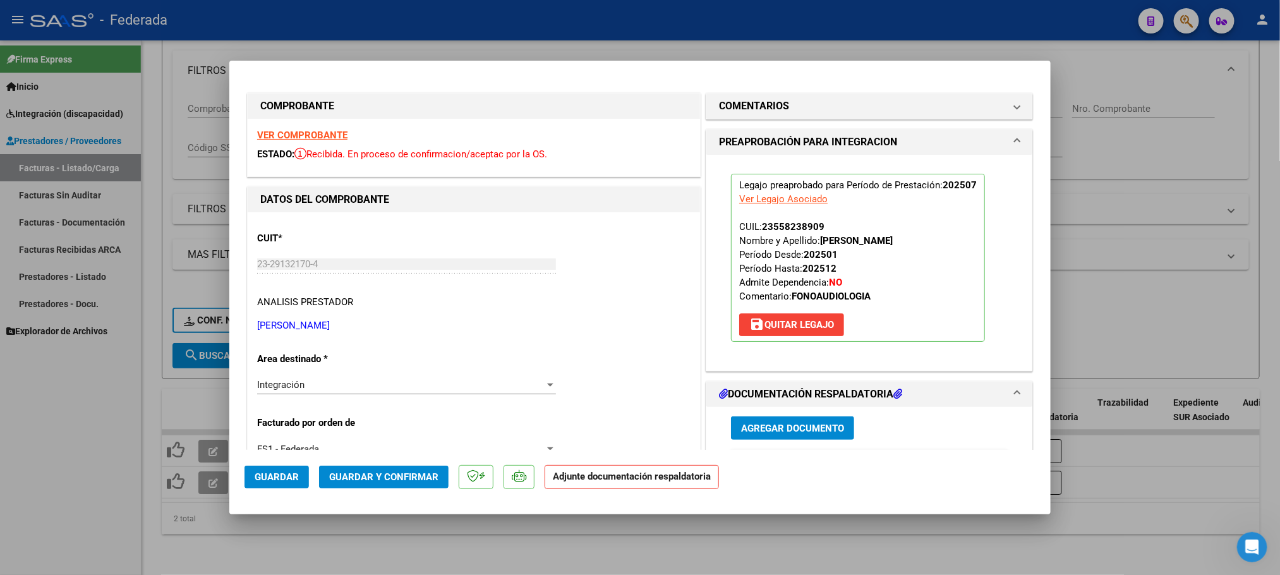
click at [406, 472] on span "Guardar y Confirmar" at bounding box center [383, 476] width 109 height 11
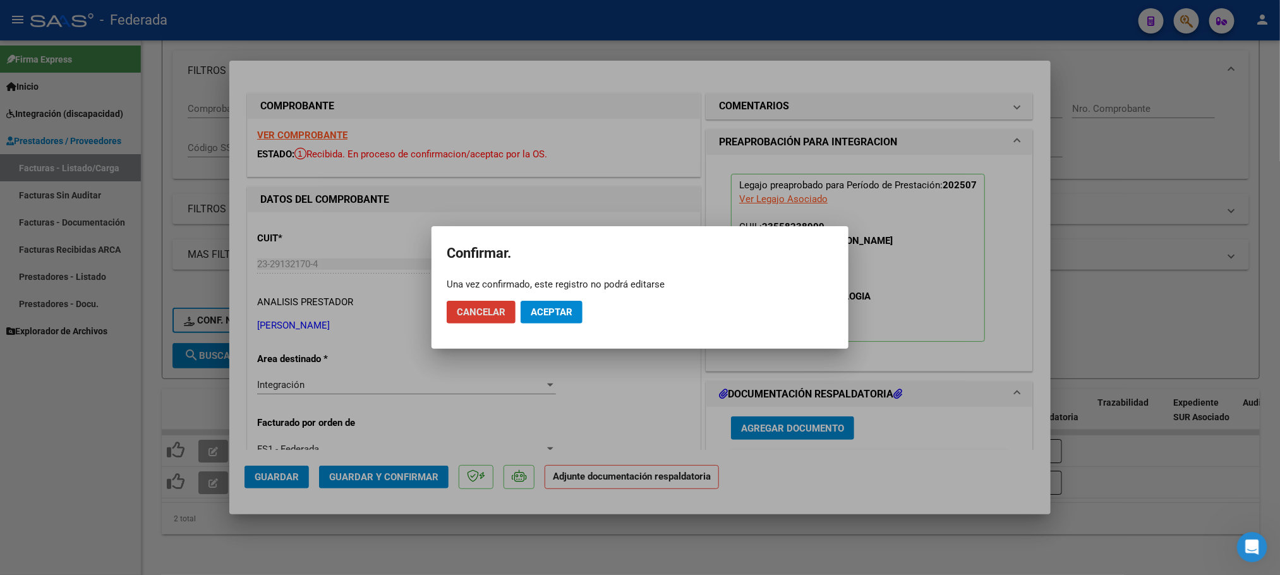
click at [533, 313] on span "Aceptar" at bounding box center [552, 311] width 42 height 11
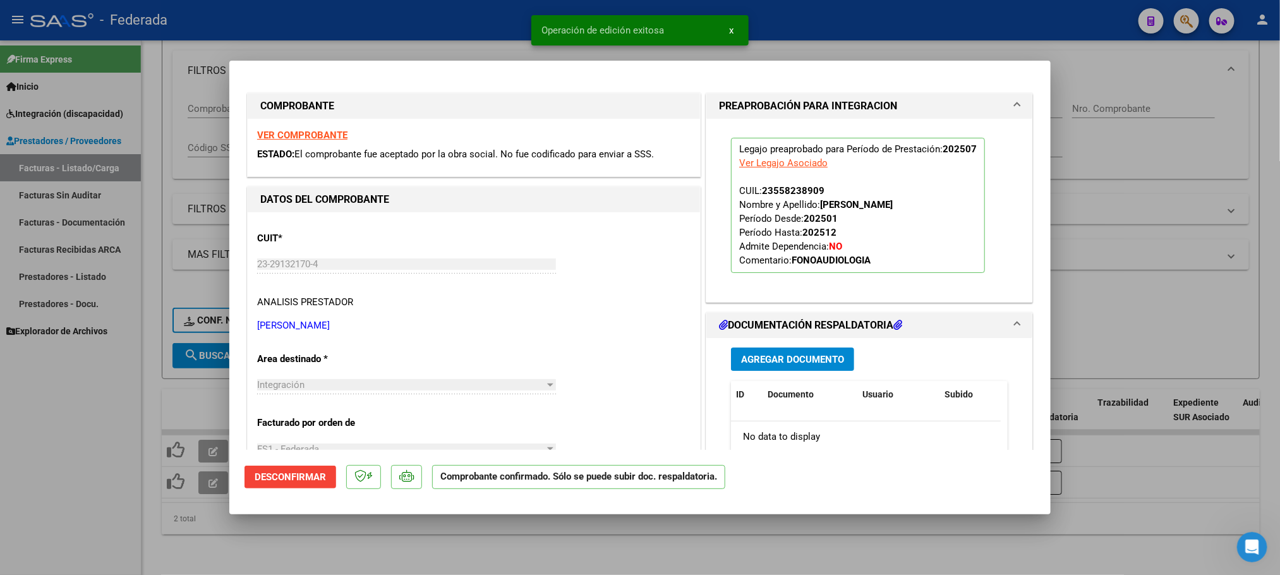
click at [290, 527] on div at bounding box center [640, 287] width 1280 height 575
type input "$ 0,00"
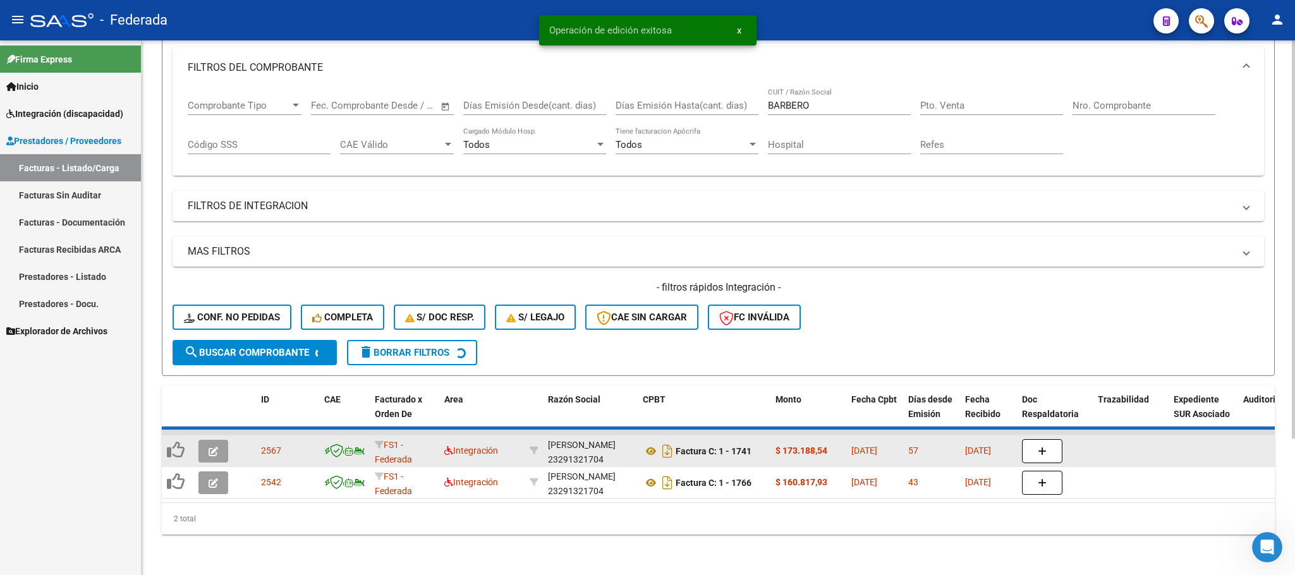
scroll to position [148, 0]
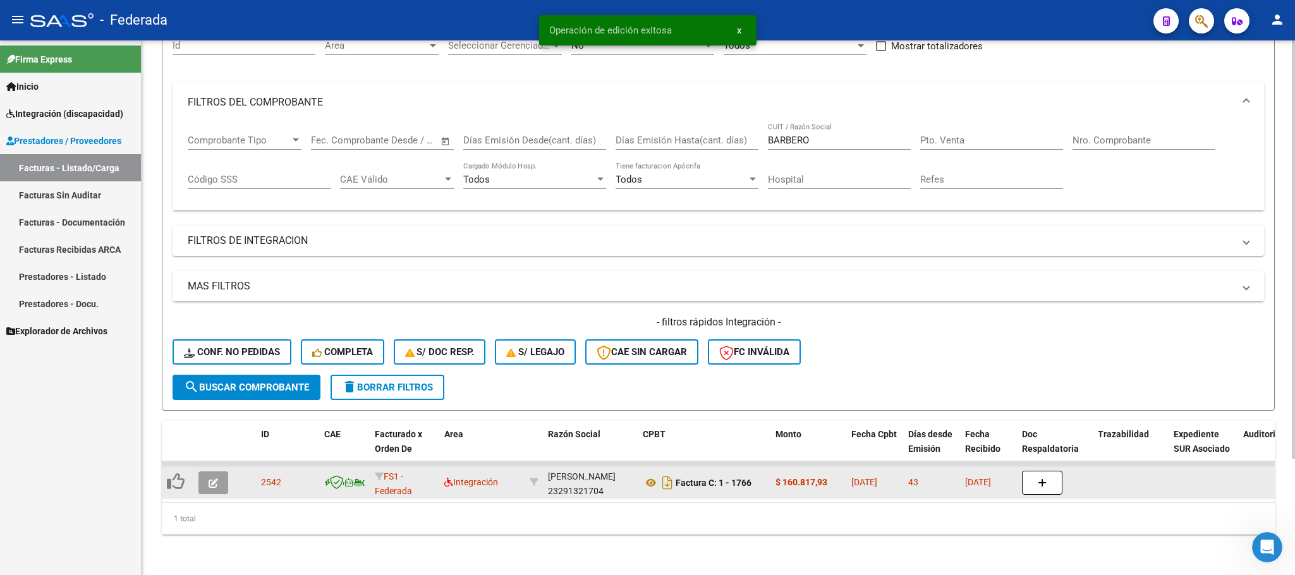
click at [216, 478] on icon "button" at bounding box center [212, 482] width 9 height 9
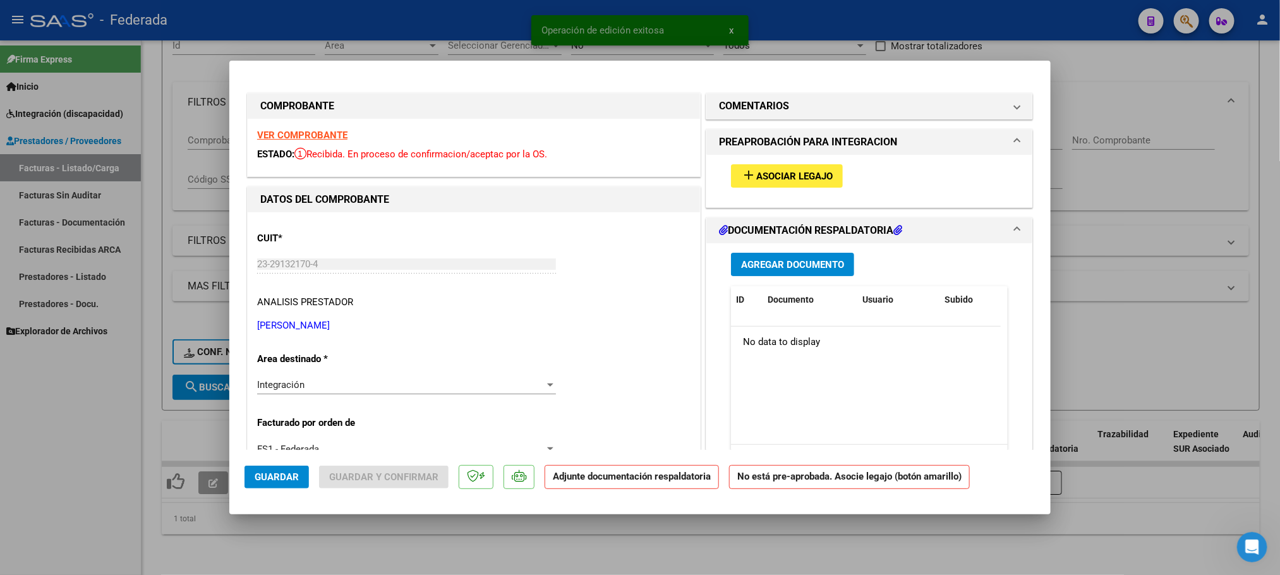
click at [761, 171] on span "Asociar Legajo" at bounding box center [794, 176] width 76 height 11
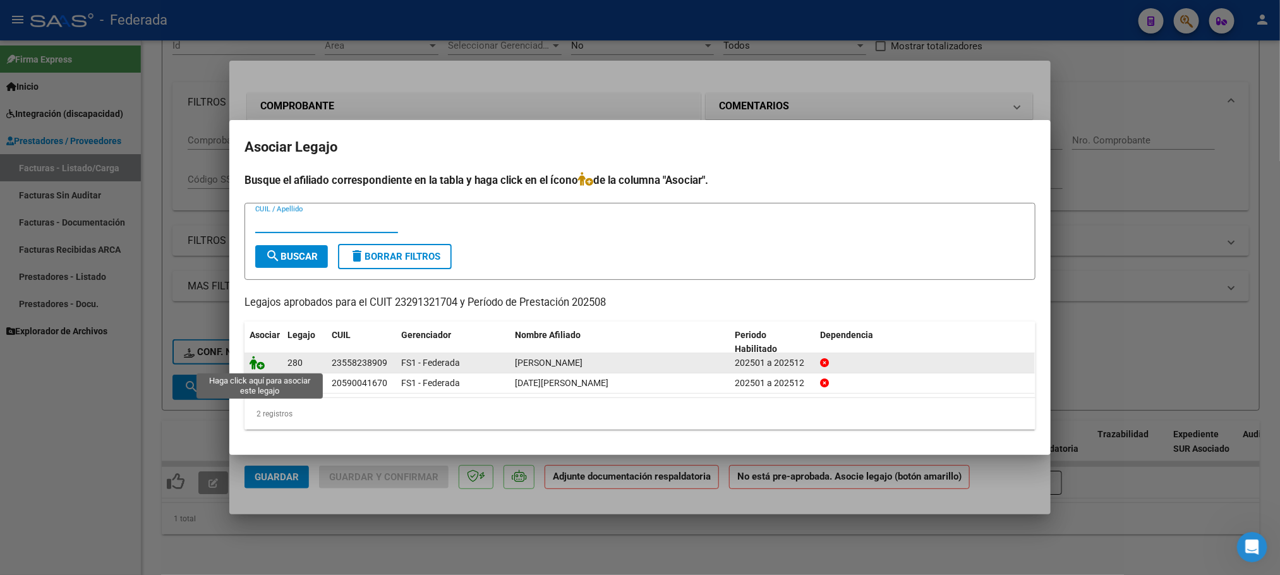
click at [258, 363] on icon at bounding box center [257, 363] width 15 height 14
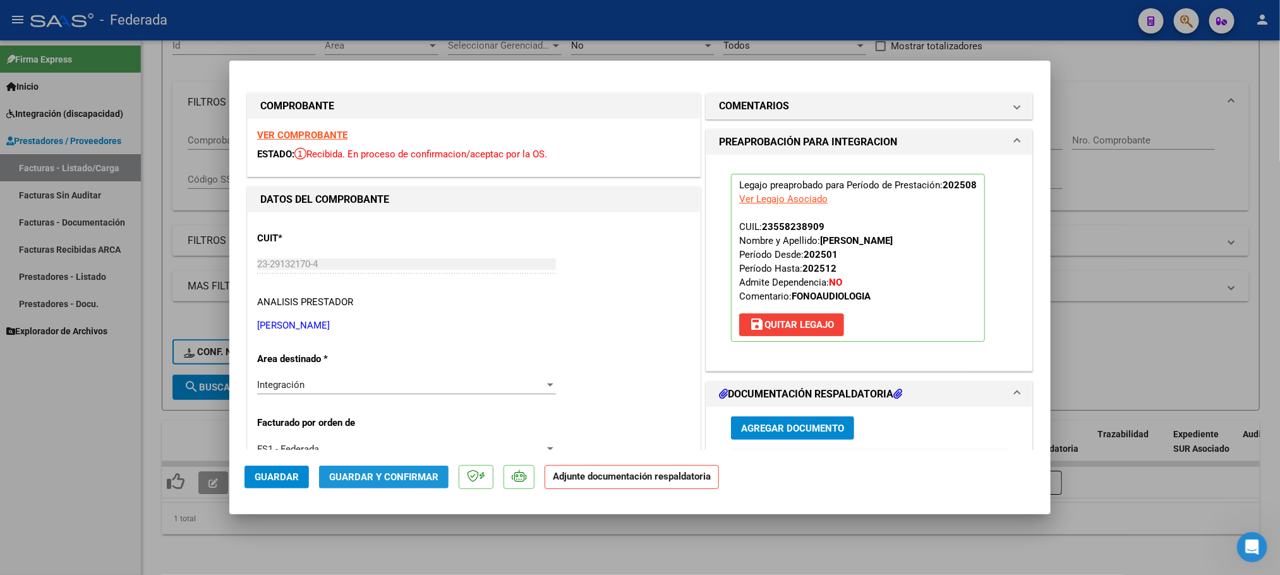
click at [417, 474] on span "Guardar y Confirmar" at bounding box center [383, 476] width 109 height 11
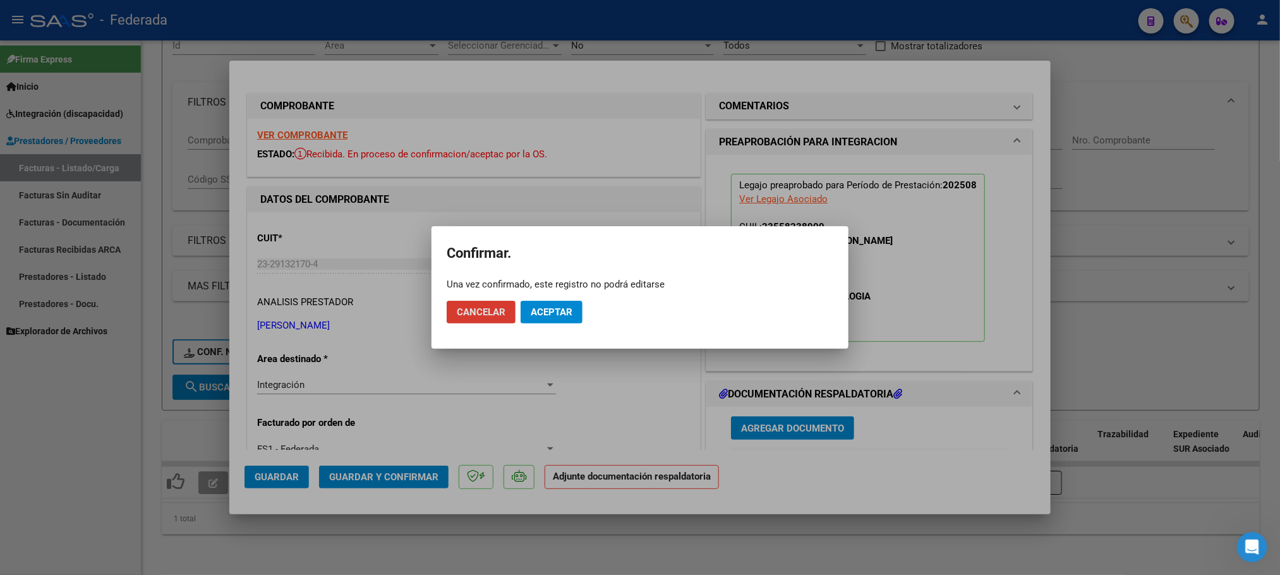
click at [567, 315] on span "Aceptar" at bounding box center [552, 311] width 42 height 11
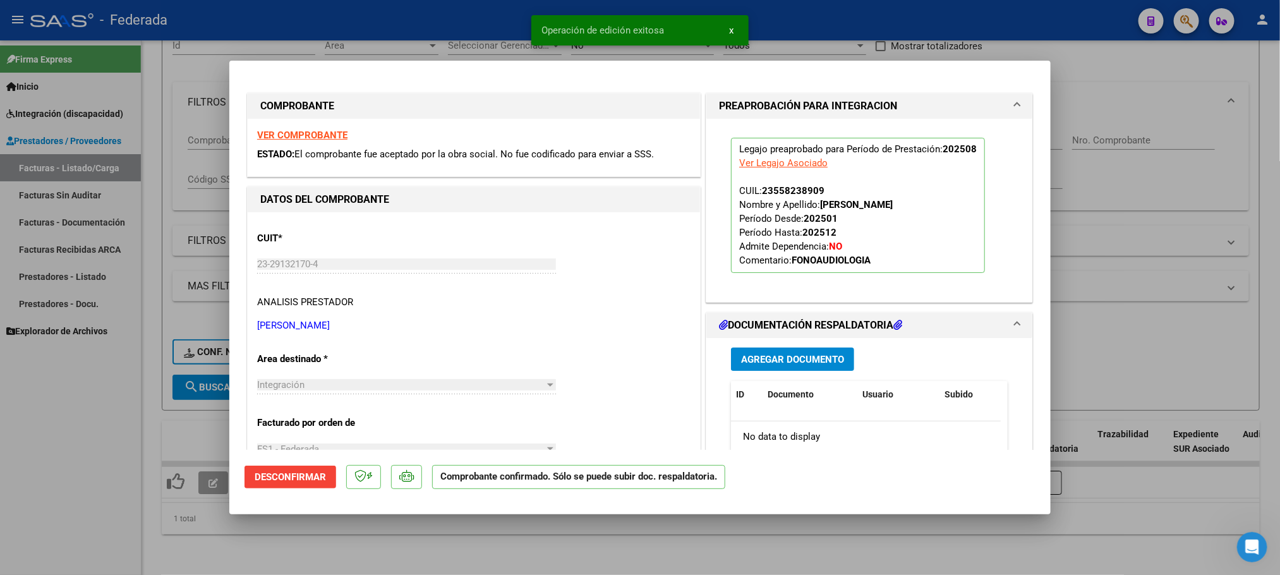
click at [500, 533] on div at bounding box center [640, 287] width 1280 height 575
type input "$ 0,00"
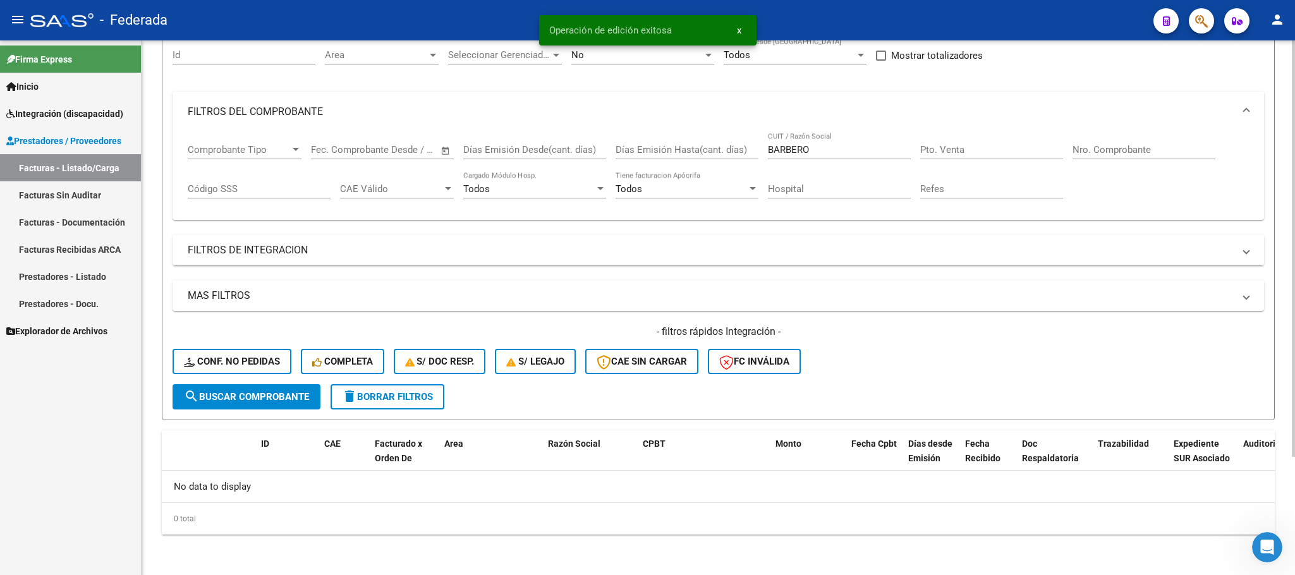
scroll to position [124, 0]
click at [419, 399] on span "delete Borrar Filtros" at bounding box center [387, 396] width 91 height 11
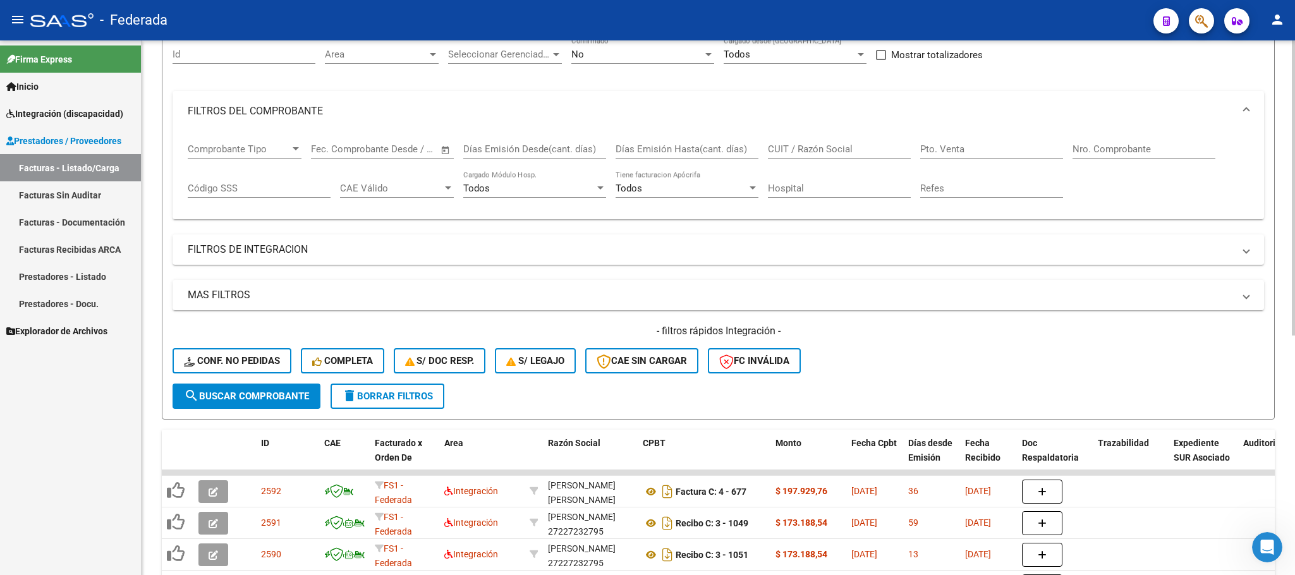
click at [819, 152] on input "CUIT / Razón Social" at bounding box center [839, 148] width 143 height 11
paste input "CRECIENDO"
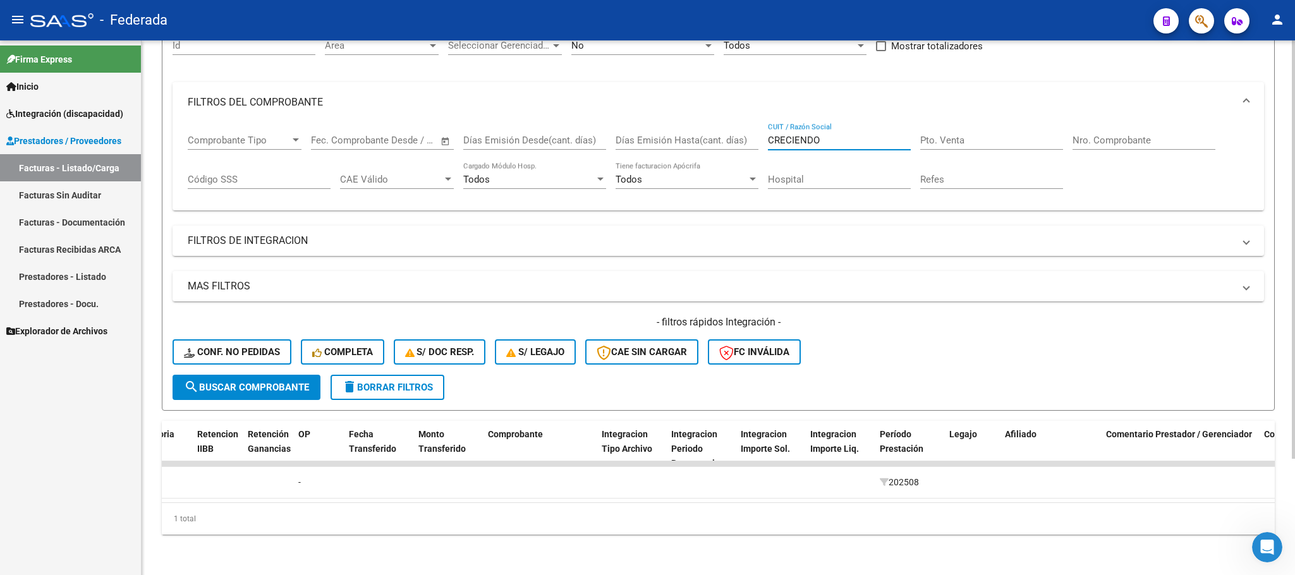
scroll to position [0, 0]
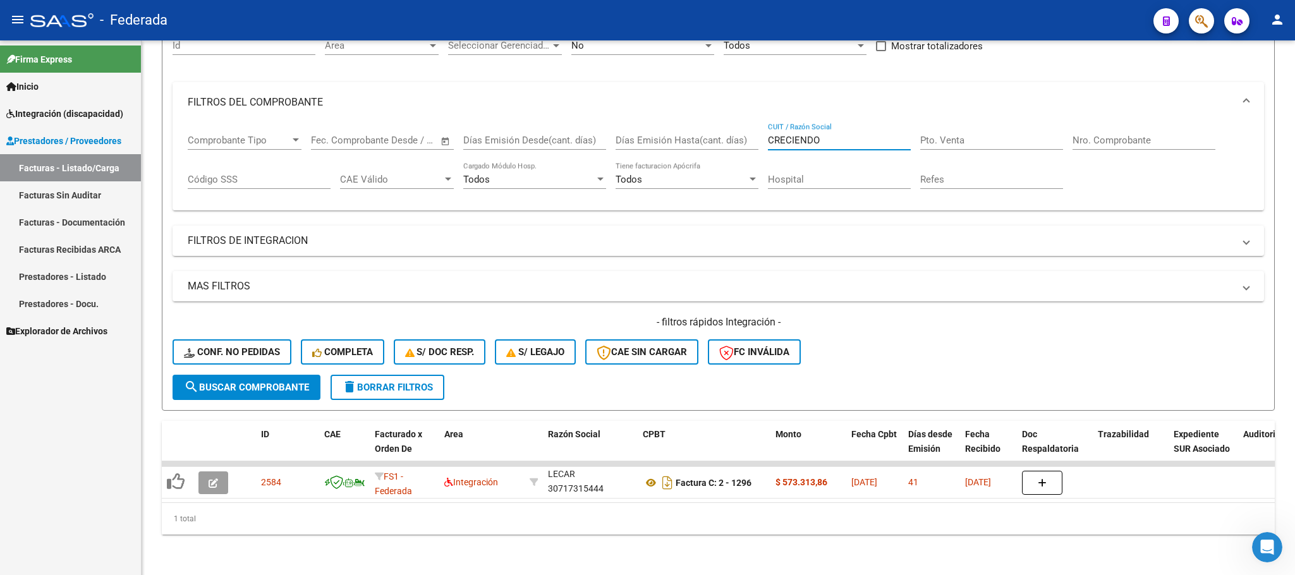
type input "CRECIENDO"
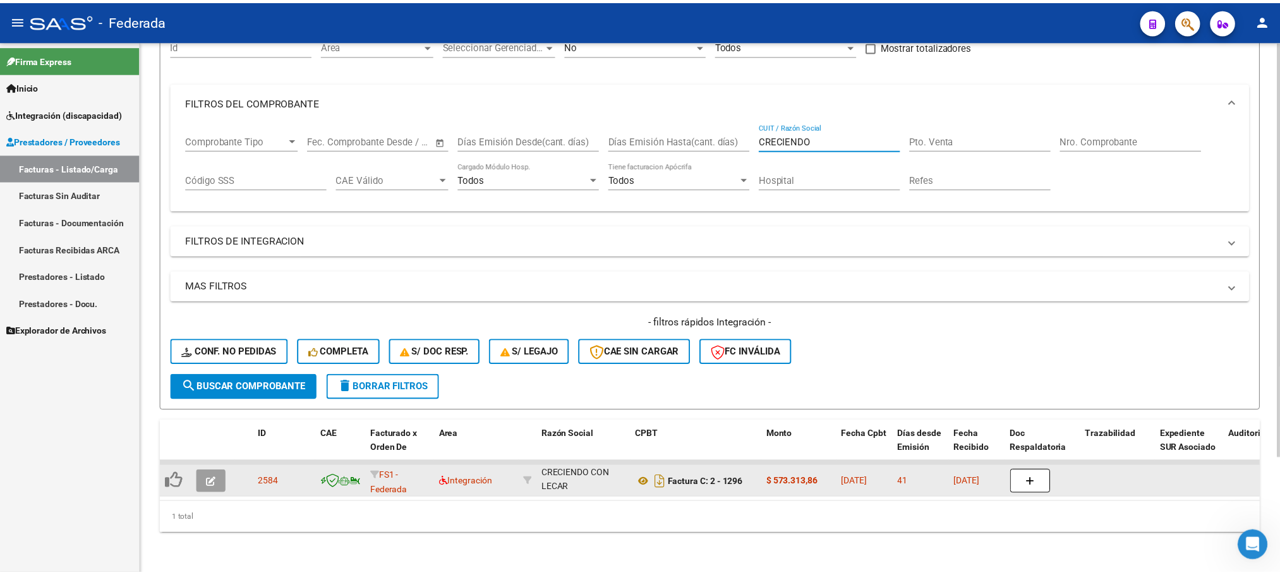
scroll to position [31, 0]
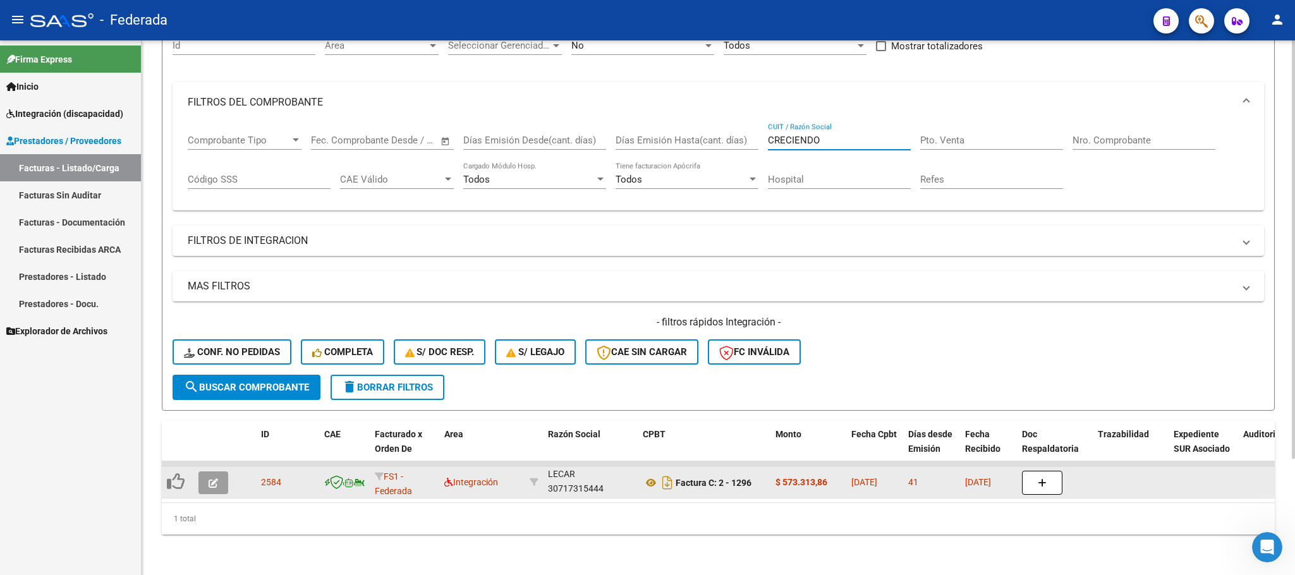
click at [571, 476] on div "FUNDACION CRECIENDO CON LECAR 30717315444" at bounding box center [590, 482] width 85 height 27
copy div "30717315444"
click at [646, 475] on icon at bounding box center [651, 482] width 16 height 15
click at [590, 472] on div "FUNDACION CRECIENDO CON LECAR 30717315444" at bounding box center [590, 482] width 85 height 27
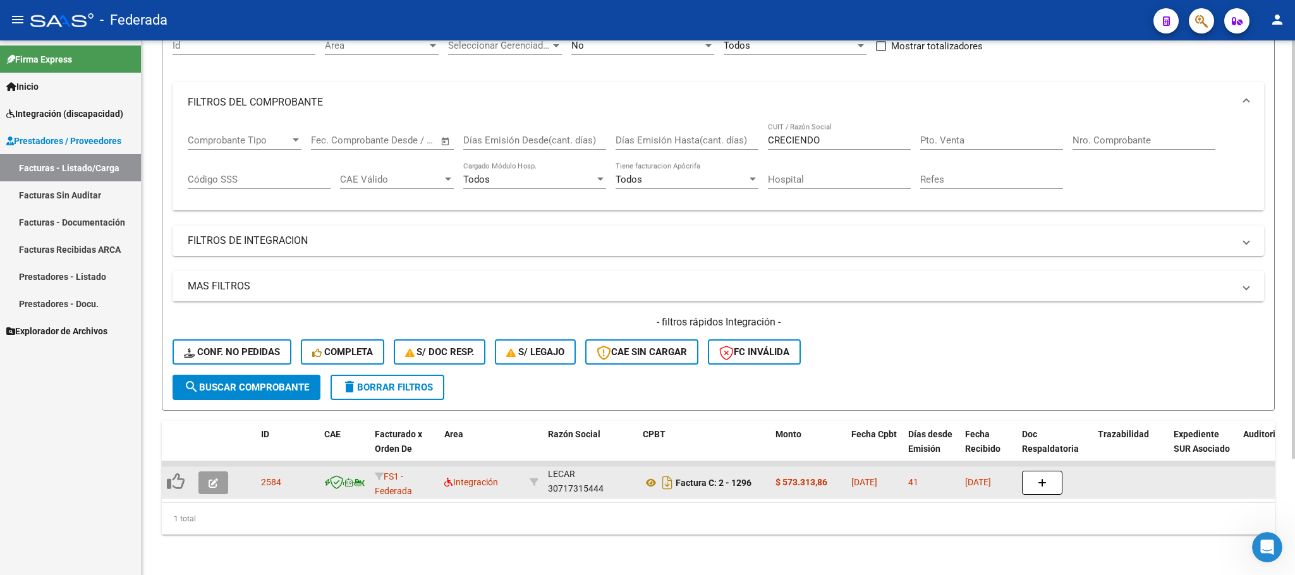
click at [590, 472] on div "FUNDACION CRECIENDO CON LECAR 30717315444" at bounding box center [590, 482] width 85 height 27
click at [208, 474] on button "button" at bounding box center [213, 482] width 30 height 23
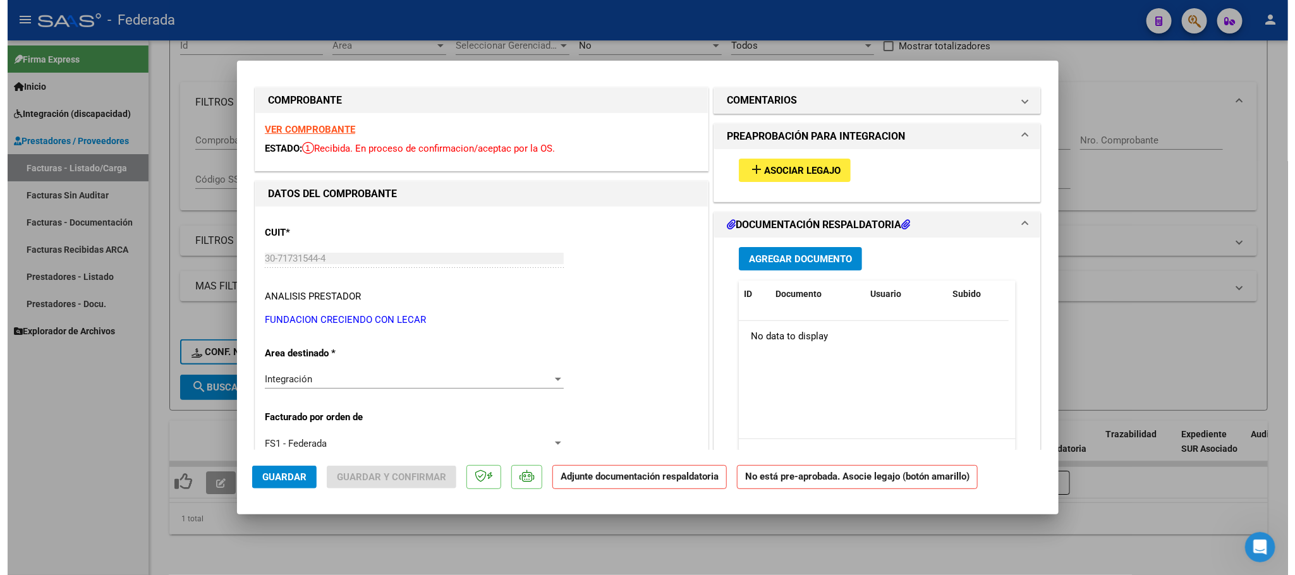
scroll to position [0, 0]
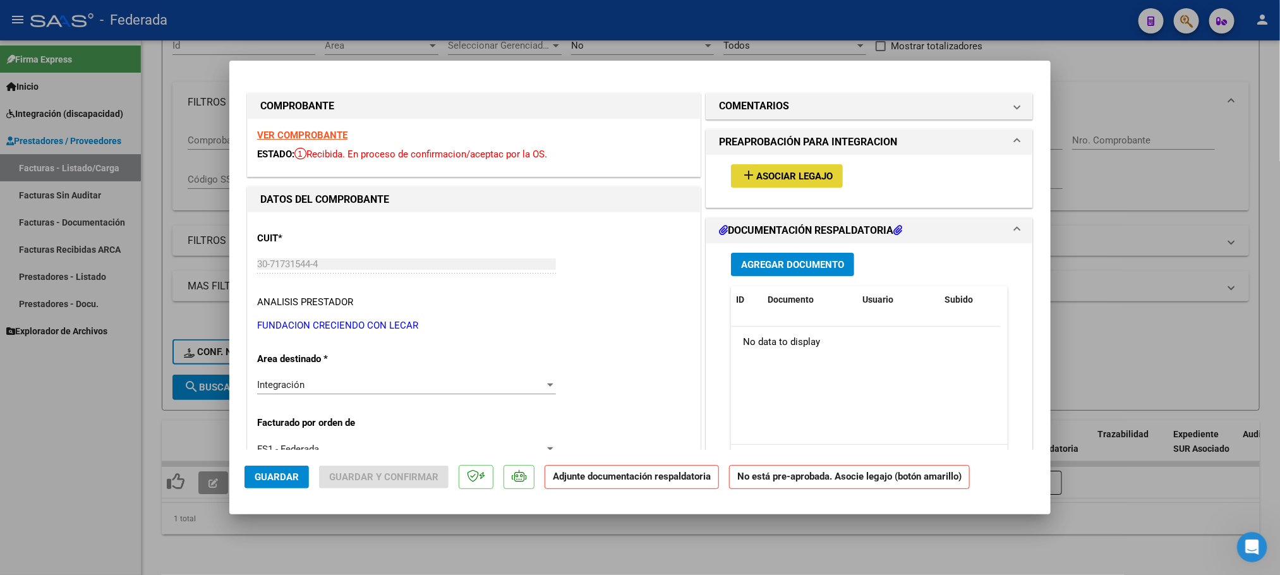
click at [778, 184] on button "add Asociar Legajo" at bounding box center [787, 175] width 112 height 23
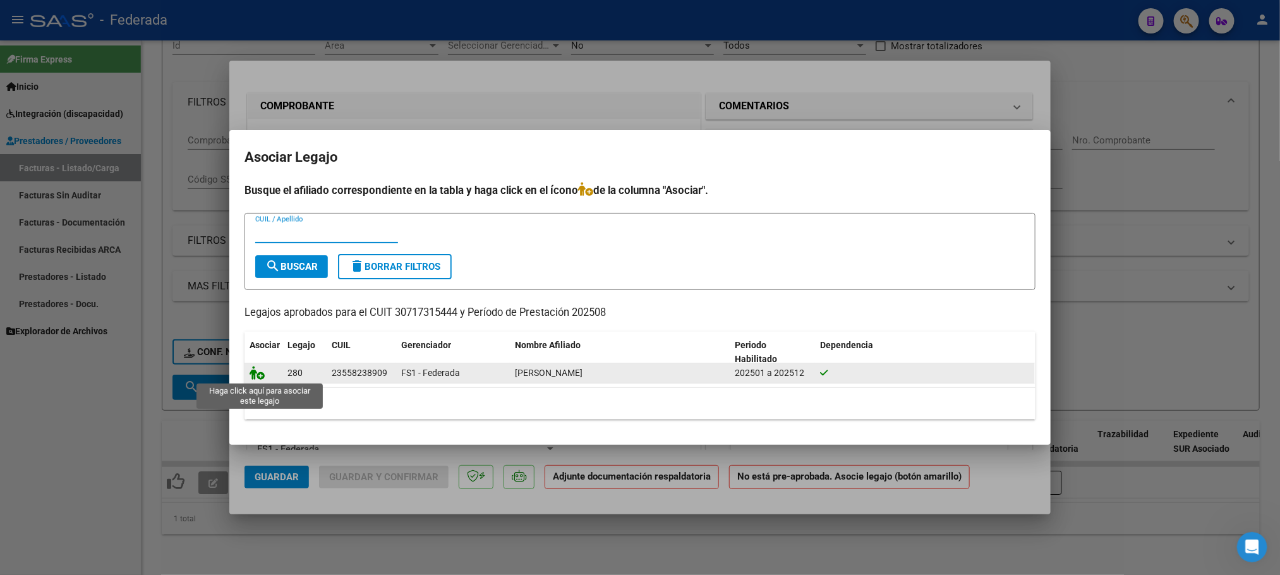
click at [260, 376] on icon at bounding box center [257, 373] width 15 height 14
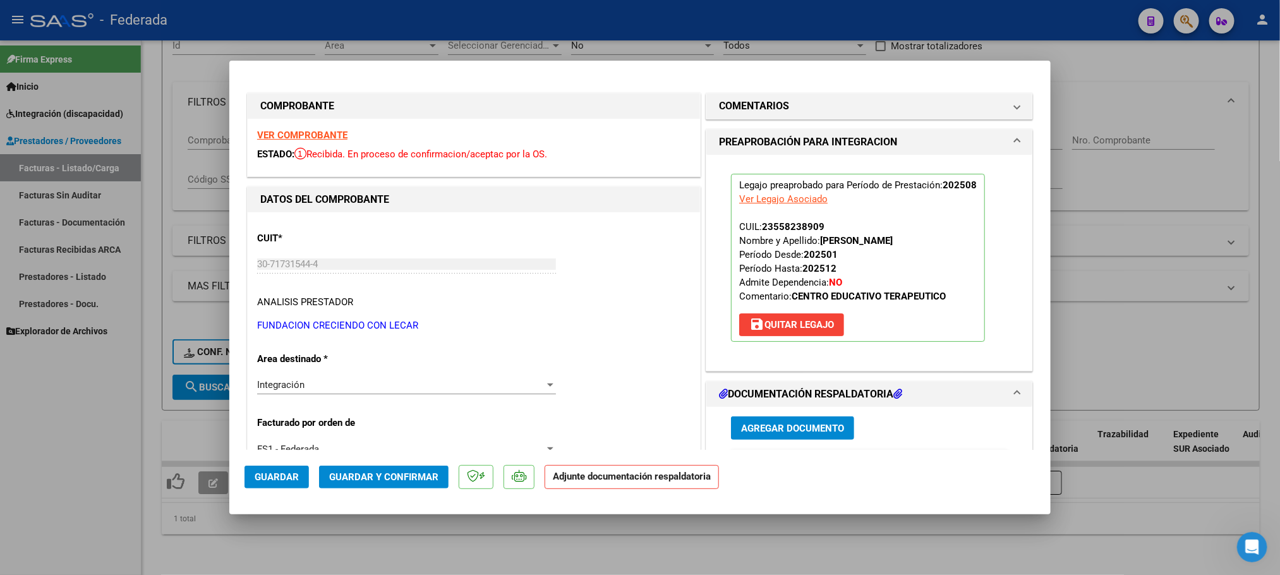
click at [344, 474] on span "Guardar y Confirmar" at bounding box center [383, 476] width 109 height 11
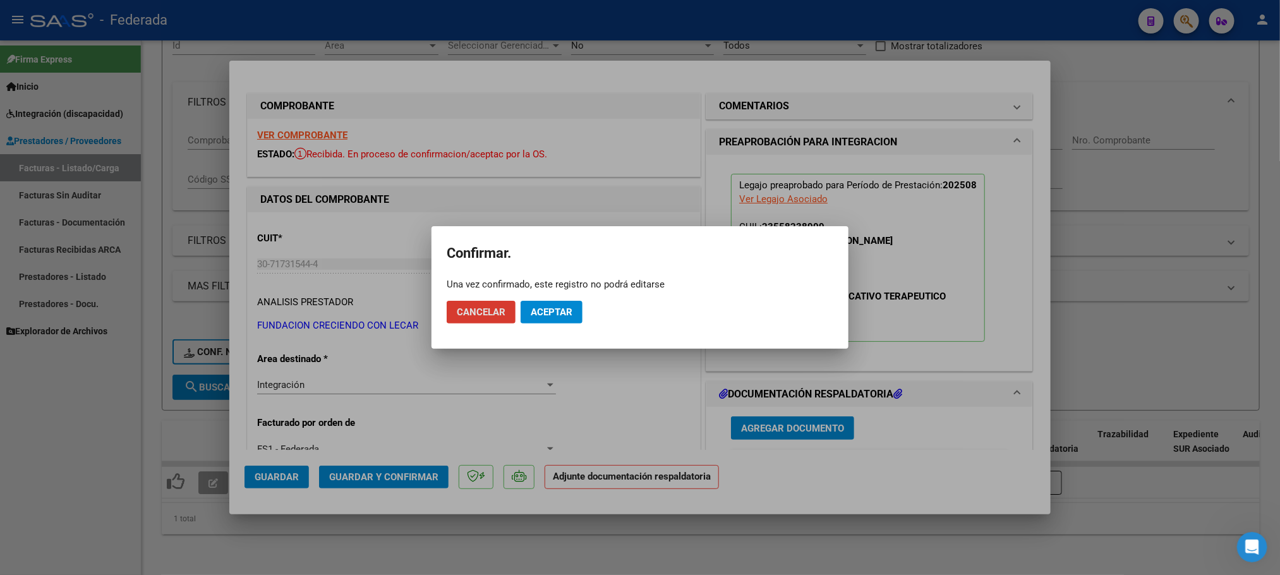
click at [557, 311] on span "Aceptar" at bounding box center [552, 311] width 42 height 11
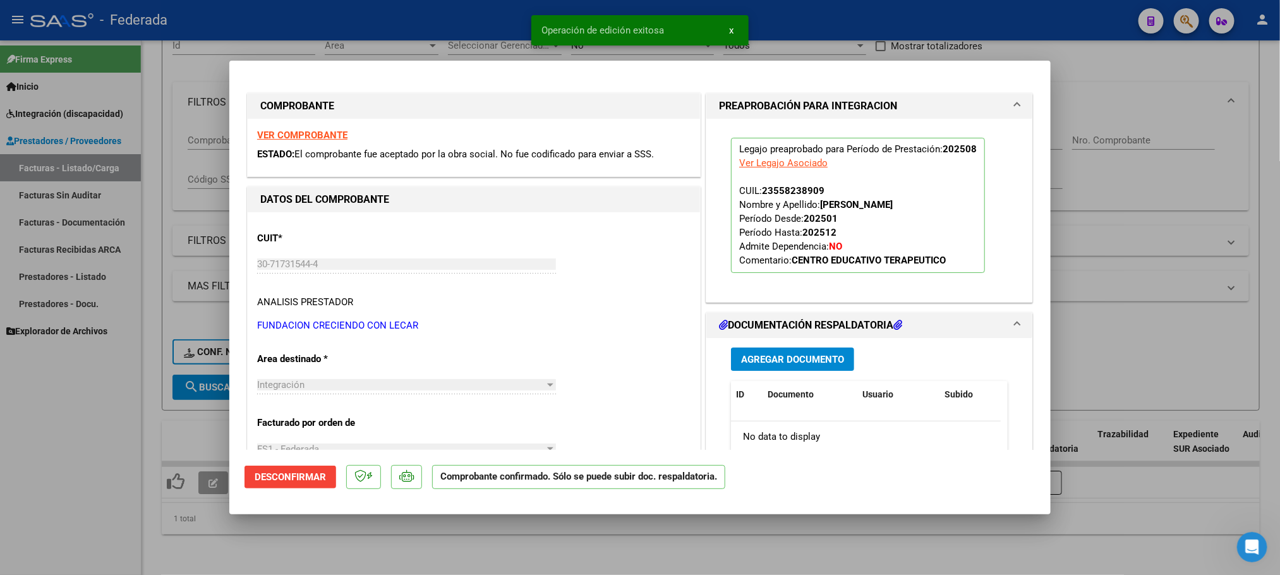
click at [1092, 186] on div at bounding box center [640, 287] width 1280 height 575
type input "$ 0,00"
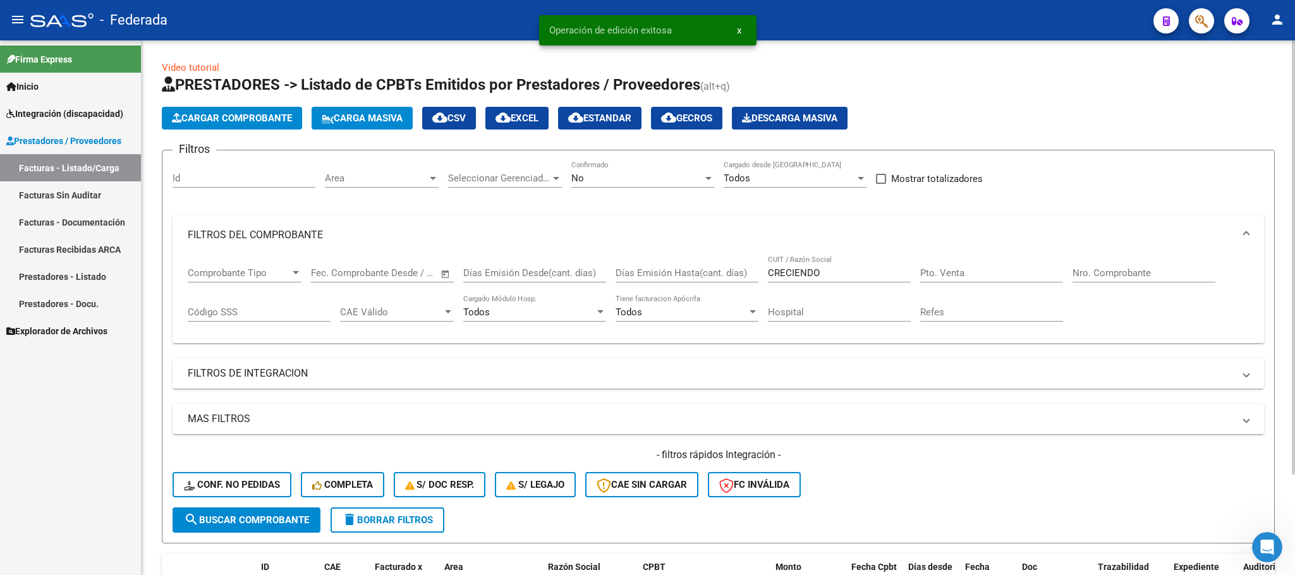
click at [368, 118] on span "Carga Masiva" at bounding box center [362, 117] width 81 height 11
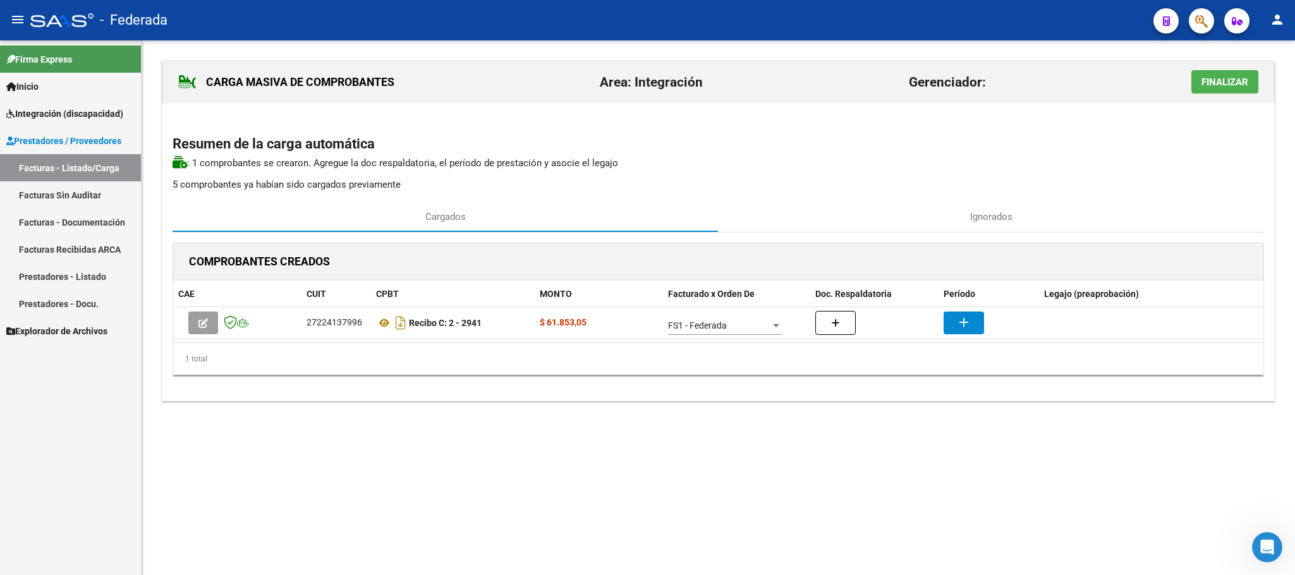
click at [108, 165] on link "Facturas - Listado/Carga" at bounding box center [70, 167] width 141 height 27
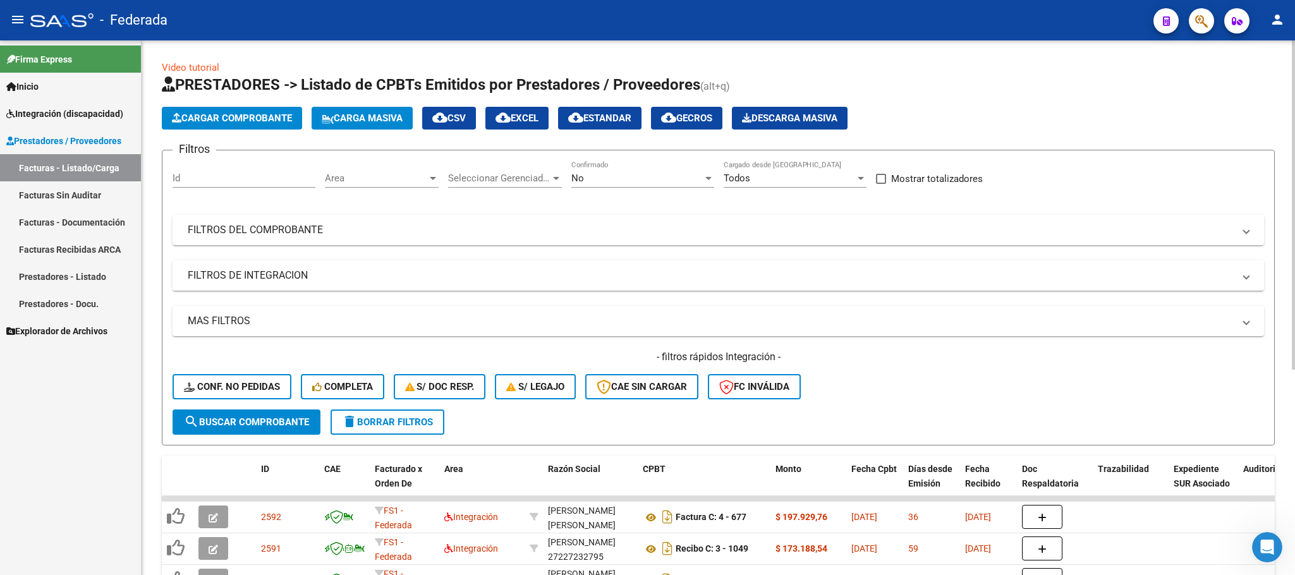
click at [351, 125] on button "Carga Masiva" at bounding box center [361, 118] width 101 height 23
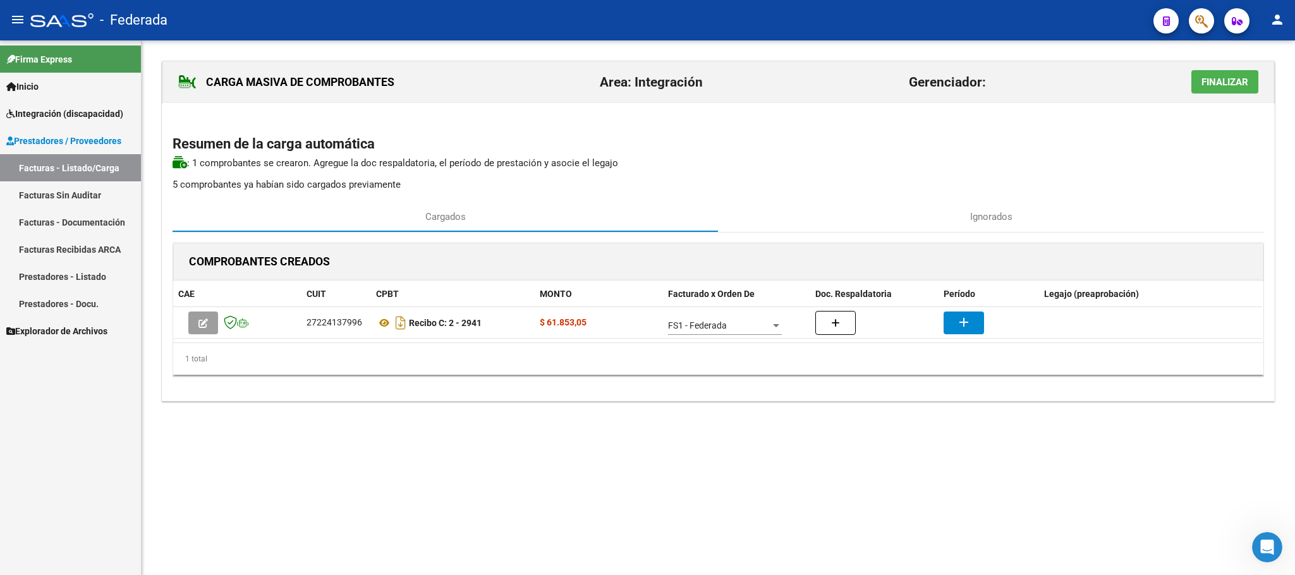
click at [1217, 94] on button "Finalizar" at bounding box center [1224, 81] width 67 height 23
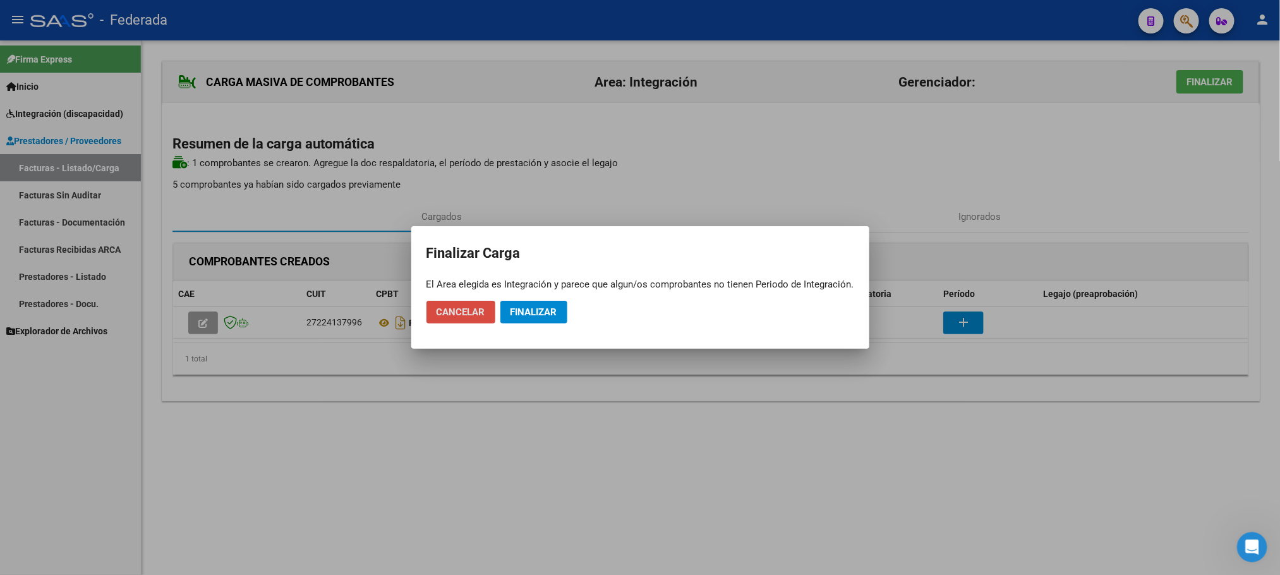
click at [480, 317] on span "Cancelar" at bounding box center [461, 311] width 49 height 11
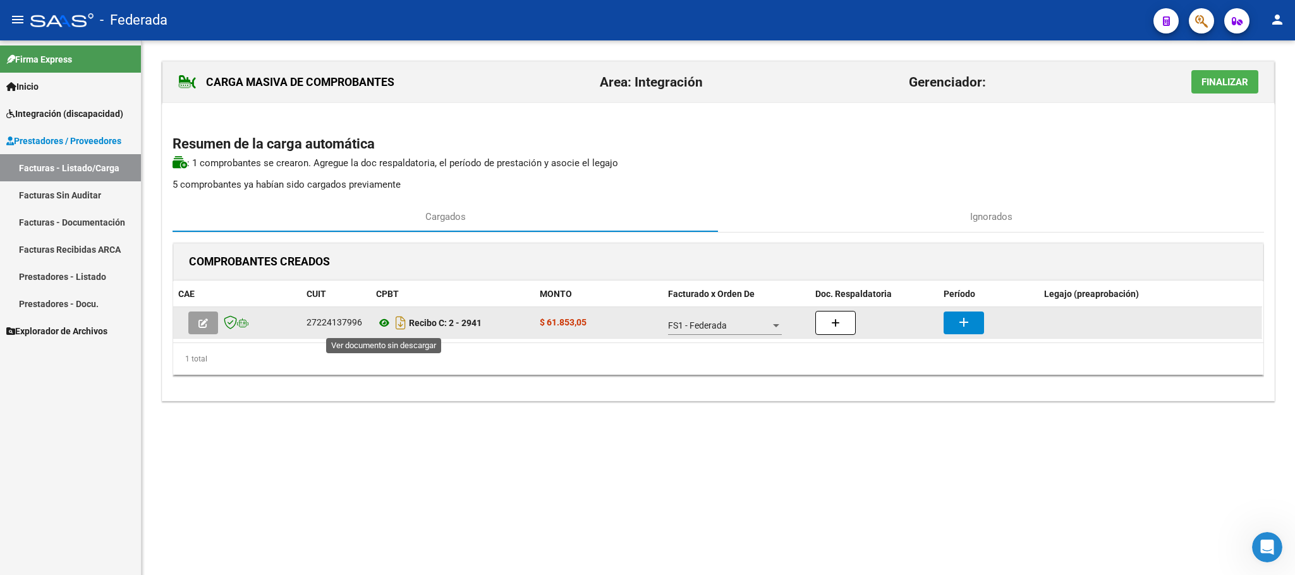
click at [383, 329] on icon at bounding box center [384, 322] width 16 height 15
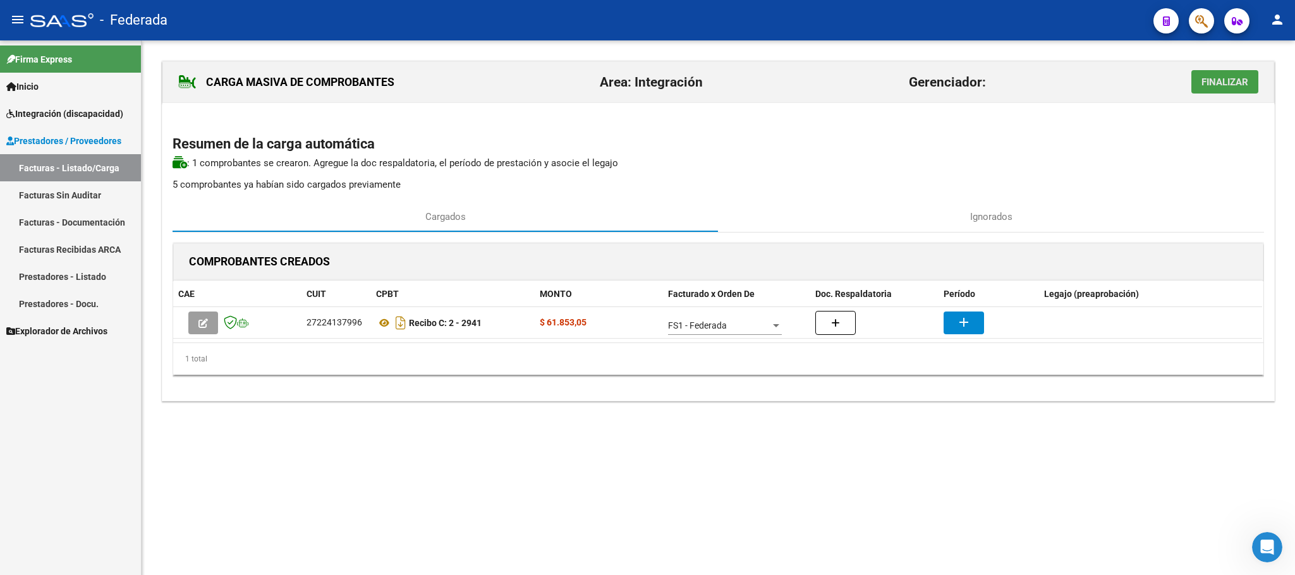
click at [1213, 76] on span "Finalizar" at bounding box center [1224, 81] width 47 height 11
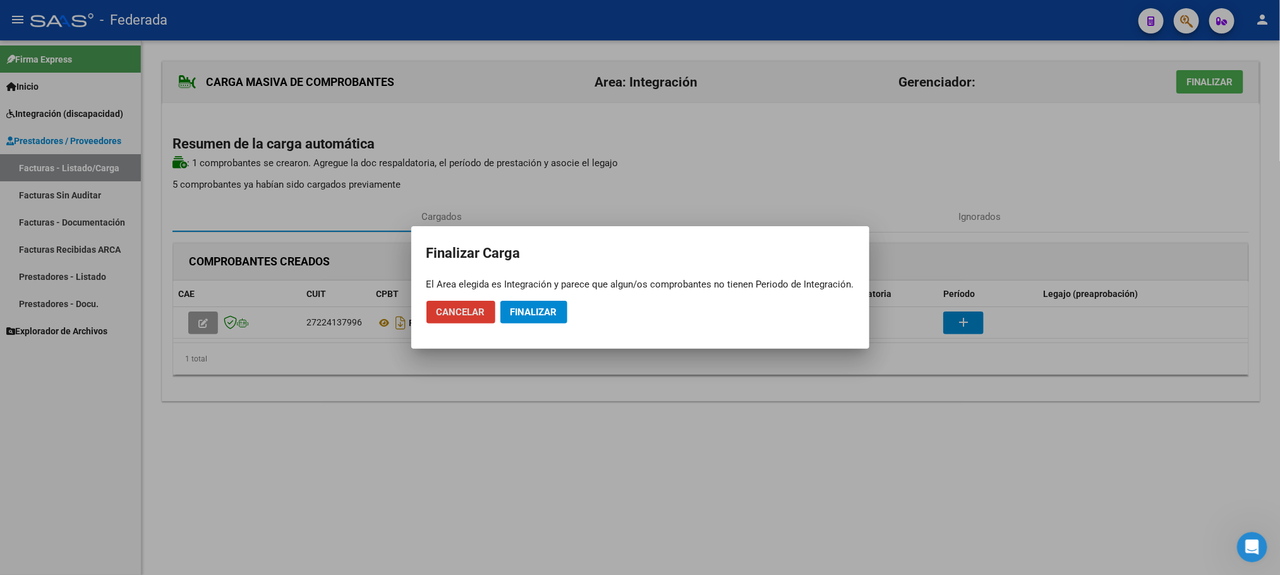
click at [548, 302] on button "Finalizar" at bounding box center [533, 312] width 67 height 23
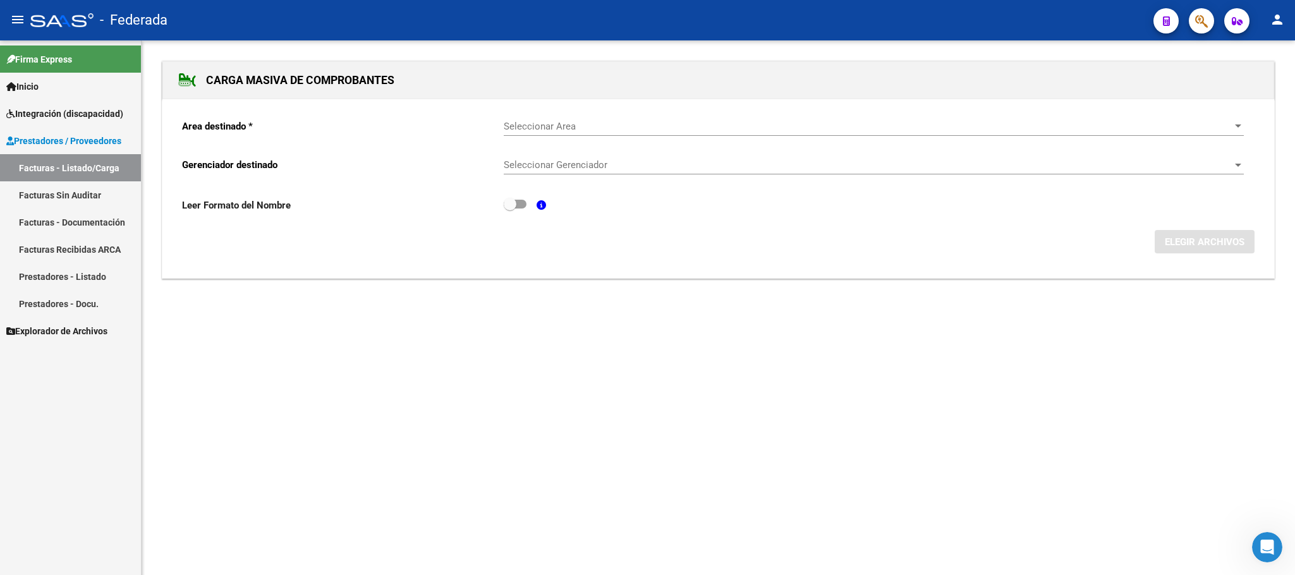
click at [569, 121] on span "Seleccionar Area" at bounding box center [868, 126] width 728 height 11
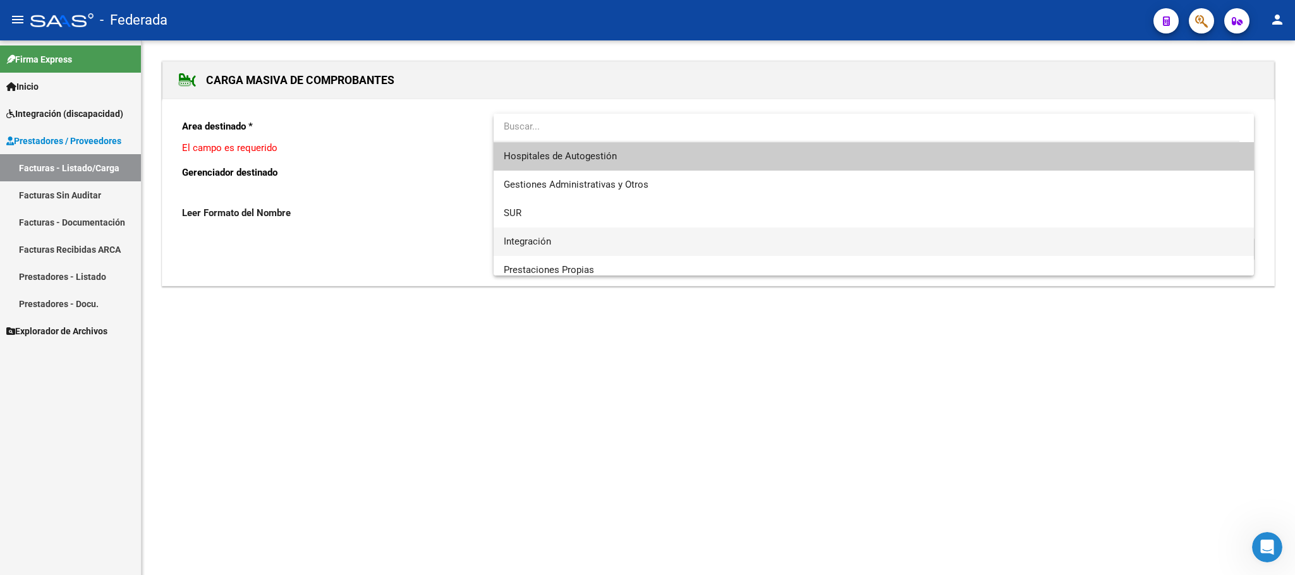
click at [552, 232] on span "Integración" at bounding box center [873, 241] width 739 height 28
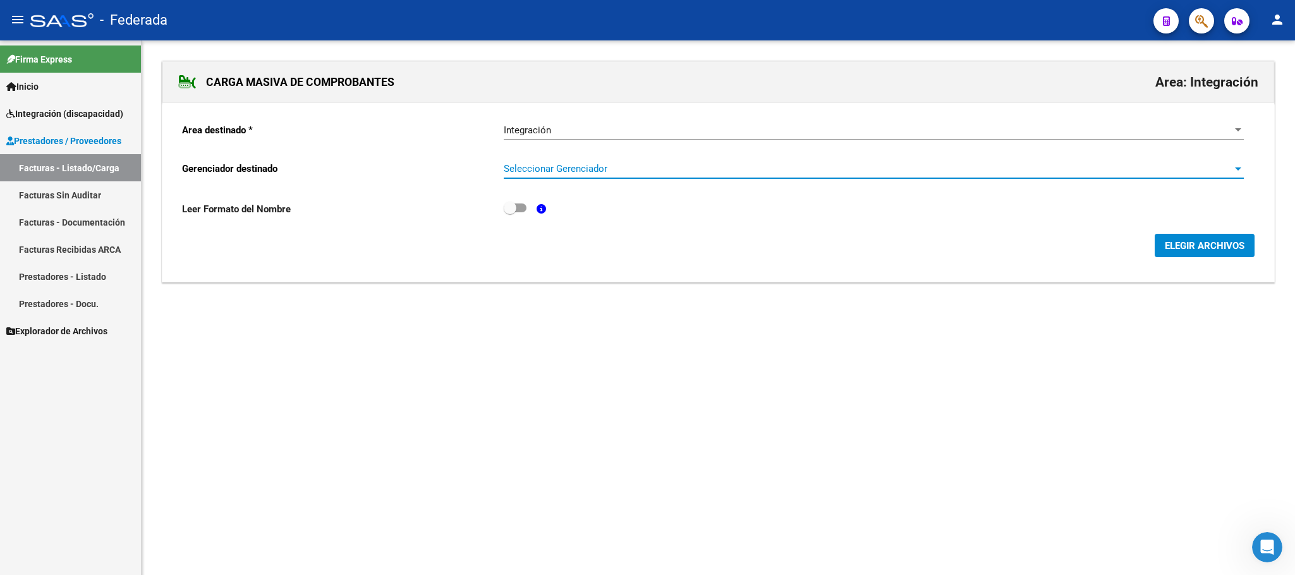
click at [558, 173] on span "Seleccionar Gerenciador" at bounding box center [868, 168] width 728 height 11
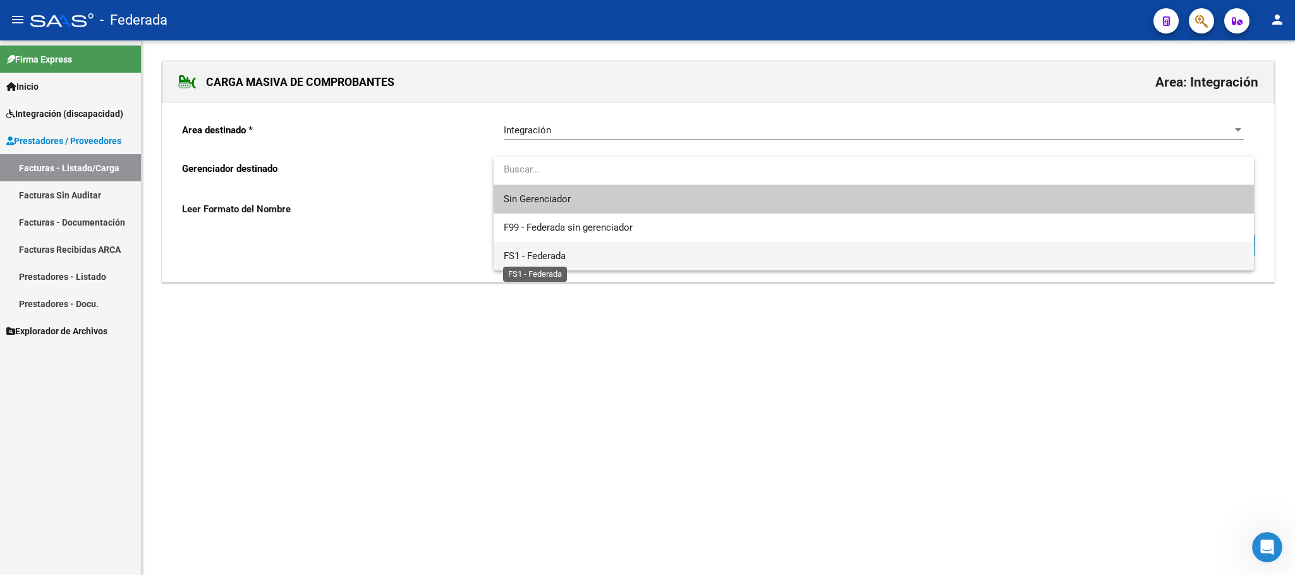
click at [558, 252] on span "FS1 - Federada" at bounding box center [535, 255] width 62 height 11
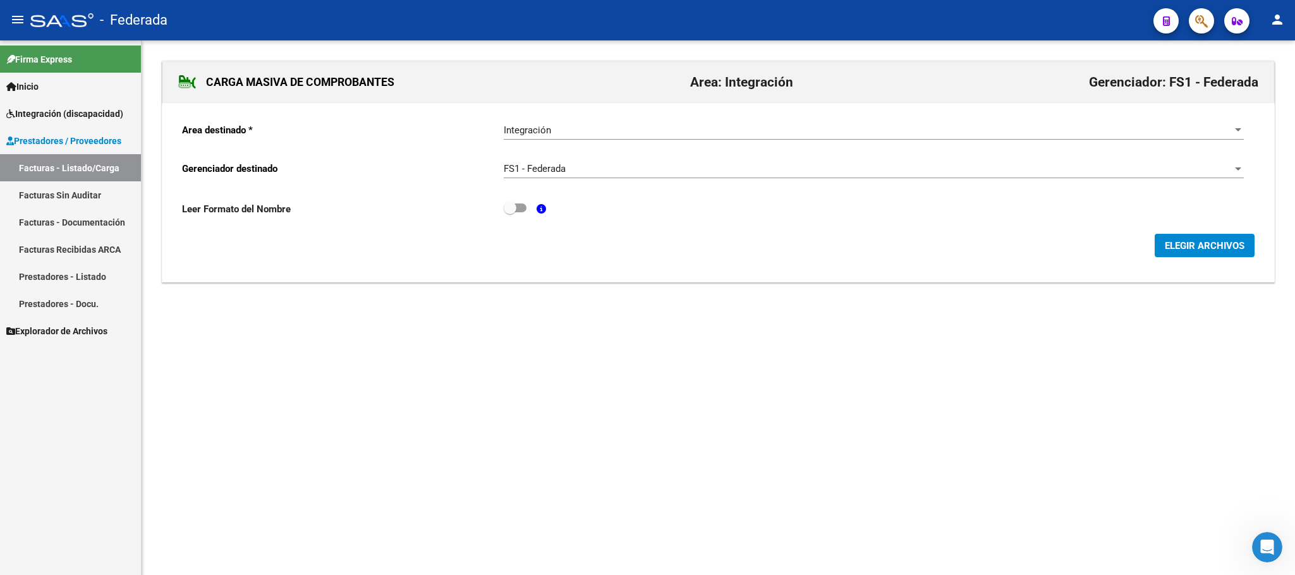
click at [1206, 233] on form "Area destinado * Integración Seleccionar Area Gerenciador destinado FS1 - Feder…" at bounding box center [718, 184] width 1072 height 145
click at [1190, 249] on span "ELEGIR ARCHIVOS" at bounding box center [1204, 245] width 80 height 11
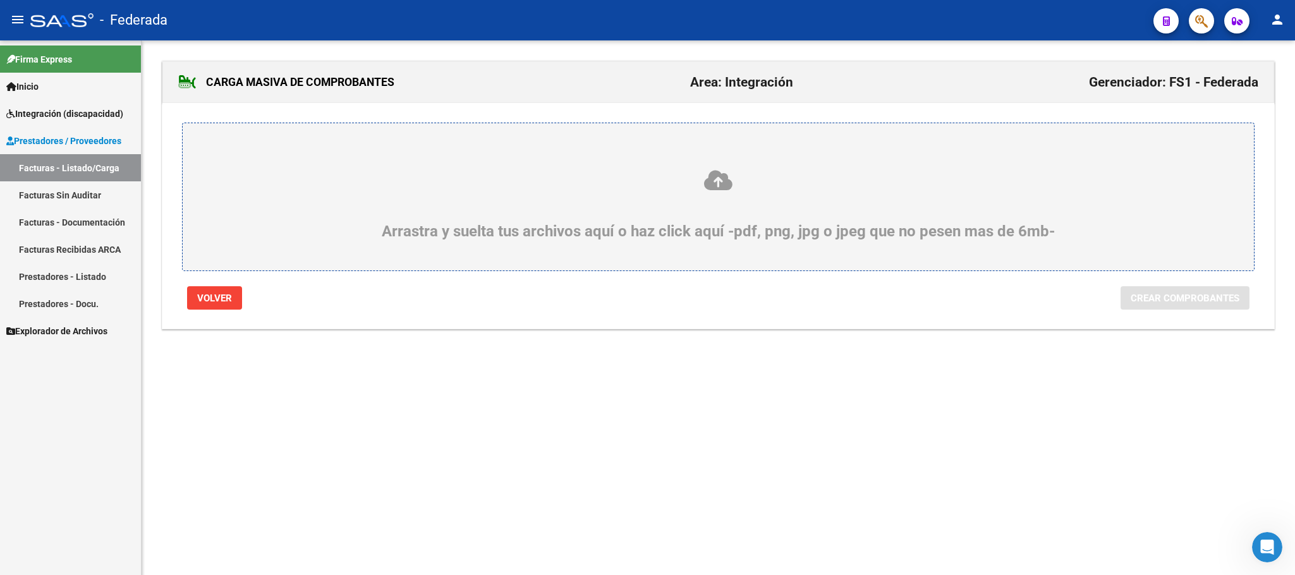
click at [701, 188] on icon at bounding box center [718, 180] width 1010 height 23
click at [0, 0] on input "Arrastra y suelta tus archivos aquí o haz click aquí -pdf, png, jpg o jpeg que …" at bounding box center [0, 0] width 0 height 0
click at [726, 190] on icon at bounding box center [718, 180] width 1010 height 23
click at [0, 0] on input "Arrastra y suelta tus archivos aquí o haz click aquí -pdf, png, jpg o jpeg que …" at bounding box center [0, 0] width 0 height 0
click at [725, 183] on icon at bounding box center [718, 180] width 1010 height 23
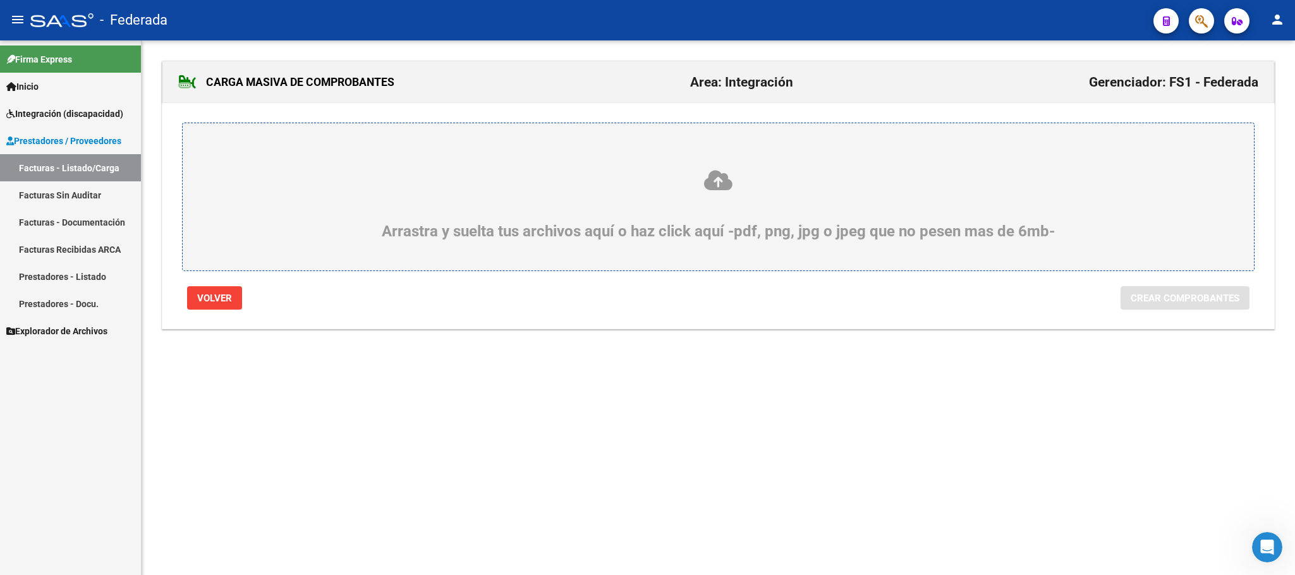
click at [0, 0] on input "Arrastra y suelta tus archivos aquí o haz click aquí -pdf, png, jpg o jpeg que …" at bounding box center [0, 0] width 0 height 0
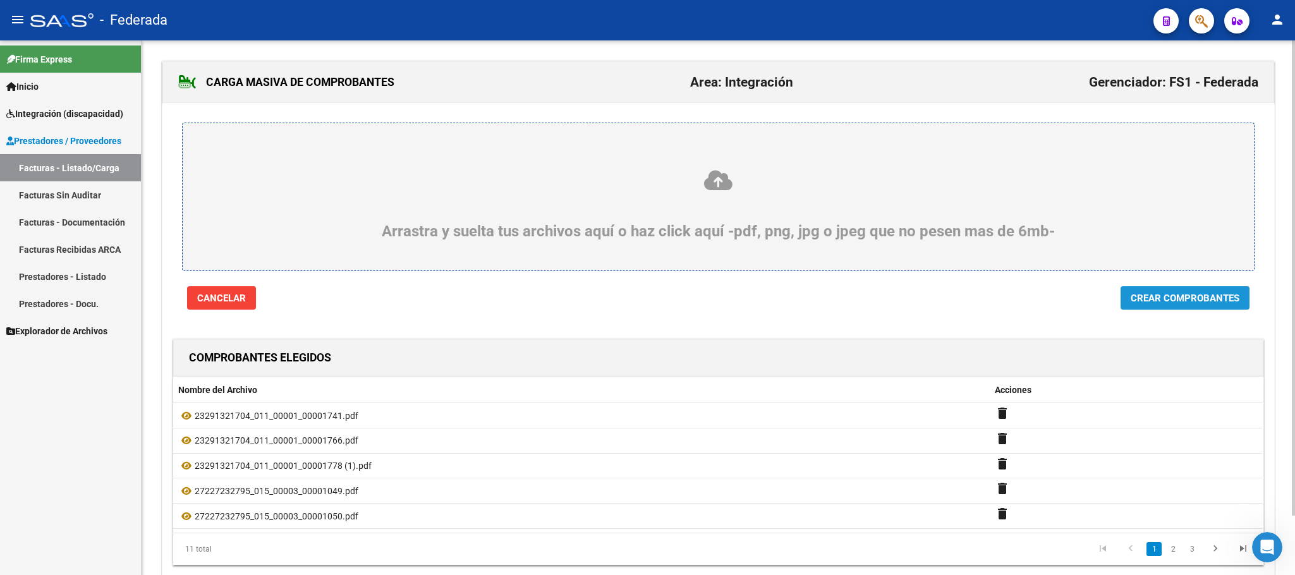
click at [1176, 294] on span "Crear Comprobantes" at bounding box center [1184, 298] width 109 height 11
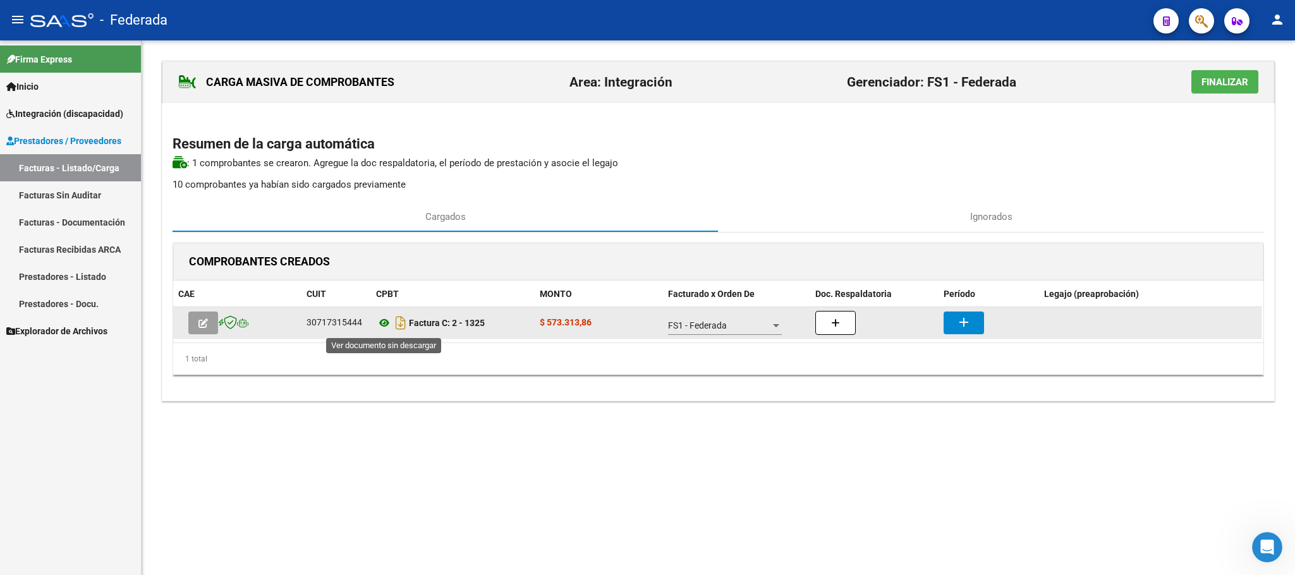
click at [379, 330] on icon at bounding box center [384, 322] width 16 height 15
click at [954, 323] on button "add" at bounding box center [963, 322] width 40 height 23
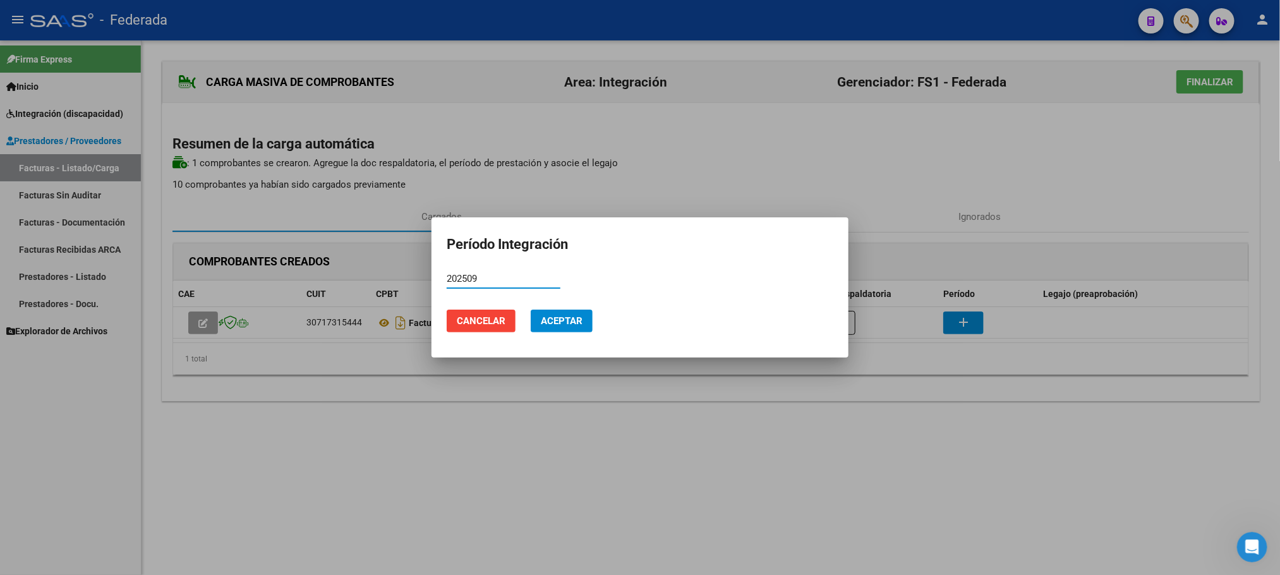
type input "202509"
click at [562, 317] on span "Aceptar" at bounding box center [562, 320] width 42 height 11
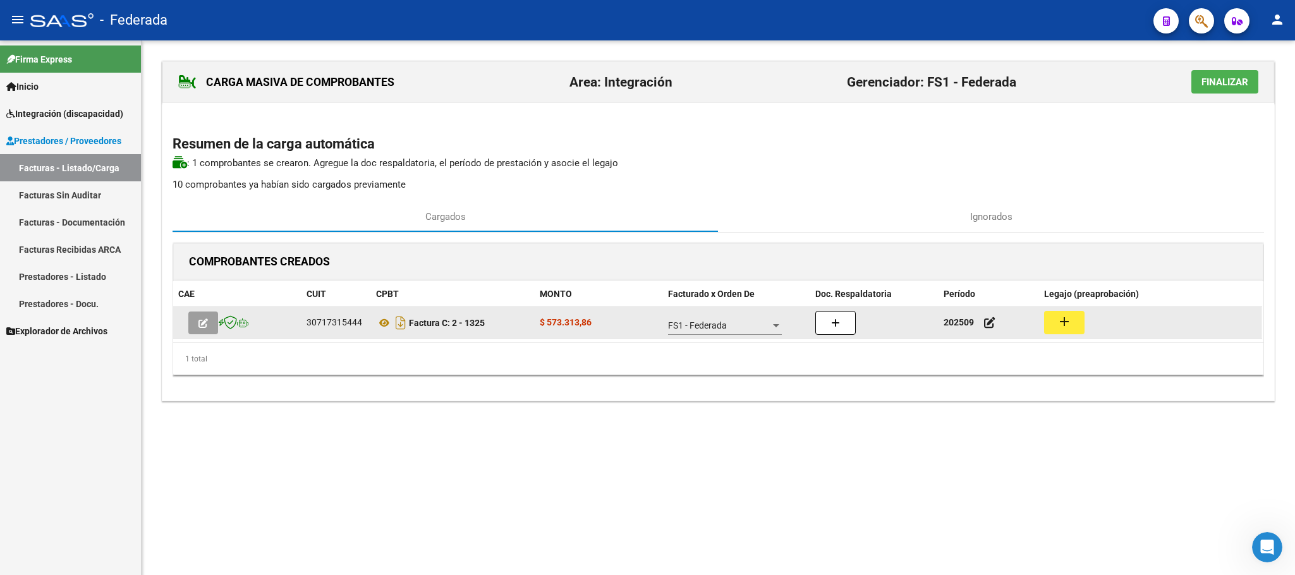
click at [1062, 313] on button "add" at bounding box center [1064, 322] width 40 height 23
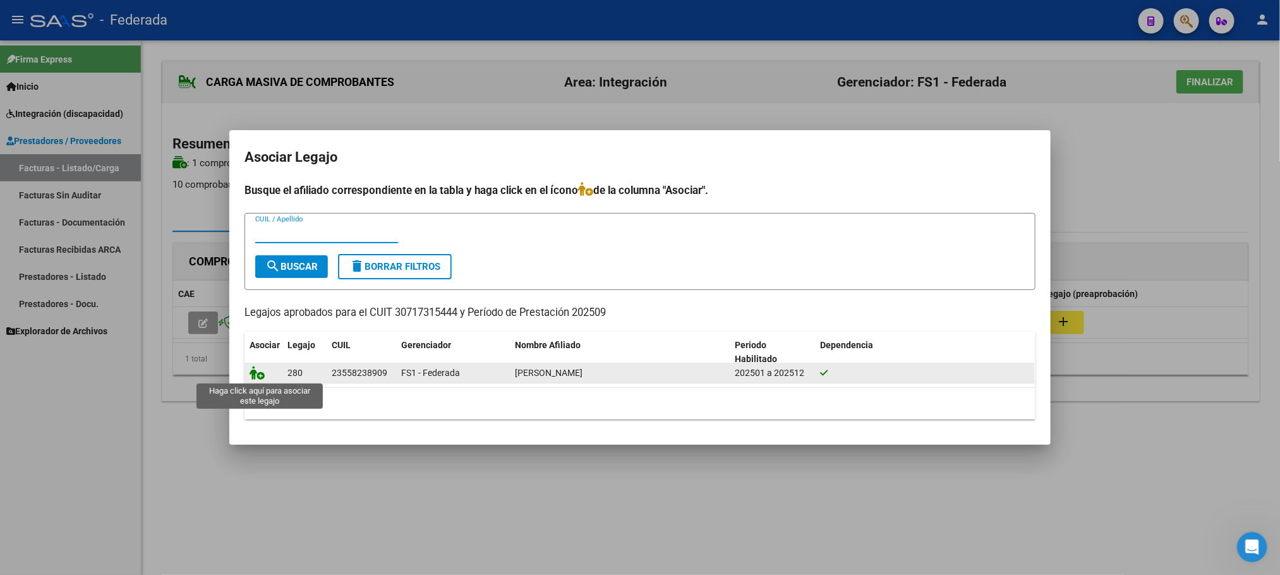
click at [257, 372] on icon at bounding box center [257, 373] width 15 height 14
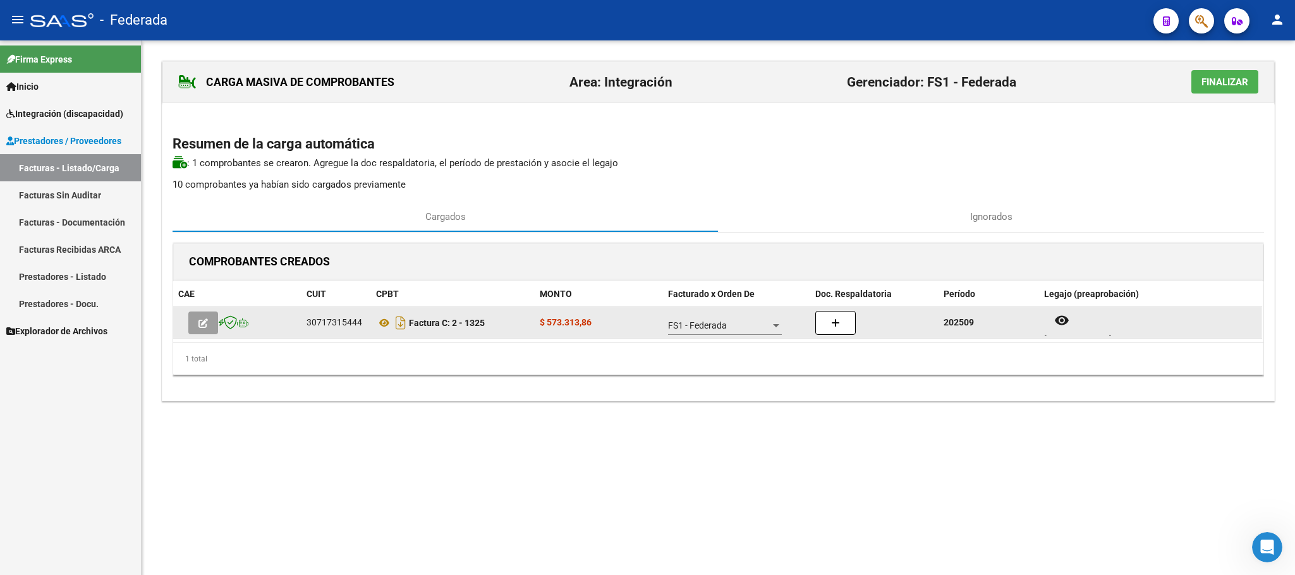
click at [212, 325] on button "button" at bounding box center [203, 322] width 30 height 23
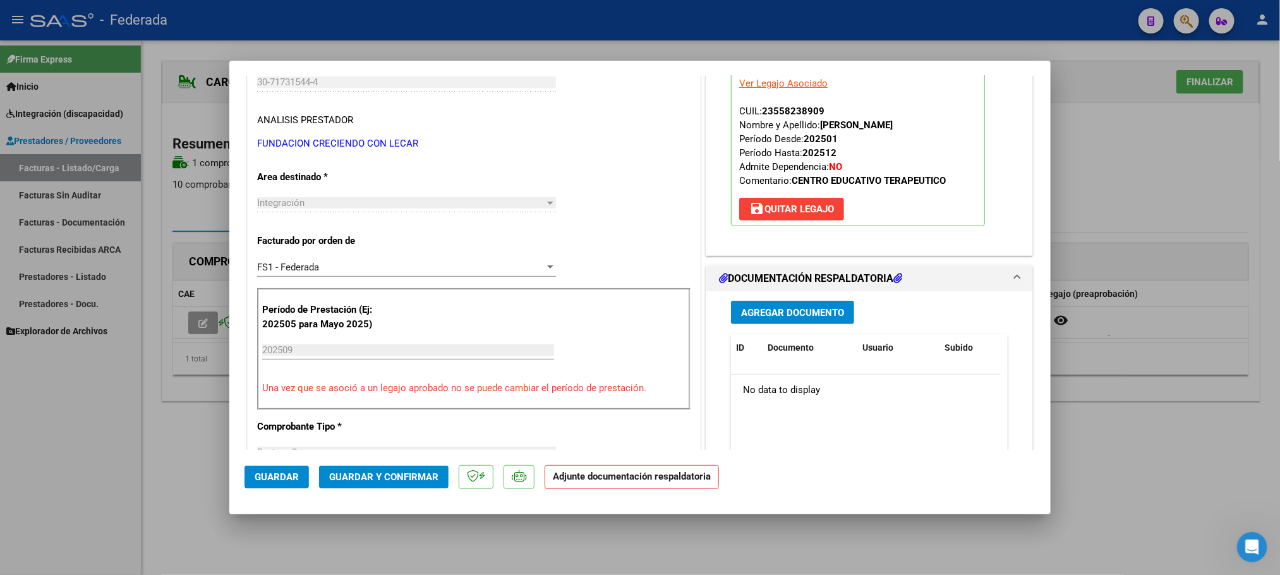
scroll to position [190, 0]
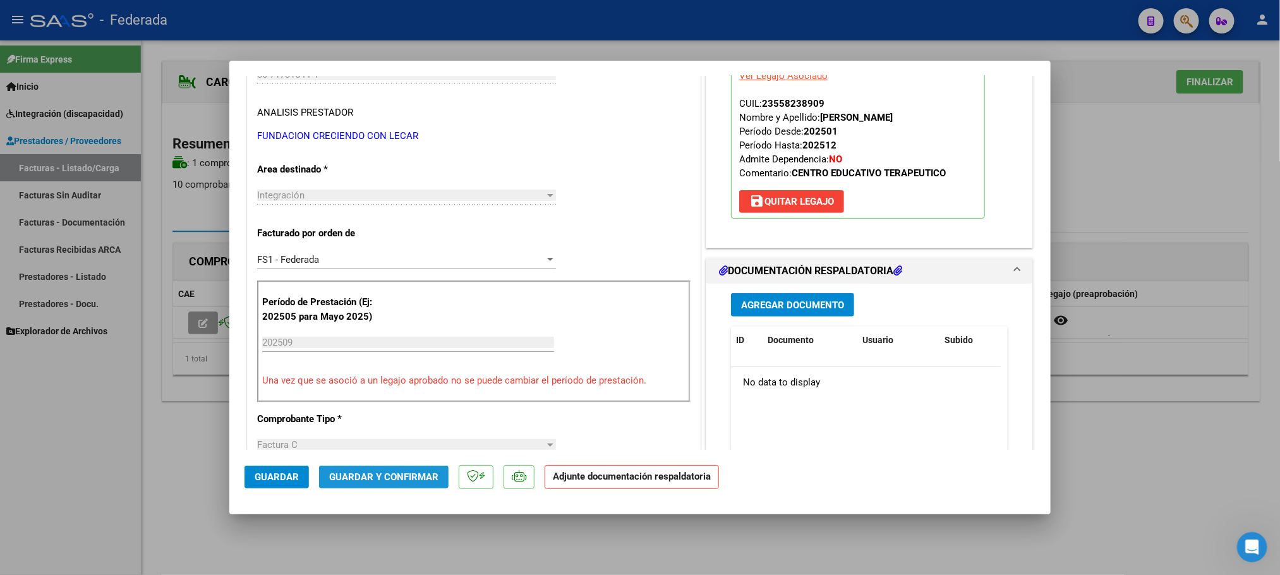
click at [401, 471] on span "Guardar y Confirmar" at bounding box center [383, 476] width 109 height 11
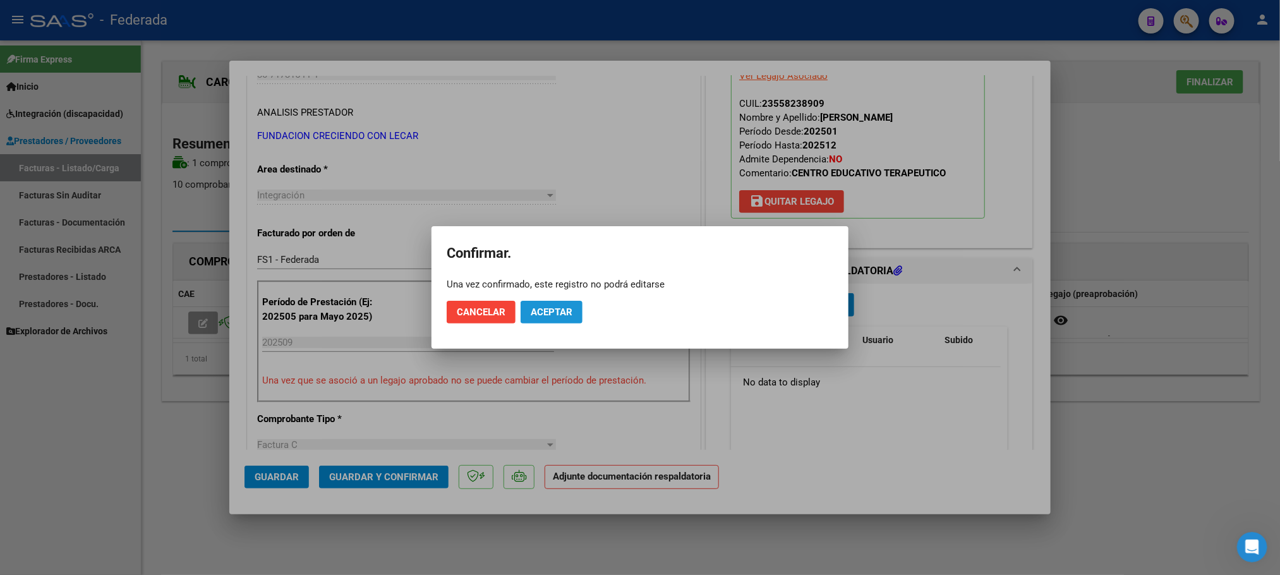
click at [539, 311] on span "Aceptar" at bounding box center [552, 311] width 42 height 11
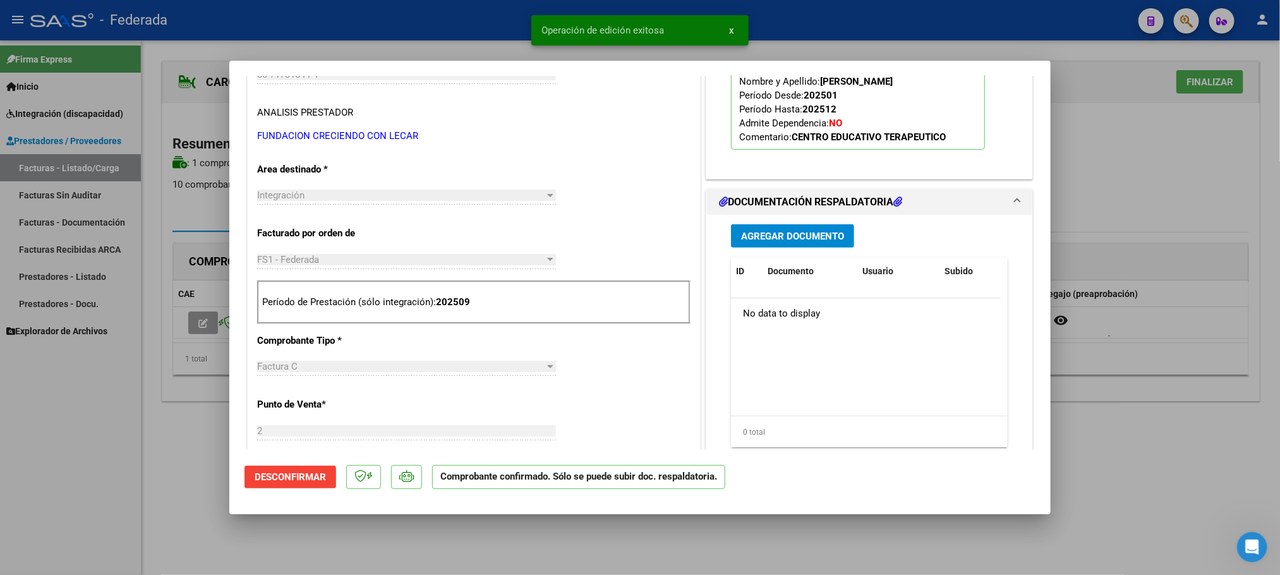
click at [235, 510] on mat-dialog-container "COMPROBANTE VER COMPROBANTE ESTADO: El comprobante fue aceptado por la obra soc…" at bounding box center [639, 288] width 821 height 454
click at [401, 538] on div at bounding box center [640, 287] width 1280 height 575
type input "$ 0,00"
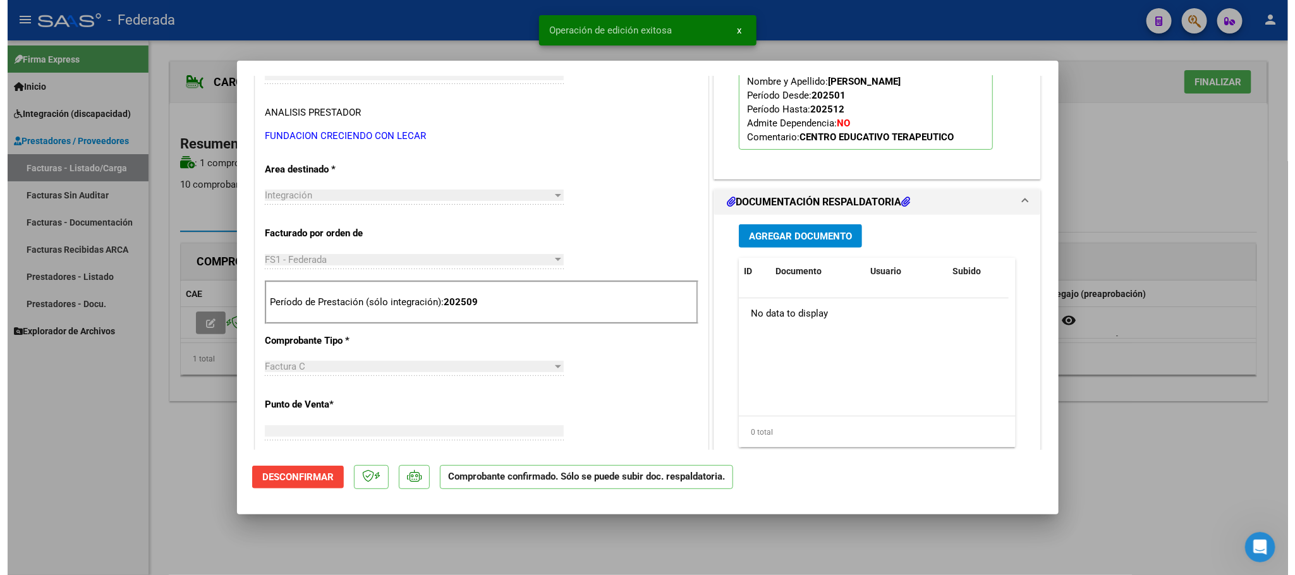
scroll to position [0, 0]
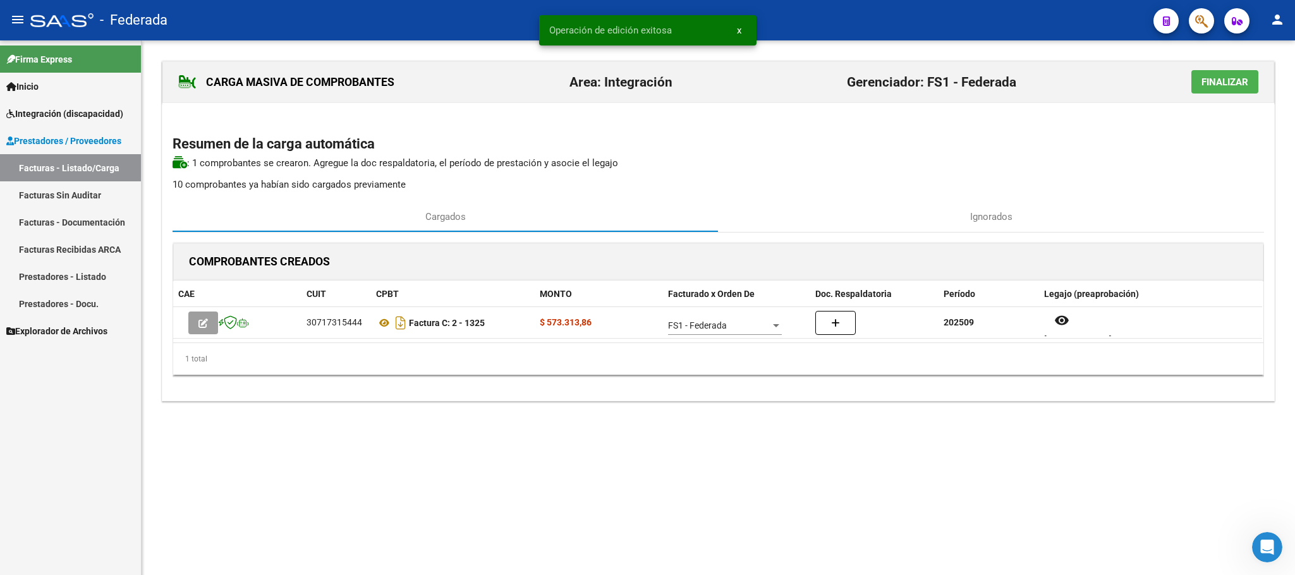
click at [54, 167] on link "Facturas - Listado/Carga" at bounding box center [70, 167] width 141 height 27
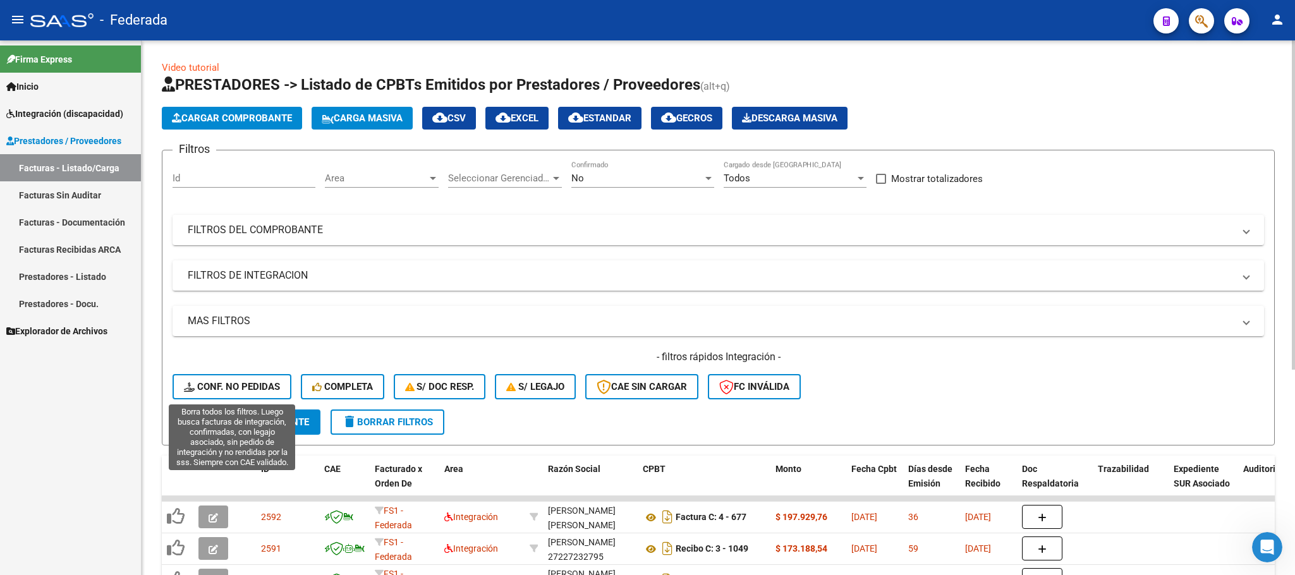
click at [246, 392] on span "Conf. no pedidas" at bounding box center [232, 386] width 96 height 11
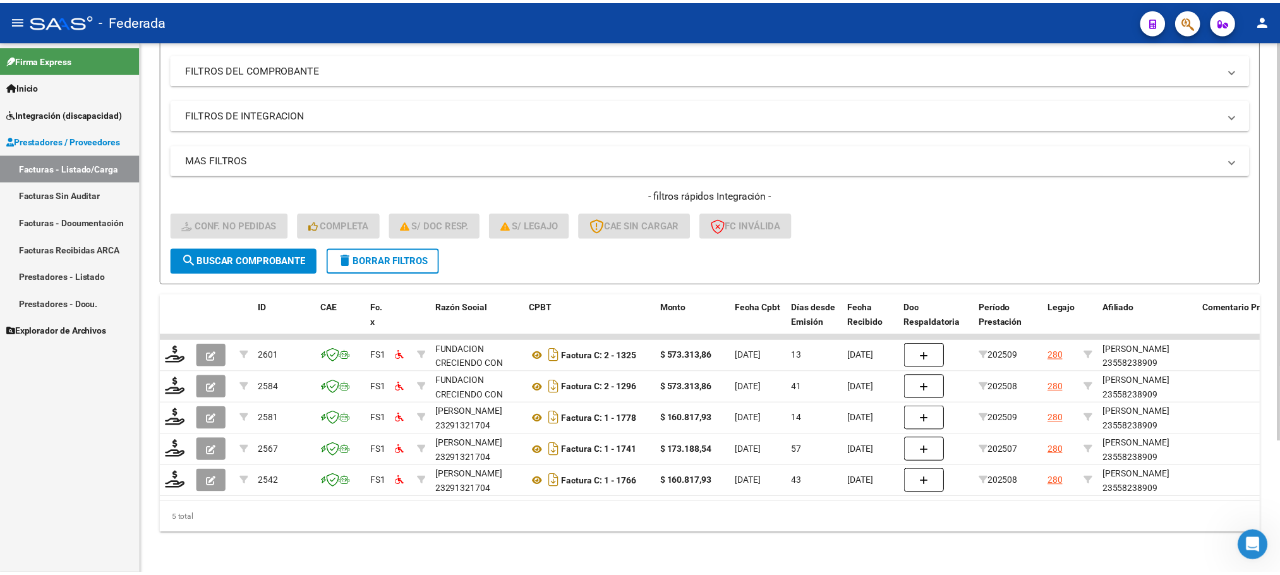
scroll to position [175, 0]
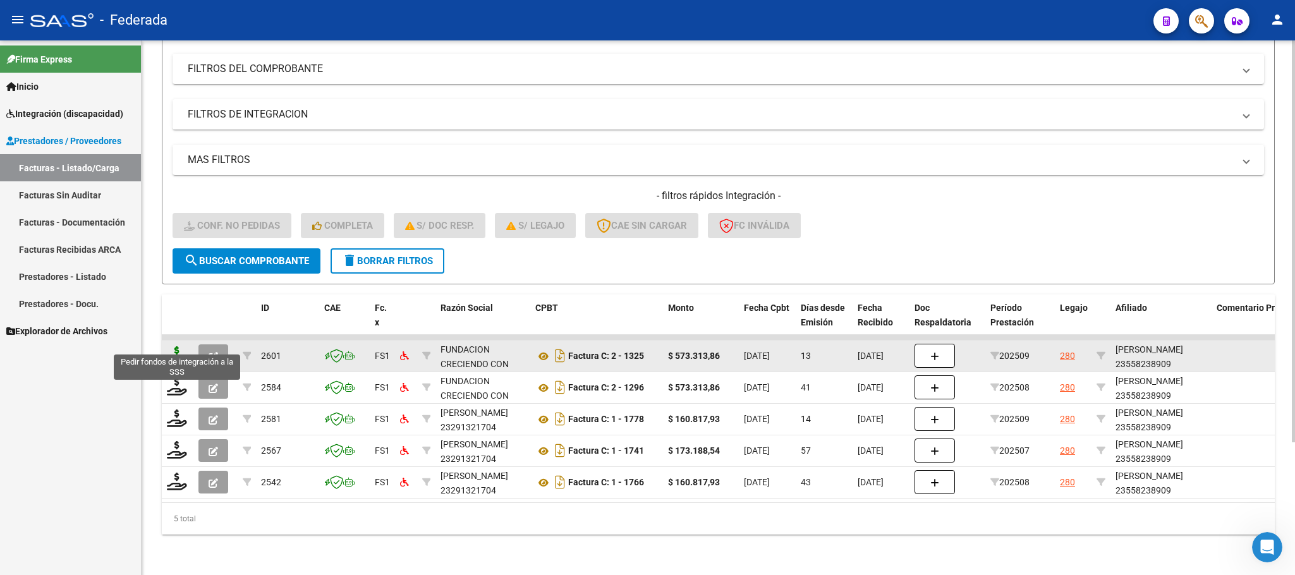
click at [174, 346] on icon at bounding box center [177, 355] width 20 height 18
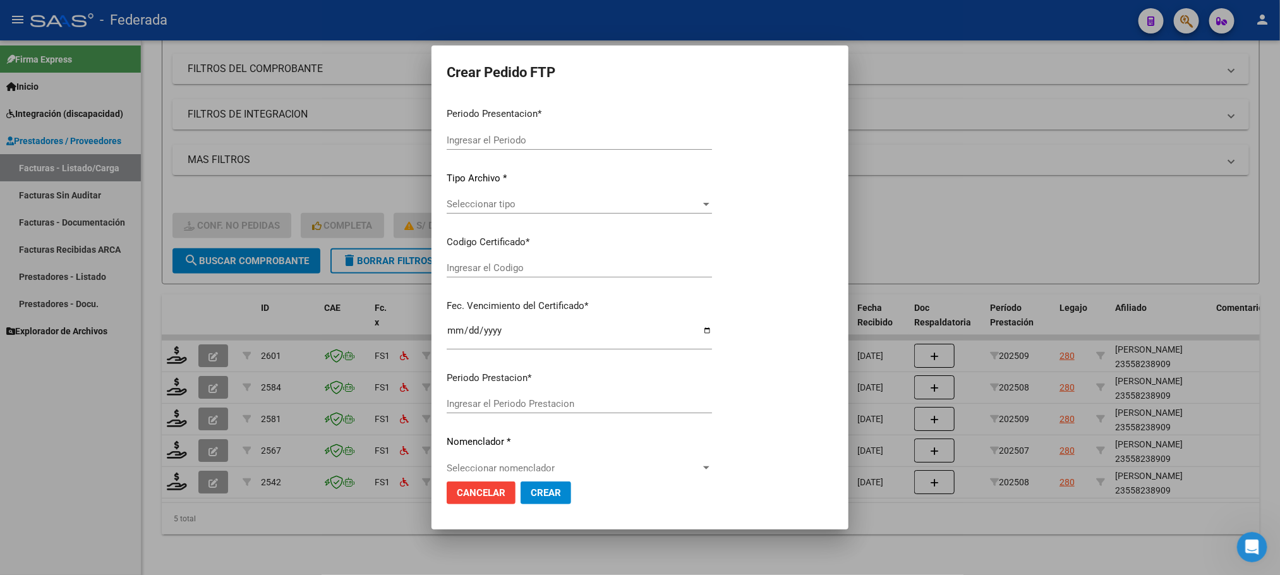
type input "202509"
type input "$ 573.313,86"
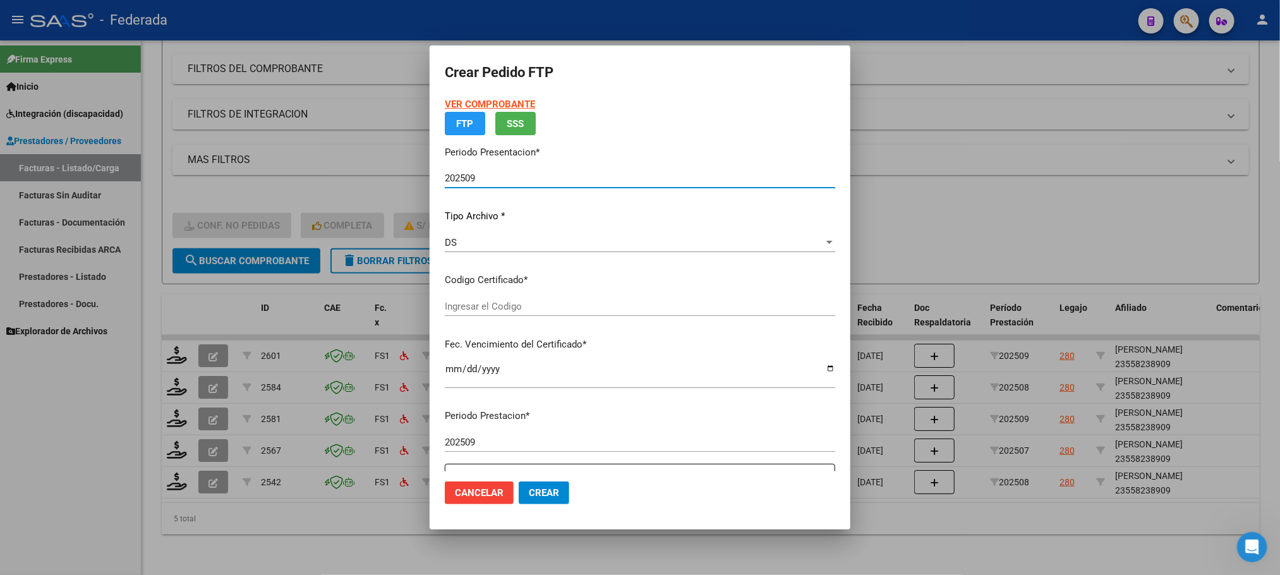
type input "ARG01000558238902023012620330126BS389"
type input "2033-01-26"
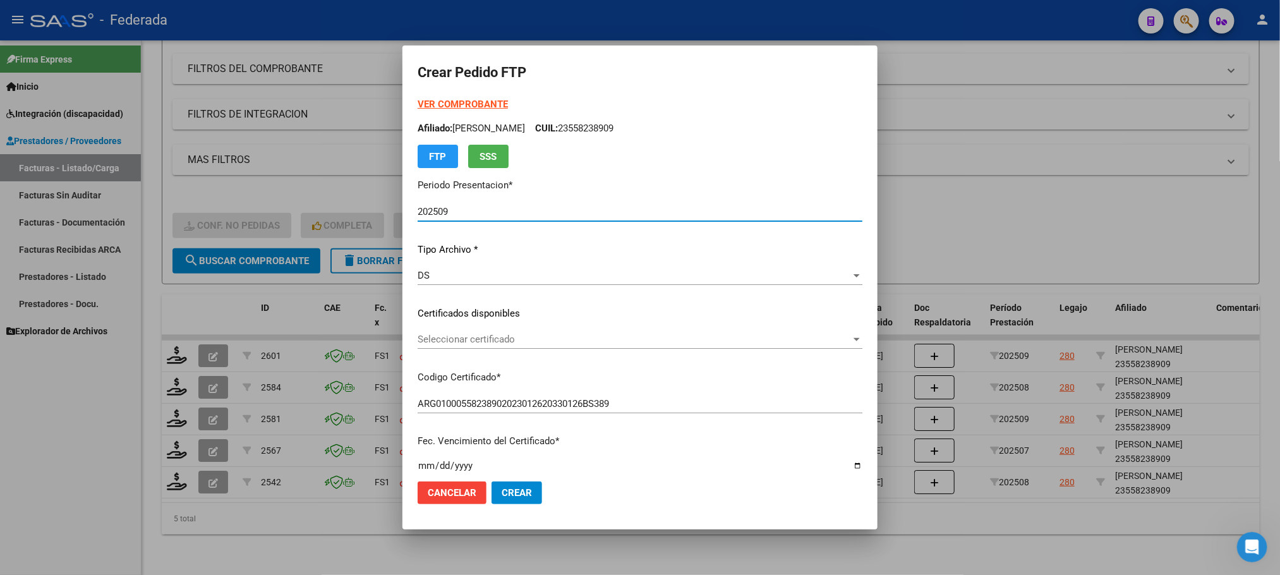
scroll to position [95, 0]
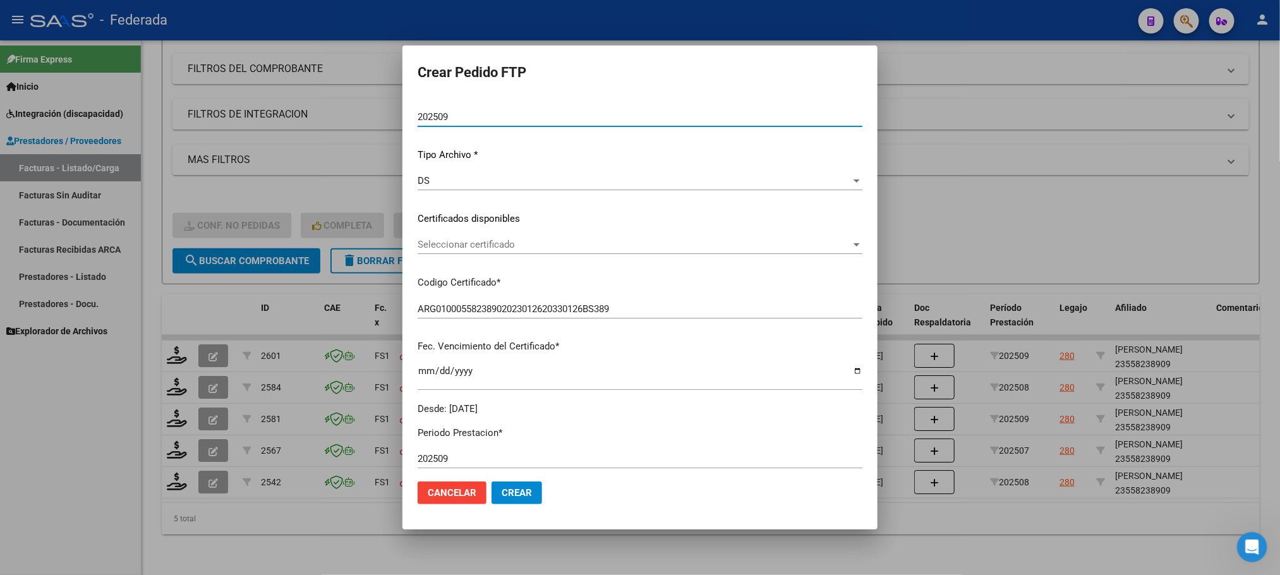
click at [454, 246] on span "Seleccionar certificado" at bounding box center [634, 244] width 433 height 11
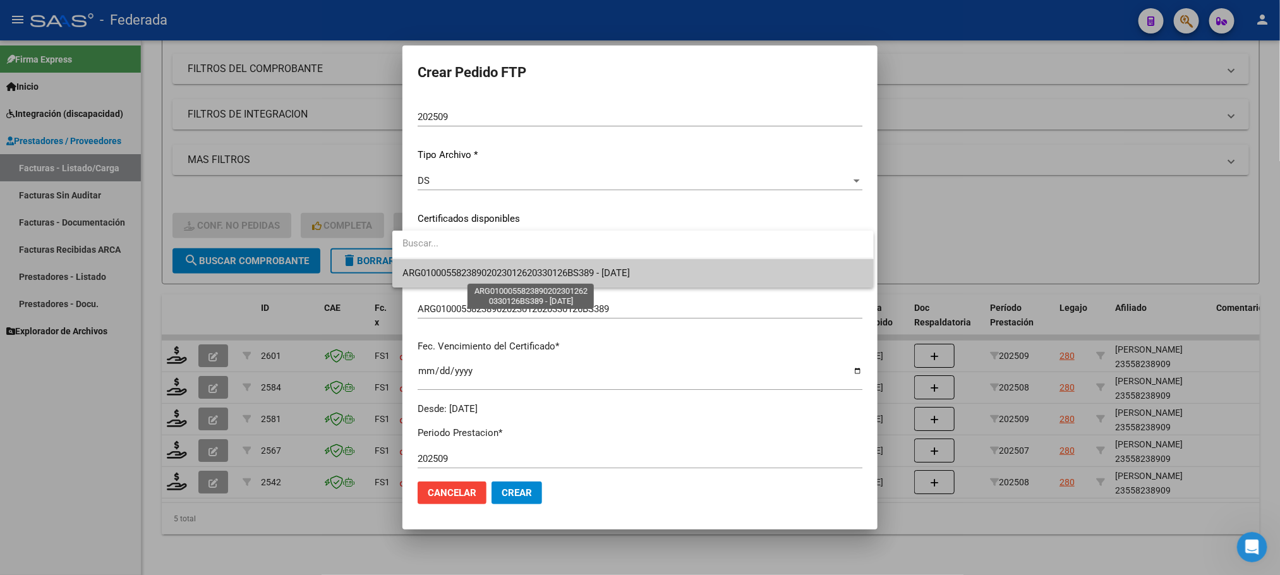
click at [453, 269] on span "ARG01000558238902023012620330126BS389 - 2033-01-26" at bounding box center [515, 272] width 227 height 11
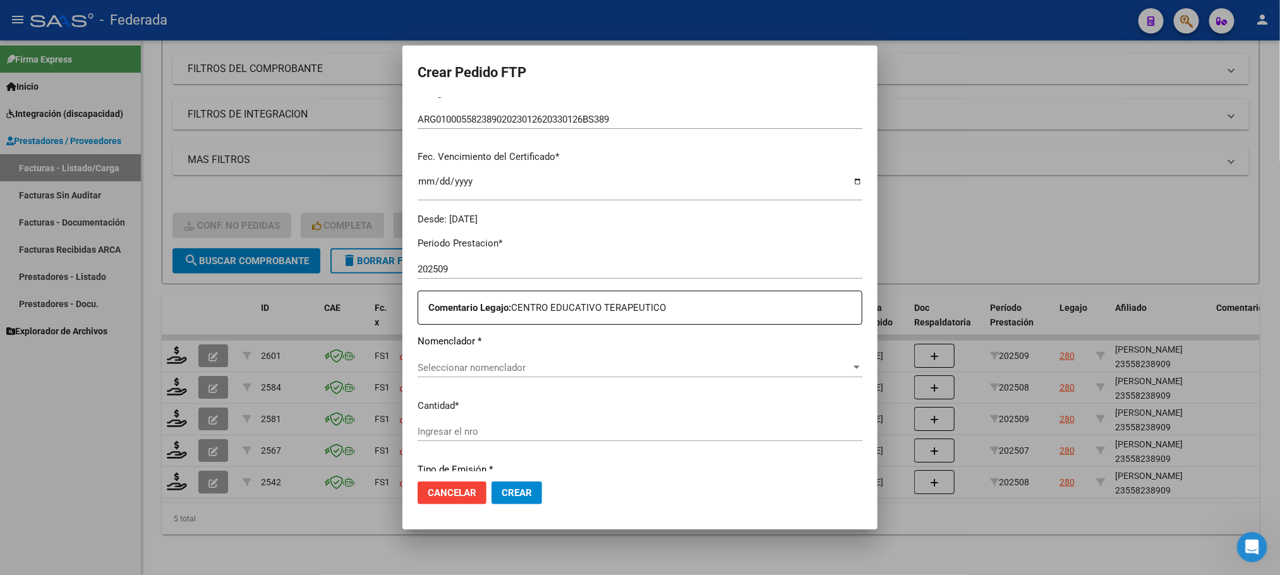
scroll to position [379, 0]
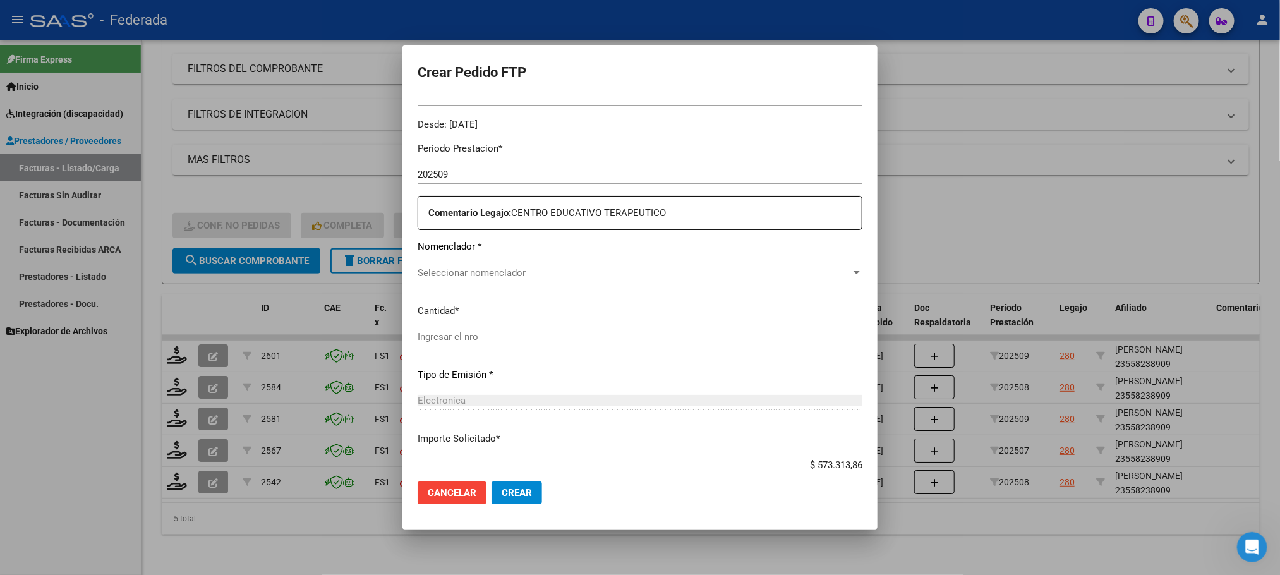
click at [452, 265] on div "Seleccionar nomenclador Seleccionar nomenclador" at bounding box center [640, 272] width 445 height 19
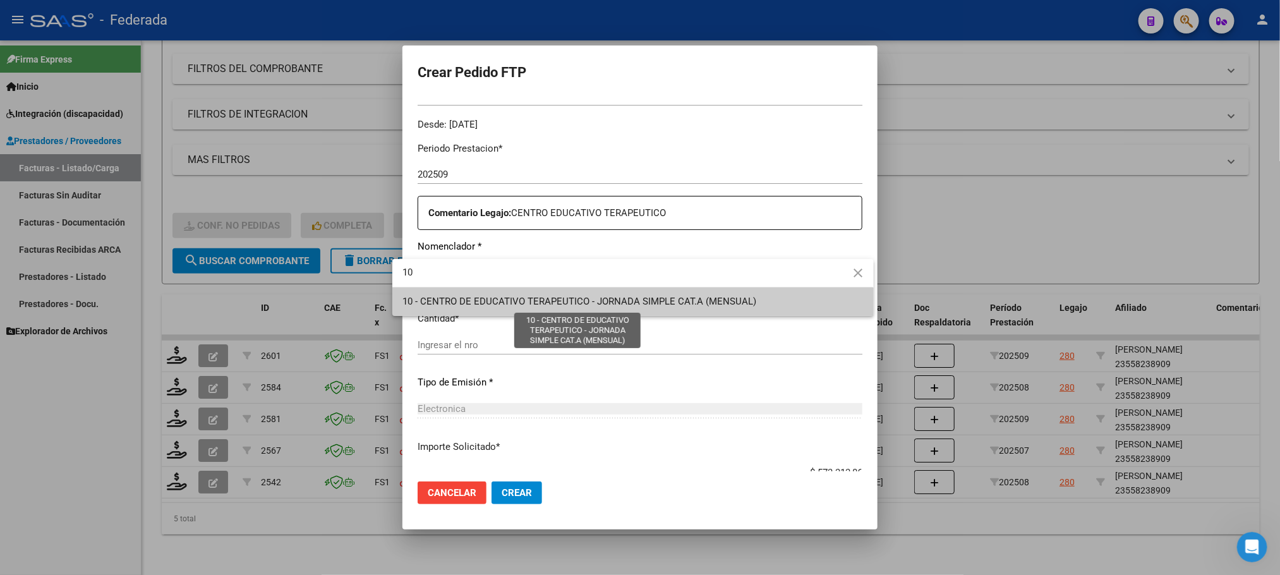
type input "10"
click at [451, 305] on span "10 - CENTRO DE EDUCATIVO TERAPEUTICO - JORNADA SIMPLE CAT.A (MENSUAL)" at bounding box center [579, 301] width 354 height 11
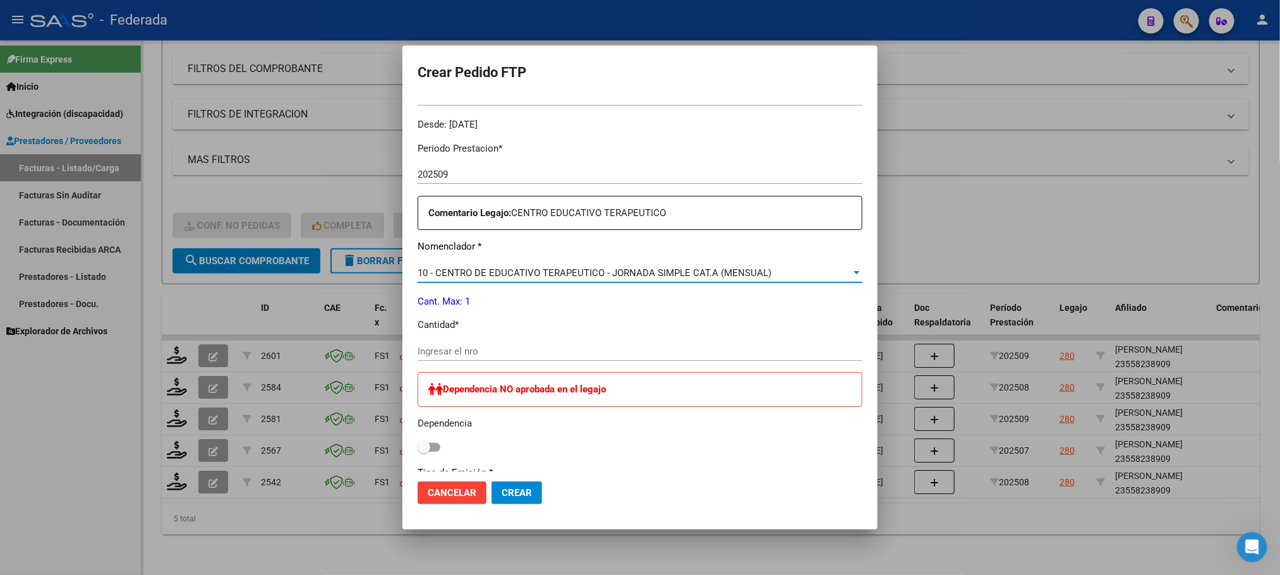
click at [449, 336] on div "Periodo Prestacion * 202509 Ingresar el Periodo Prestacion Comentario Legajo: C…" at bounding box center [640, 390] width 445 height 516
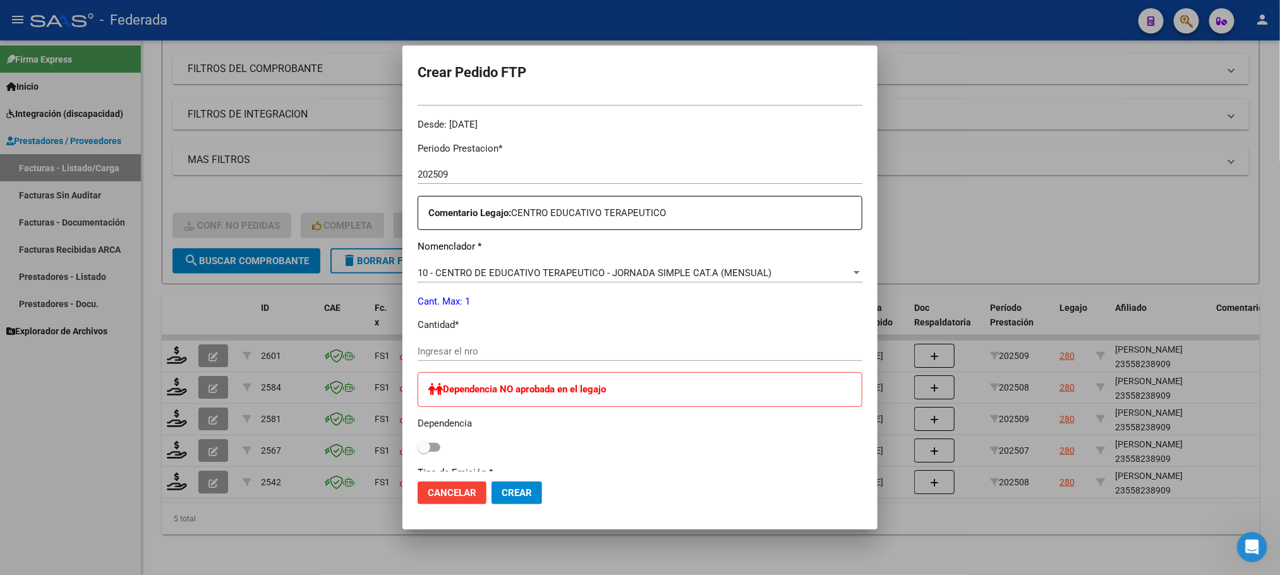
click at [449, 347] on input "Ingresar el nro" at bounding box center [640, 351] width 445 height 11
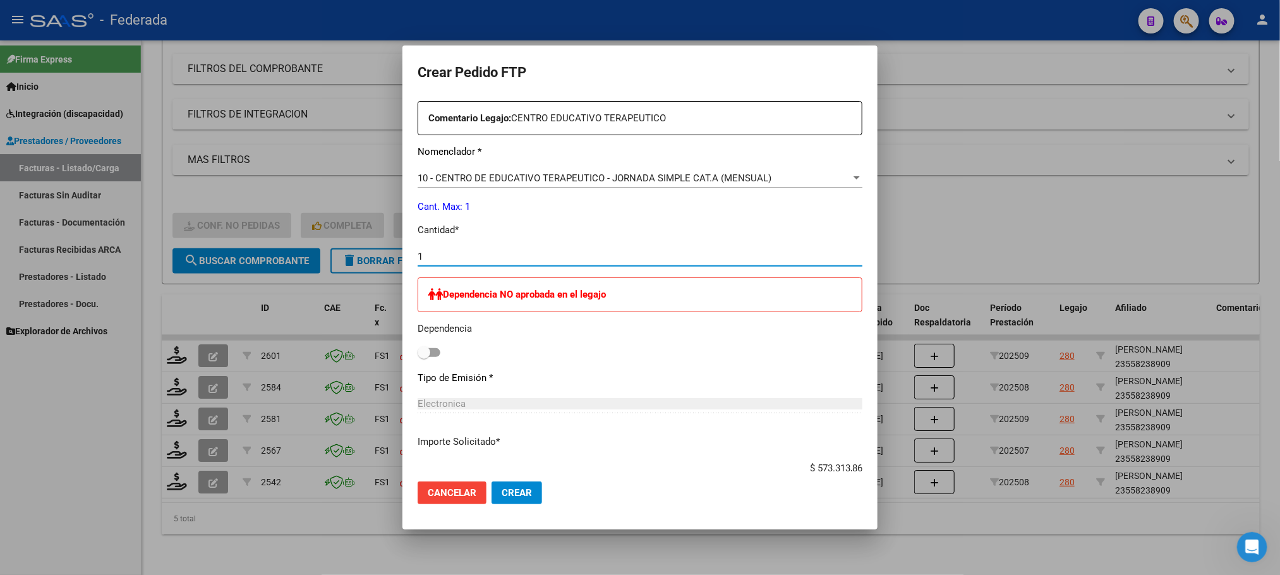
type input "1"
click at [418, 355] on span at bounding box center [424, 352] width 13 height 13
click at [423, 357] on input "checkbox" at bounding box center [423, 357] width 1 height 1
checkbox input "true"
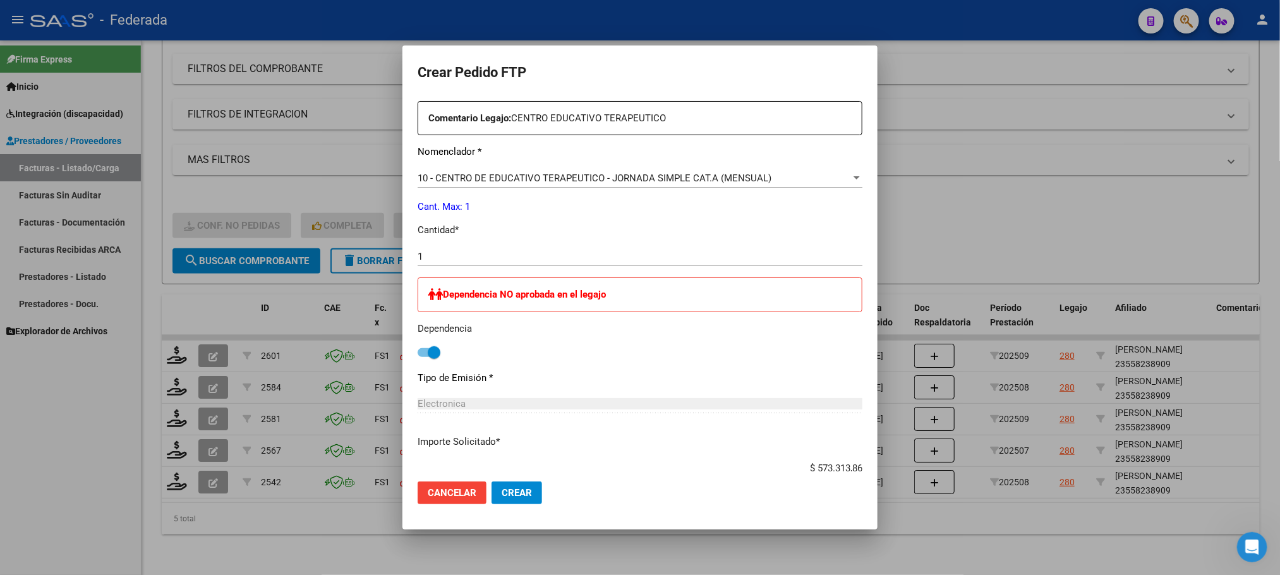
click at [476, 364] on div "Periodo Prestacion * 202509 Ingresar el Periodo Prestacion Comentario Legajo: C…" at bounding box center [640, 295] width 445 height 516
click at [473, 253] on input "1" at bounding box center [640, 256] width 445 height 11
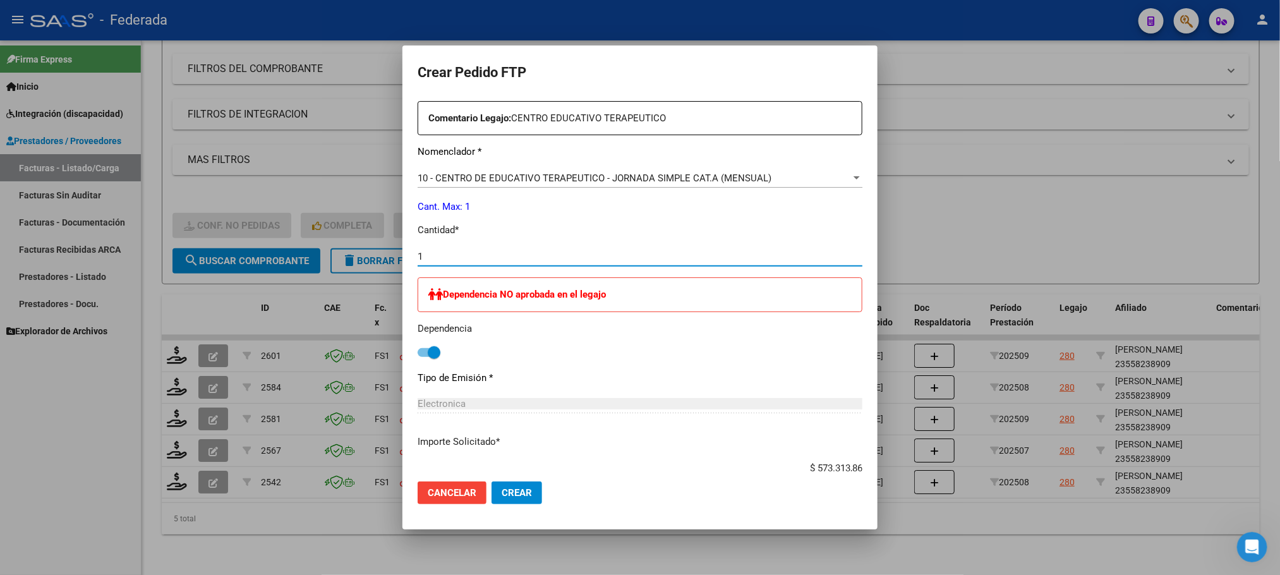
click at [438, 492] on span "Cancelar" at bounding box center [452, 492] width 49 height 11
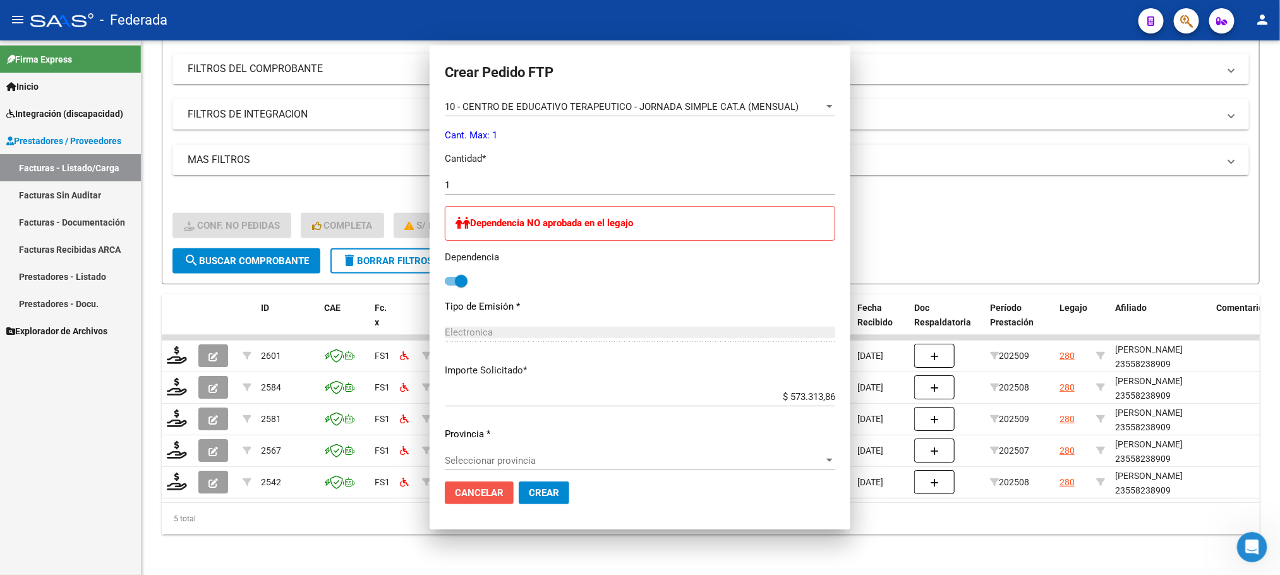
scroll to position [0, 0]
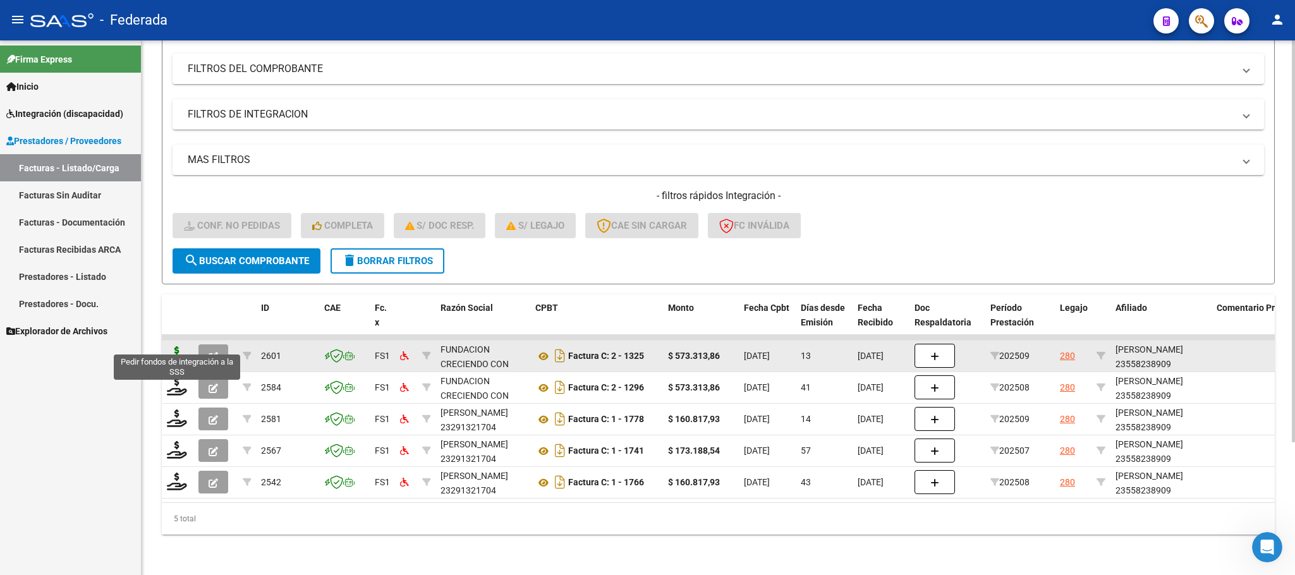
click at [171, 346] on icon at bounding box center [177, 355] width 20 height 18
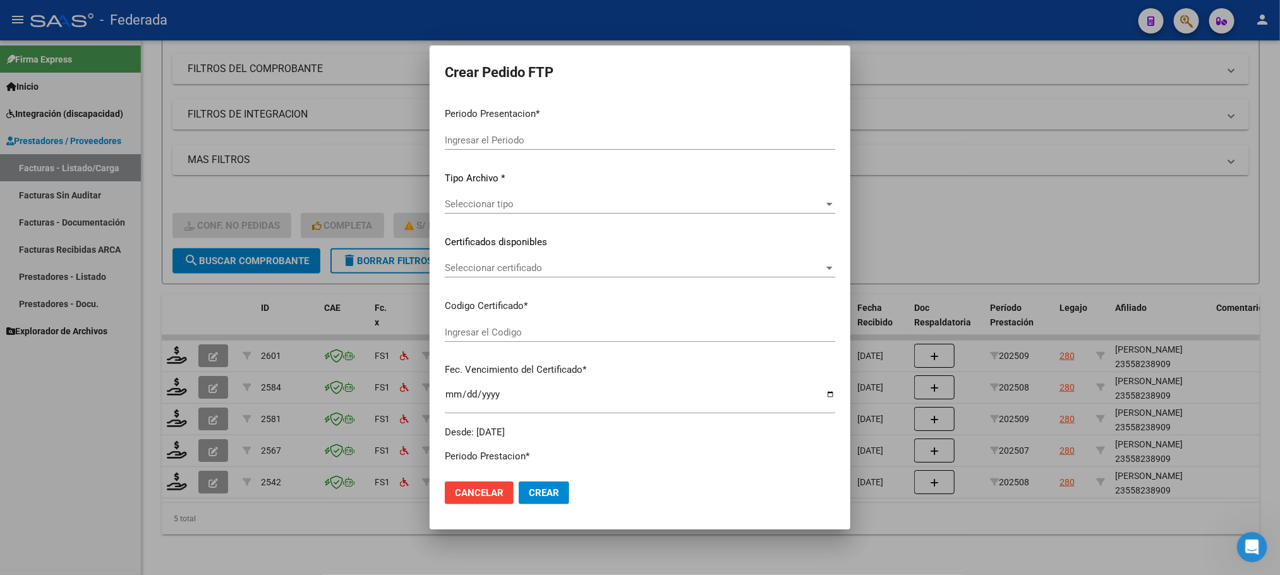
type input "202509"
type input "$ 573.313,86"
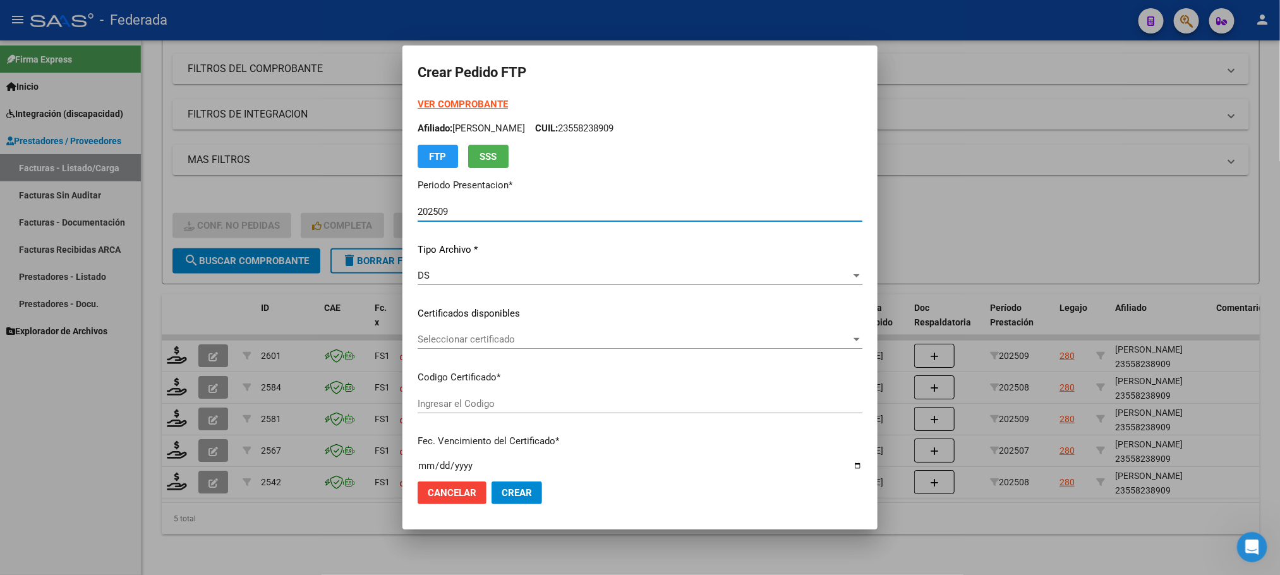
type input "ARG01000558238902023012620330126BS389"
type input "2033-01-26"
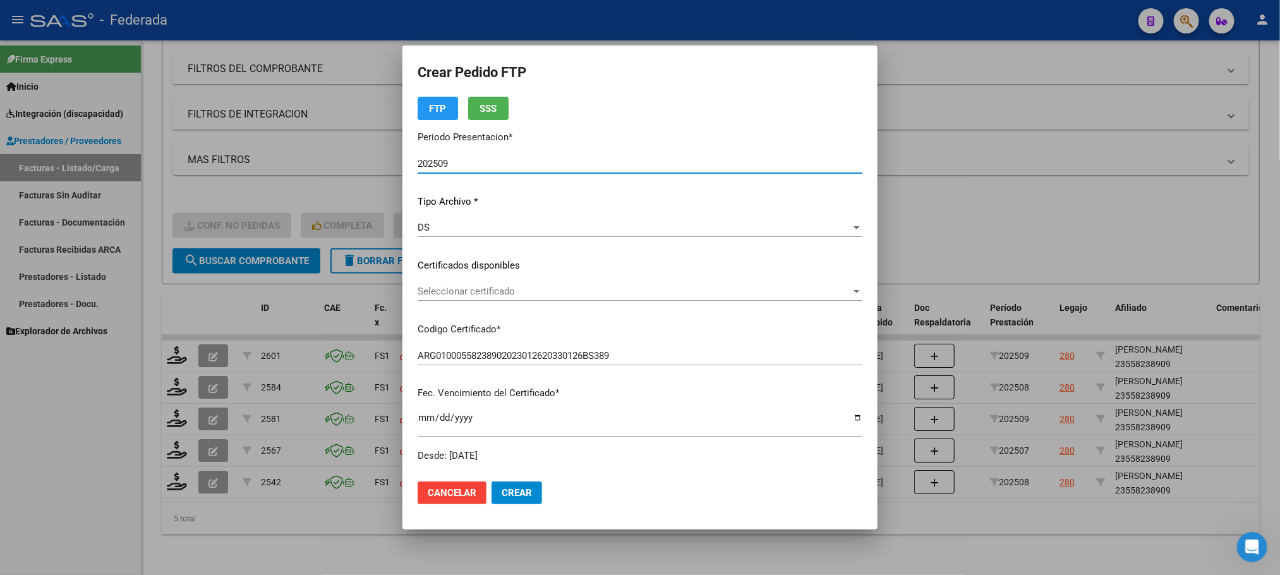
scroll to position [95, 0]
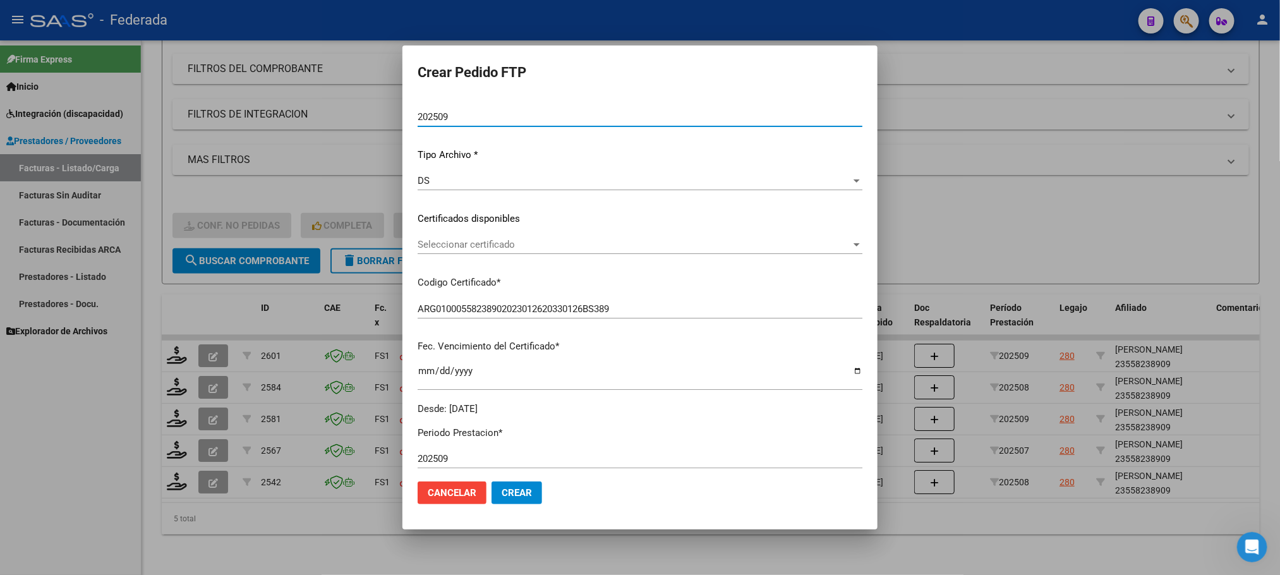
click at [454, 239] on span "Seleccionar certificado" at bounding box center [634, 244] width 433 height 11
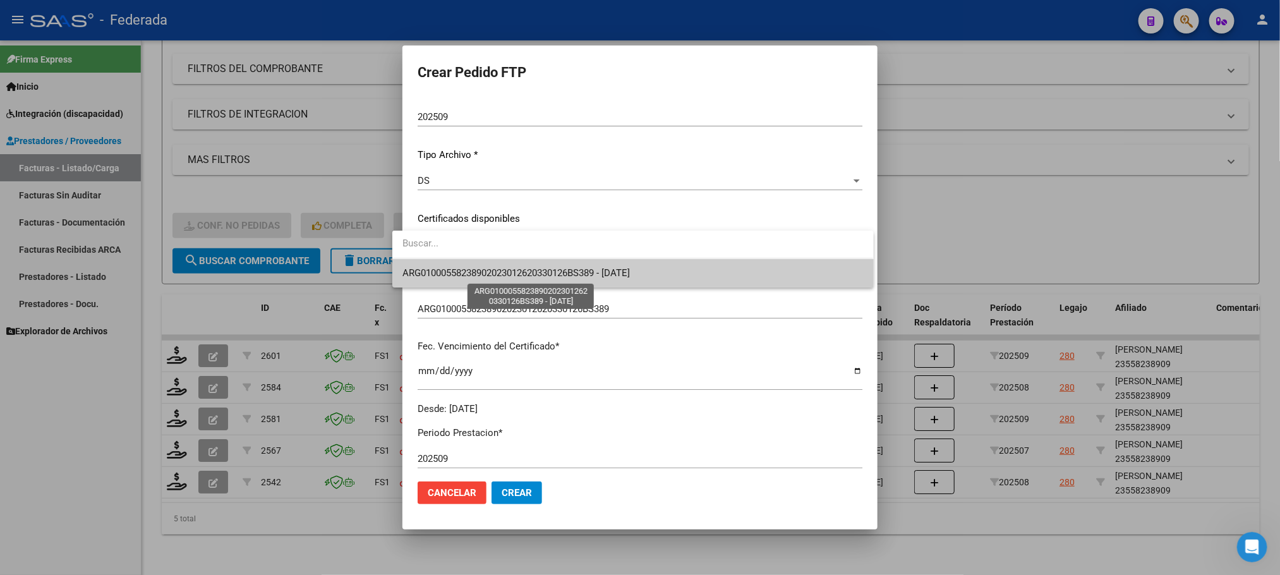
click at [457, 268] on span "ARG01000558238902023012620330126BS389 - 2033-01-26" at bounding box center [515, 272] width 227 height 11
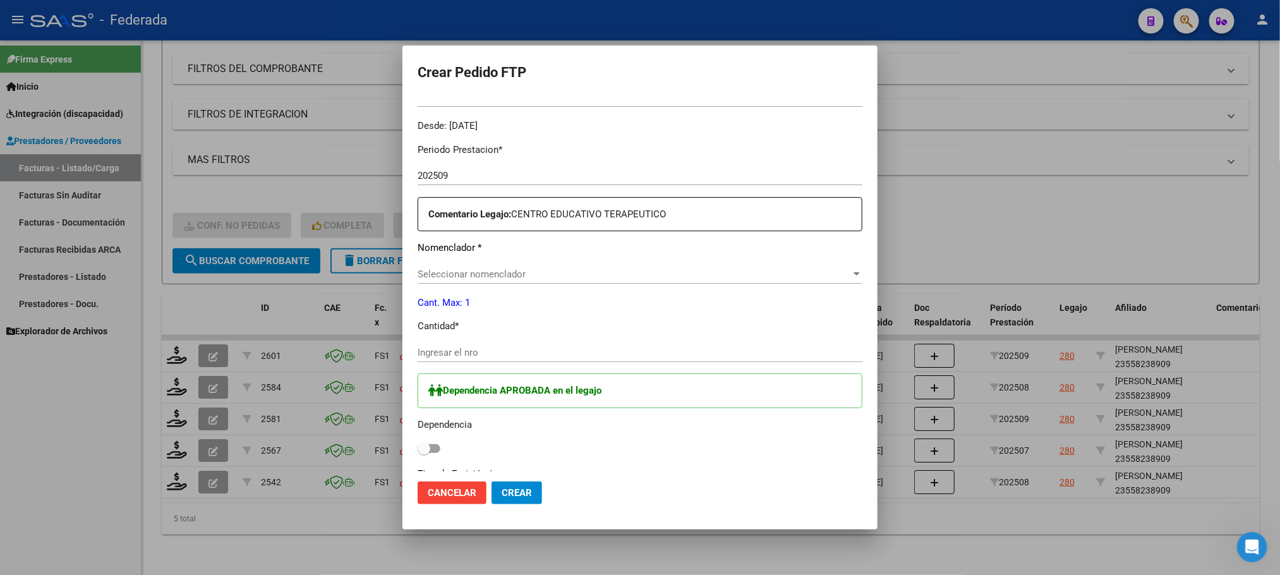
scroll to position [379, 0]
click at [457, 270] on span "Seleccionar nomenclador" at bounding box center [634, 272] width 433 height 11
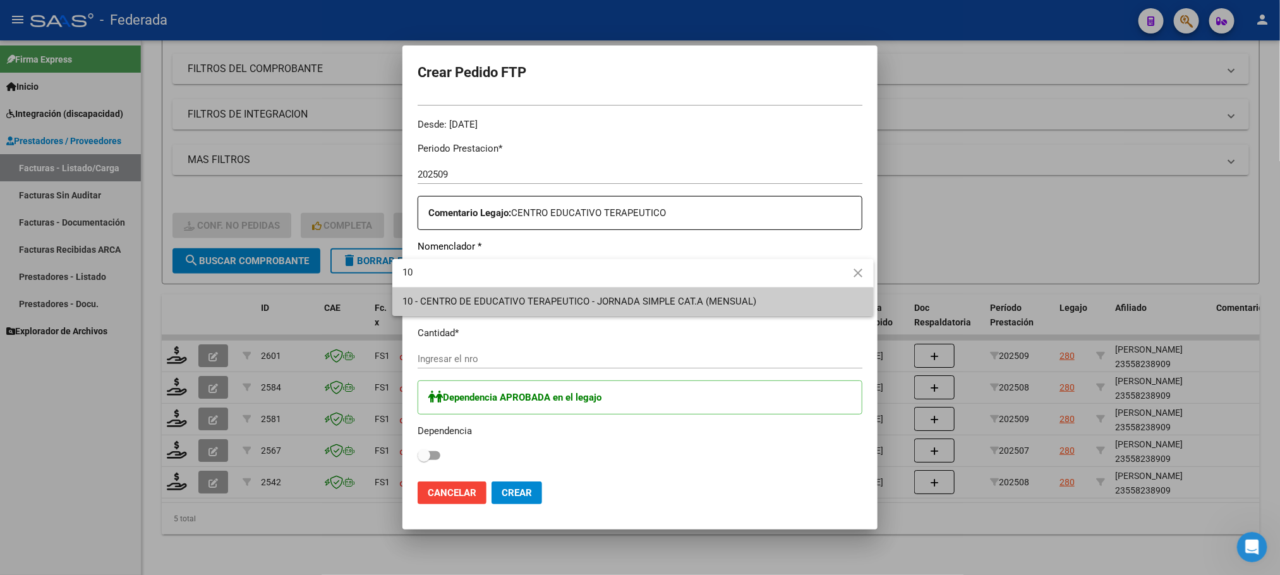
type input "10"
click at [447, 303] on span "10 - CENTRO DE EDUCATIVO TERAPEUTICO - JORNADA SIMPLE CAT.A (MENSUAL)" at bounding box center [579, 301] width 354 height 11
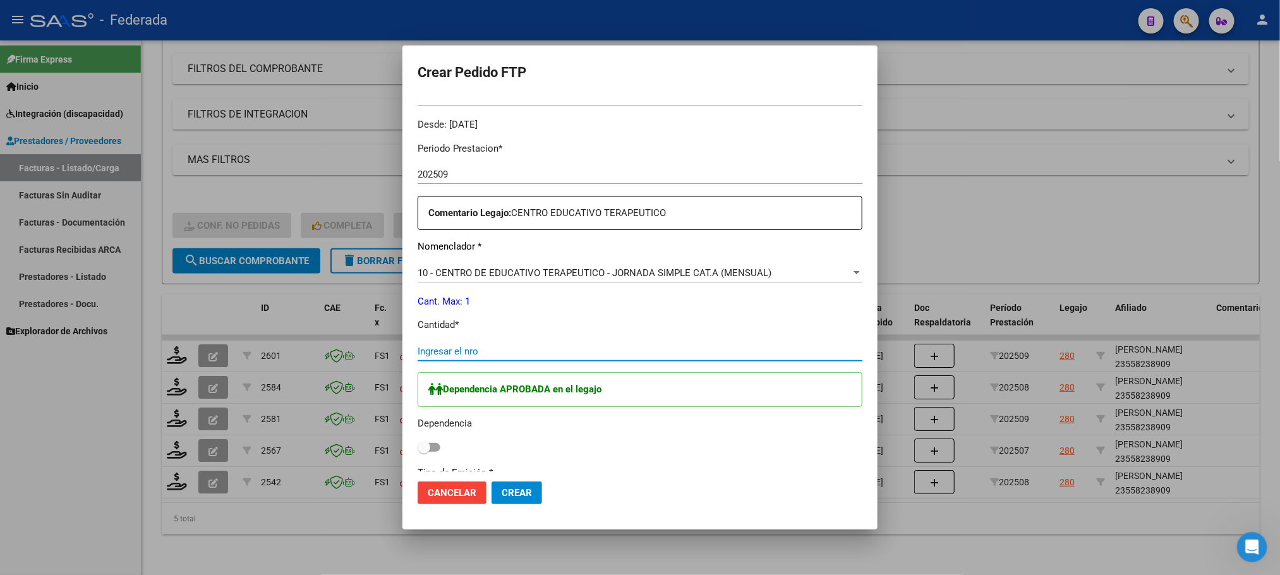
click at [442, 349] on input "Ingresar el nro" at bounding box center [640, 351] width 445 height 11
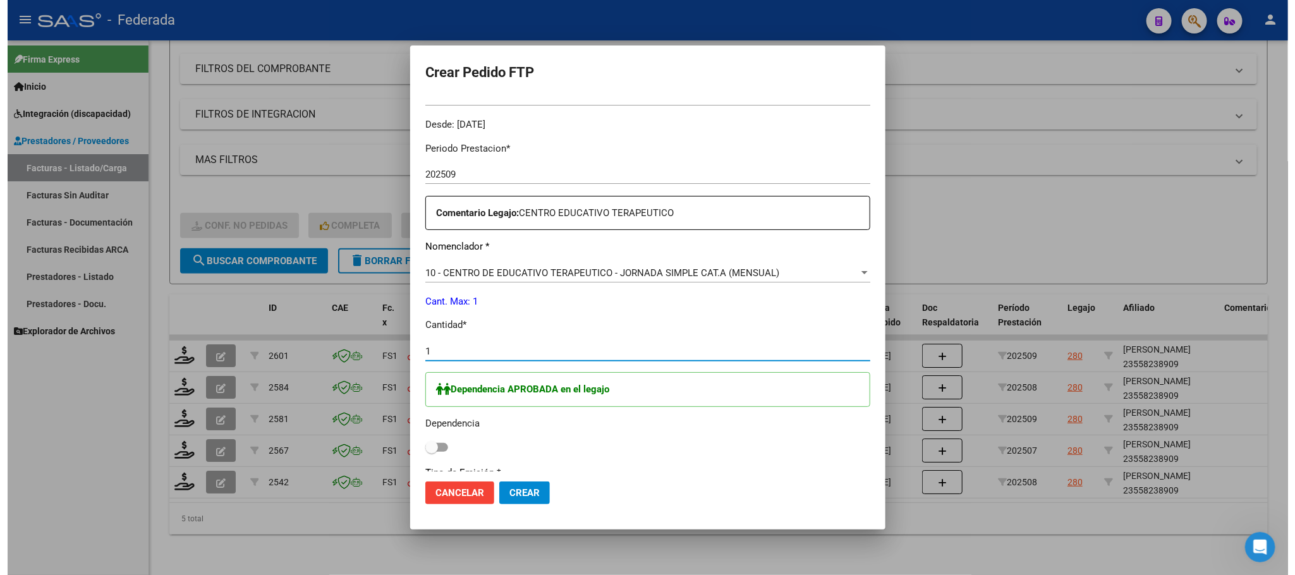
scroll to position [555, 0]
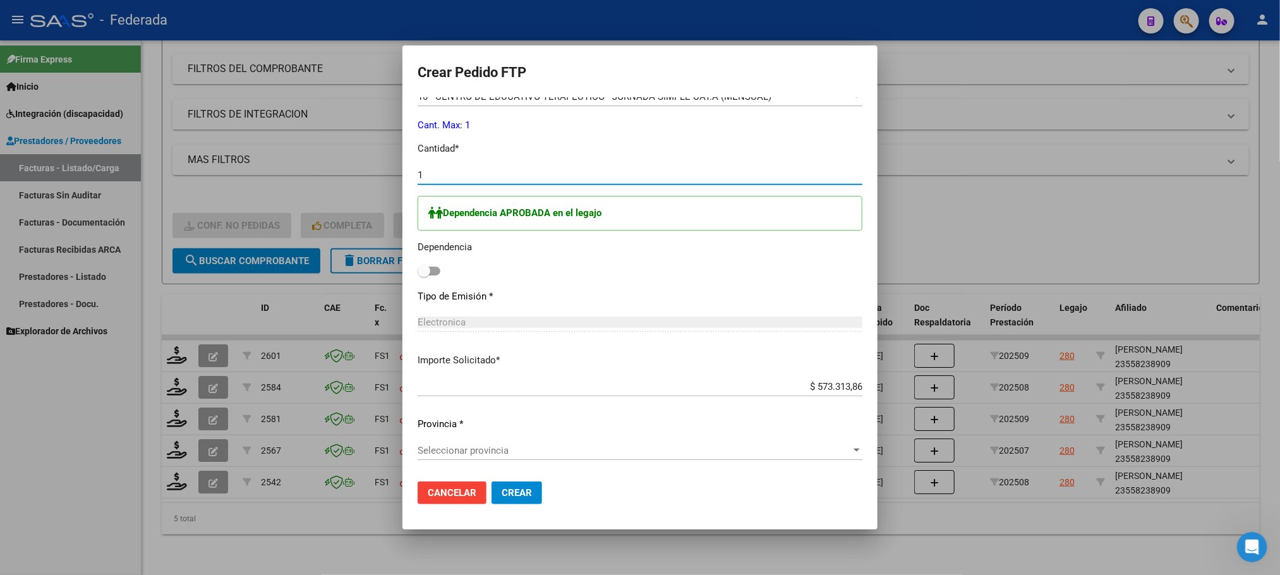
type input "1"
click at [418, 270] on span at bounding box center [424, 271] width 13 height 13
click at [423, 275] on input "checkbox" at bounding box center [423, 275] width 1 height 1
checkbox input "true"
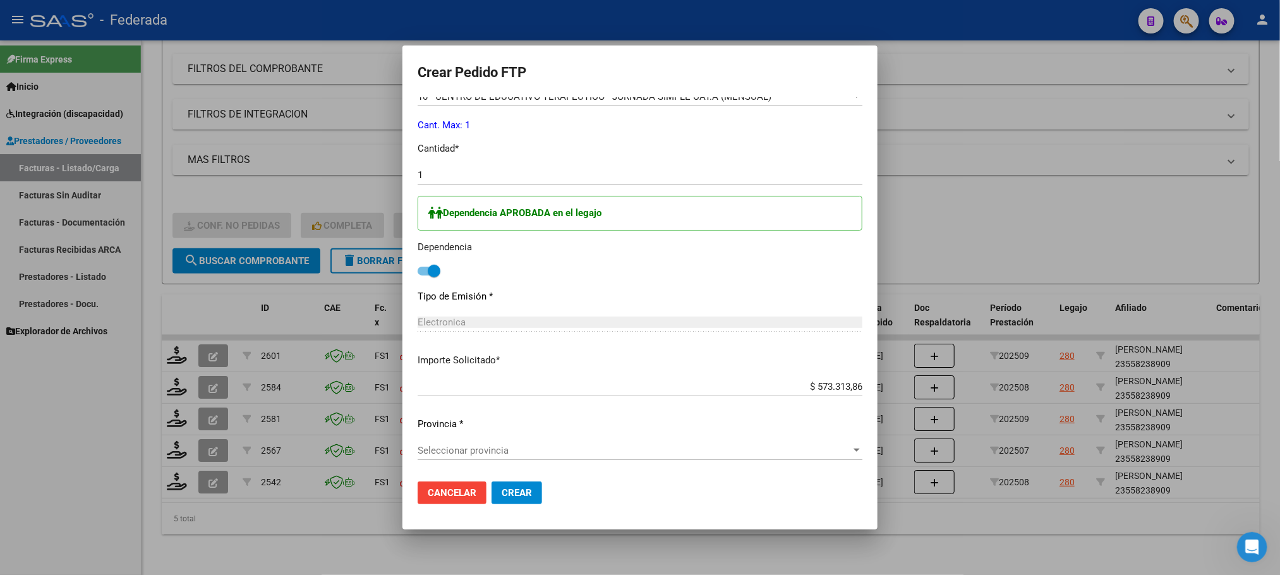
click at [471, 455] on span "Seleccionar provincia" at bounding box center [634, 450] width 433 height 11
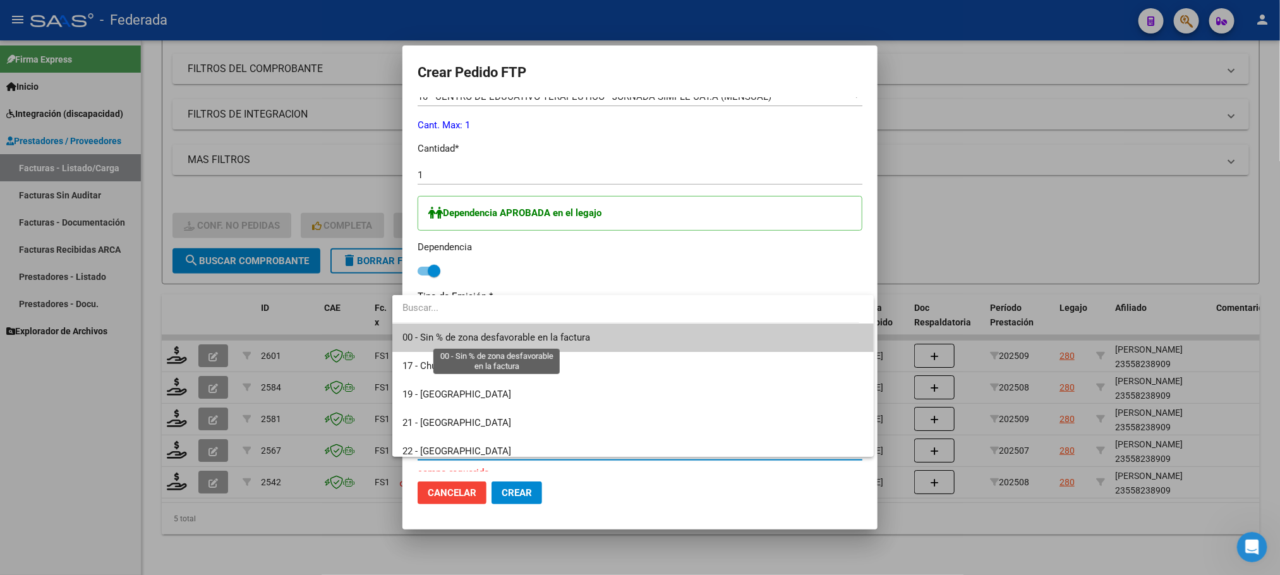
click at [480, 332] on span "00 - Sin % de zona desfavorable en la factura" at bounding box center [496, 337] width 188 height 11
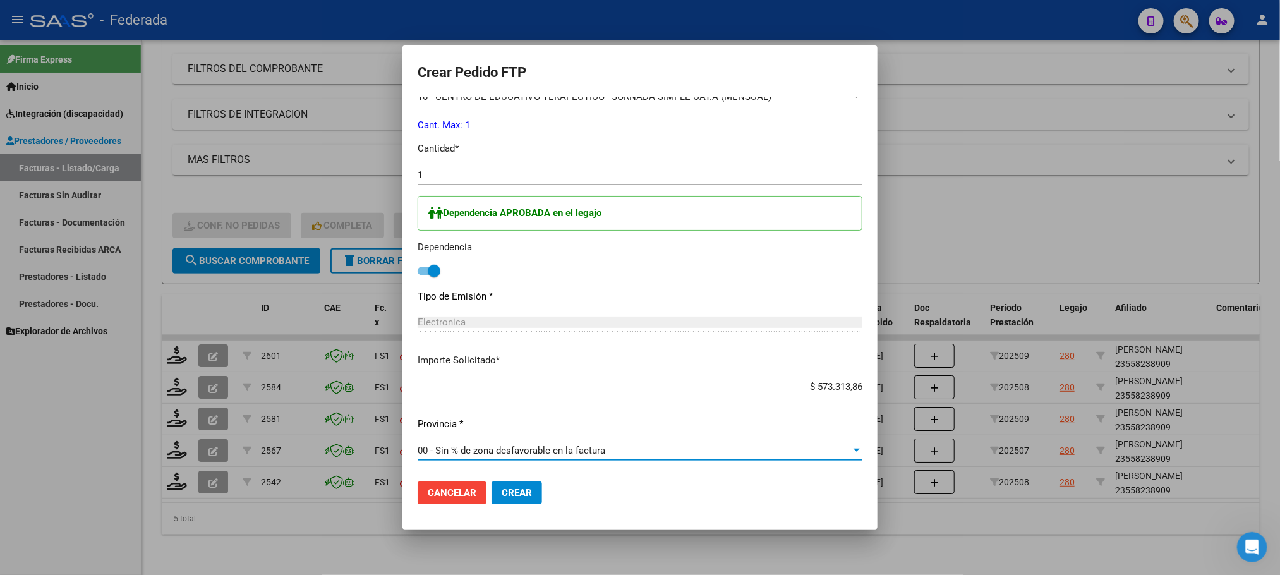
click at [499, 484] on button "Crear" at bounding box center [517, 492] width 51 height 23
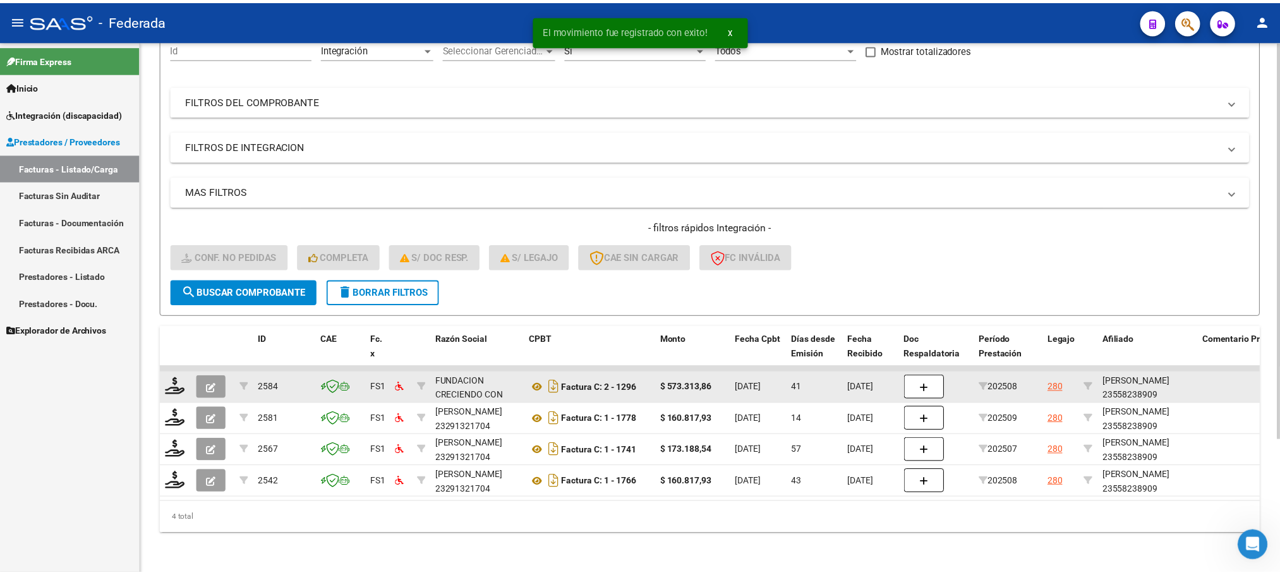
scroll to position [144, 0]
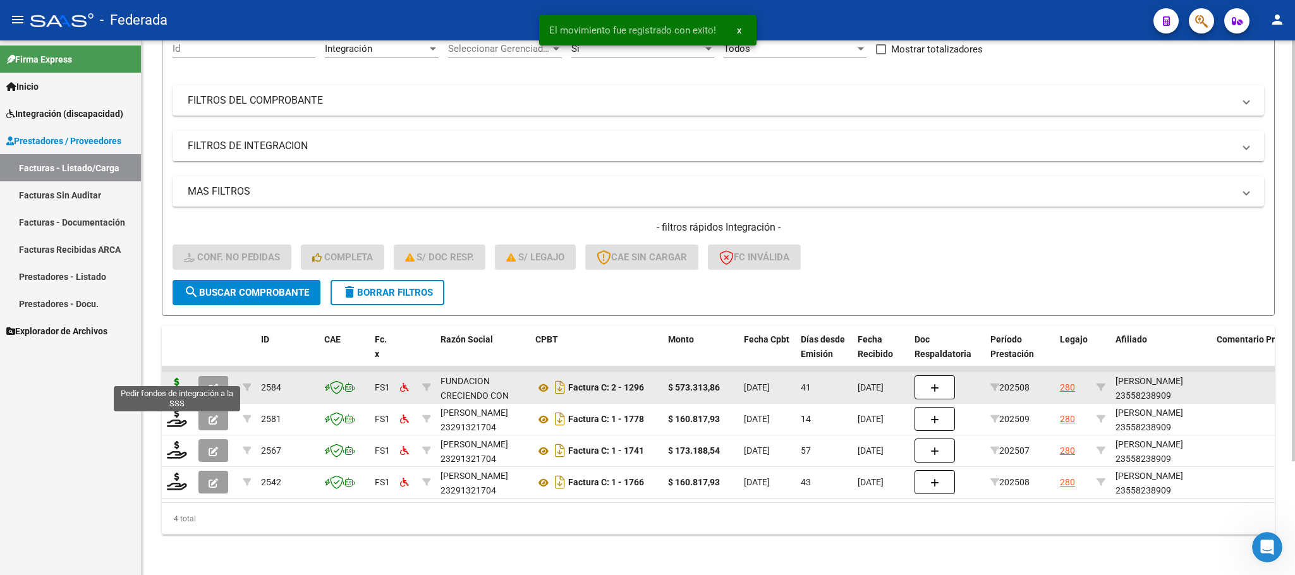
click at [181, 378] on icon at bounding box center [177, 387] width 20 height 18
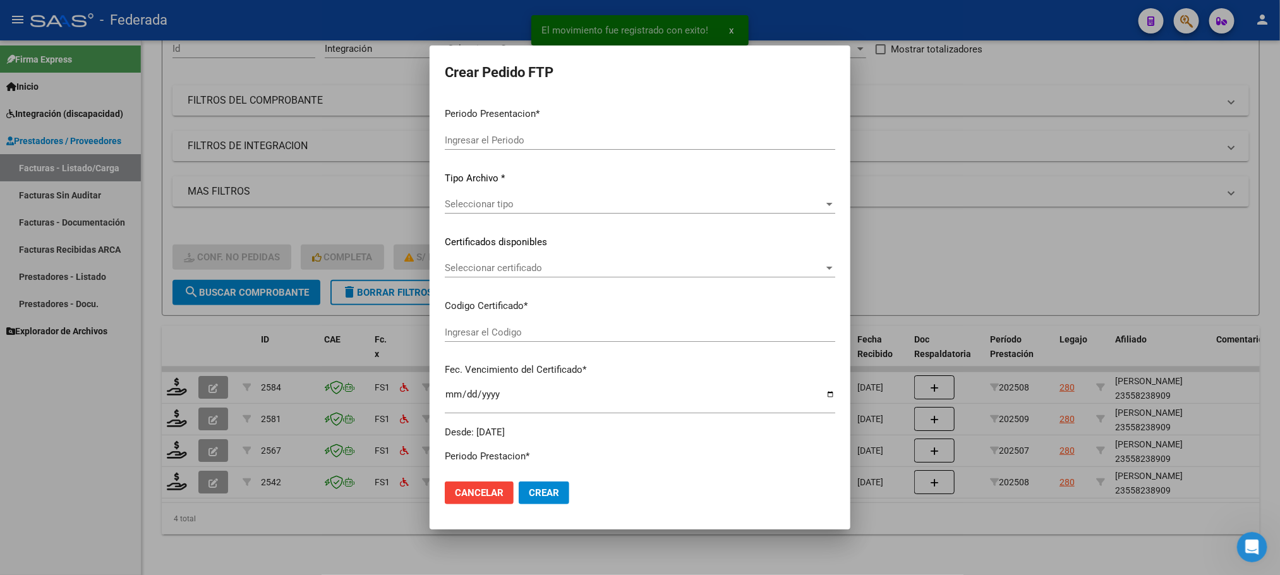
type input "202509"
type input "202508"
type input "$ 573.313,86"
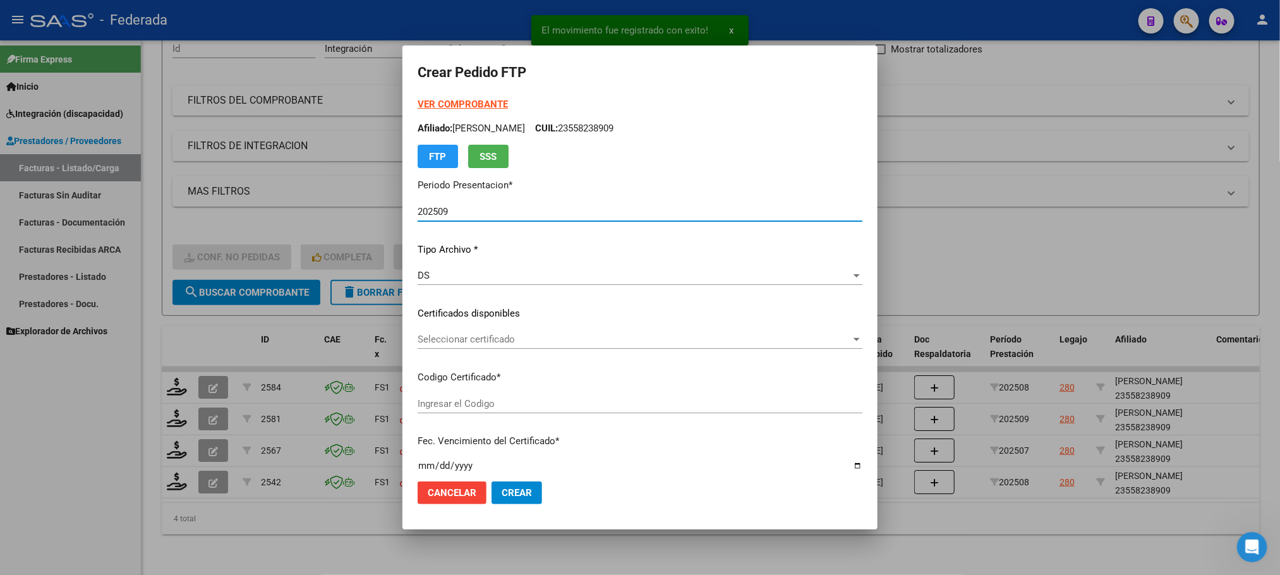
type input "ARG01000558238902023012620330126BS389"
type input "2033-01-26"
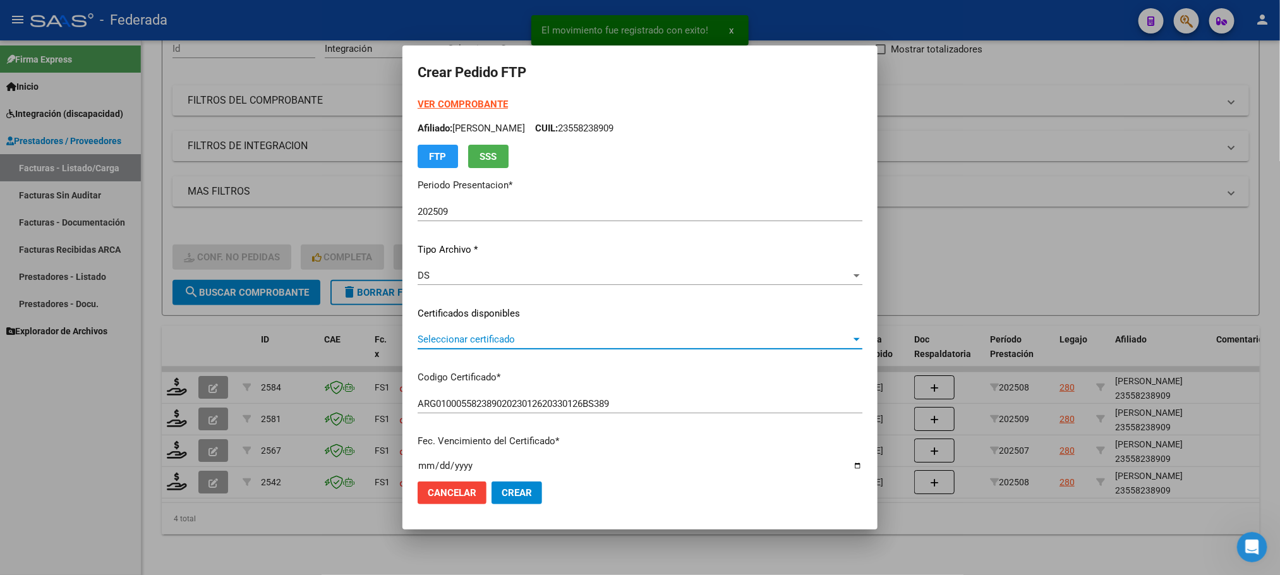
click at [438, 342] on span "Seleccionar certificado" at bounding box center [634, 339] width 433 height 11
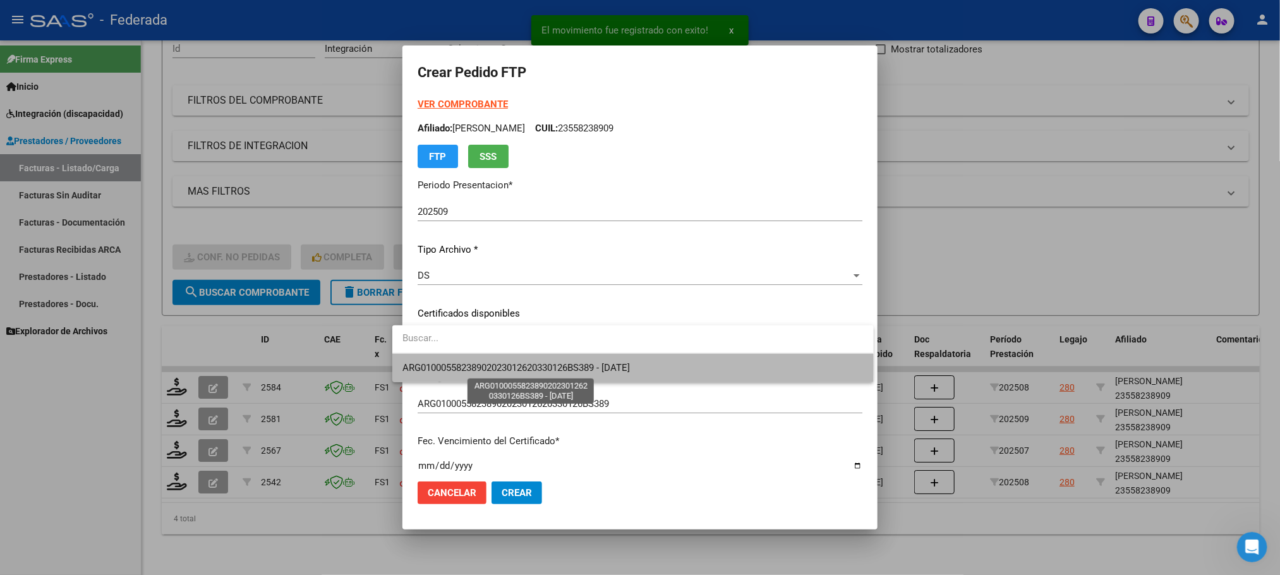
click at [444, 366] on span "ARG01000558238902023012620330126BS389 - 2033-01-26" at bounding box center [515, 367] width 227 height 11
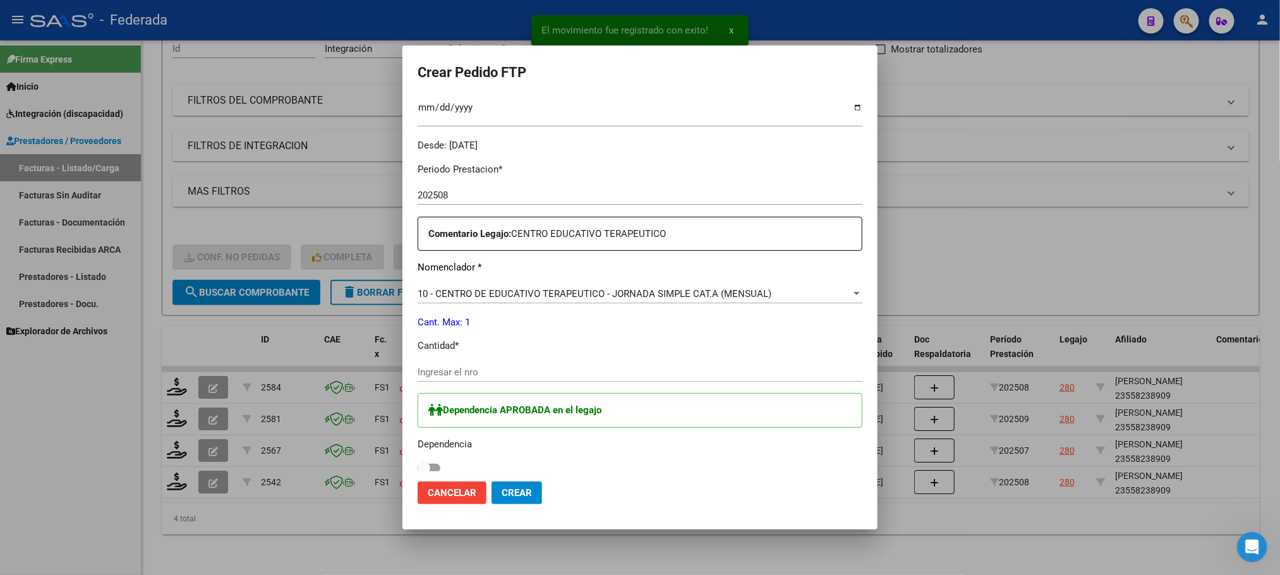
scroll to position [379, 0]
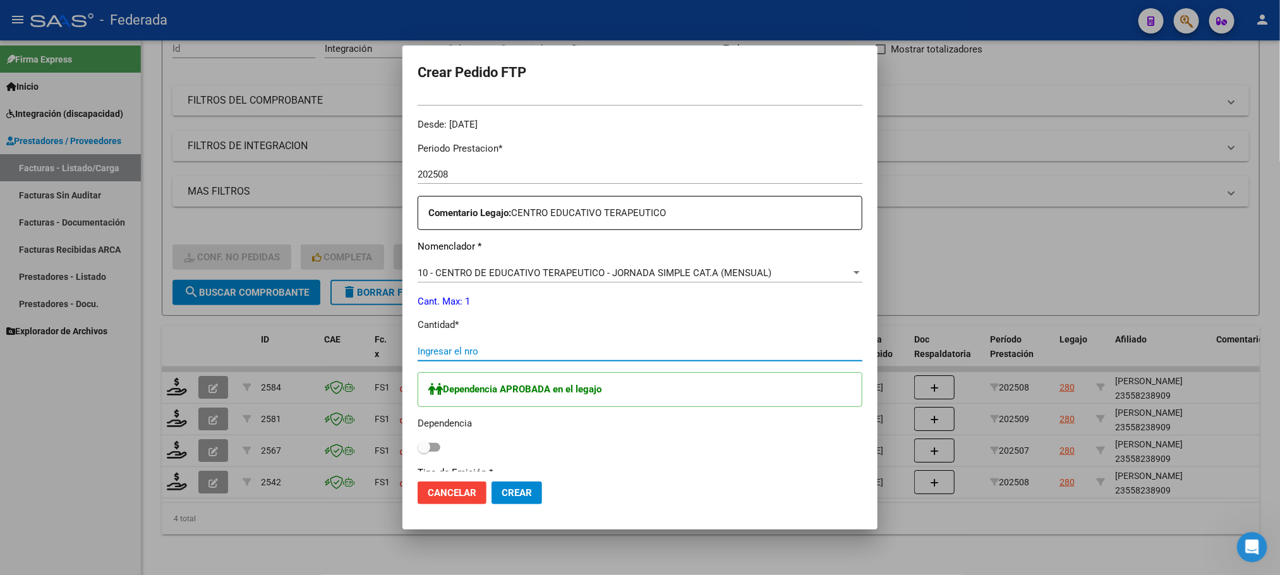
click at [467, 349] on input "Ingresar el nro" at bounding box center [640, 351] width 445 height 11
type input "1"
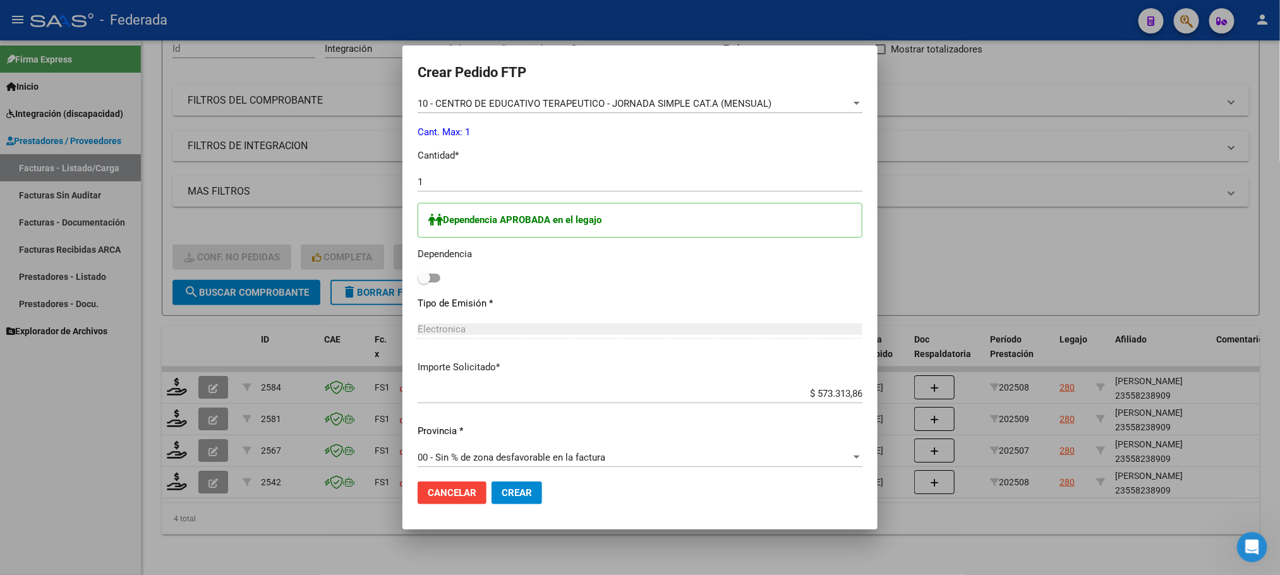
scroll to position [555, 0]
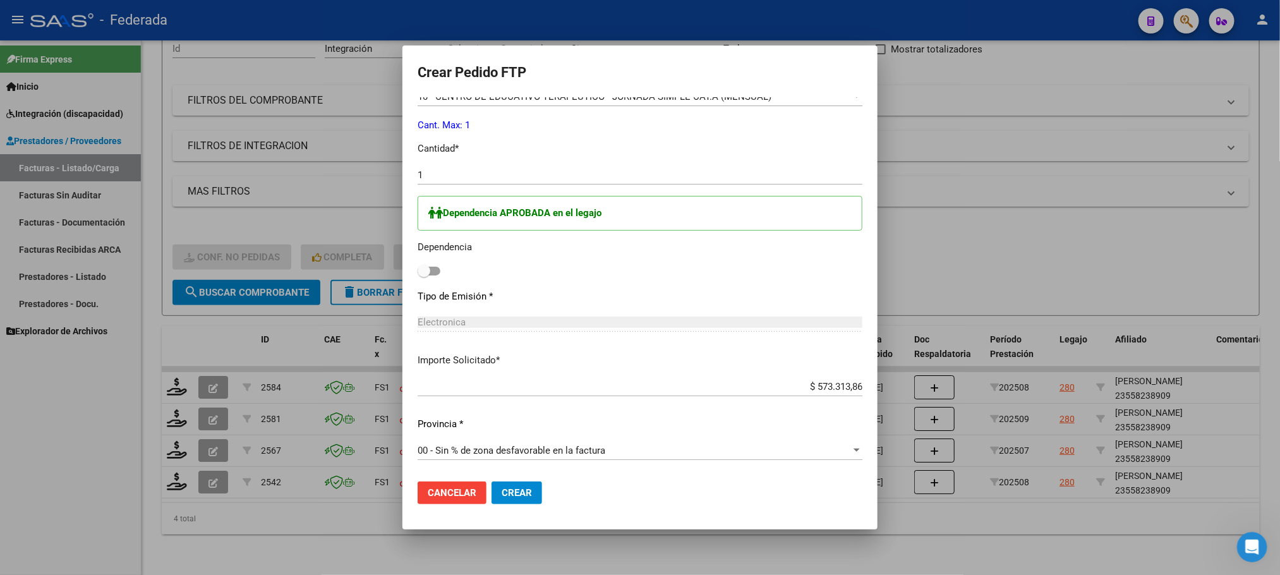
click at [418, 279] on label at bounding box center [429, 270] width 23 height 15
click at [423, 276] on input "checkbox" at bounding box center [423, 275] width 1 height 1
checkbox input "true"
click at [510, 487] on span "Crear" at bounding box center [517, 492] width 30 height 11
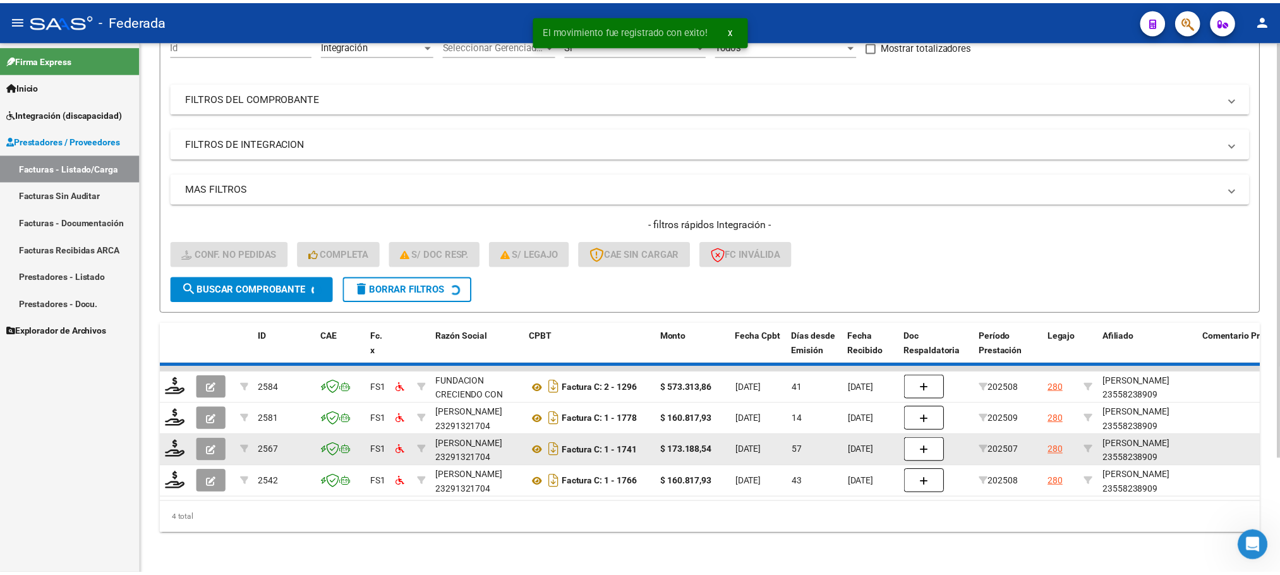
scroll to position [112, 0]
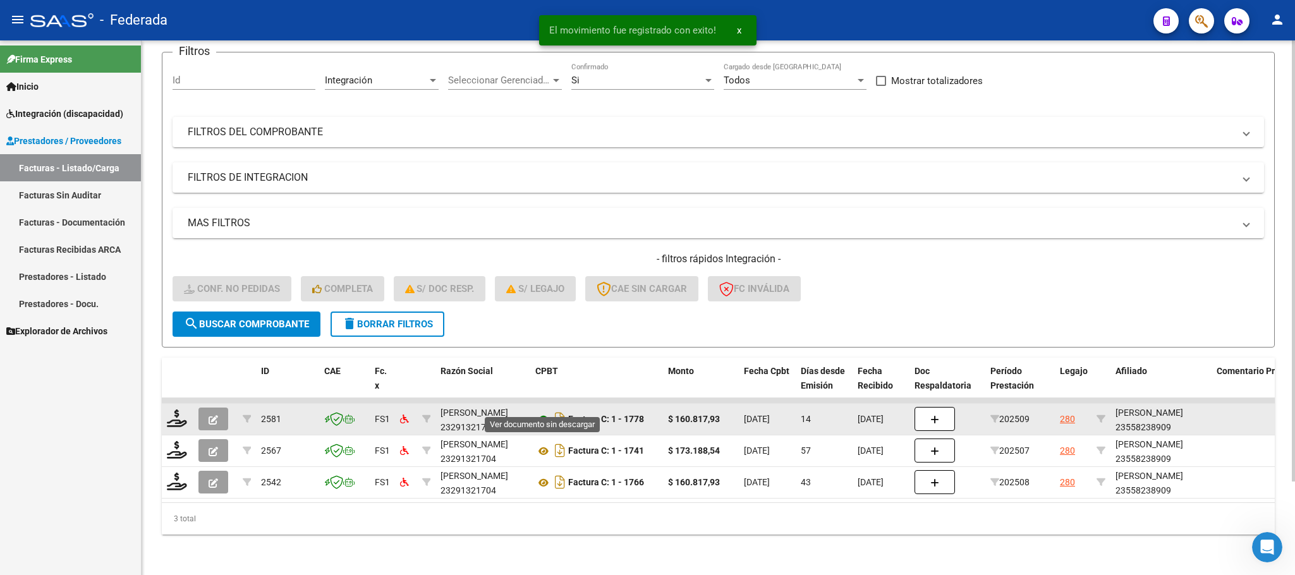
click at [542, 412] on icon at bounding box center [543, 419] width 16 height 15
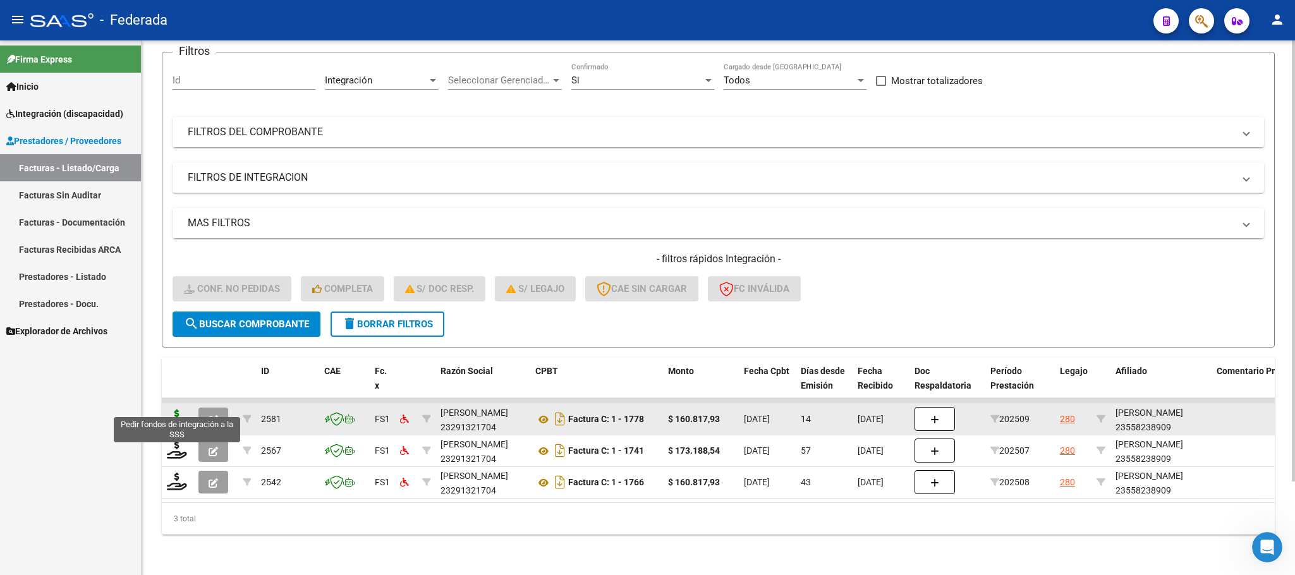
click at [169, 409] on icon at bounding box center [177, 418] width 20 height 18
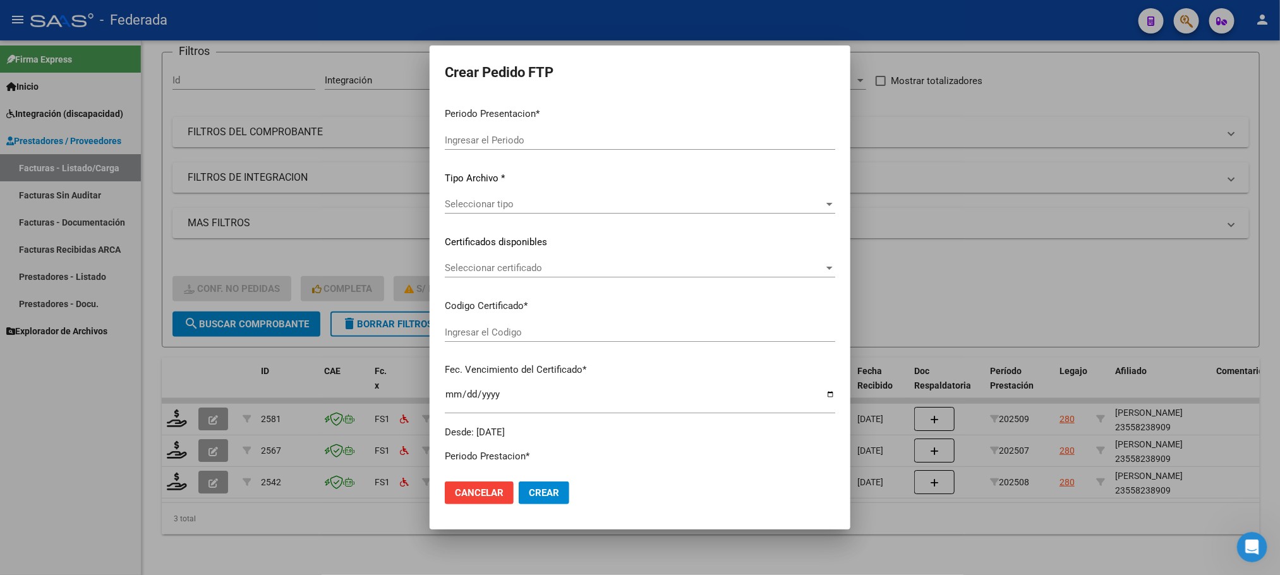
type input "202509"
type input "$ 160.817,93"
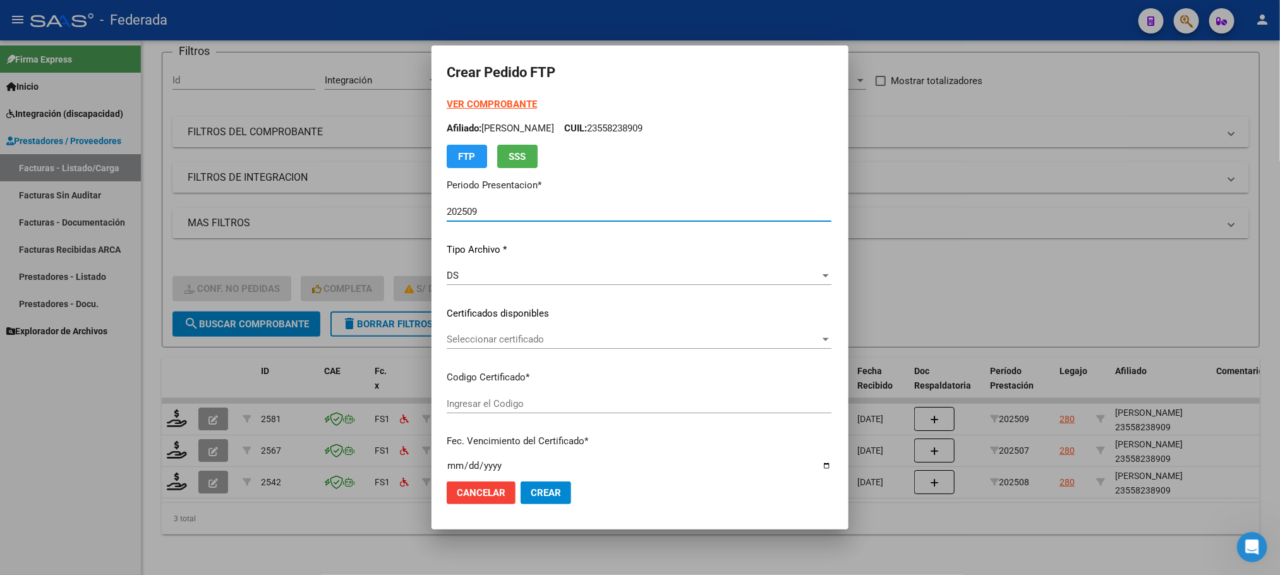
type input "ARG01000558238902023012620330126BS389"
type input "2033-01-26"
click at [447, 336] on span "Seleccionar certificado" at bounding box center [633, 339] width 373 height 11
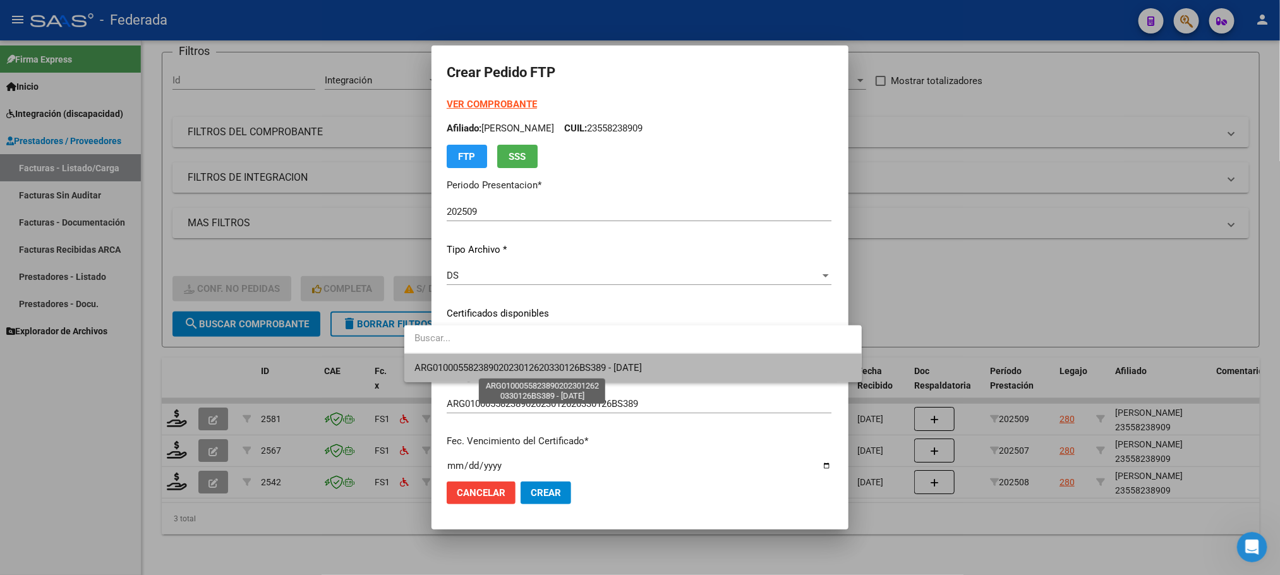
click at [448, 370] on span "ARG01000558238902023012620330126BS389 - 2033-01-26" at bounding box center [527, 367] width 227 height 11
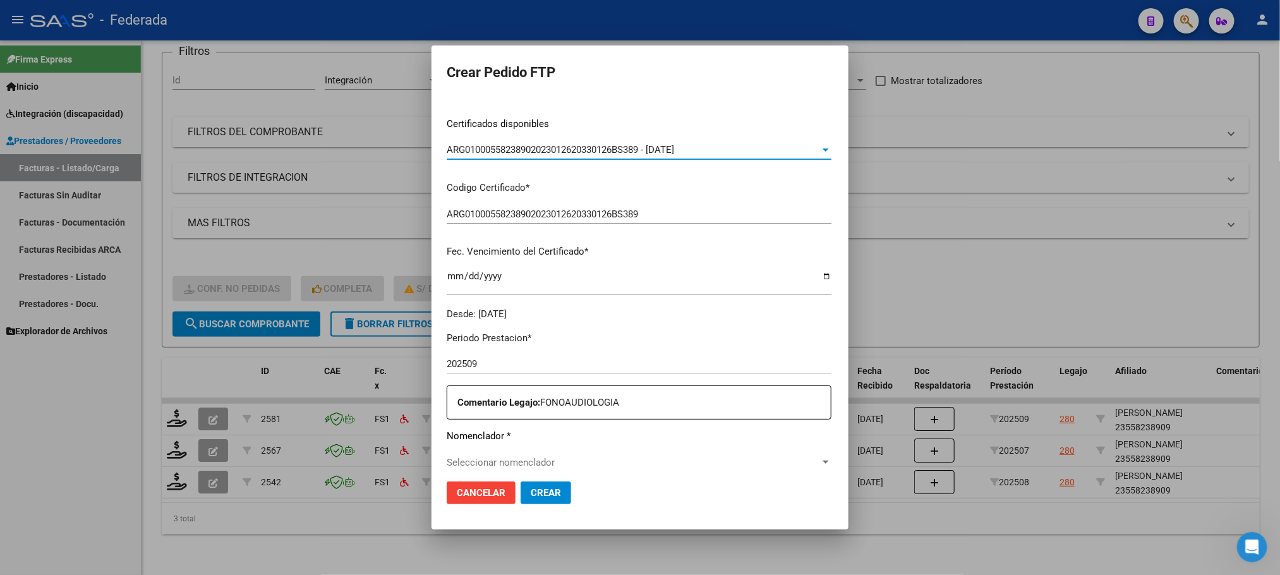
scroll to position [284, 0]
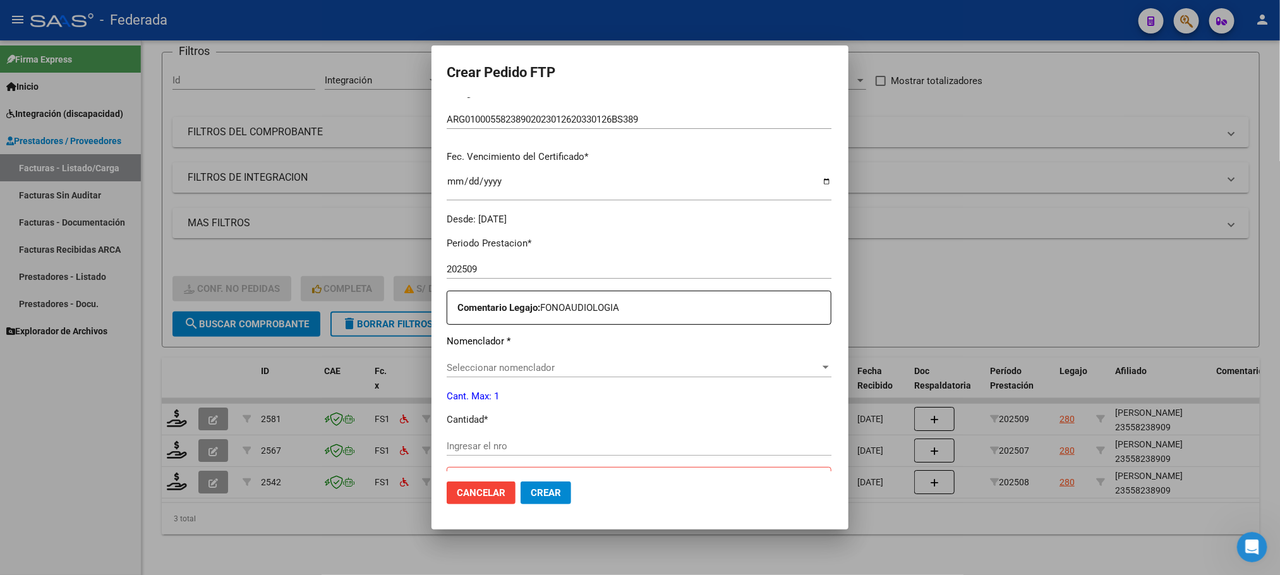
click at [462, 358] on div "Seleccionar nomenclador Seleccionar nomenclador" at bounding box center [639, 367] width 385 height 19
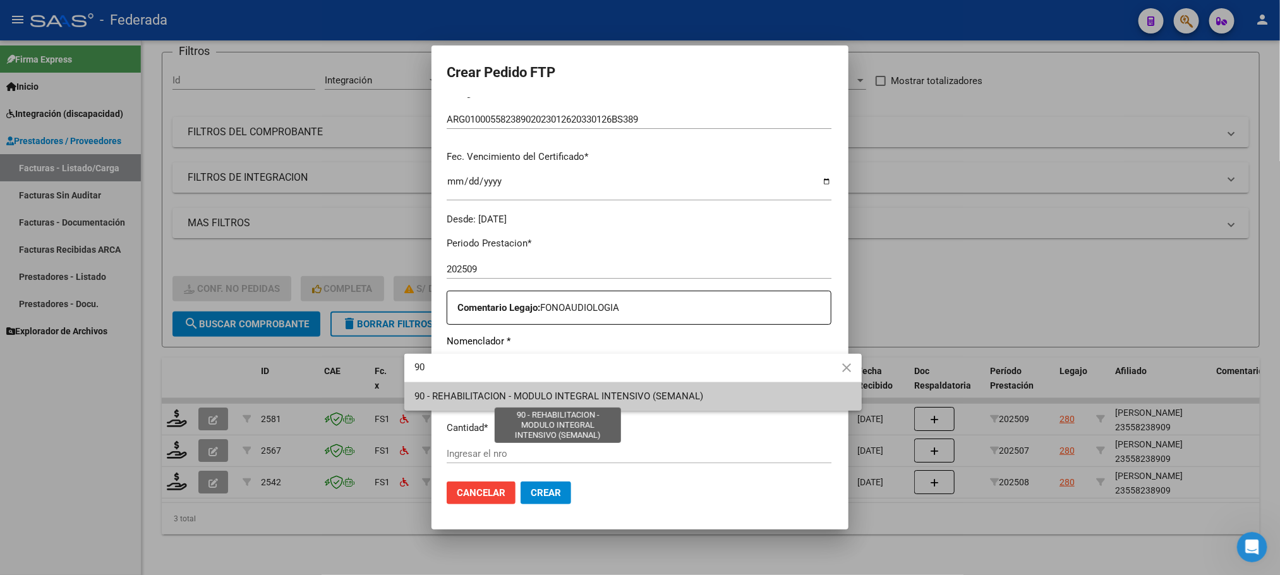
type input "90"
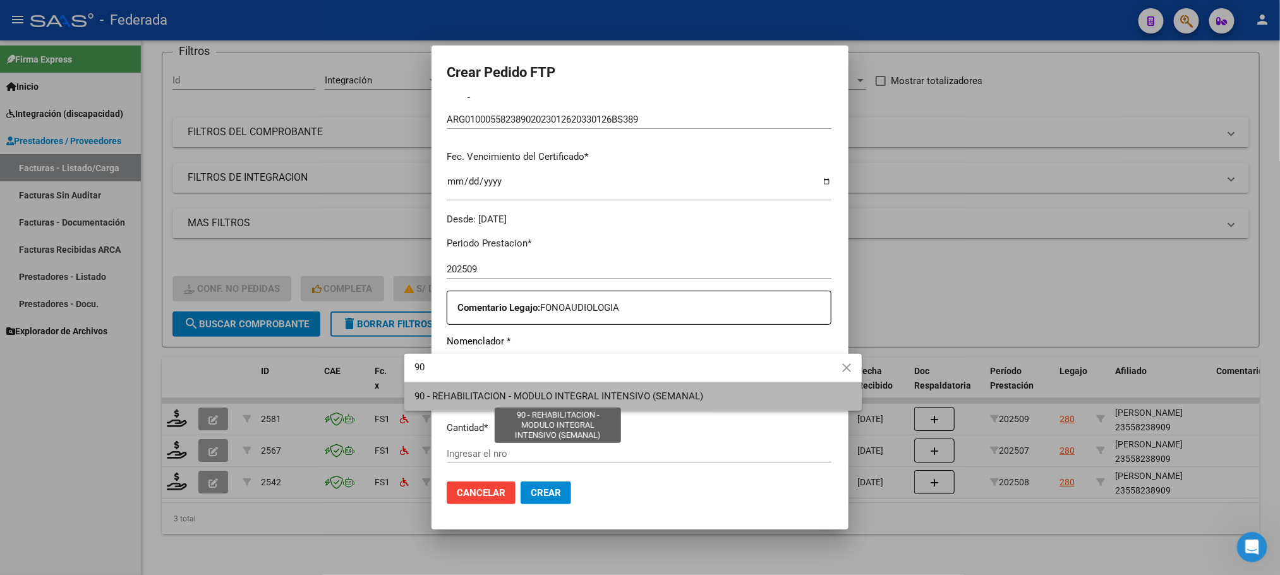
click at [466, 390] on span "90 - REHABILITACION - MODULO INTEGRAL INTENSIVO (SEMANAL)" at bounding box center [558, 395] width 289 height 11
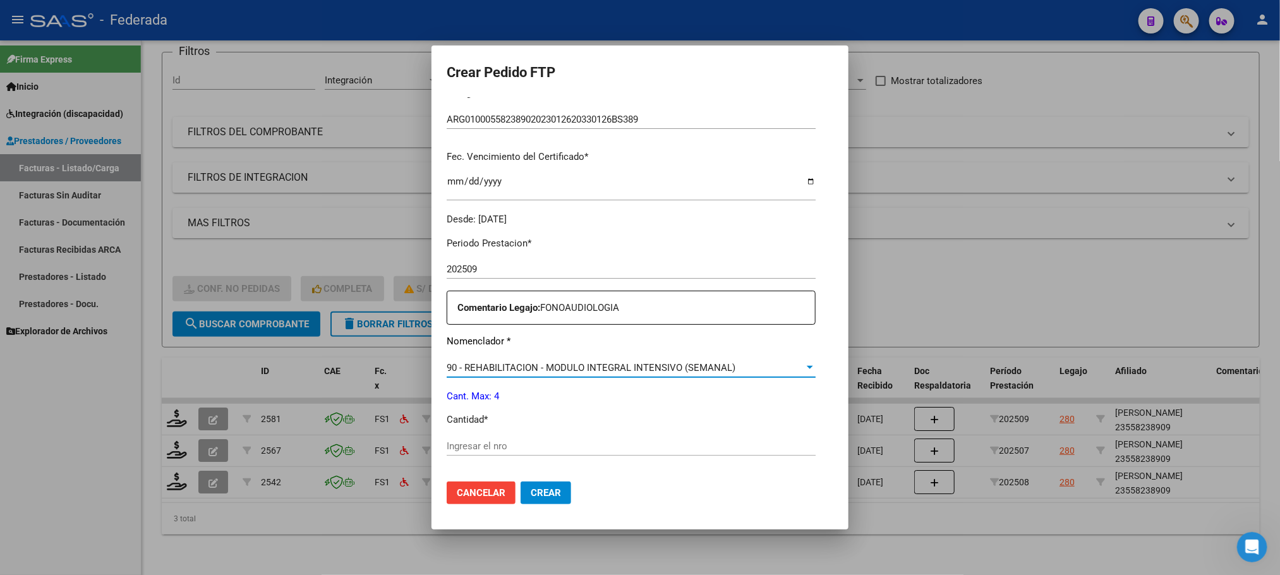
click at [459, 446] on input "Ingresar el nro" at bounding box center [631, 445] width 369 height 11
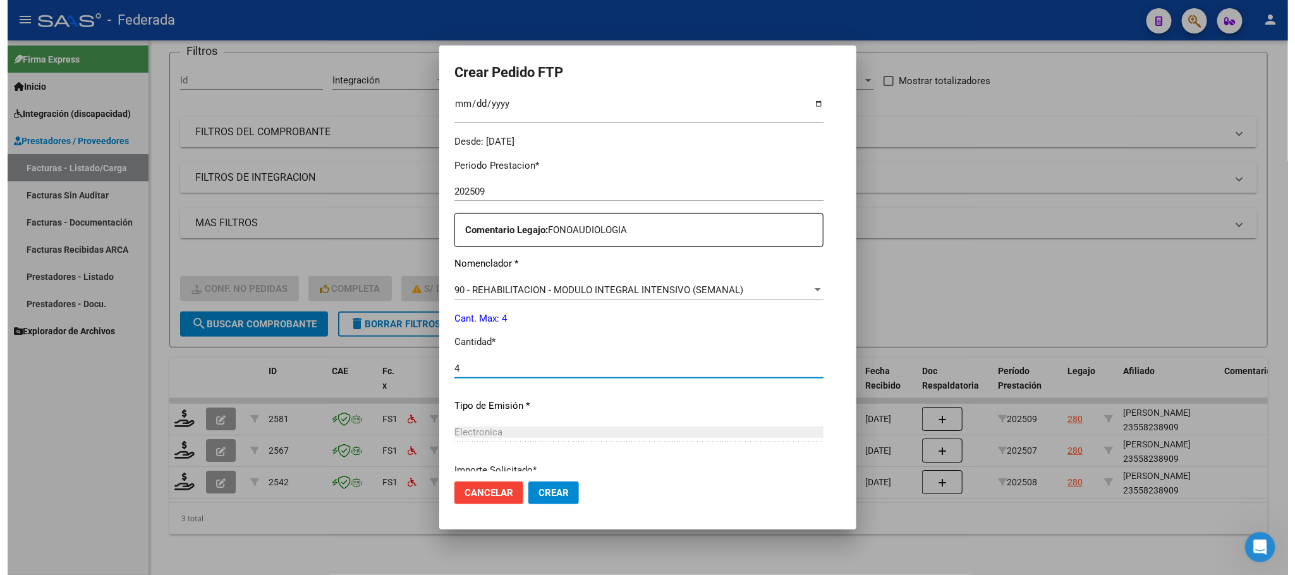
scroll to position [472, 0]
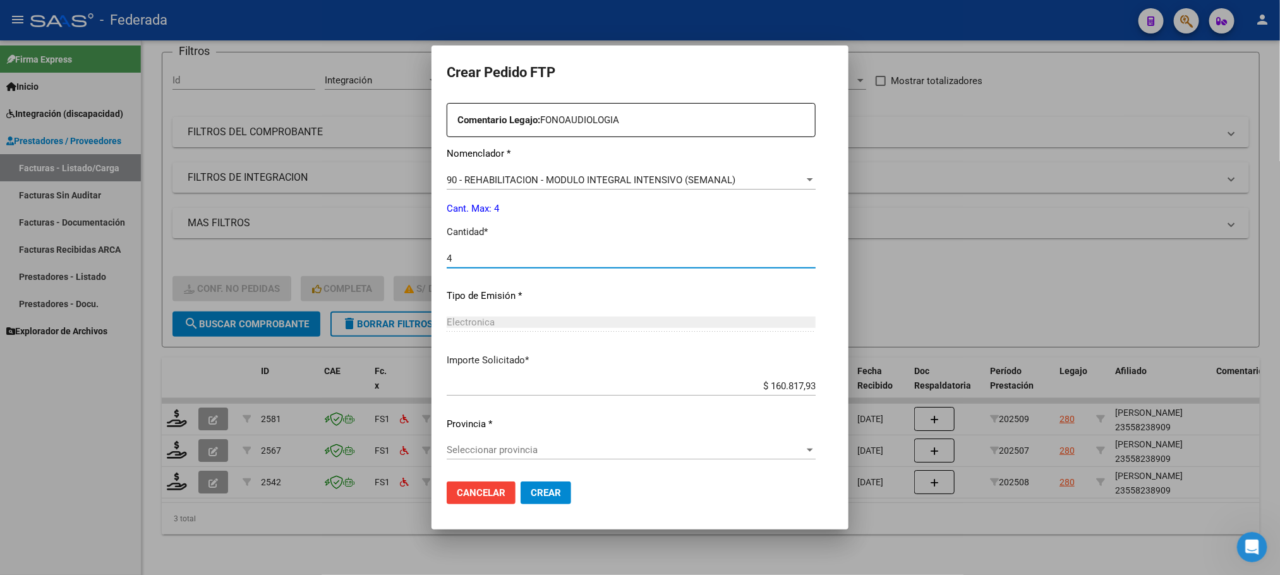
type input "4"
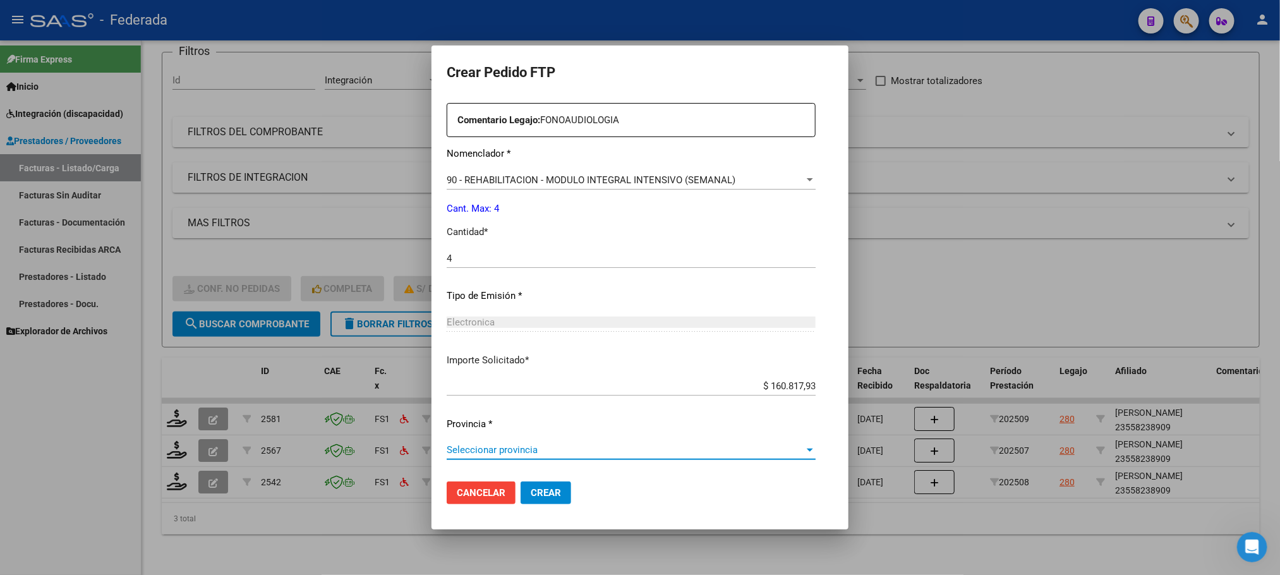
click at [518, 455] on span "Seleccionar provincia" at bounding box center [626, 449] width 358 height 11
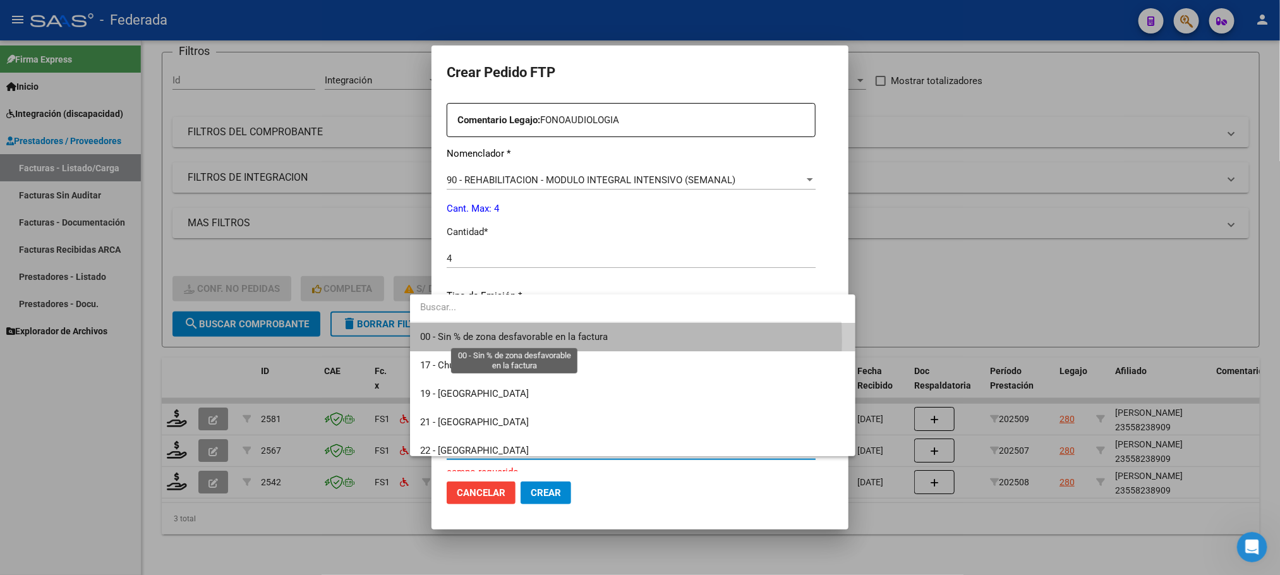
click at [491, 341] on span "00 - Sin % de zona desfavorable en la factura" at bounding box center [514, 336] width 188 height 11
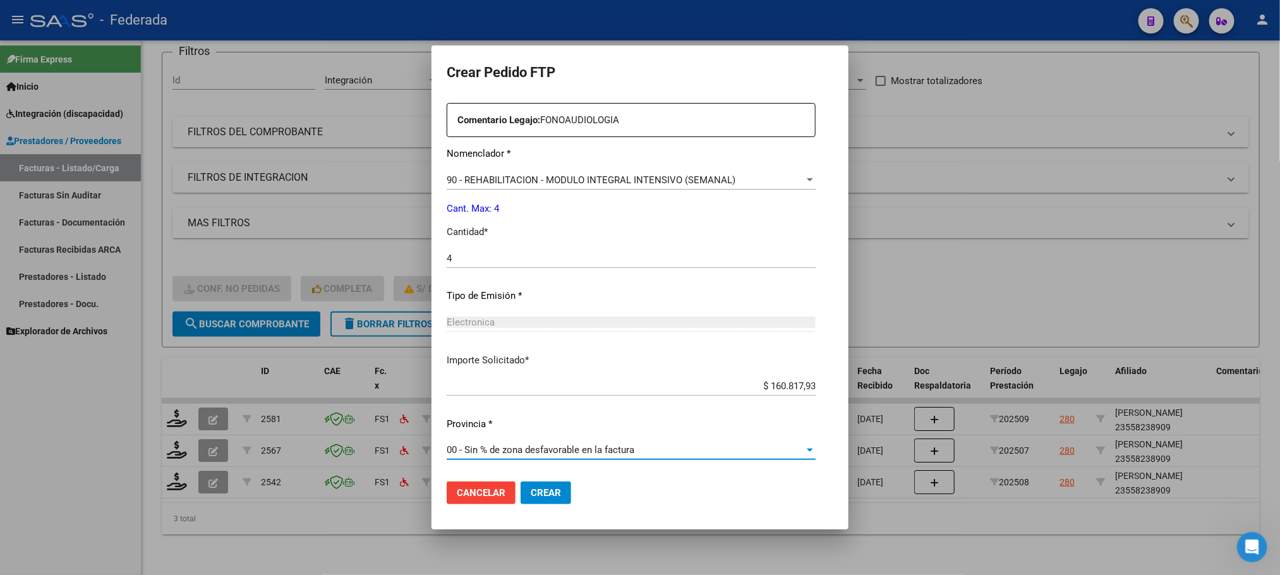
click at [531, 493] on span "Crear" at bounding box center [546, 492] width 30 height 11
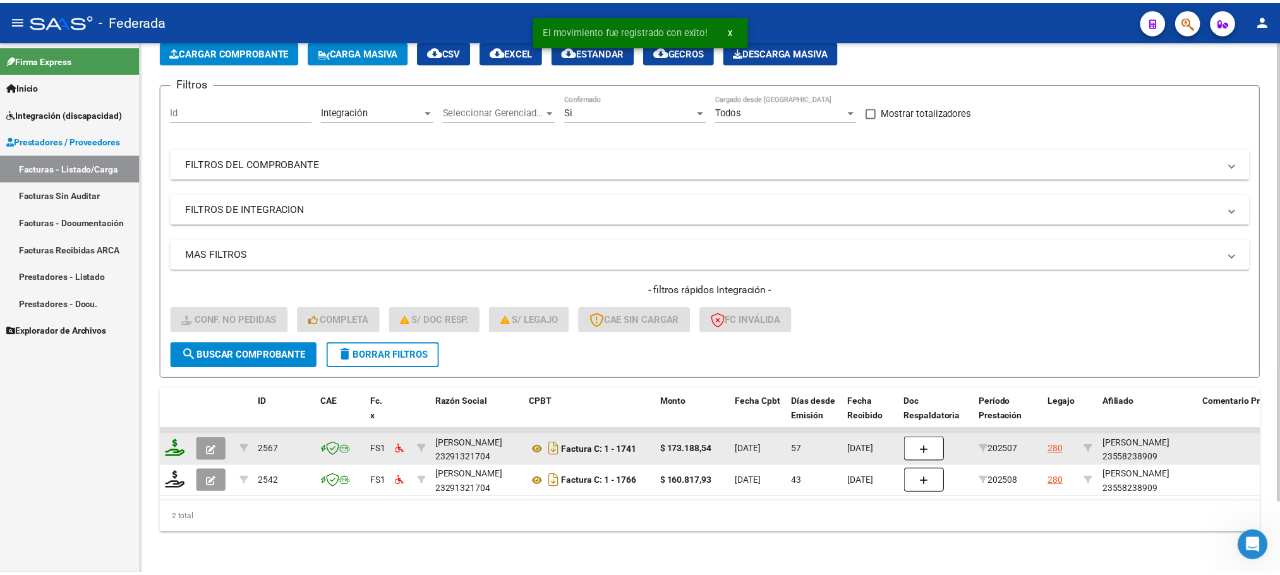
scroll to position [82, 0]
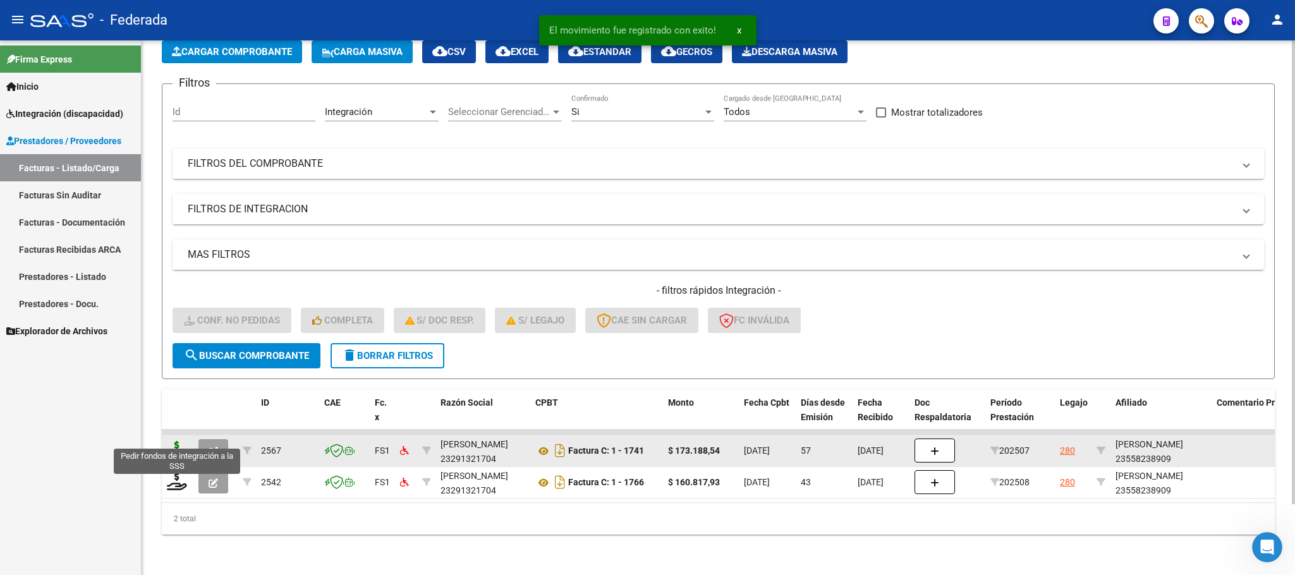
click at [184, 441] on icon at bounding box center [177, 450] width 20 height 18
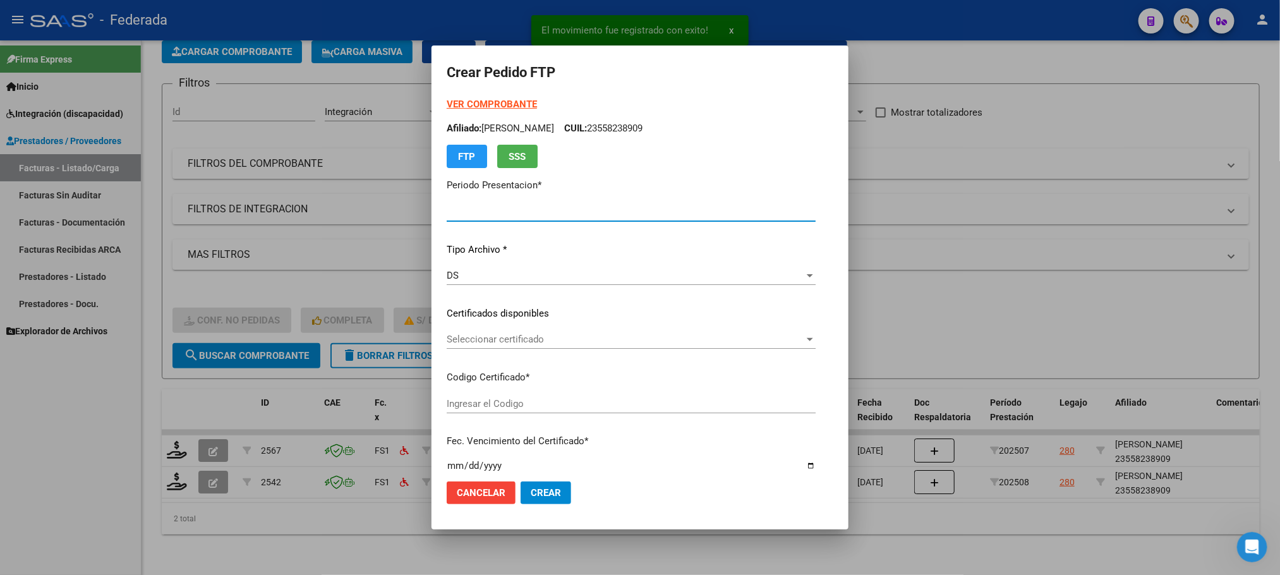
type input "202509"
type input "202507"
type input "$ 173.188,54"
type input "ARG01000558238902023012620330126BS389"
type input "2033-01-26"
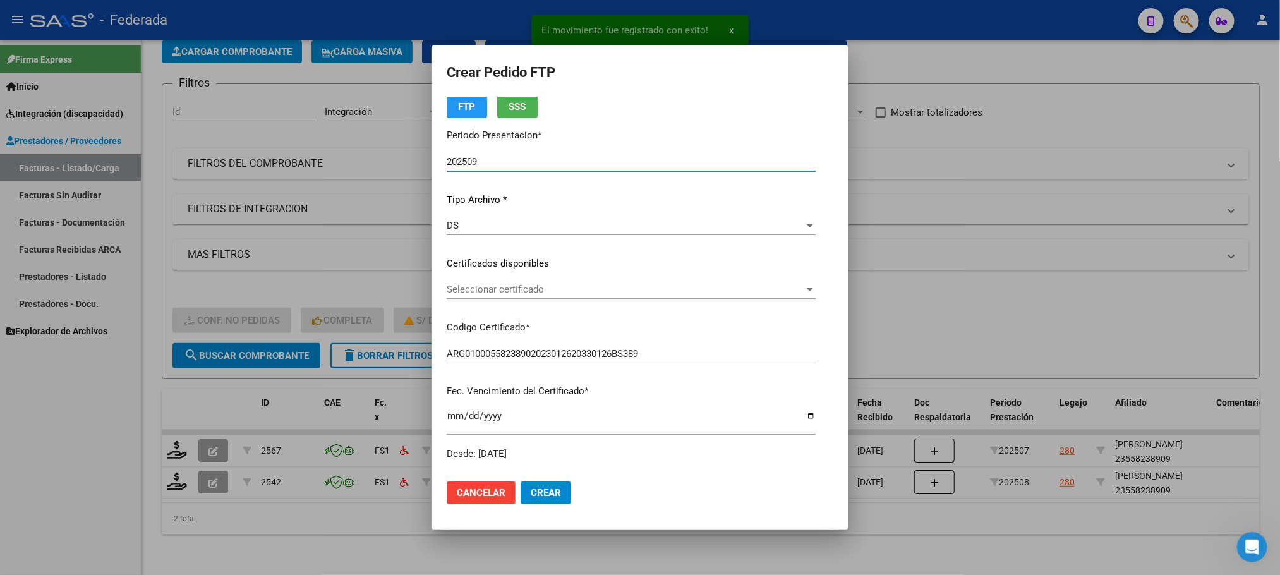
scroll to position [95, 0]
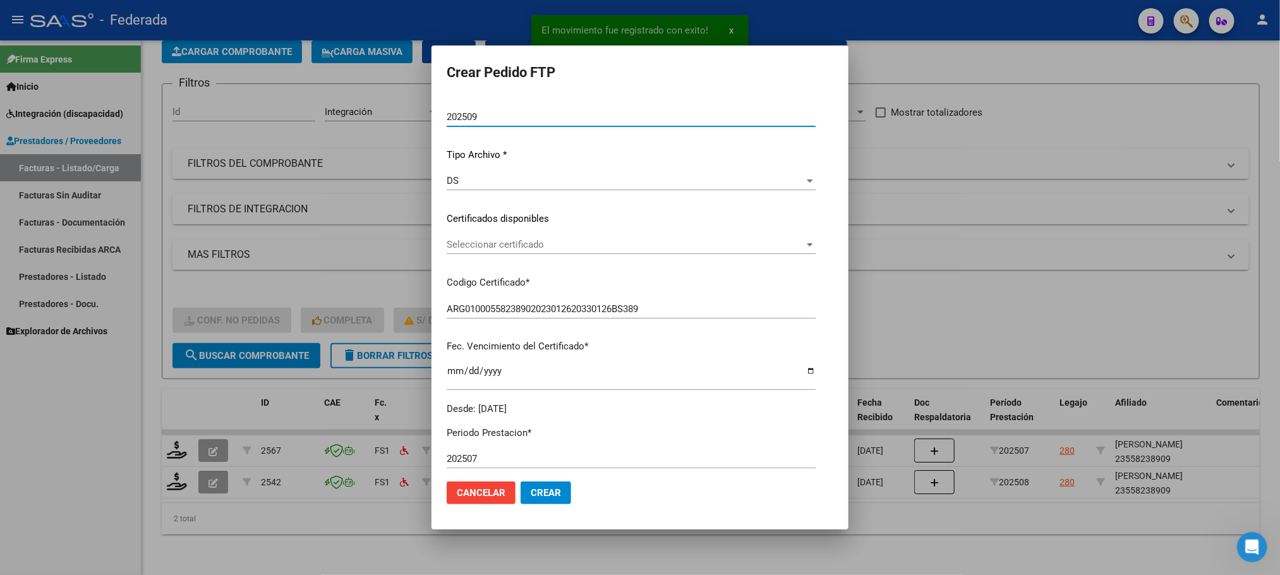
click at [447, 239] on span "Seleccionar certificado" at bounding box center [626, 244] width 358 height 11
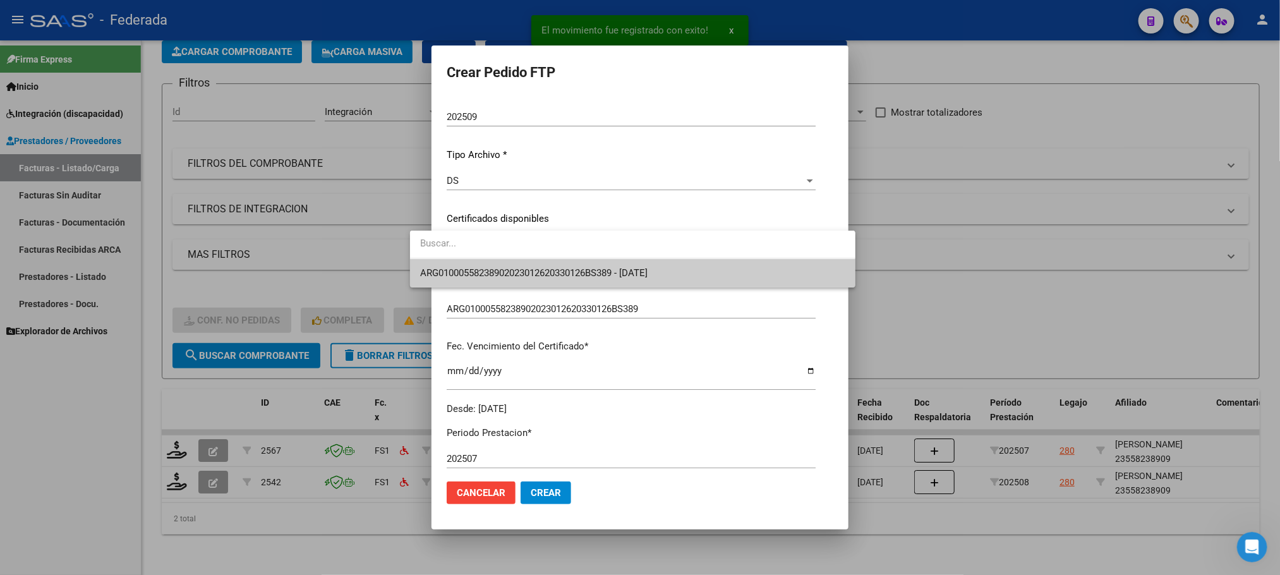
click at [449, 264] on span "ARG01000558238902023012620330126BS389 - 2033-01-26" at bounding box center [632, 273] width 425 height 28
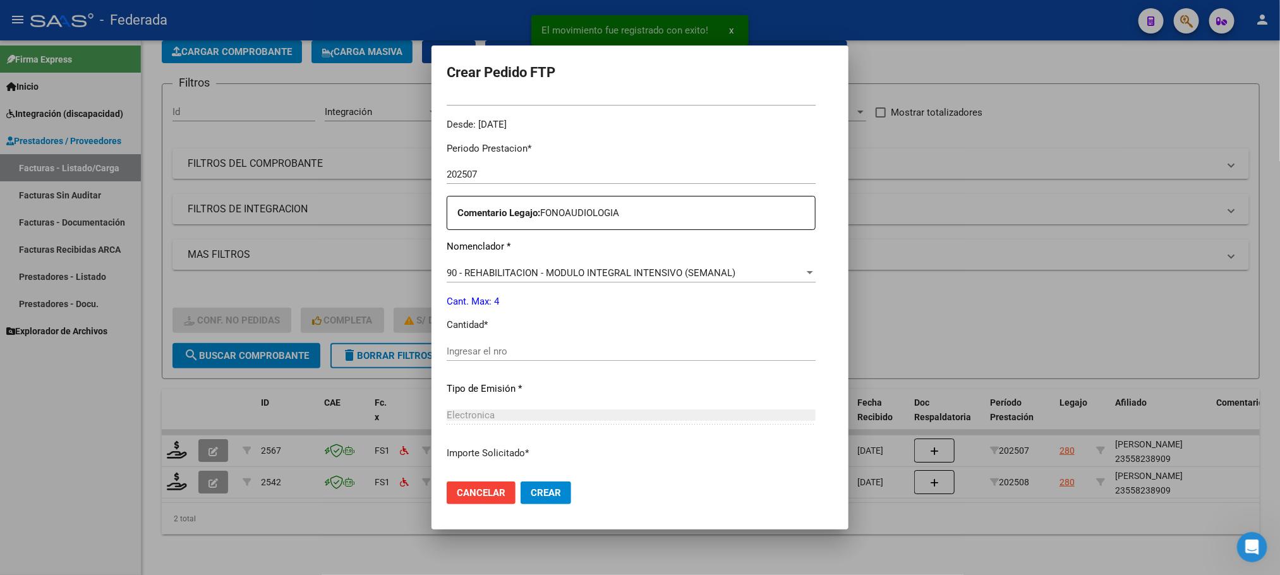
click at [447, 349] on input "Ingresar el nro" at bounding box center [631, 351] width 369 height 11
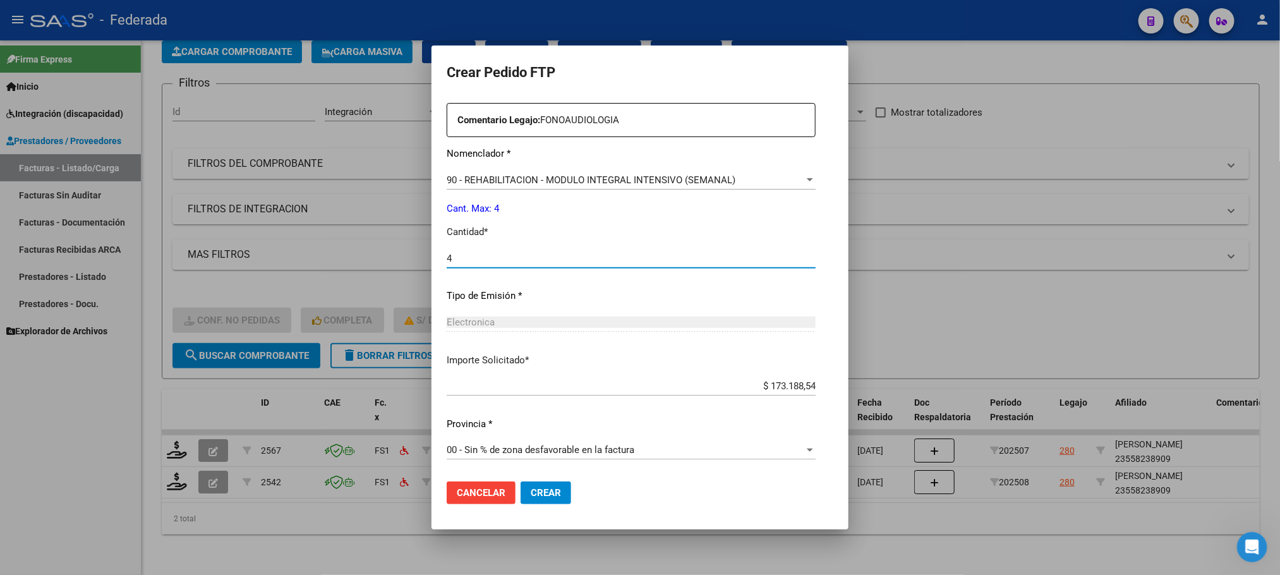
type input "4"
click at [526, 480] on mat-dialog-actions "Cancelar Crear" at bounding box center [640, 492] width 387 height 43
click at [525, 485] on button "Crear" at bounding box center [546, 492] width 51 height 23
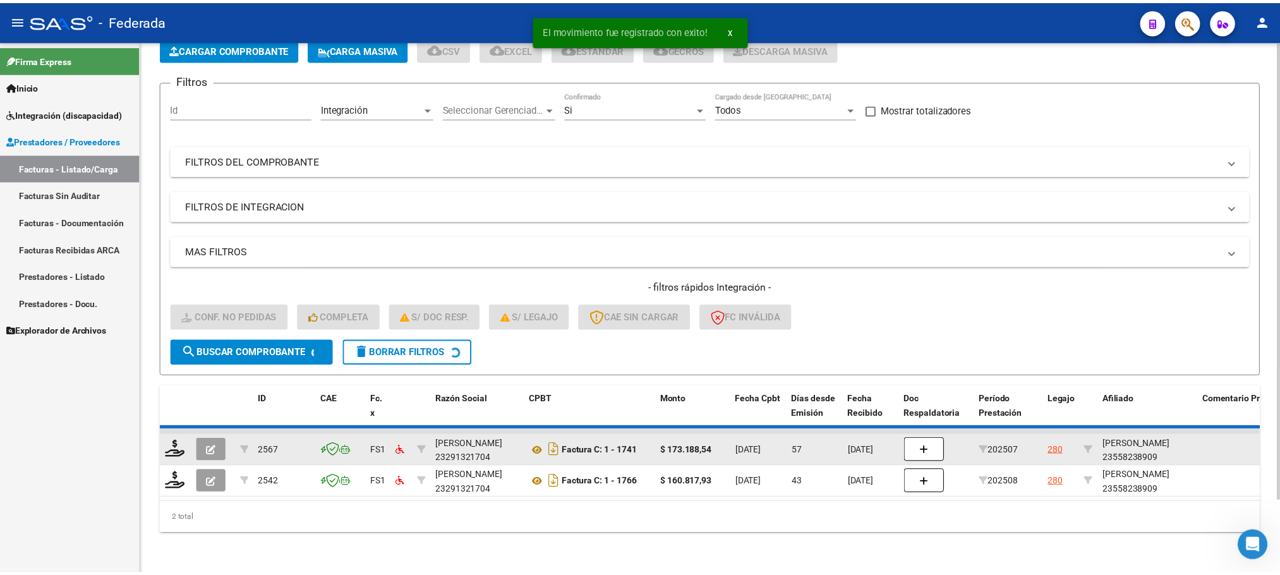
scroll to position [49, 0]
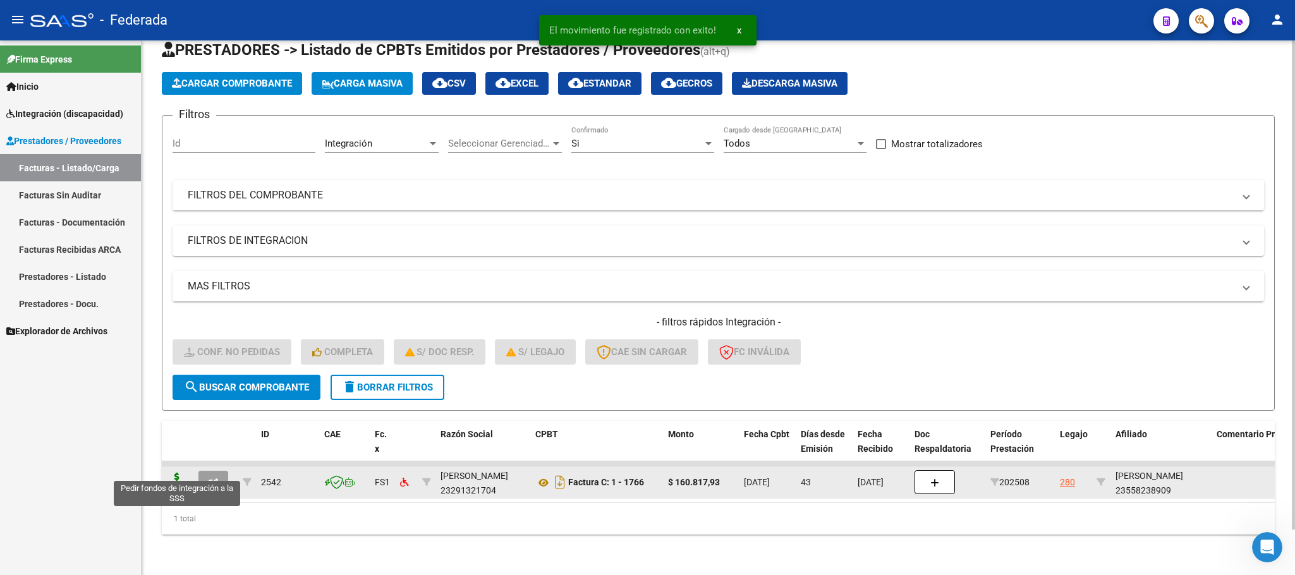
click at [173, 473] on icon at bounding box center [177, 482] width 20 height 18
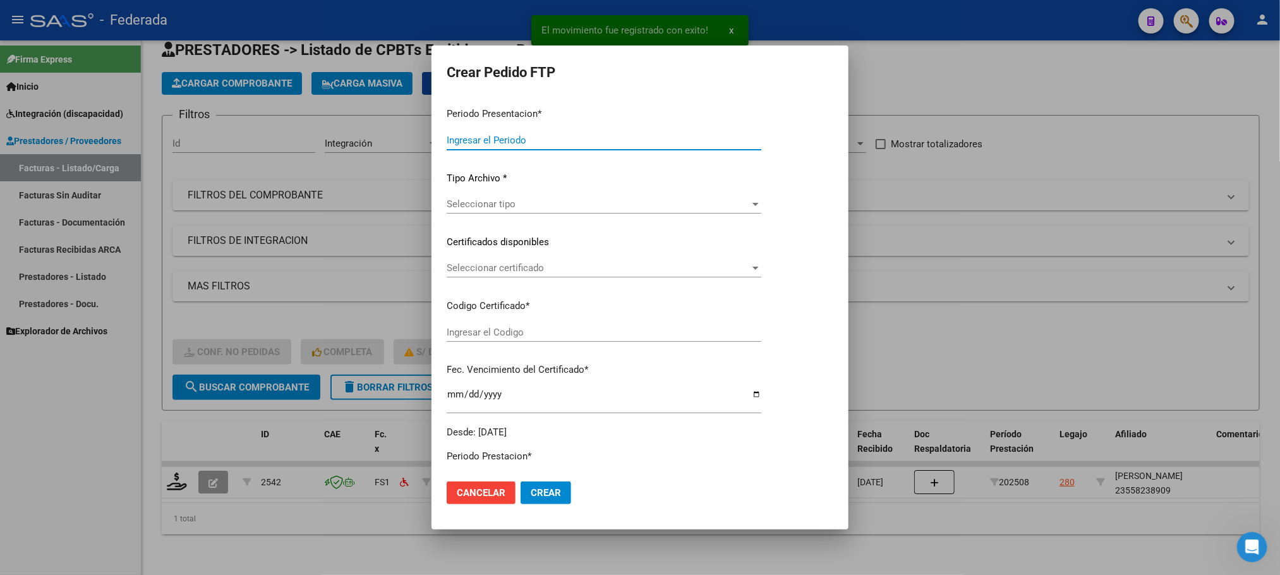
type input "202509"
type input "202508"
type input "$ 160.817,93"
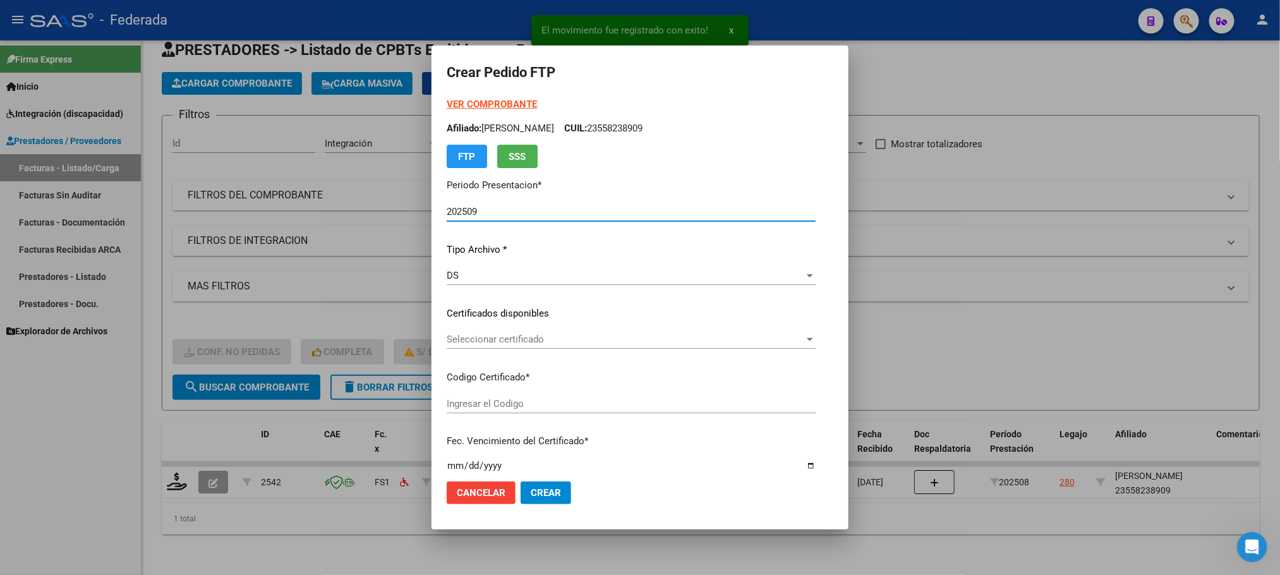
type input "ARG01000558238902023012620330126BS389"
type input "2033-01-26"
click at [447, 341] on span "Seleccionar certificado" at bounding box center [626, 339] width 358 height 11
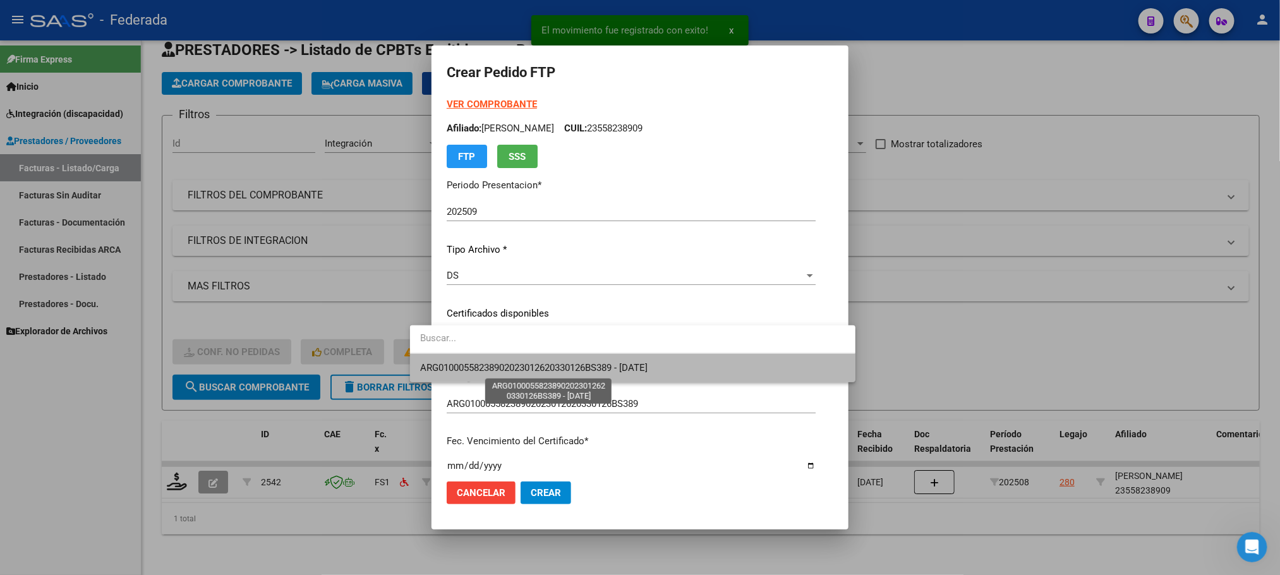
click at [449, 366] on span "ARG01000558238902023012620330126BS389 - 2033-01-26" at bounding box center [533, 367] width 227 height 11
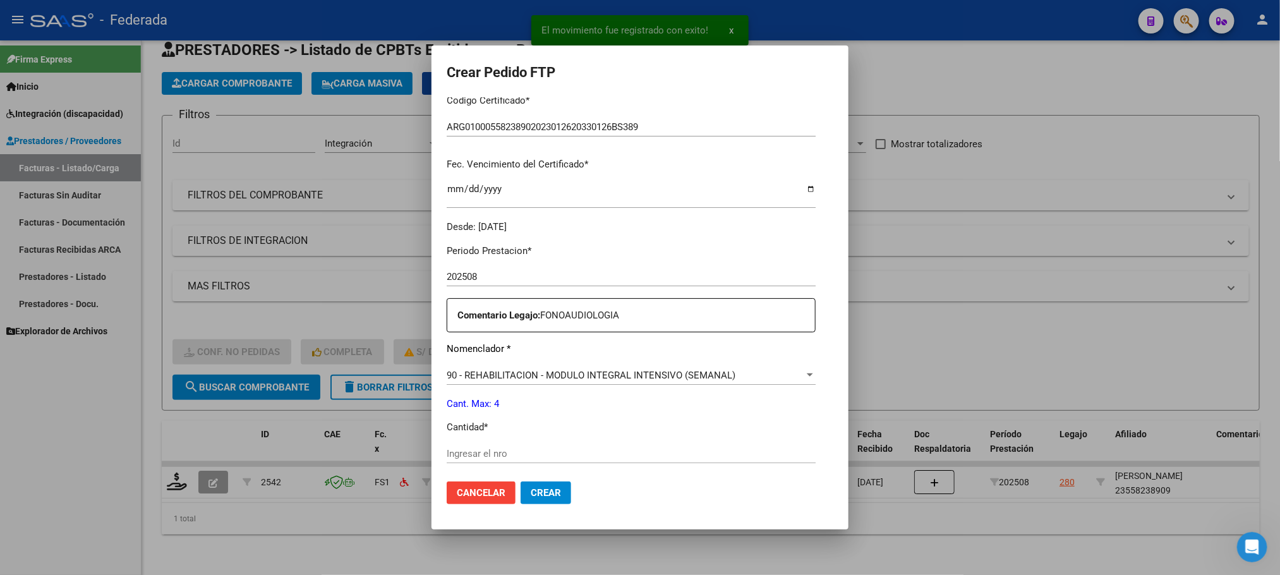
scroll to position [284, 0]
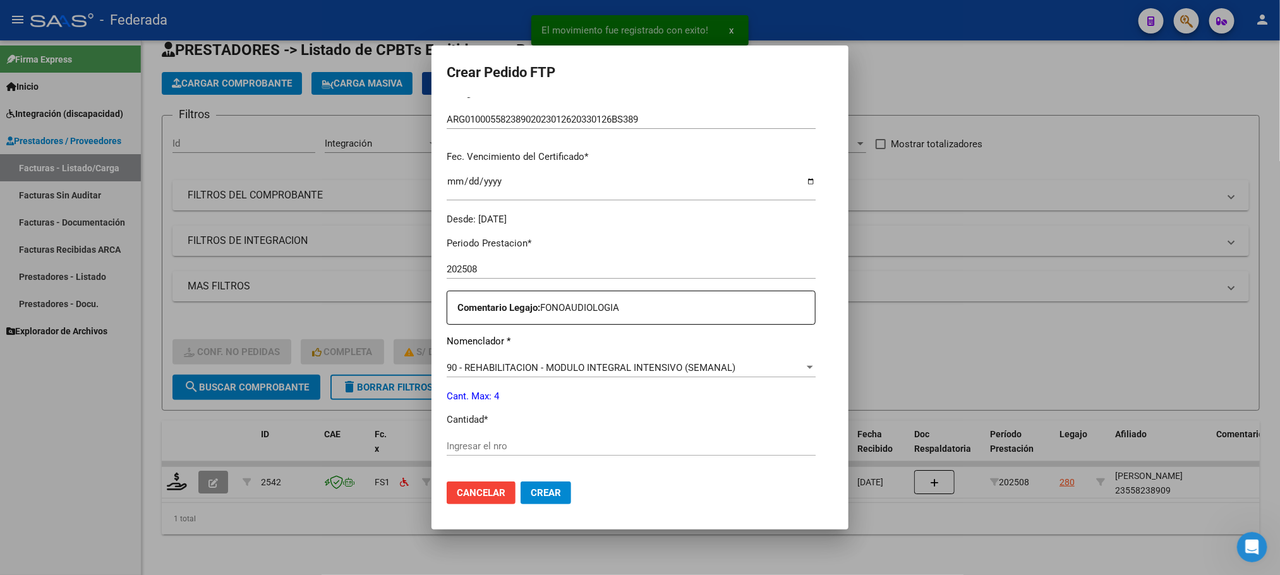
click at [480, 448] on input "Ingresar el nro" at bounding box center [631, 445] width 369 height 11
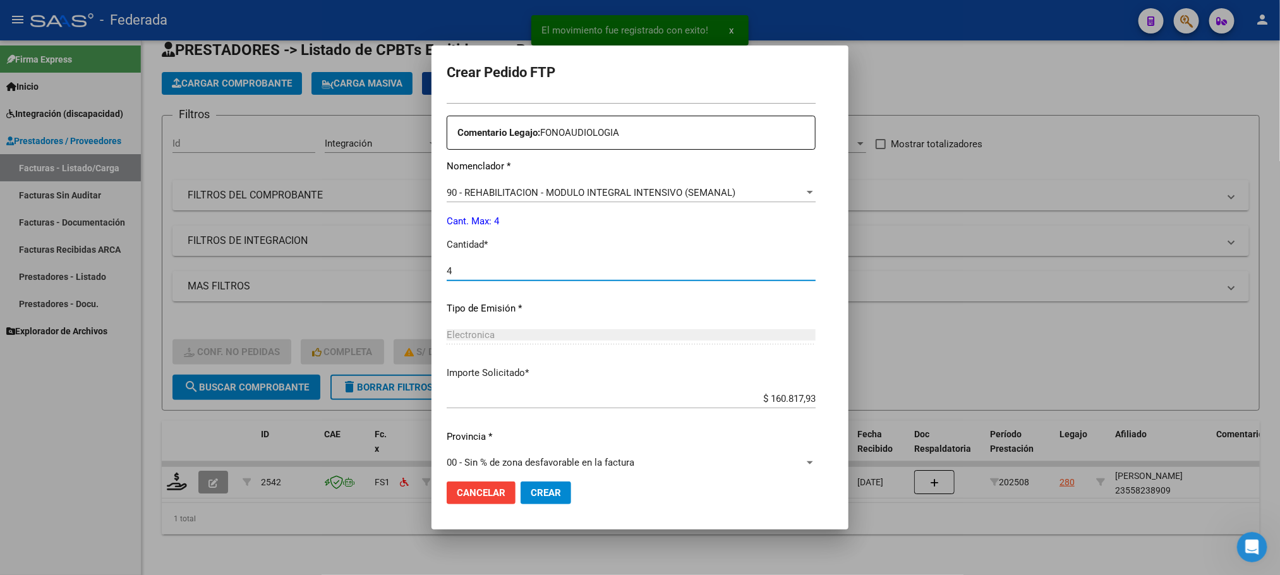
scroll to position [472, 0]
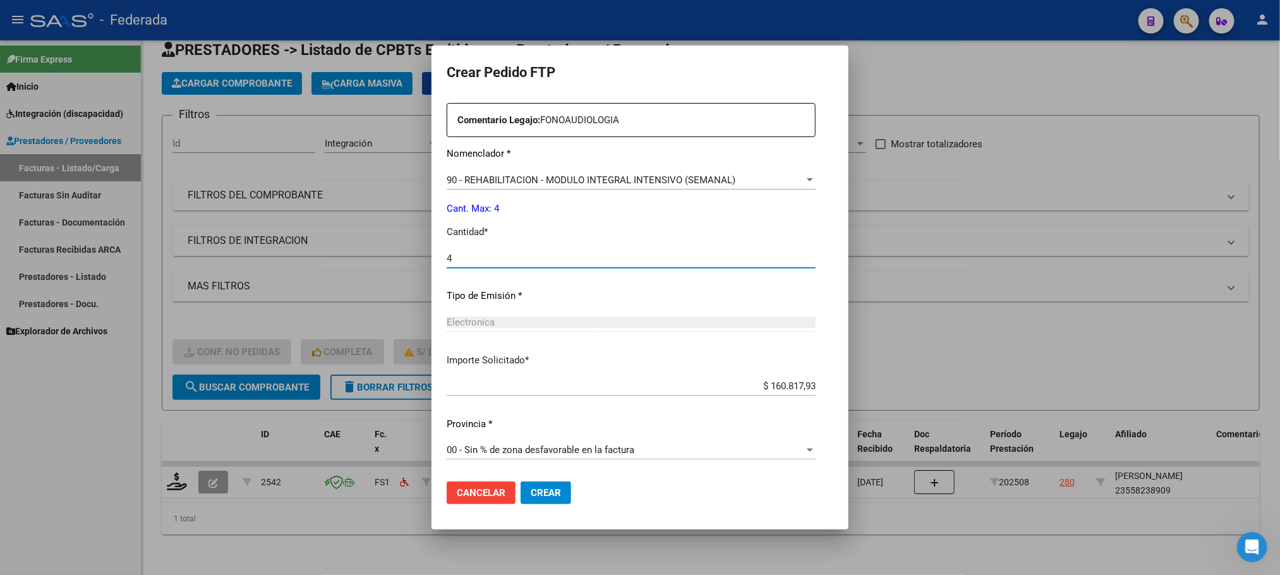
type input "4"
click at [531, 491] on span "Crear" at bounding box center [546, 492] width 30 height 11
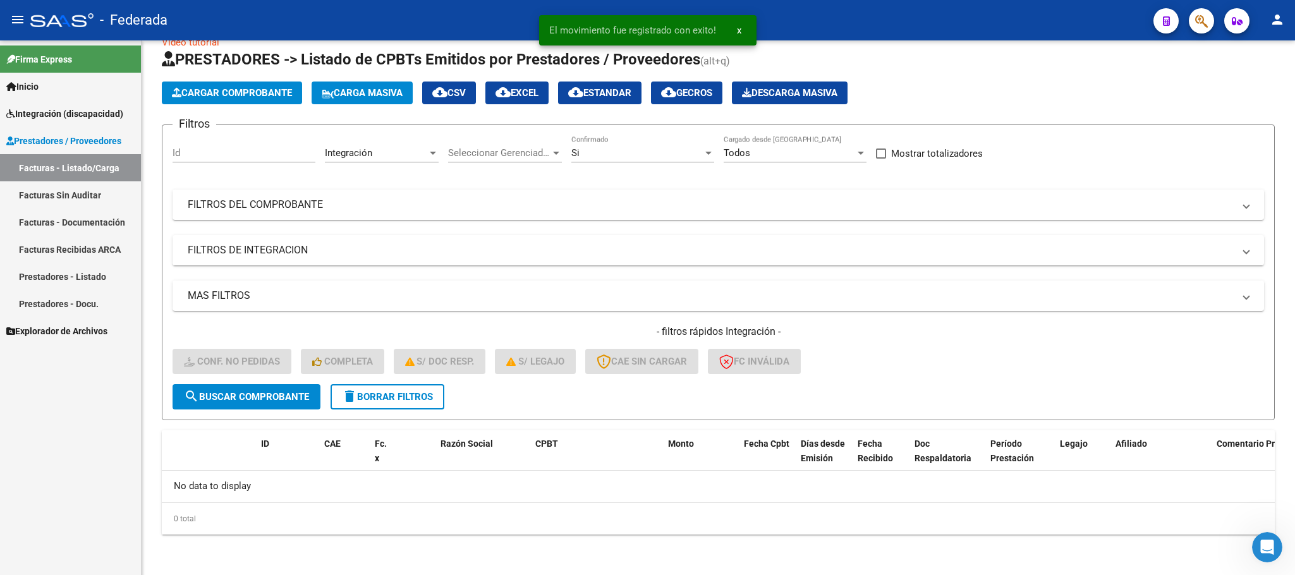
scroll to position [25, 0]
click at [392, 408] on button "delete Borrar Filtros" at bounding box center [387, 397] width 114 height 25
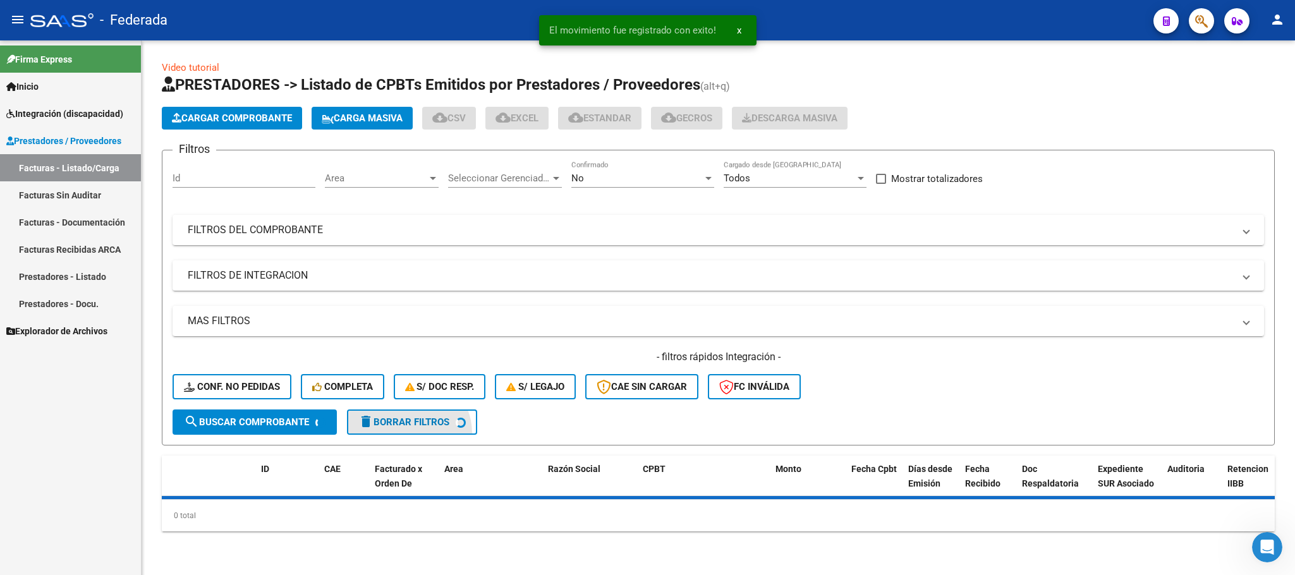
scroll to position [0, 0]
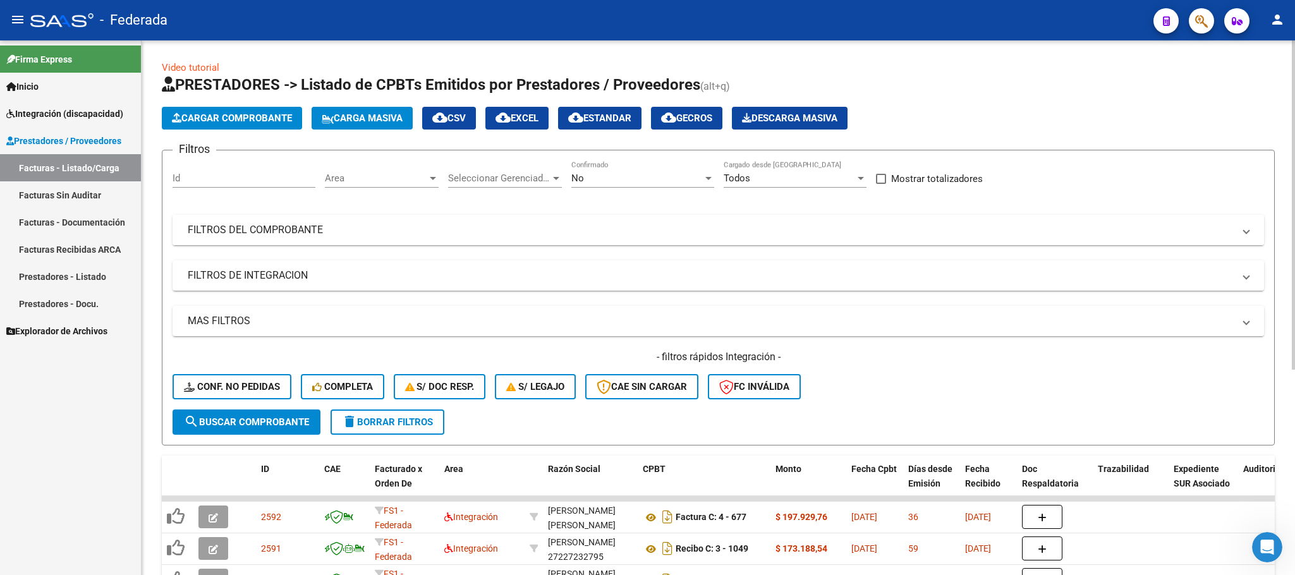
click at [503, 231] on mat-panel-title "FILTROS DEL COMPROBANTE" at bounding box center [711, 230] width 1046 height 14
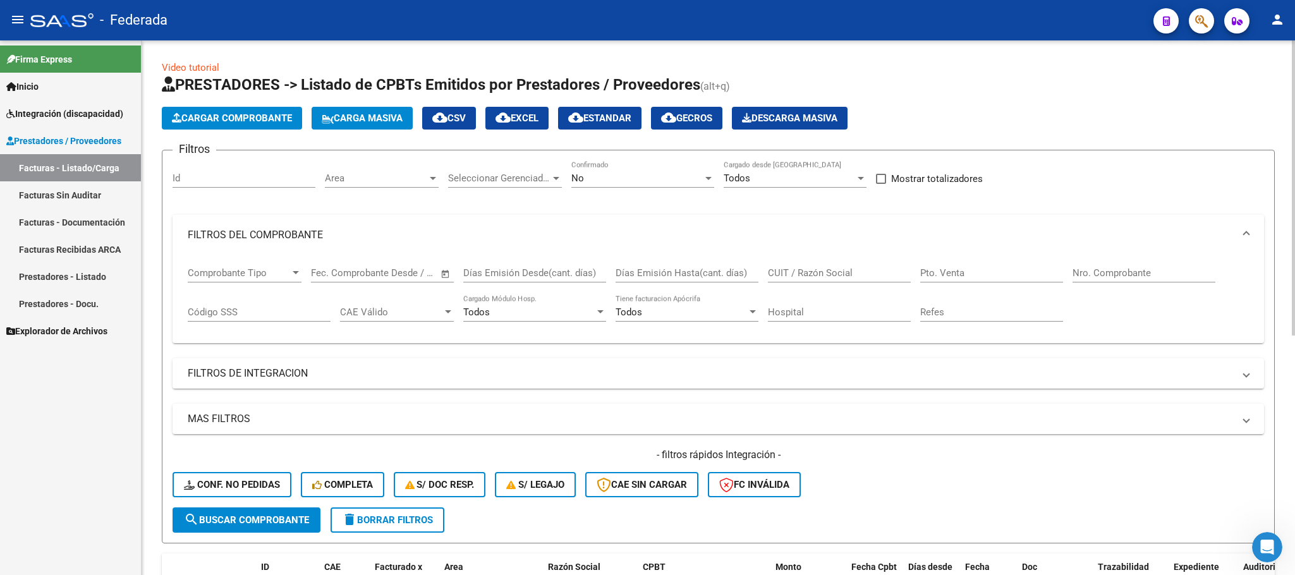
click at [824, 277] on input "CUIT / Razón Social" at bounding box center [839, 272] width 143 height 11
paste input "Bacciadone"
type input "Bacciadone"
click at [277, 516] on span "search Buscar Comprobante" at bounding box center [246, 519] width 125 height 11
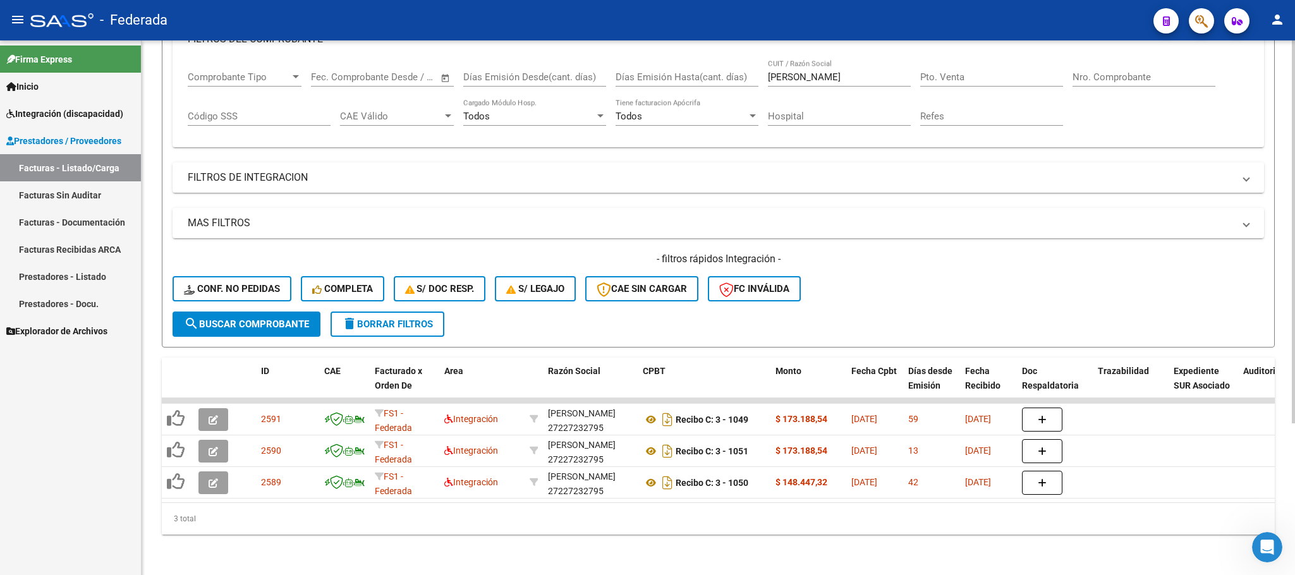
scroll to position [211, 0]
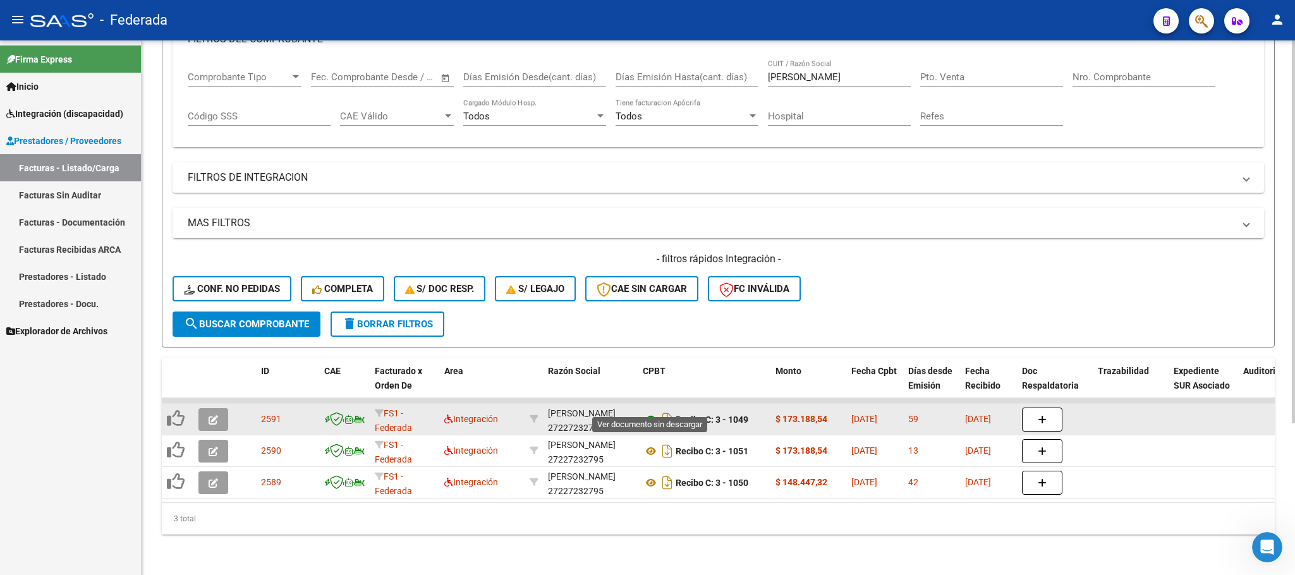
click at [646, 412] on icon at bounding box center [651, 419] width 16 height 15
click at [577, 411] on div "BACCIADONE SILVANA 27227232795" at bounding box center [590, 419] width 85 height 27
copy div "27227232795"
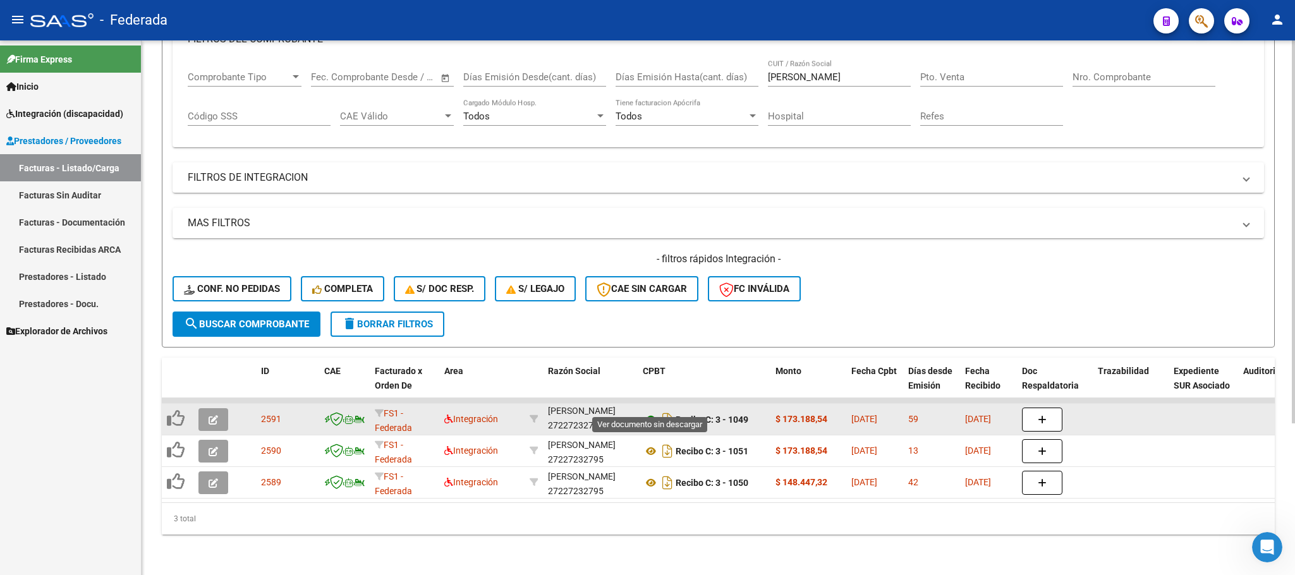
click at [653, 412] on icon at bounding box center [651, 419] width 16 height 15
click at [209, 415] on icon "button" at bounding box center [212, 419] width 9 height 9
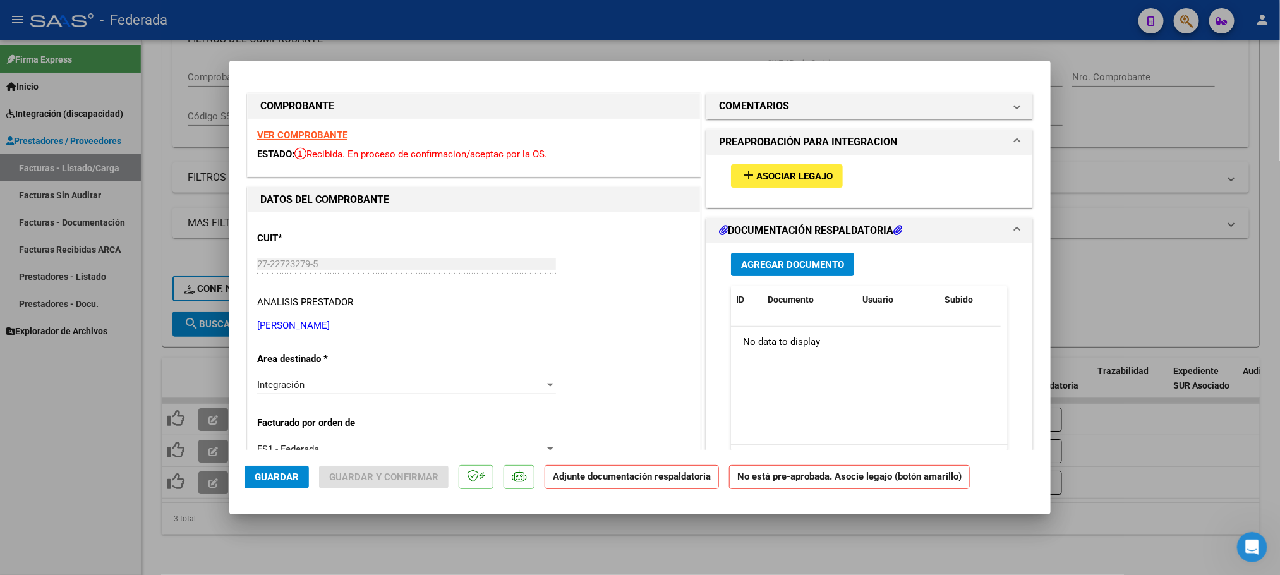
click at [782, 176] on span "Asociar Legajo" at bounding box center [794, 176] width 76 height 11
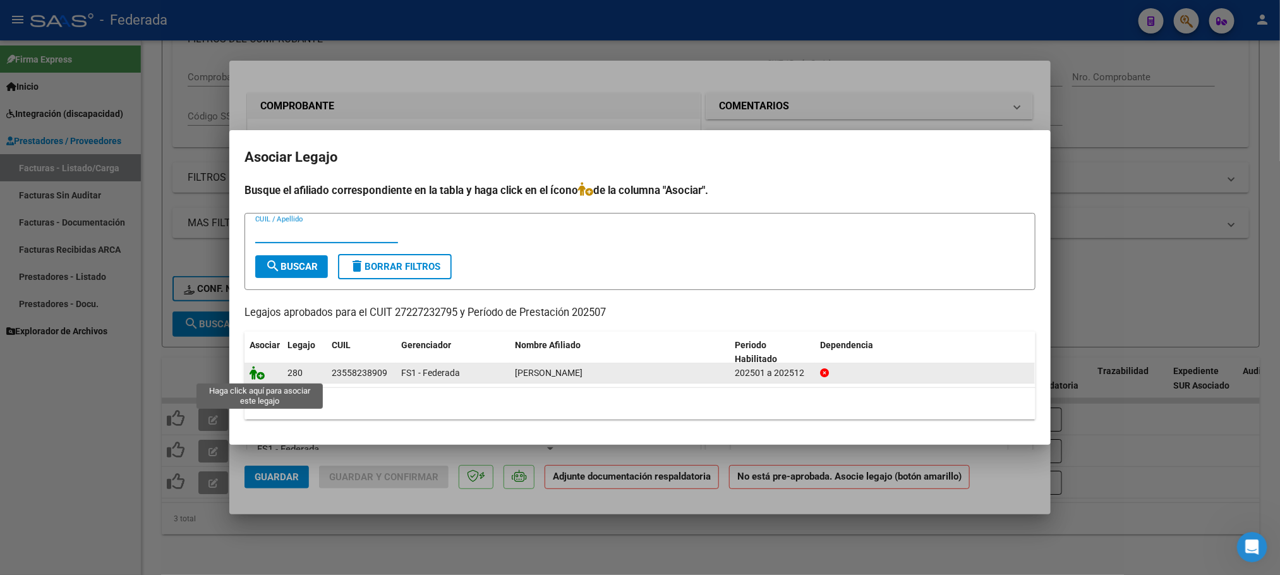
click at [253, 374] on icon at bounding box center [257, 373] width 15 height 14
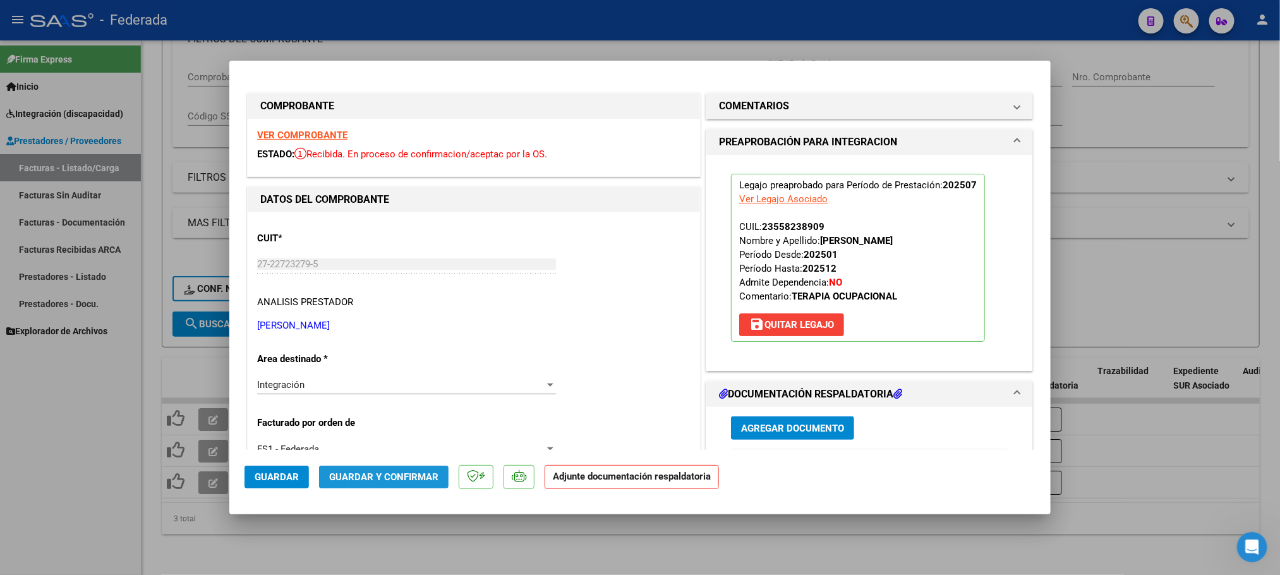
click at [408, 466] on button "Guardar y Confirmar" at bounding box center [384, 477] width 130 height 23
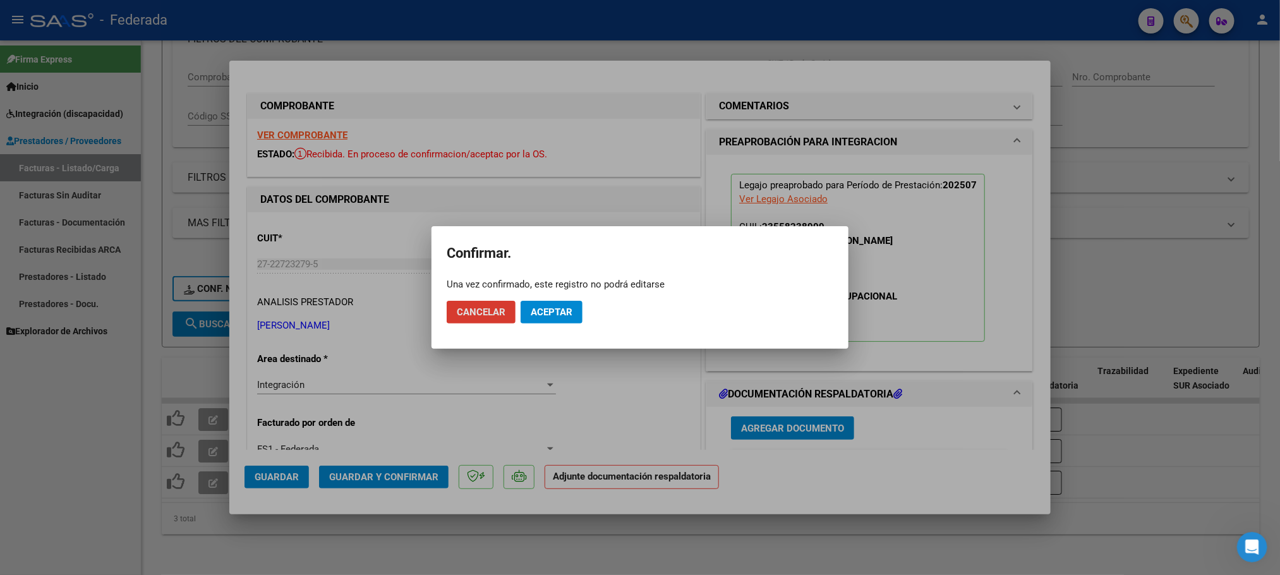
click at [550, 317] on span "Aceptar" at bounding box center [552, 311] width 42 height 11
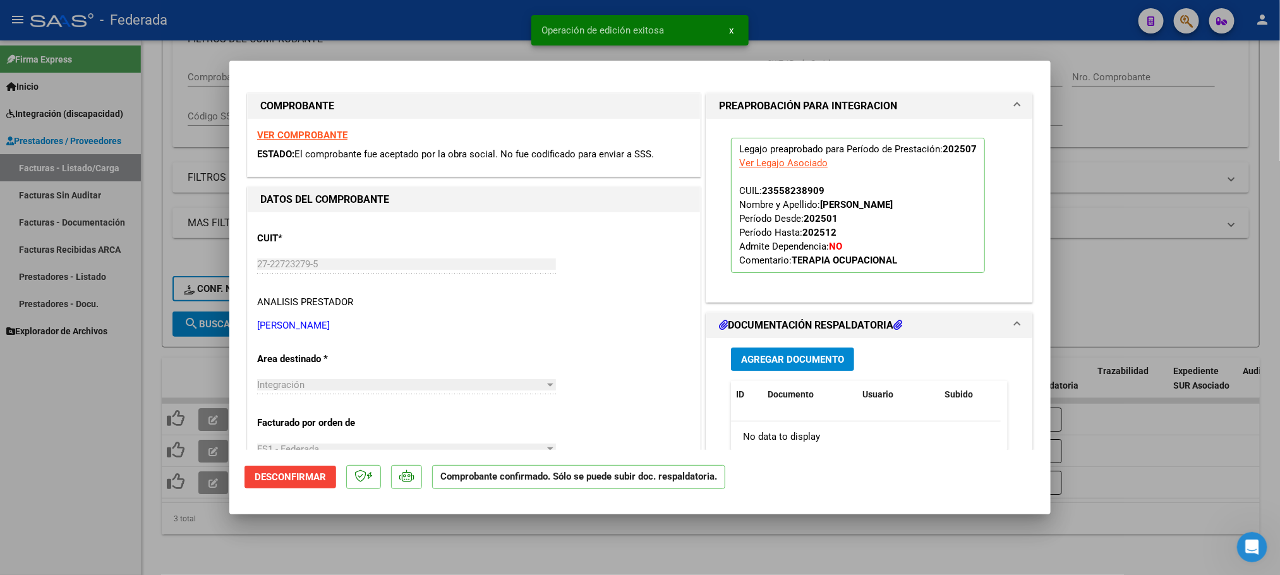
click at [279, 516] on div at bounding box center [640, 287] width 1280 height 575
type input "$ 0,00"
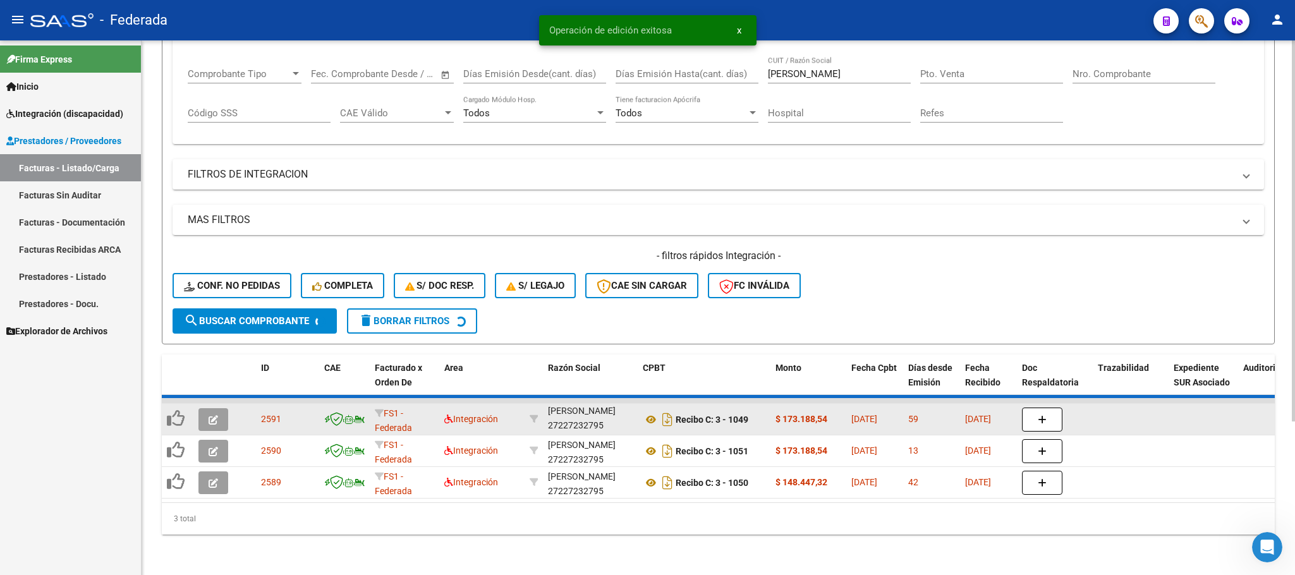
scroll to position [180, 0]
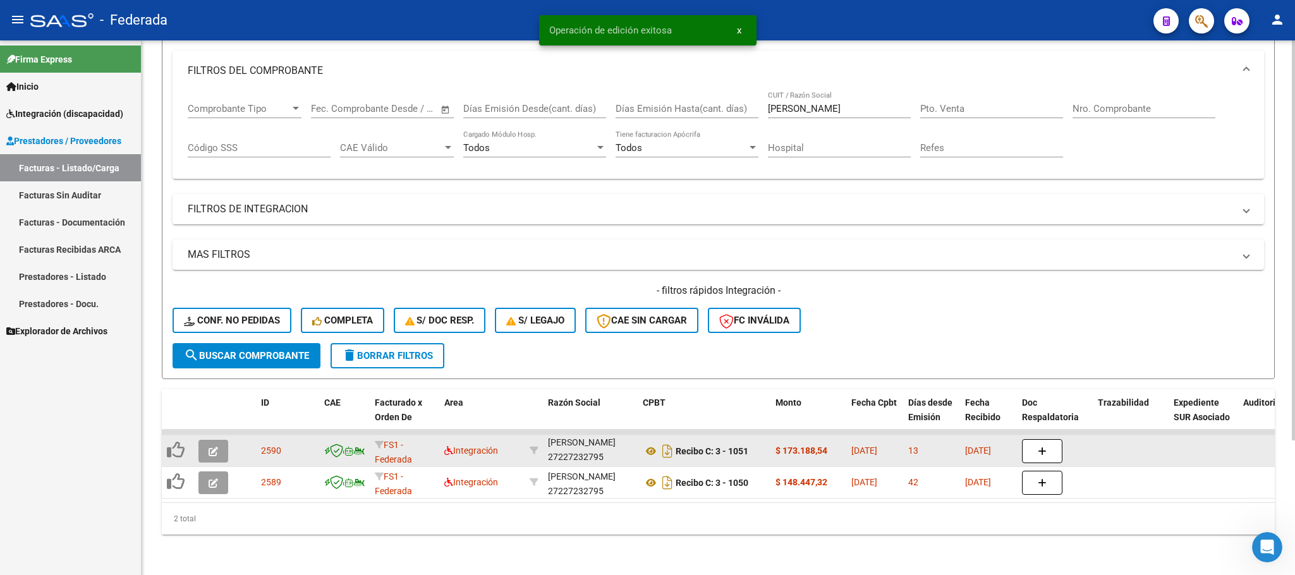
click at [218, 440] on button "button" at bounding box center [213, 451] width 30 height 23
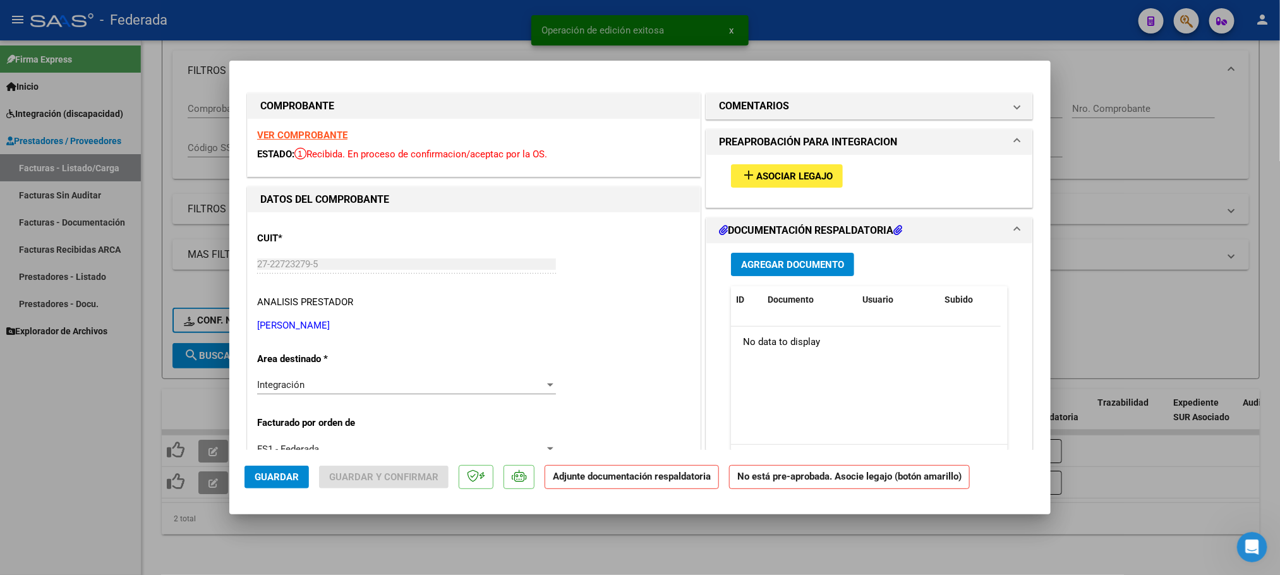
click at [763, 176] on span "Asociar Legajo" at bounding box center [794, 176] width 76 height 11
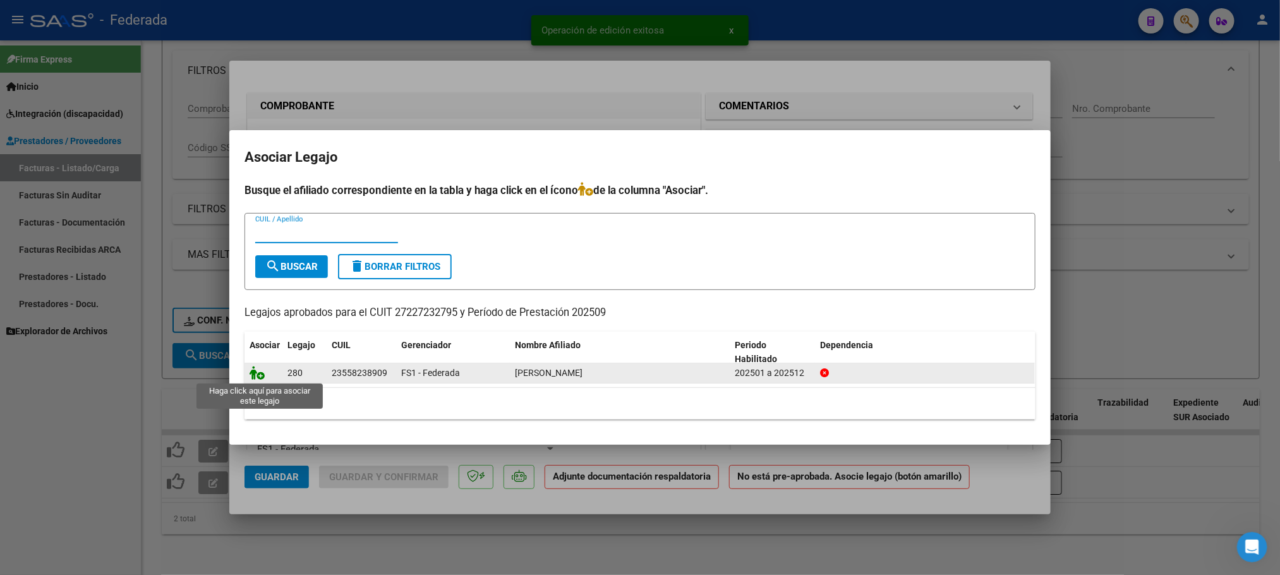
click at [255, 377] on icon at bounding box center [257, 373] width 15 height 14
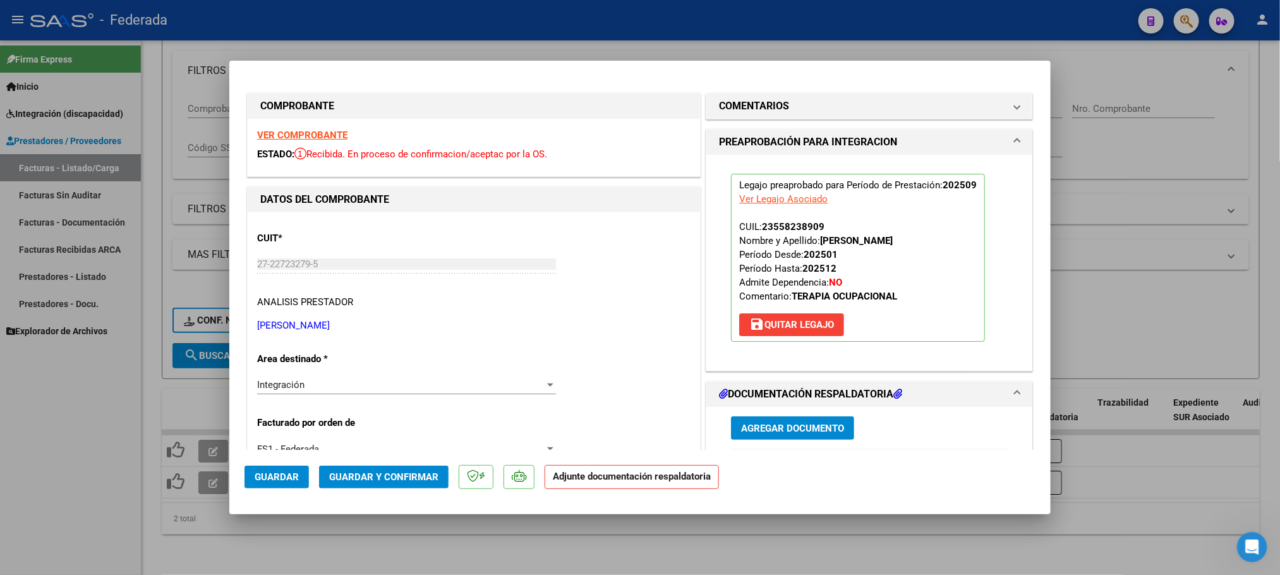
click at [385, 478] on span "Guardar y Confirmar" at bounding box center [383, 476] width 109 height 11
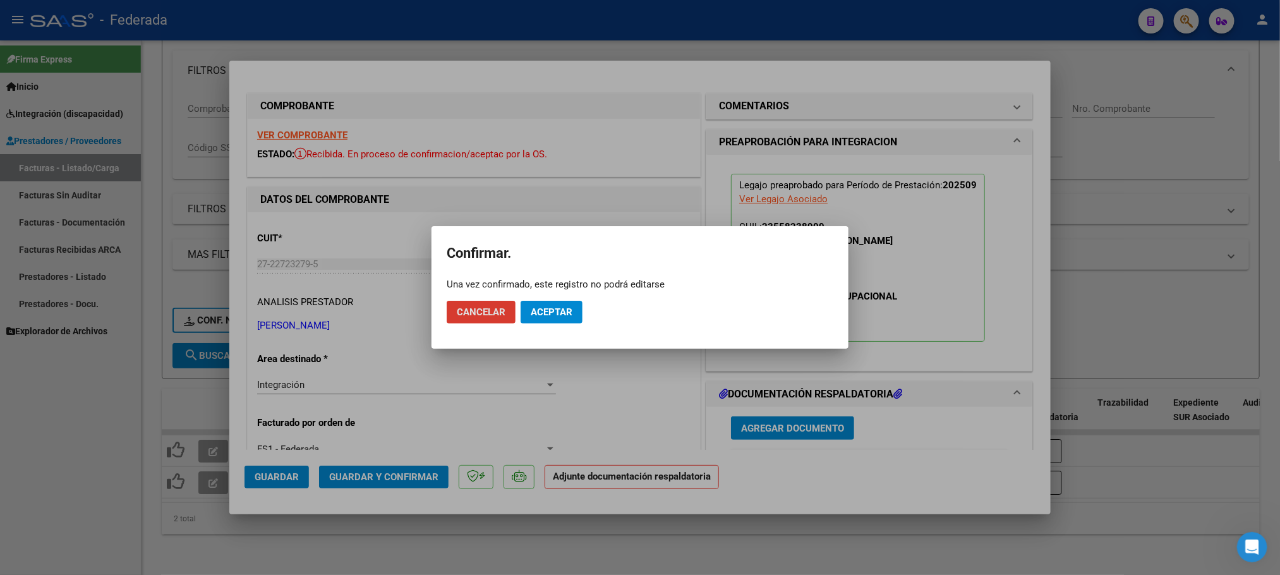
click at [548, 317] on span "Aceptar" at bounding box center [552, 311] width 42 height 11
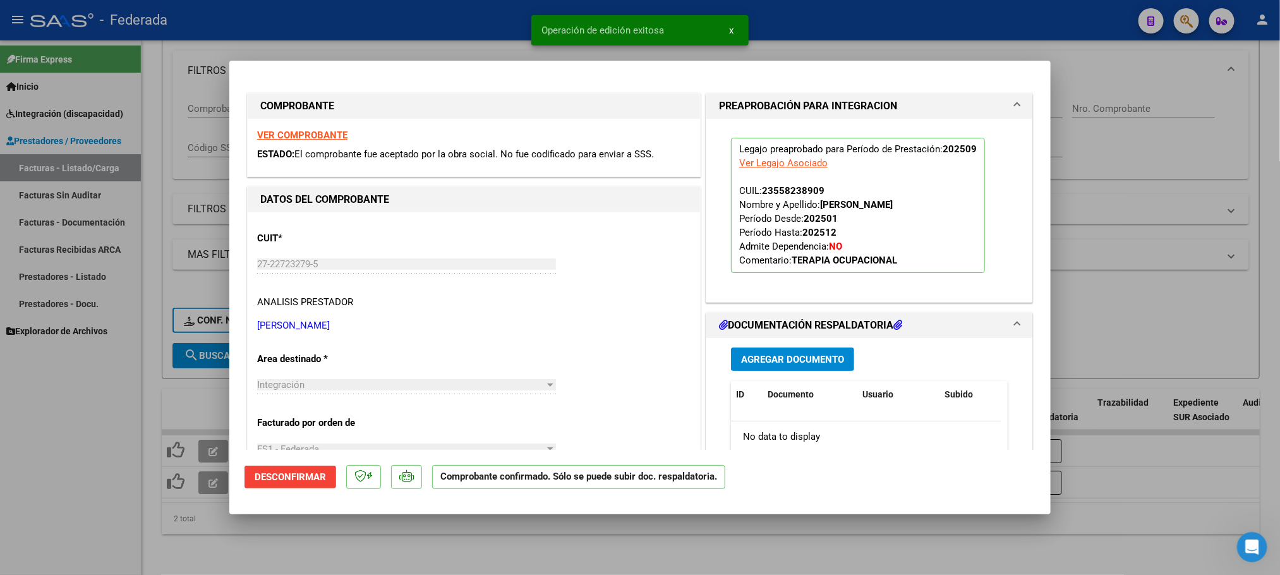
click at [229, 522] on div at bounding box center [640, 287] width 1280 height 575
type input "$ 0,00"
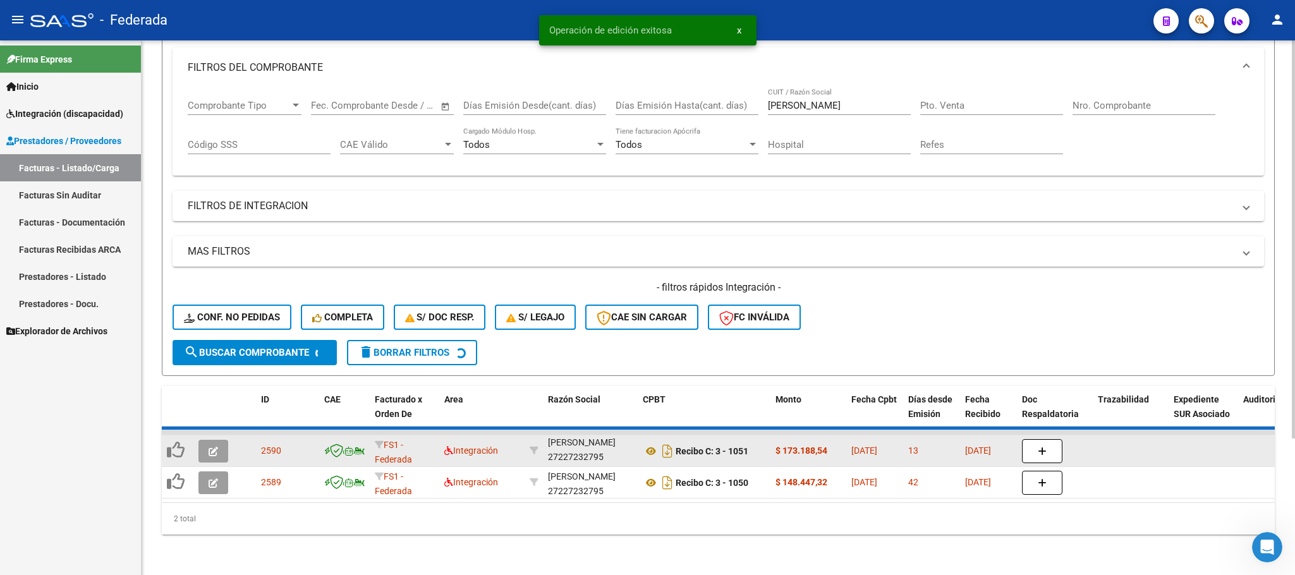
scroll to position [148, 0]
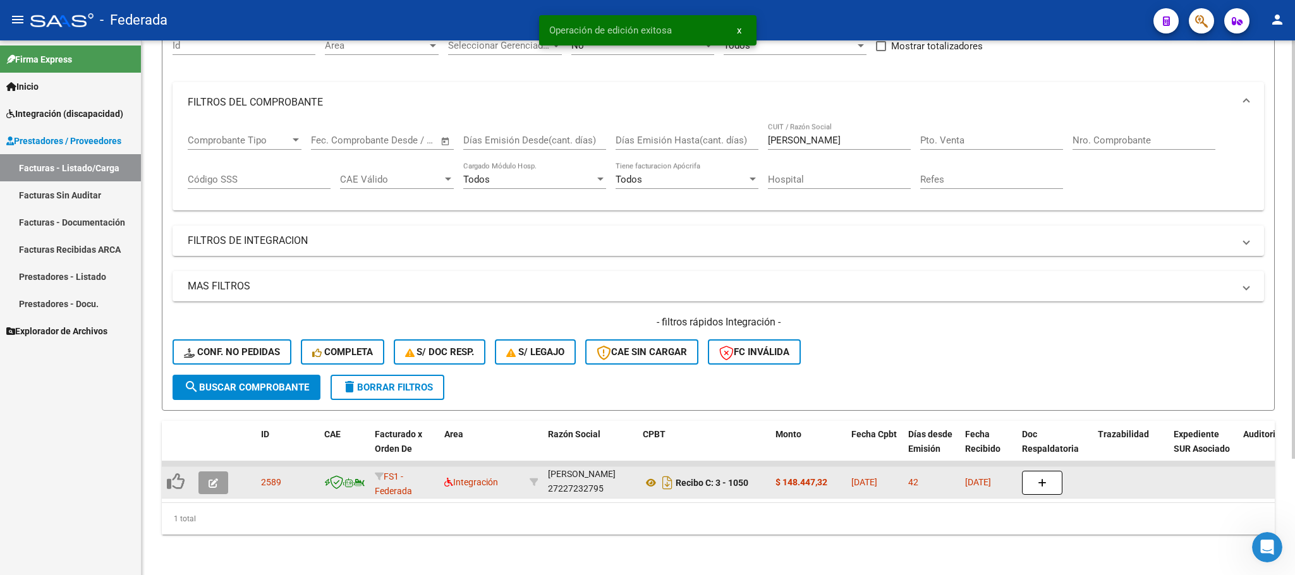
click at [215, 478] on icon "button" at bounding box center [212, 482] width 9 height 9
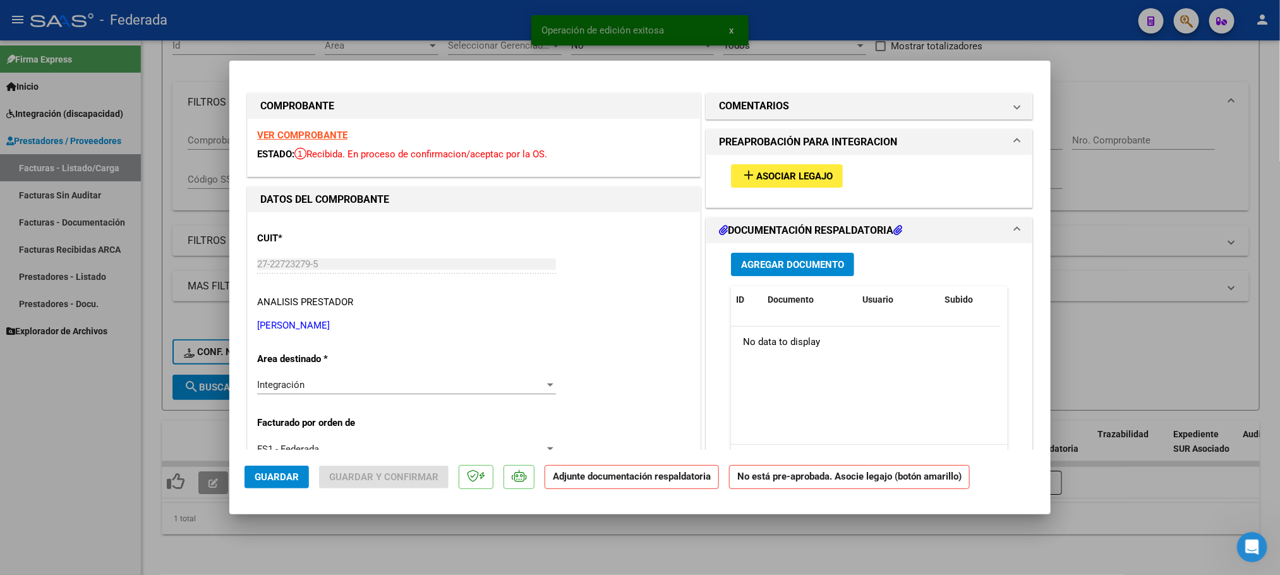
click at [800, 180] on span "Asociar Legajo" at bounding box center [794, 176] width 76 height 11
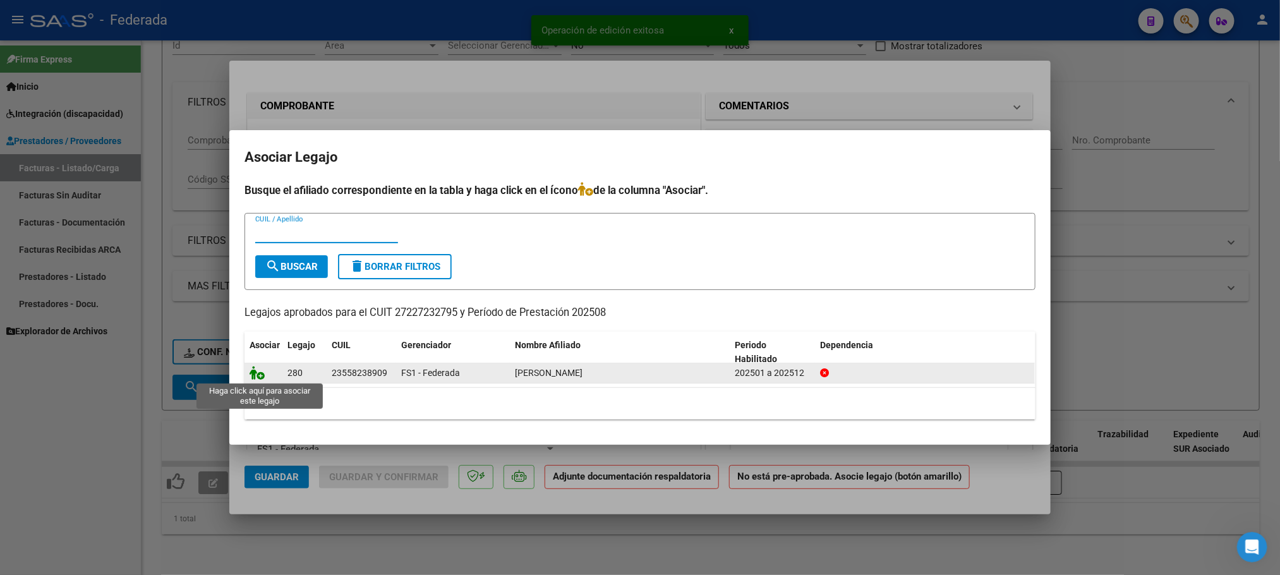
click at [258, 373] on icon at bounding box center [257, 373] width 15 height 14
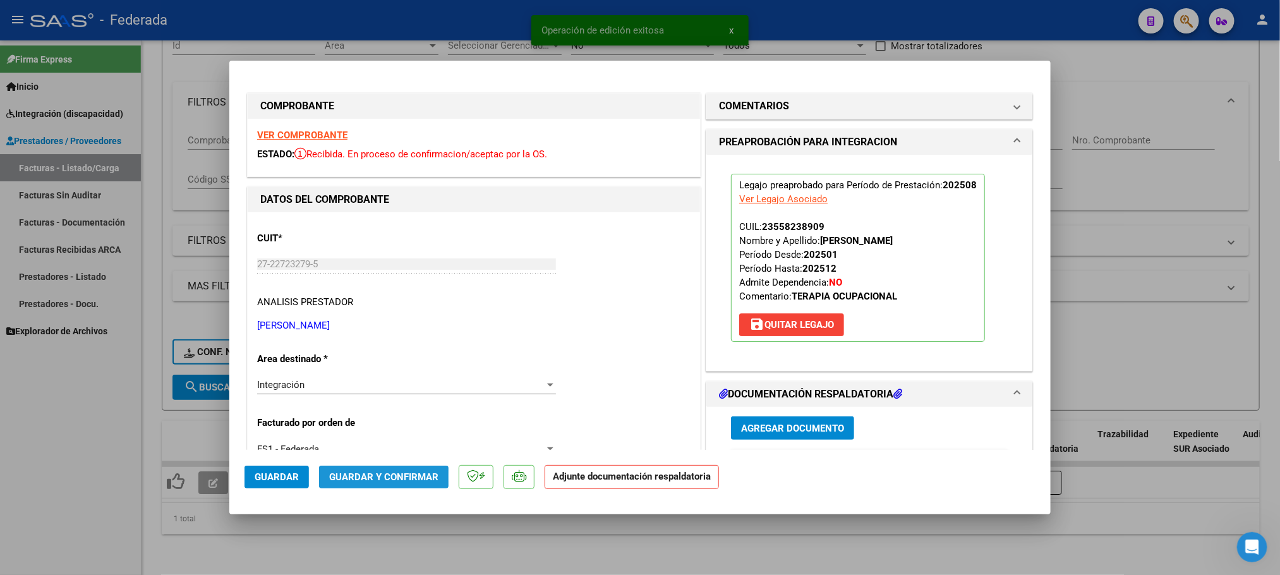
click at [343, 478] on span "Guardar y Confirmar" at bounding box center [383, 476] width 109 height 11
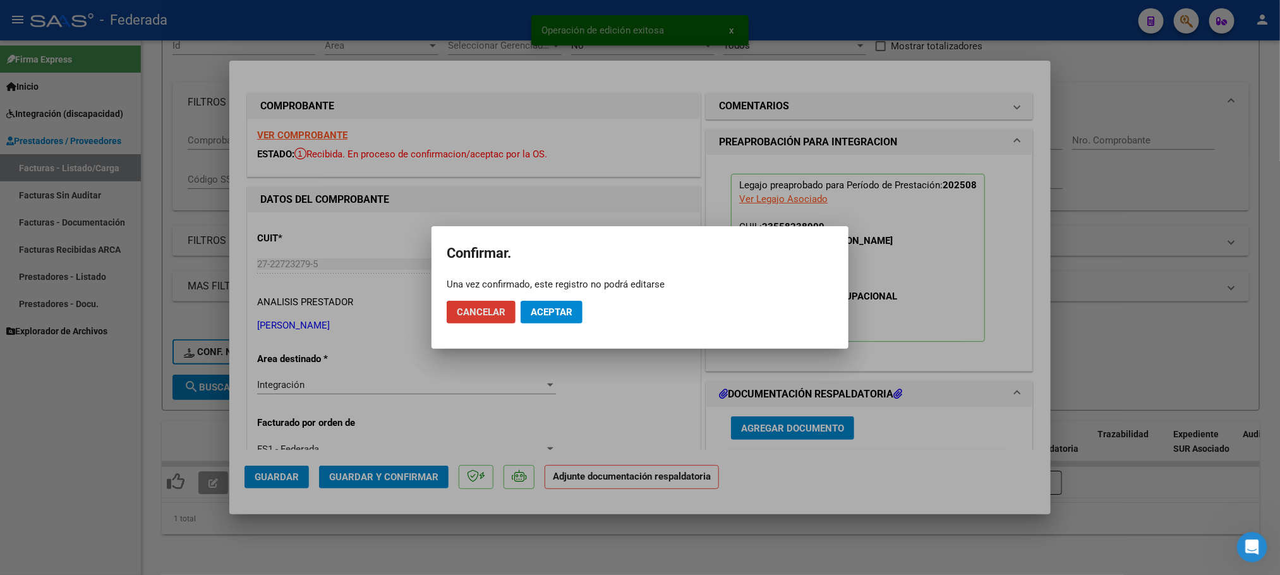
click at [347, 533] on div at bounding box center [640, 287] width 1280 height 575
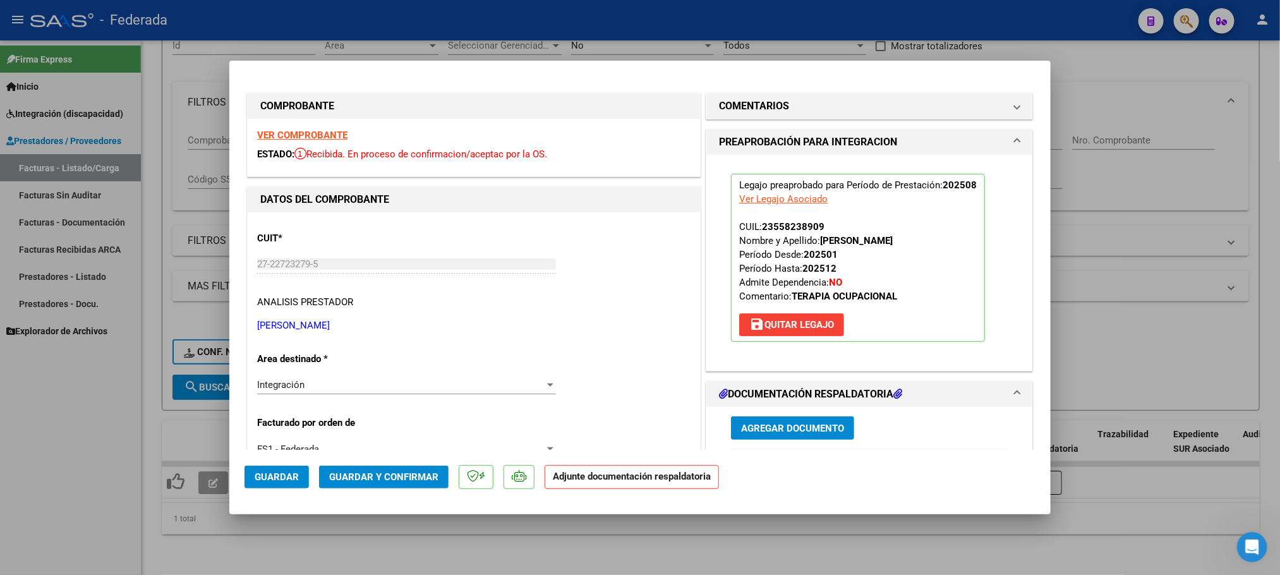
click at [396, 478] on span "Guardar y Confirmar" at bounding box center [383, 476] width 109 height 11
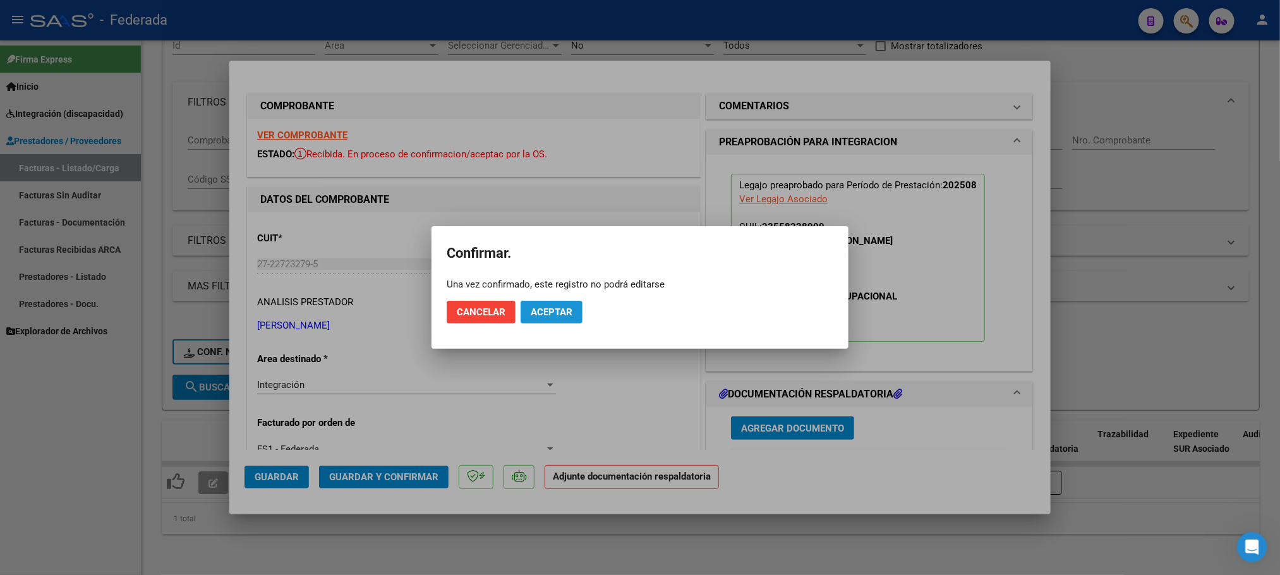
click at [557, 308] on span "Aceptar" at bounding box center [552, 311] width 42 height 11
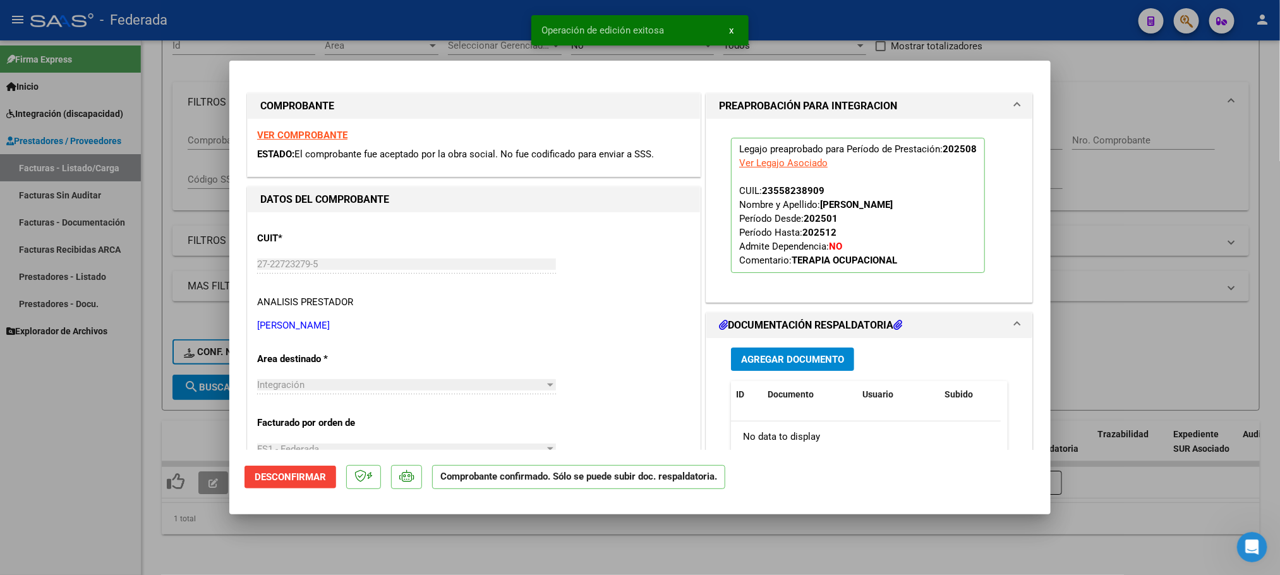
click at [454, 546] on div at bounding box center [640, 287] width 1280 height 575
type input "$ 0,00"
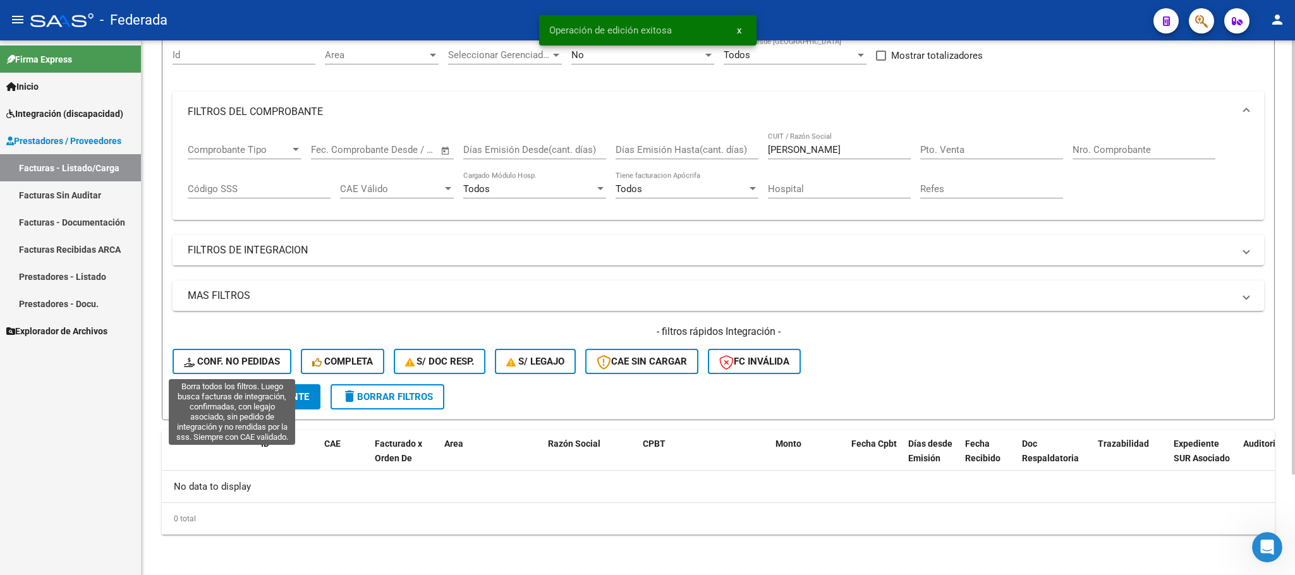
click at [265, 363] on span "Conf. no pedidas" at bounding box center [232, 361] width 96 height 11
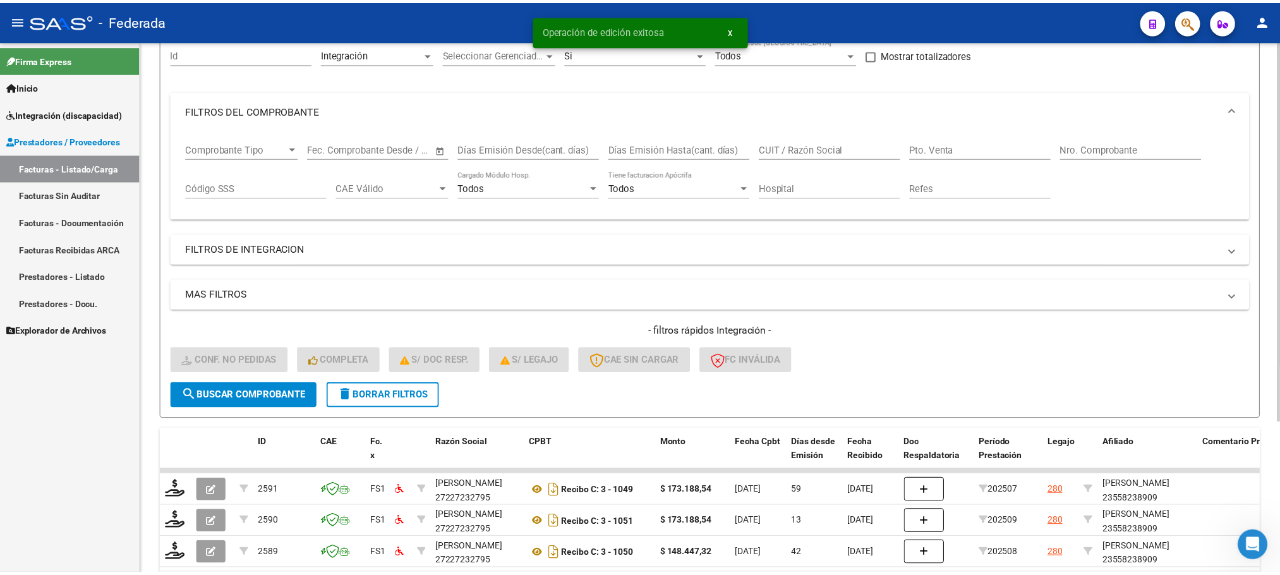
scroll to position [211, 0]
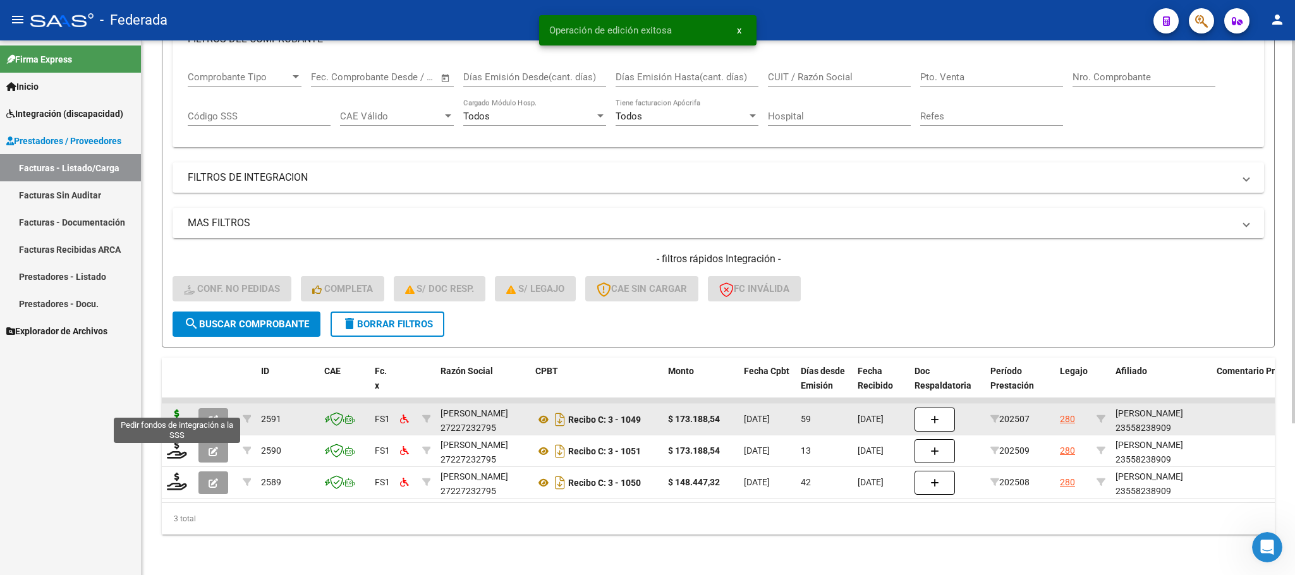
click at [174, 409] on icon at bounding box center [177, 418] width 20 height 18
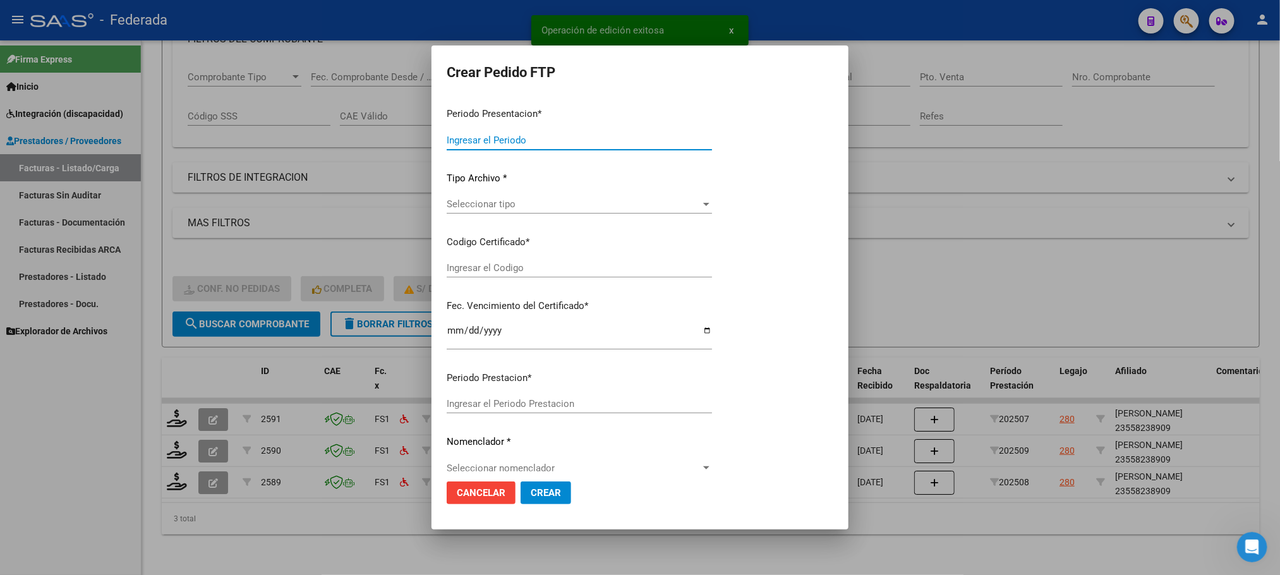
type input "202509"
type input "202507"
type input "$ 173.188,54"
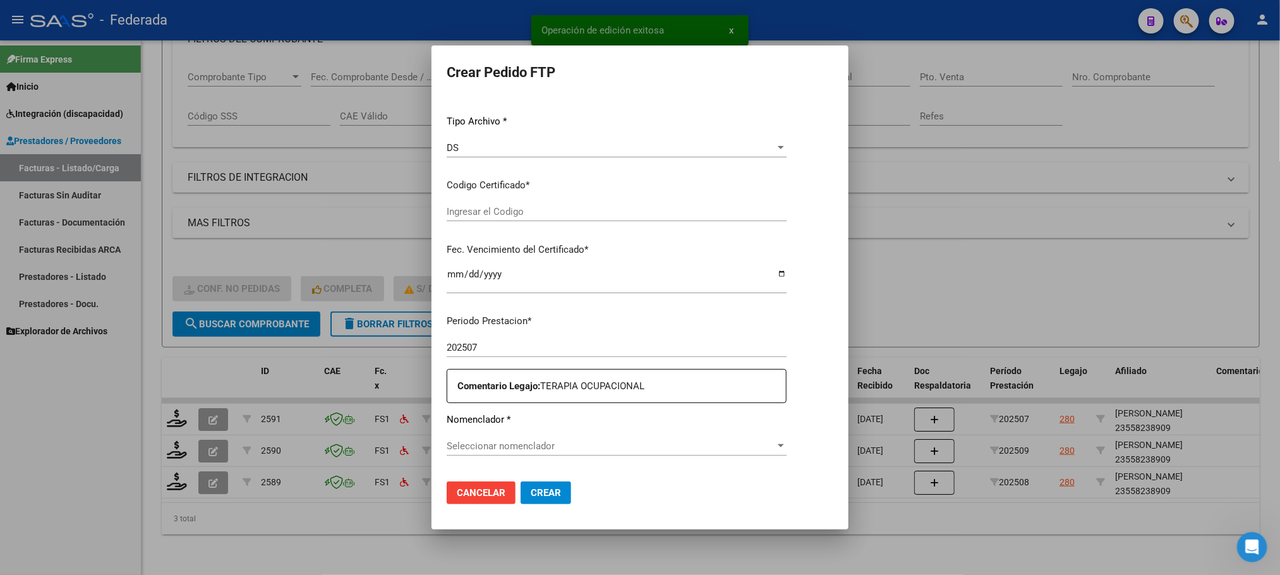
type input "ARG01000558238902023012620330126BS389"
type input "2033-01-26"
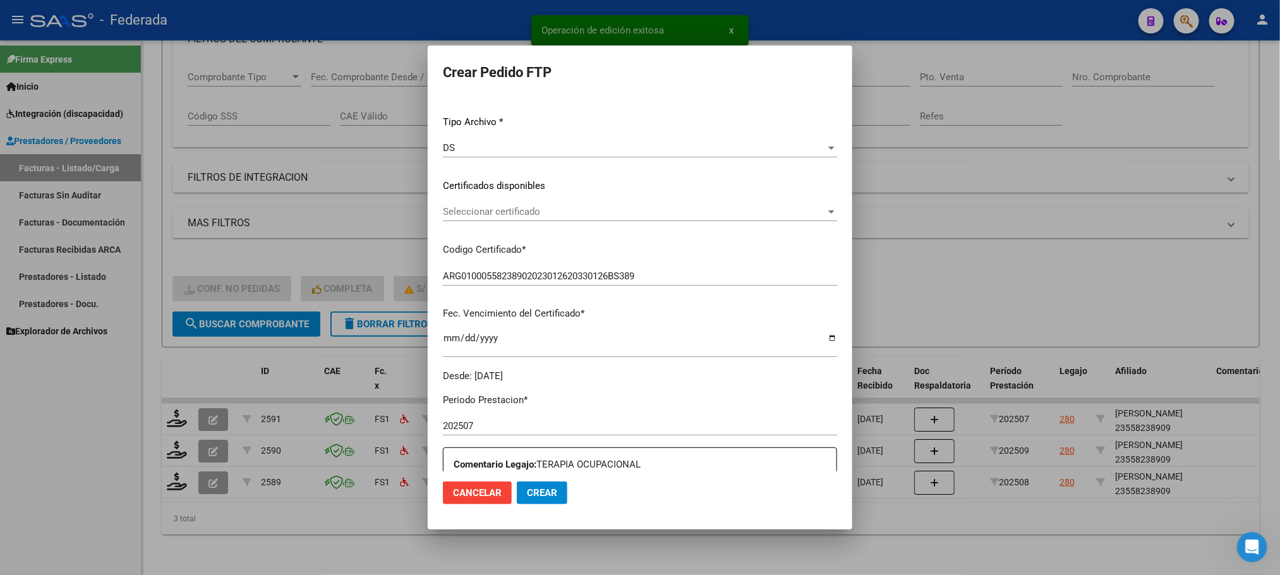
click at [473, 218] on div "Seleccionar certificado Seleccionar certificado" at bounding box center [640, 211] width 394 height 19
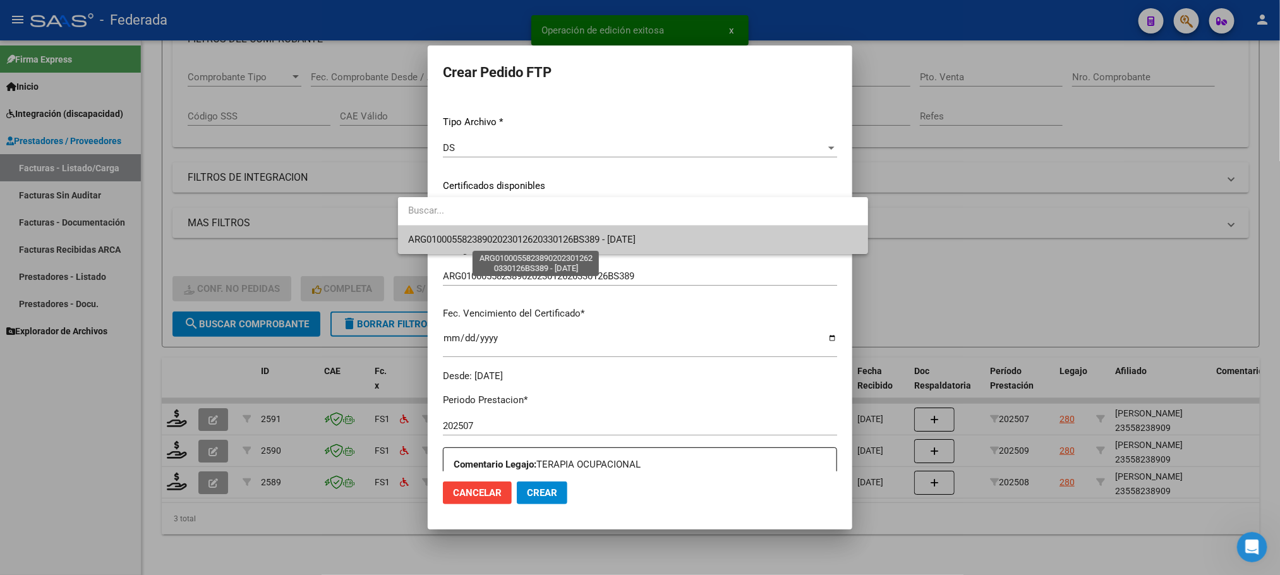
click at [474, 239] on span "ARG01000558238902023012620330126BS389 - 2033-01-26" at bounding box center [521, 239] width 227 height 11
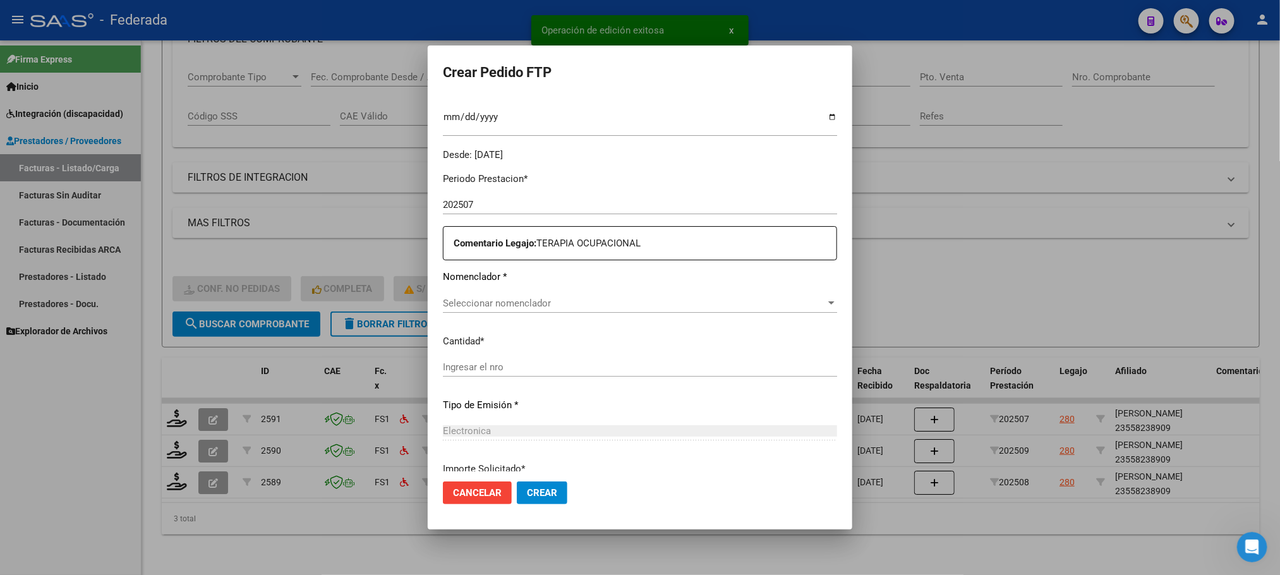
scroll to position [412, 0]
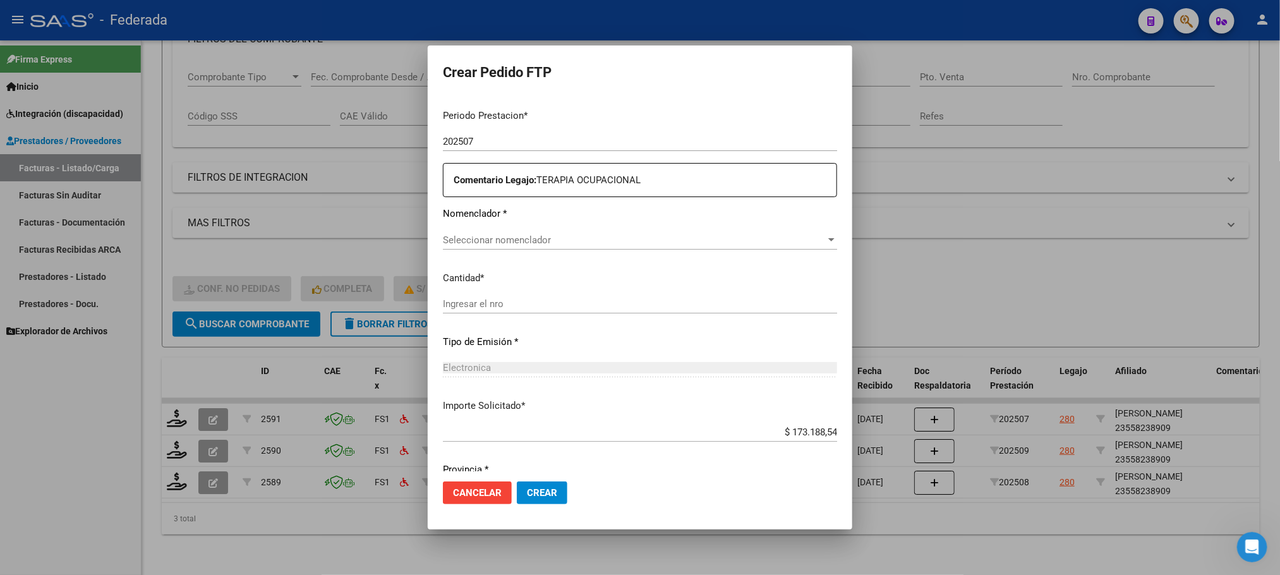
click at [476, 247] on div "Seleccionar nomenclador Seleccionar nomenclador" at bounding box center [640, 240] width 394 height 19
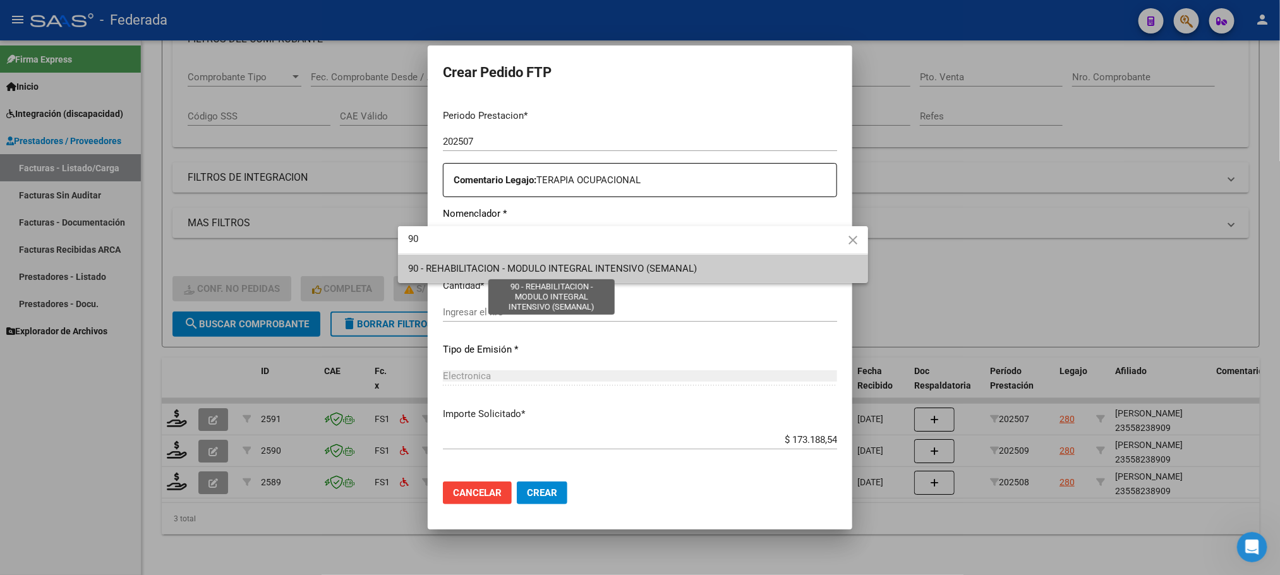
type input "90"
click at [476, 263] on span "90 - REHABILITACION - MODULO INTEGRAL INTENSIVO (SEMANAL)" at bounding box center [552, 268] width 289 height 11
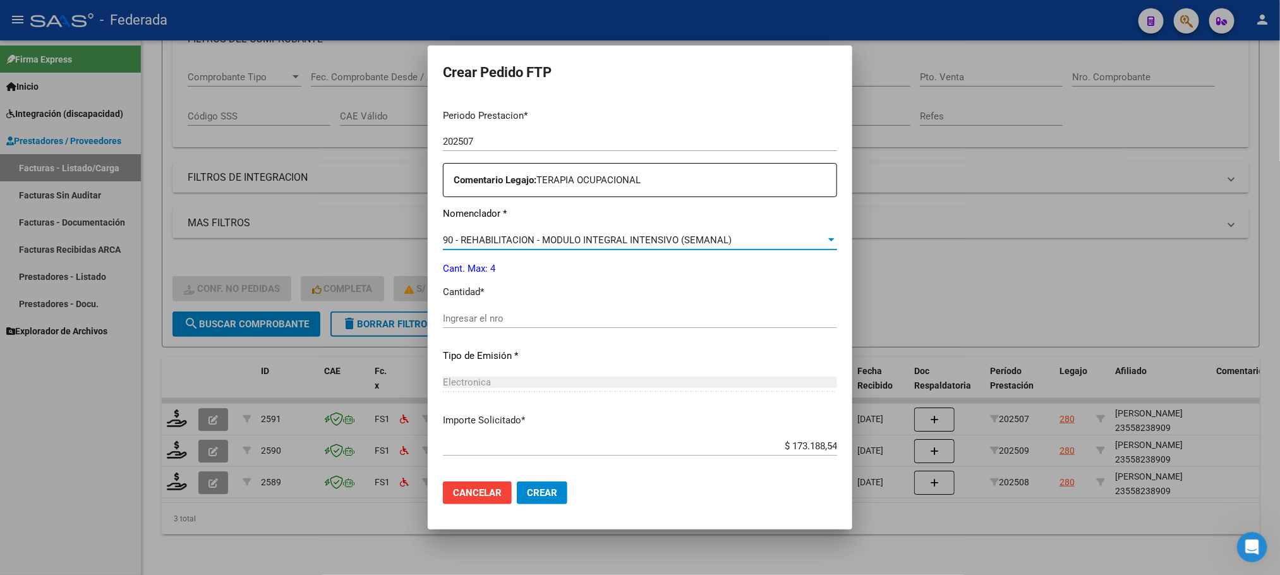
click at [471, 311] on div "Ingresar el nro" at bounding box center [640, 318] width 394 height 19
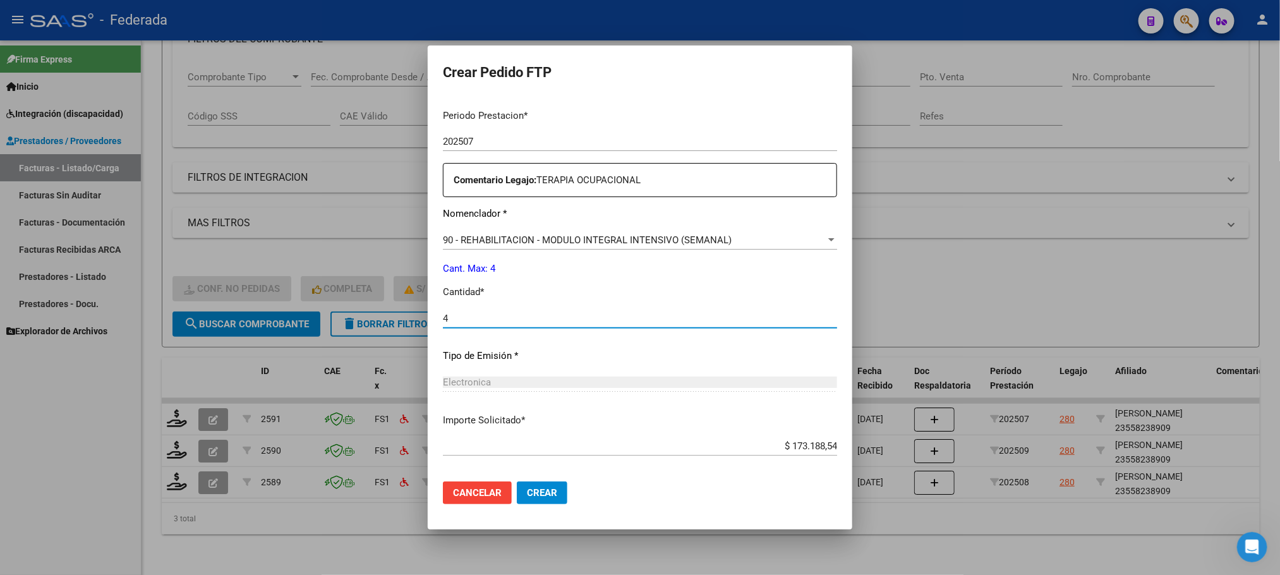
type input "4"
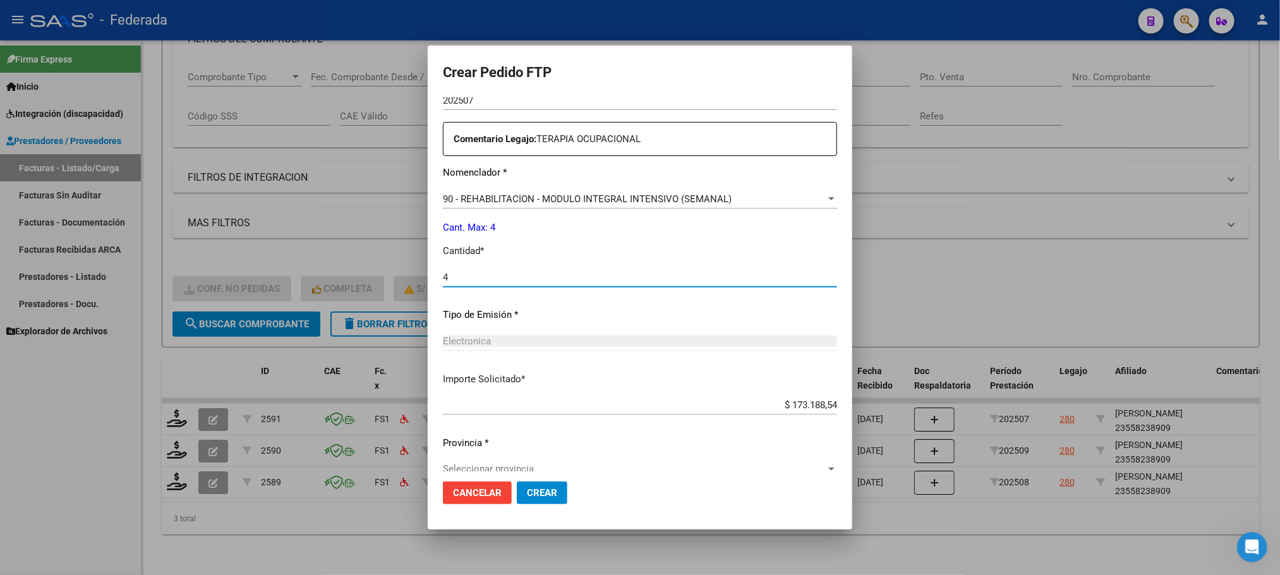
scroll to position [472, 0]
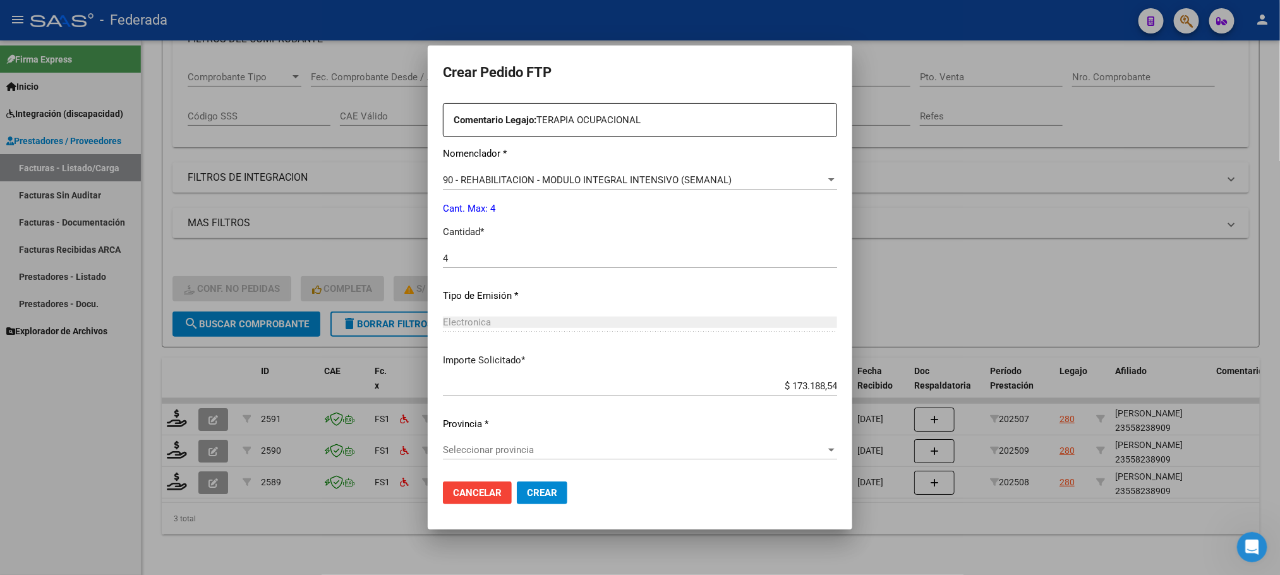
click at [482, 389] on input "$ 173.188,54" at bounding box center [640, 385] width 394 height 11
click at [488, 456] on span "Seleccionar provincia" at bounding box center [634, 449] width 383 height 11
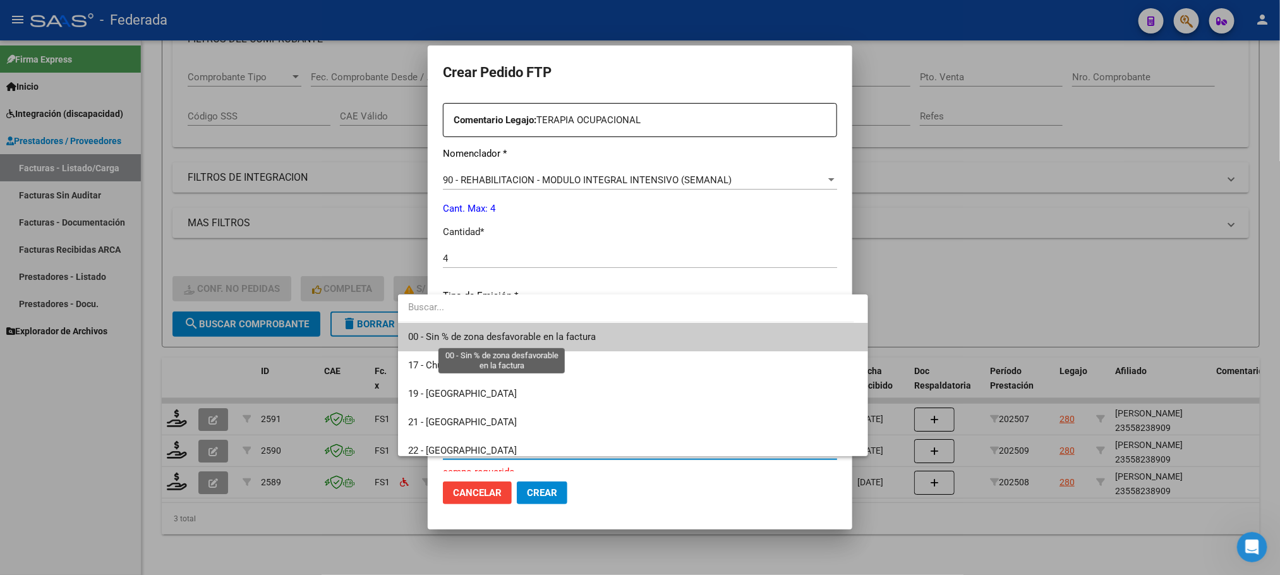
click at [484, 336] on span "00 - Sin % de zona desfavorable en la factura" at bounding box center [502, 336] width 188 height 11
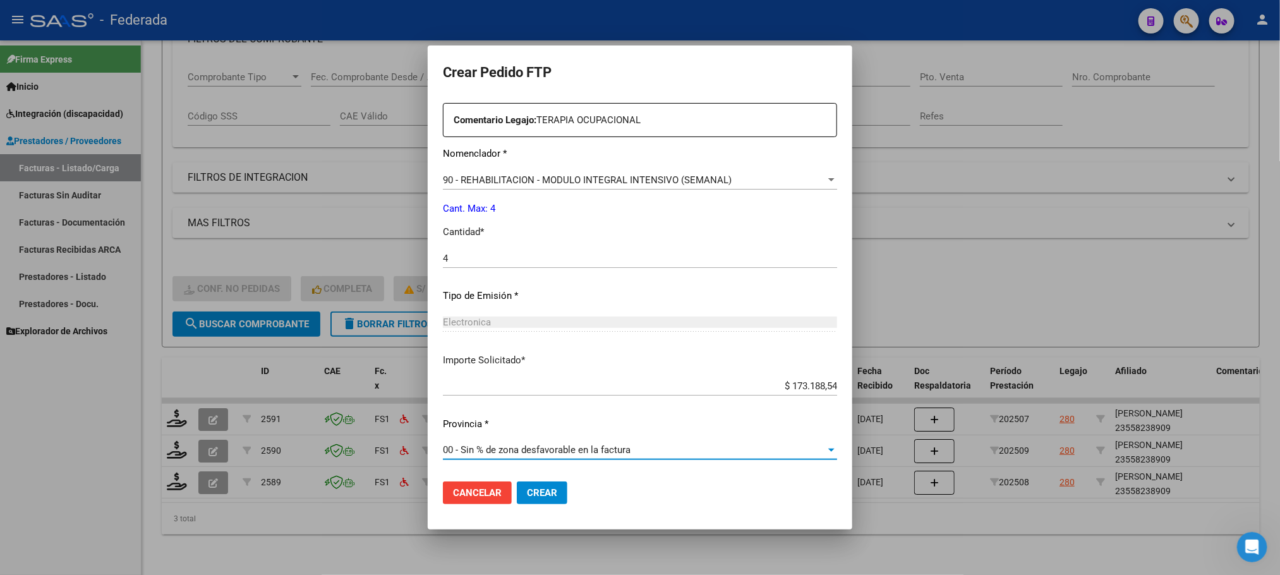
click at [527, 491] on span "Crear" at bounding box center [542, 492] width 30 height 11
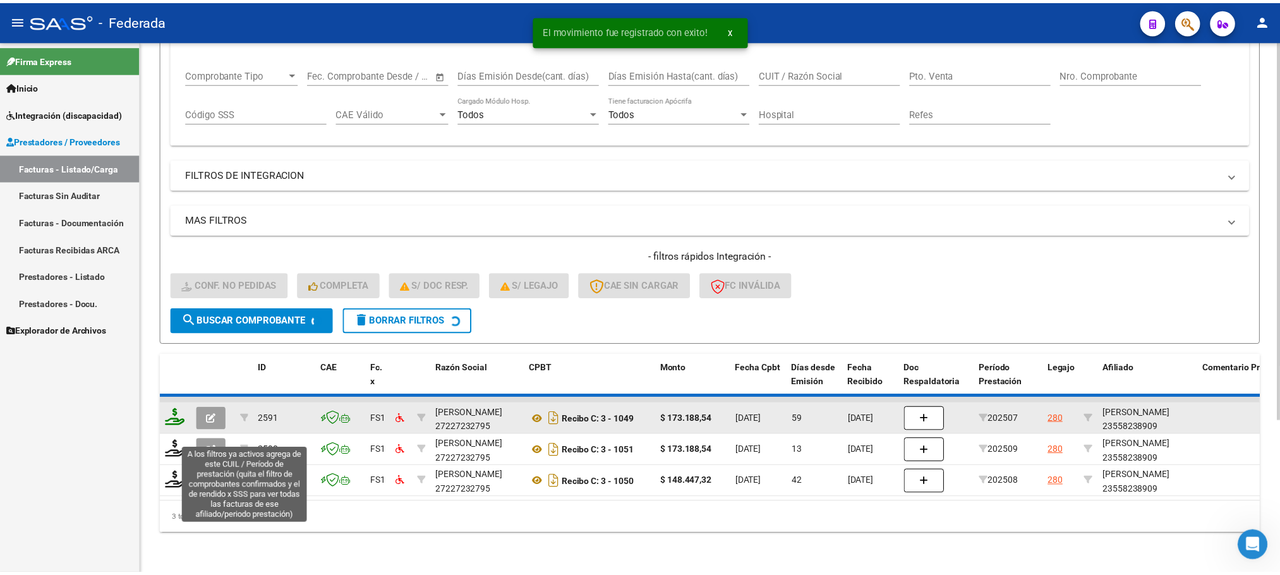
scroll to position [180, 0]
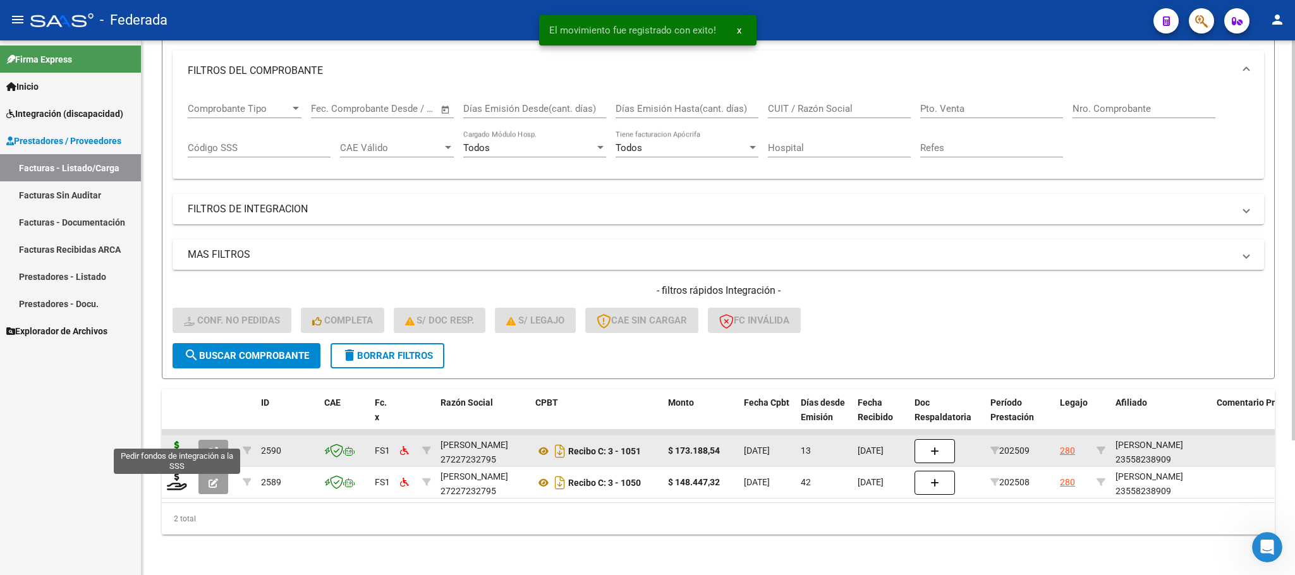
click at [173, 441] on icon at bounding box center [177, 450] width 20 height 18
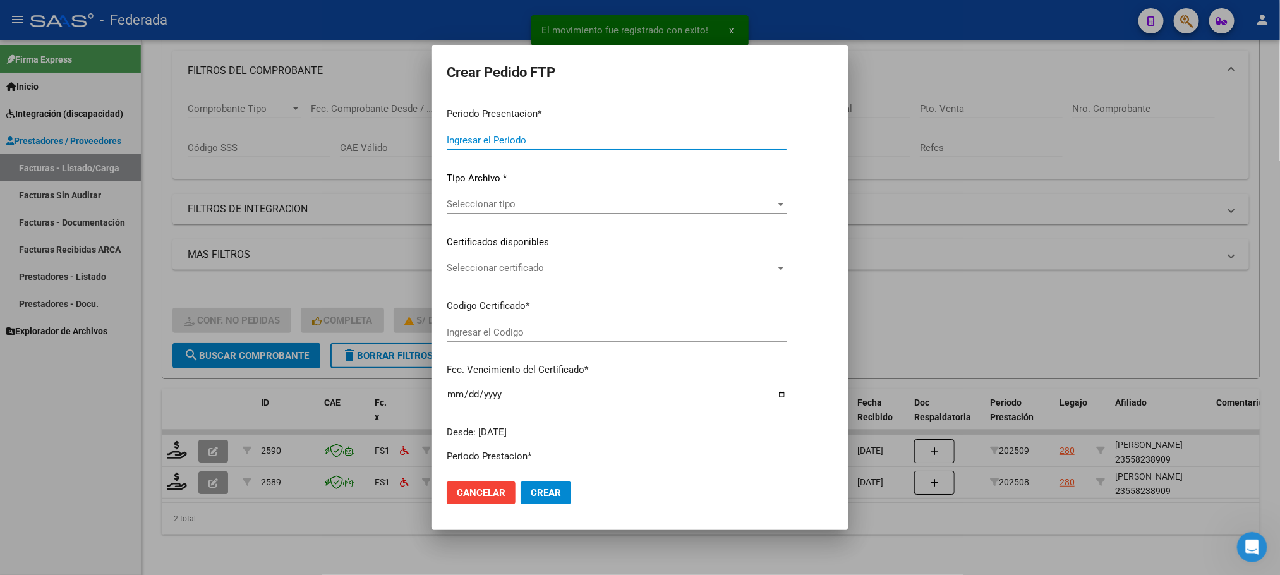
type input "202509"
type input "$ 173.188,54"
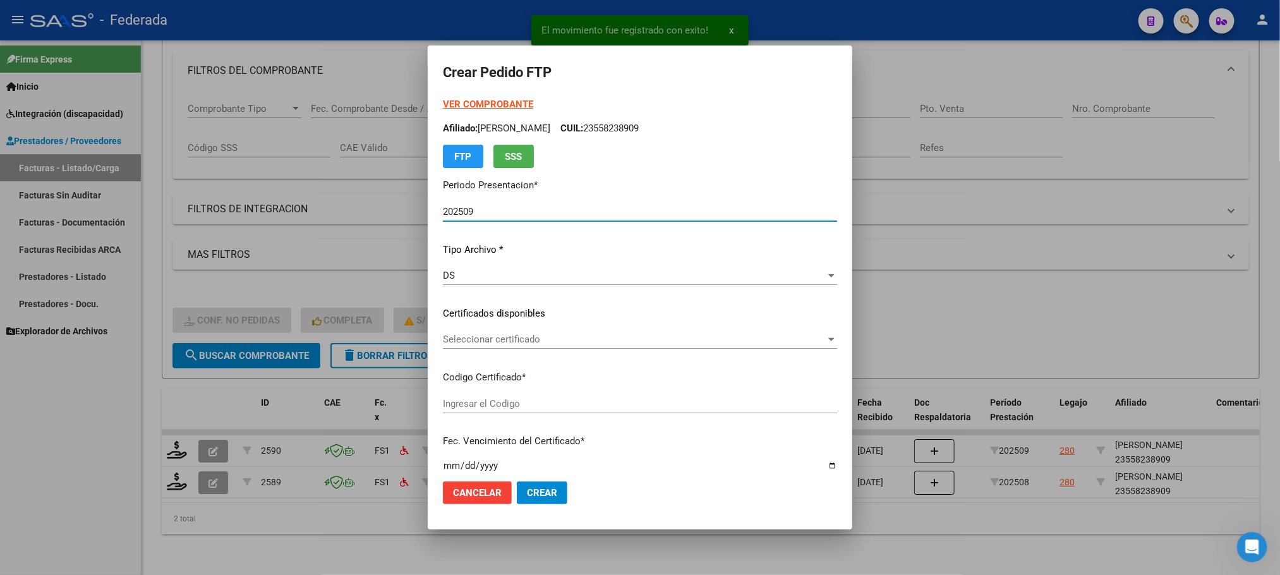
type input "ARG01000558238902023012620330126BS389"
type input "2033-01-26"
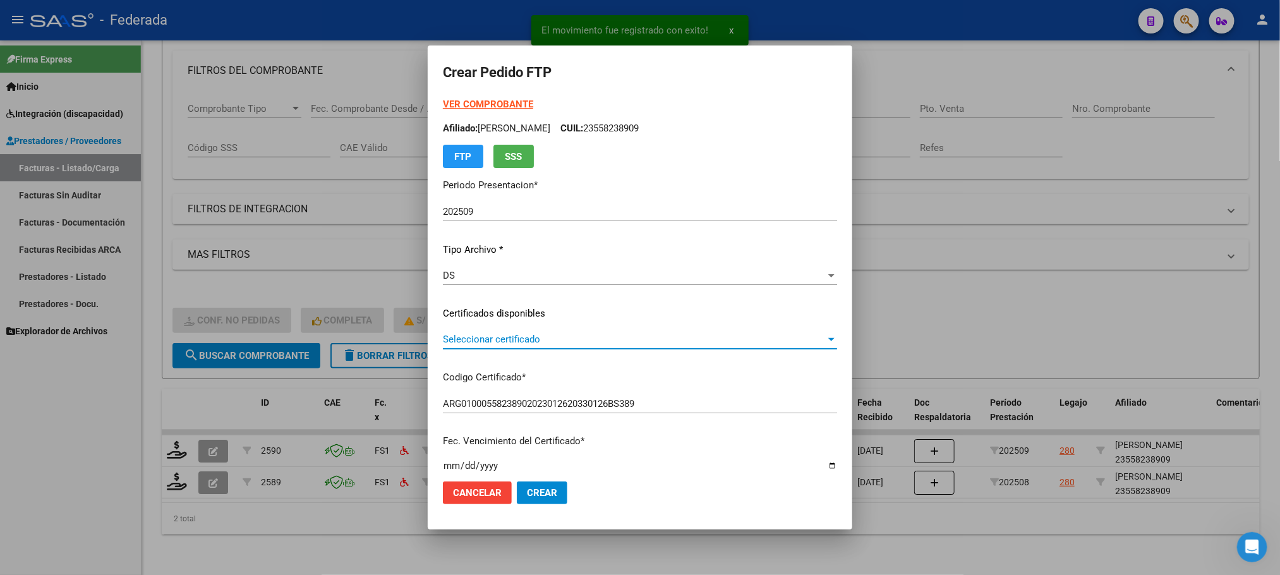
click at [444, 340] on span "Seleccionar certificado" at bounding box center [634, 339] width 383 height 11
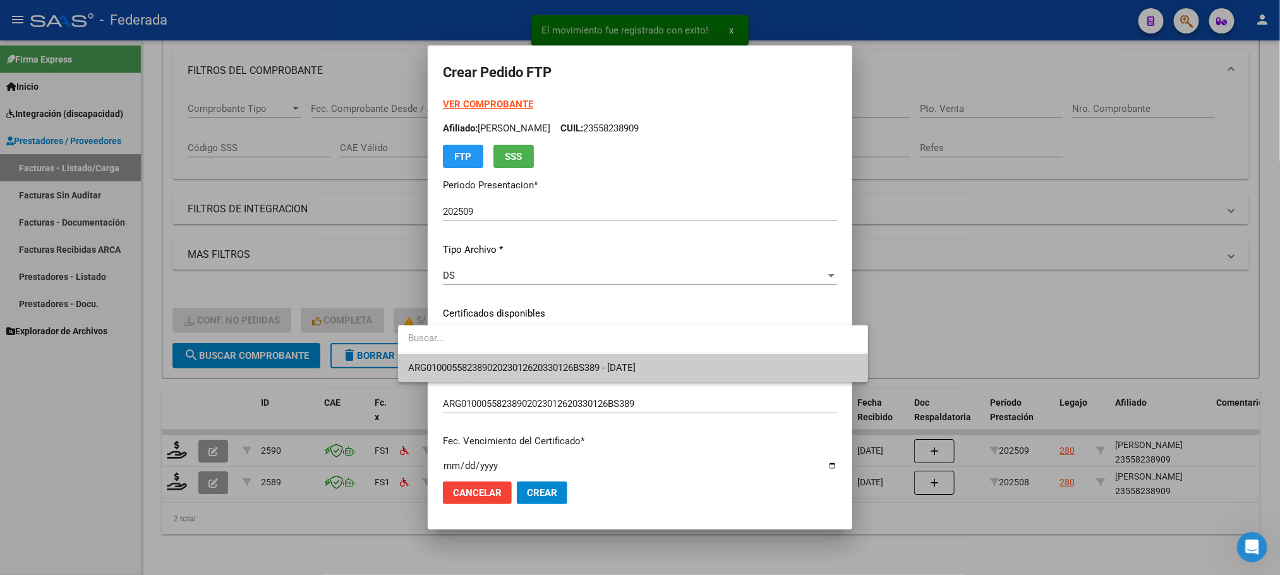
click at [446, 354] on span "ARG01000558238902023012620330126BS389 - 2033-01-26" at bounding box center [633, 368] width 450 height 28
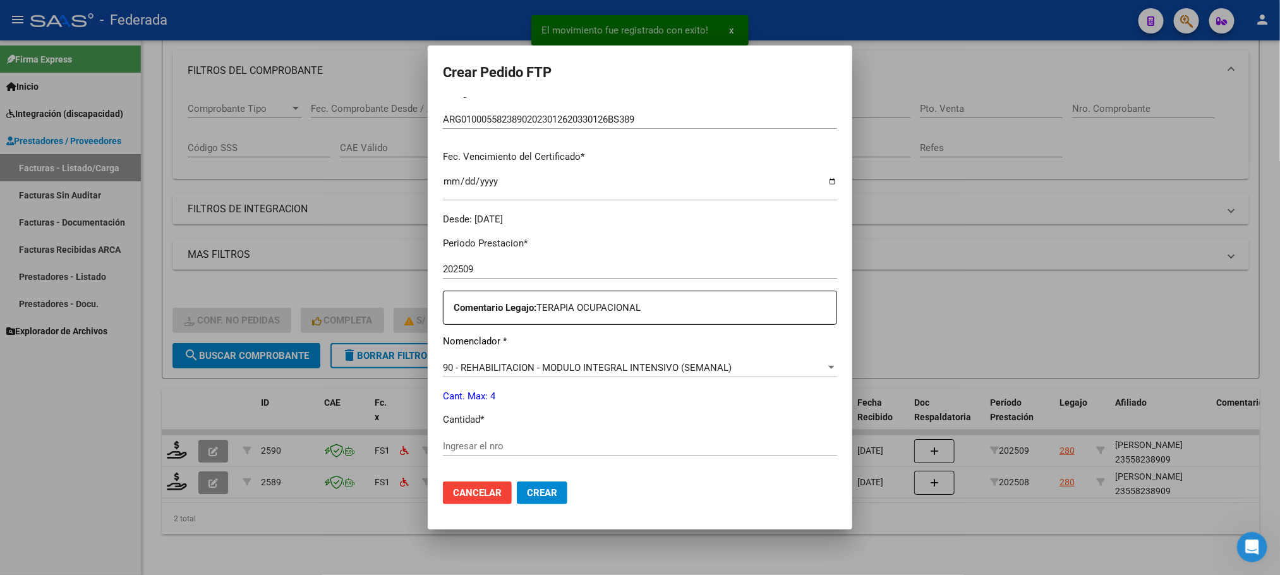
scroll to position [379, 0]
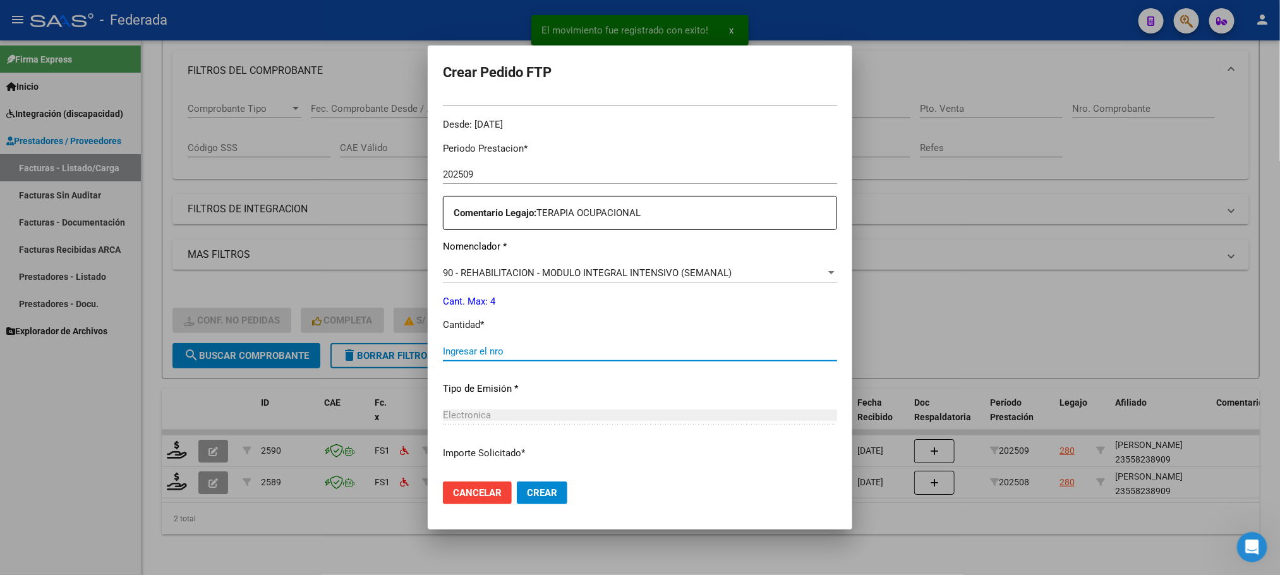
click at [444, 347] on input "Ingresar el nro" at bounding box center [640, 351] width 394 height 11
type input "4"
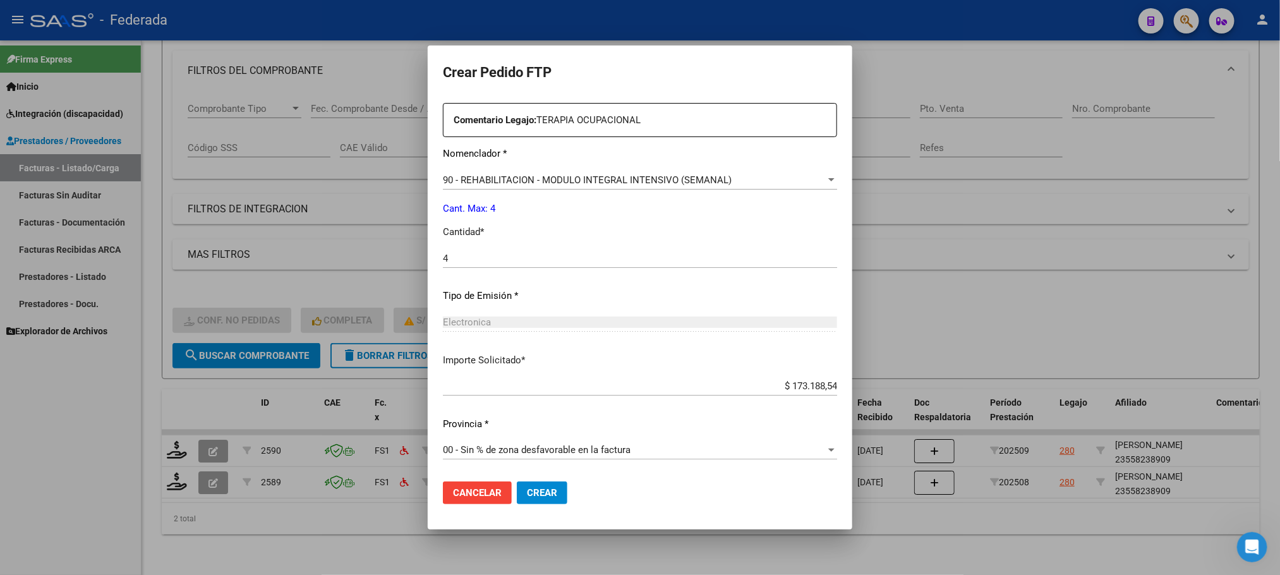
click at [517, 490] on button "Crear" at bounding box center [542, 492] width 51 height 23
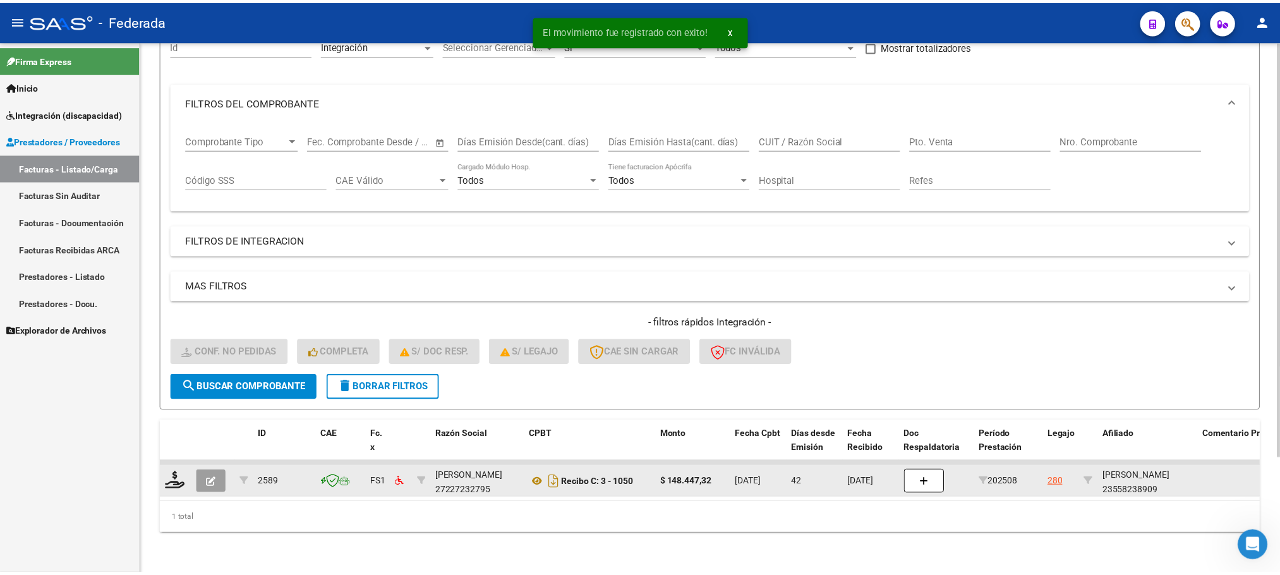
scroll to position [148, 0]
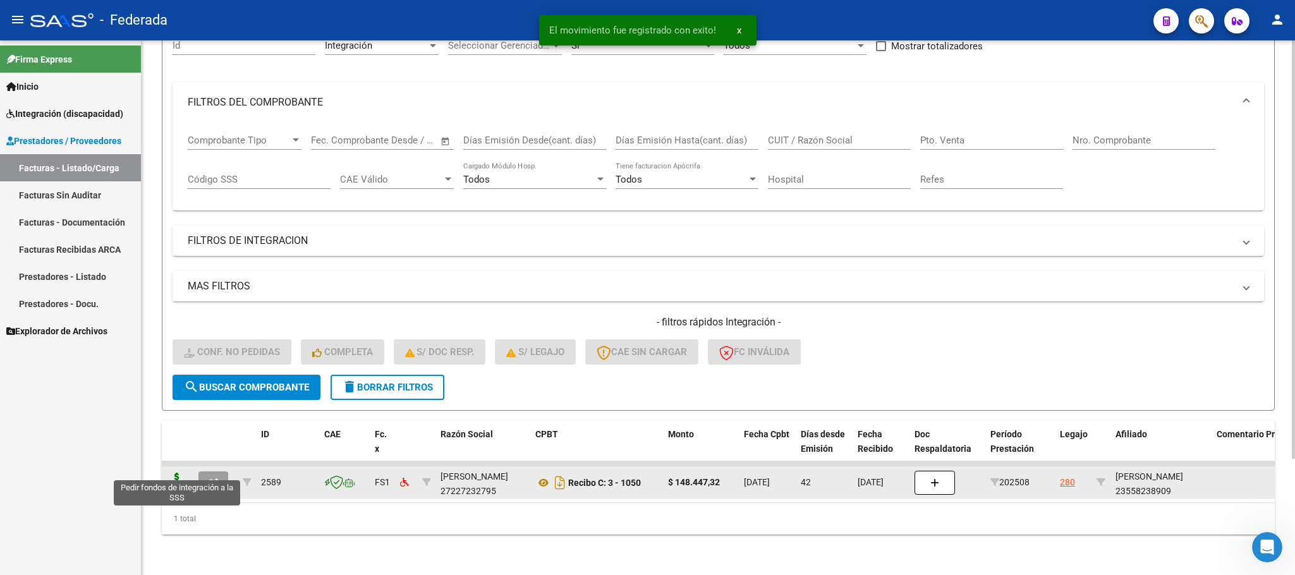
click at [182, 473] on icon at bounding box center [177, 482] width 20 height 18
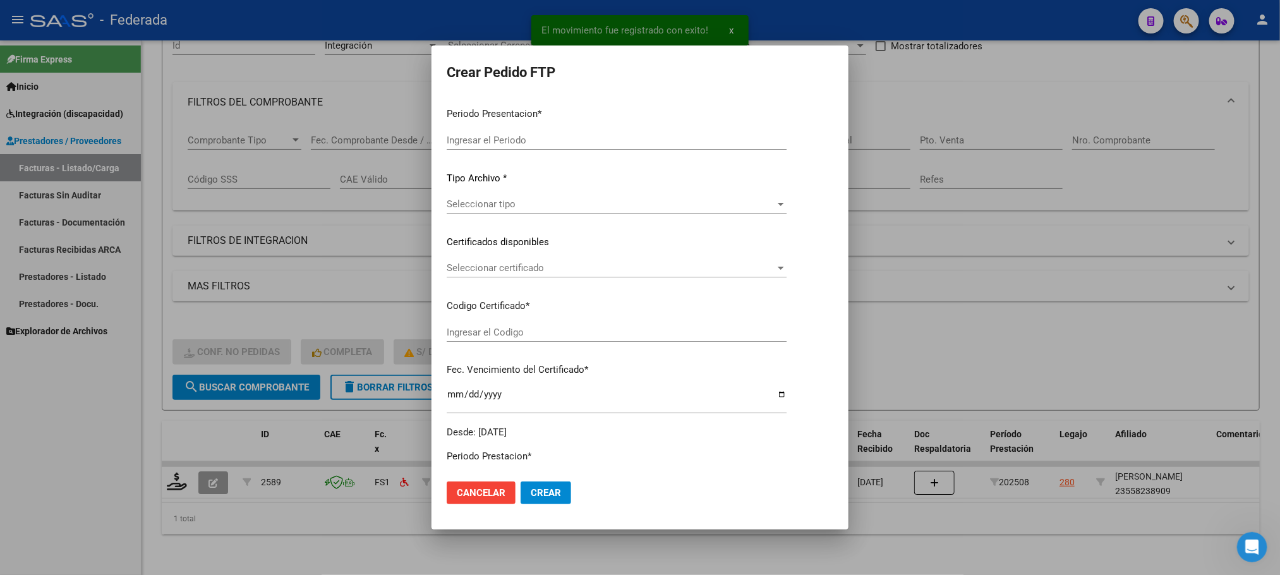
type input "202509"
type input "202508"
type input "$ 148.447,32"
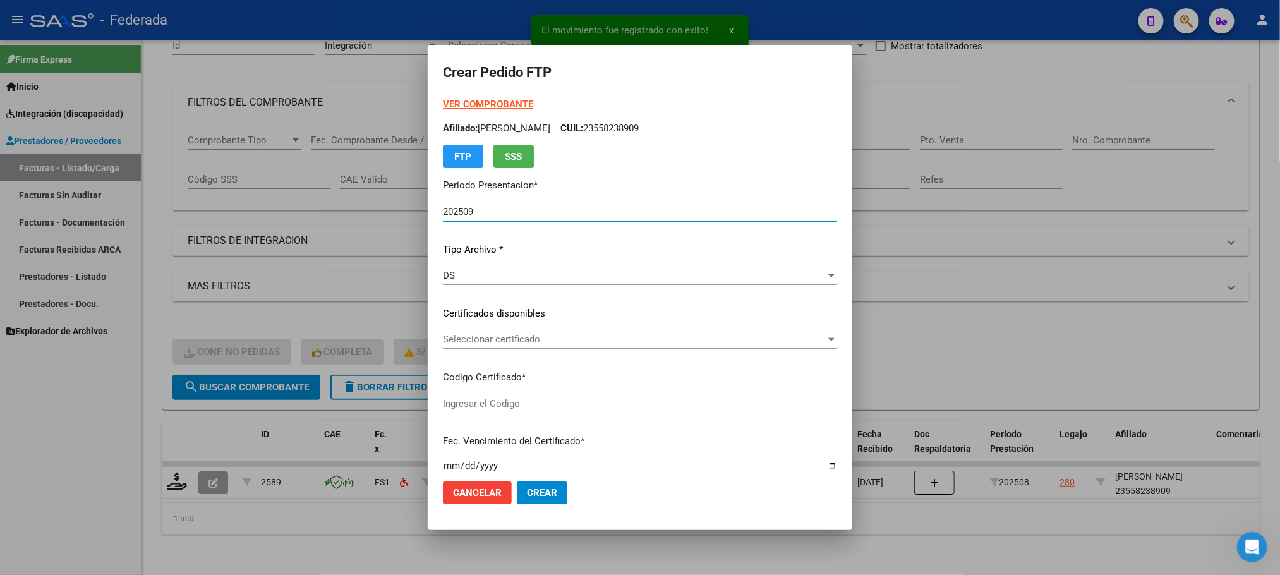
type input "ARG01000558238902023012620330126BS389"
type input "2033-01-26"
click at [443, 337] on span "Seleccionar certificado" at bounding box center [634, 339] width 383 height 11
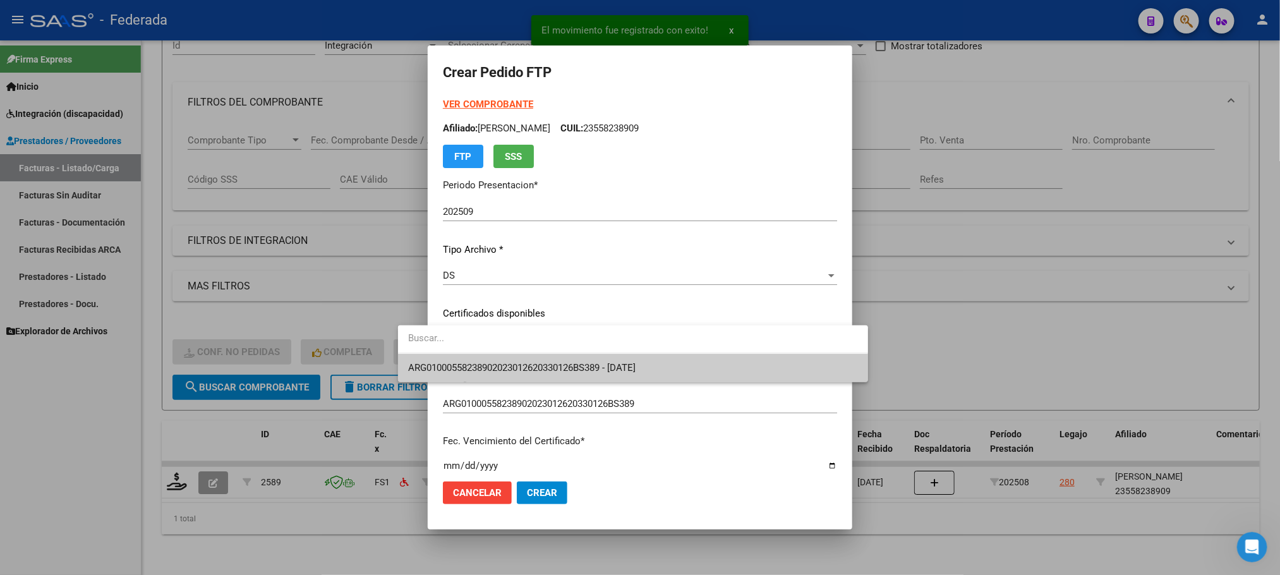
click at [444, 353] on div at bounding box center [633, 339] width 470 height 28
click at [444, 363] on span "ARG01000558238902023012620330126BS389 - 2033-01-26" at bounding box center [521, 367] width 227 height 11
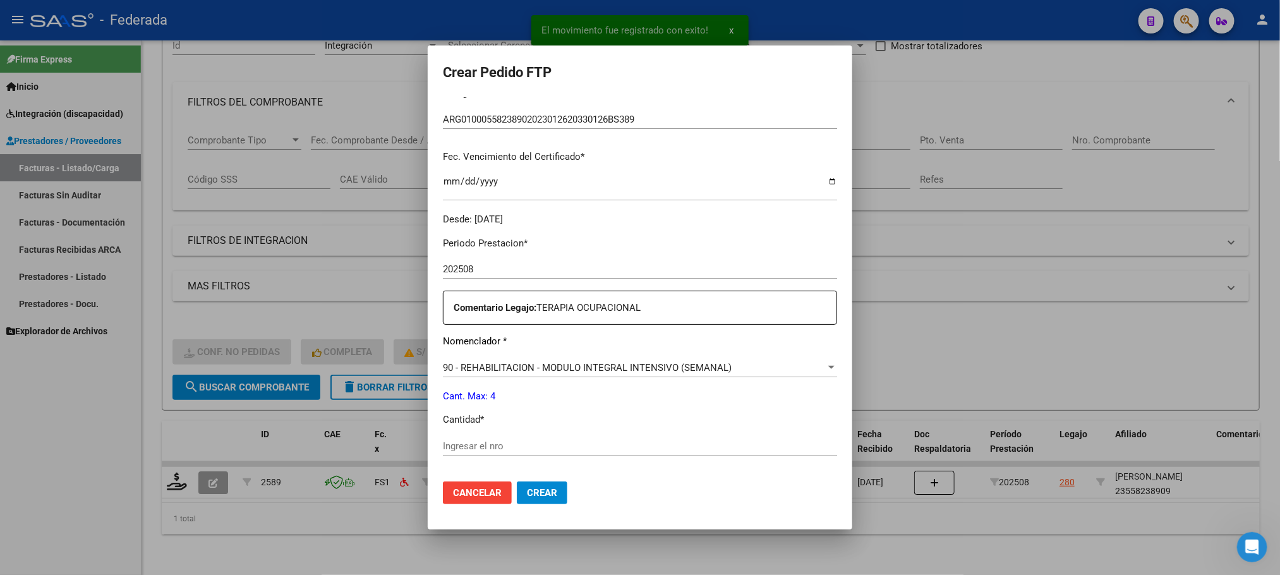
scroll to position [472, 0]
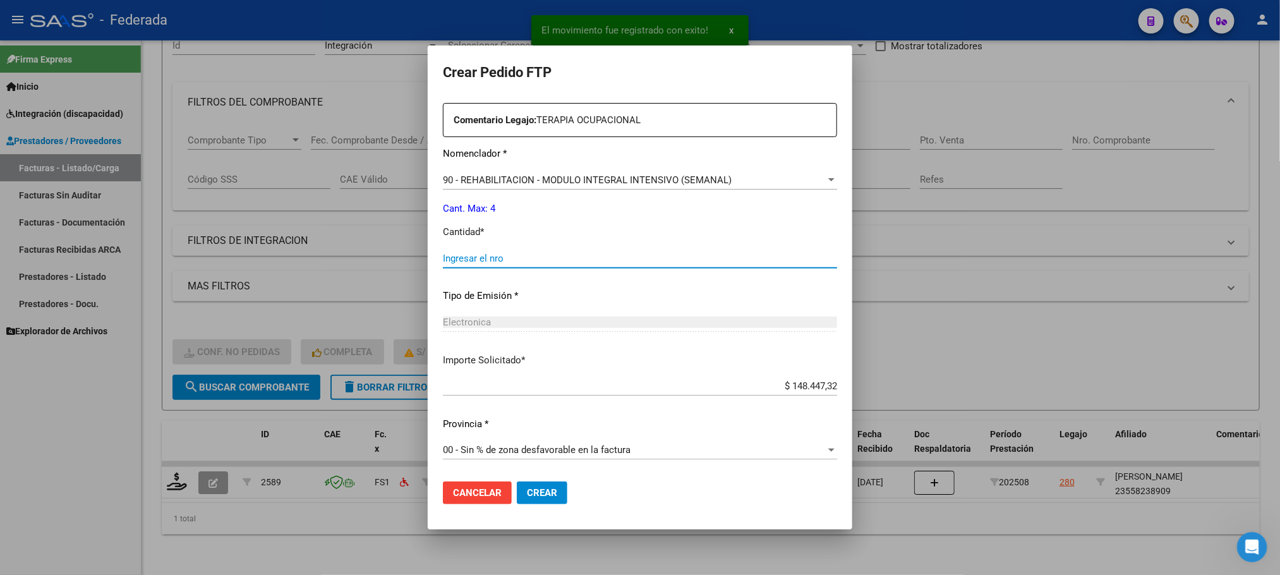
click at [452, 258] on input "Ingresar el nro" at bounding box center [640, 258] width 394 height 11
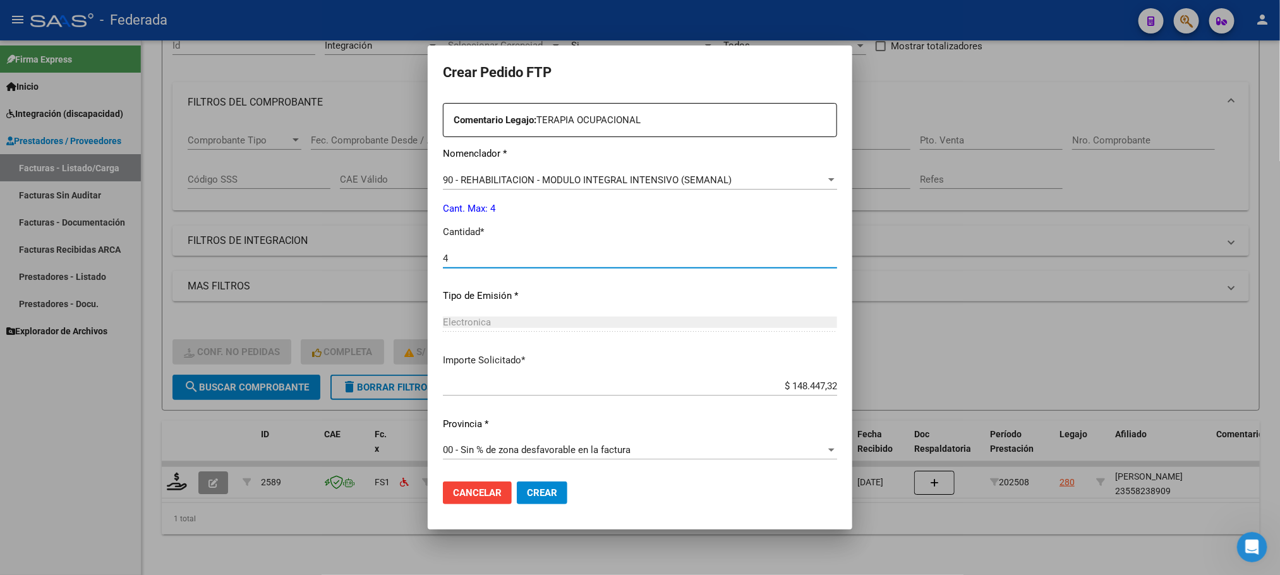
type input "4"
click at [527, 489] on span "Crear" at bounding box center [542, 492] width 30 height 11
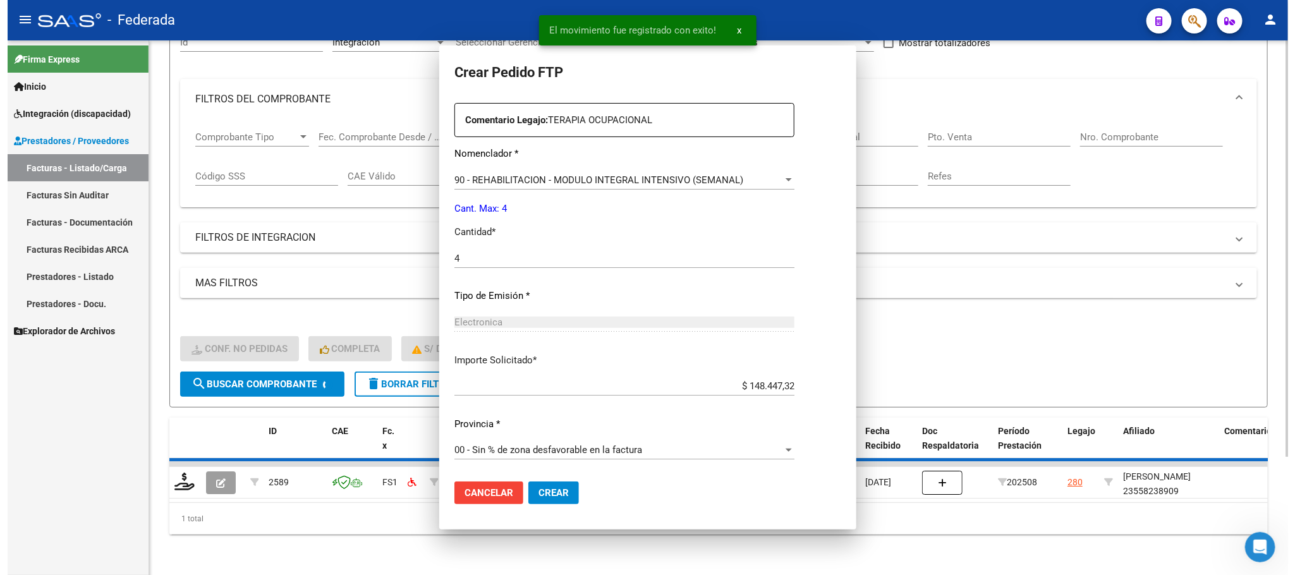
scroll to position [0, 0]
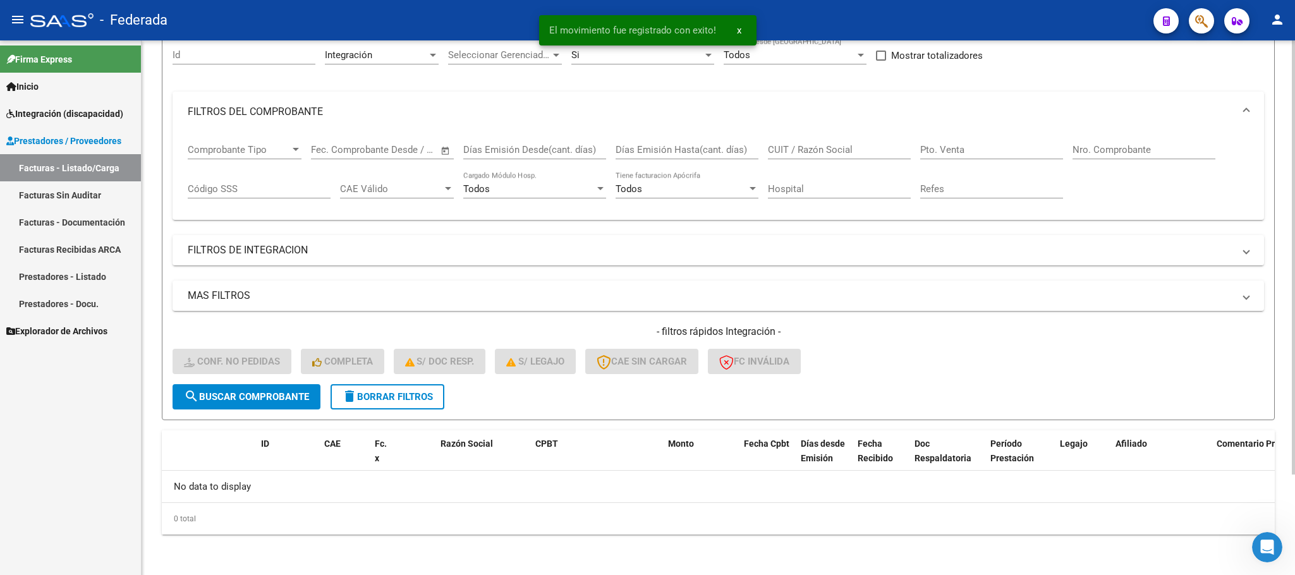
click at [423, 399] on span "delete Borrar Filtros" at bounding box center [387, 396] width 91 height 11
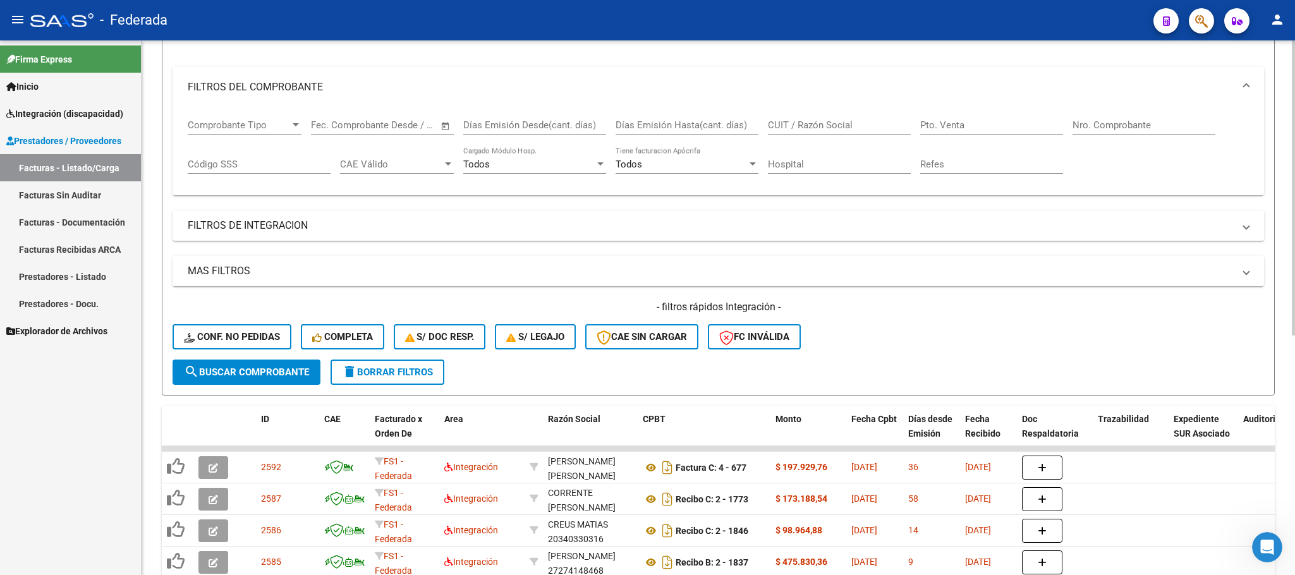
scroll to position [53, 0]
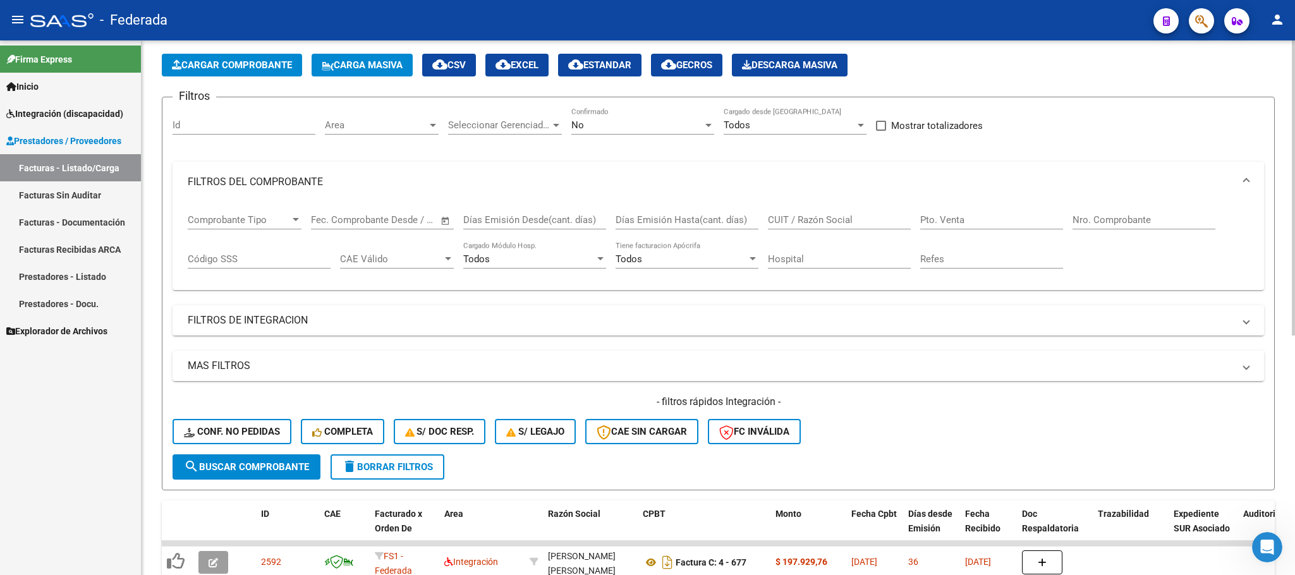
click at [787, 217] on input "CUIT / Razón Social" at bounding box center [839, 219] width 143 height 11
paste input "Corrente"
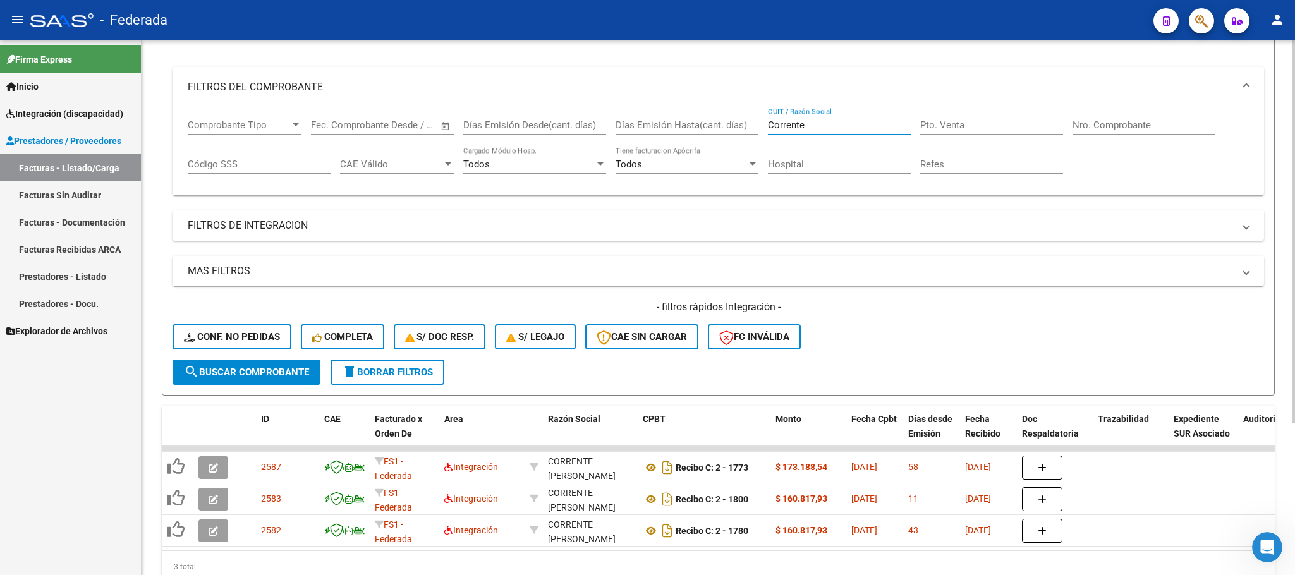
scroll to position [211, 0]
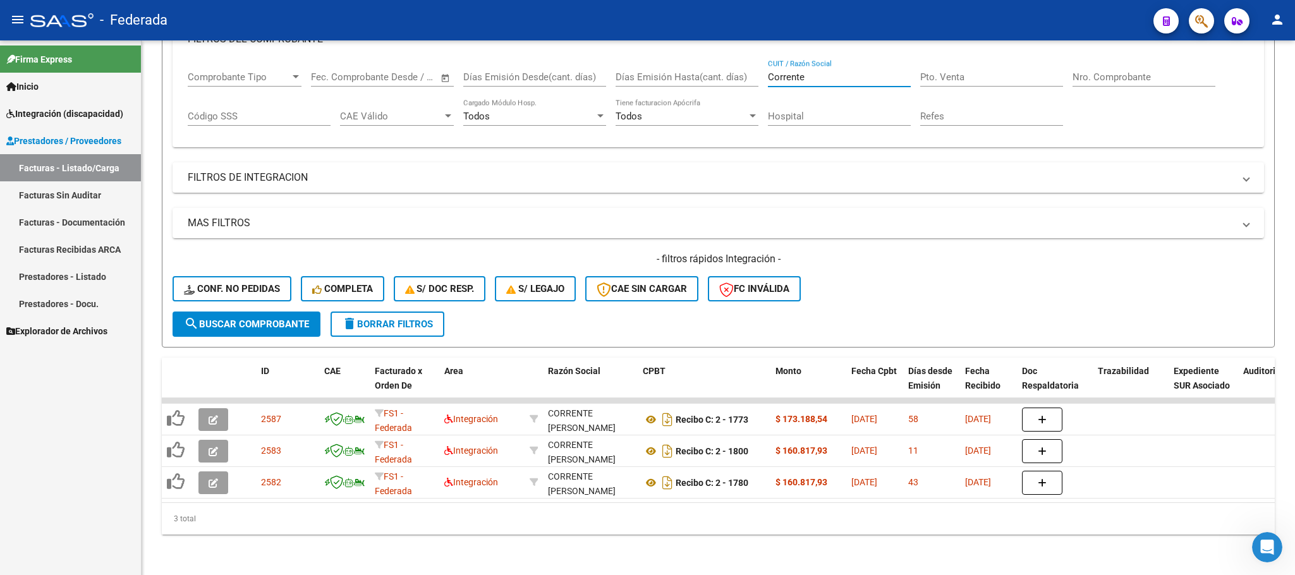
type input "Corrente"
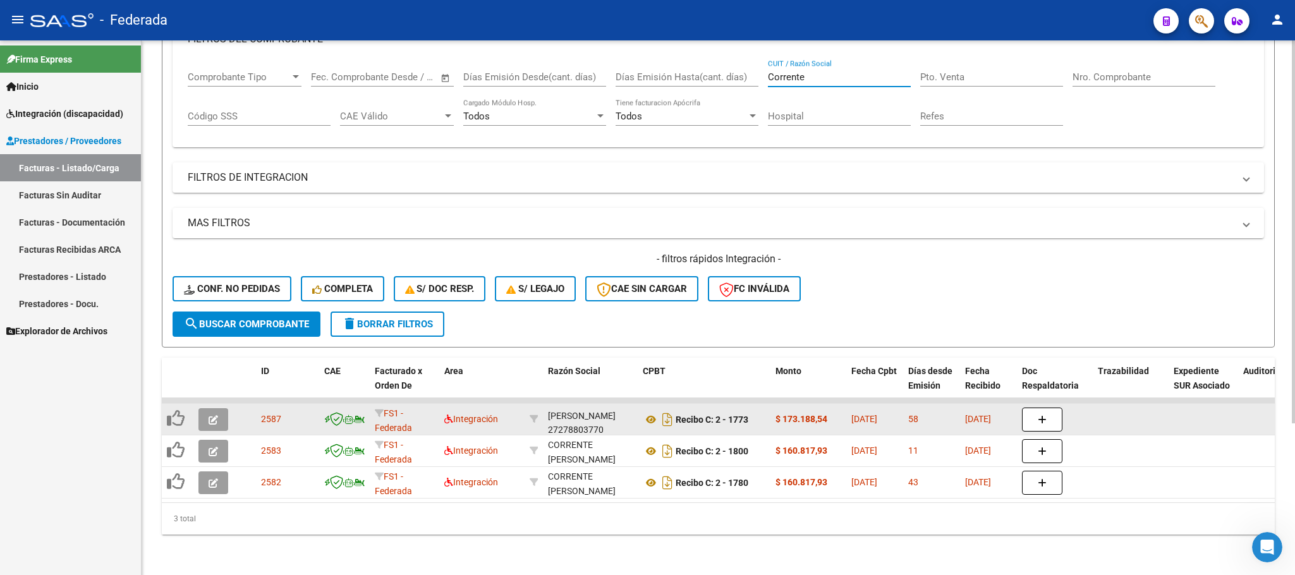
scroll to position [16, 0]
click at [582, 409] on div "CORRENTE SANDRA VERONICA 27278803770" at bounding box center [590, 419] width 85 height 27
copy div "27278803770"
click at [646, 412] on icon at bounding box center [651, 419] width 16 height 15
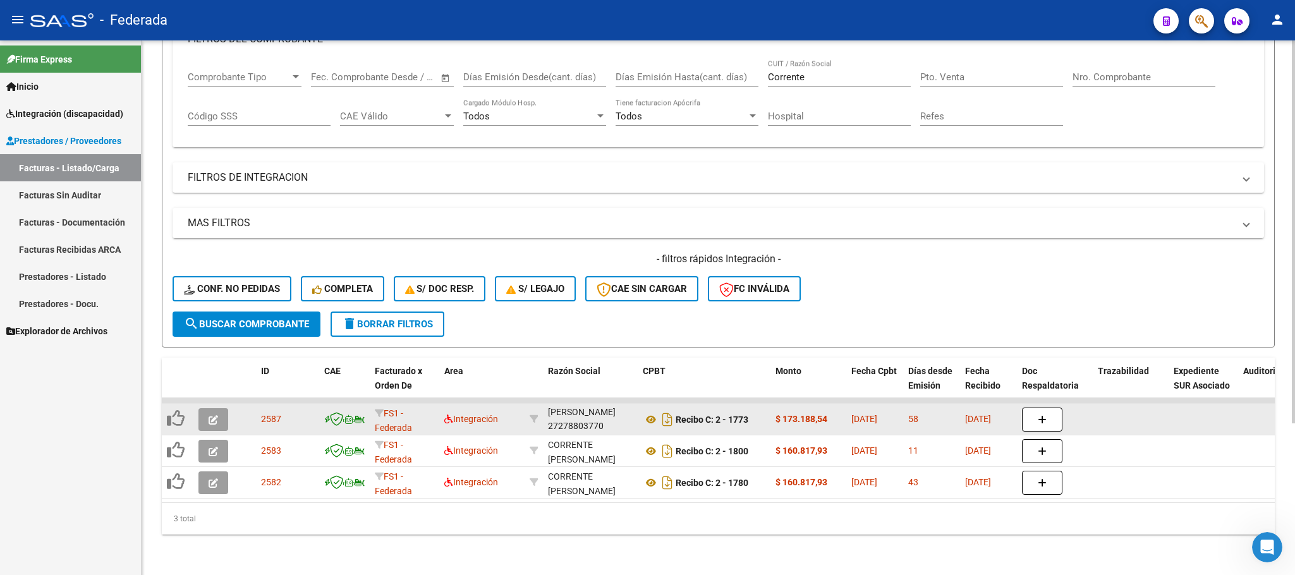
click at [203, 408] on button "button" at bounding box center [213, 419] width 30 height 23
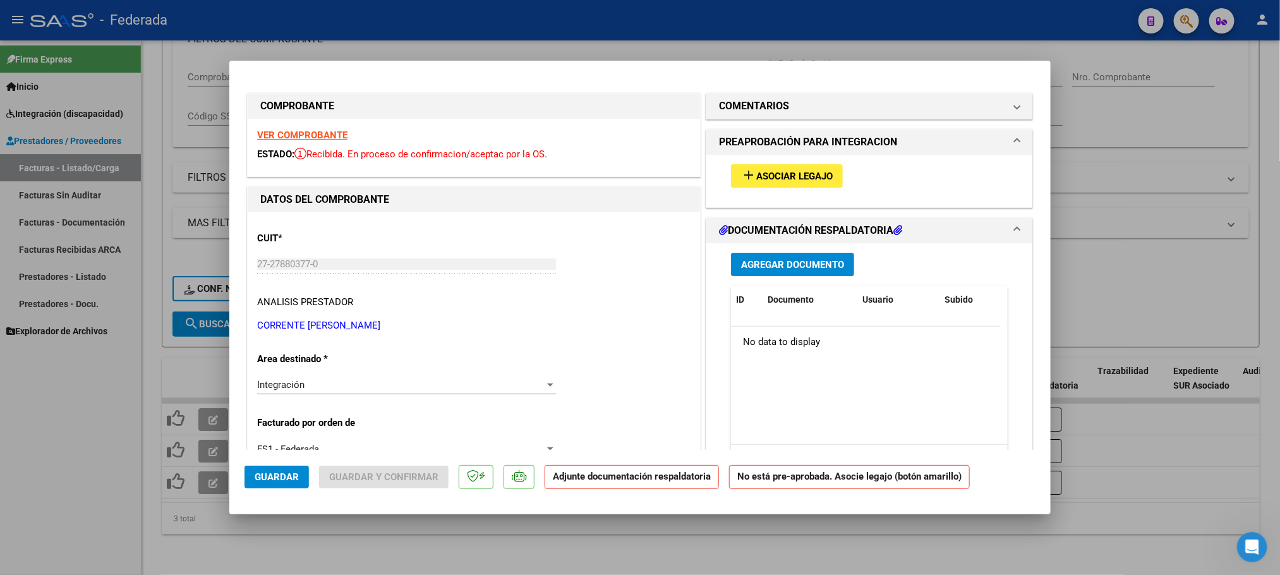
click at [802, 174] on span "Asociar Legajo" at bounding box center [794, 176] width 76 height 11
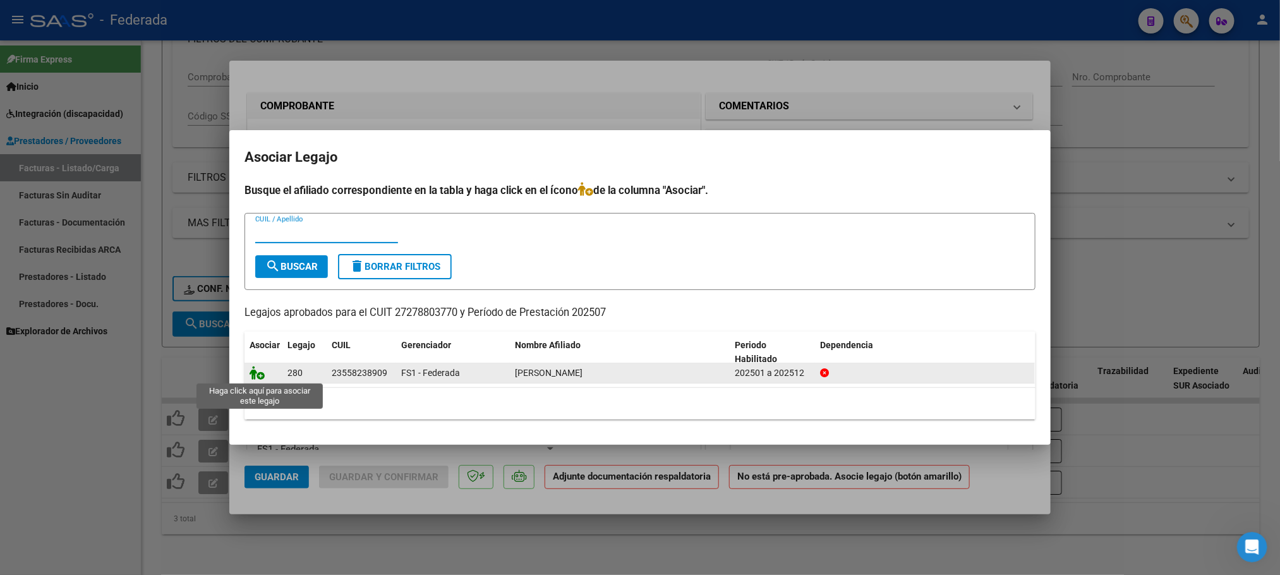
click at [256, 372] on icon at bounding box center [257, 373] width 15 height 14
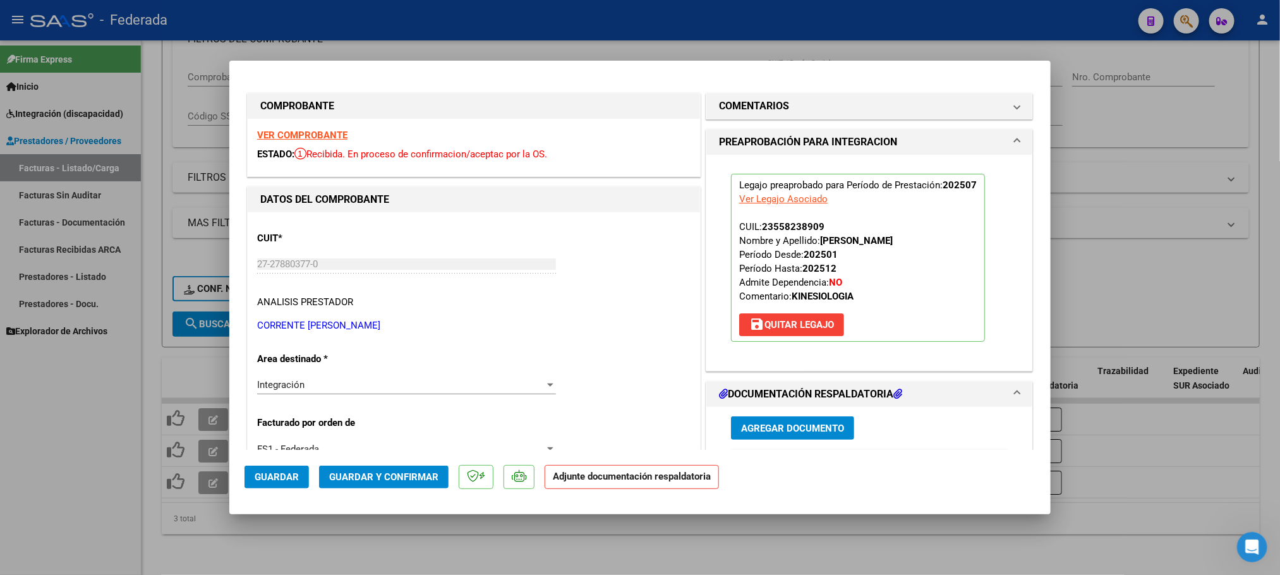
click at [411, 472] on span "Guardar y Confirmar" at bounding box center [383, 476] width 109 height 11
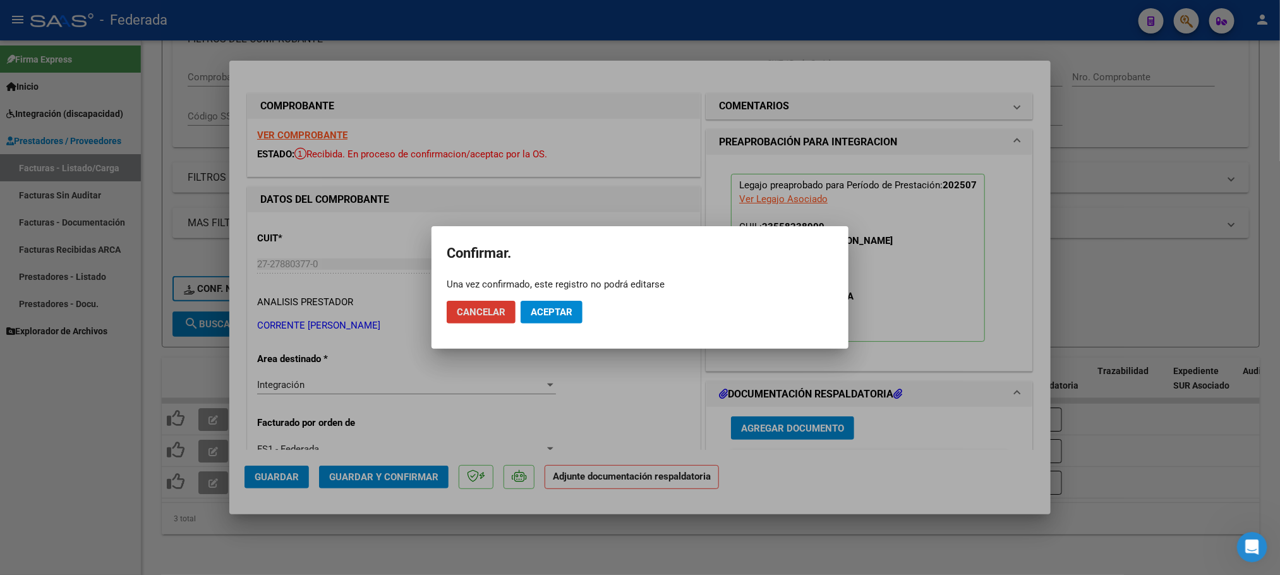
click at [548, 315] on span "Aceptar" at bounding box center [552, 311] width 42 height 11
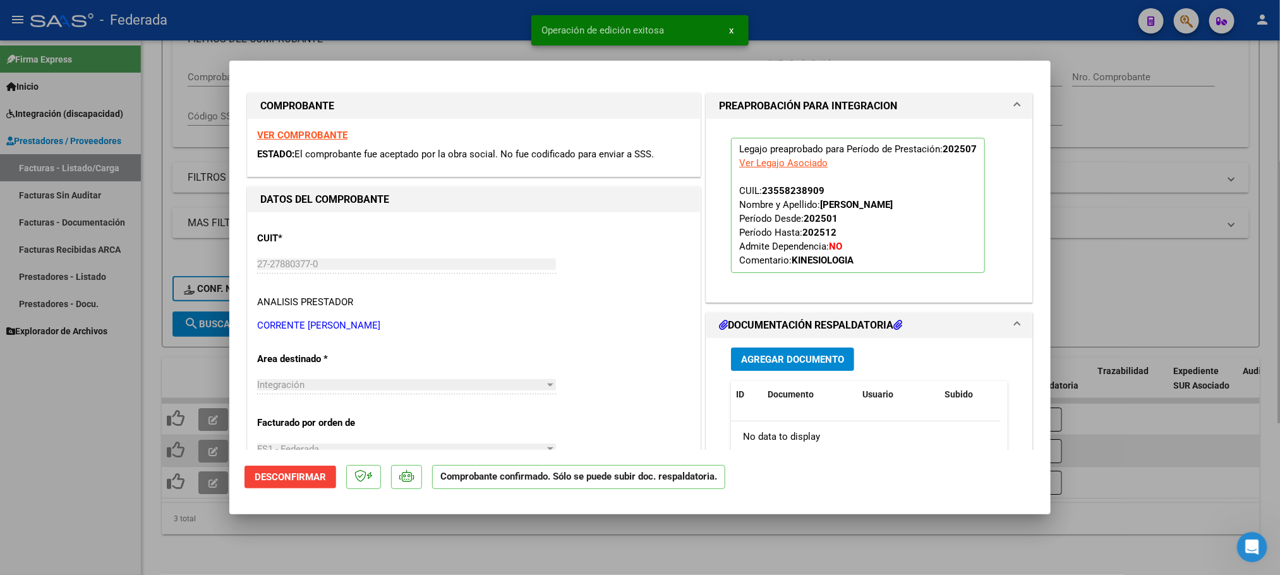
click at [208, 436] on div at bounding box center [640, 287] width 1280 height 575
type input "$ 0,00"
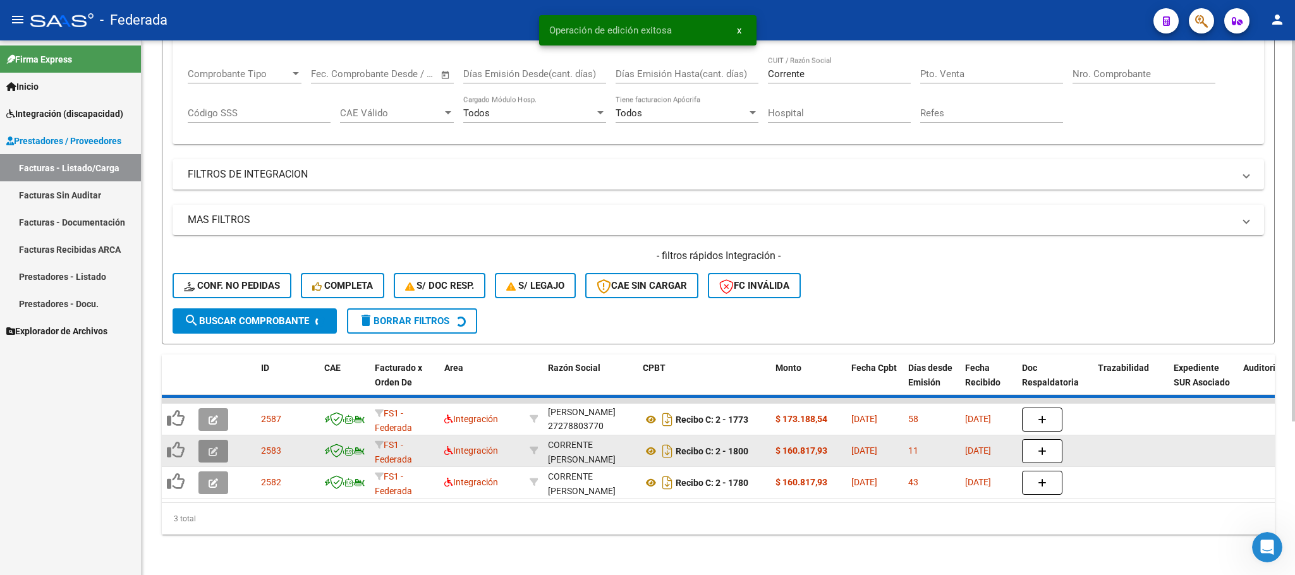
click at [208, 436] on datatable-scroller "2587 FS1 - Federada Integración CORRENTE SANDRA VERONICA 27278803770 Recibo C: …" at bounding box center [718, 448] width 1113 height 100
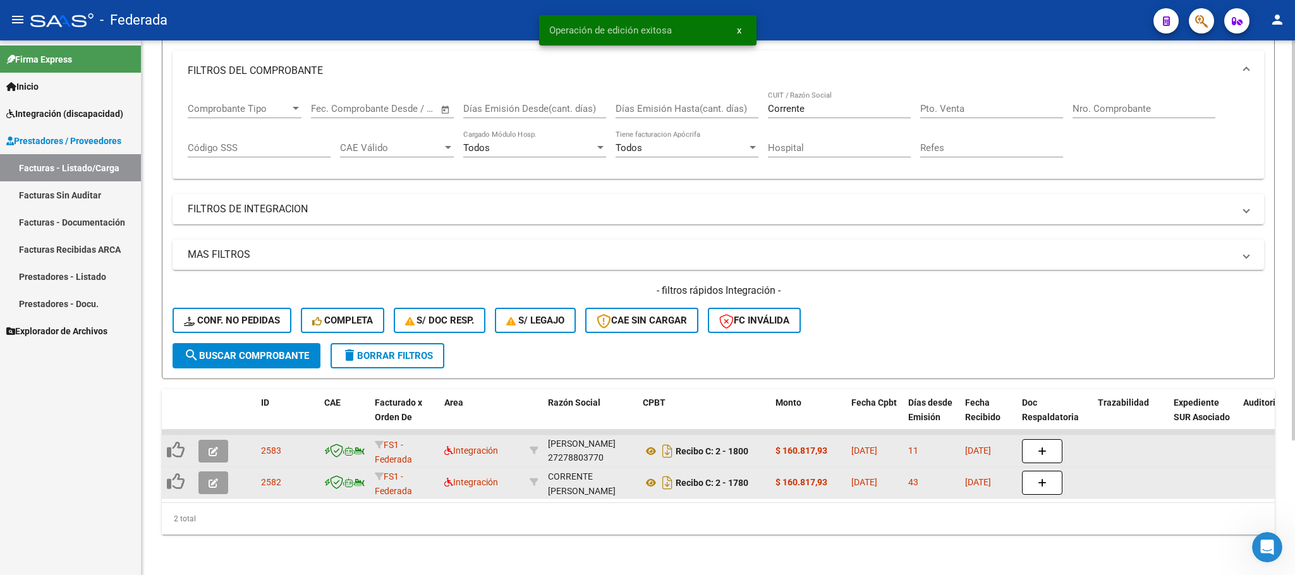
click at [217, 442] on button "button" at bounding box center [213, 451] width 30 height 23
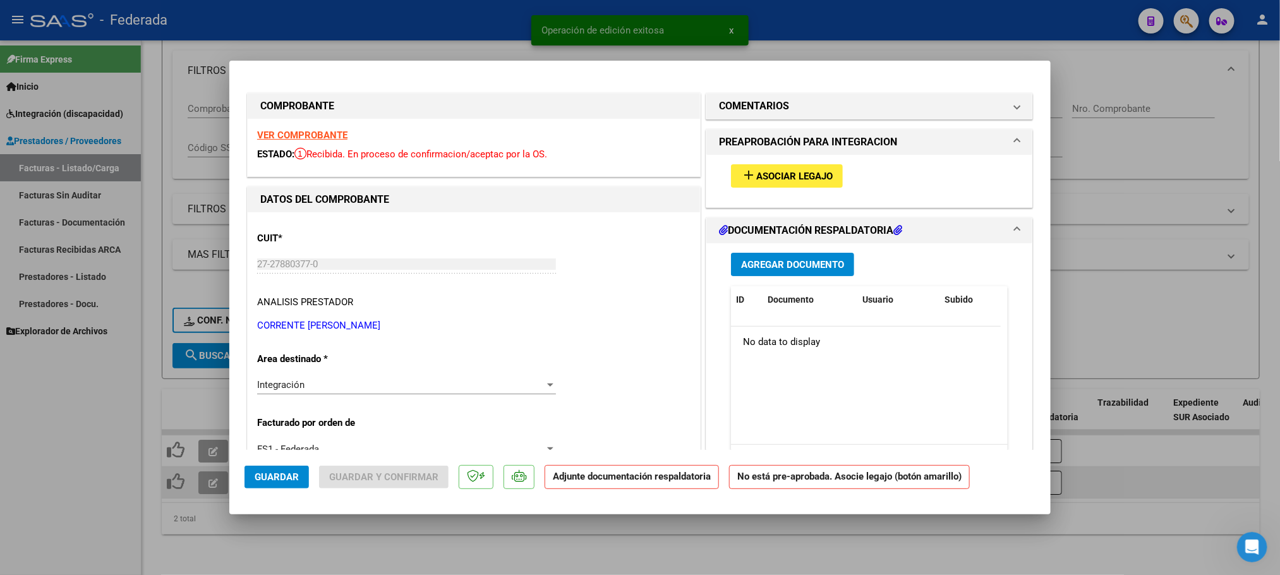
click at [744, 172] on mat-icon "add" at bounding box center [748, 174] width 15 height 15
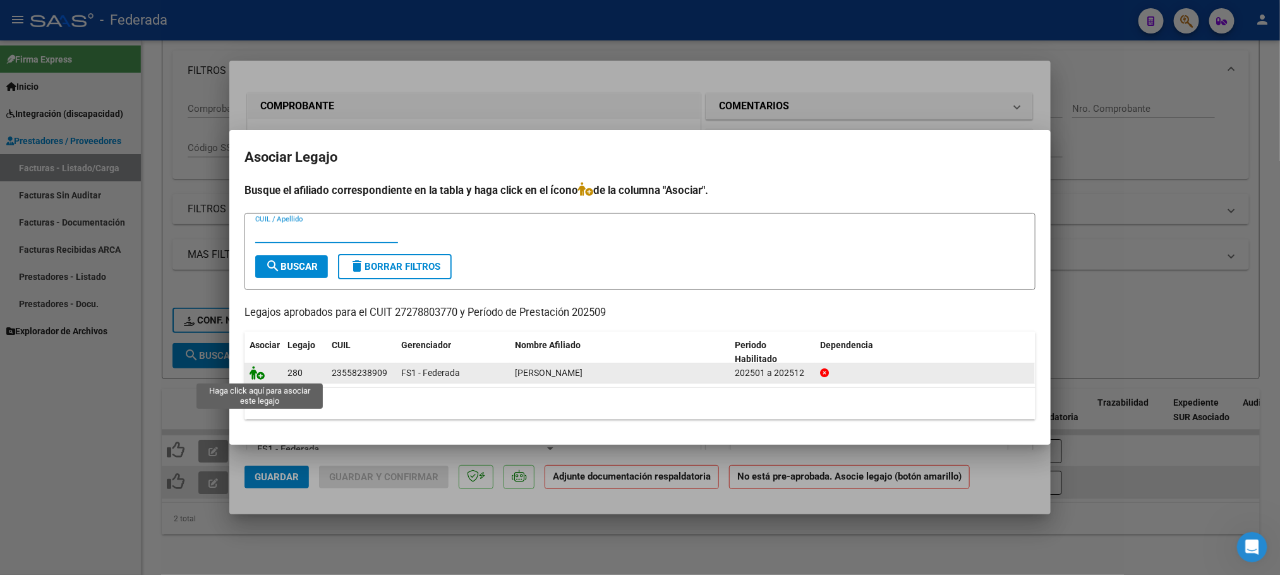
click at [258, 372] on icon at bounding box center [257, 373] width 15 height 14
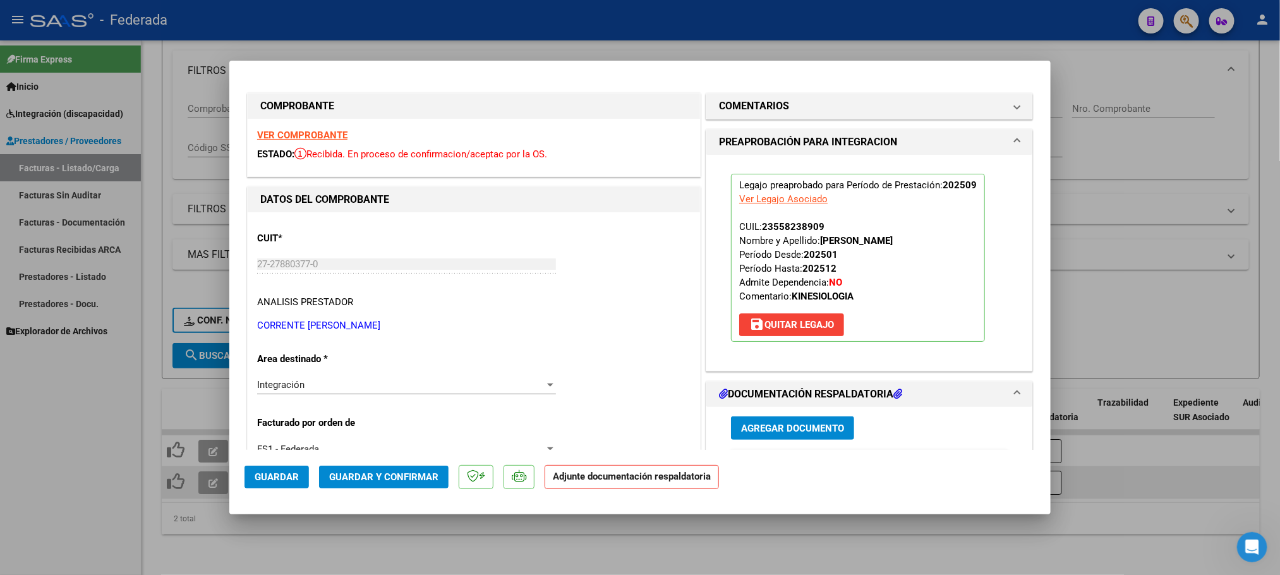
click at [418, 474] on span "Guardar y Confirmar" at bounding box center [383, 476] width 109 height 11
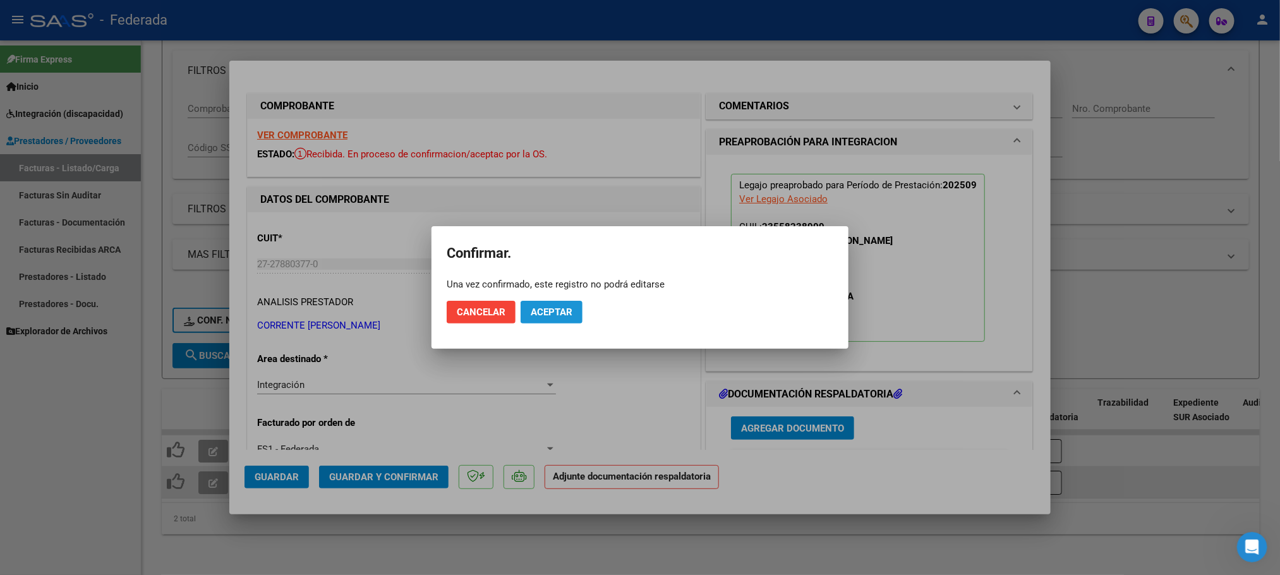
click at [548, 315] on span "Aceptar" at bounding box center [552, 311] width 42 height 11
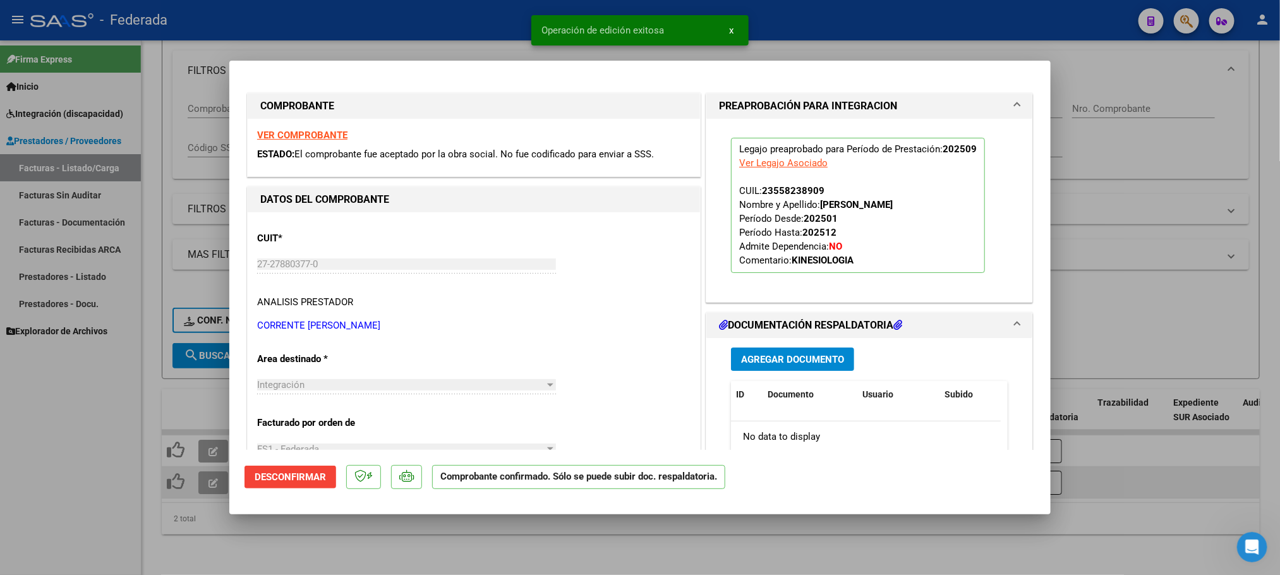
click at [391, 533] on div at bounding box center [640, 287] width 1280 height 575
type input "$ 0,00"
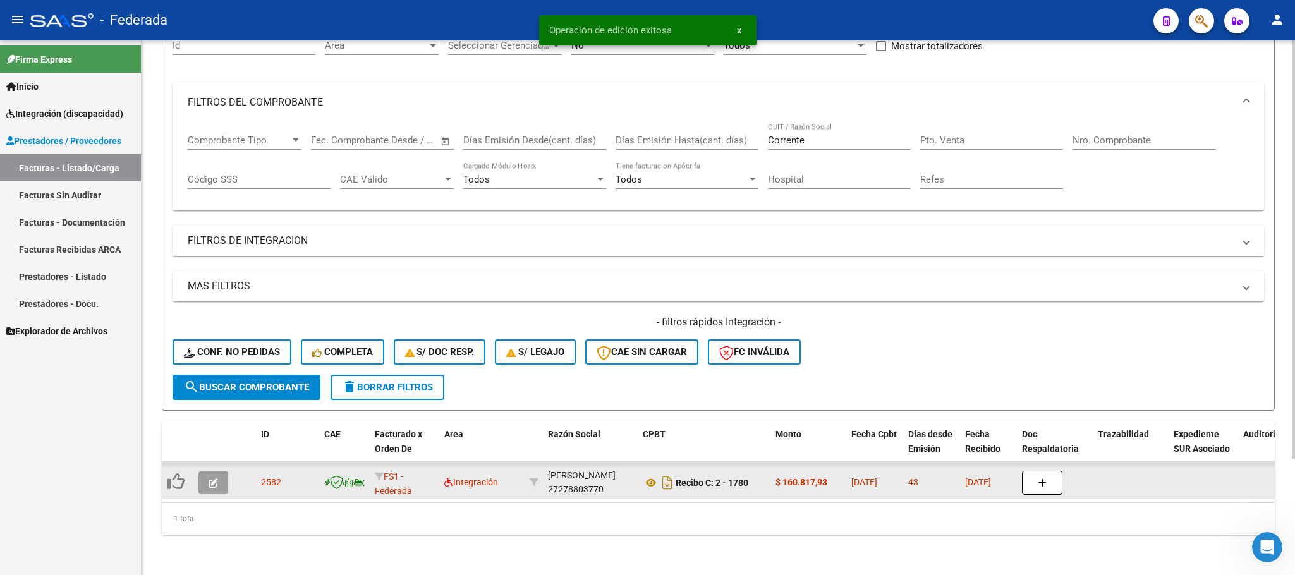
scroll to position [148, 0]
click at [209, 478] on icon "button" at bounding box center [212, 482] width 9 height 9
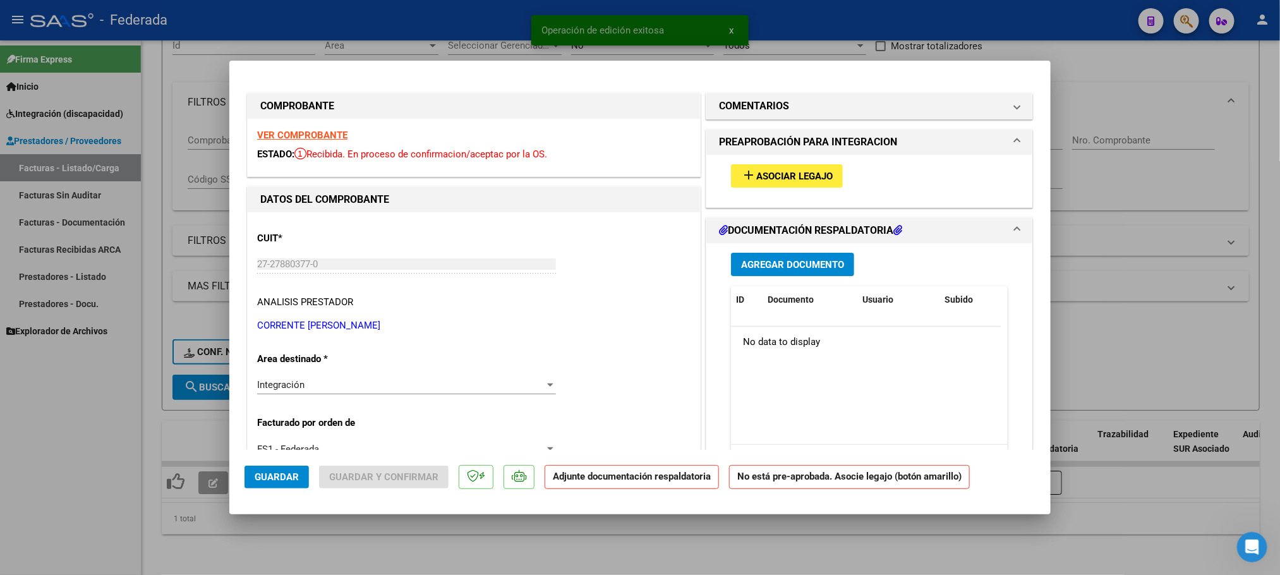
click at [764, 174] on span "Asociar Legajo" at bounding box center [794, 176] width 76 height 11
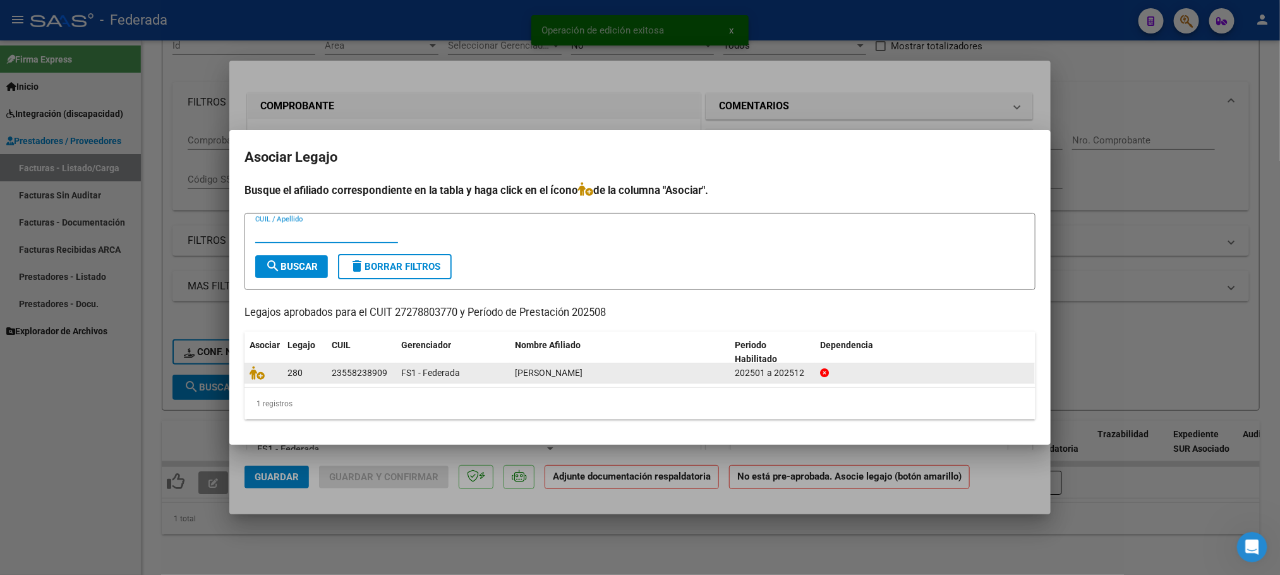
click at [255, 380] on div at bounding box center [264, 373] width 28 height 15
click at [256, 374] on icon at bounding box center [257, 373] width 15 height 14
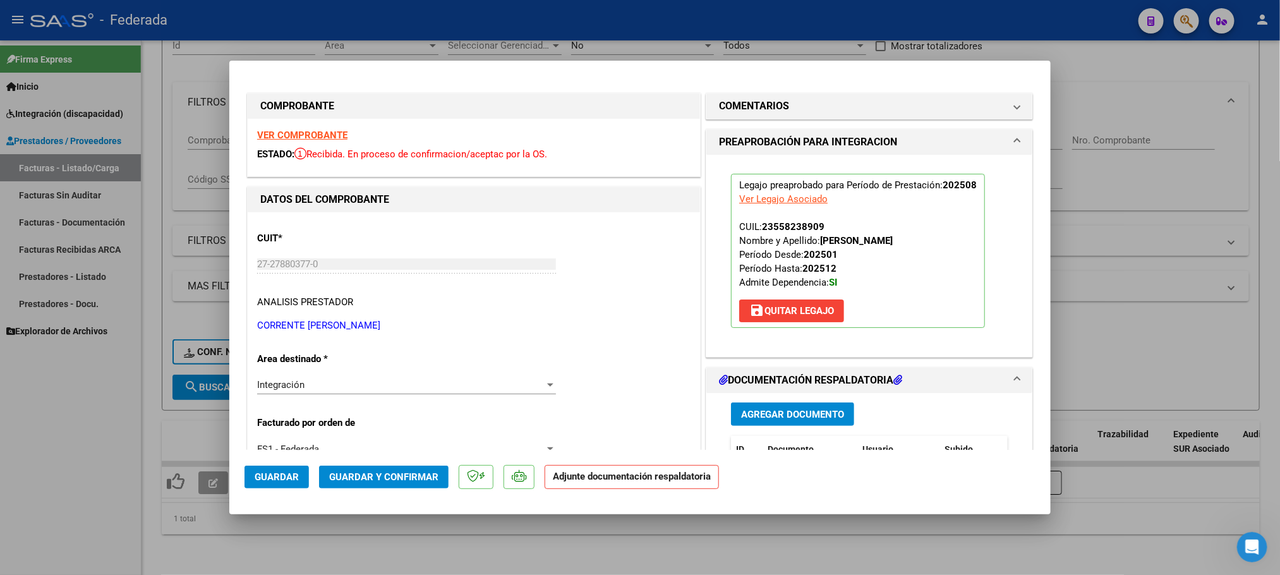
click at [408, 478] on span "Guardar y Confirmar" at bounding box center [383, 476] width 109 height 11
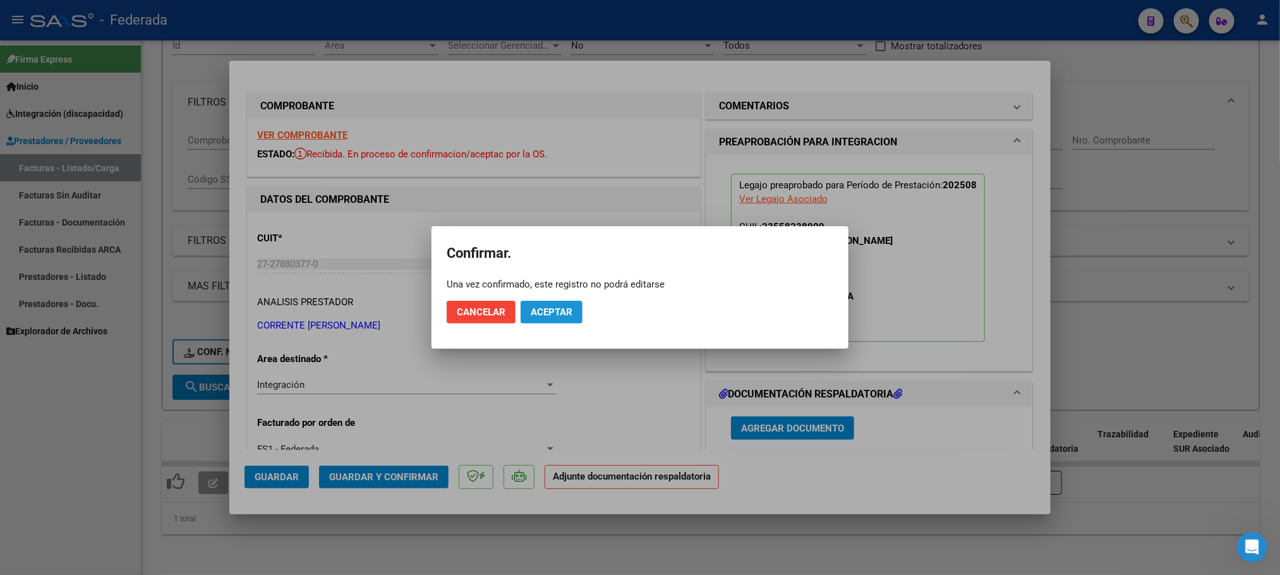
click at [536, 317] on span "Aceptar" at bounding box center [552, 311] width 42 height 11
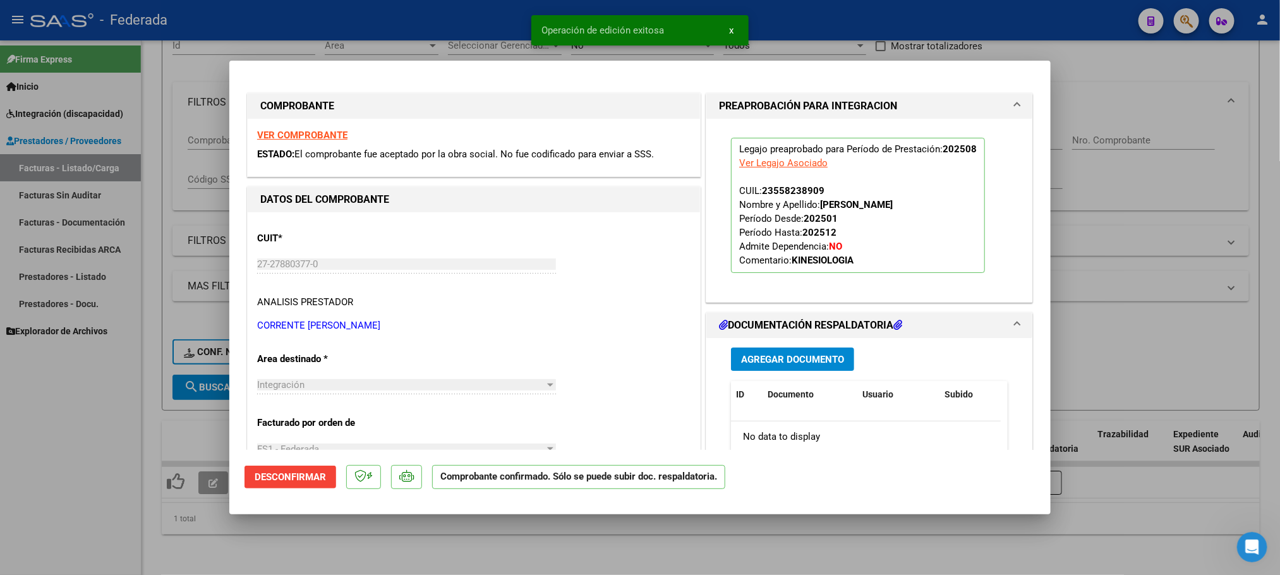
click at [385, 527] on div at bounding box center [640, 287] width 1280 height 575
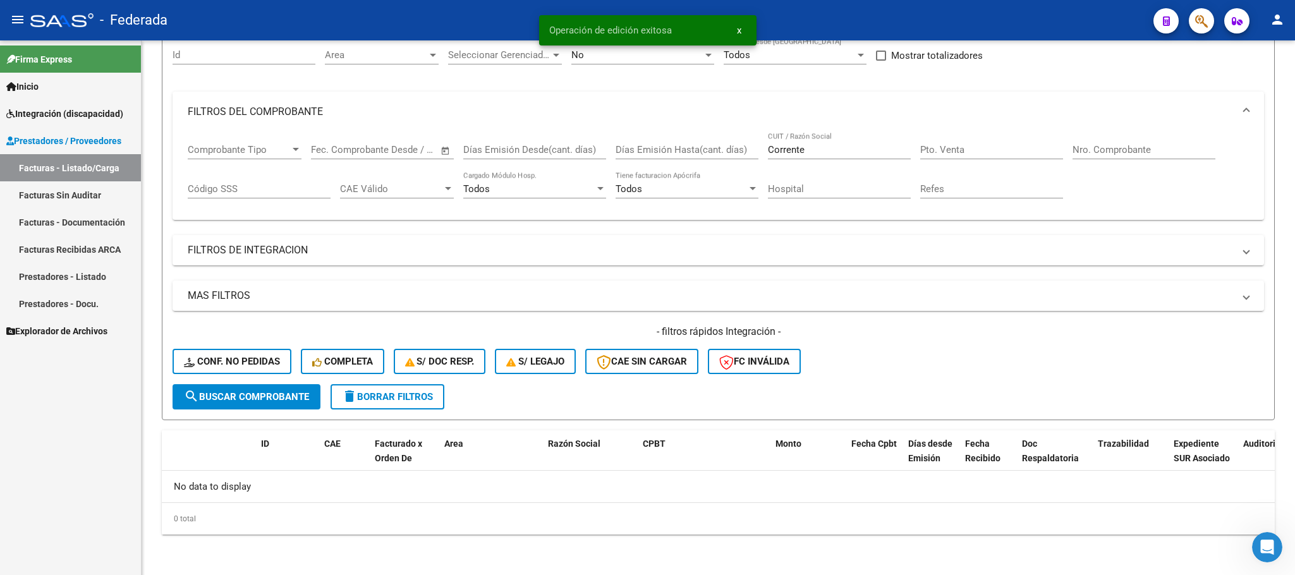
scroll to position [124, 0]
click at [99, 169] on link "Facturas - Listado/Carga" at bounding box center [70, 167] width 141 height 27
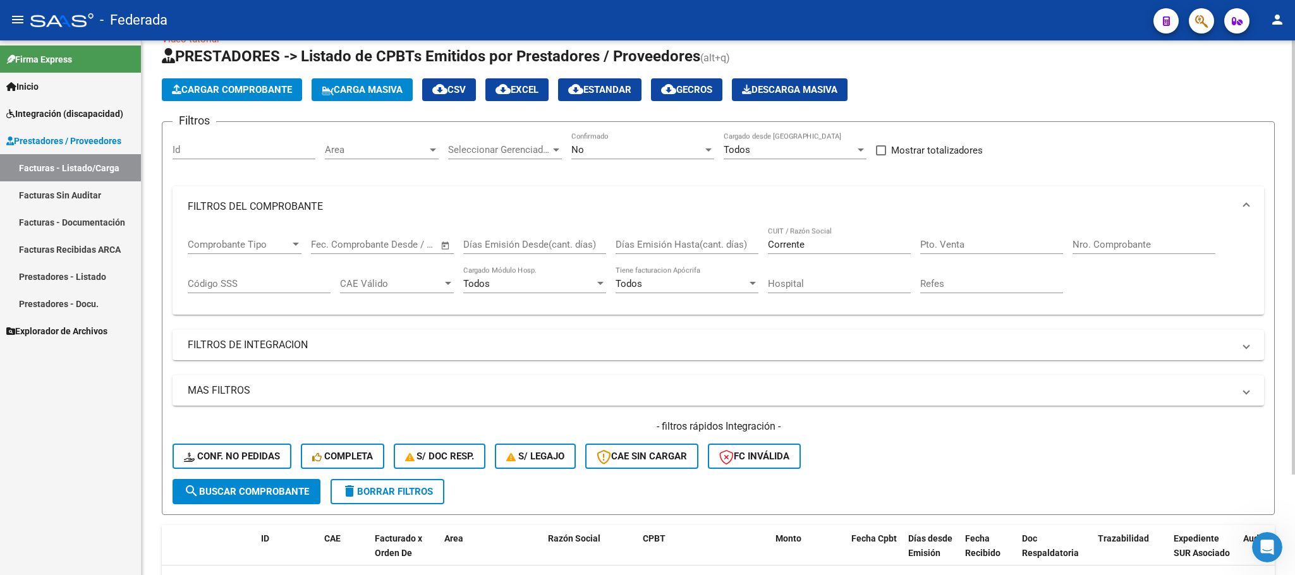
scroll to position [123, 0]
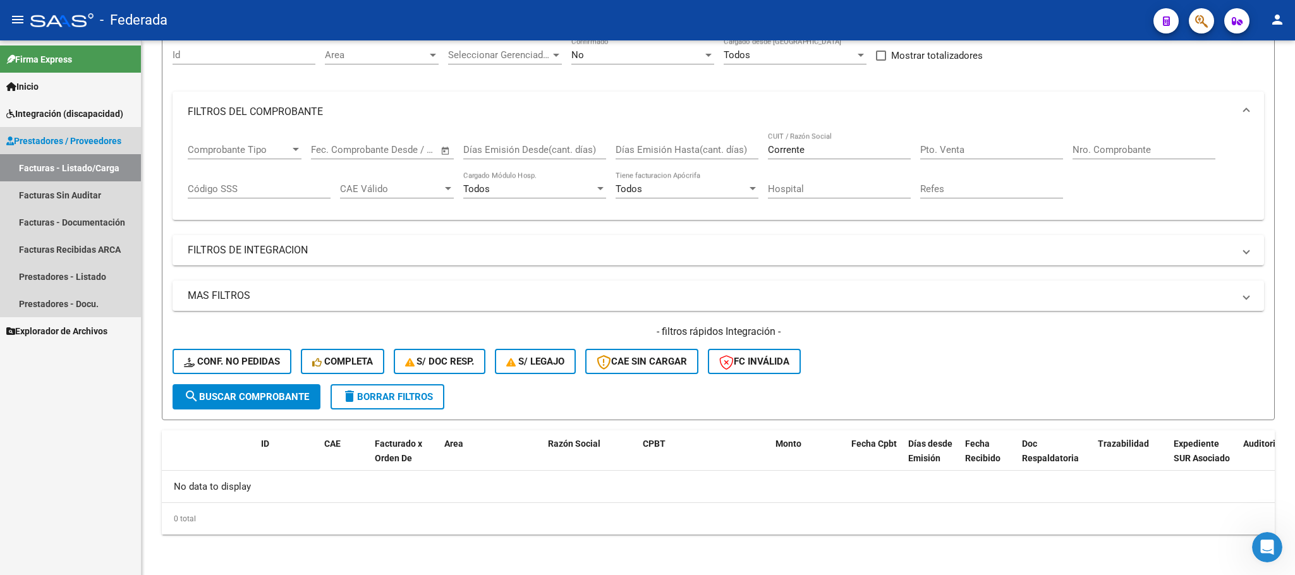
click at [85, 157] on link "Facturas - Listado/Carga" at bounding box center [70, 167] width 141 height 27
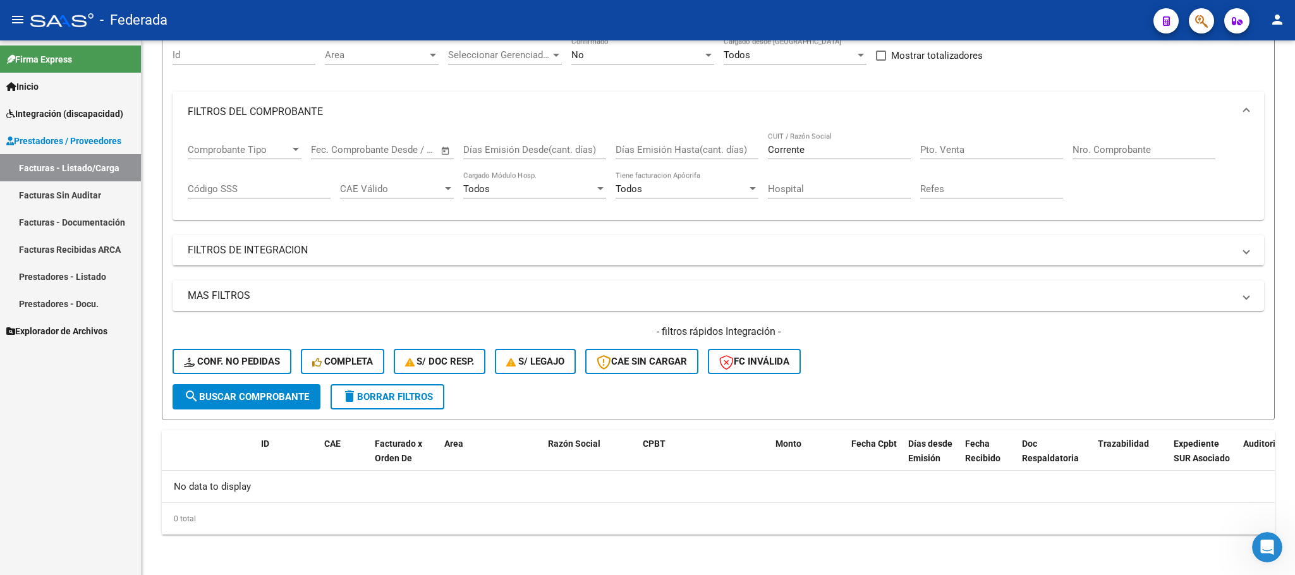
click at [85, 163] on link "Facturas - Listado/Carga" at bounding box center [70, 167] width 141 height 27
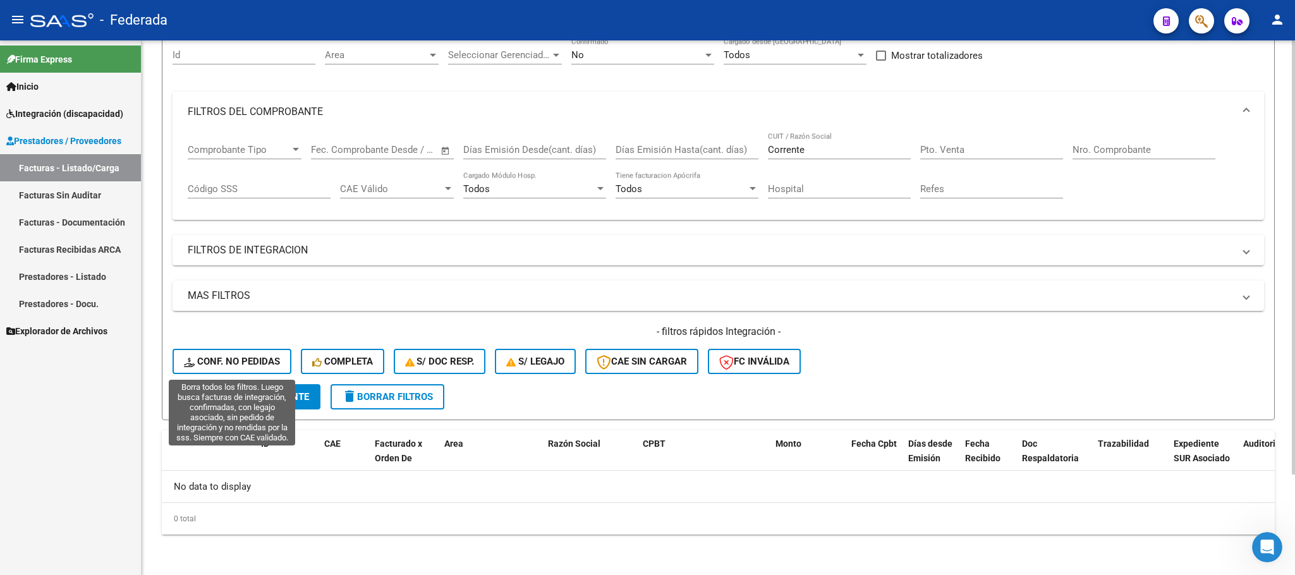
click at [217, 353] on button "Conf. no pedidas" at bounding box center [231, 361] width 119 height 25
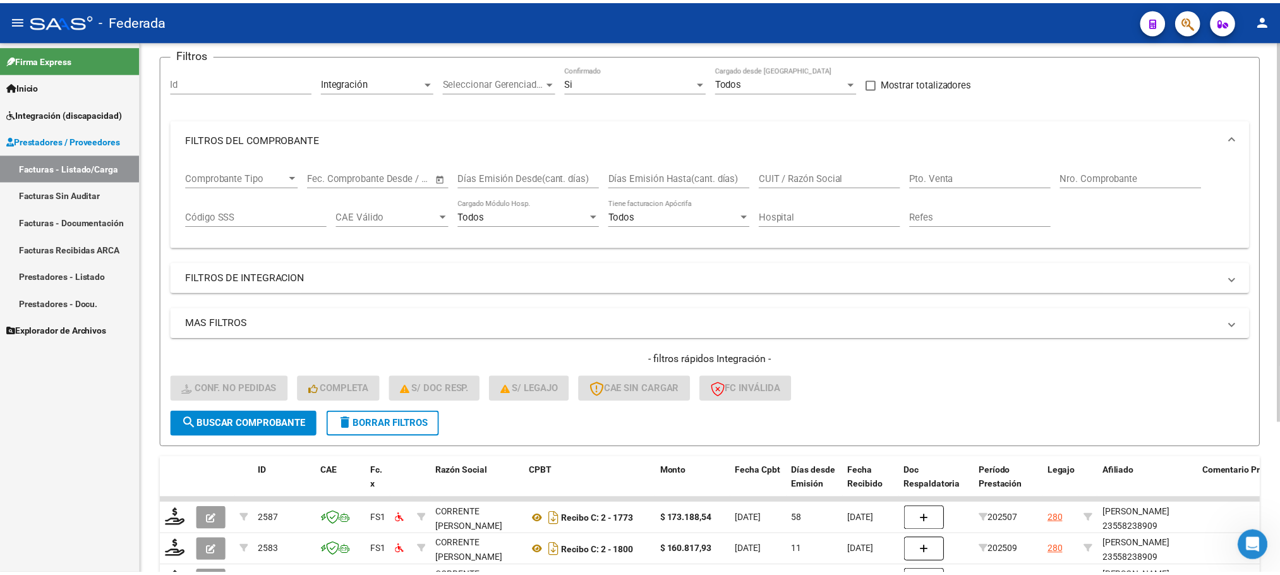
scroll to position [211, 0]
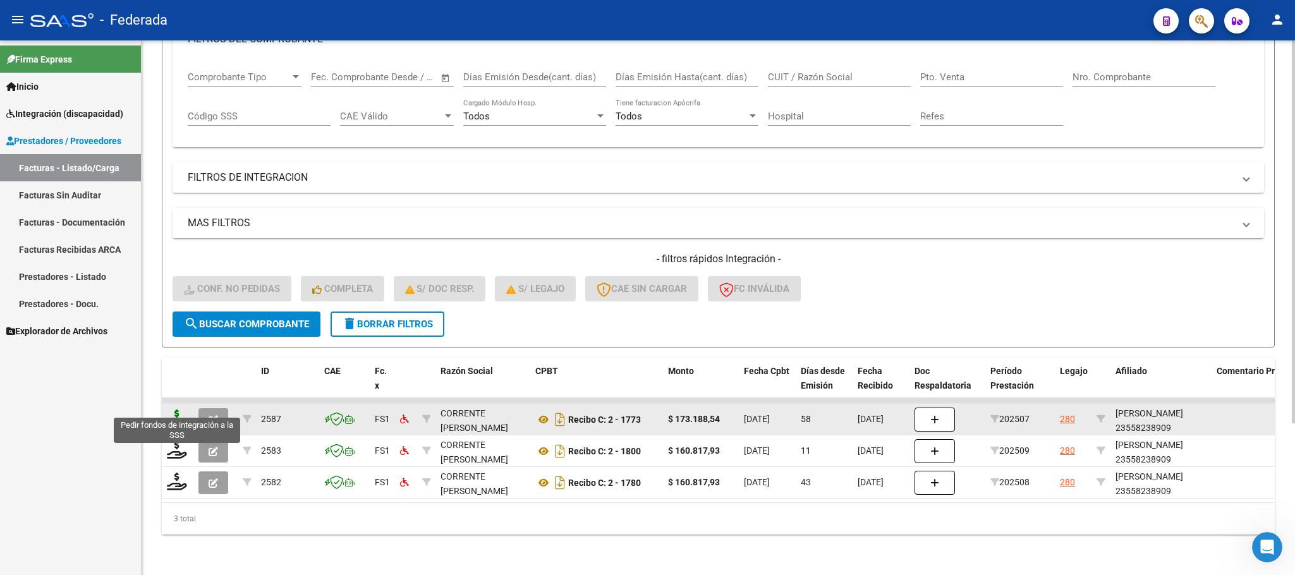
click at [172, 409] on icon at bounding box center [177, 418] width 20 height 18
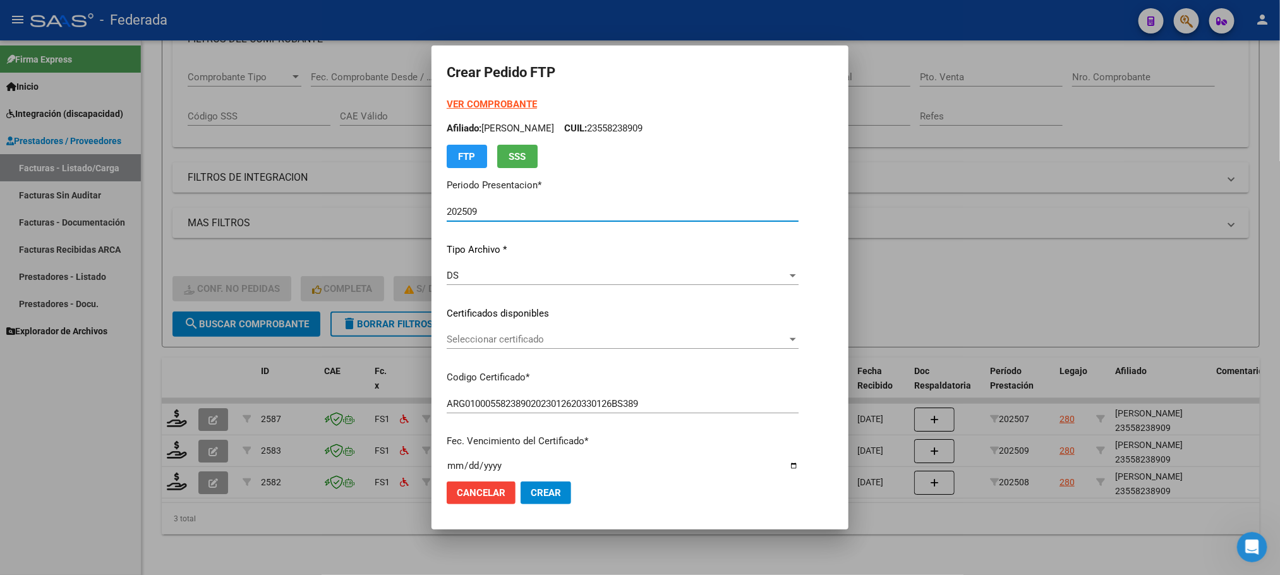
click at [448, 339] on span "Seleccionar certificado" at bounding box center [617, 339] width 341 height 11
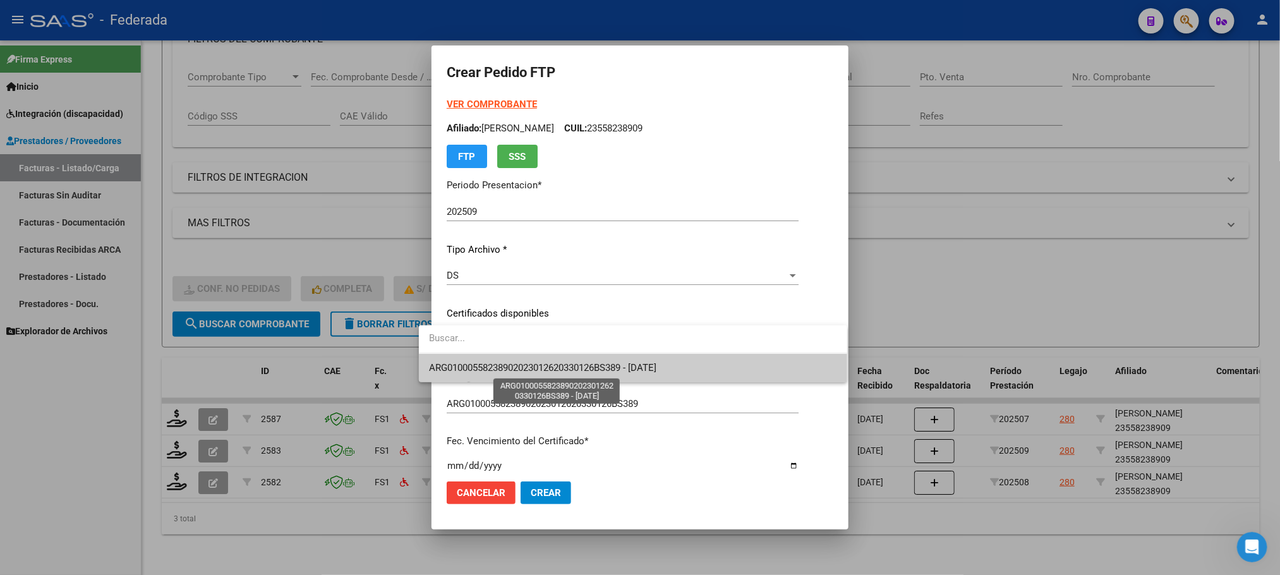
click at [459, 366] on span "ARG01000558238902023012620330126BS389 - 2033-01-26" at bounding box center [542, 367] width 227 height 11
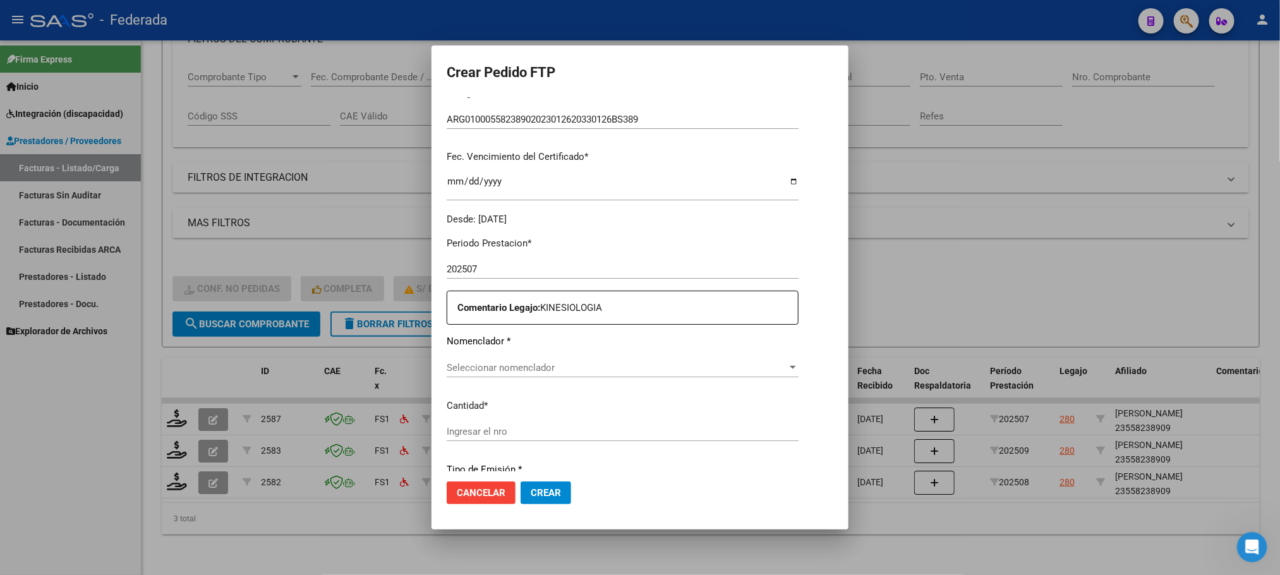
scroll to position [379, 0]
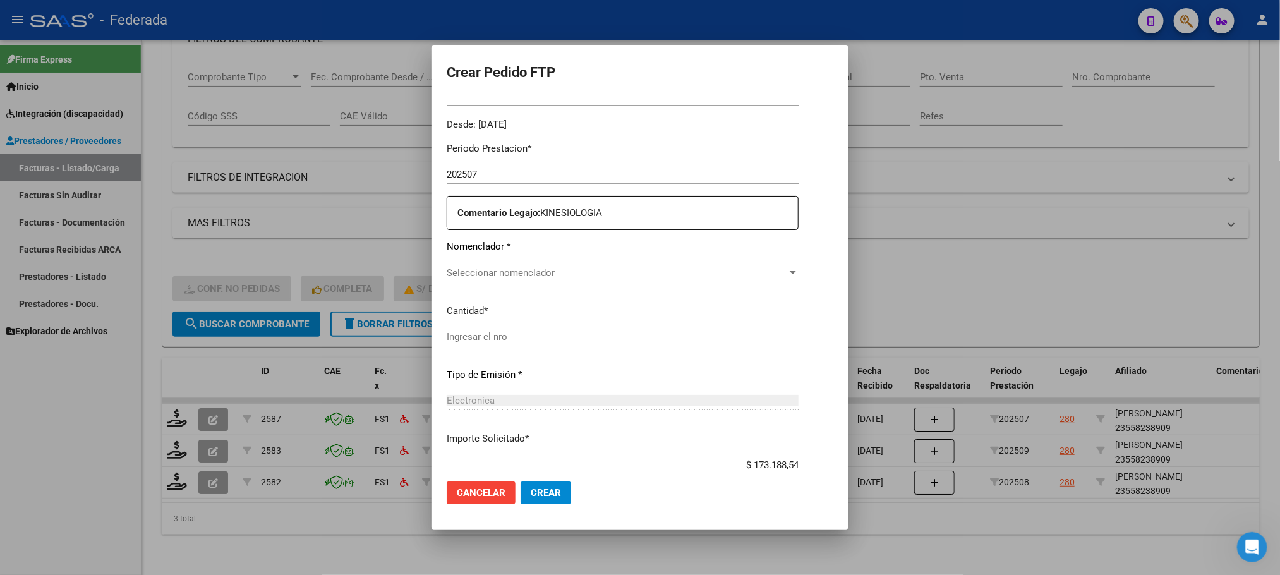
click at [481, 270] on span "Seleccionar nomenclador" at bounding box center [617, 272] width 341 height 11
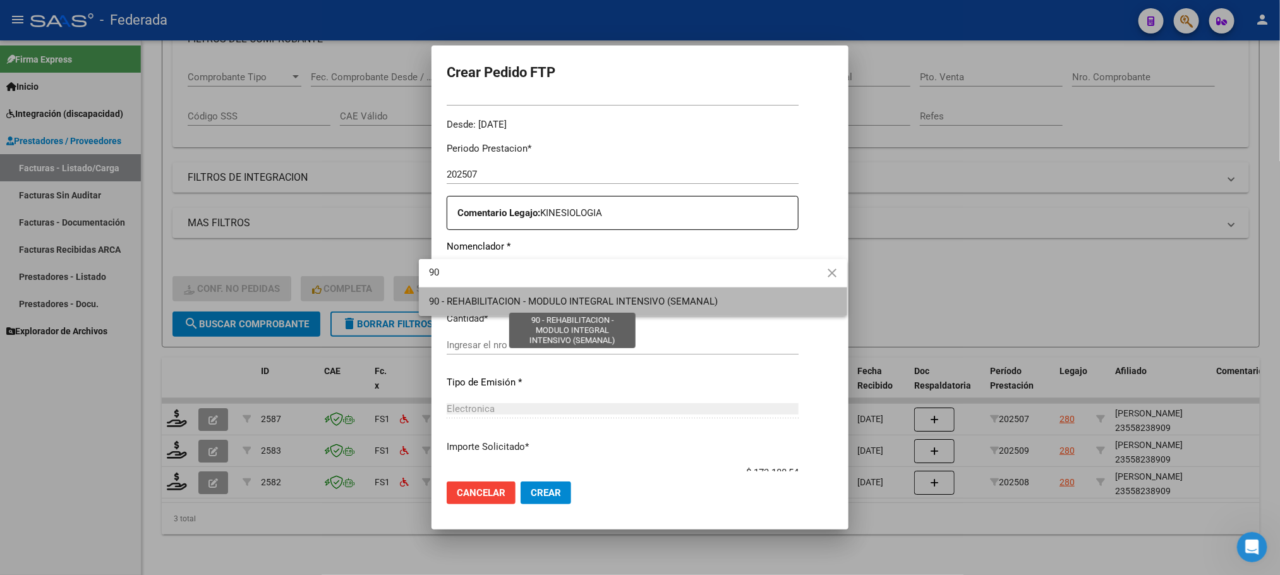
click at [468, 298] on span "90 - REHABILITACION - MODULO INTEGRAL INTENSIVO (SEMANAL)" at bounding box center [573, 301] width 289 height 11
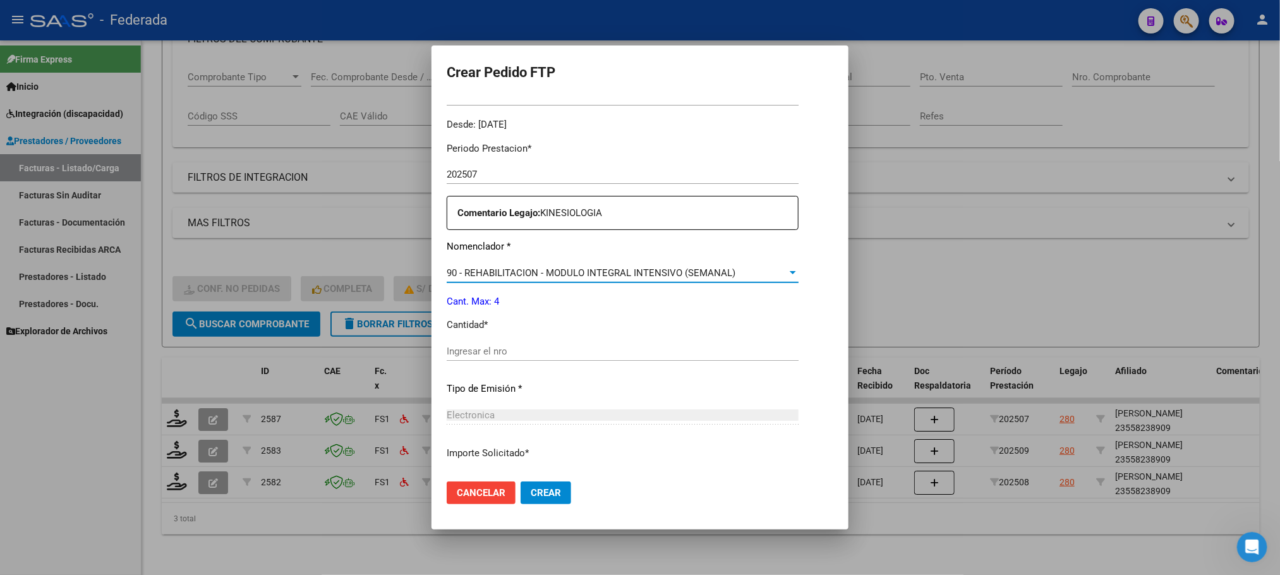
click at [474, 339] on div "Periodo Prestacion * 202507 Ingresar el Periodo Prestacion Comentario Legajo: K…" at bounding box center [623, 348] width 352 height 433
click at [476, 351] on input "Ingresar el nro" at bounding box center [623, 351] width 352 height 11
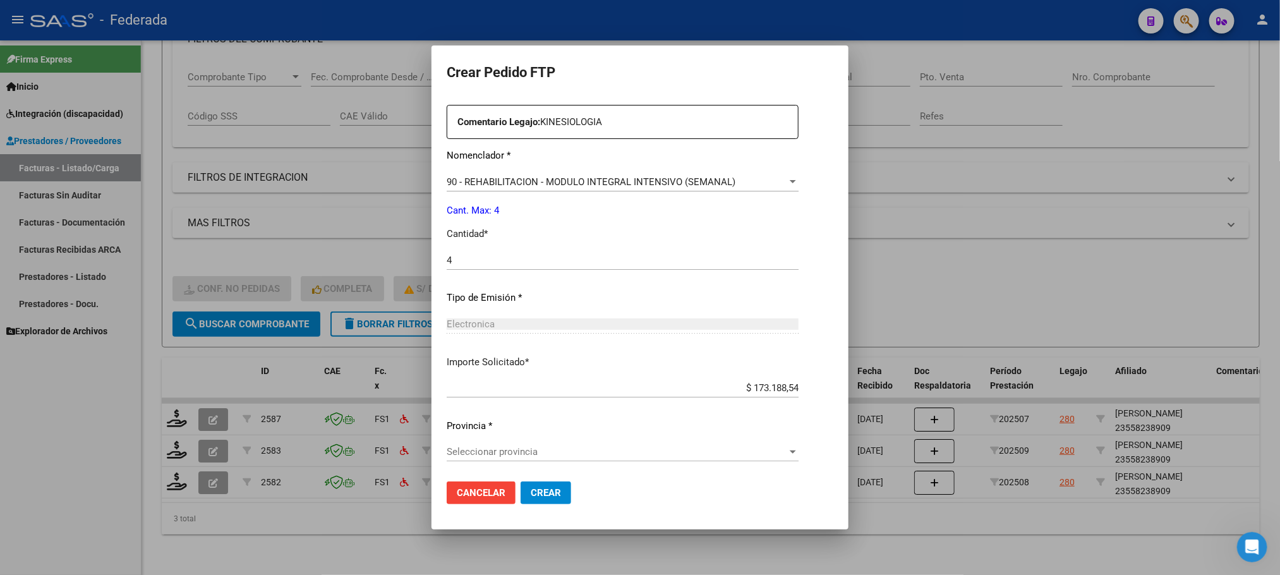
scroll to position [472, 0]
click at [520, 448] on span "Seleccionar provincia" at bounding box center [617, 449] width 341 height 11
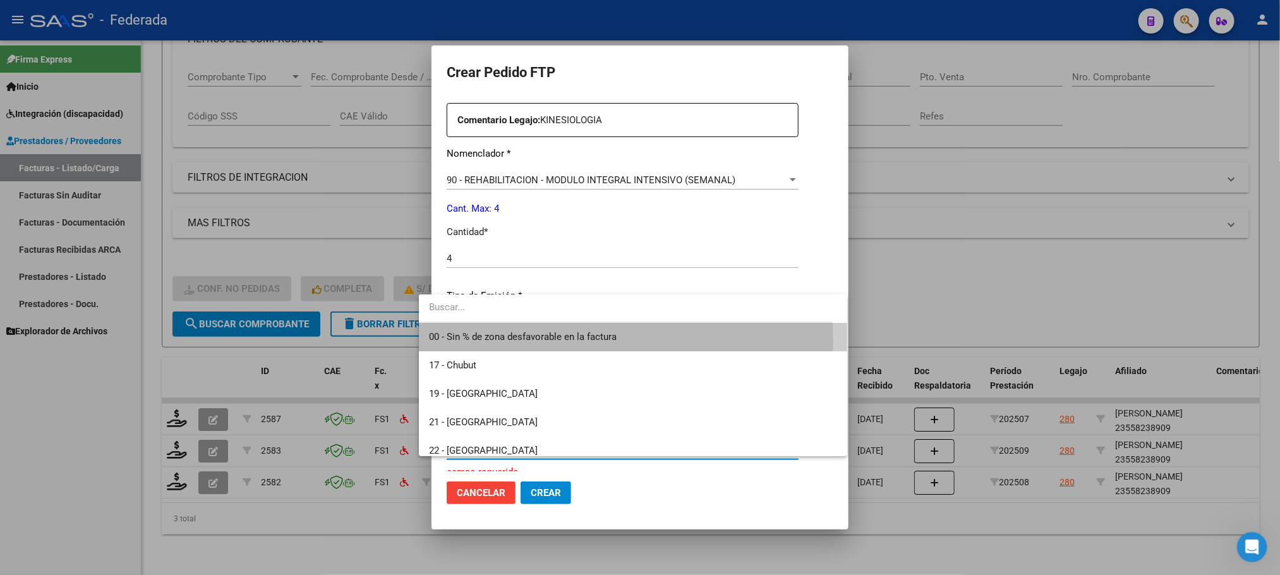
click at [509, 343] on span "00 - Sin % de zona desfavorable en la factura" at bounding box center [633, 337] width 408 height 28
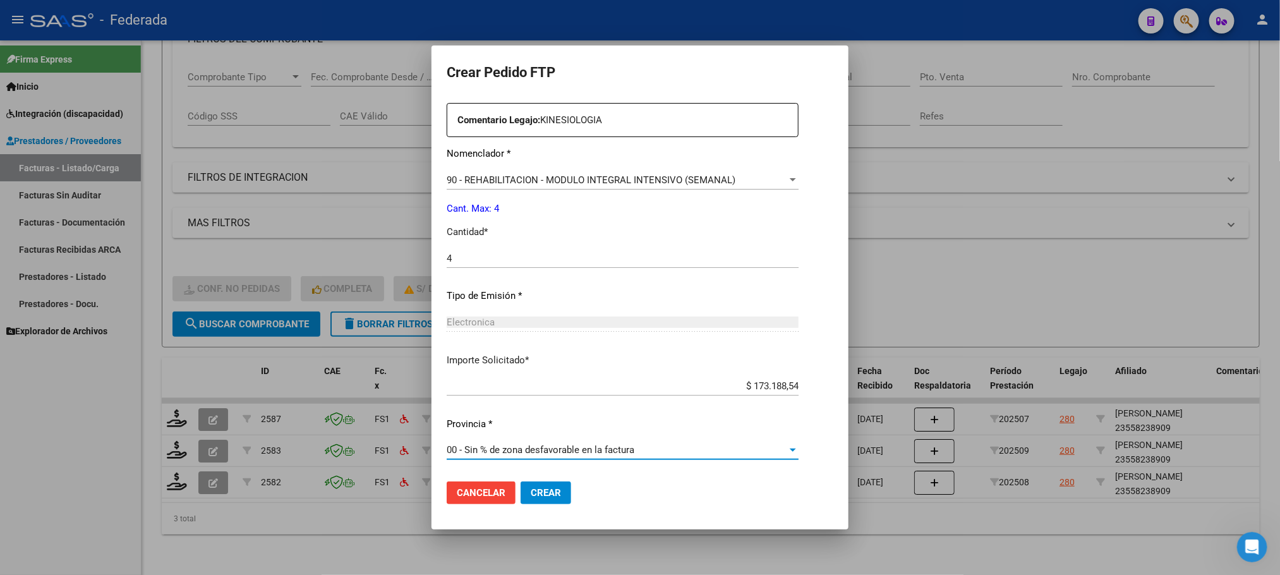
click at [533, 493] on span "Crear" at bounding box center [546, 492] width 30 height 11
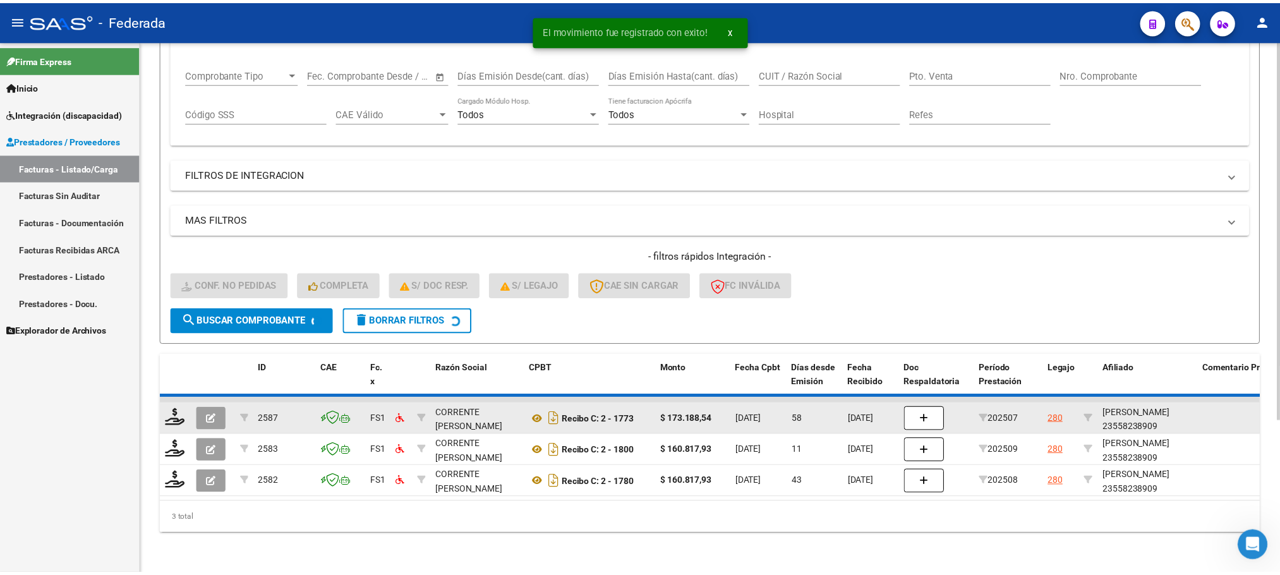
scroll to position [180, 0]
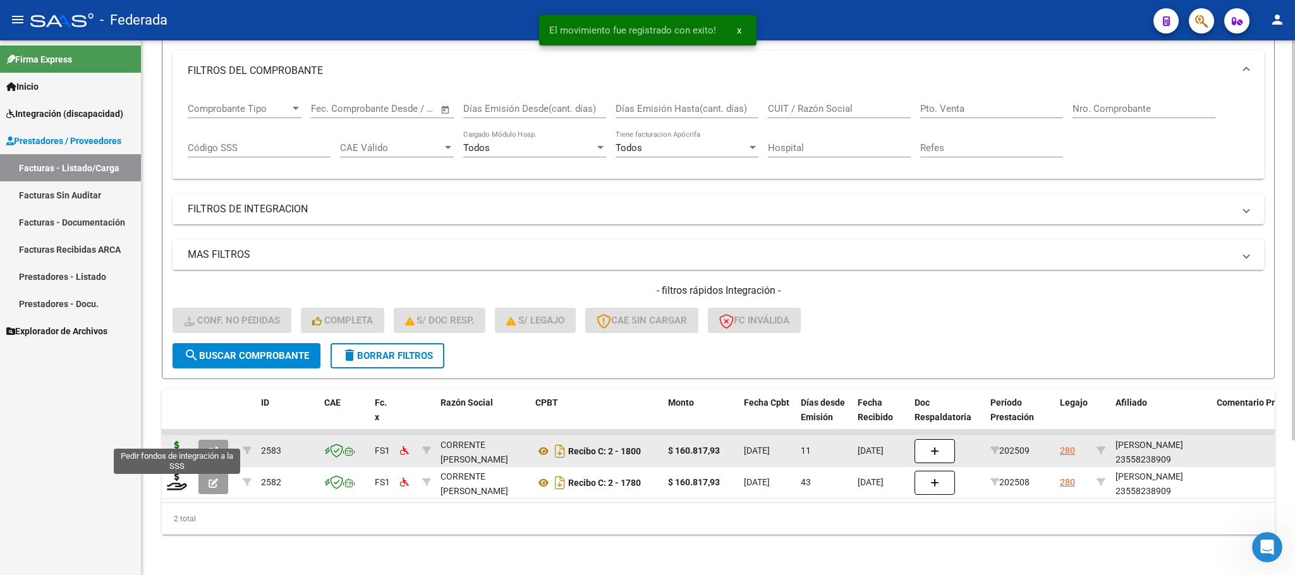
click at [172, 441] on icon at bounding box center [177, 450] width 20 height 18
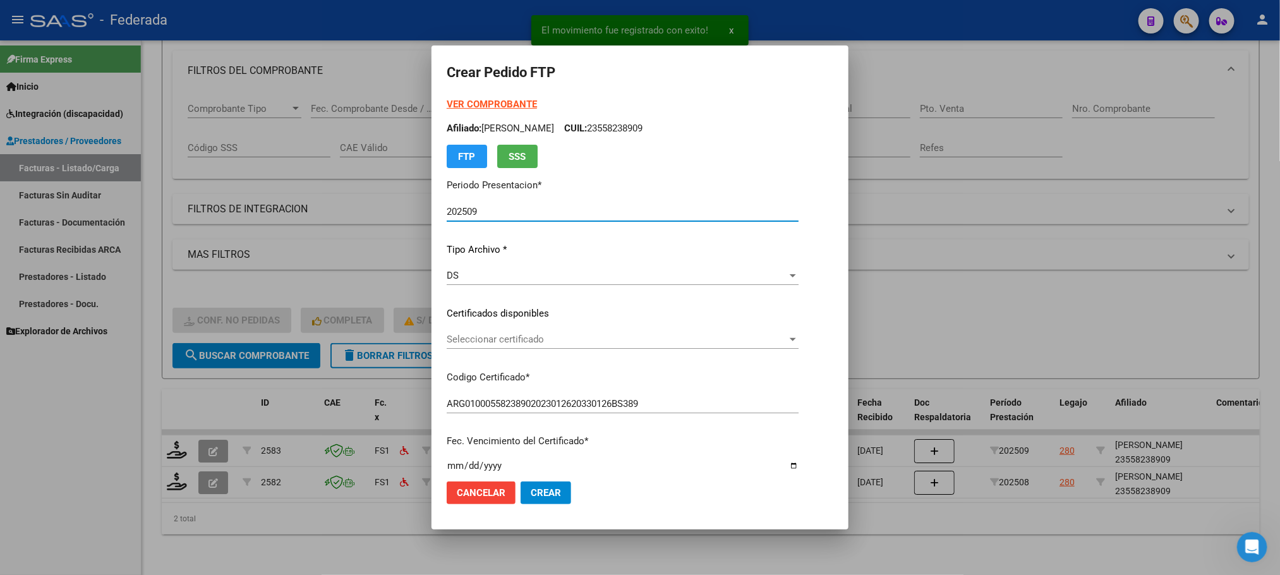
click at [455, 337] on span "Seleccionar certificado" at bounding box center [617, 339] width 341 height 11
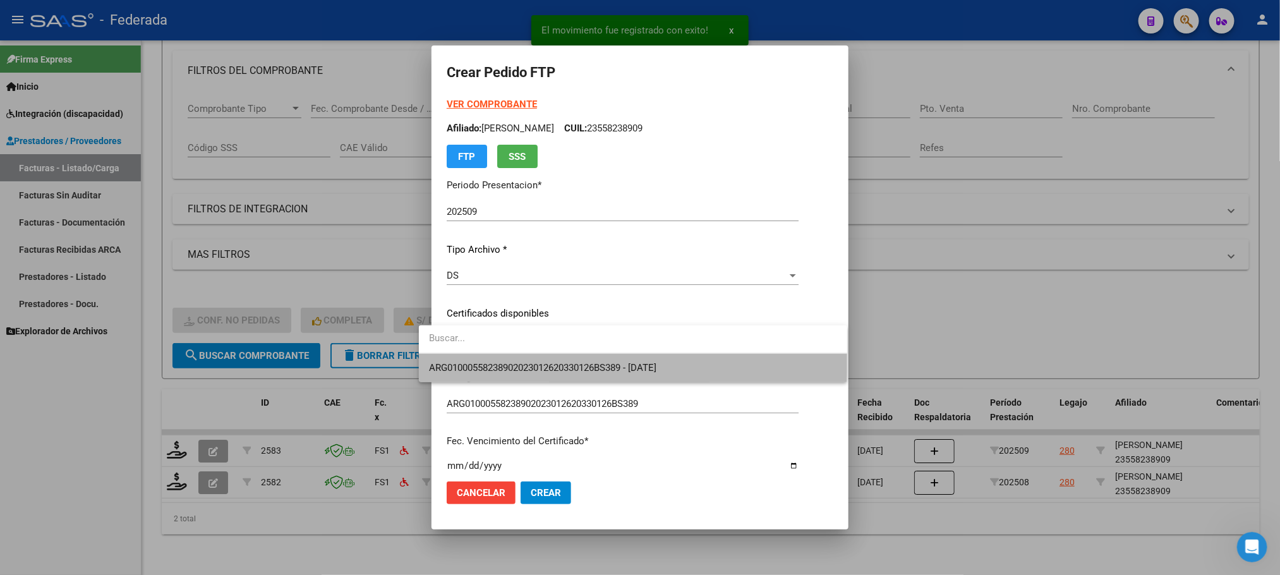
click at [457, 355] on span "ARG01000558238902023012620330126BS389 - 2033-01-26" at bounding box center [633, 368] width 408 height 28
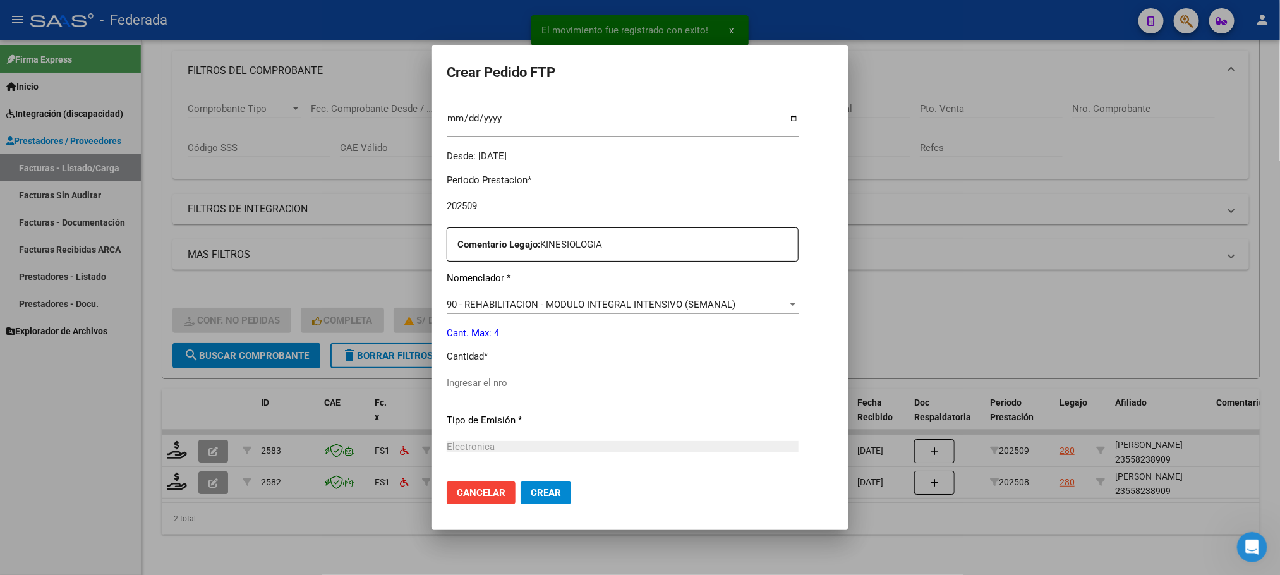
scroll to position [379, 0]
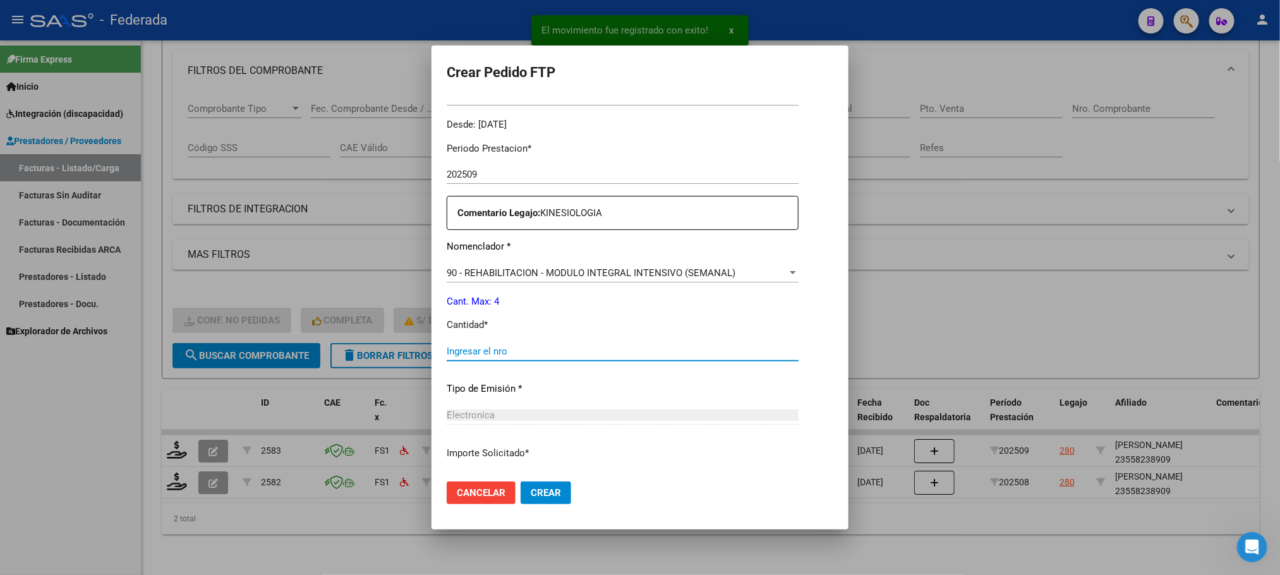
click at [471, 346] on input "Ingresar el nro" at bounding box center [623, 351] width 352 height 11
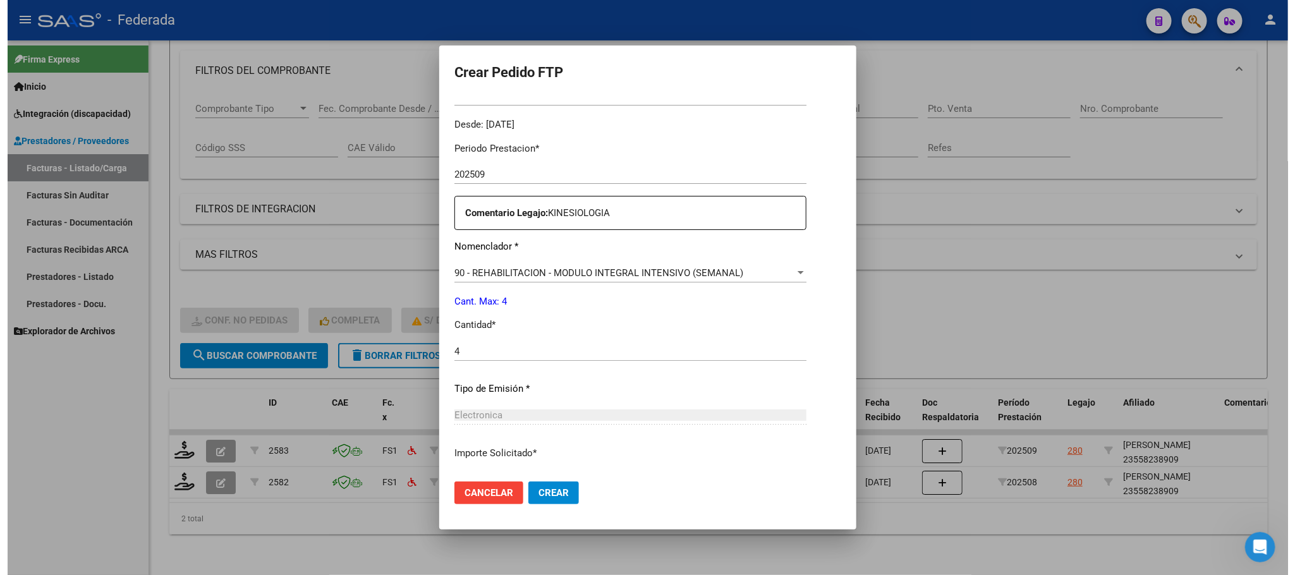
scroll to position [472, 0]
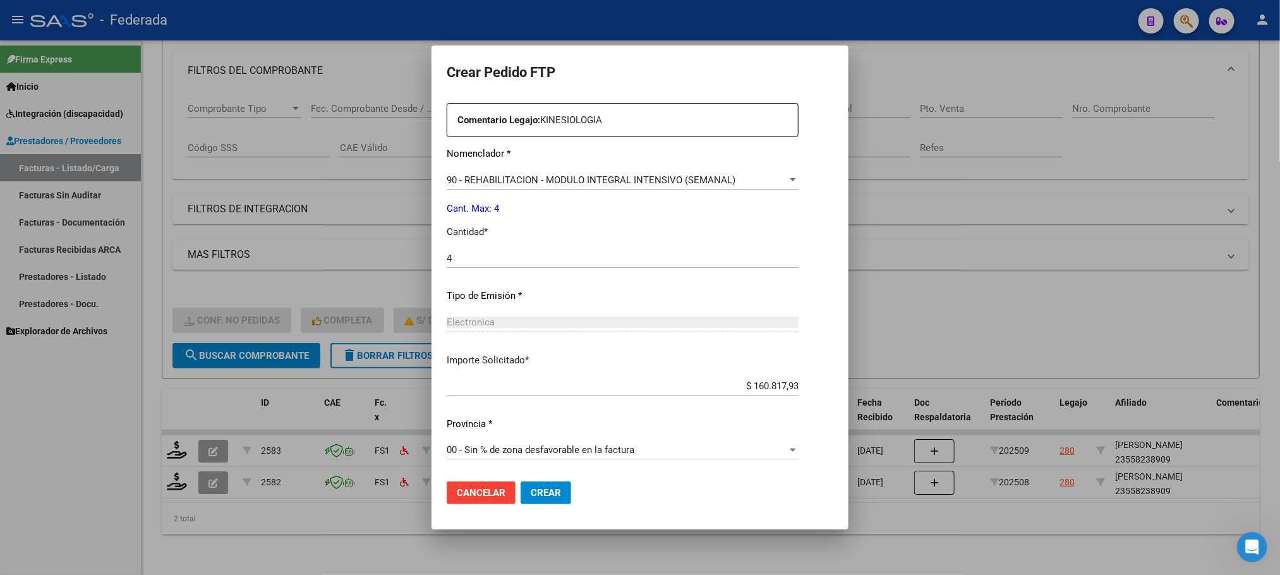
click at [531, 488] on span "Crear" at bounding box center [546, 492] width 30 height 11
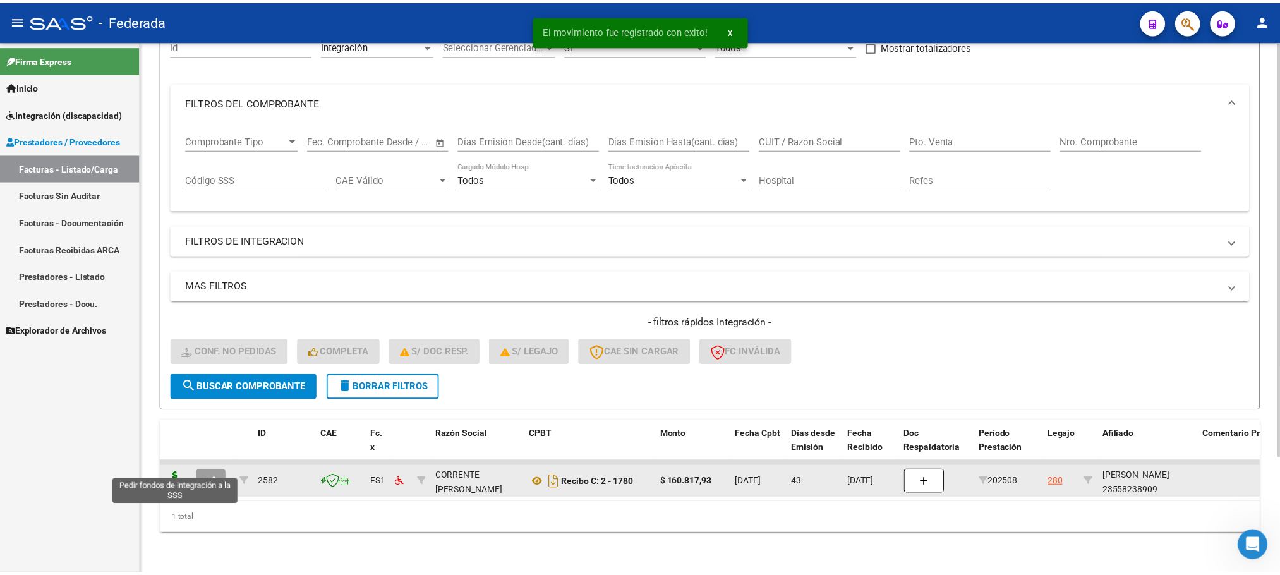
scroll to position [148, 0]
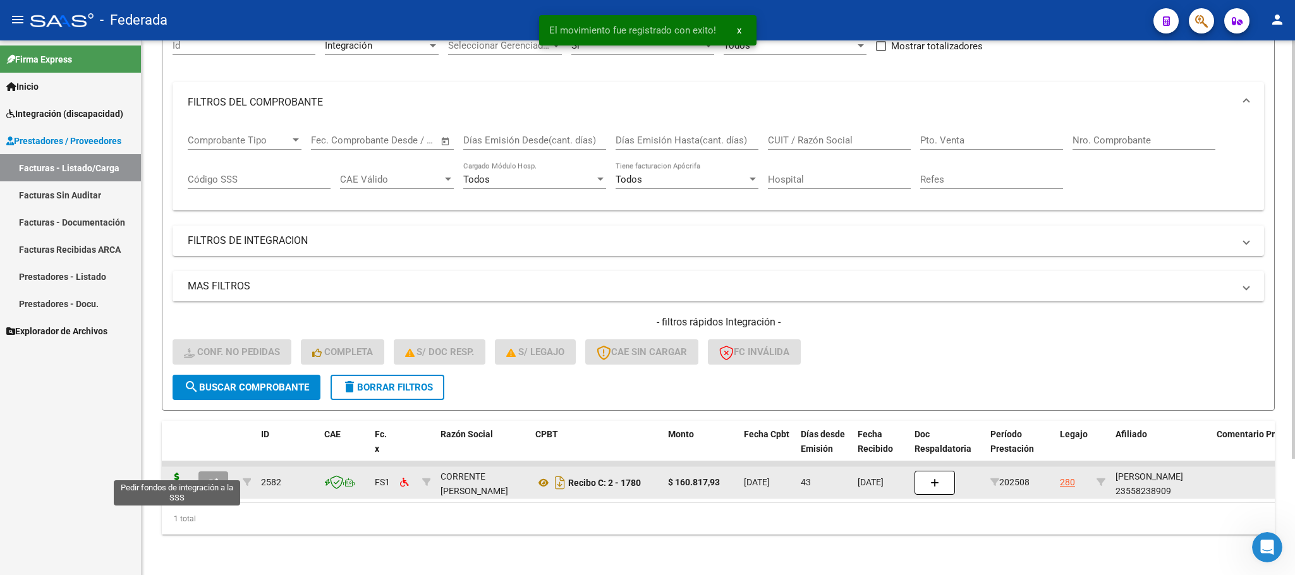
click at [172, 473] on icon at bounding box center [177, 482] width 20 height 18
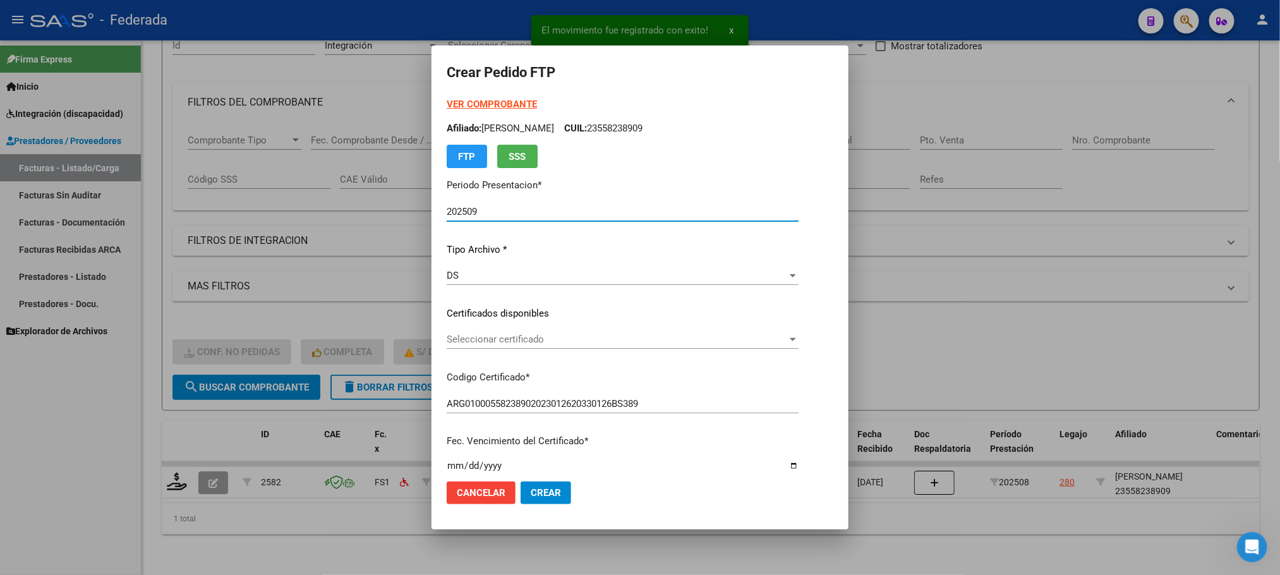
click at [476, 338] on span "Seleccionar certificado" at bounding box center [617, 339] width 341 height 11
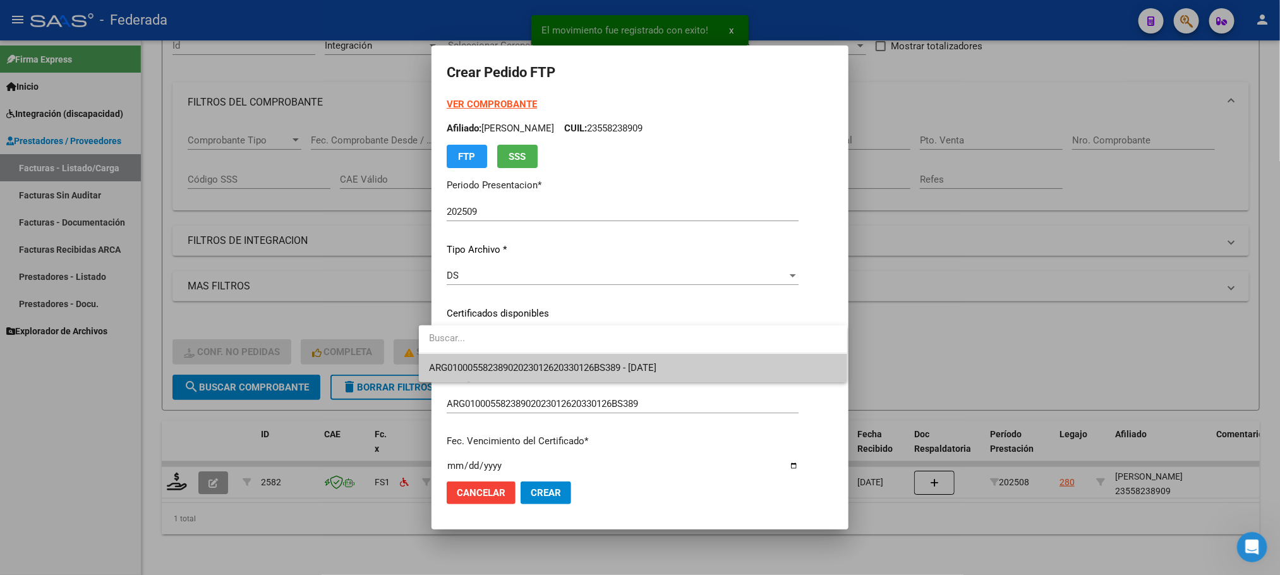
click at [476, 356] on span "ARG01000558238902023012620330126BS389 - 2033-01-26" at bounding box center [633, 368] width 408 height 28
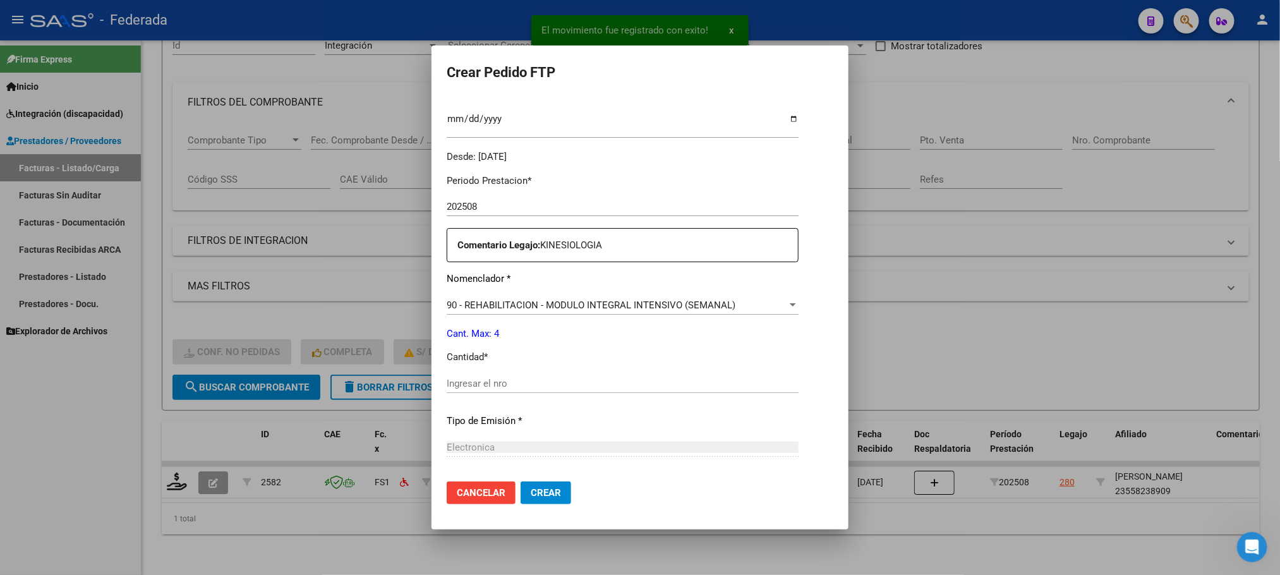
scroll to position [379, 0]
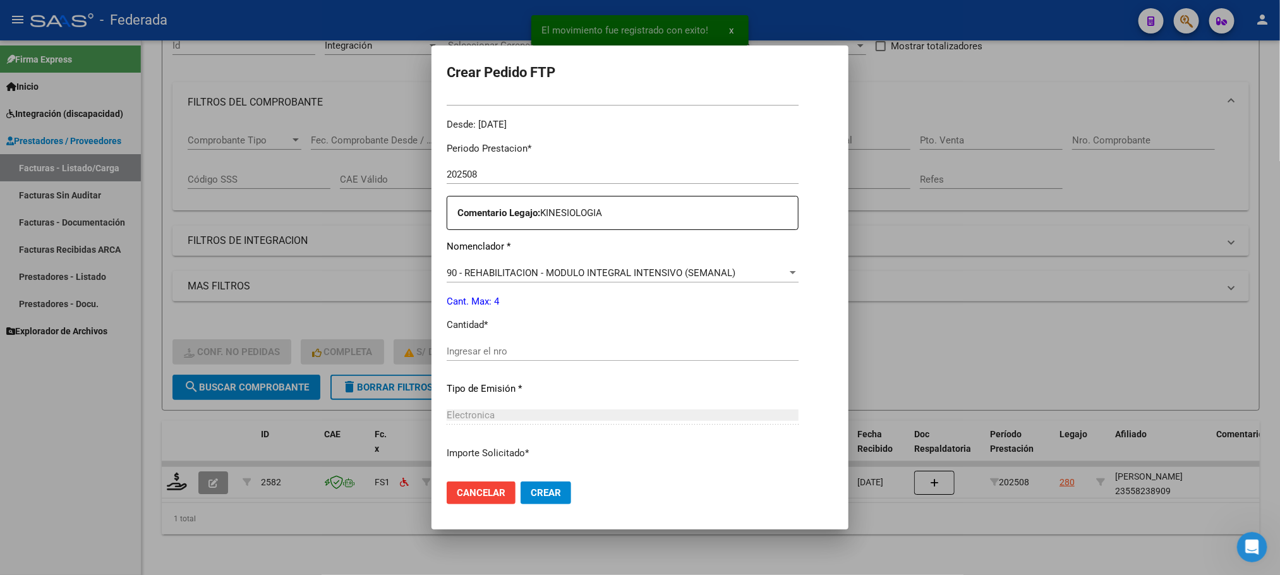
click at [478, 359] on div "Ingresar el nro" at bounding box center [623, 351] width 352 height 19
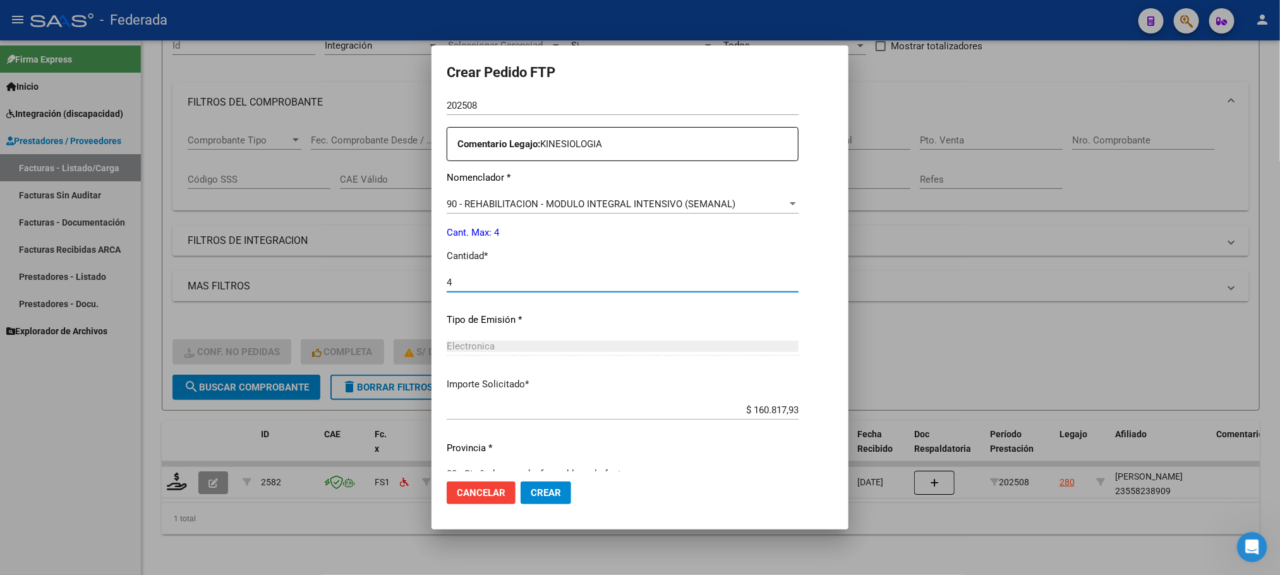
scroll to position [472, 0]
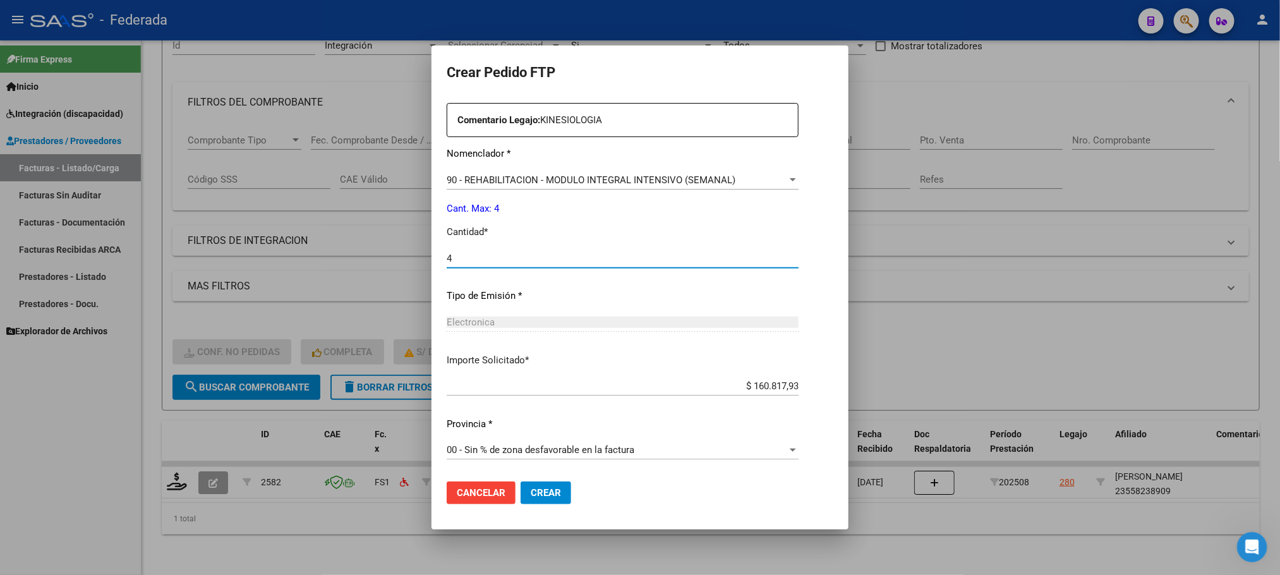
click at [521, 495] on button "Crear" at bounding box center [546, 492] width 51 height 23
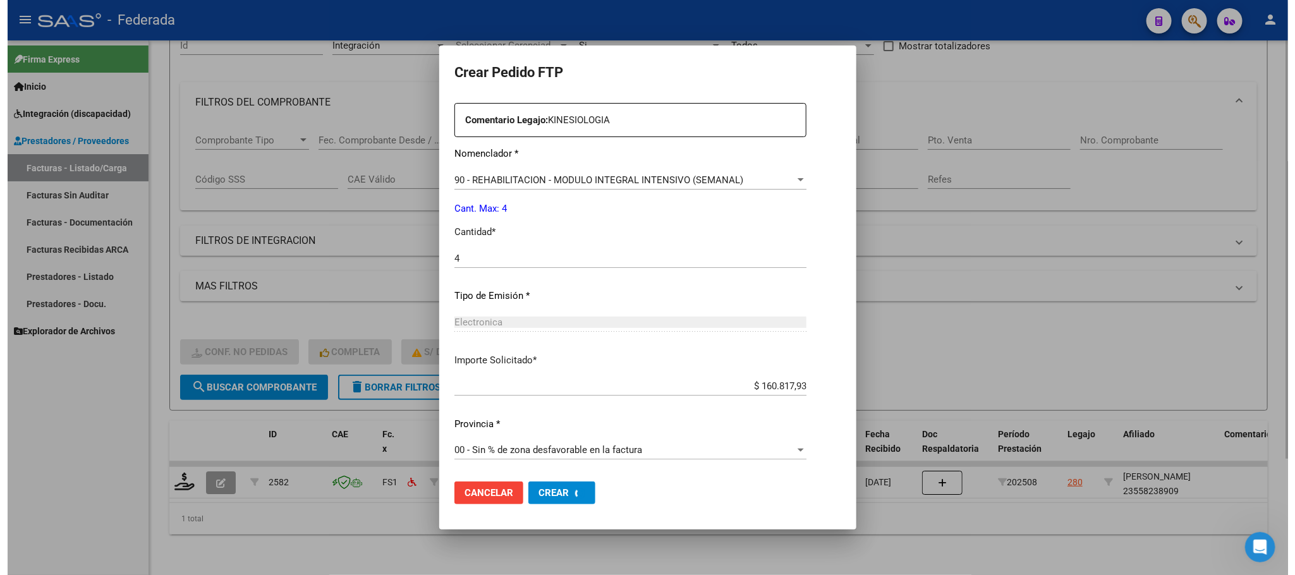
scroll to position [0, 0]
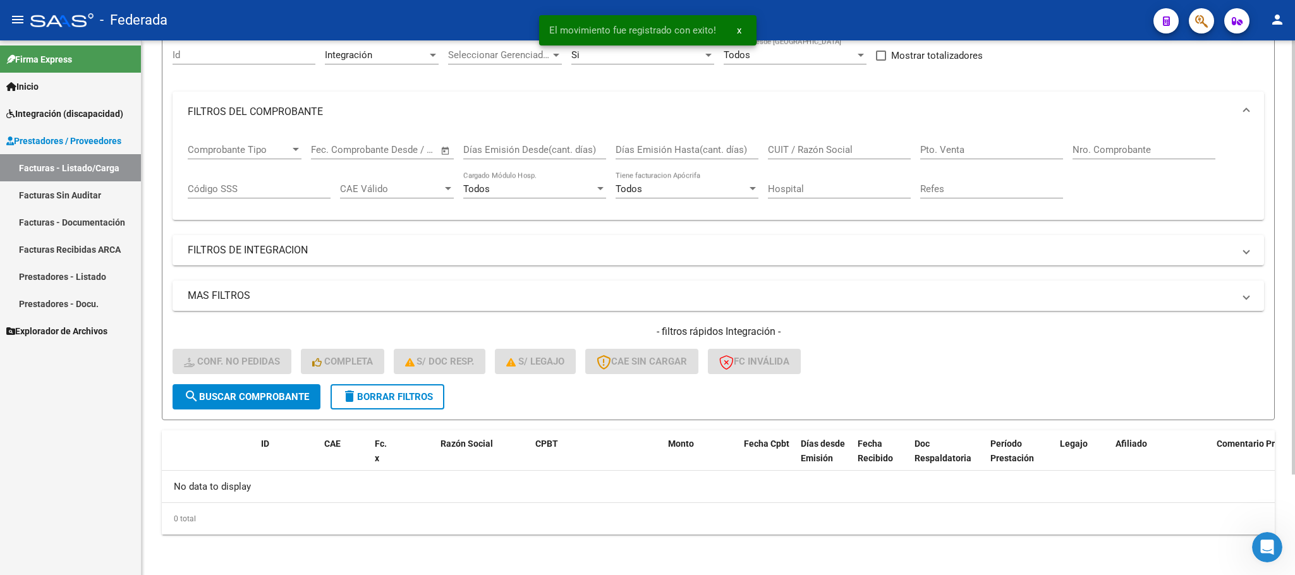
click at [396, 383] on div "- filtros rápidos Integración - Conf. no pedidas Completa S/ Doc Resp. S/ legaj…" at bounding box center [717, 354] width 1091 height 59
click at [396, 395] on span "delete Borrar Filtros" at bounding box center [387, 396] width 91 height 11
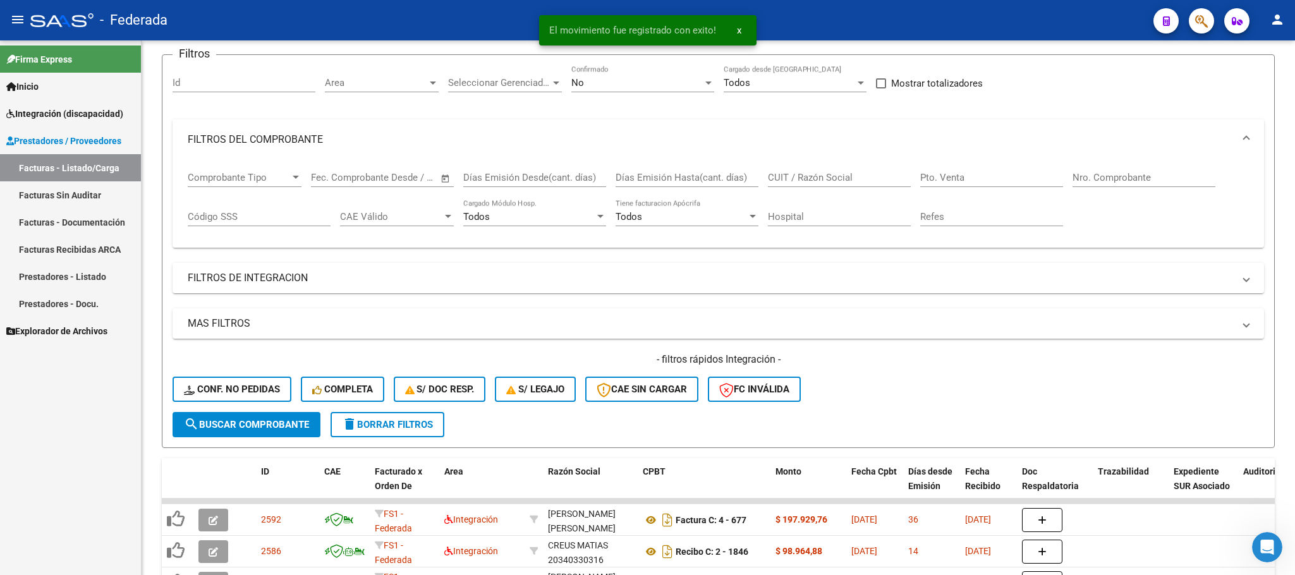
scroll to position [124, 0]
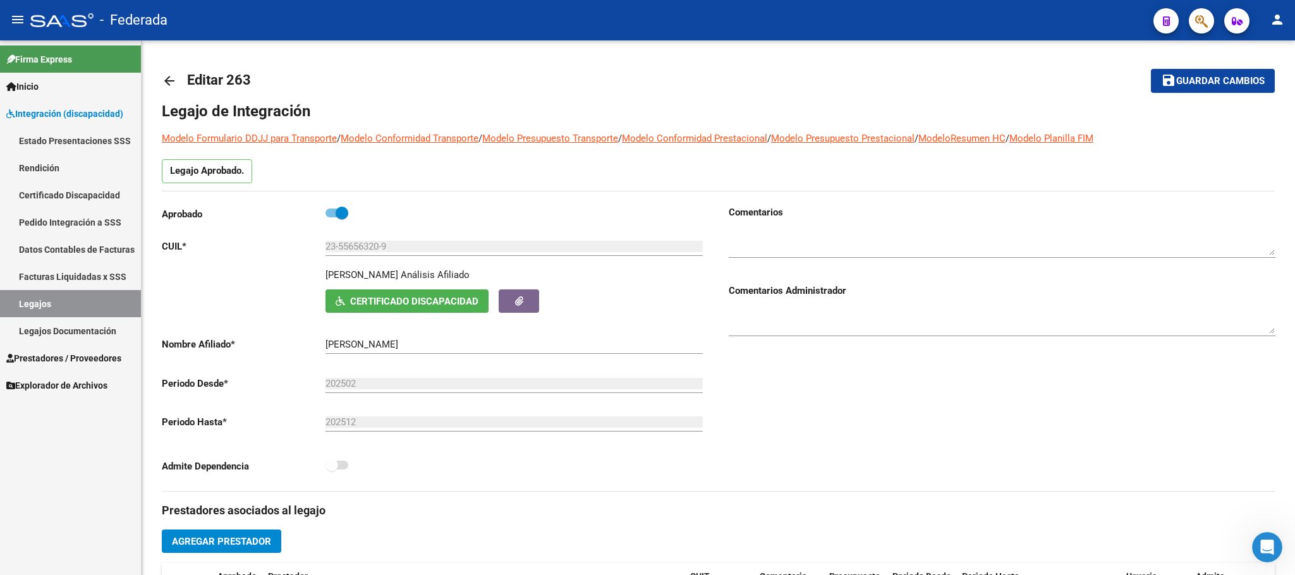
scroll to position [44, 0]
click at [114, 300] on link "Legajos" at bounding box center [70, 303] width 141 height 27
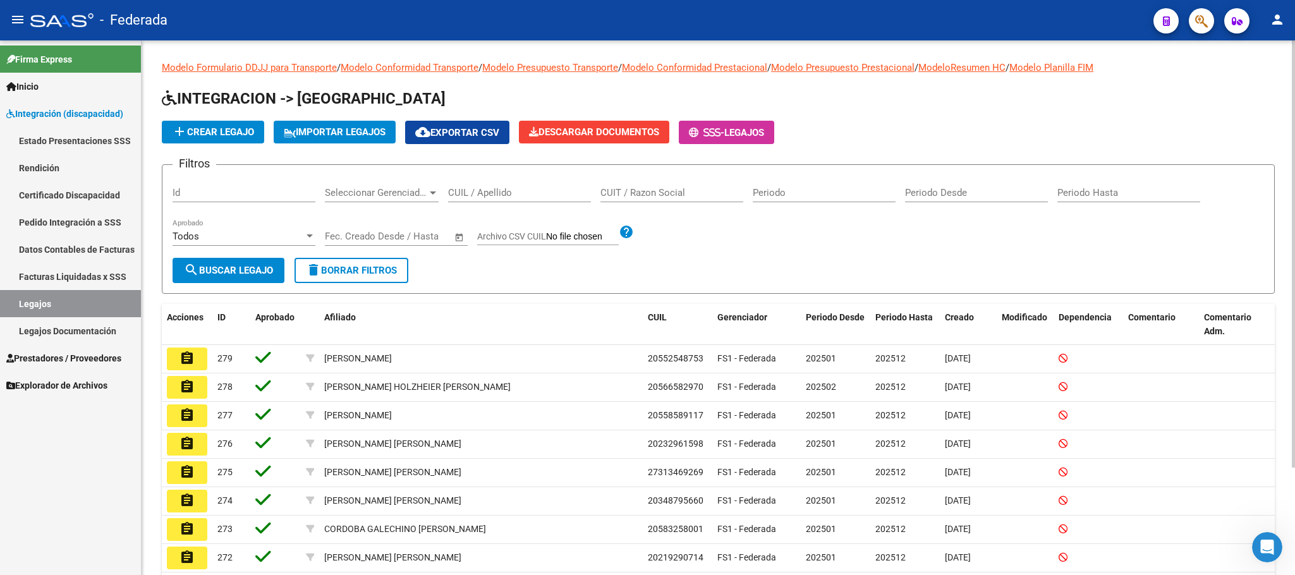
click at [238, 127] on span "add Crear Legajo" at bounding box center [213, 131] width 82 height 11
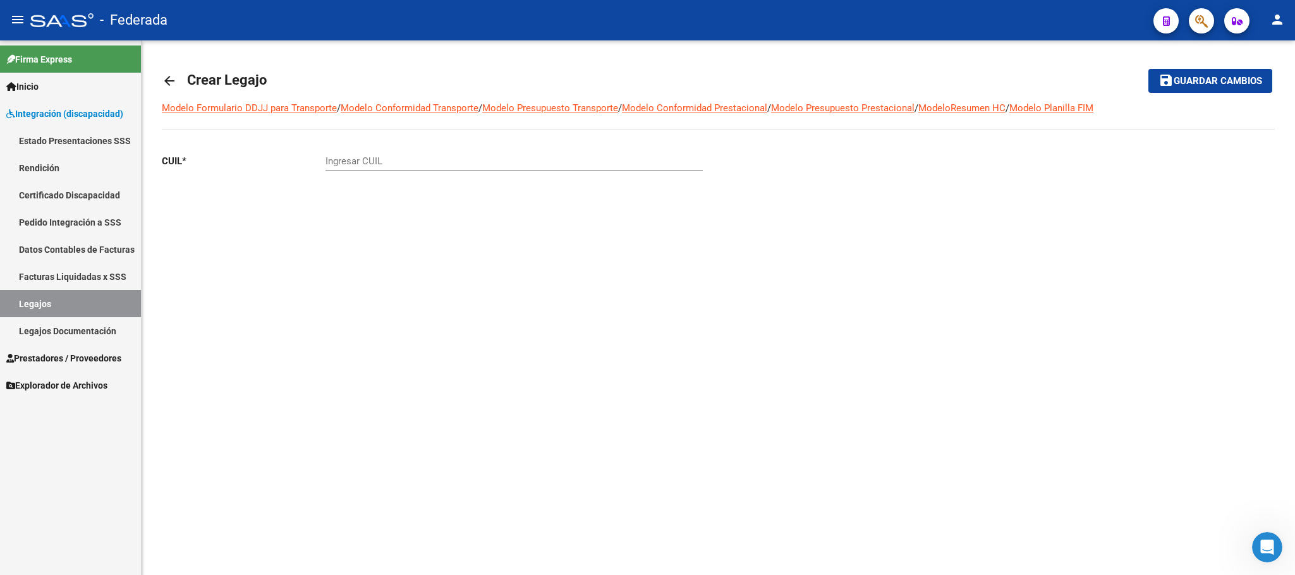
click at [442, 167] on input "Ingresar CUIL" at bounding box center [513, 160] width 377 height 11
type input "3"
type input "23-55823890-9"
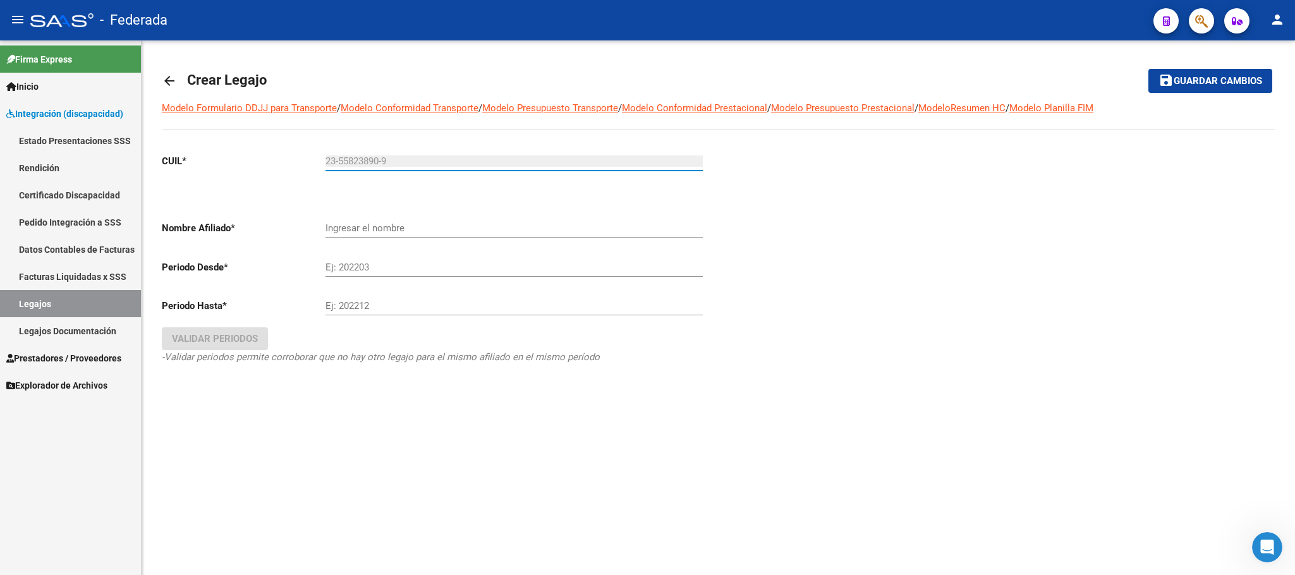
type input "[PERSON_NAME]"
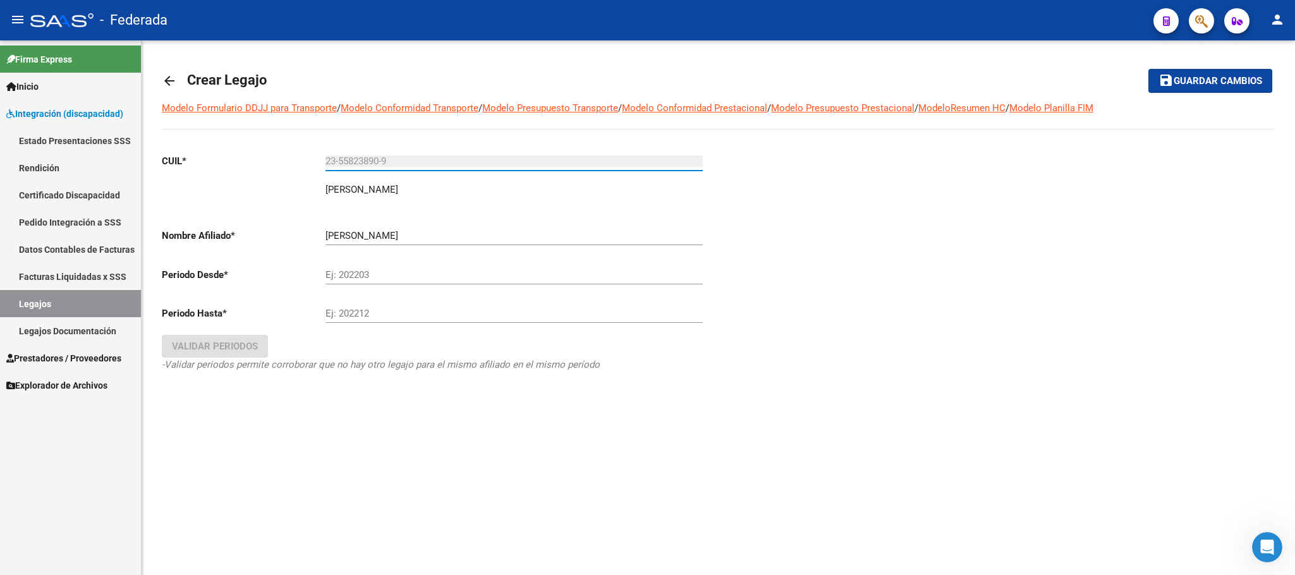
type input "23-55823890-9"
click at [347, 279] on input "Ej: 202203" at bounding box center [513, 274] width 377 height 11
type input "202501"
click at [357, 308] on div "Ej: 202212" at bounding box center [513, 309] width 377 height 27
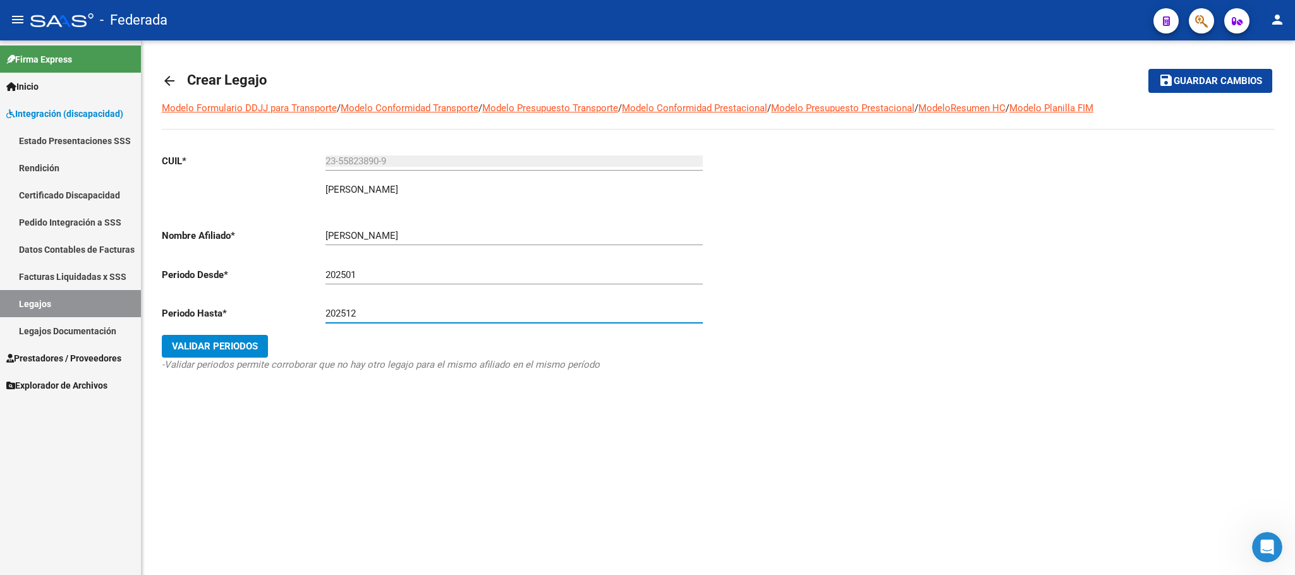
type input "202512"
click at [243, 352] on span "Validar Periodos" at bounding box center [215, 346] width 86 height 11
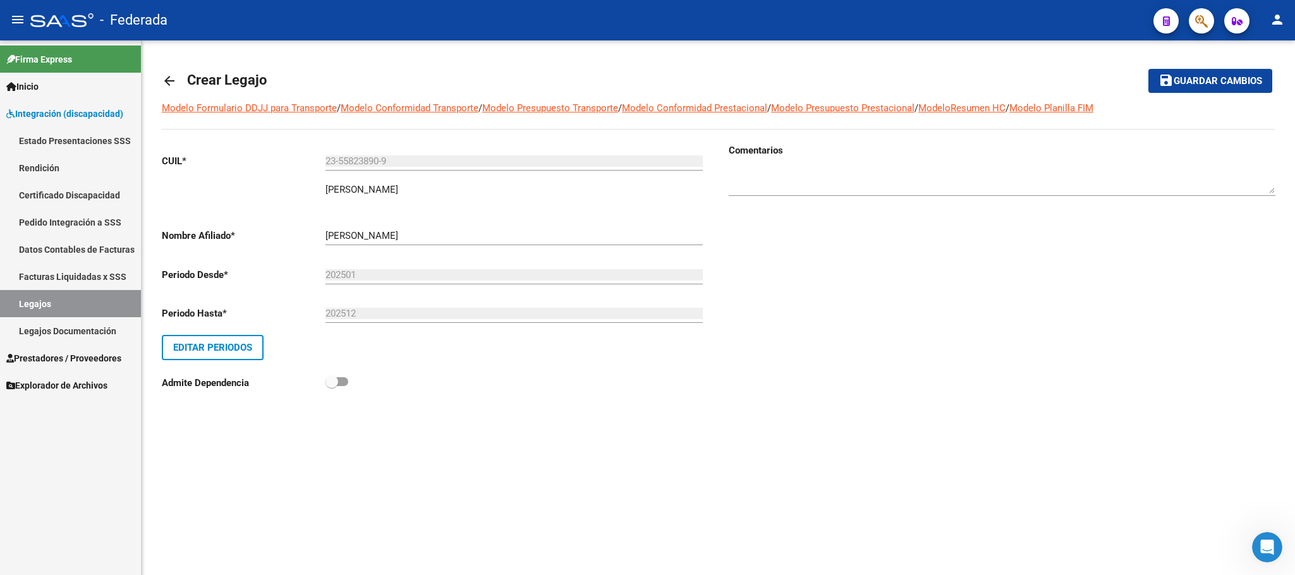
click at [1162, 86] on mat-icon "save" at bounding box center [1165, 80] width 15 height 15
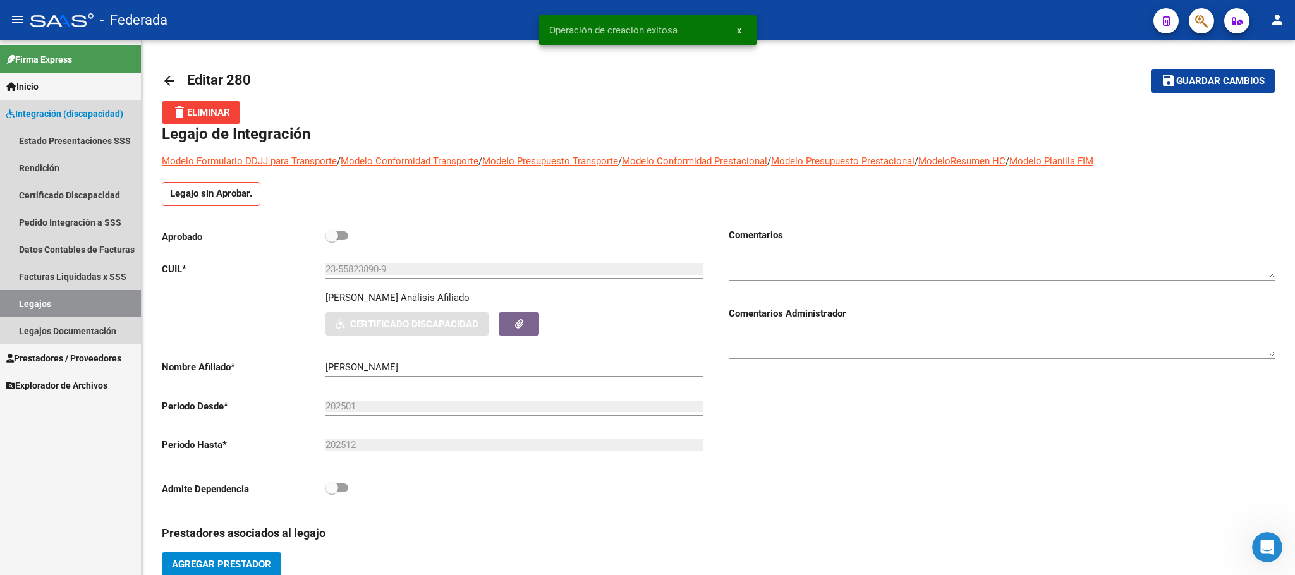
click at [99, 301] on link "Legajos" at bounding box center [70, 303] width 141 height 27
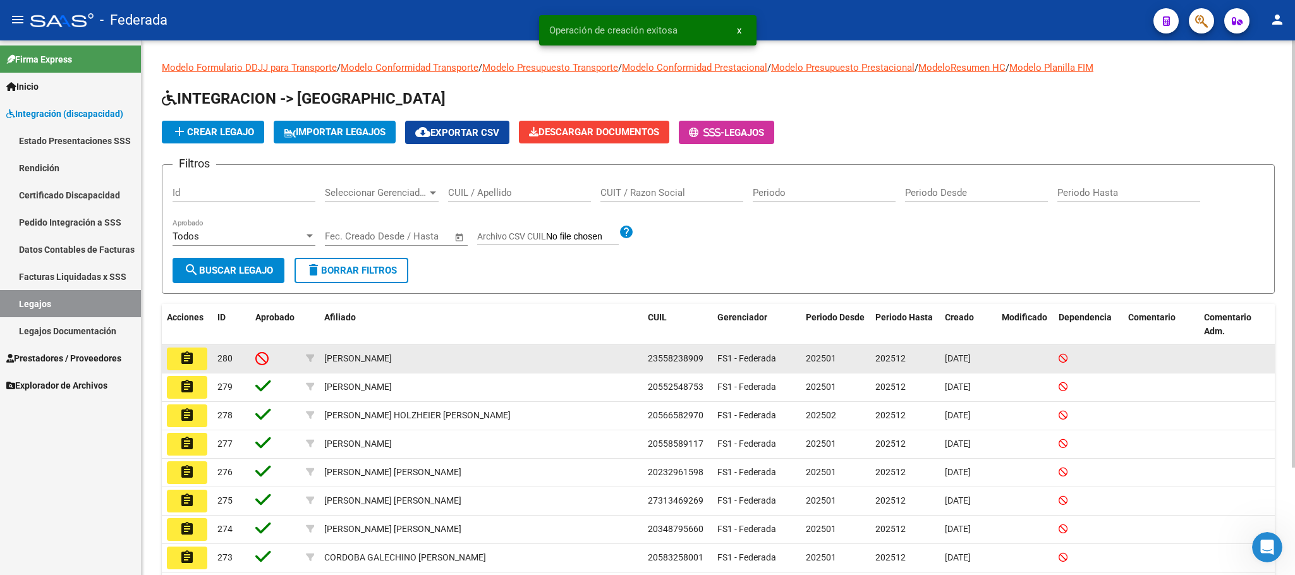
click at [195, 355] on button "assignment" at bounding box center [187, 358] width 40 height 23
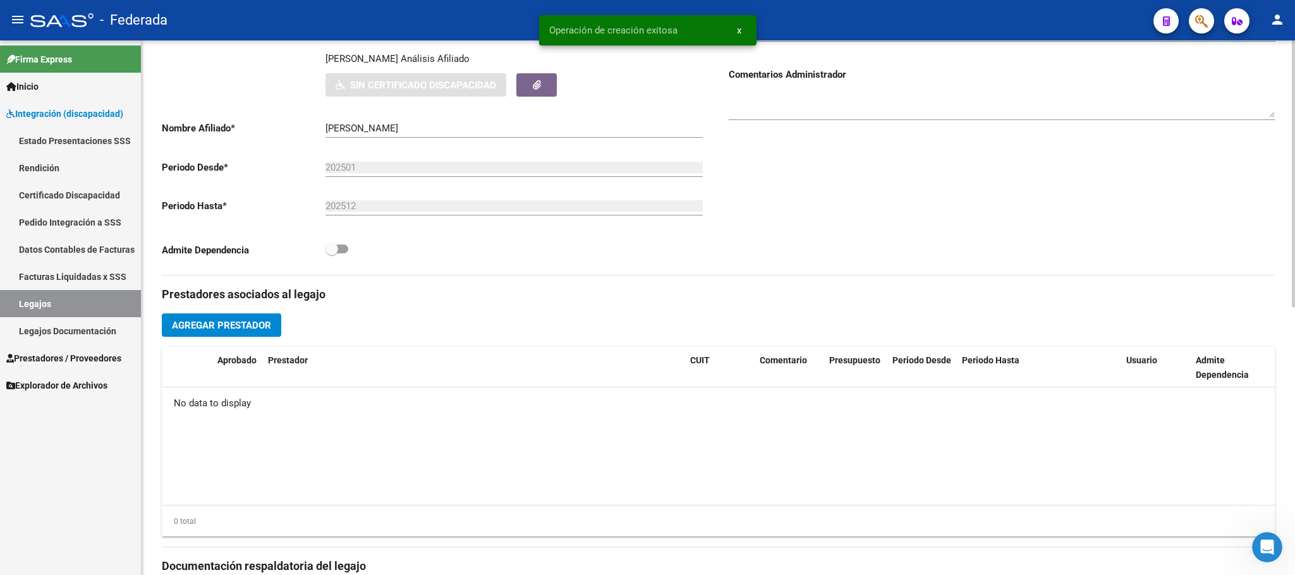
scroll to position [284, 0]
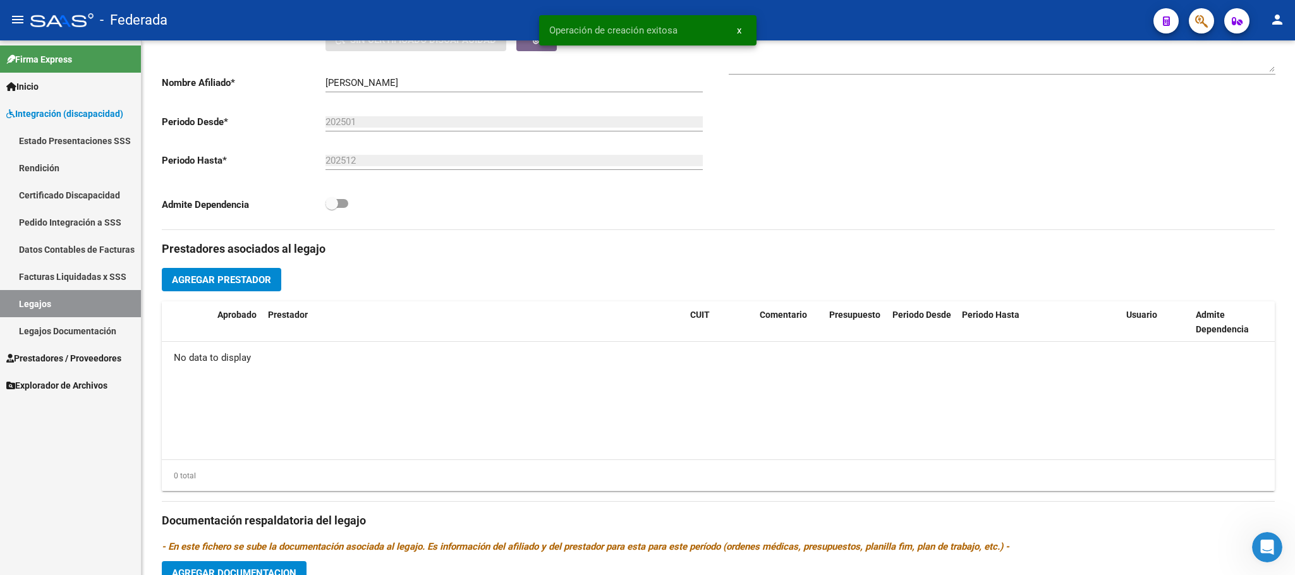
click at [99, 296] on link "Legajos" at bounding box center [70, 303] width 141 height 27
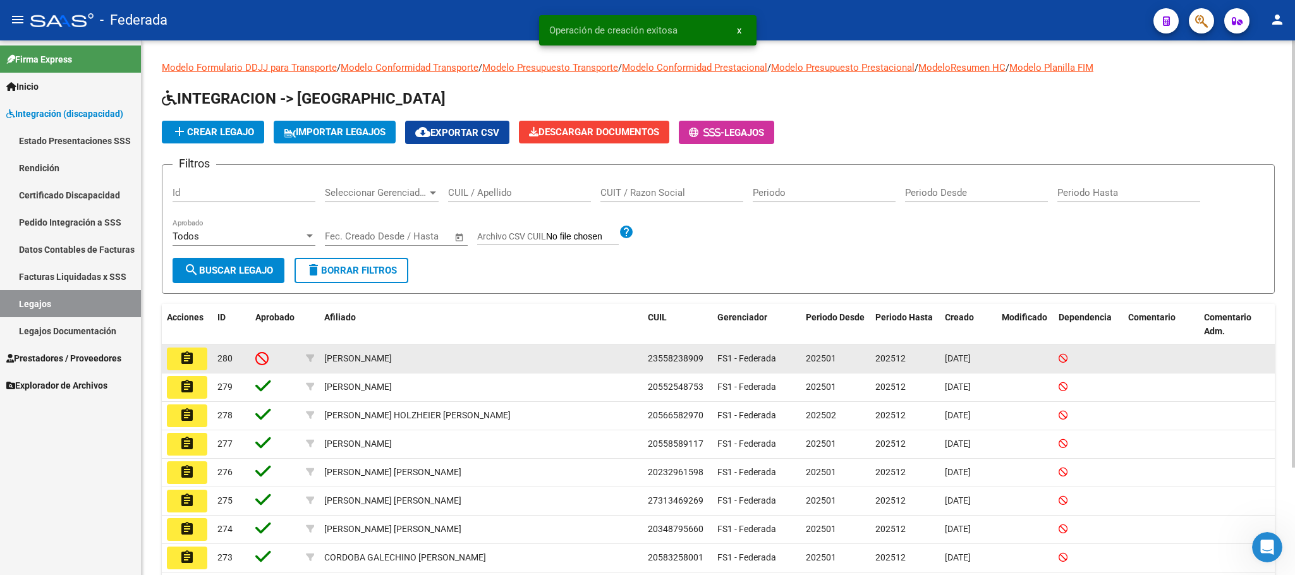
click at [660, 359] on span "23558238909" at bounding box center [676, 358] width 56 height 10
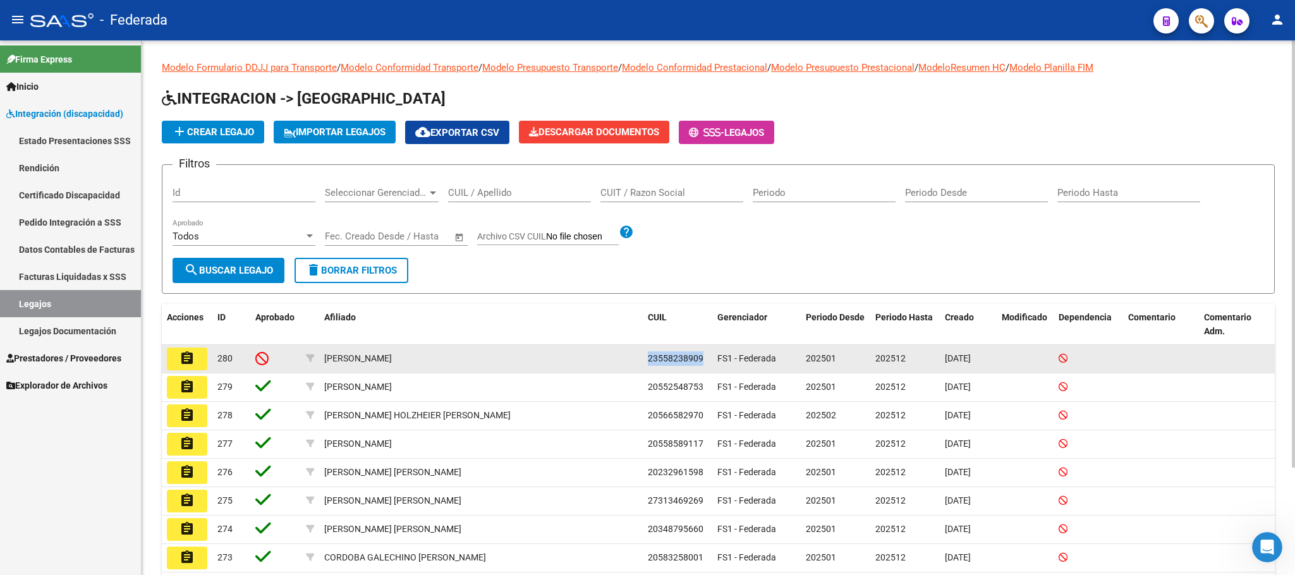
click at [660, 359] on span "23558238909" at bounding box center [676, 358] width 56 height 10
copy span "23558238909"
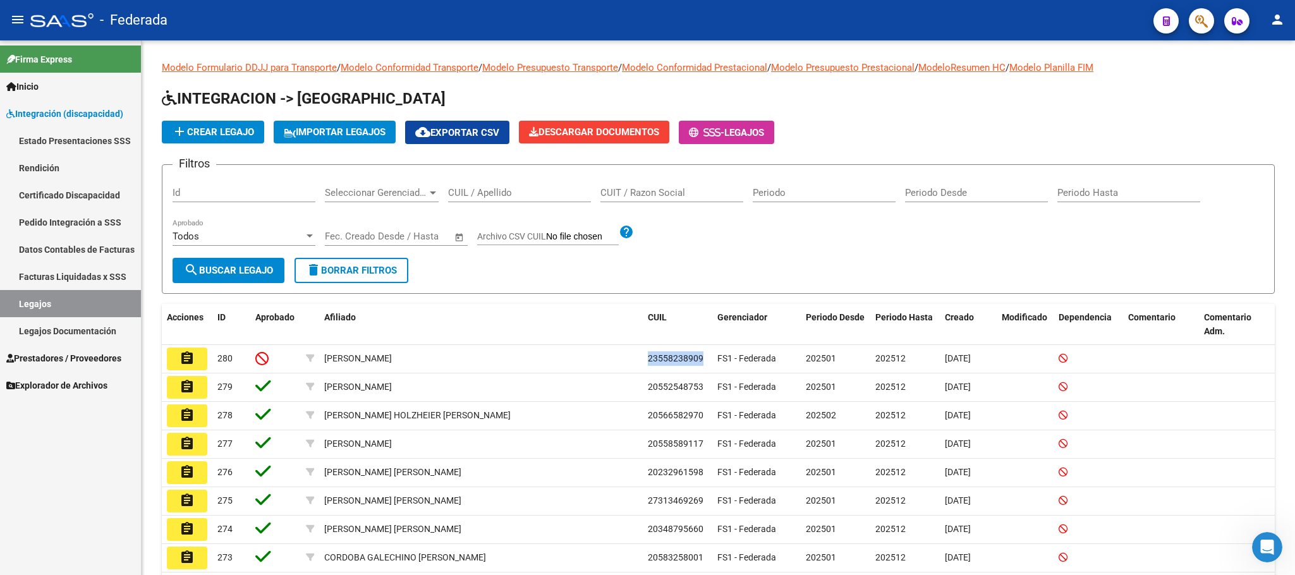
click at [70, 193] on link "Certificado Discapacidad" at bounding box center [70, 194] width 141 height 27
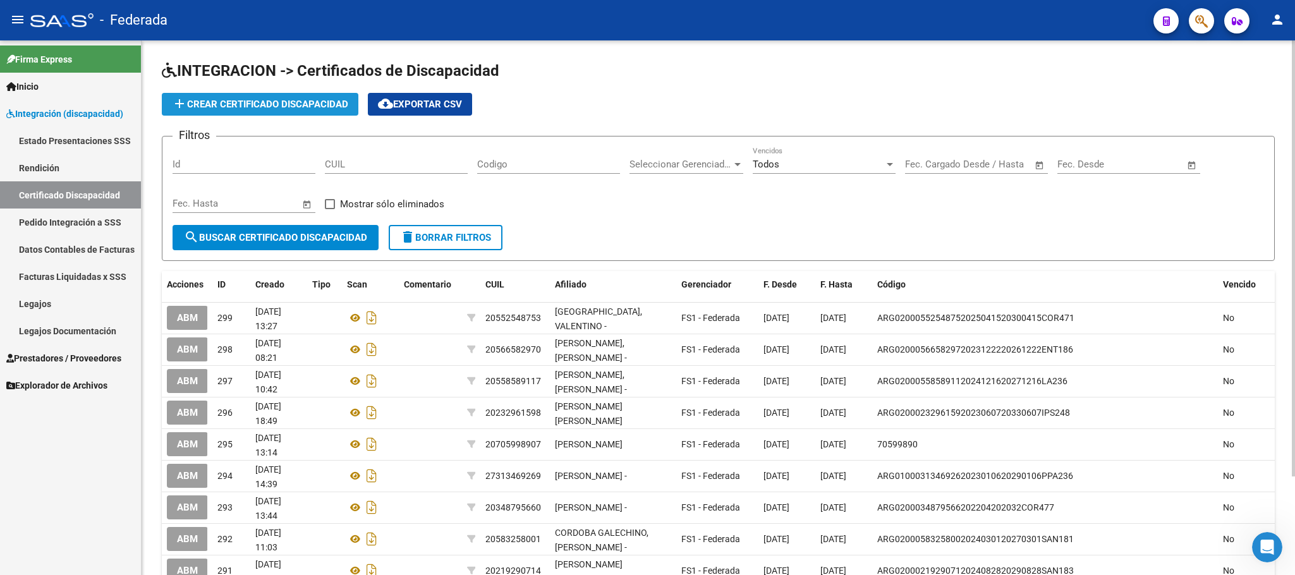
click at [263, 108] on span "add Crear Certificado Discapacidad" at bounding box center [260, 104] width 176 height 11
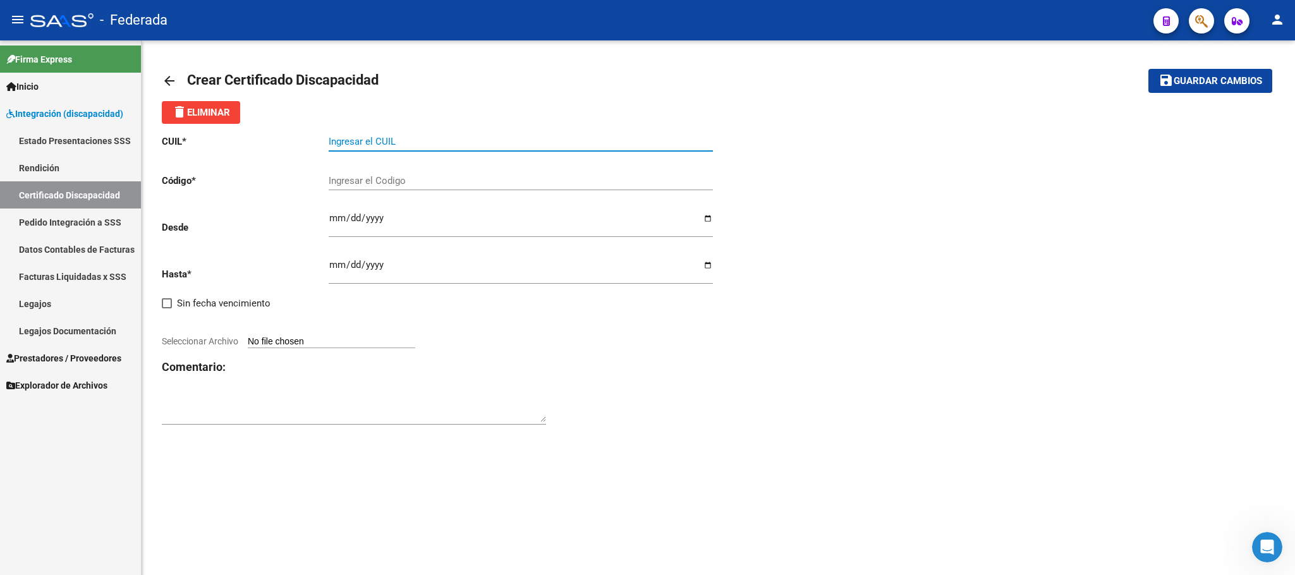
click at [360, 139] on input "Ingresar el CUIL" at bounding box center [521, 141] width 384 height 11
paste input "23-55823890-9"
type input "23-55823890-9"
click at [368, 184] on input "Ingresar el Codigo" at bounding box center [521, 180] width 384 height 11
click at [366, 142] on input "23-55823890-9" at bounding box center [521, 141] width 384 height 11
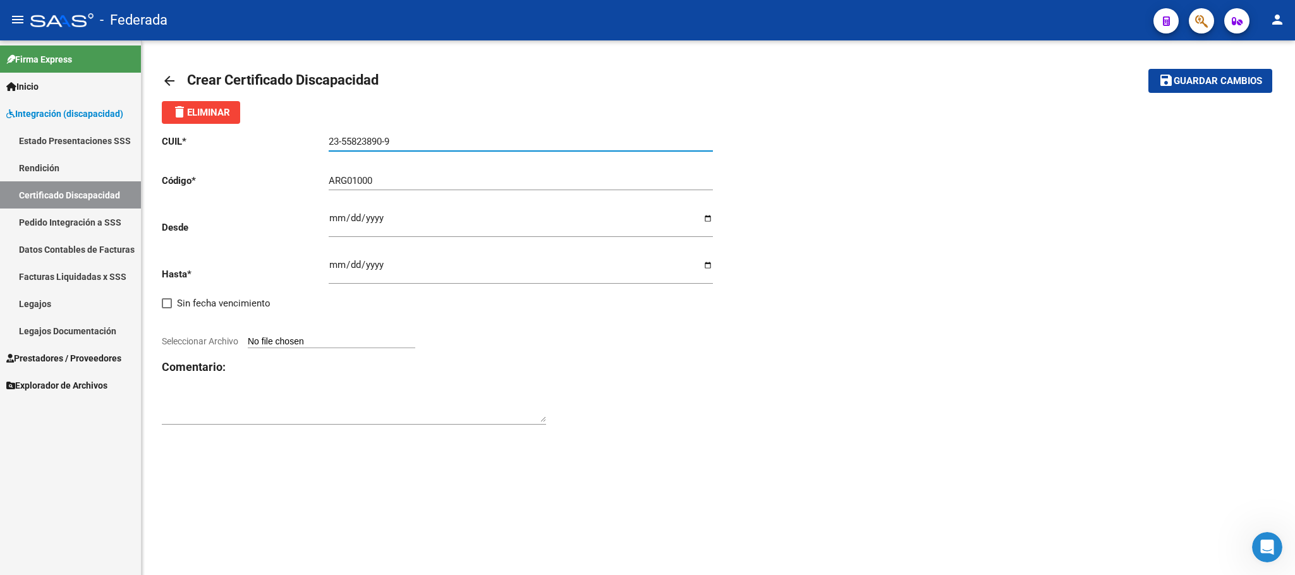
click at [366, 142] on input "23-55823890-9" at bounding box center [521, 141] width 384 height 11
click at [387, 184] on input "ARG01000" at bounding box center [521, 180] width 384 height 11
paste input "55823890"
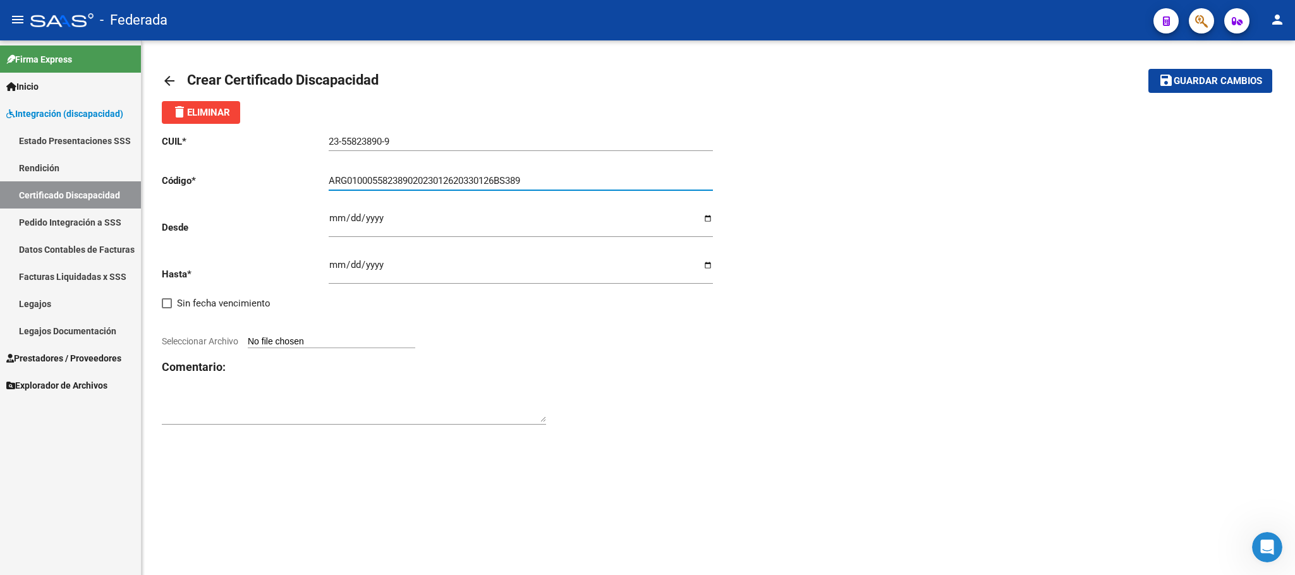
type input "ARG01000558238902023012620330126BS389"
click at [330, 219] on input "Ingresar fec. Desde" at bounding box center [521, 223] width 384 height 20
type input "2023-01-26"
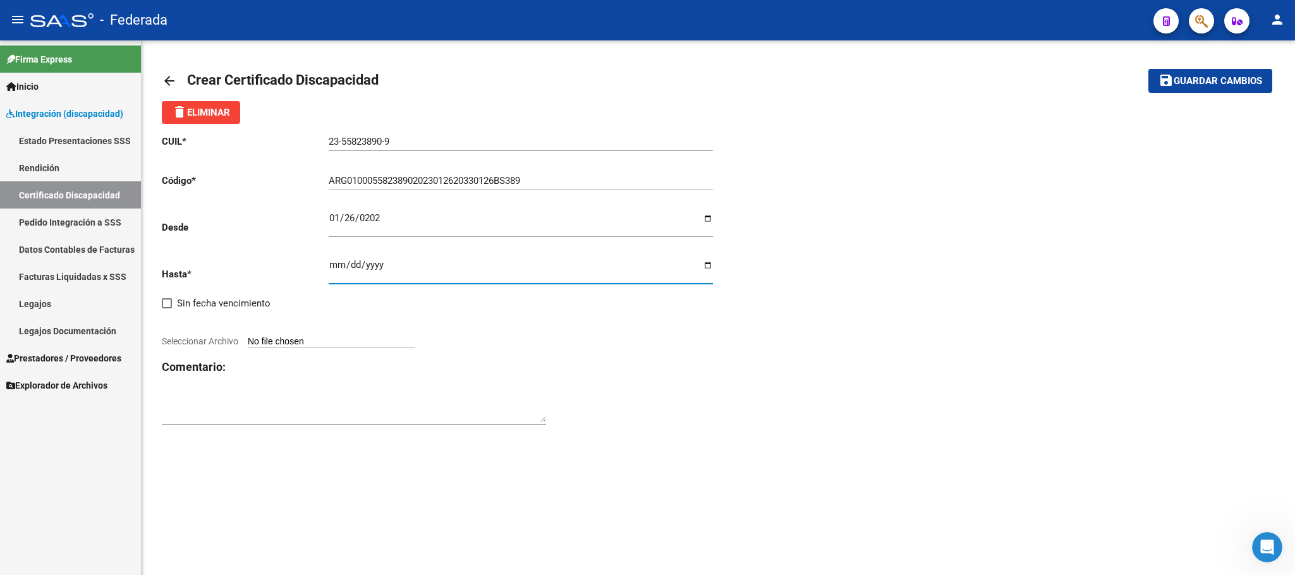
click at [330, 265] on input "Ingresar fec. Hasta" at bounding box center [521, 270] width 384 height 20
type input "[DATE]"
click at [577, 325] on div at bounding box center [440, 327] width 557 height 14
click at [398, 345] on input "Seleccionar Archivo" at bounding box center [331, 342] width 167 height 12
type input "C:\fakepath\Mateos Libonati HC CUD FIM Conformidad.pdf"
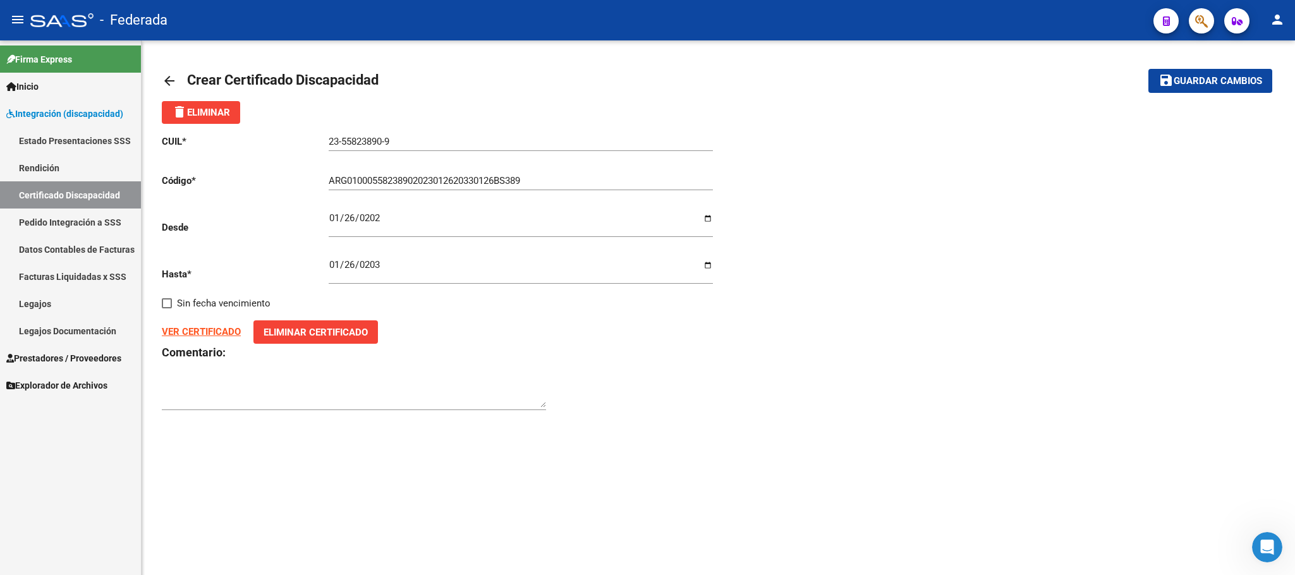
click at [1175, 83] on span "Guardar cambios" at bounding box center [1217, 81] width 88 height 11
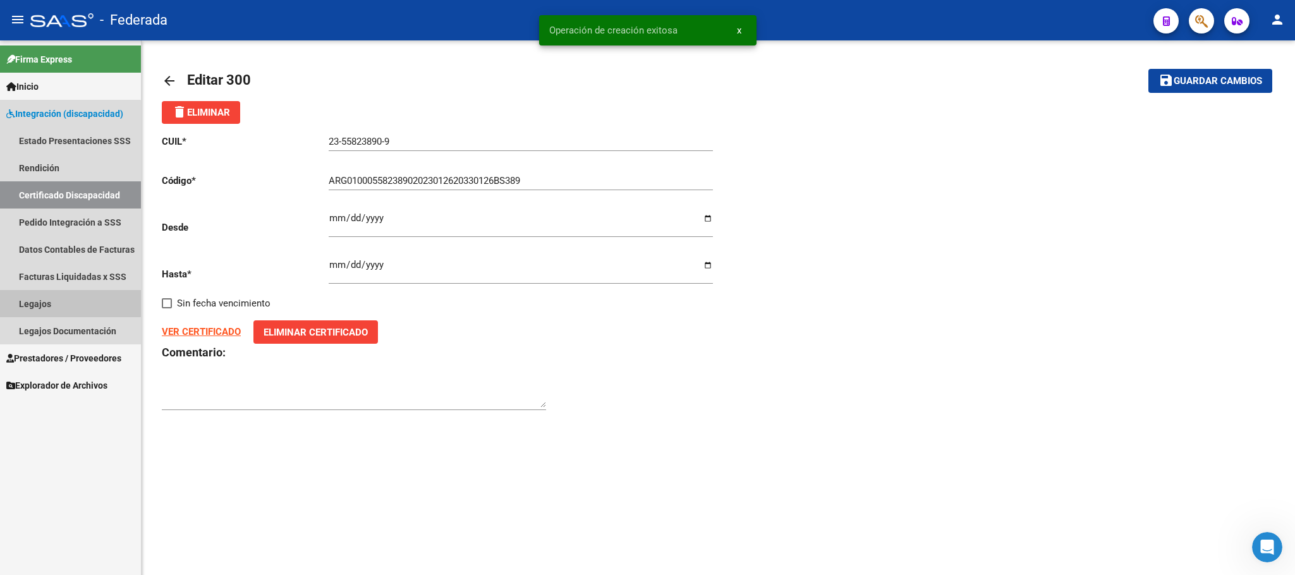
click at [66, 299] on link "Legajos" at bounding box center [70, 303] width 141 height 27
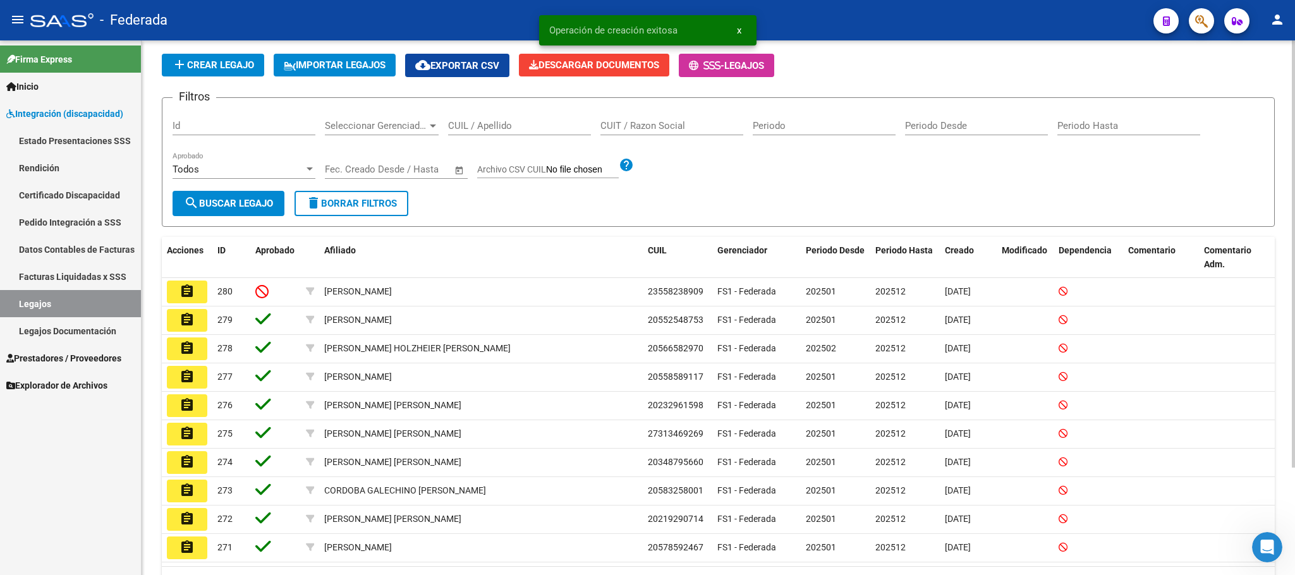
scroll to position [95, 0]
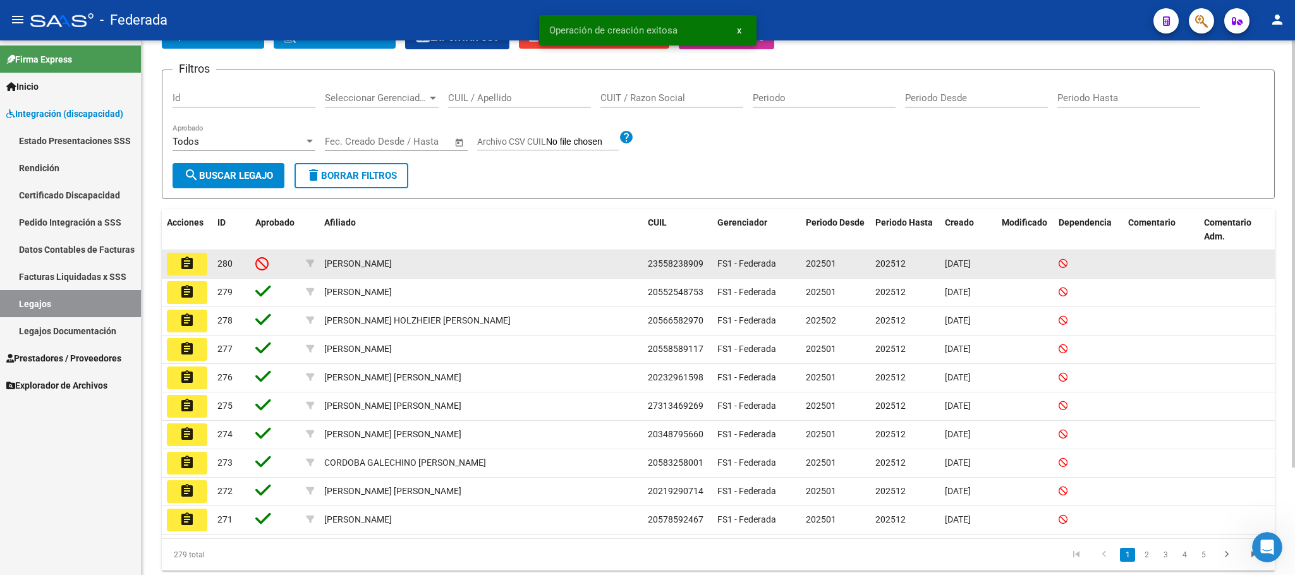
click at [195, 270] on button "assignment" at bounding box center [187, 264] width 40 height 23
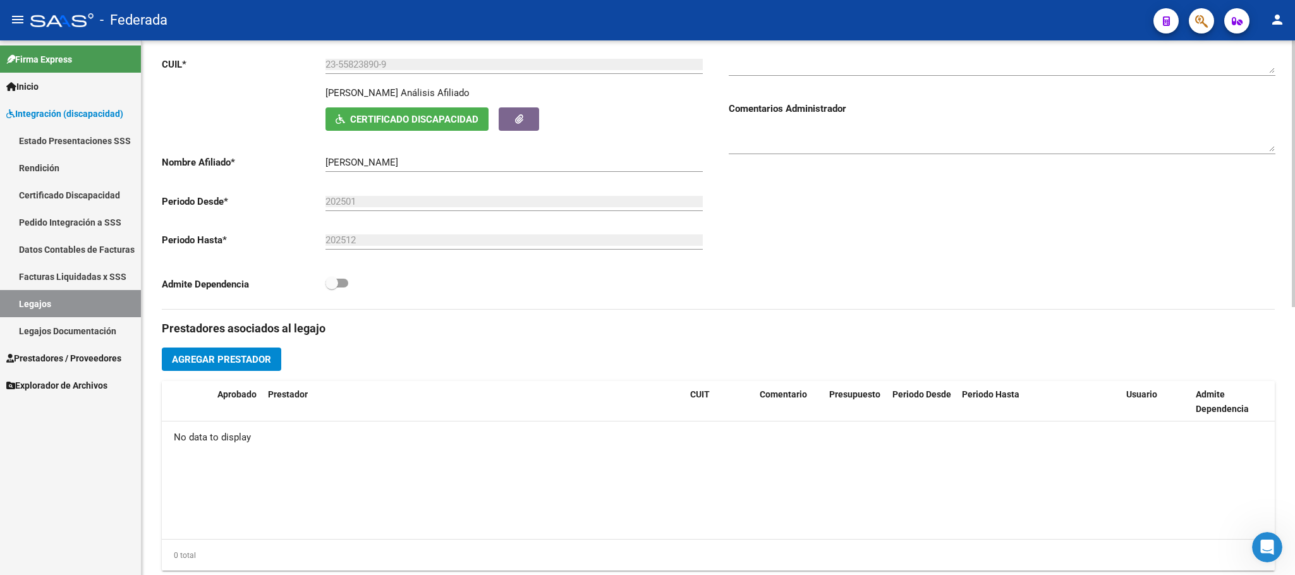
scroll to position [95, 0]
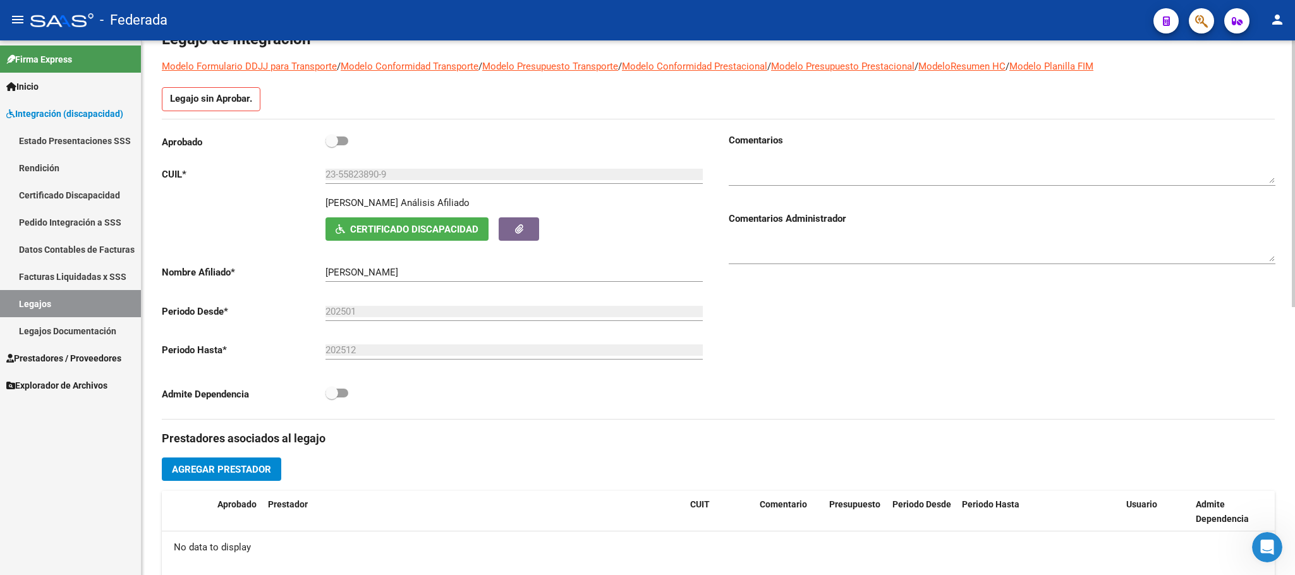
click at [382, 272] on input "MATEOS LIBONATI SAORI" at bounding box center [513, 272] width 377 height 11
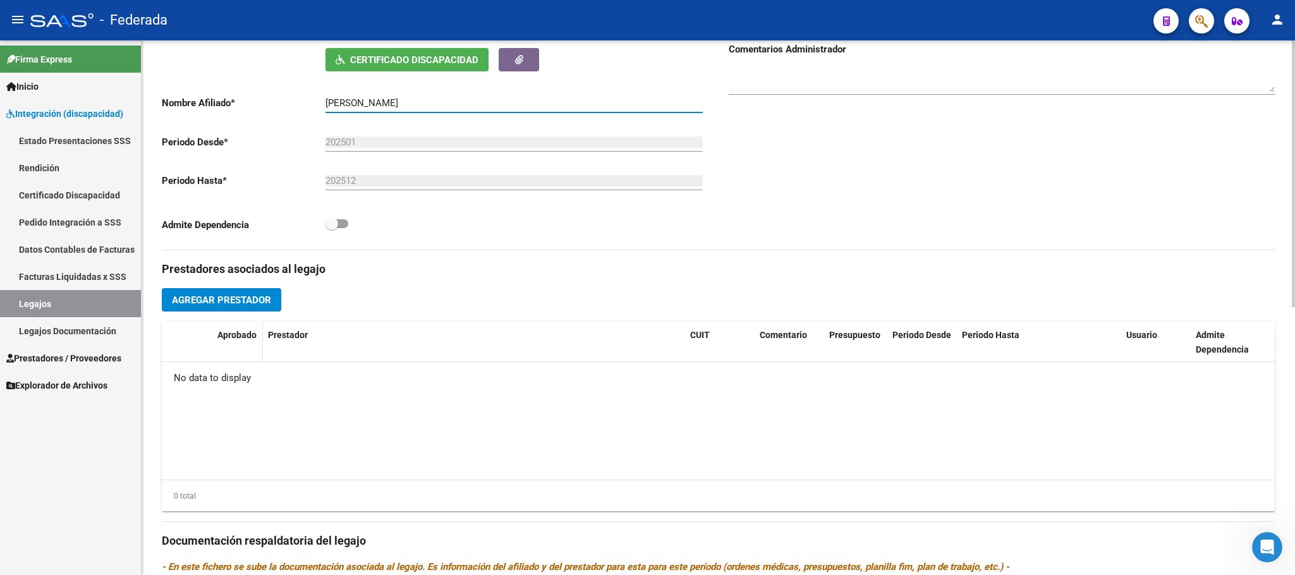
scroll to position [284, 0]
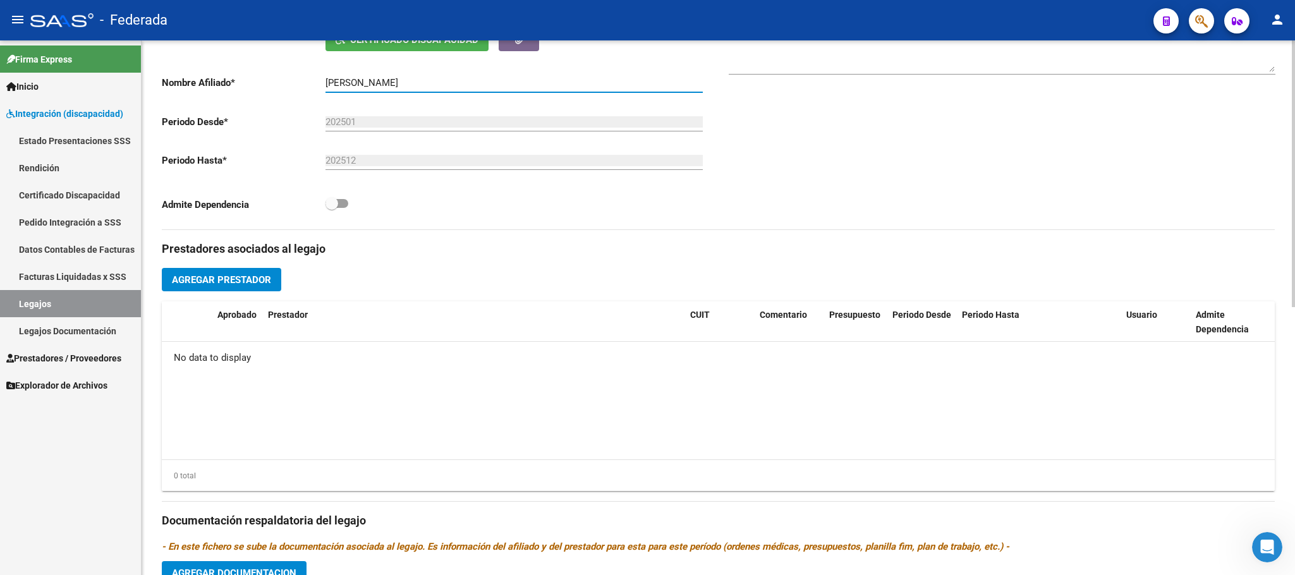
click at [253, 282] on span "Agregar Prestador" at bounding box center [221, 279] width 99 height 11
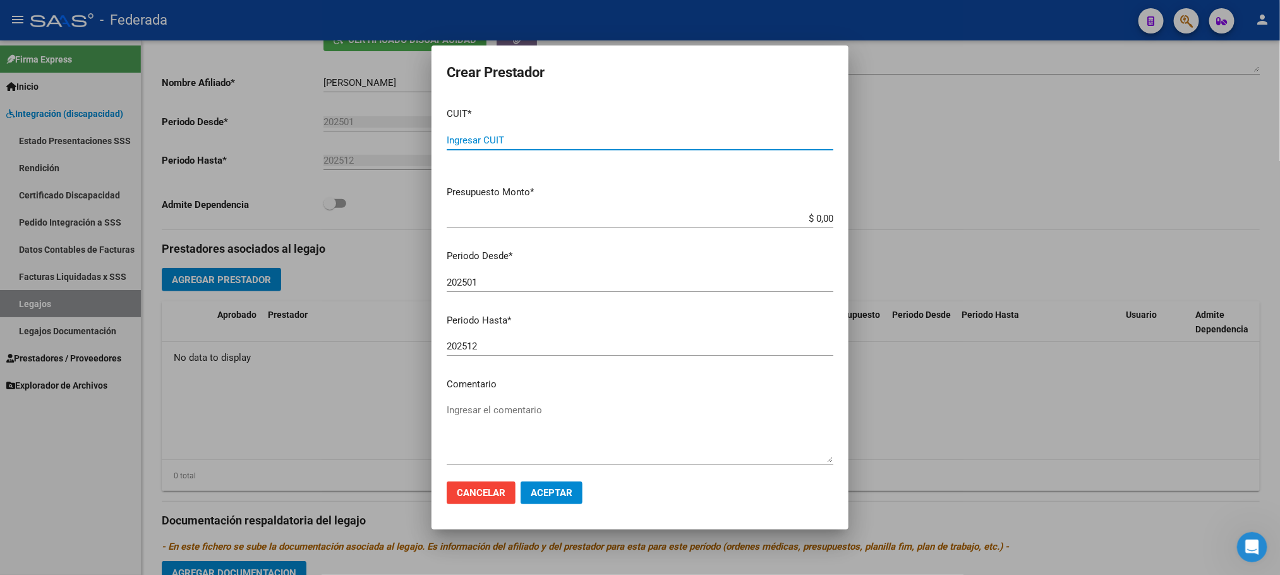
paste input "23-29132170-4"
type input "23-29132170-4"
click at [485, 416] on textarea "Ingresar el comentario" at bounding box center [640, 432] width 387 height 59
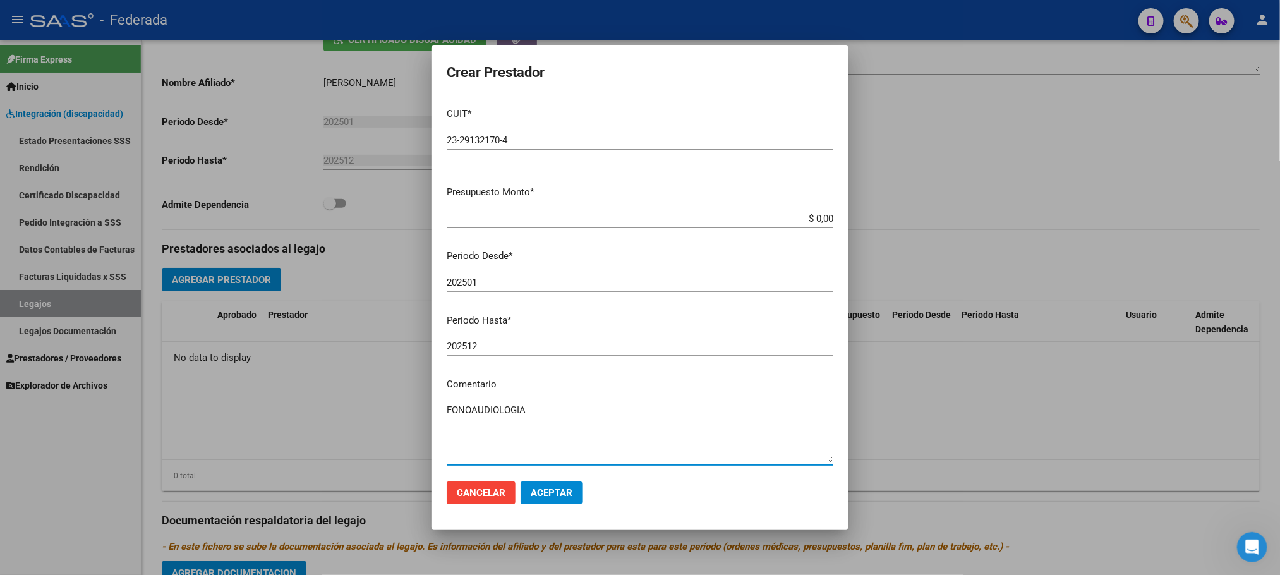
type textarea "FONOAUDIOLOGIA"
click at [535, 502] on button "Aceptar" at bounding box center [552, 492] width 62 height 23
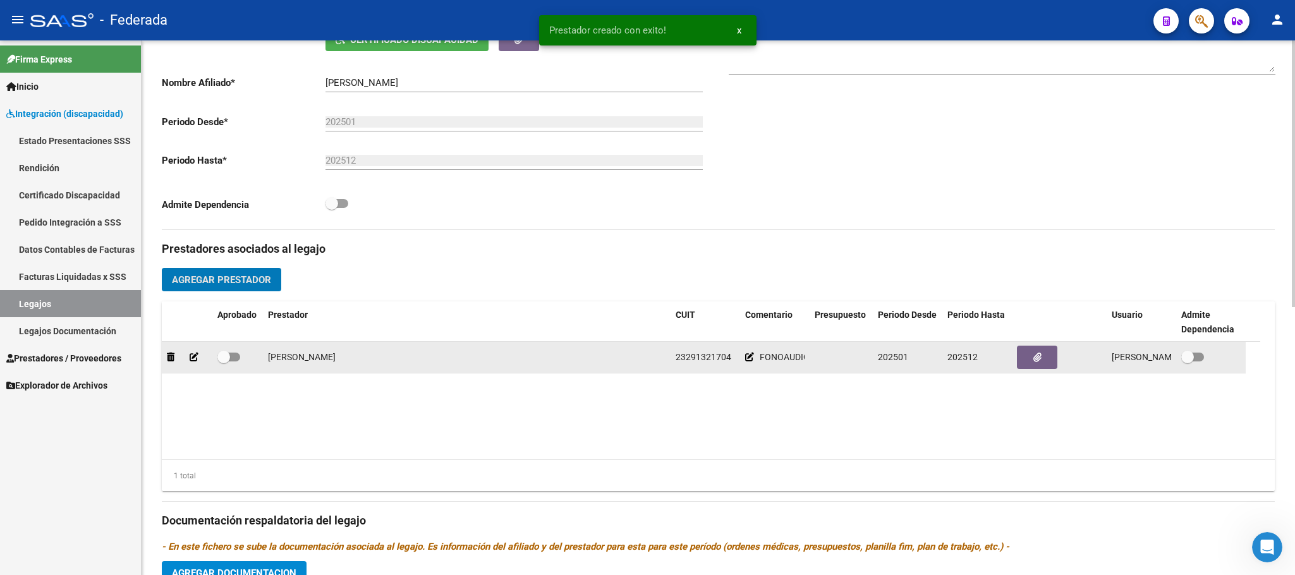
click at [224, 362] on span at bounding box center [223, 357] width 13 height 13
click at [224, 362] on input "checkbox" at bounding box center [223, 361] width 1 height 1
checkbox input "true"
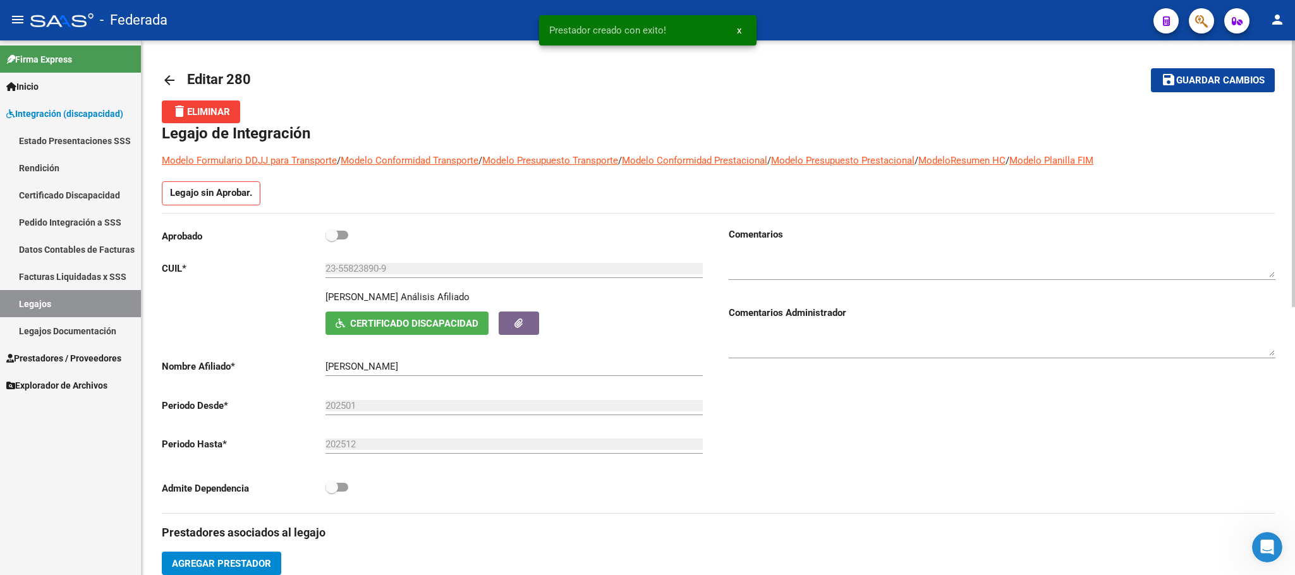
scroll to position [0, 0]
click at [337, 234] on span at bounding box center [331, 235] width 13 height 13
click at [332, 240] on input "checkbox" at bounding box center [331, 240] width 1 height 1
checkbox input "true"
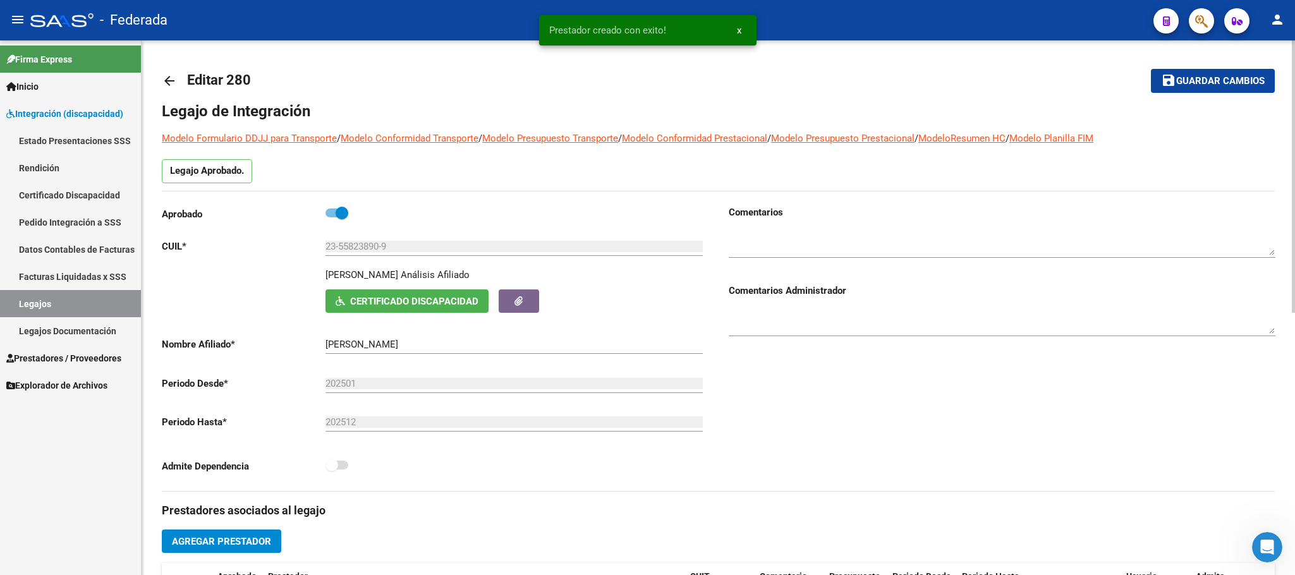
click at [1189, 87] on button "save Guardar cambios" at bounding box center [1212, 80] width 124 height 23
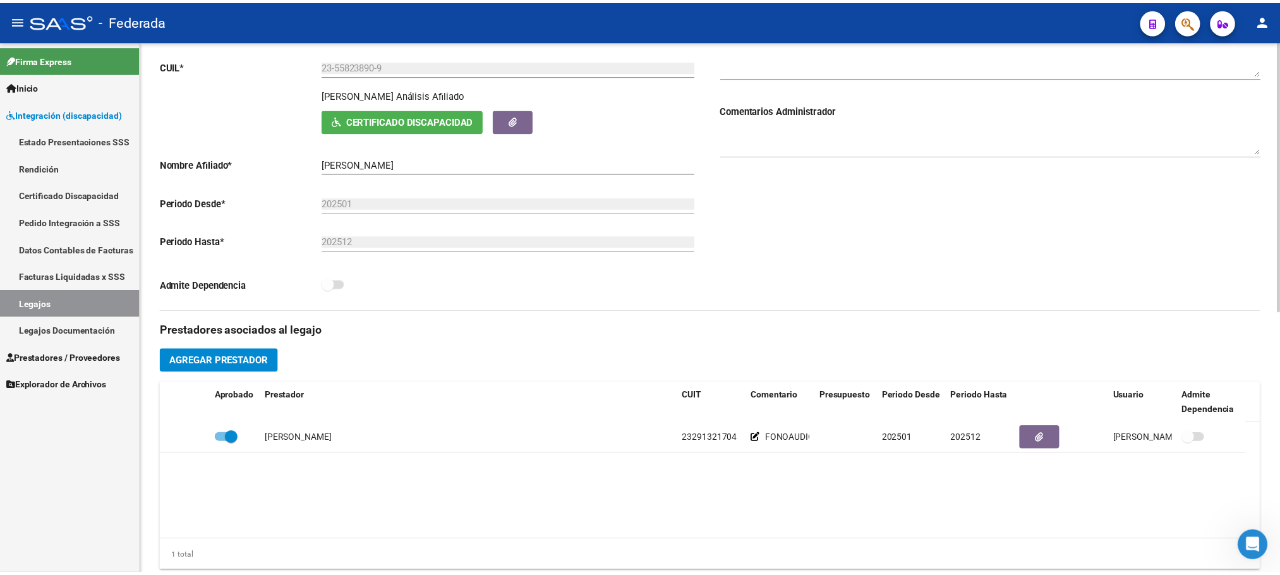
scroll to position [190, 0]
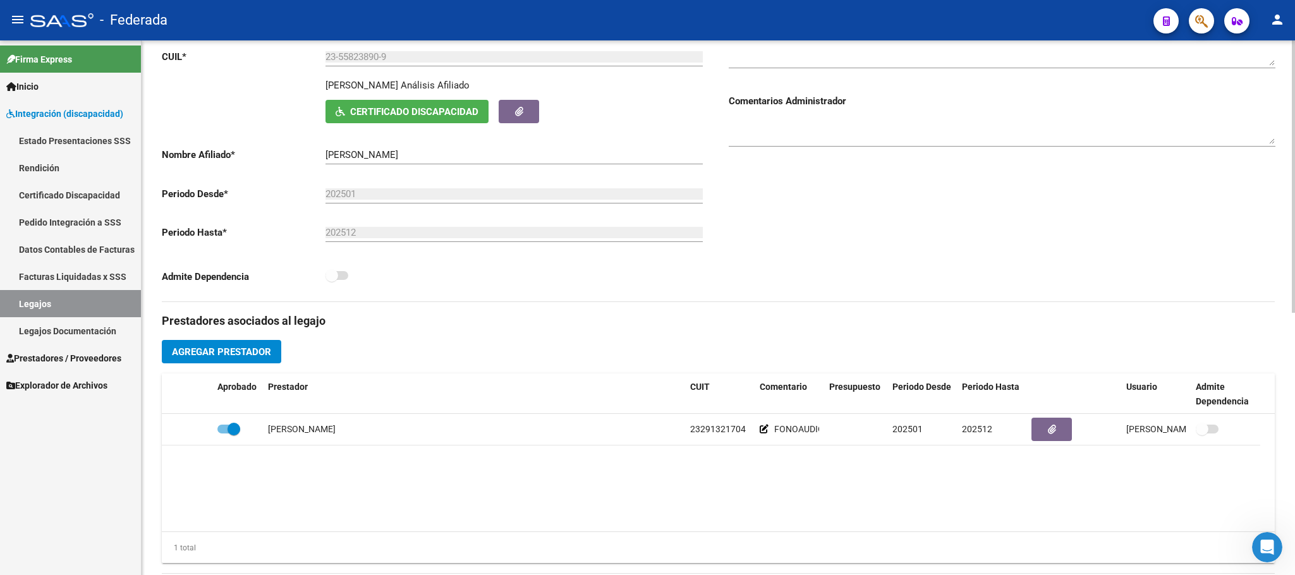
click at [260, 358] on span "Agregar Prestador" at bounding box center [221, 351] width 99 height 11
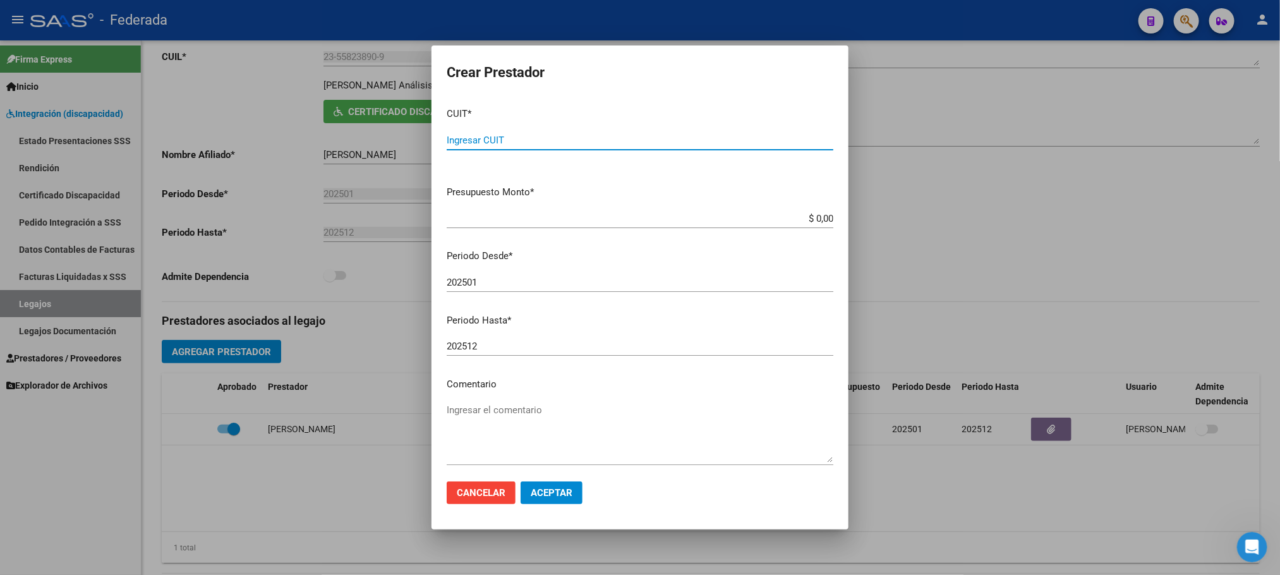
paste input "30-71731544-4"
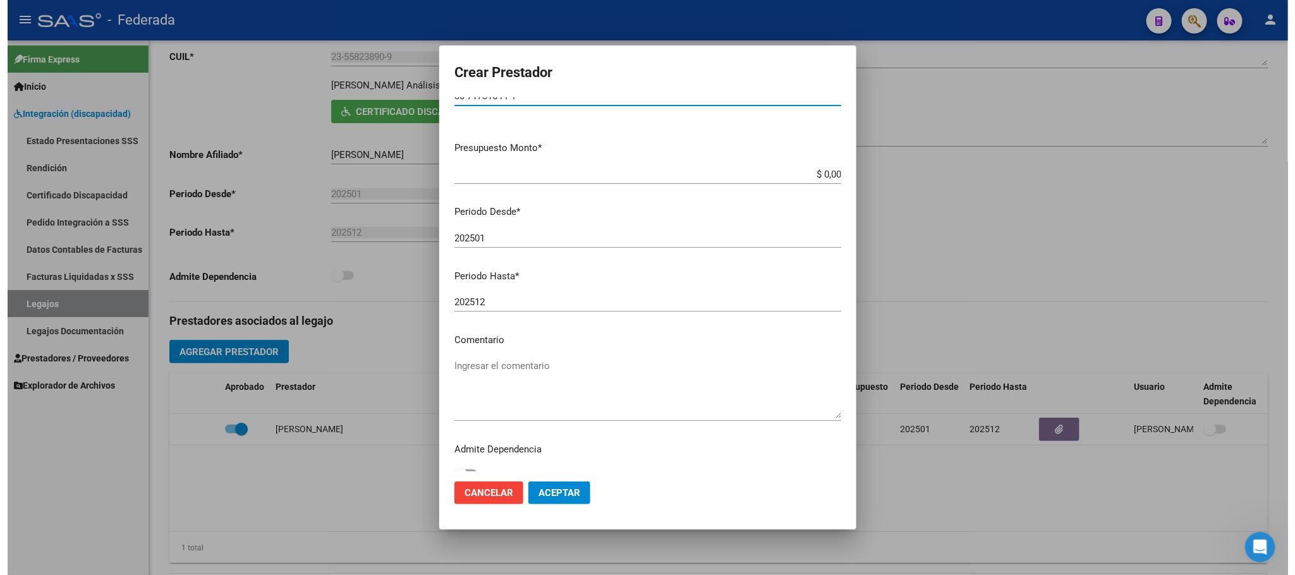
scroll to position [59, 0]
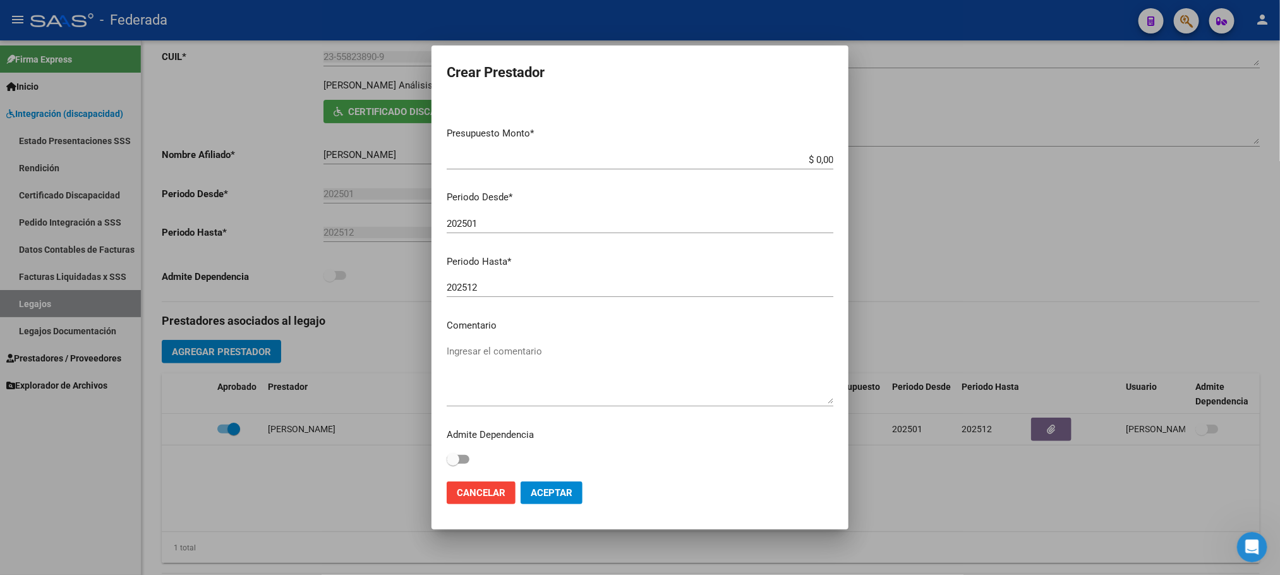
type input "30-71731544-4"
click at [504, 354] on textarea "Ingresar el comentario" at bounding box center [640, 373] width 387 height 59
type textarea "c"
type textarea "CENTRO EDUCATIVO TERAPEUTICO"
click at [461, 459] on span at bounding box center [458, 459] width 23 height 9
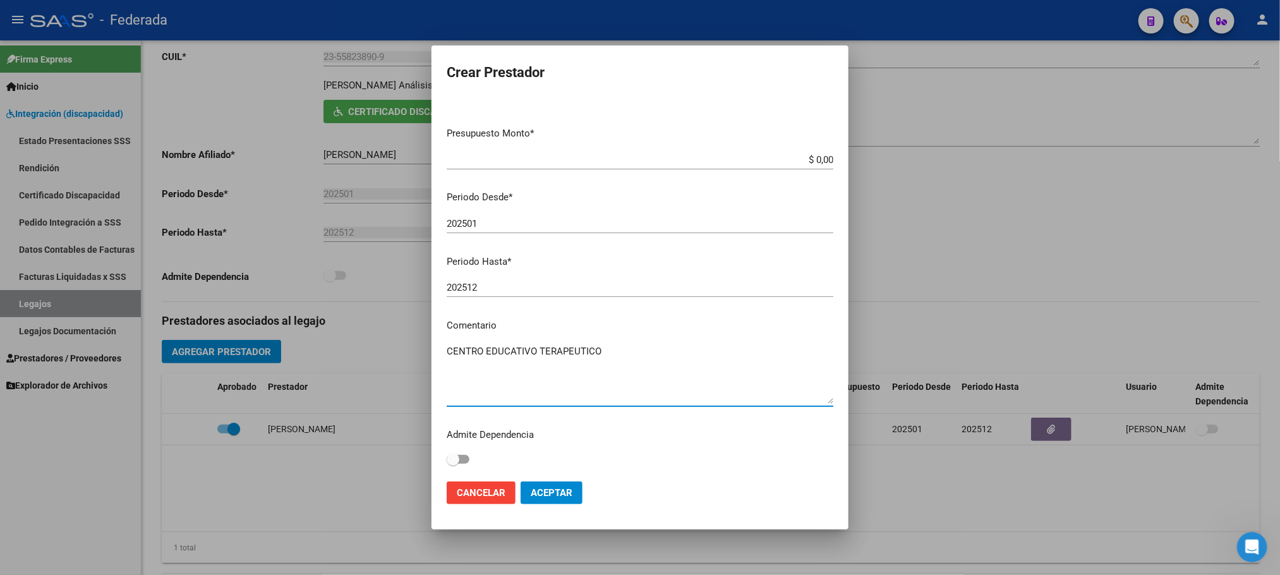
click at [453, 464] on input "checkbox" at bounding box center [452, 464] width 1 height 1
checkbox input "true"
click at [541, 495] on span "Aceptar" at bounding box center [552, 492] width 42 height 11
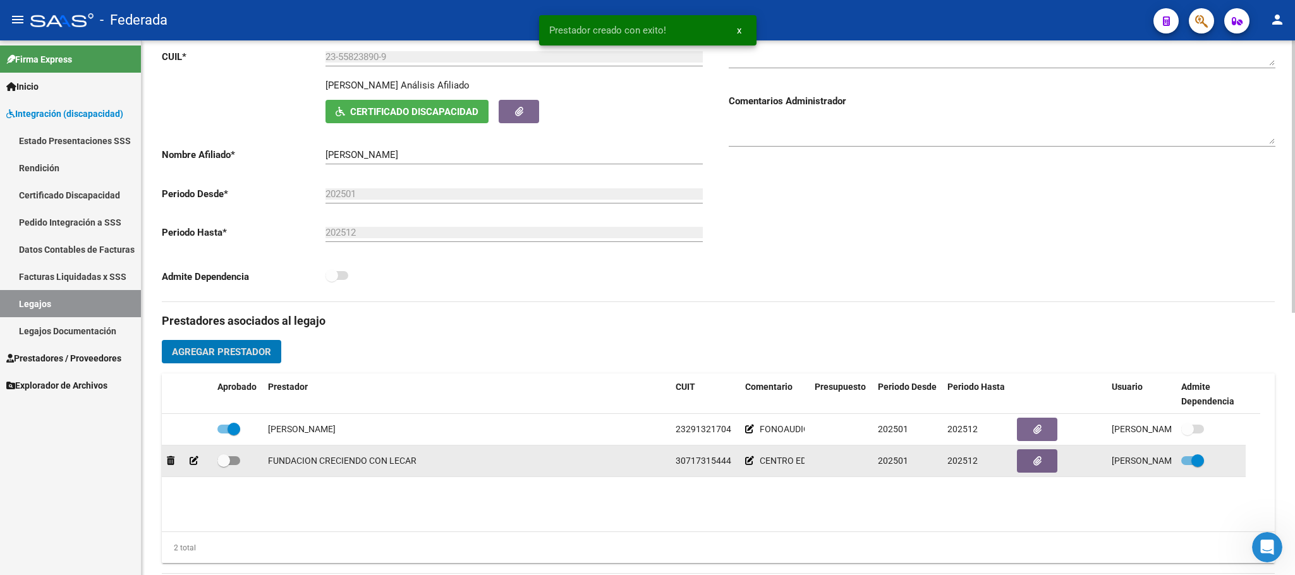
click at [230, 465] on span at bounding box center [228, 460] width 23 height 9
click at [224, 466] on input "checkbox" at bounding box center [223, 465] width 1 height 1
checkbox input "true"
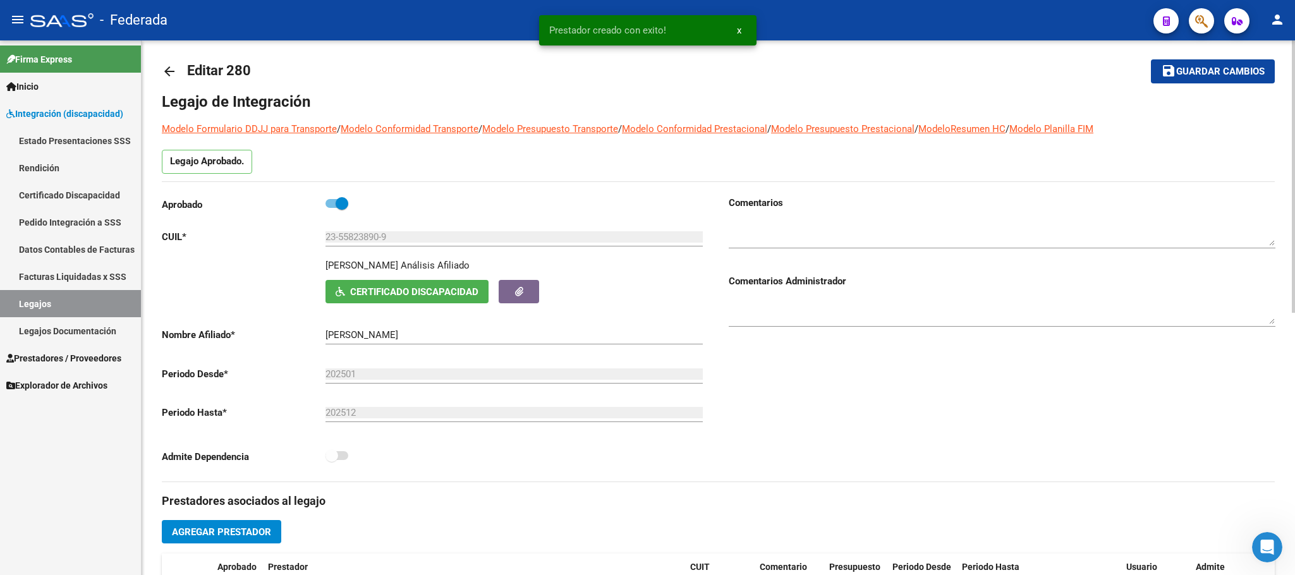
scroll to position [0, 0]
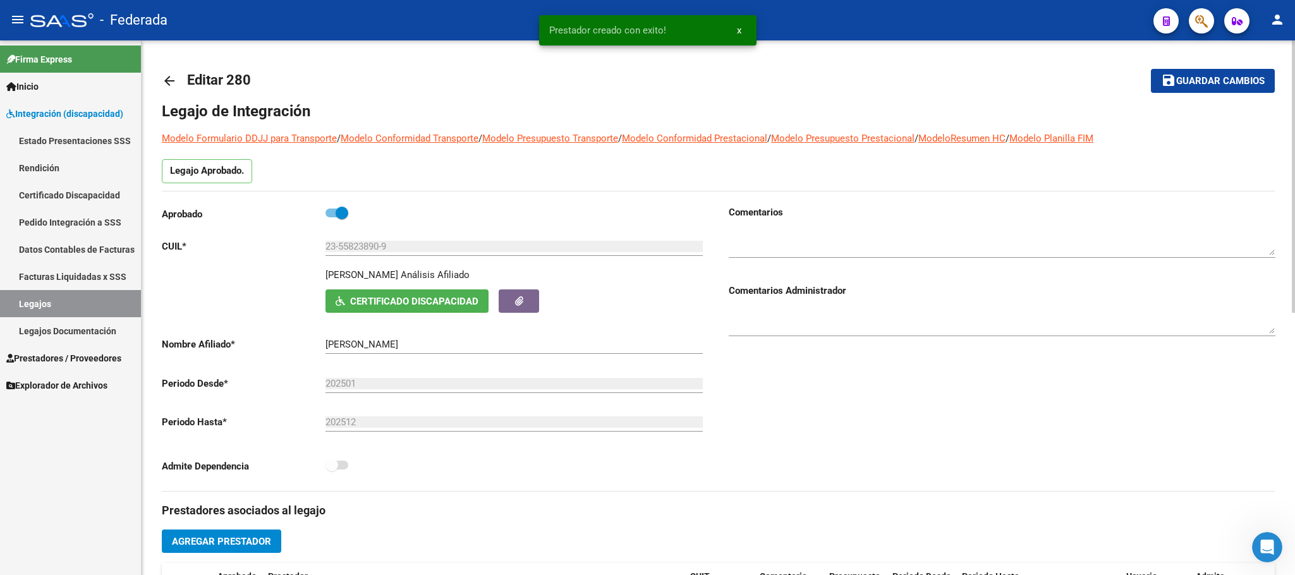
click at [341, 216] on span at bounding box center [341, 213] width 13 height 13
click at [332, 217] on input "checkbox" at bounding box center [331, 217] width 1 height 1
checkbox input "false"
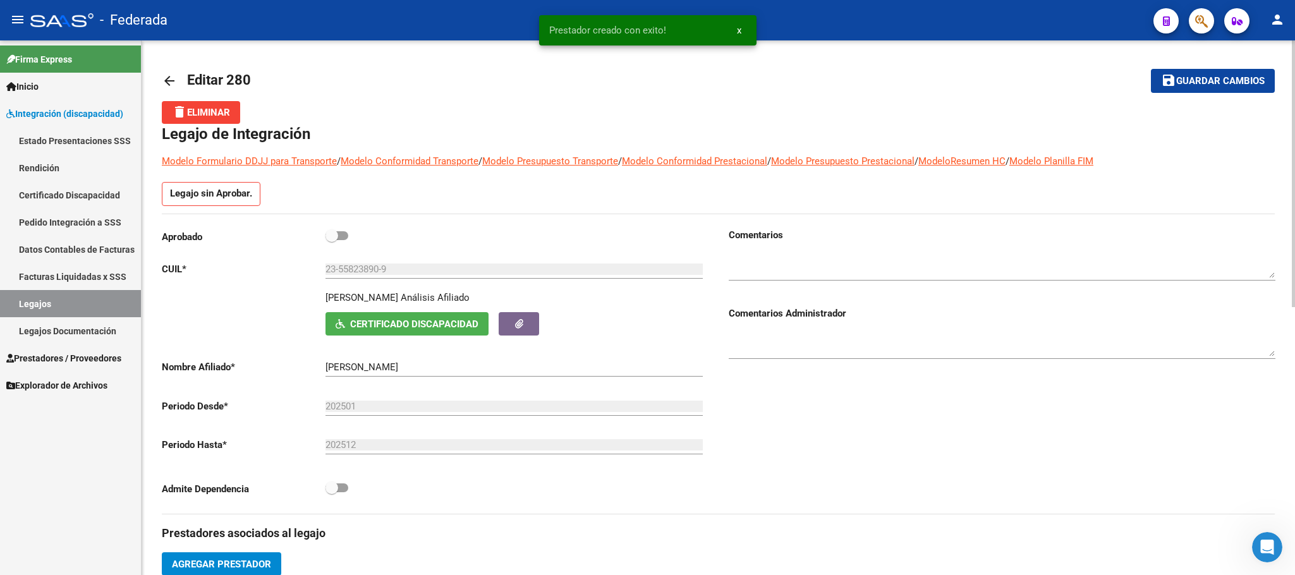
click at [330, 489] on span at bounding box center [331, 487] width 13 height 13
click at [331, 492] on input "checkbox" at bounding box center [331, 492] width 1 height 1
checkbox input "true"
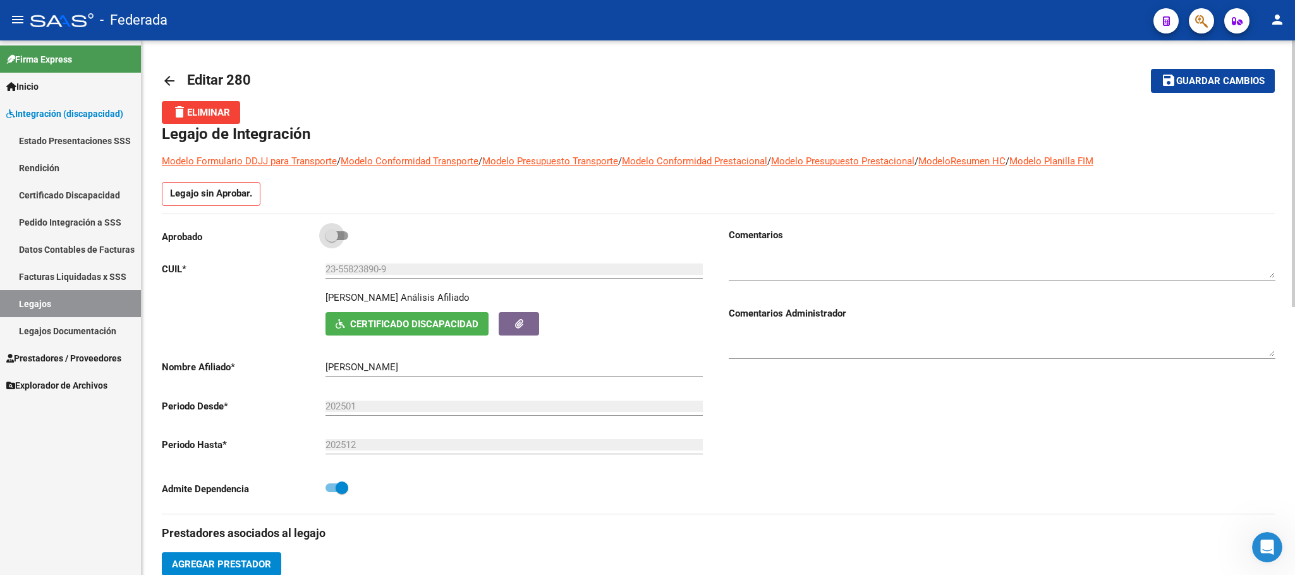
click at [330, 233] on span at bounding box center [331, 235] width 13 height 13
click at [331, 240] on input "checkbox" at bounding box center [331, 240] width 1 height 1
checkbox input "true"
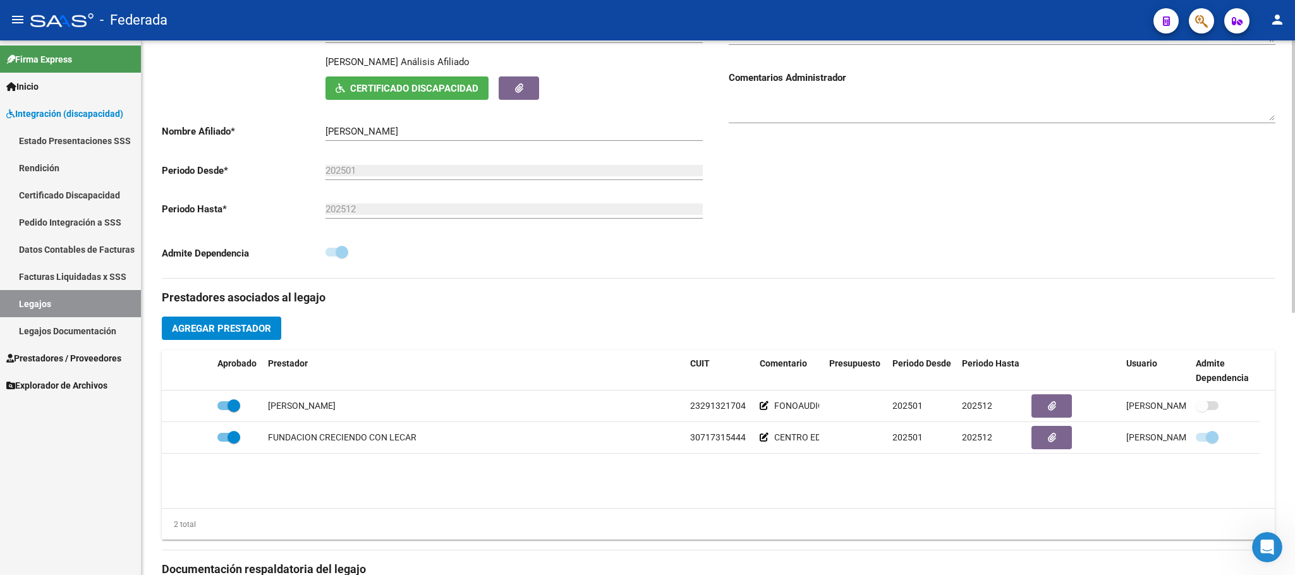
scroll to position [379, 0]
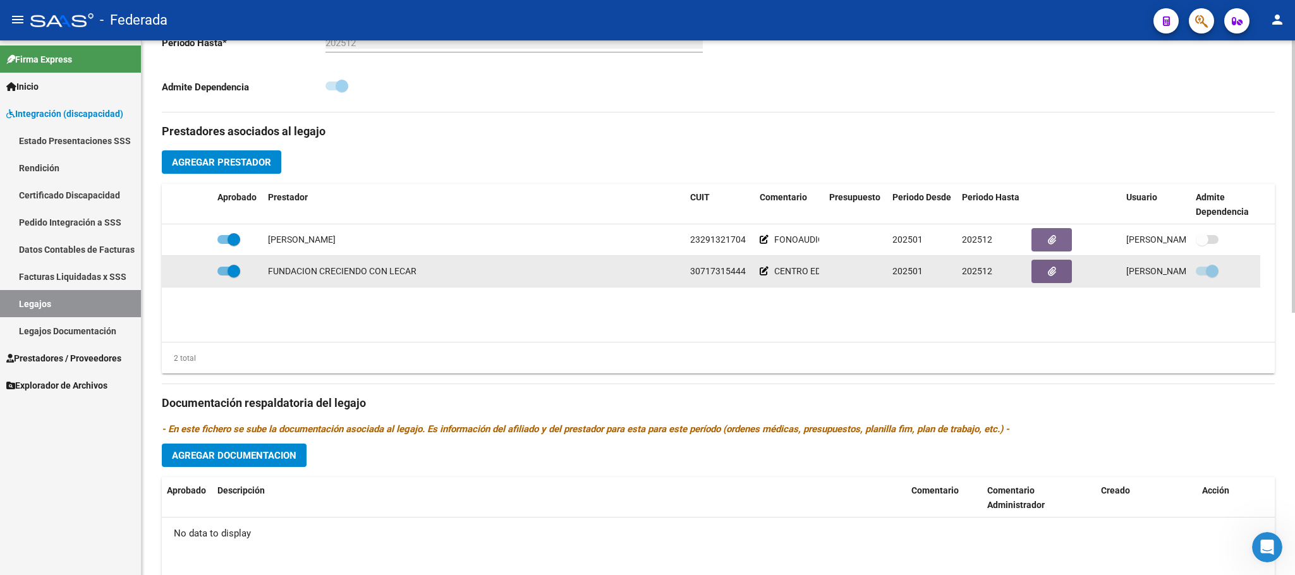
click at [232, 274] on span at bounding box center [233, 271] width 13 height 13
click at [224, 275] on input "checkbox" at bounding box center [223, 275] width 1 height 1
checkbox input "false"
click at [1205, 273] on span at bounding box center [1211, 271] width 13 height 13
click at [1202, 275] on input "checkbox" at bounding box center [1201, 275] width 1 height 1
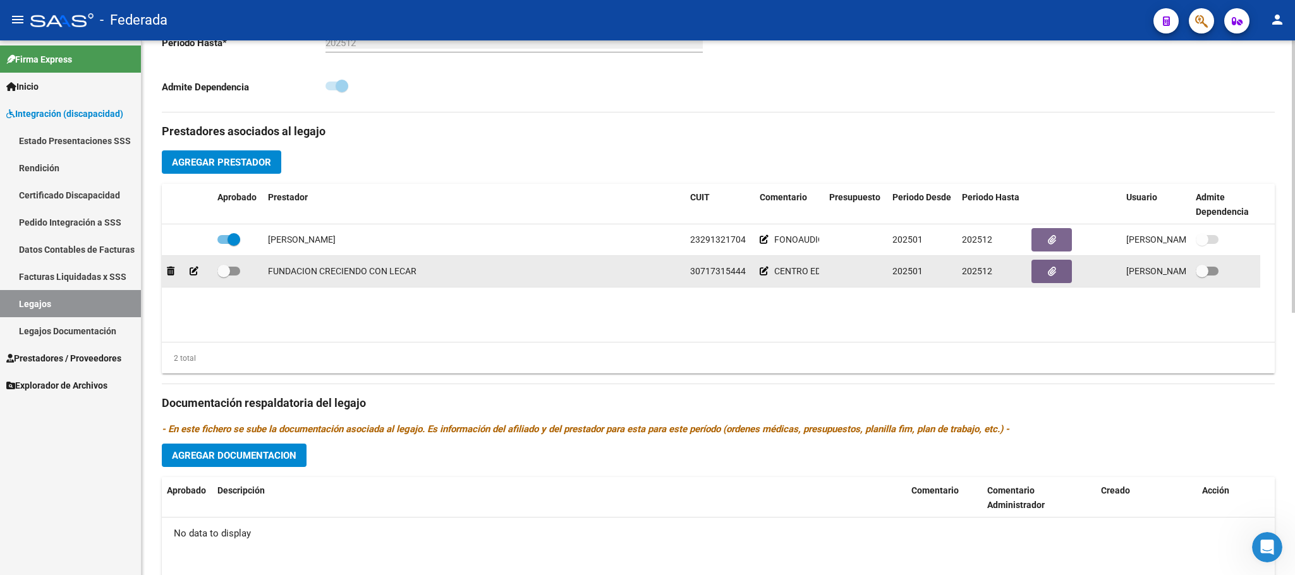
click at [1205, 273] on span at bounding box center [1201, 271] width 13 height 13
click at [1202, 275] on input "checkbox" at bounding box center [1201, 275] width 1 height 1
checkbox input "true"
click at [217, 277] on span at bounding box center [223, 271] width 13 height 13
click at [223, 276] on input "checkbox" at bounding box center [223, 275] width 1 height 1
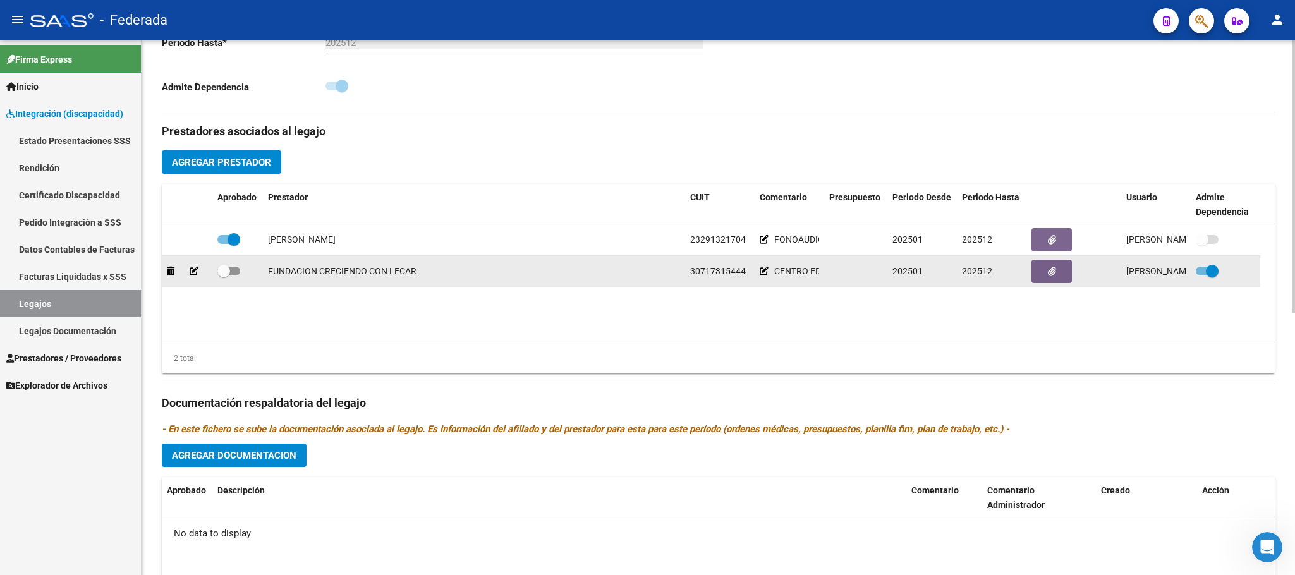
checkbox input "true"
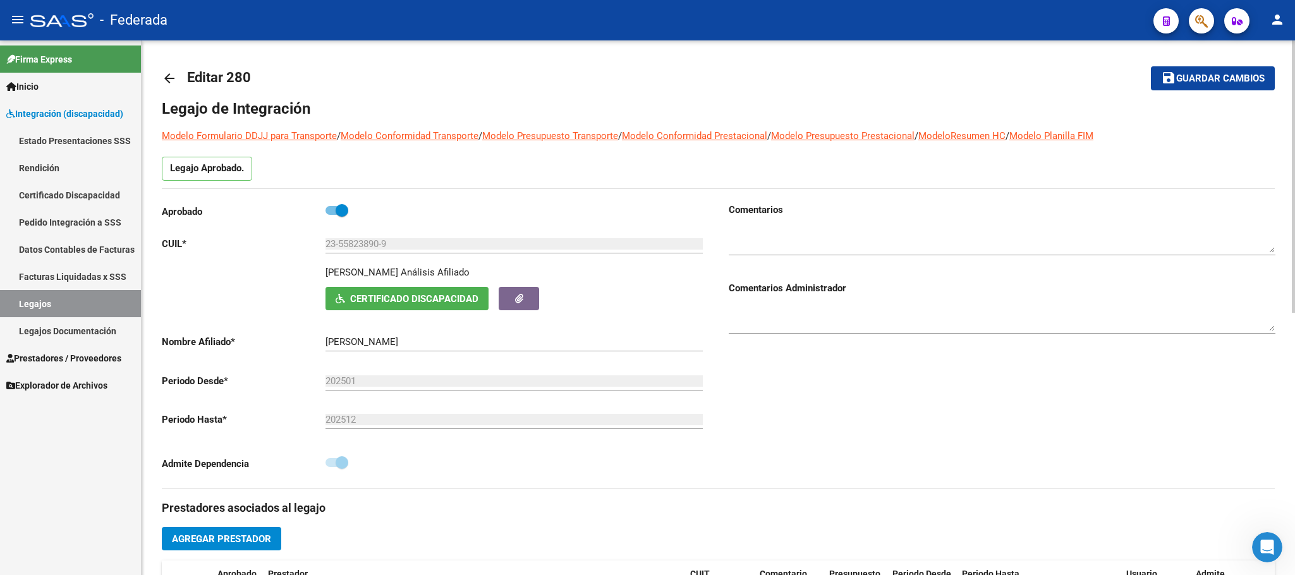
scroll to position [0, 0]
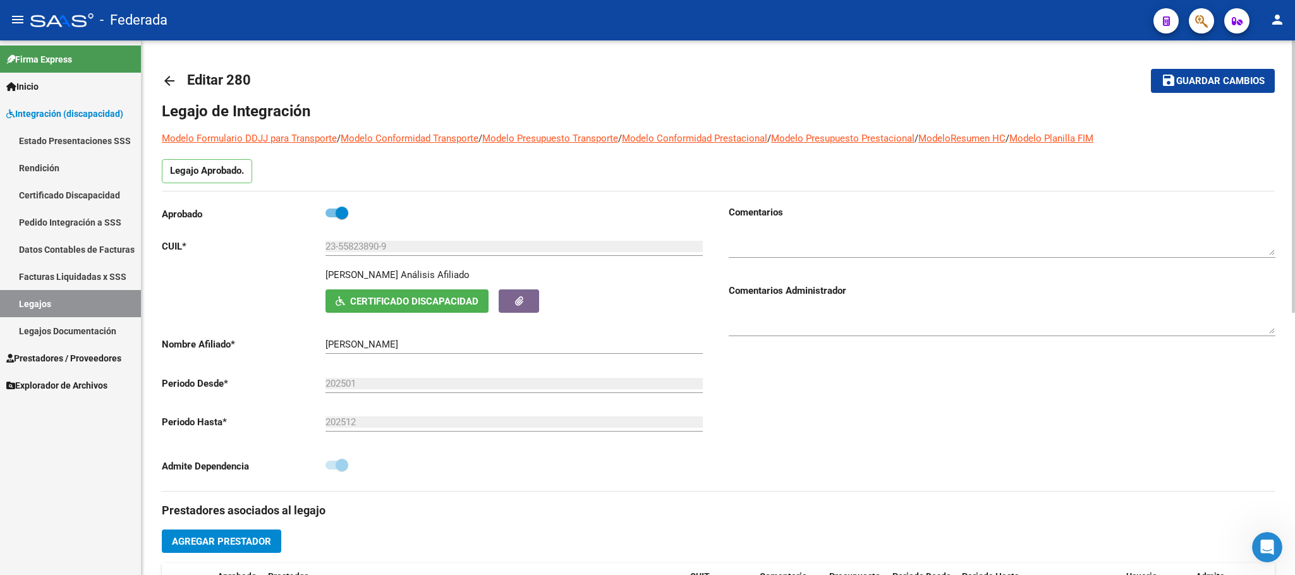
click at [1193, 85] on span "Guardar cambios" at bounding box center [1220, 81] width 88 height 11
click at [371, 306] on span "Certificado Discapacidad" at bounding box center [414, 301] width 128 height 11
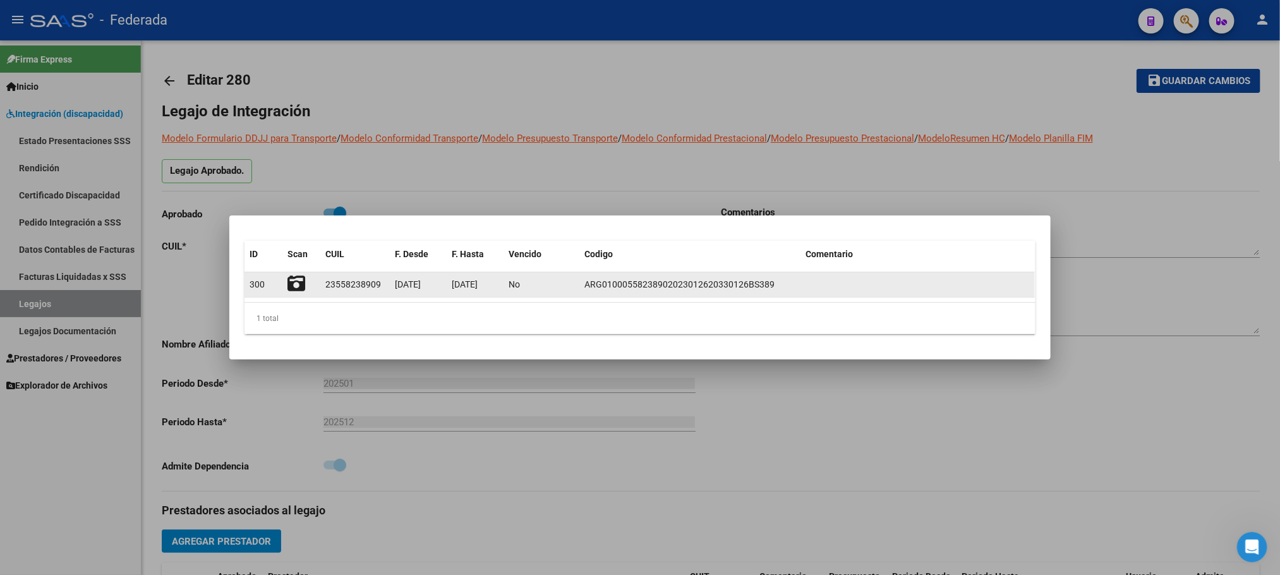
click at [296, 284] on icon at bounding box center [296, 284] width 18 height 18
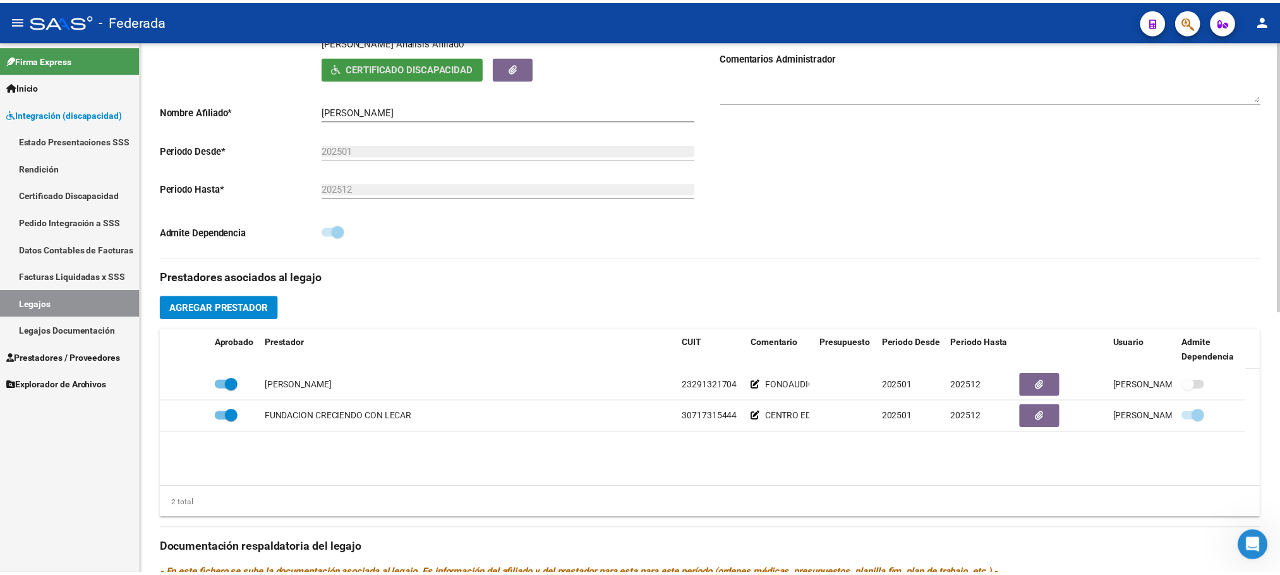
scroll to position [284, 0]
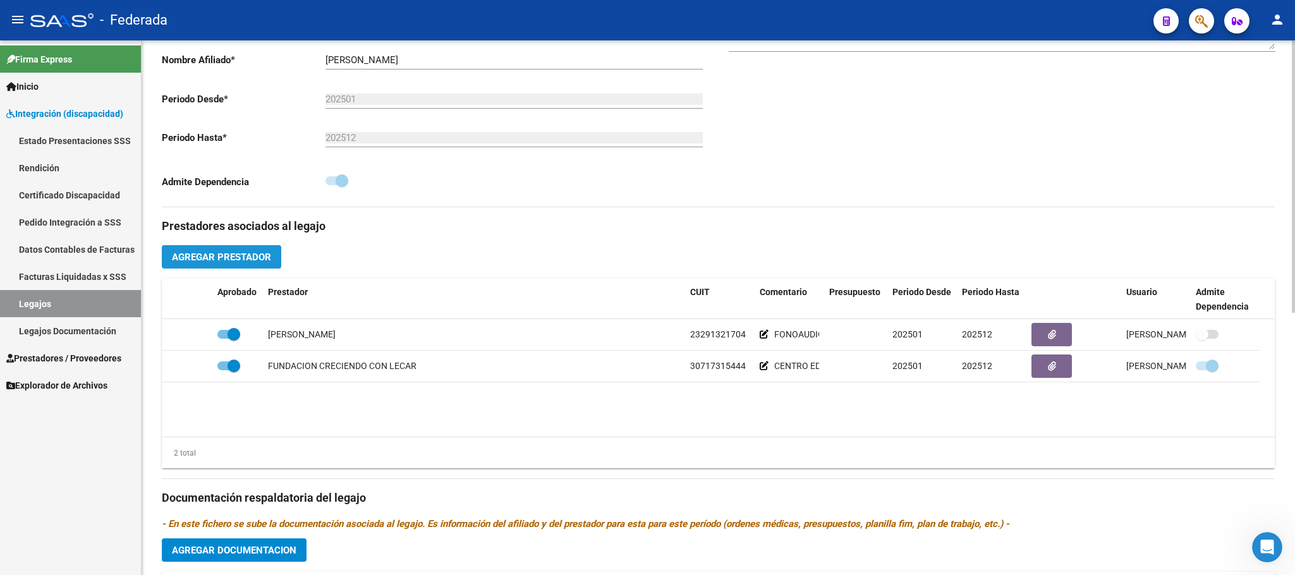
click at [279, 255] on button "Agregar Prestador" at bounding box center [221, 256] width 119 height 23
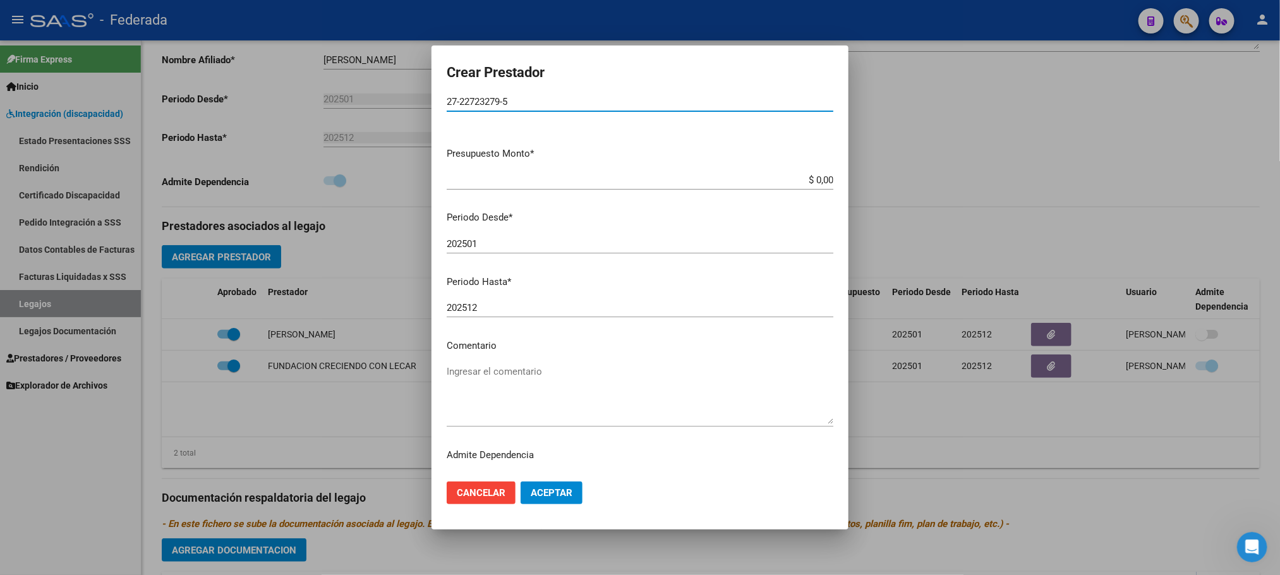
scroll to position [59, 0]
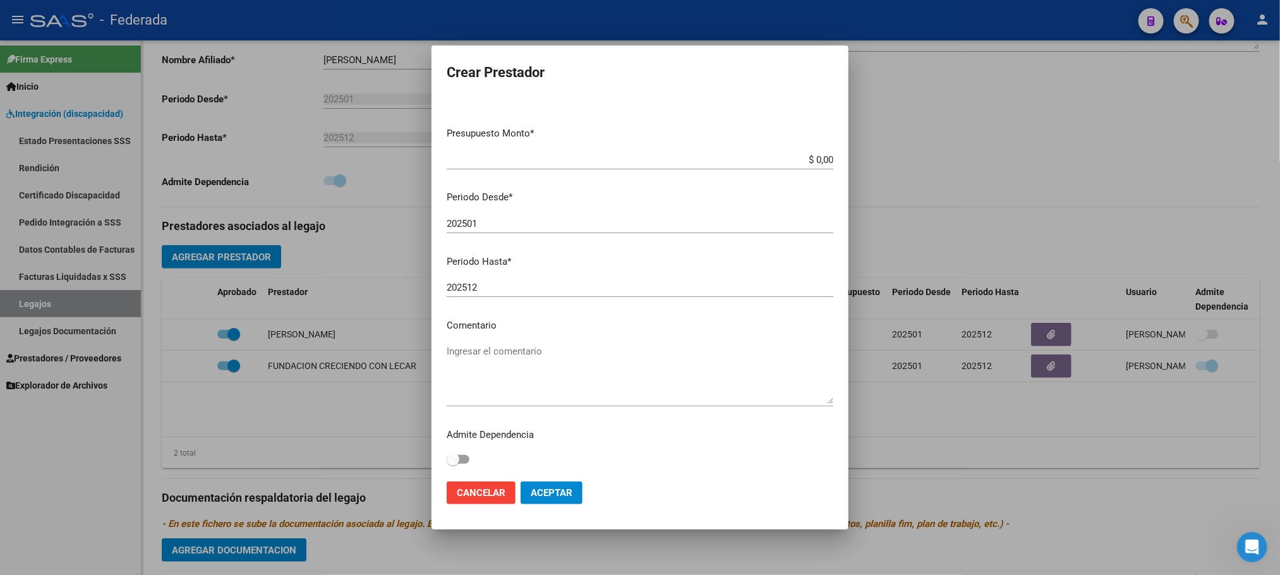
type input "27-22723279-5"
click at [489, 353] on textarea "Ingresar el comentario" at bounding box center [640, 373] width 387 height 59
type textarea "TERAPIA OCUPACIONAL"
click at [554, 493] on span "Aceptar" at bounding box center [552, 492] width 42 height 11
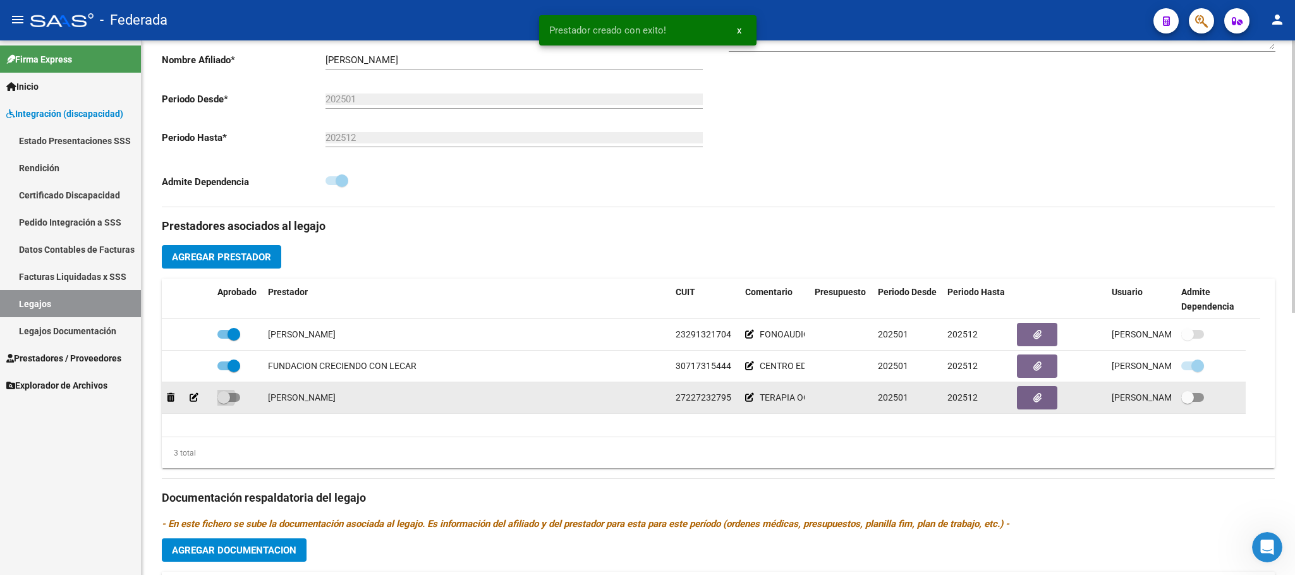
click at [224, 400] on span at bounding box center [223, 397] width 13 height 13
click at [224, 402] on input "checkbox" at bounding box center [223, 402] width 1 height 1
checkbox input "true"
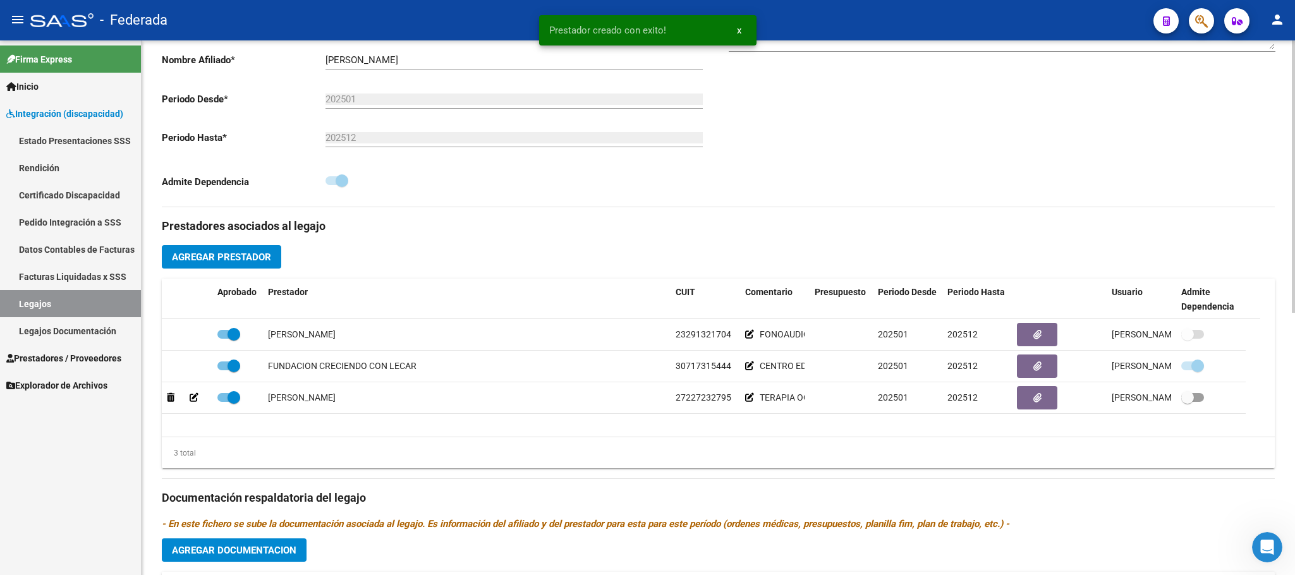
scroll to position [0, 0]
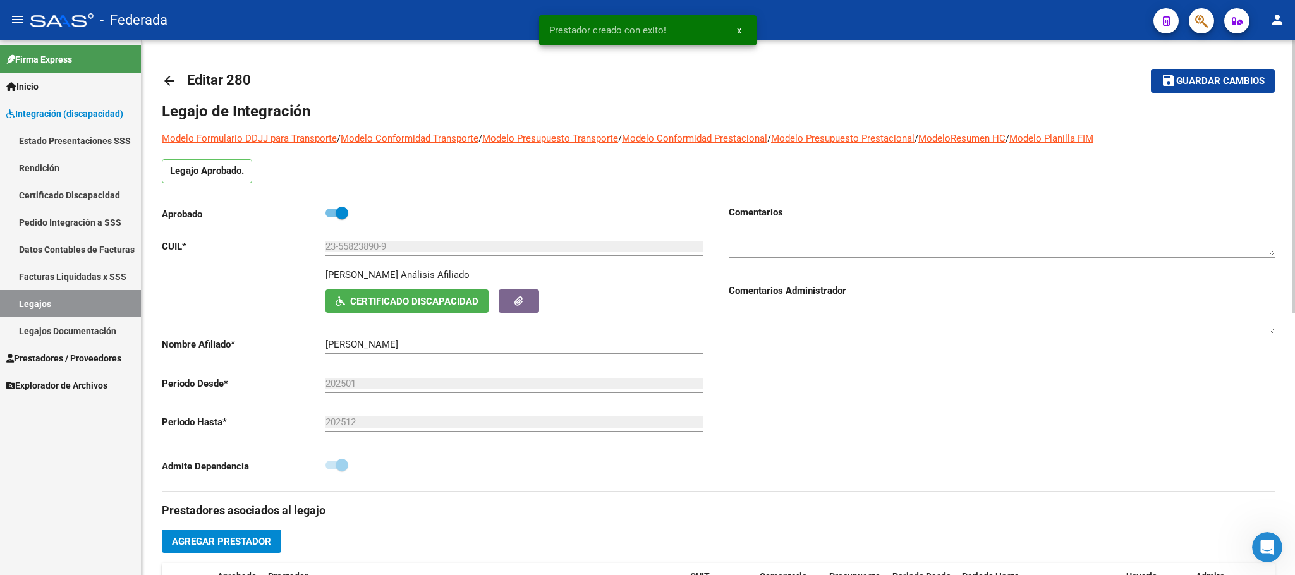
click at [1181, 84] on span "Guardar cambios" at bounding box center [1220, 81] width 88 height 11
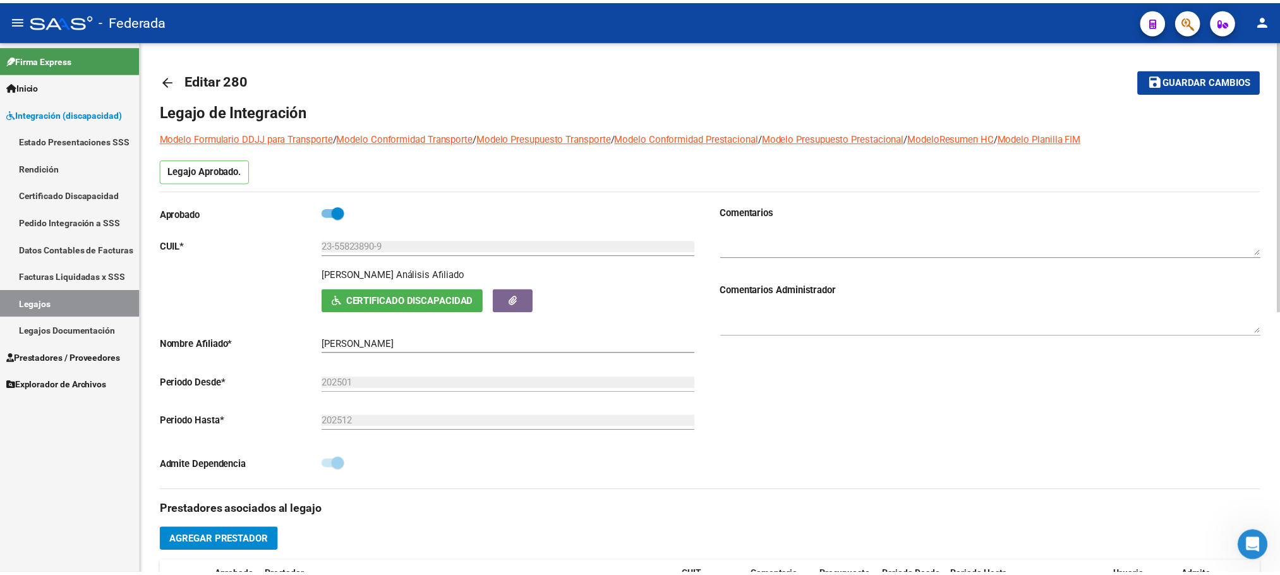
scroll to position [190, 0]
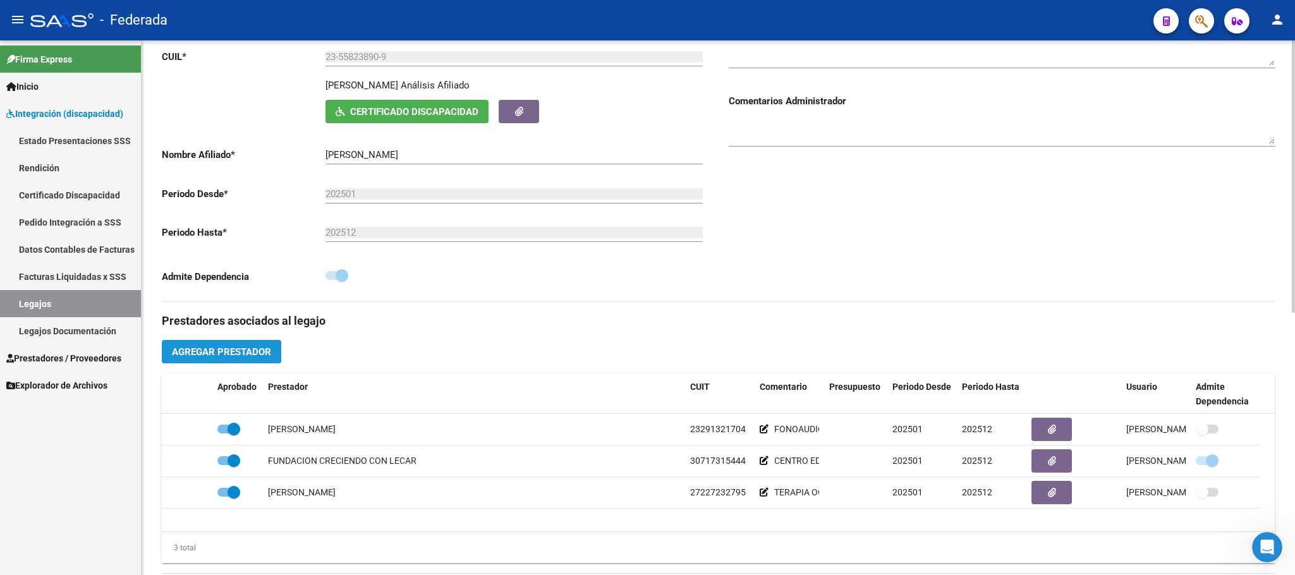
click at [260, 353] on span "Agregar Prestador" at bounding box center [221, 351] width 99 height 11
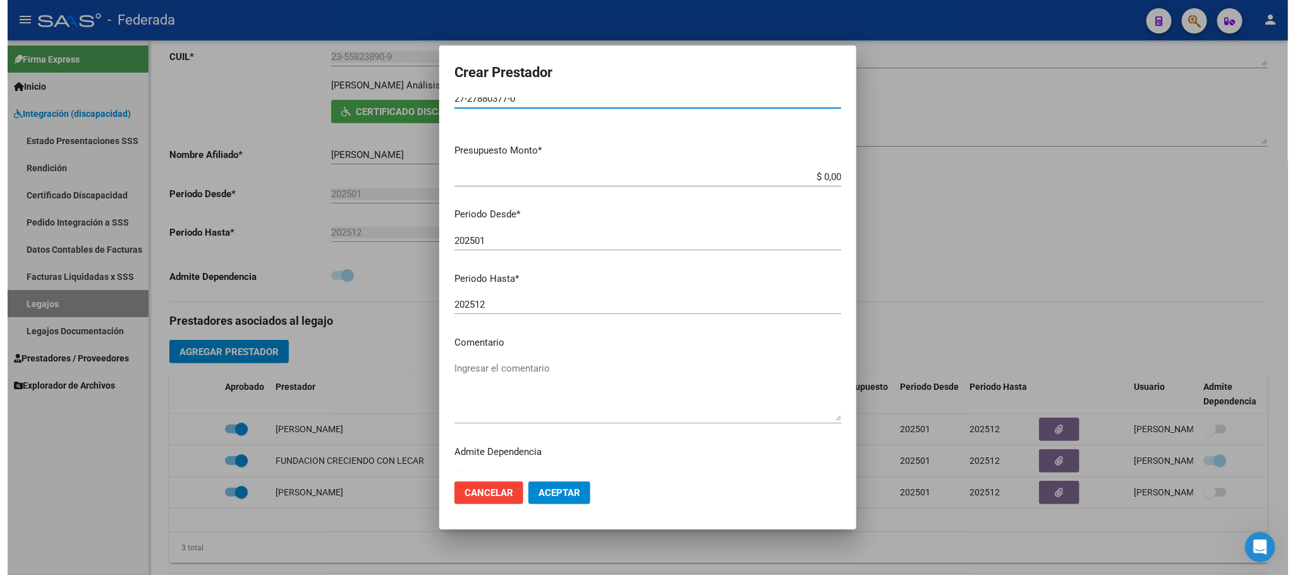
scroll to position [59, 0]
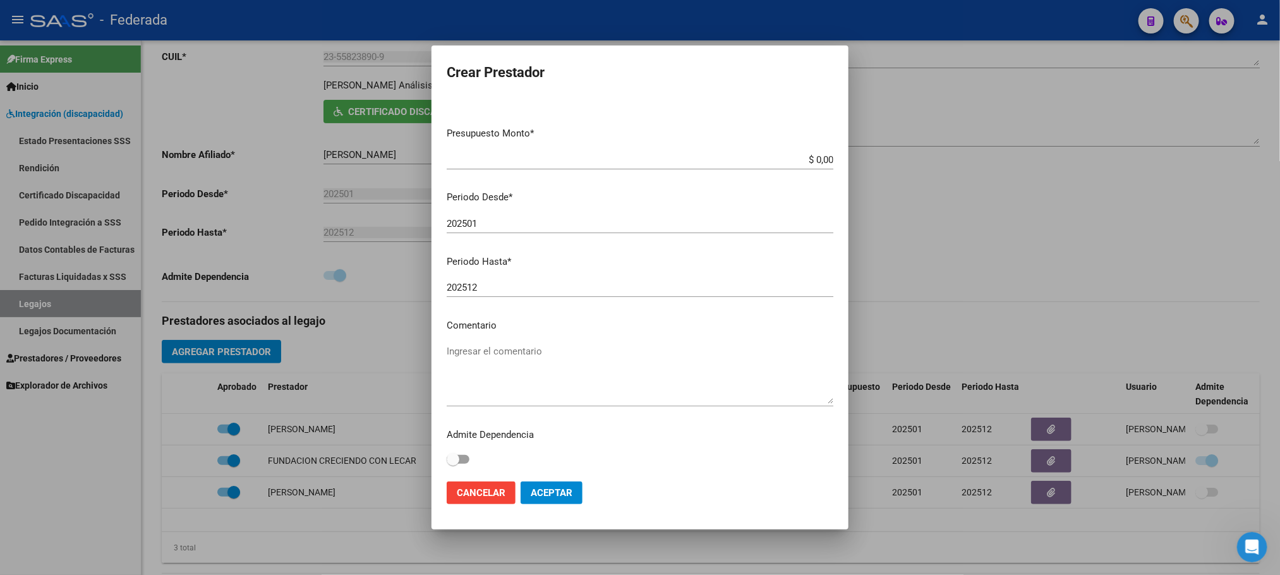
type input "27-27880377-0"
click at [497, 363] on textarea "Ingresar el comentario" at bounding box center [640, 373] width 387 height 59
type textarea "KINESIOLOGIA"
click at [548, 498] on span "Aceptar" at bounding box center [552, 492] width 42 height 11
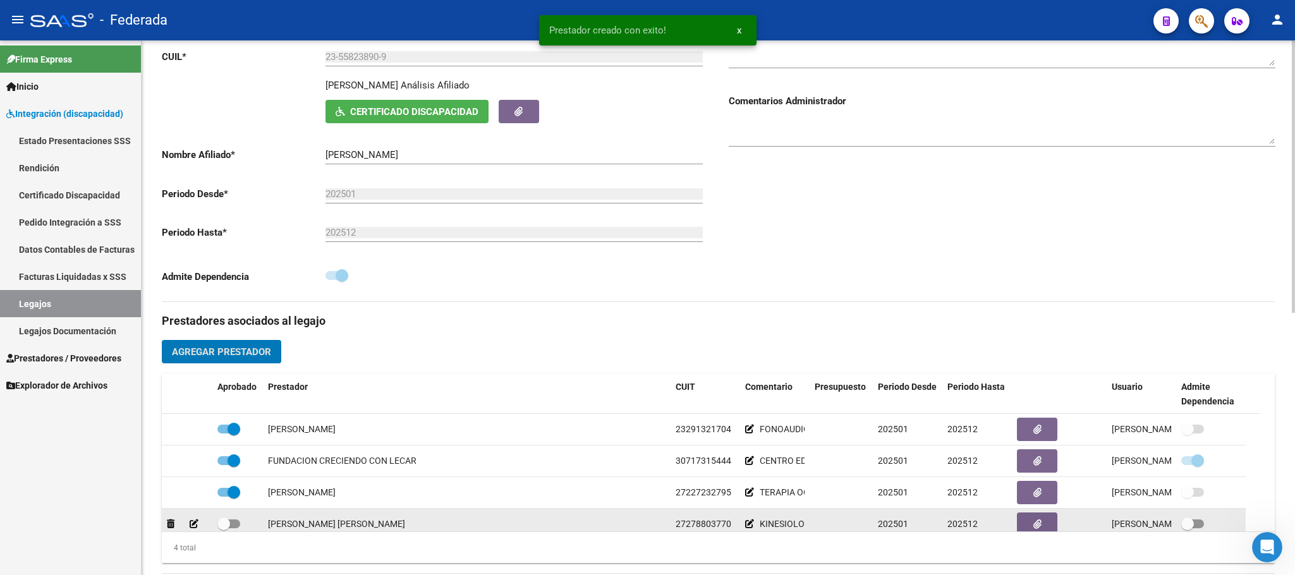
click at [224, 529] on span at bounding box center [223, 523] width 13 height 13
click at [224, 529] on input "checkbox" at bounding box center [223, 528] width 1 height 1
checkbox input "true"
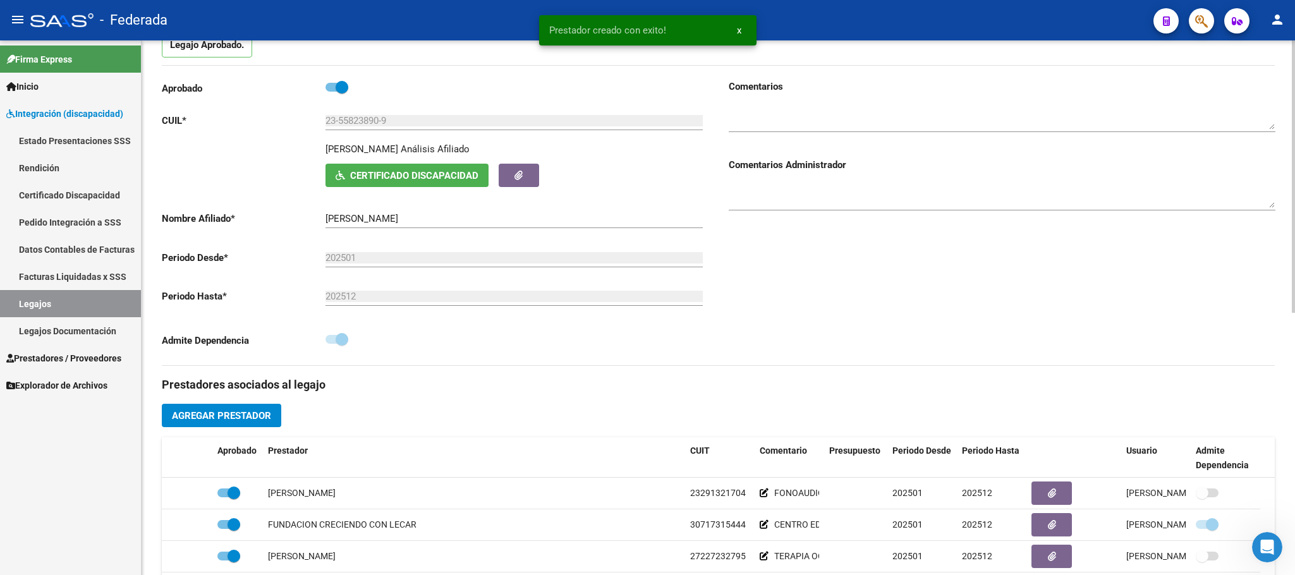
scroll to position [0, 0]
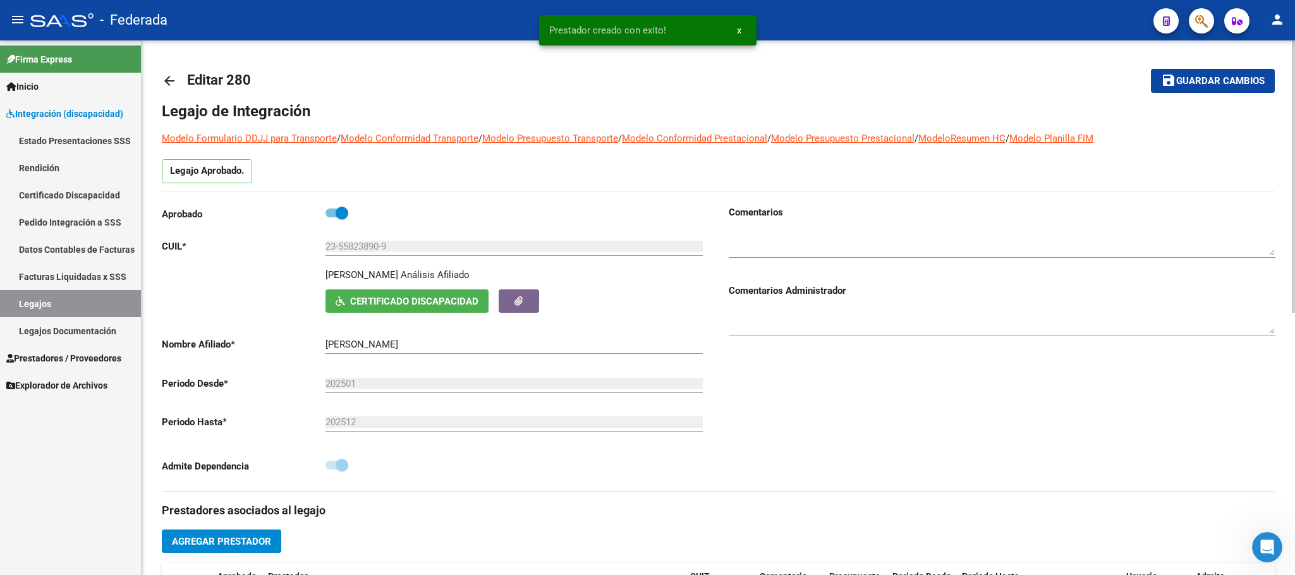
click at [1183, 88] on button "save Guardar cambios" at bounding box center [1212, 80] width 124 height 23
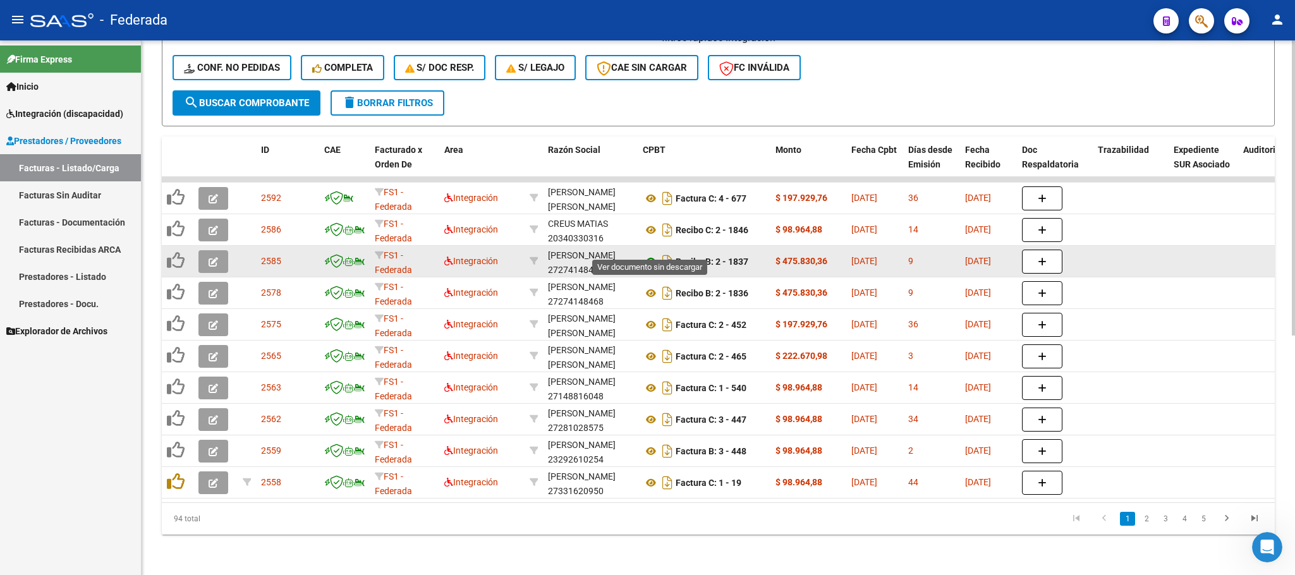
click at [645, 254] on icon at bounding box center [651, 261] width 16 height 15
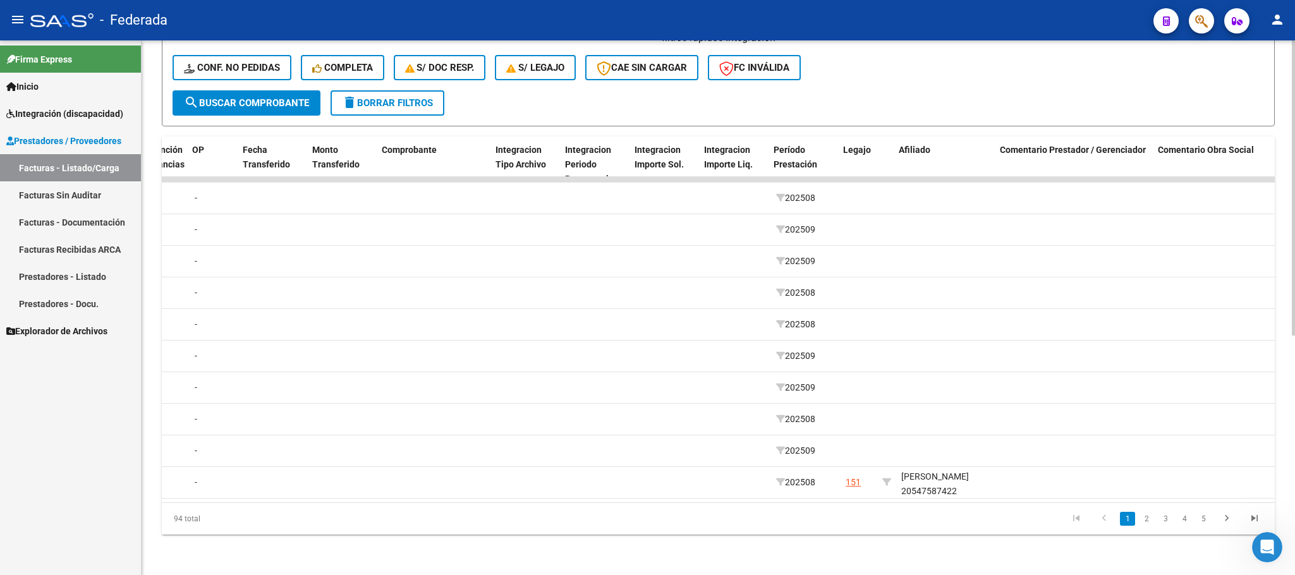
scroll to position [0, 1212]
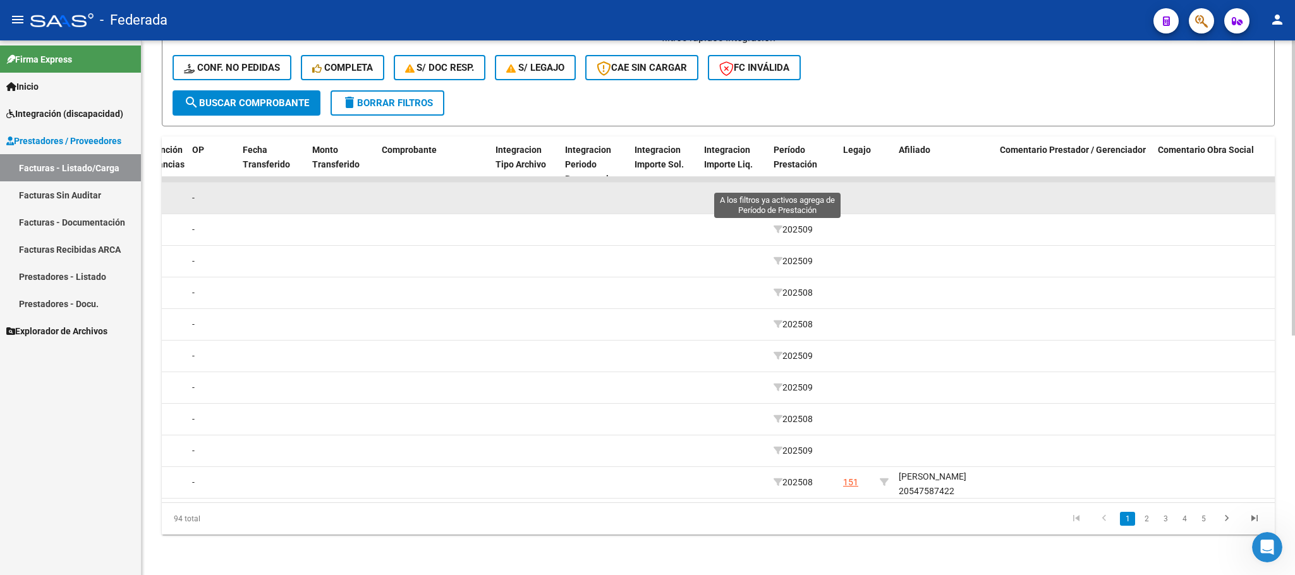
click at [773, 193] on icon at bounding box center [777, 197] width 9 height 9
type input "202508"
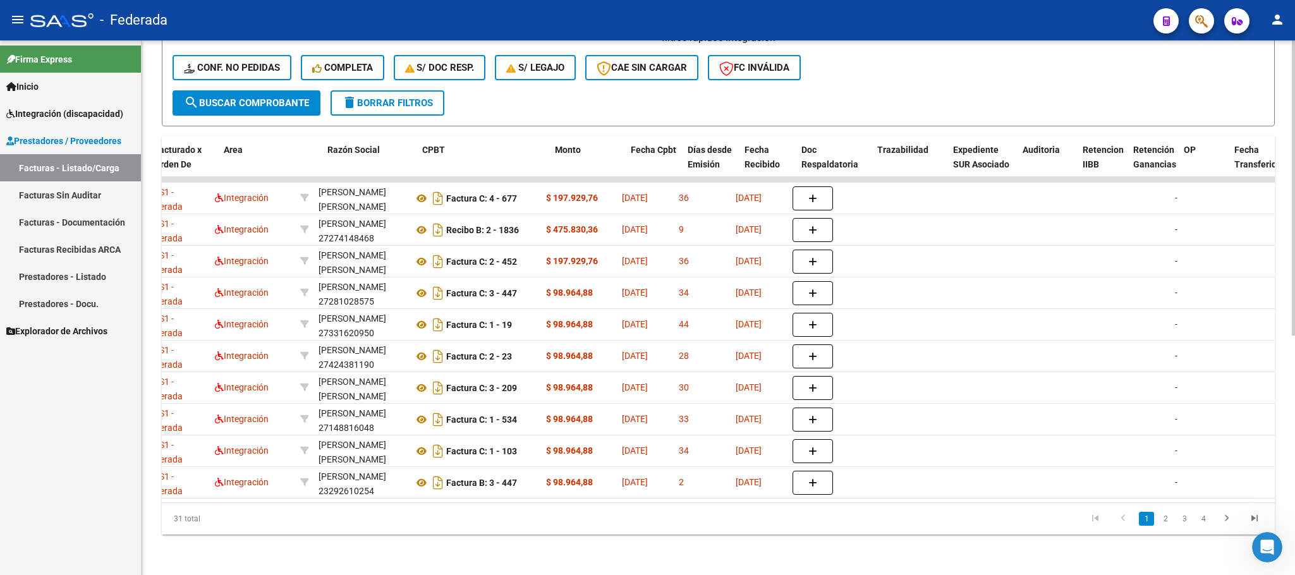
scroll to position [0, 0]
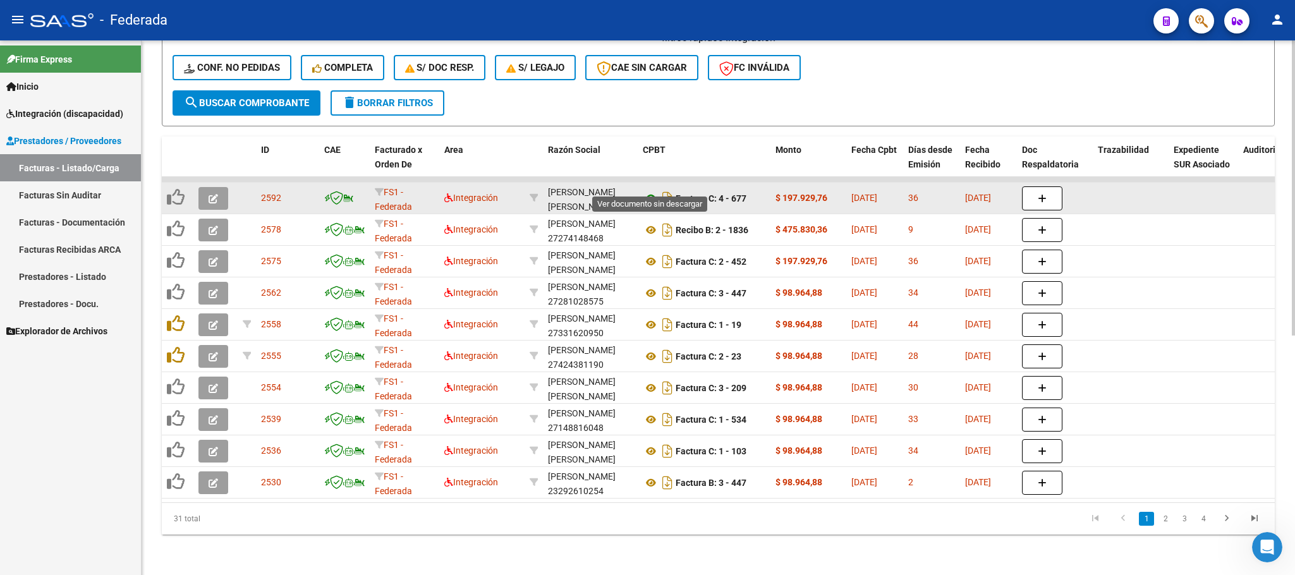
click at [652, 191] on icon at bounding box center [651, 198] width 16 height 15
